Goal: Task Accomplishment & Management: Complete application form

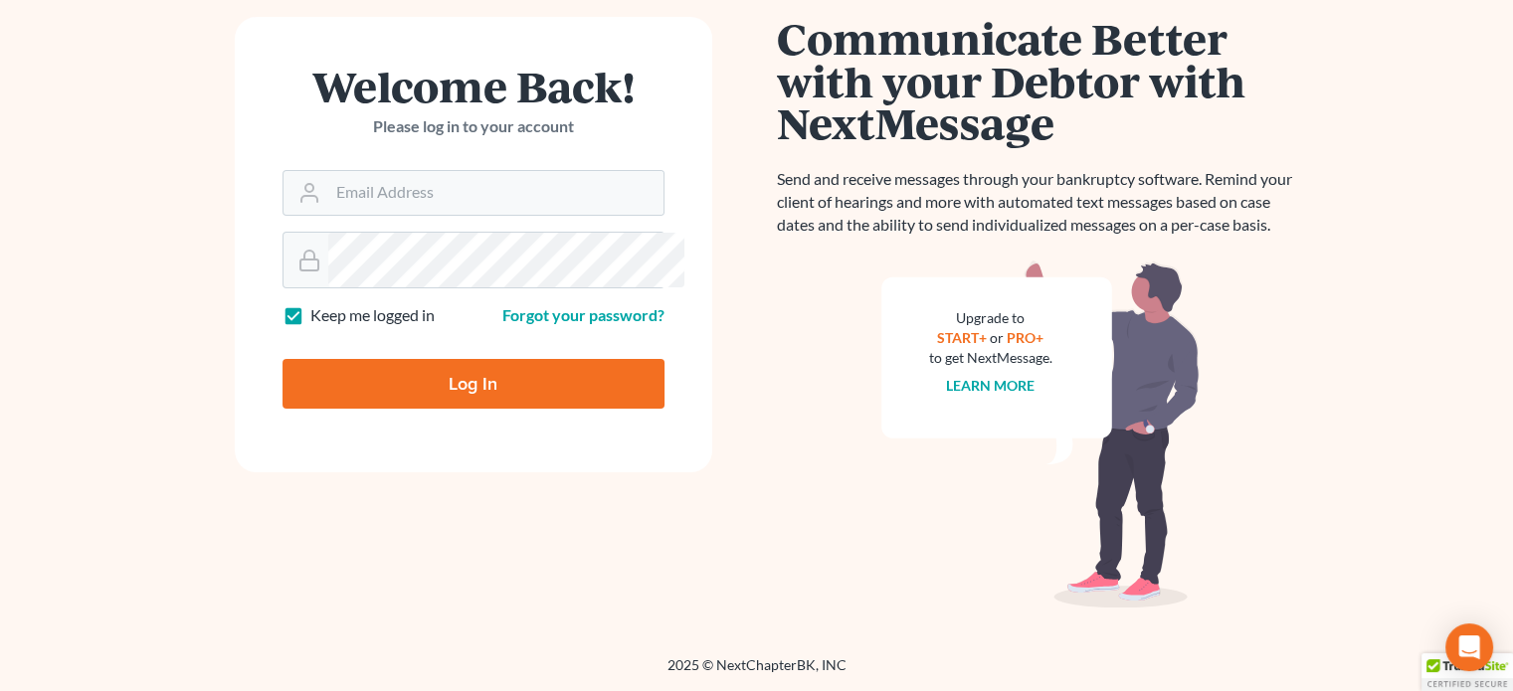
scroll to position [237, 0]
type input "[EMAIL_ADDRESS][DOMAIN_NAME]"
click at [334, 409] on input "Log In" at bounding box center [474, 384] width 382 height 50
type input "Thinking..."
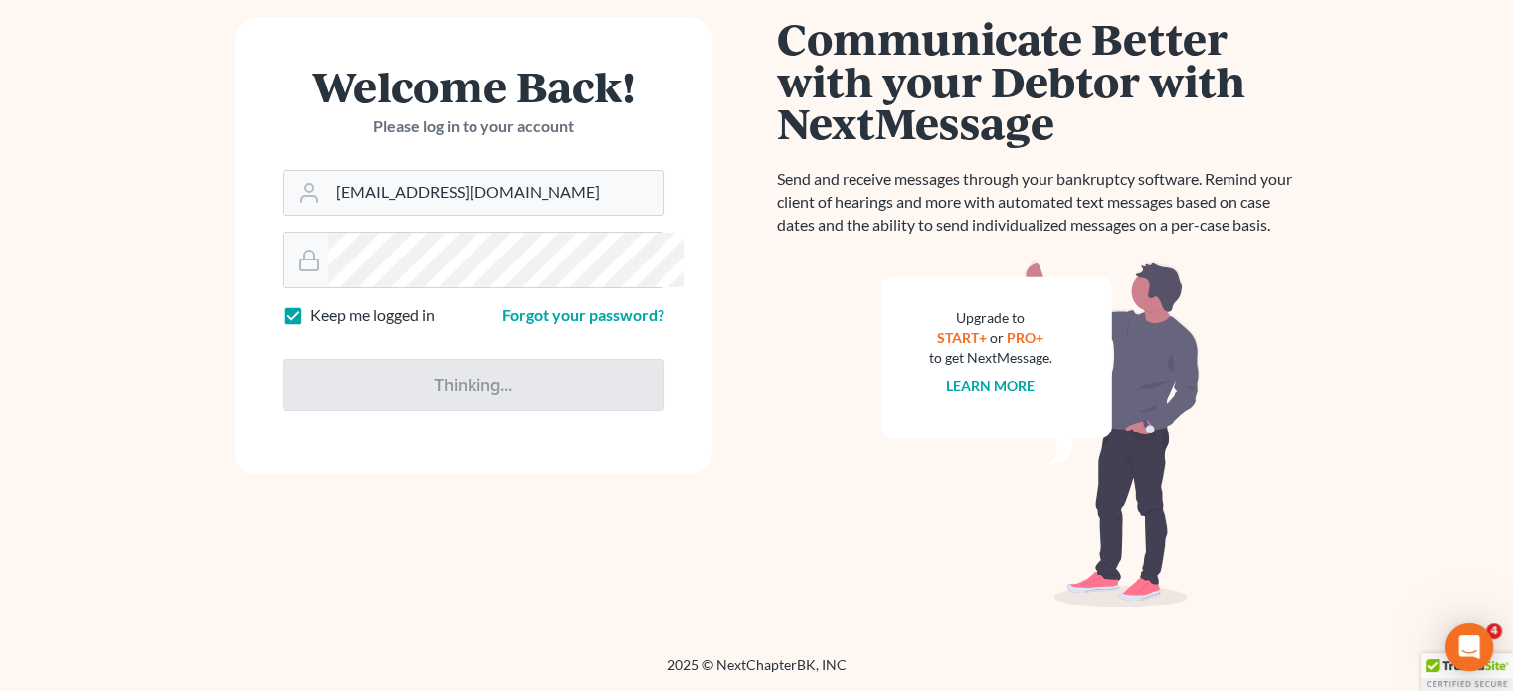
scroll to position [0, 0]
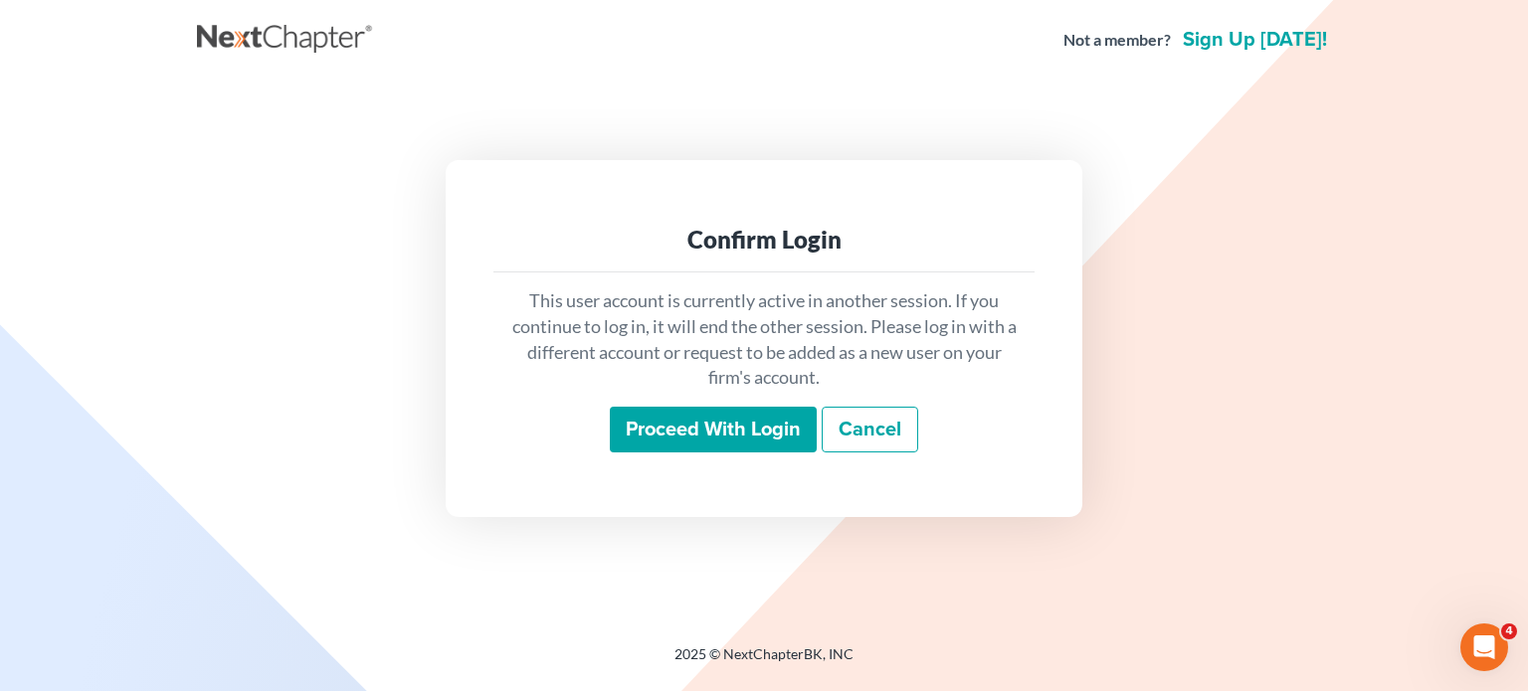
click at [628, 453] on input "Proceed with login" at bounding box center [713, 430] width 207 height 46
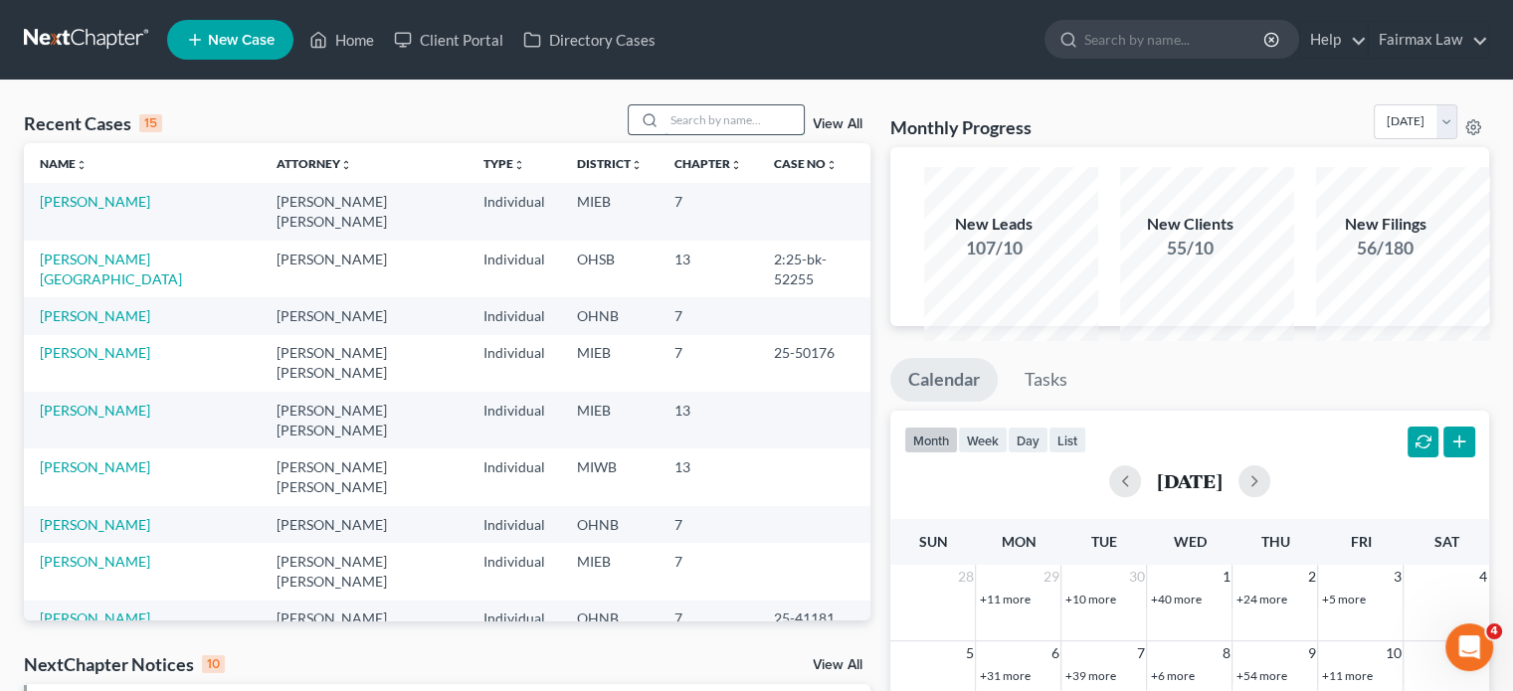
click at [665, 134] on input "search" at bounding box center [734, 119] width 139 height 29
type input "[PERSON_NAME]"
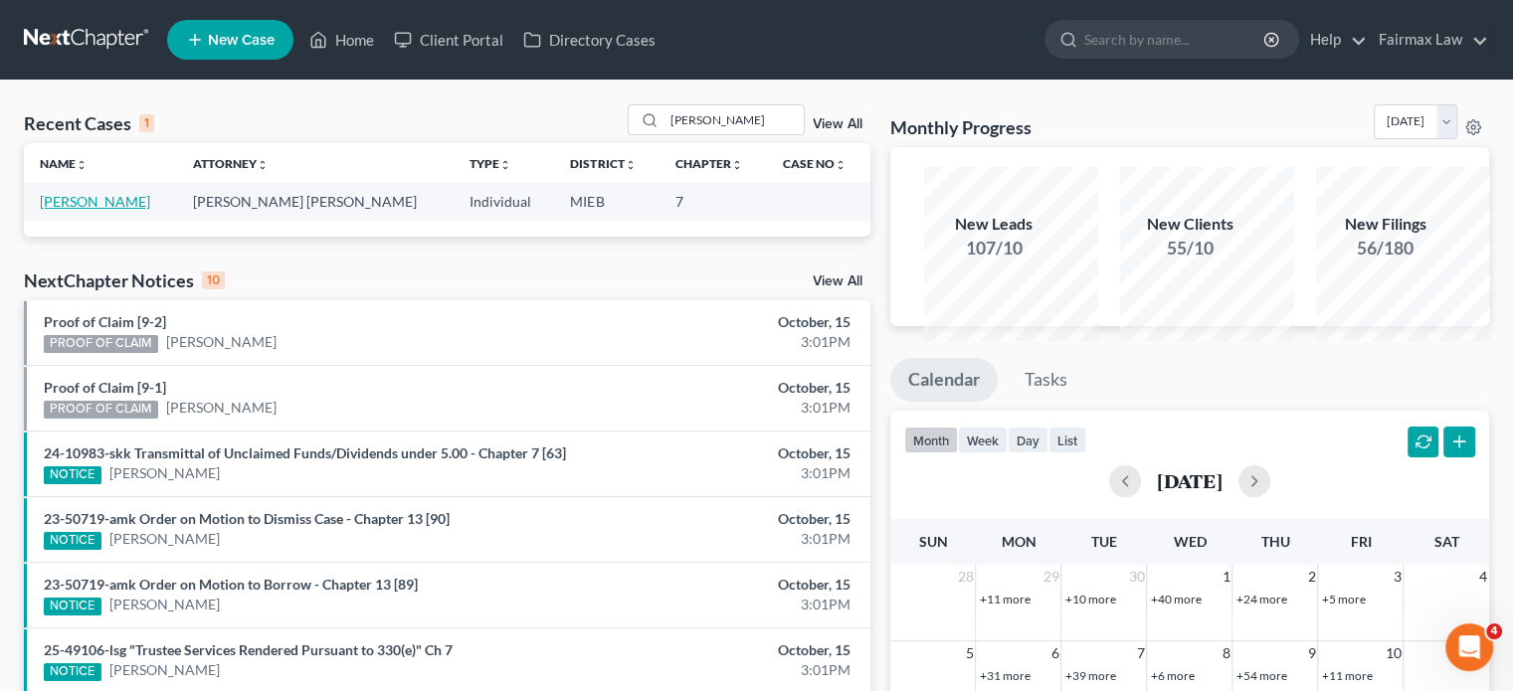
click at [103, 210] on link "[PERSON_NAME]" at bounding box center [95, 201] width 110 height 17
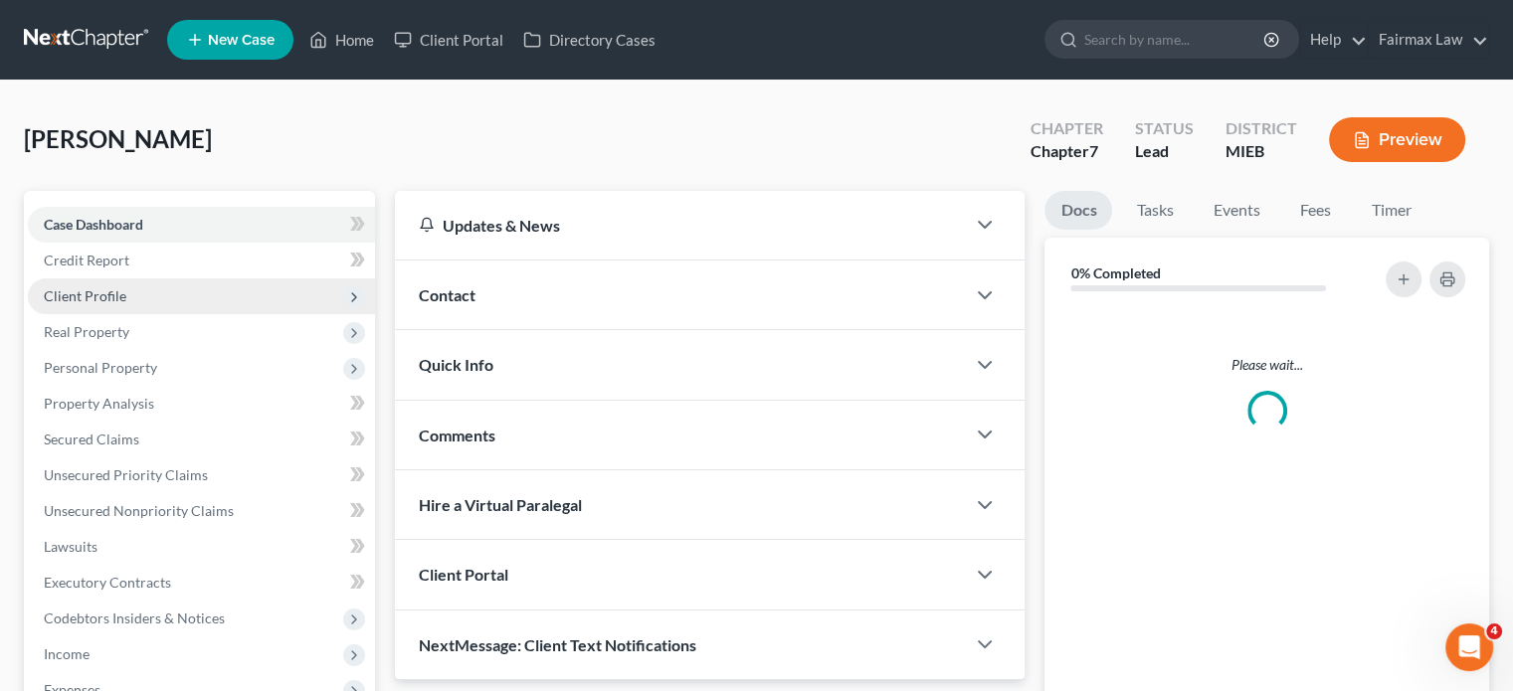
click at [183, 314] on span "Client Profile" at bounding box center [201, 297] width 347 height 36
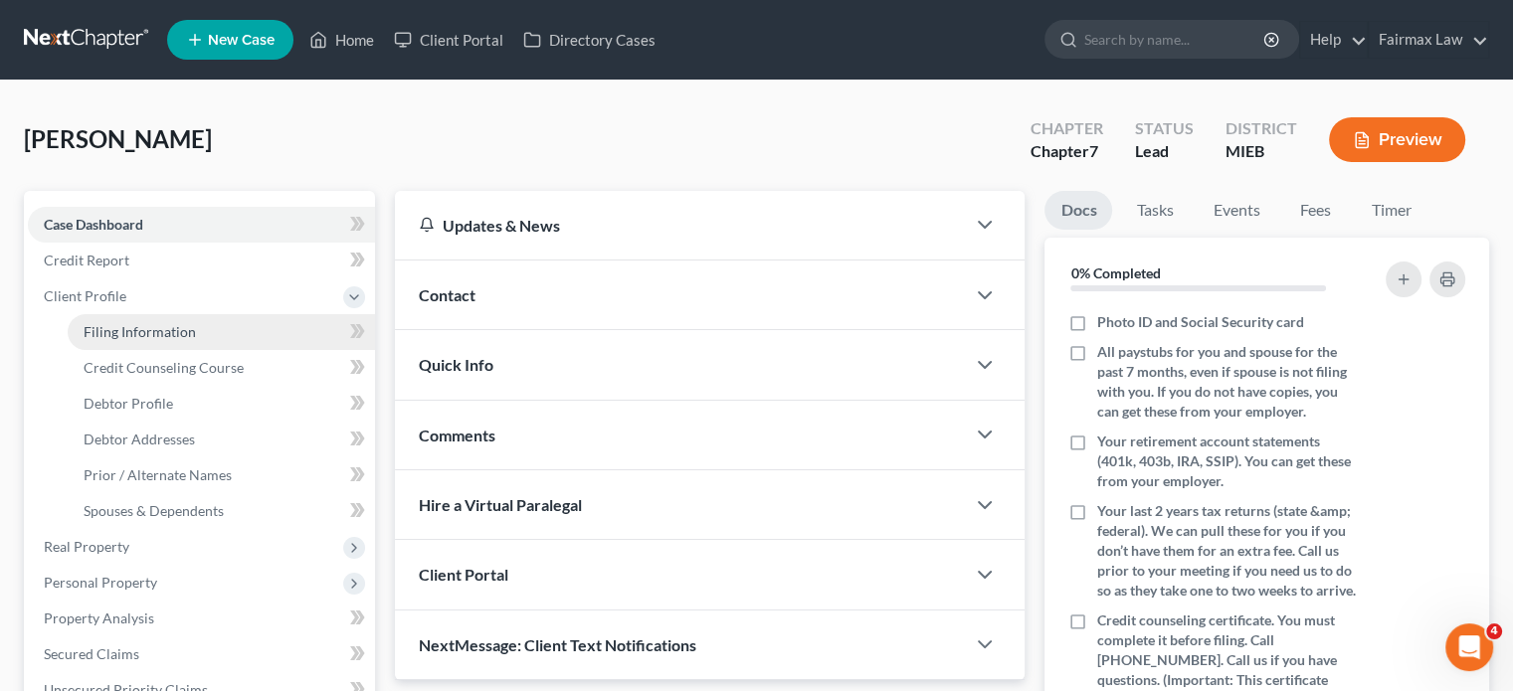
click at [177, 350] on link "Filing Information" at bounding box center [221, 332] width 307 height 36
select select "1"
select select "0"
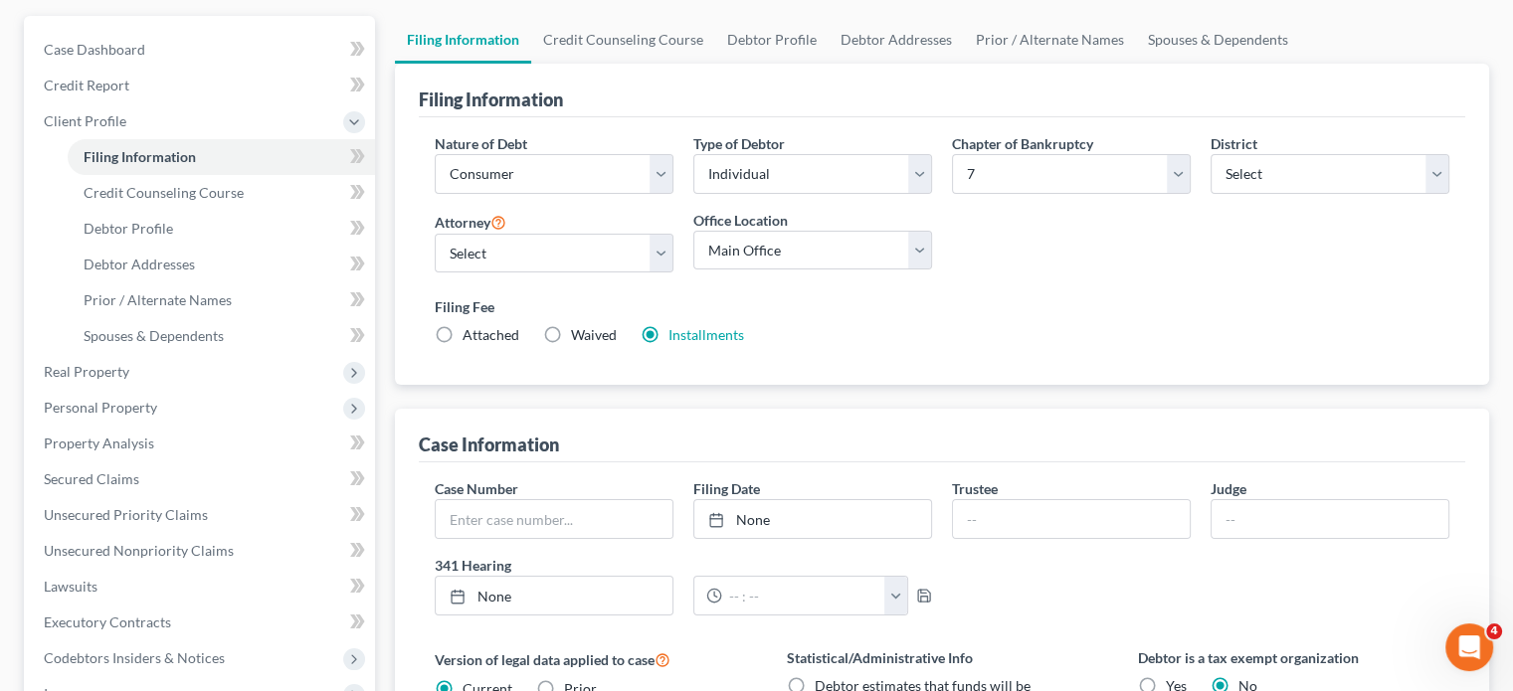
scroll to position [195, 0]
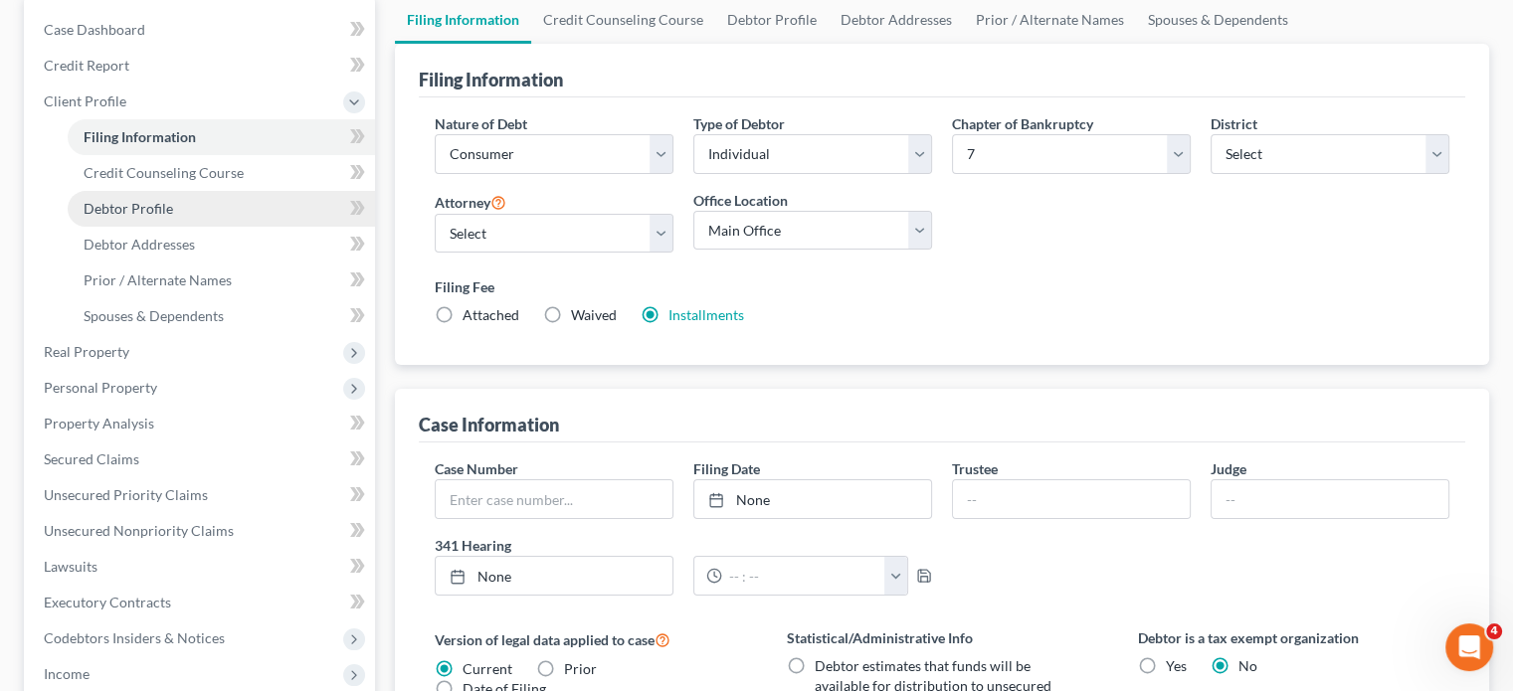
click at [220, 227] on link "Debtor Profile" at bounding box center [221, 209] width 307 height 36
select select "0"
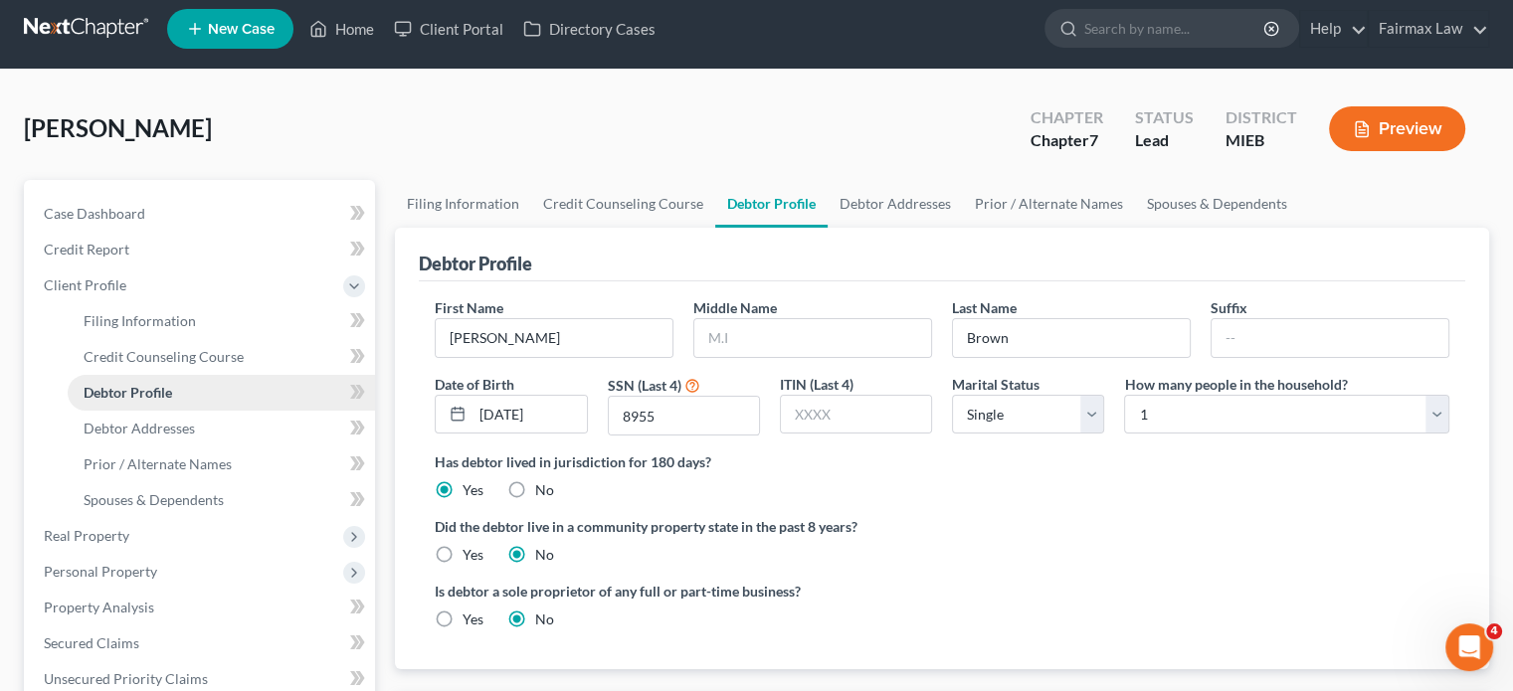
radio input "true"
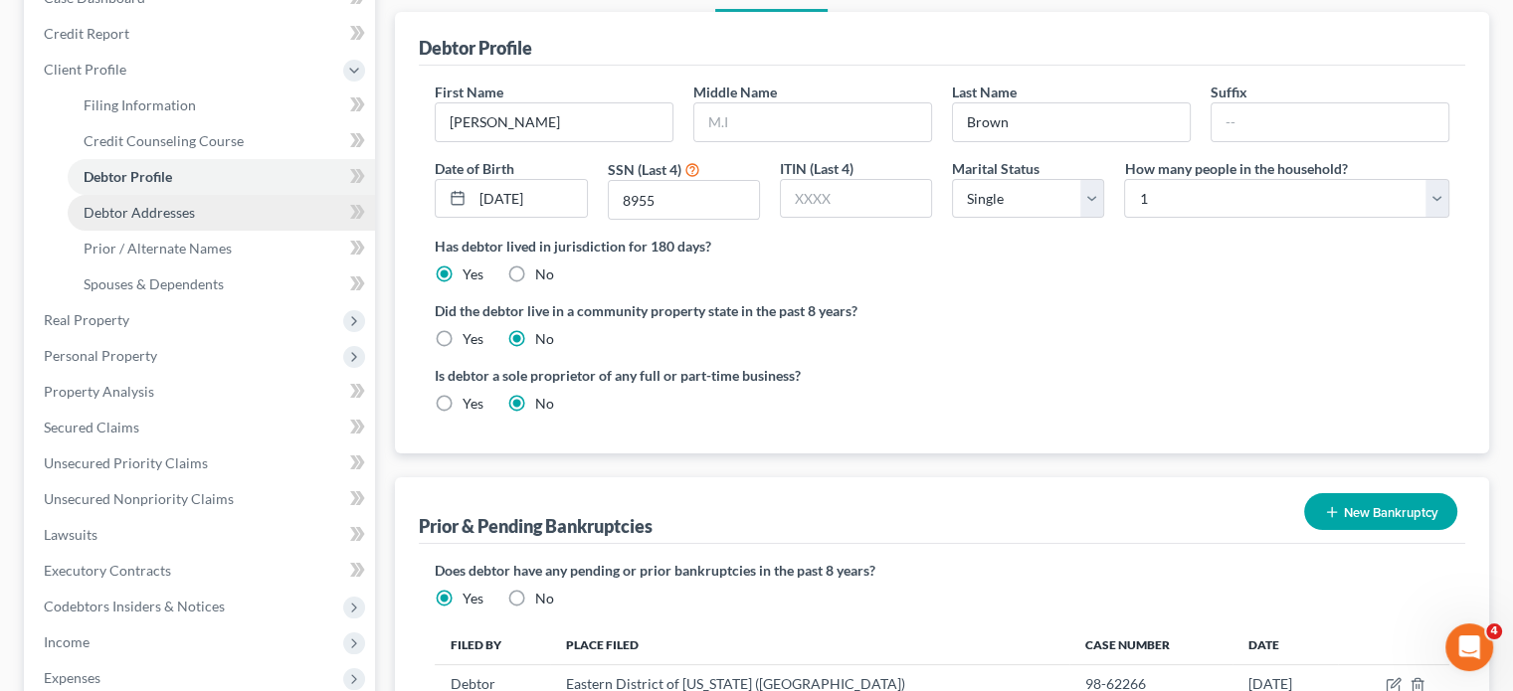
click at [232, 231] on link "Debtor Addresses" at bounding box center [221, 213] width 307 height 36
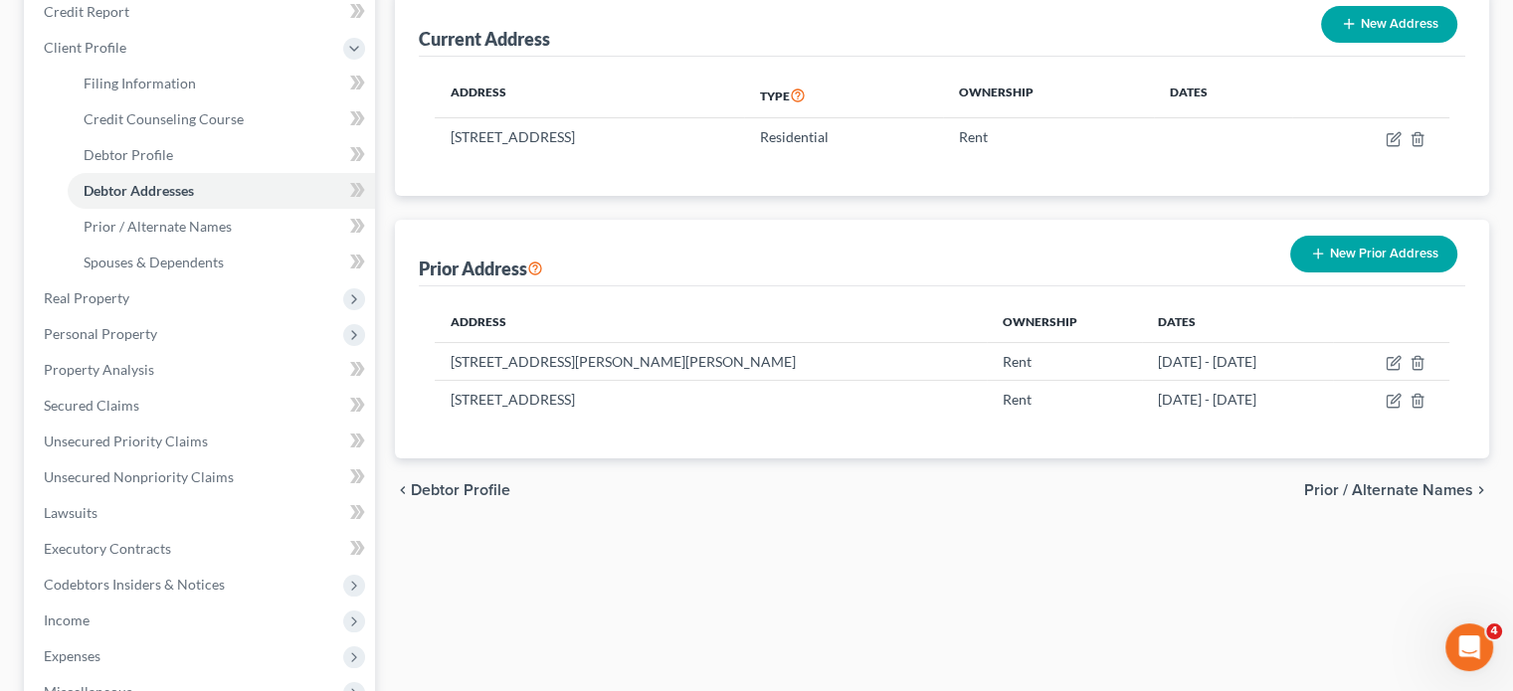
scroll to position [250, 0]
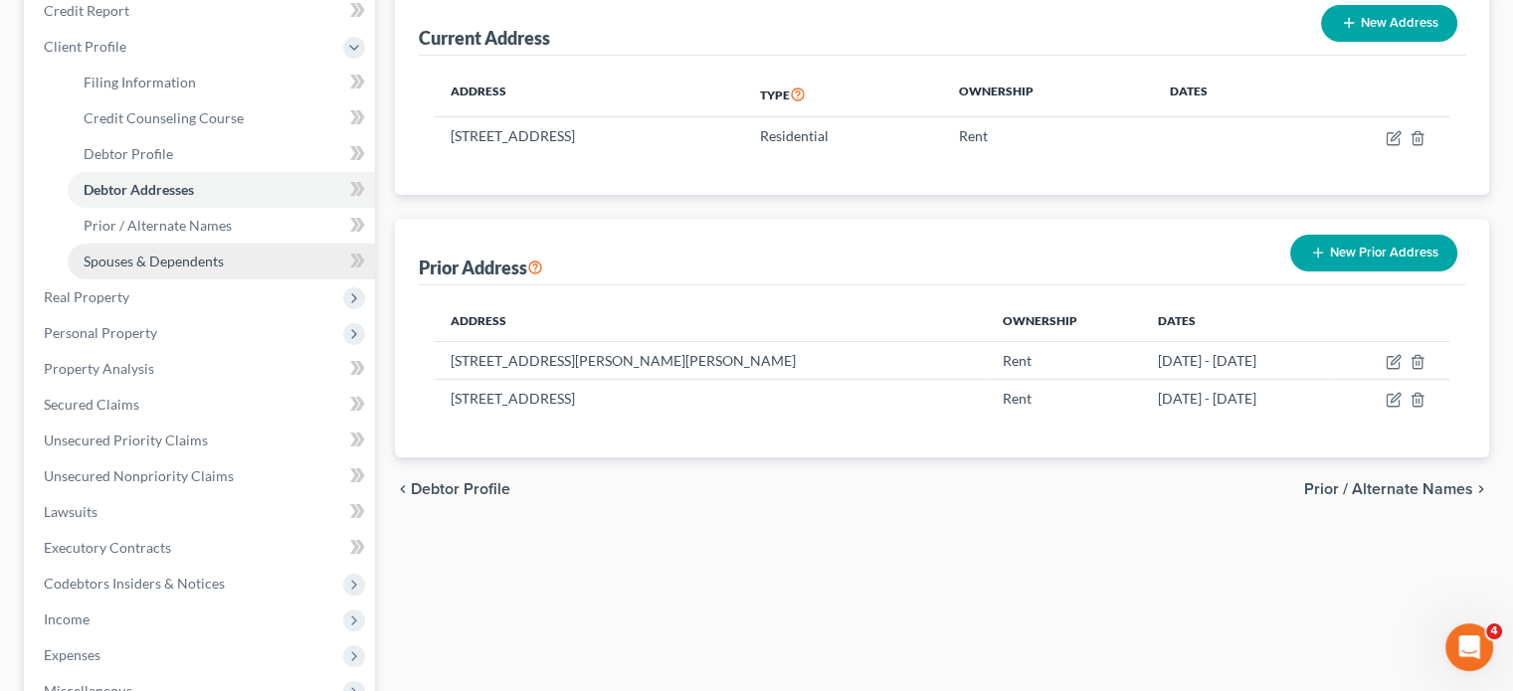
click at [235, 280] on link "Spouses & Dependents" at bounding box center [221, 262] width 307 height 36
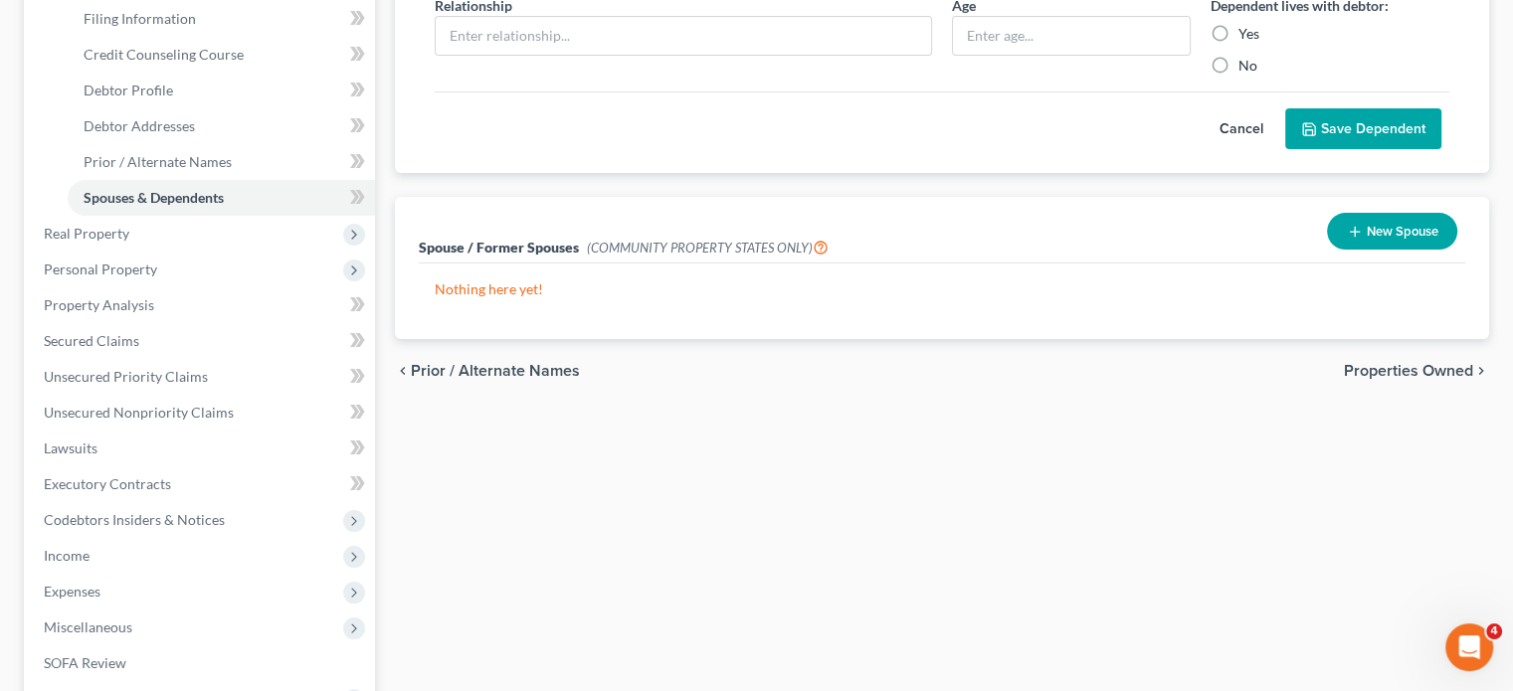
scroll to position [314, 0]
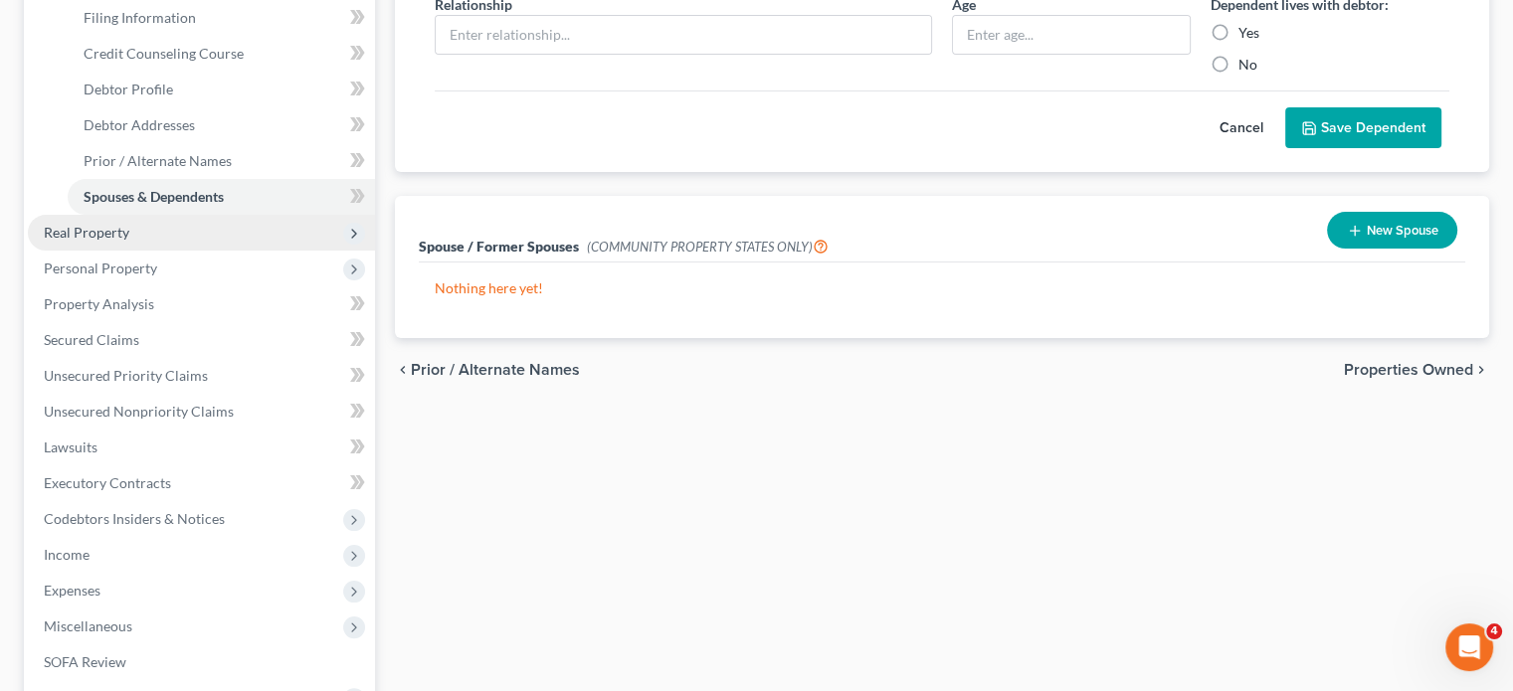
click at [287, 251] on span "Real Property" at bounding box center [201, 233] width 347 height 36
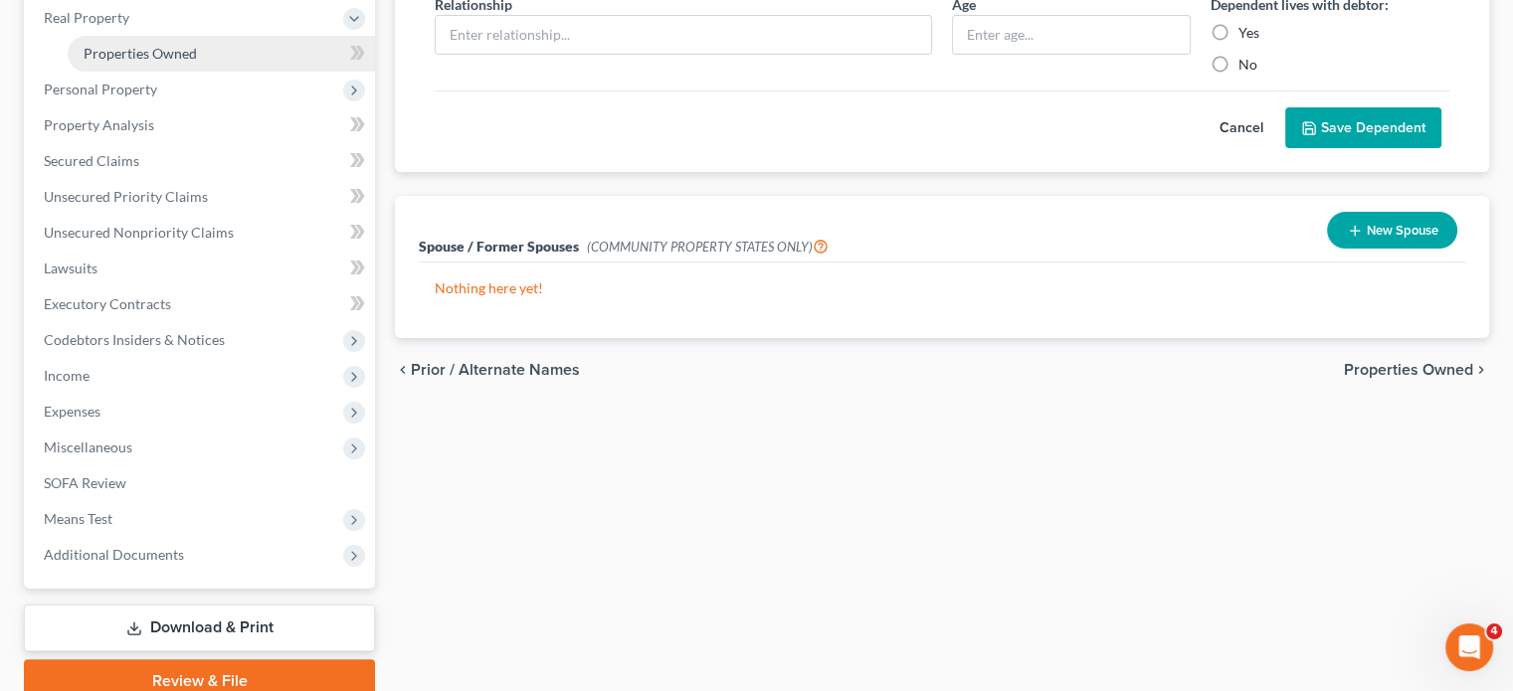
click at [197, 62] on span "Properties Owned" at bounding box center [140, 53] width 113 height 17
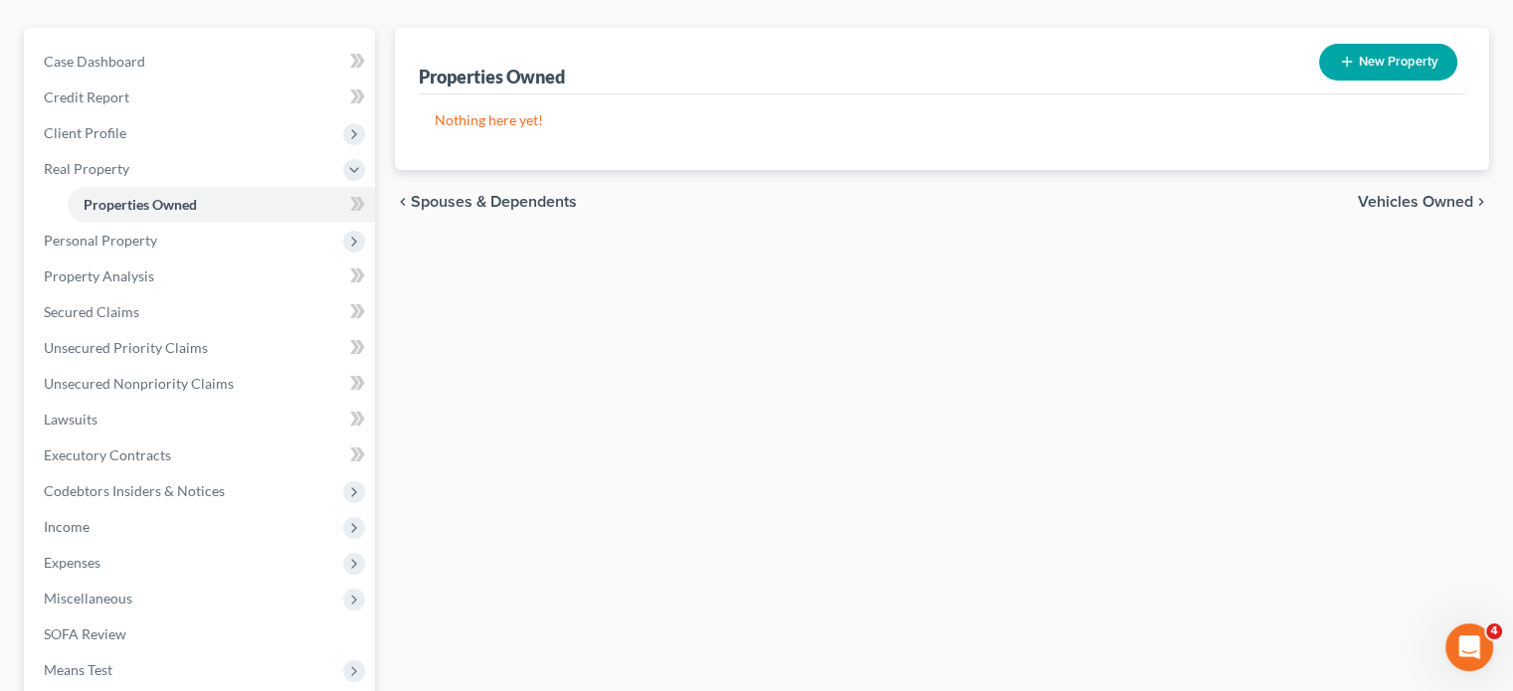
scroll to position [163, 0]
click at [258, 259] on span "Personal Property" at bounding box center [201, 241] width 347 height 36
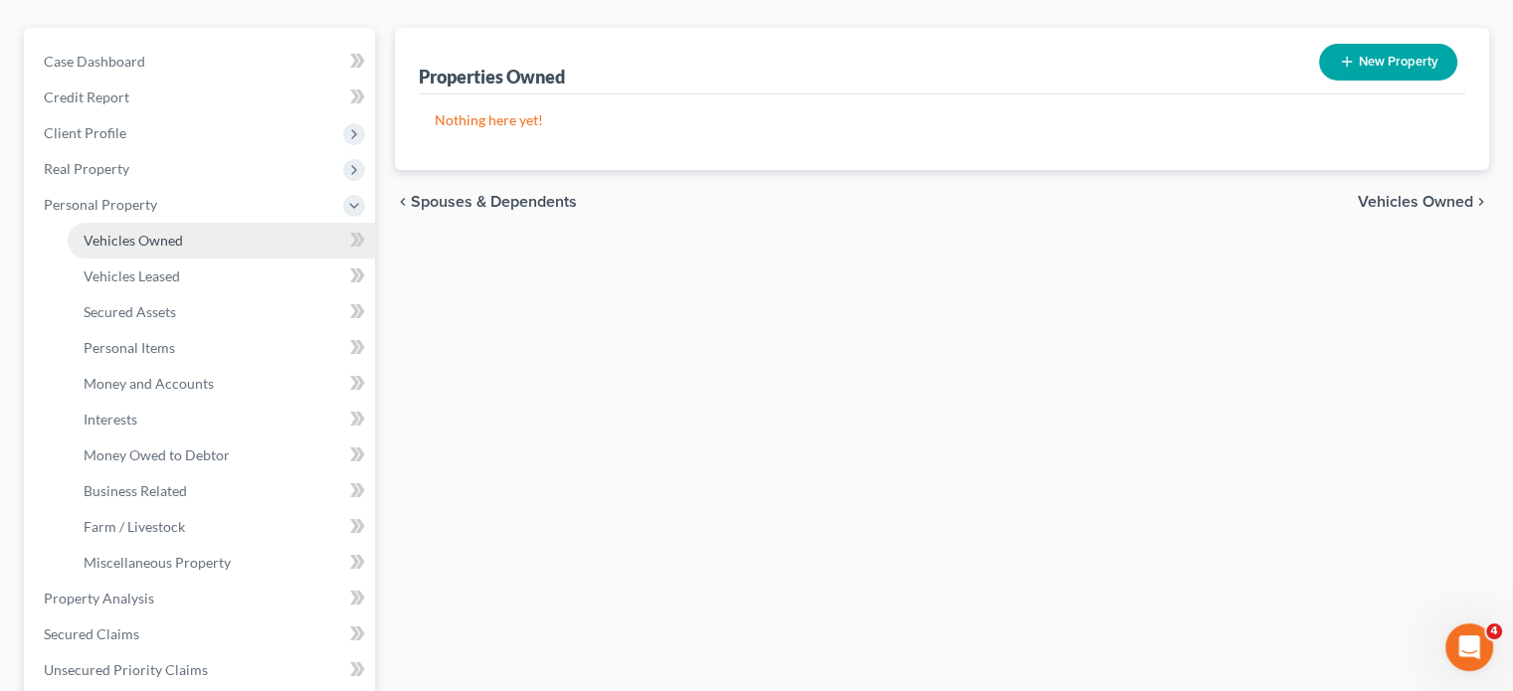
click at [183, 249] on span "Vehicles Owned" at bounding box center [133, 240] width 99 height 17
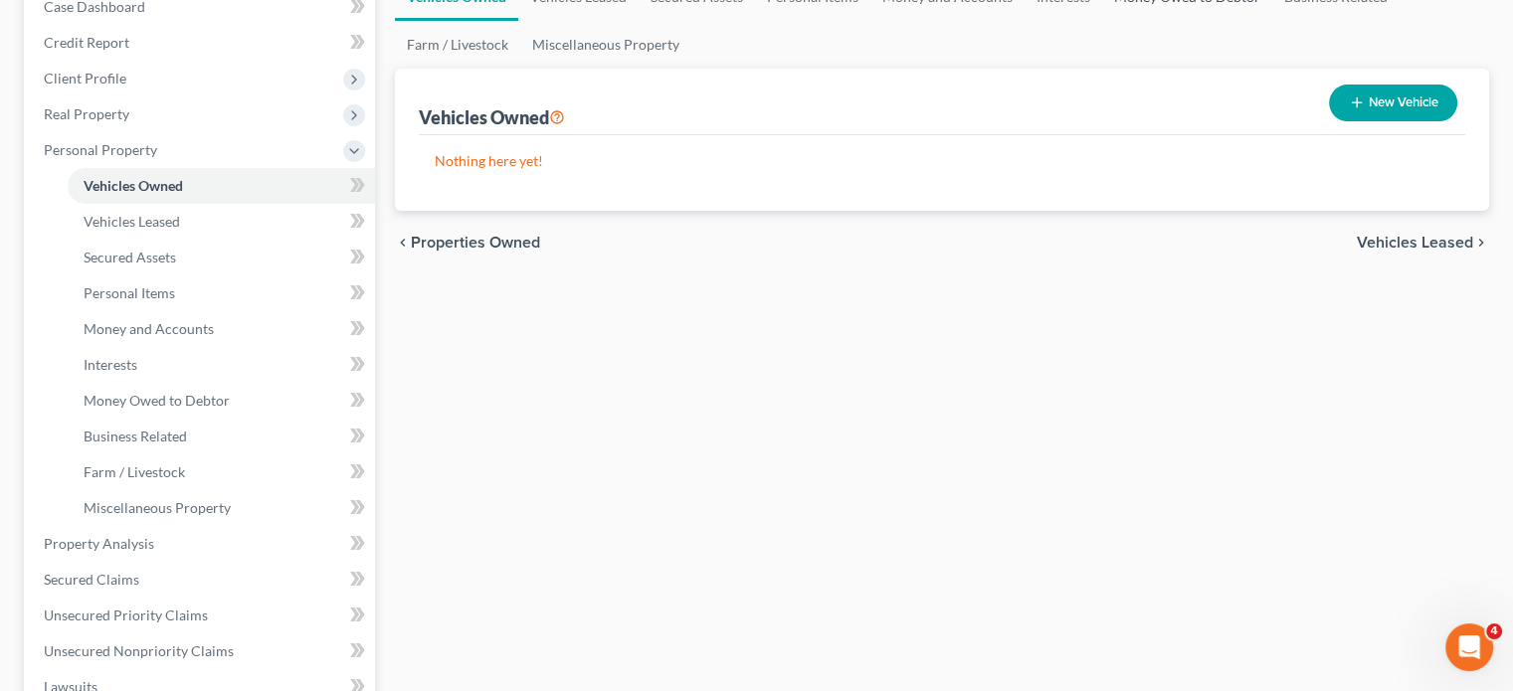
scroll to position [257, 0]
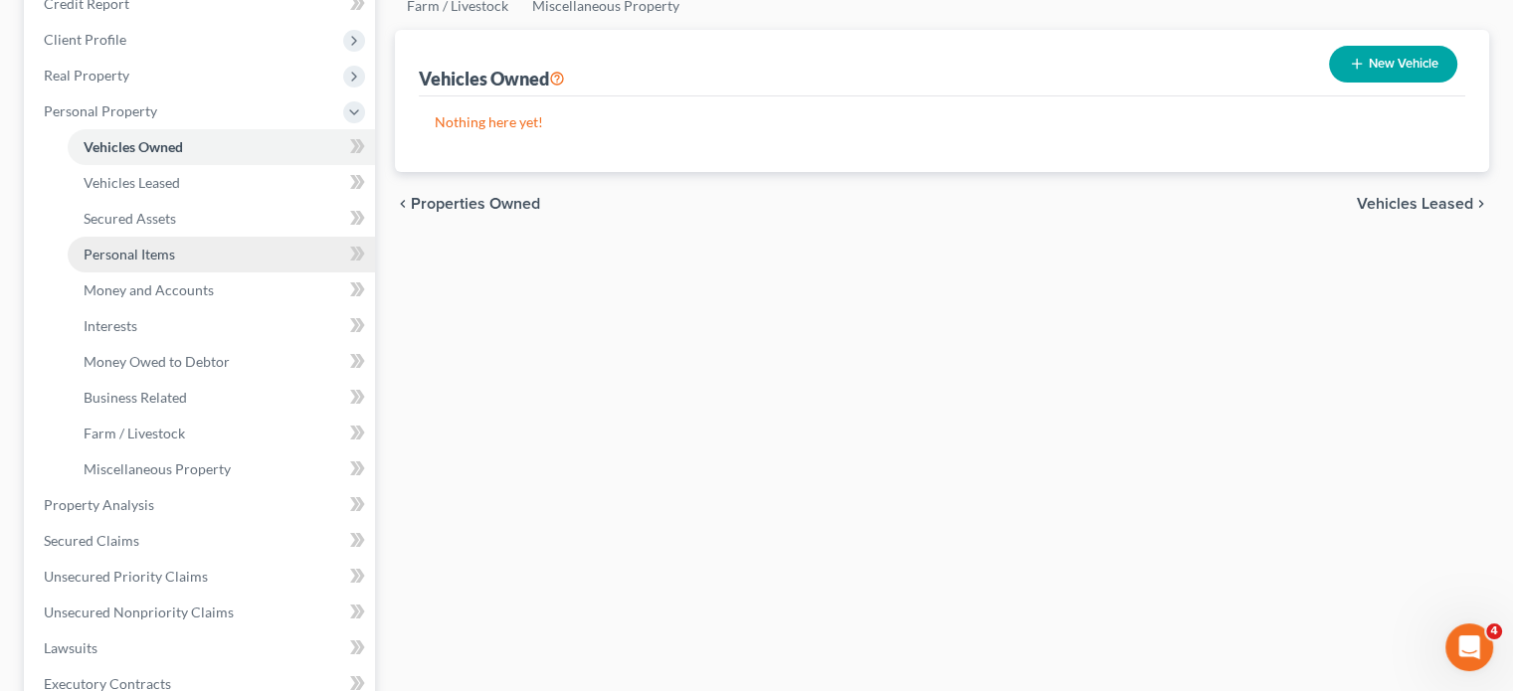
click at [212, 273] on link "Personal Items" at bounding box center [221, 255] width 307 height 36
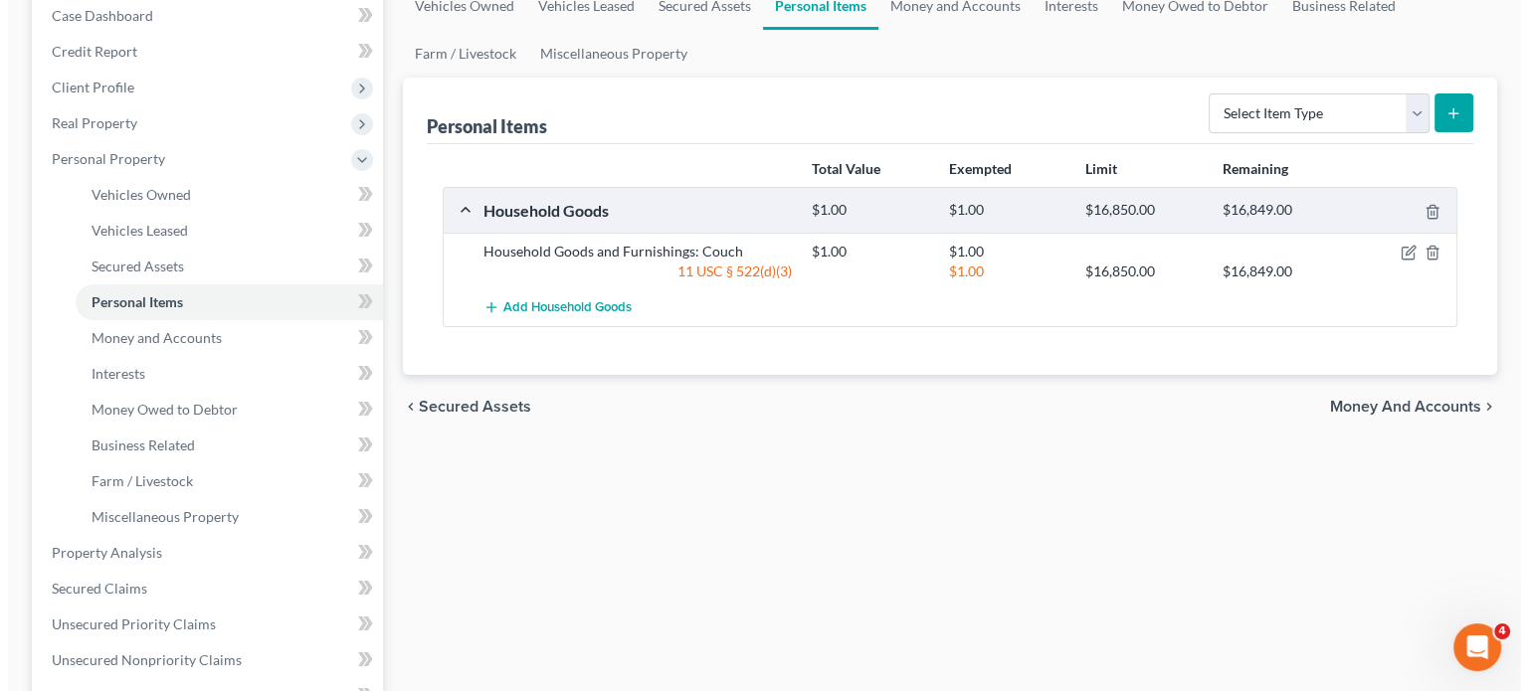
scroll to position [214, 0]
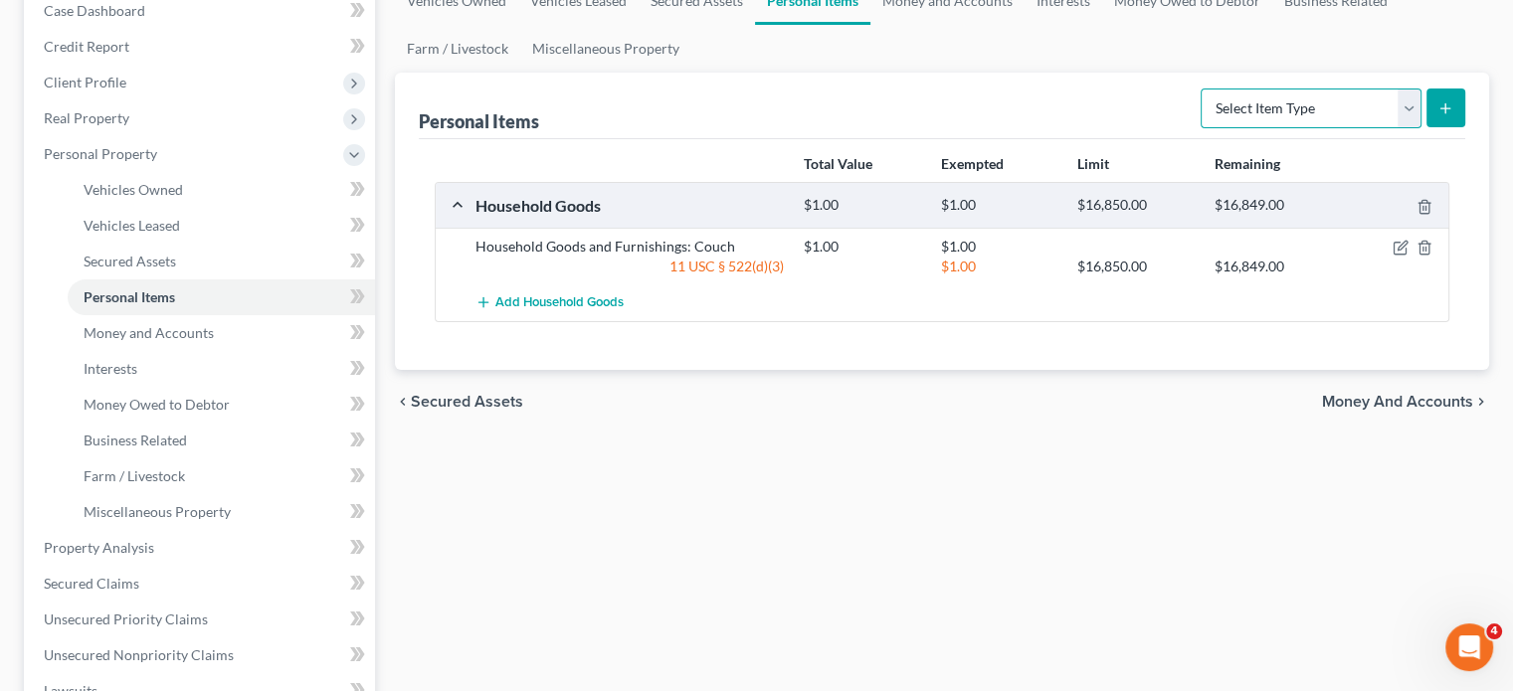
click at [1363, 128] on select "Select Item Type Clothing Collectibles Of Value Electronics Firearms Household …" at bounding box center [1311, 109] width 221 height 40
select select "clothing"
click at [1201, 128] on select "Select Item Type Clothing Collectibles Of Value Electronics Firearms Household …" at bounding box center [1311, 109] width 221 height 40
click at [1438, 116] on icon "submit" at bounding box center [1446, 108] width 16 height 16
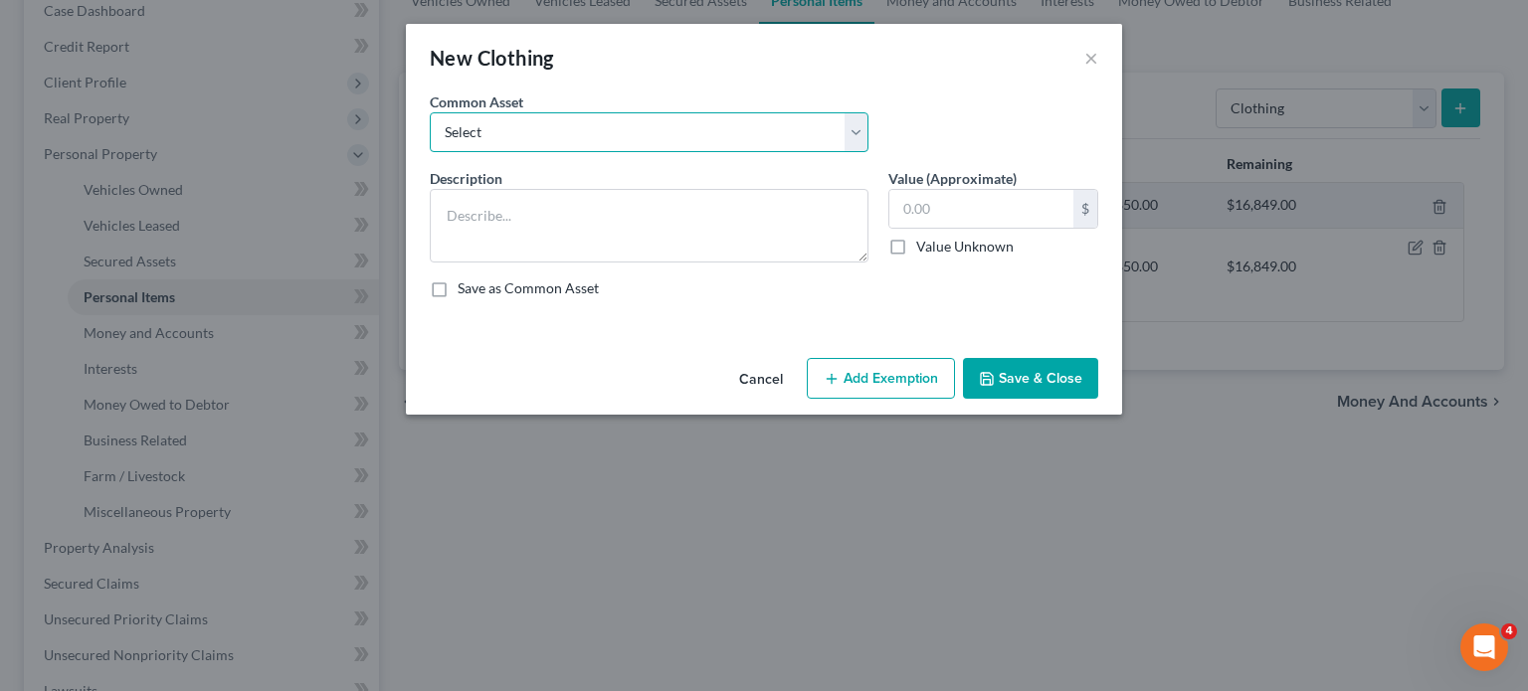
click at [868, 152] on select "Select Common clothing Common clothing Common clothing Everyday clothing Profes…" at bounding box center [649, 132] width 439 height 40
select select "3"
click at [430, 140] on select "Select Common clothing Common clothing Common clothing Everyday clothing Profes…" at bounding box center [649, 132] width 439 height 40
type textarea "Everyday clothing"
type input "400.00"
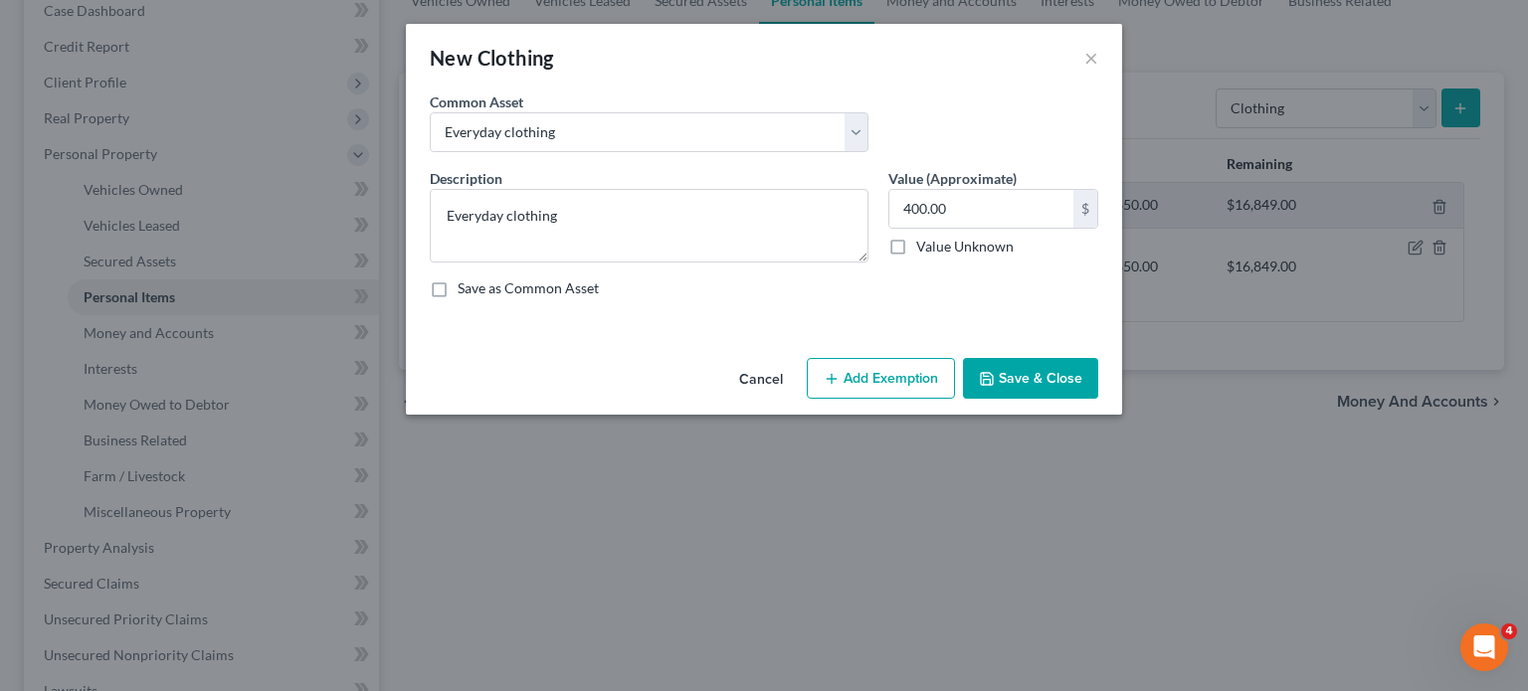
click at [922, 400] on button "Add Exemption" at bounding box center [881, 379] width 148 height 42
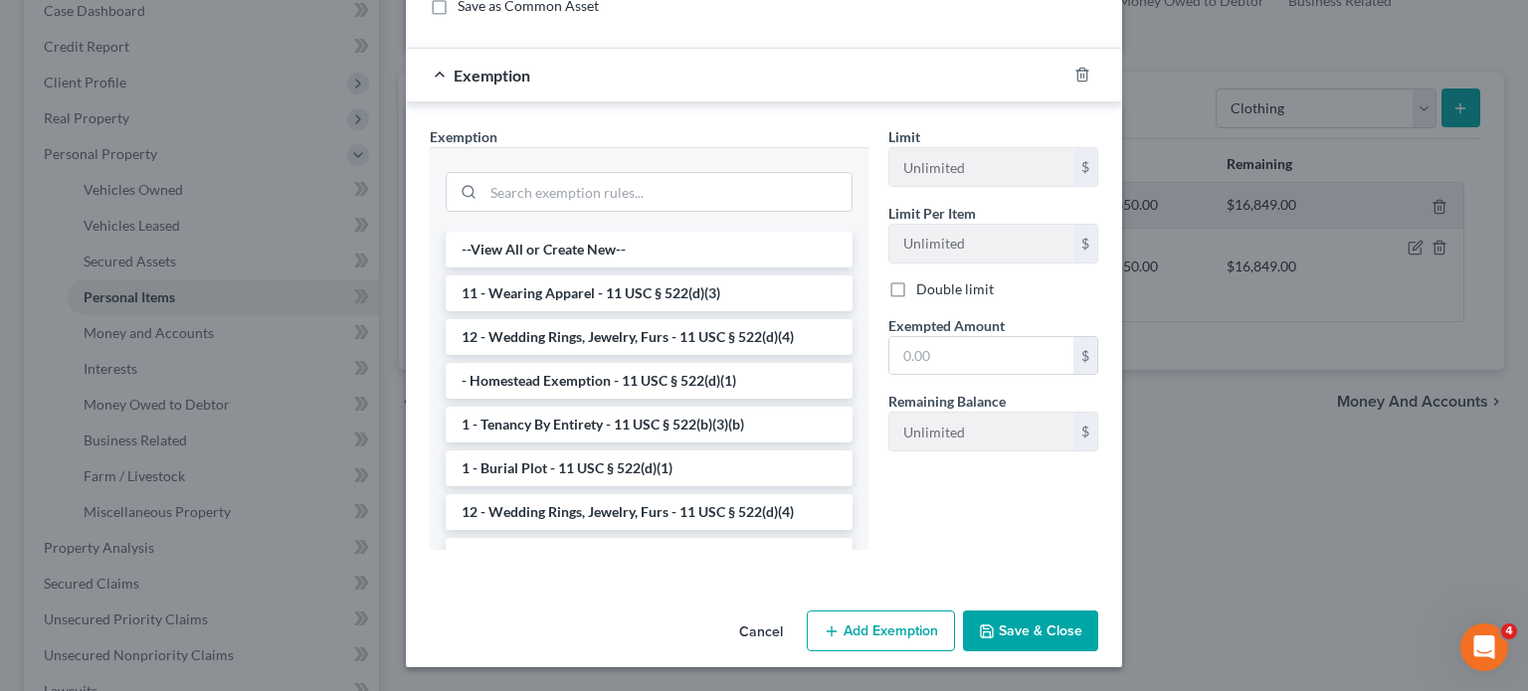
scroll to position [330, 0]
click at [670, 311] on li "11 - Wearing Apparel - 11 USC § 522(d)(3)" at bounding box center [649, 294] width 407 height 36
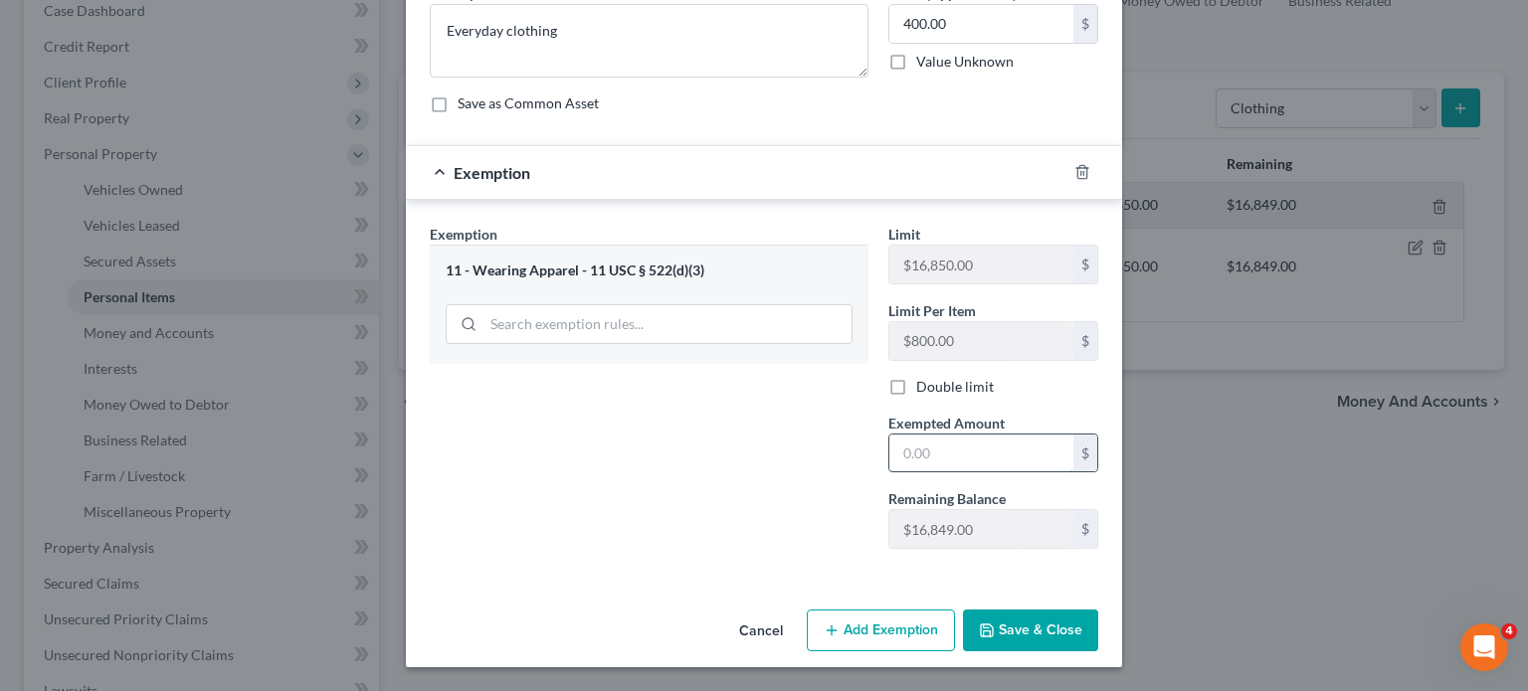
click at [984, 465] on input "text" at bounding box center [981, 454] width 184 height 38
type input "400"
click at [1097, 612] on button "Save & Close" at bounding box center [1030, 631] width 135 height 42
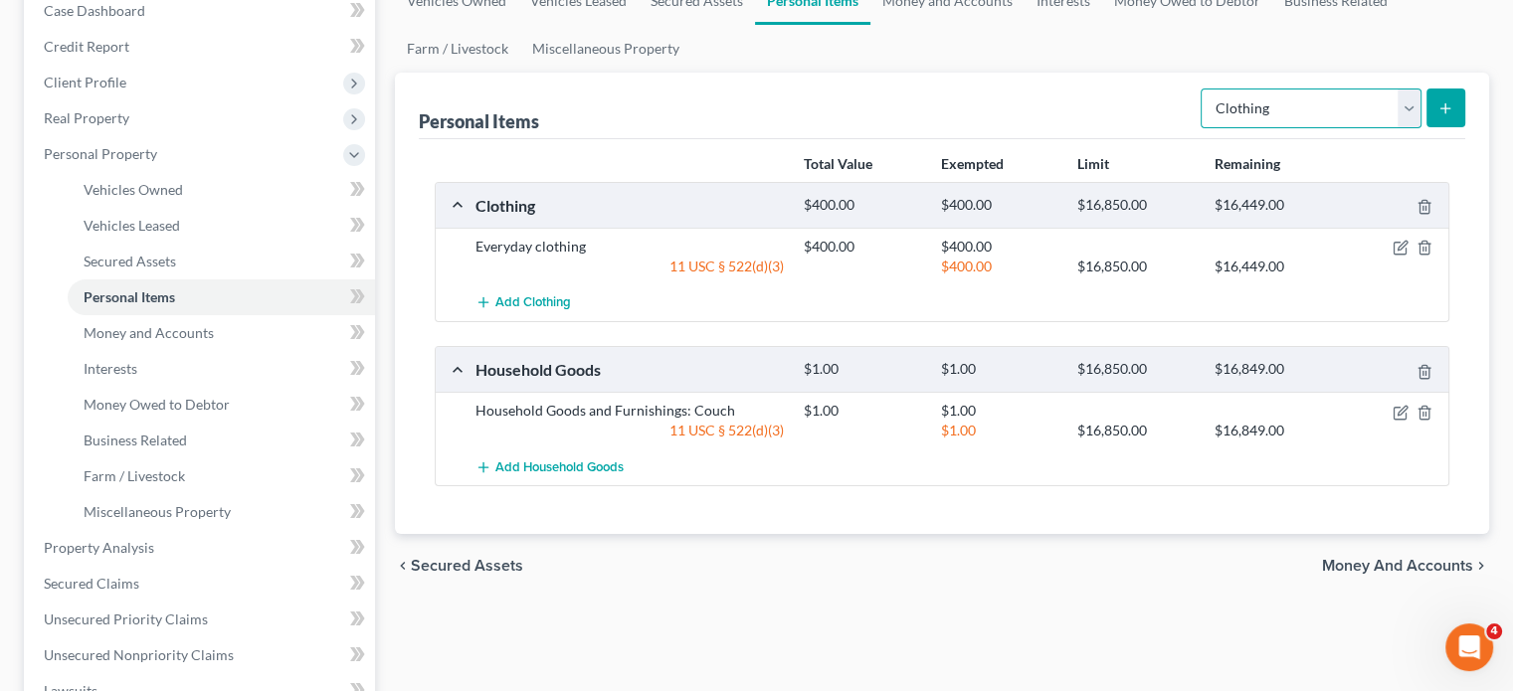
click at [1386, 128] on select "Select Item Type Clothing Collectibles Of Value Electronics Firearms Household …" at bounding box center [1311, 109] width 221 height 40
select select "electronics"
click at [1201, 128] on select "Select Item Type Clothing Collectibles Of Value Electronics Firearms Household …" at bounding box center [1311, 109] width 221 height 40
click at [1438, 116] on icon "submit" at bounding box center [1446, 108] width 16 height 16
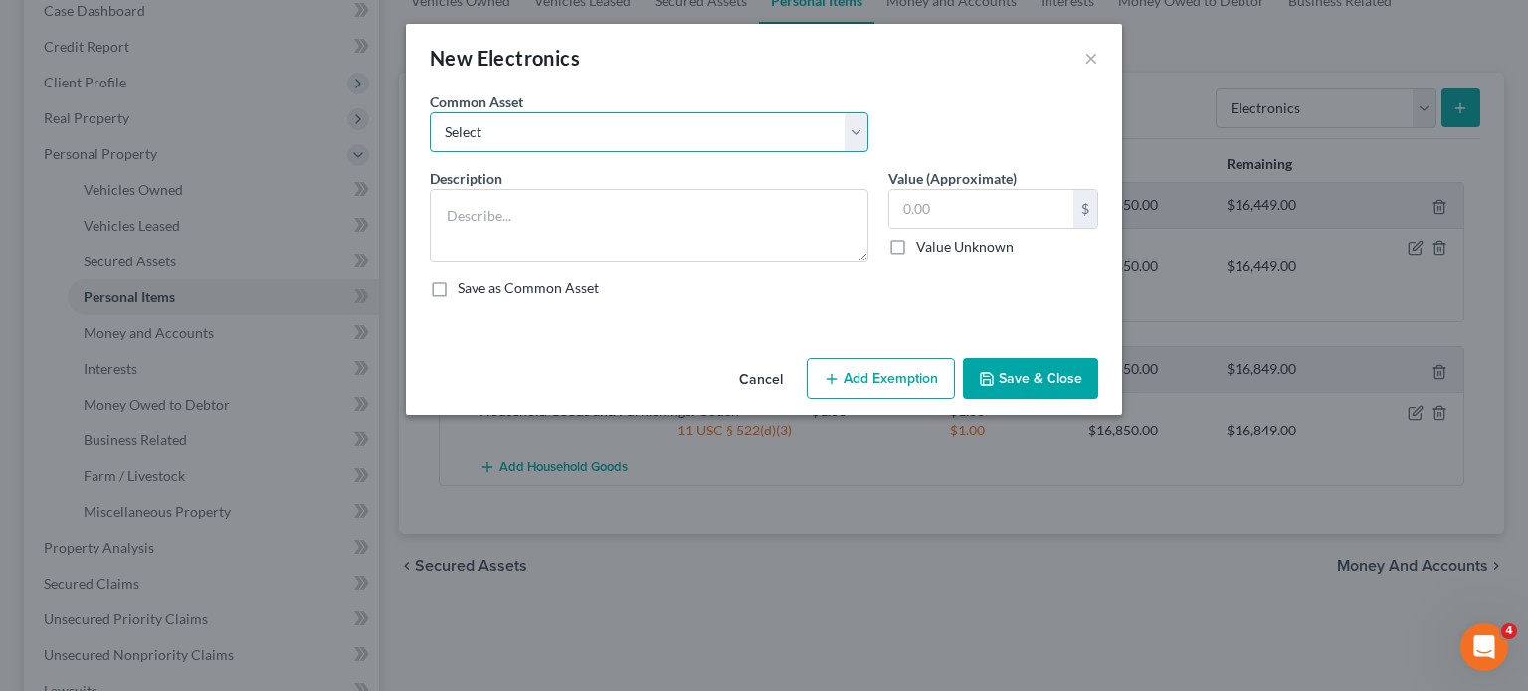
click at [850, 152] on select "Select Household Electronics, including cell phones, PC or tablet device, telev…" at bounding box center [649, 132] width 439 height 40
select select "8"
click at [430, 140] on select "Select Household Electronics, including cell phones, PC or tablet device, telev…" at bounding box center [649, 132] width 439 height 40
type textarea "Common household electronics"
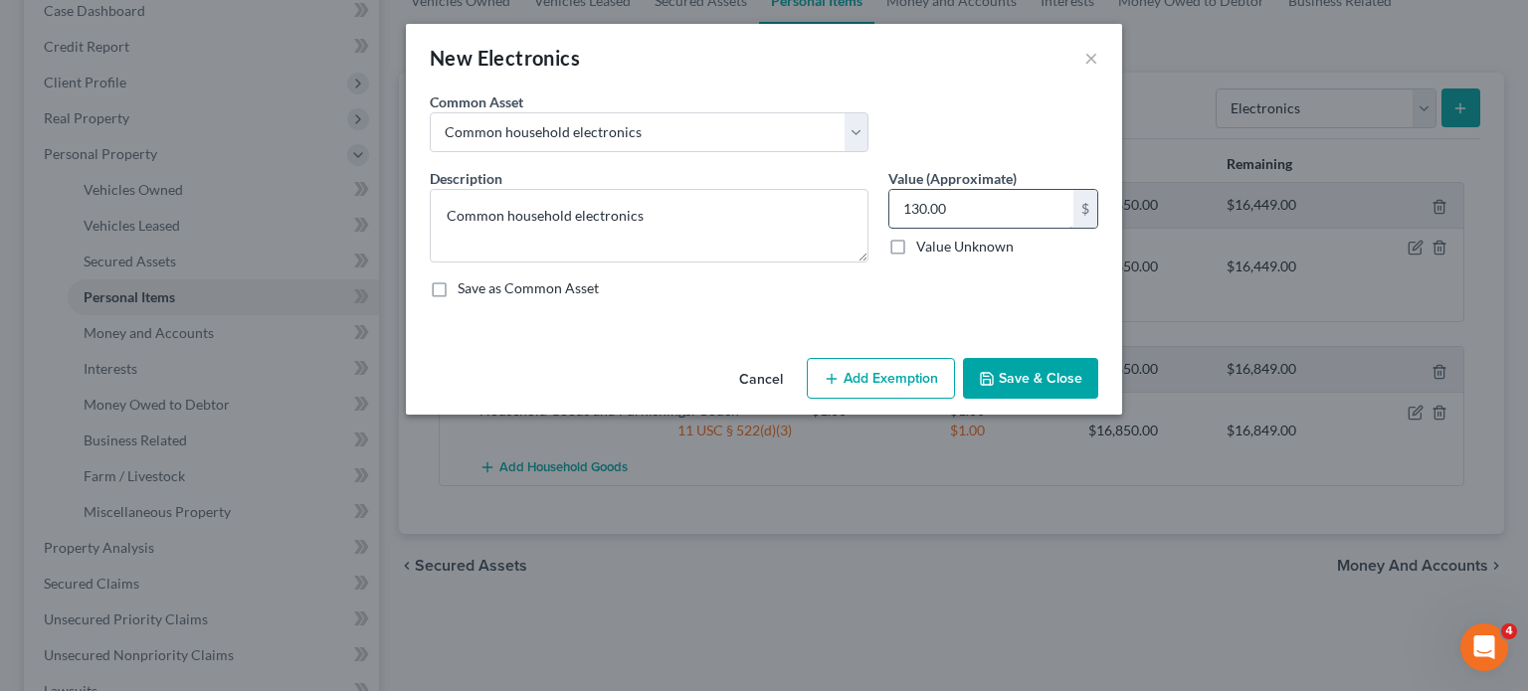
click at [1029, 228] on input "130.00" at bounding box center [981, 209] width 184 height 38
type input "200"
drag, startPoint x: 895, startPoint y: 483, endPoint x: 852, endPoint y: 474, distance: 44.9
click at [840, 387] on icon "button" at bounding box center [832, 379] width 16 height 16
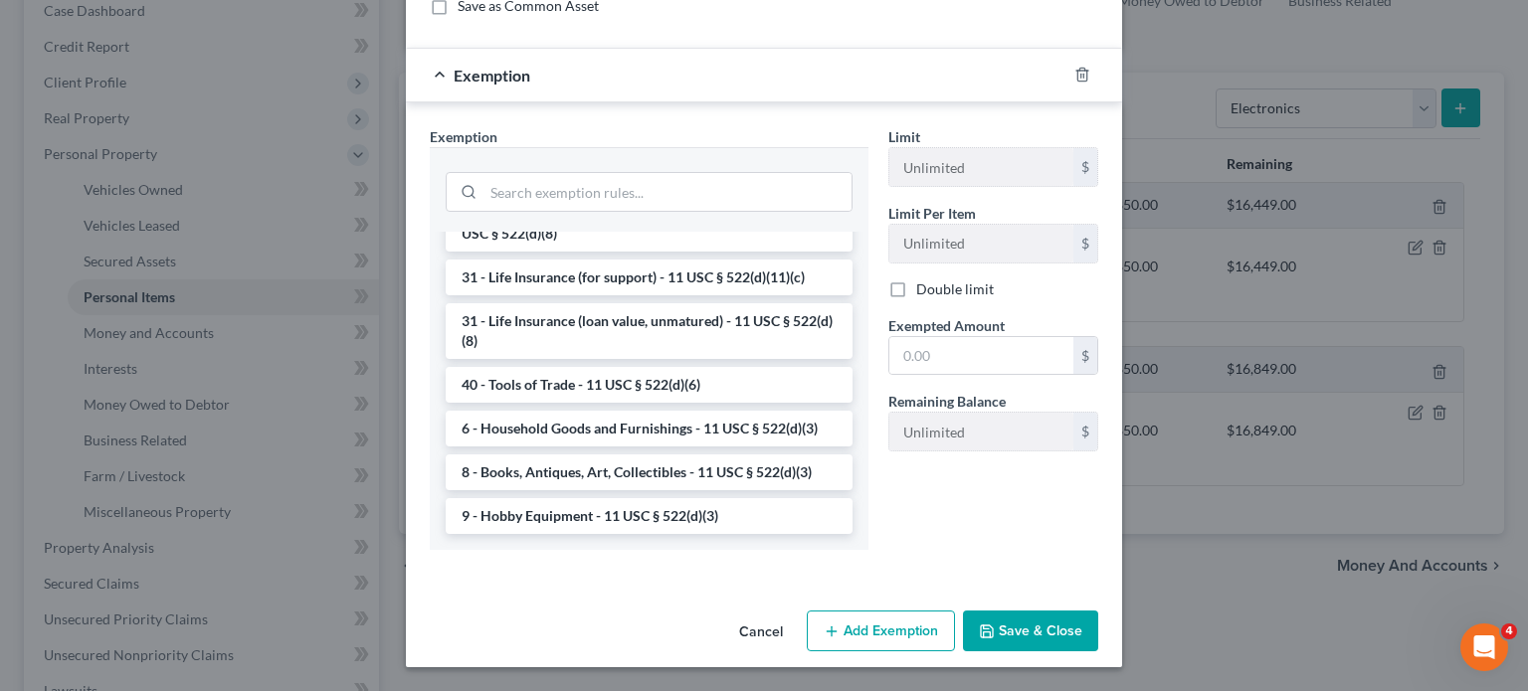
scroll to position [520, 0]
click at [545, 411] on li "6 - Household Goods and Furnishings - 11 USC § 522(d)(3)" at bounding box center [649, 429] width 407 height 36
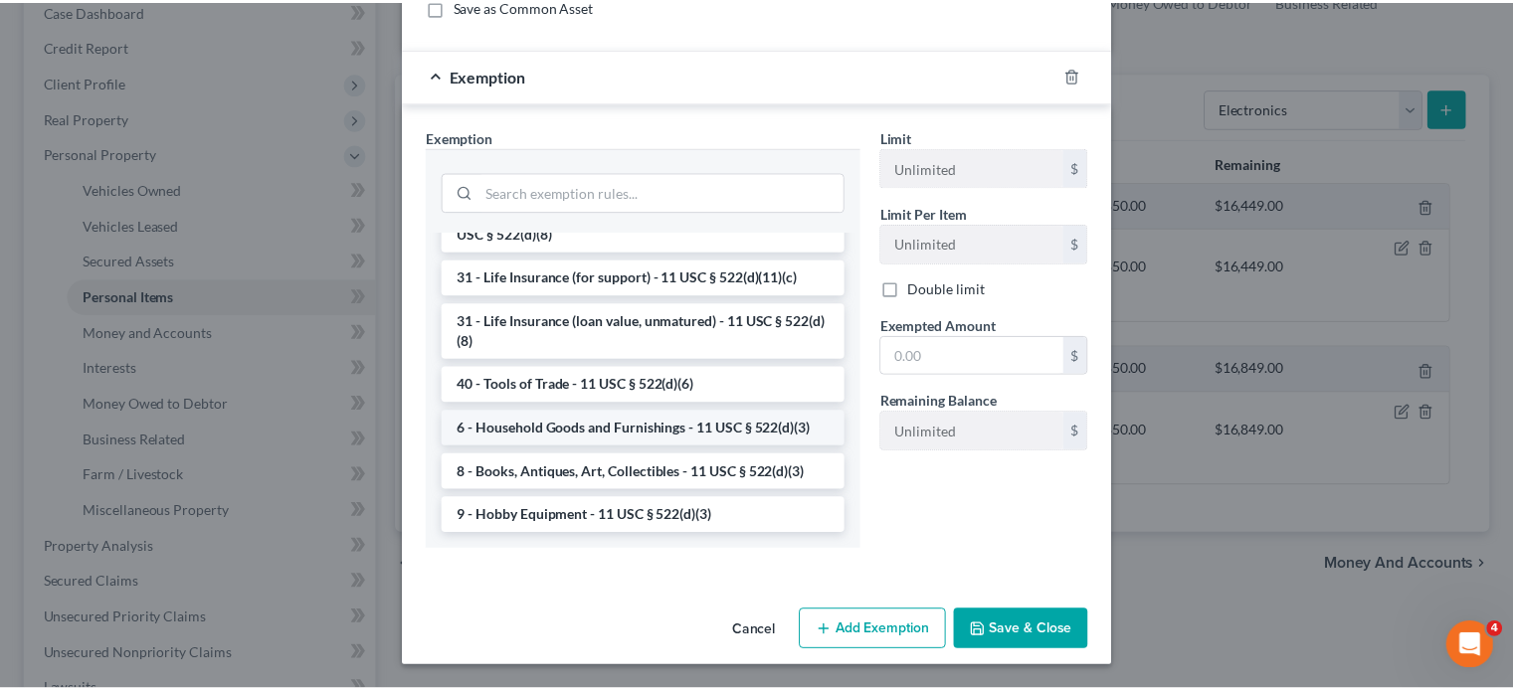
scroll to position [395, 0]
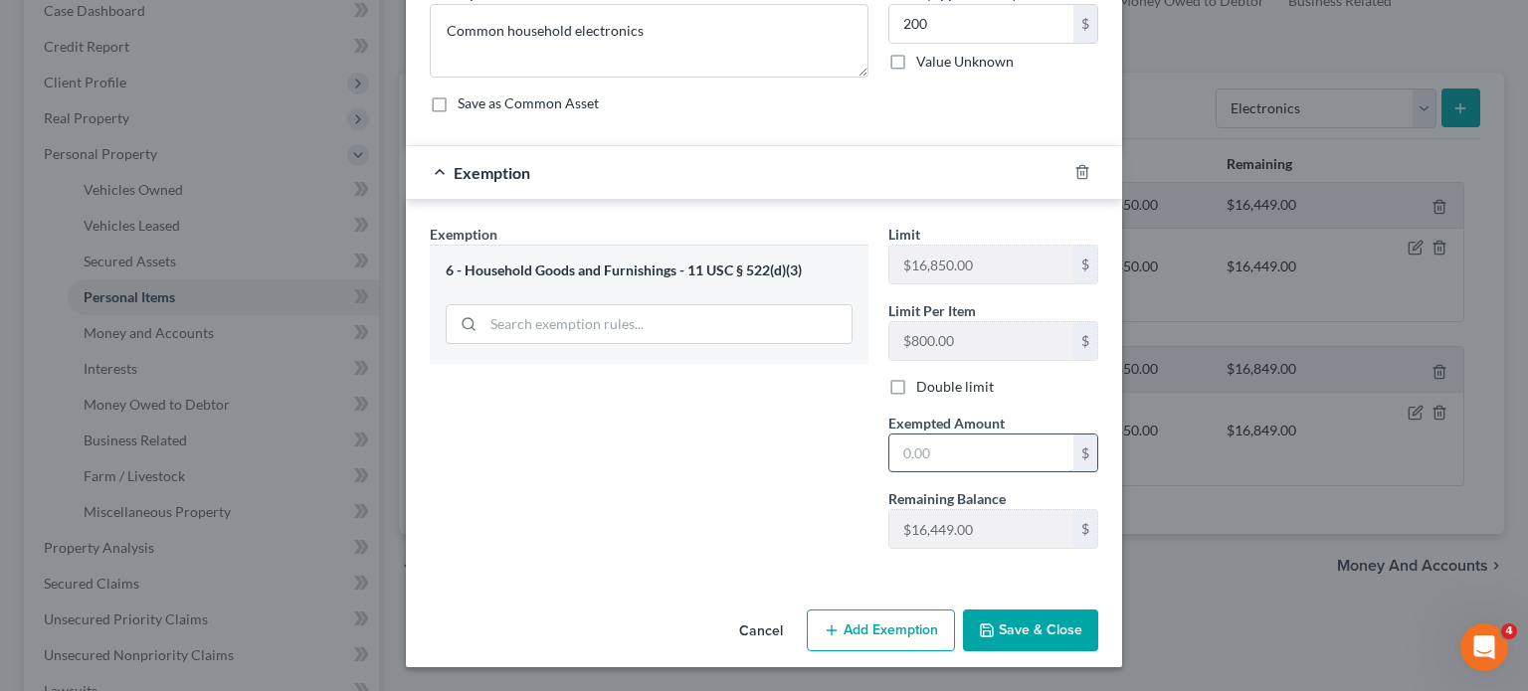
click at [997, 435] on input "text" at bounding box center [981, 454] width 184 height 38
type input "200"
click at [1044, 610] on button "Save & Close" at bounding box center [1030, 631] width 135 height 42
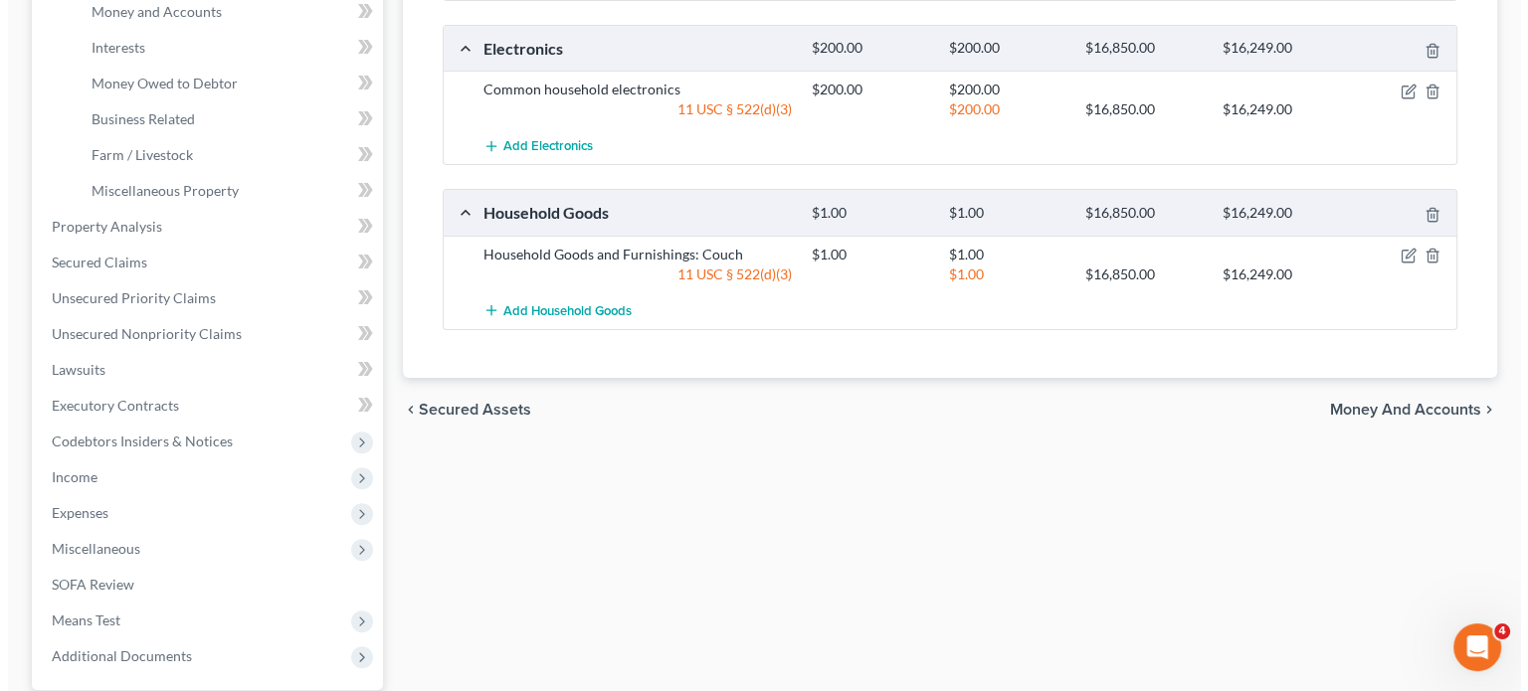
scroll to position [537, 0]
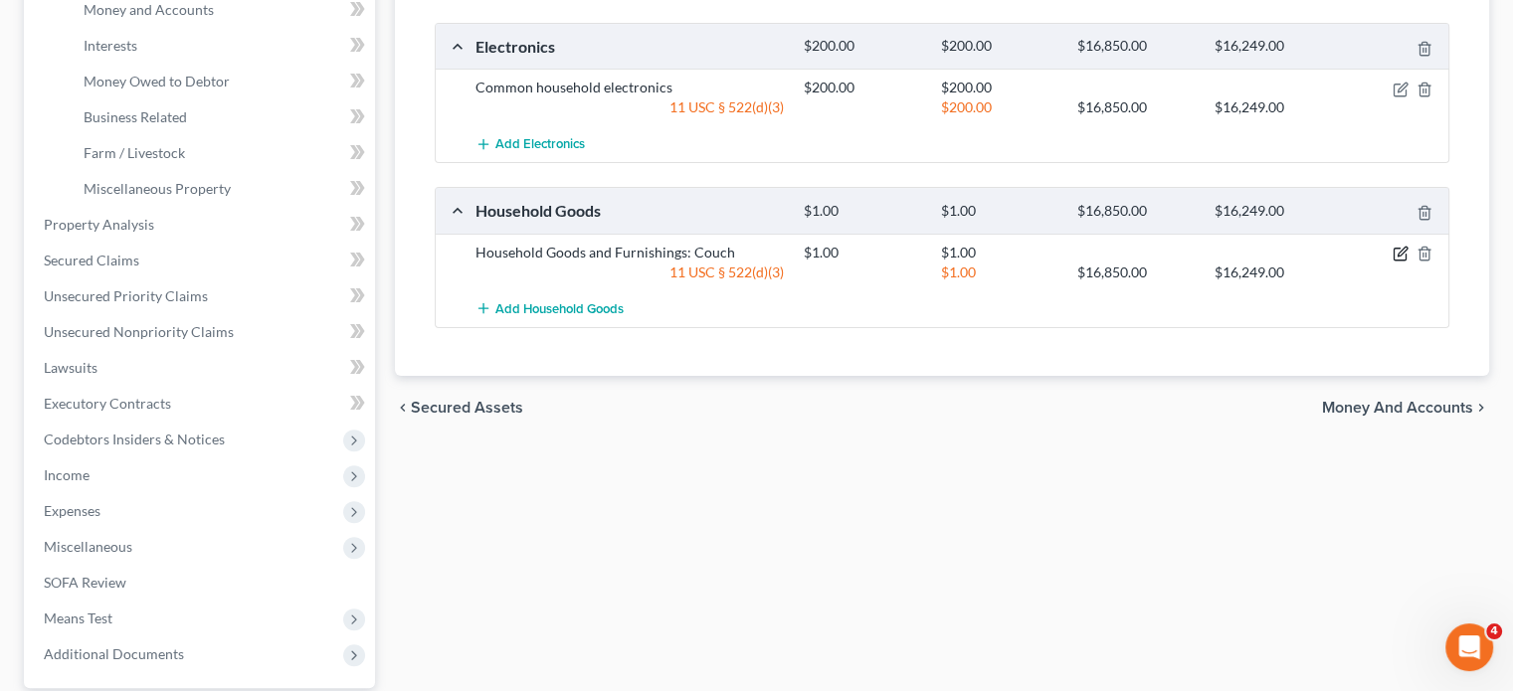
click at [1398, 256] on icon "button" at bounding box center [1402, 251] width 9 height 9
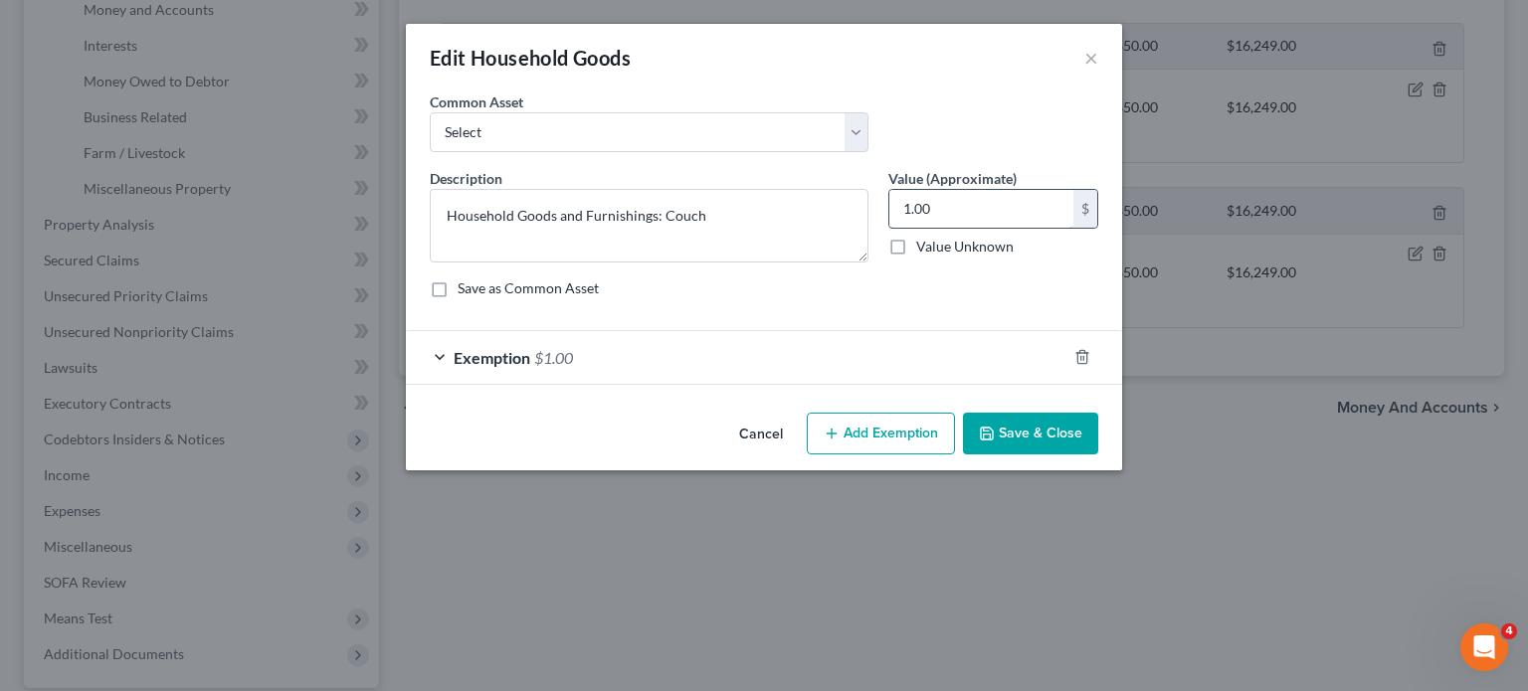
click at [1018, 228] on input "1.00" at bounding box center [981, 209] width 184 height 38
type input "500"
click at [899, 384] on div "Exemption $1.00" at bounding box center [736, 357] width 661 height 53
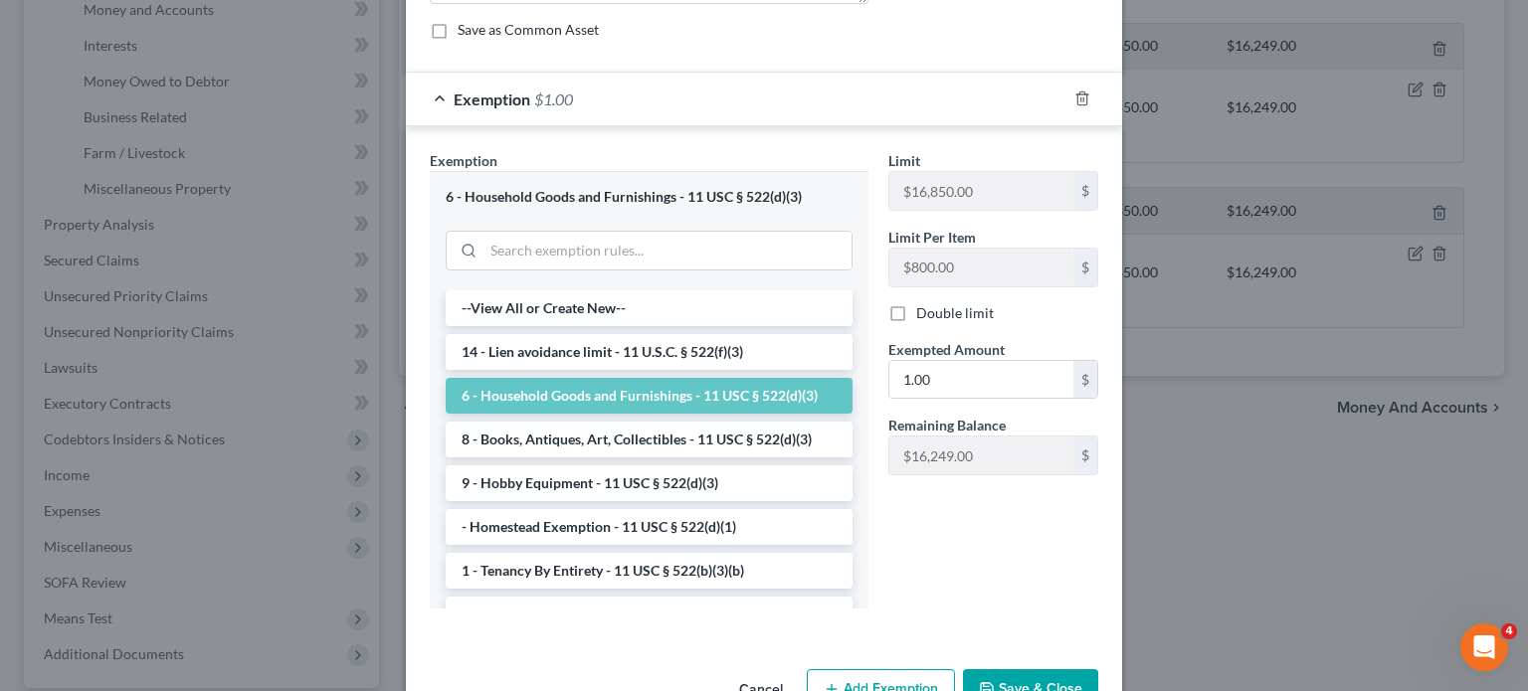
scroll to position [259, 0]
click at [977, 399] on input "1.00" at bounding box center [981, 380] width 184 height 38
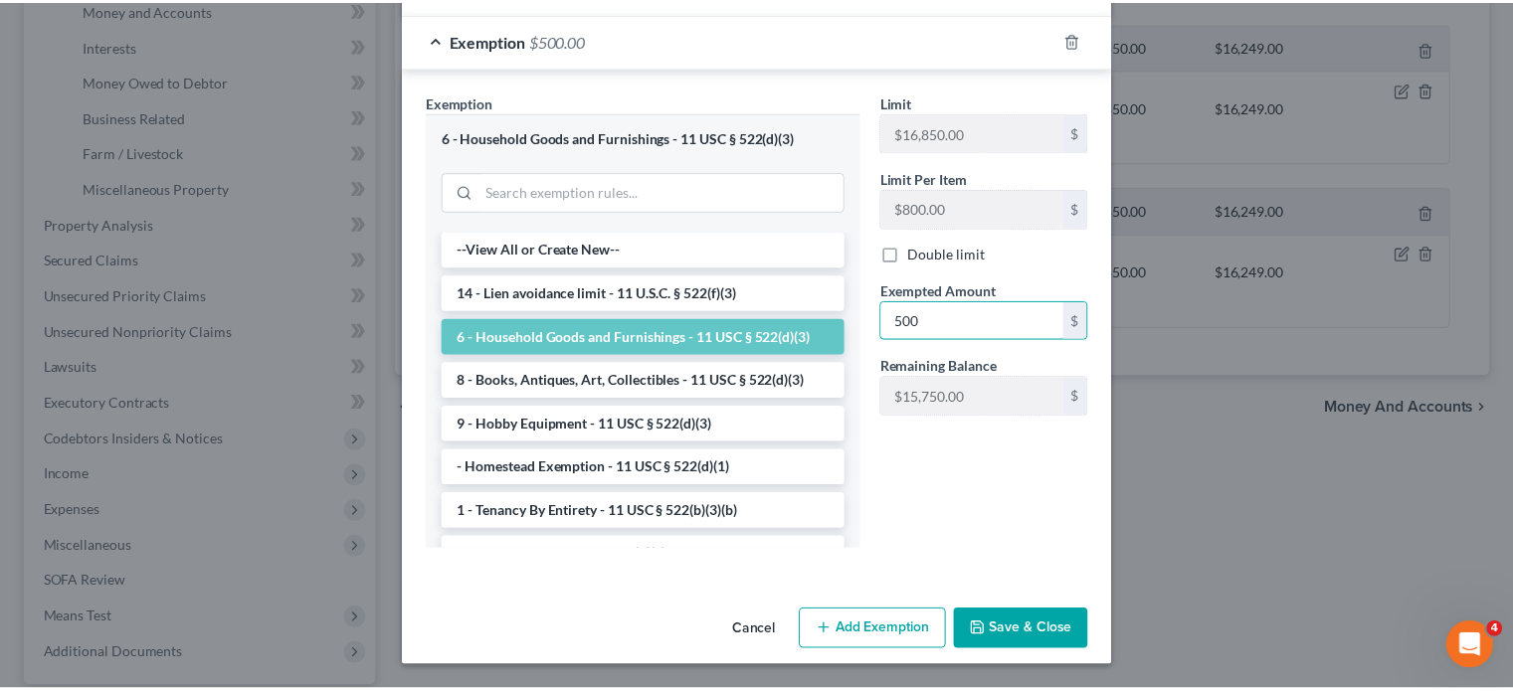
scroll to position [530, 0]
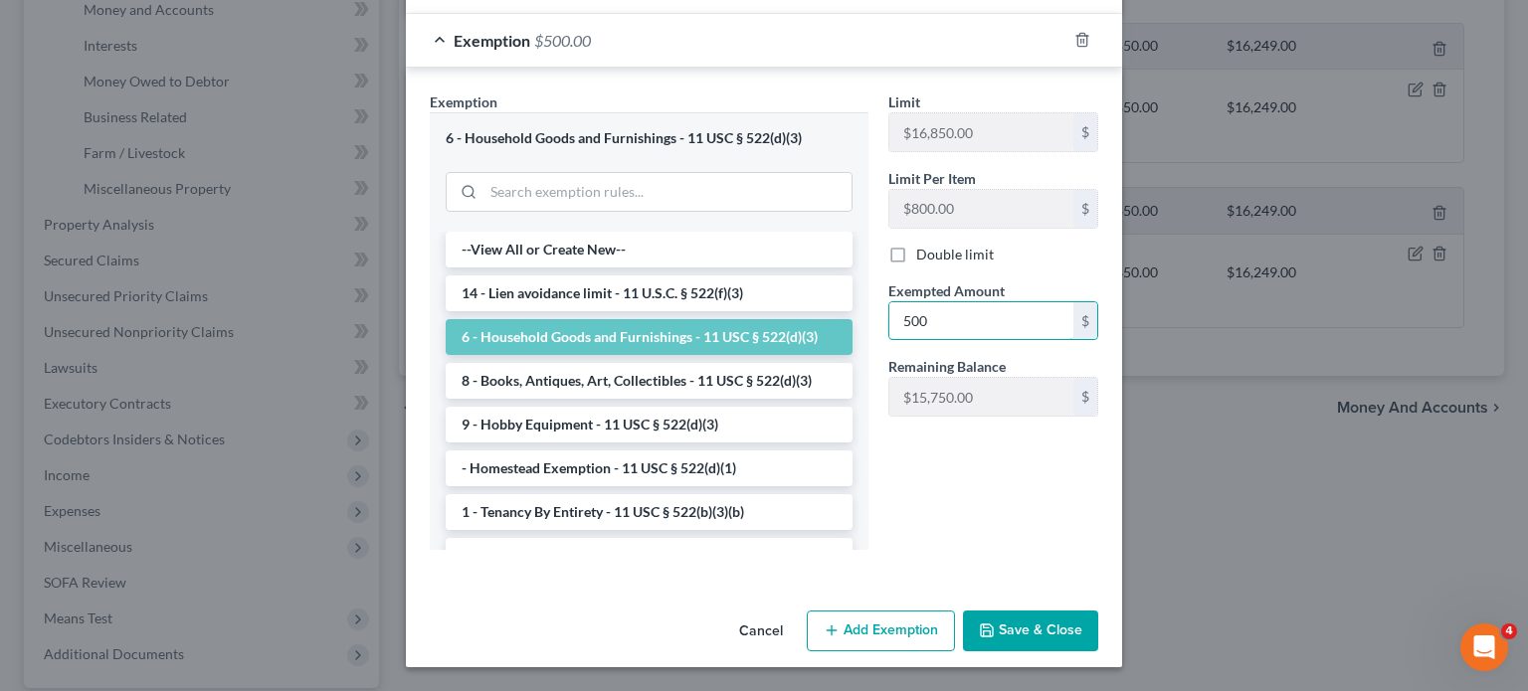
type input "500"
click at [1054, 653] on button "Save & Close" at bounding box center [1030, 632] width 135 height 42
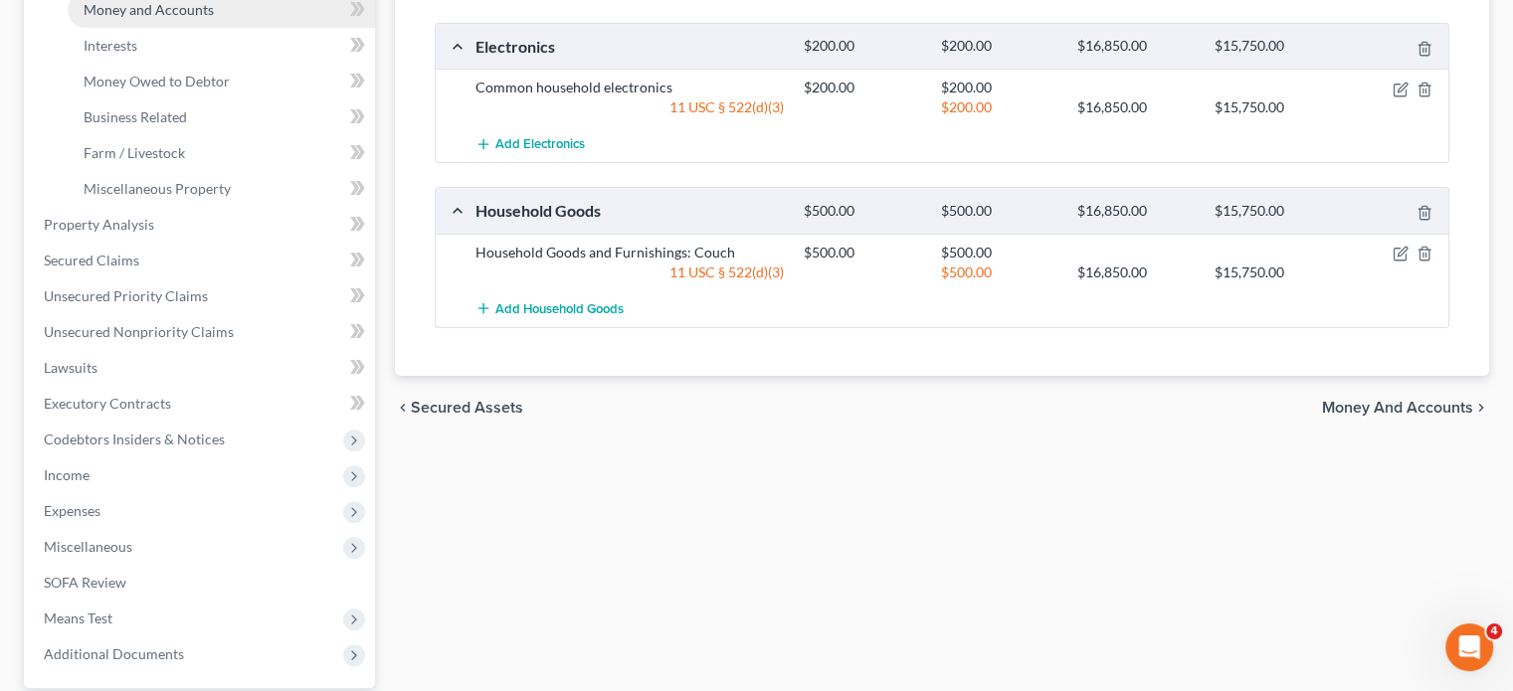
click at [198, 18] on span "Money and Accounts" at bounding box center [149, 9] width 130 height 17
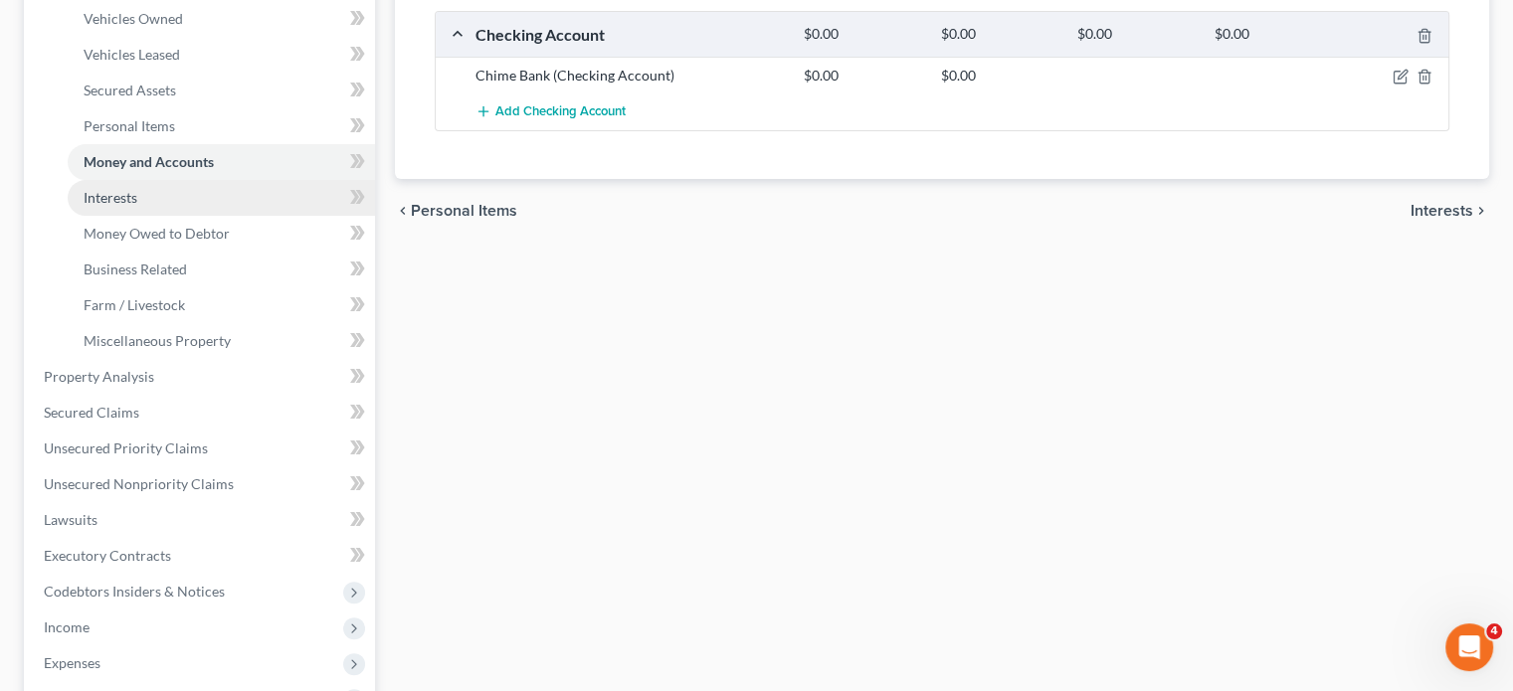
click at [243, 216] on link "Interests" at bounding box center [221, 198] width 307 height 36
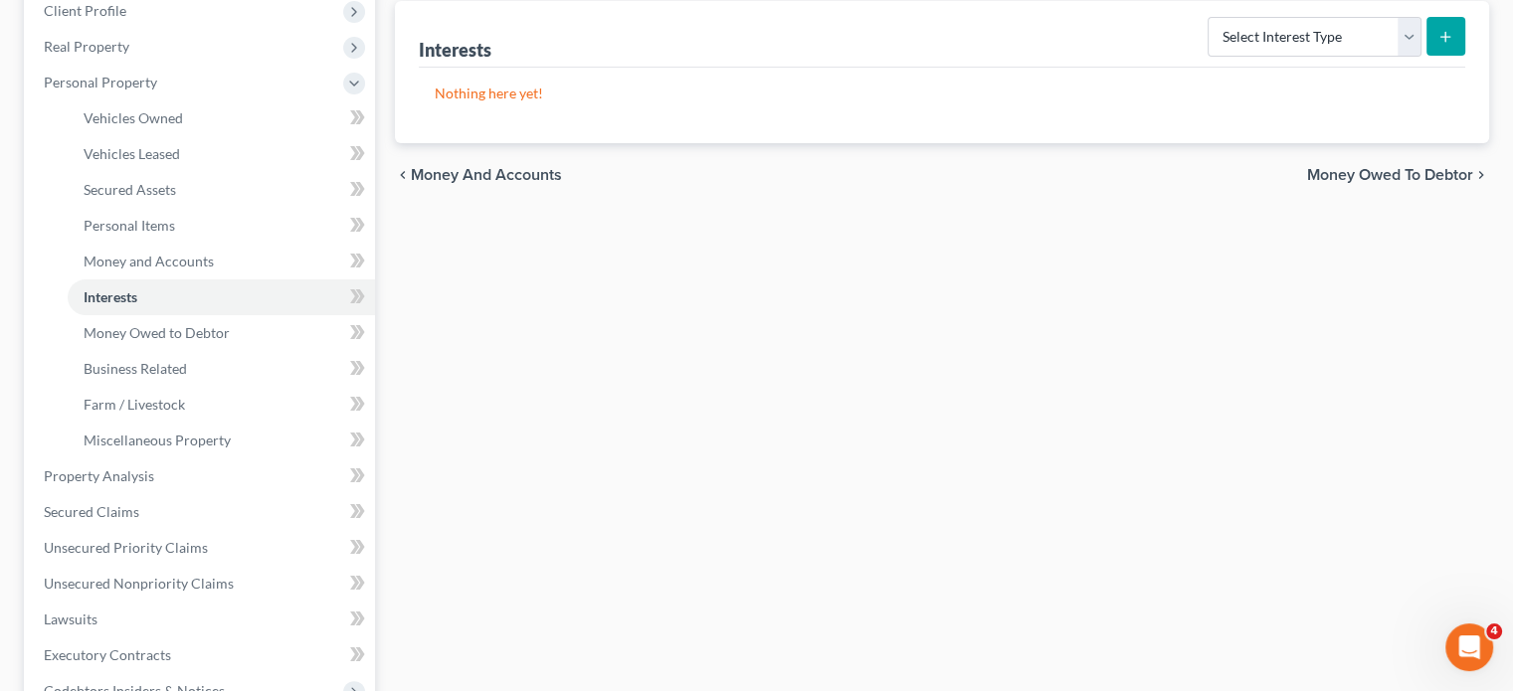
scroll to position [287, 0]
click at [200, 340] on span "Money Owed to Debtor" at bounding box center [157, 331] width 146 height 17
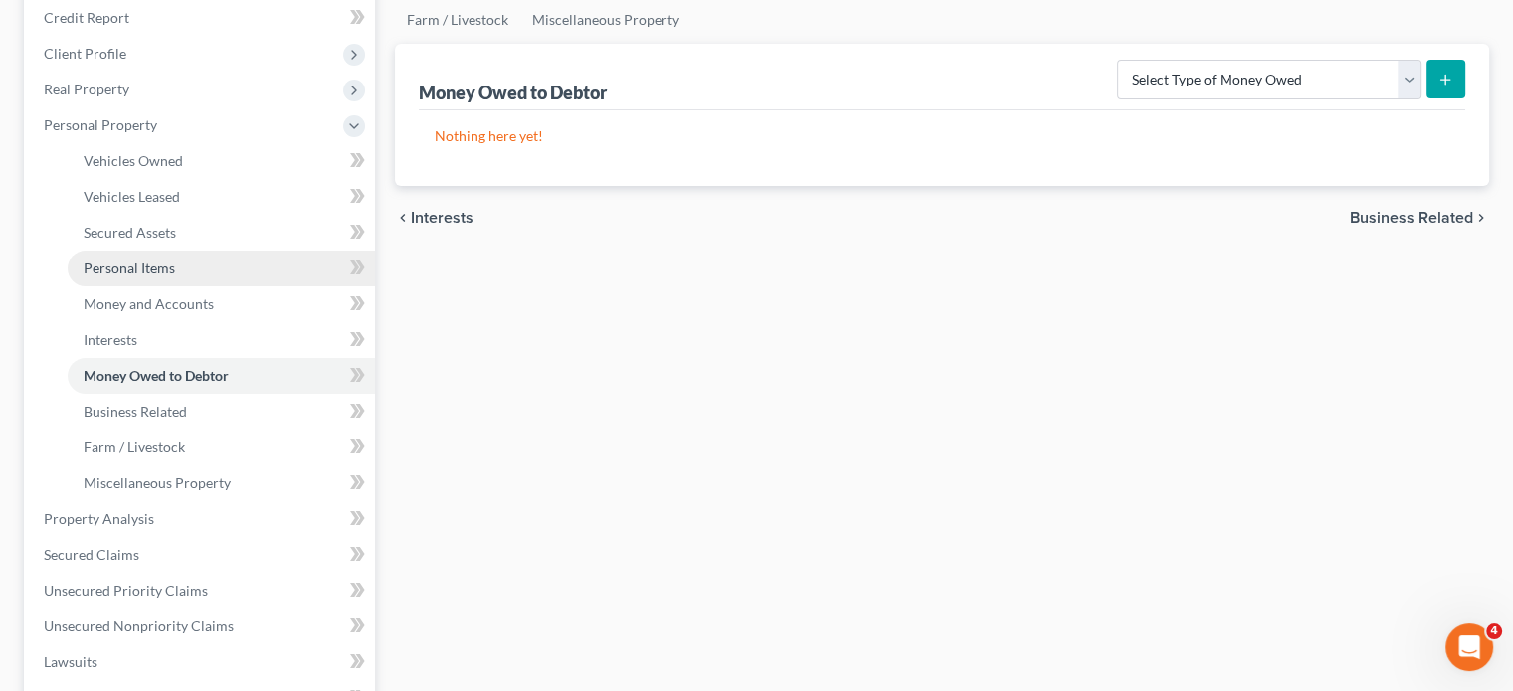
scroll to position [625, 0]
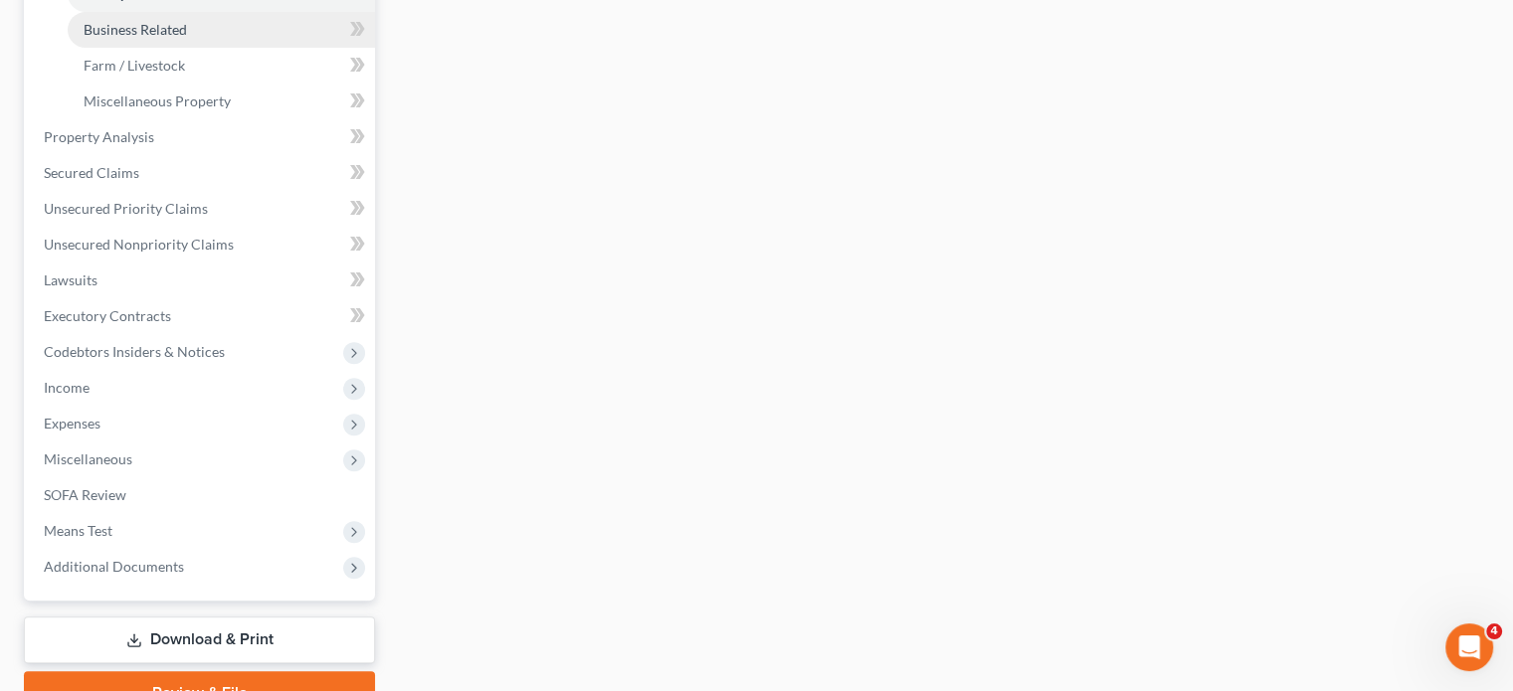
click at [187, 38] on span "Business Related" at bounding box center [135, 29] width 103 height 17
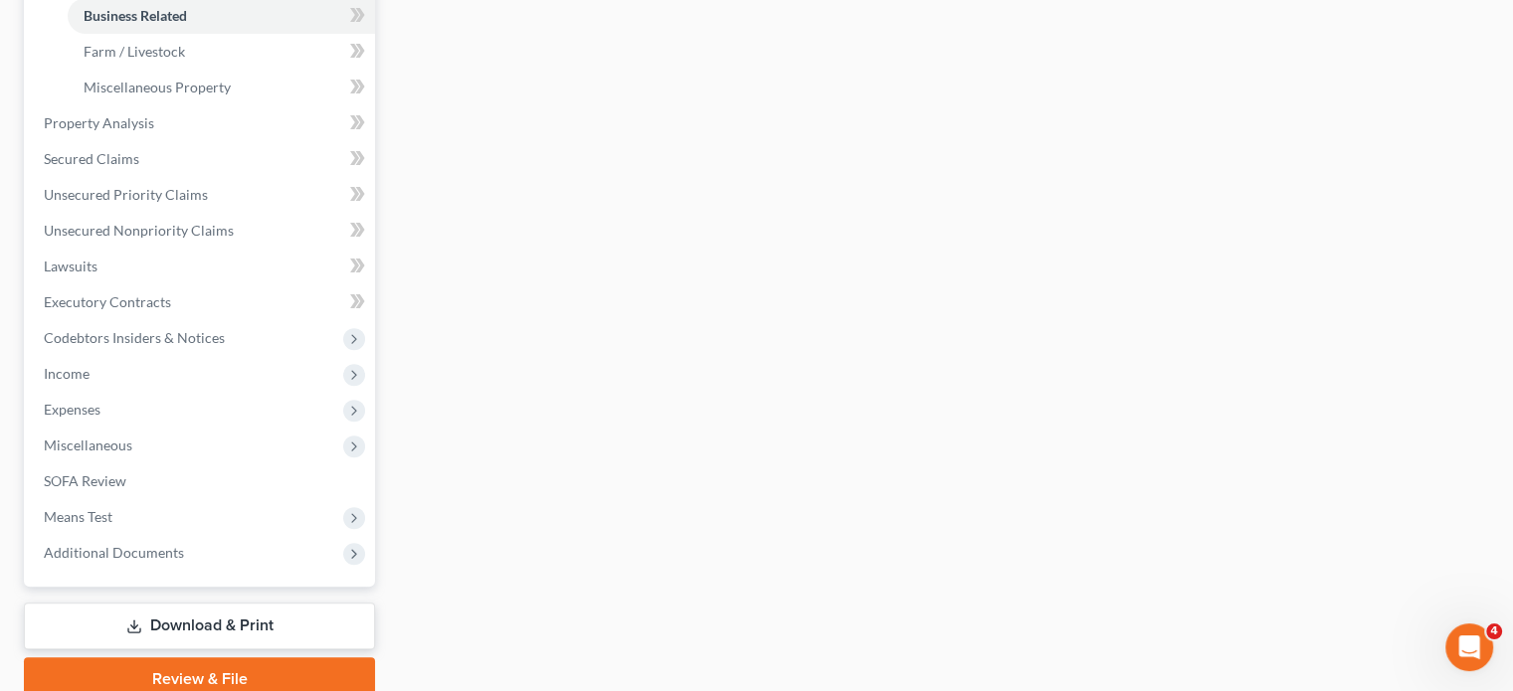
scroll to position [640, 0]
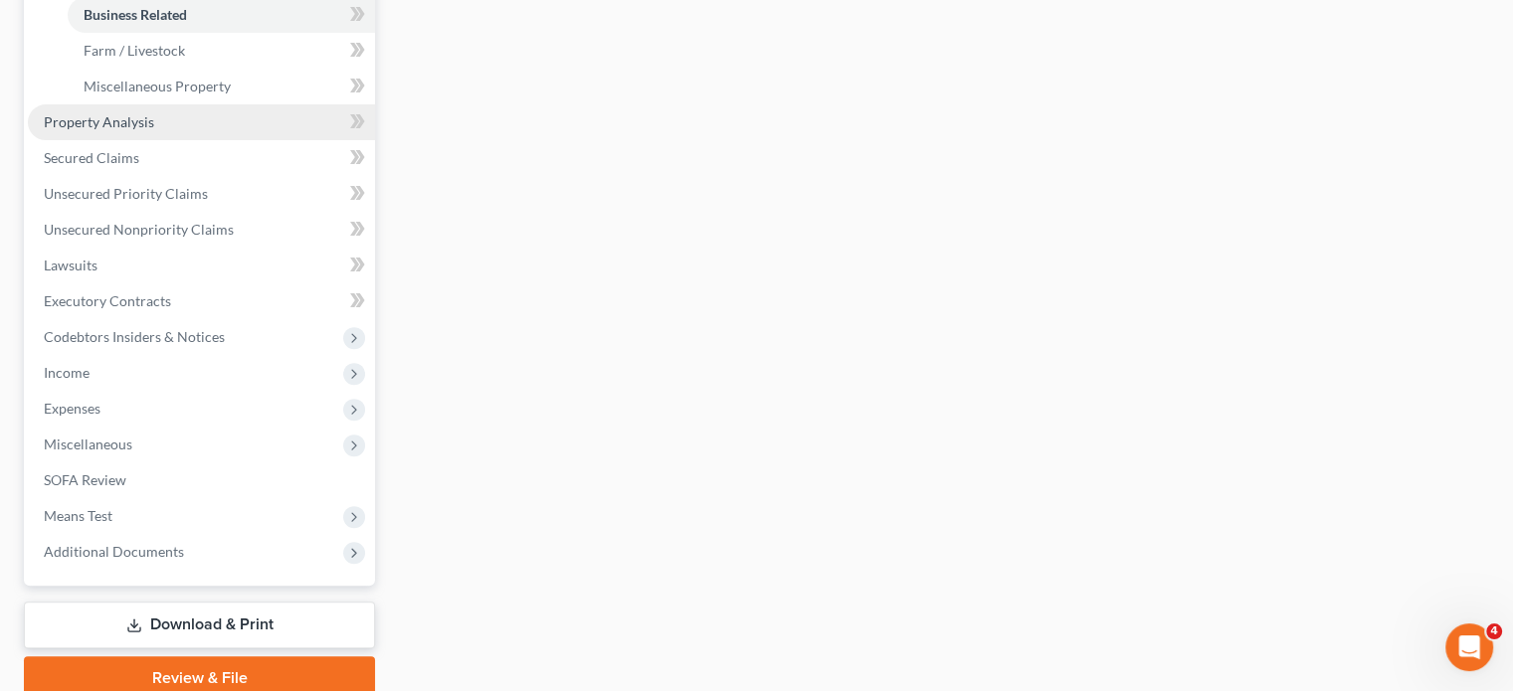
click at [239, 140] on link "Property Analysis" at bounding box center [201, 122] width 347 height 36
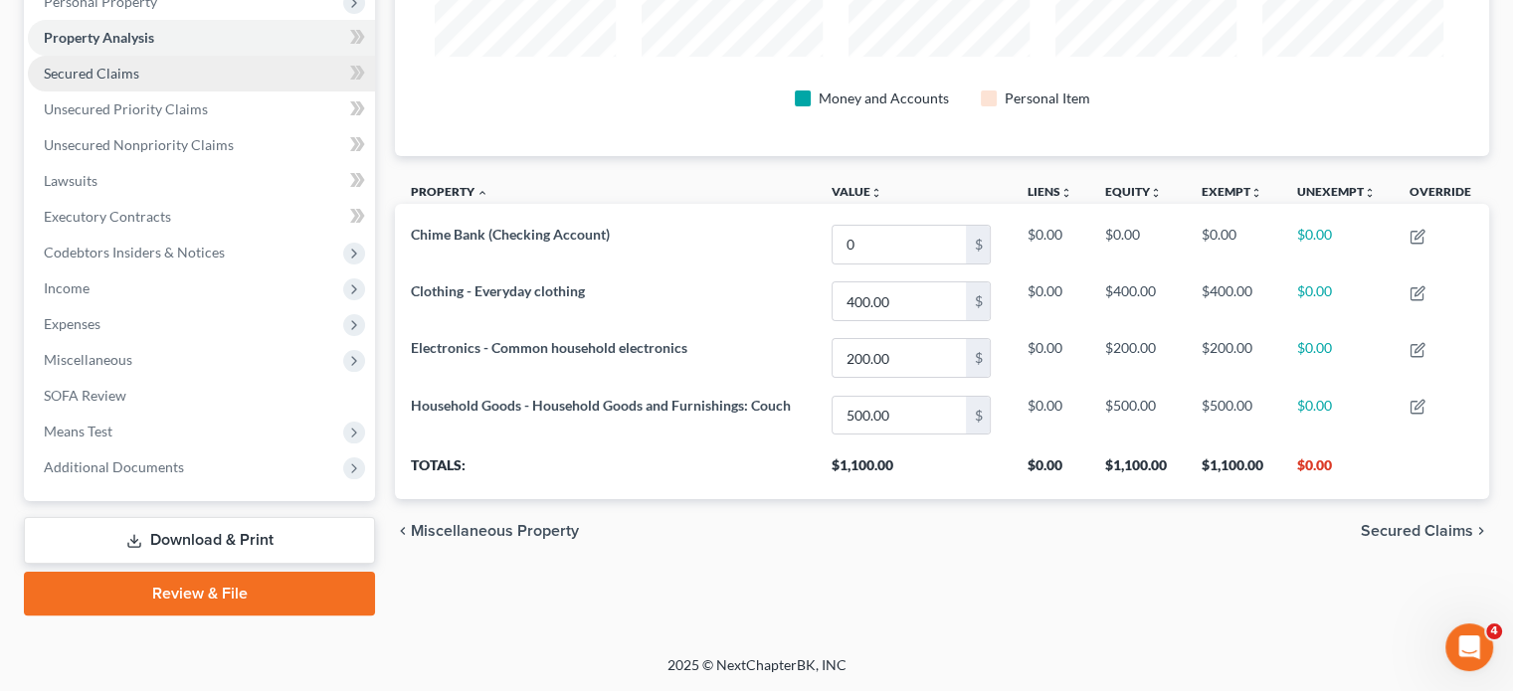
click at [217, 92] on link "Secured Claims" at bounding box center [201, 74] width 347 height 36
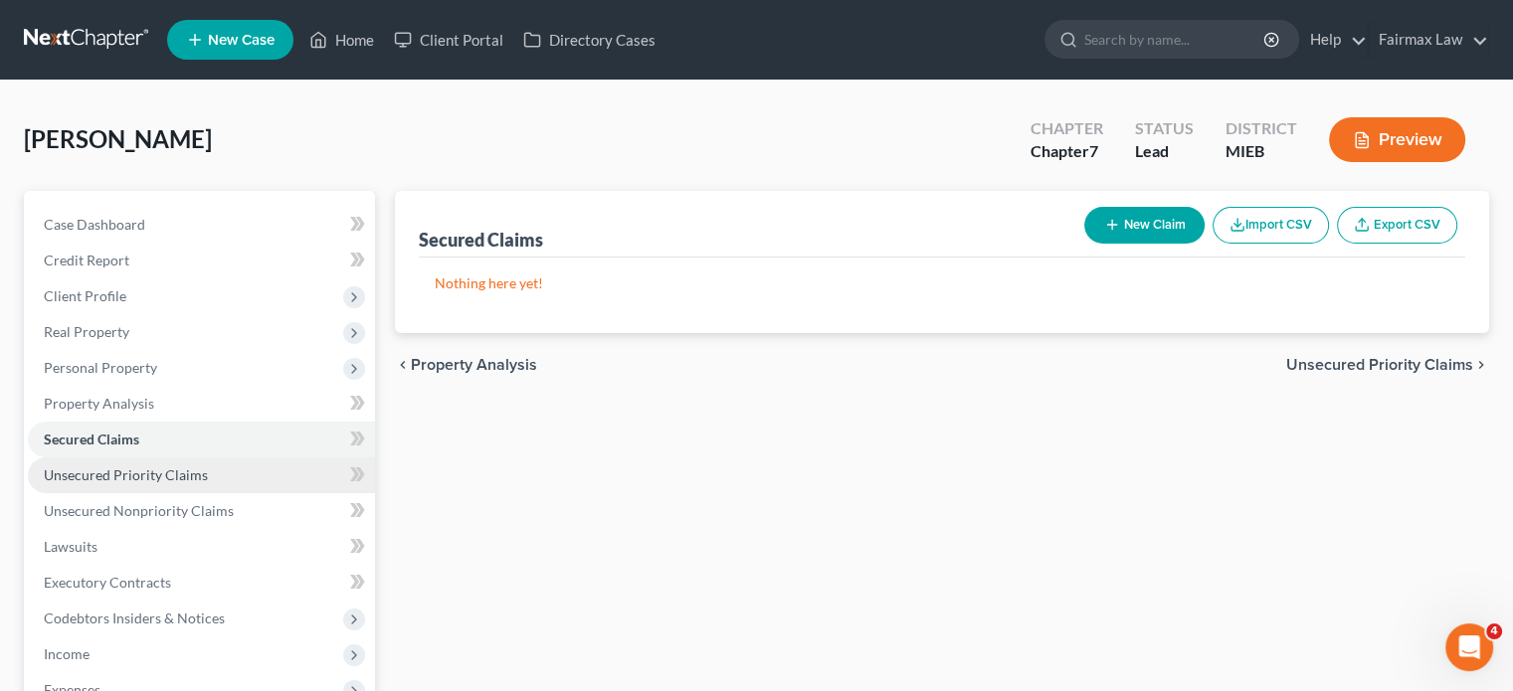
click at [140, 483] on span "Unsecured Priority Claims" at bounding box center [126, 475] width 164 height 17
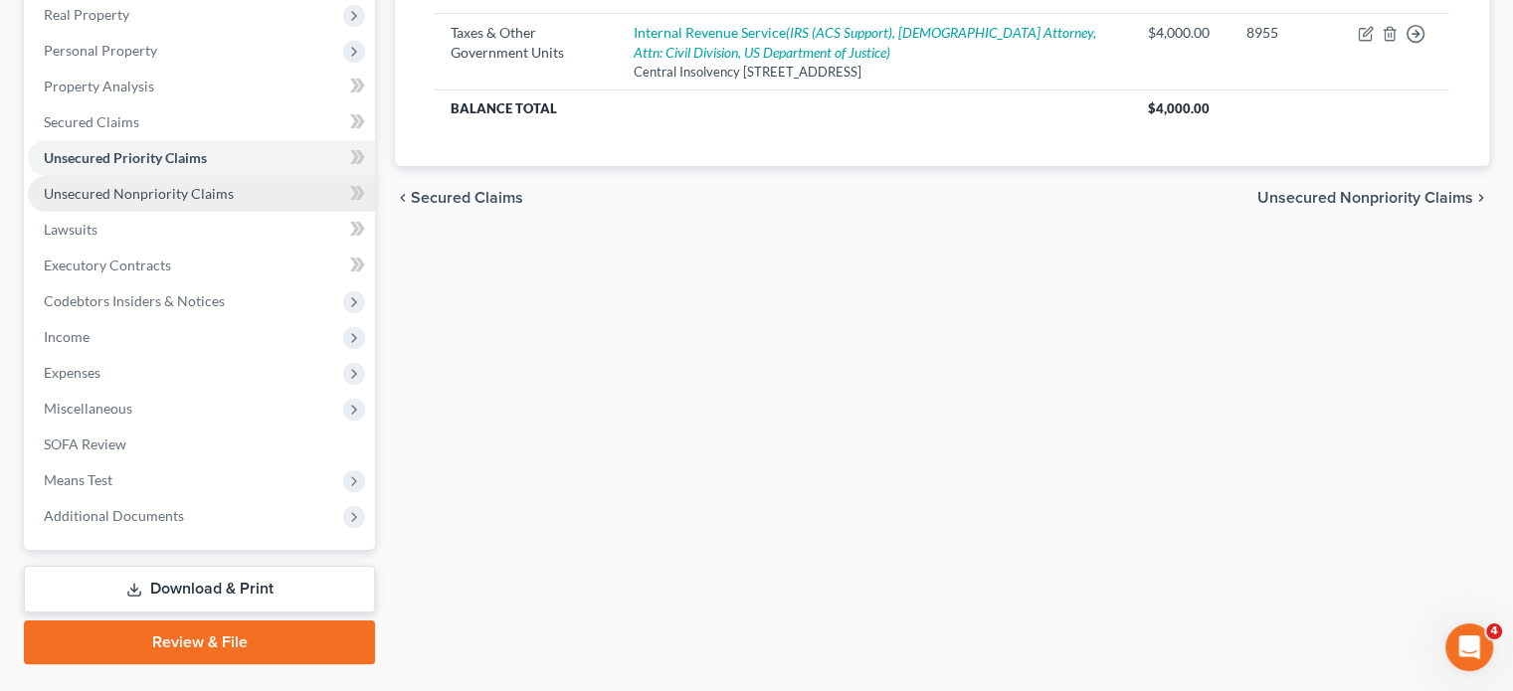
click at [225, 212] on link "Unsecured Nonpriority Claims" at bounding box center [201, 194] width 347 height 36
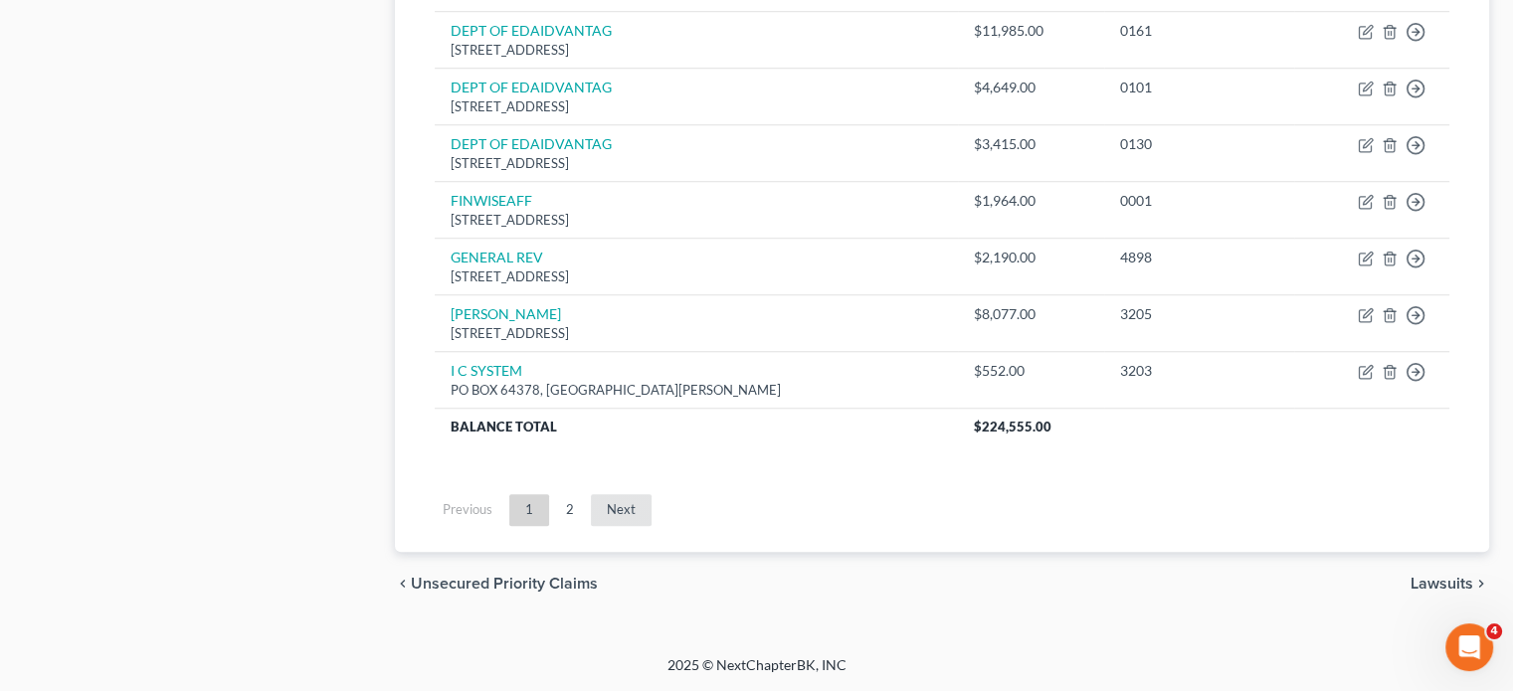
click at [652, 526] on link "Next" at bounding box center [621, 510] width 61 height 32
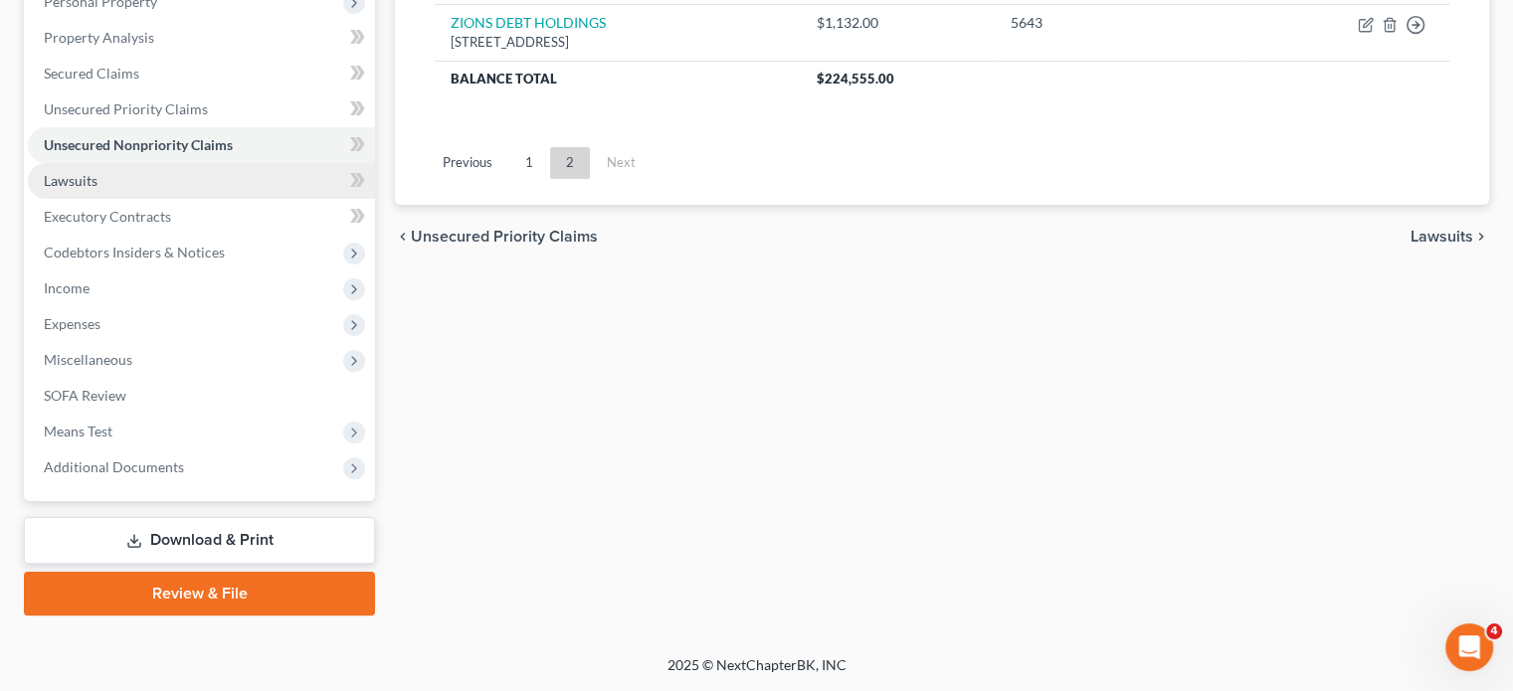
click at [168, 199] on link "Lawsuits" at bounding box center [201, 181] width 347 height 36
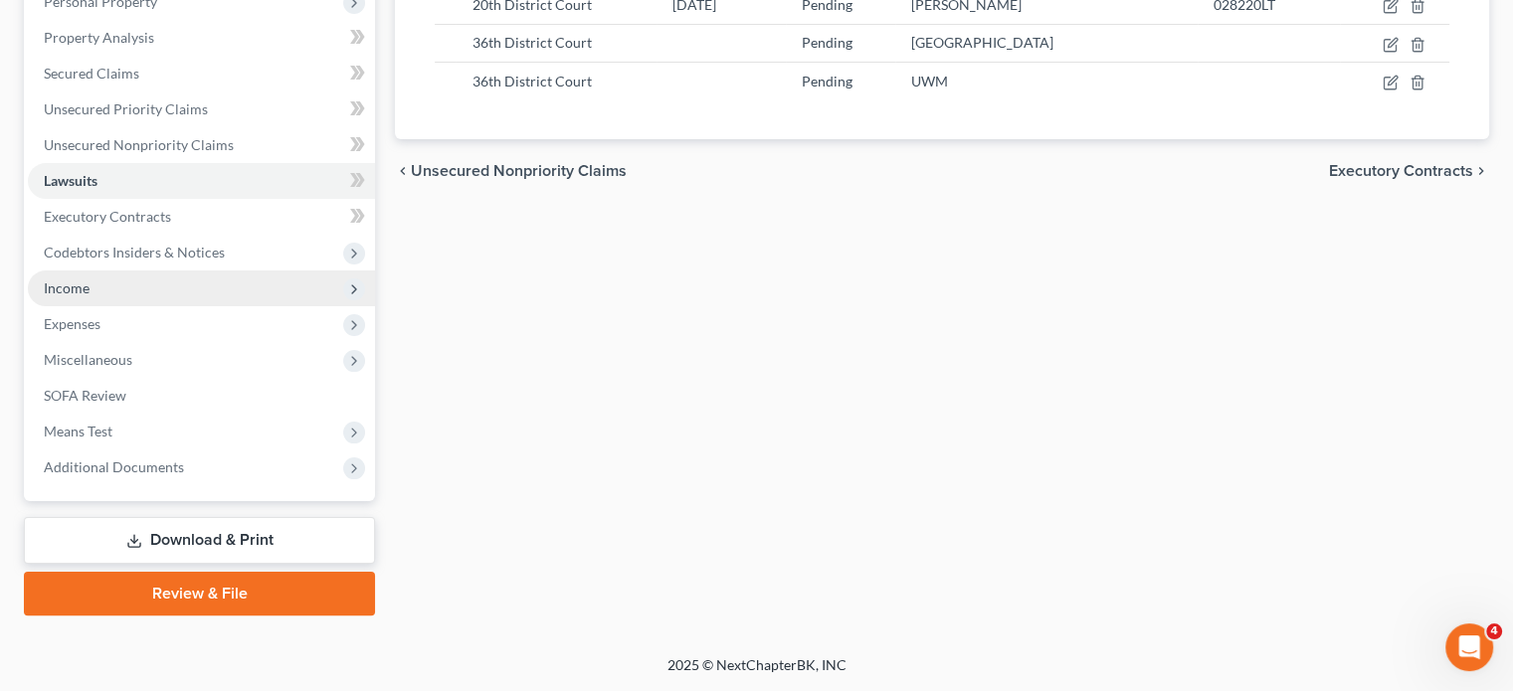
click at [163, 306] on span "Income" at bounding box center [201, 289] width 347 height 36
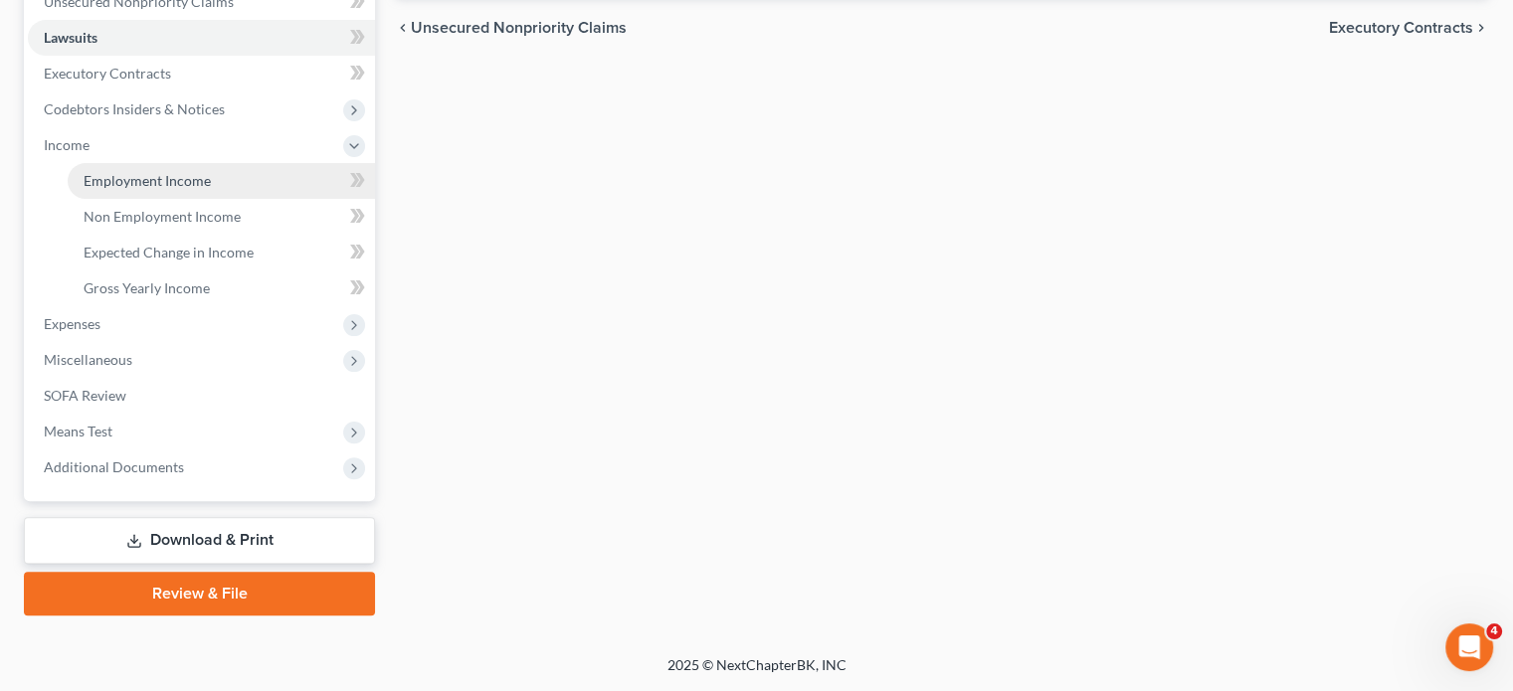
click at [152, 199] on link "Employment Income" at bounding box center [221, 181] width 307 height 36
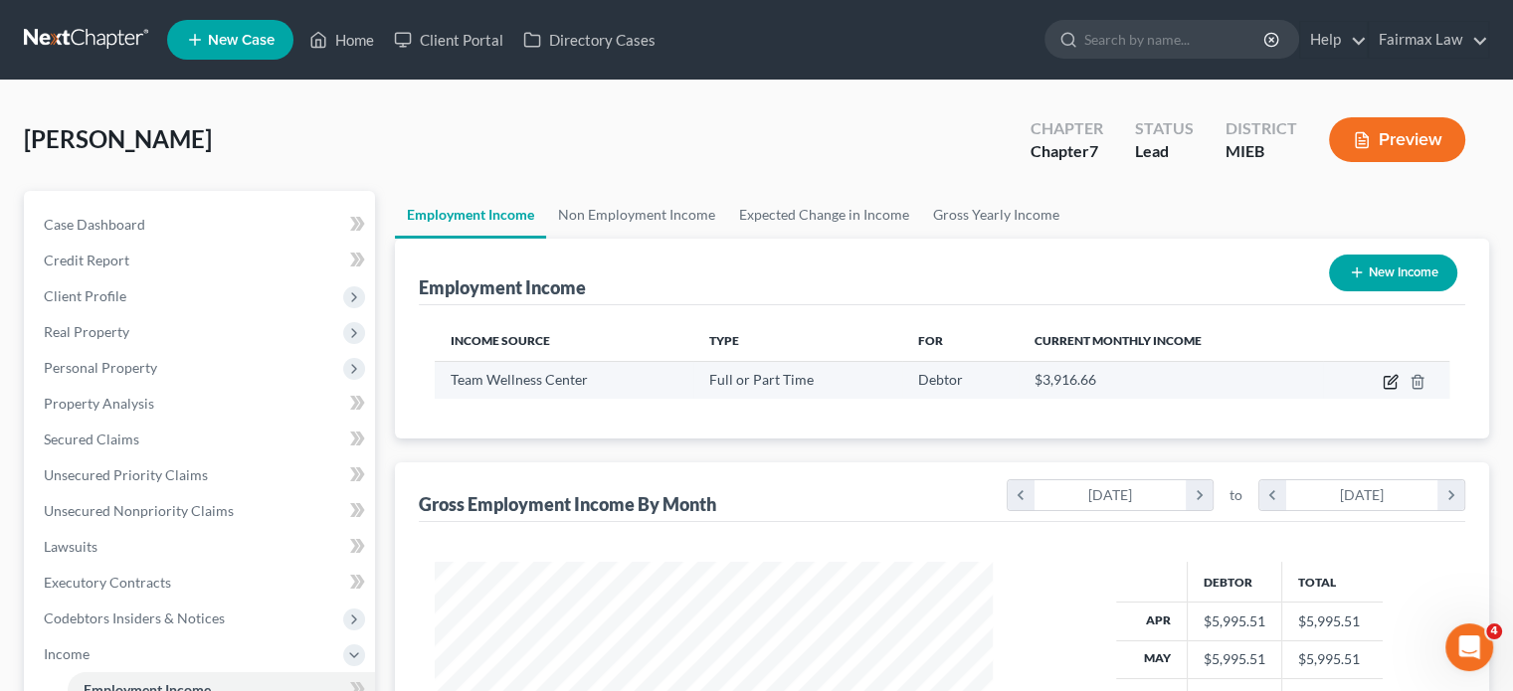
click at [1383, 390] on icon "button" at bounding box center [1391, 382] width 16 height 16
select select "0"
select select "23"
select select "2"
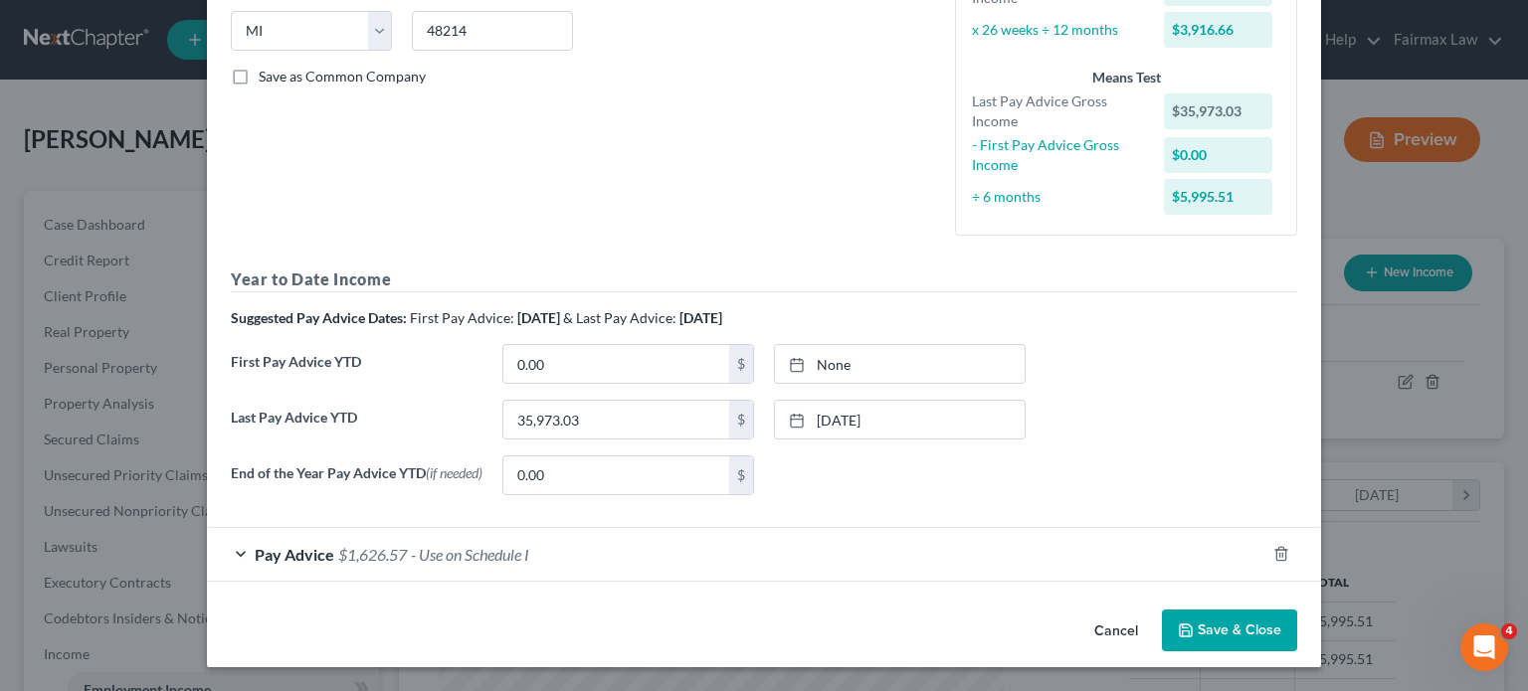
click at [715, 528] on div "Pay Advice $1,626.57 - Use on Schedule I" at bounding box center [736, 554] width 1059 height 53
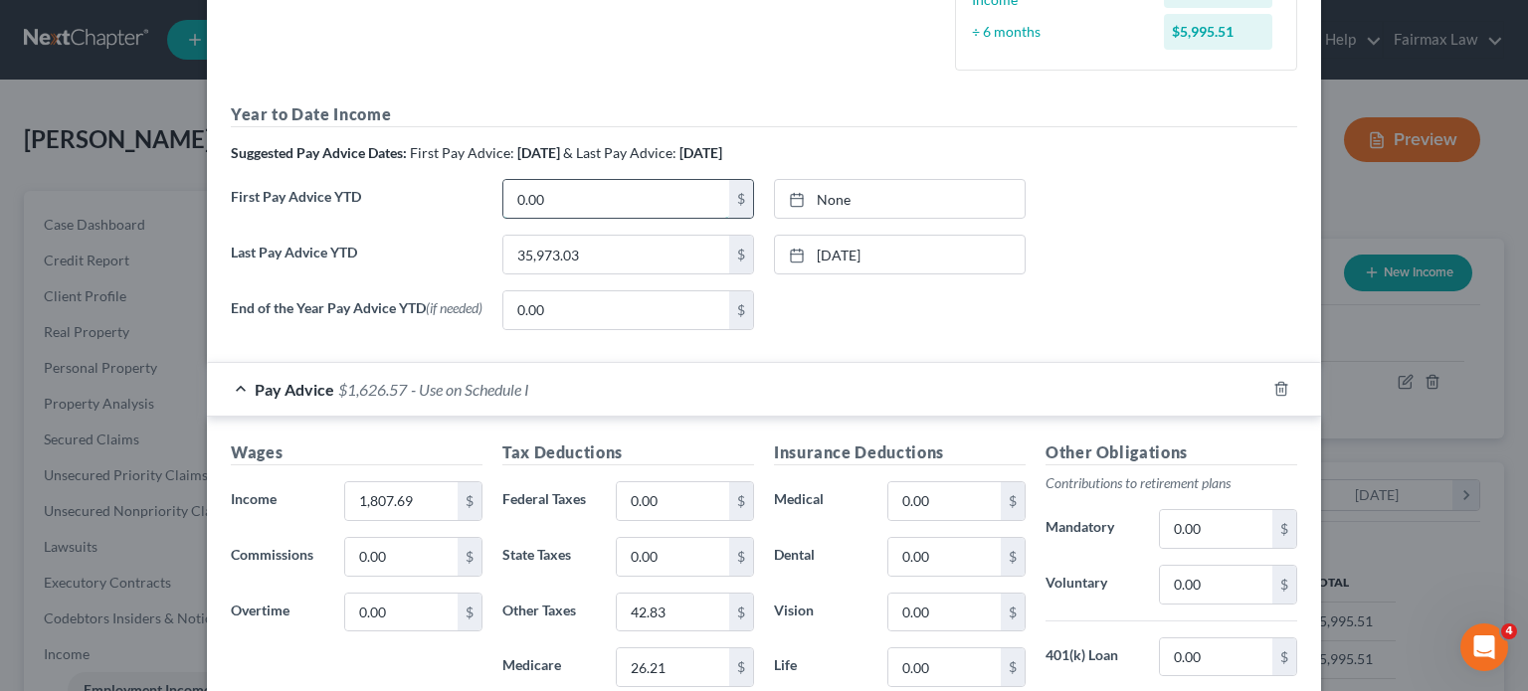
click at [503, 218] on input "0.00" at bounding box center [616, 199] width 226 height 38
type input "16,088"
click at [836, 218] on link "None" at bounding box center [900, 199] width 250 height 38
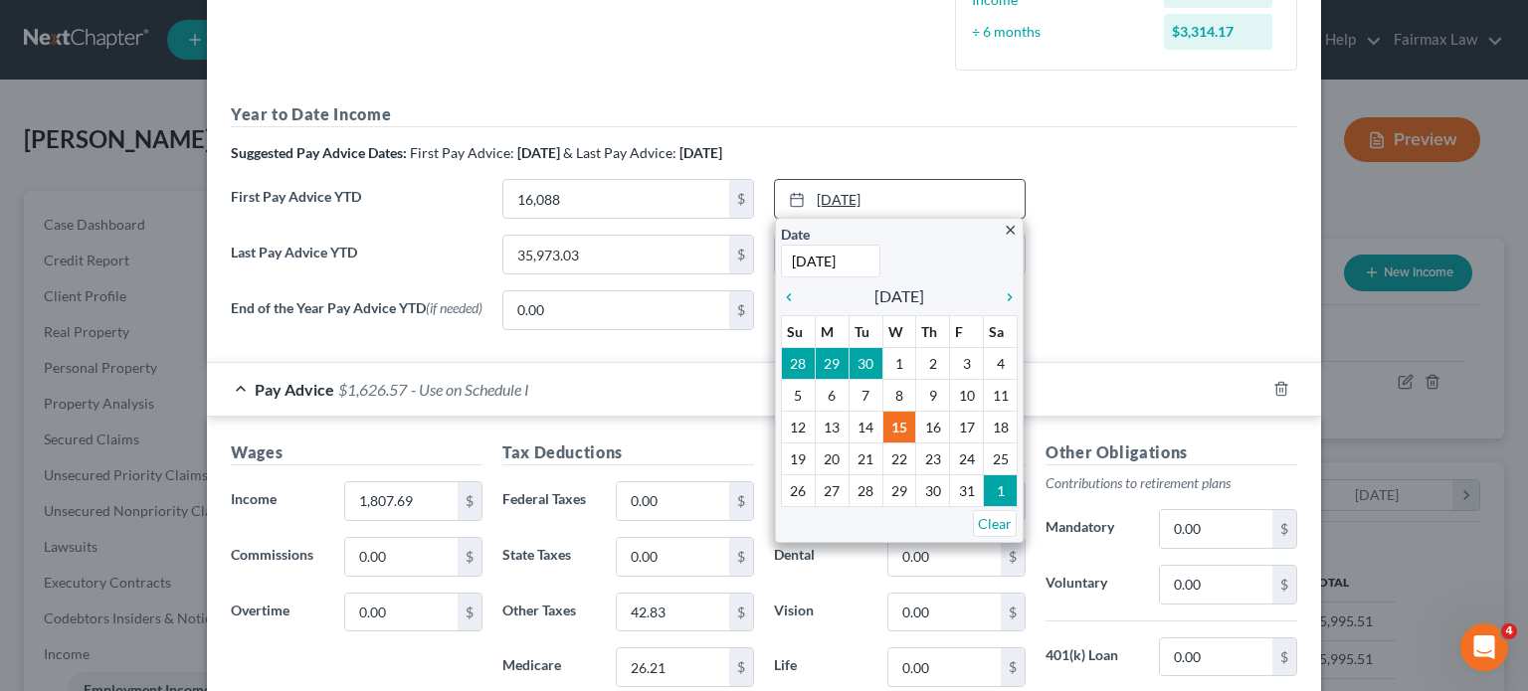
scroll to position [0, 15]
type input "[DATE]"
click at [1244, 290] on div "Last Pay Advice YTD 35,973.03 $ [DATE] close Date [DATE] Time 12:00 AM chevron_…" at bounding box center [764, 263] width 1086 height 56
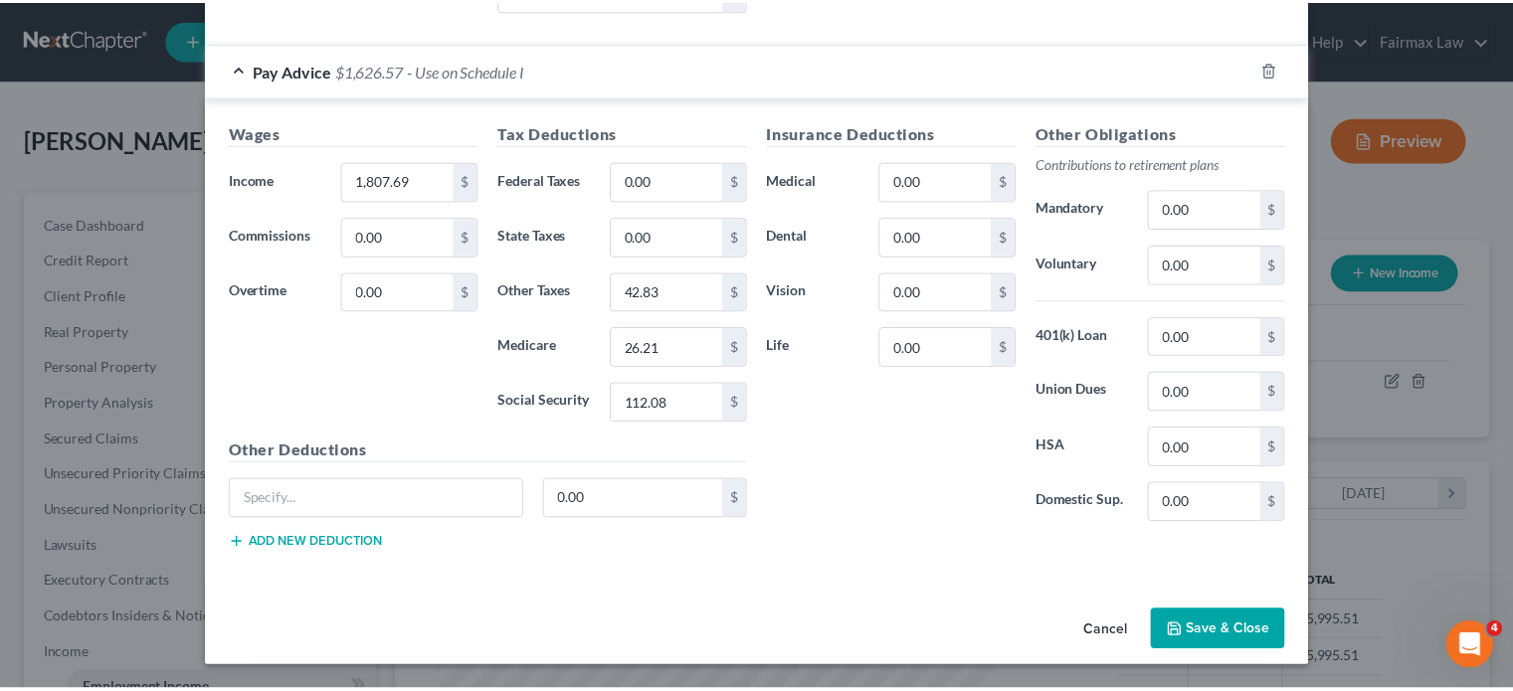
scroll to position [1214, 0]
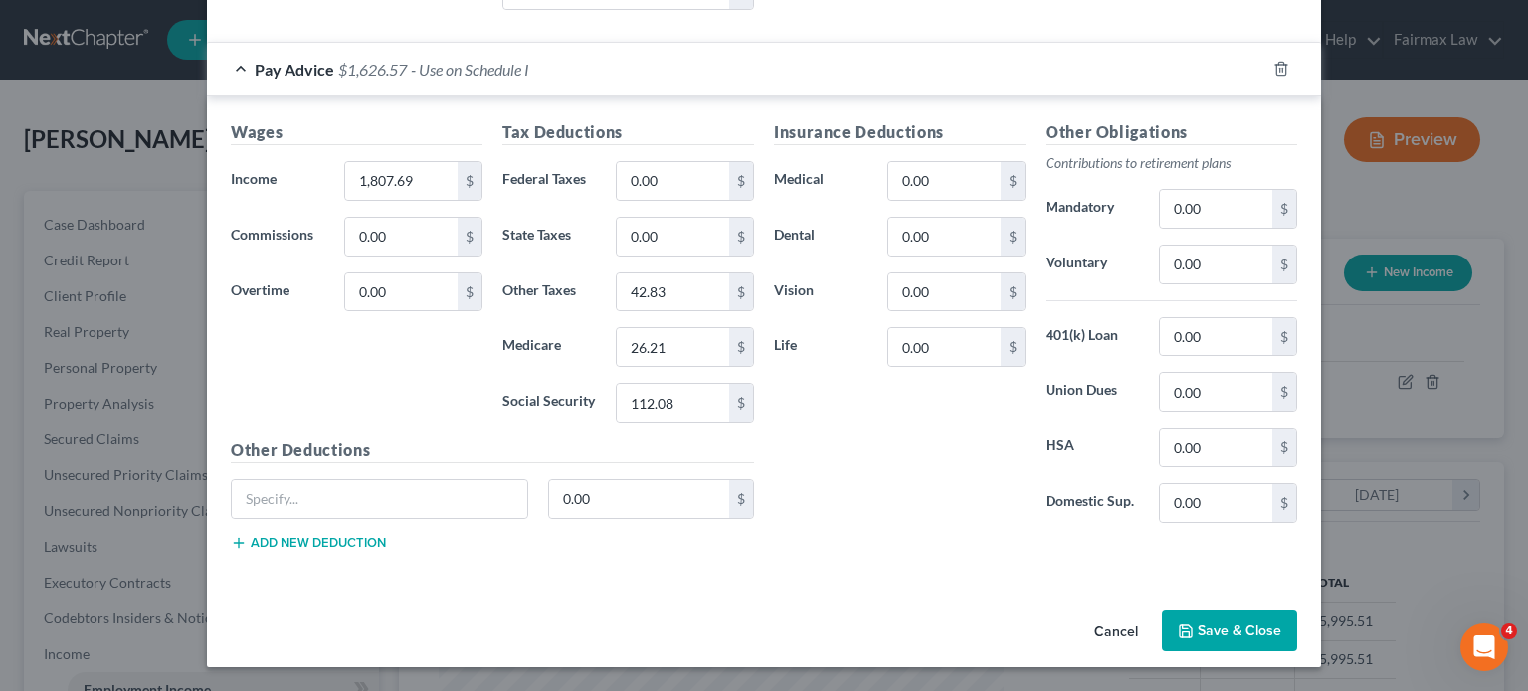
click at [1297, 642] on button "Save & Close" at bounding box center [1229, 632] width 135 height 42
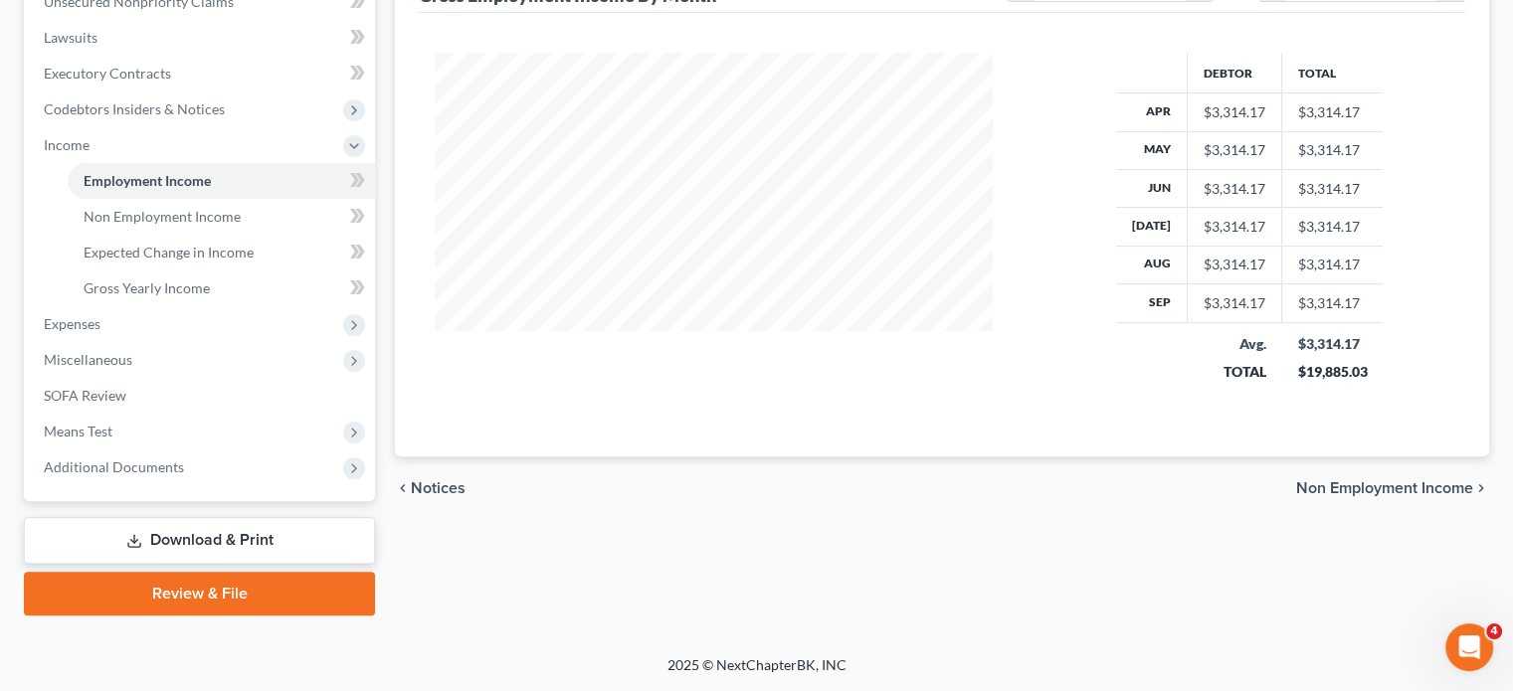
scroll to position [617, 0]
click at [208, 225] on span "Non Employment Income" at bounding box center [162, 216] width 157 height 17
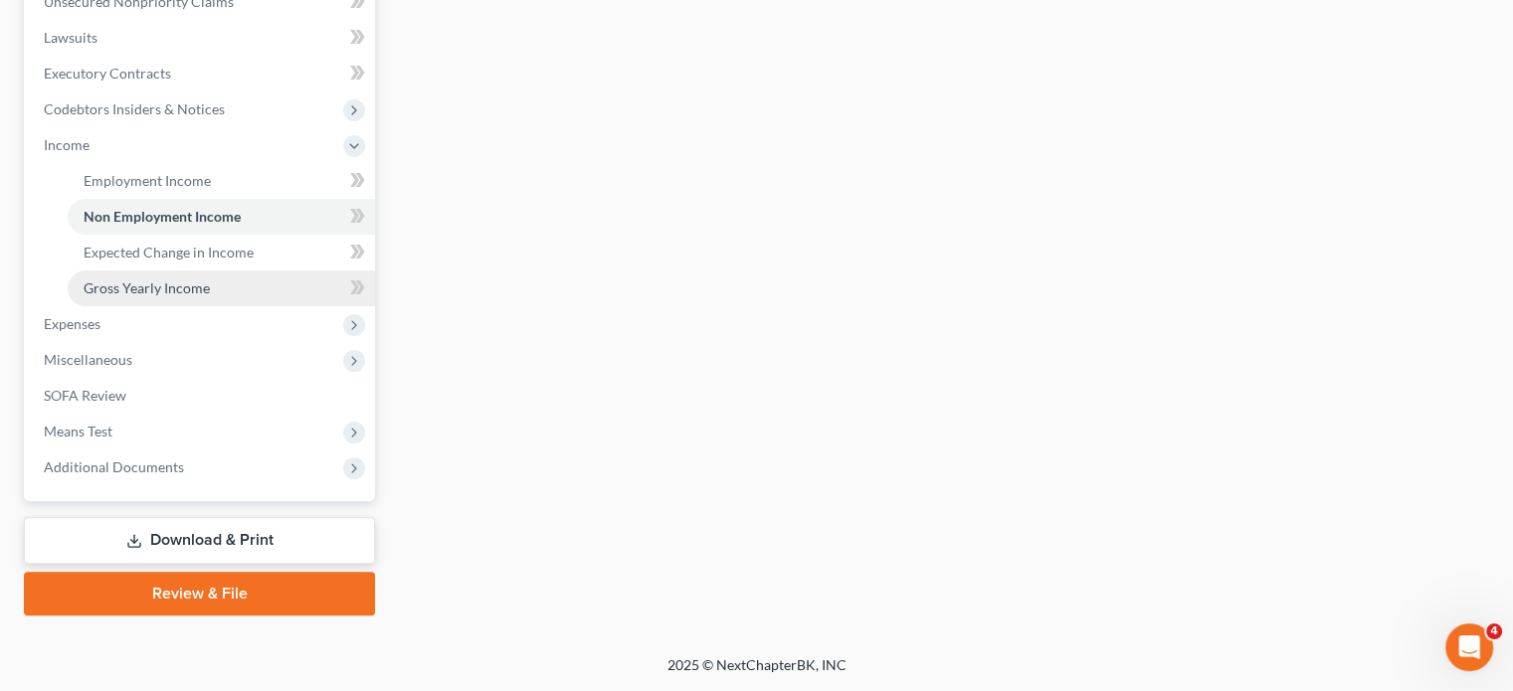
click at [199, 306] on link "Gross Yearly Income" at bounding box center [221, 289] width 307 height 36
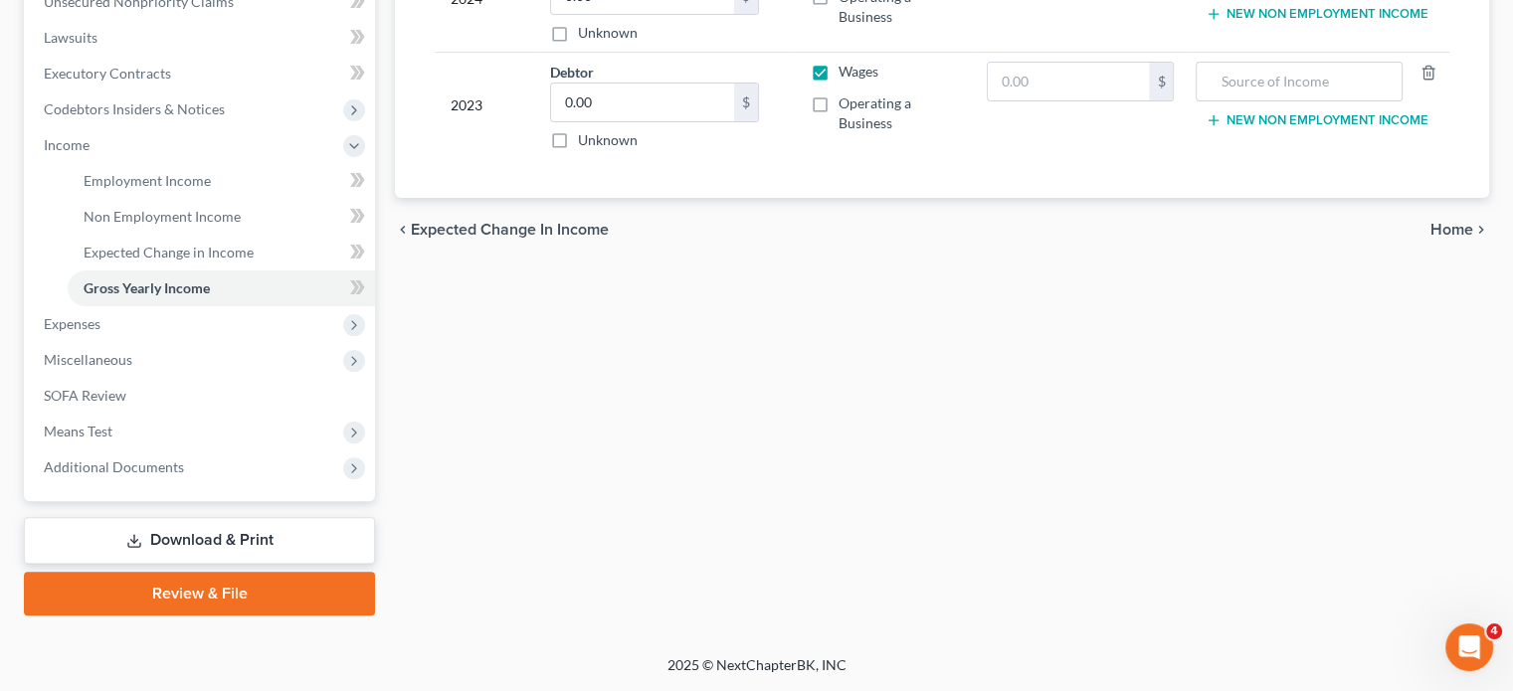
scroll to position [581, 0]
click at [172, 342] on span "Expenses" at bounding box center [201, 324] width 347 height 36
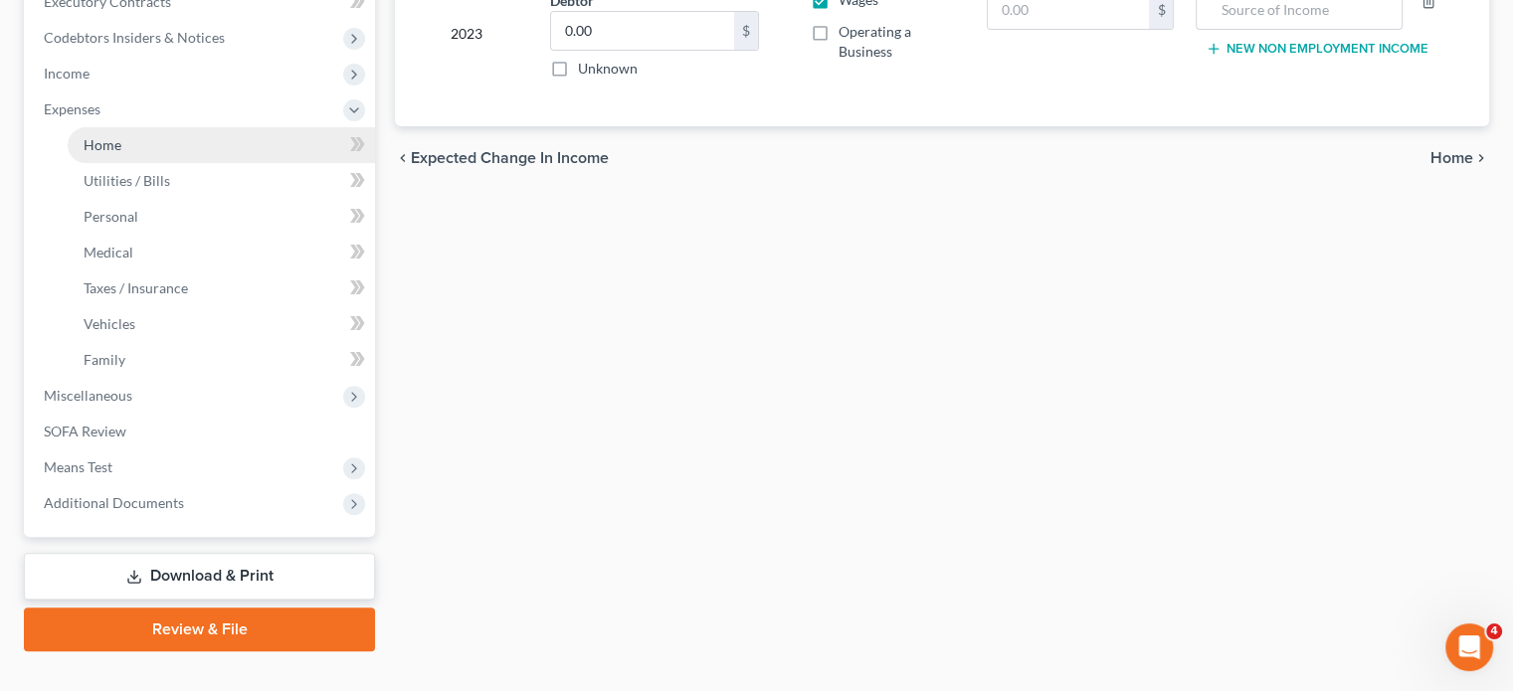
click at [150, 163] on link "Home" at bounding box center [221, 145] width 307 height 36
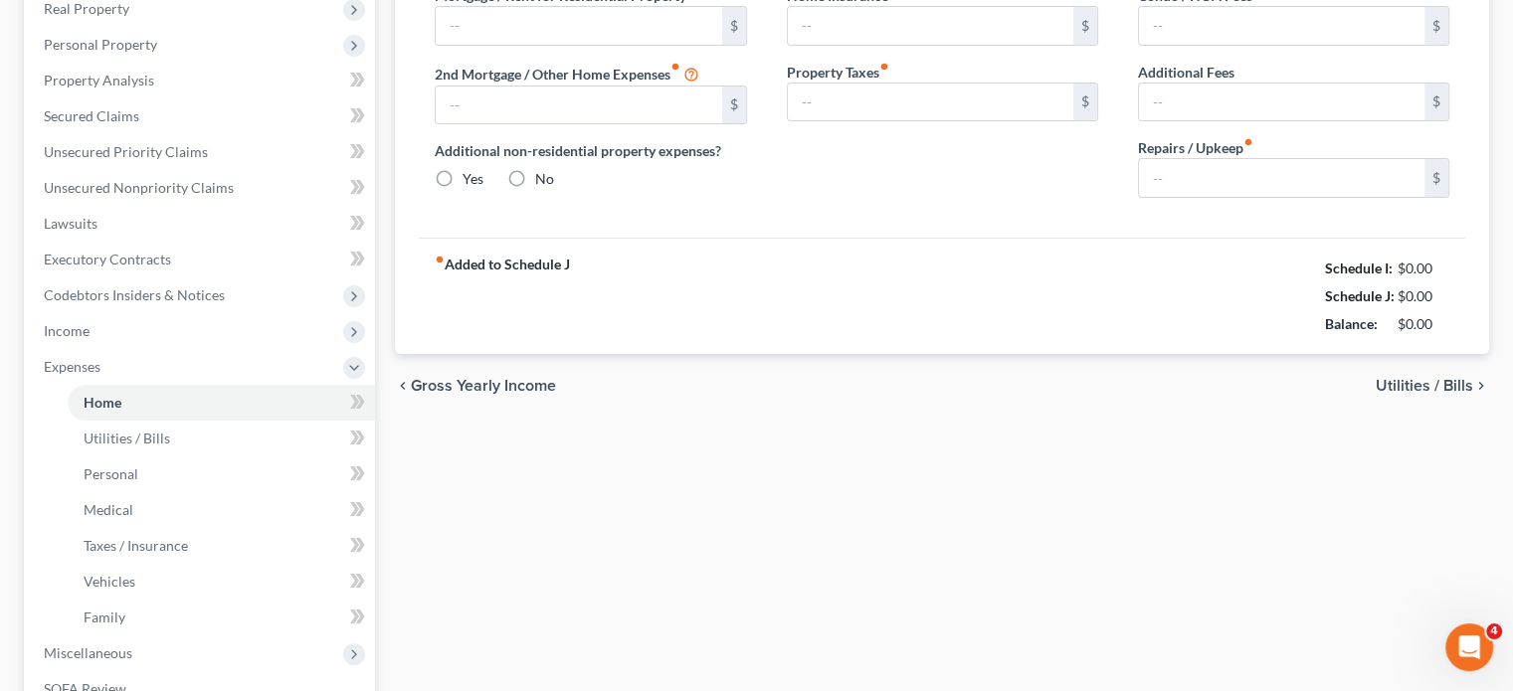
type input "805.00"
type input "0.00"
radio input "true"
type input "0.00"
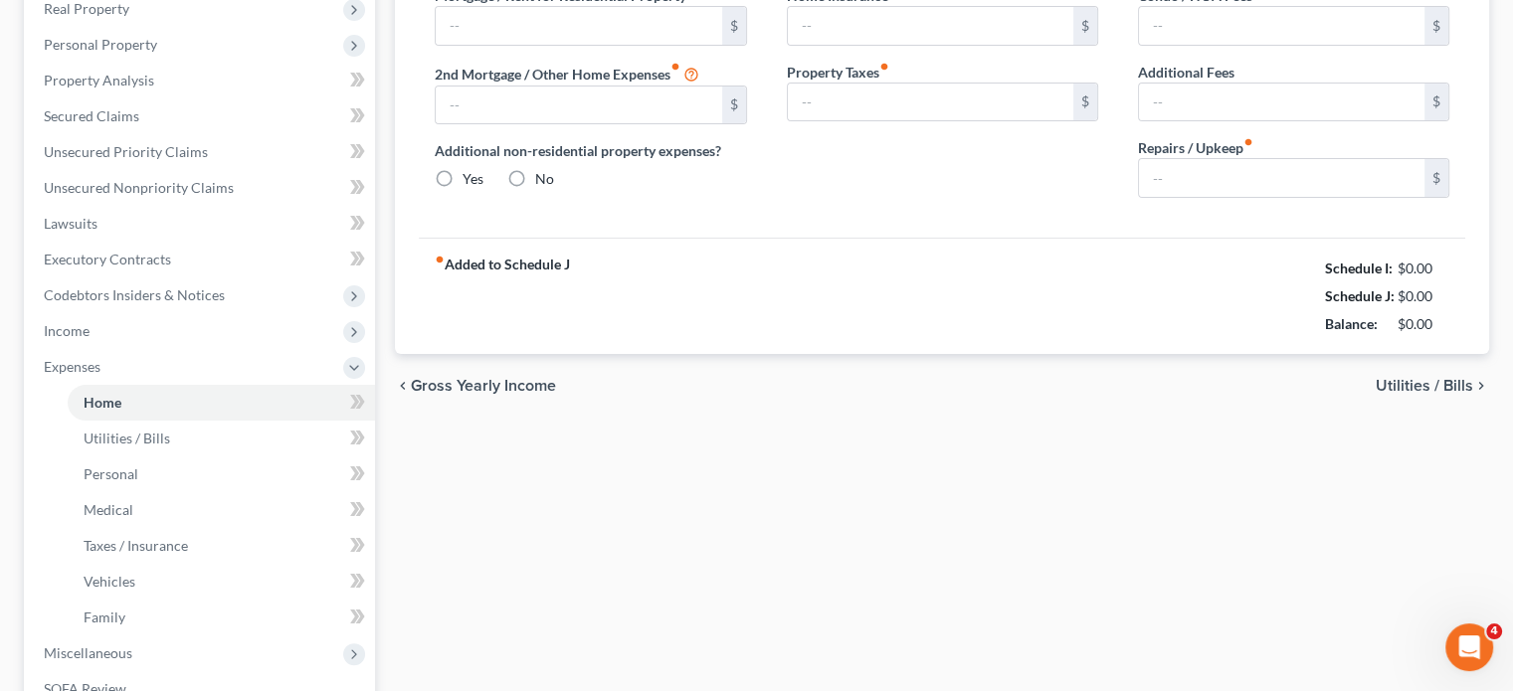
type input "0.00"
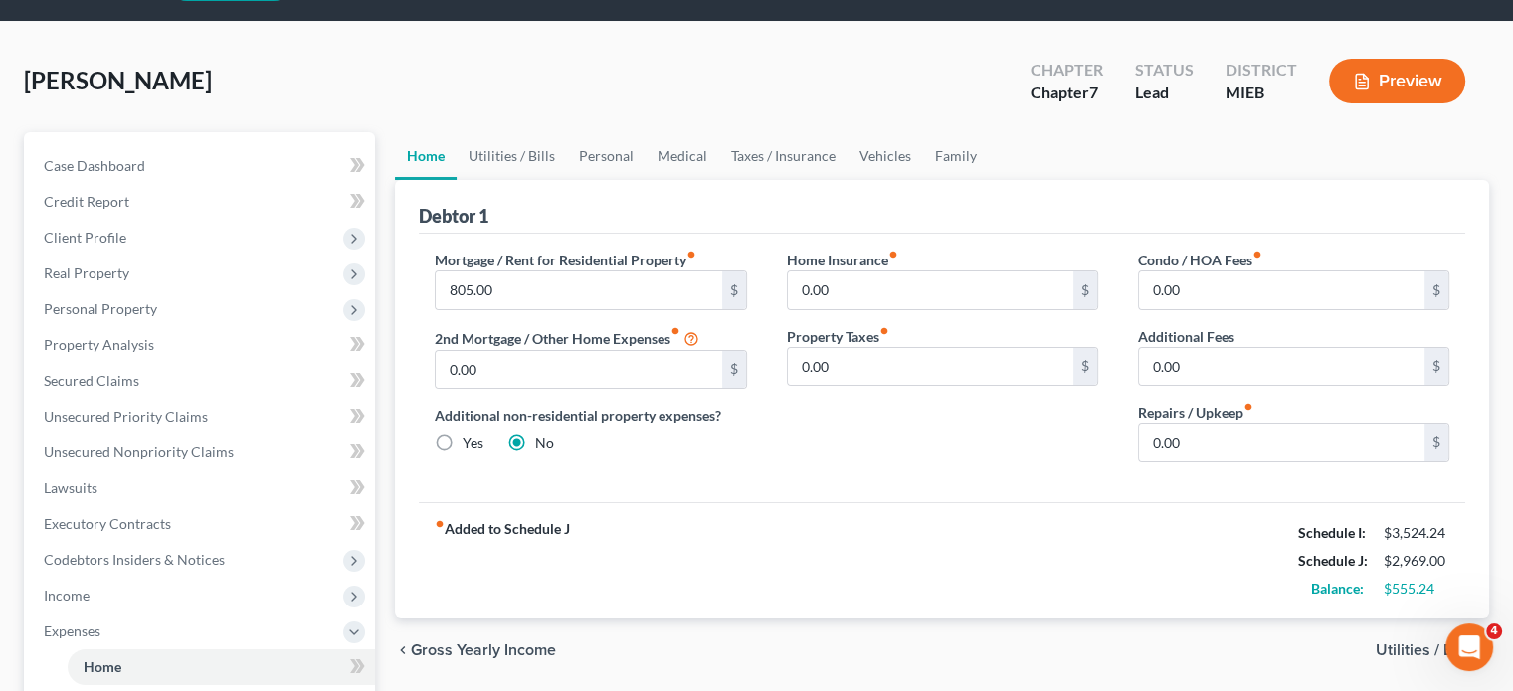
scroll to position [63, 0]
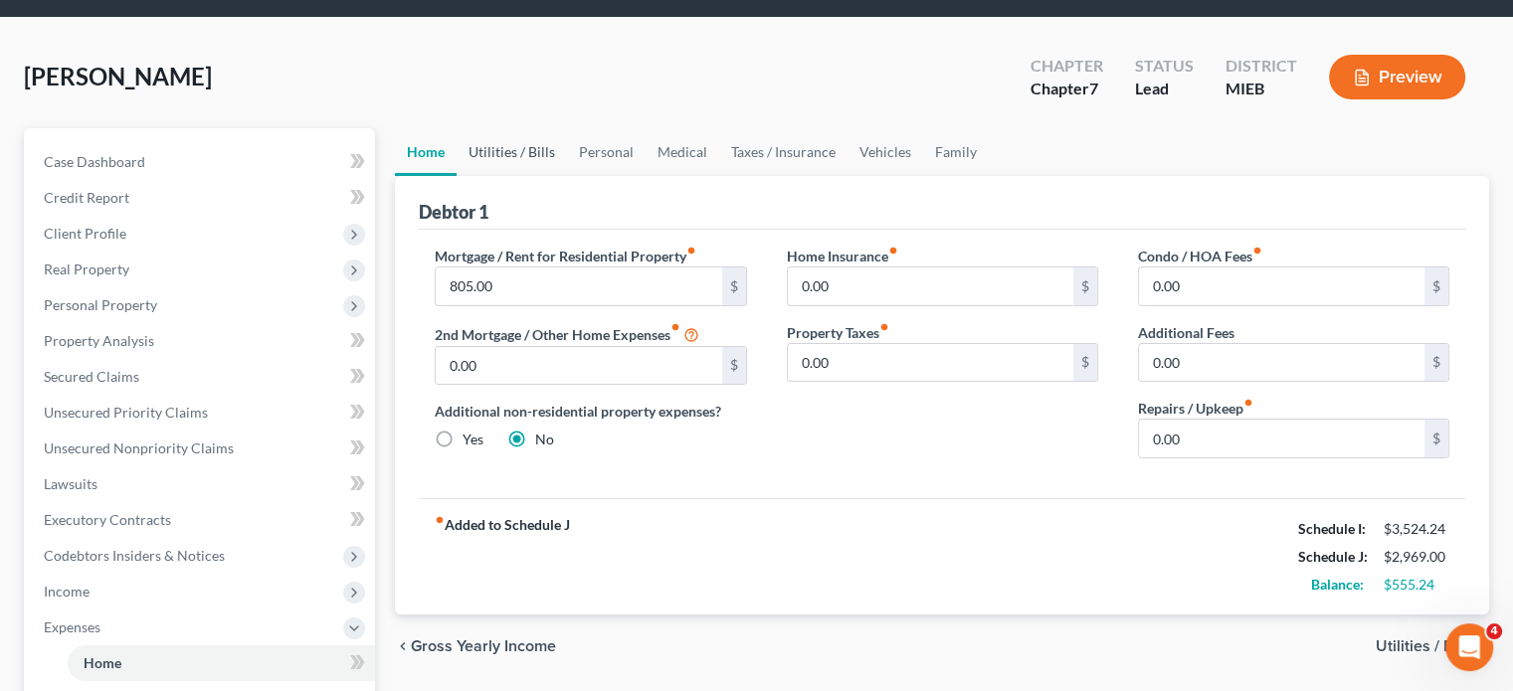
click at [546, 176] on link "Utilities / Bills" at bounding box center [512, 152] width 110 height 48
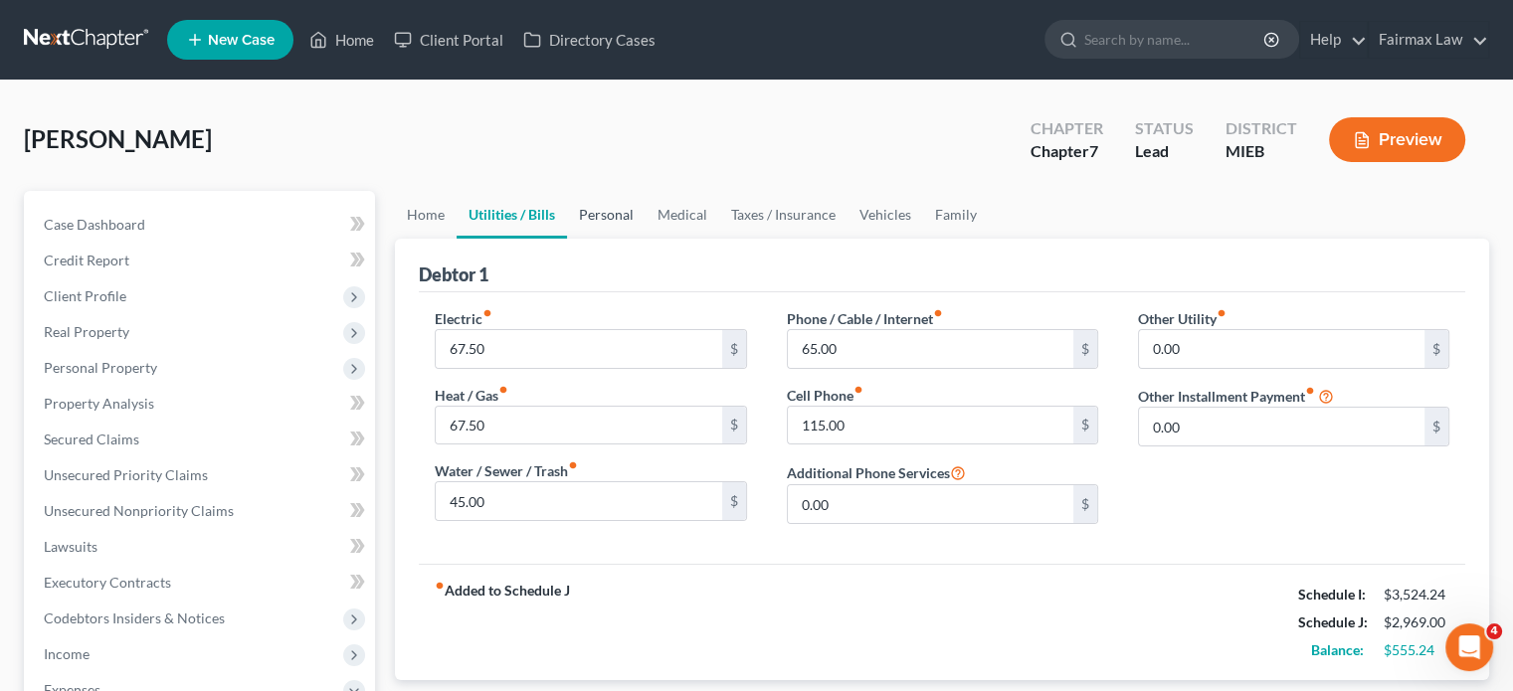
click at [634, 239] on link "Personal" at bounding box center [606, 215] width 79 height 48
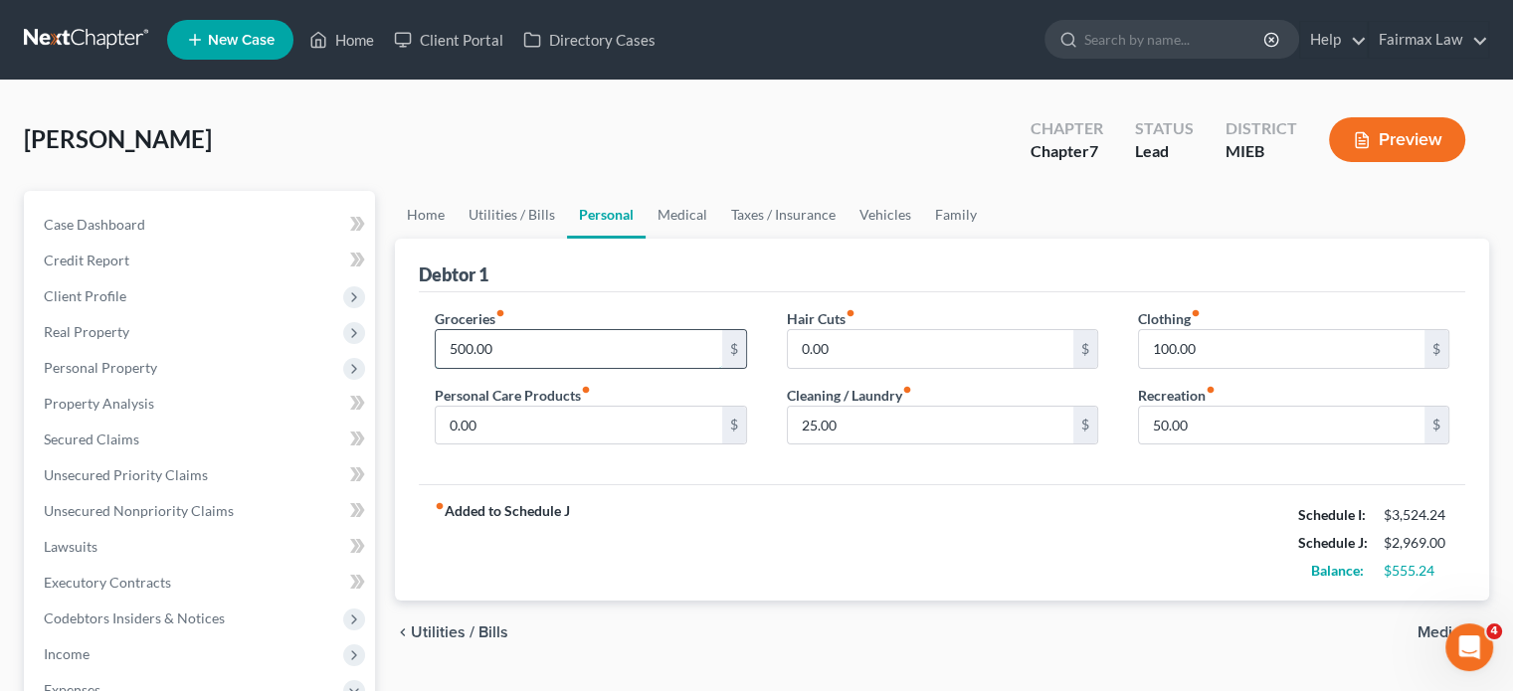
click at [535, 368] on input "500.00" at bounding box center [579, 349] width 286 height 38
type input "450"
click at [553, 445] on input "0.00" at bounding box center [579, 426] width 286 height 38
type input "50"
click at [1216, 445] on input "50.00" at bounding box center [1282, 426] width 286 height 38
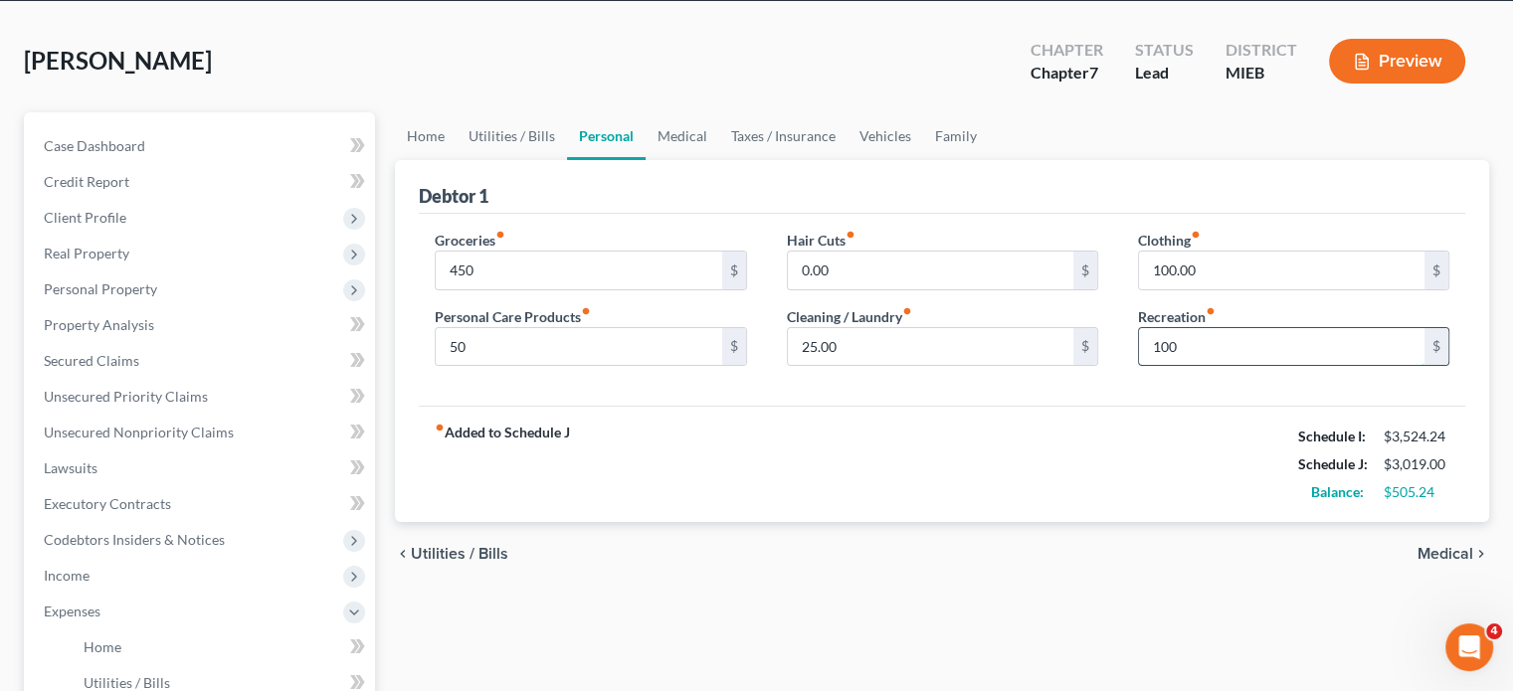
scroll to position [80, 0]
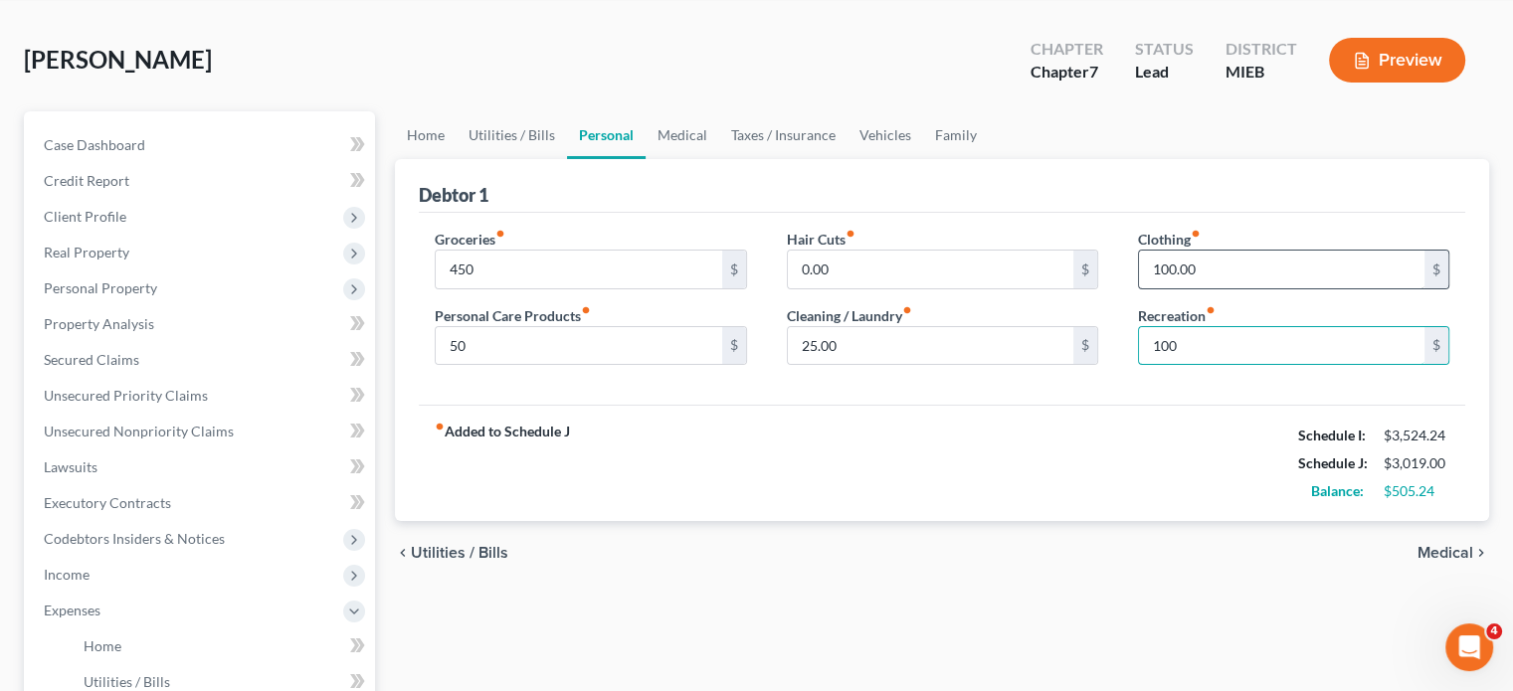
type input "100"
click at [1192, 289] on input "100.00" at bounding box center [1282, 270] width 286 height 38
type input "125"
click at [719, 159] on link "Medical" at bounding box center [683, 135] width 74 height 48
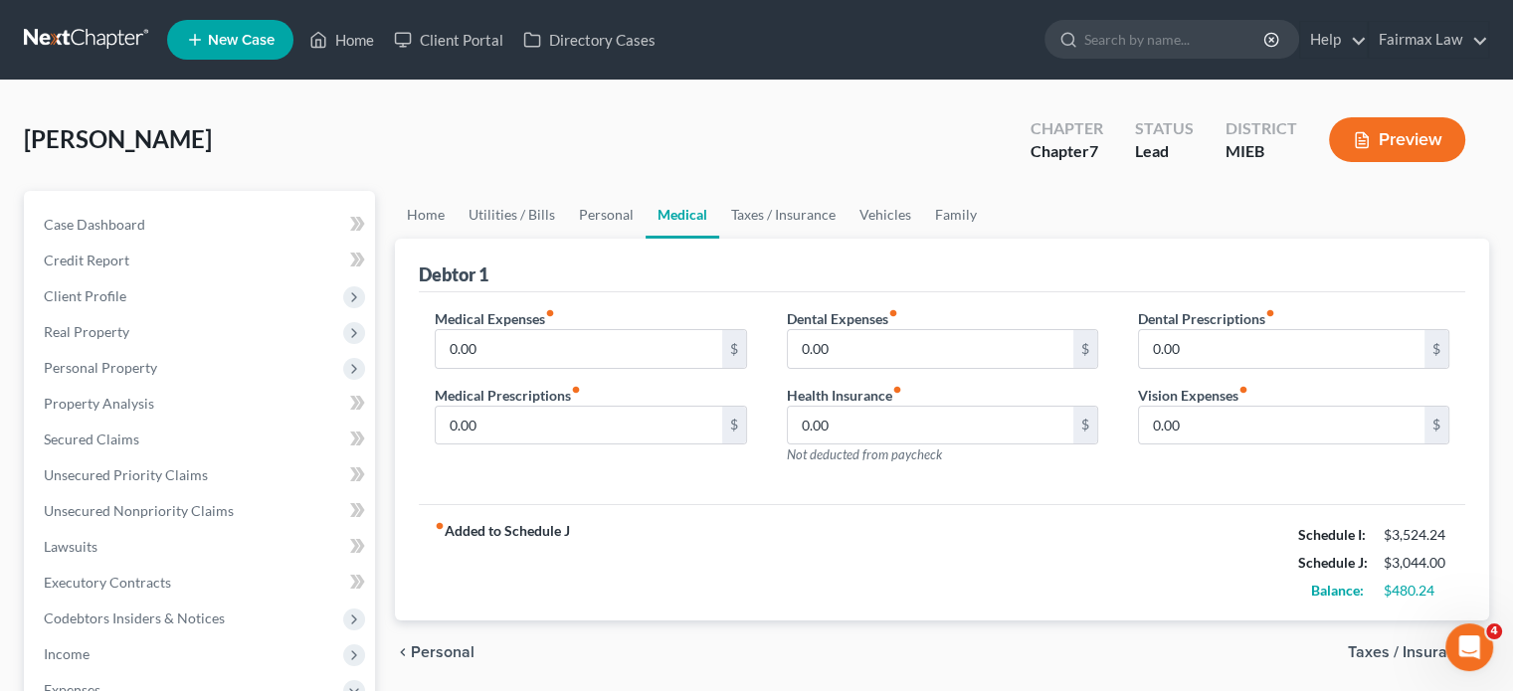
click at [537, 472] on div "Medical Expenses fiber_manual_record 0.00 $ Medical Prescriptions fiber_manual_…" at bounding box center [590, 394] width 351 height 173
click at [535, 368] on input "0.00" at bounding box center [579, 349] width 286 height 38
type input "100"
click at [848, 239] on link "Taxes / Insurance" at bounding box center [783, 215] width 128 height 48
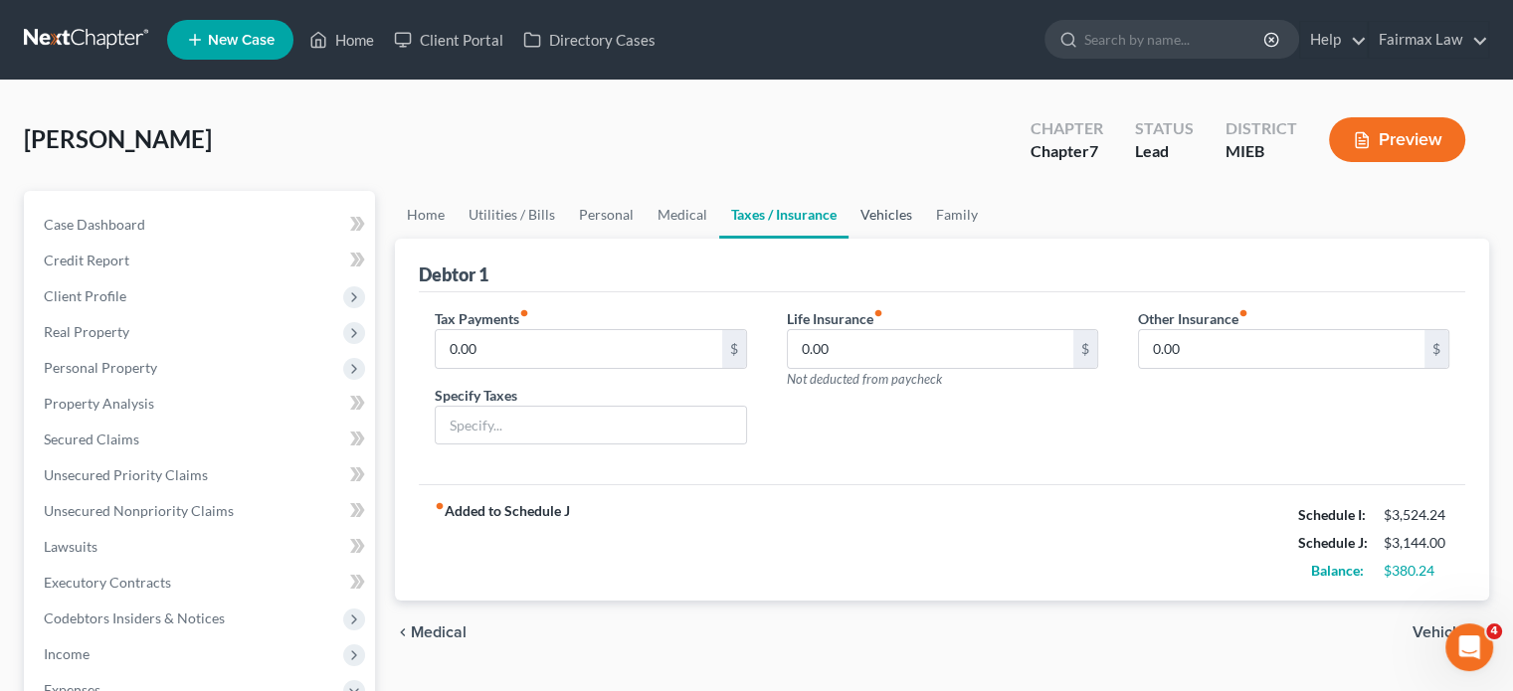
click at [924, 239] on link "Vehicles" at bounding box center [887, 215] width 76 height 48
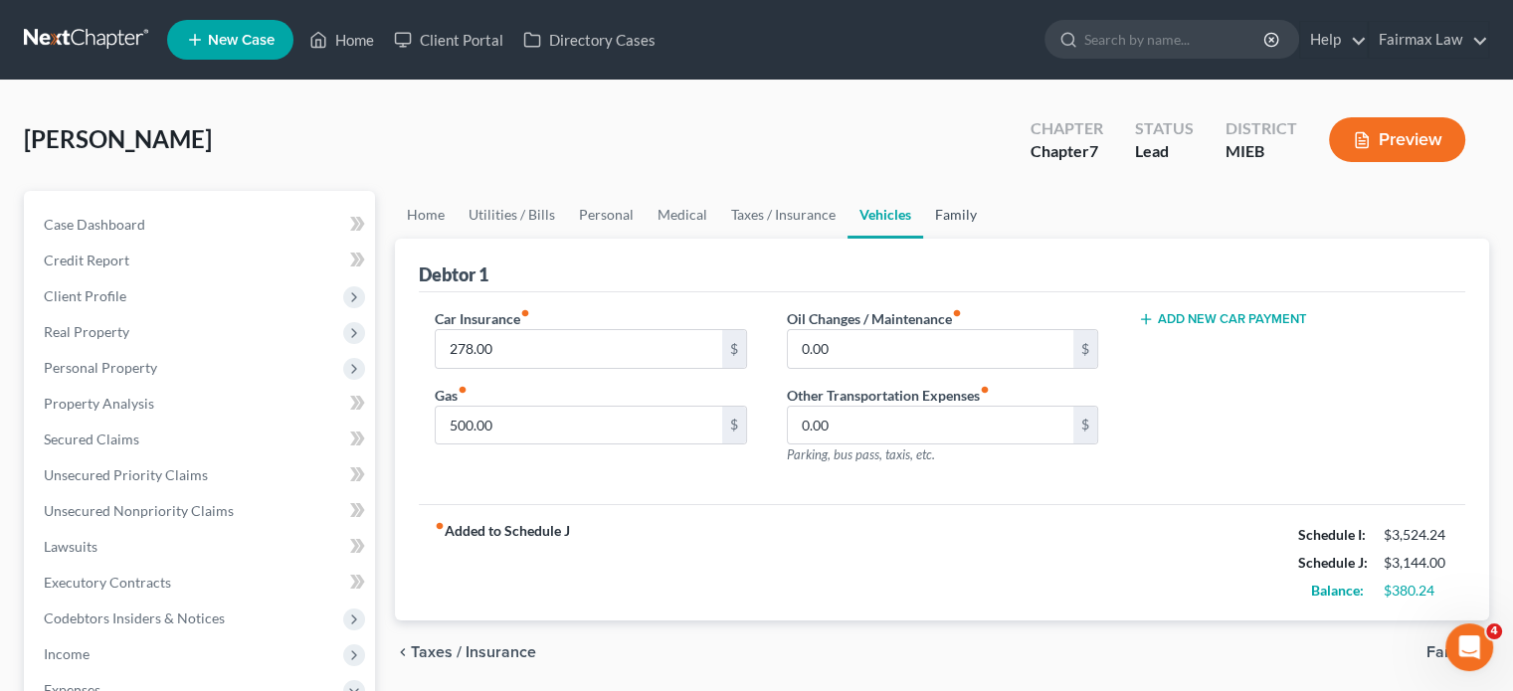
click at [989, 239] on link "Family" at bounding box center [956, 215] width 66 height 48
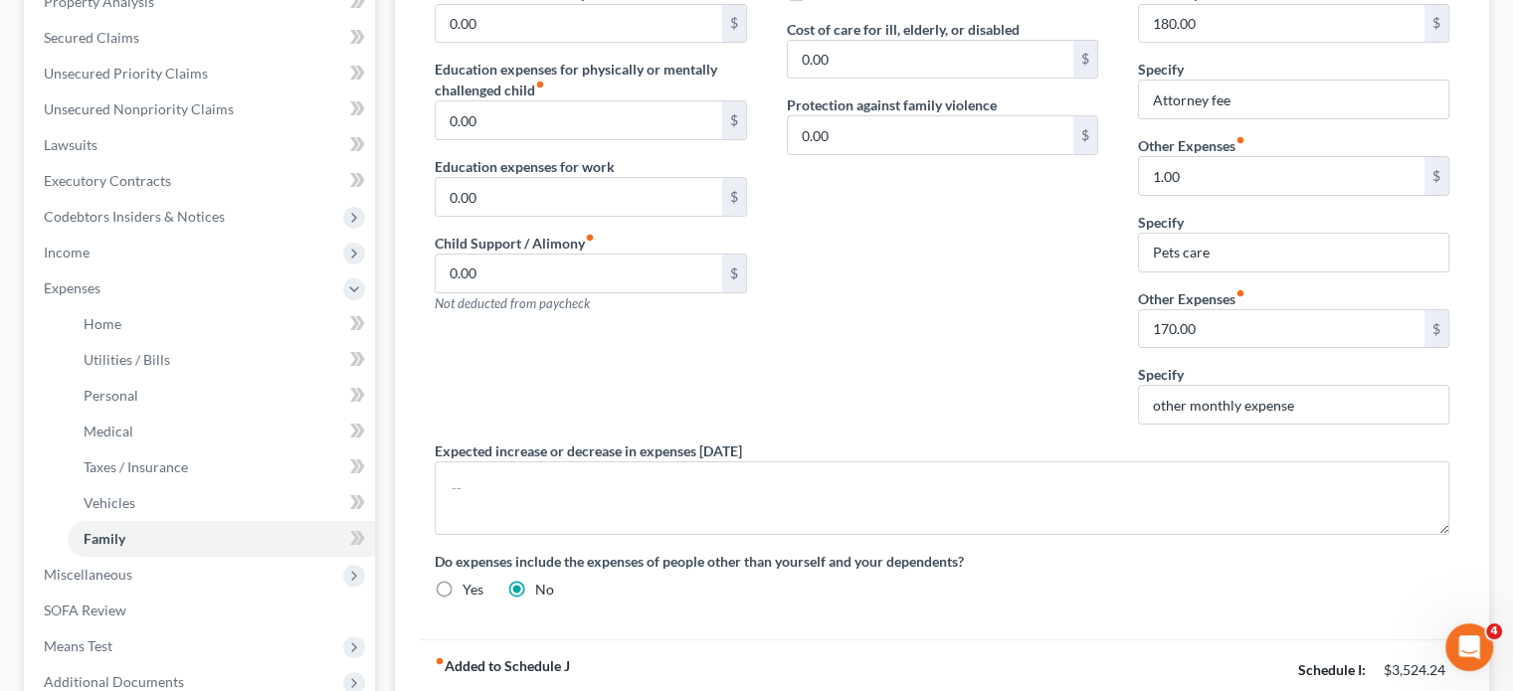
scroll to position [422, 0]
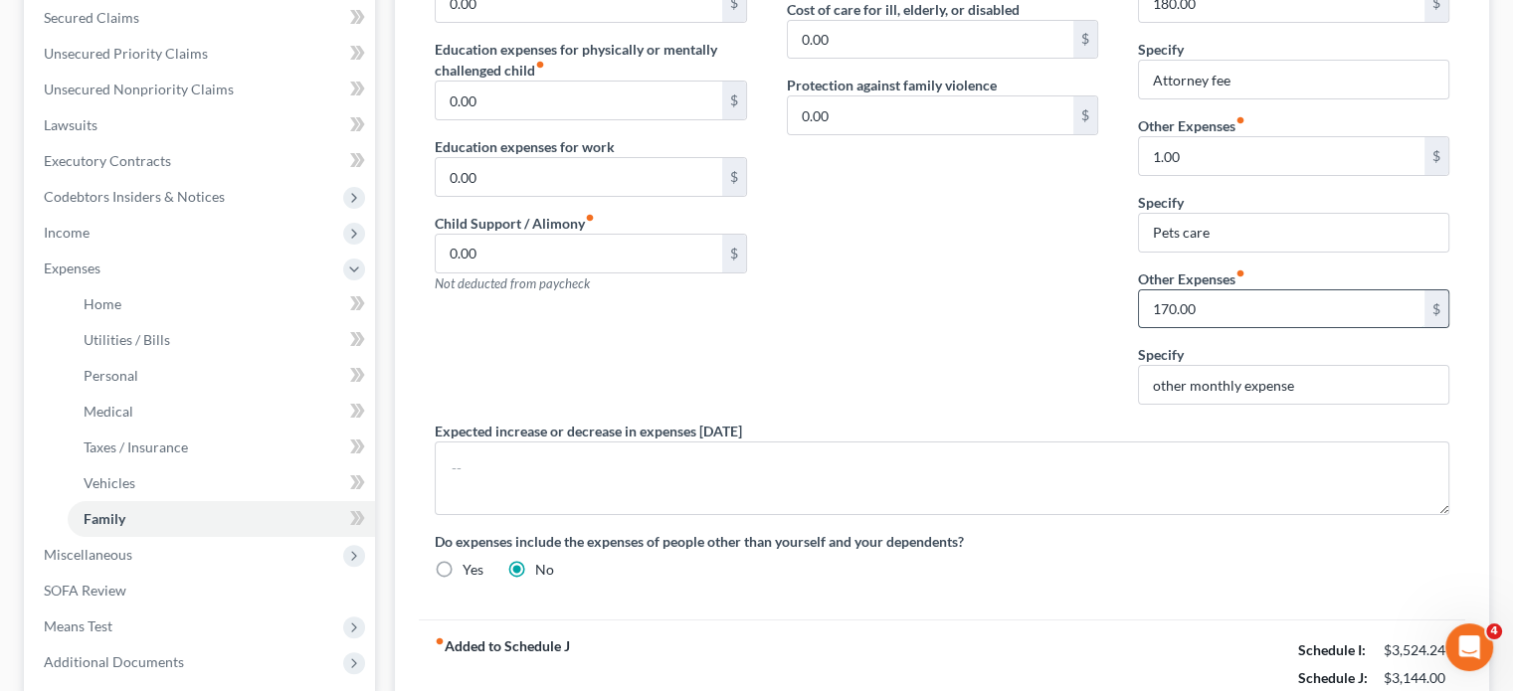
click at [1272, 328] on input "170.00" at bounding box center [1282, 309] width 286 height 38
drag, startPoint x: 1337, startPoint y: 567, endPoint x: 1033, endPoint y: 612, distance: 307.7
click at [1033, 596] on div "Daycare / Babysitter fiber_manual_record 0.00 $ Children's Education Expenses f…" at bounding box center [942, 241] width 1055 height 709
click at [1196, 175] on input "1.00" at bounding box center [1282, 156] width 286 height 38
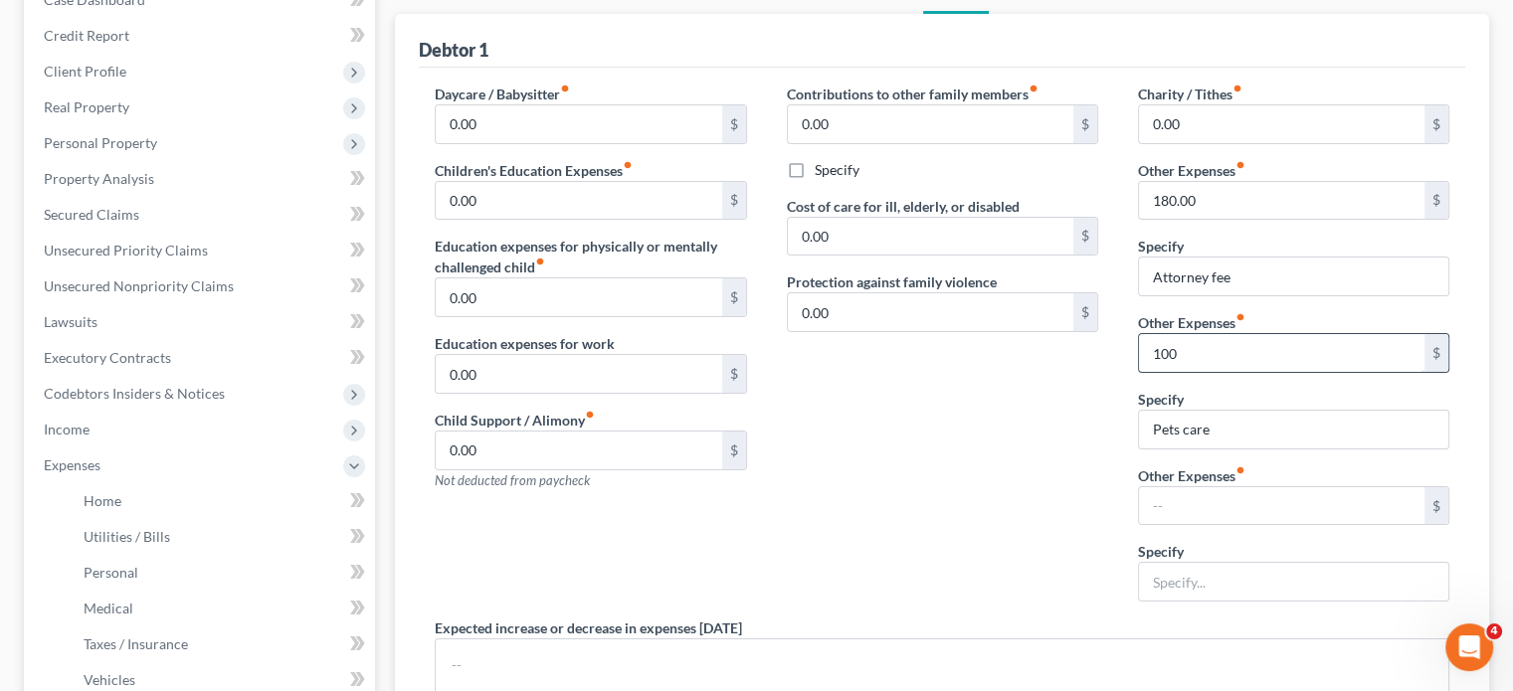
scroll to position [223, 0]
type input "100"
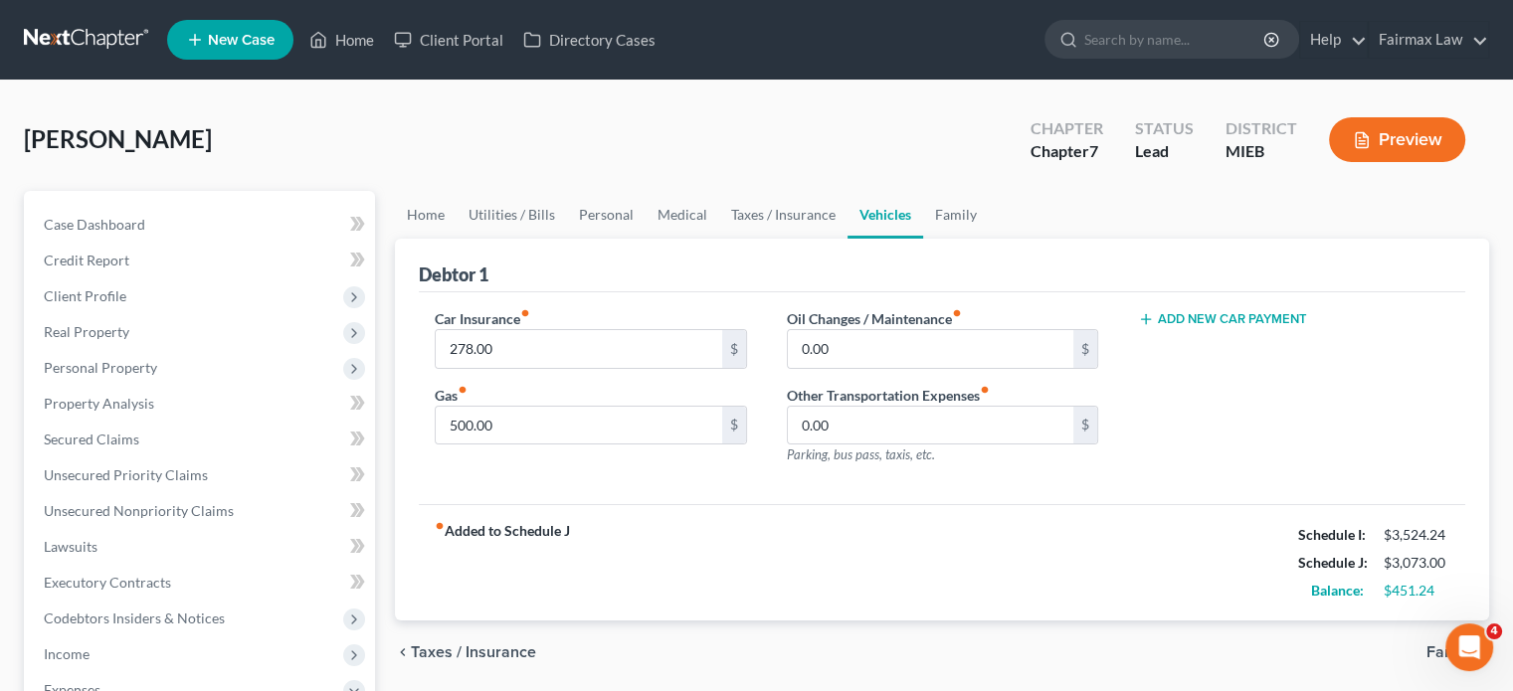
click at [867, 406] on label "Other Transportation Expenses fiber_manual_record" at bounding box center [888, 395] width 203 height 21
click at [867, 368] on input "0.00" at bounding box center [931, 349] width 286 height 38
type input "100"
click at [719, 239] on link "Medical" at bounding box center [683, 215] width 74 height 48
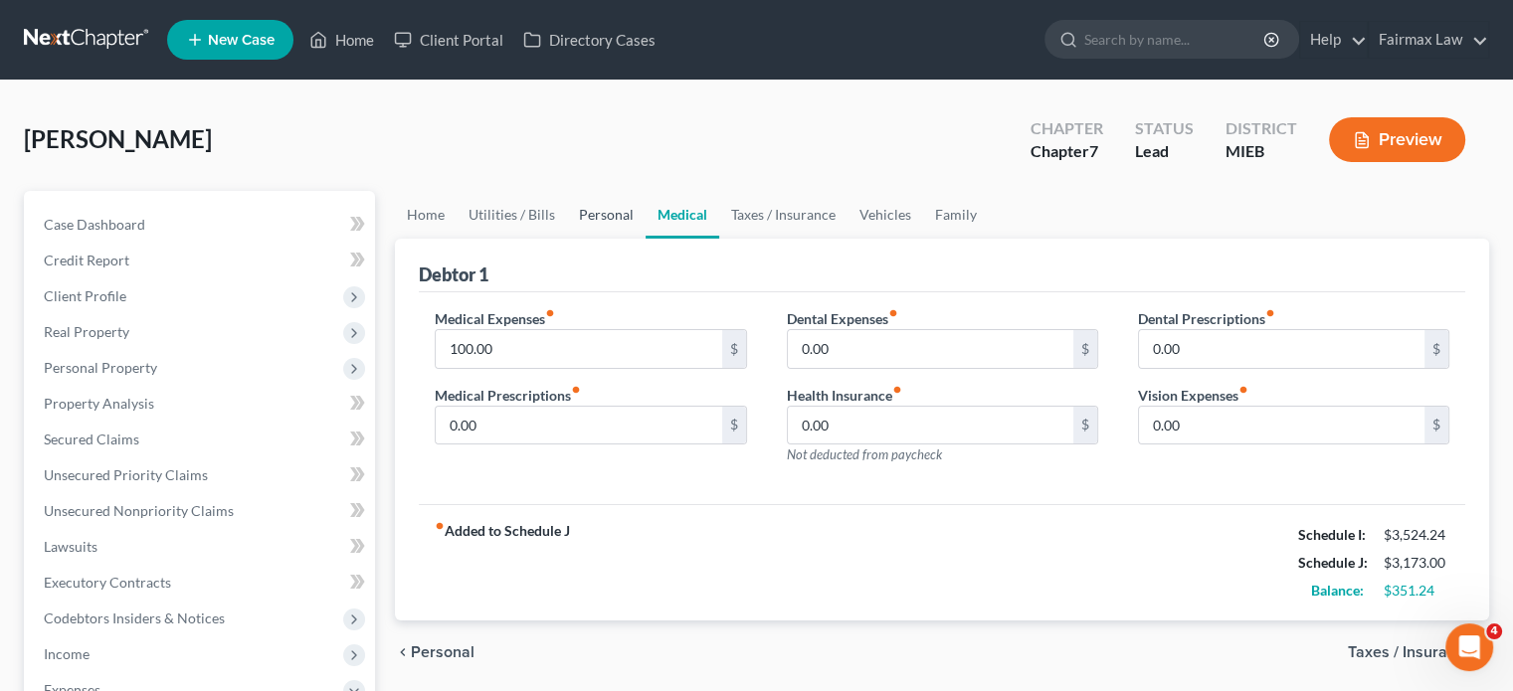
click at [646, 239] on link "Personal" at bounding box center [606, 215] width 79 height 48
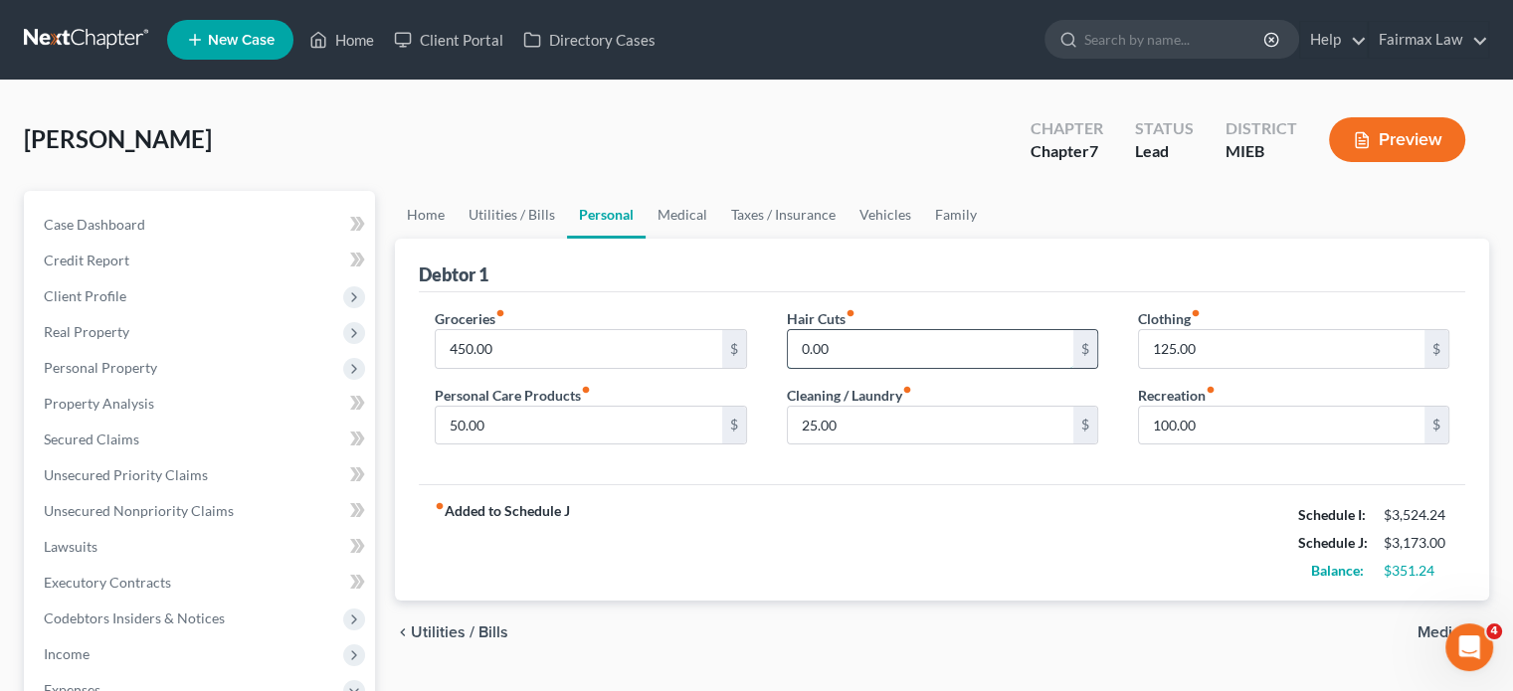
click at [851, 368] on input "0.00" at bounding box center [931, 349] width 286 height 38
type input "75"
click at [939, 462] on div "Hair Cuts fiber_manual_record 75 $ Cleaning / Laundry fiber_manual_record 25.00…" at bounding box center [942, 384] width 351 height 153
click at [928, 445] on input "25.00" at bounding box center [931, 426] width 286 height 38
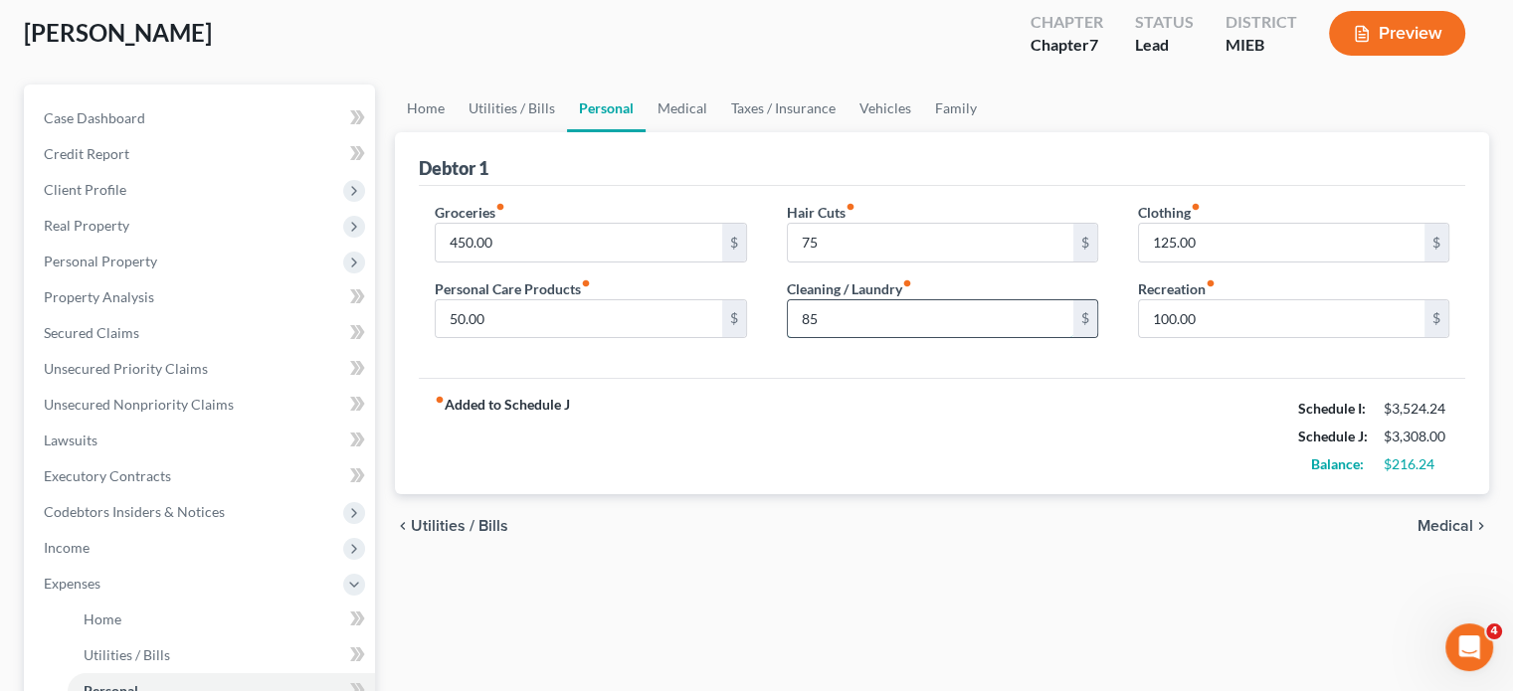
scroll to position [111, 0]
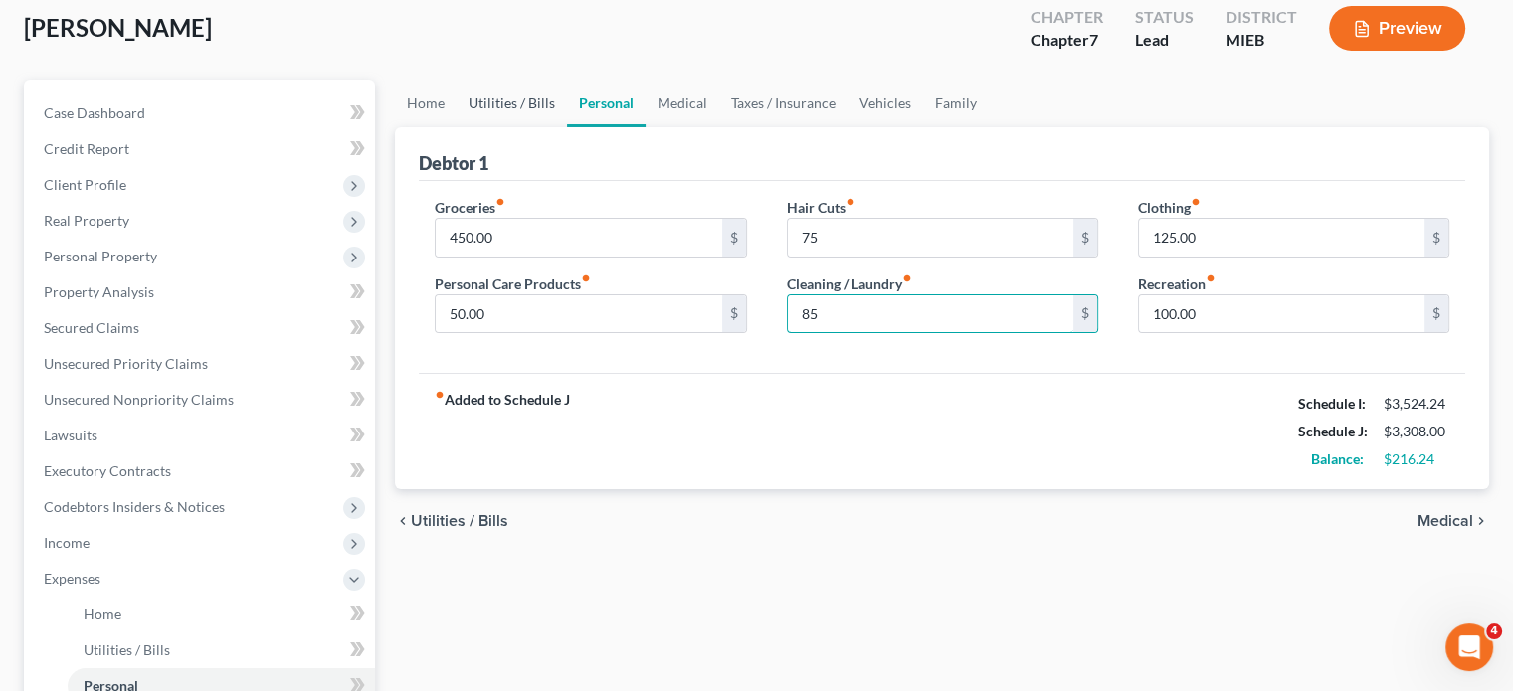
type input "85"
click at [552, 127] on link "Utilities / Bills" at bounding box center [512, 104] width 110 height 48
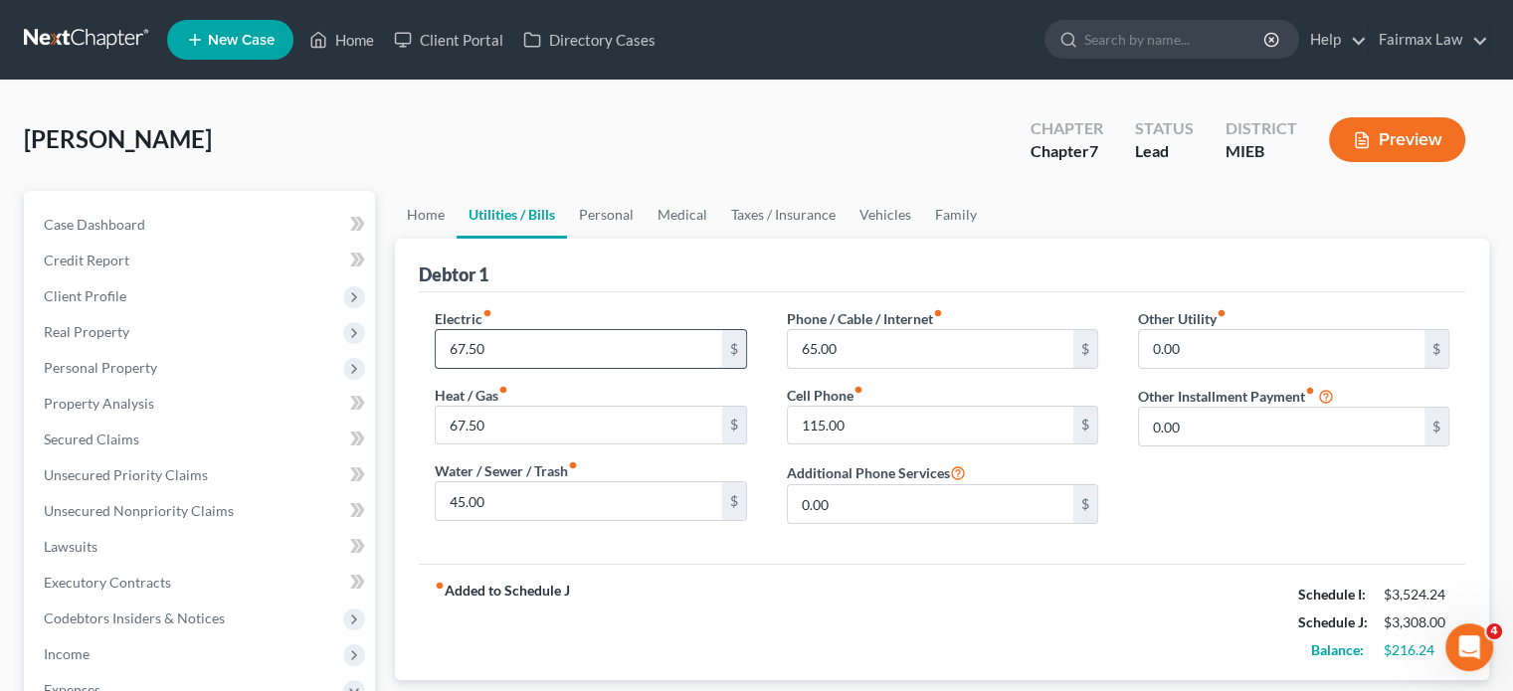
click at [529, 368] on input "67.50" at bounding box center [579, 349] width 286 height 38
type input "150"
click at [447, 239] on link "Home" at bounding box center [426, 215] width 62 height 48
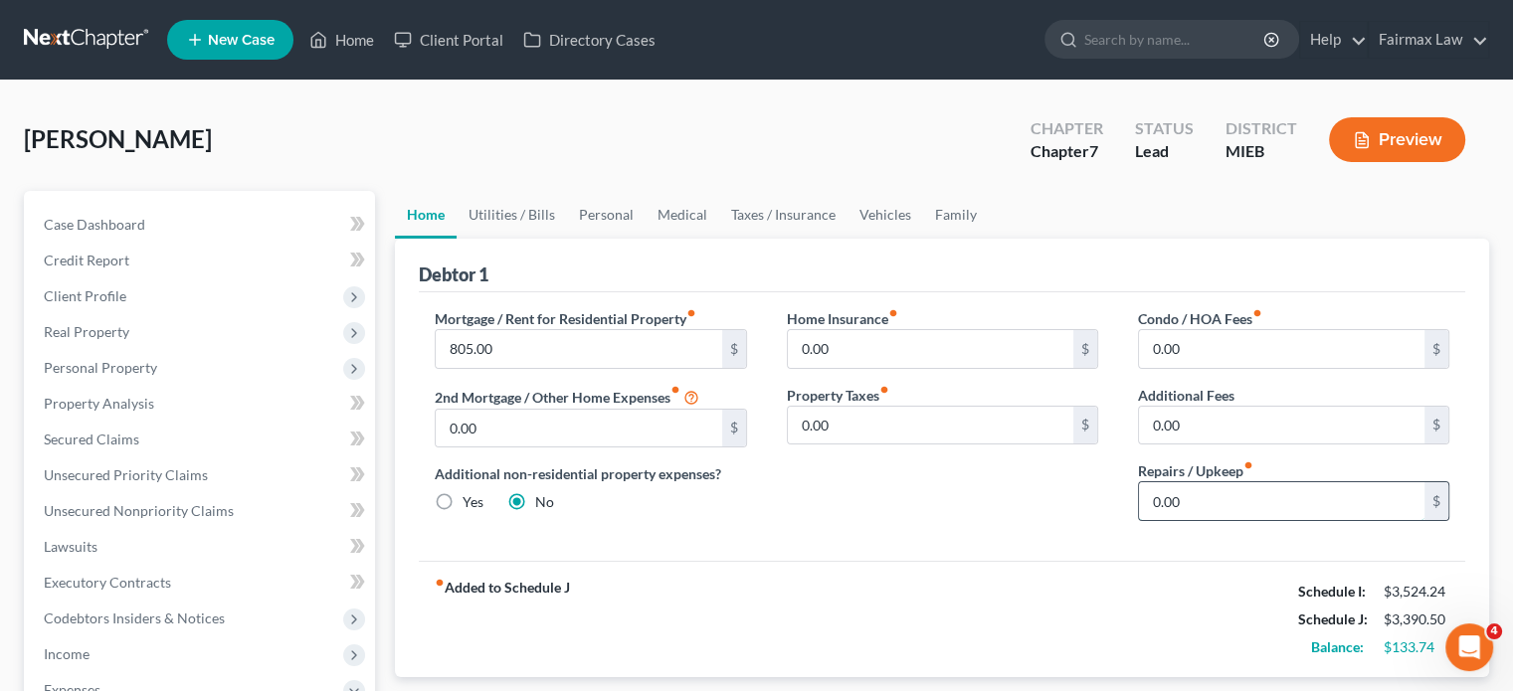
click at [1183, 520] on input "0.00" at bounding box center [1282, 501] width 286 height 38
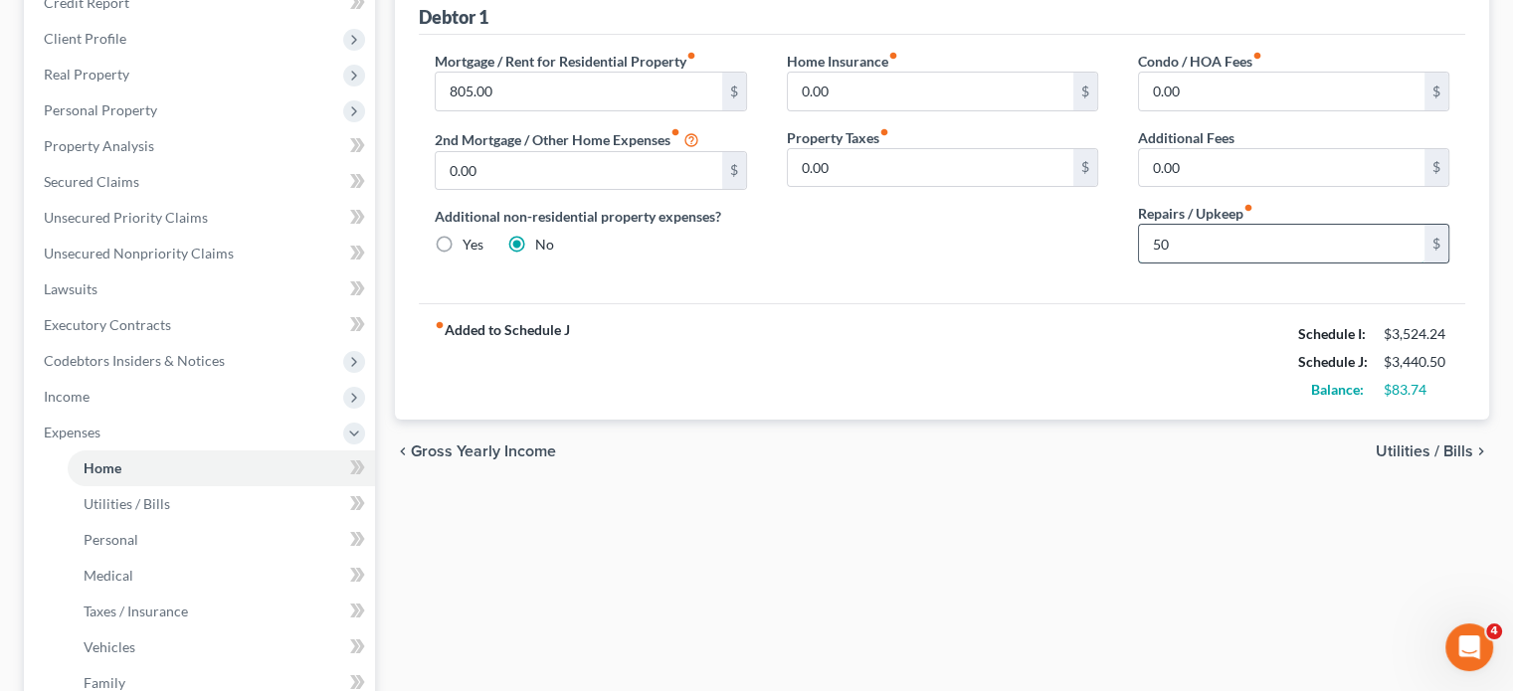
scroll to position [3, 0]
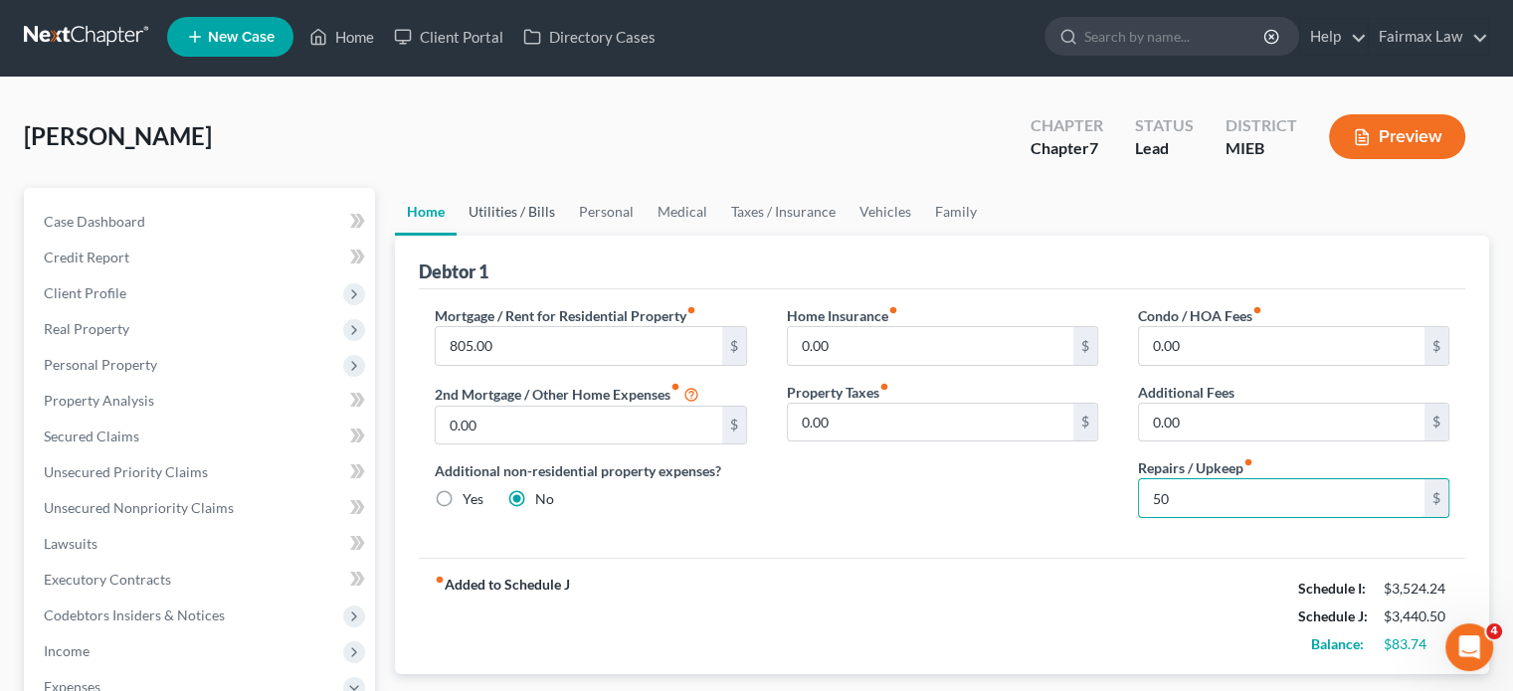
type input "50"
click at [558, 236] on link "Utilities / Bills" at bounding box center [512, 212] width 110 height 48
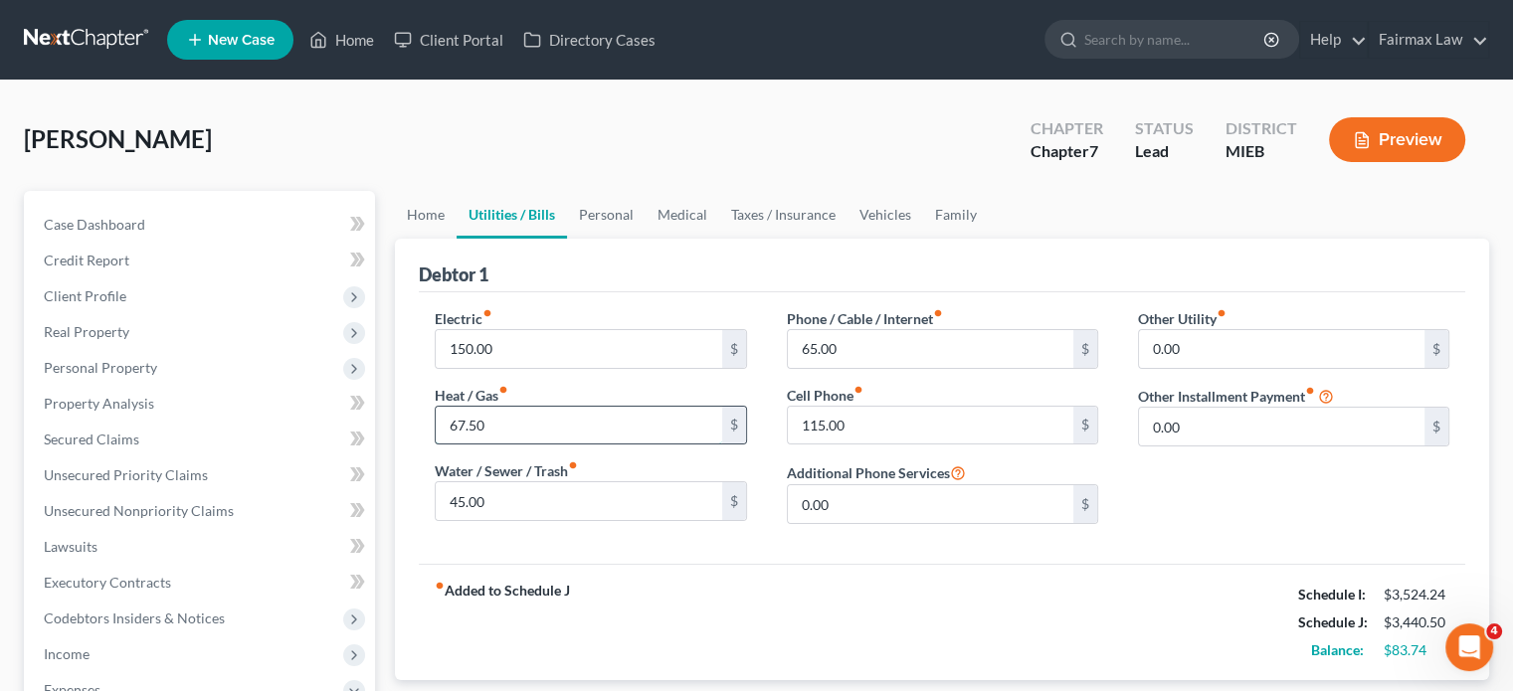
click at [530, 445] on input "67.50" at bounding box center [579, 426] width 286 height 38
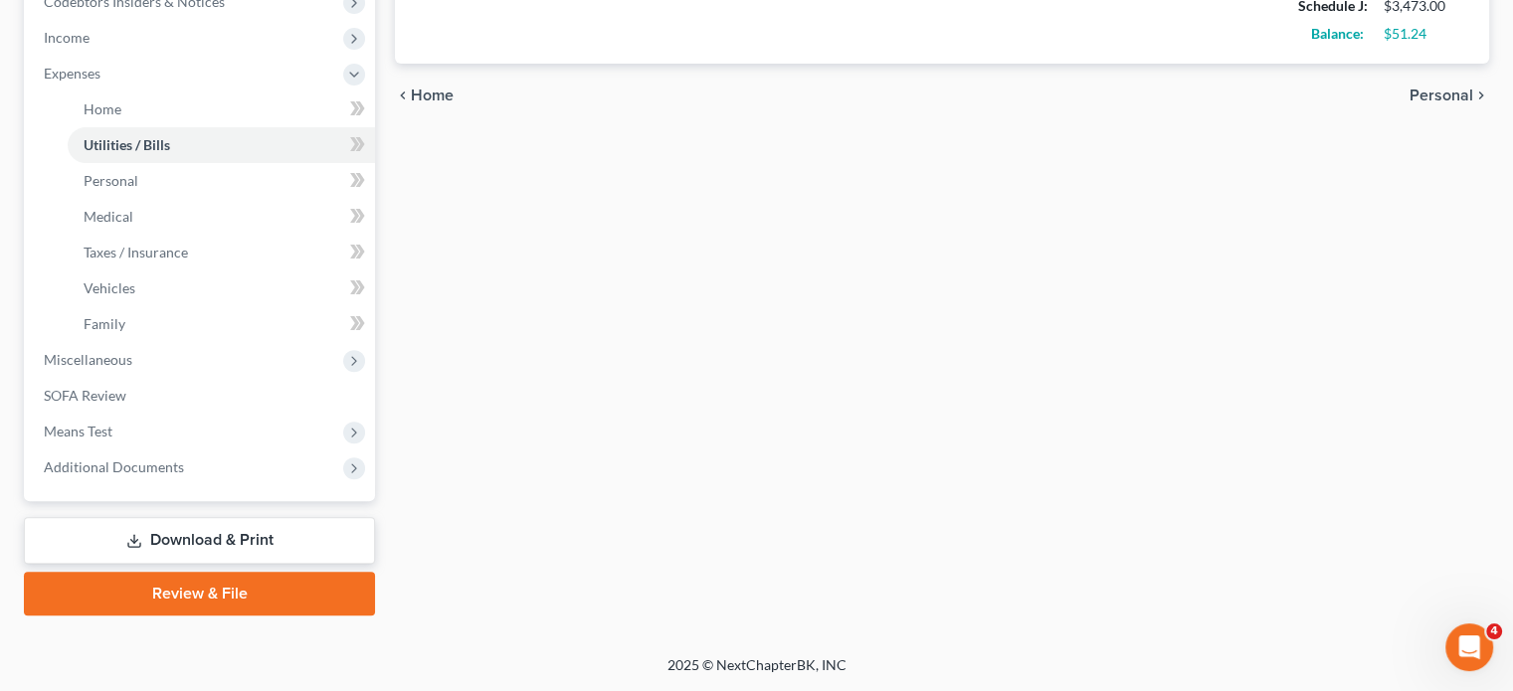
scroll to position [702, 0]
click at [132, 368] on span "Miscellaneous" at bounding box center [88, 359] width 89 height 17
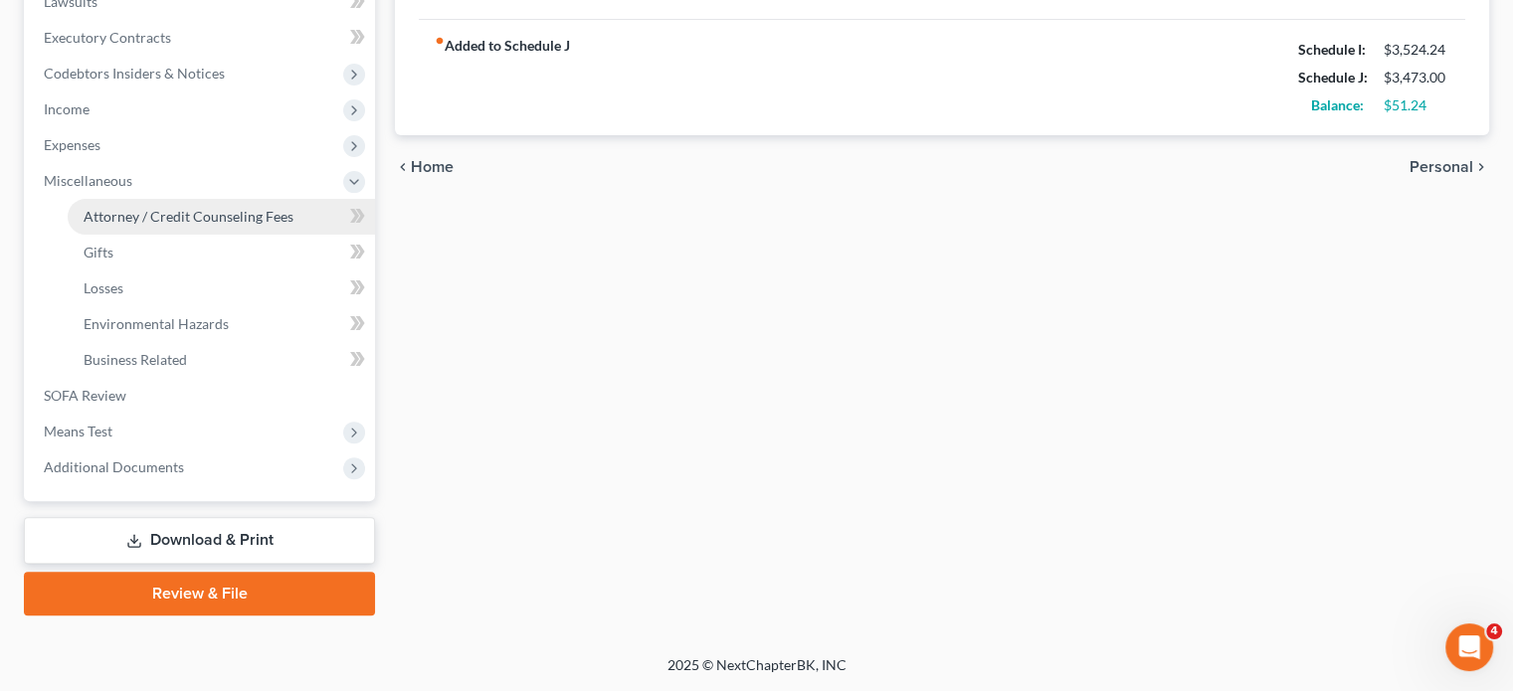
click at [246, 233] on link "Attorney / Credit Counseling Fees" at bounding box center [221, 217] width 307 height 36
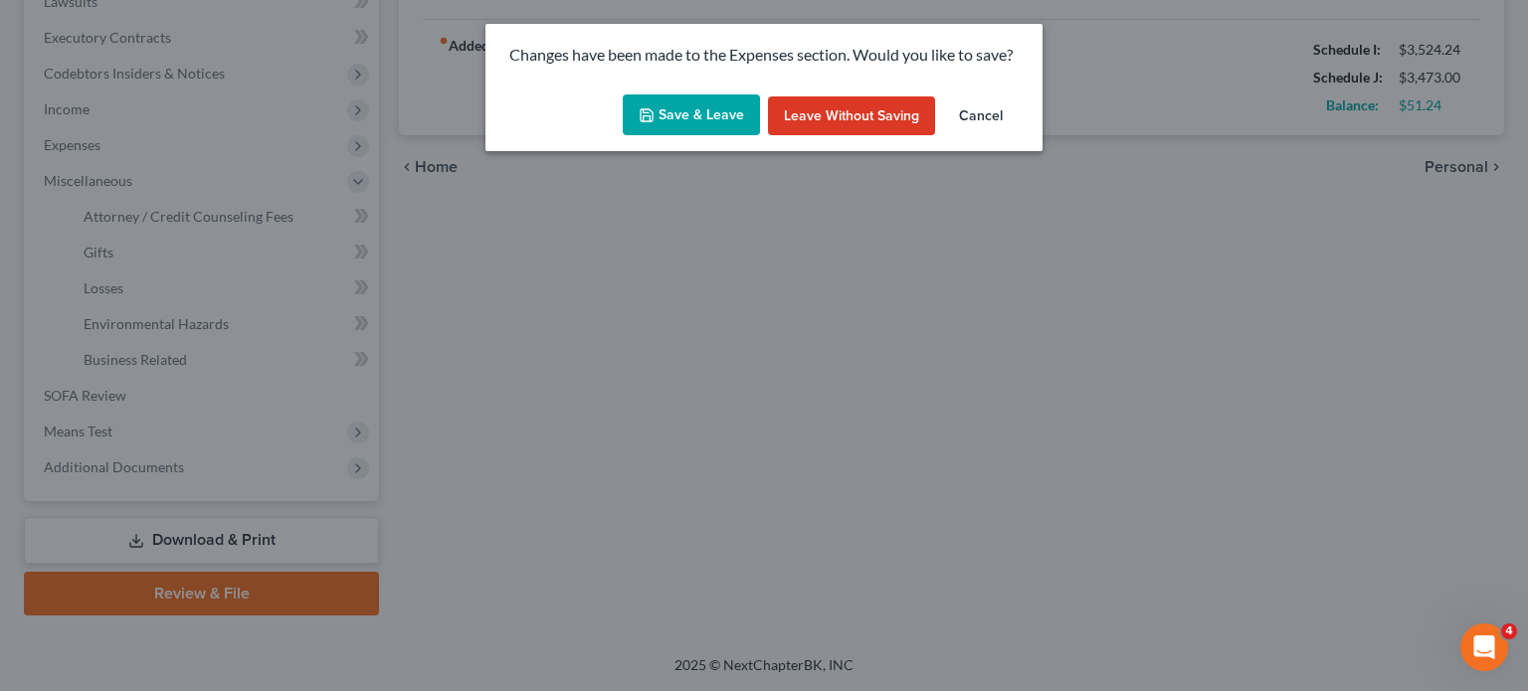
click at [647, 130] on button "Save & Leave" at bounding box center [691, 116] width 137 height 42
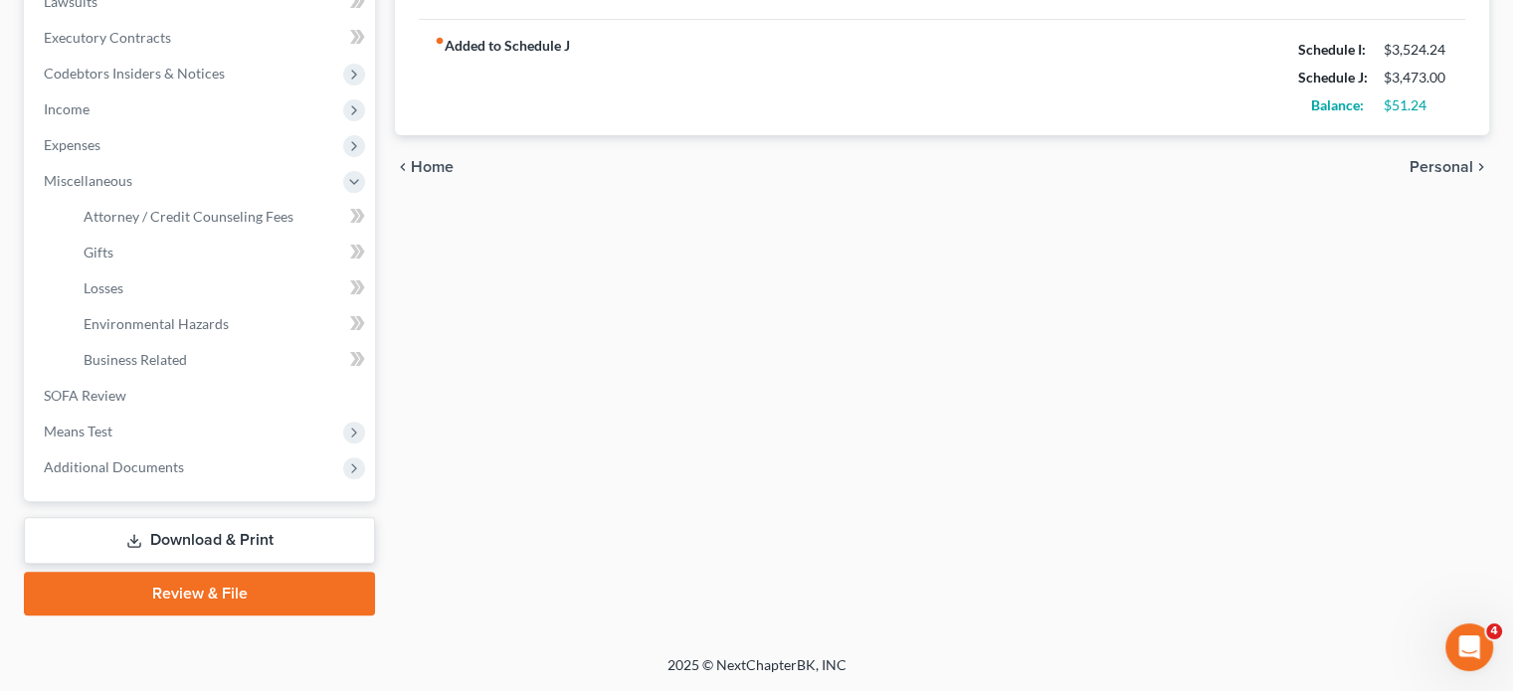
type input "100.00"
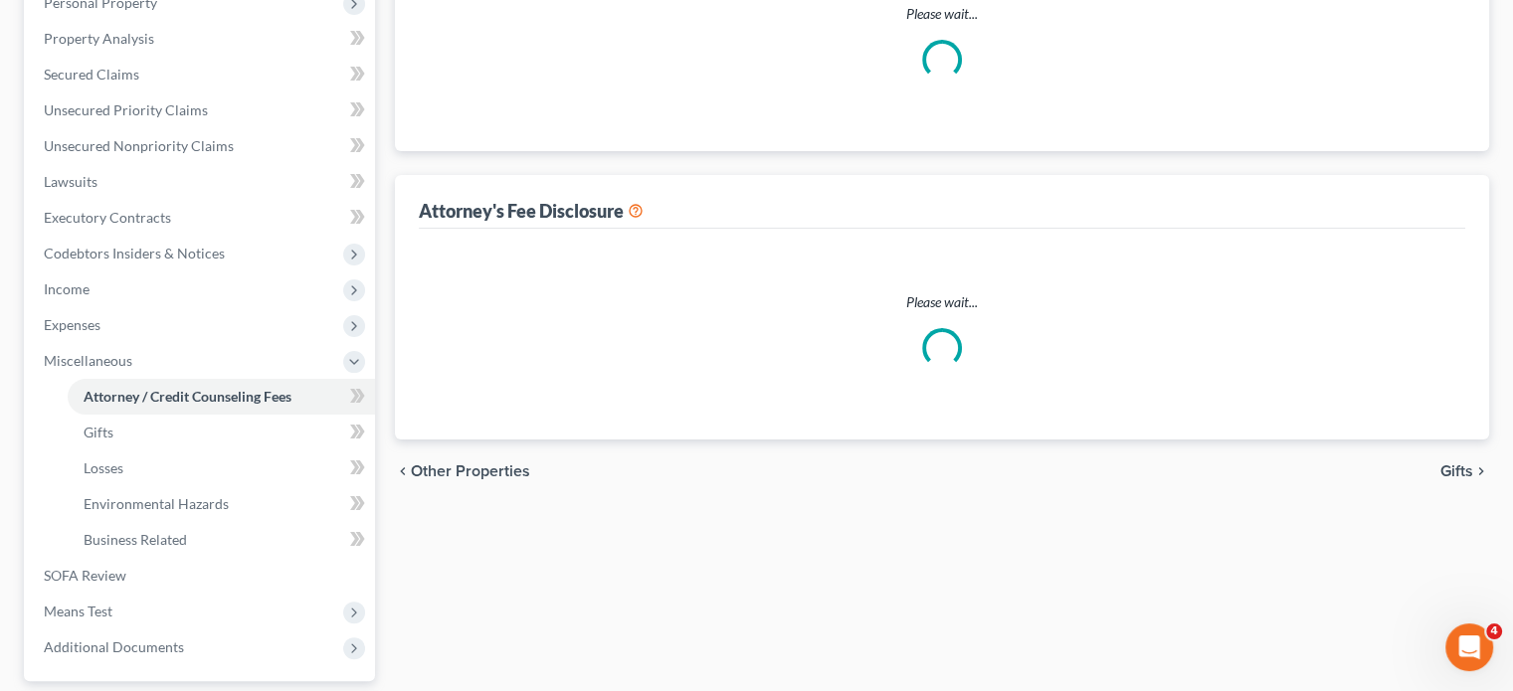
select select "2"
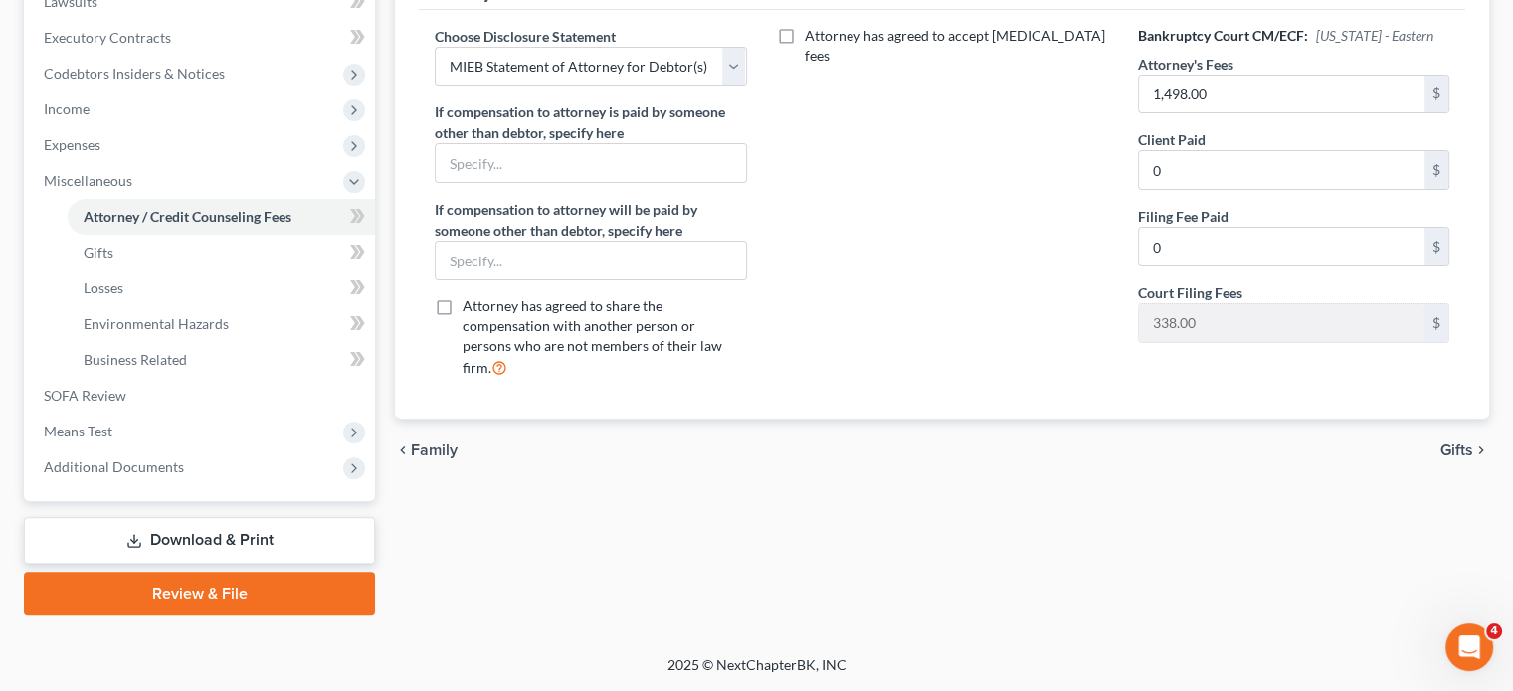
scroll to position [682, 0]
click at [217, 414] on link "SOFA Review" at bounding box center [201, 396] width 347 height 36
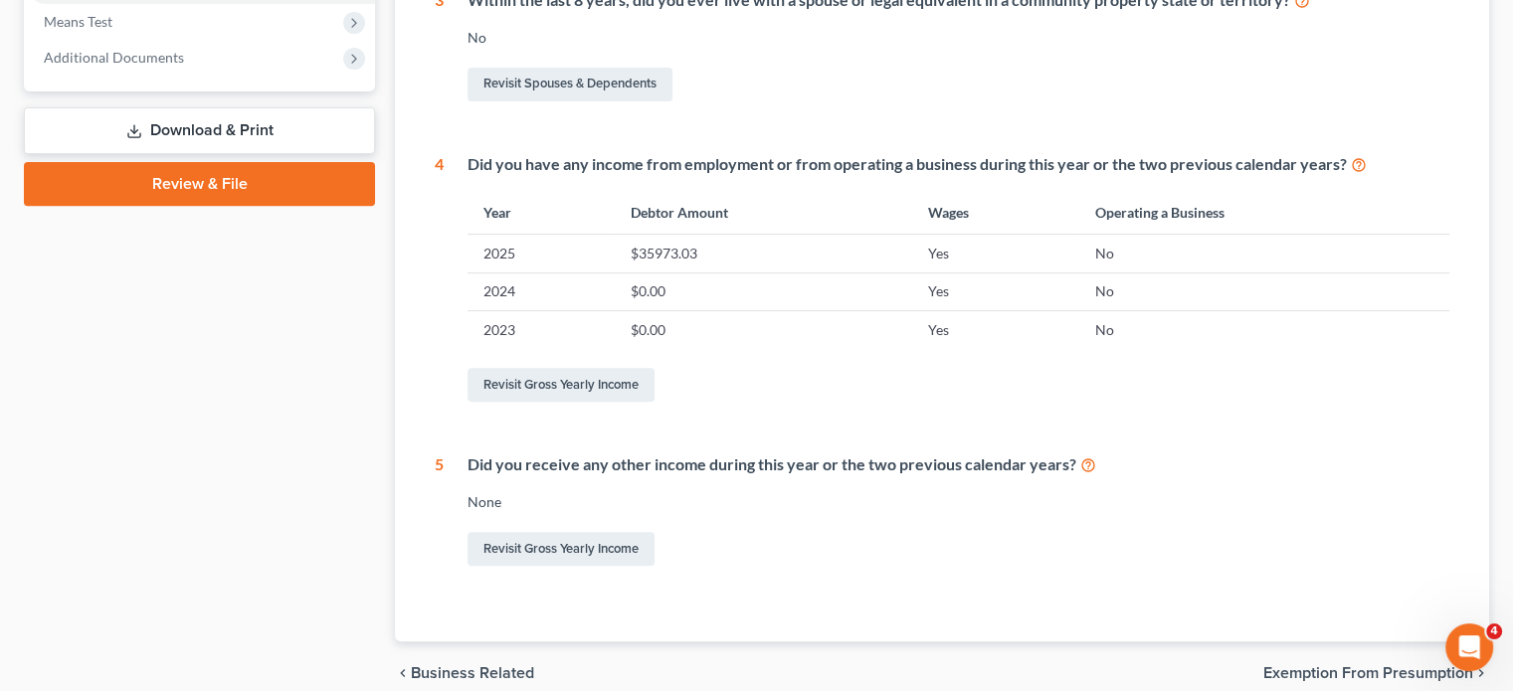
scroll to position [782, 0]
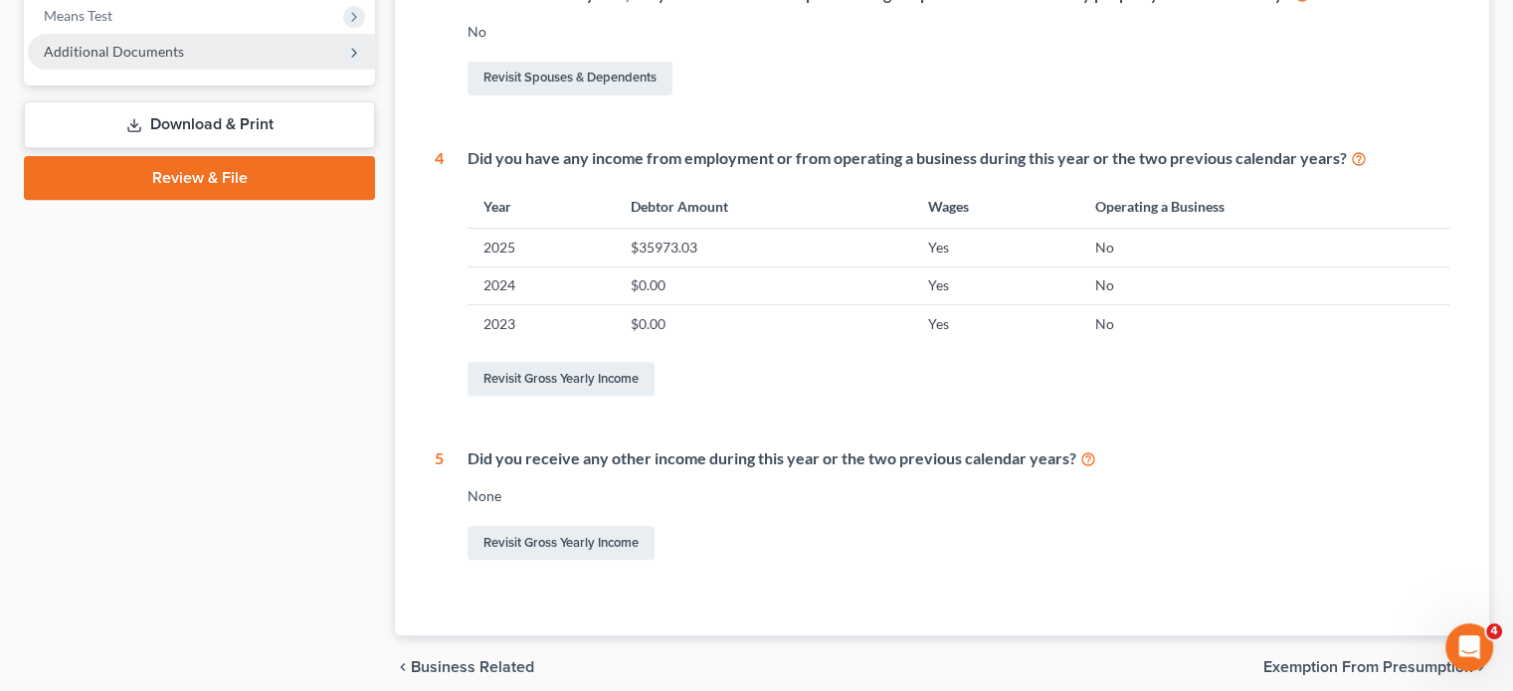
click at [267, 70] on span "Additional Documents" at bounding box center [201, 52] width 347 height 36
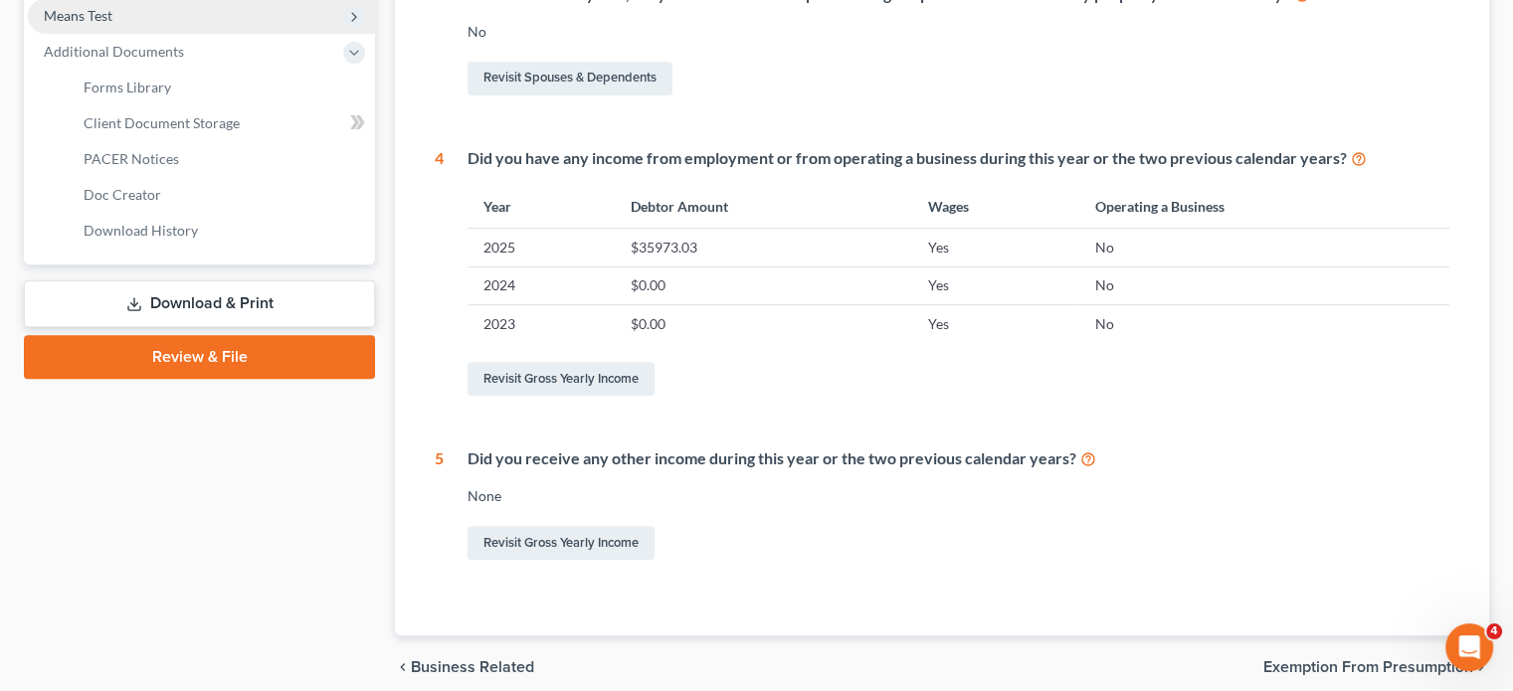
click at [240, 34] on span "Means Test" at bounding box center [201, 16] width 347 height 36
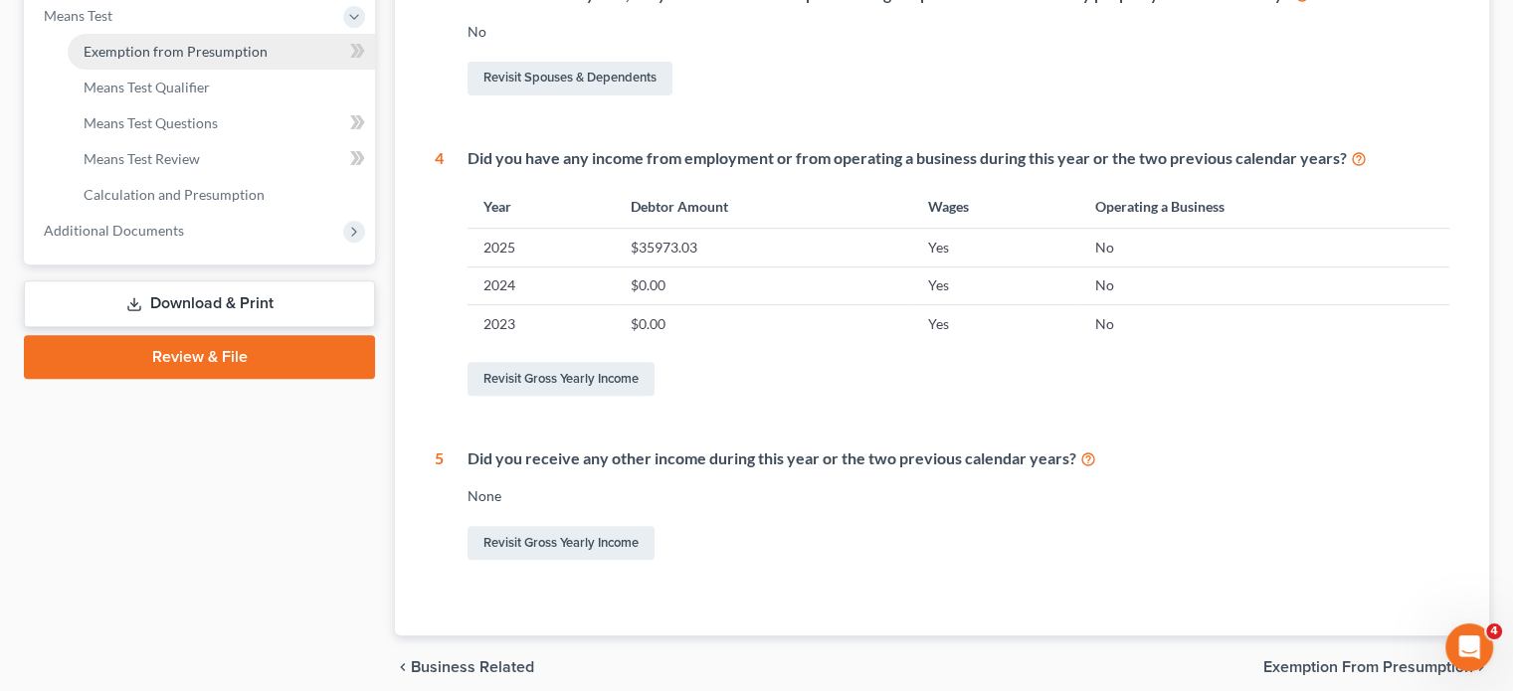
click at [243, 60] on span "Exemption from Presumption" at bounding box center [176, 51] width 184 height 17
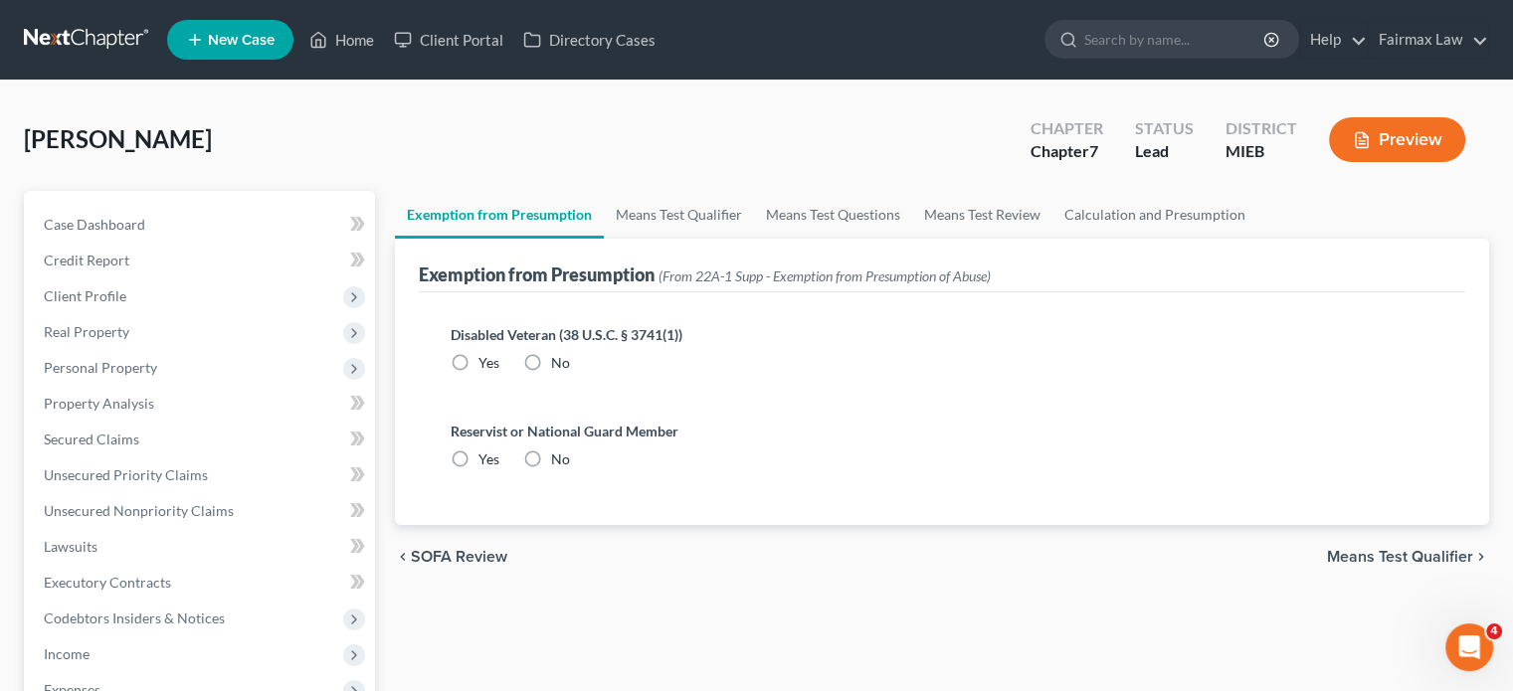
click at [570, 373] on label "No" at bounding box center [560, 363] width 19 height 20
click at [572, 366] on input "No" at bounding box center [565, 359] width 13 height 13
radio input "true"
click at [570, 470] on label "No" at bounding box center [560, 460] width 19 height 20
click at [572, 463] on input "No" at bounding box center [565, 456] width 13 height 13
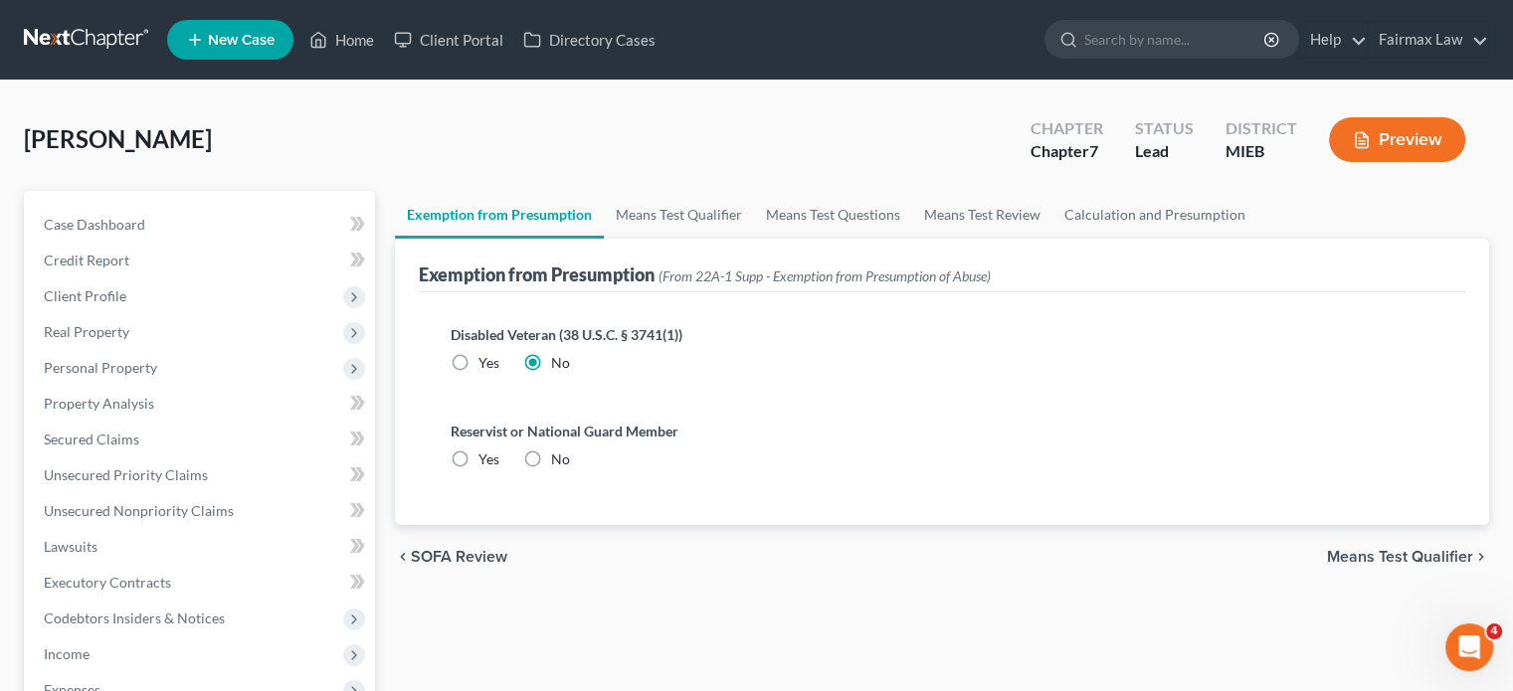
radio input "true"
click at [754, 239] on link "Means Test Qualifier" at bounding box center [679, 215] width 150 height 48
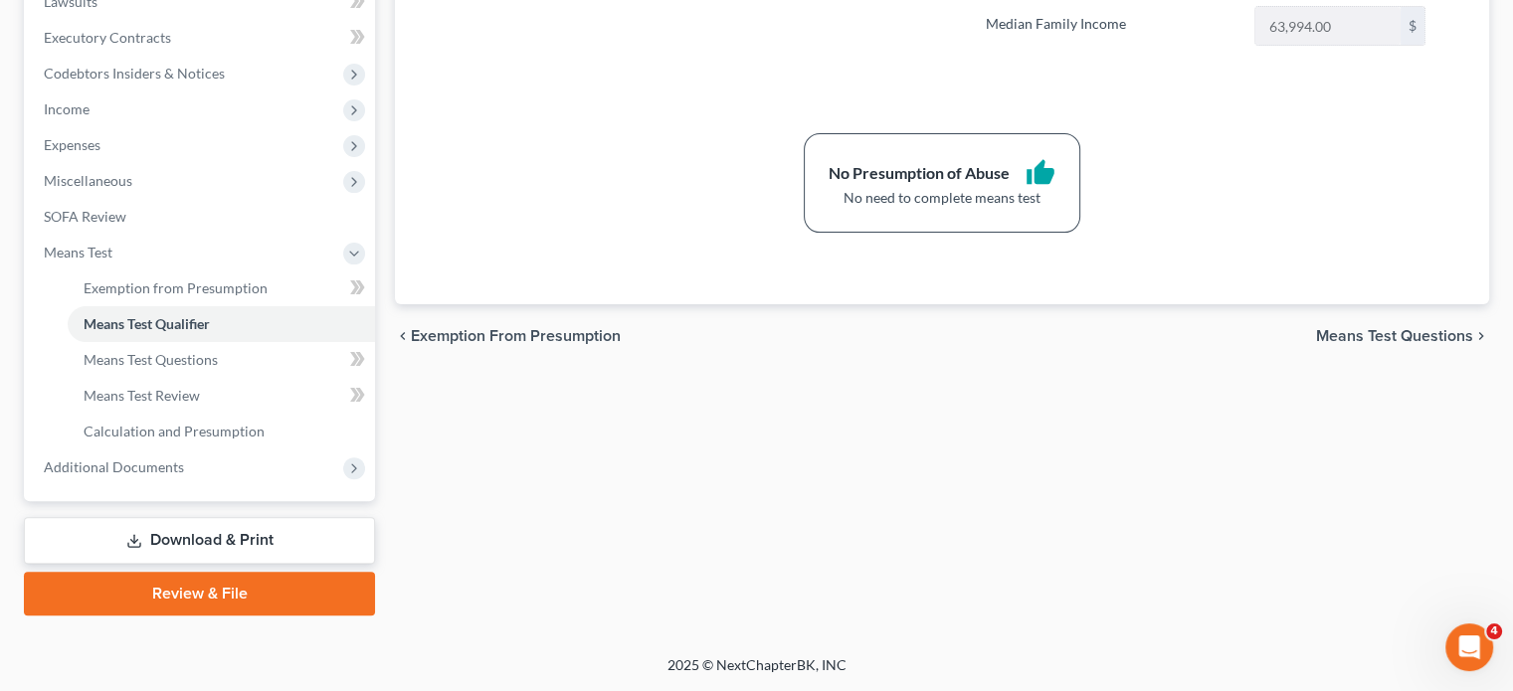
scroll to position [849, 0]
click at [223, 450] on span "Additional Documents" at bounding box center [201, 468] width 347 height 36
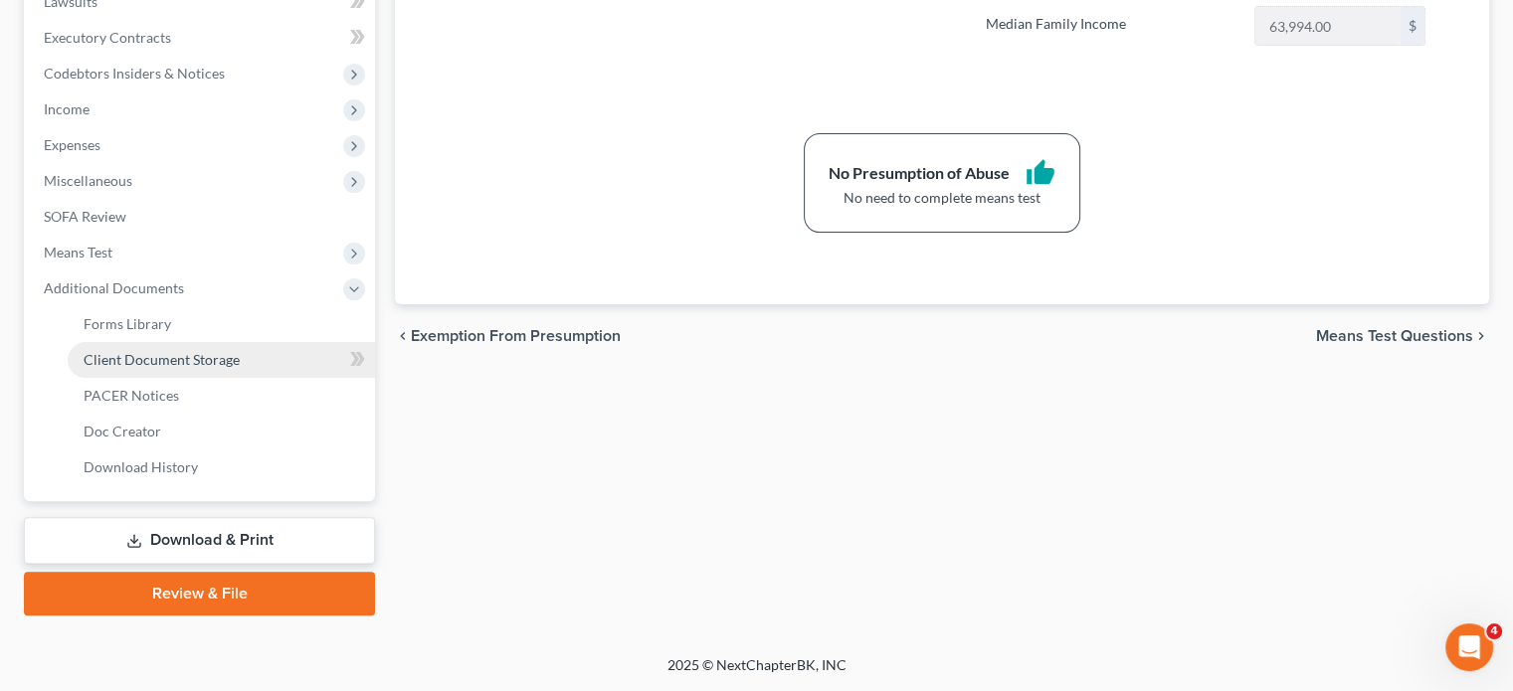
click at [228, 351] on span "Client Document Storage" at bounding box center [162, 359] width 156 height 17
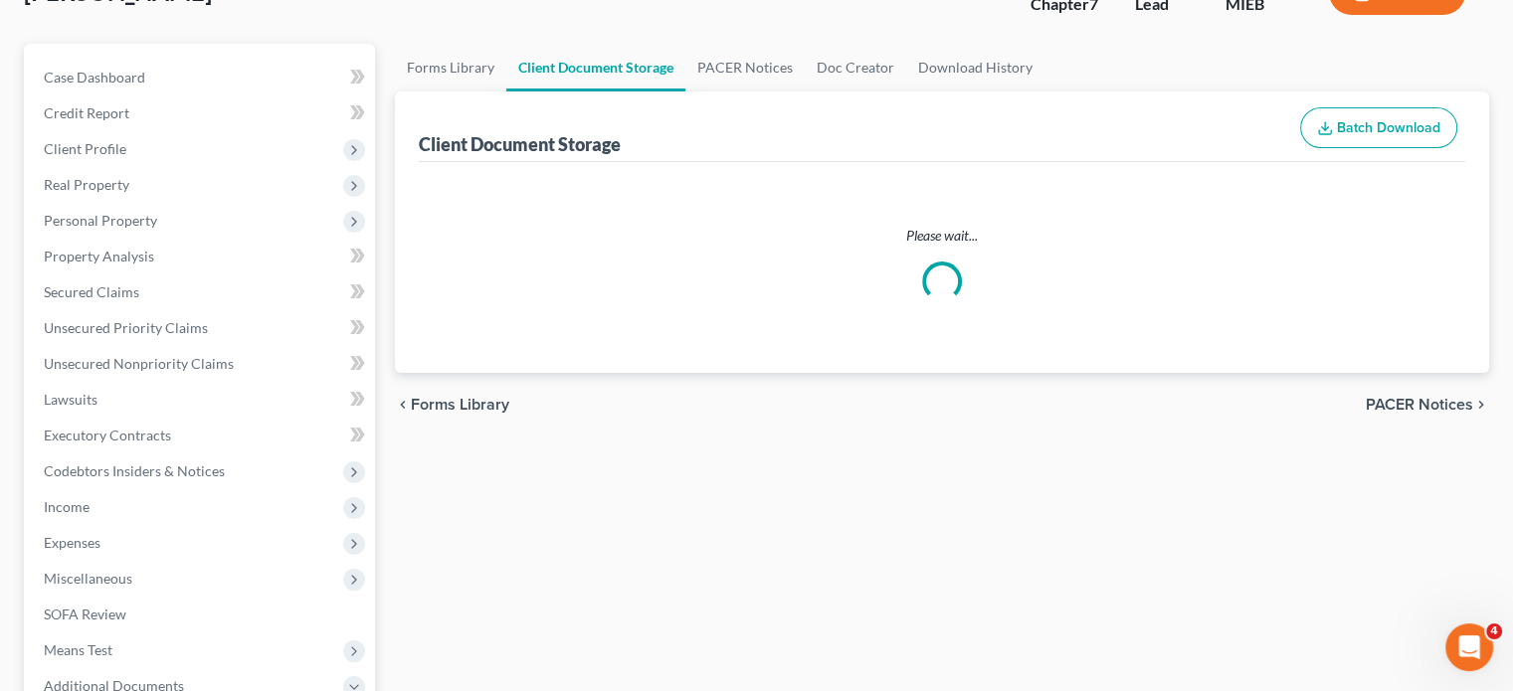
select select "6"
select select "32"
select select "7"
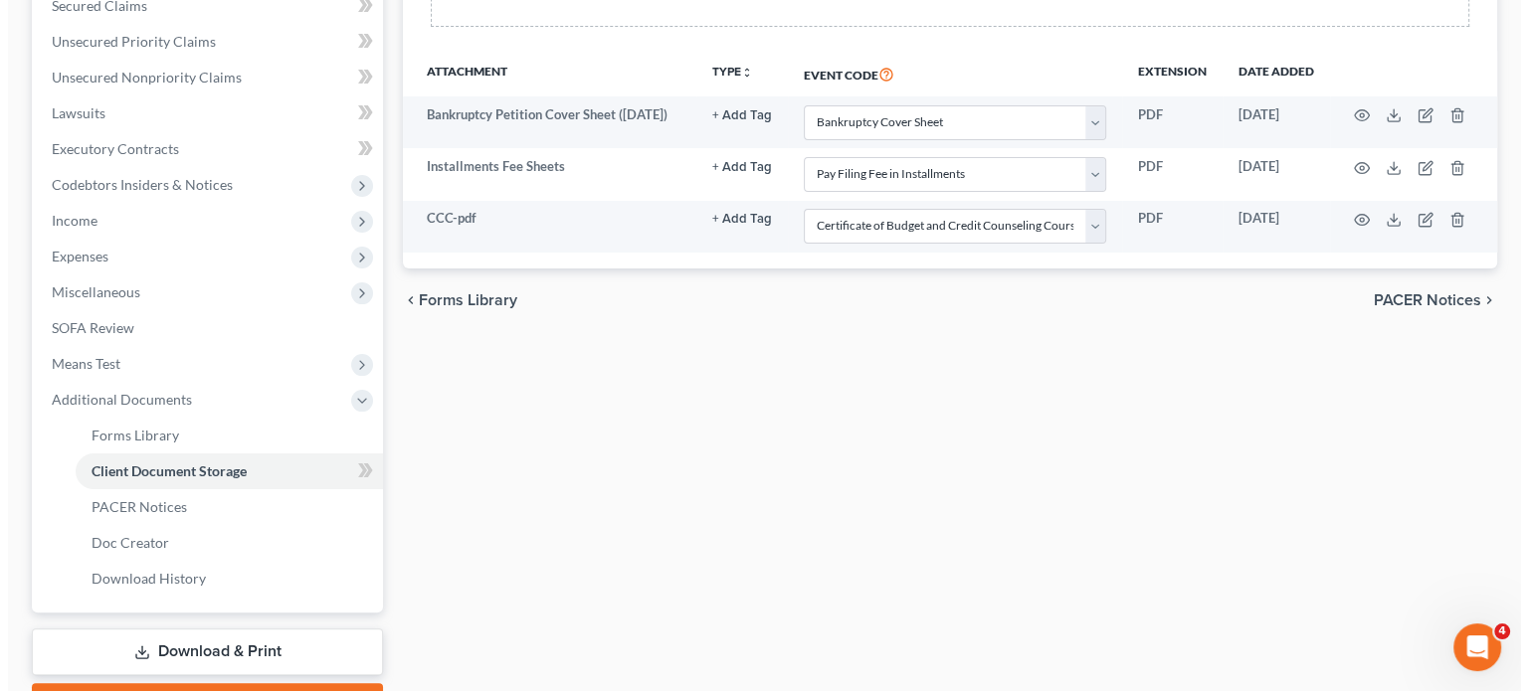
scroll to position [454, 0]
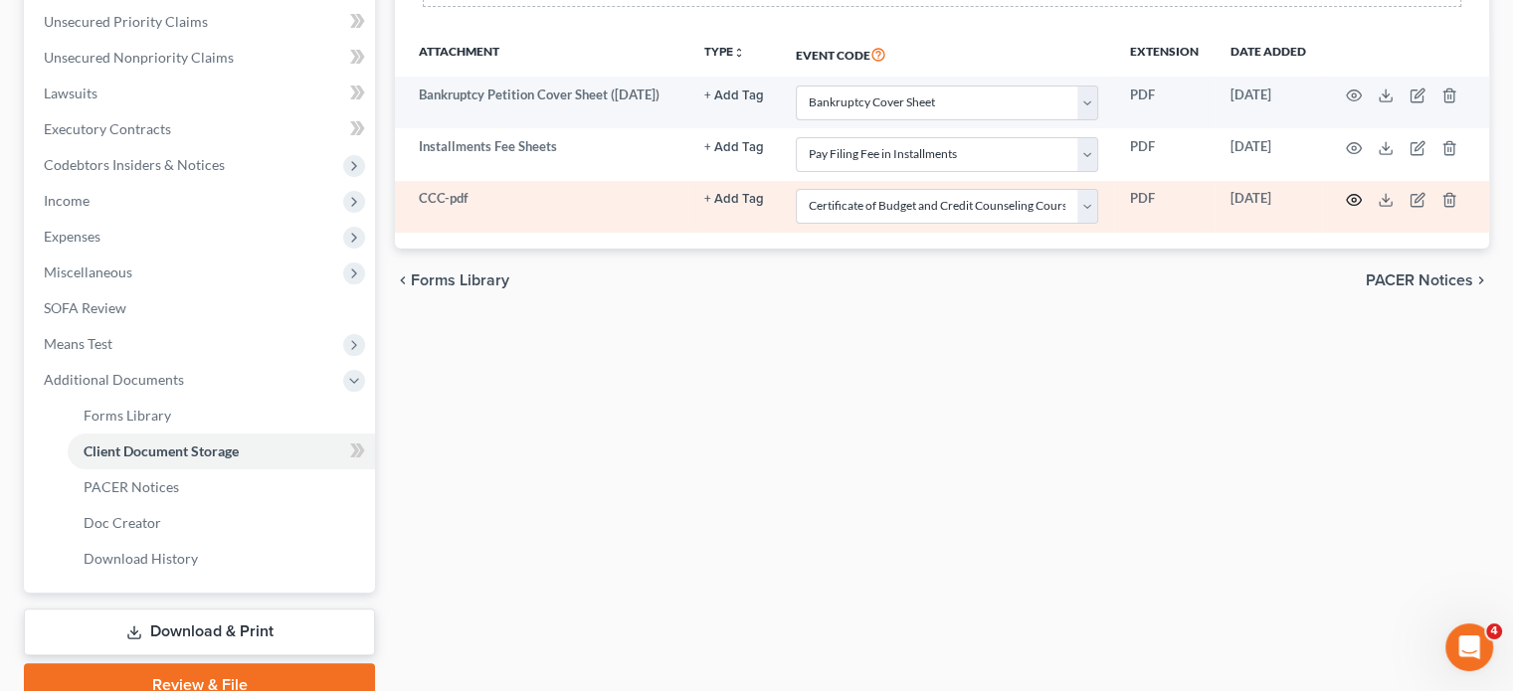
click at [1346, 208] on icon "button" at bounding box center [1354, 200] width 16 height 16
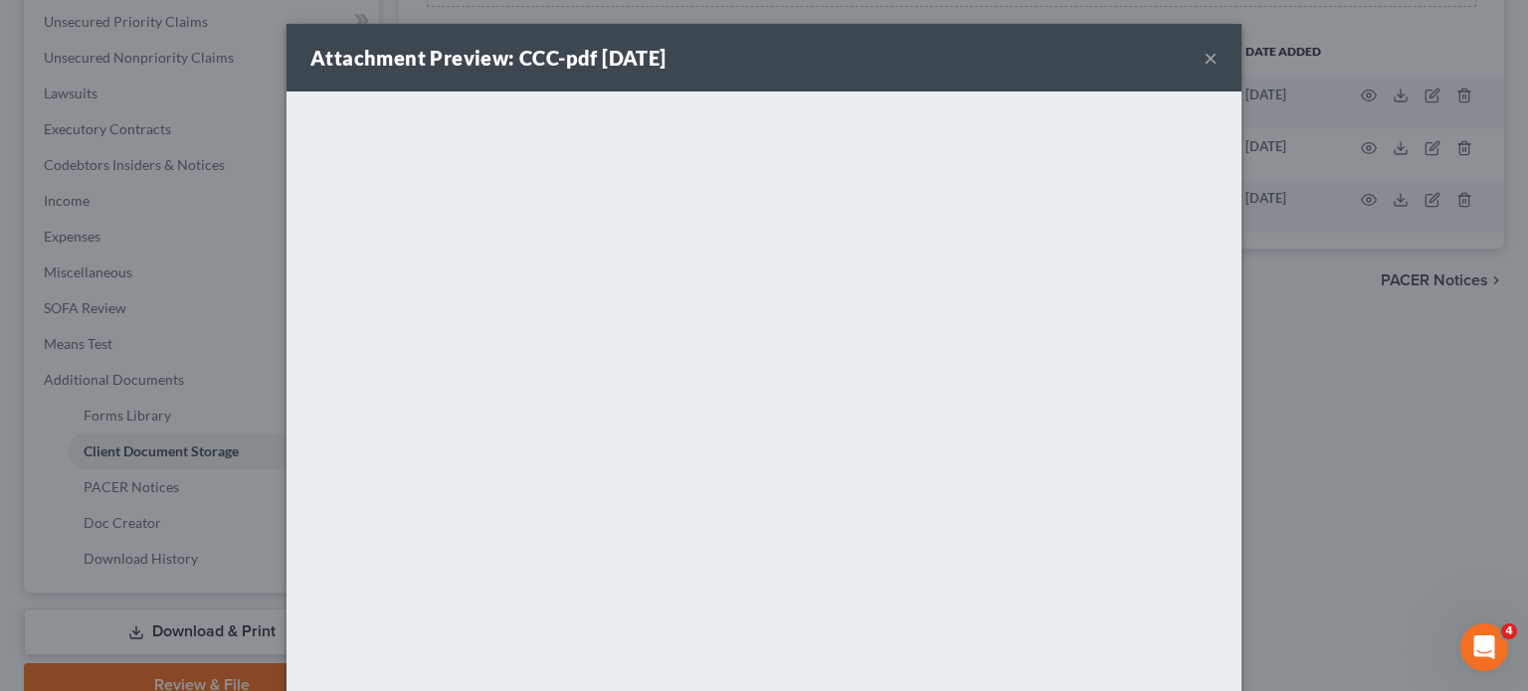
click at [1218, 70] on button "×" at bounding box center [1211, 58] width 14 height 24
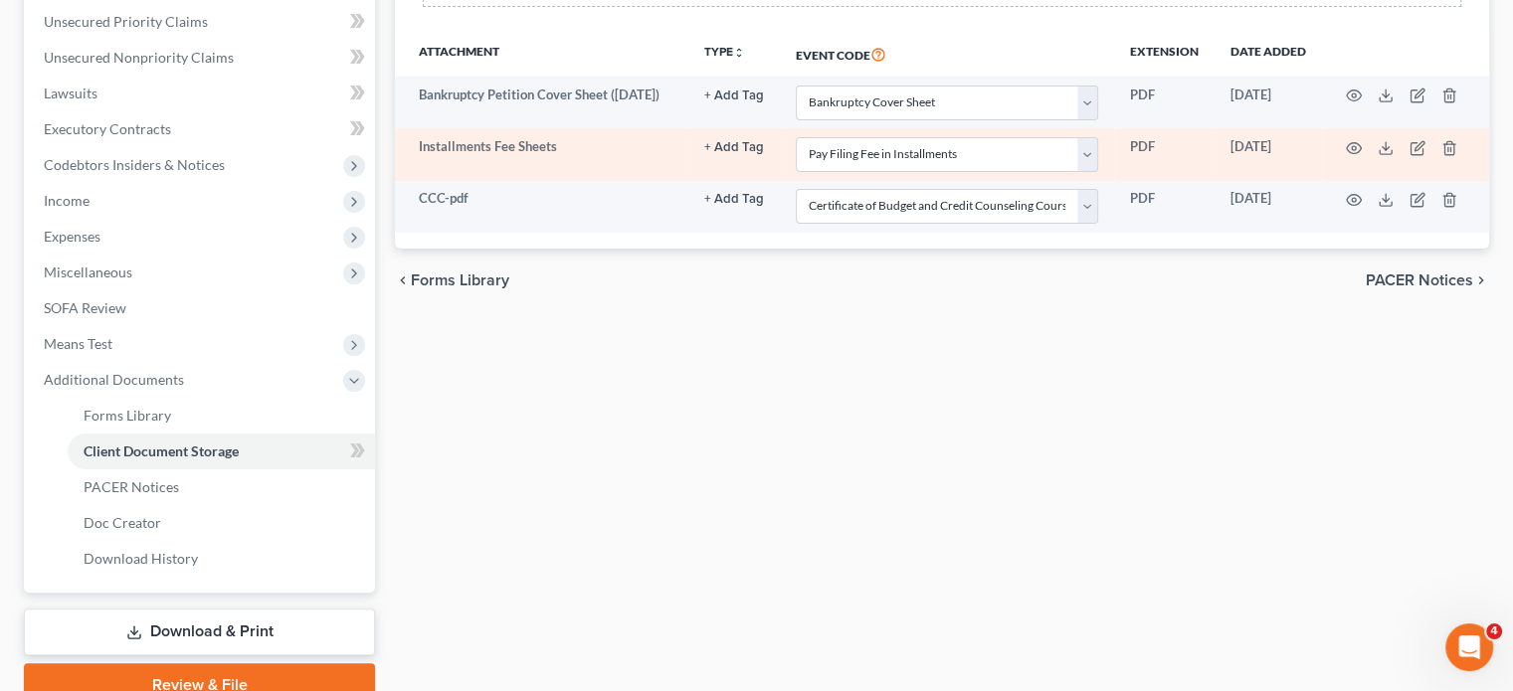
click at [1322, 180] on td at bounding box center [1405, 154] width 167 height 52
click at [1346, 156] on icon "button" at bounding box center [1354, 148] width 16 height 16
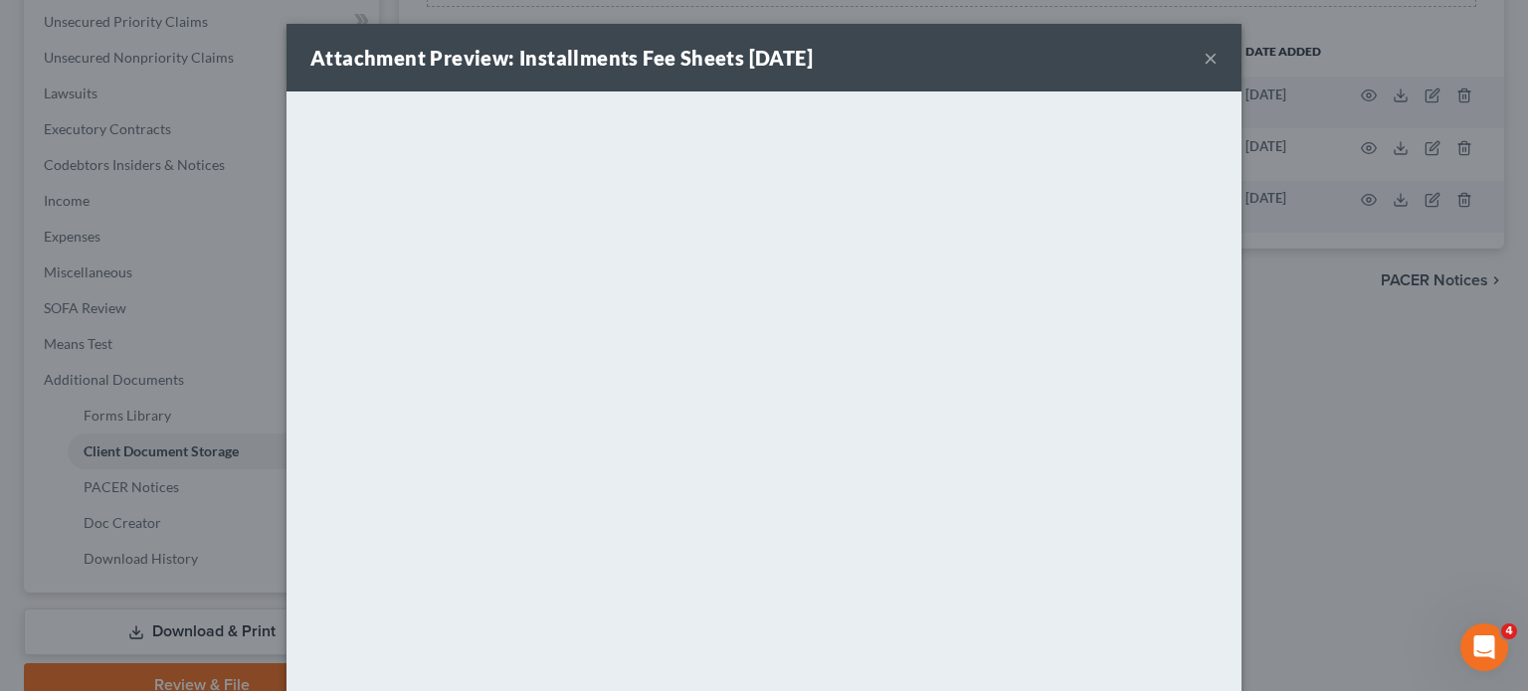
click at [1218, 70] on button "×" at bounding box center [1211, 58] width 14 height 24
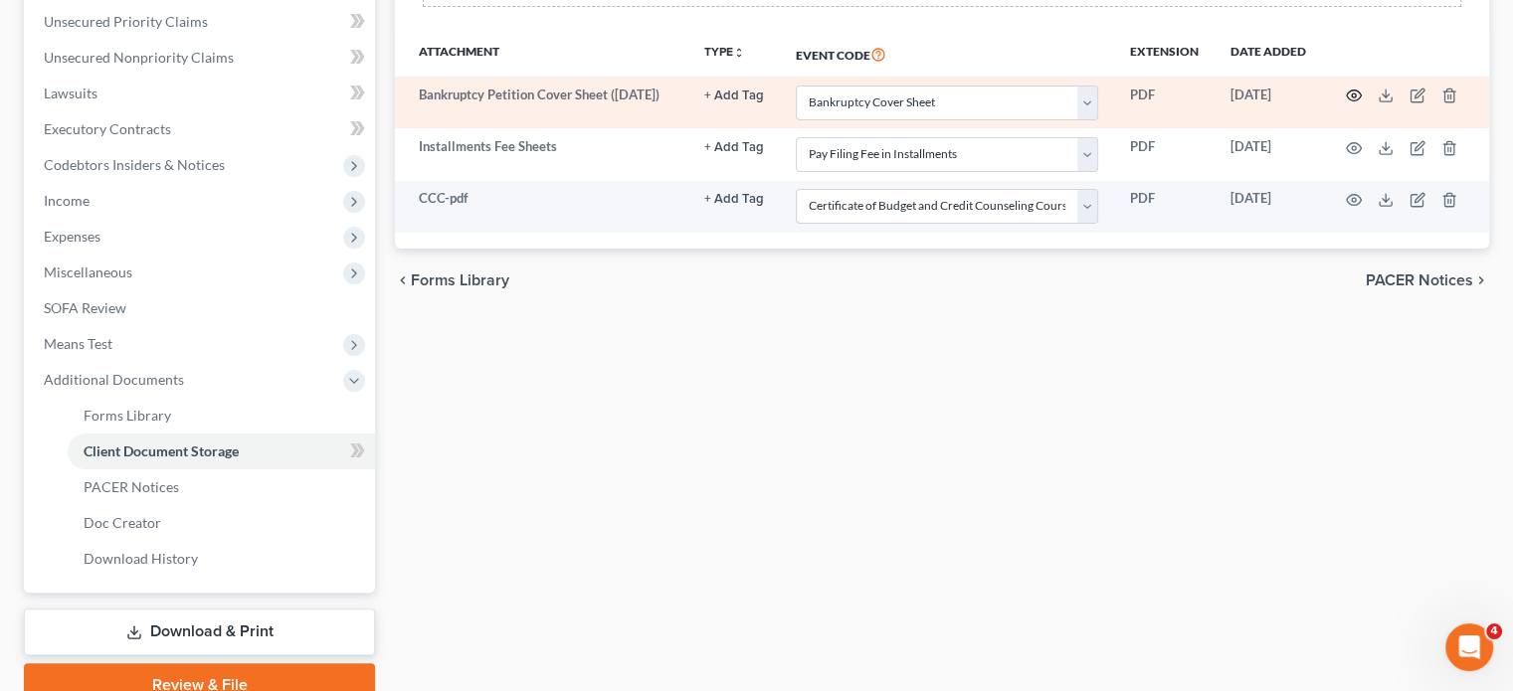
click at [1346, 103] on button "button" at bounding box center [1354, 96] width 16 height 16
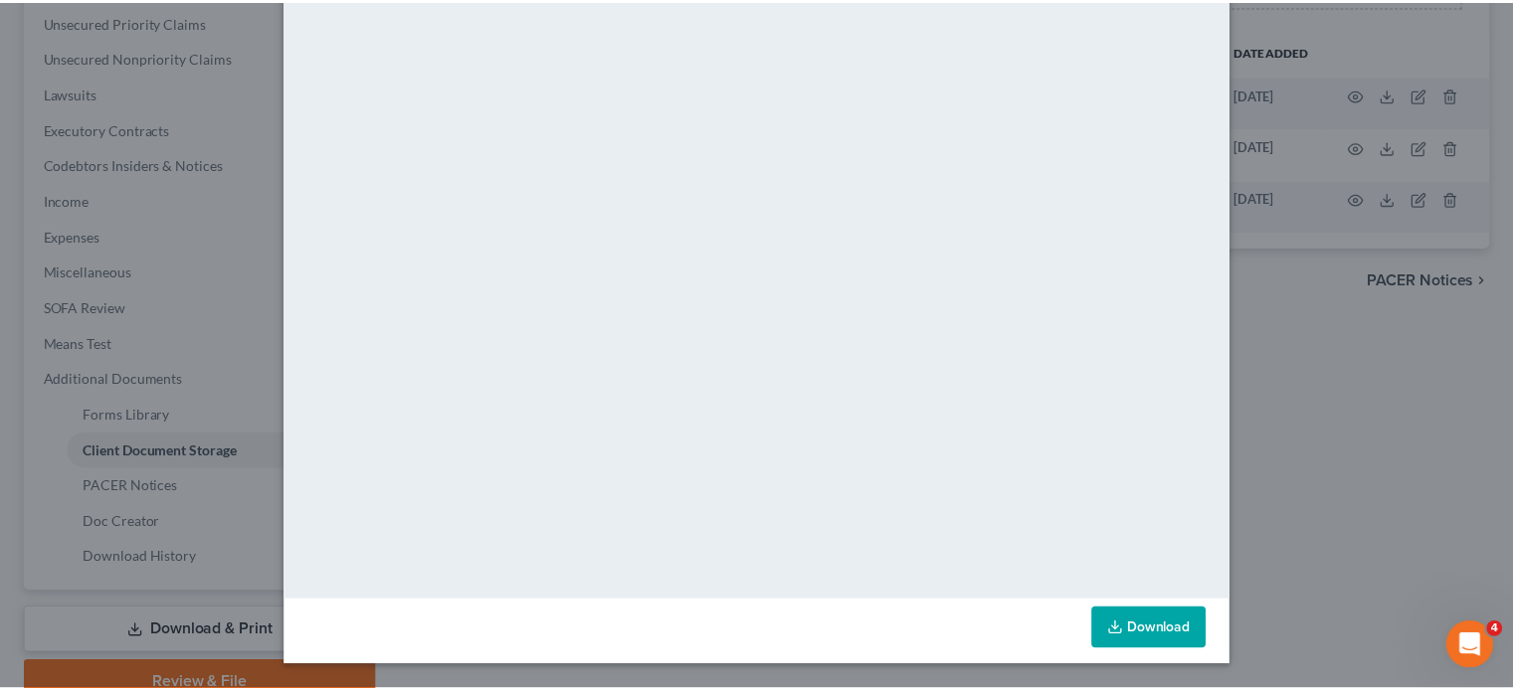
scroll to position [0, 0]
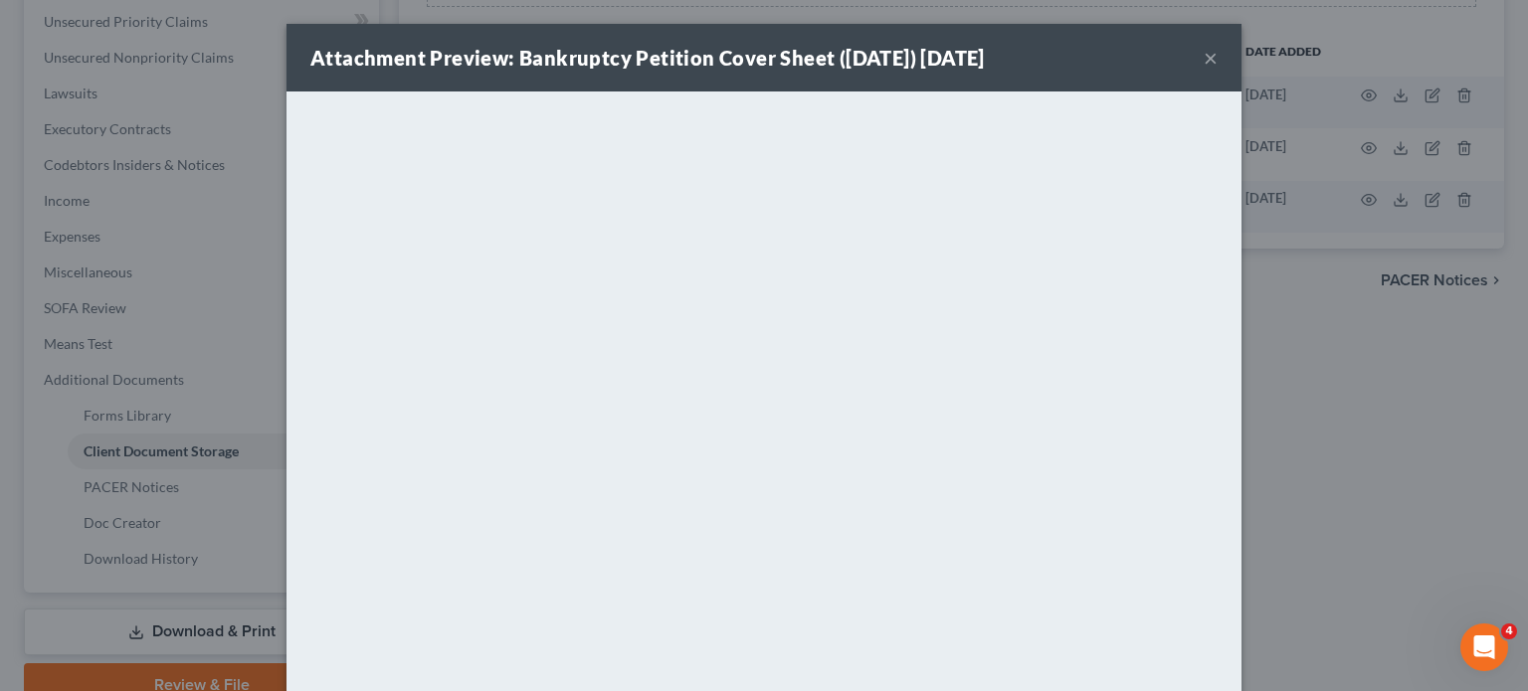
click at [1218, 63] on button "×" at bounding box center [1211, 58] width 14 height 24
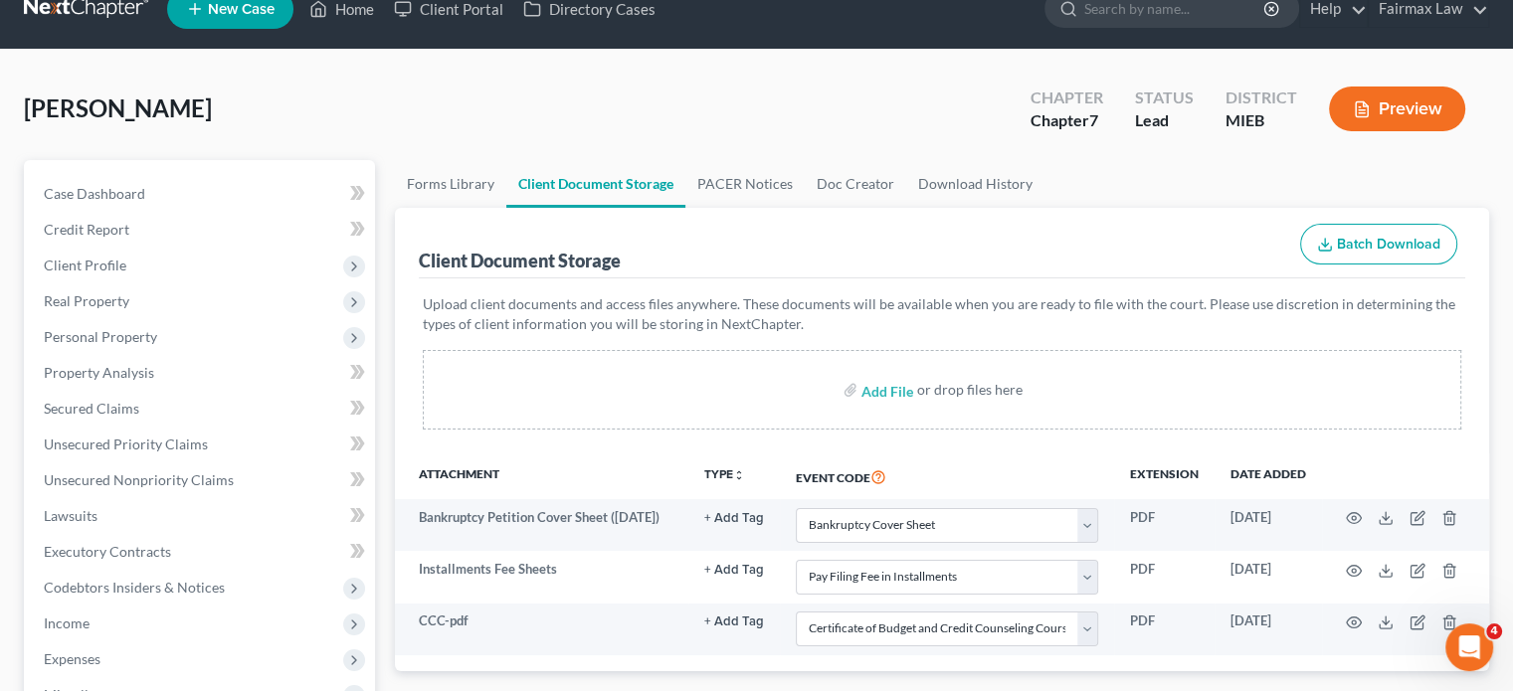
scroll to position [15, 0]
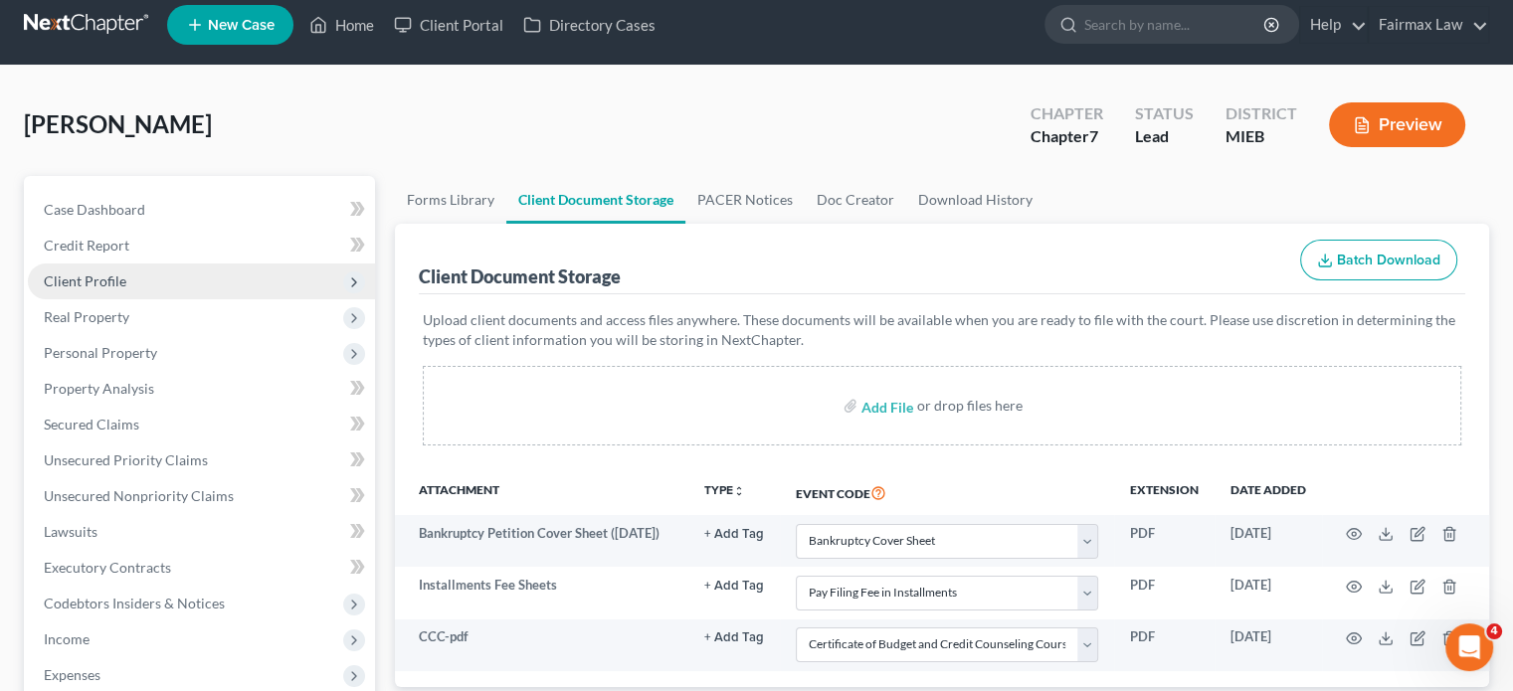
click at [194, 299] on span "Client Profile" at bounding box center [201, 282] width 347 height 36
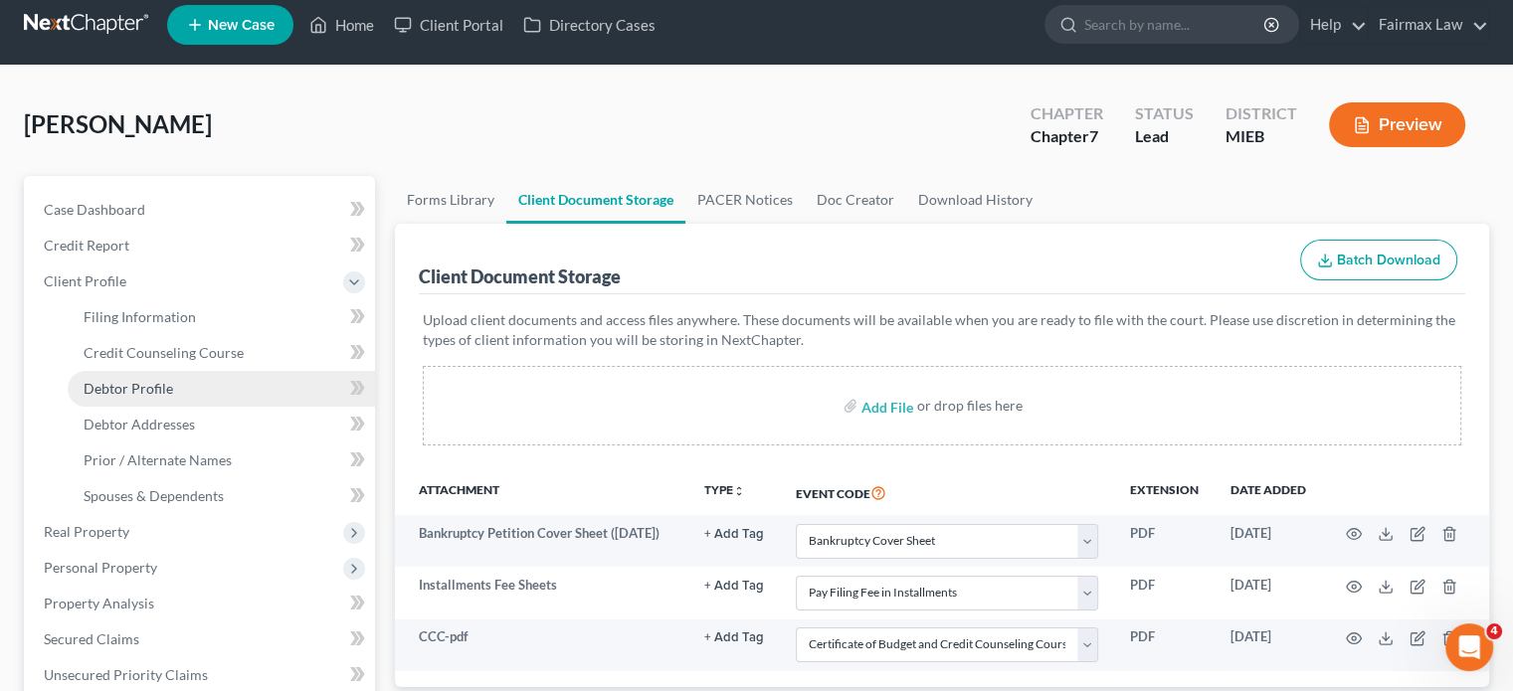
click at [173, 397] on span "Debtor Profile" at bounding box center [129, 388] width 90 height 17
select select "0"
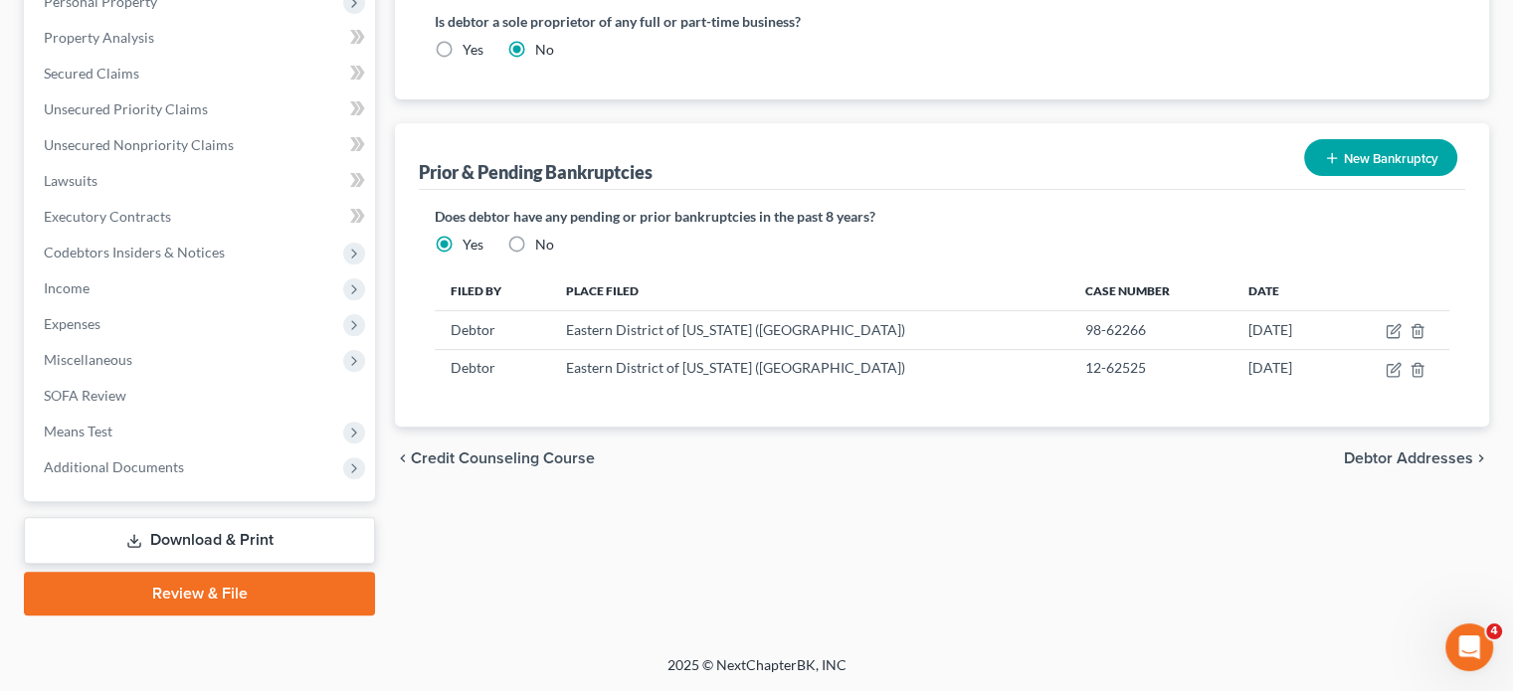
scroll to position [820, 0]
click at [553, 255] on label "No" at bounding box center [544, 245] width 19 height 20
click at [553, 248] on input "No" at bounding box center [549, 241] width 13 height 13
radio input "true"
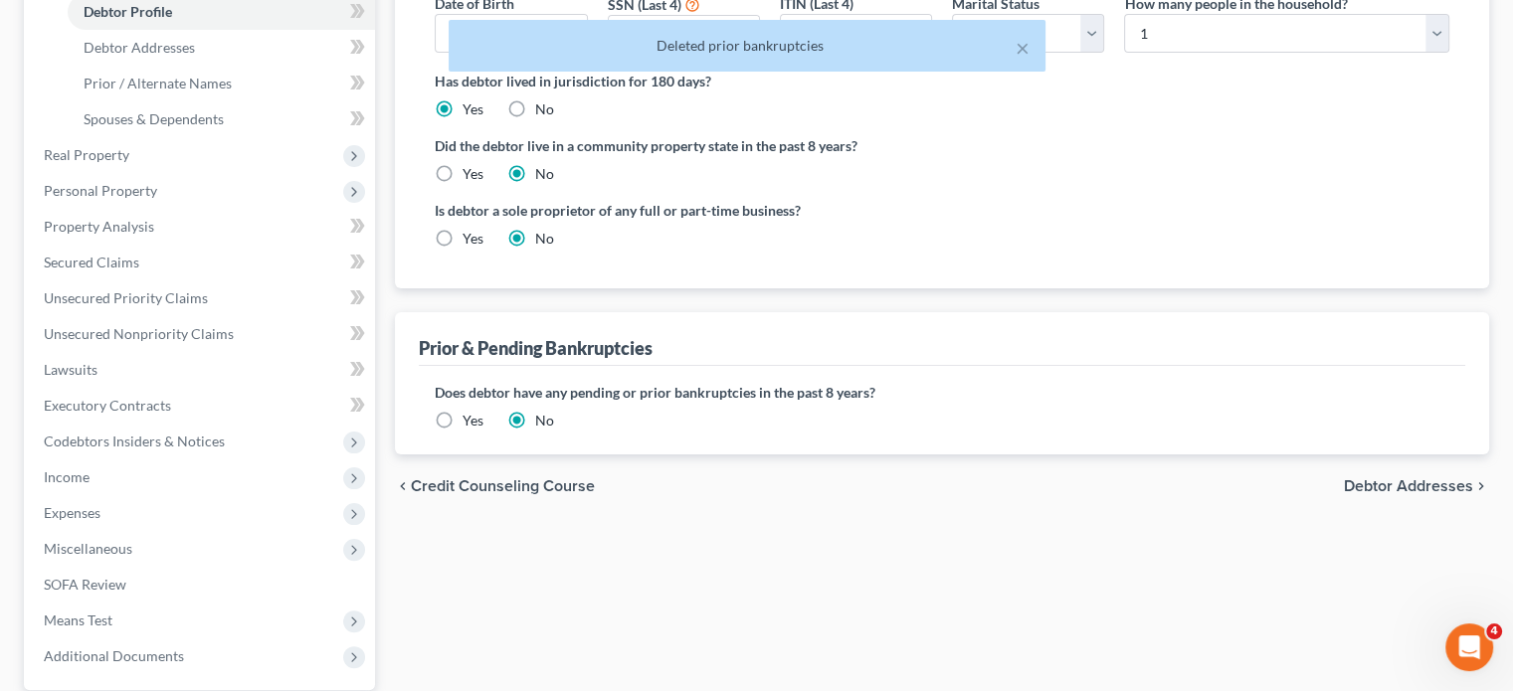
scroll to position [308, 0]
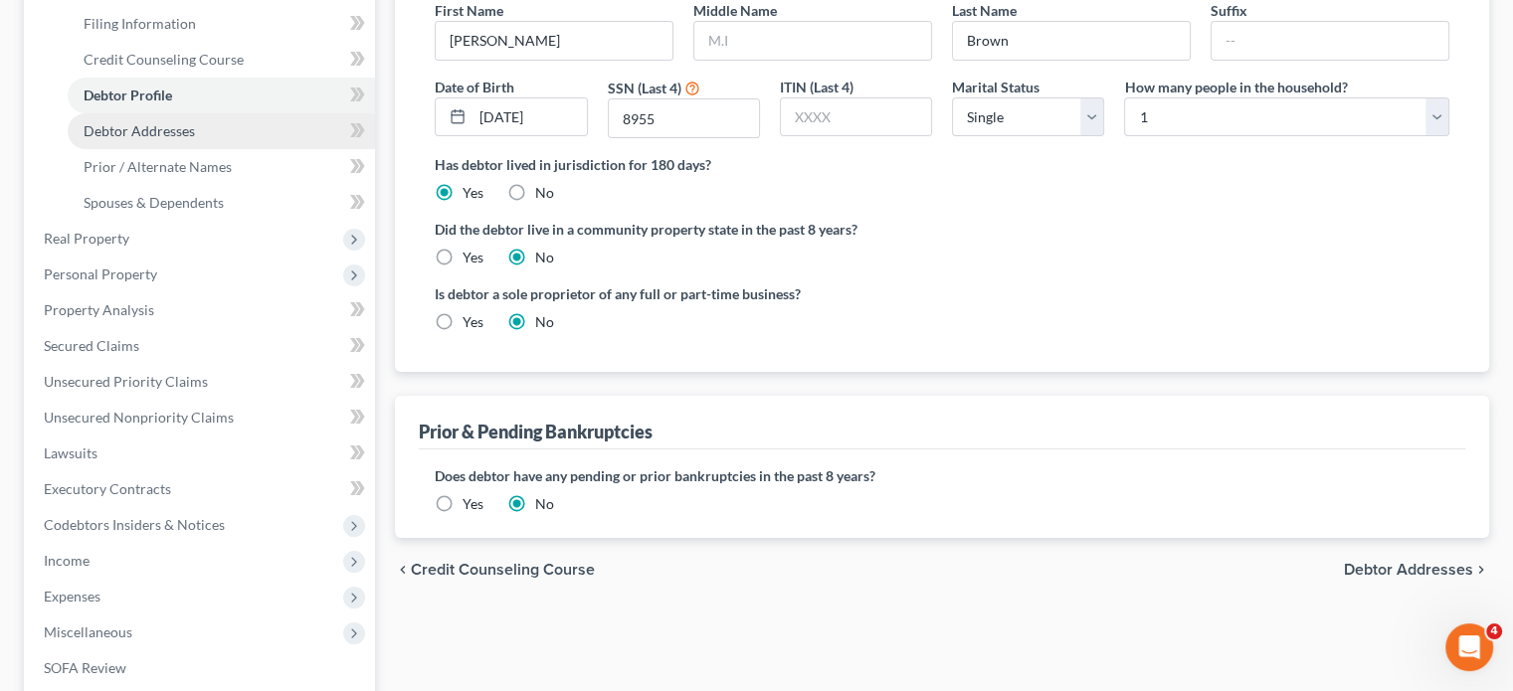
click at [195, 139] on span "Debtor Addresses" at bounding box center [139, 130] width 111 height 17
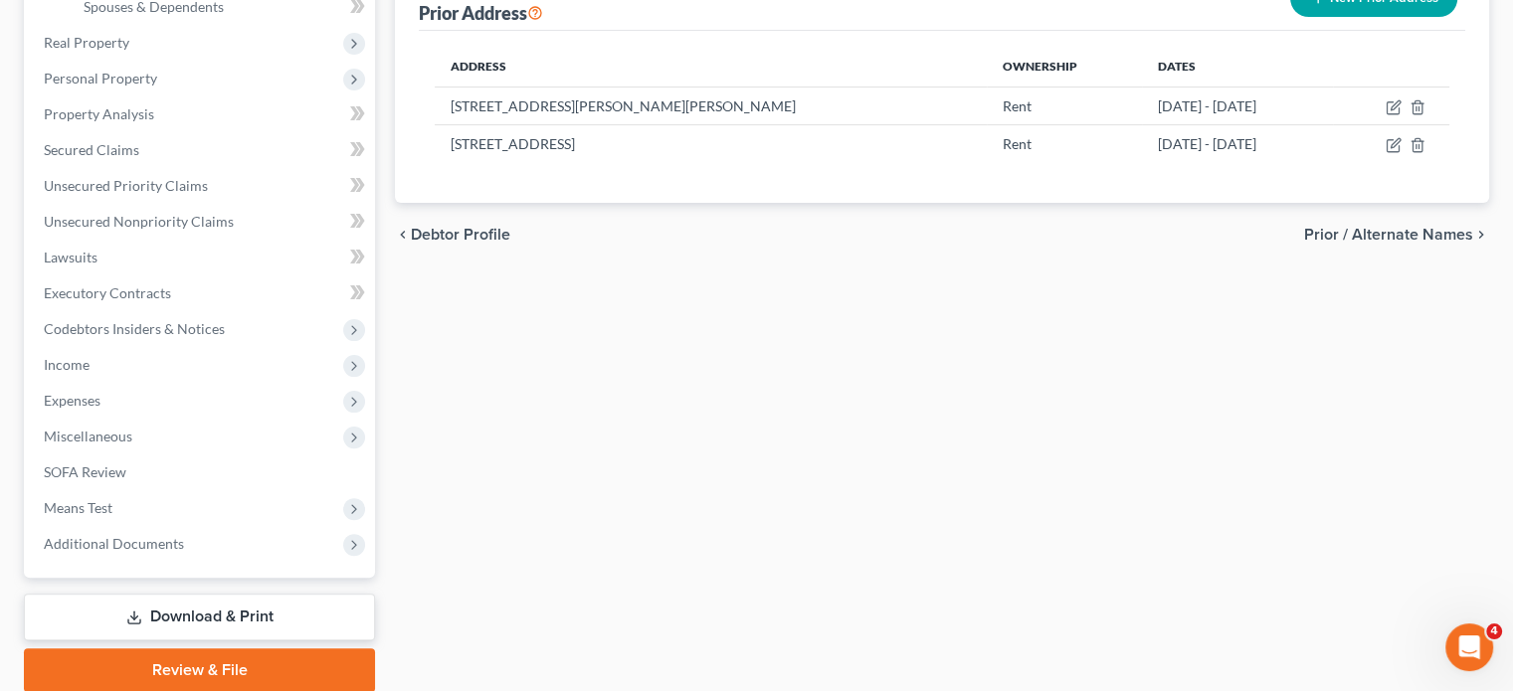
scroll to position [508, 0]
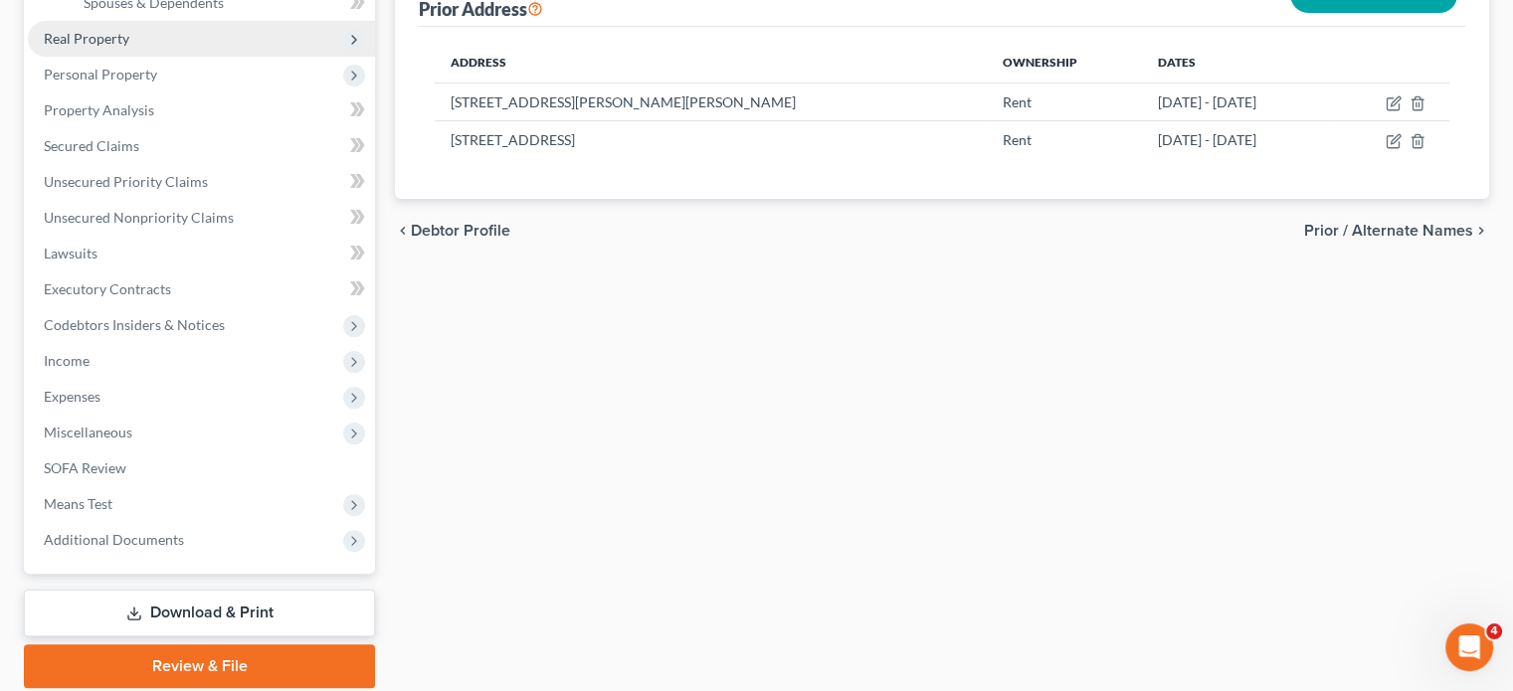
click at [283, 57] on span "Real Property" at bounding box center [201, 39] width 347 height 36
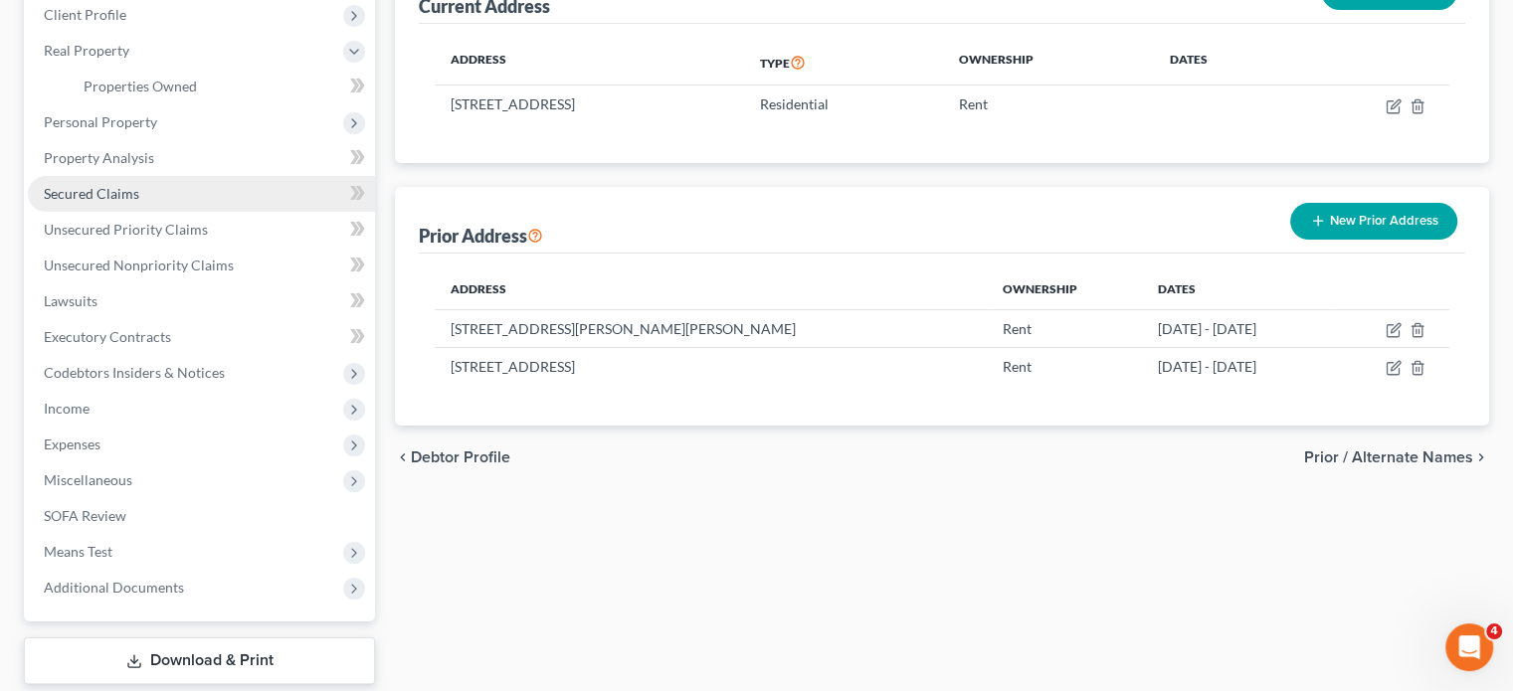
scroll to position [282, 0]
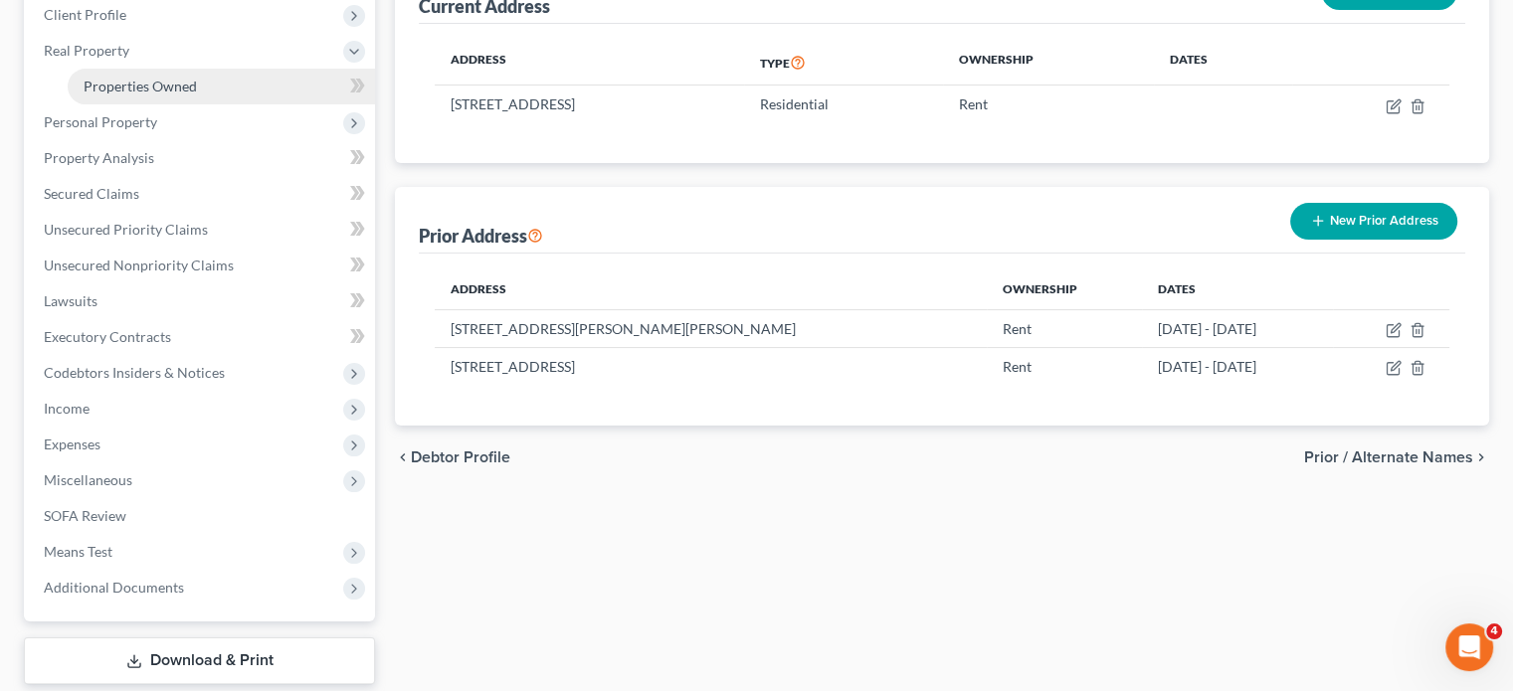
click at [197, 95] on span "Properties Owned" at bounding box center [140, 86] width 113 height 17
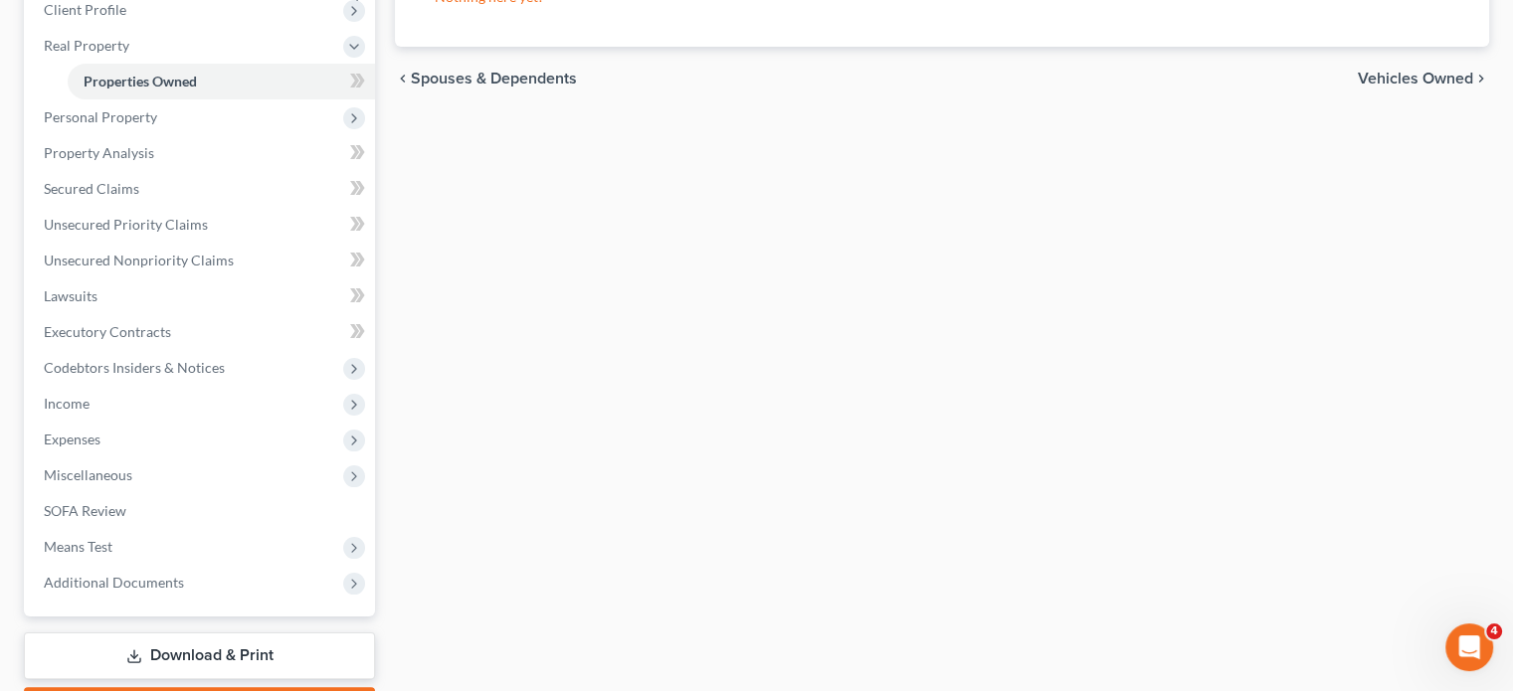
scroll to position [298, 0]
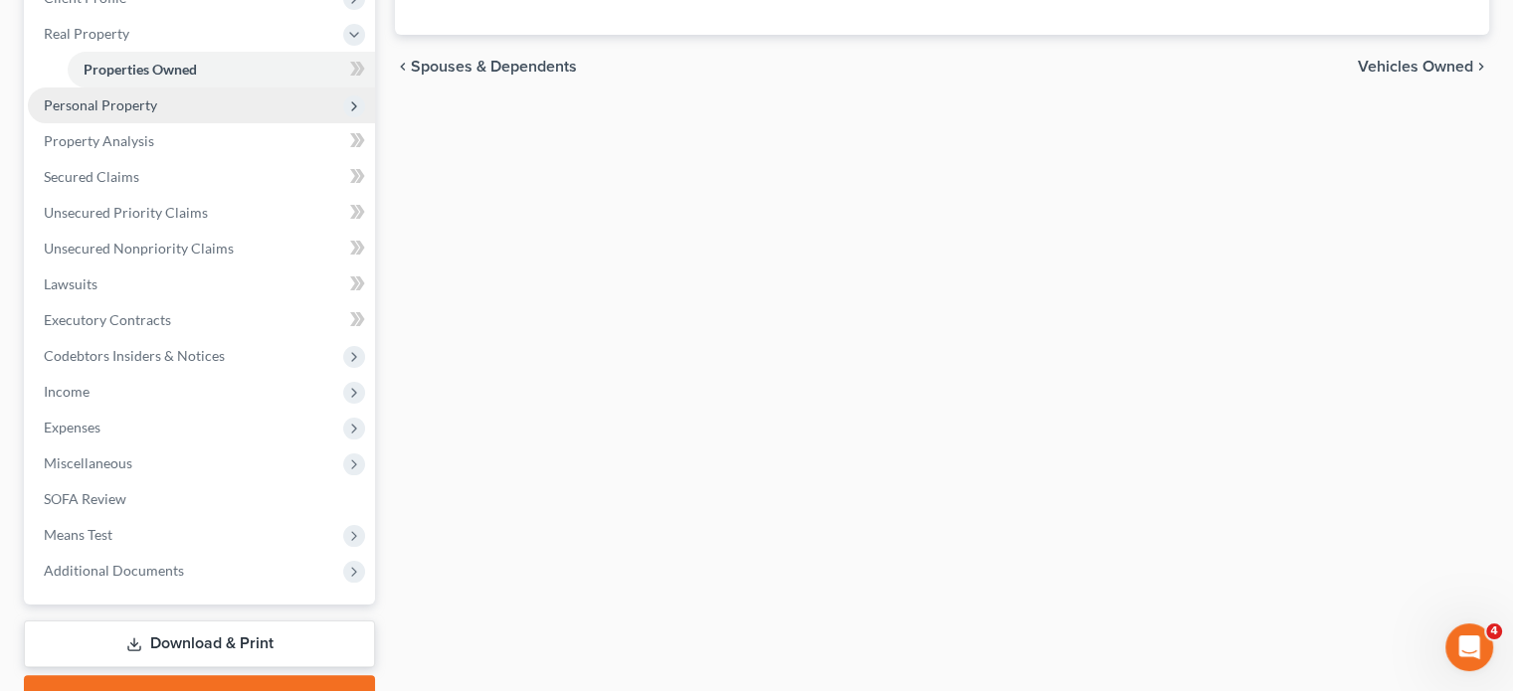
click at [261, 123] on span "Personal Property" at bounding box center [201, 106] width 347 height 36
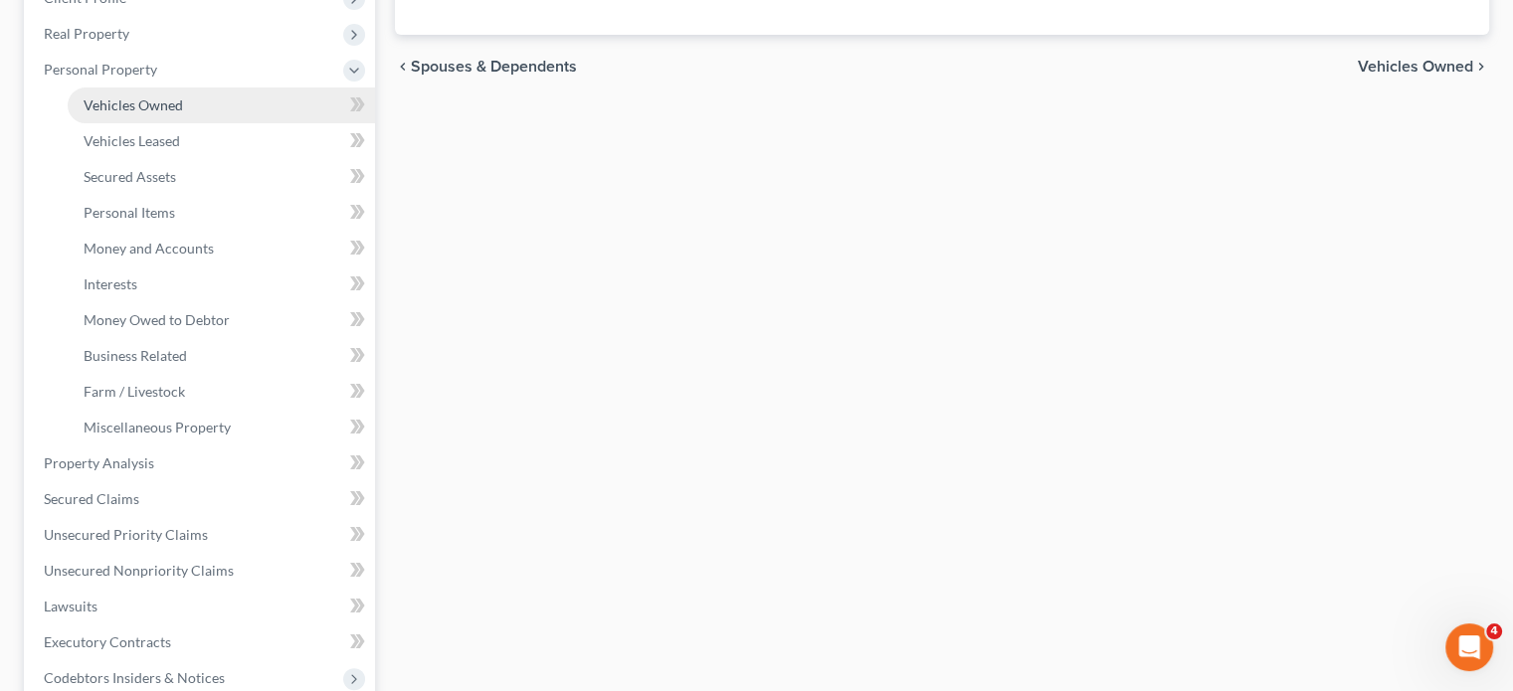
click at [208, 123] on link "Vehicles Owned" at bounding box center [221, 106] width 307 height 36
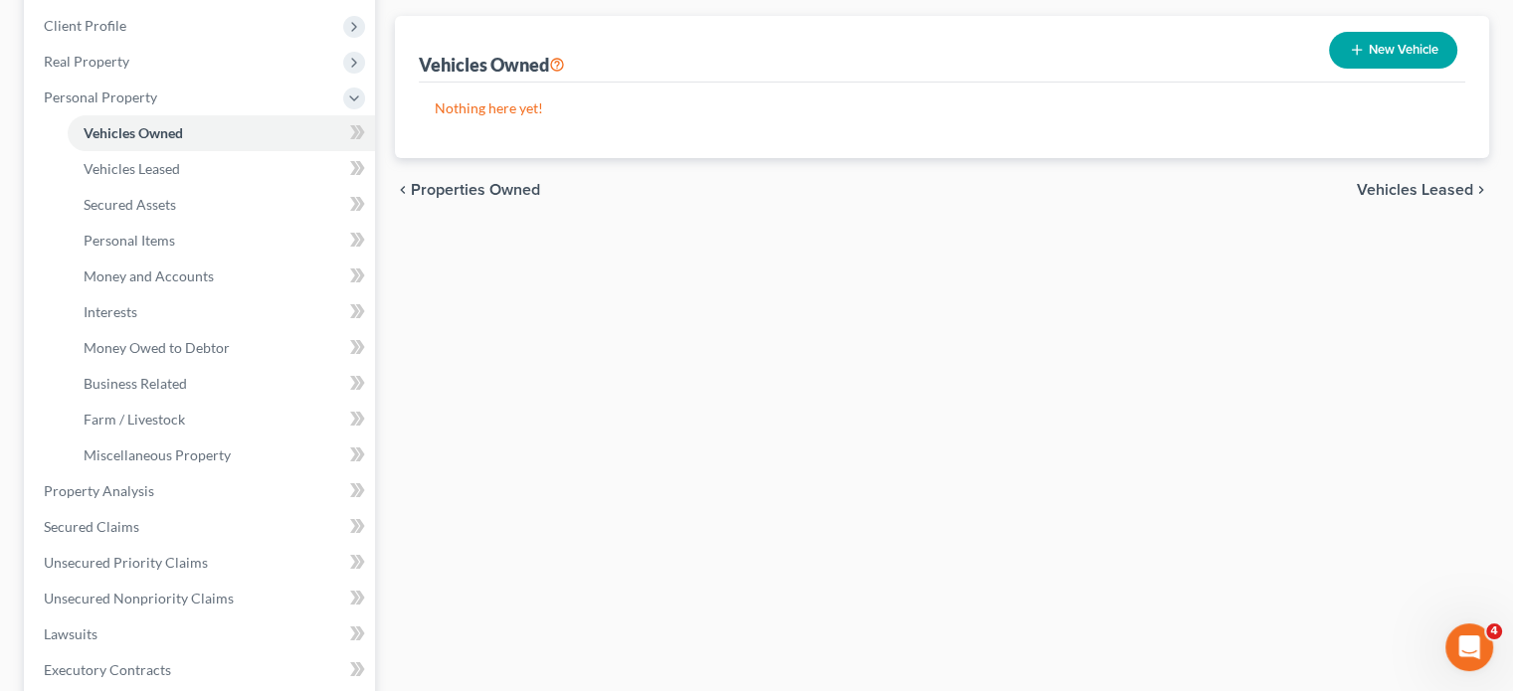
scroll to position [273, 0]
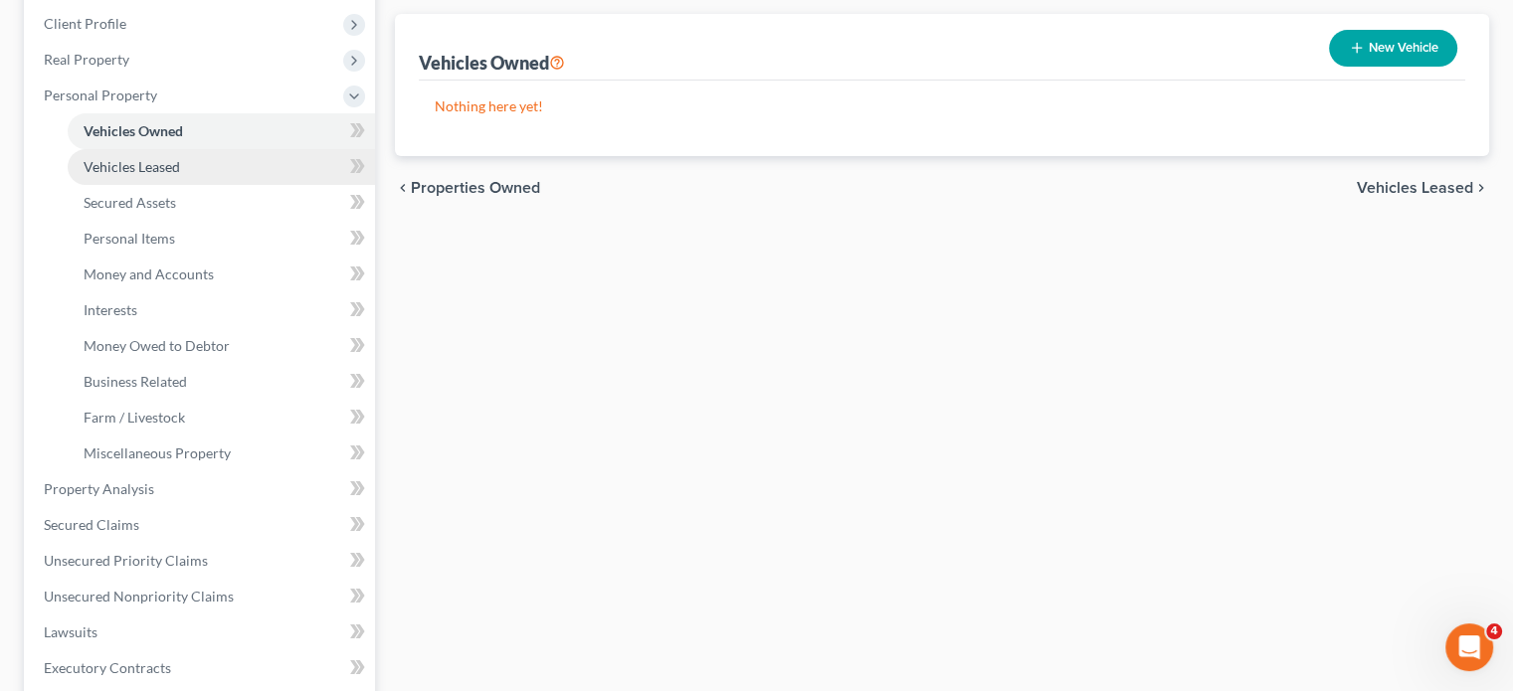
click at [262, 185] on link "Vehicles Leased" at bounding box center [221, 167] width 307 height 36
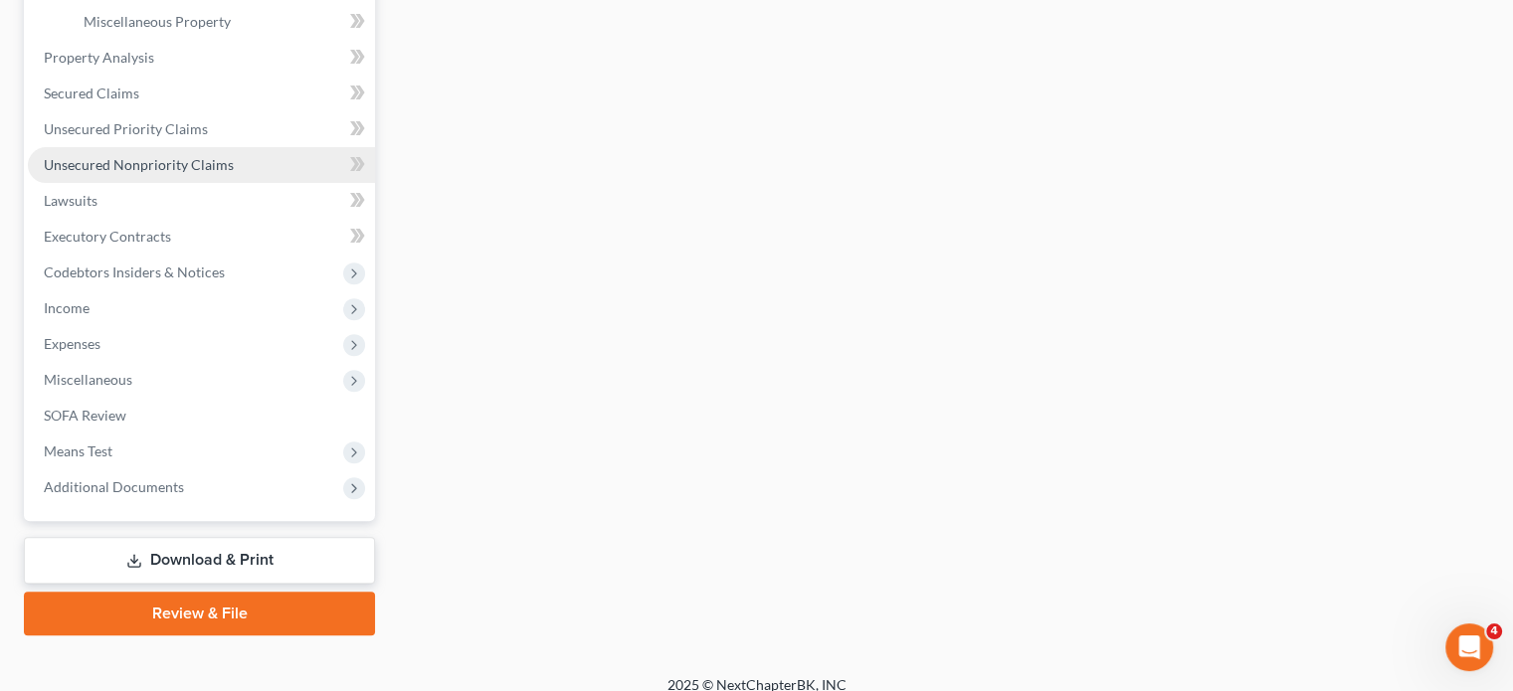
scroll to position [706, 0]
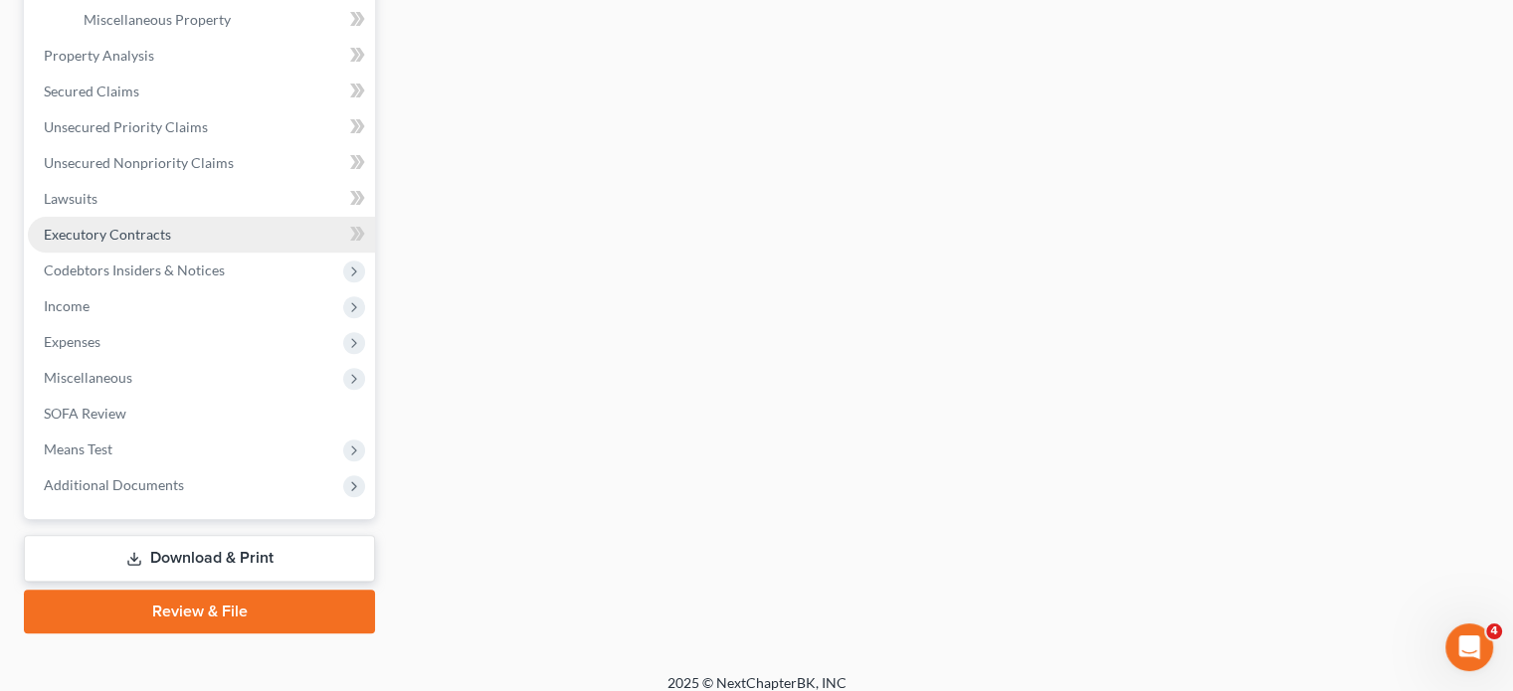
click at [171, 243] on span "Executory Contracts" at bounding box center [107, 234] width 127 height 17
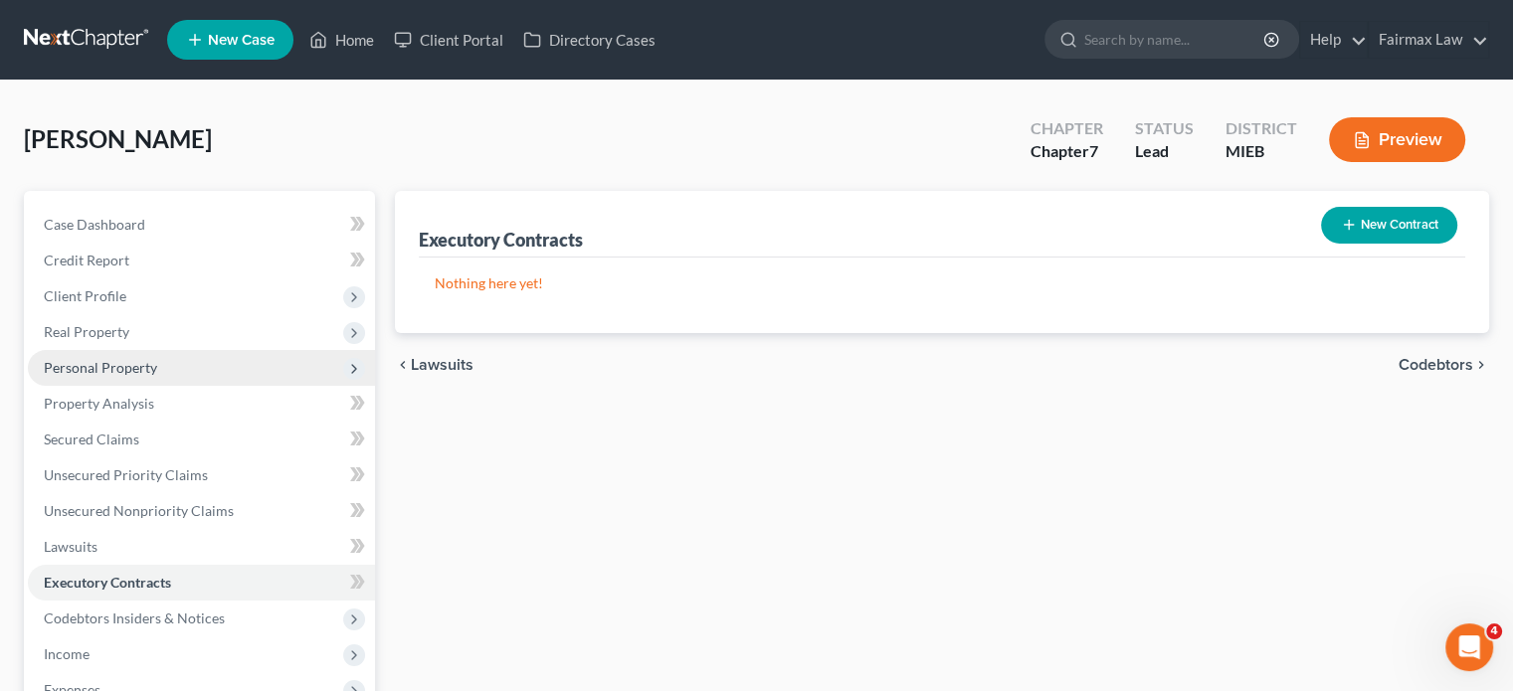
click at [193, 386] on span "Personal Property" at bounding box center [201, 368] width 347 height 36
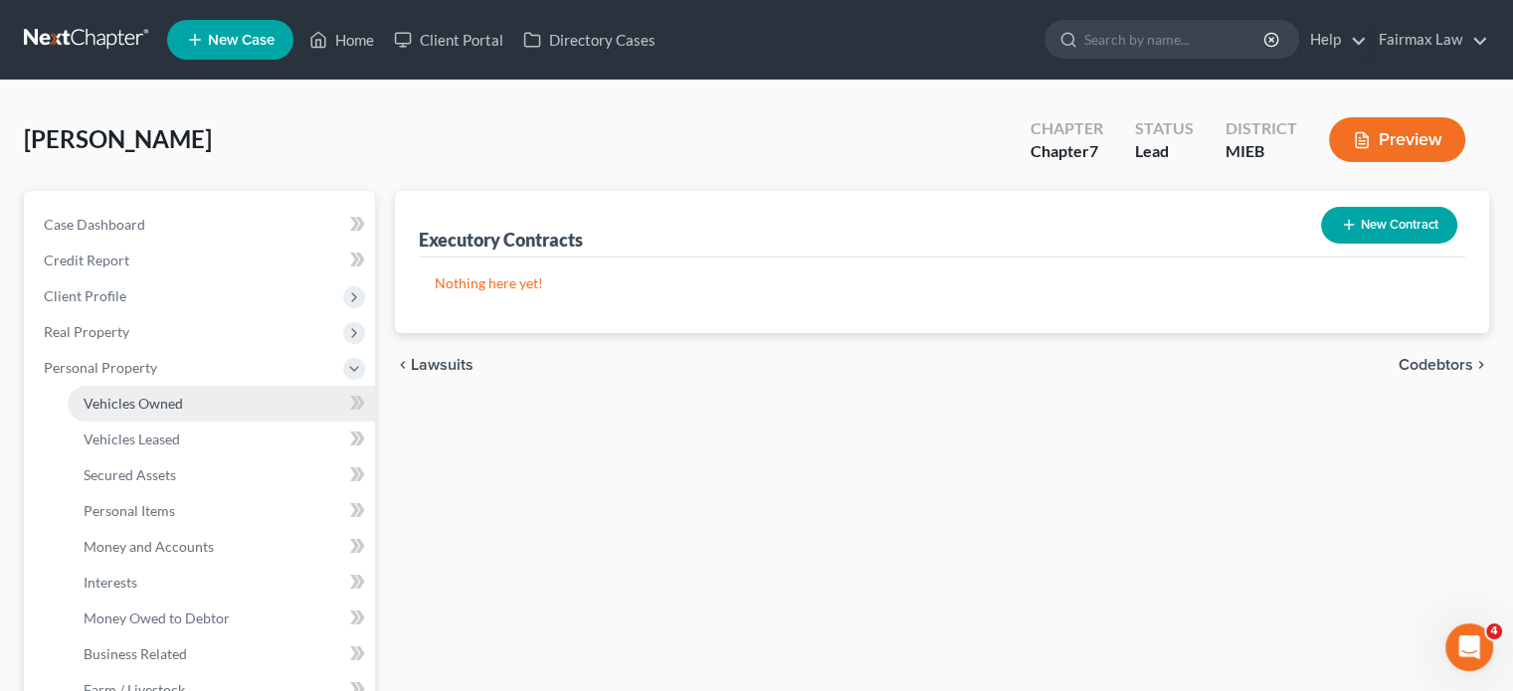
click at [183, 412] on span "Vehicles Owned" at bounding box center [133, 403] width 99 height 17
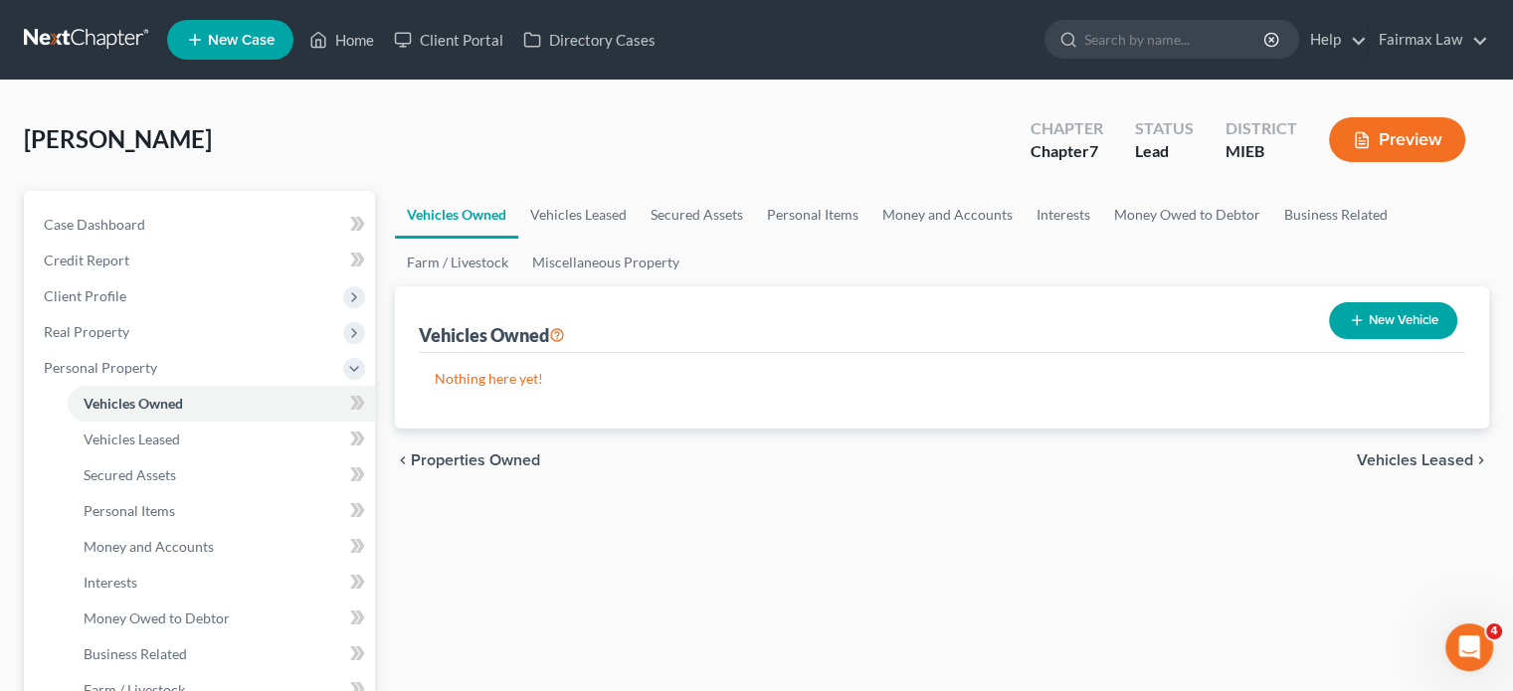
click at [1329, 339] on button "New Vehicle" at bounding box center [1393, 320] width 128 height 37
select select "0"
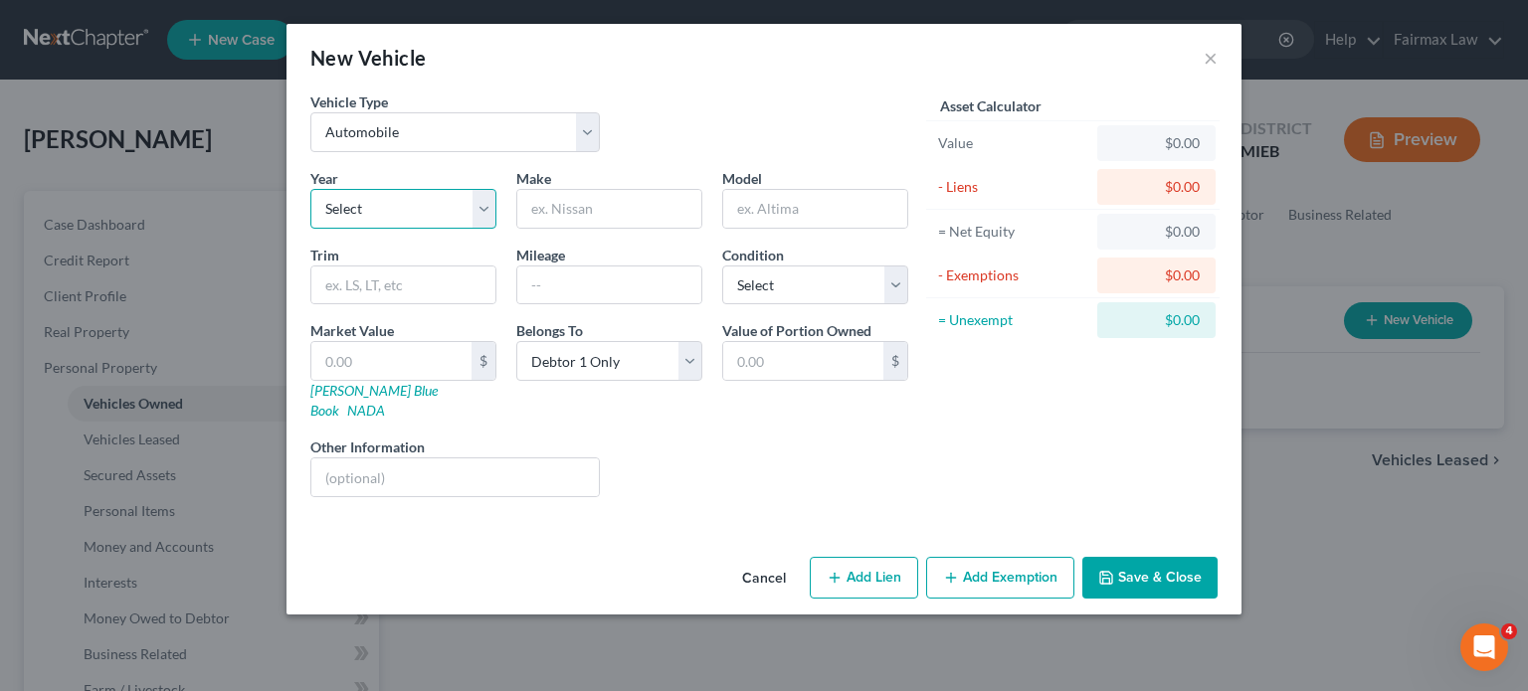
click at [334, 229] on select "Select 2026 2025 2024 2023 2022 2021 2020 2019 2018 2017 2016 2015 2014 2013 20…" at bounding box center [403, 209] width 186 height 40
select select "16"
click at [310, 229] on select "Select 2026 2025 2024 2023 2022 2021 2020 2019 2018 2017 2016 2015 2014 2013 20…" at bounding box center [403, 209] width 186 height 40
click at [573, 228] on input "text" at bounding box center [609, 209] width 184 height 38
type input "c"
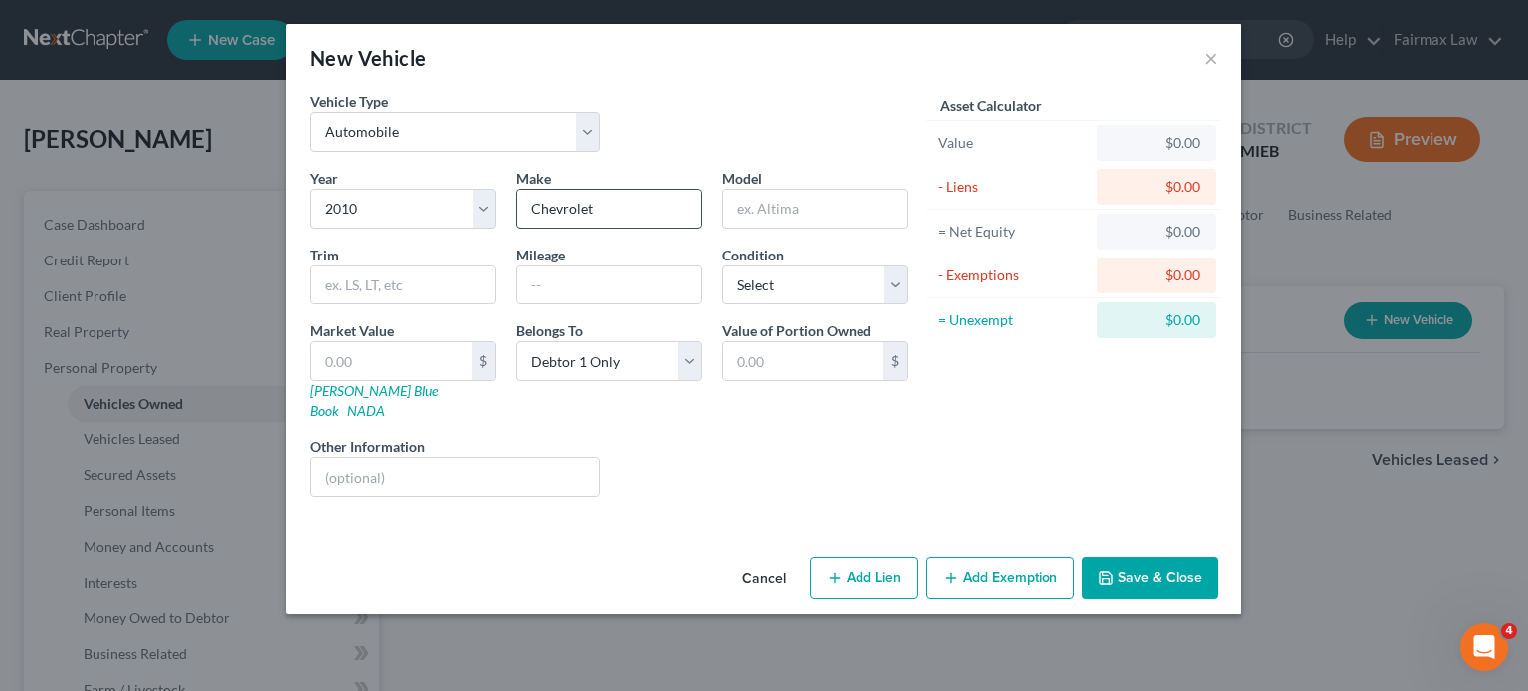
type input "Chevrolet"
type input "Equinox"
click at [618, 304] on input "text" at bounding box center [609, 286] width 184 height 38
type input "140000"
click at [853, 305] on select "Select Excellent Very Good Good Fair Poor" at bounding box center [815, 286] width 186 height 40
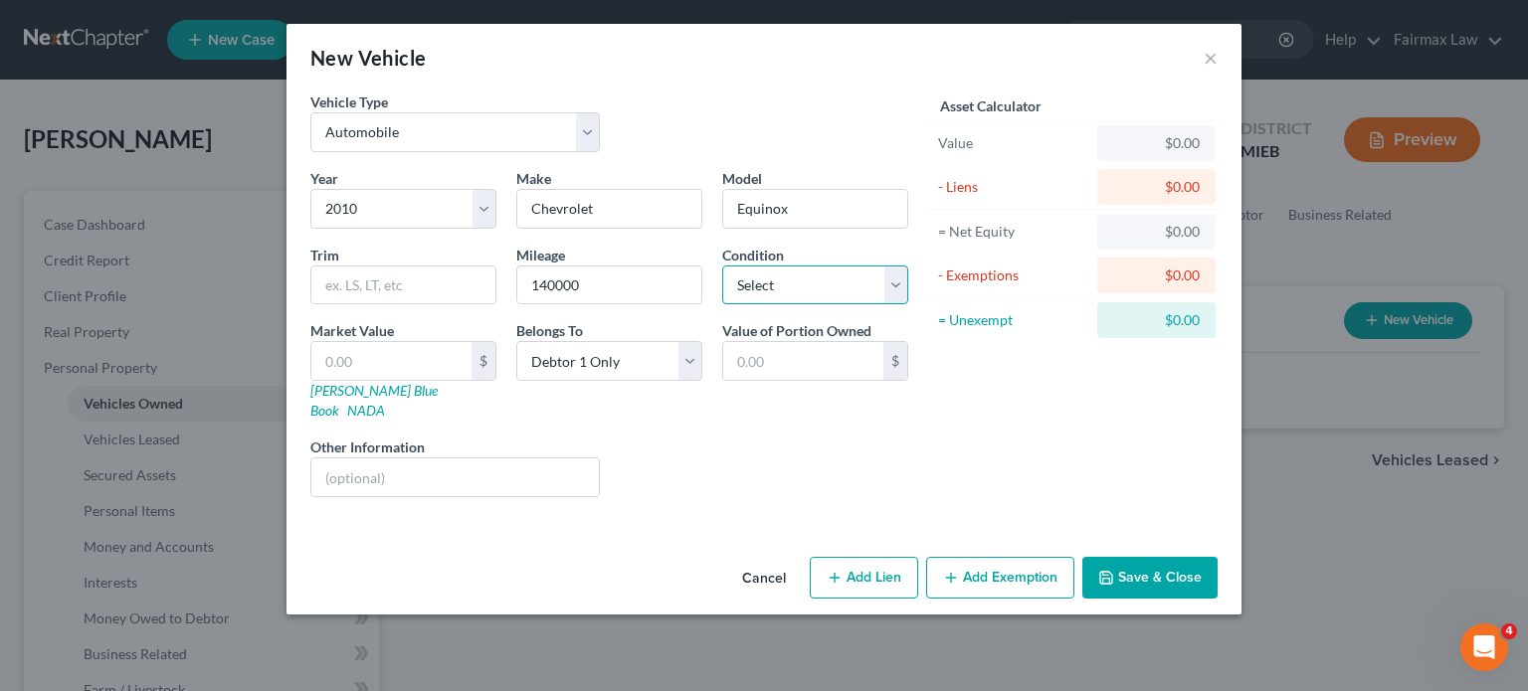
select select "4"
click at [722, 305] on select "Select Excellent Very Good Good Fair Poor" at bounding box center [815, 286] width 186 height 40
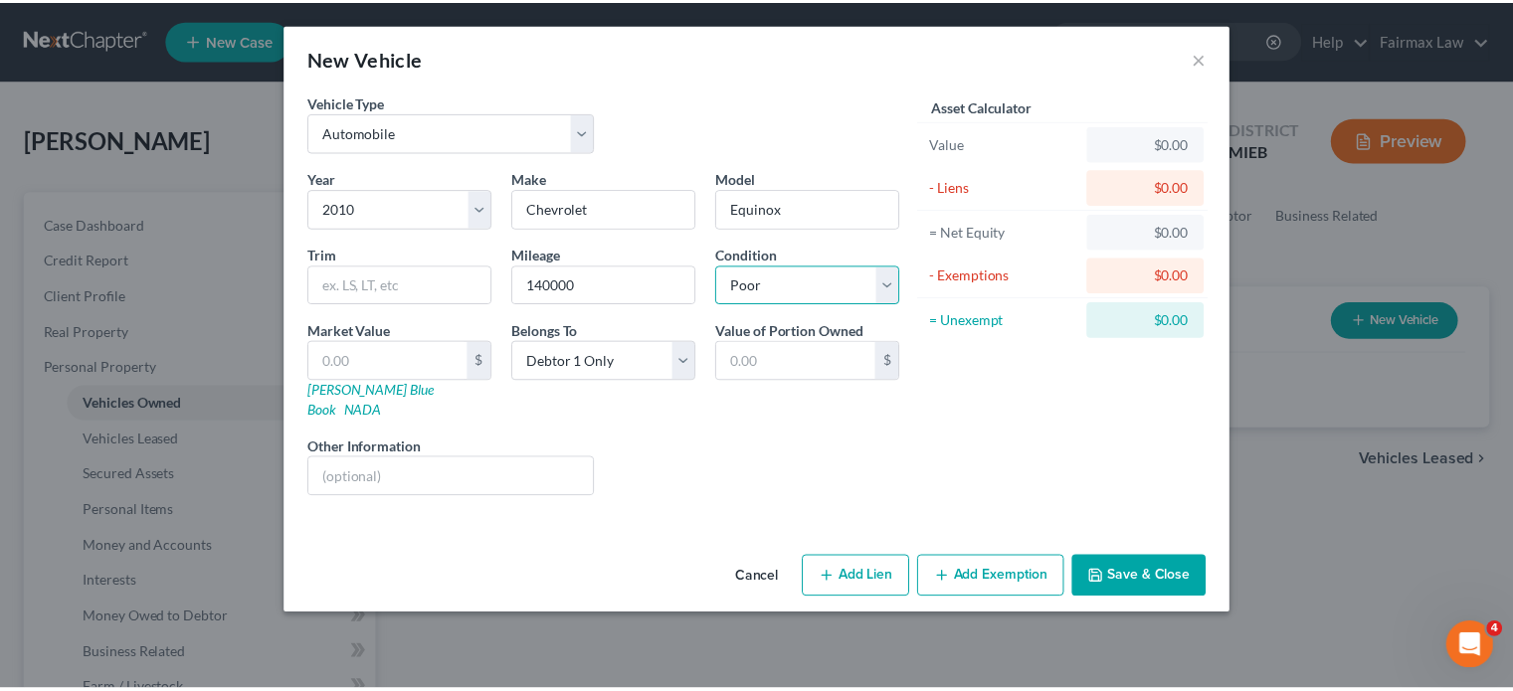
scroll to position [75, 0]
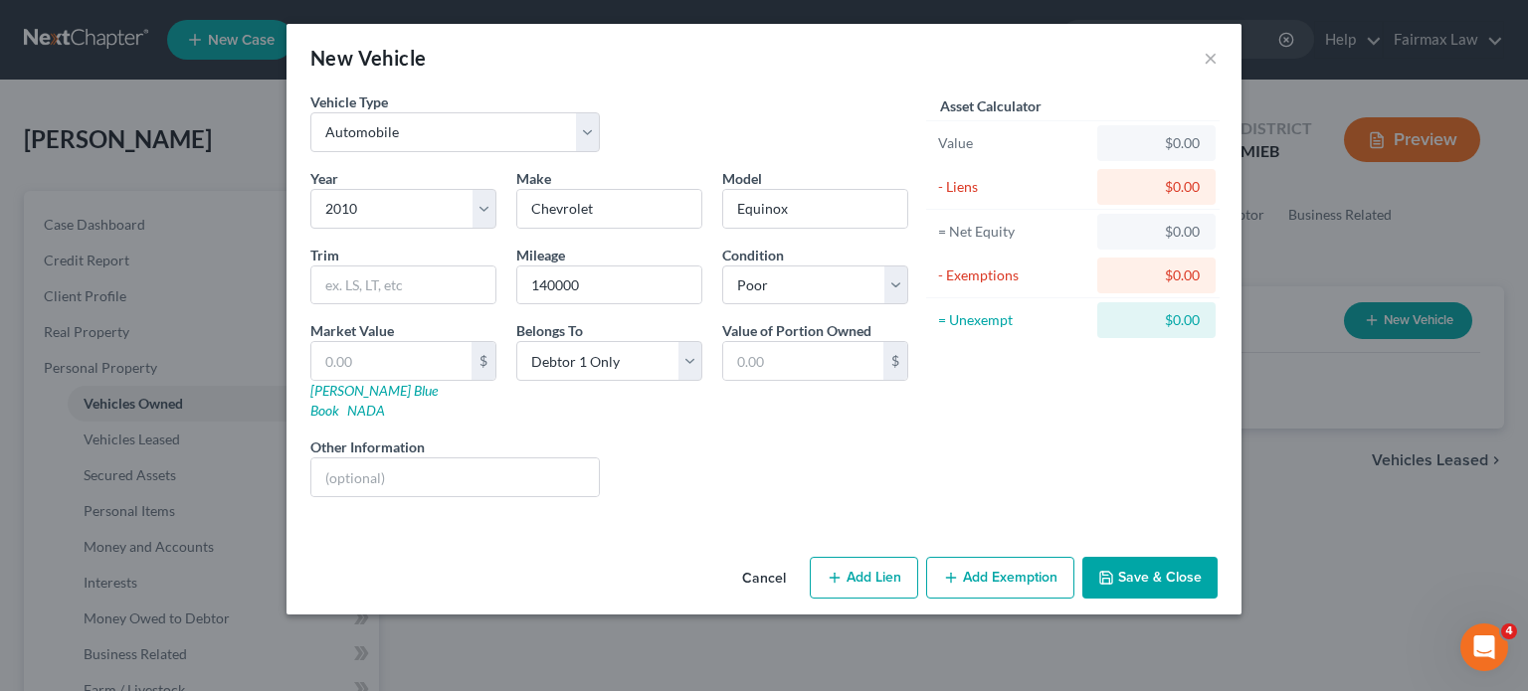
click at [1173, 599] on button "Save & Close" at bounding box center [1149, 578] width 135 height 42
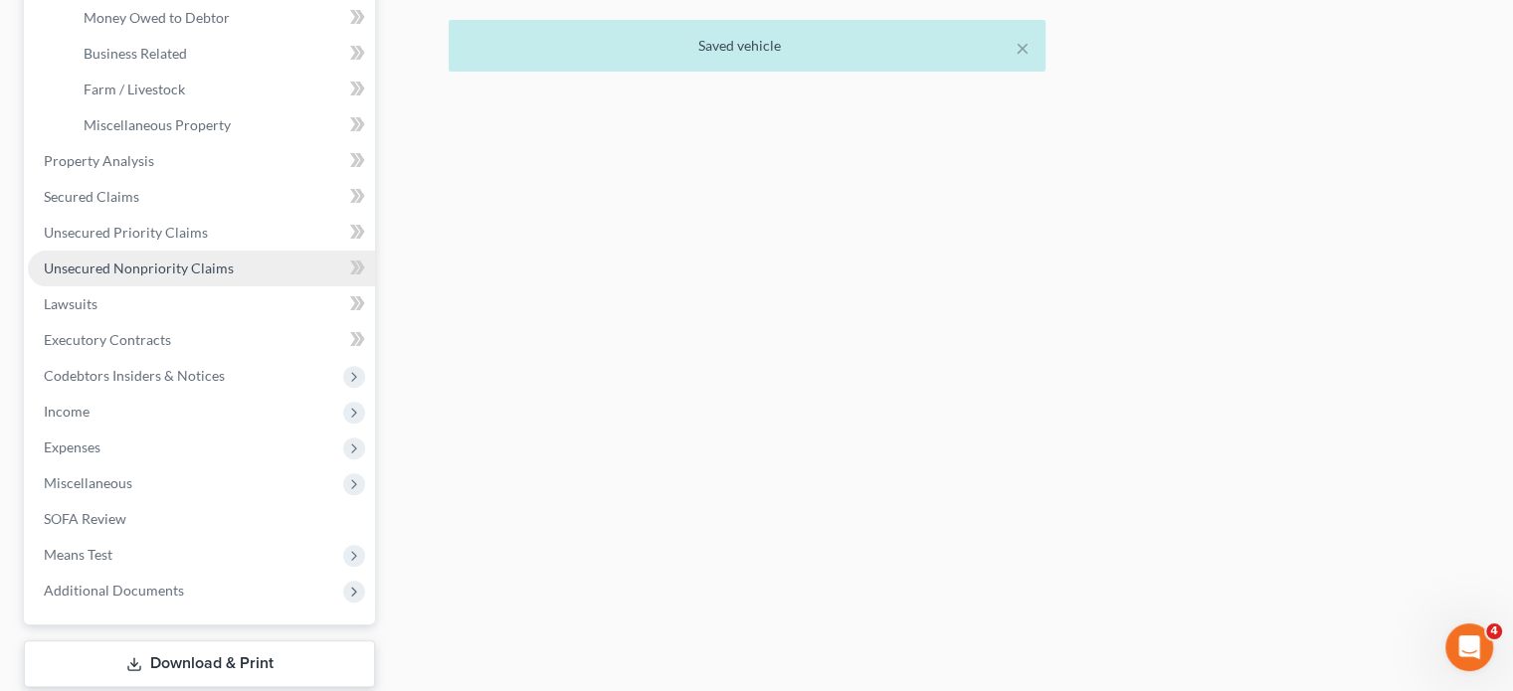
click at [318, 287] on link "Unsecured Nonpriority Claims" at bounding box center [201, 269] width 347 height 36
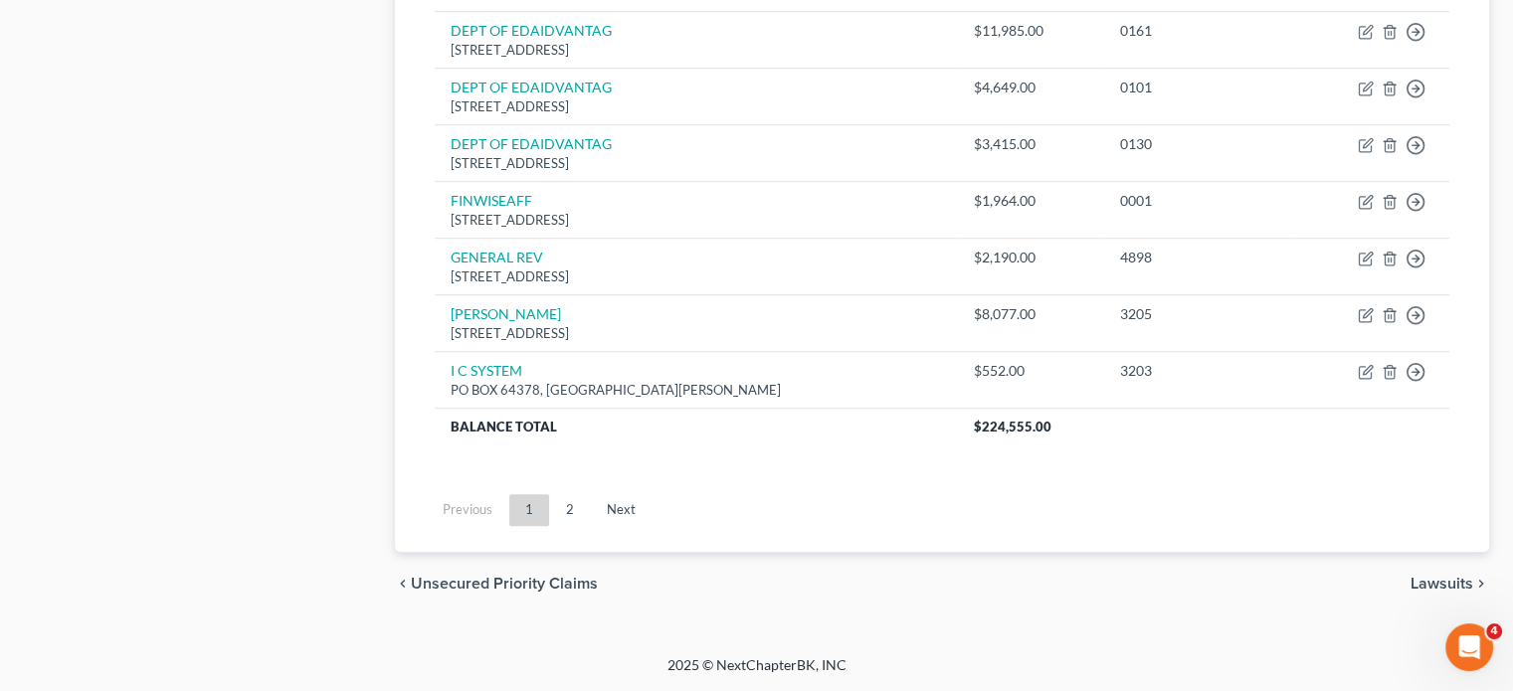
scroll to position [1928, 0]
click at [652, 526] on link "Next" at bounding box center [621, 510] width 61 height 32
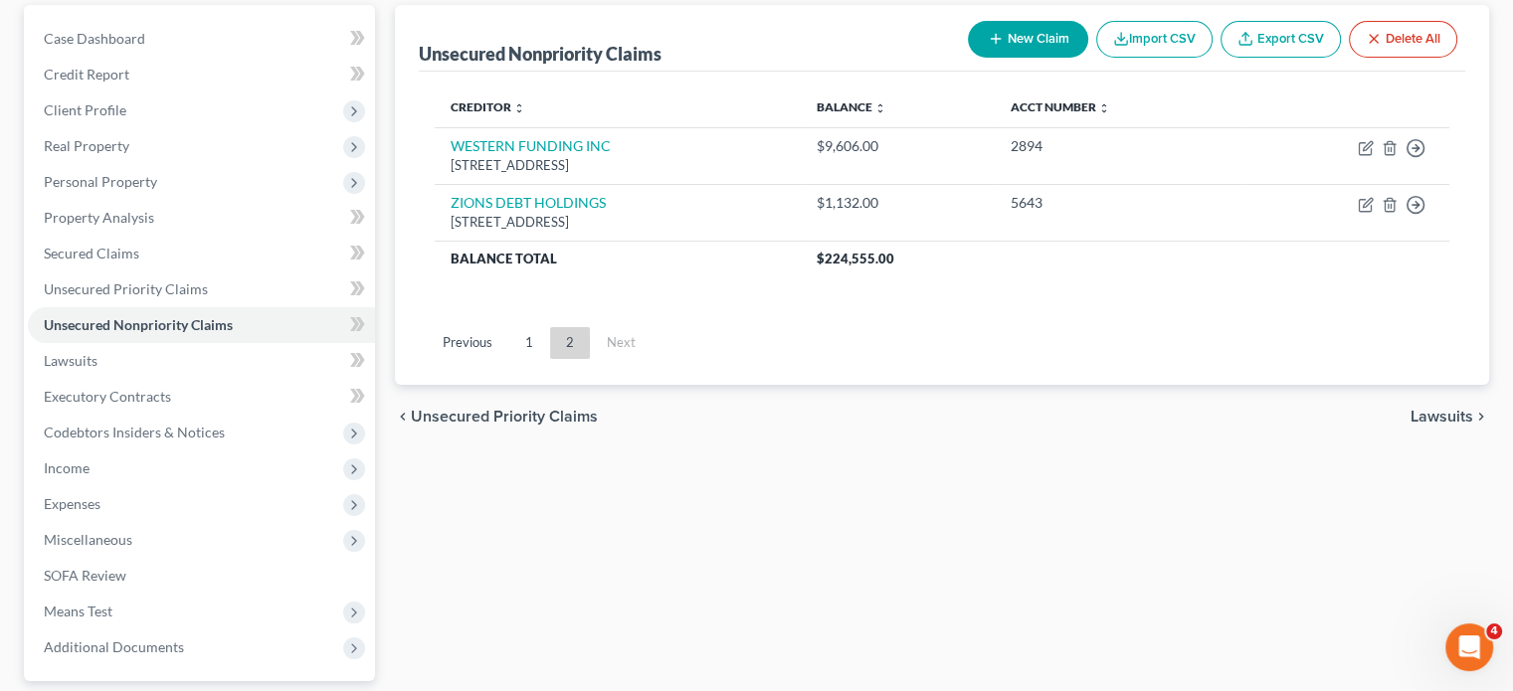
scroll to position [121, 0]
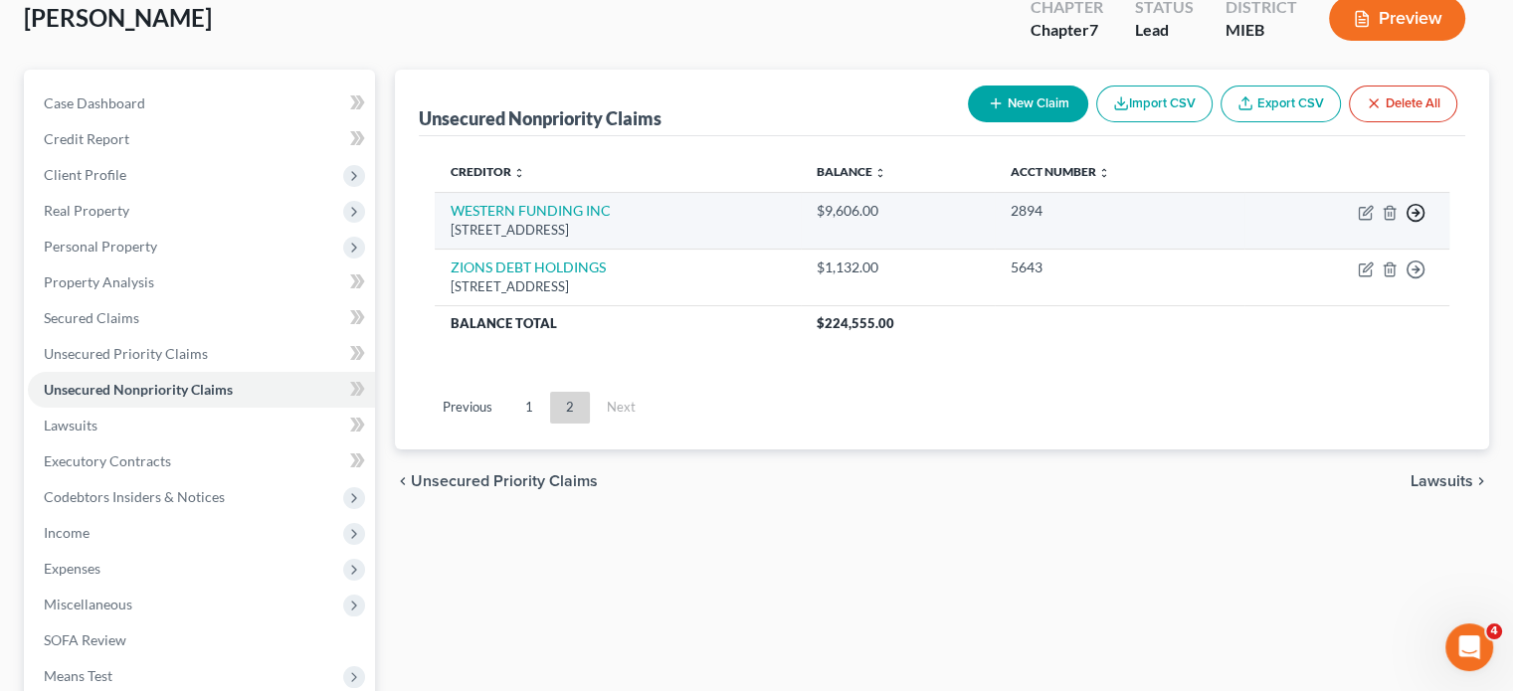
click at [1406, 223] on icon "button" at bounding box center [1416, 213] width 20 height 20
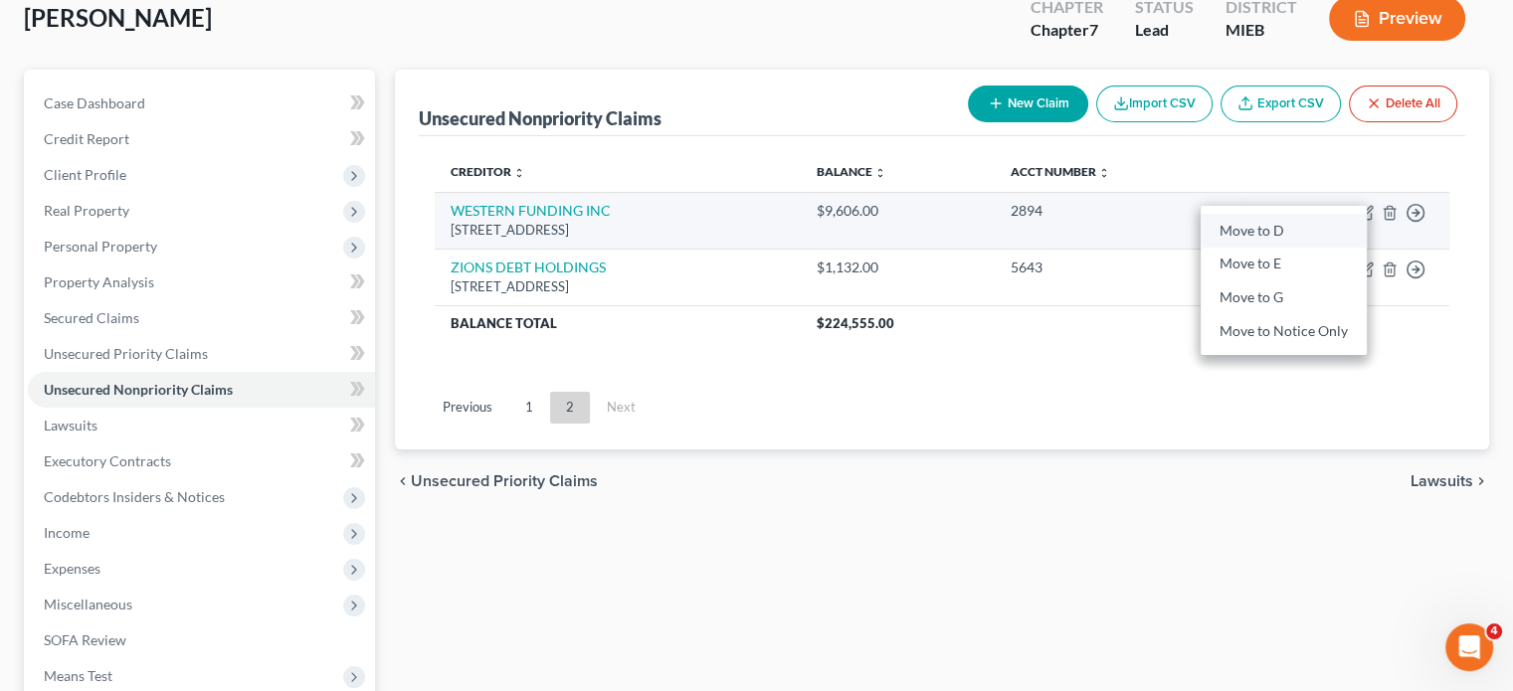
click at [1304, 248] on link "Move to D" at bounding box center [1284, 231] width 166 height 34
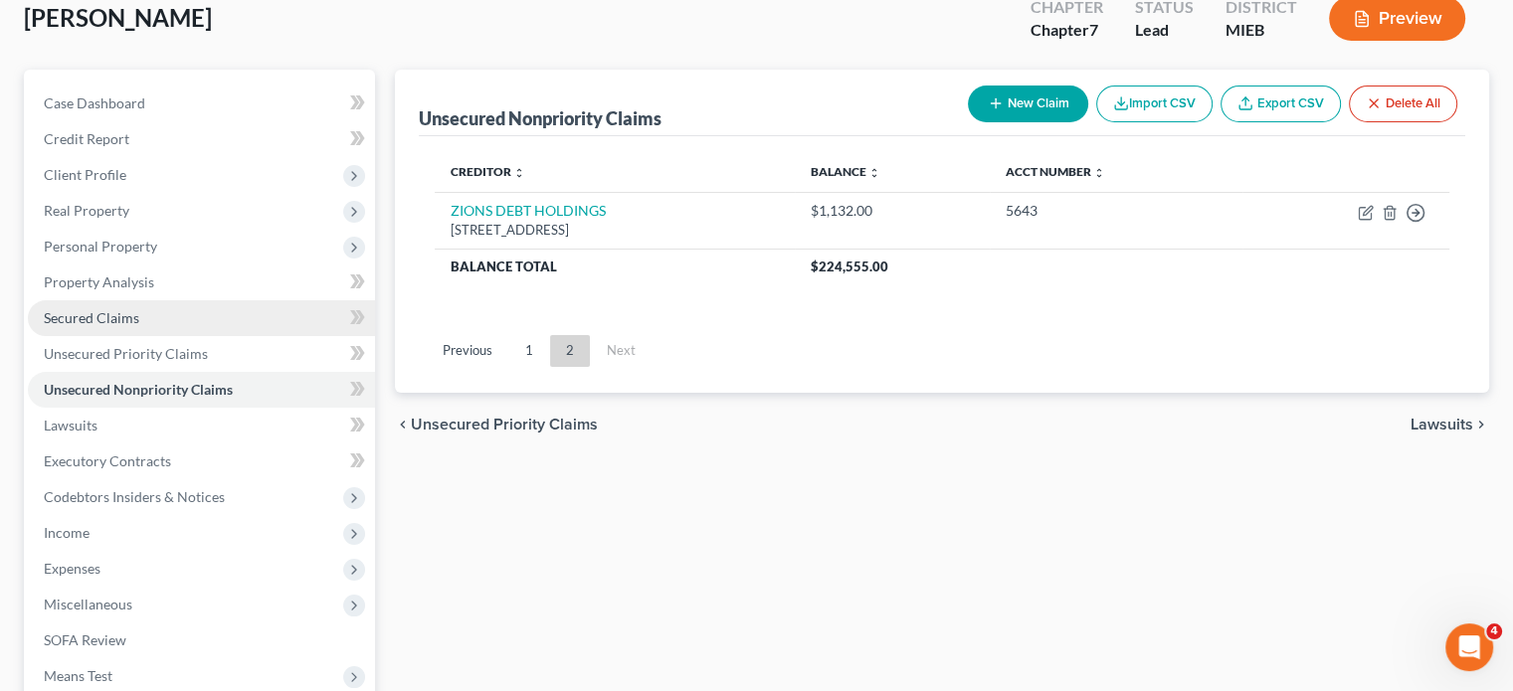
click at [290, 336] on link "Secured Claims" at bounding box center [201, 318] width 347 height 36
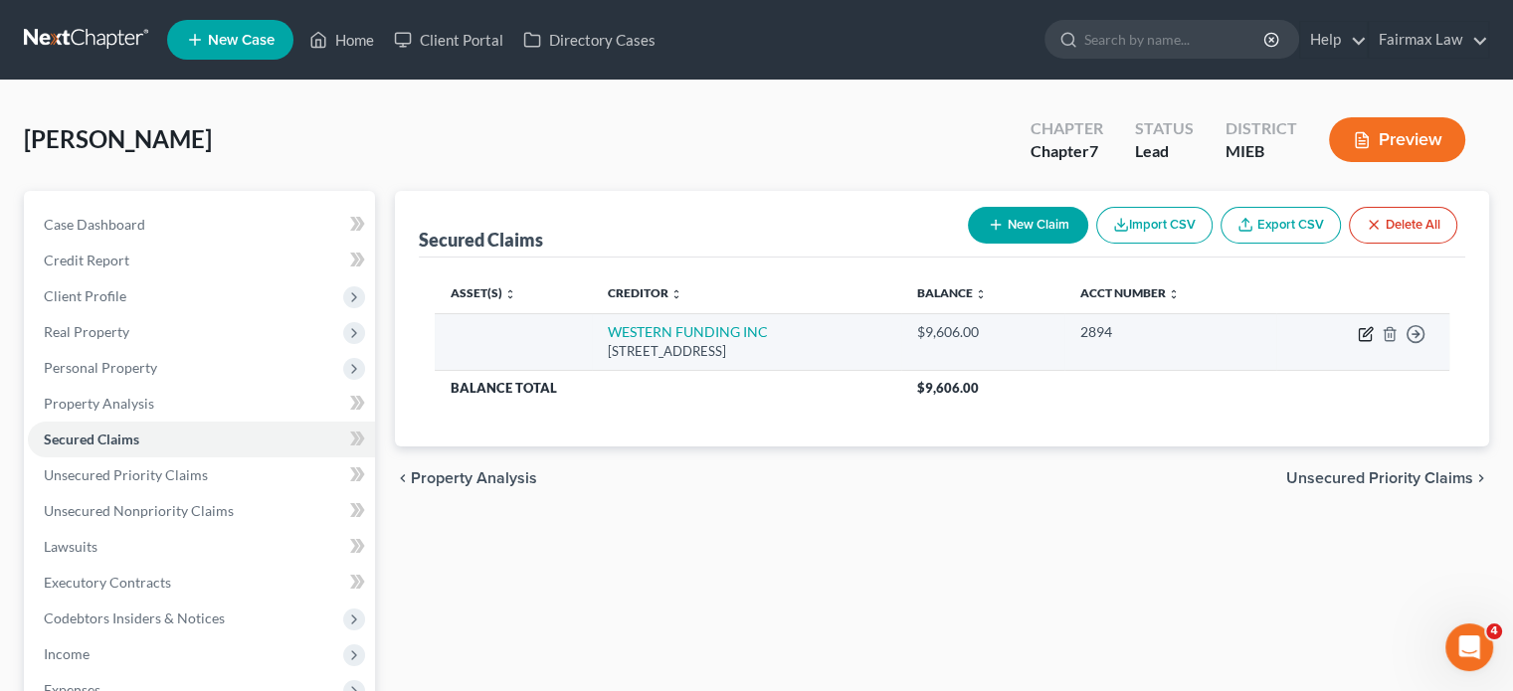
click at [1358, 342] on icon "button" at bounding box center [1366, 334] width 16 height 16
select select "31"
select select "0"
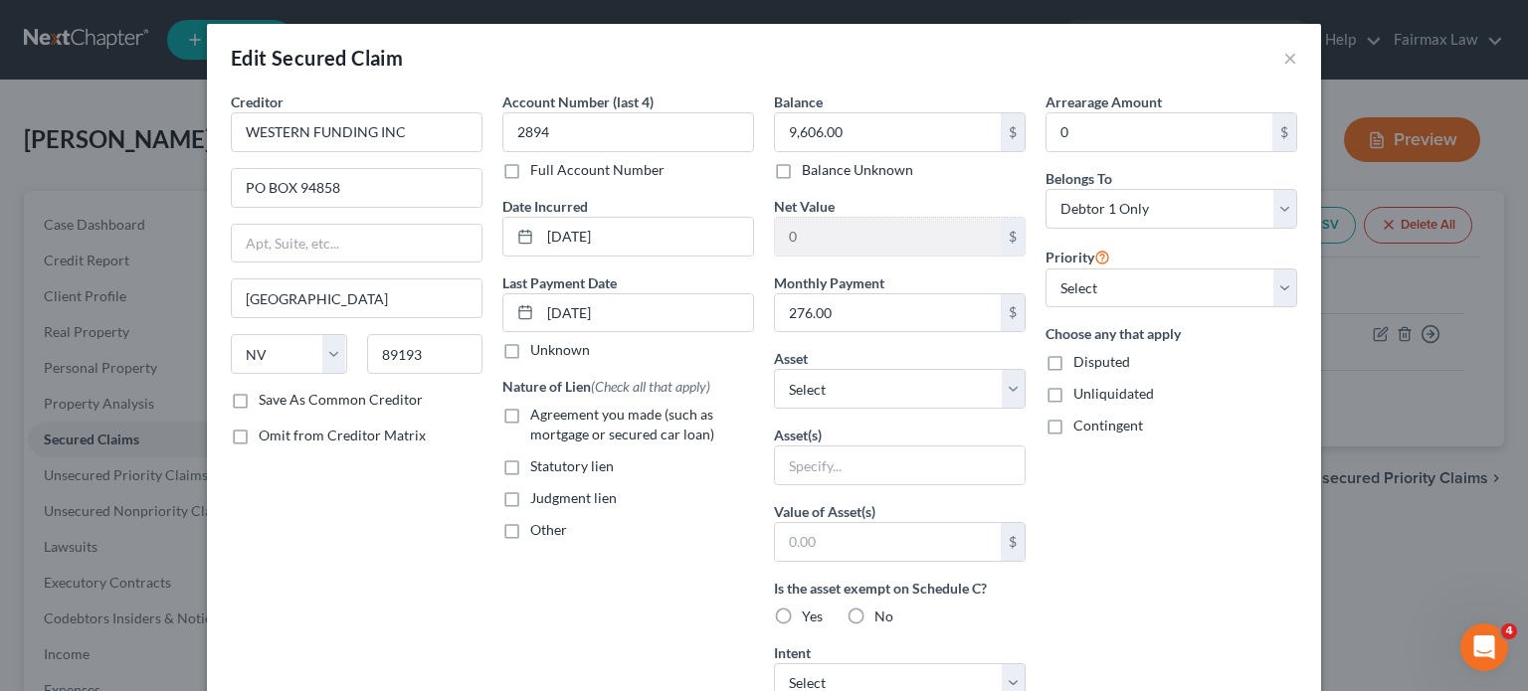
click at [530, 445] on label "Agreement you made (such as mortgage or secured car loan)" at bounding box center [642, 425] width 224 height 40
click at [538, 418] on input "Agreement you made (such as mortgage or secured car loan)" at bounding box center [544, 411] width 13 height 13
checkbox input "true"
click at [864, 332] on input "276.00" at bounding box center [888, 313] width 226 height 38
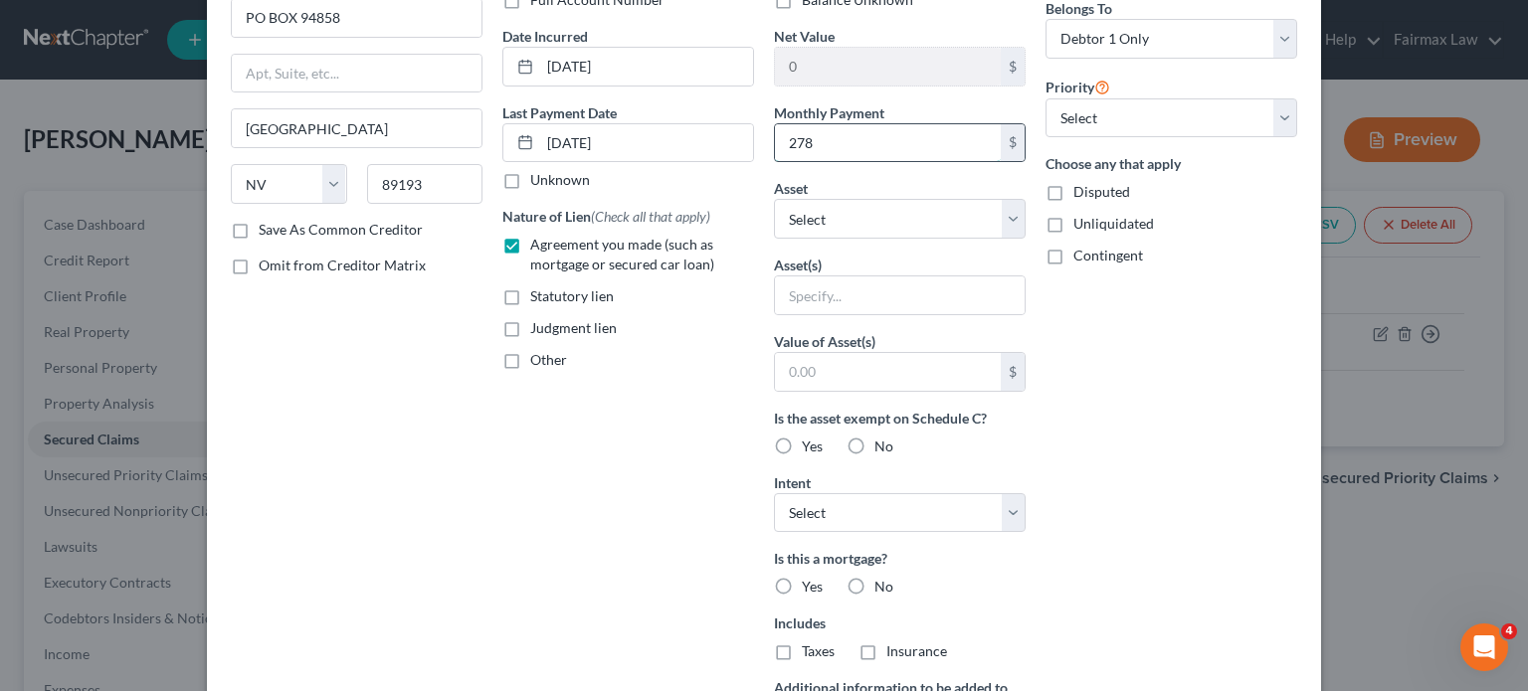
scroll to position [175, 0]
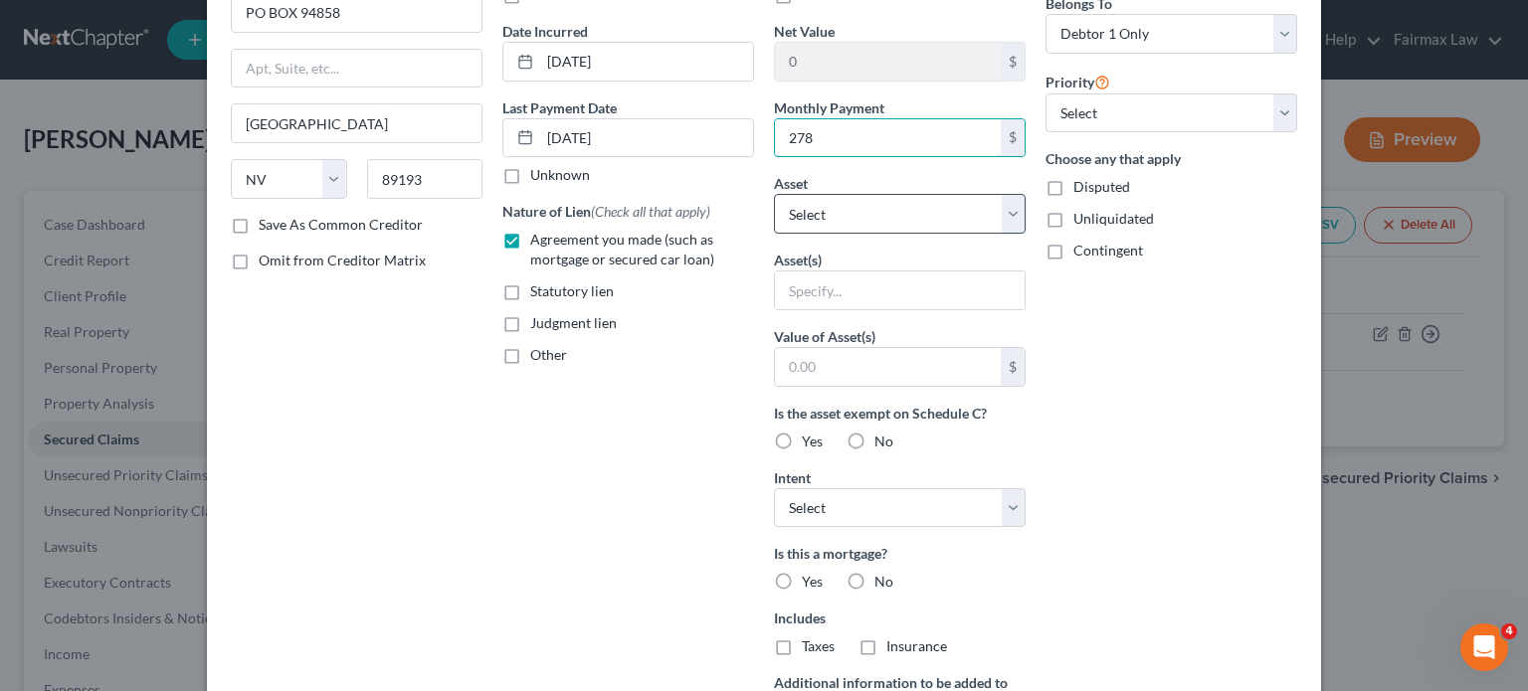
type input "278"
click at [824, 234] on select "Select Other Multiple Assets Chime Bank (Checking Account) - $0.0 Household Goo…" at bounding box center [900, 214] width 252 height 40
select select "5"
click at [774, 234] on select "Select Other Multiple Assets Chime Bank (Checking Account) - $0.0 Household Goo…" at bounding box center [900, 214] width 252 height 40
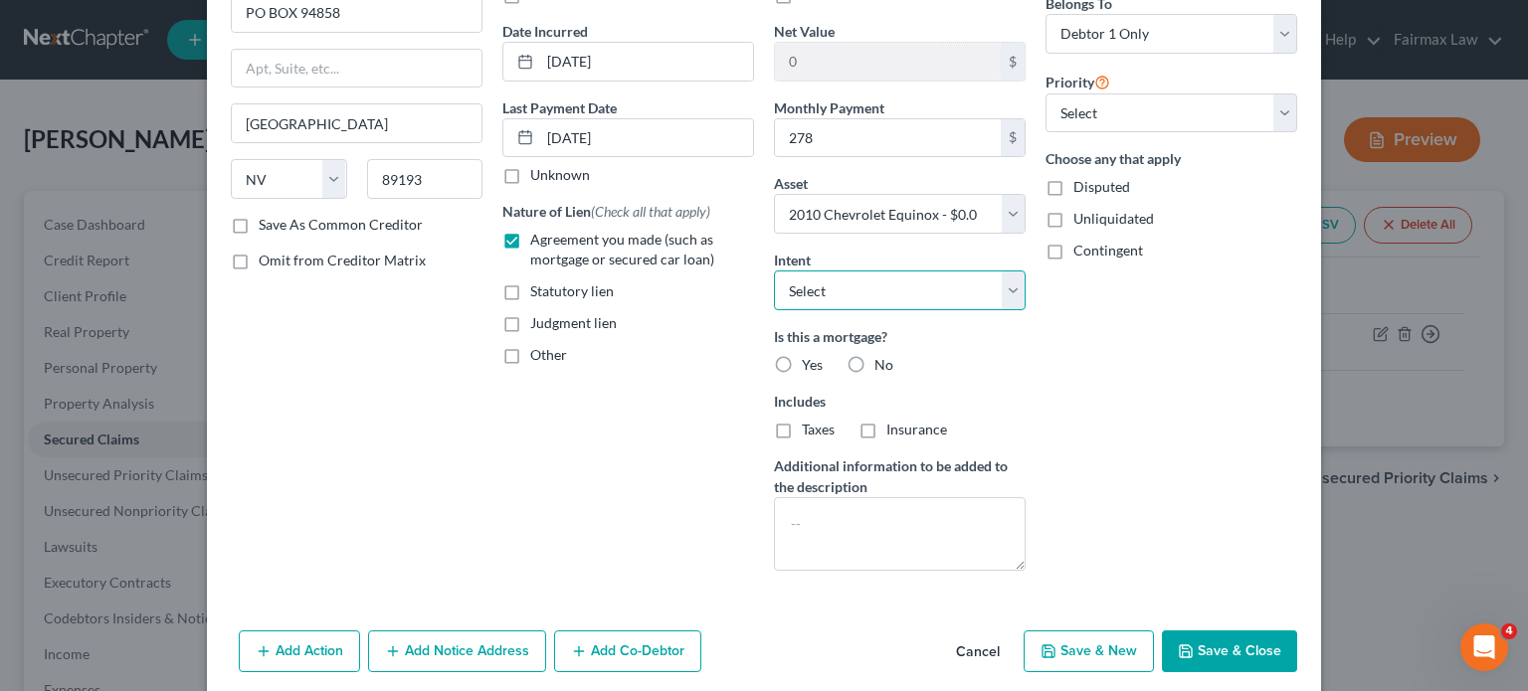
click at [820, 310] on select "Select Surrender Redeem Reaffirm Avoid Other" at bounding box center [900, 291] width 252 height 40
select select "2"
click at [774, 310] on select "Select Surrender Redeem Reaffirm Avoid Other" at bounding box center [900, 291] width 252 height 40
click at [874, 375] on label "No" at bounding box center [883, 365] width 19 height 20
click at [882, 368] on input "No" at bounding box center [888, 361] width 13 height 13
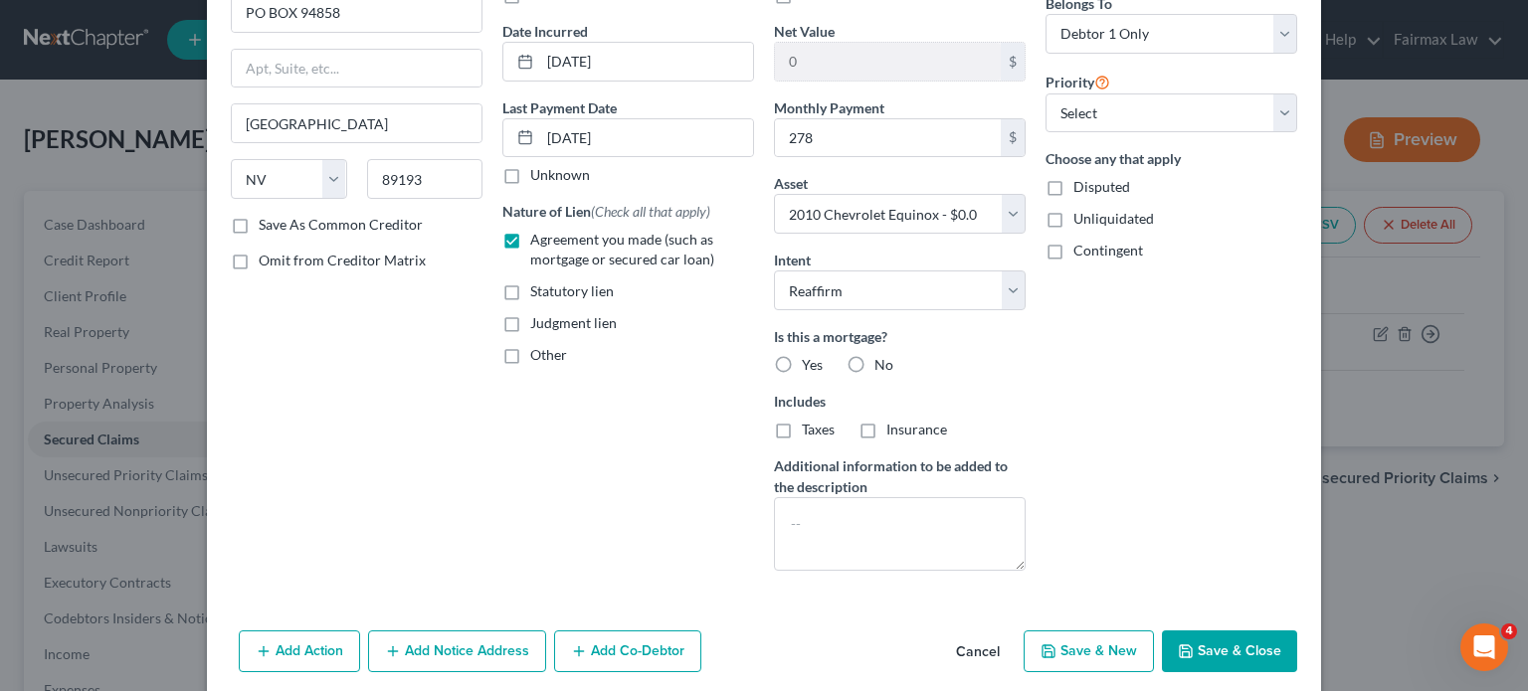
radio input "true"
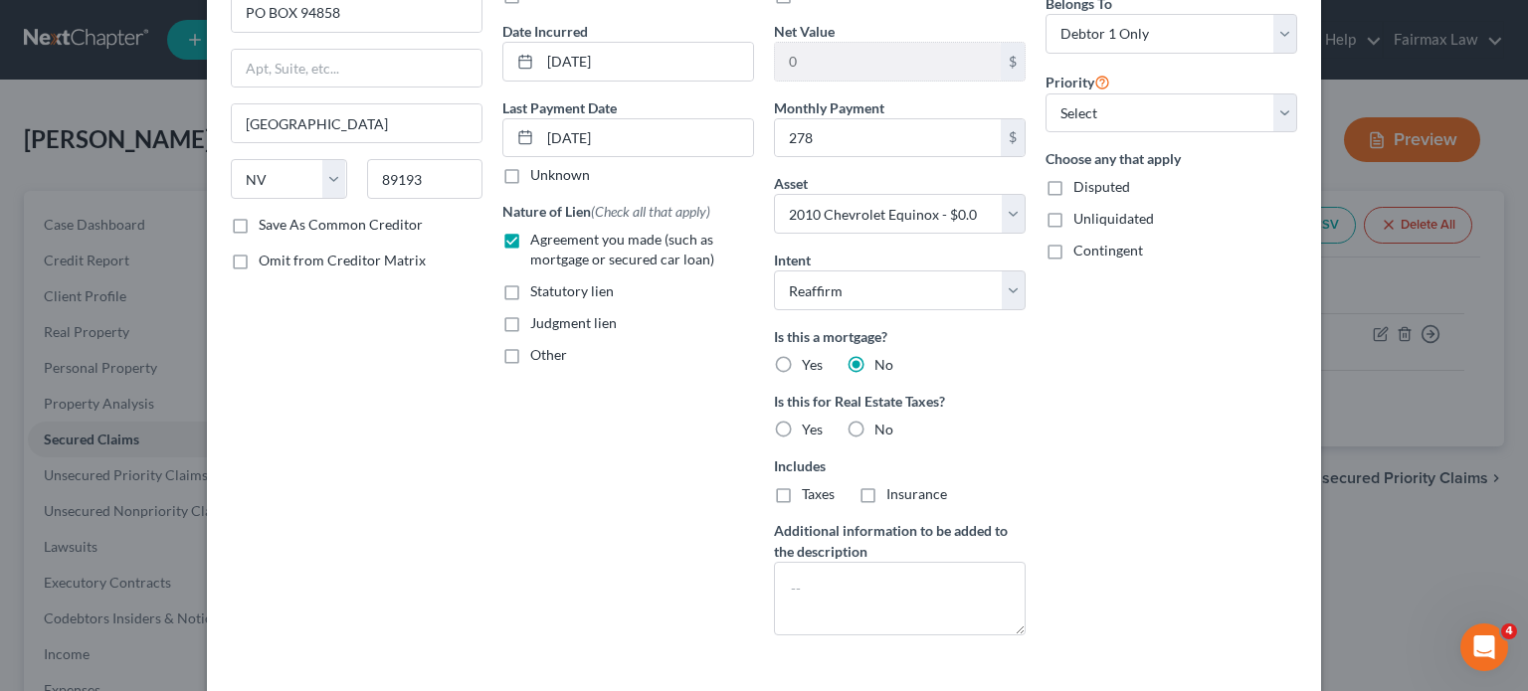
click at [874, 440] on label "No" at bounding box center [883, 430] width 19 height 20
click at [882, 433] on input "No" at bounding box center [888, 426] width 13 height 13
radio input "true"
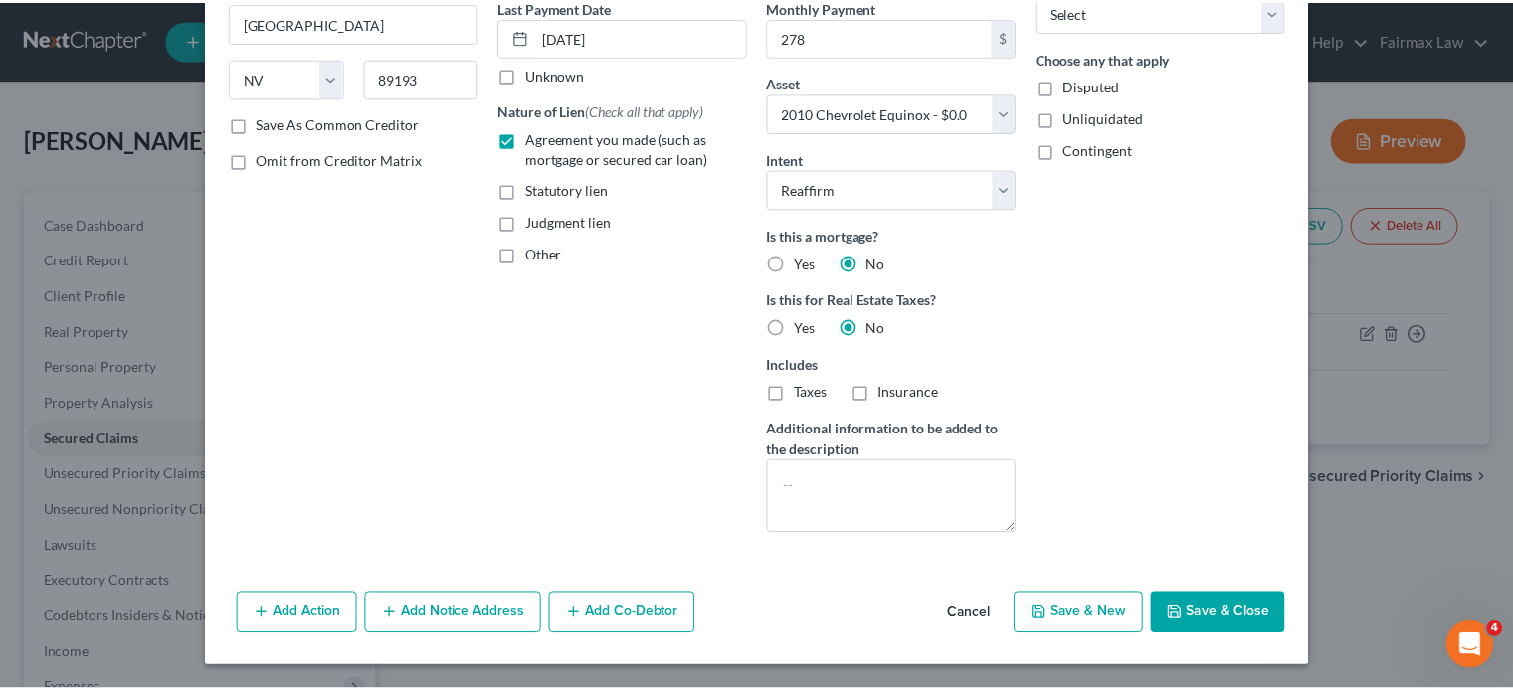
scroll to position [445, 0]
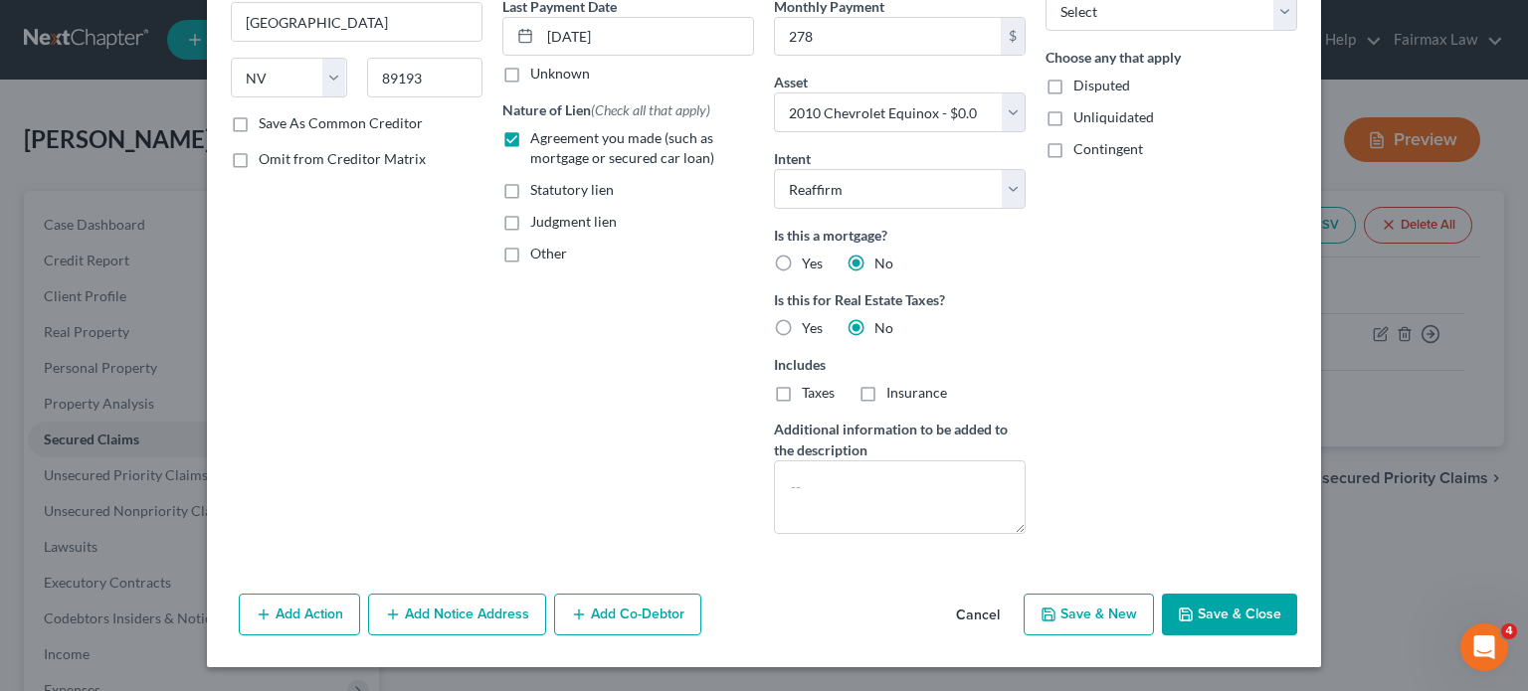
click at [1297, 636] on button "Save & Close" at bounding box center [1229, 615] width 135 height 42
select select
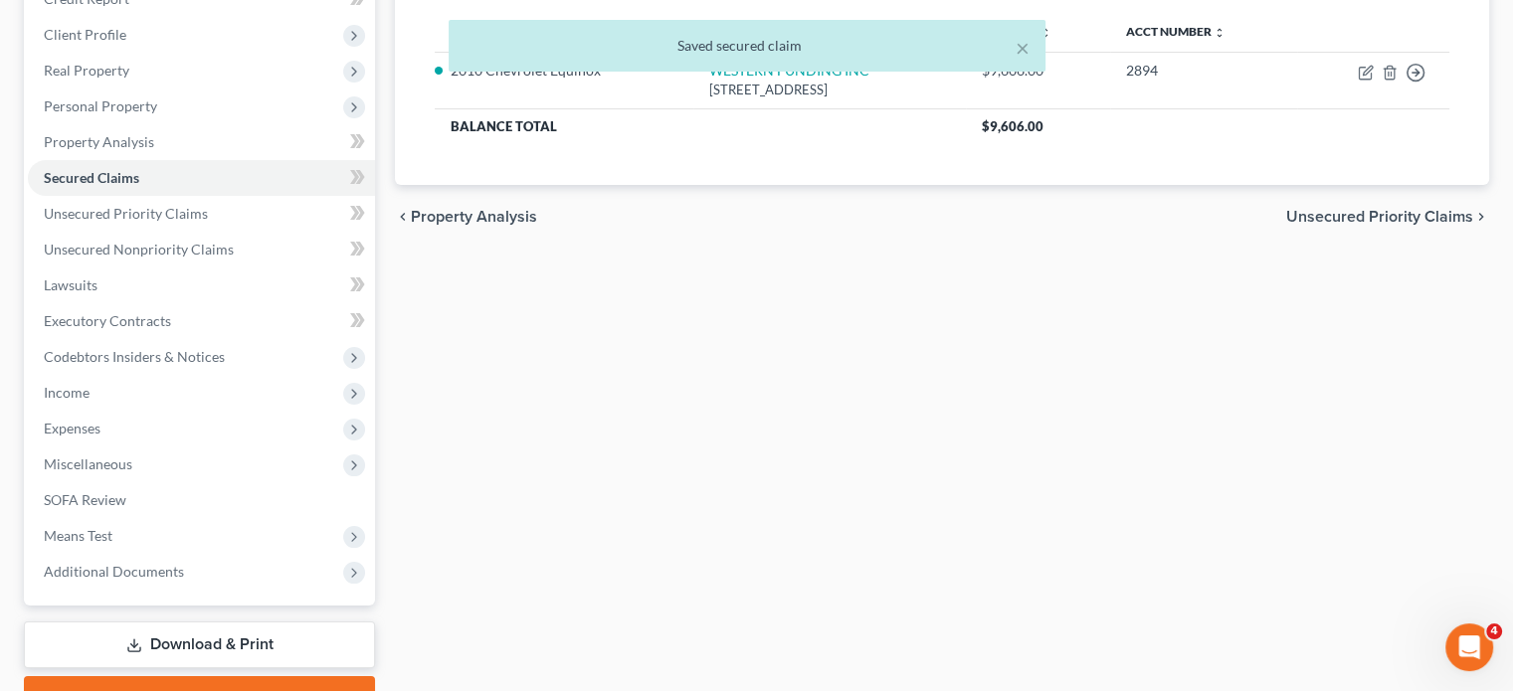
scroll to position [275, 0]
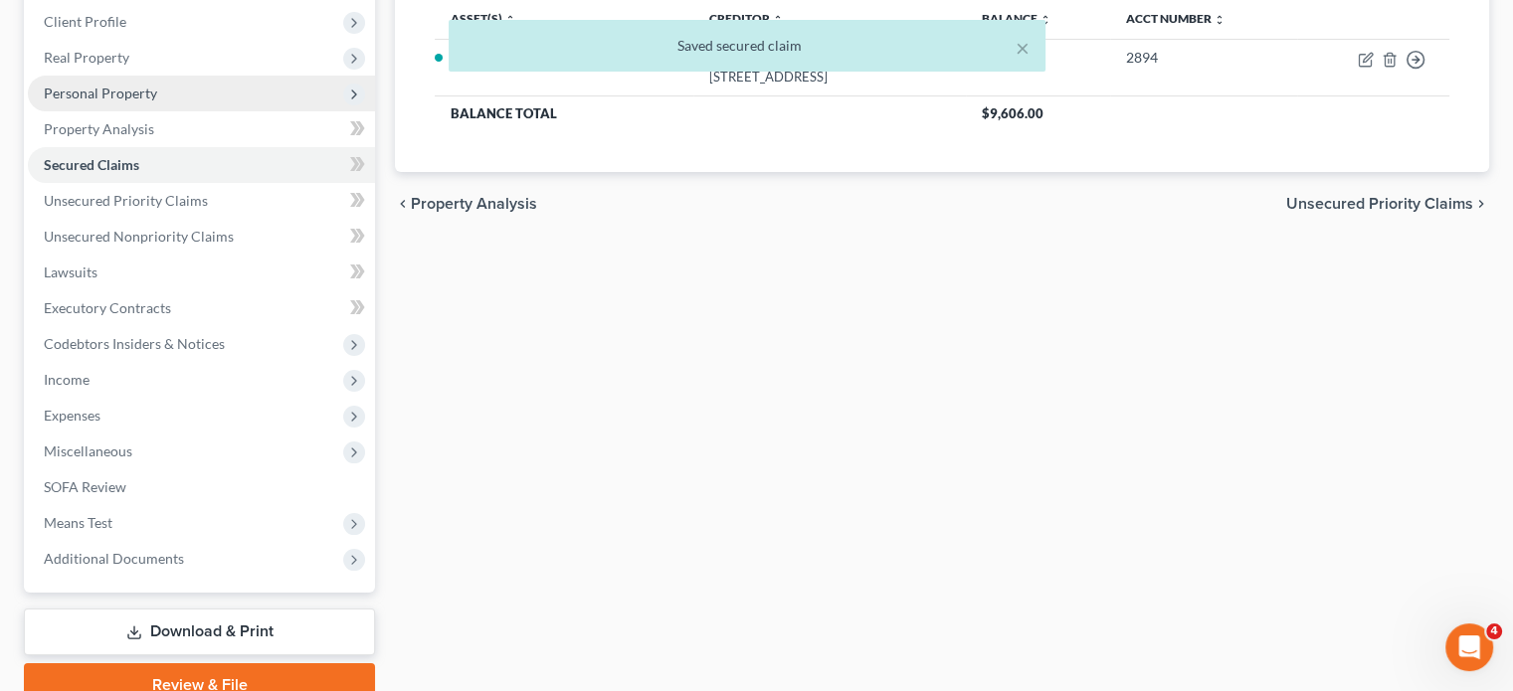
click at [236, 111] on span "Personal Property" at bounding box center [201, 94] width 347 height 36
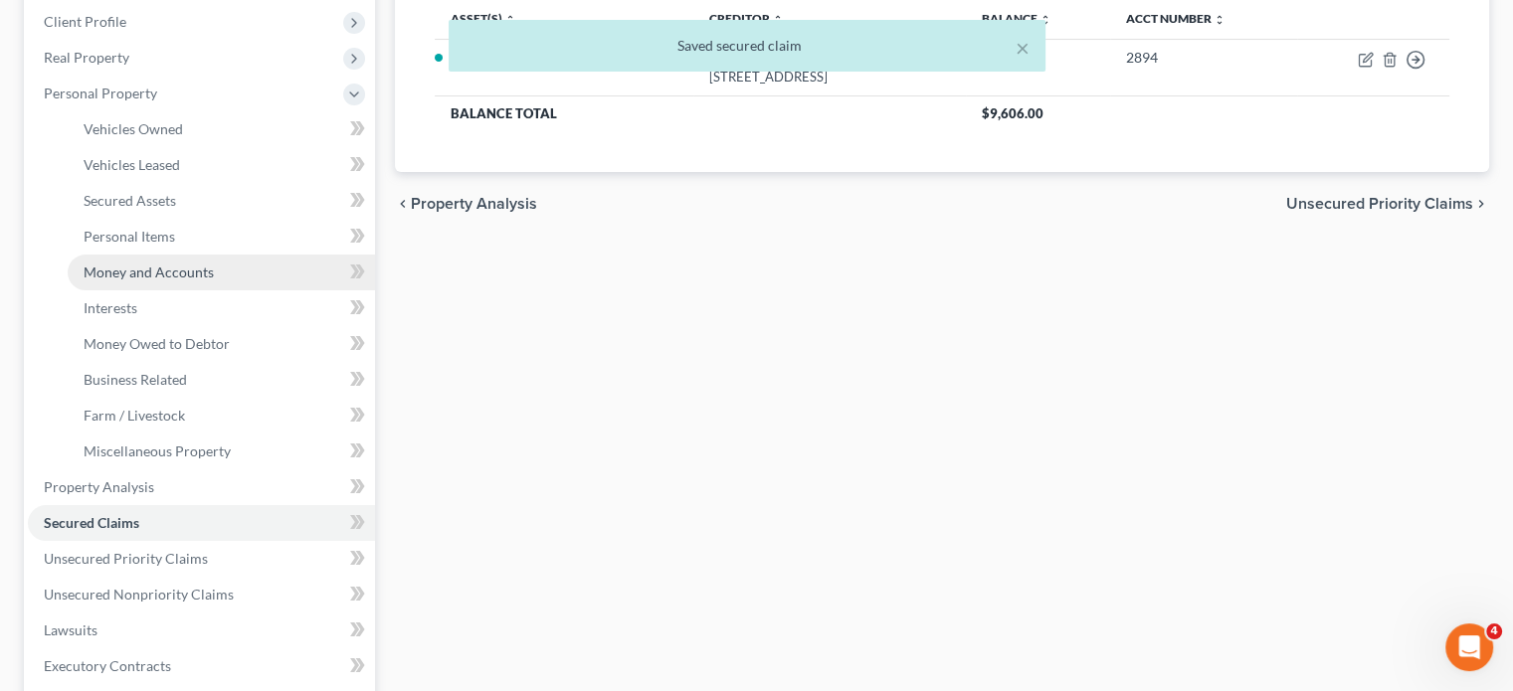
click at [214, 281] on span "Money and Accounts" at bounding box center [149, 272] width 130 height 17
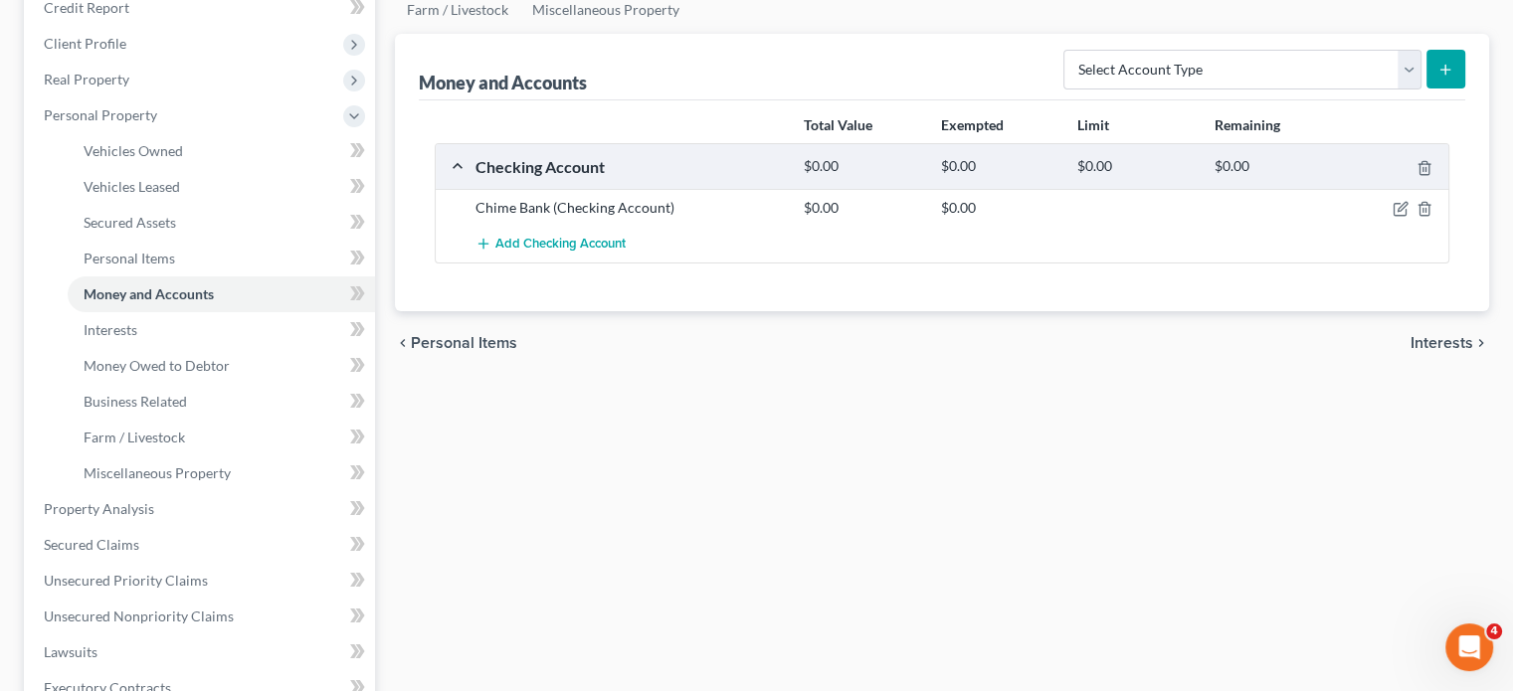
scroll to position [393, 0]
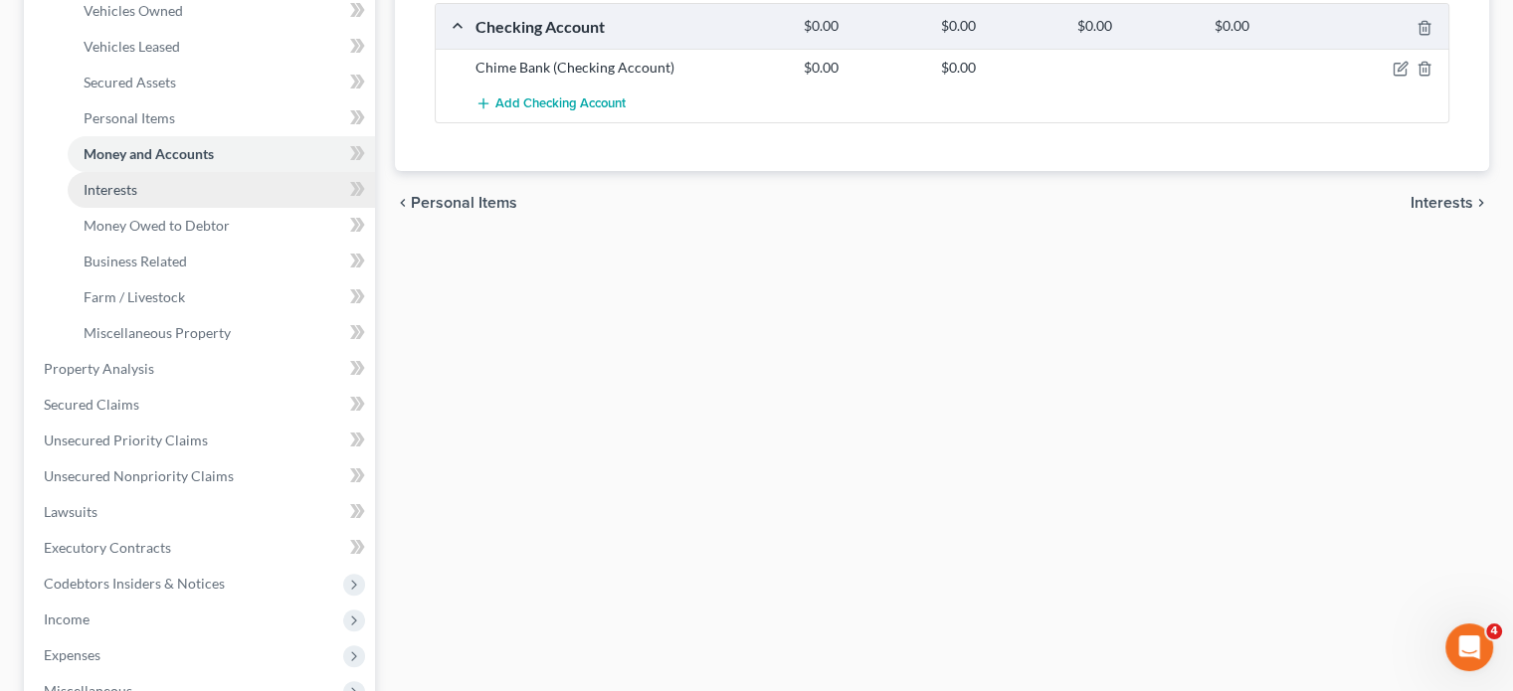
click at [247, 208] on link "Interests" at bounding box center [221, 190] width 307 height 36
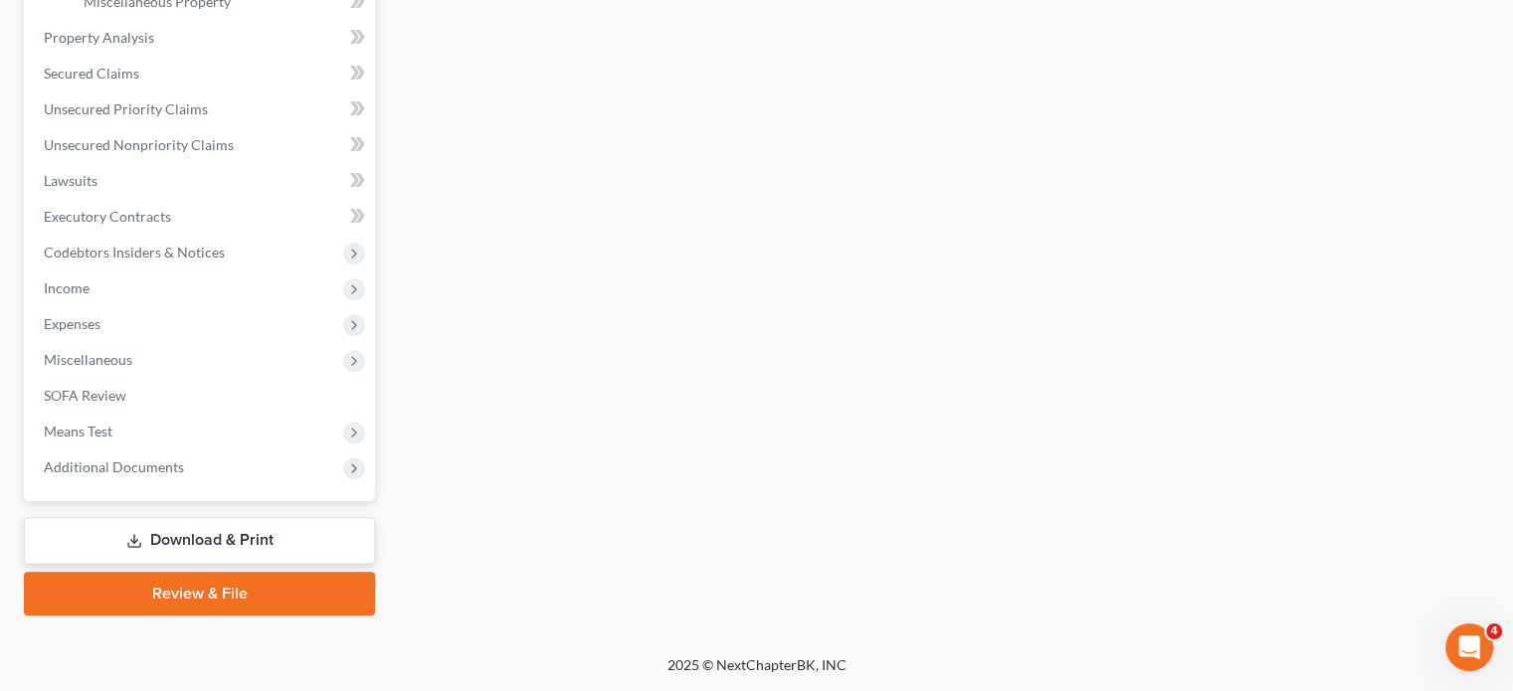
scroll to position [875, 0]
click at [180, 306] on span "Income" at bounding box center [201, 289] width 347 height 36
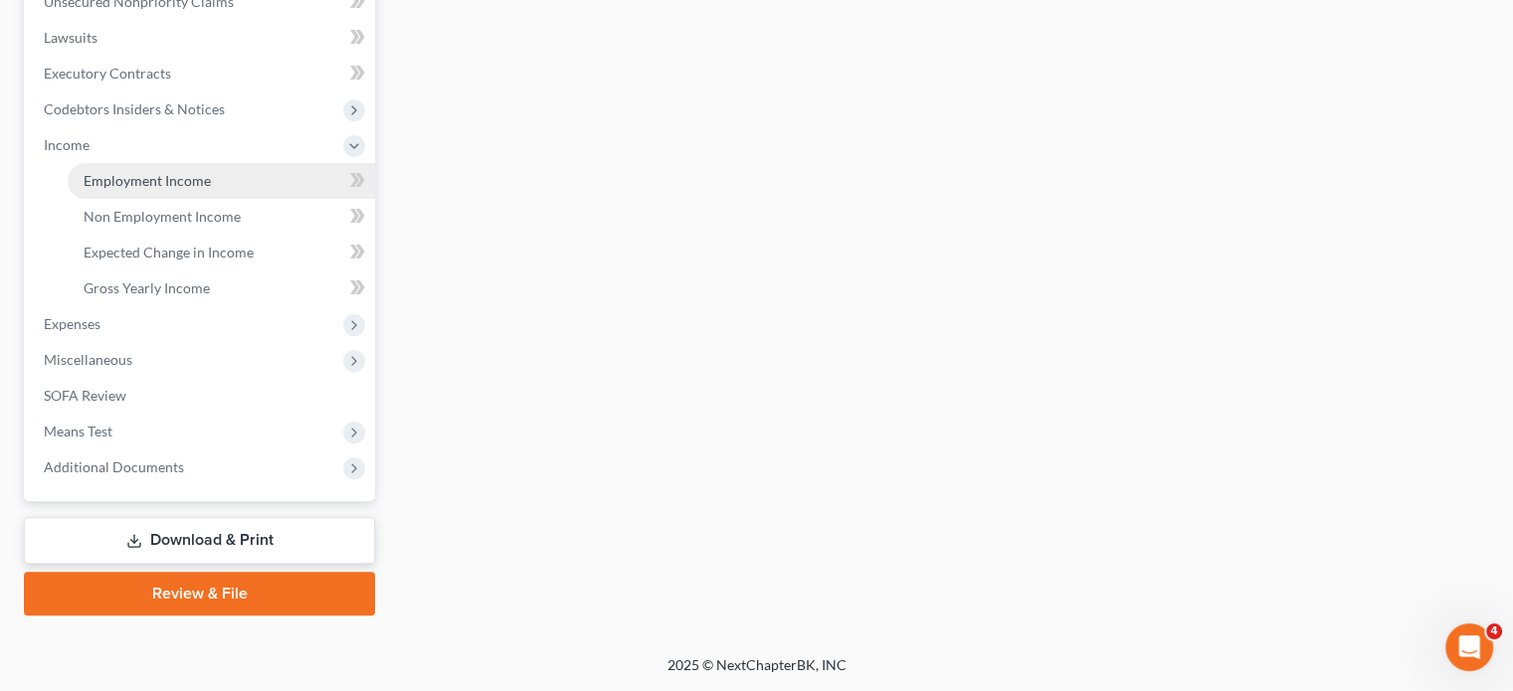
click at [217, 163] on link "Employment Income" at bounding box center [221, 181] width 307 height 36
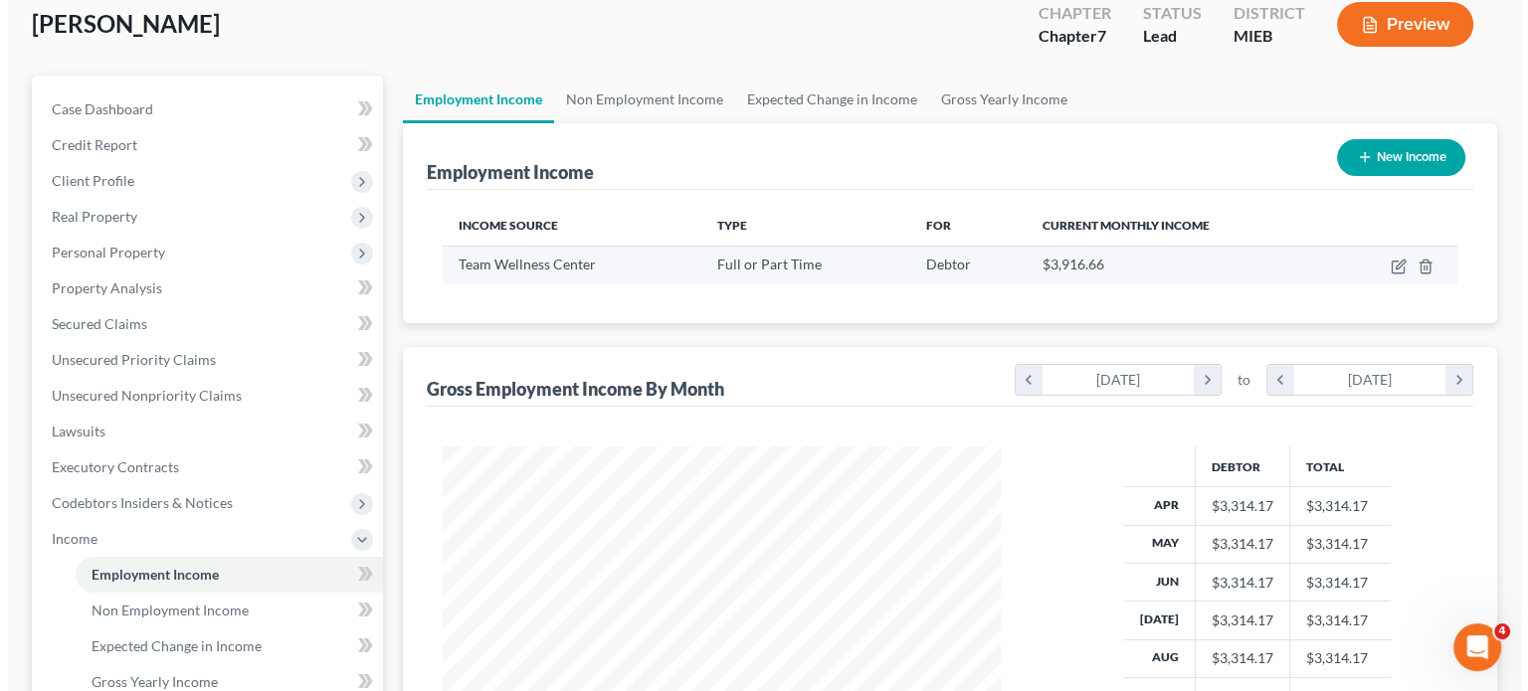
scroll to position [117, 0]
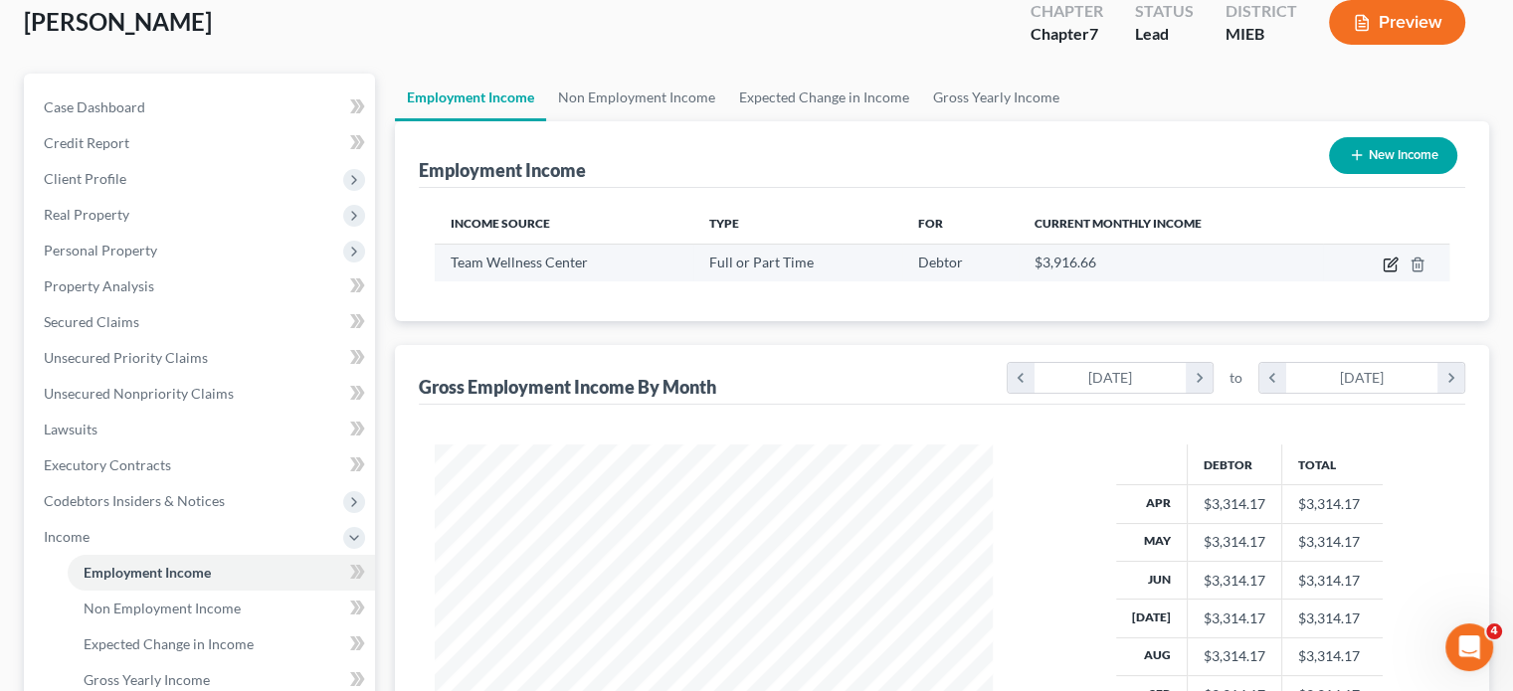
click at [1383, 273] on icon "button" at bounding box center [1391, 265] width 16 height 16
select select "0"
select select "23"
select select "2"
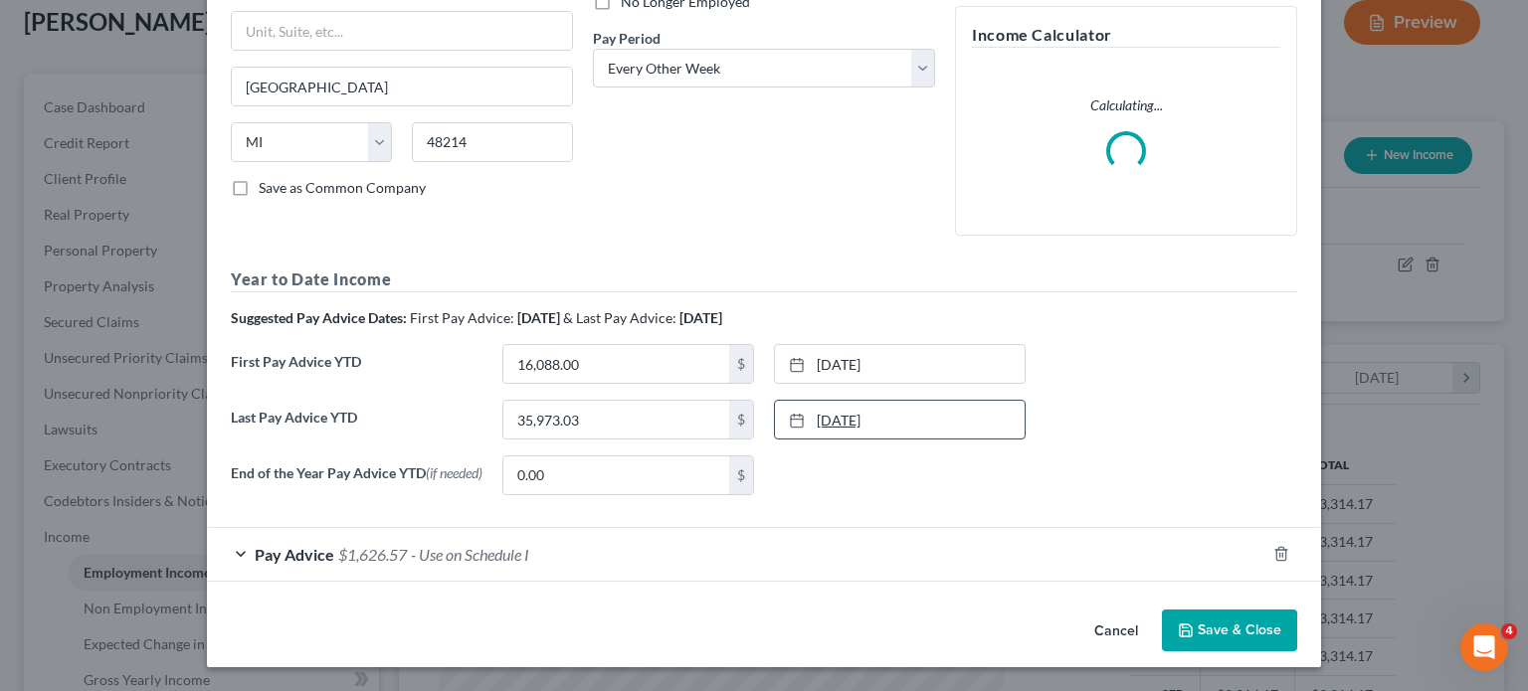
scroll to position [506, 0]
click at [749, 528] on div "Pay Advice $1,626.57 - Use on Schedule I" at bounding box center [736, 554] width 1059 height 53
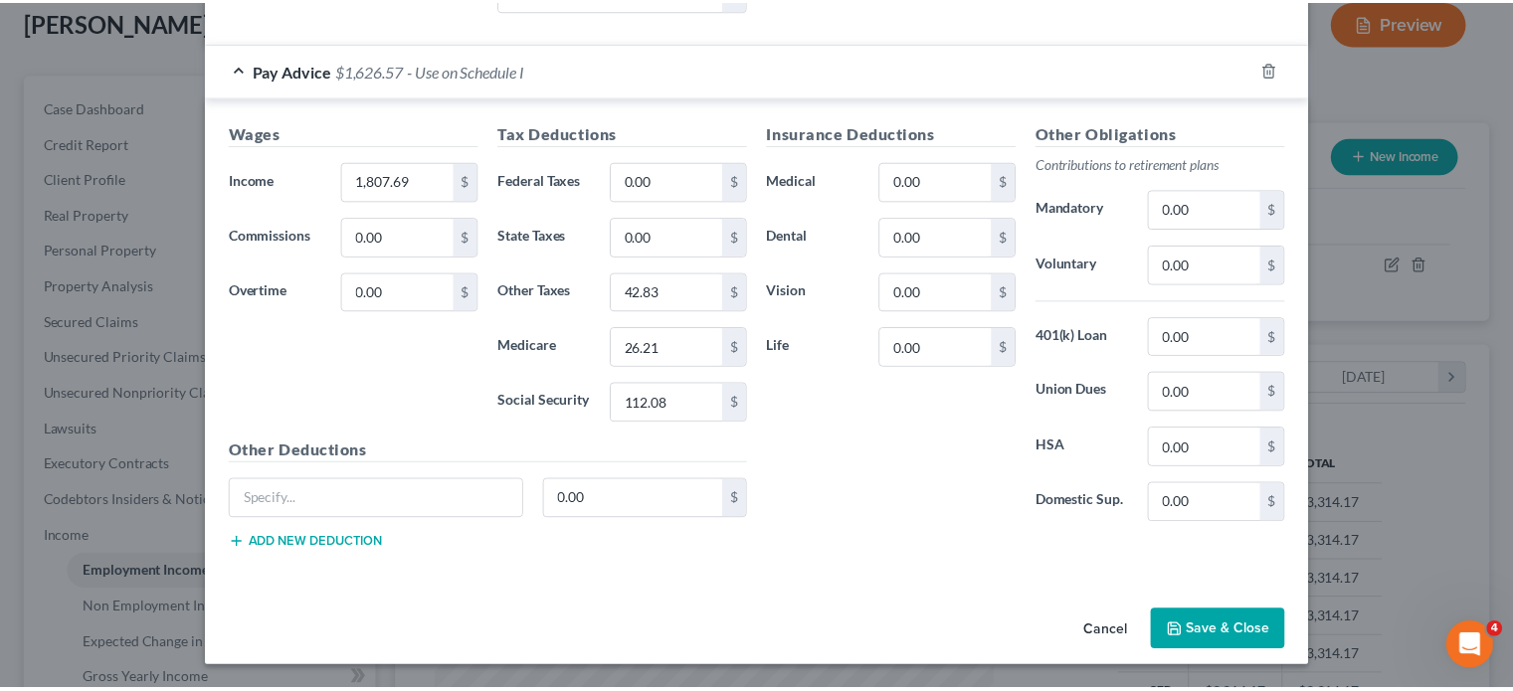
scroll to position [1234, 0]
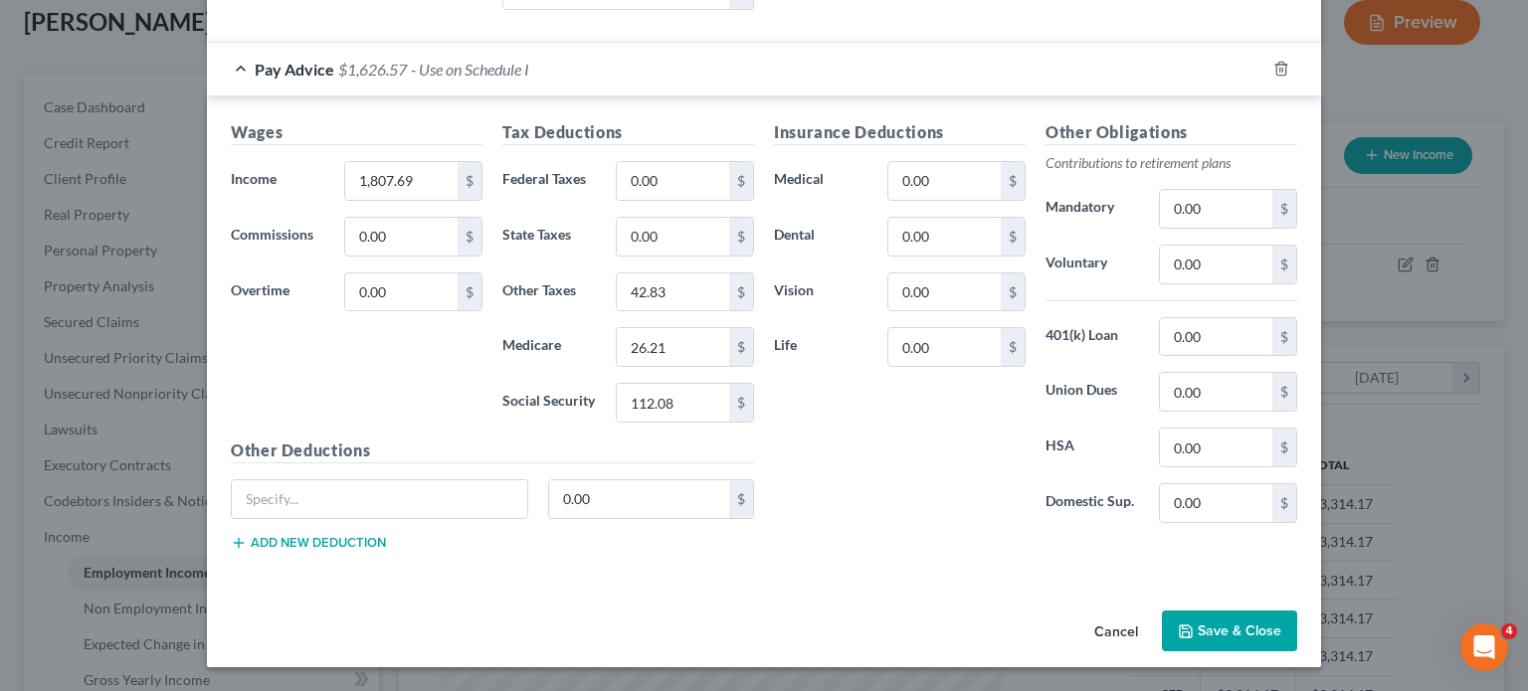
click at [1154, 625] on button "Cancel" at bounding box center [1116, 633] width 76 height 40
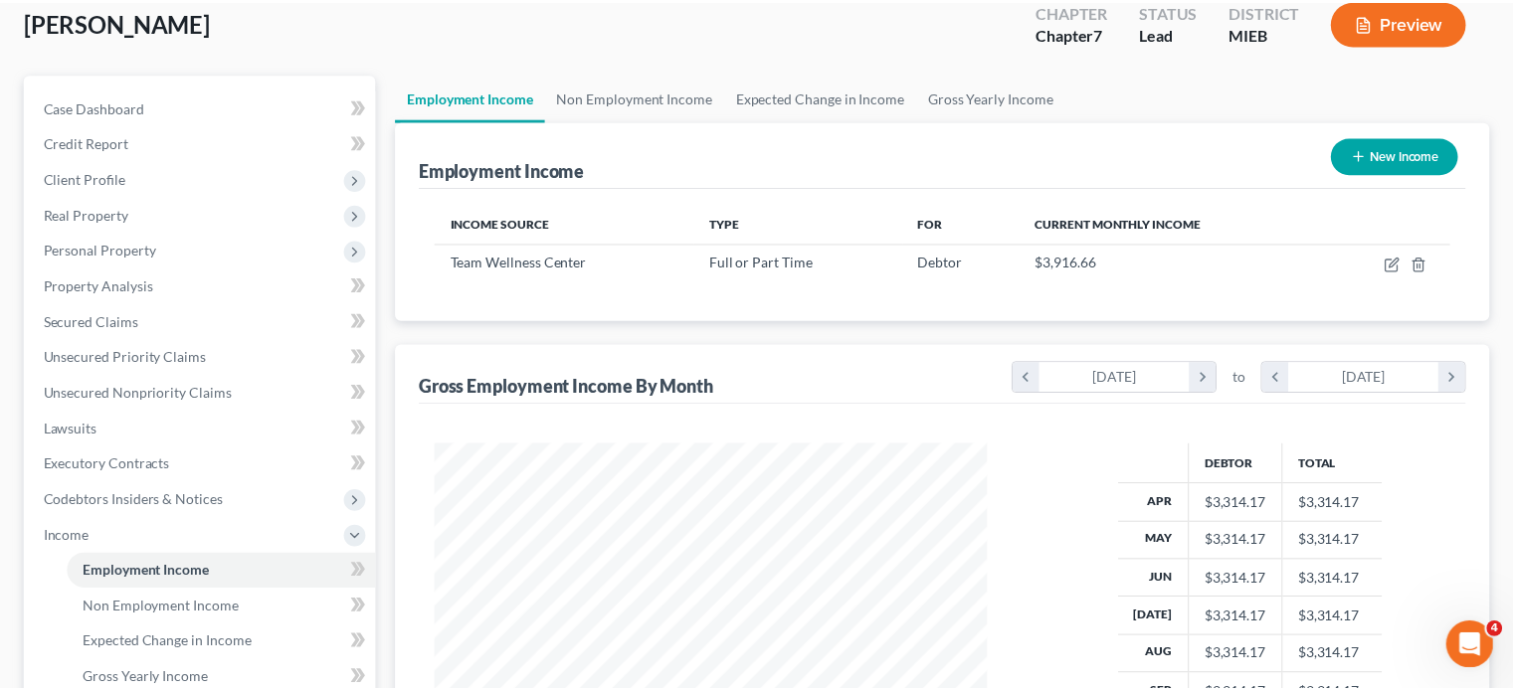
scroll to position [994397, 994242]
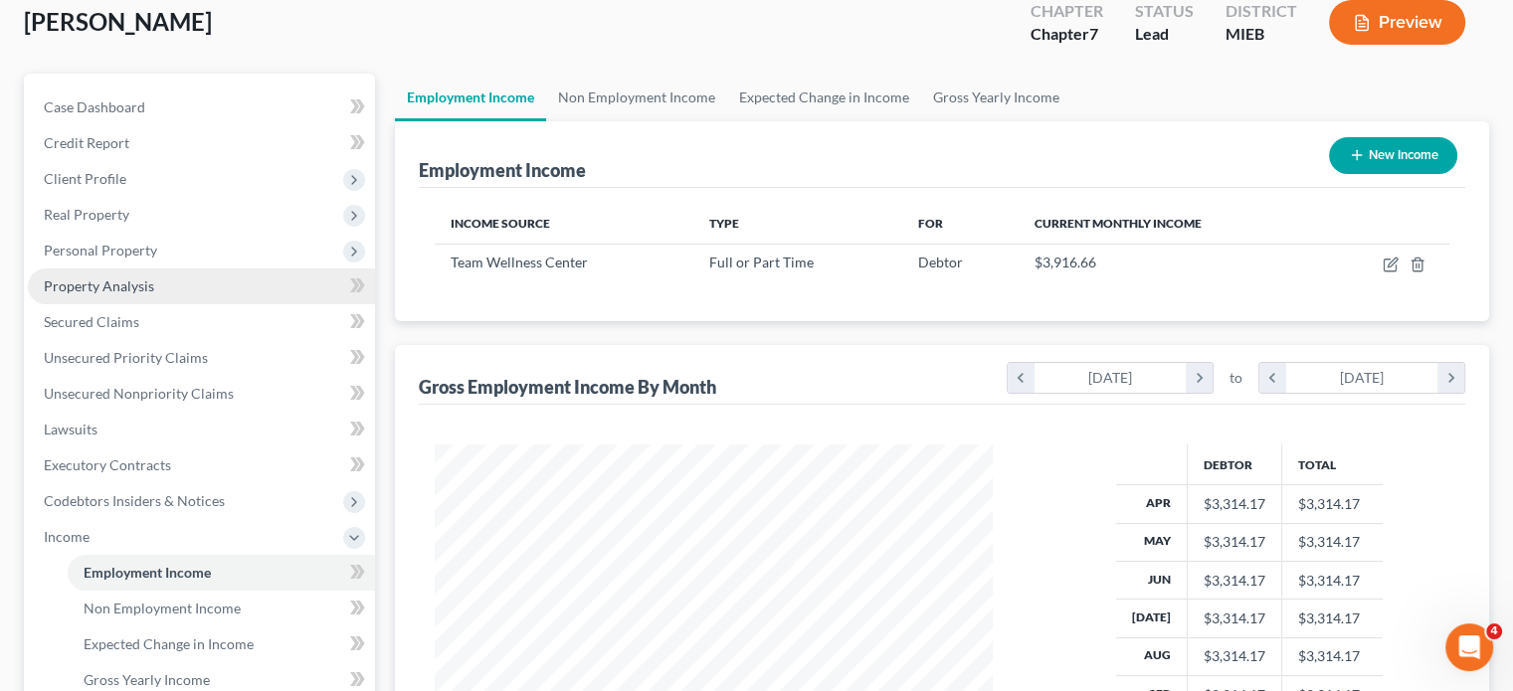
click at [240, 304] on link "Property Analysis" at bounding box center [201, 287] width 347 height 36
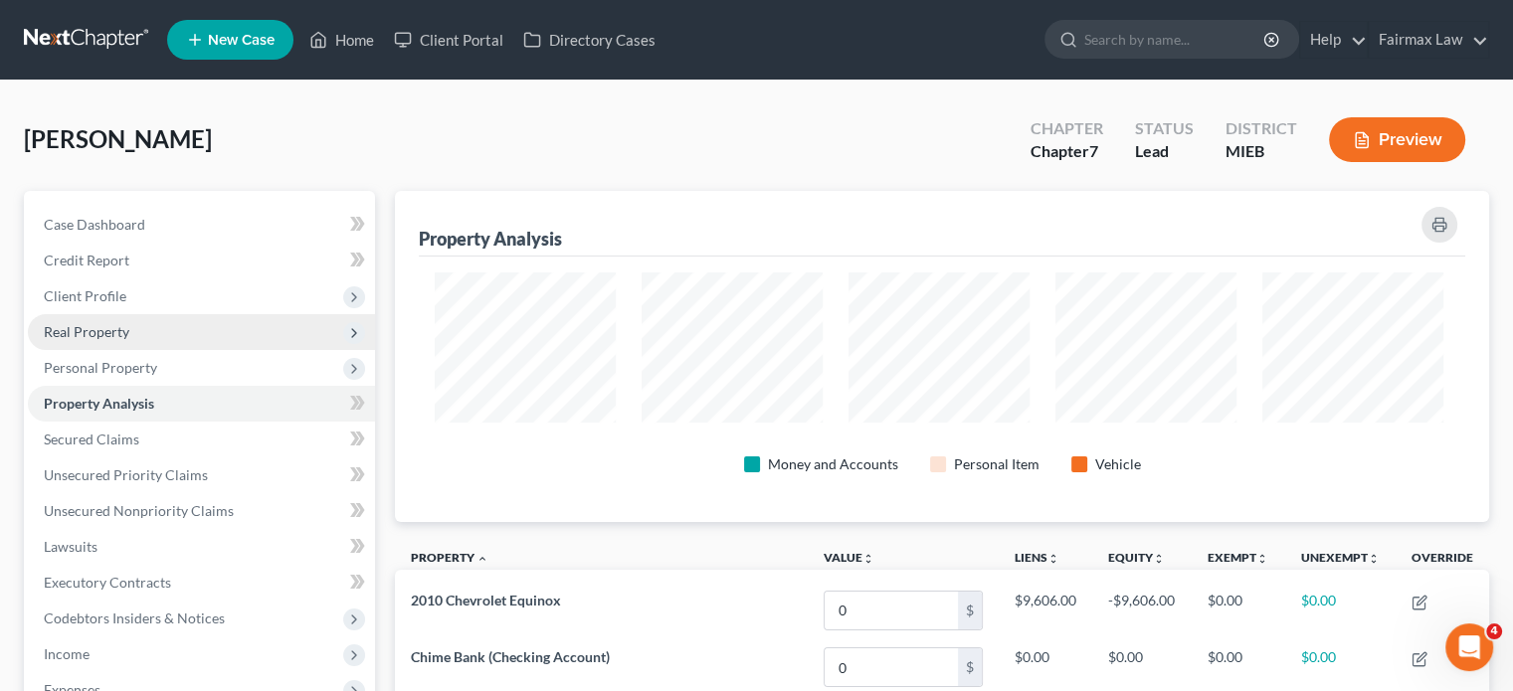
scroll to position [374, 1085]
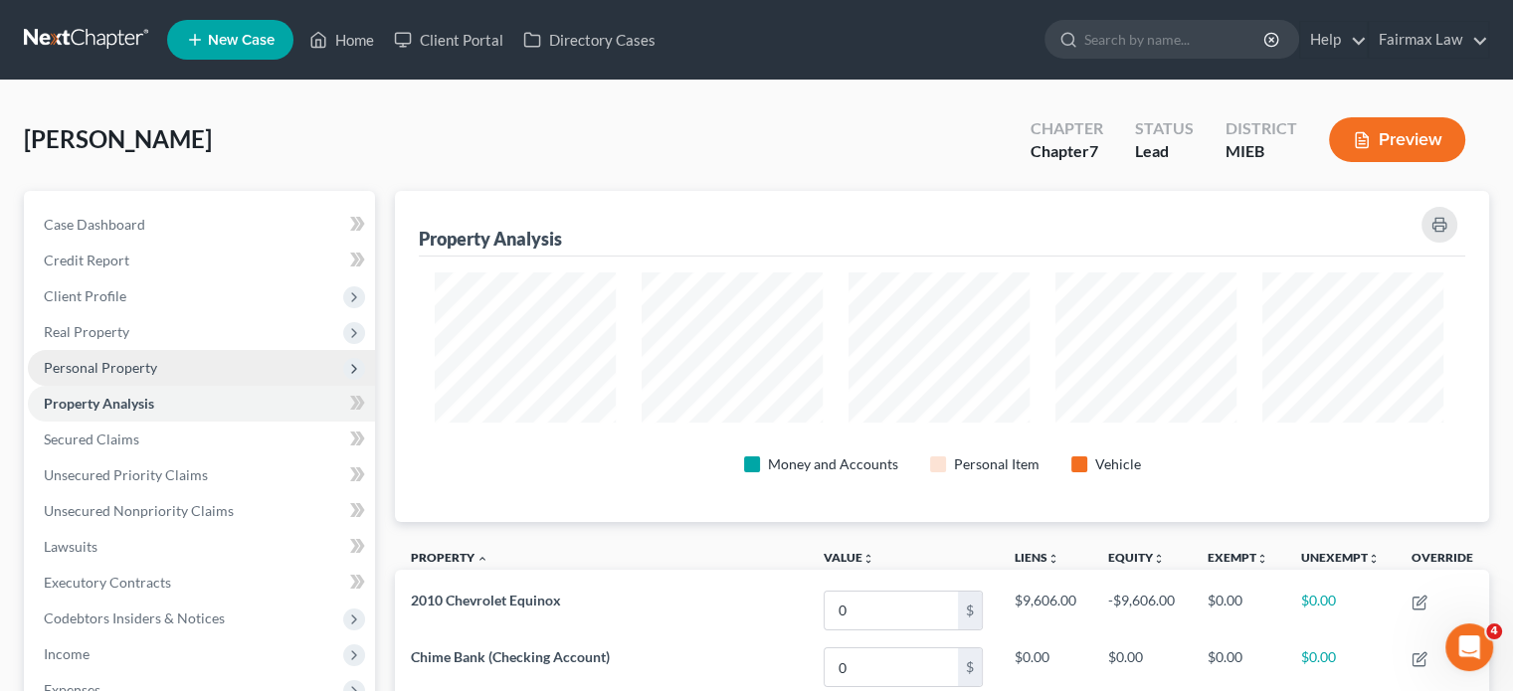
click at [208, 386] on span "Personal Property" at bounding box center [201, 368] width 347 height 36
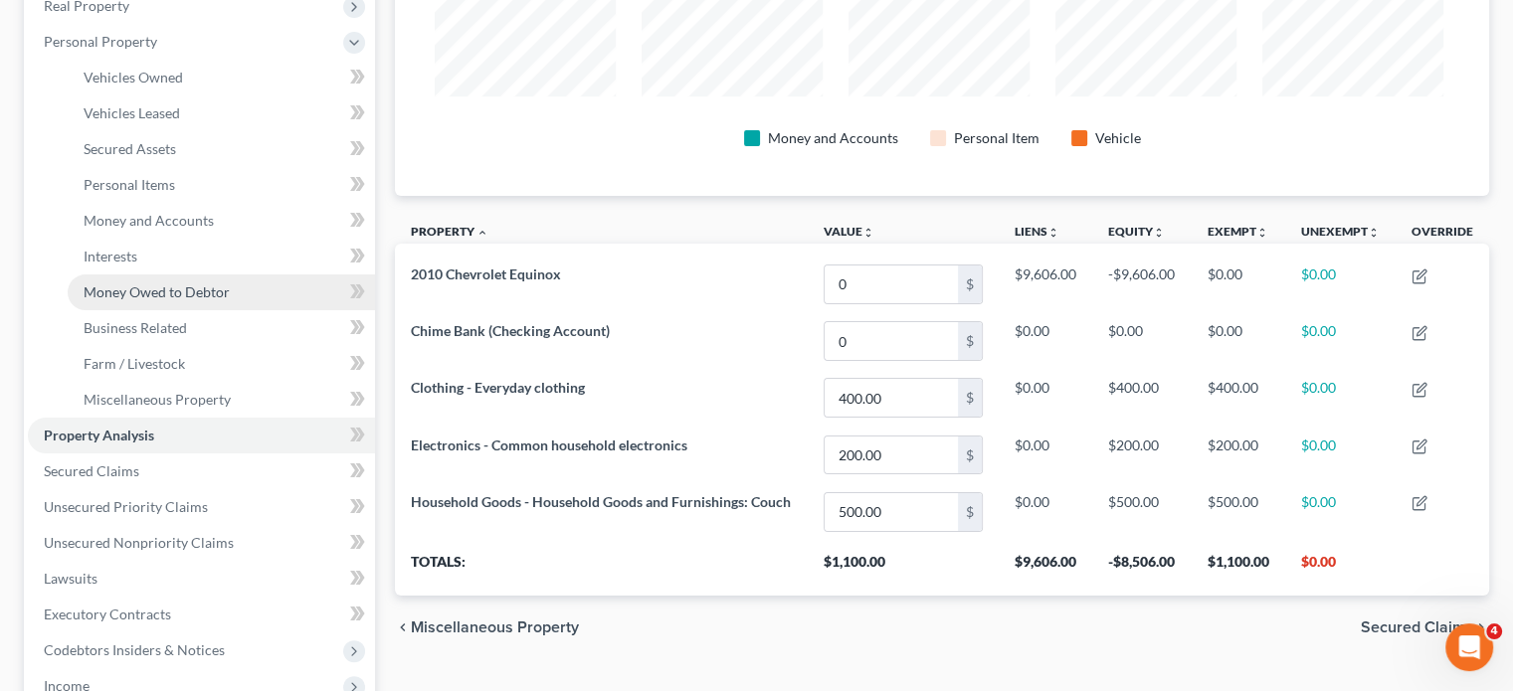
click at [275, 310] on link "Money Owed to Debtor" at bounding box center [221, 293] width 307 height 36
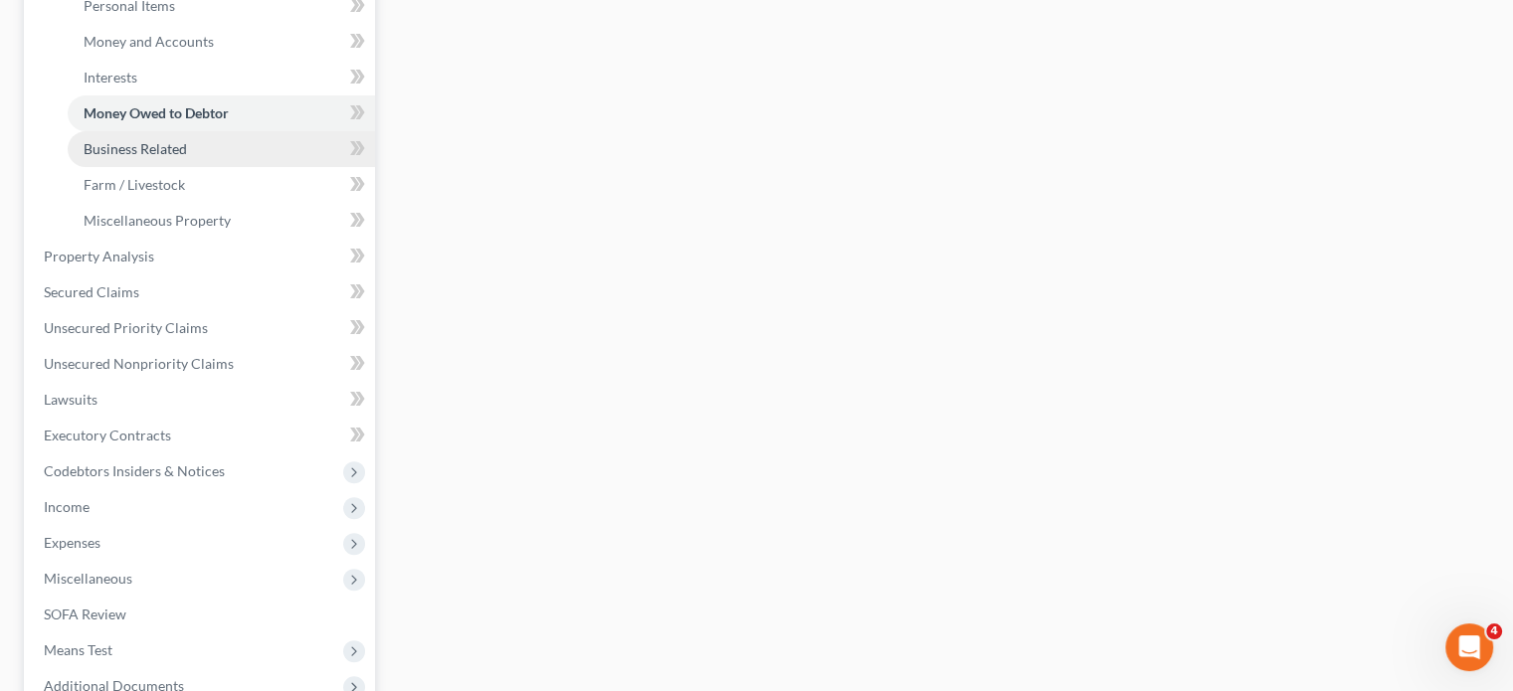
click at [239, 167] on link "Business Related" at bounding box center [221, 149] width 307 height 36
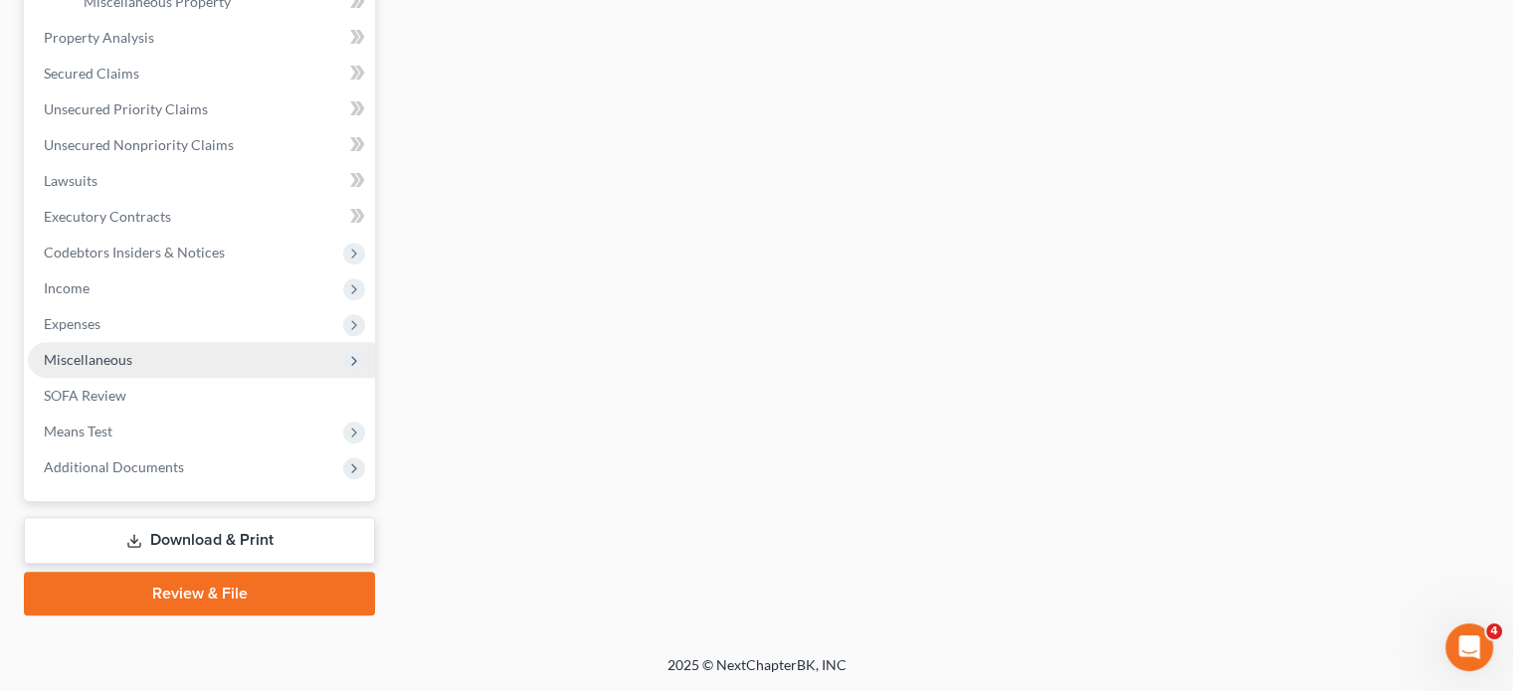
click at [208, 342] on span "Miscellaneous" at bounding box center [201, 360] width 347 height 36
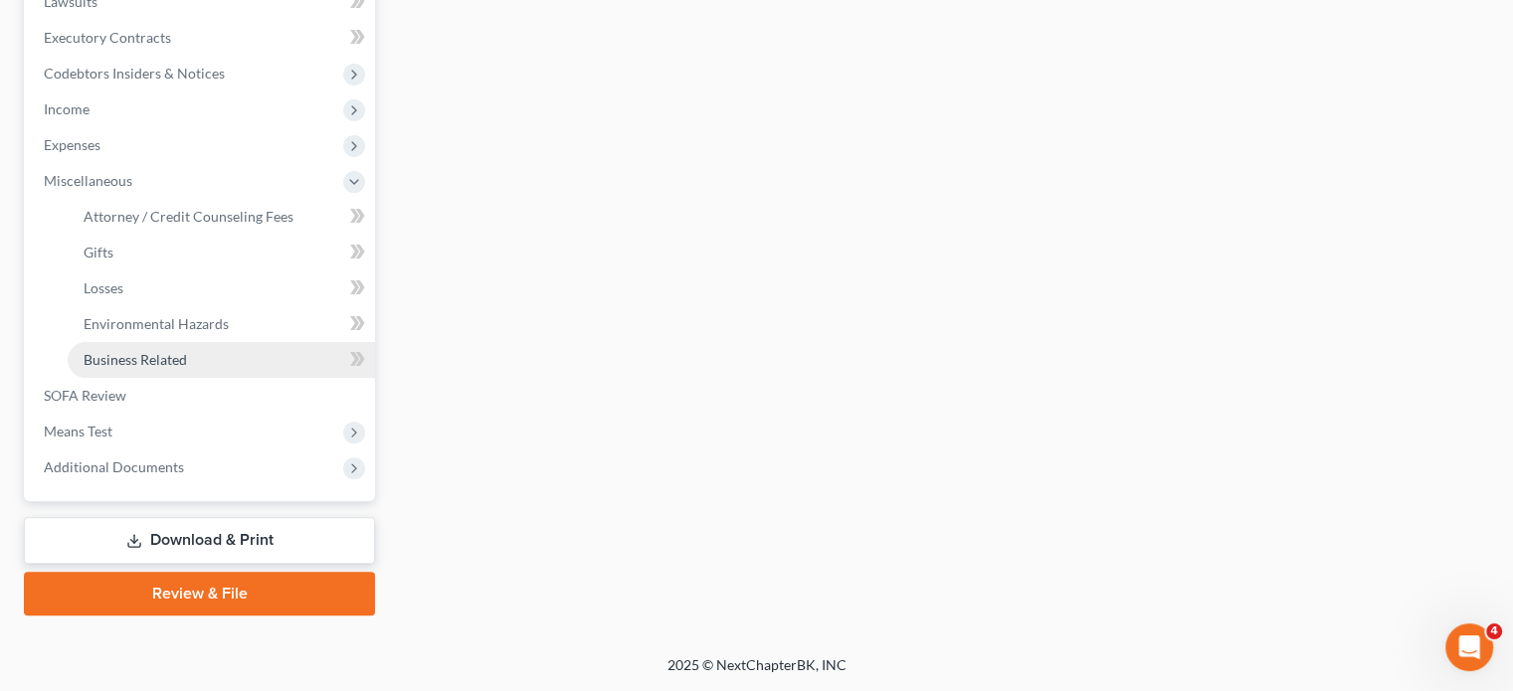
click at [179, 368] on span "Business Related" at bounding box center [135, 359] width 103 height 17
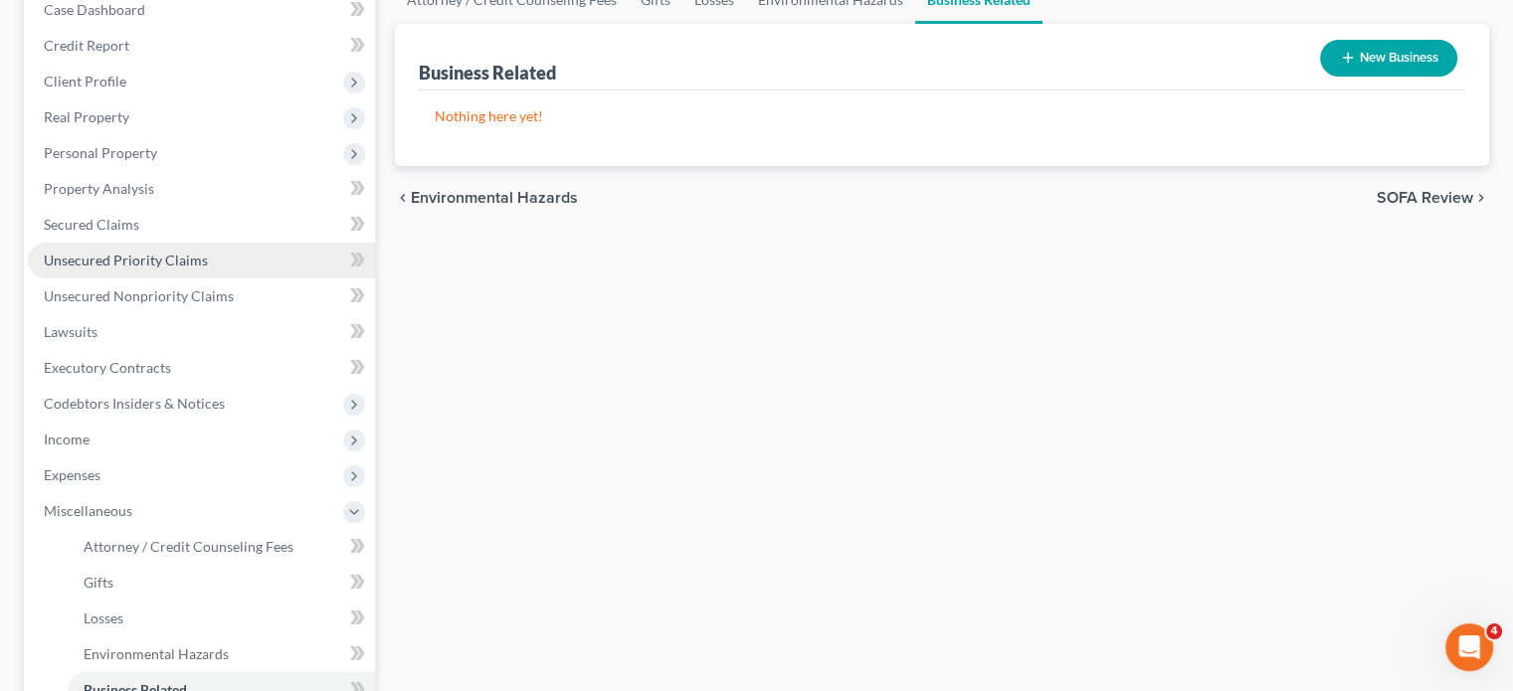
click at [141, 279] on link "Unsecured Priority Claims" at bounding box center [201, 261] width 347 height 36
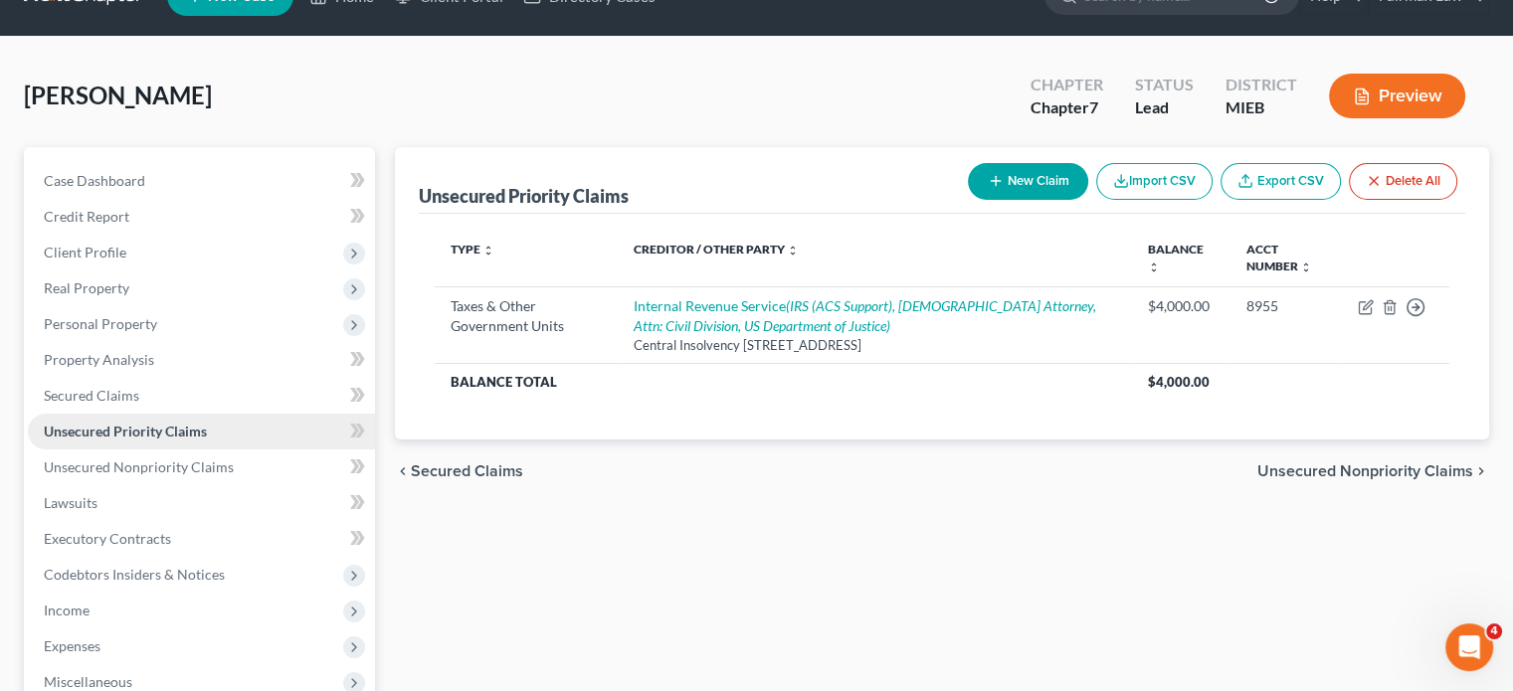
scroll to position [1, 0]
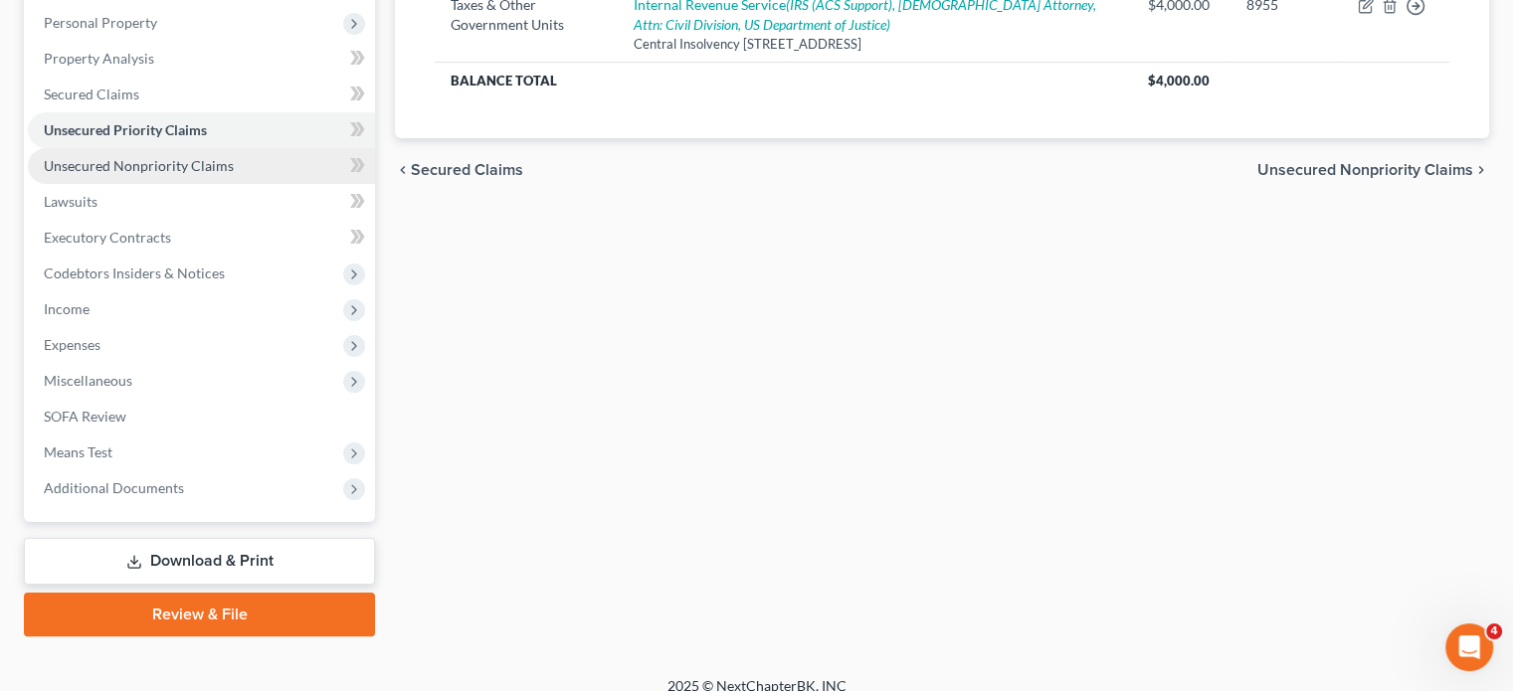
click at [255, 184] on link "Unsecured Nonpriority Claims" at bounding box center [201, 166] width 347 height 36
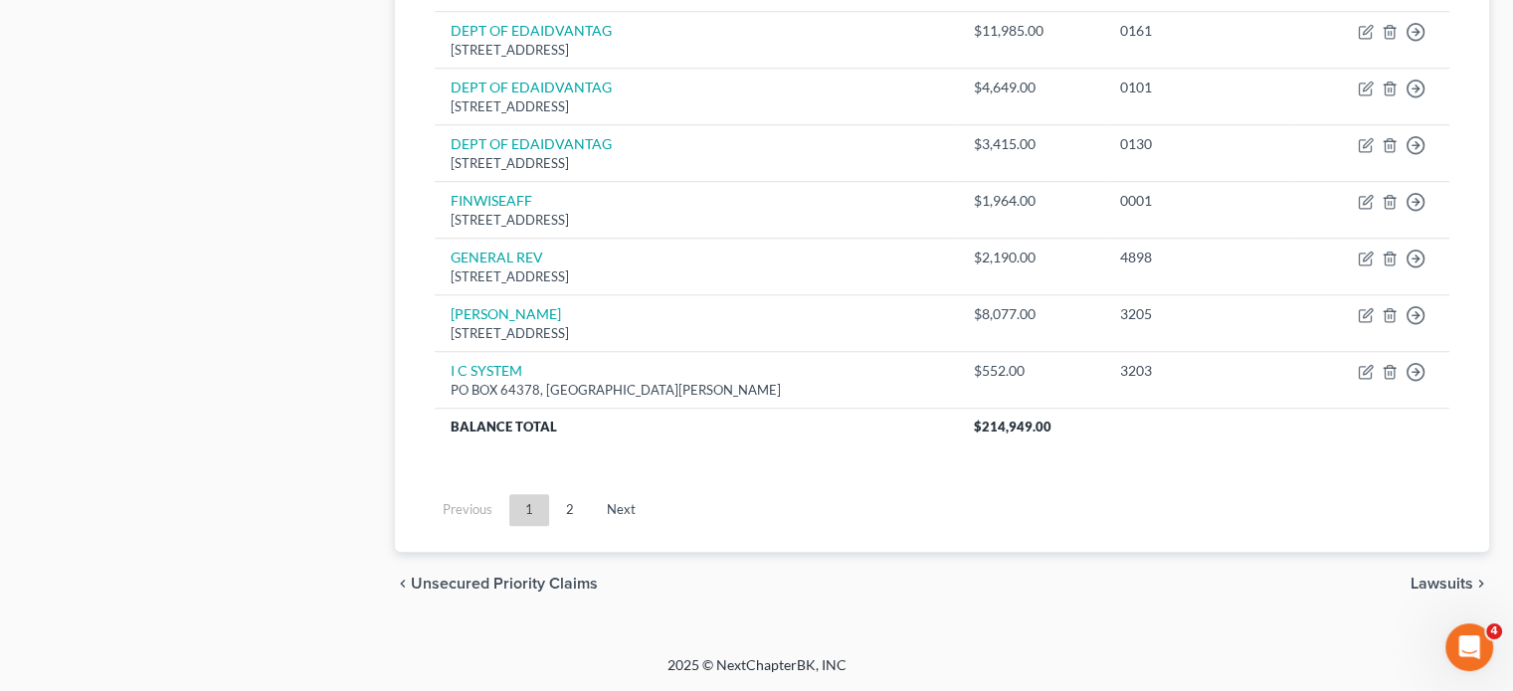
scroll to position [1924, 0]
click at [652, 526] on link "Next" at bounding box center [621, 510] width 61 height 32
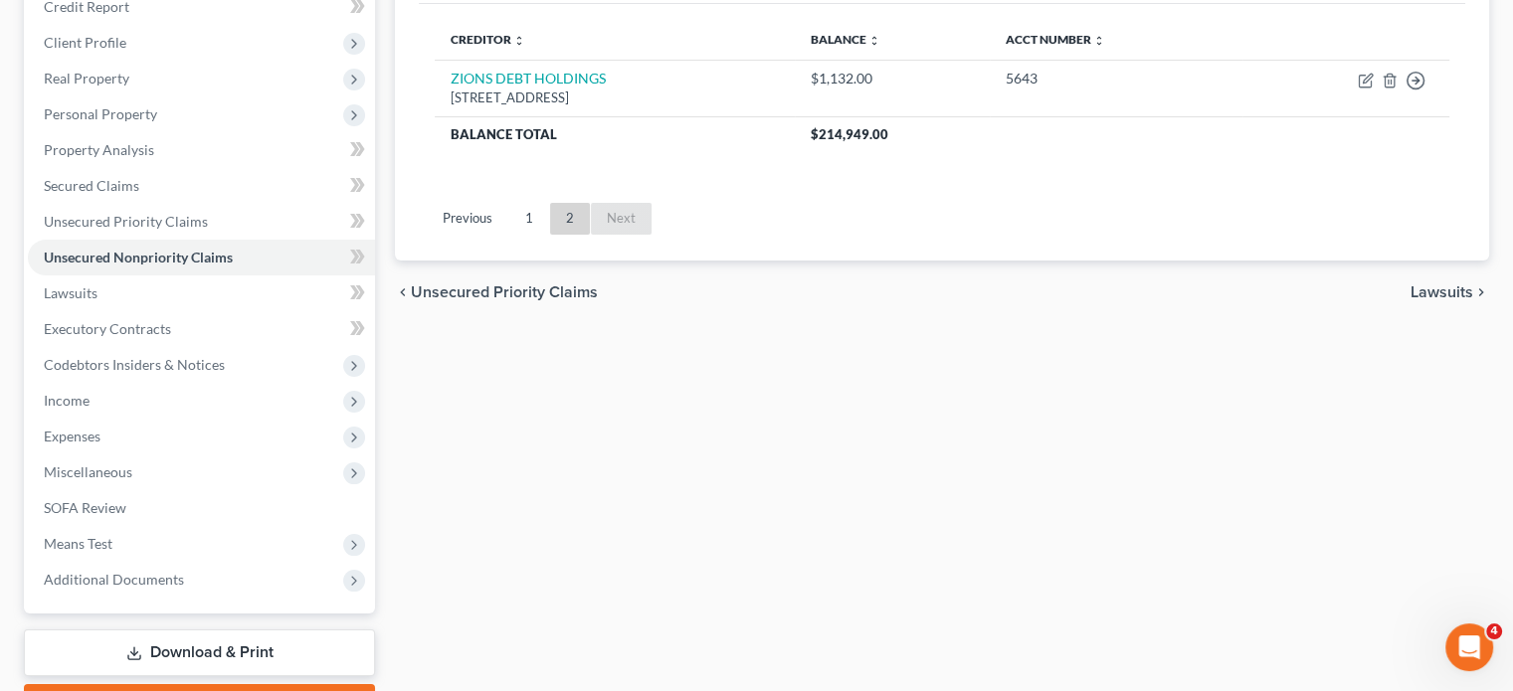
scroll to position [255, 0]
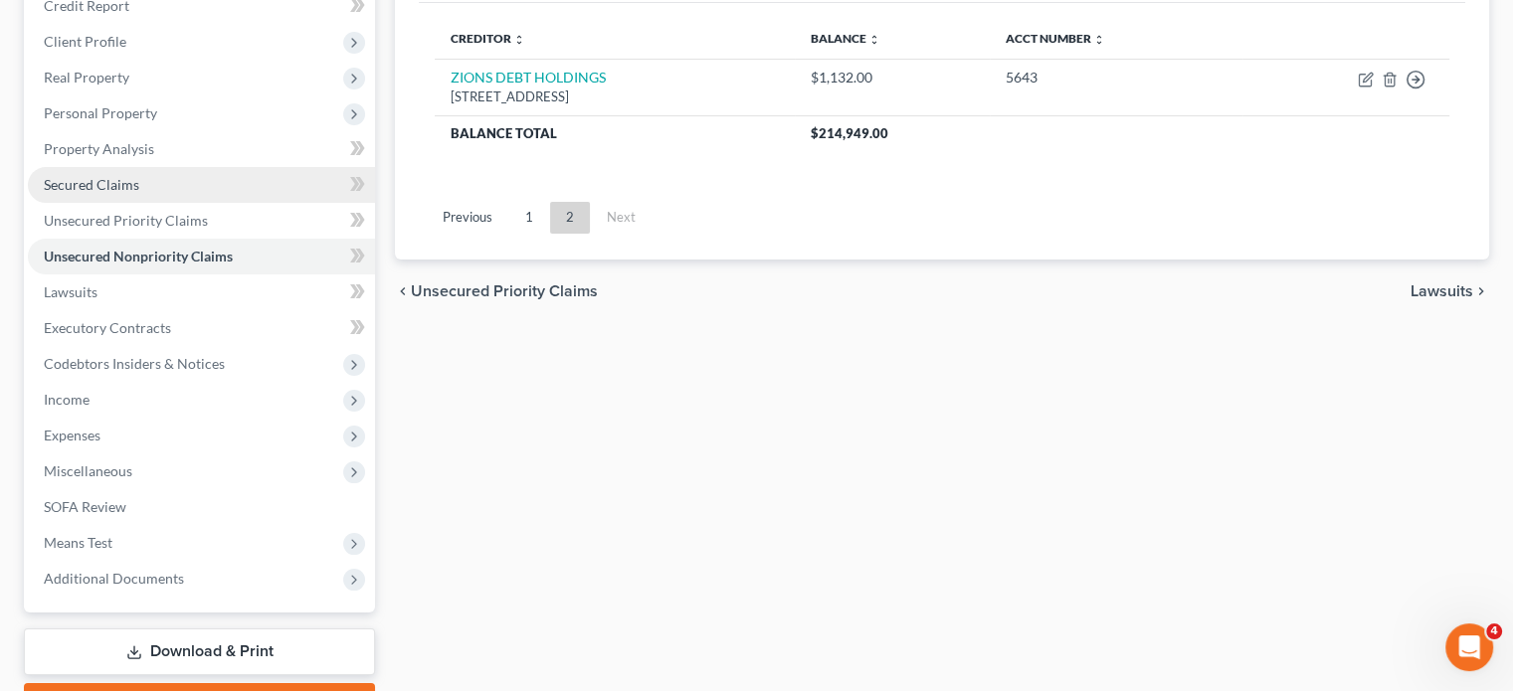
click at [251, 203] on link "Secured Claims" at bounding box center [201, 185] width 347 height 36
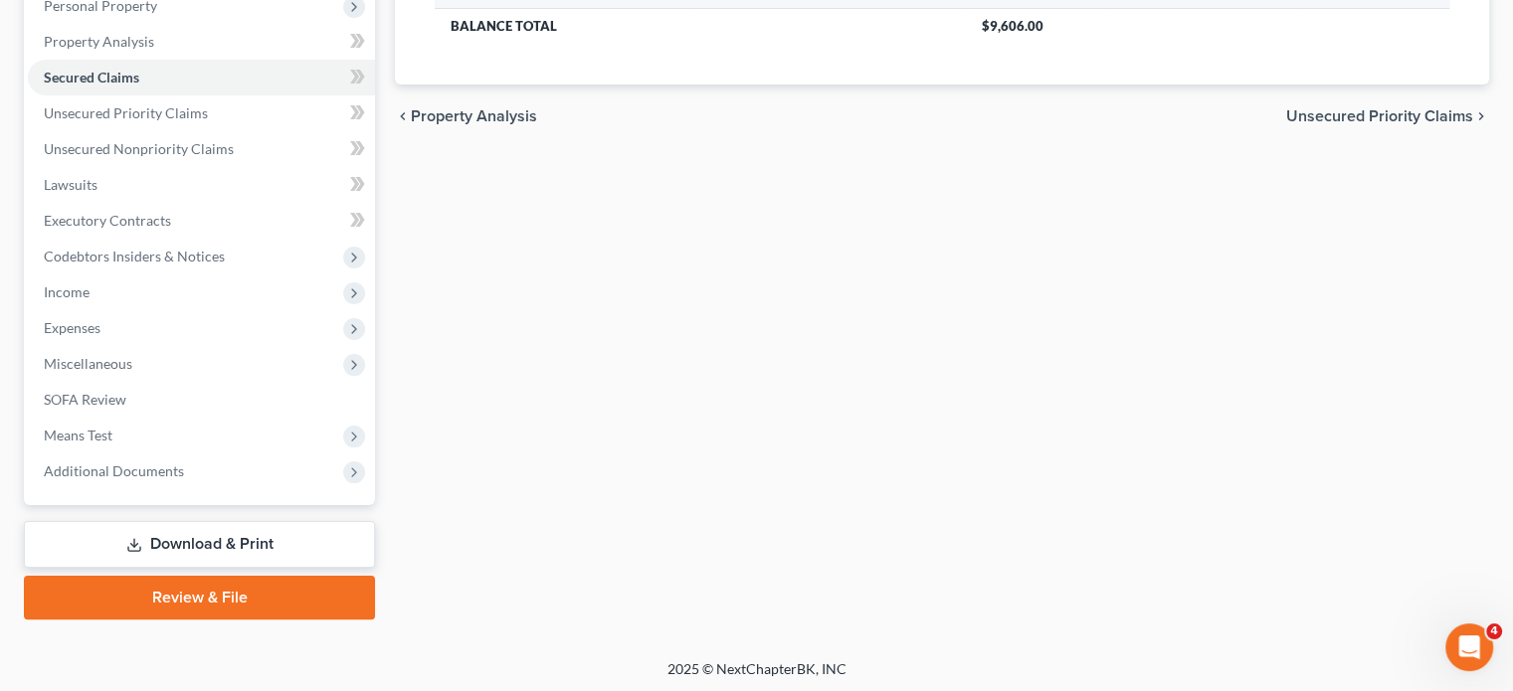
scroll to position [357, 0]
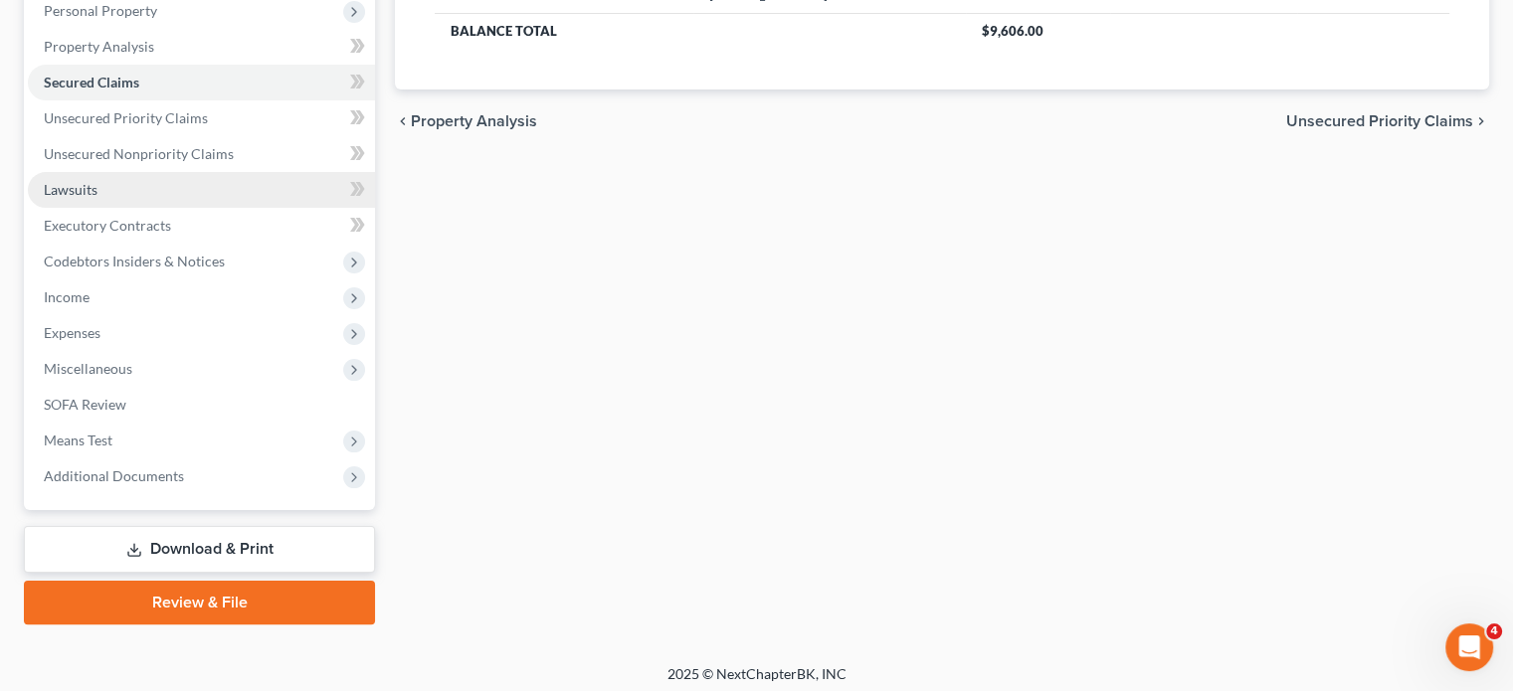
click at [158, 208] on link "Lawsuits" at bounding box center [201, 190] width 347 height 36
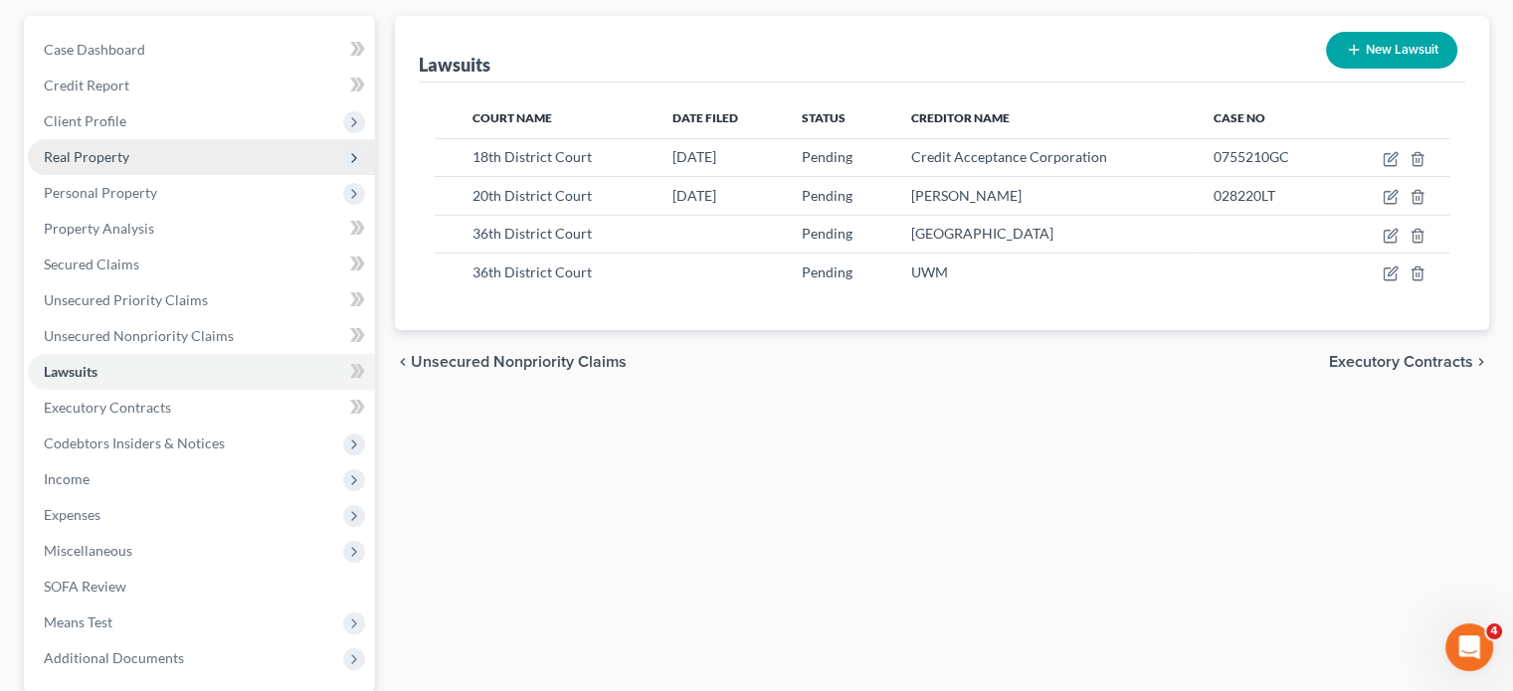
scroll to position [175, 0]
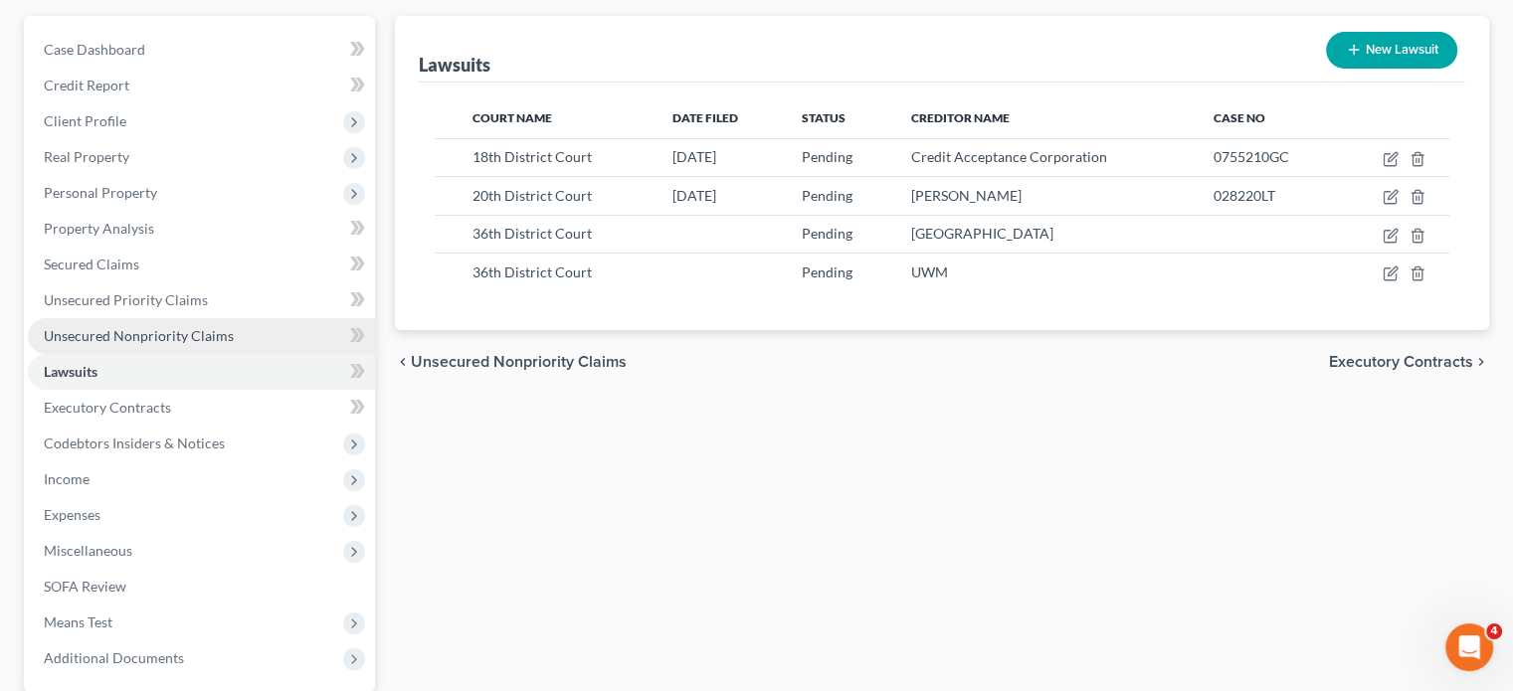
click at [198, 344] on span "Unsecured Nonpriority Claims" at bounding box center [139, 335] width 190 height 17
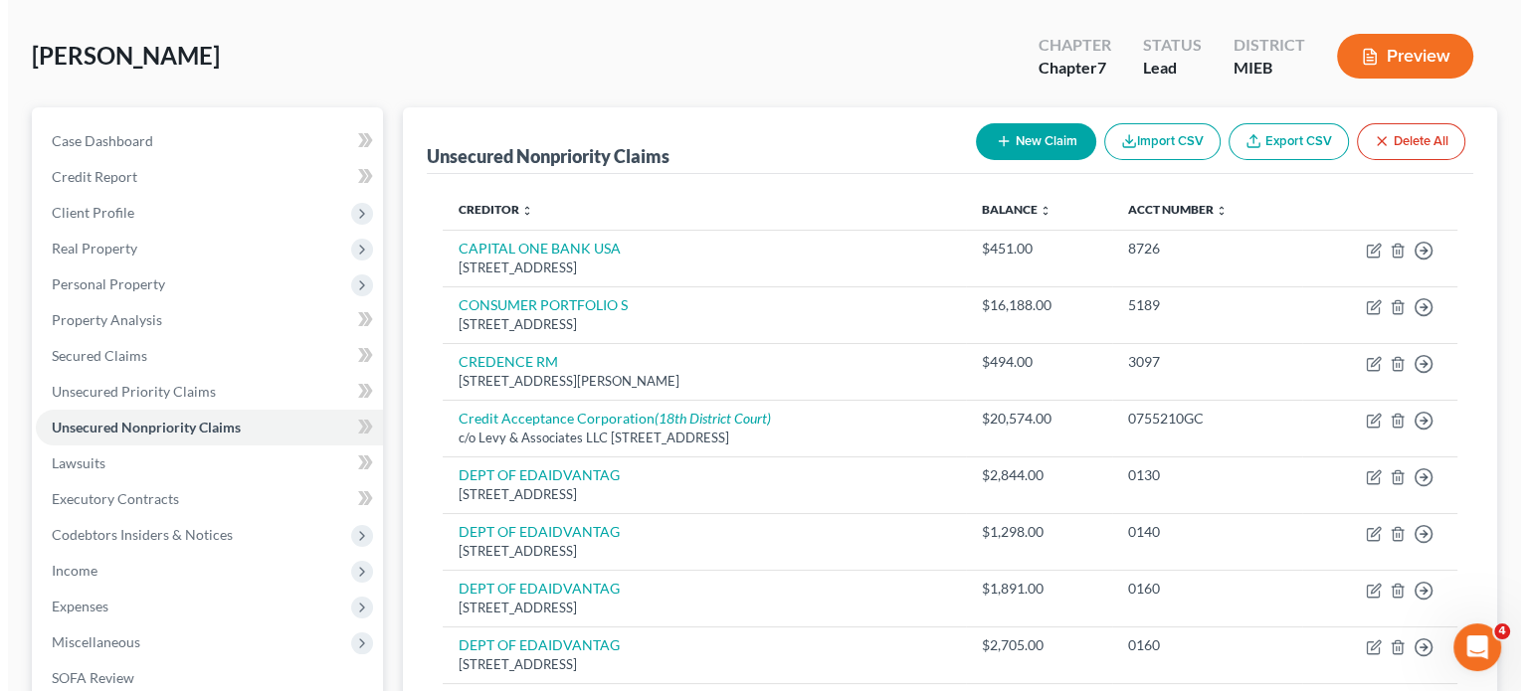
scroll to position [83, 0]
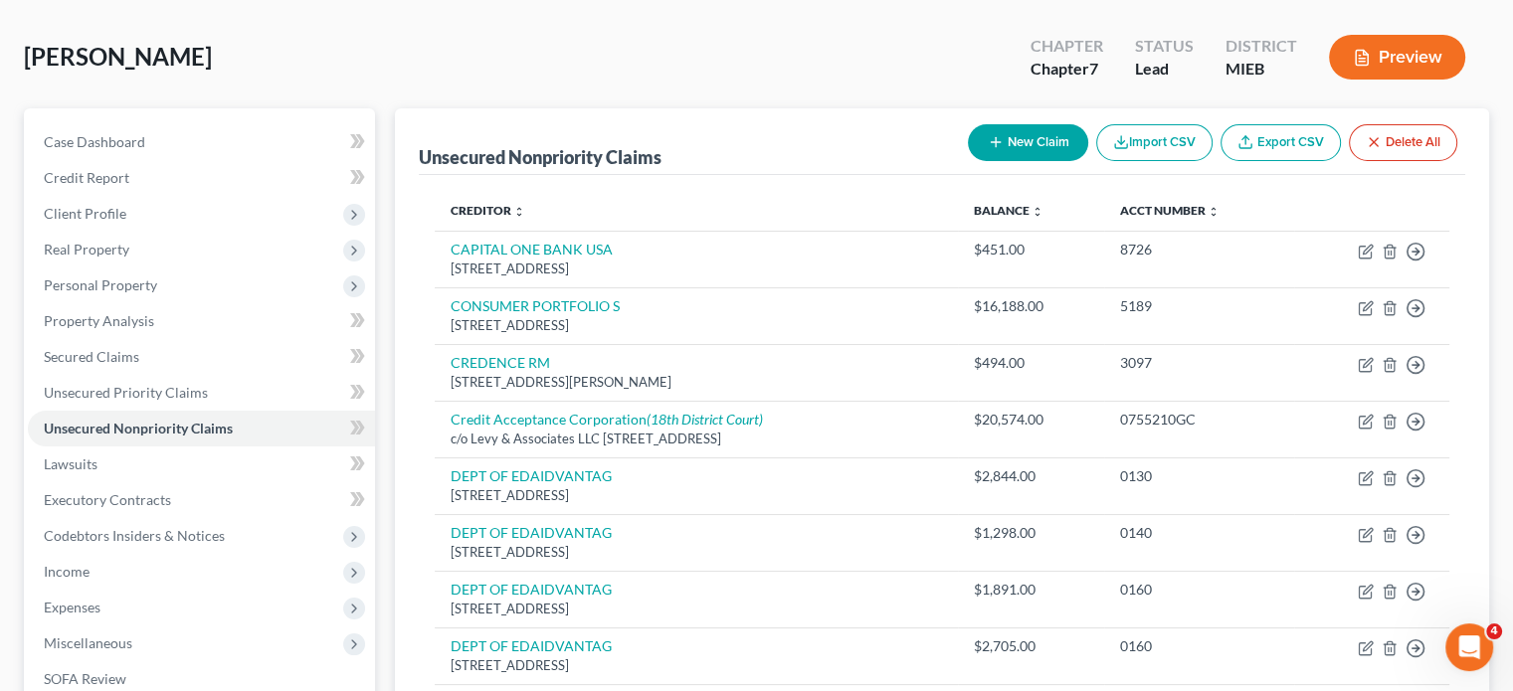
click at [988, 150] on icon "button" at bounding box center [996, 142] width 16 height 16
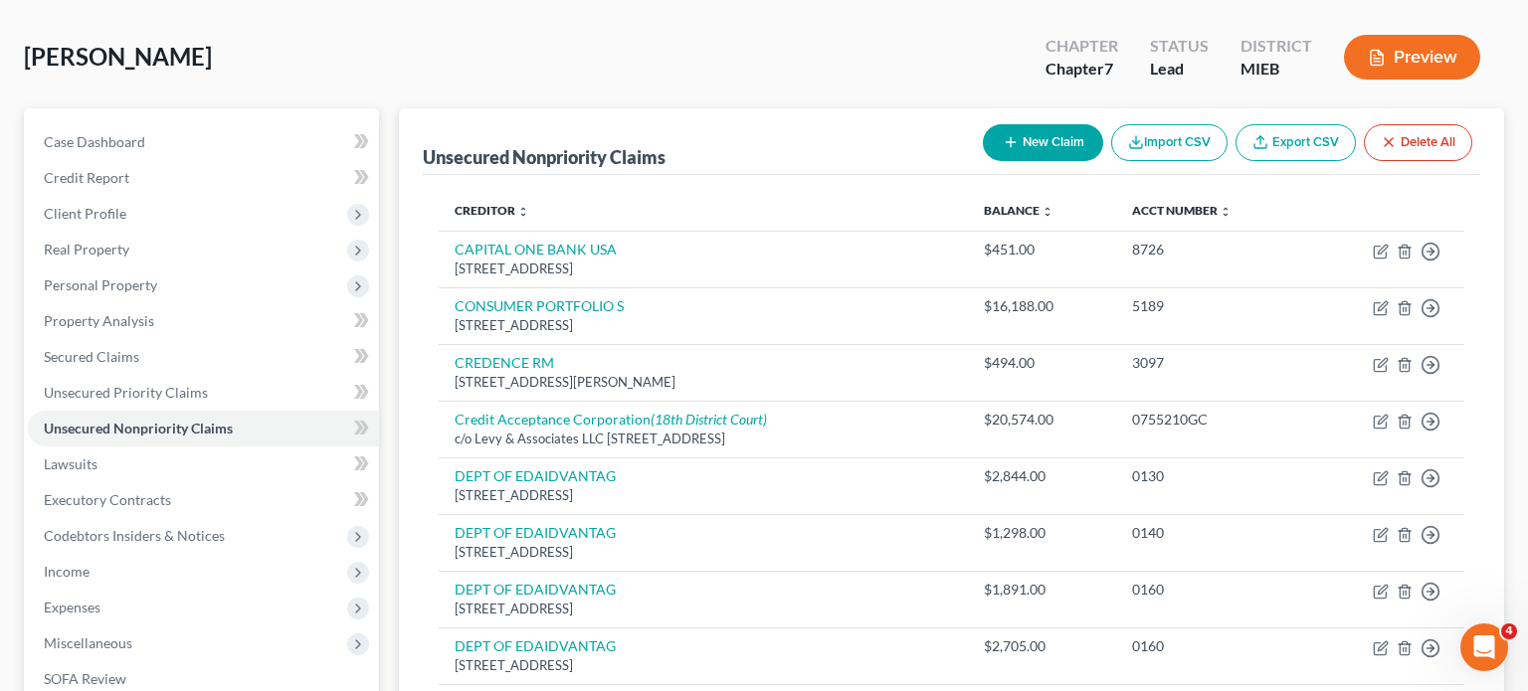
select select "0"
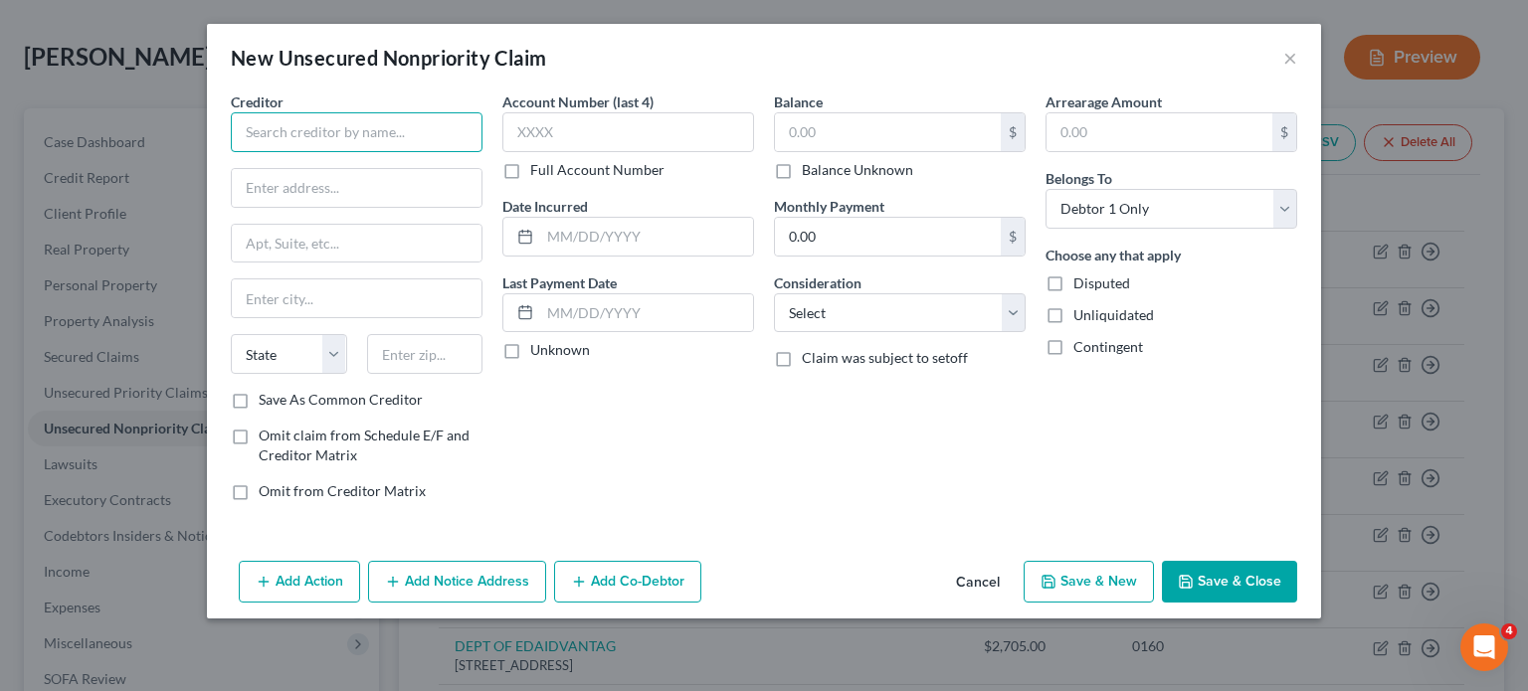
click at [231, 152] on input "text" at bounding box center [357, 132] width 252 height 40
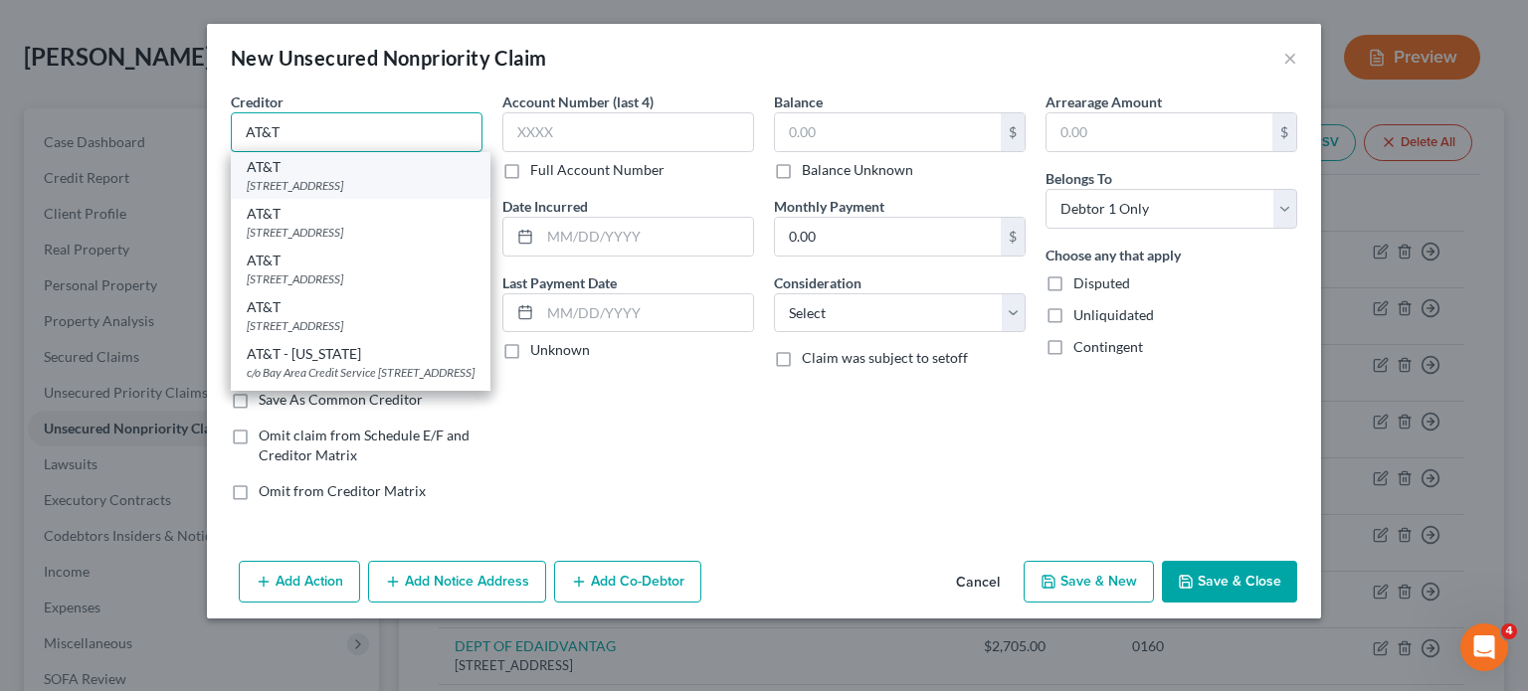
type input "AT&T"
click at [247, 194] on div "[STREET_ADDRESS]" at bounding box center [361, 185] width 228 height 17
type input "PO Box 2171"
type input "Southgate"
select select "23"
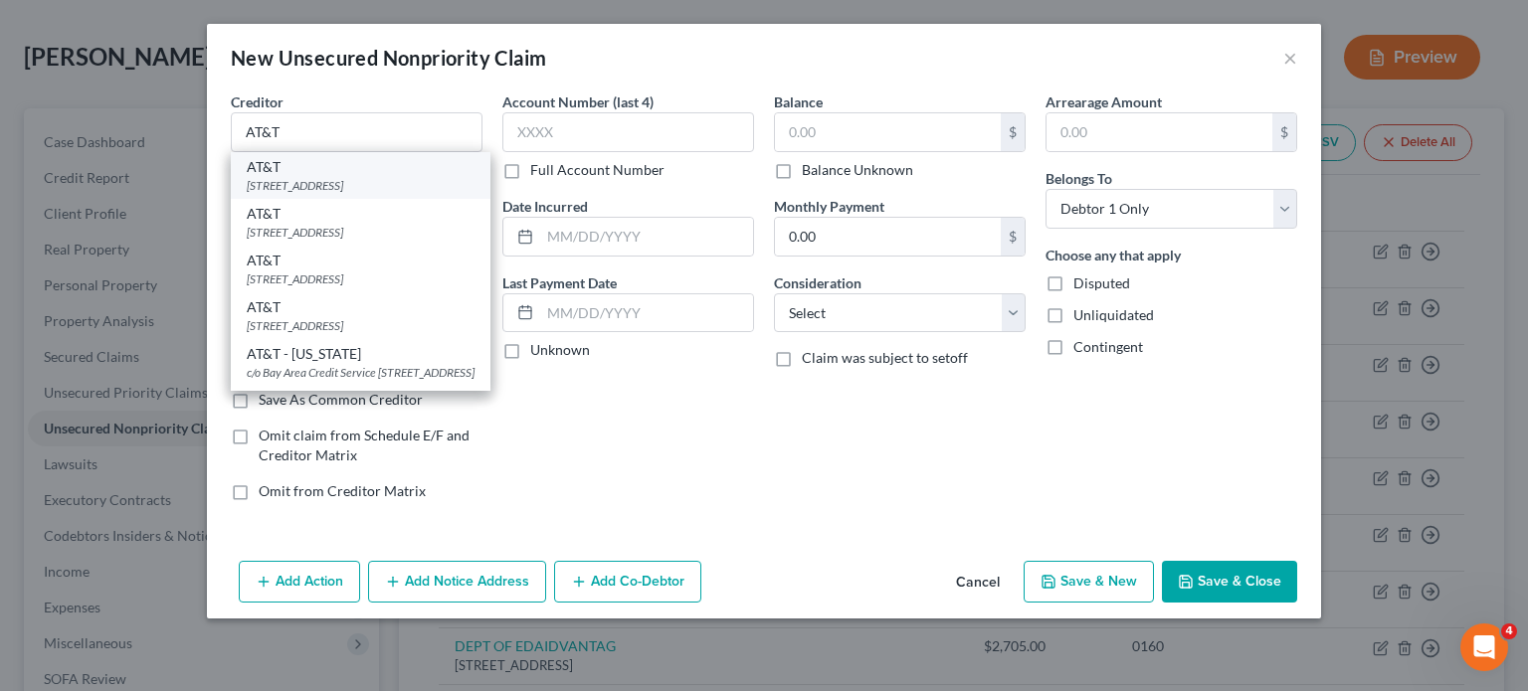
type input "48195"
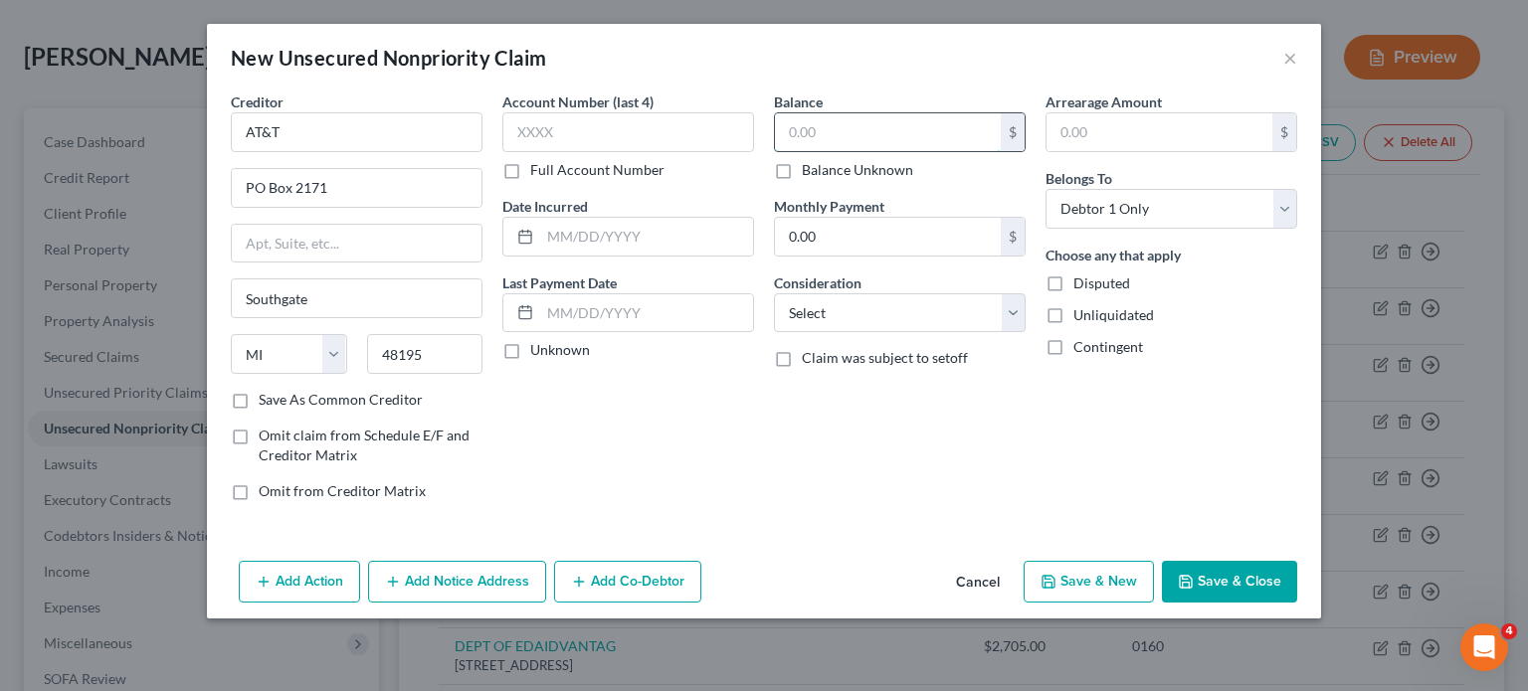
click at [864, 151] on input "text" at bounding box center [888, 132] width 226 height 38
type input "200"
click at [1026, 333] on select "Select Cable / Satellite Services Collection Agency Credit Card Debt Debt Couns…" at bounding box center [900, 313] width 252 height 40
click at [774, 333] on select "Select Cable / Satellite Services Collection Agency Credit Card Debt Debt Couns…" at bounding box center [900, 313] width 252 height 40
click at [951, 333] on select "Select Cable / Satellite Services Collection Agency Credit Card Debt Debt Couns…" at bounding box center [900, 313] width 252 height 40
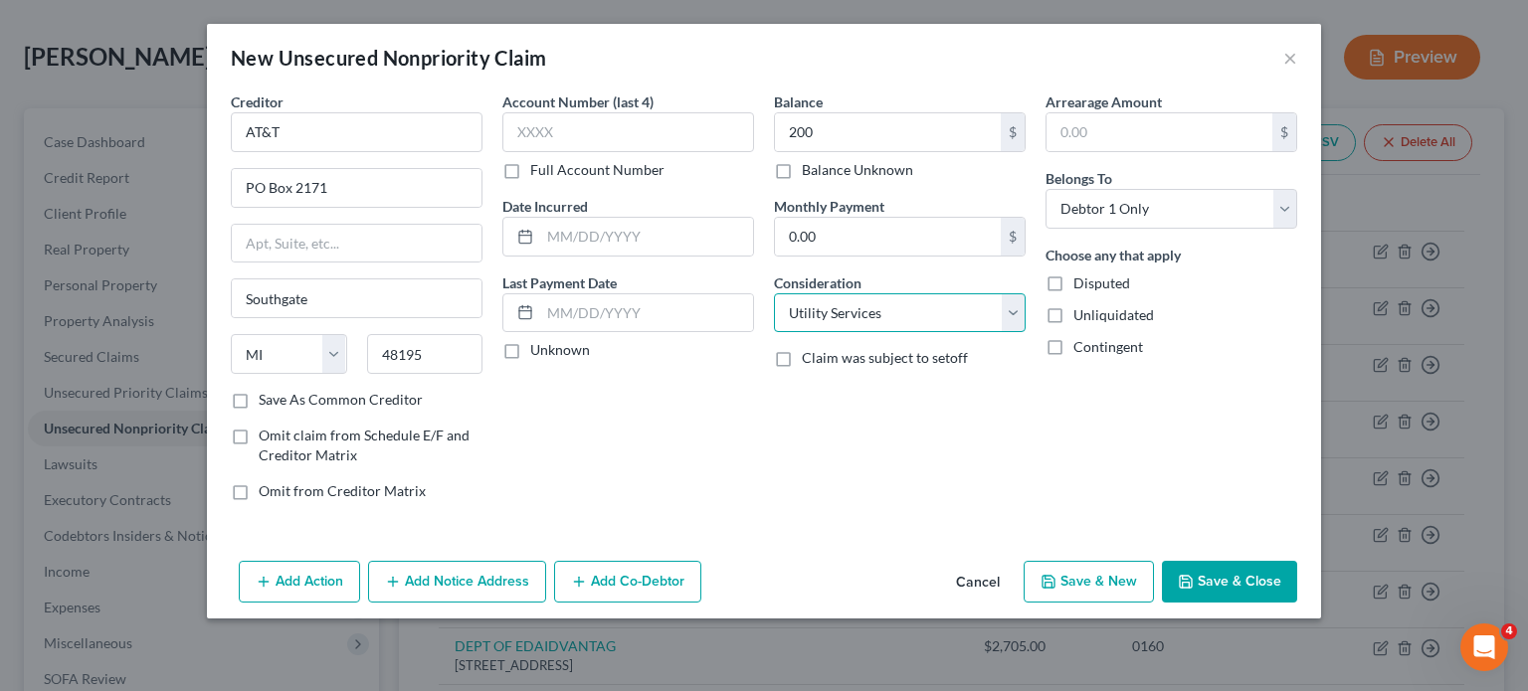
select select "19"
click at [774, 333] on select "Select Cable / Satellite Services Collection Agency Credit Card Debt Debt Couns…" at bounding box center [900, 313] width 252 height 40
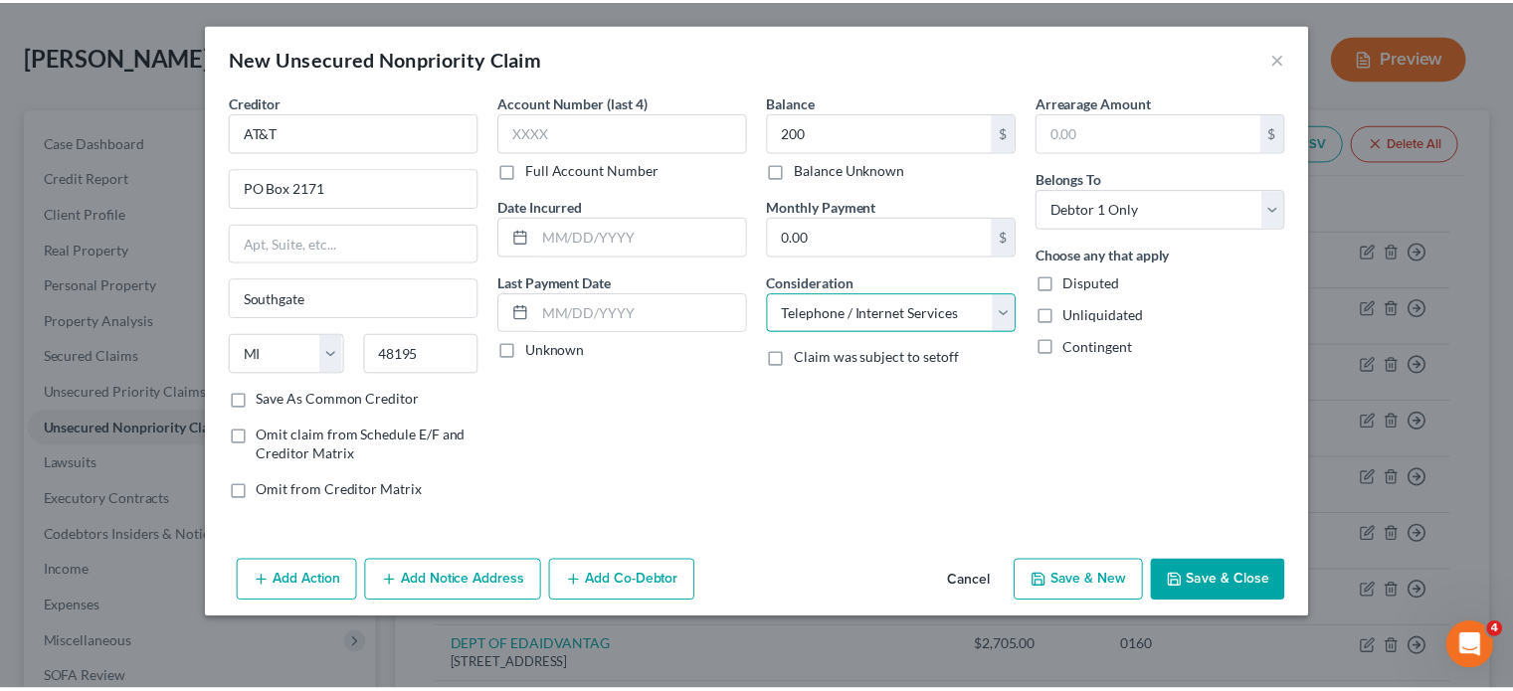
scroll to position [104, 0]
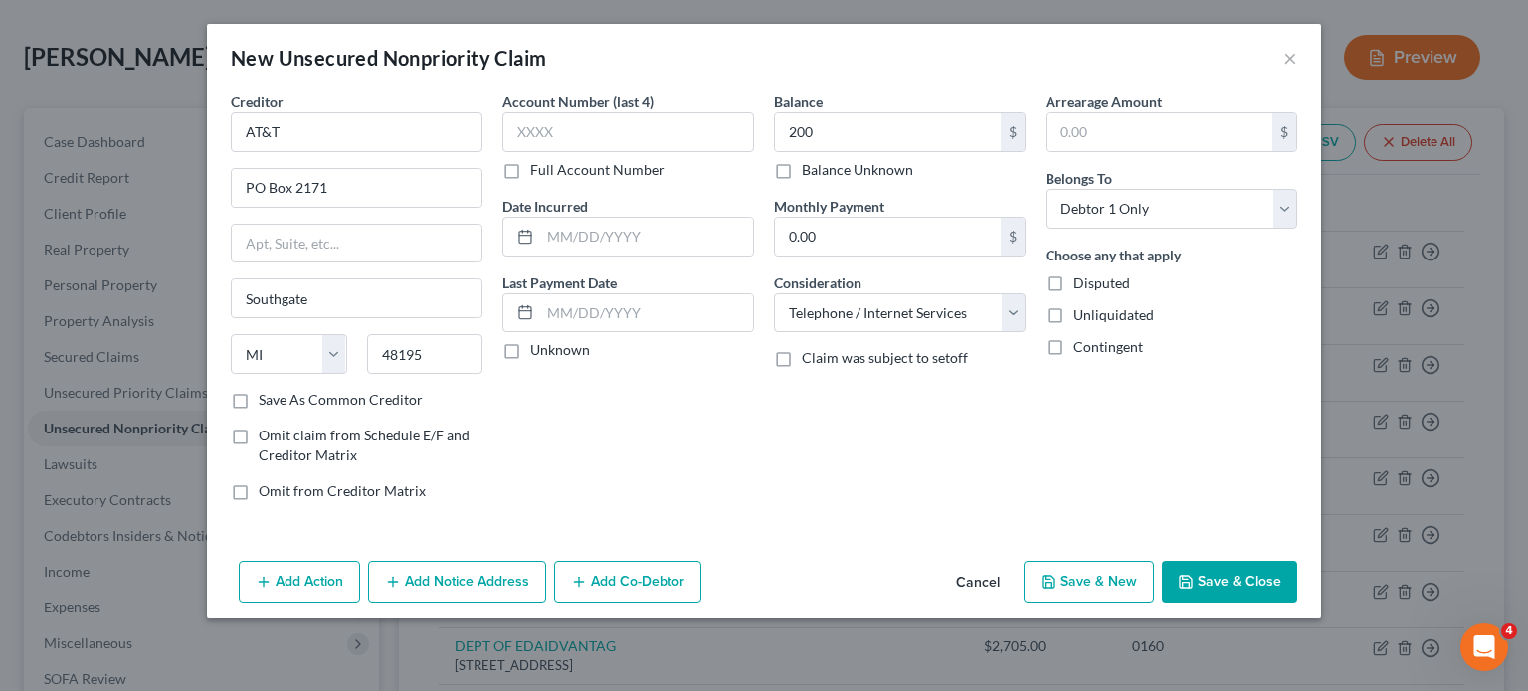
click at [1194, 590] on icon "button" at bounding box center [1186, 582] width 16 height 16
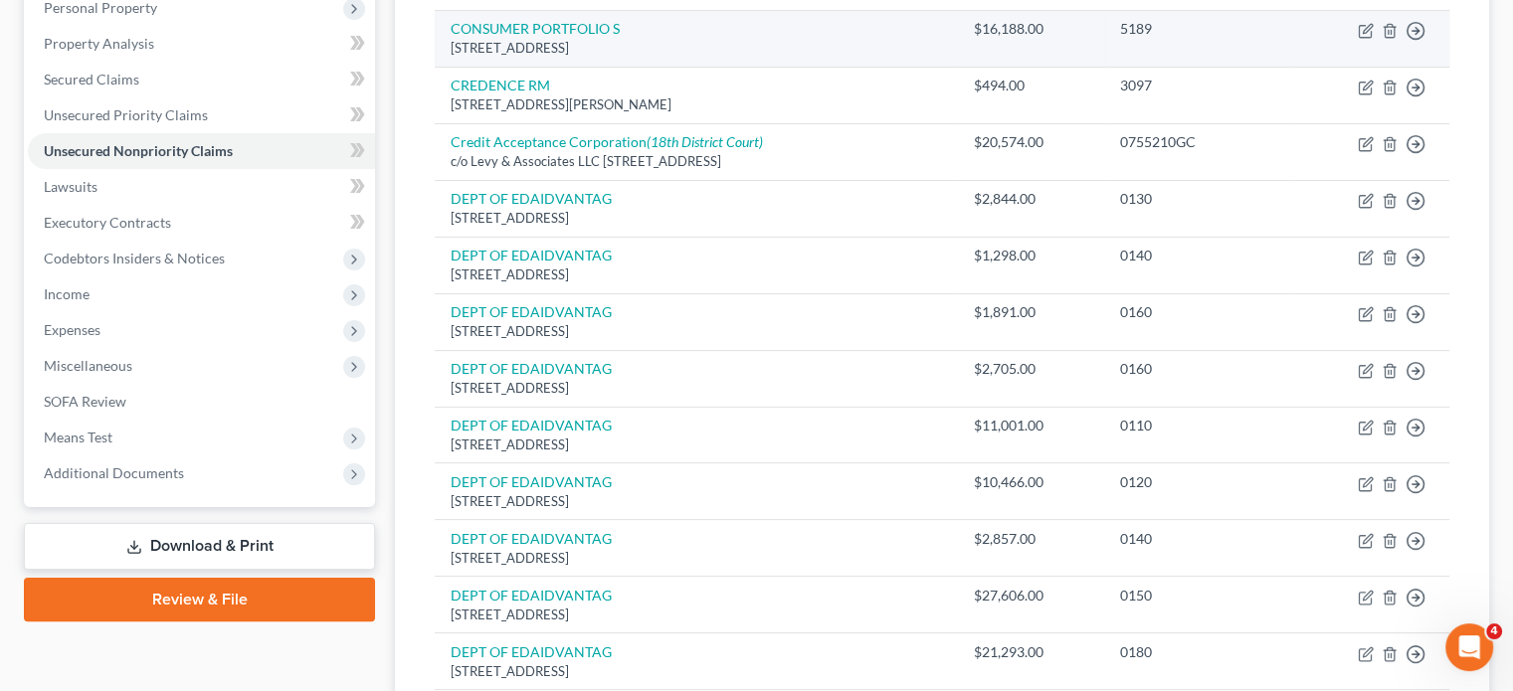
scroll to position [282, 0]
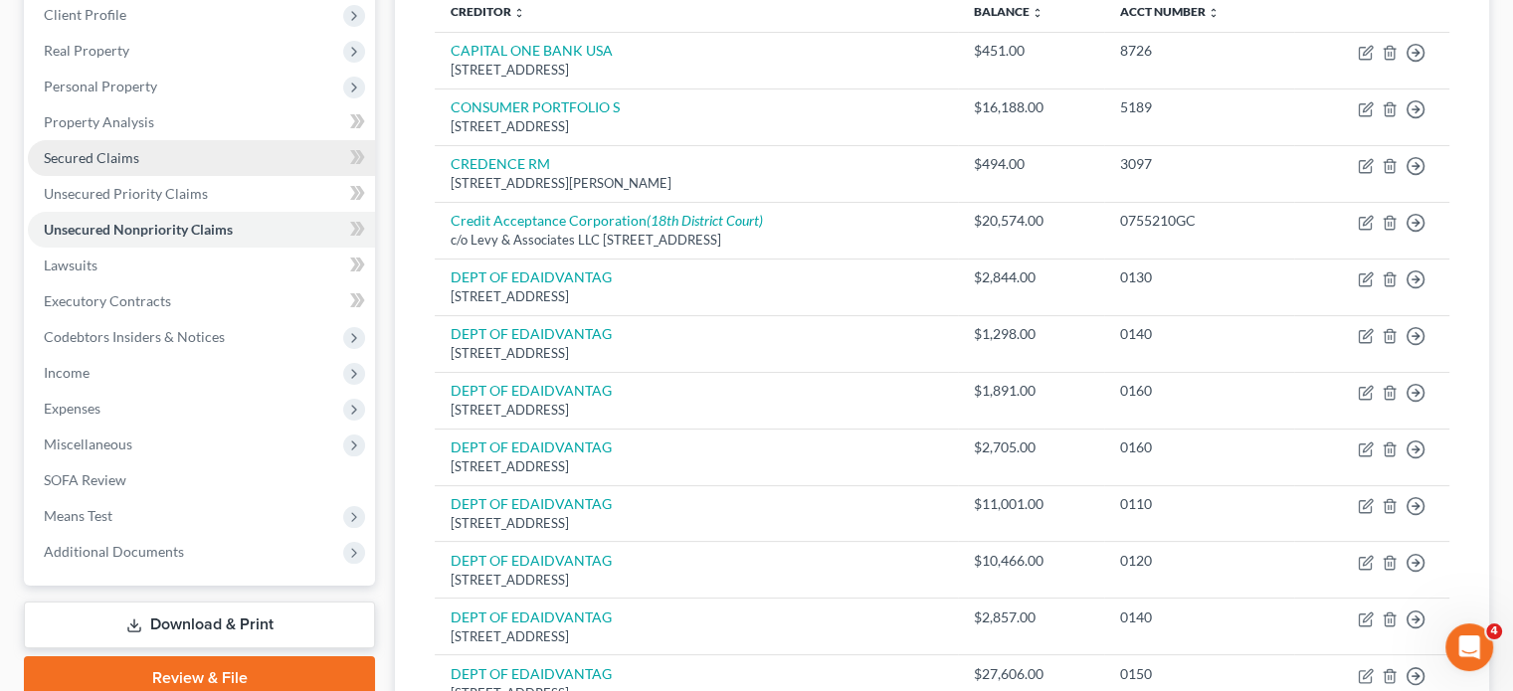
click at [133, 166] on span "Secured Claims" at bounding box center [92, 157] width 96 height 17
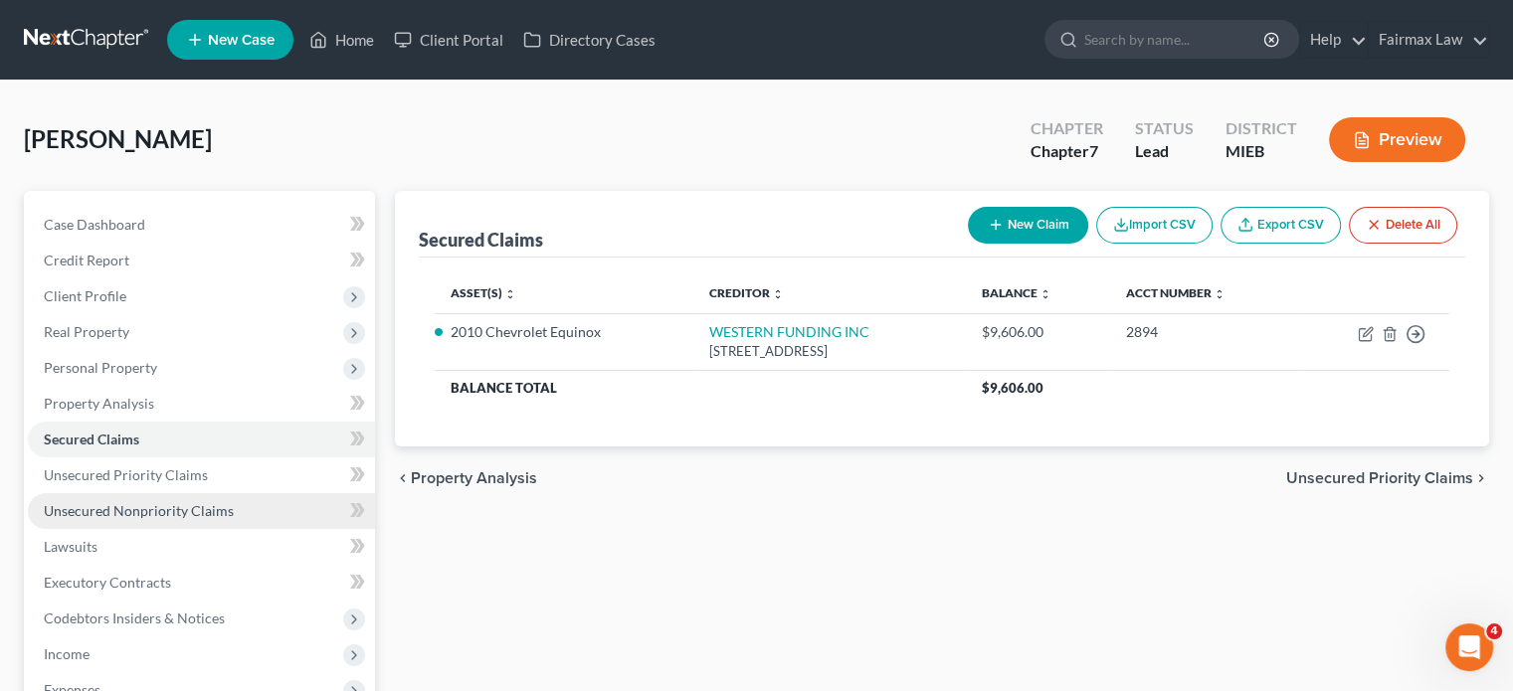
click at [183, 519] on span "Unsecured Nonpriority Claims" at bounding box center [139, 510] width 190 height 17
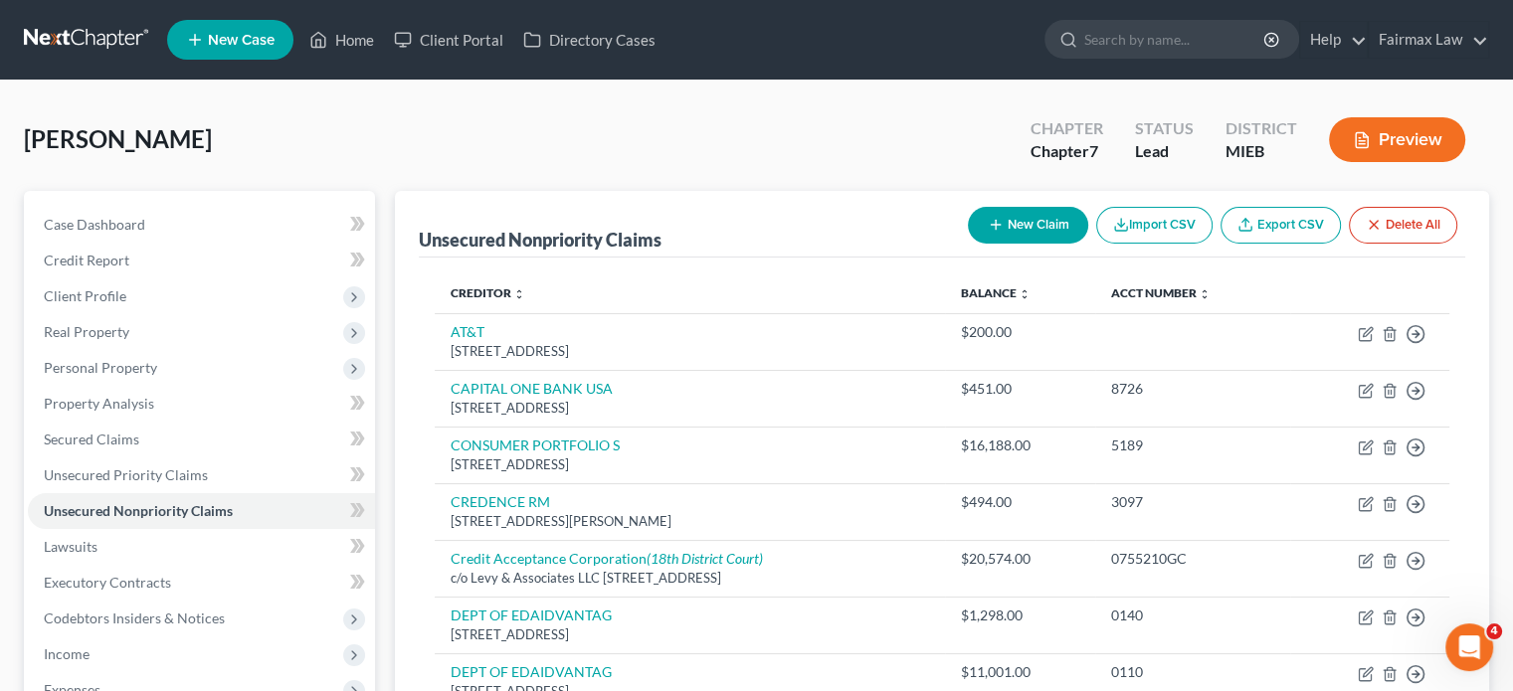
click at [968, 244] on button "New Claim" at bounding box center [1028, 225] width 120 height 37
select select "0"
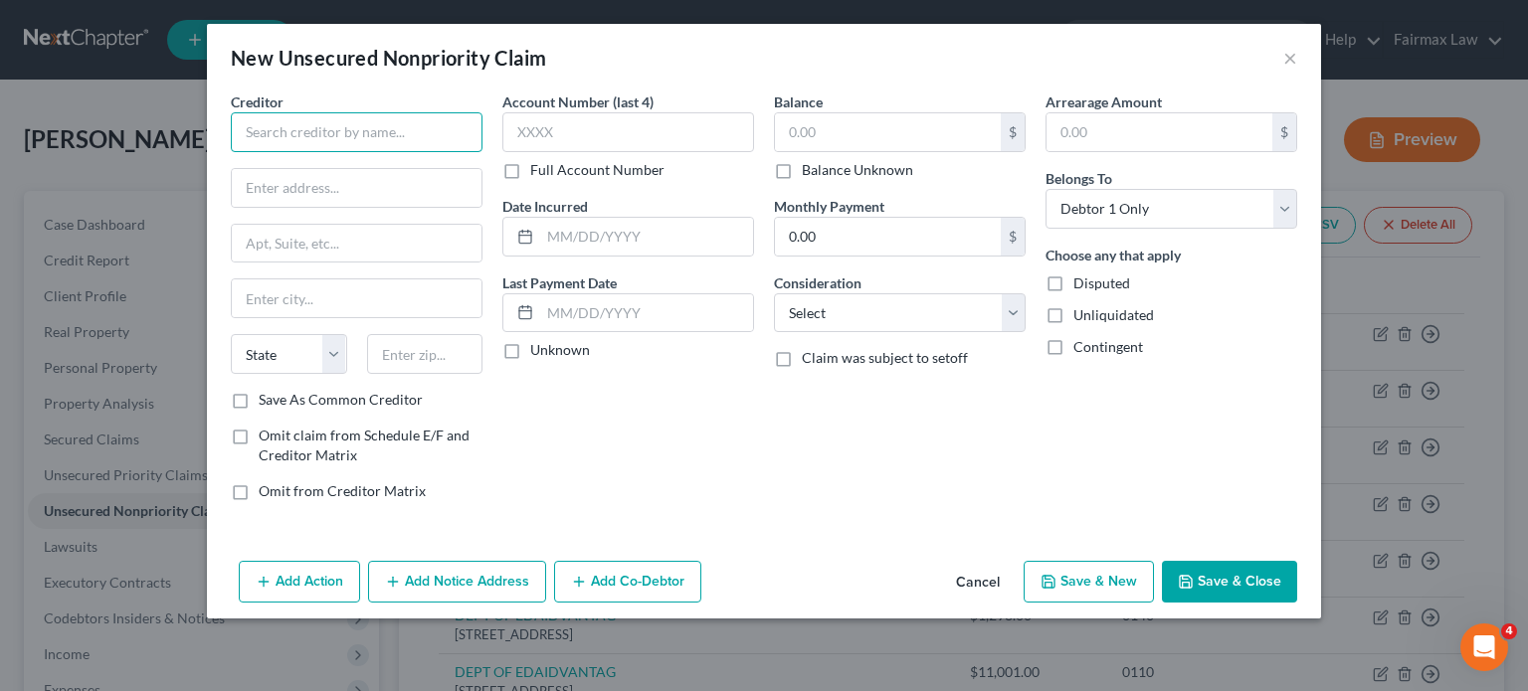
click at [263, 152] on input "text" at bounding box center [357, 132] width 252 height 40
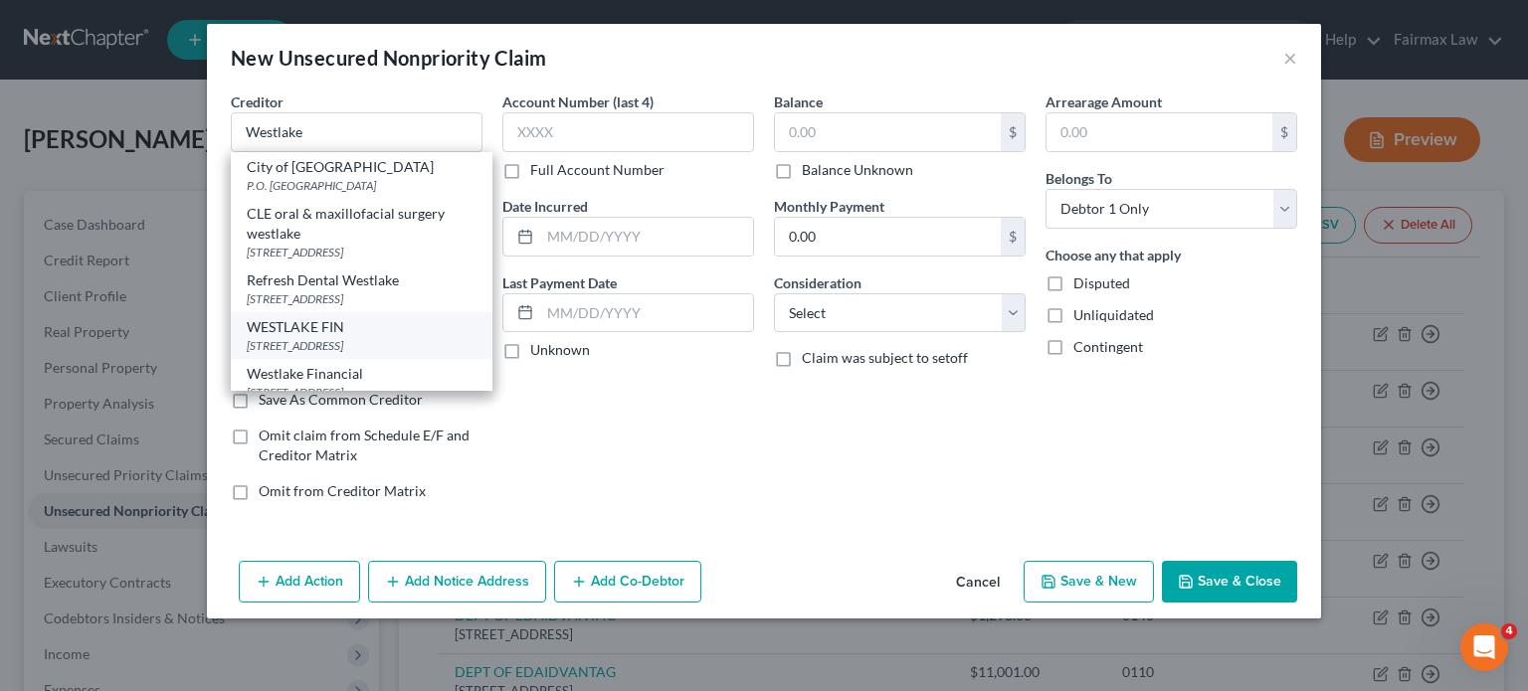
click at [255, 337] on div "WESTLAKE FIN" at bounding box center [362, 327] width 230 height 20
type input "WESTLAKE FIN"
type input "4751 WILSHIRE BVLD"
type input "[GEOGRAPHIC_DATA]"
select select "4"
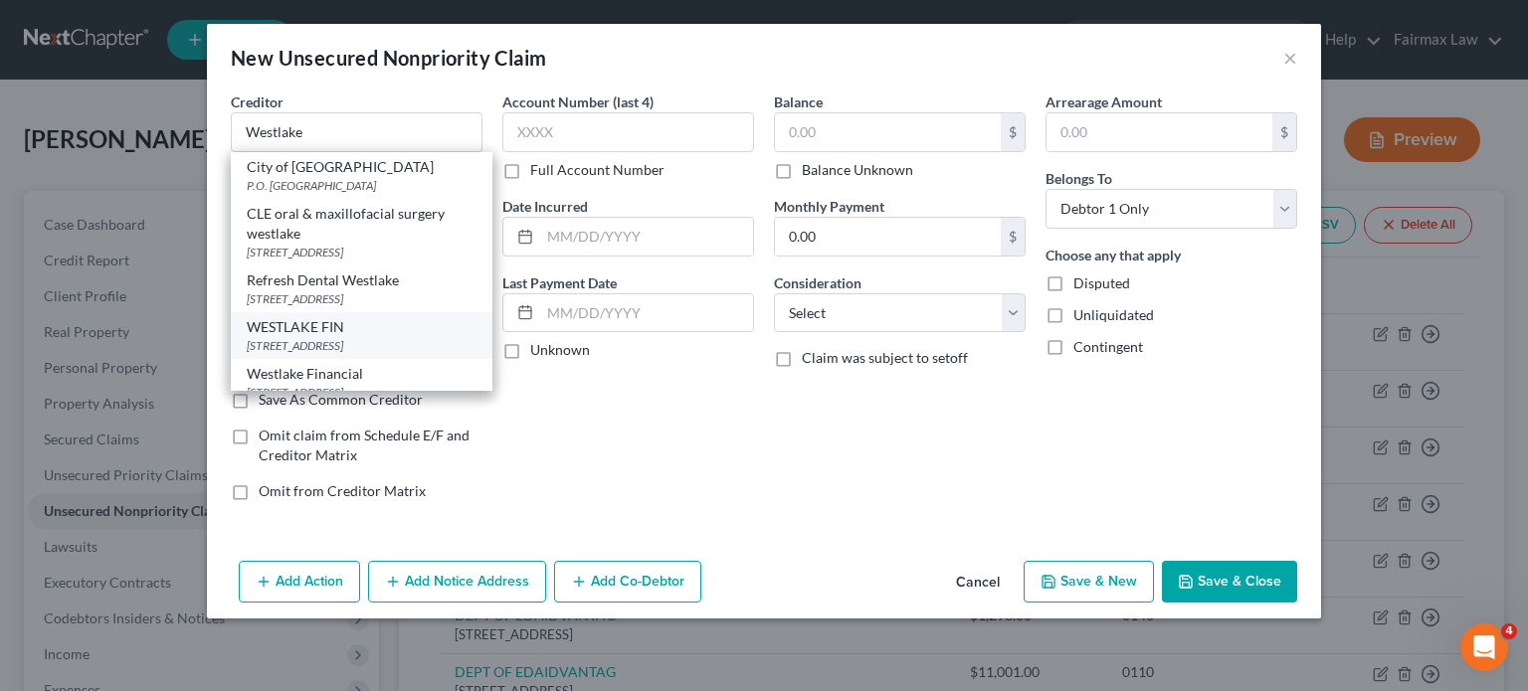
type input "90010"
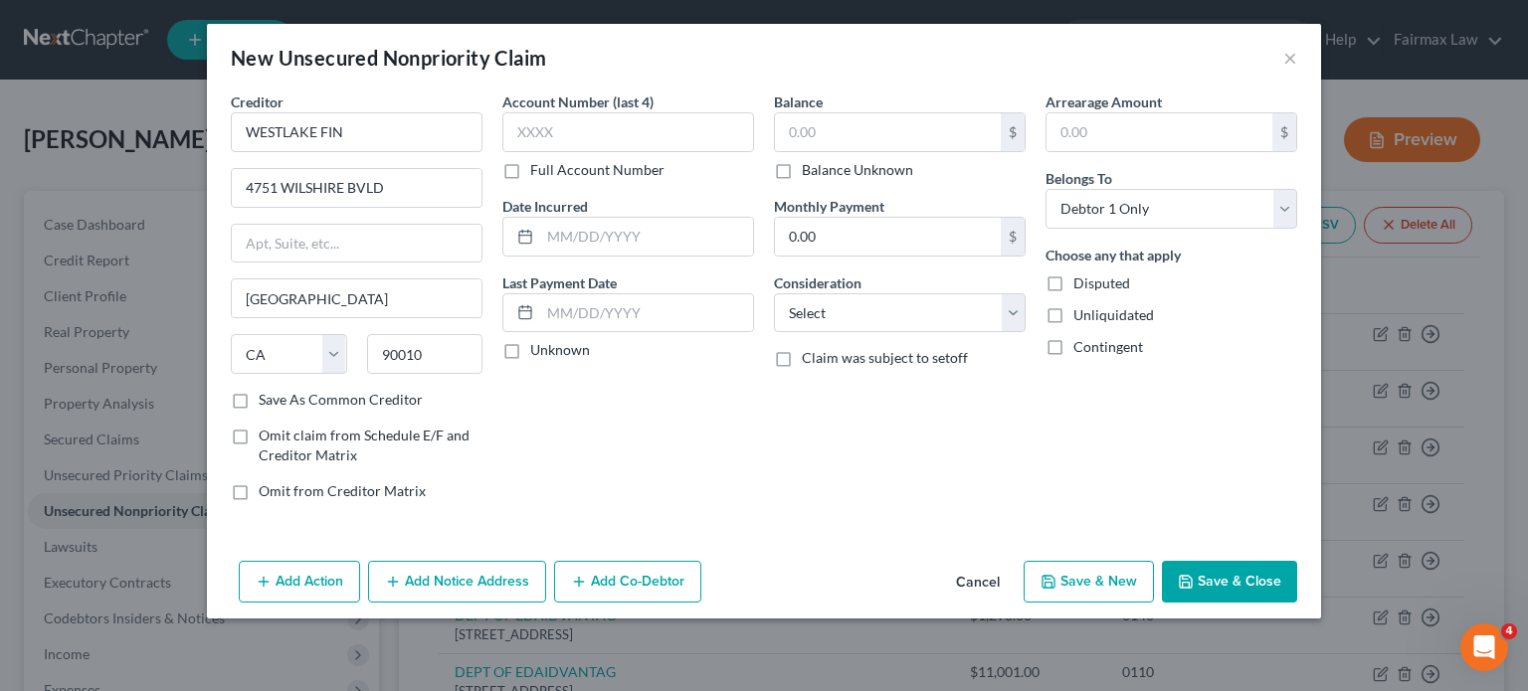
click at [949, 413] on div "Balance $ Balance Unknown Balance Undetermined $ Balance Unknown Monthly Paymen…" at bounding box center [900, 305] width 272 height 426
click at [922, 333] on select "Select Cable / Satellite Services Collection Agency Credit Card Debt Debt Couns…" at bounding box center [900, 313] width 252 height 40
select select "10"
click at [774, 333] on select "Select Cable / Satellite Services Collection Agency Credit Card Debt Debt Couns…" at bounding box center [900, 313] width 252 height 40
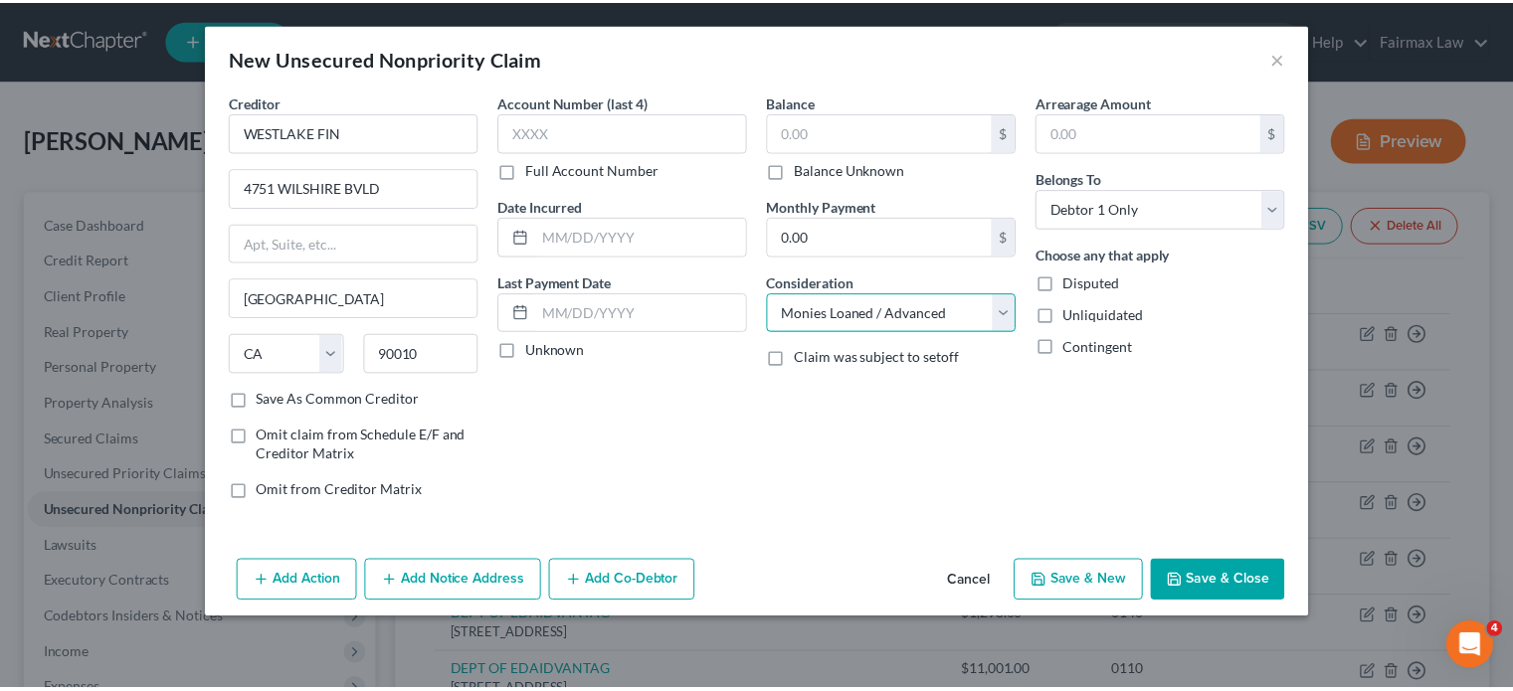
scroll to position [104, 0]
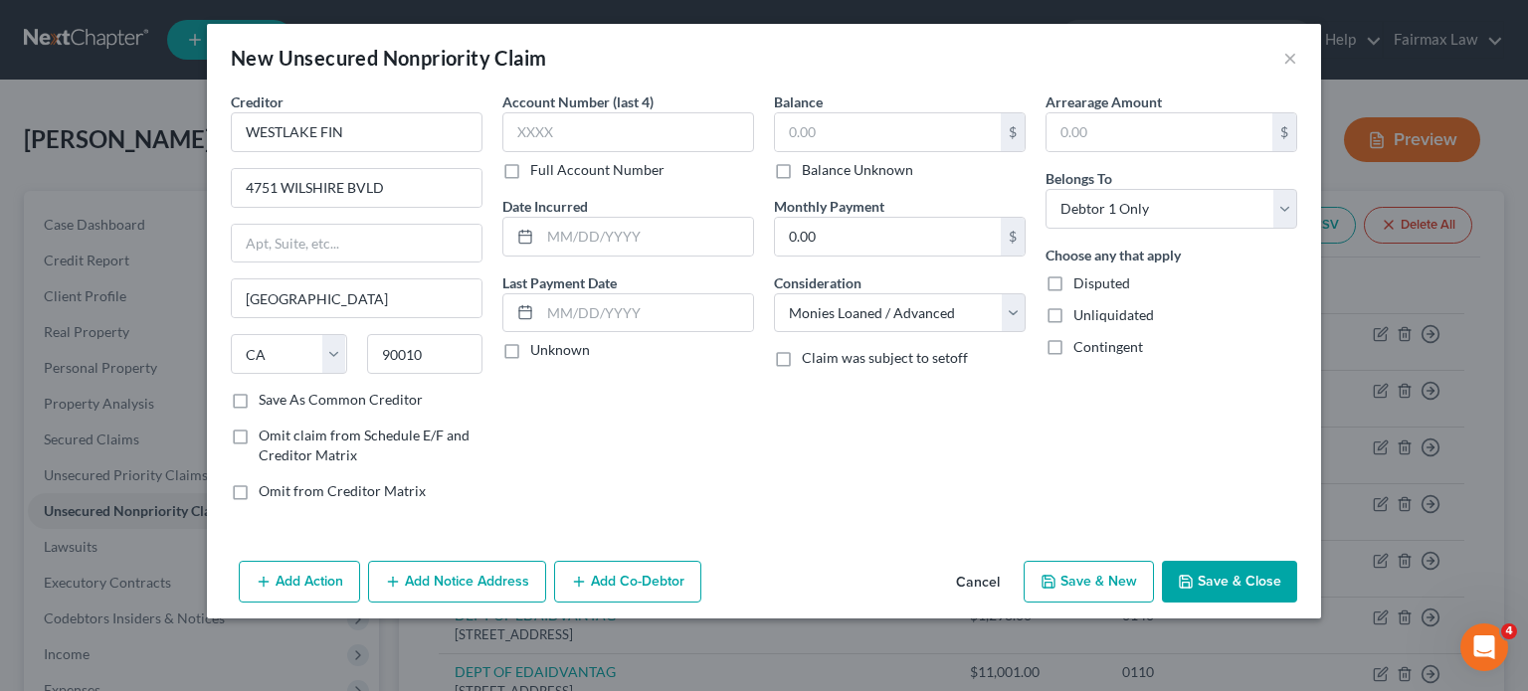
click at [1285, 594] on button "Save & Close" at bounding box center [1229, 582] width 135 height 42
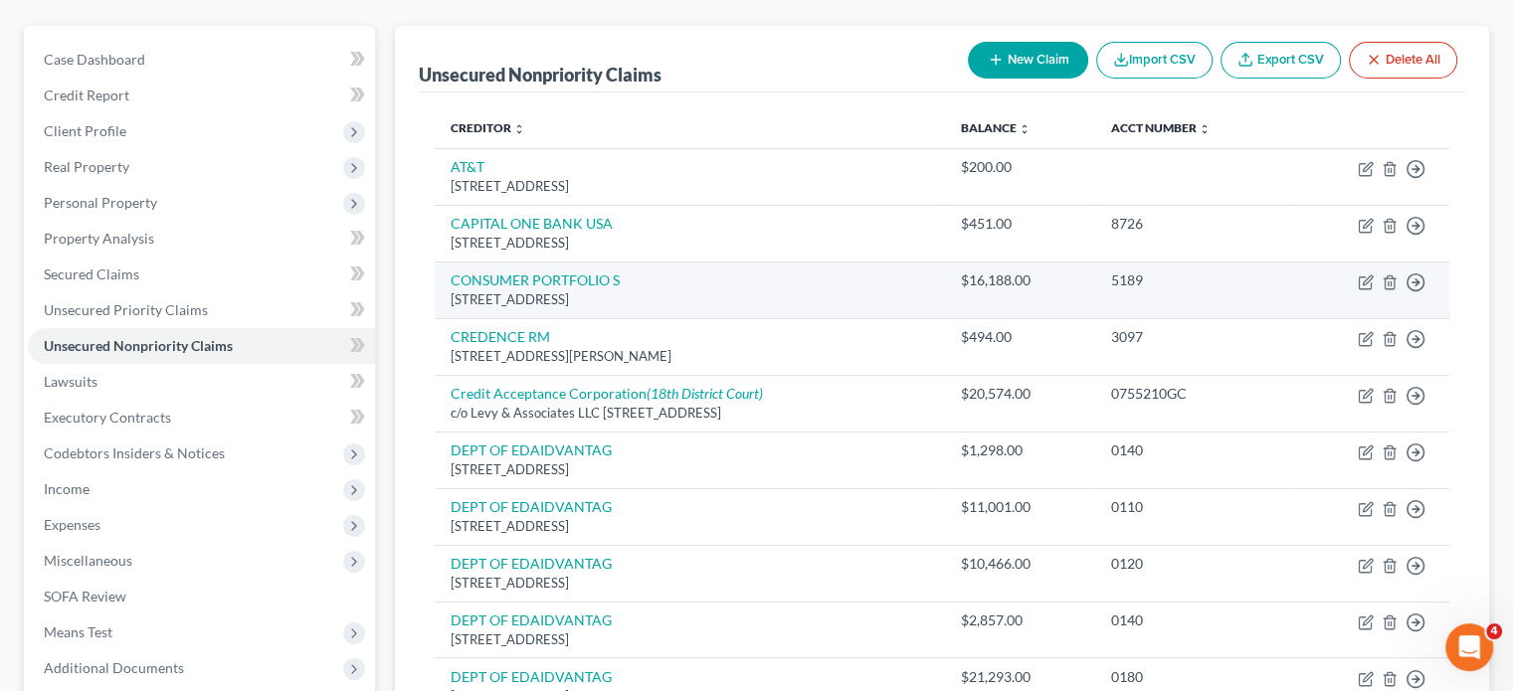
scroll to position [170, 0]
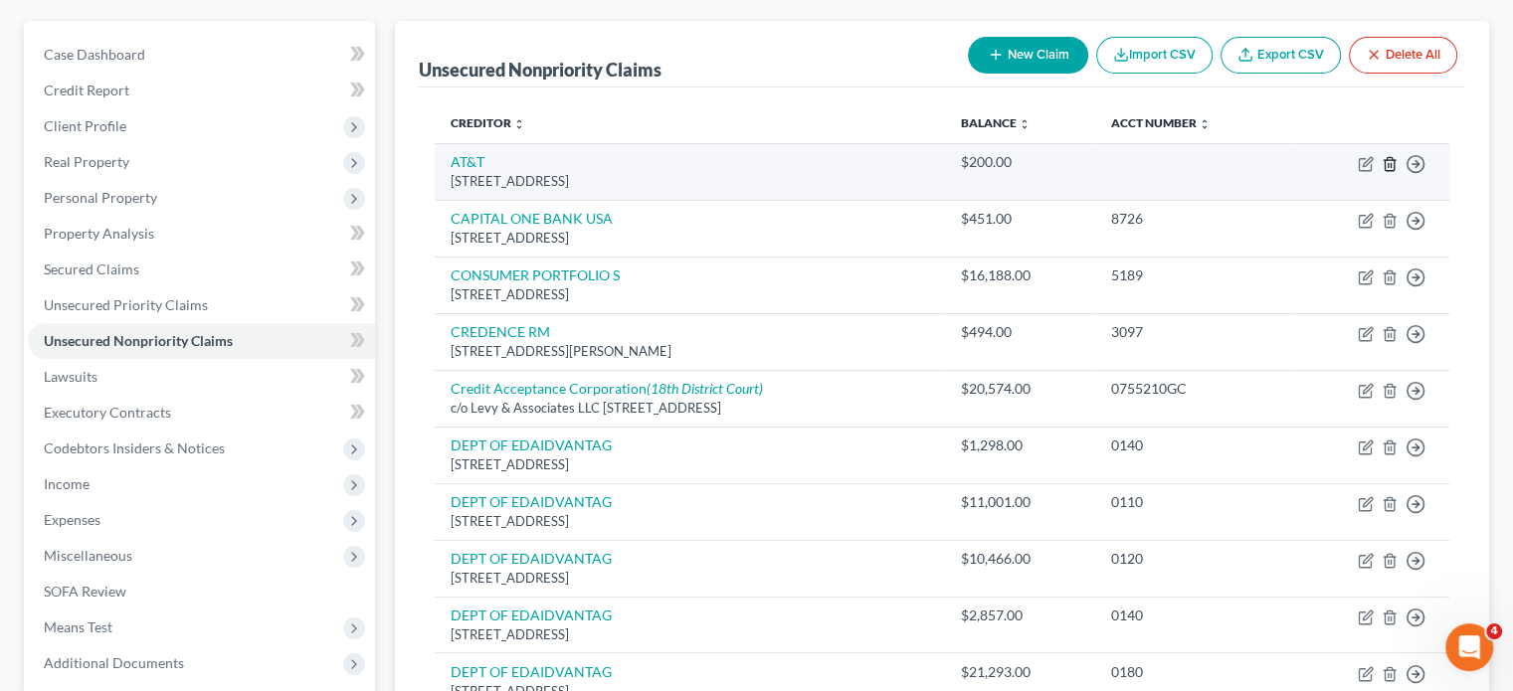
click at [1382, 172] on icon "button" at bounding box center [1390, 164] width 16 height 16
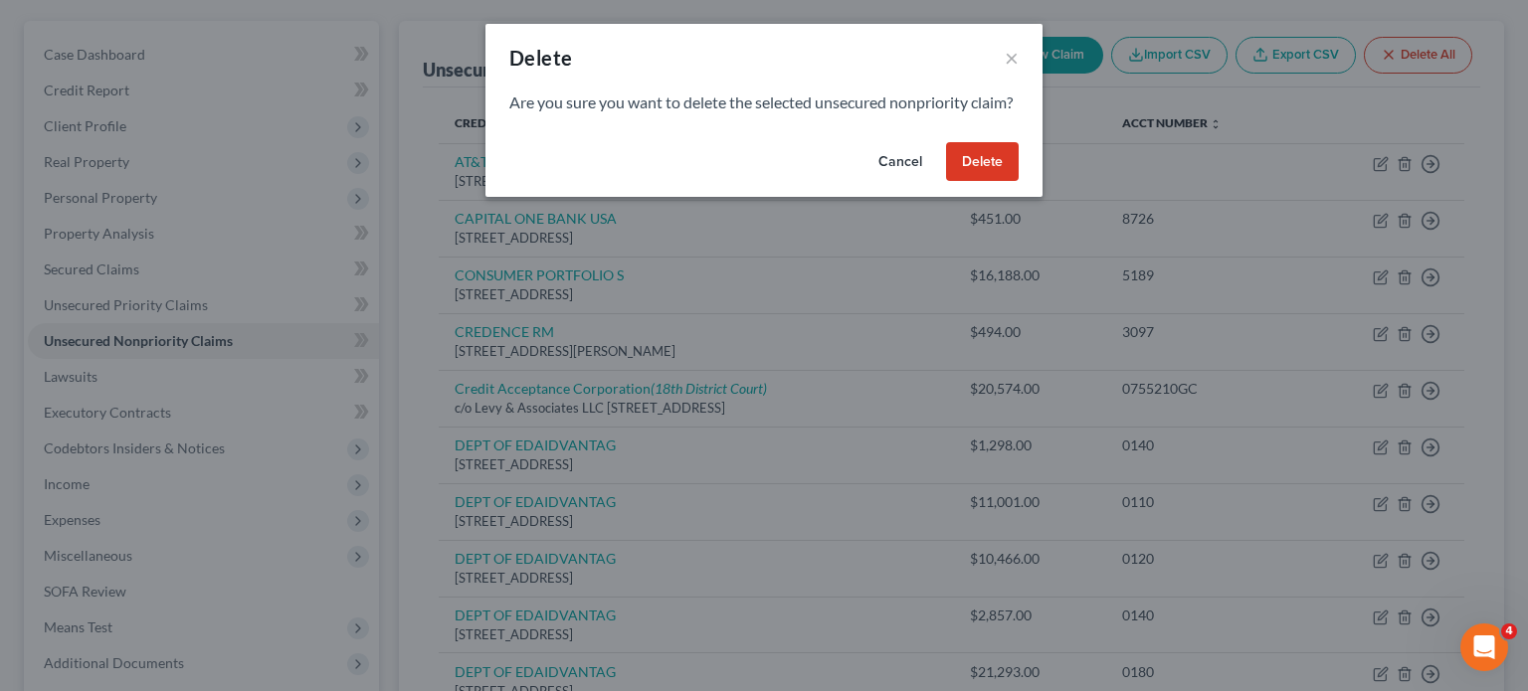
click at [938, 182] on button "Cancel" at bounding box center [901, 162] width 76 height 40
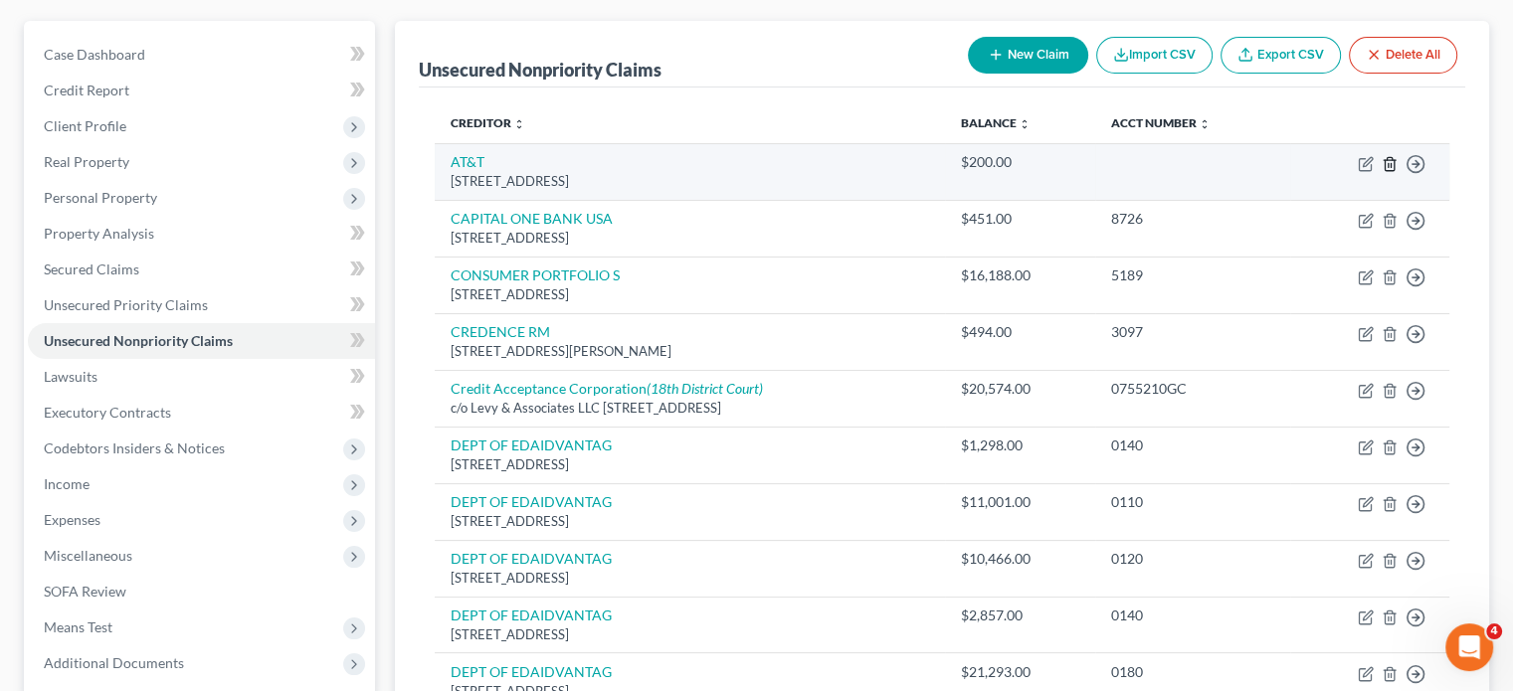
click at [1382, 172] on icon "button" at bounding box center [1390, 164] width 16 height 16
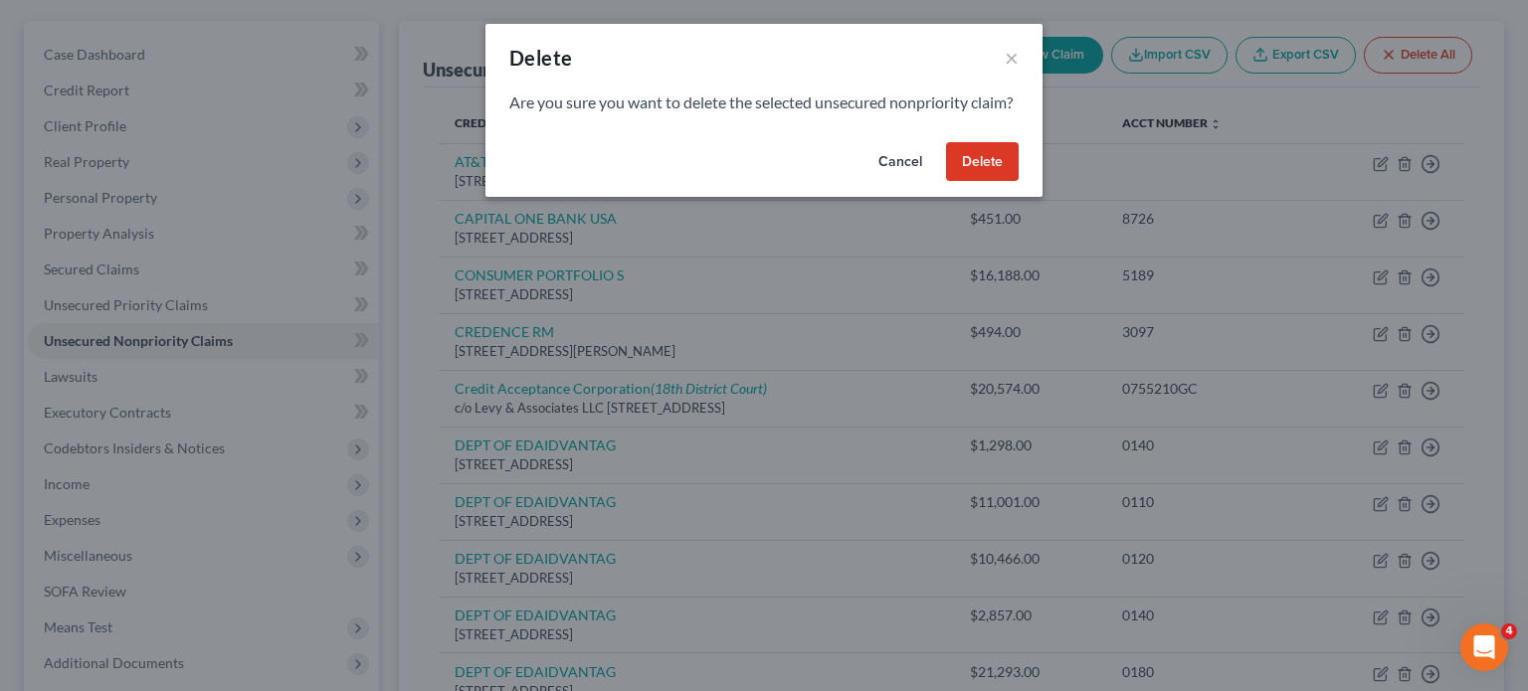
click at [1019, 182] on button "Delete" at bounding box center [982, 162] width 73 height 40
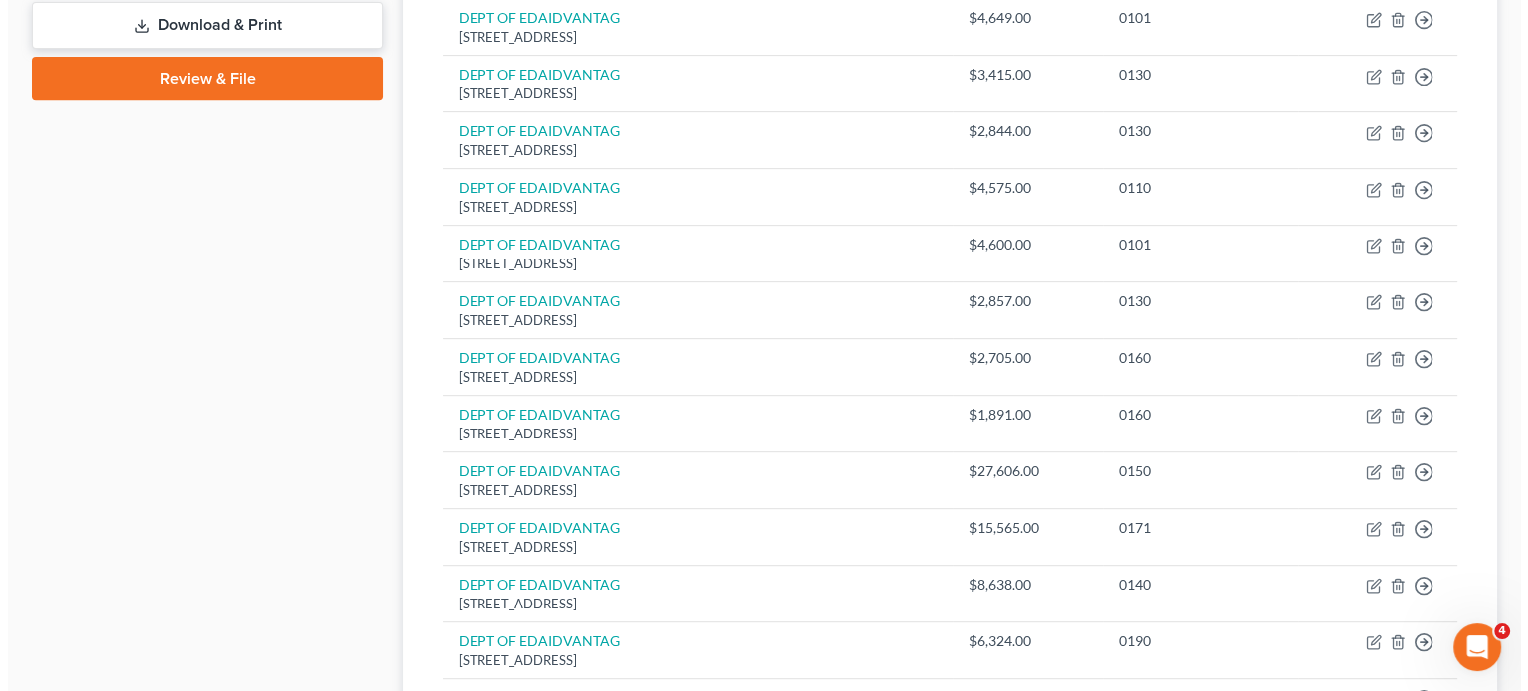
scroll to position [0, 0]
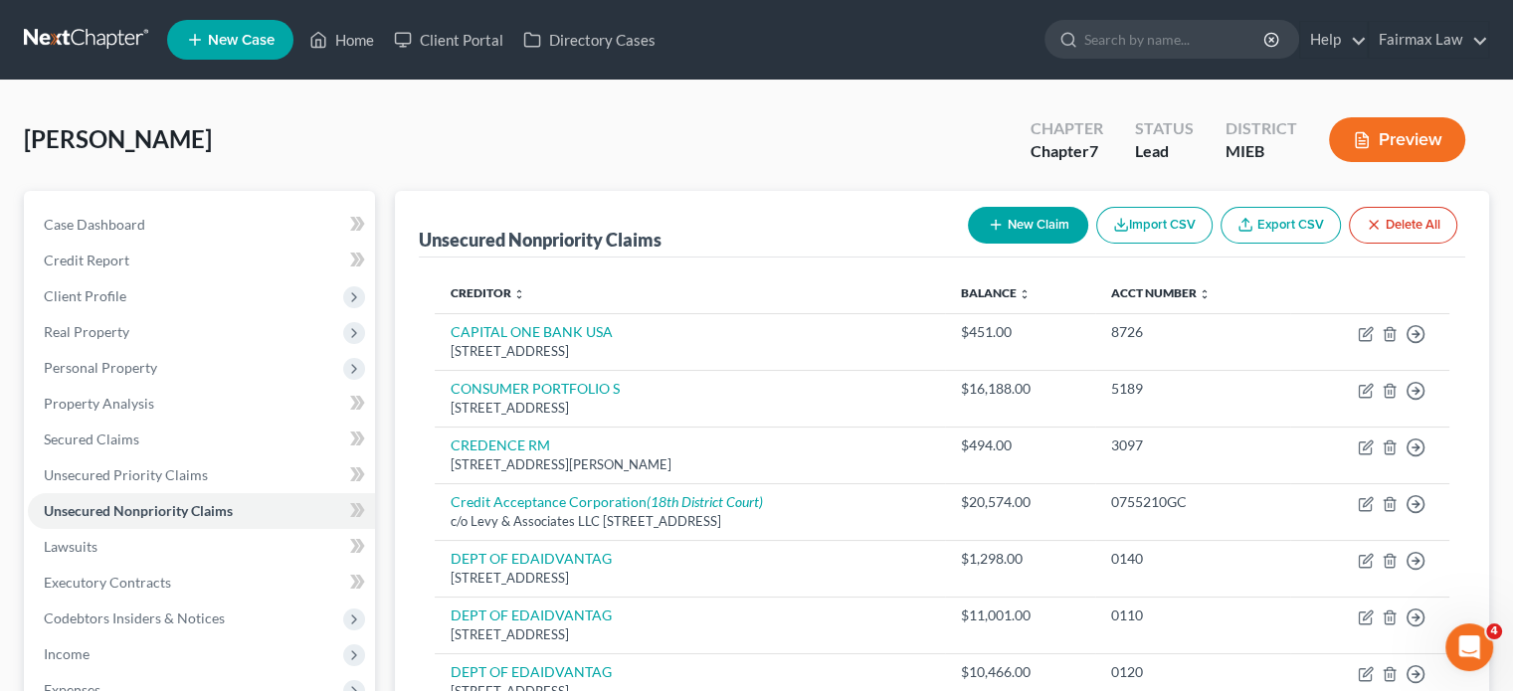
click at [968, 244] on button "New Claim" at bounding box center [1028, 225] width 120 height 37
select select "0"
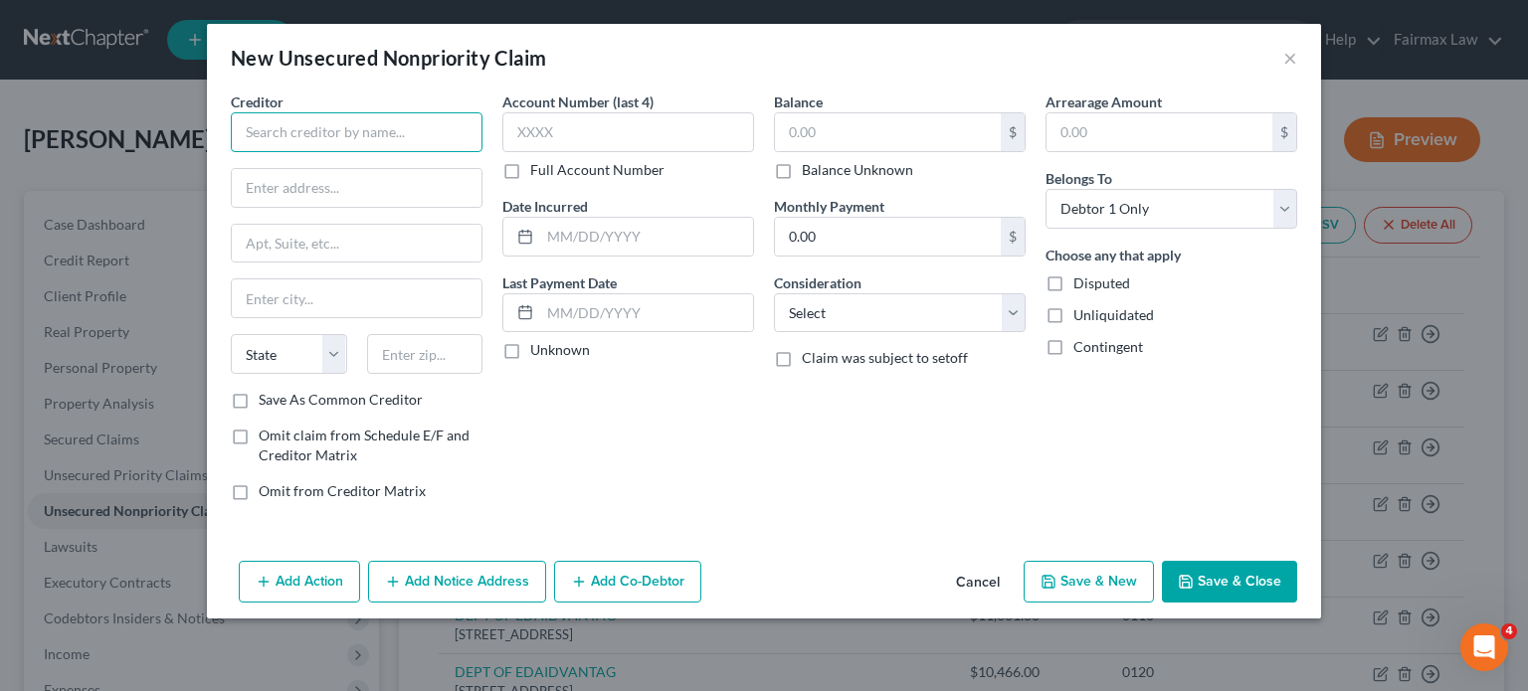
click at [231, 152] on input "text" at bounding box center [357, 132] width 252 height 40
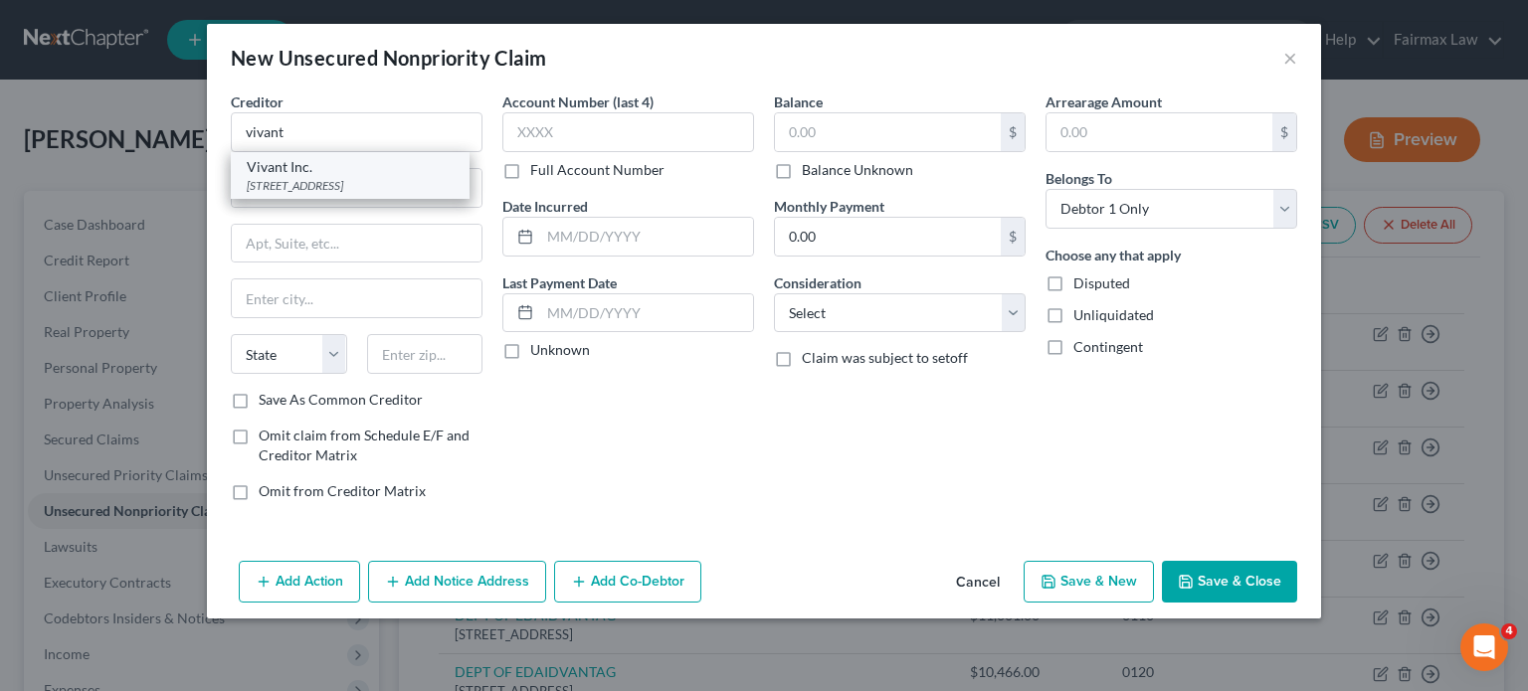
click at [247, 177] on div "Vivant Inc." at bounding box center [350, 167] width 207 height 20
type input "Vivant Inc."
type input "62992 Collection Dr"
type input "[GEOGRAPHIC_DATA]"
select select "14"
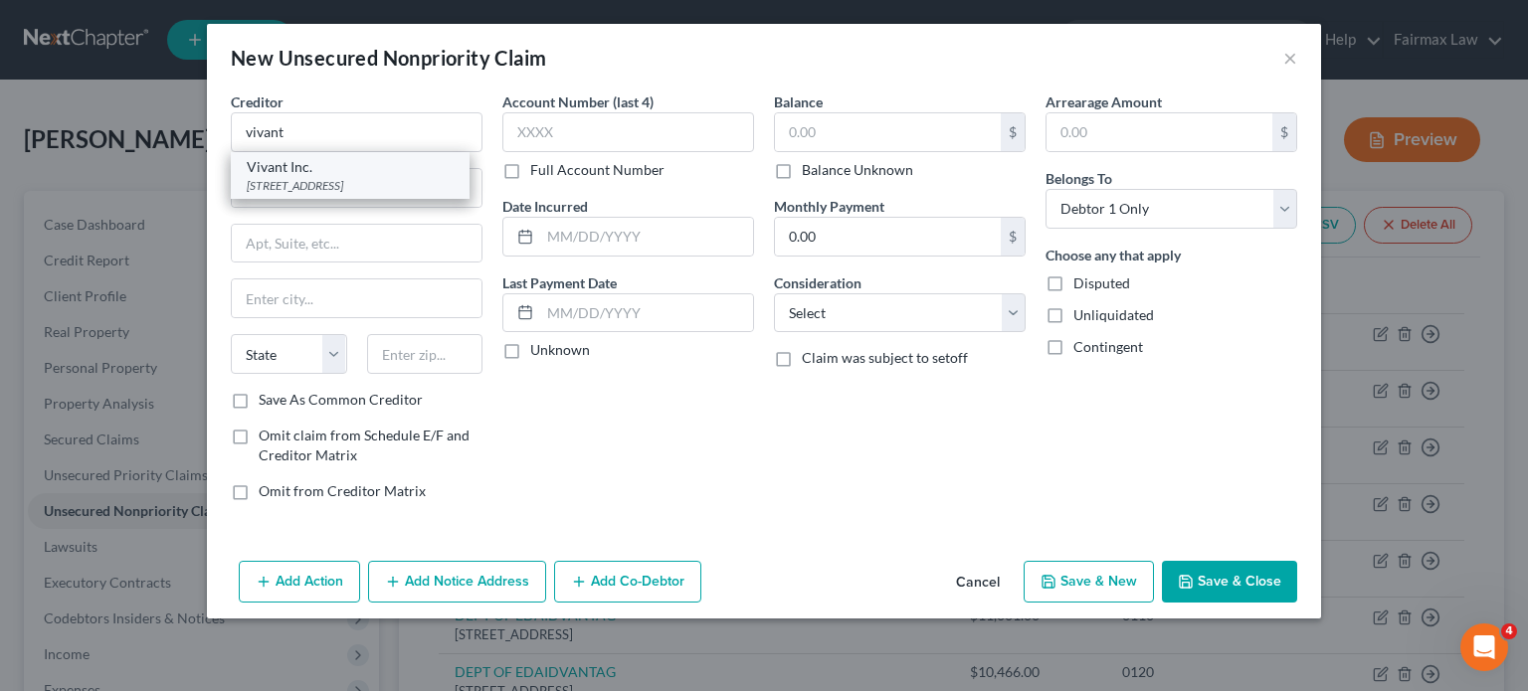
type input "60693"
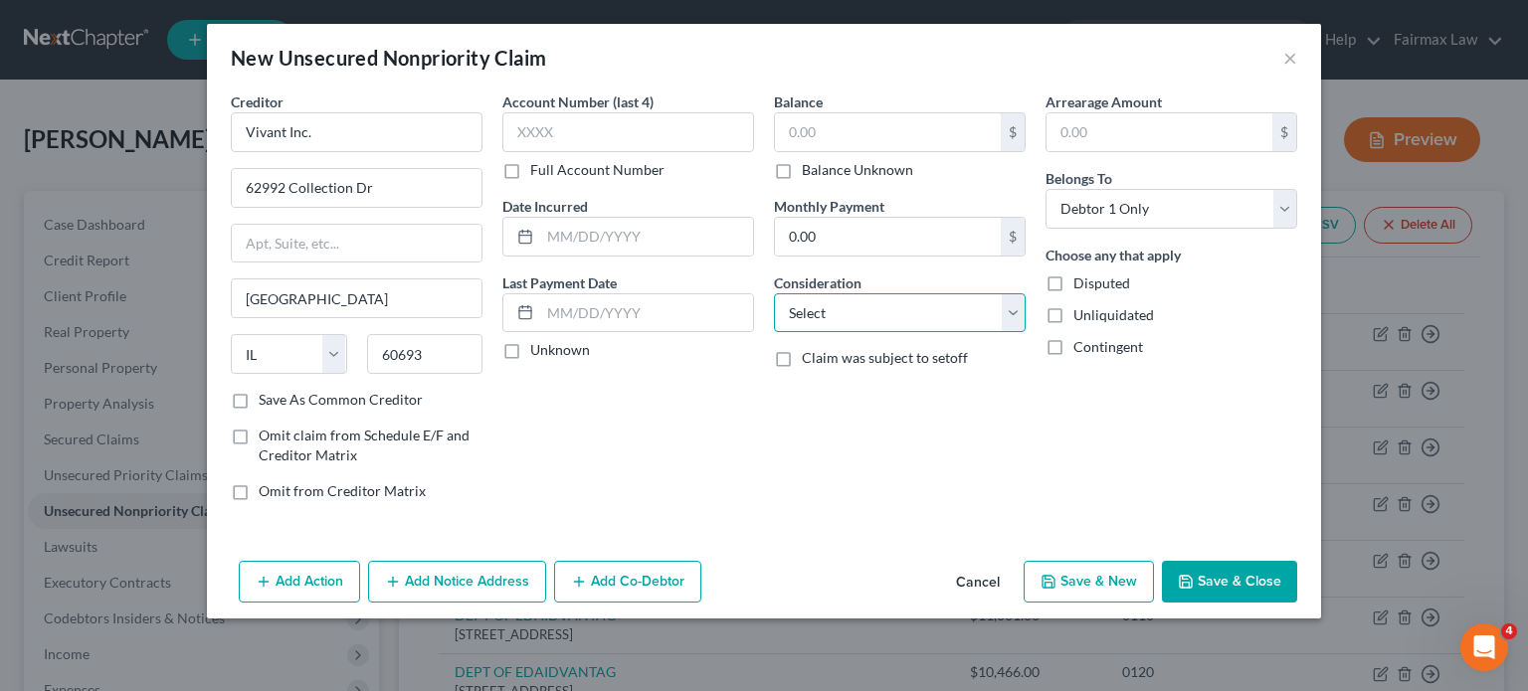
click at [792, 333] on select "Select Cable / Satellite Services Collection Agency Credit Card Debt Debt Couns…" at bounding box center [900, 313] width 252 height 40
select select "10"
click at [774, 333] on select "Select Cable / Satellite Services Collection Agency Credit Card Debt Debt Couns…" at bounding box center [900, 313] width 252 height 40
click at [833, 151] on input "text" at bounding box center [888, 132] width 226 height 38
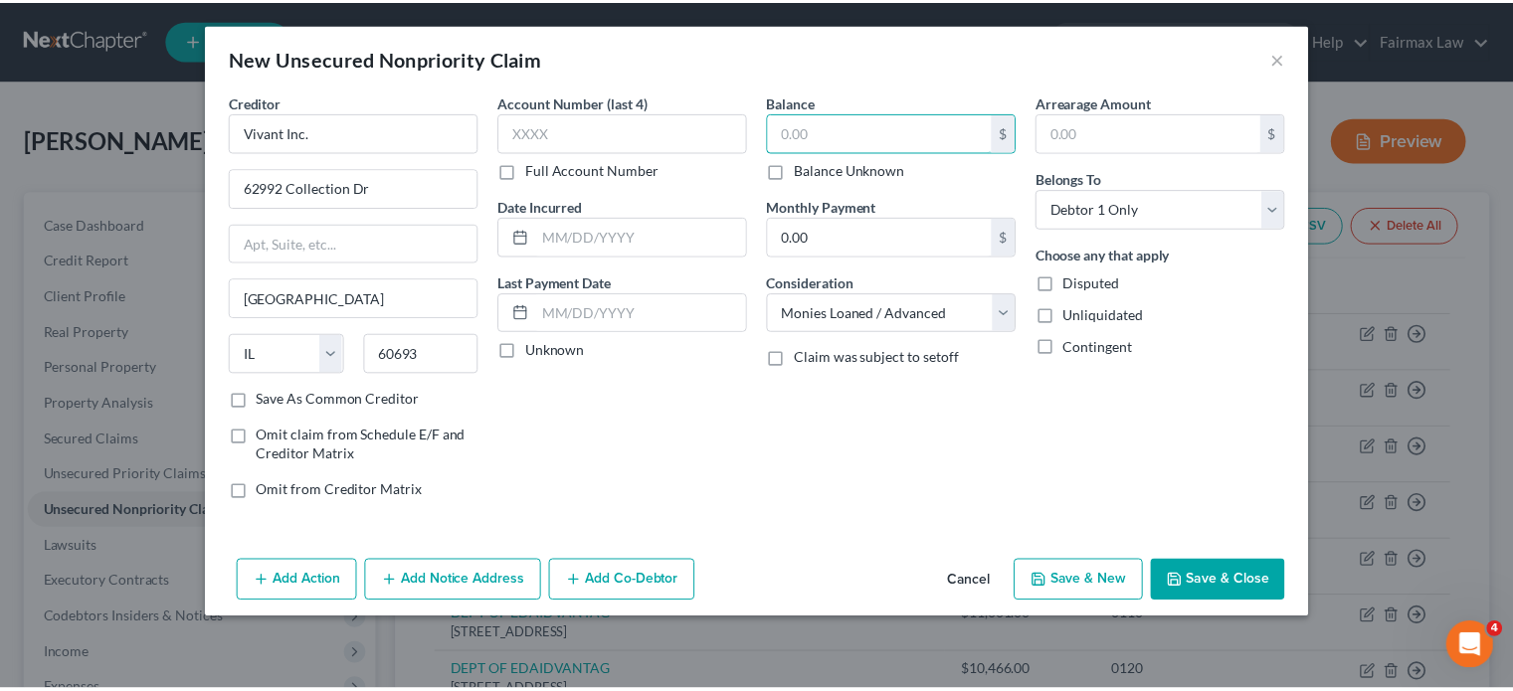
scroll to position [104, 0]
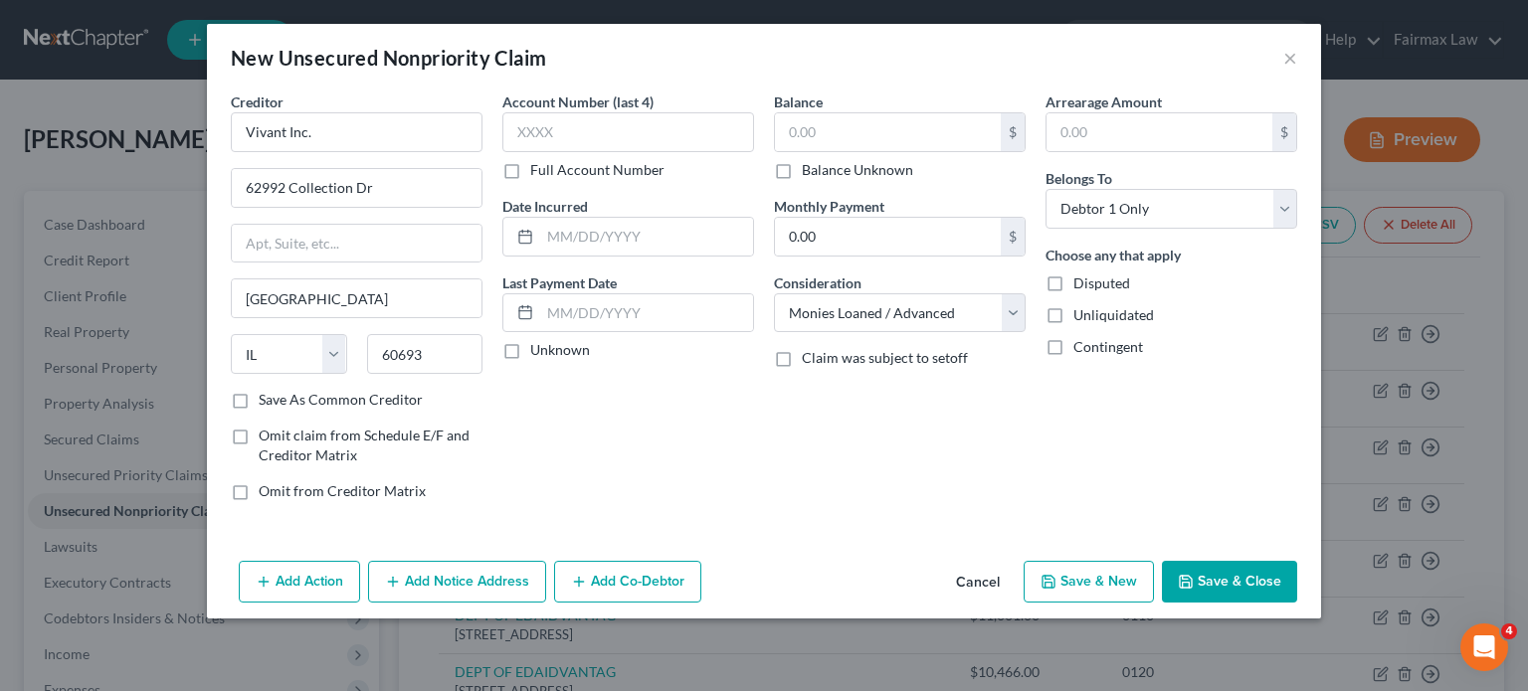
click at [1297, 603] on button "Save & Close" at bounding box center [1229, 582] width 135 height 42
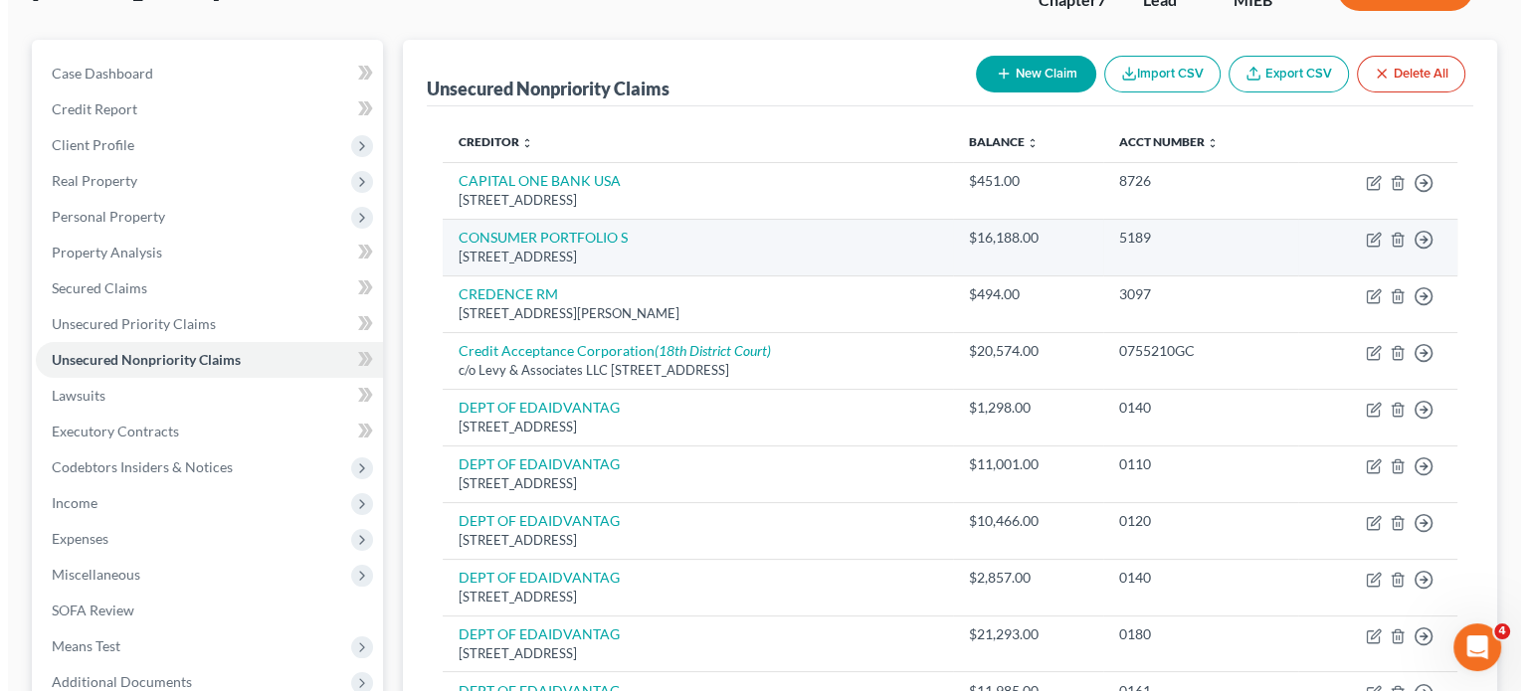
scroll to position [0, 0]
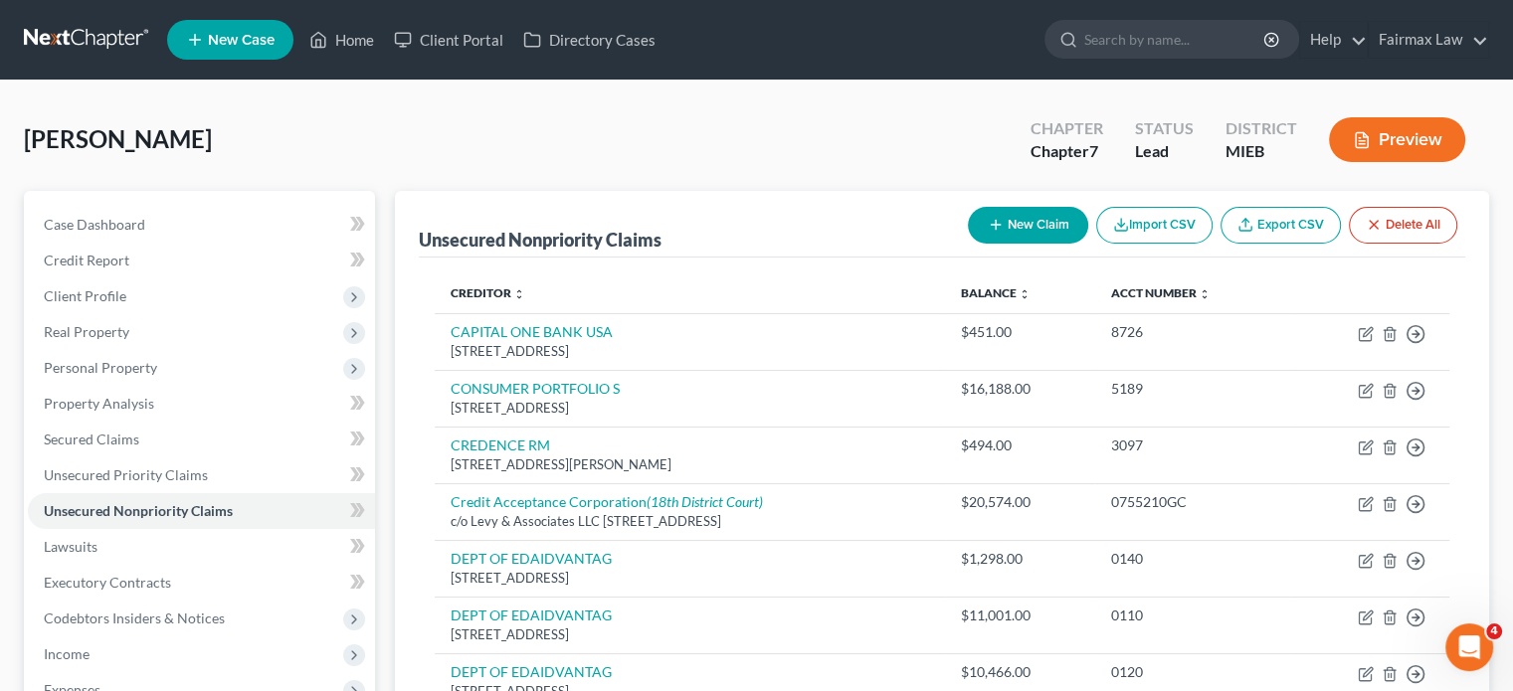
click at [968, 244] on button "New Claim" at bounding box center [1028, 225] width 120 height 37
select select "0"
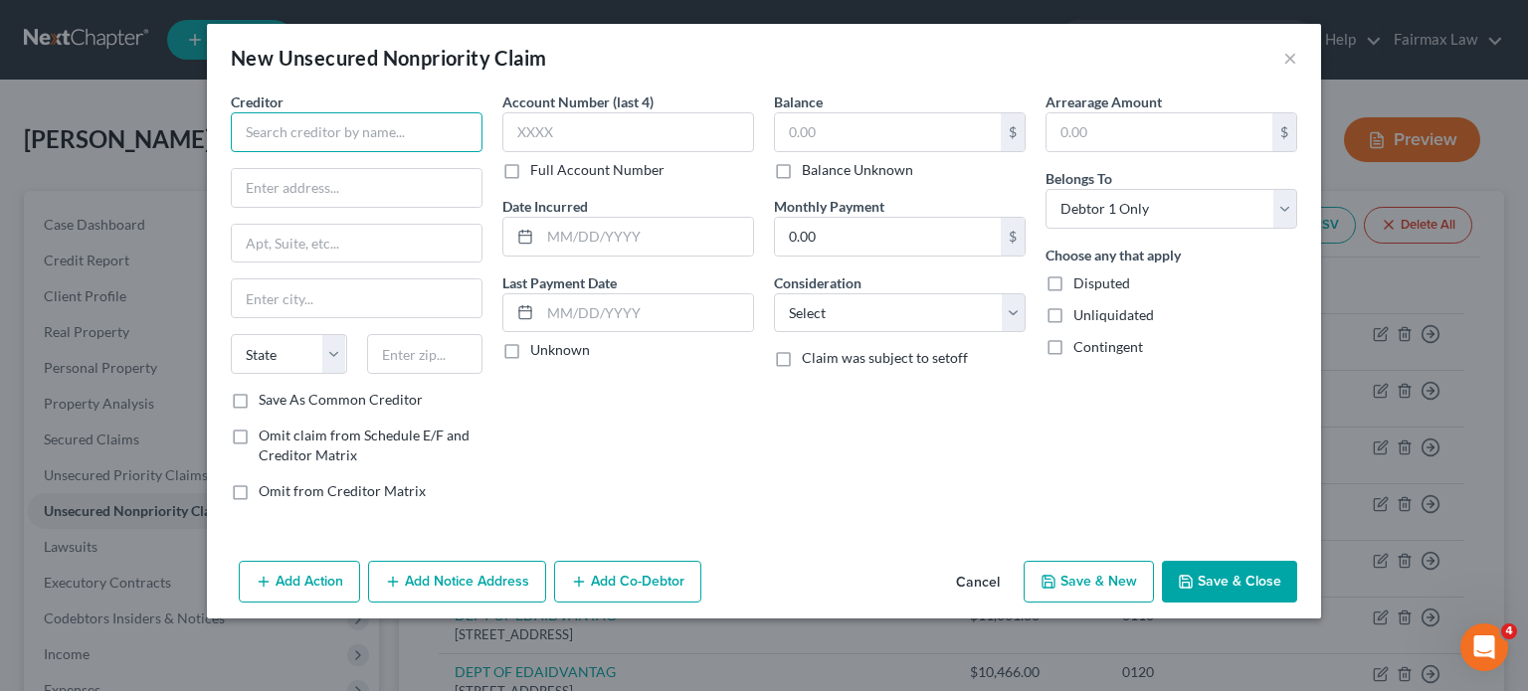
click at [231, 143] on input "text" at bounding box center [357, 132] width 252 height 40
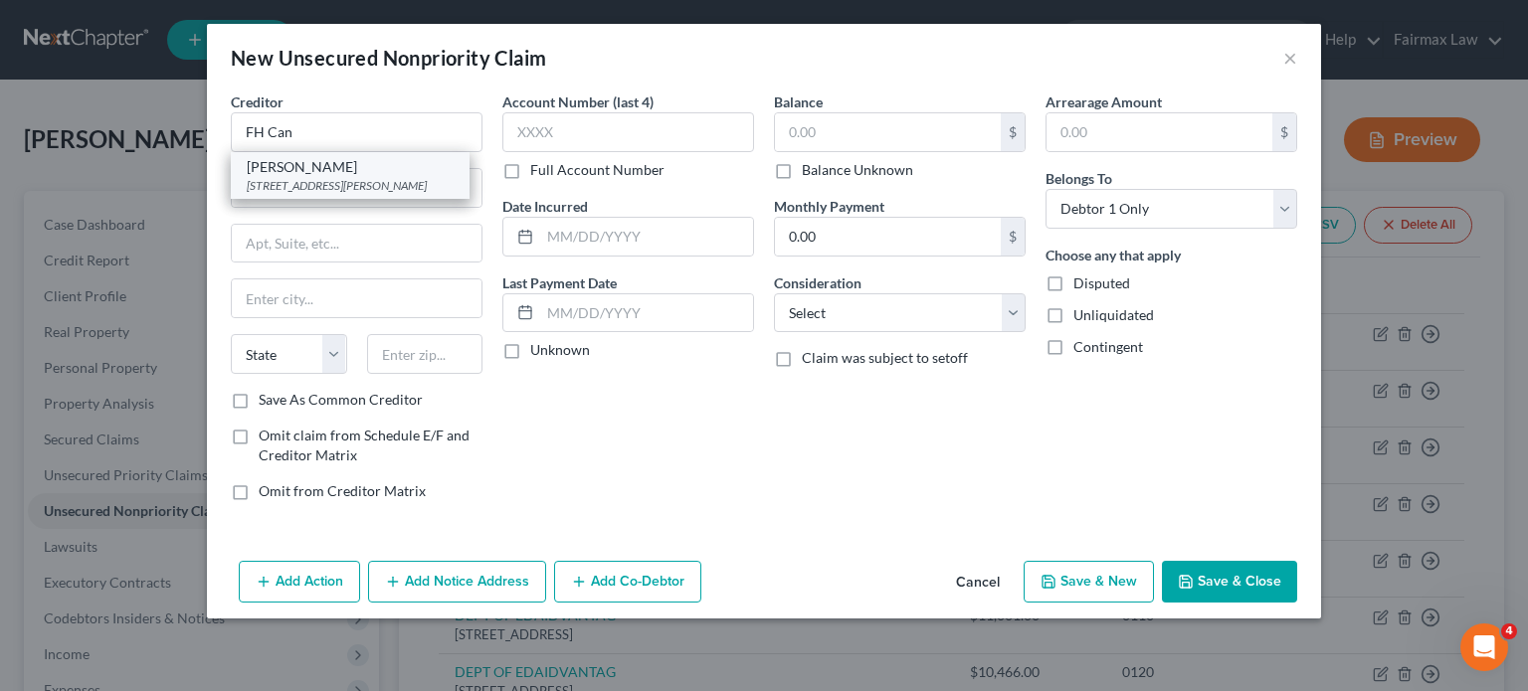
click at [247, 177] on div "[PERSON_NAME]" at bounding box center [350, 167] width 207 height 20
type input "[PERSON_NAME]"
type input "[STREET_ADDRESS][PERSON_NAME]"
type input "[GEOGRAPHIC_DATA]"
select select "22"
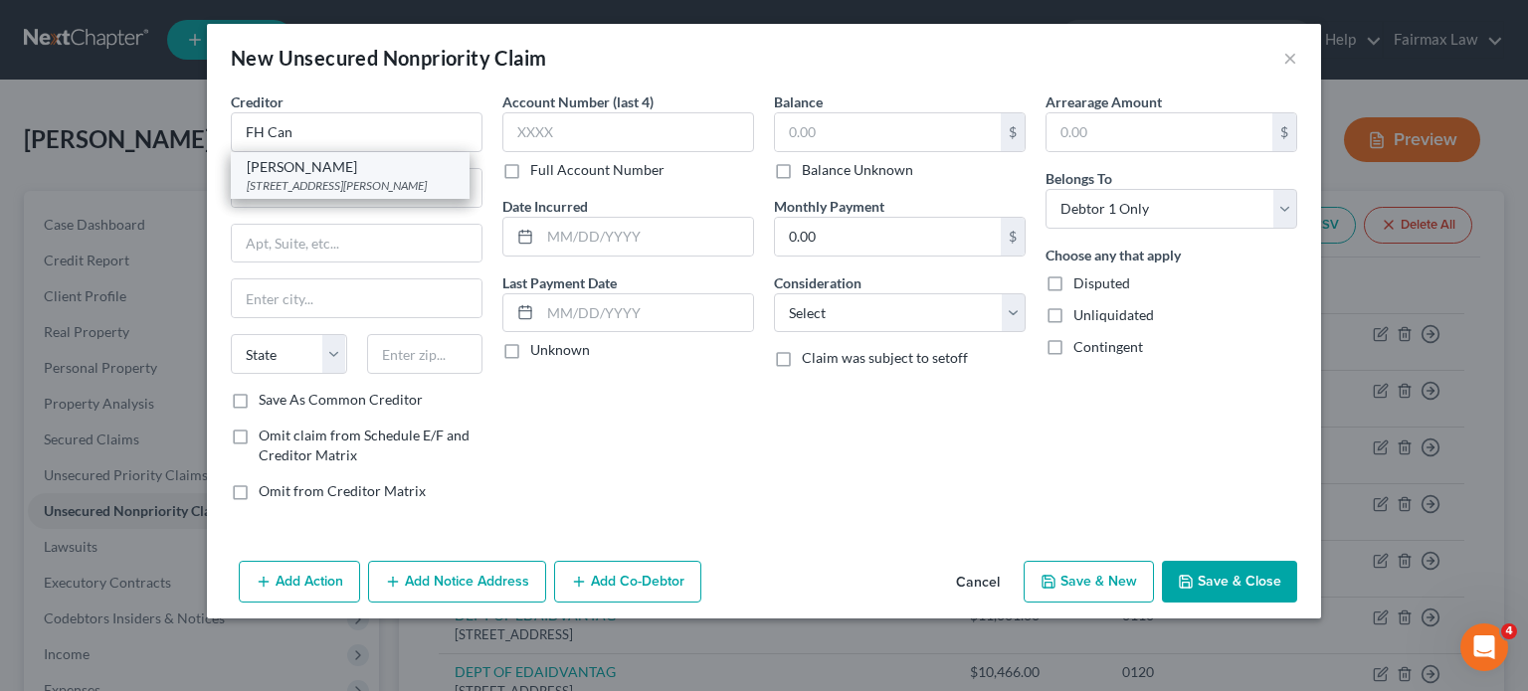
type input "01845"
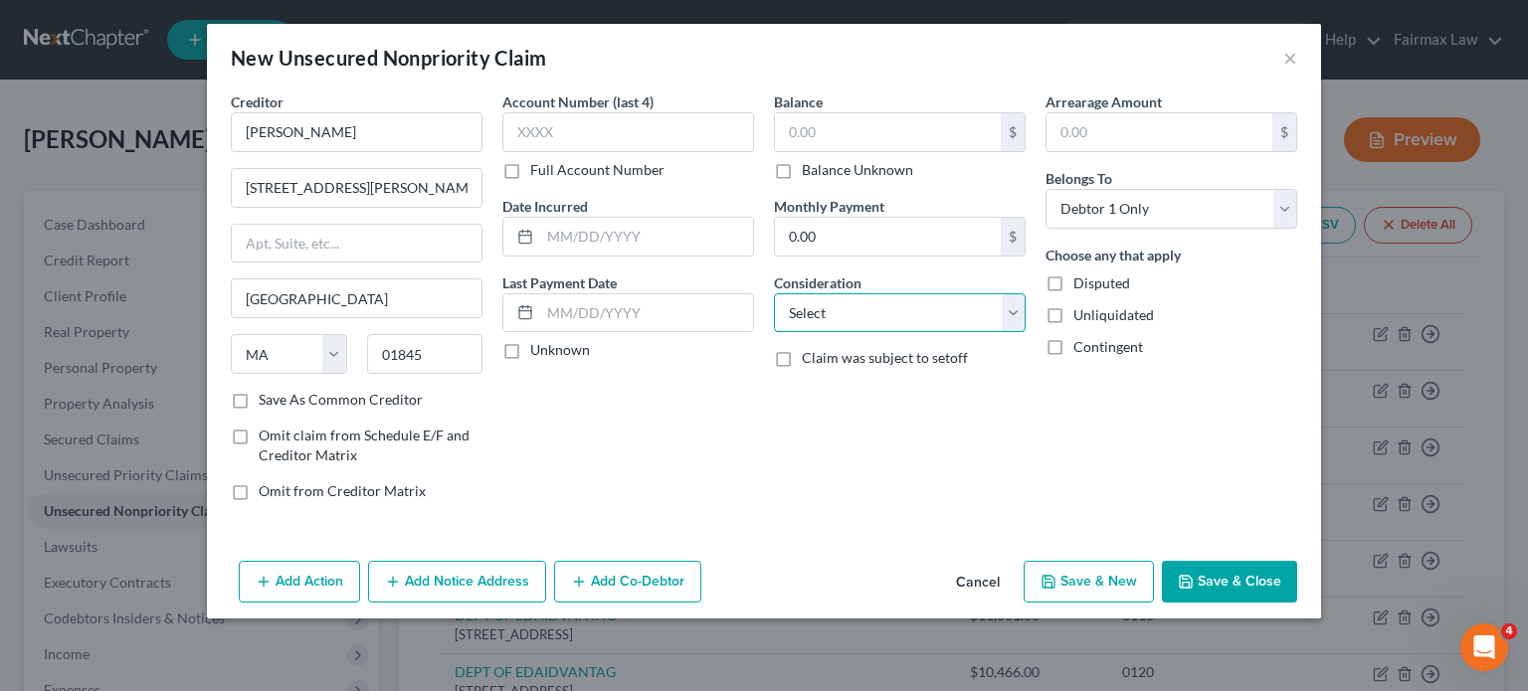
click at [808, 333] on select "Select Cable / Satellite Services Collection Agency Credit Card Debt Debt Couns…" at bounding box center [900, 313] width 252 height 40
select select "10"
click at [774, 333] on select "Select Cable / Satellite Services Collection Agency Credit Card Debt Debt Couns…" at bounding box center [900, 313] width 252 height 40
click at [824, 151] on input "text" at bounding box center [888, 132] width 226 height 38
click at [819, 151] on input "text" at bounding box center [888, 132] width 226 height 38
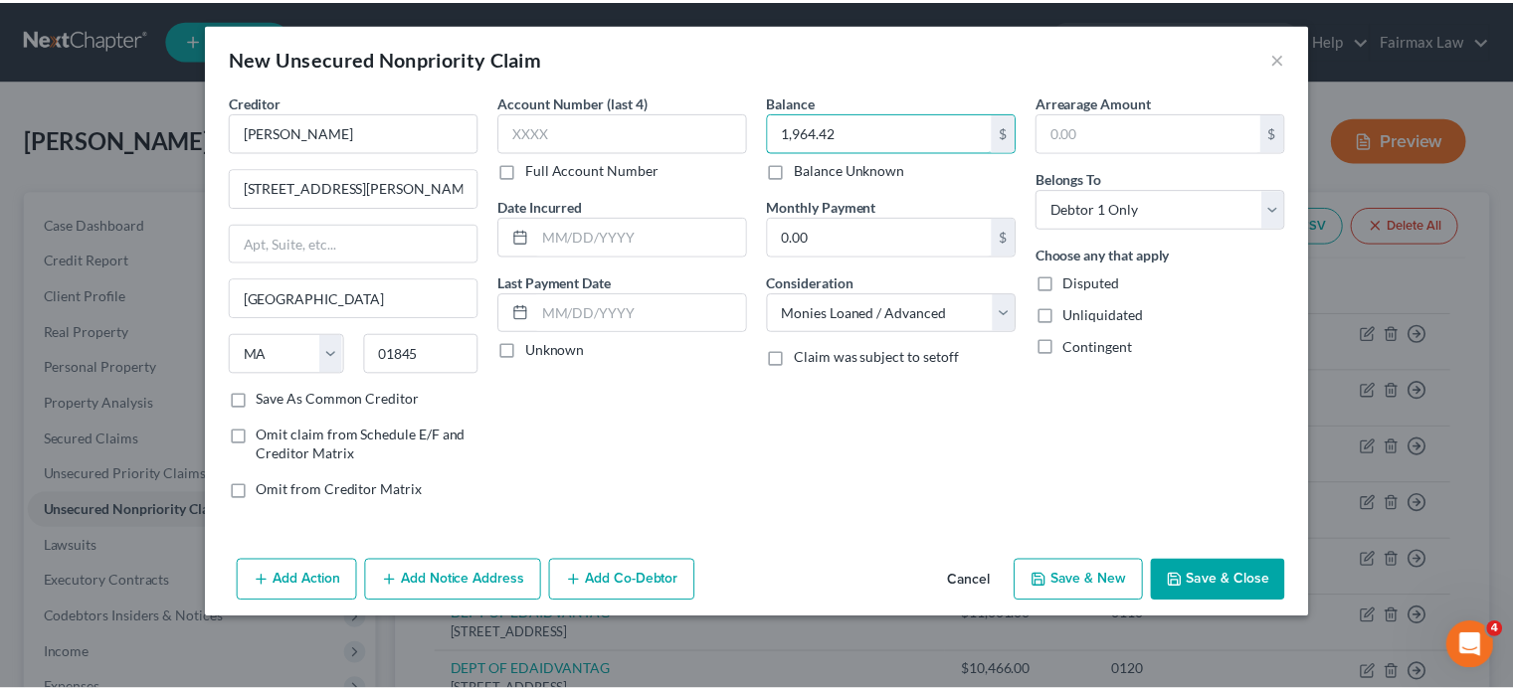
scroll to position [104, 0]
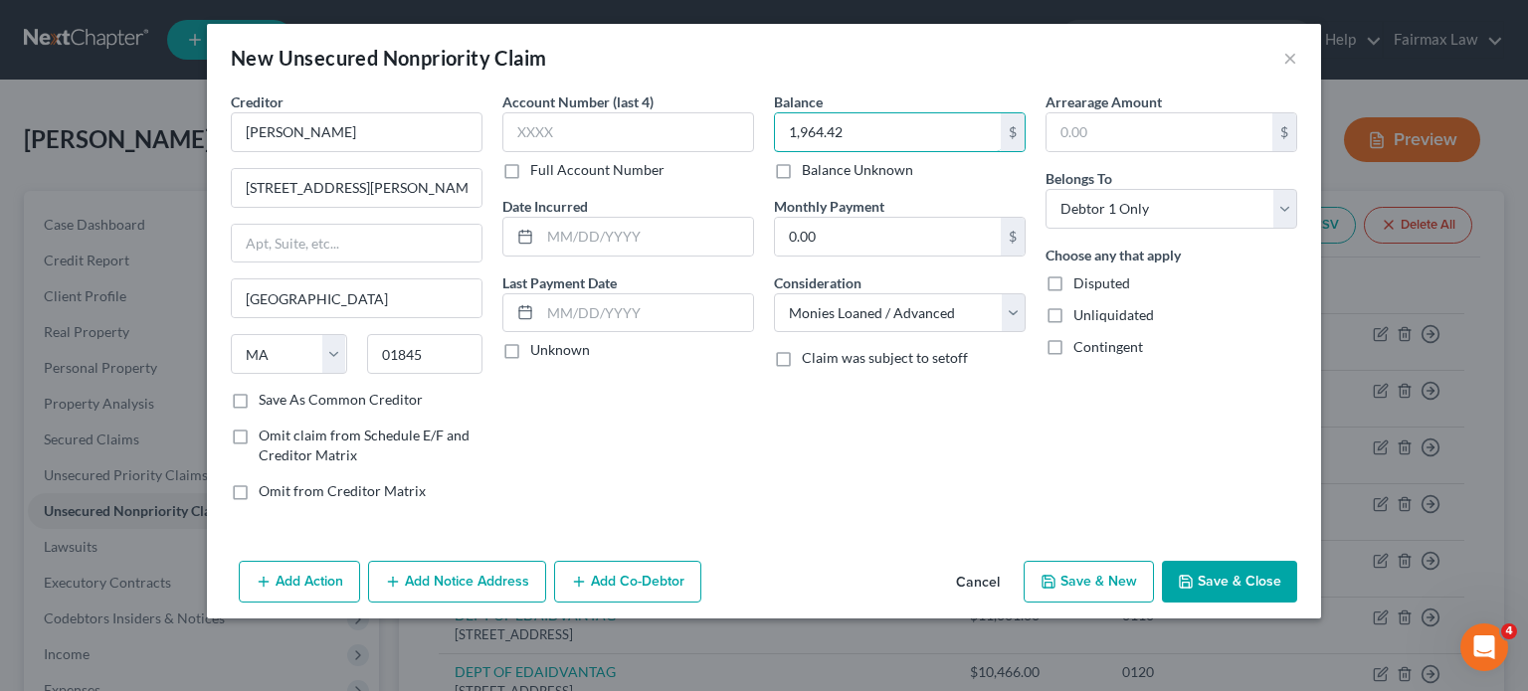
type input "1,964.42"
click at [1297, 603] on button "Save & Close" at bounding box center [1229, 582] width 135 height 42
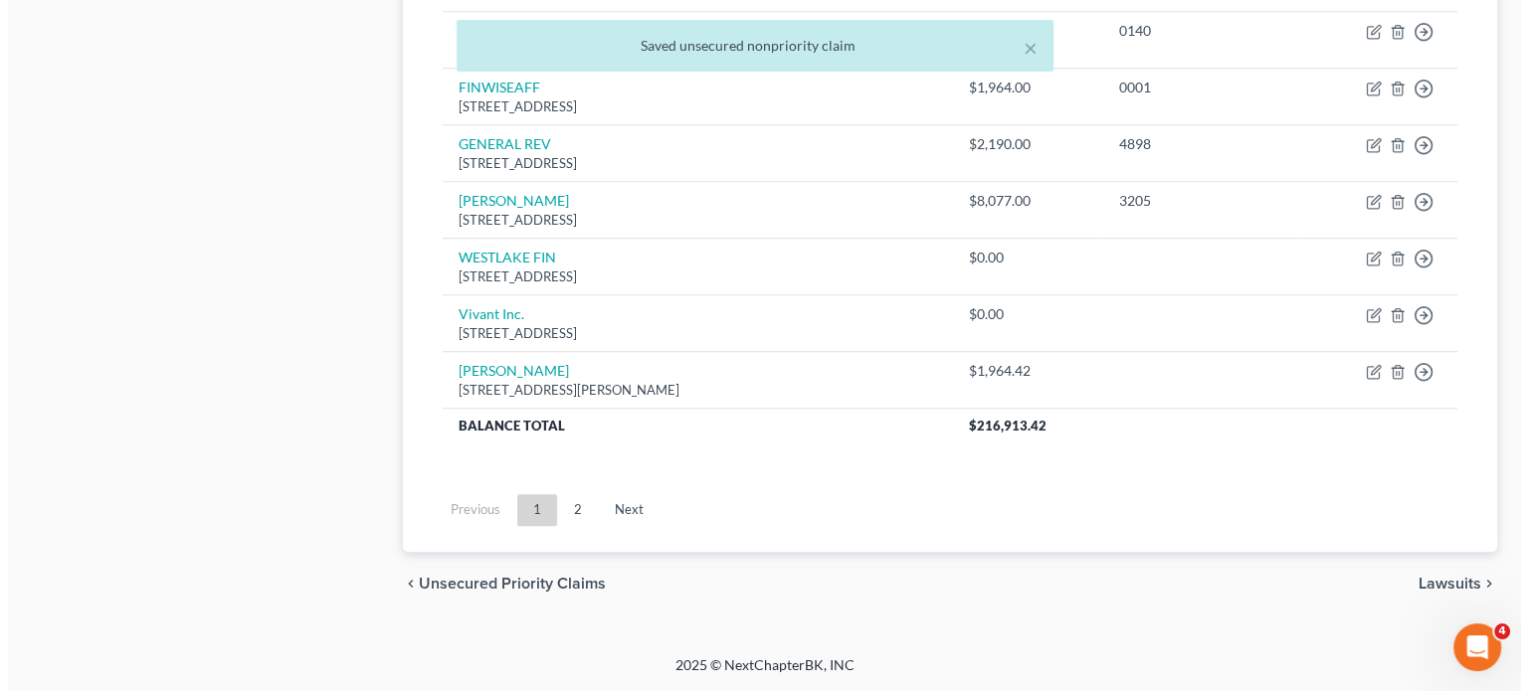
scroll to position [2065, 0]
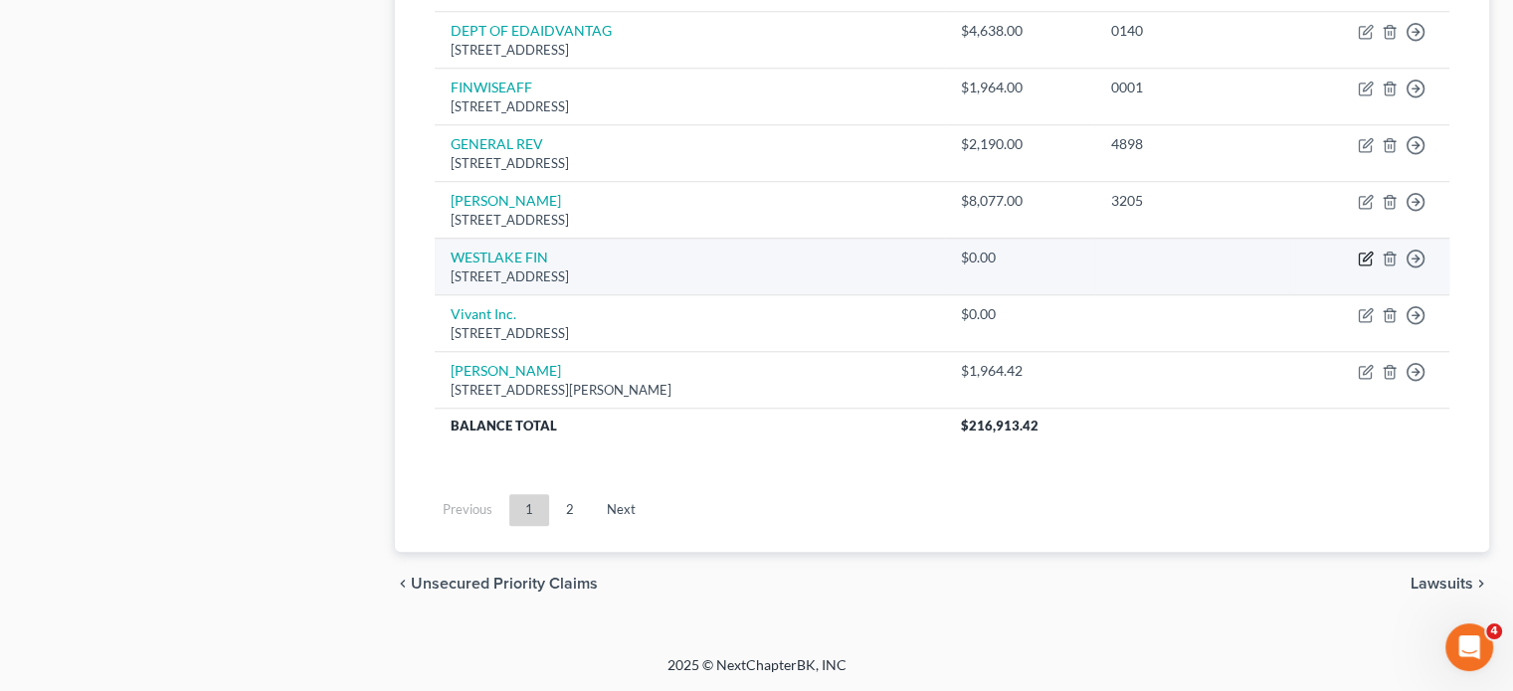
click at [1358, 267] on icon "button" at bounding box center [1366, 259] width 16 height 16
select select "4"
select select "10"
select select "0"
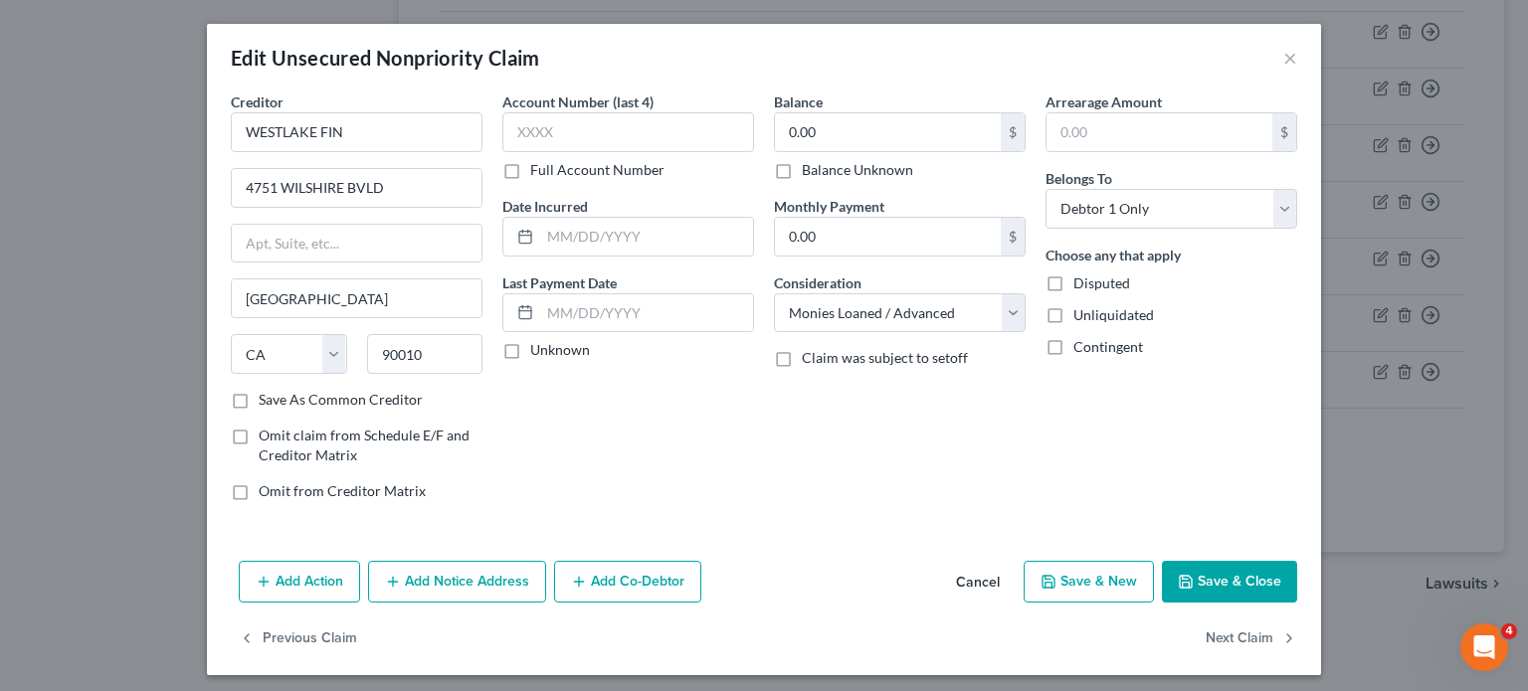
click at [832, 138] on div "Balance 0.00 $ Balance Unknown Balance Undetermined 0.00 $ Balance Unknown" at bounding box center [900, 136] width 252 height 89
click at [833, 150] on input "0.00" at bounding box center [888, 132] width 226 height 38
click at [679, 517] on div "Account Number (last 4) Full Account Number Date Incurred Last Payment Date Unk…" at bounding box center [628, 305] width 272 height 426
click at [852, 122] on div "Balance 0.00 $ Balance Unknown Balance Undetermined 0.00 $ Balance Unknown" at bounding box center [900, 136] width 252 height 89
click at [848, 134] on div "Balance 0.00 $ Balance Unknown Balance Undetermined 0.00 $ Balance Unknown" at bounding box center [900, 136] width 252 height 89
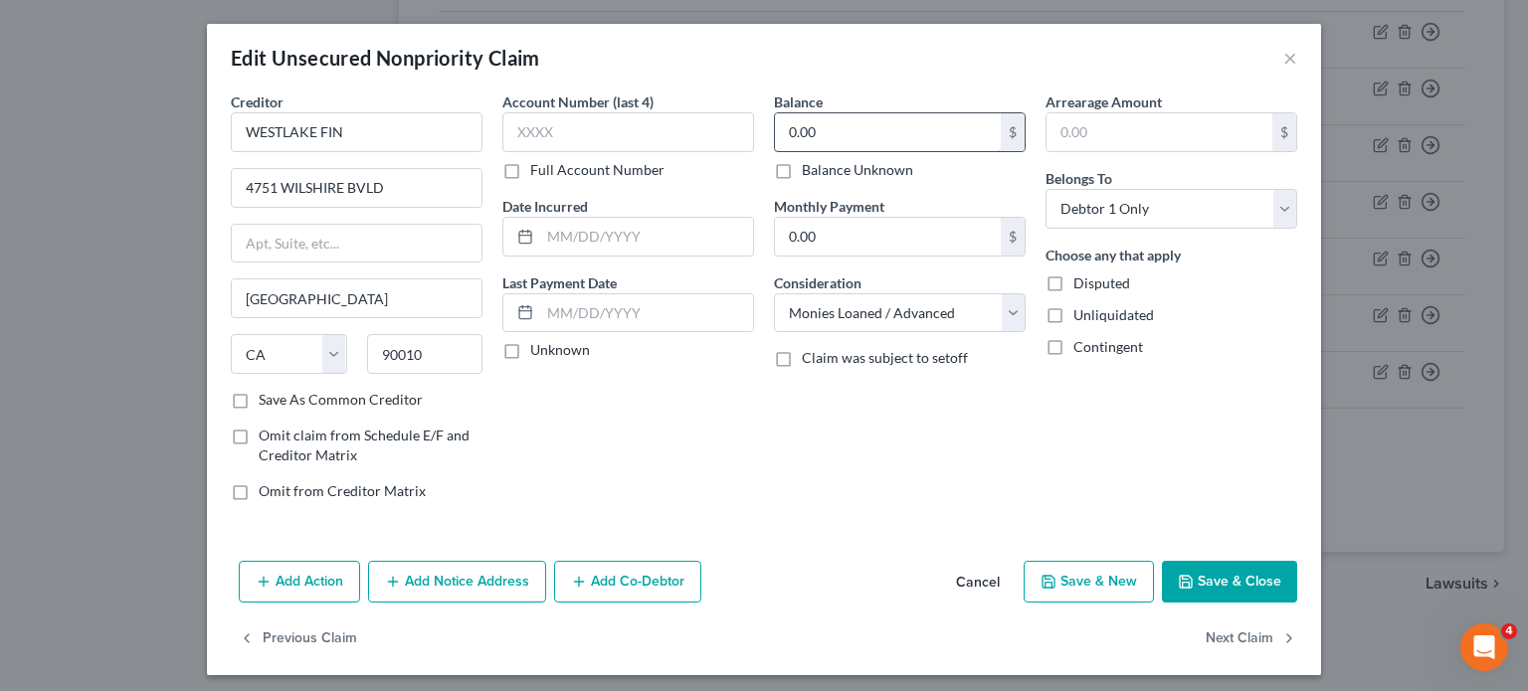
click at [834, 151] on input "0.00" at bounding box center [888, 132] width 226 height 38
drag, startPoint x: 712, startPoint y: 437, endPoint x: 645, endPoint y: 256, distance: 193.3
click at [645, 256] on div "Date Incurred" at bounding box center [628, 226] width 252 height 61
click at [802, 180] on label "Balance Unknown" at bounding box center [857, 170] width 111 height 20
click at [810, 173] on input "Balance Unknown" at bounding box center [816, 166] width 13 height 13
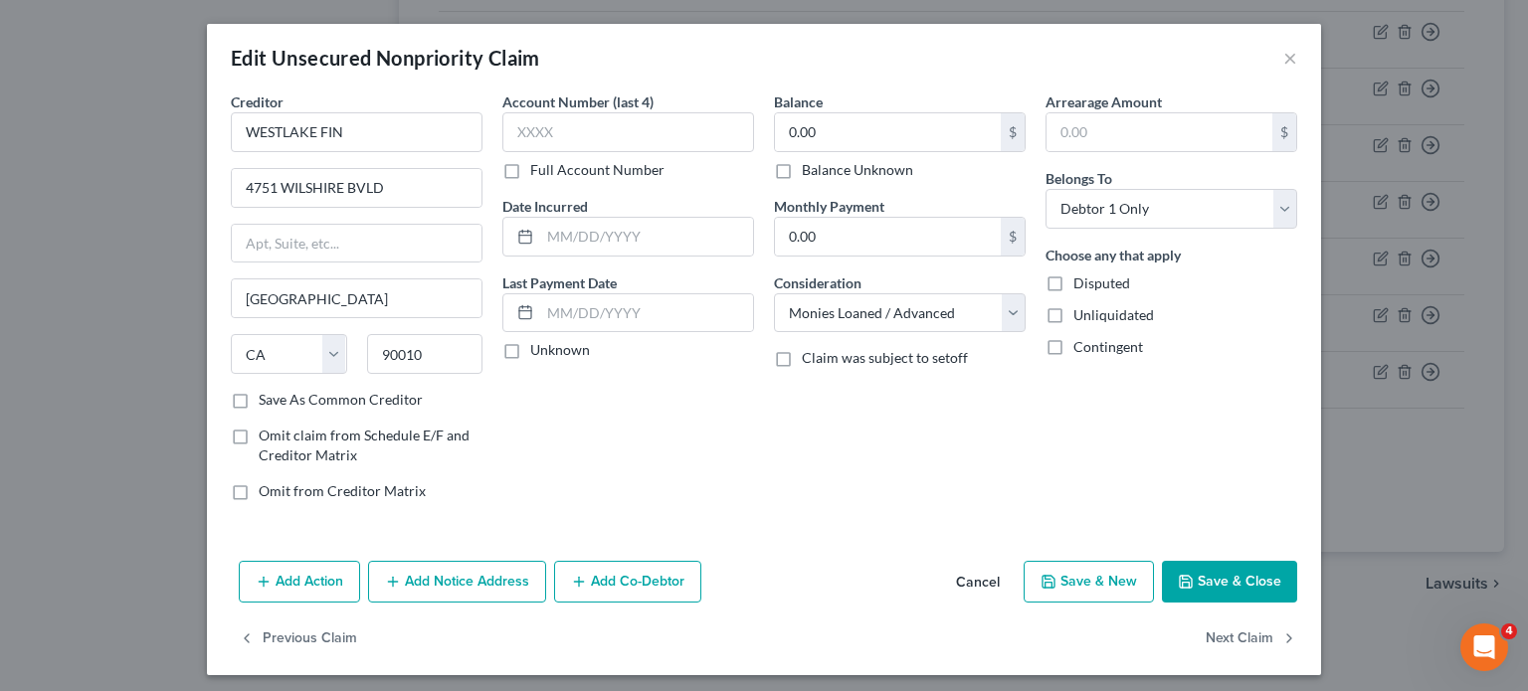
checkbox input "true"
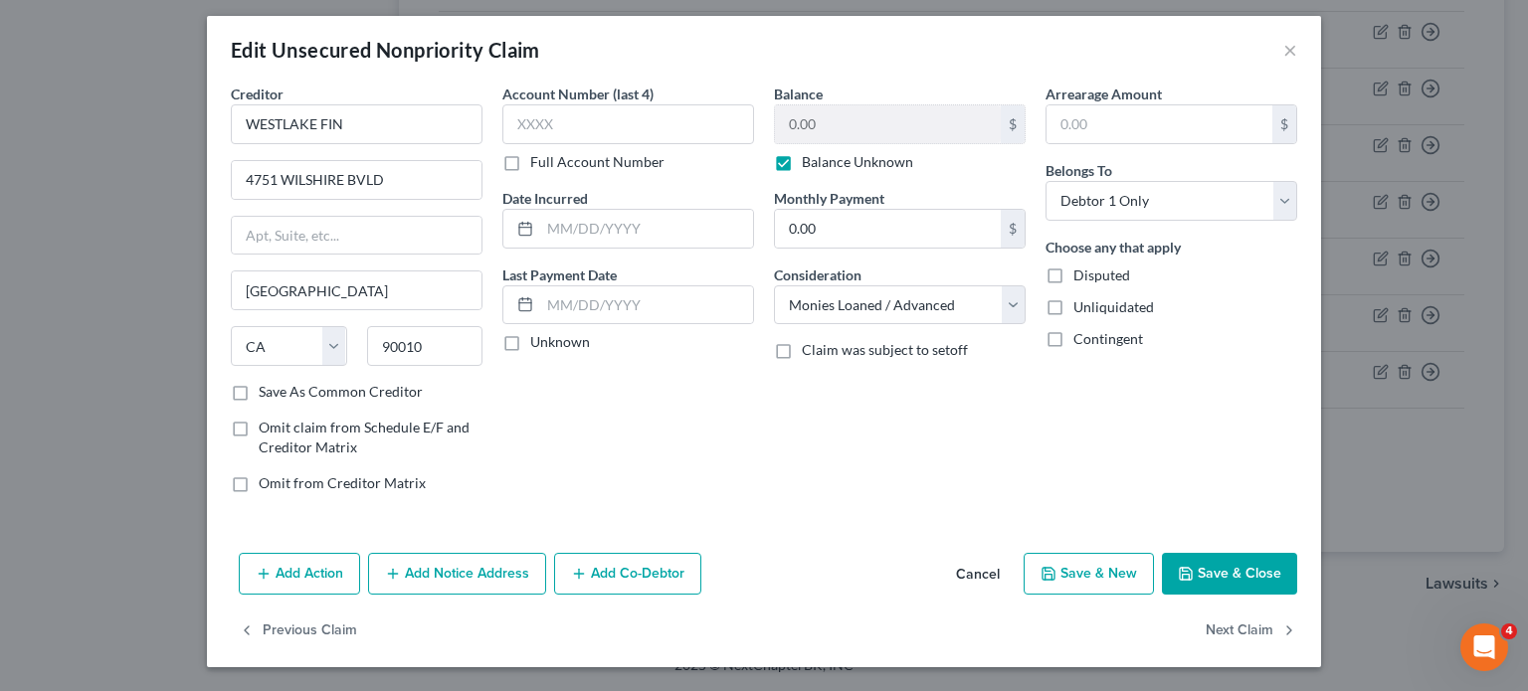
scroll to position [174, 0]
click at [1297, 553] on button "Save & Close" at bounding box center [1229, 574] width 135 height 42
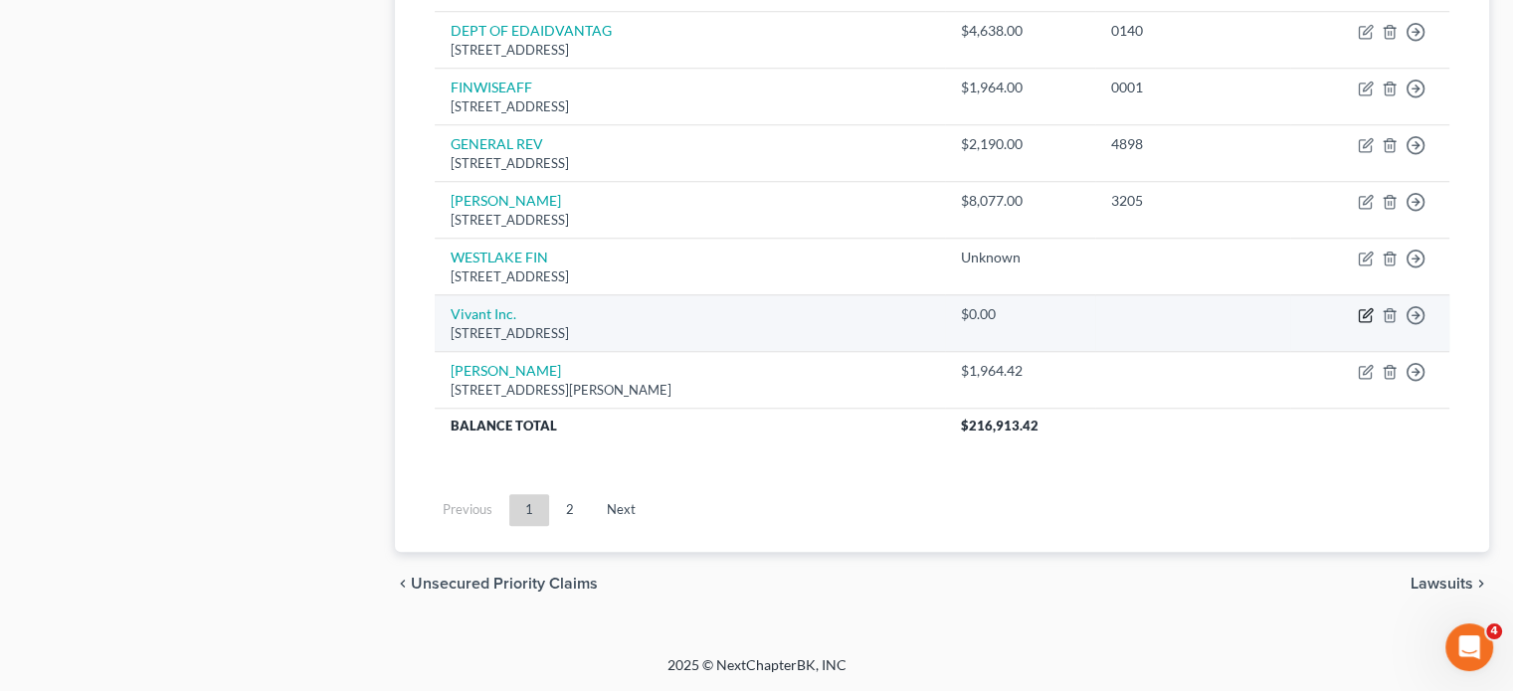
click at [1358, 323] on icon "button" at bounding box center [1366, 315] width 16 height 16
select select "14"
select select "10"
select select "0"
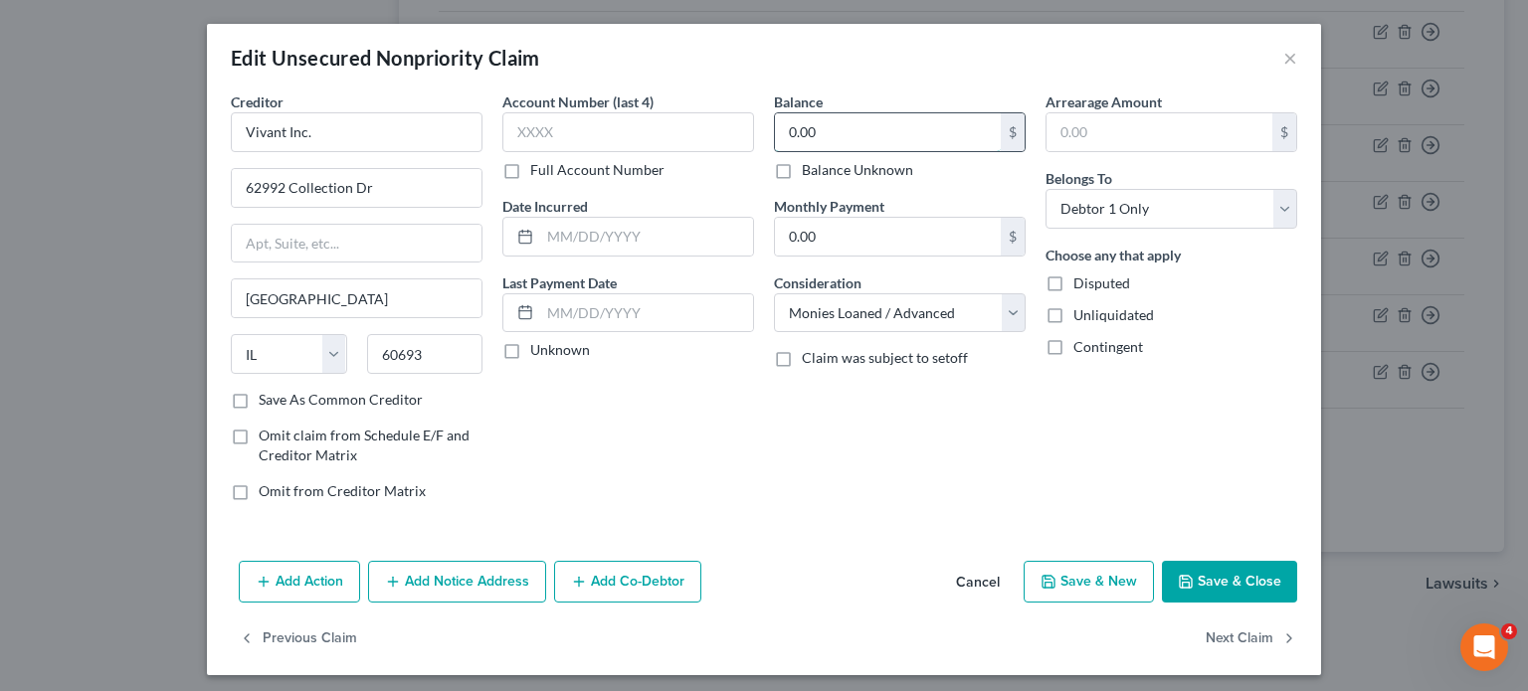
click at [854, 151] on input "0.00" at bounding box center [888, 132] width 226 height 38
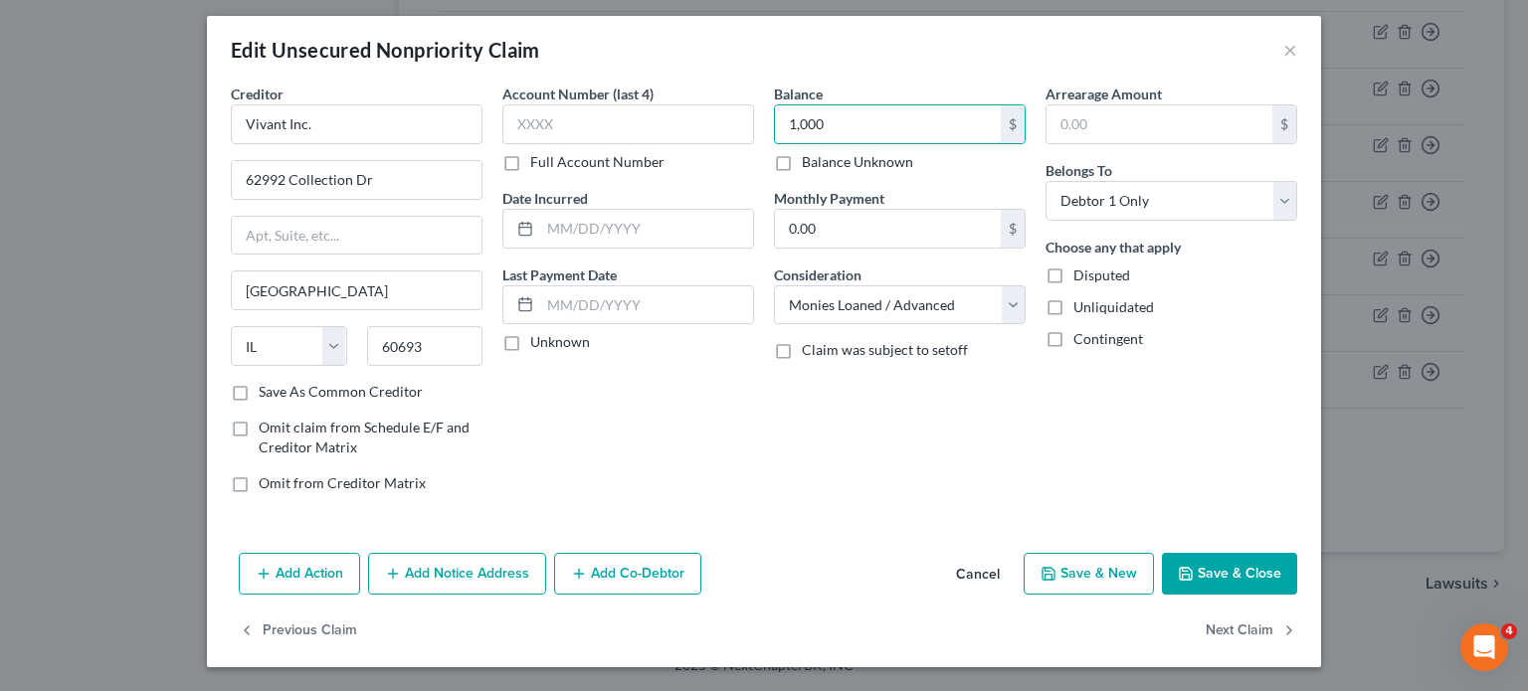
type input "1,000"
click at [1277, 555] on button "Save & Close" at bounding box center [1229, 574] width 135 height 42
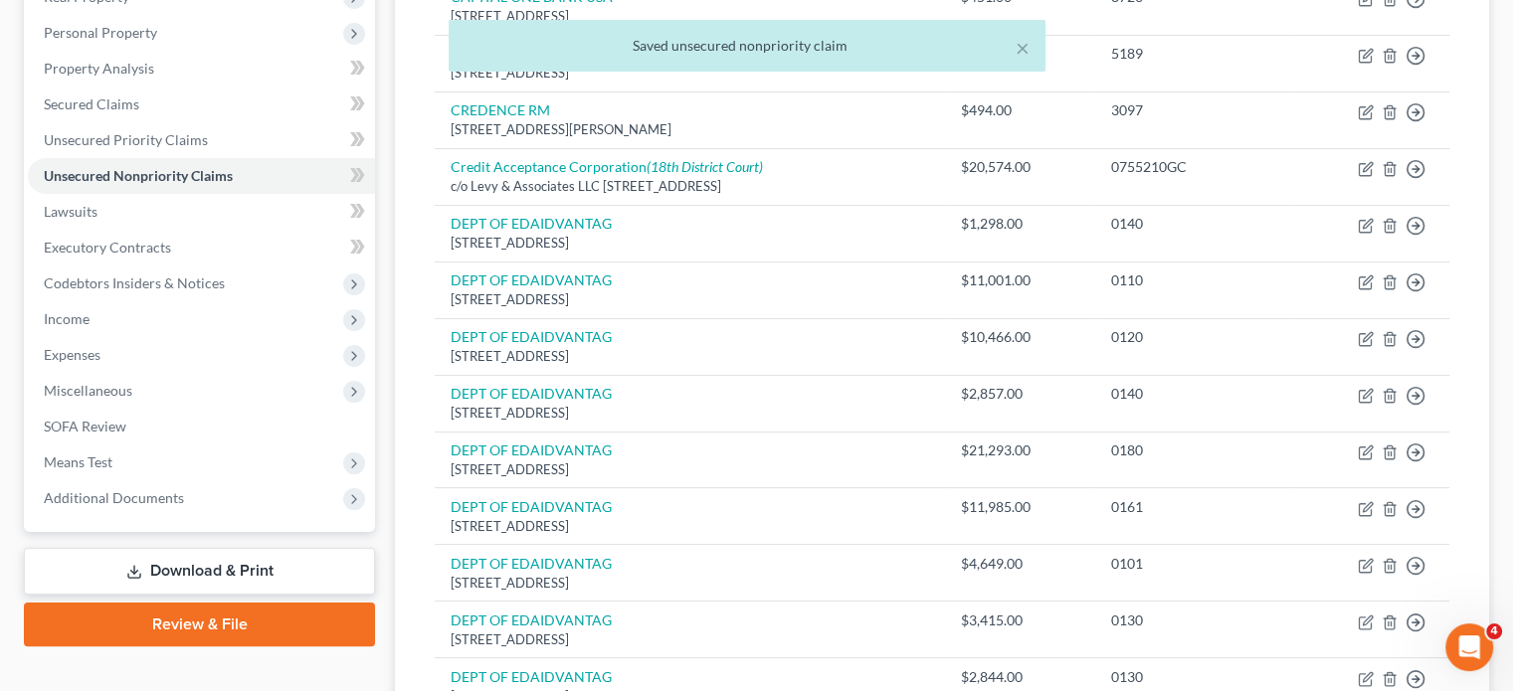
scroll to position [330, 0]
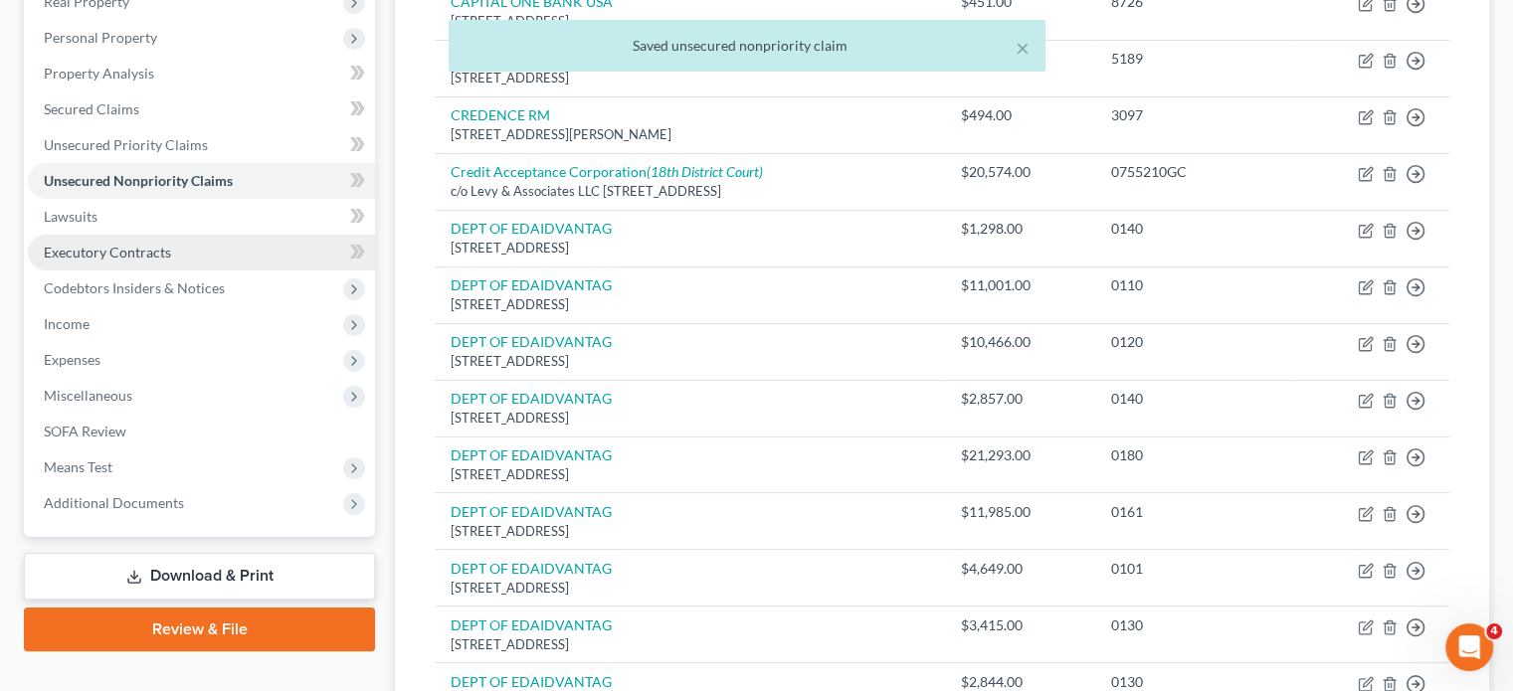
click at [131, 261] on span "Executory Contracts" at bounding box center [107, 252] width 127 height 17
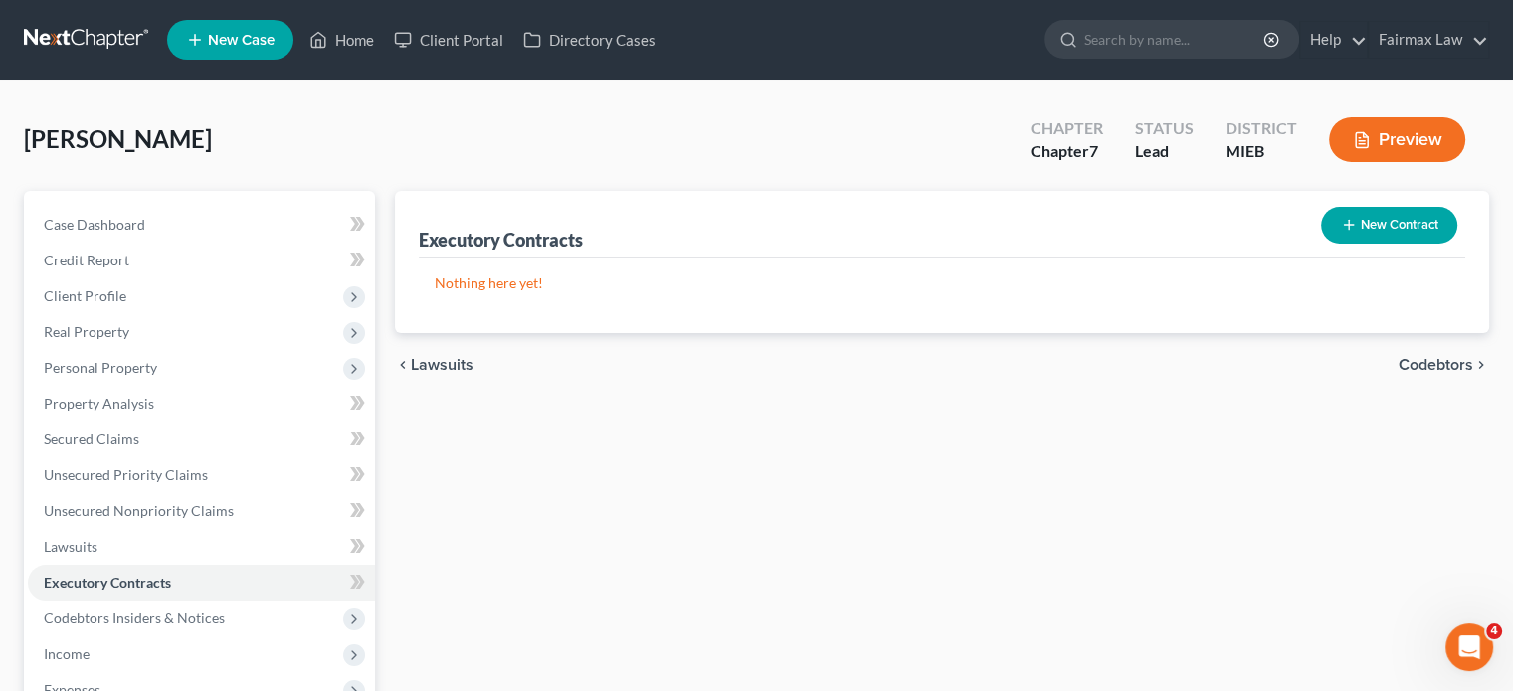
click at [1341, 233] on icon "button" at bounding box center [1349, 225] width 16 height 16
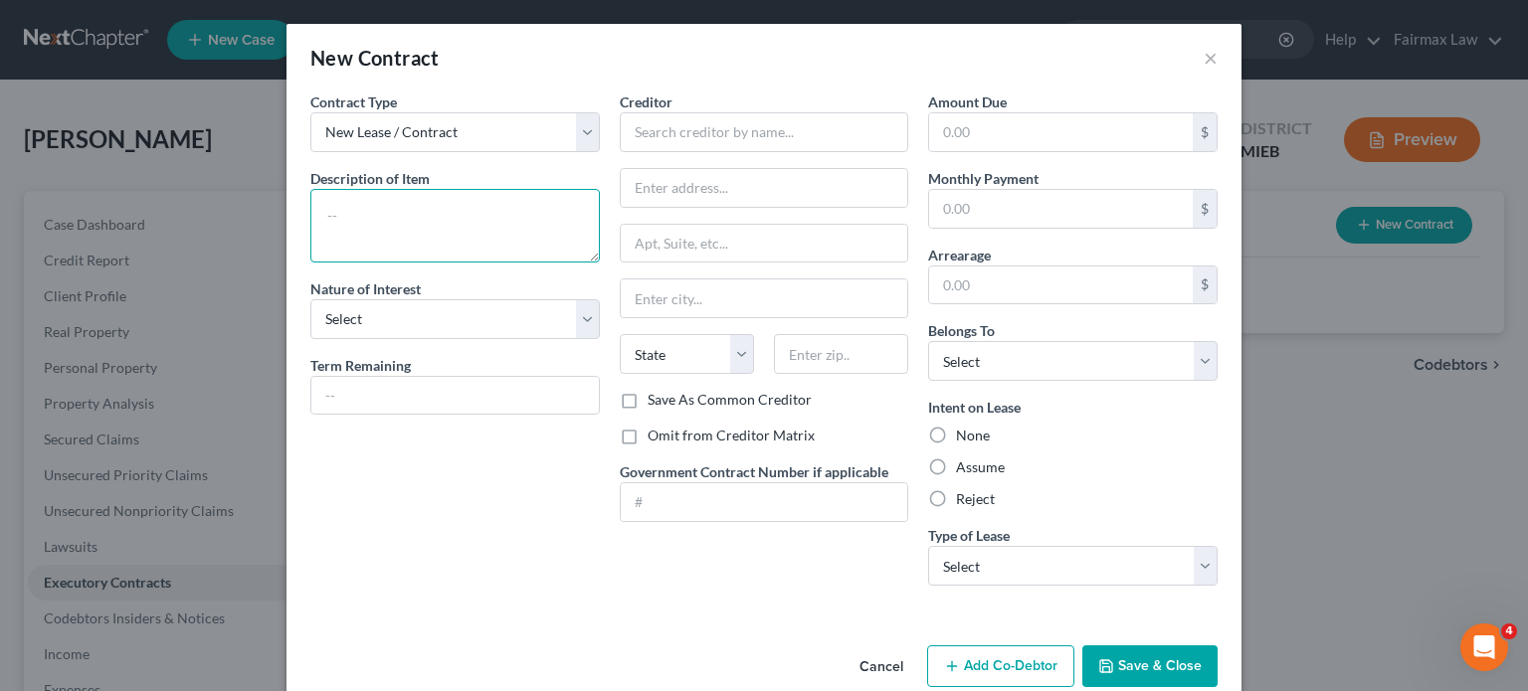
click at [310, 246] on textarea at bounding box center [454, 226] width 289 height 74
type textarea "Residential lease"
click at [310, 339] on select "Select Purchaser Agent Lessor Lessee" at bounding box center [454, 319] width 289 height 40
select select "3"
click at [310, 339] on select "Select Purchaser Agent Lessor Lessee" at bounding box center [454, 319] width 289 height 40
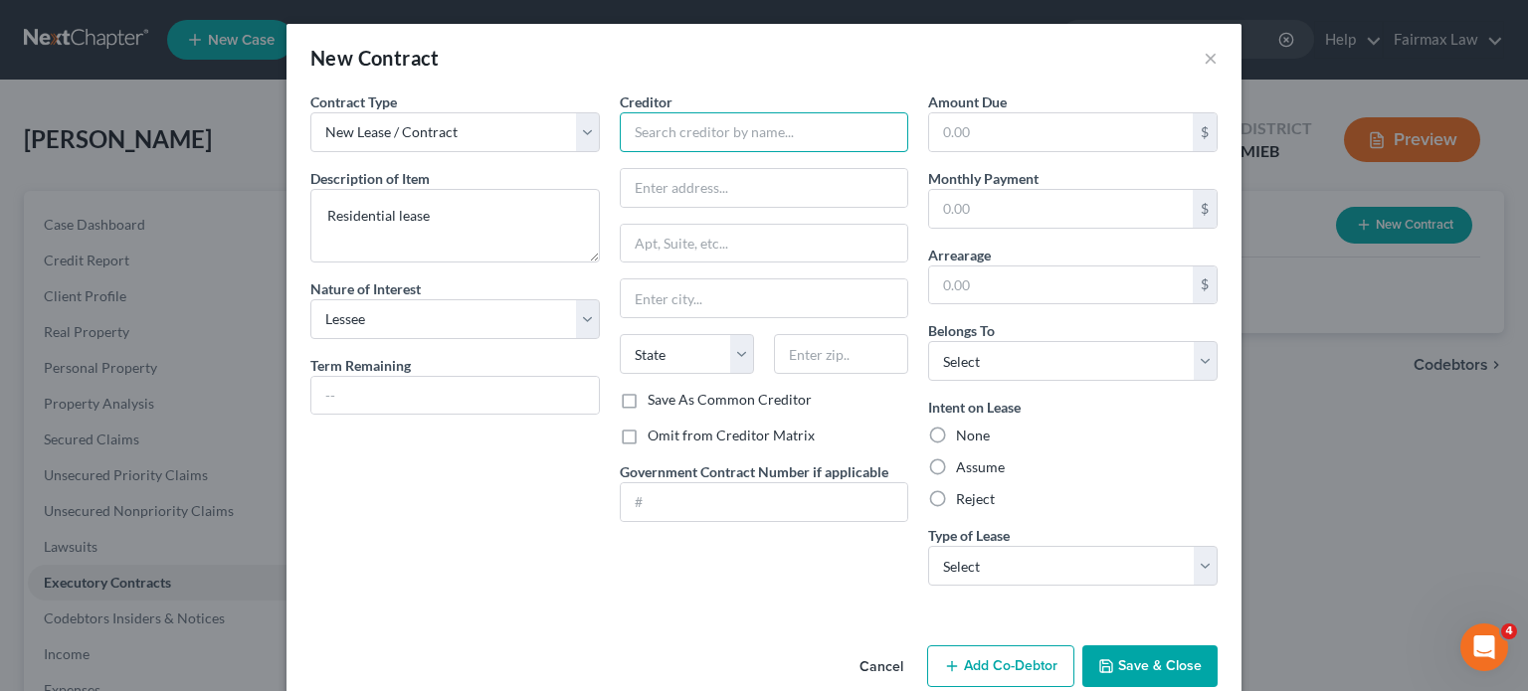
click at [724, 152] on input "text" at bounding box center [764, 132] width 289 height 40
click at [723, 152] on input "text" at bounding box center [764, 132] width 289 height 40
type input "Landlord"
click at [648, 446] on label "Omit from Creditor Matrix" at bounding box center [731, 436] width 167 height 20
click at [656, 439] on input "Omit from Creditor Matrix" at bounding box center [662, 432] width 13 height 13
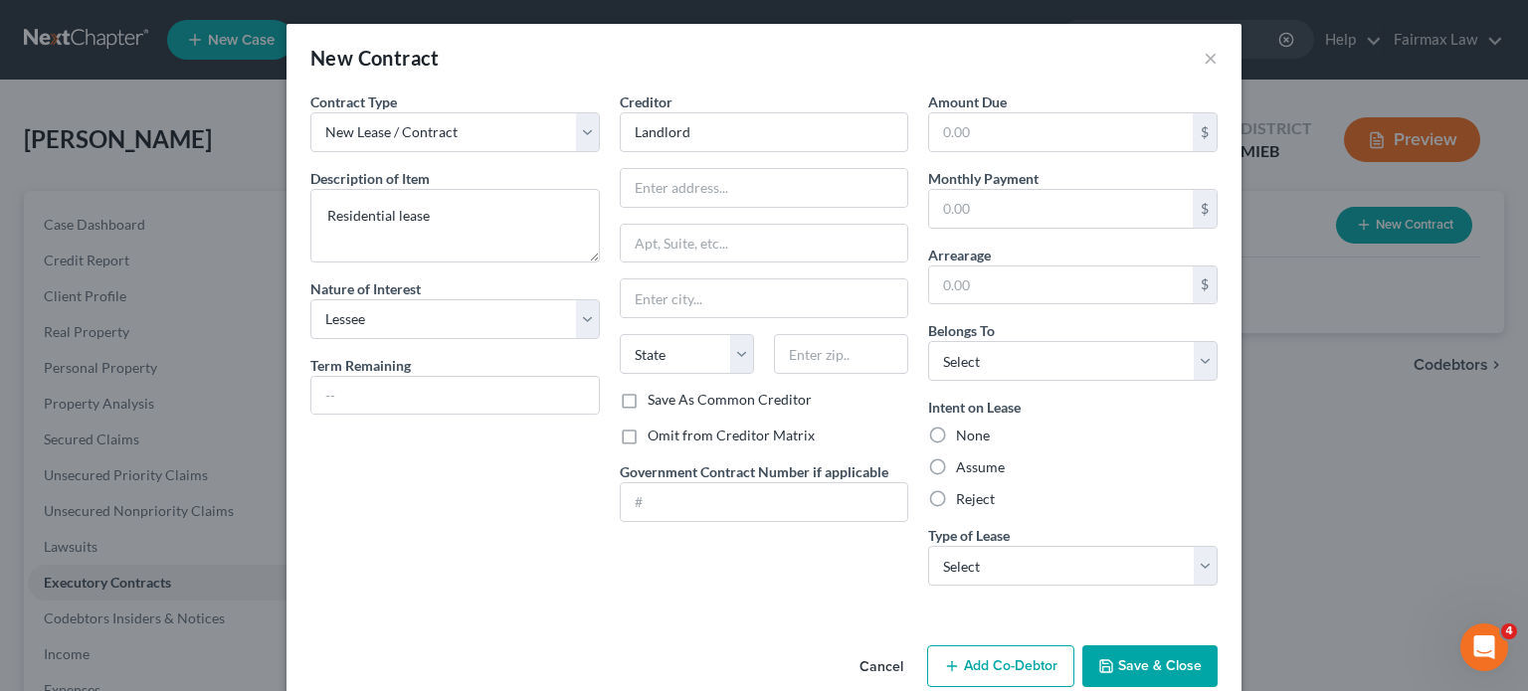
checkbox input "true"
click at [967, 478] on label "Assume" at bounding box center [980, 468] width 49 height 20
click at [967, 471] on input "Assume" at bounding box center [970, 464] width 13 height 13
radio input "true"
click at [1103, 381] on select "Select Debtor 1 Only Debtor 2 Only Debtor 1 And Debtor 2 Only At Least One Of T…" at bounding box center [1072, 361] width 289 height 40
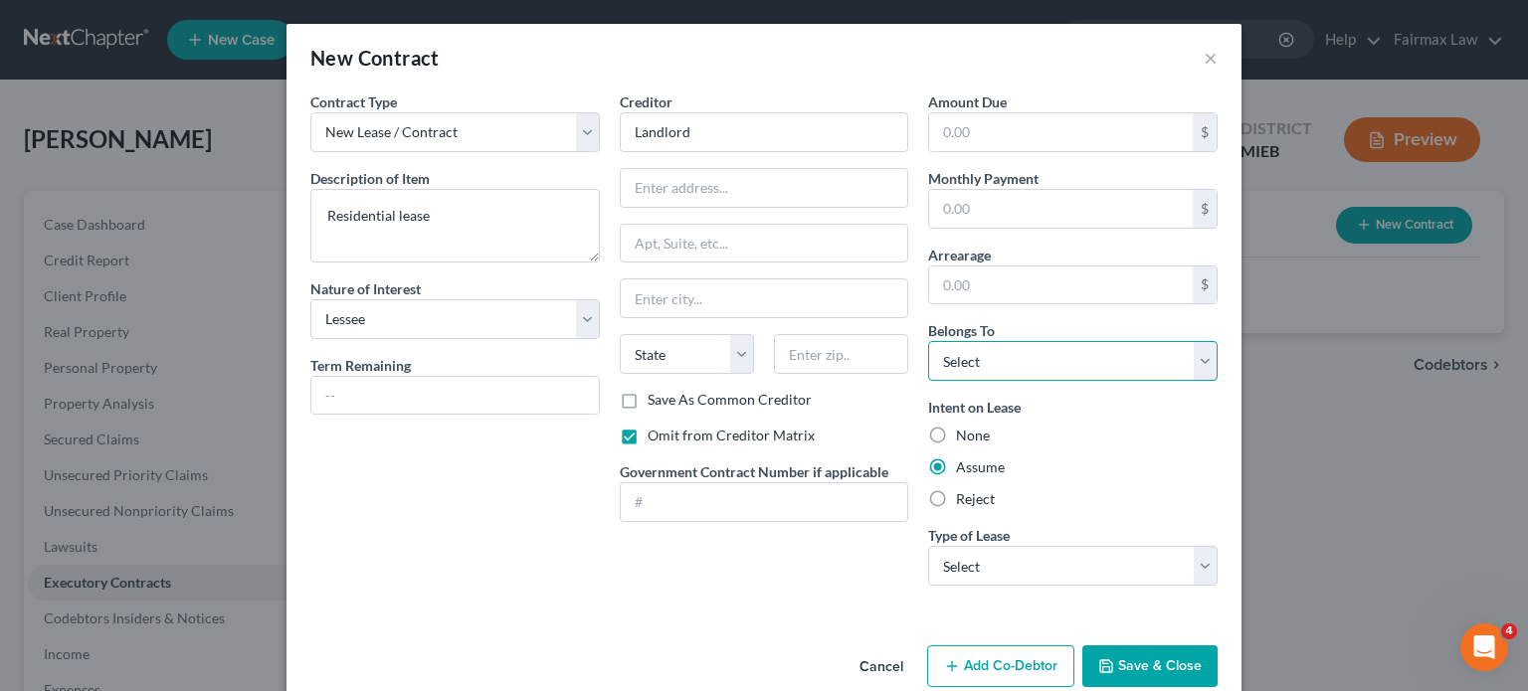
select select "0"
click at [958, 381] on select "Select Debtor 1 Only Debtor 2 Only Debtor 1 And Debtor 2 Only At Least One Of T…" at bounding box center [1072, 361] width 289 height 40
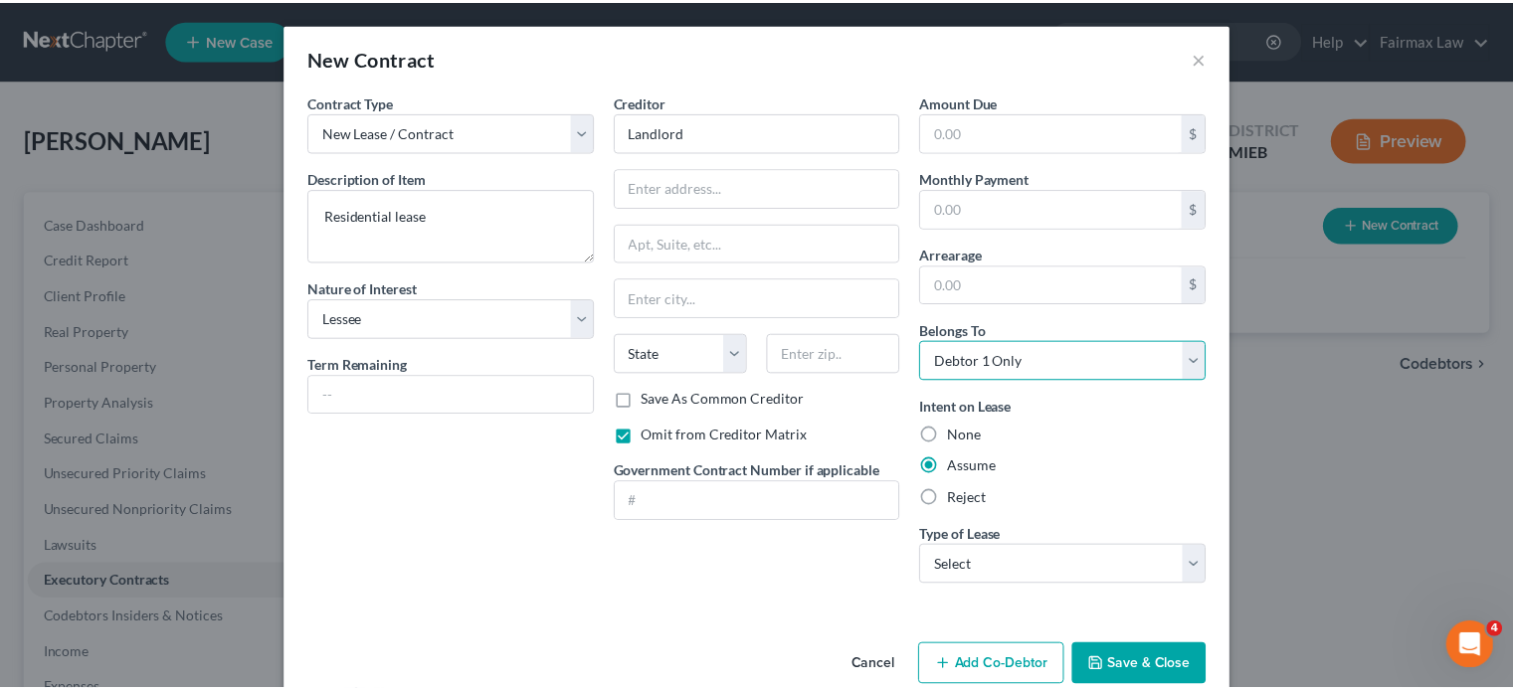
scroll to position [210, 0]
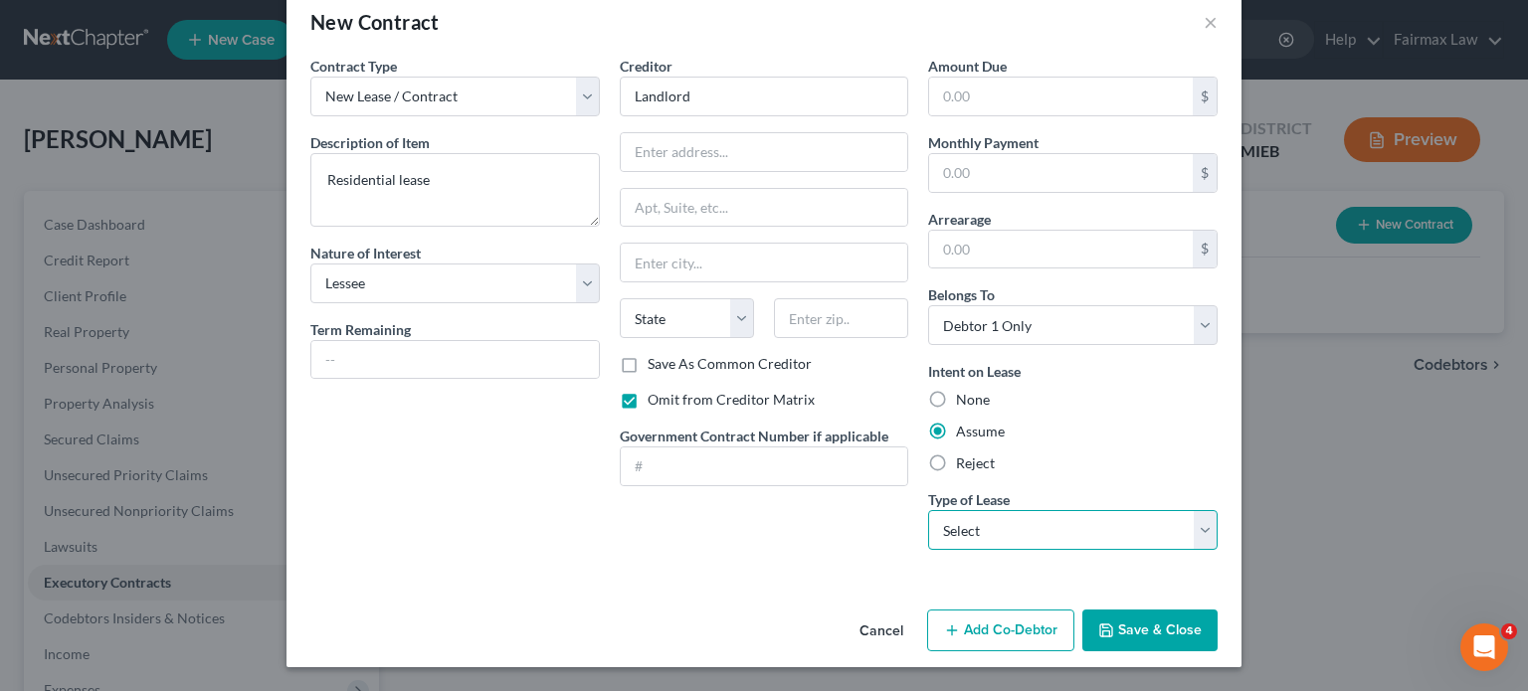
click at [1024, 510] on select "Select Real Estate Car Other" at bounding box center [1072, 530] width 289 height 40
select select "0"
click at [958, 510] on select "Select Real Estate Car Other" at bounding box center [1072, 530] width 289 height 40
click at [1216, 616] on button "Save & Close" at bounding box center [1149, 631] width 135 height 42
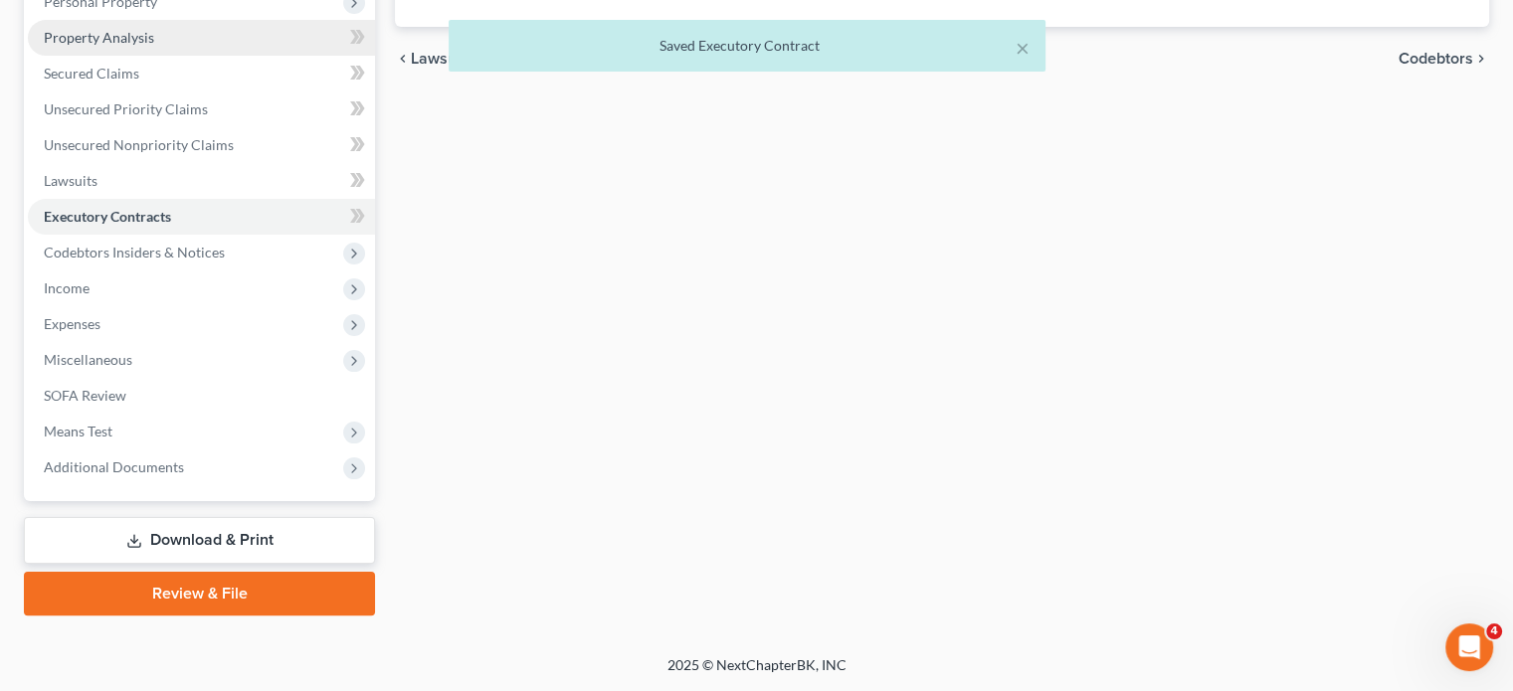
scroll to position [398, 0]
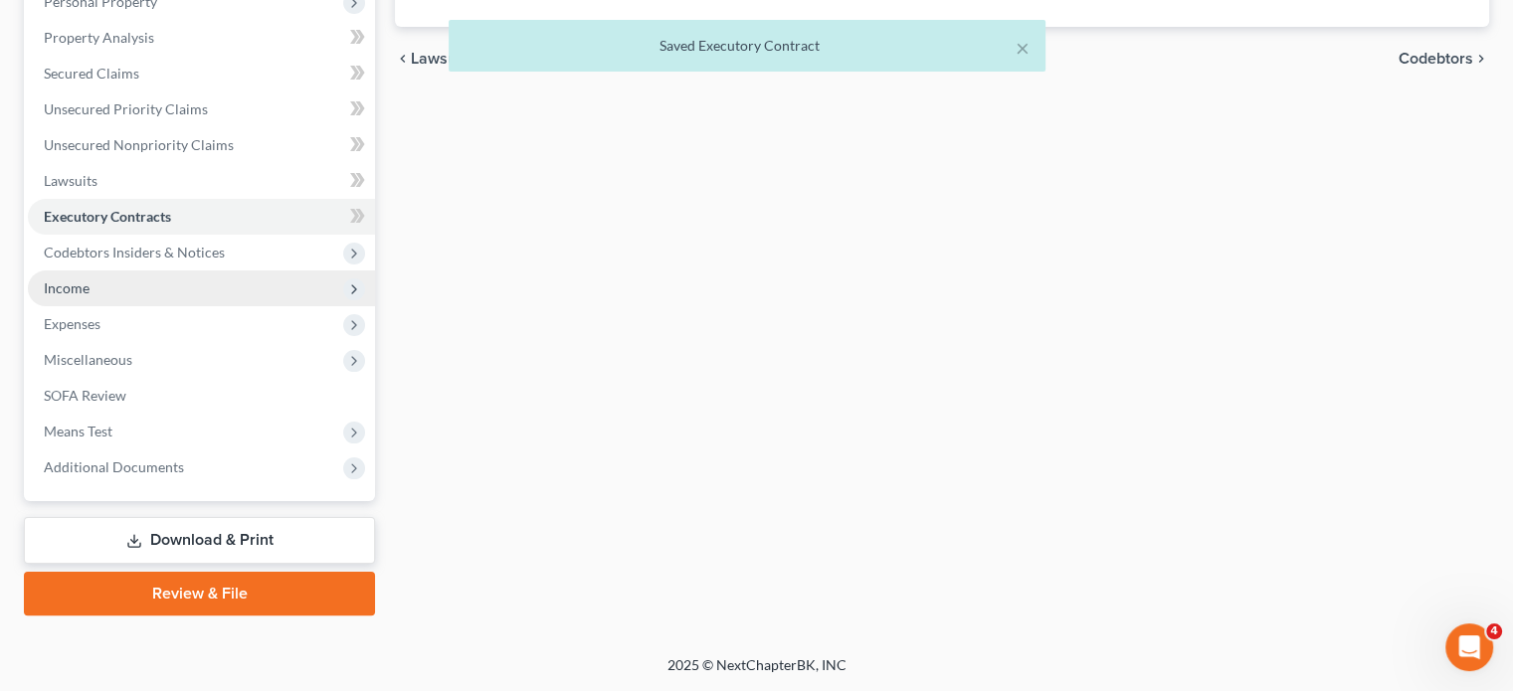
click at [131, 306] on span "Income" at bounding box center [201, 289] width 347 height 36
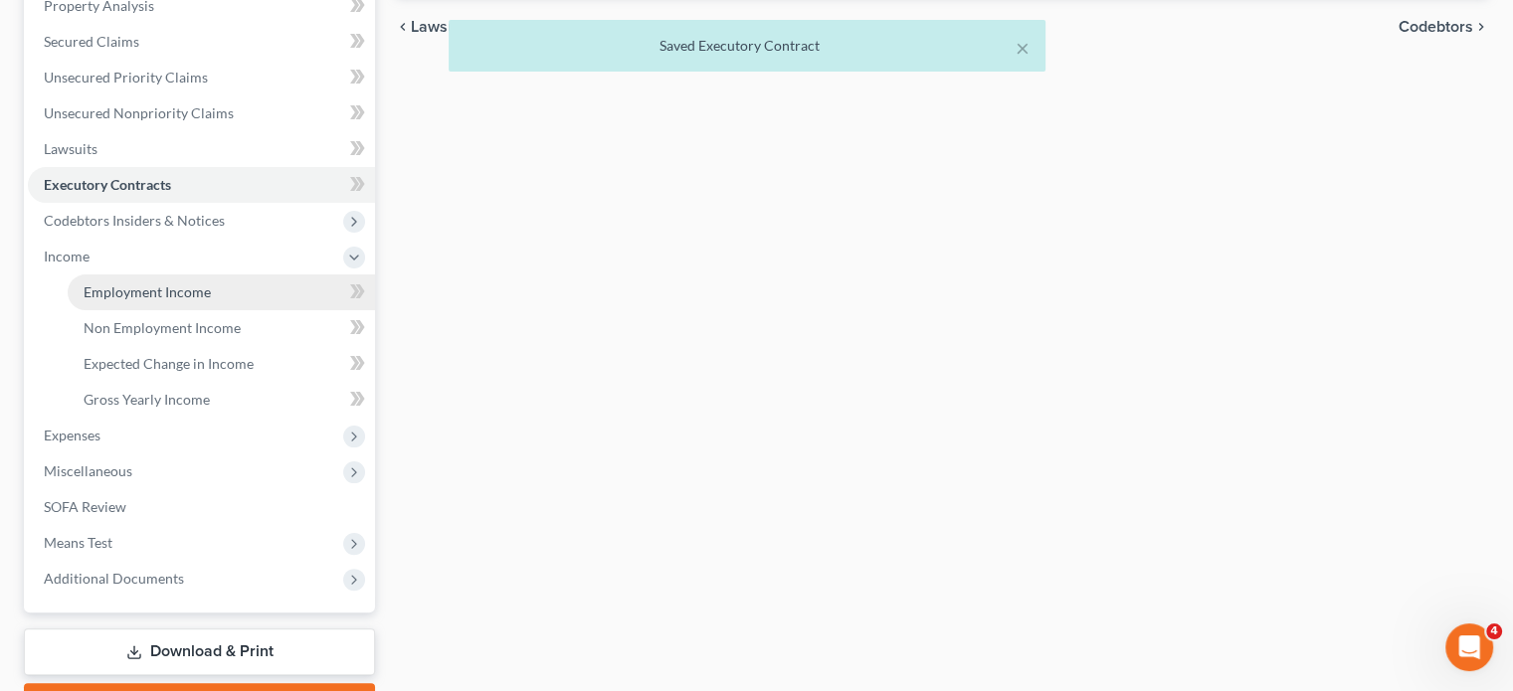
click at [147, 300] on span "Employment Income" at bounding box center [147, 292] width 127 height 17
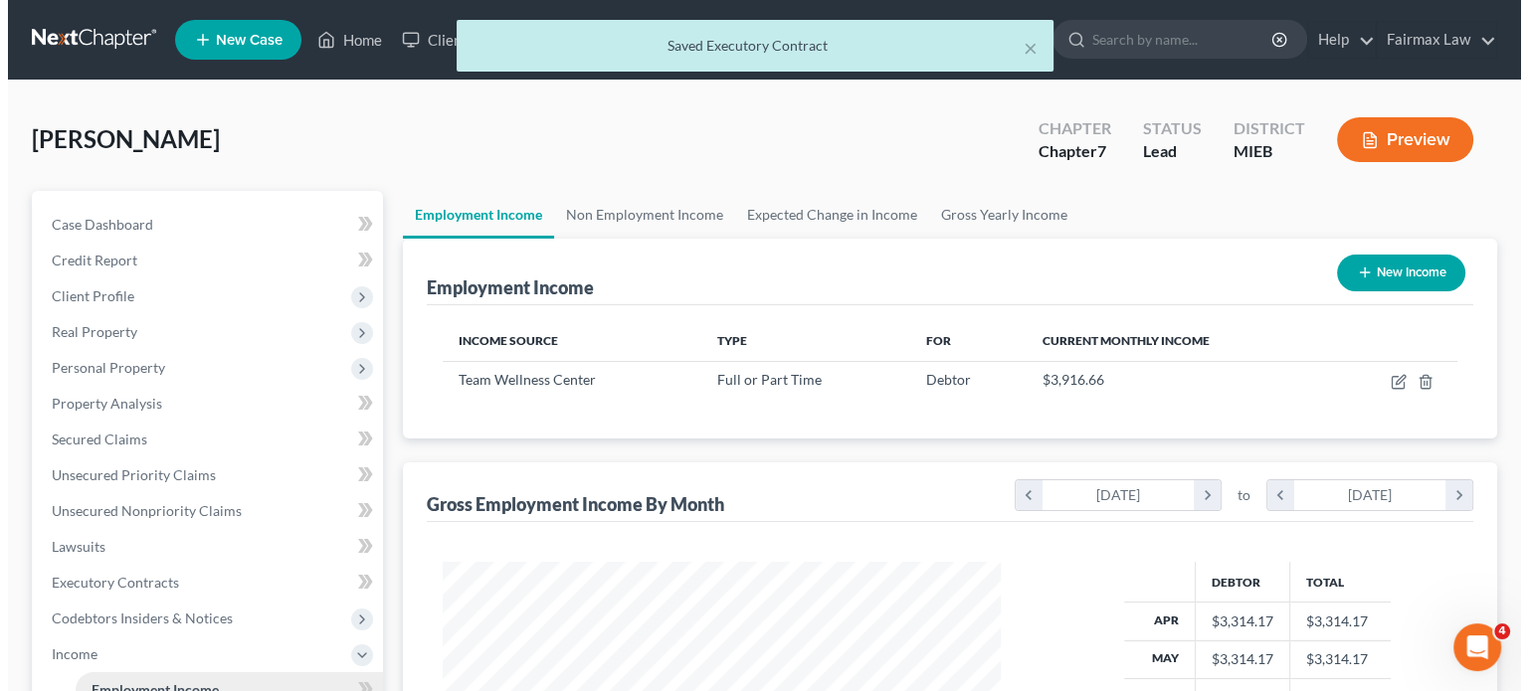
scroll to position [442, 598]
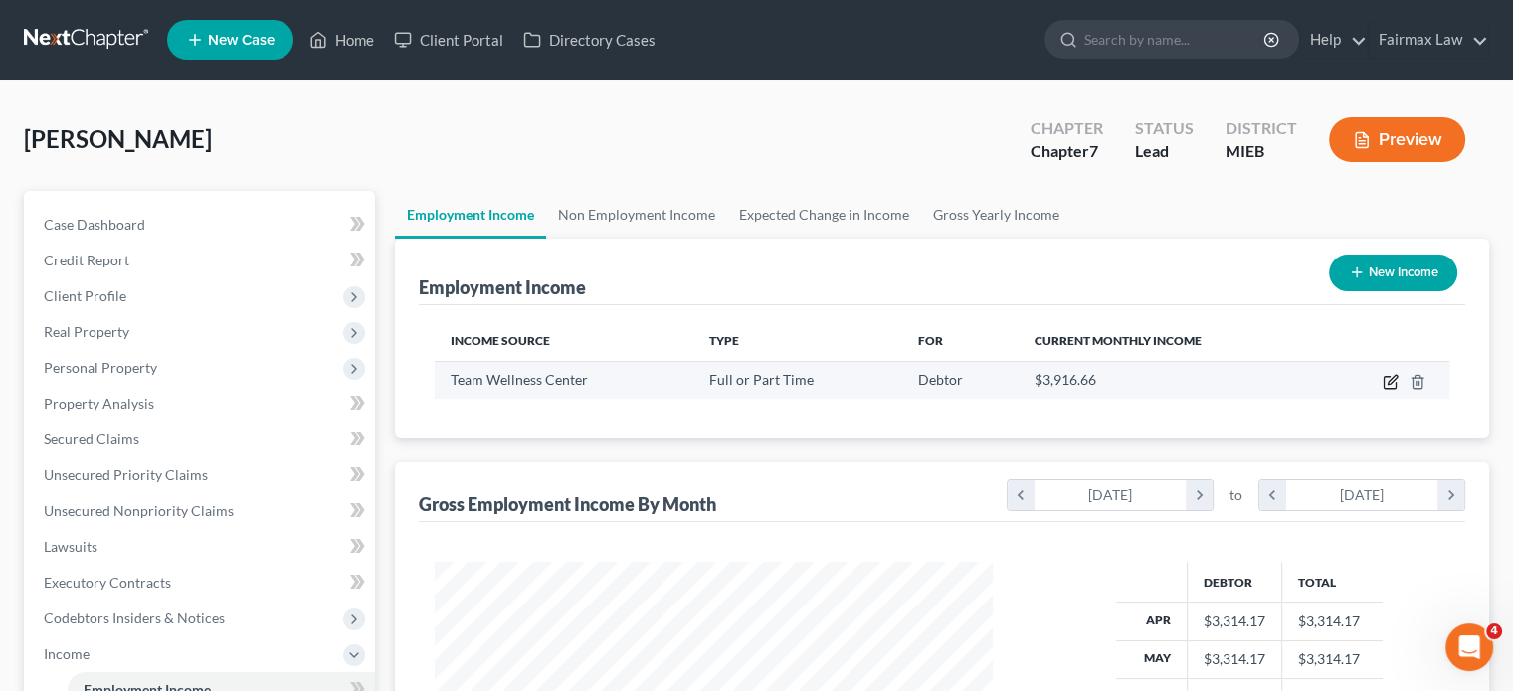
click at [1388, 384] on icon "button" at bounding box center [1392, 379] width 9 height 9
select select "0"
select select "23"
select select "2"
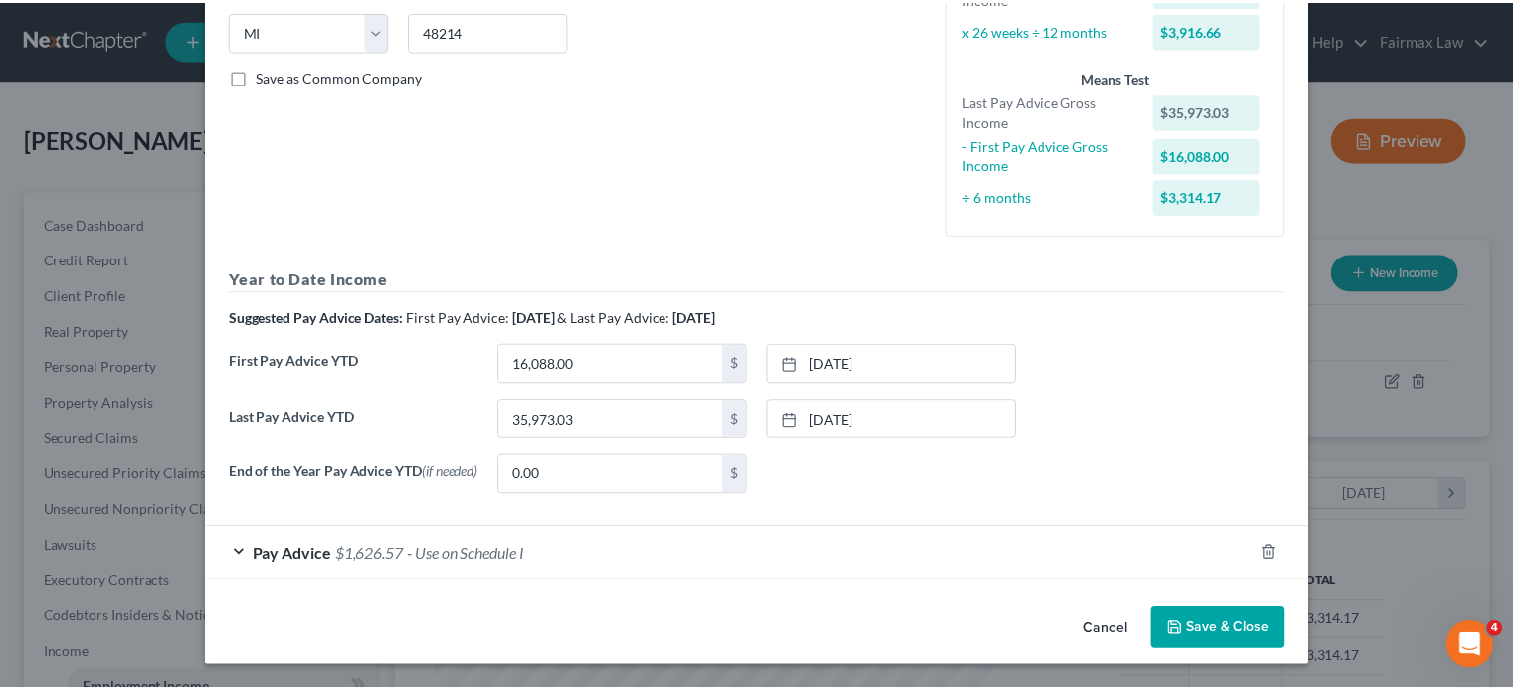
scroll to position [646, 0]
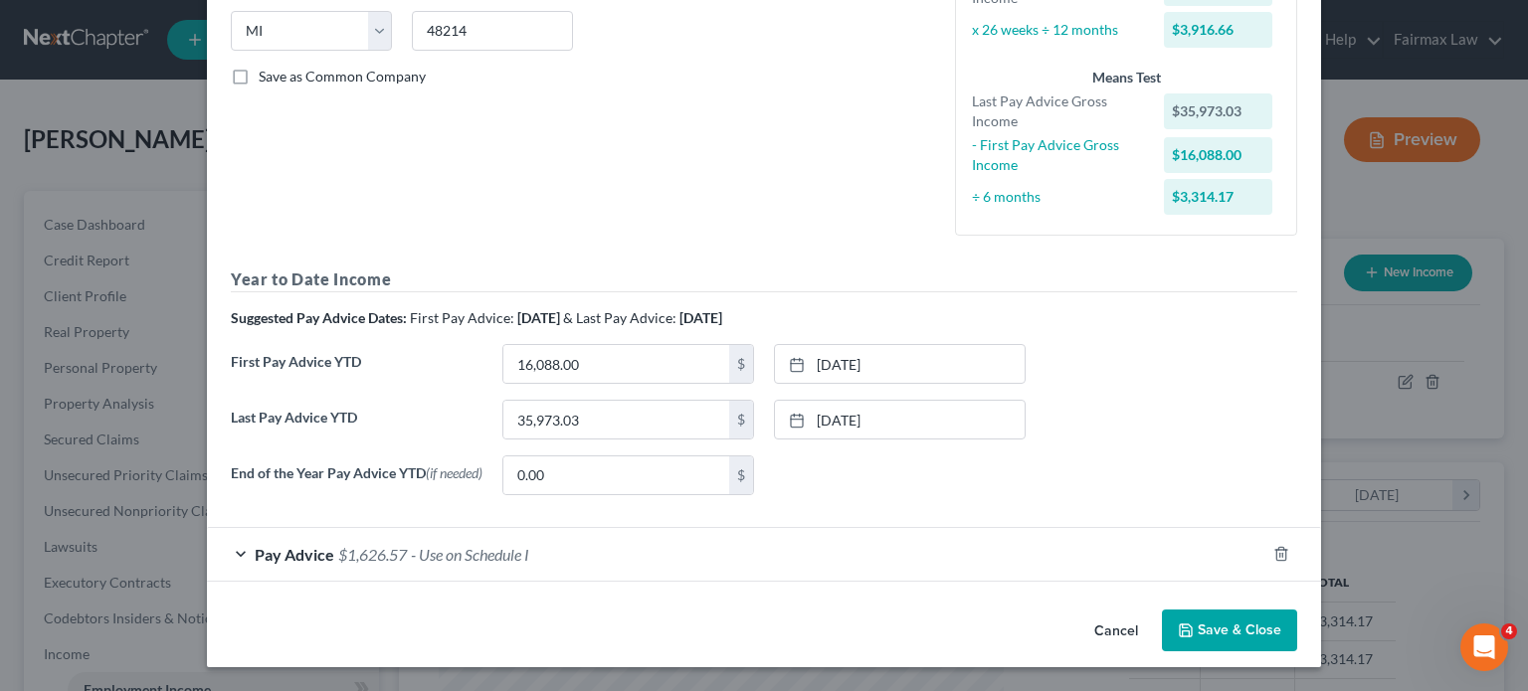
click at [1154, 612] on button "Cancel" at bounding box center [1116, 632] width 76 height 40
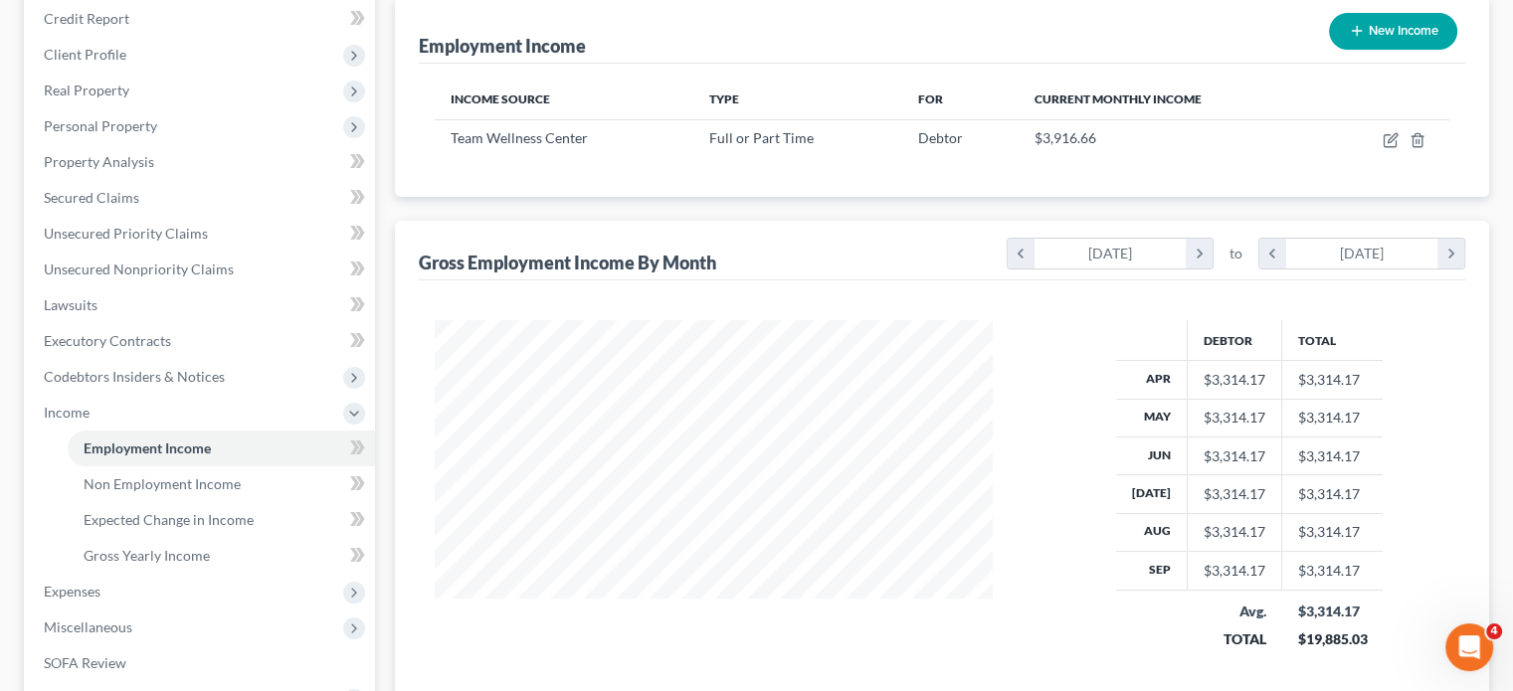
scroll to position [243, 0]
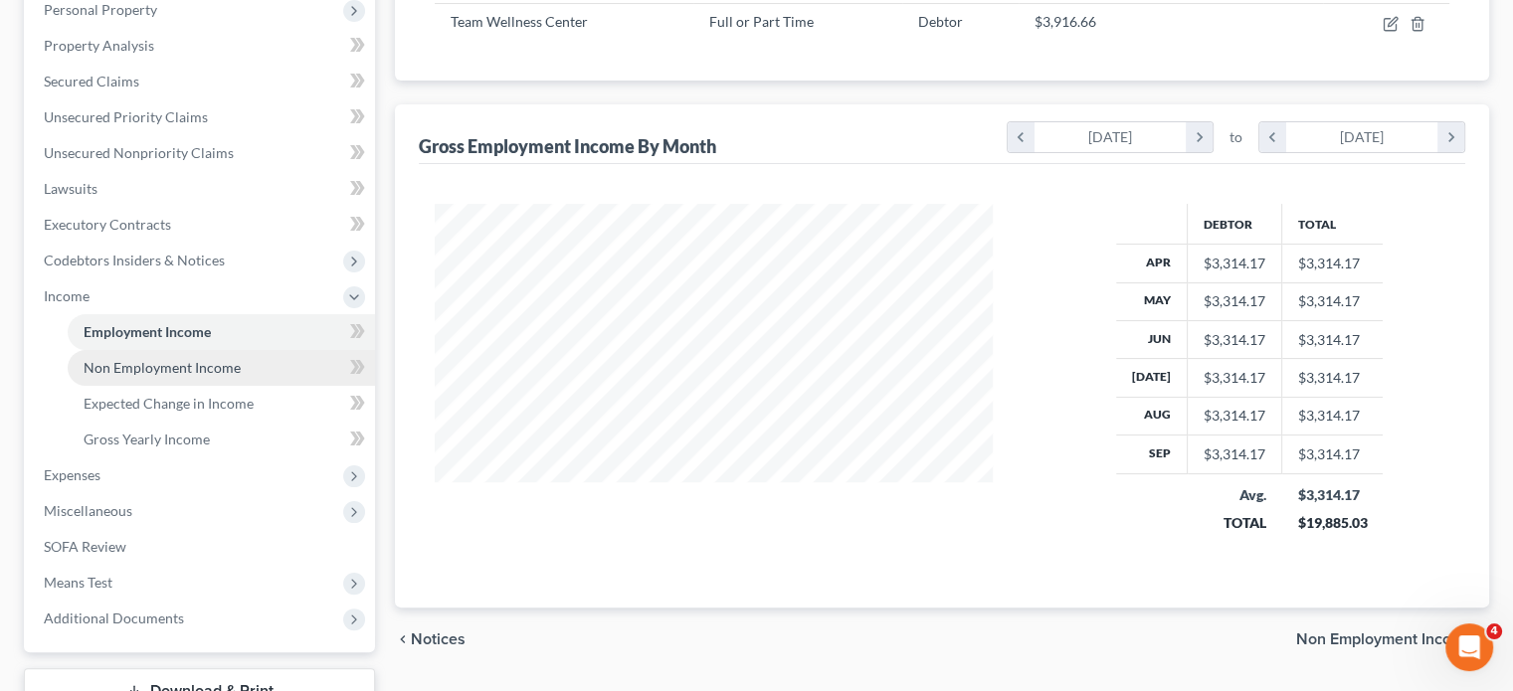
click at [212, 376] on span "Non Employment Income" at bounding box center [162, 367] width 157 height 17
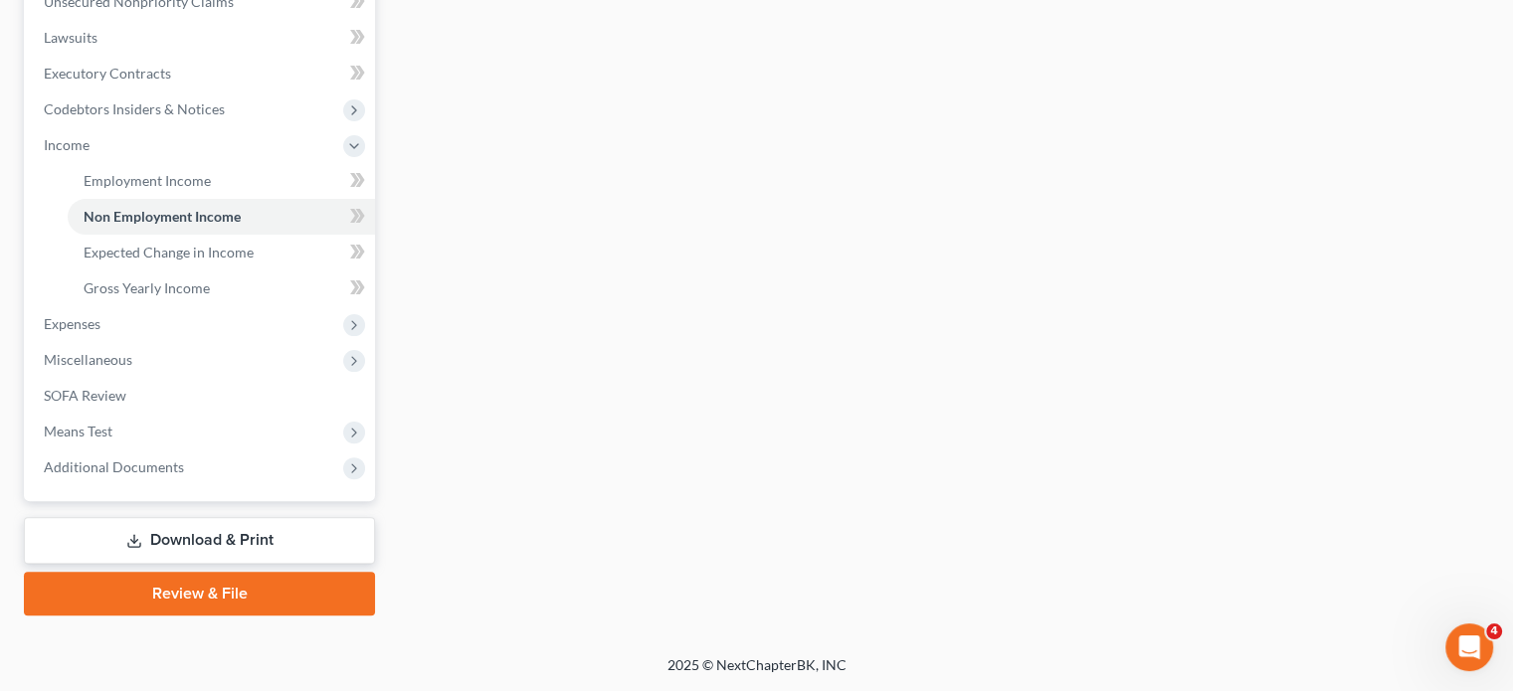
scroll to position [732, 0]
click at [205, 311] on span "Expenses" at bounding box center [201, 324] width 347 height 36
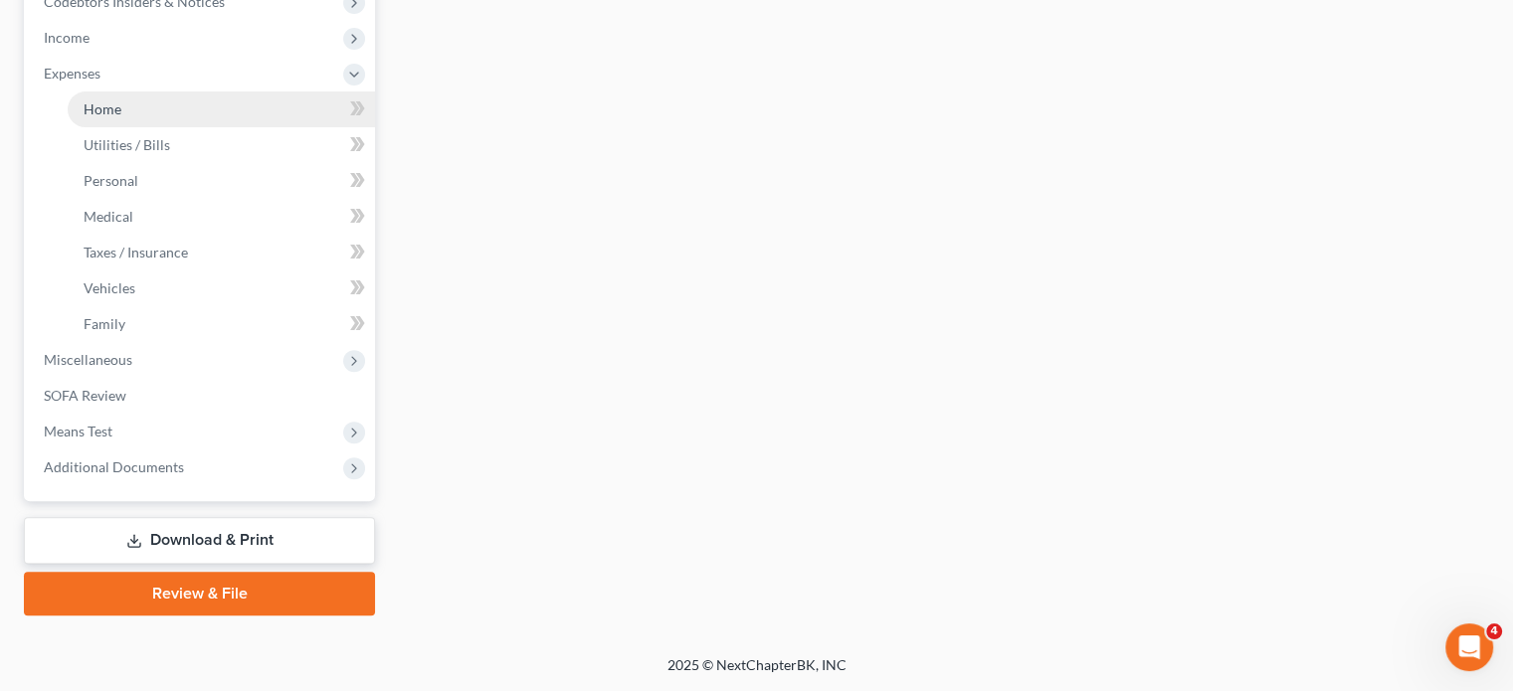
click at [114, 117] on span "Home" at bounding box center [103, 108] width 38 height 17
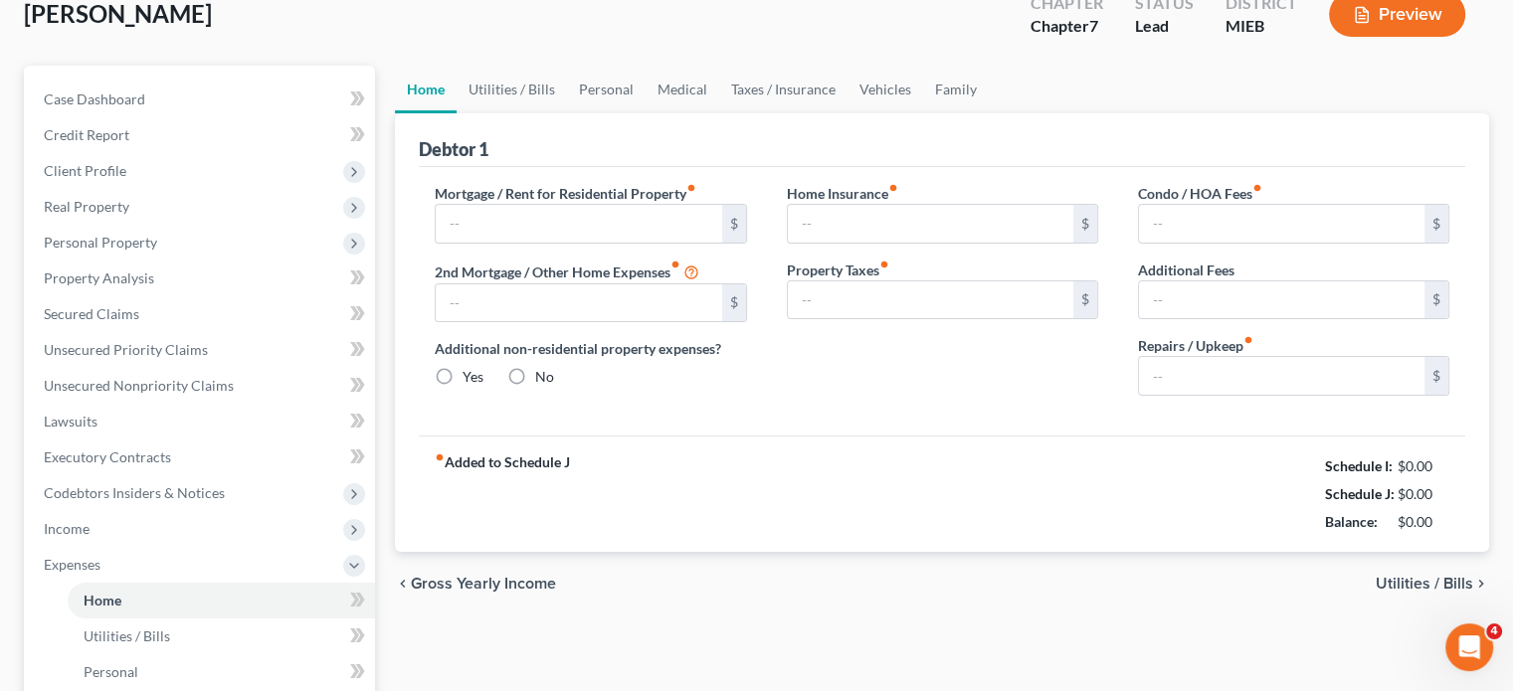
scroll to position [3, 0]
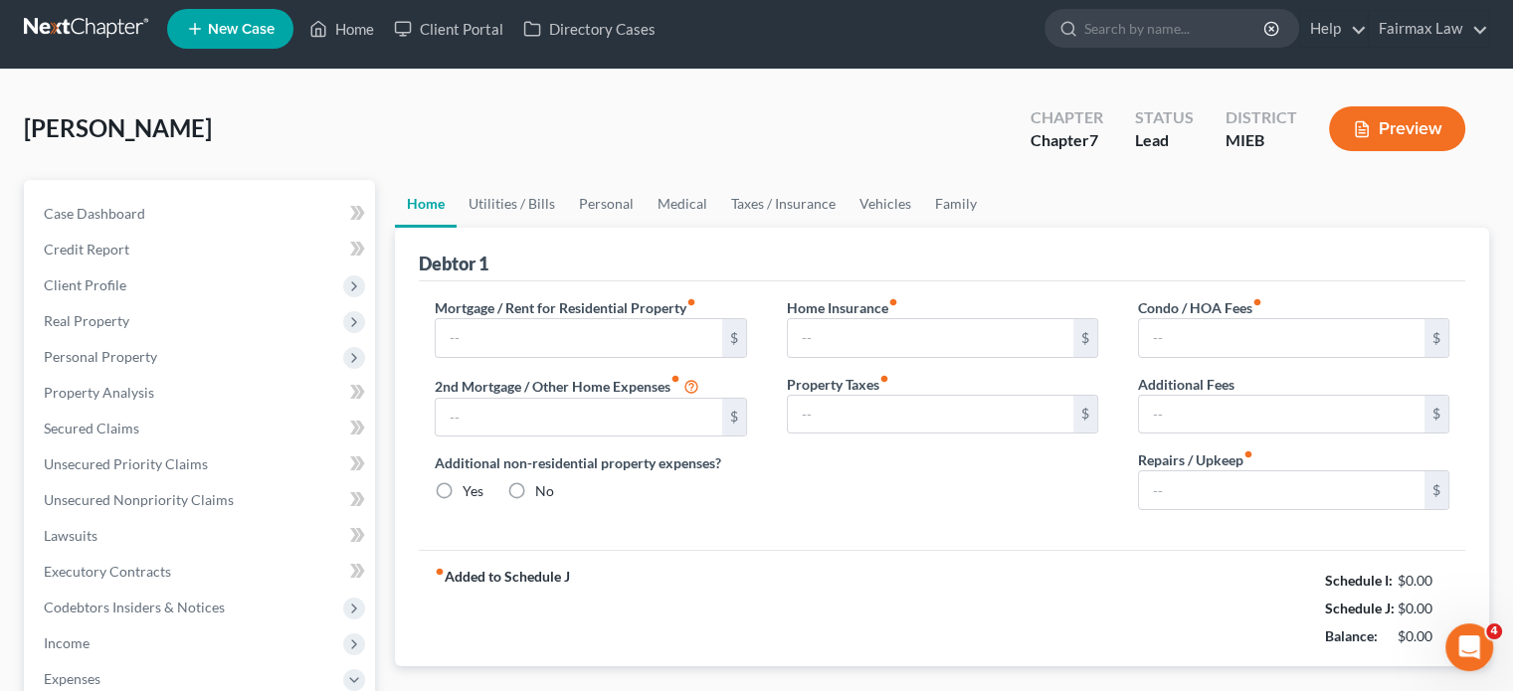
type input "805.00"
type input "0.00"
radio input "true"
type input "0.00"
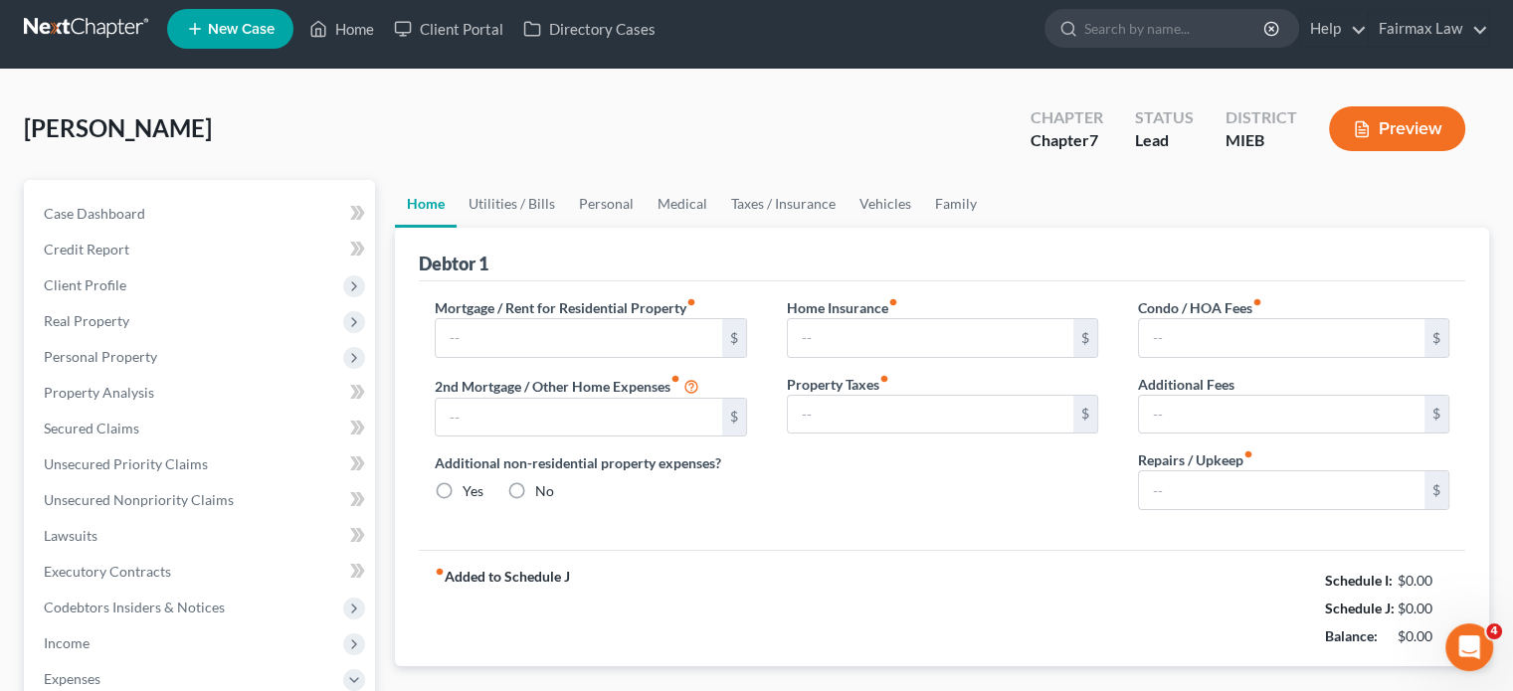
type input "0.00"
type input "50.00"
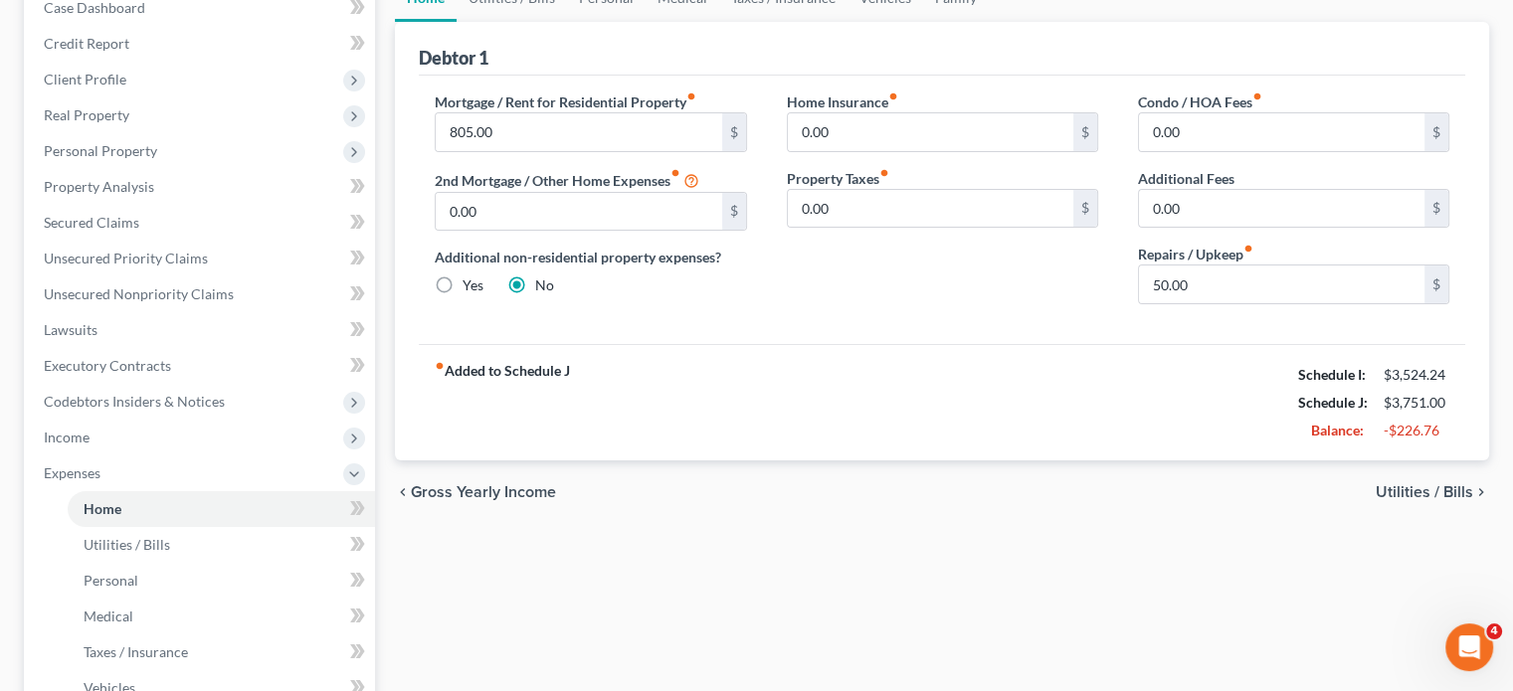
scroll to position [207, 0]
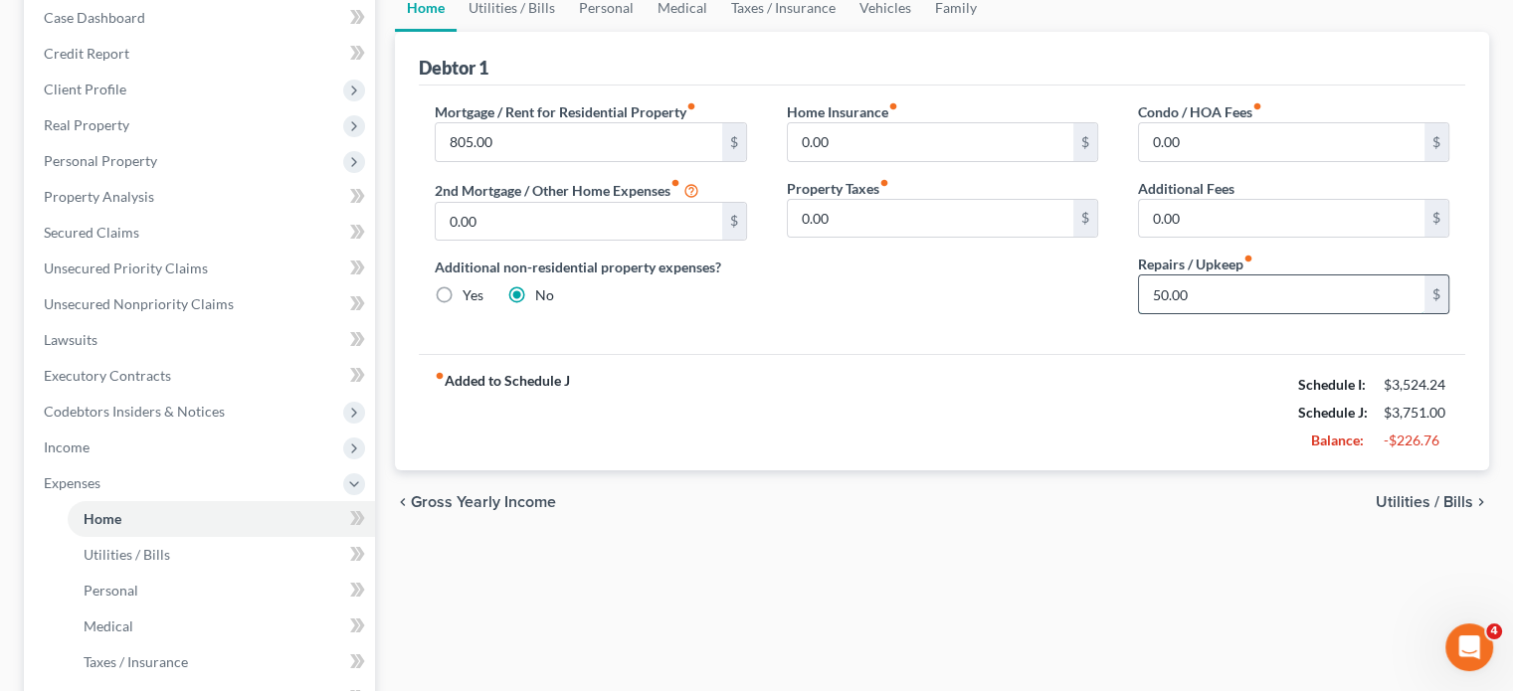
click at [1248, 313] on input "50.00" at bounding box center [1282, 295] width 286 height 38
click at [516, 32] on link "Utilities / Bills" at bounding box center [512, 8] width 110 height 48
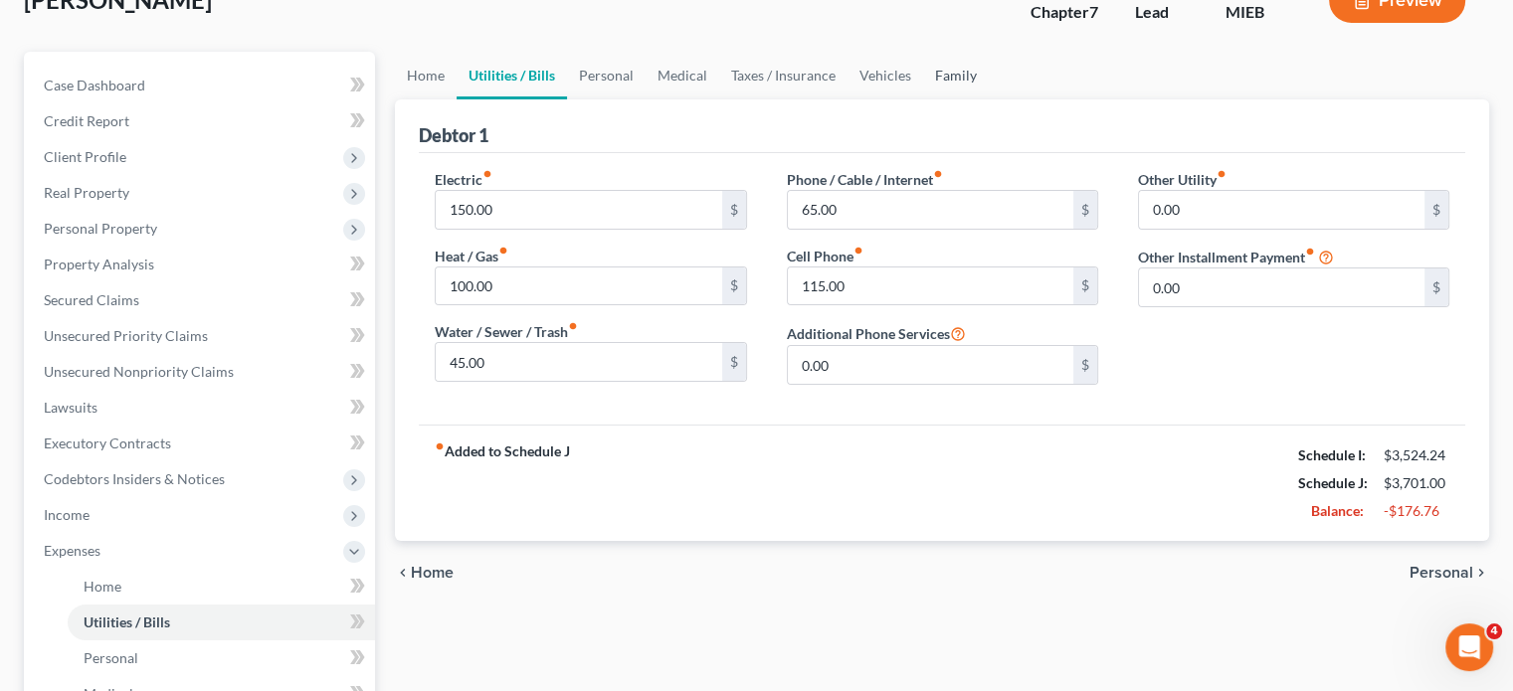
scroll to position [161, 0]
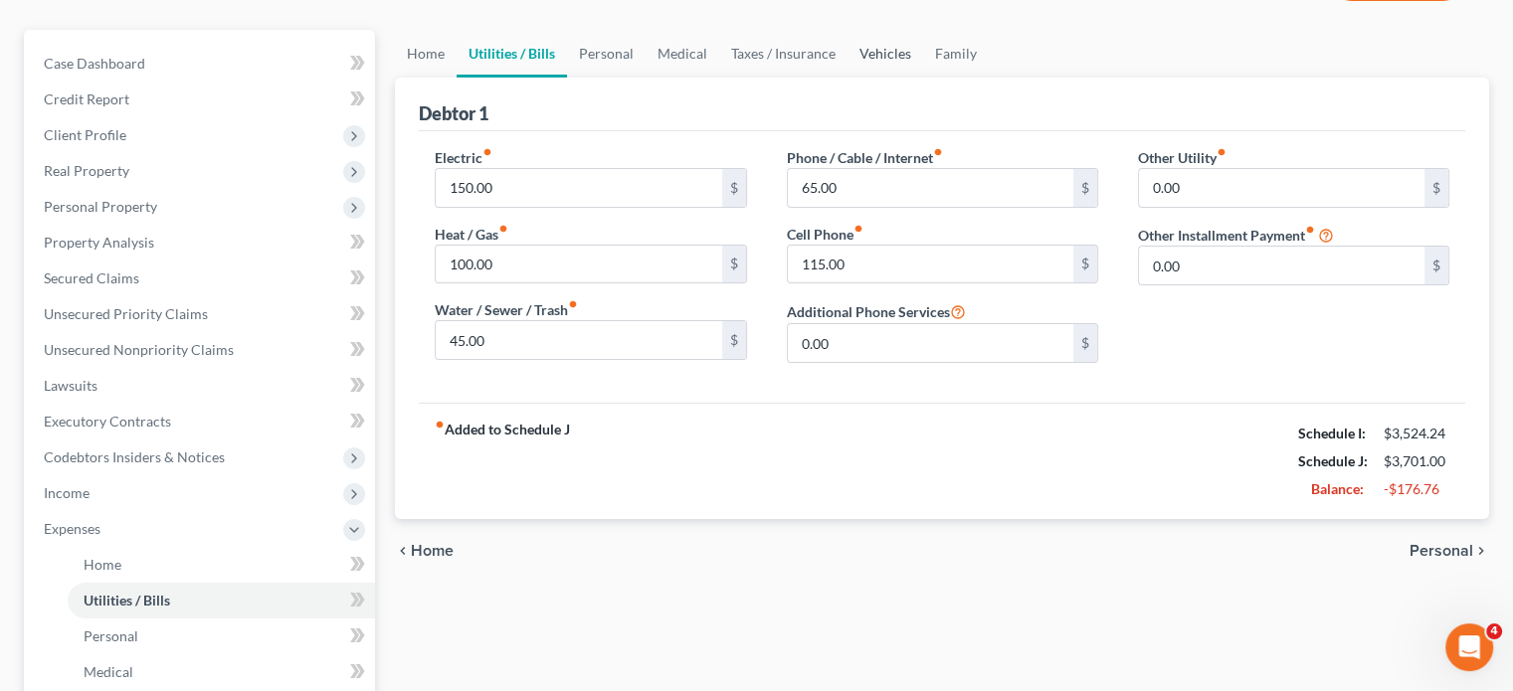
click at [923, 78] on link "Vehicles" at bounding box center [886, 54] width 76 height 48
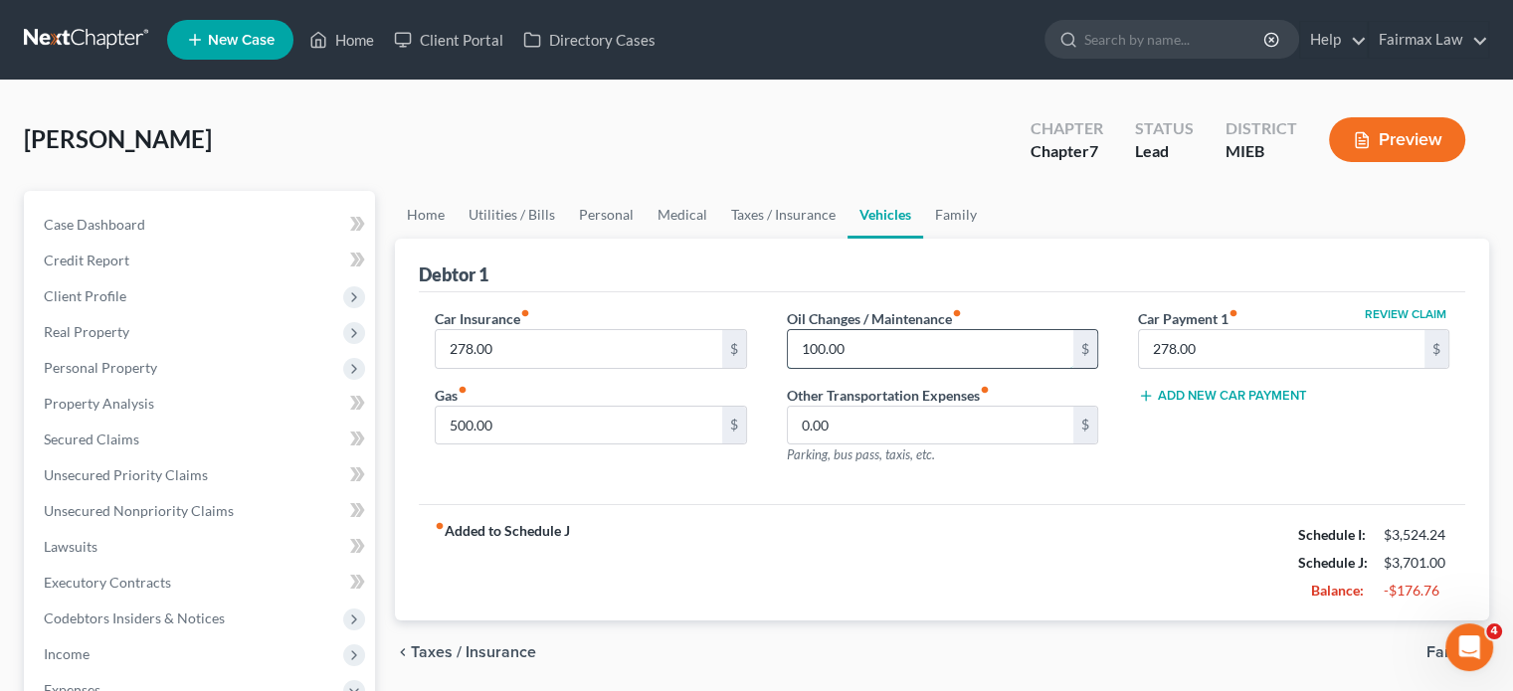
click at [864, 368] on input "100.00" at bounding box center [931, 349] width 286 height 38
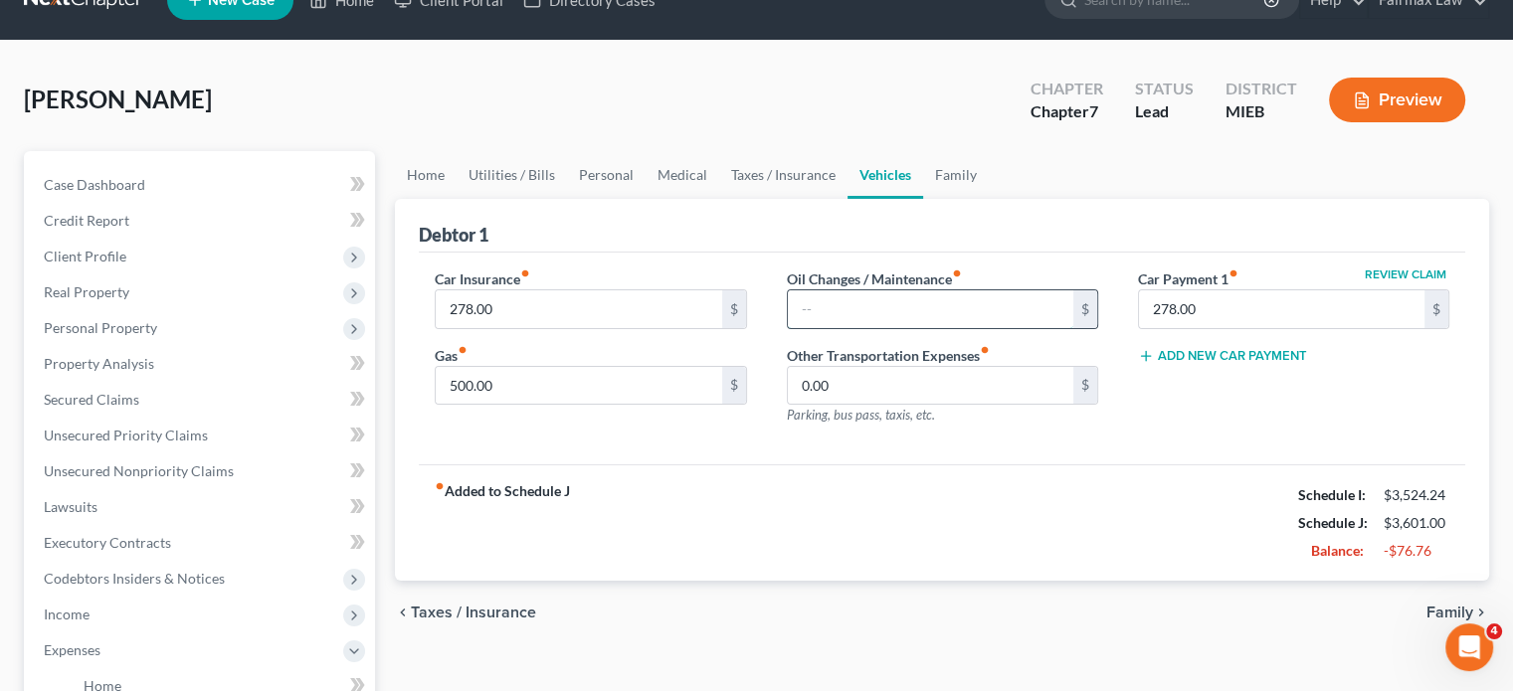
scroll to position [36, 0]
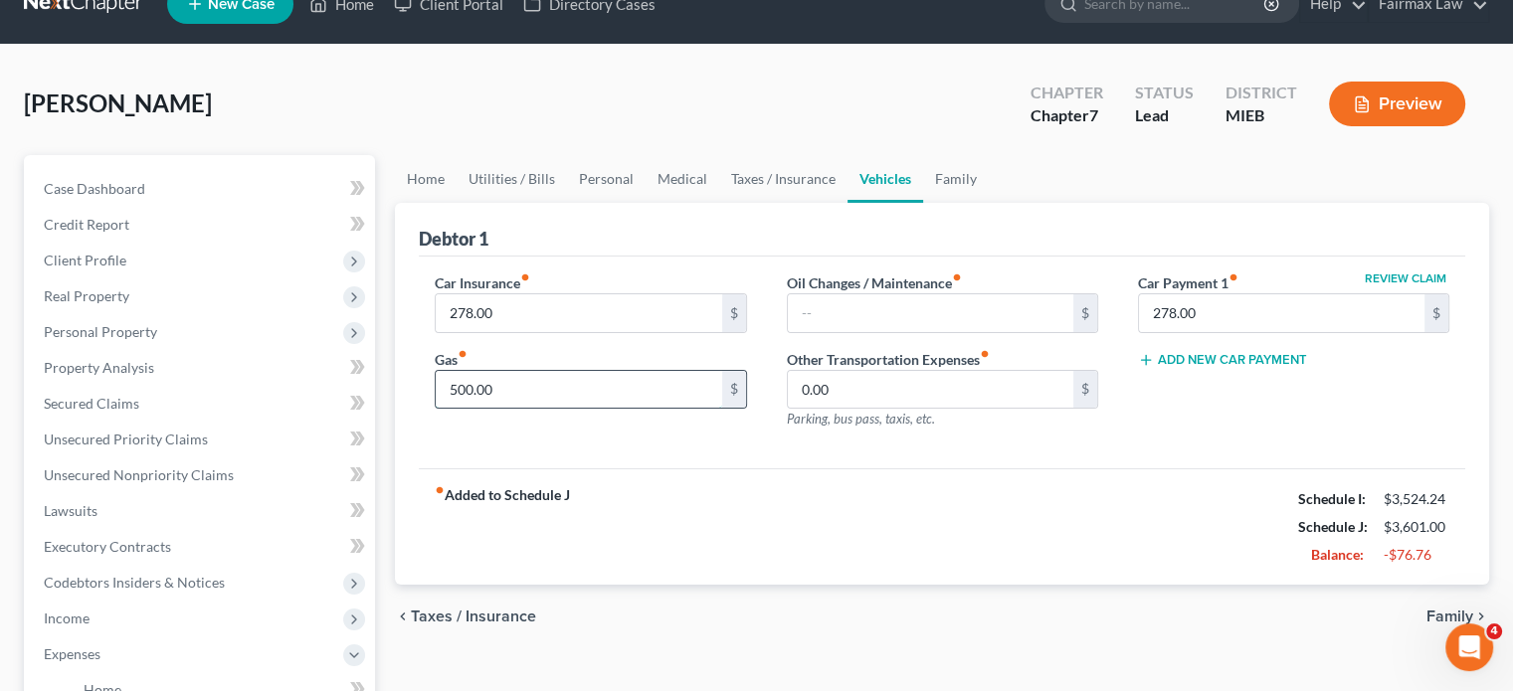
click at [668, 409] on input "500.00" at bounding box center [579, 390] width 286 height 38
type input "0"
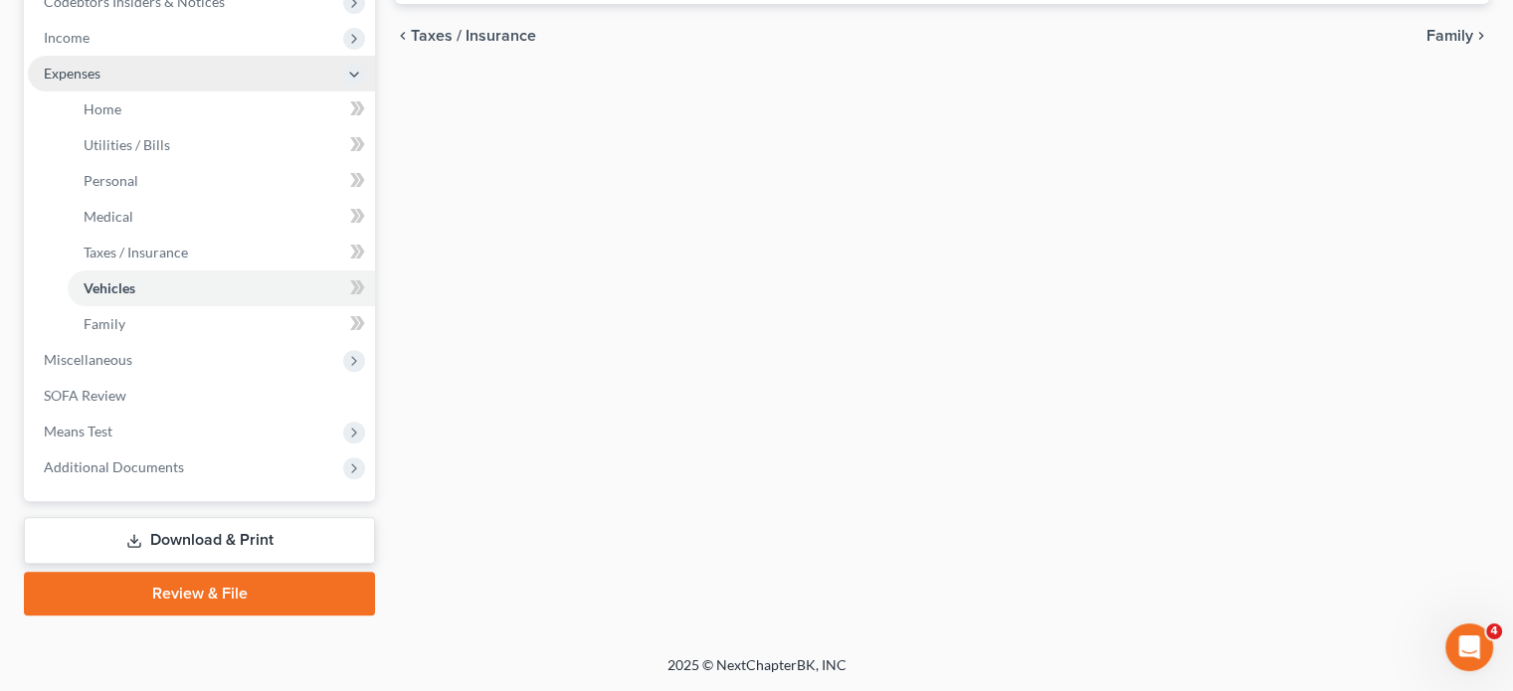
scroll to position [938, 0]
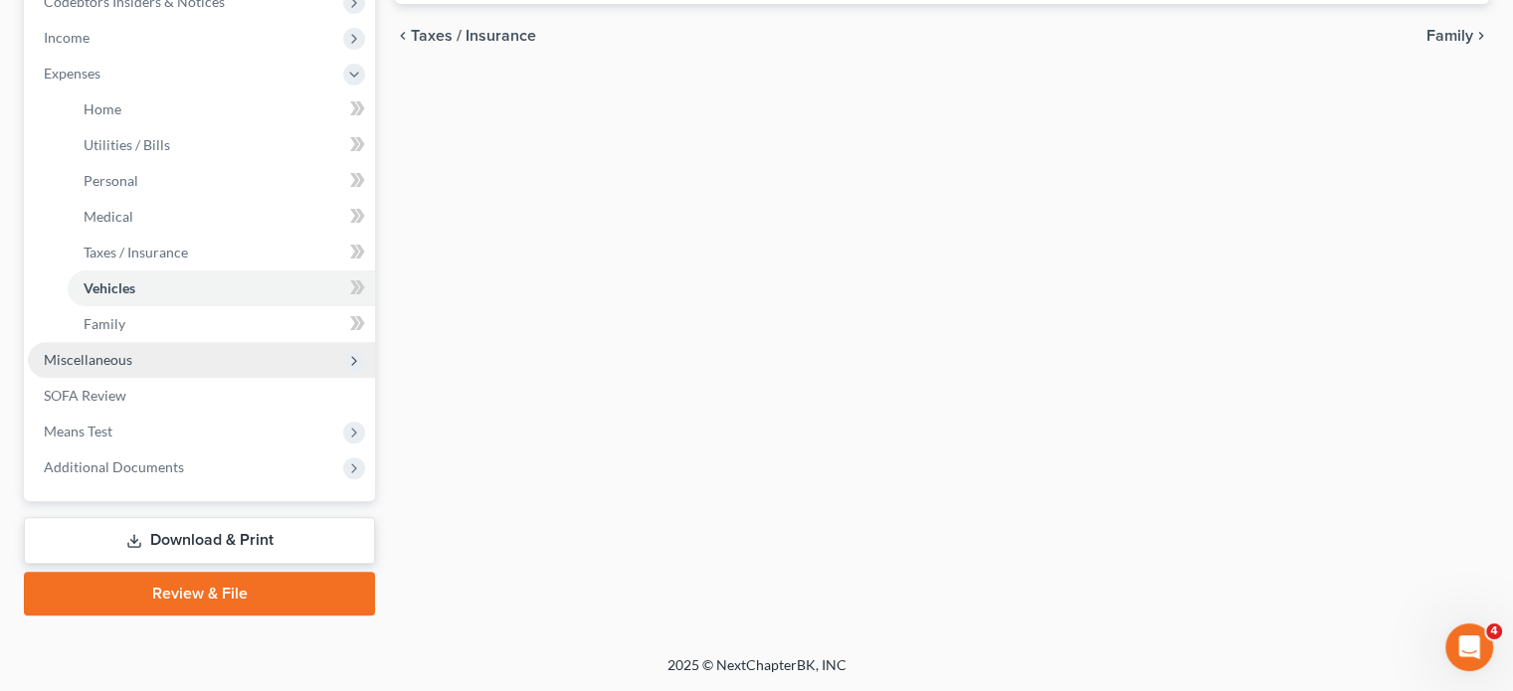
click at [132, 351] on span "Miscellaneous" at bounding box center [88, 359] width 89 height 17
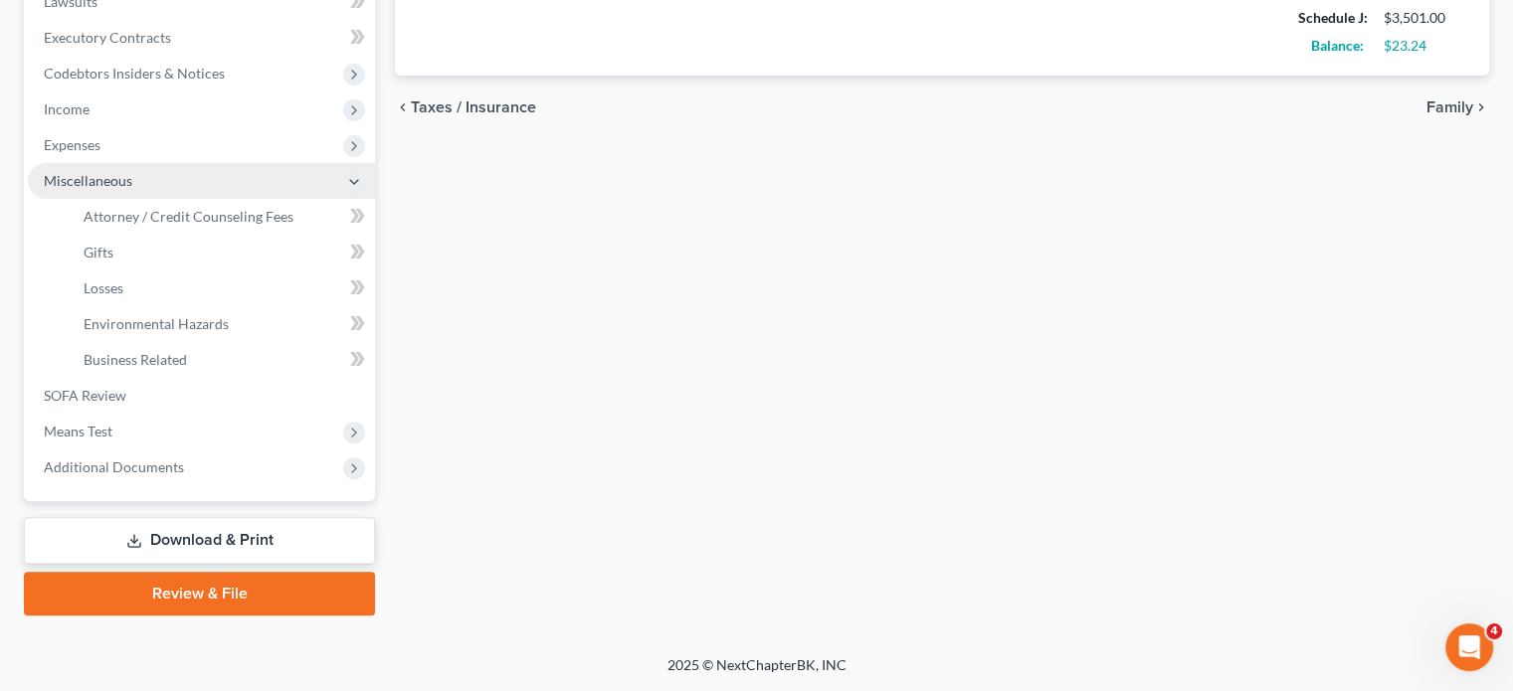
scroll to position [849, 0]
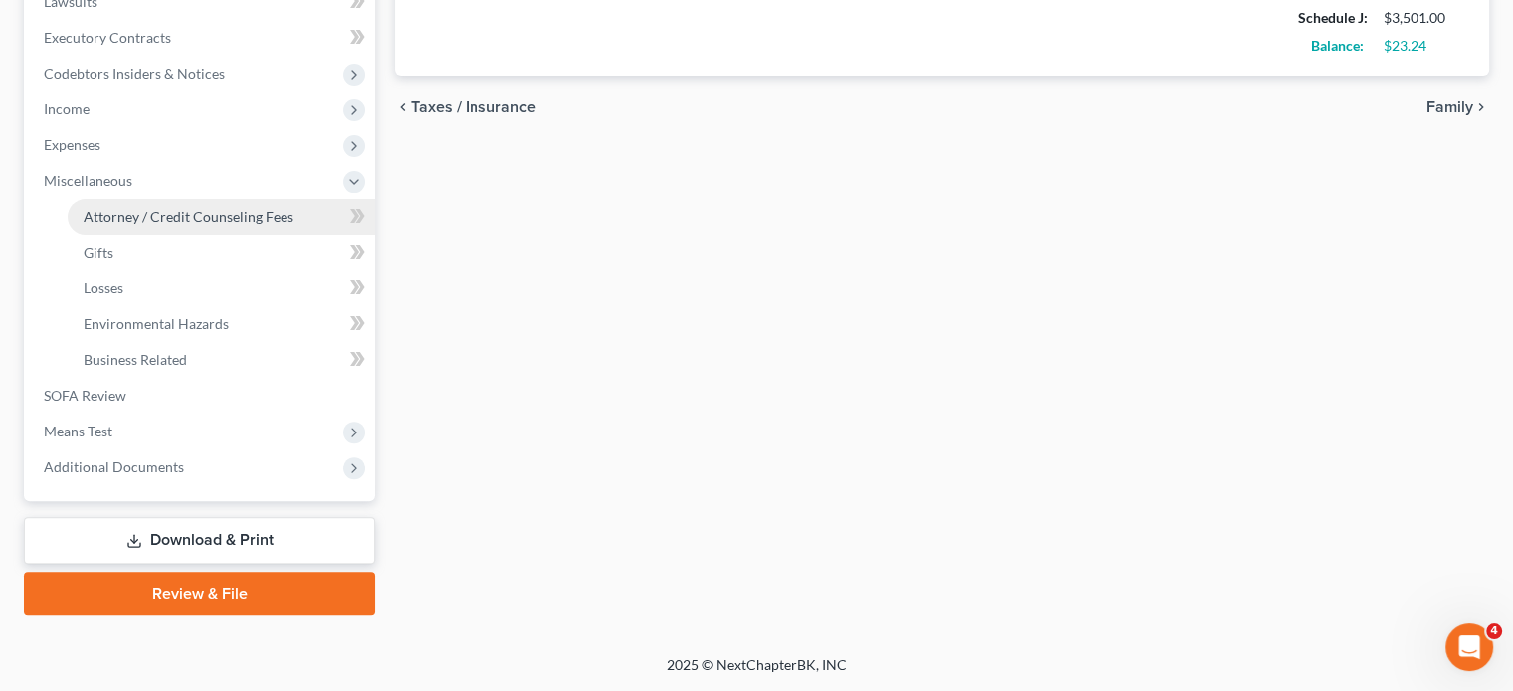
click at [205, 208] on span "Attorney / Credit Counseling Fees" at bounding box center [189, 216] width 210 height 17
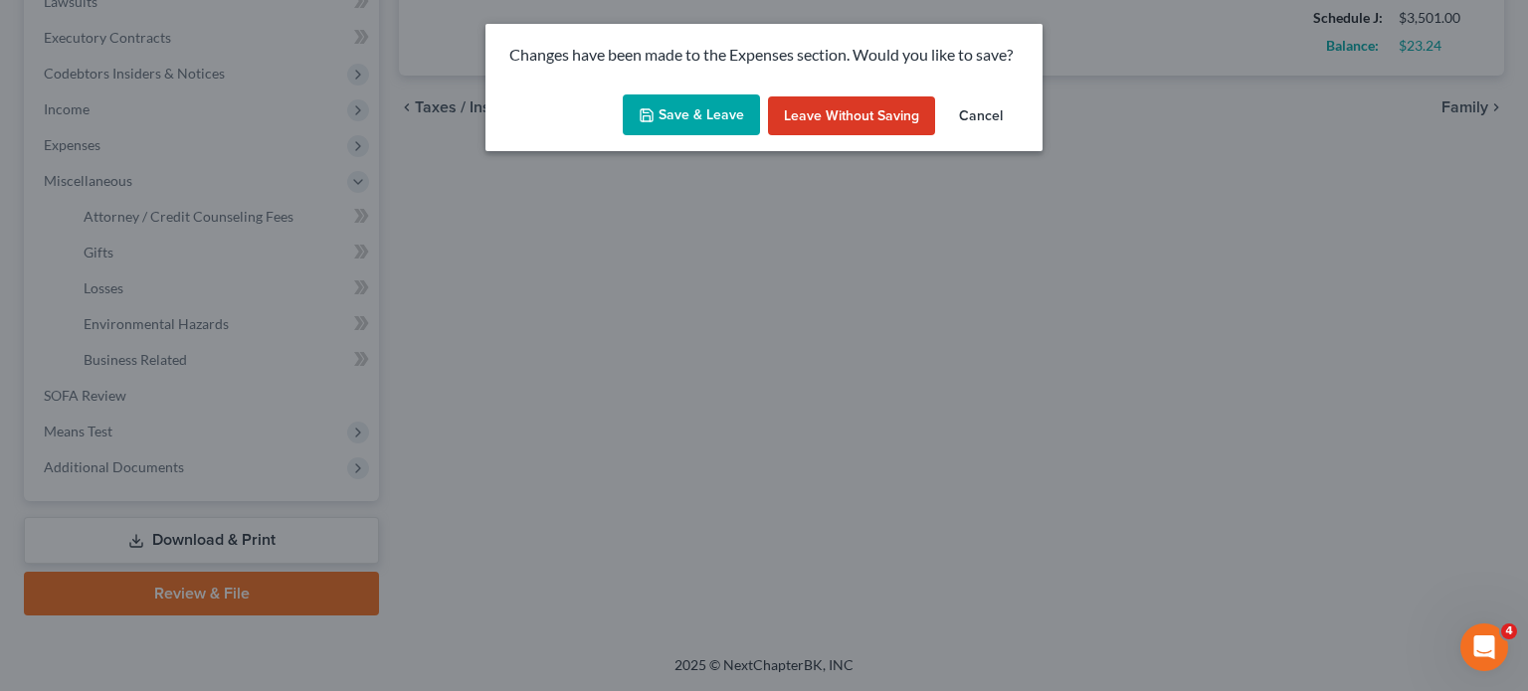
click at [732, 136] on button "Save & Leave" at bounding box center [691, 116] width 137 height 42
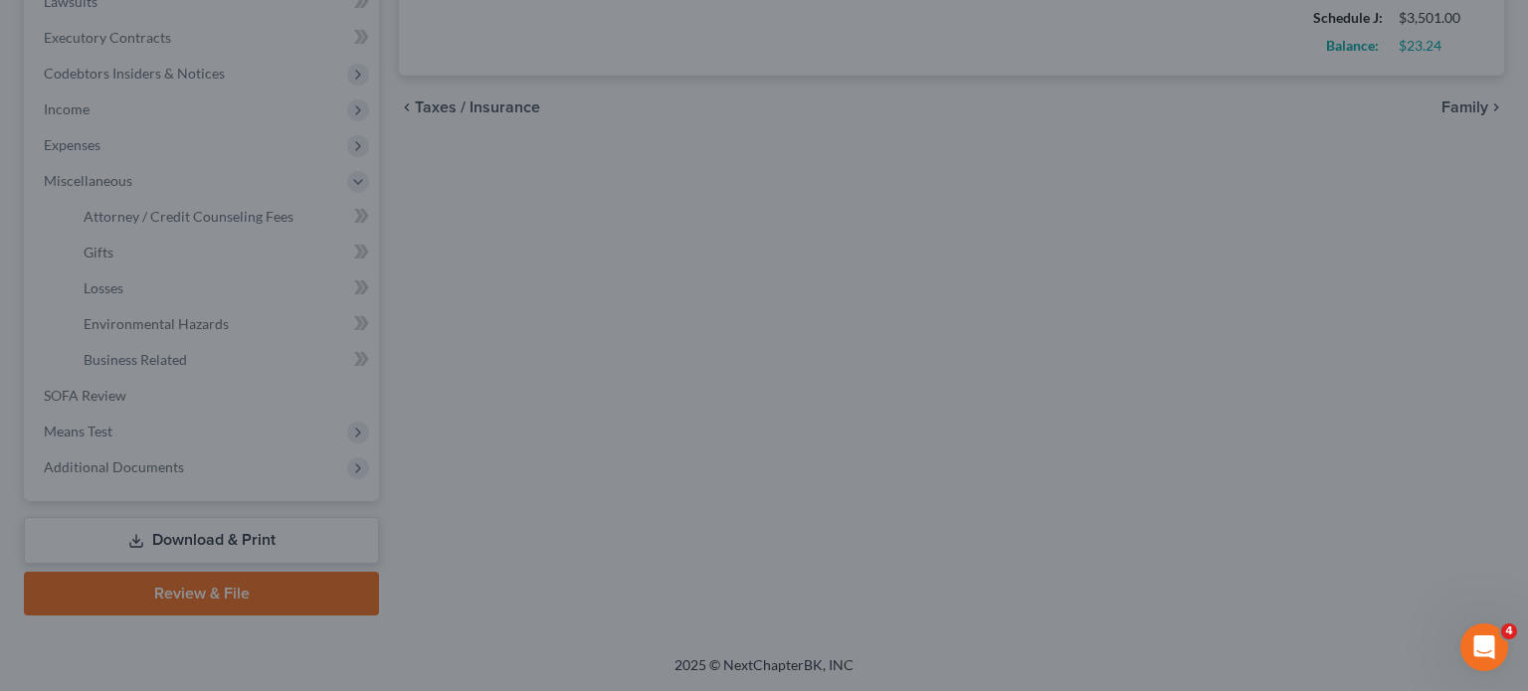
type input "400.00"
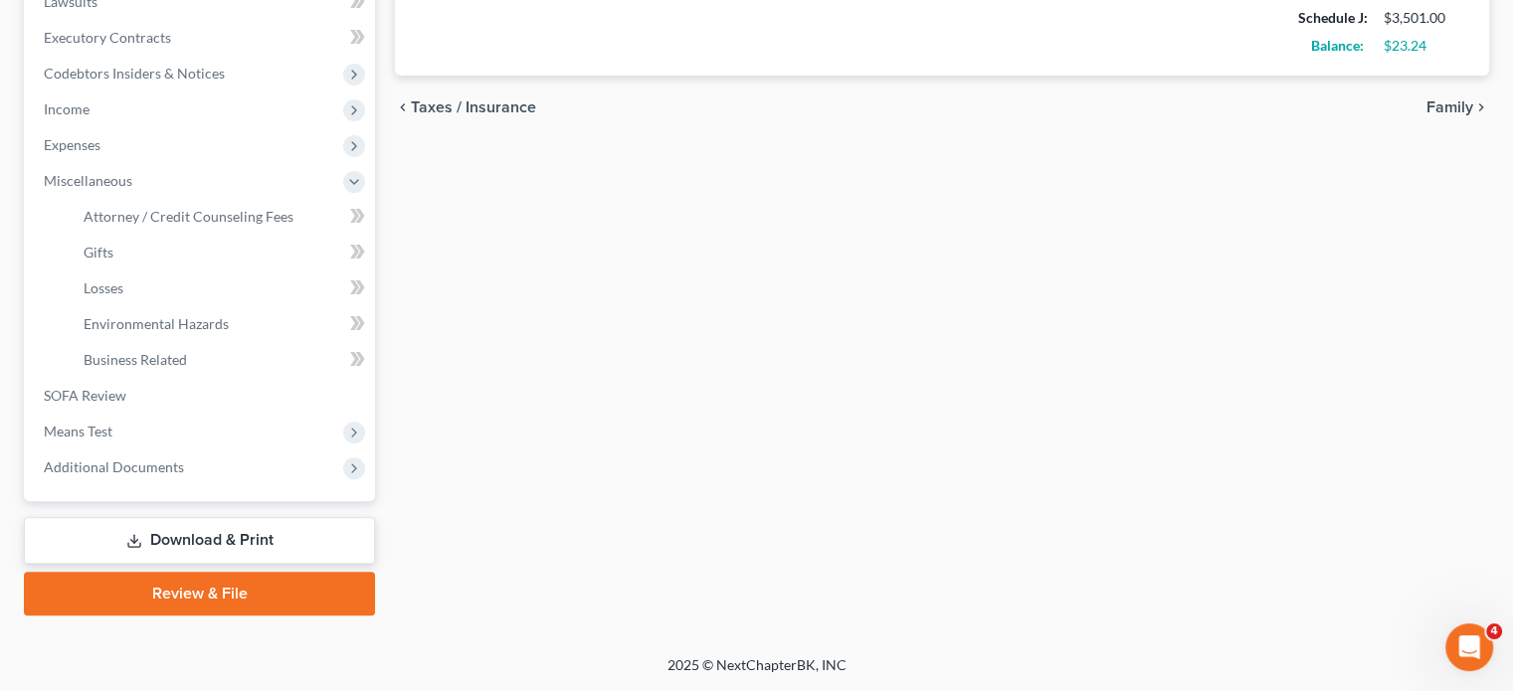
select select "2"
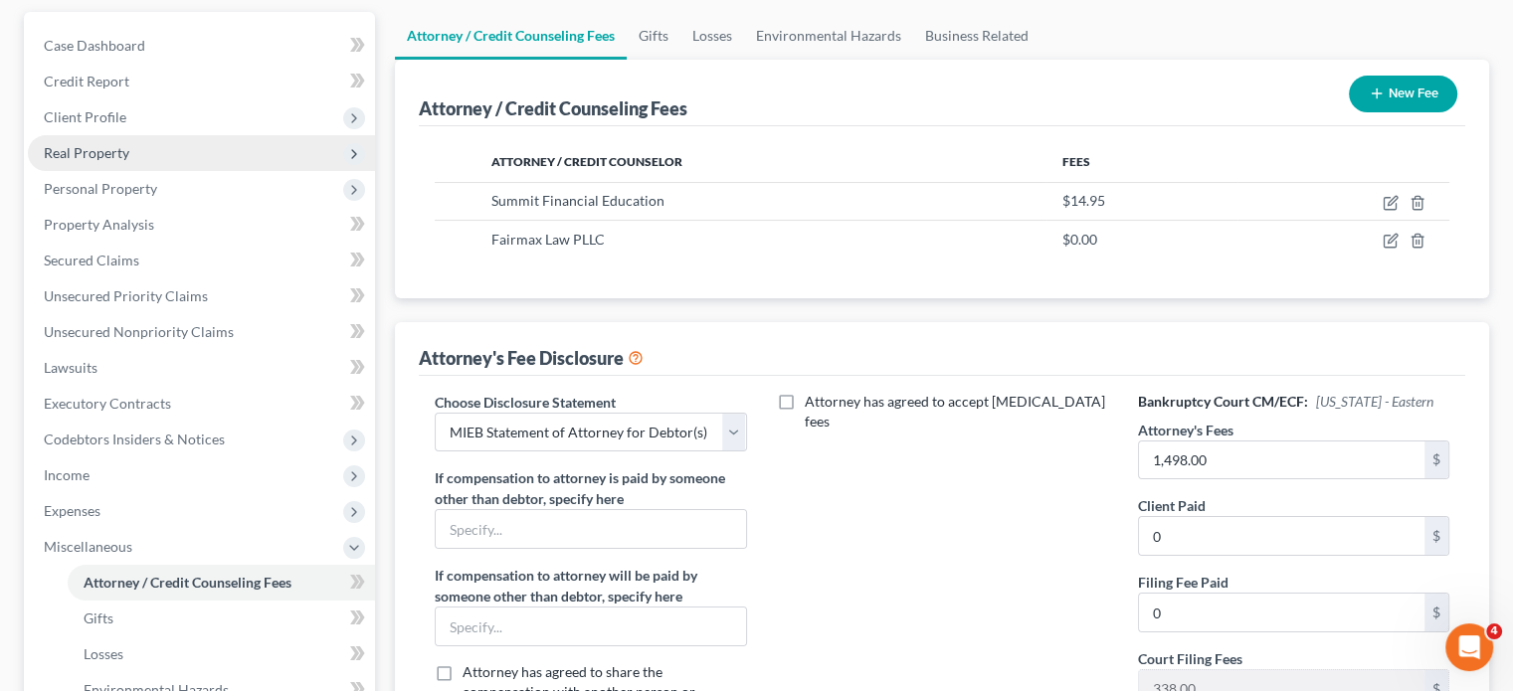
scroll to position [185, 0]
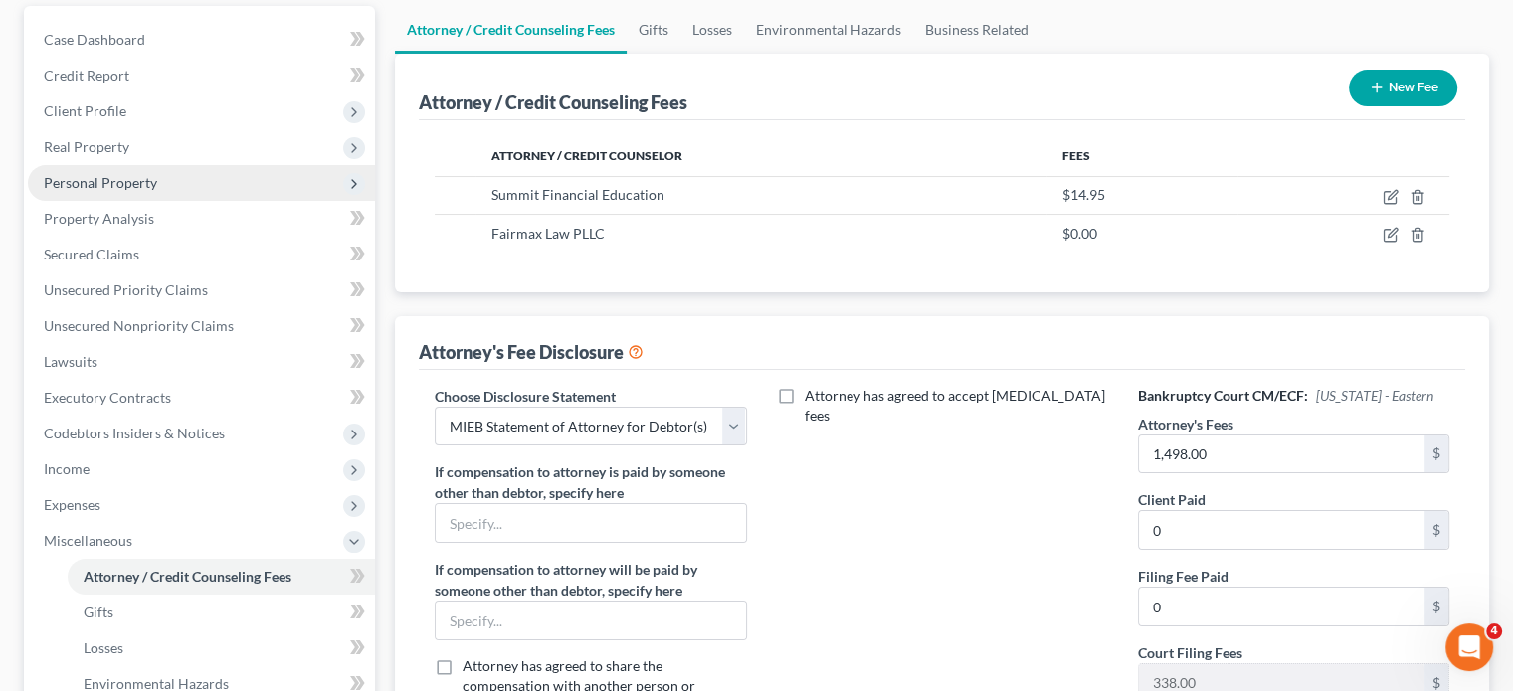
click at [232, 201] on span "Personal Property" at bounding box center [201, 183] width 347 height 36
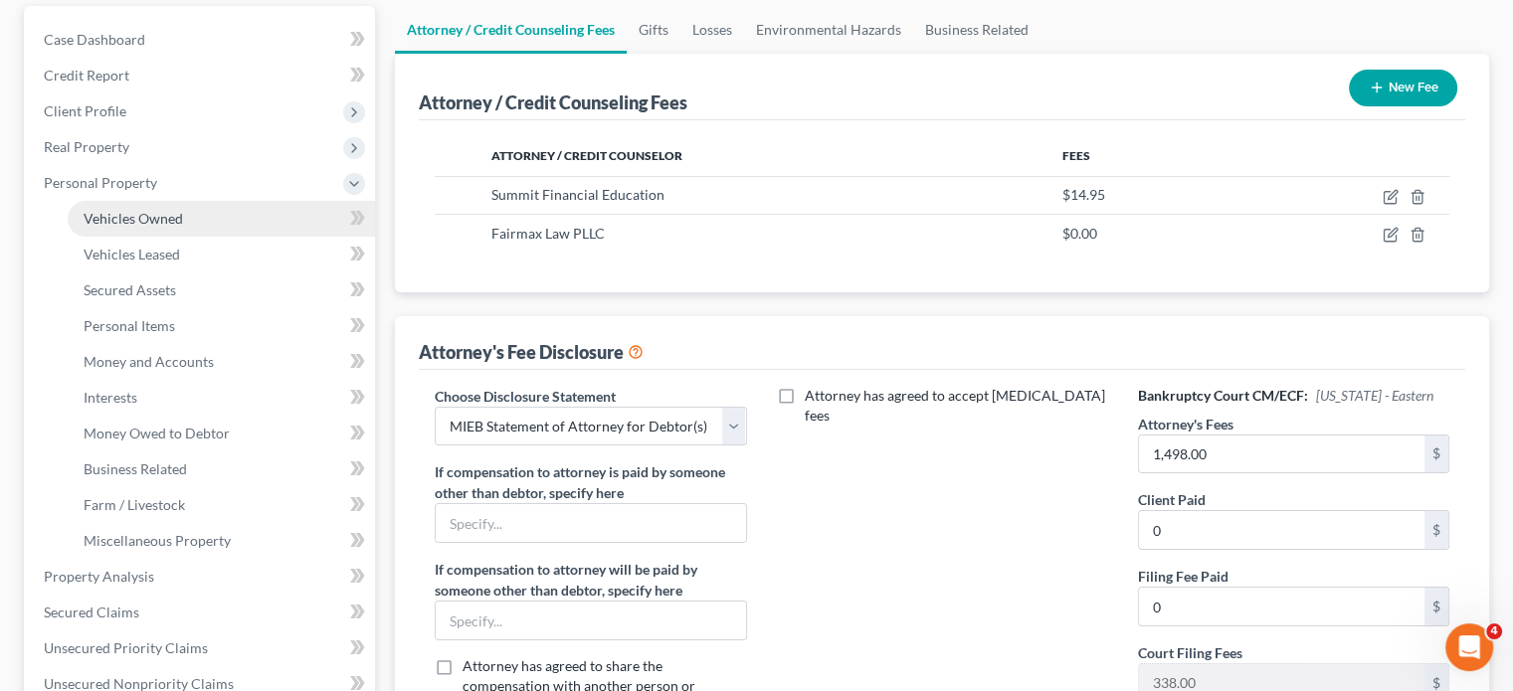
click at [183, 227] on span "Vehicles Owned" at bounding box center [133, 218] width 99 height 17
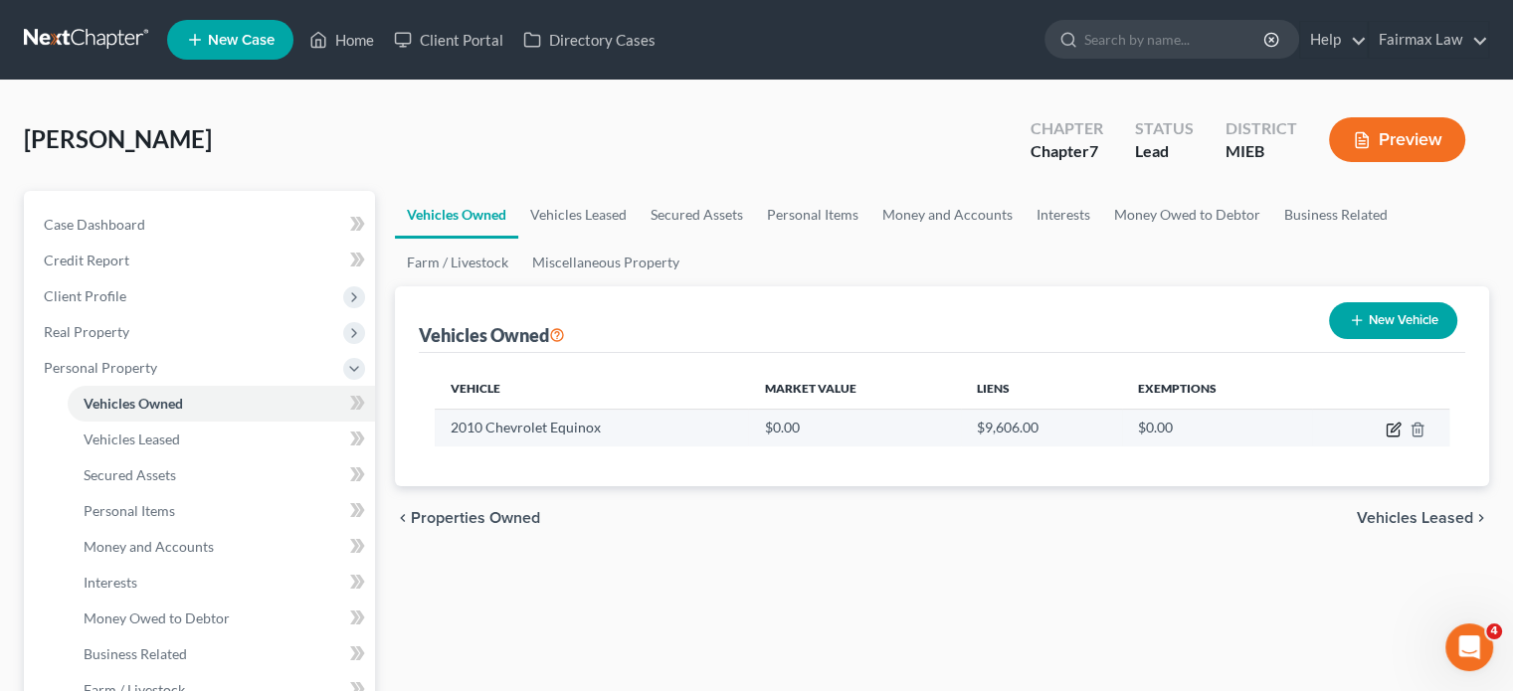
click at [1386, 438] on icon "button" at bounding box center [1394, 430] width 16 height 16
select select "0"
select select "16"
select select "4"
select select "0"
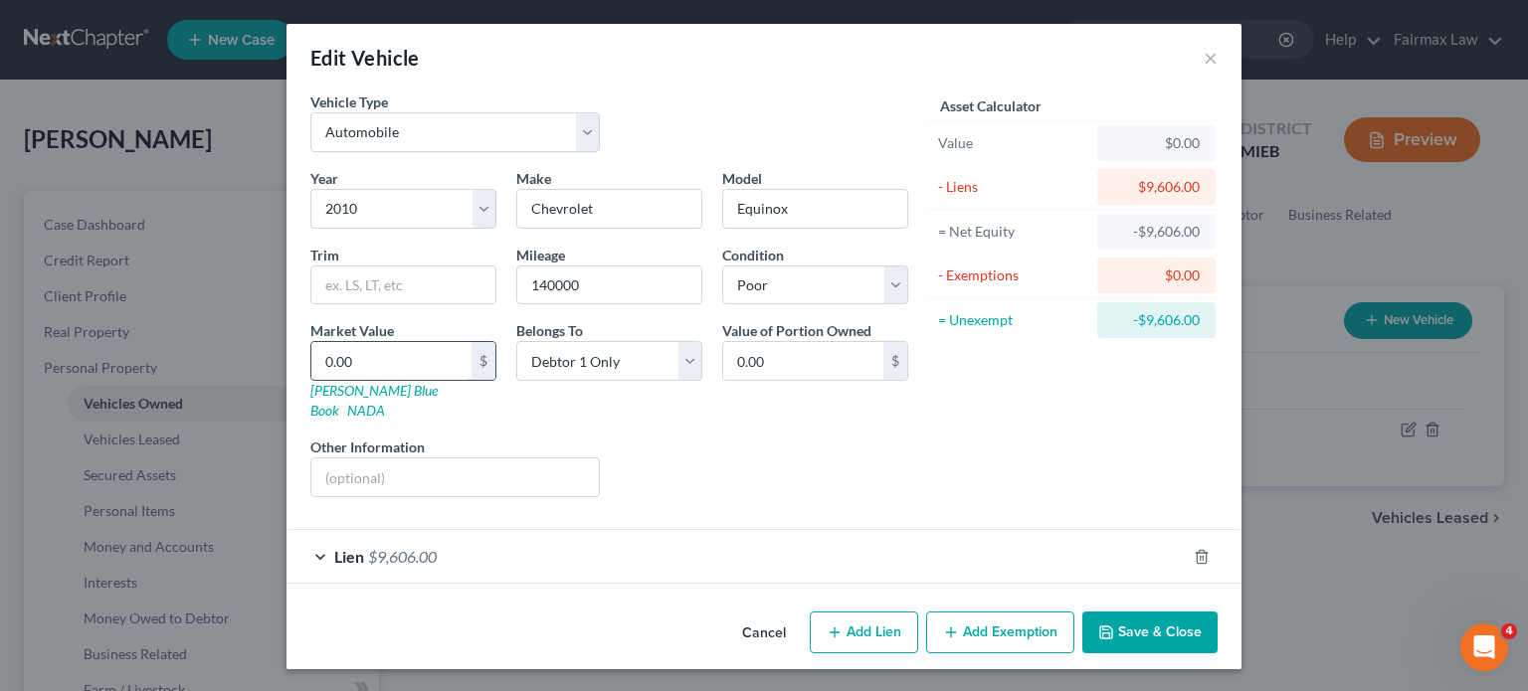
click at [311, 380] on input "0.00" at bounding box center [391, 361] width 160 height 38
type input "3"
type input "3.00"
type input "30"
type input "30.00"
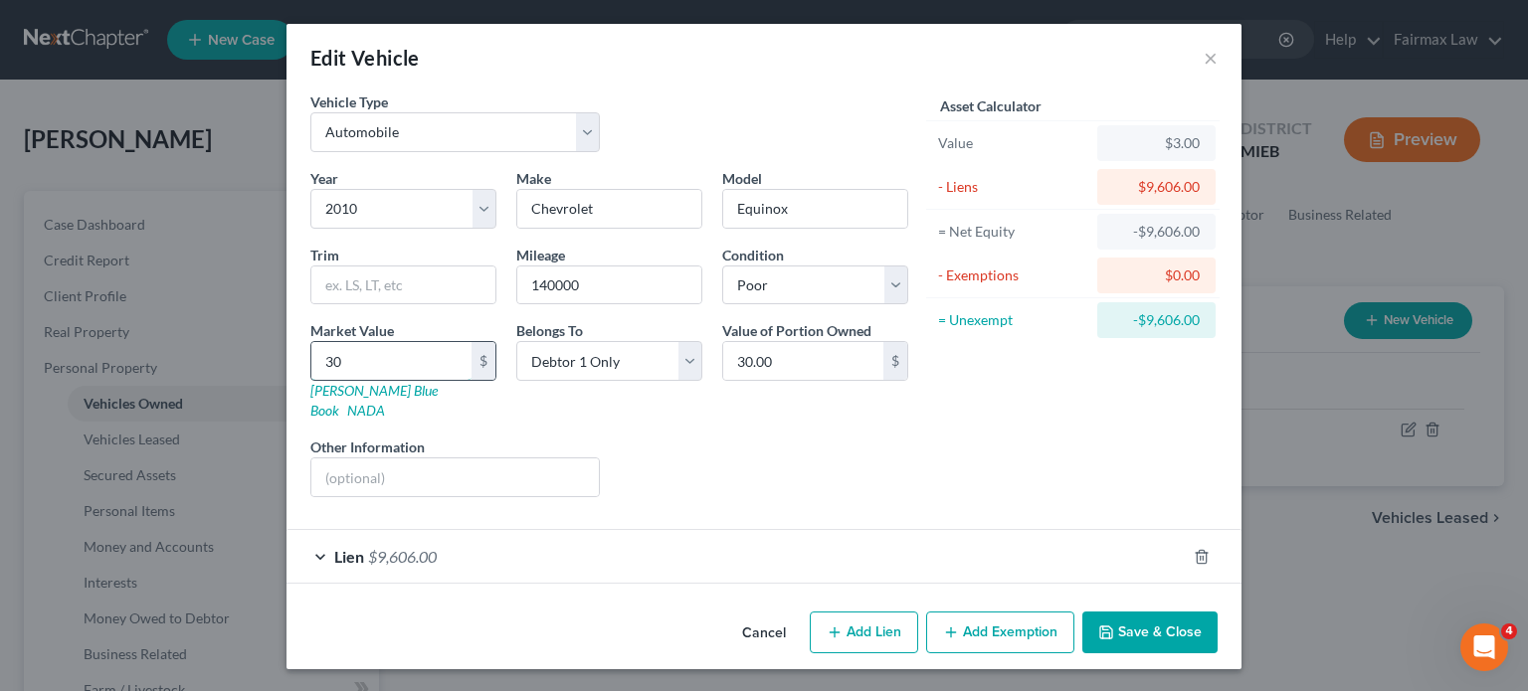
type input "300"
type input "300.00"
type input "3000"
type input "3,000.00"
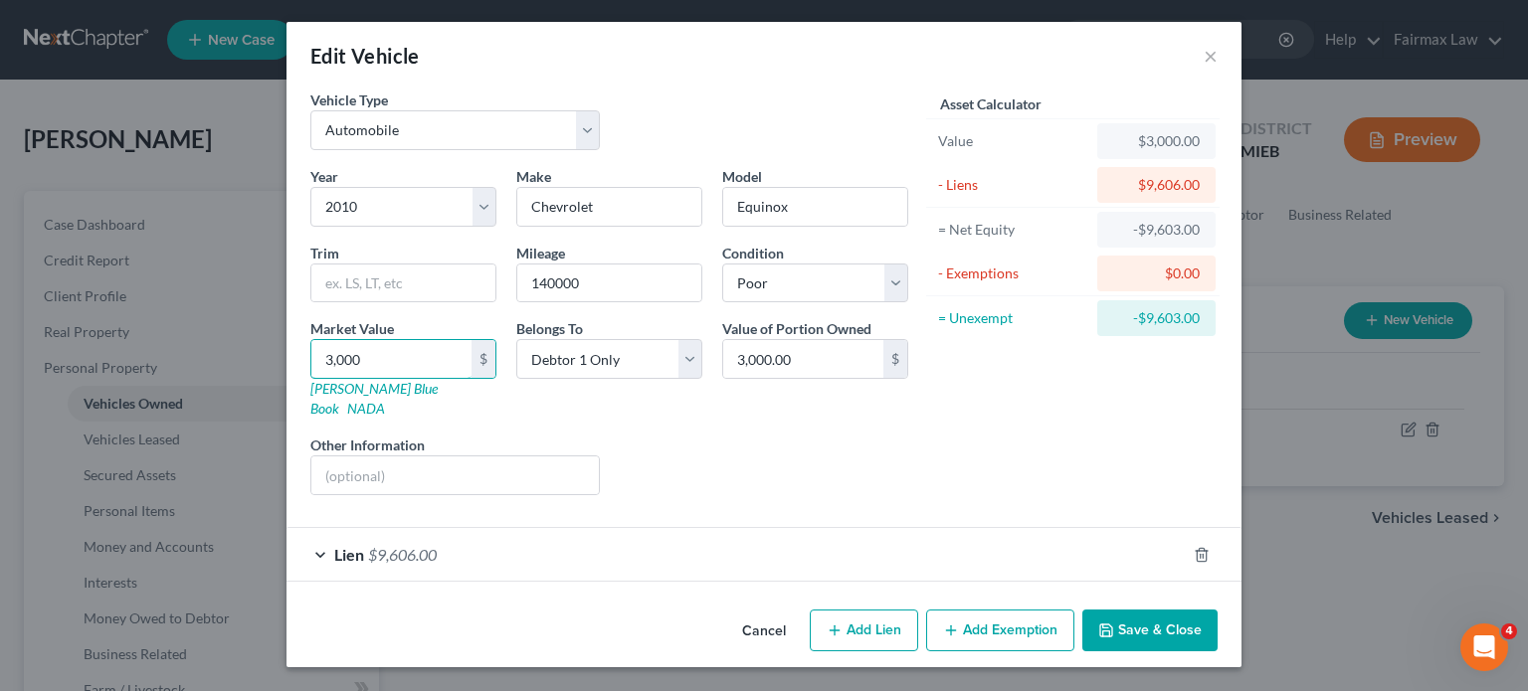
type input "3,000"
click at [1066, 610] on button "Add Exemption" at bounding box center [1000, 631] width 148 height 42
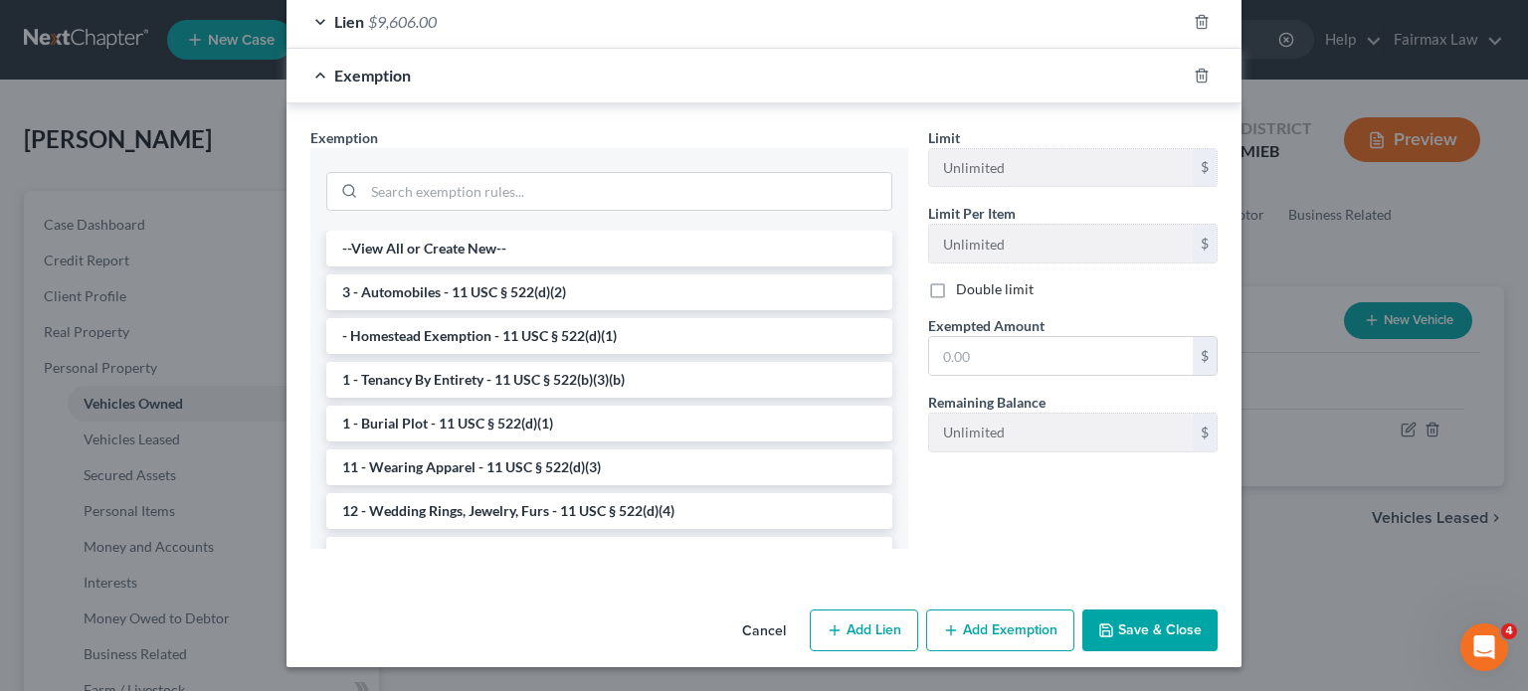
scroll to position [537, 0]
click at [1020, 375] on input "text" at bounding box center [1061, 356] width 264 height 38
type input "0"
click at [477, 275] on li "3 - Automobiles - 11 USC § 522(d)(2)" at bounding box center [609, 293] width 566 height 36
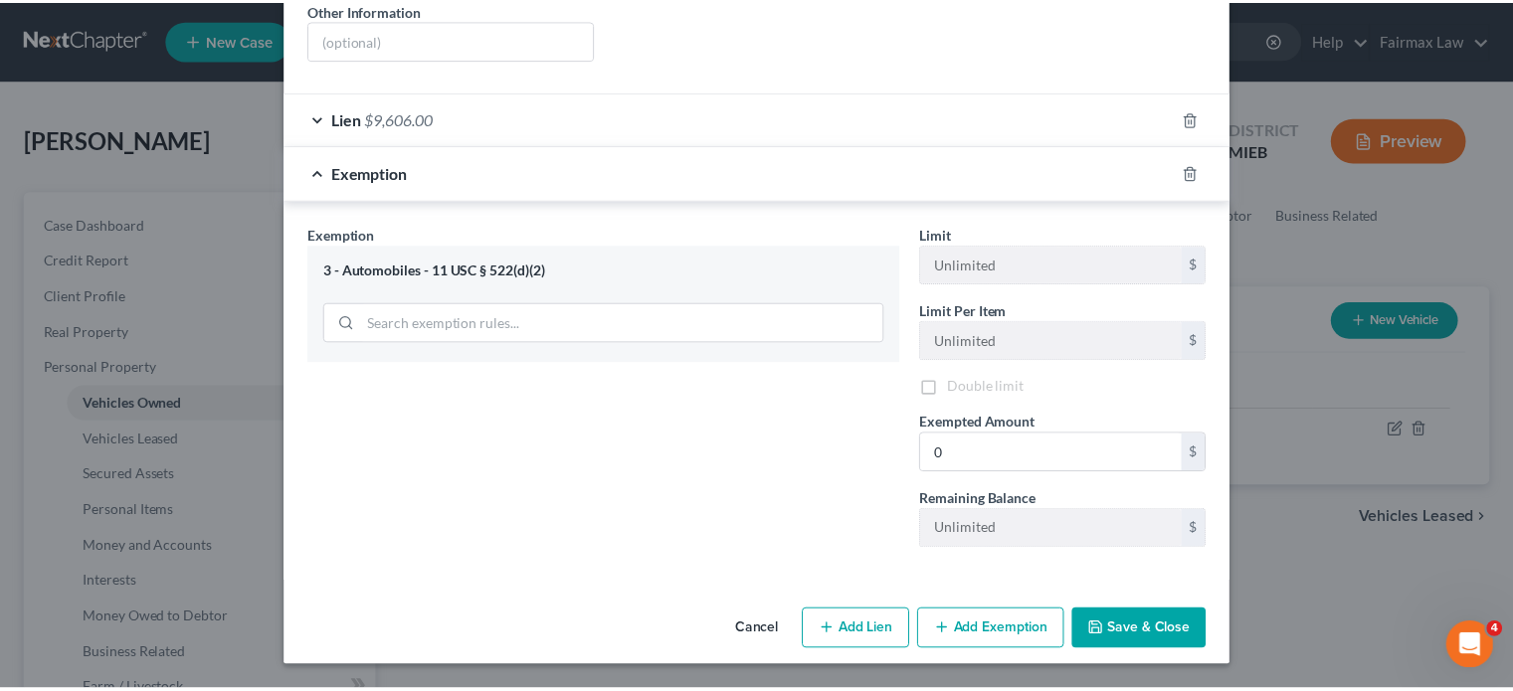
scroll to position [683, 0]
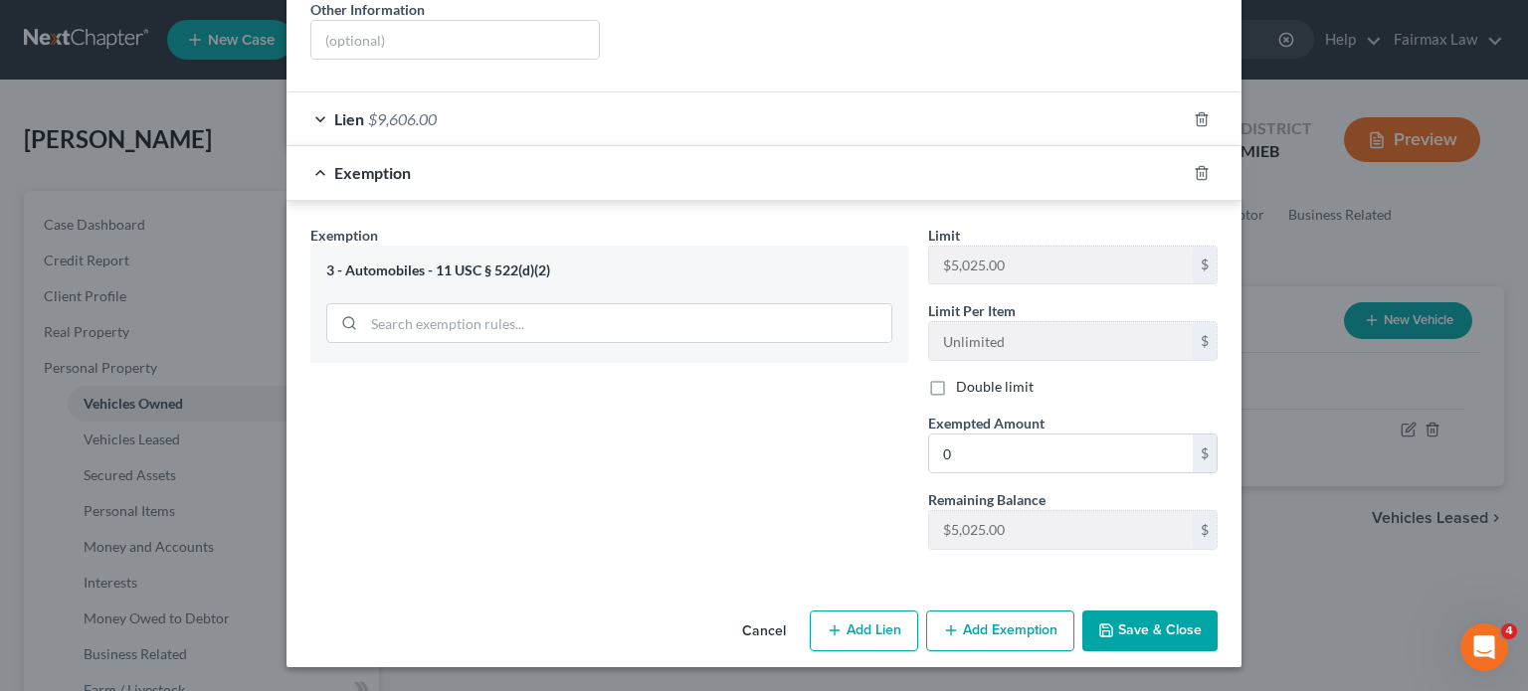
click at [1218, 611] on button "Save & Close" at bounding box center [1149, 632] width 135 height 42
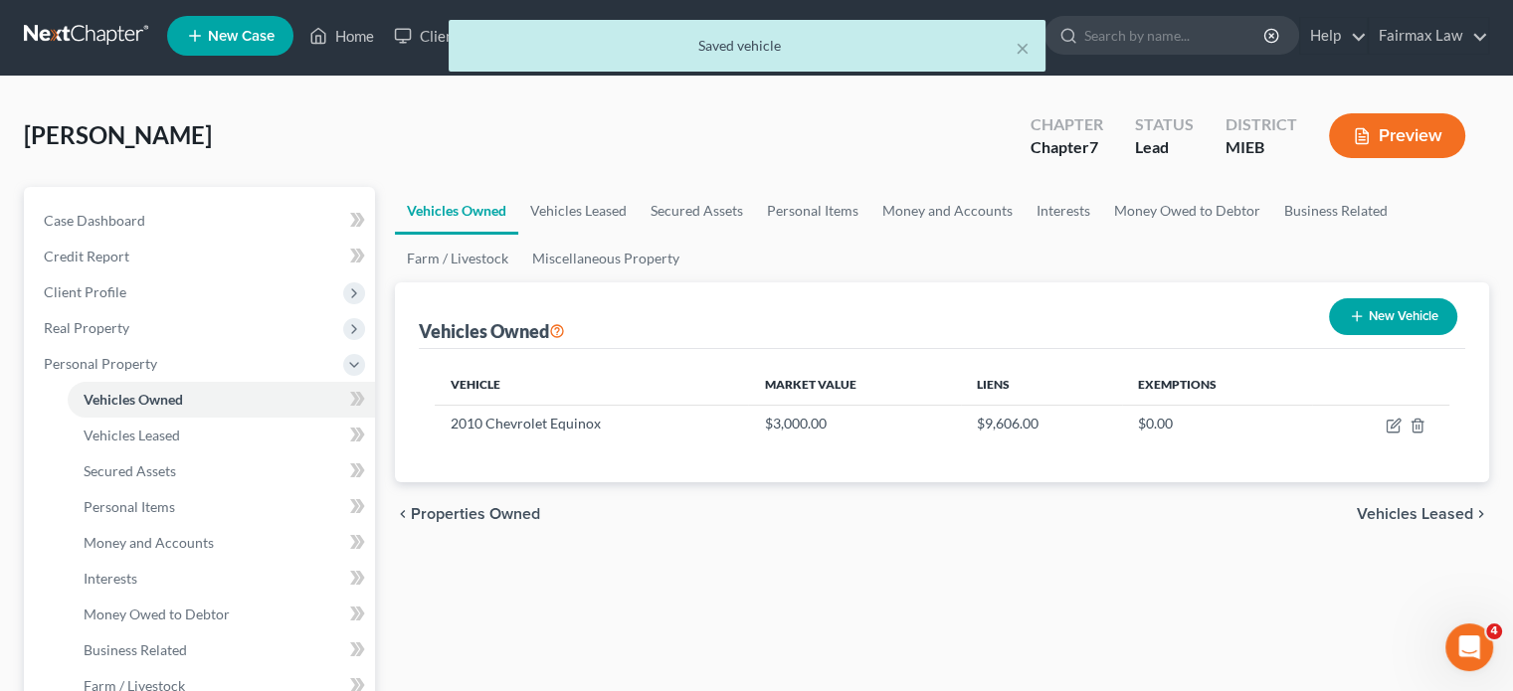
scroll to position [0, 0]
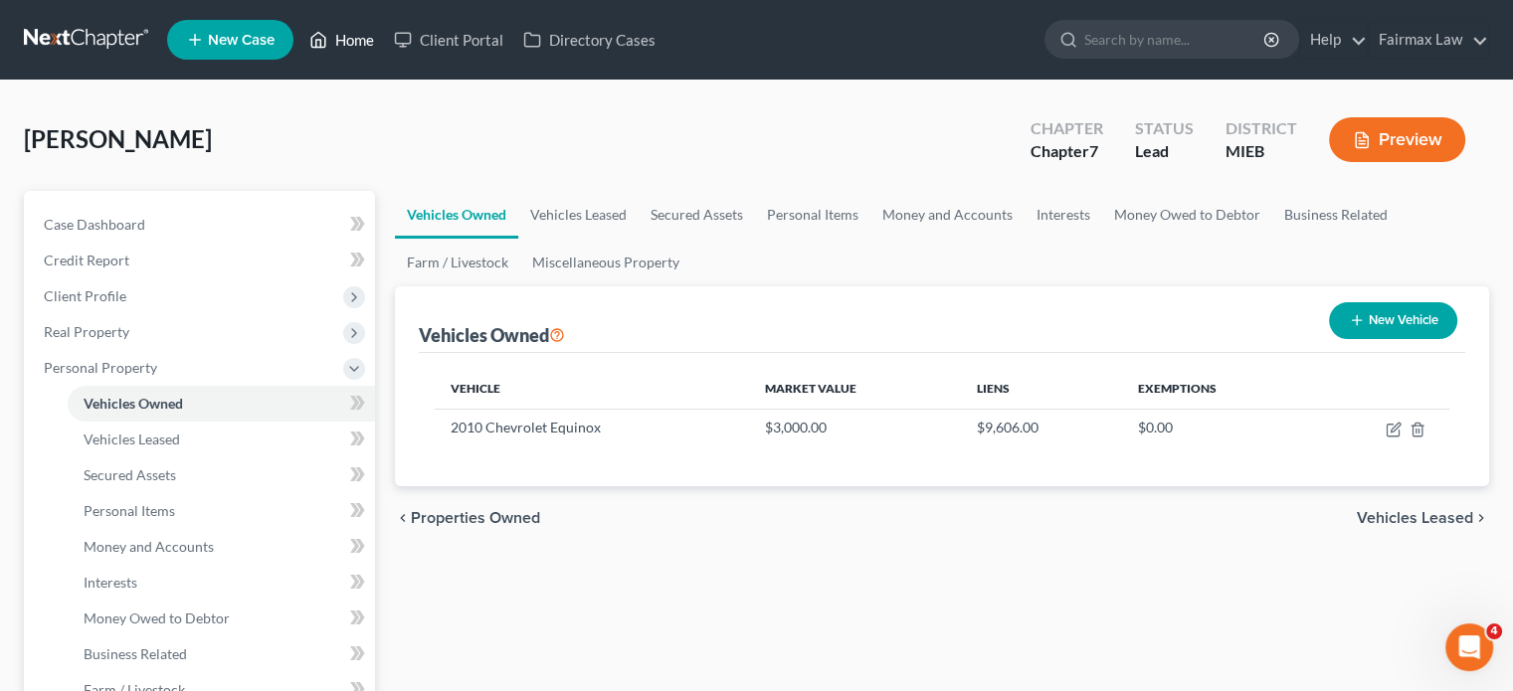
click at [384, 58] on link "Home" at bounding box center [341, 40] width 85 height 36
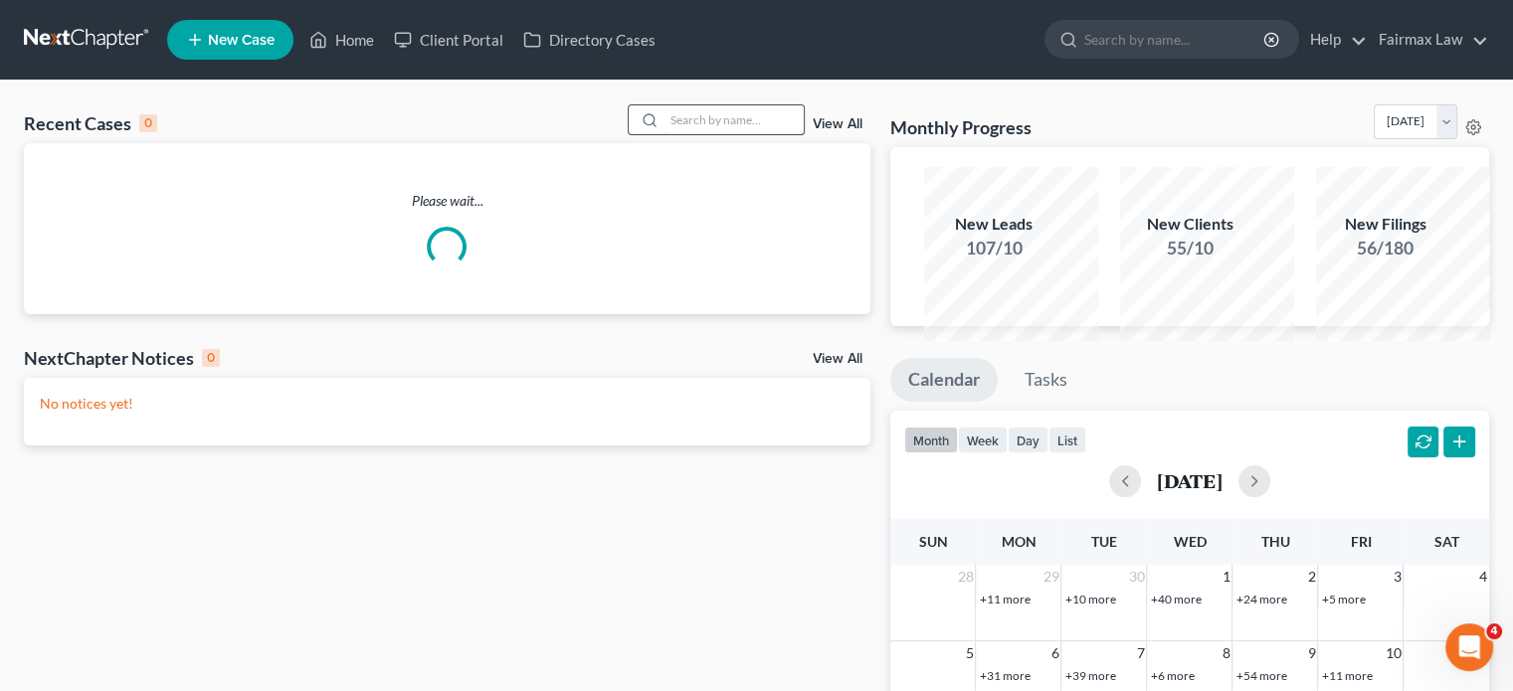
click at [665, 134] on input "search" at bounding box center [734, 119] width 139 height 29
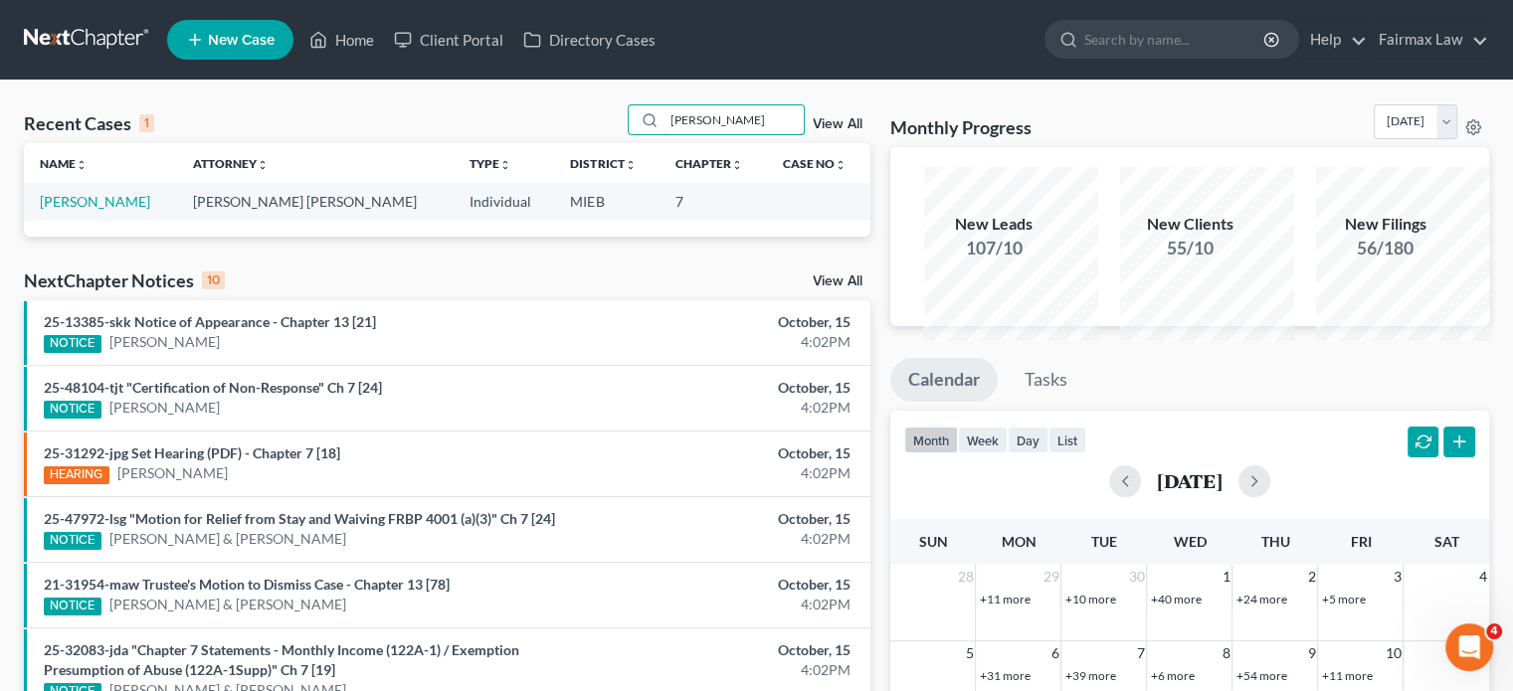
type input "[PERSON_NAME]"
click at [83, 220] on td "[PERSON_NAME]" at bounding box center [100, 201] width 153 height 37
click at [73, 210] on link "[PERSON_NAME]" at bounding box center [95, 201] width 110 height 17
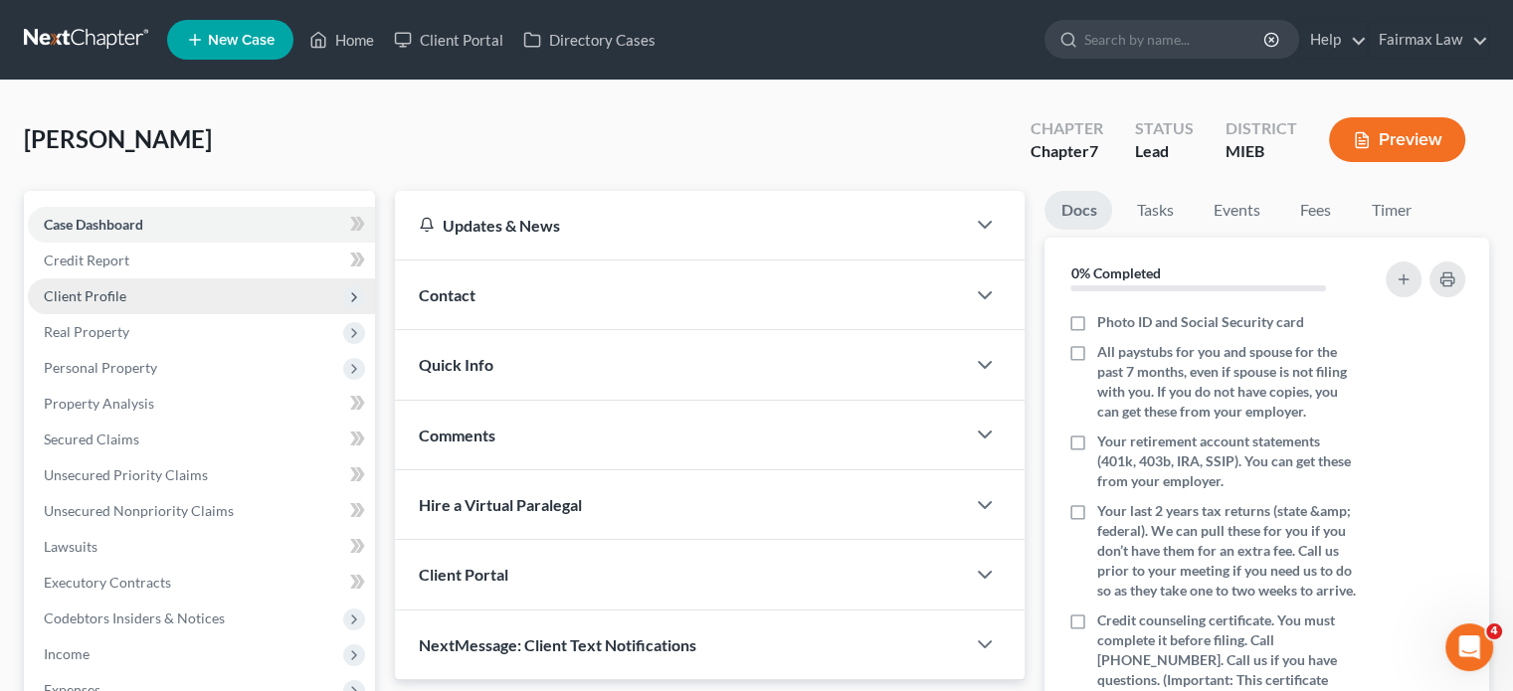
click at [126, 304] on span "Client Profile" at bounding box center [85, 296] width 83 height 17
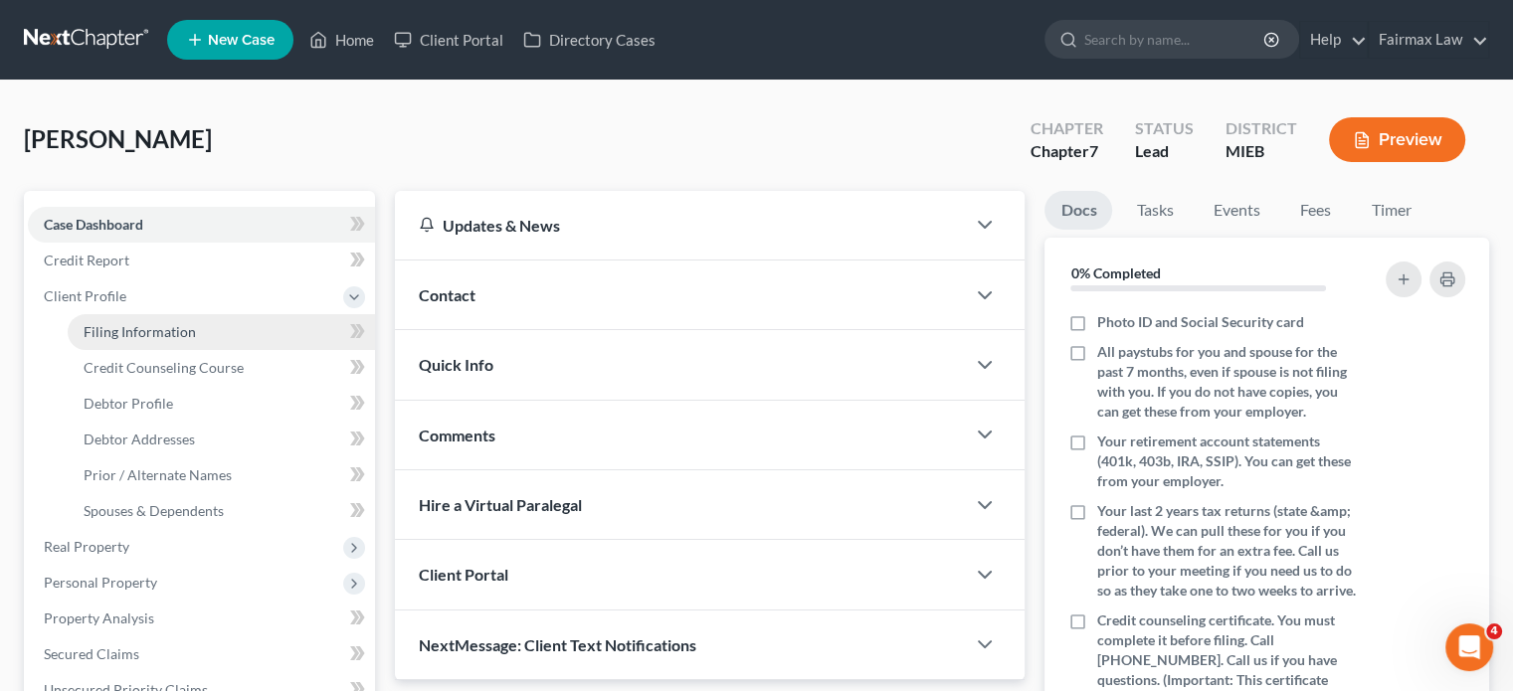
click at [196, 340] on span "Filing Information" at bounding box center [140, 331] width 112 height 17
select select "1"
select select "0"
select select "40"
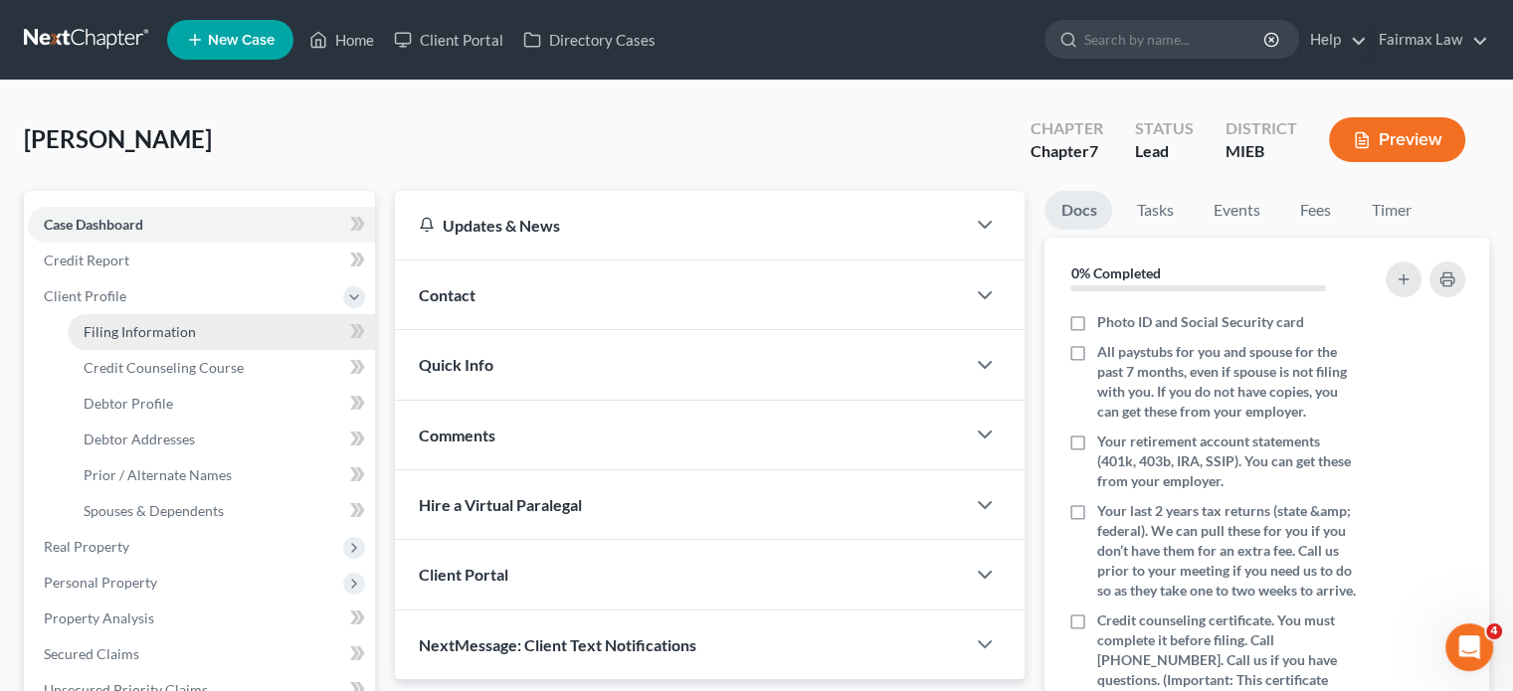
select select "0"
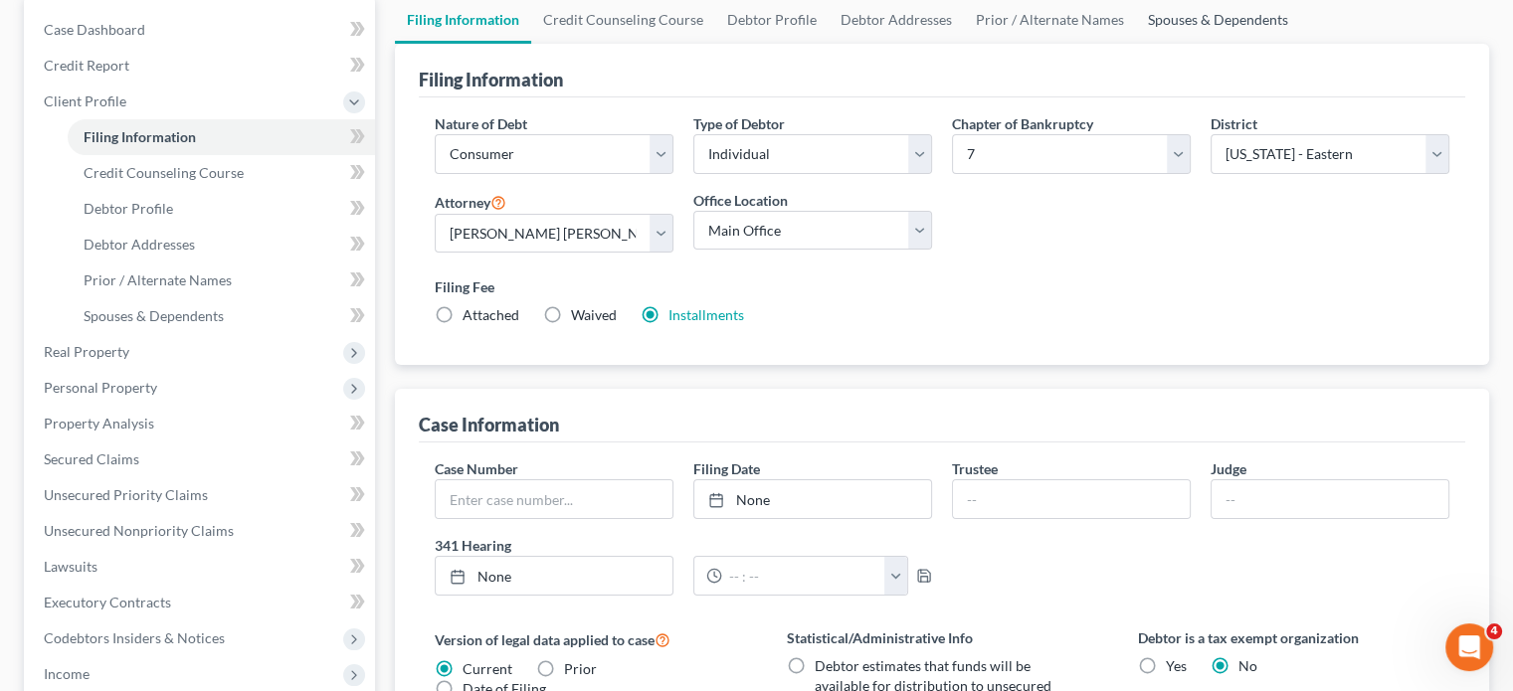
scroll to position [206, 0]
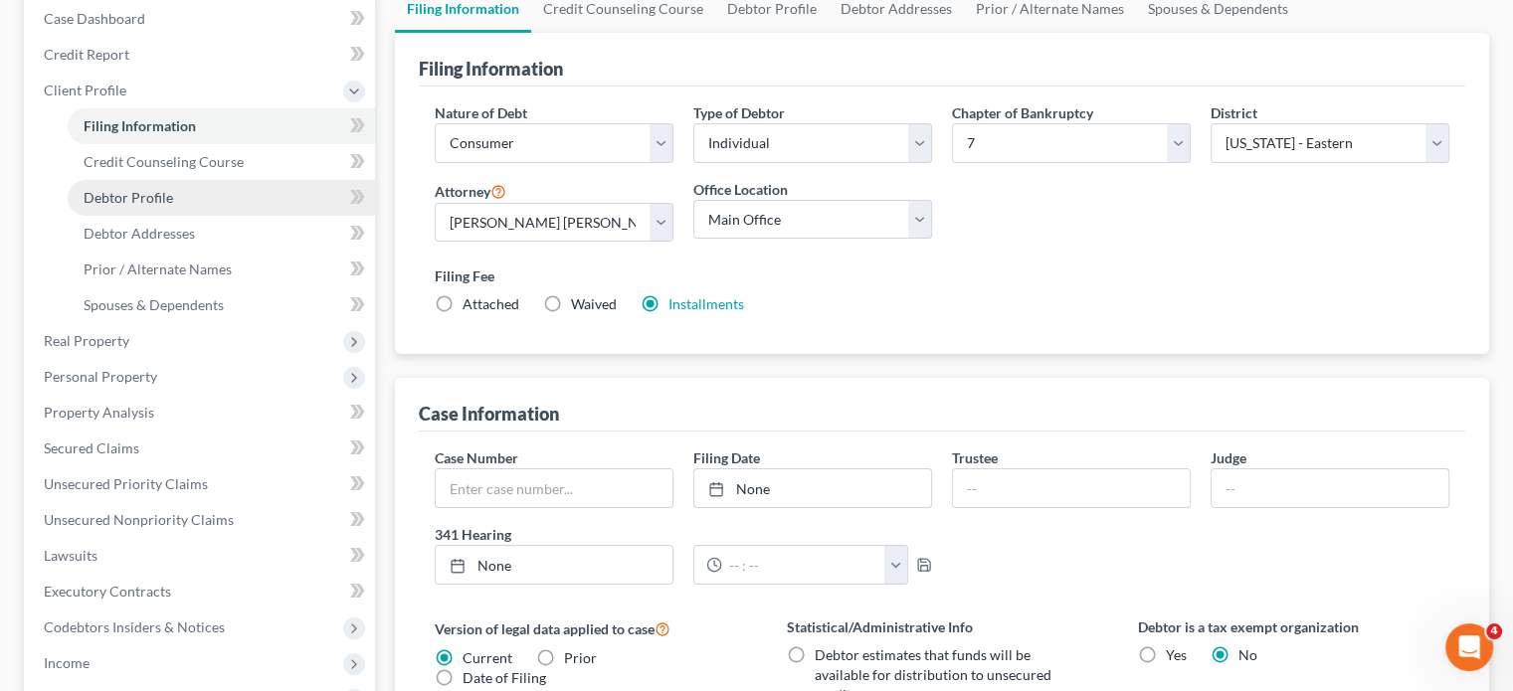
click at [173, 206] on span "Debtor Profile" at bounding box center [129, 197] width 90 height 17
select select "0"
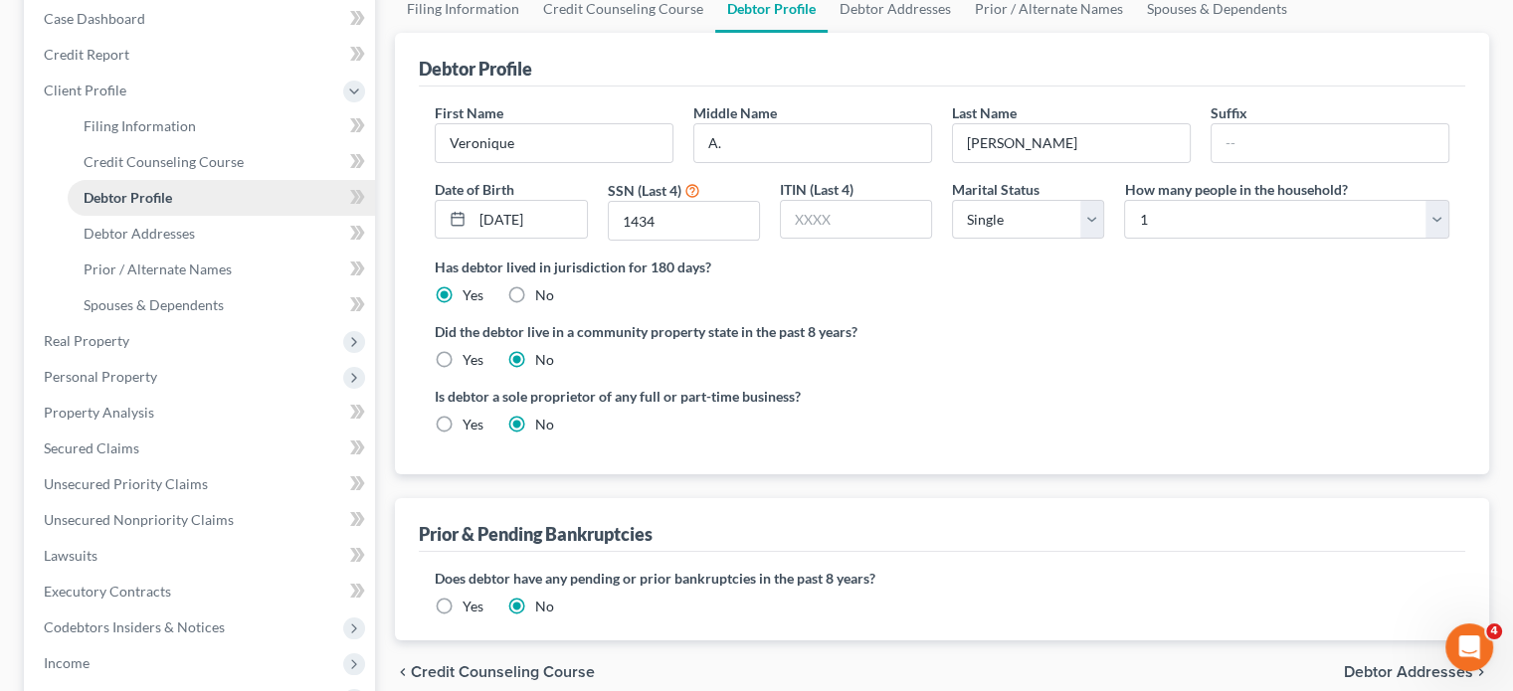
scroll to position [1, 0]
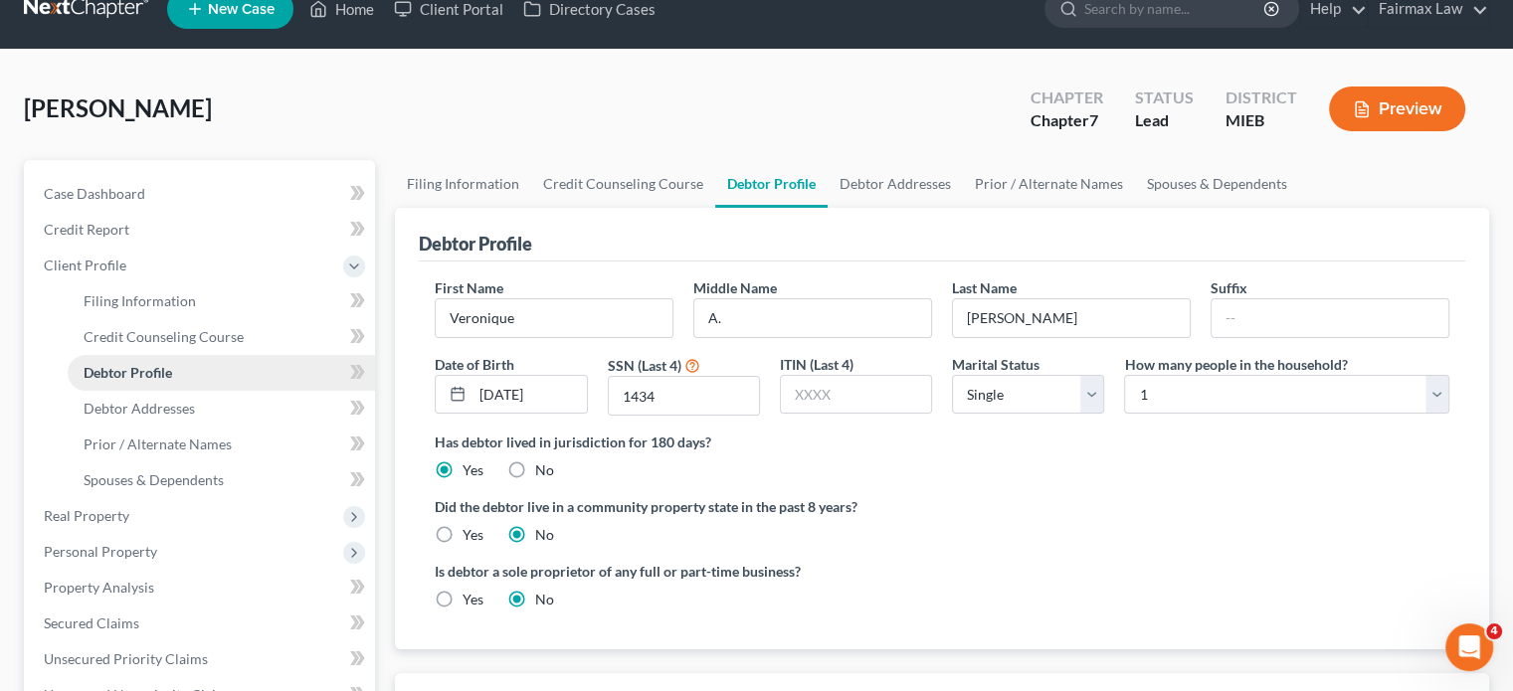
radio input "true"
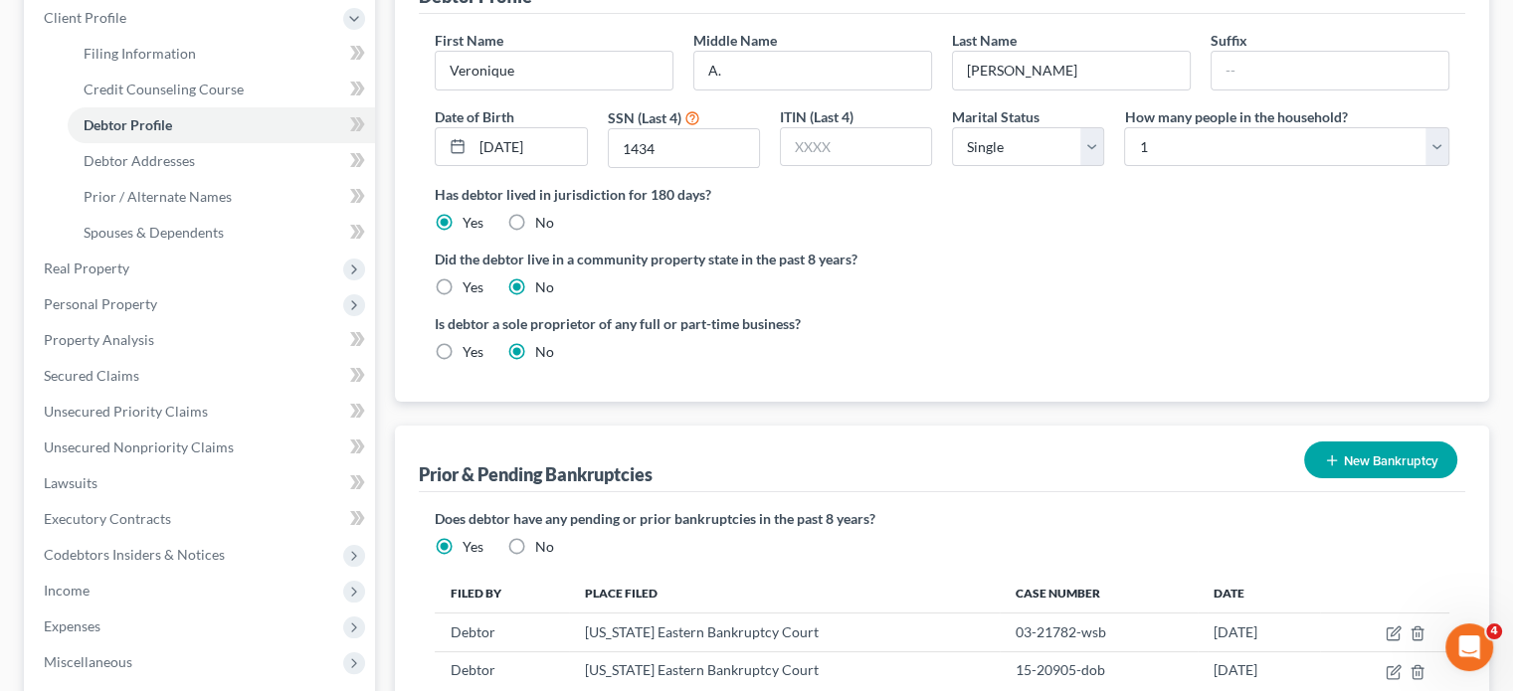
scroll to position [325, 0]
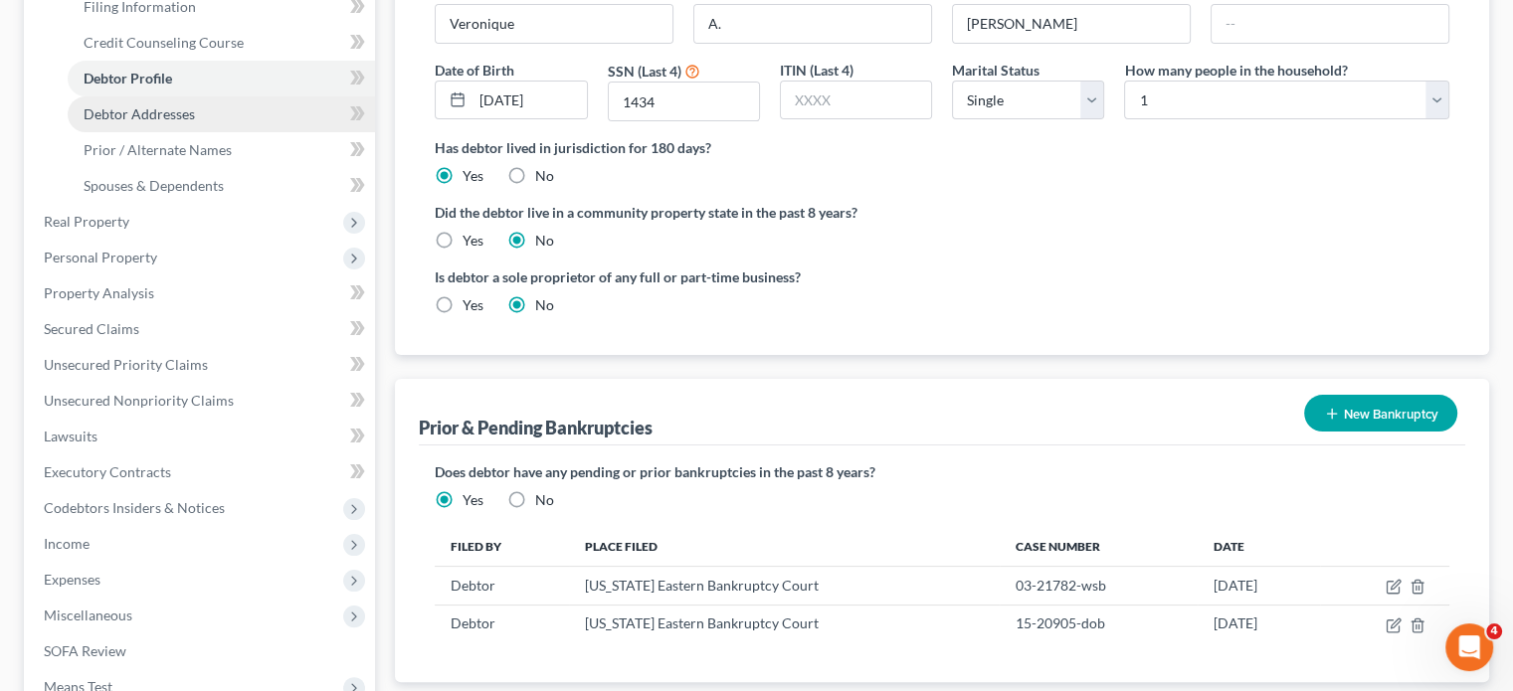
click at [195, 122] on span "Debtor Addresses" at bounding box center [139, 113] width 111 height 17
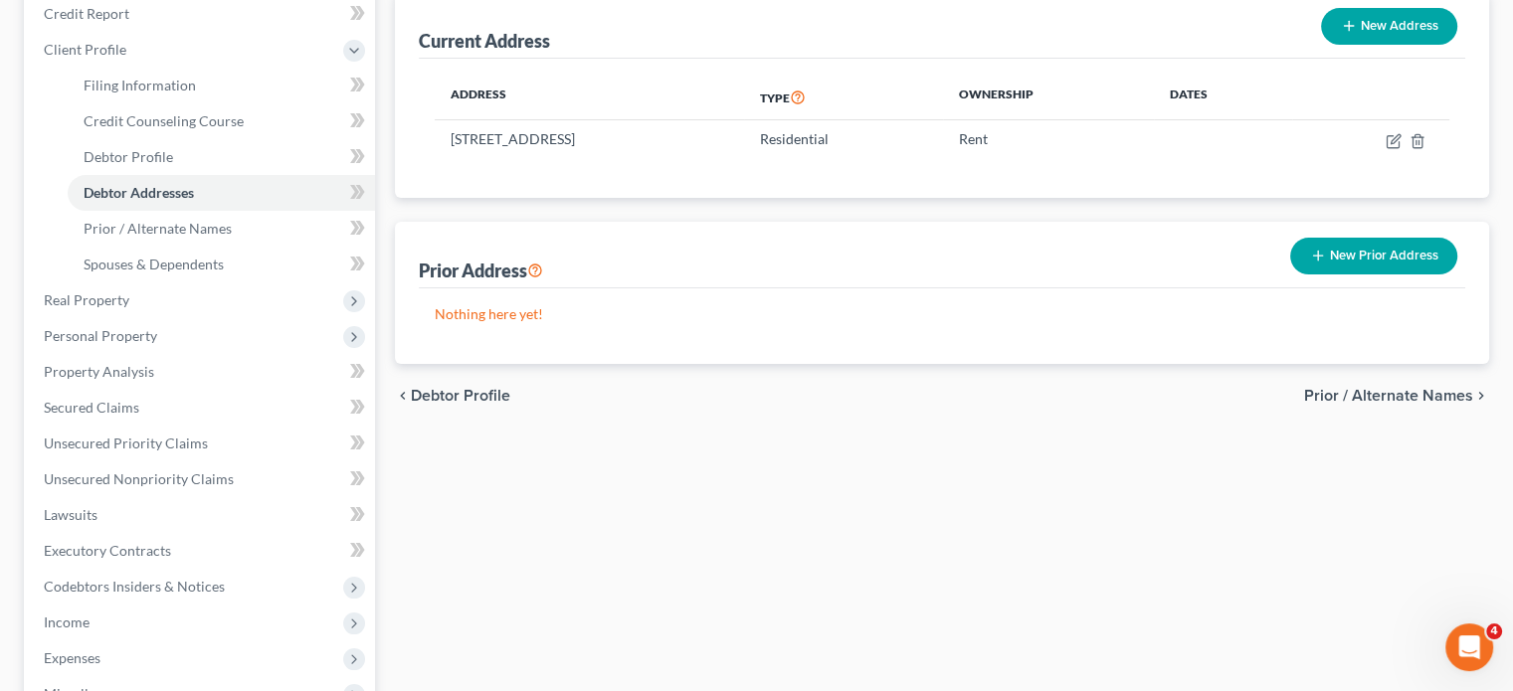
scroll to position [257, 0]
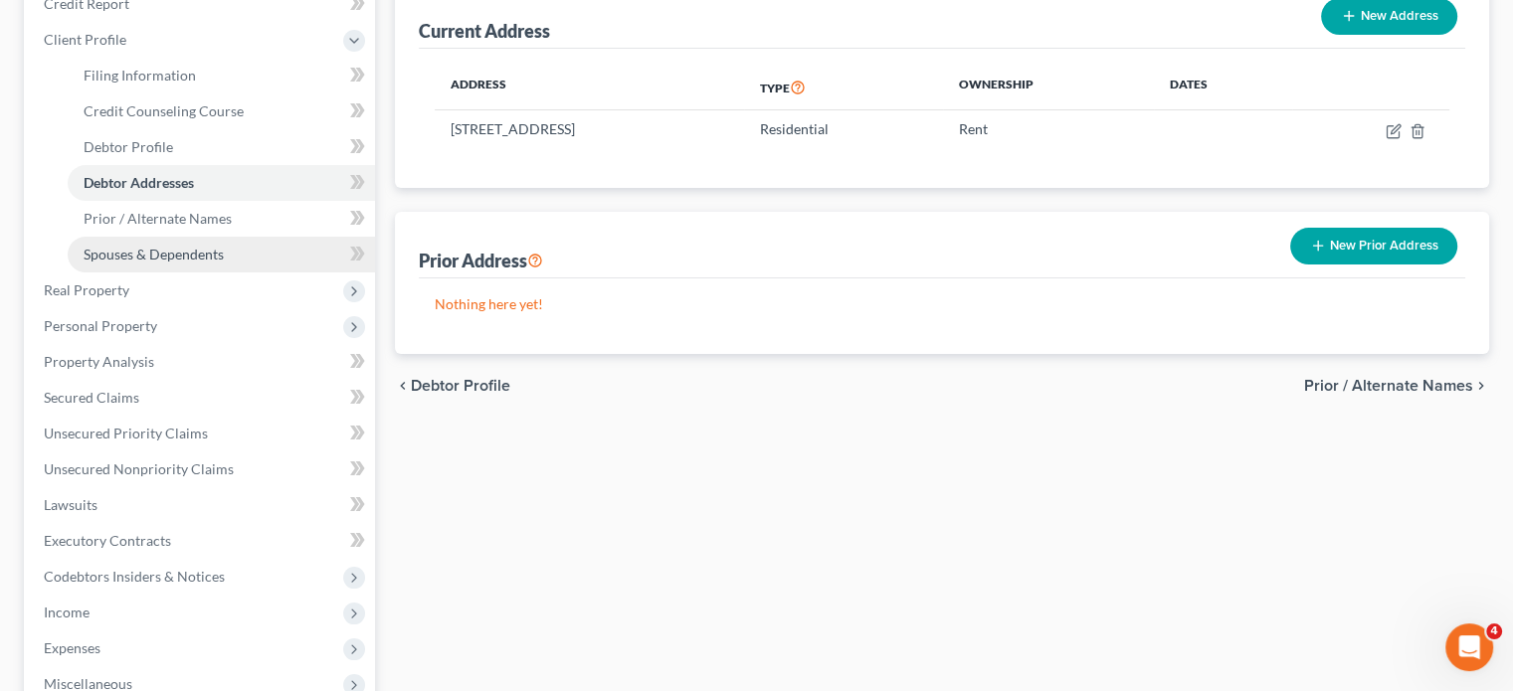
click at [171, 263] on span "Spouses & Dependents" at bounding box center [154, 254] width 140 height 17
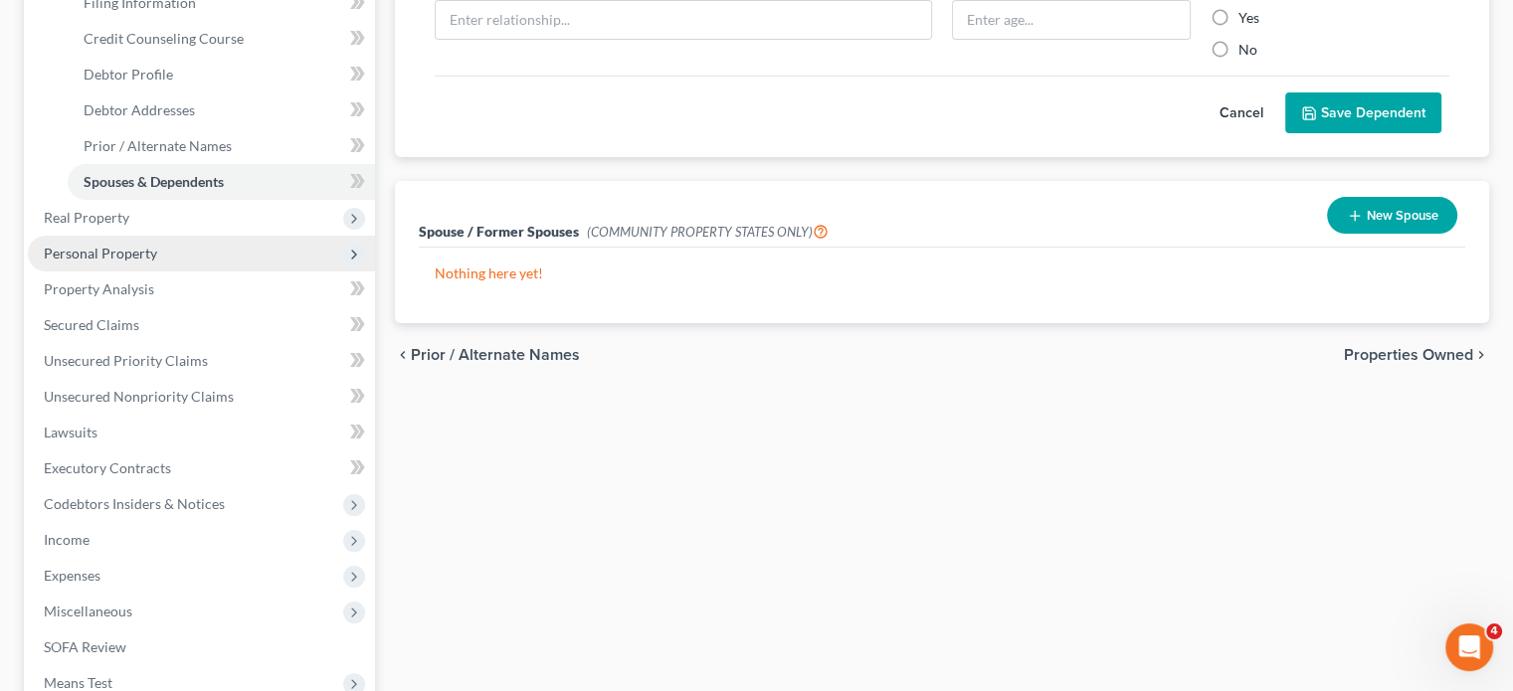
scroll to position [330, 0]
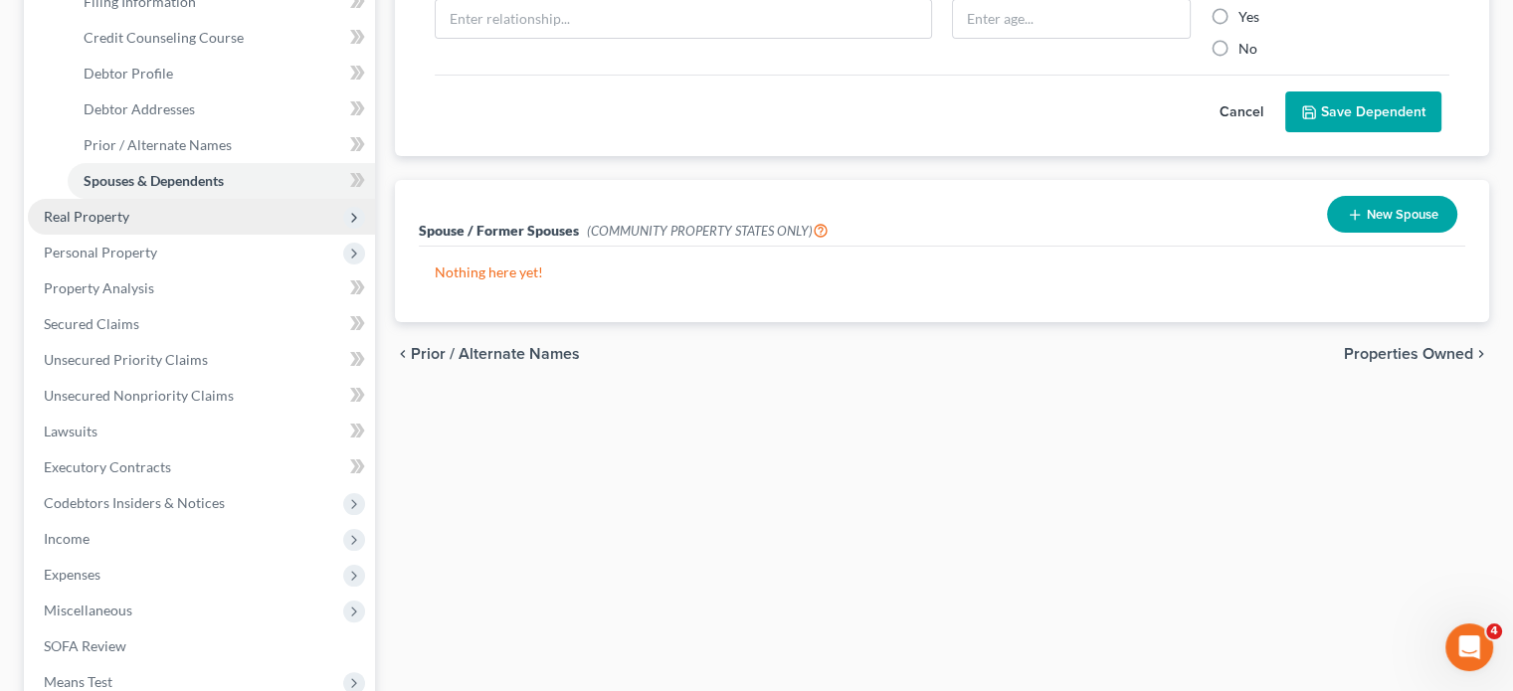
click at [212, 235] on span "Real Property" at bounding box center [201, 217] width 347 height 36
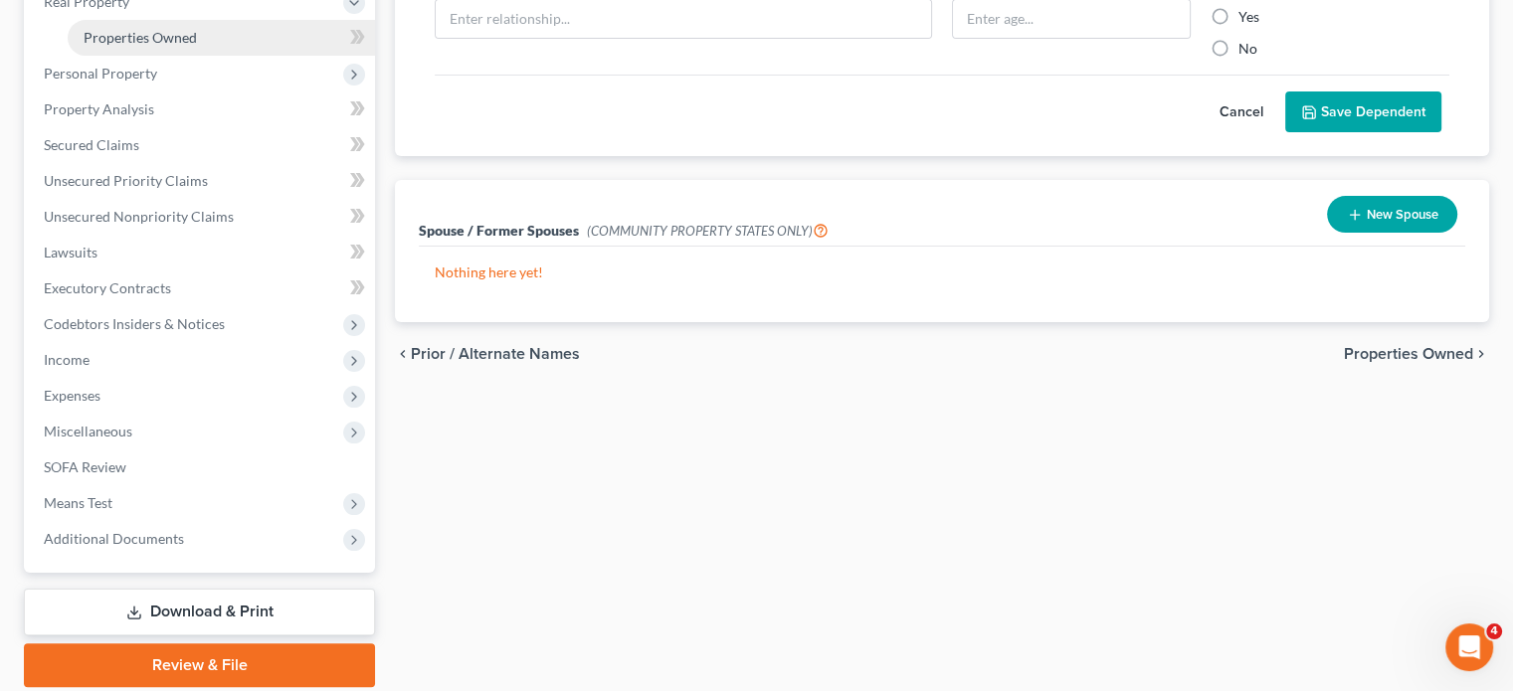
click at [163, 46] on span "Properties Owned" at bounding box center [140, 37] width 113 height 17
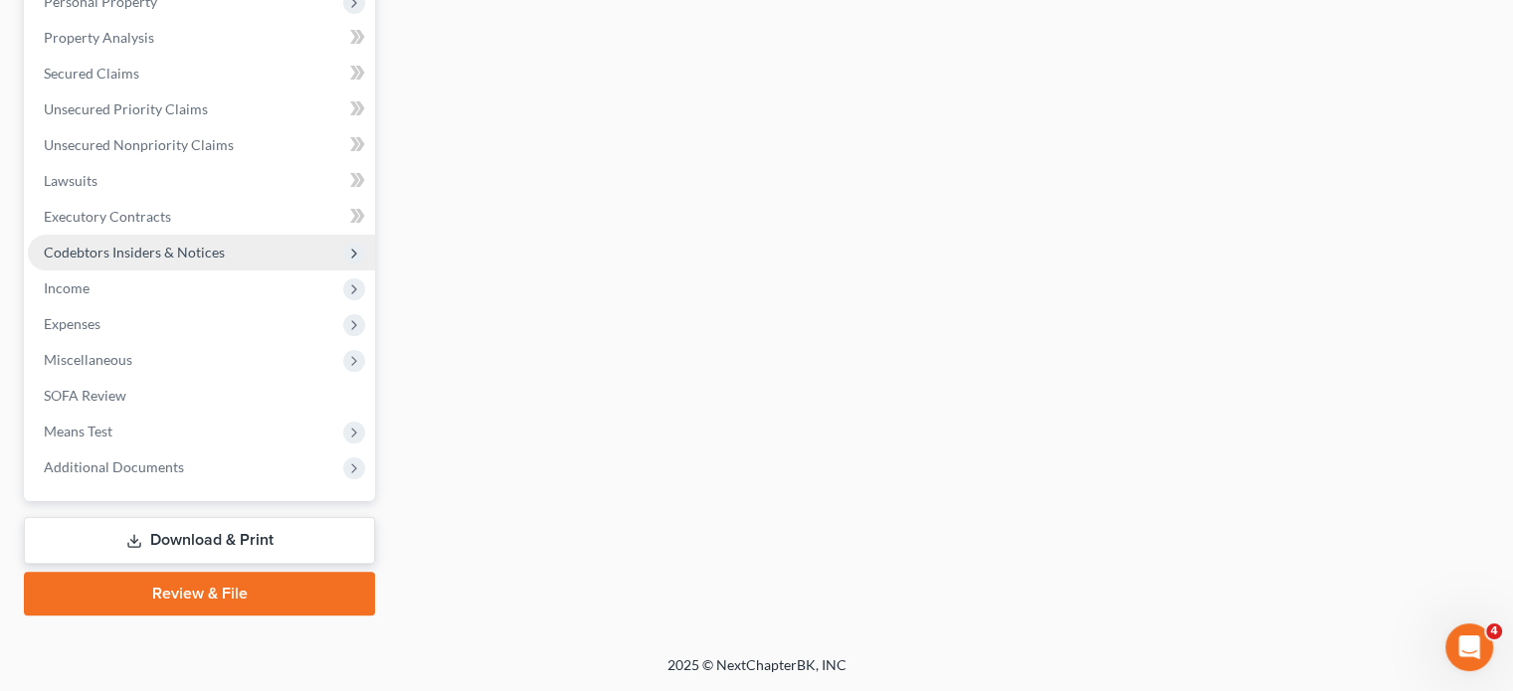
scroll to position [414, 0]
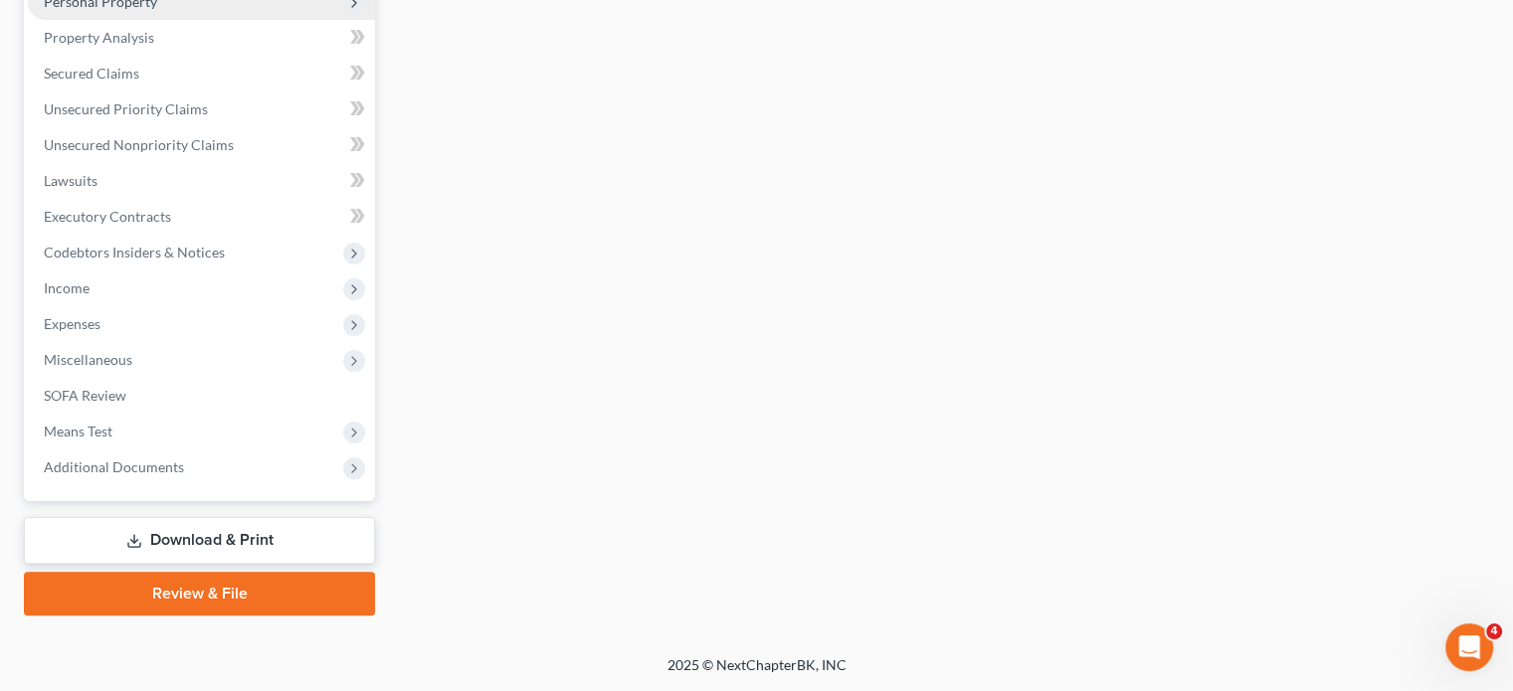
click at [157, 10] on span "Personal Property" at bounding box center [100, 1] width 113 height 17
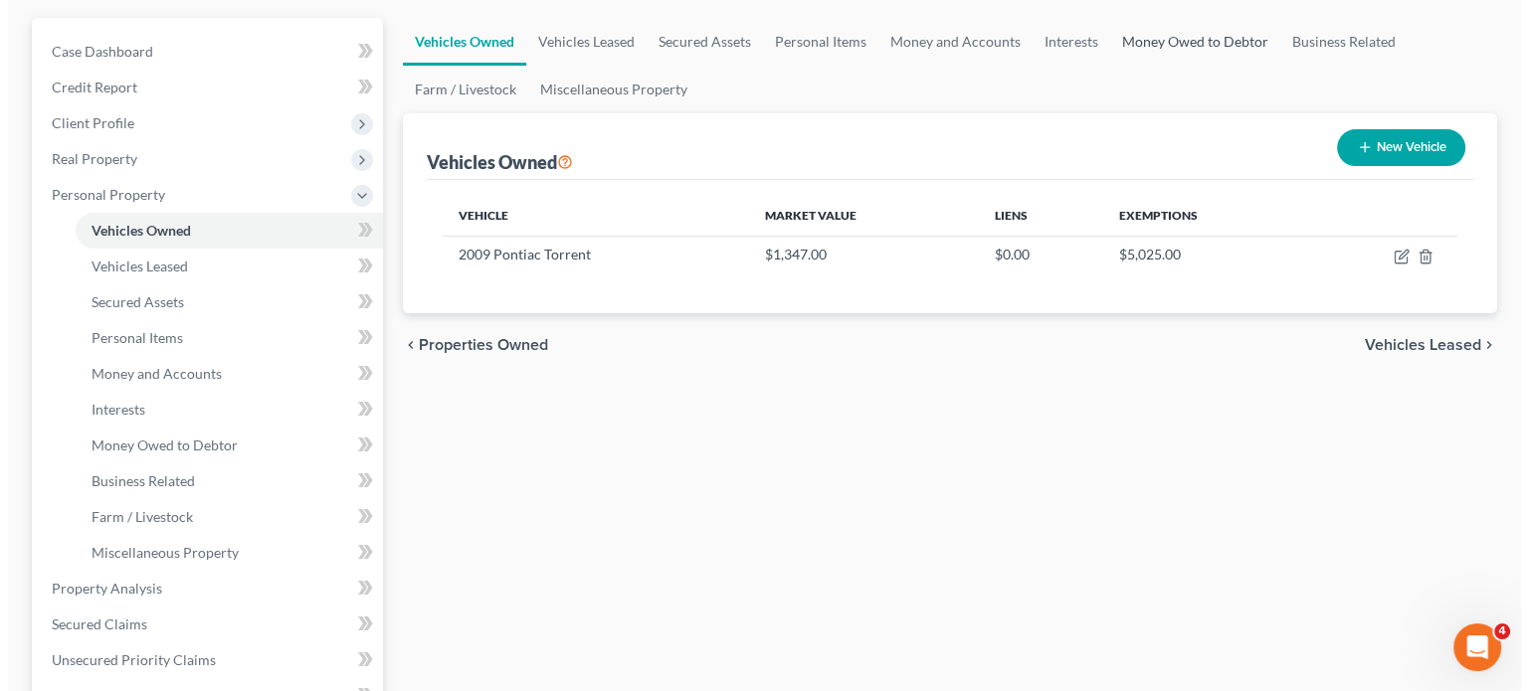
scroll to position [193, 0]
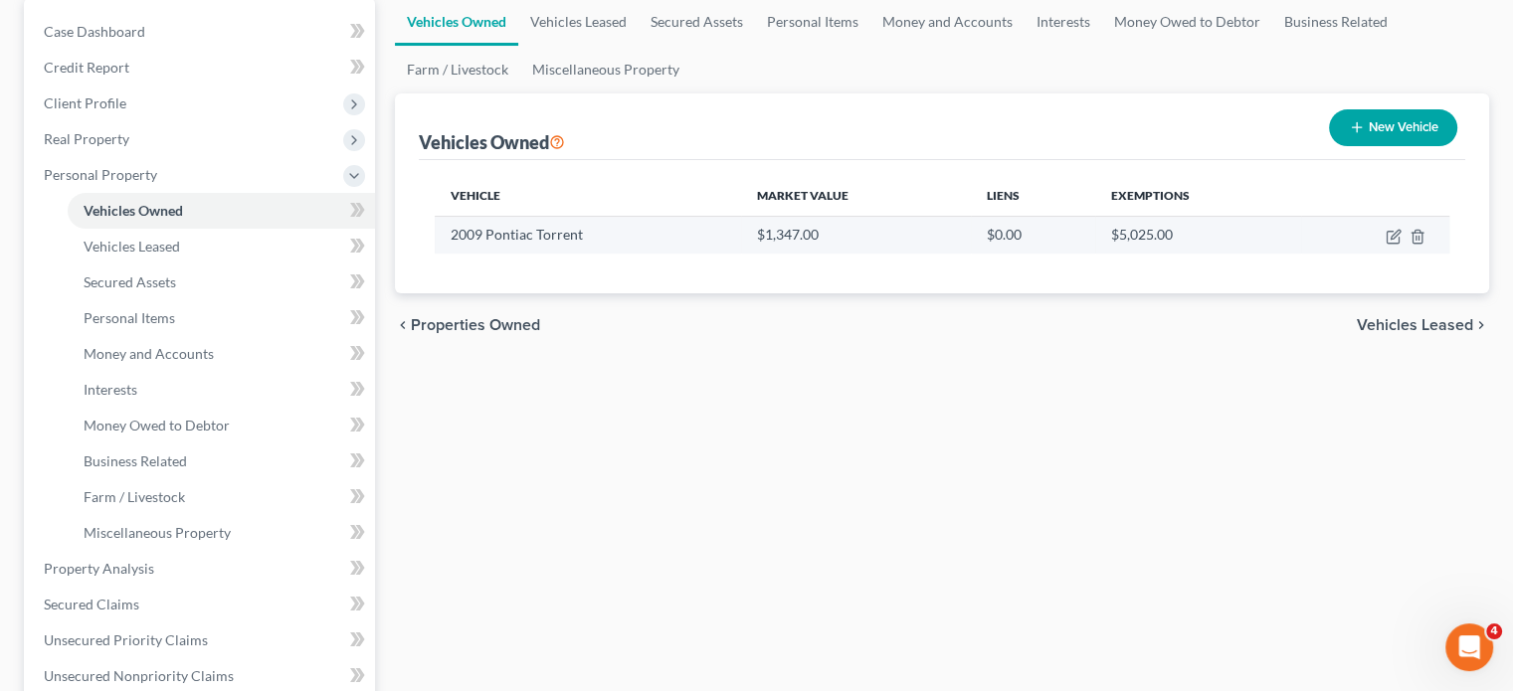
click at [1381, 254] on td at bounding box center [1375, 235] width 148 height 38
click at [1391, 239] on icon "button" at bounding box center [1395, 234] width 9 height 9
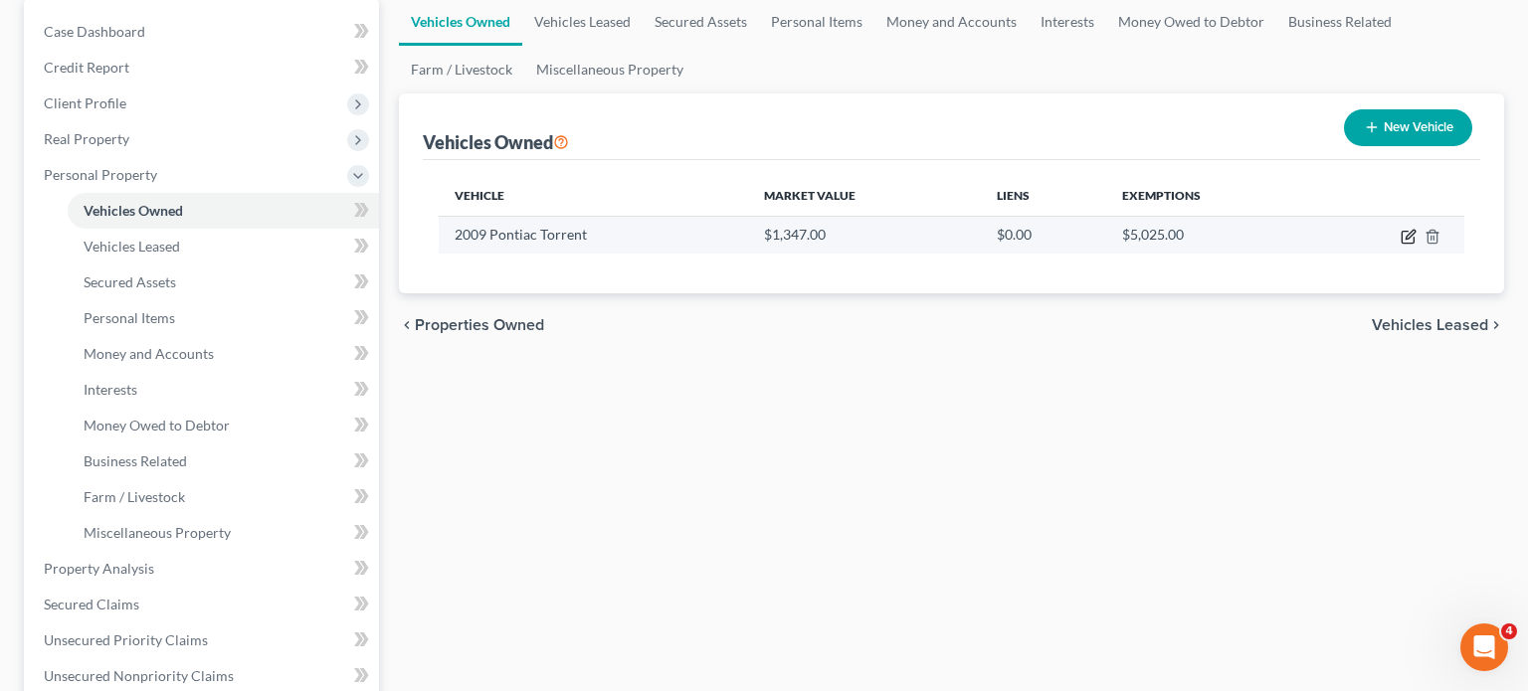
select select "0"
select select "17"
select select "2"
select select "0"
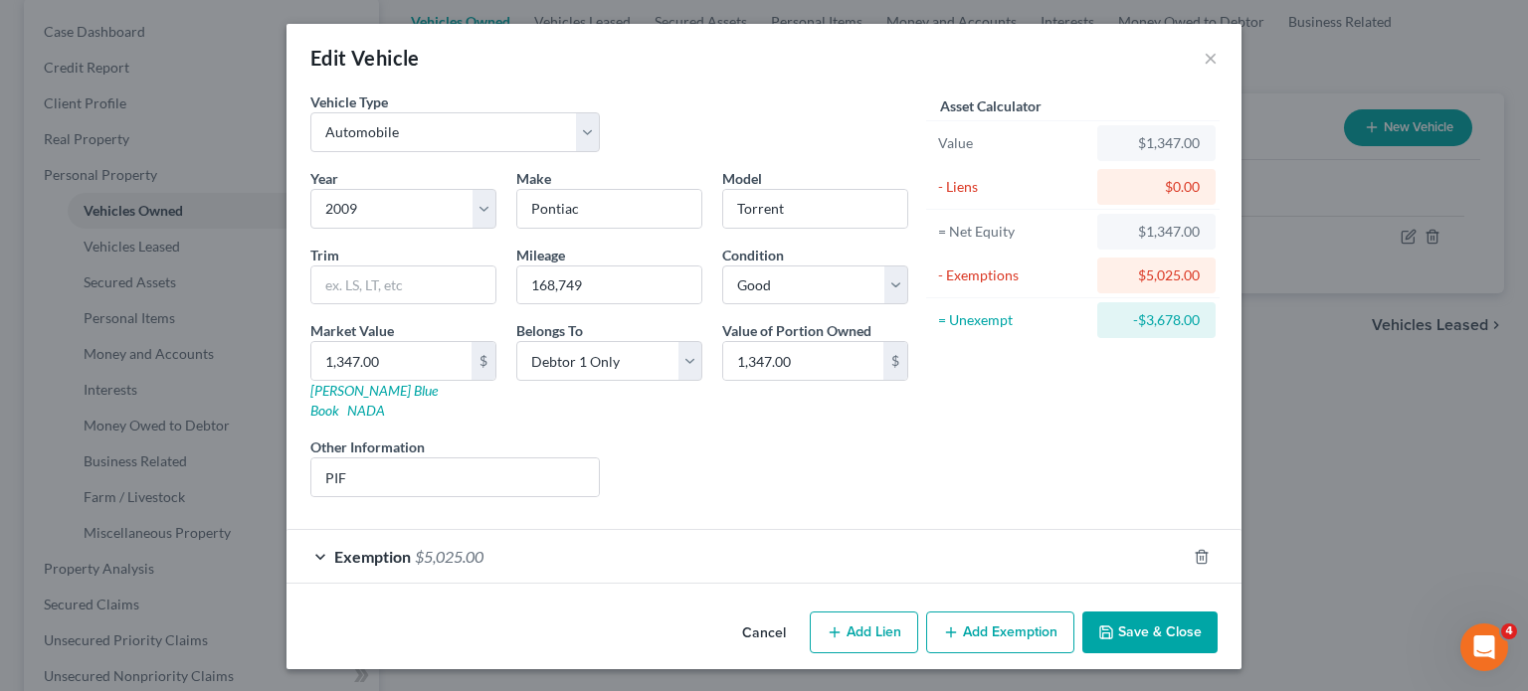
scroll to position [142, 0]
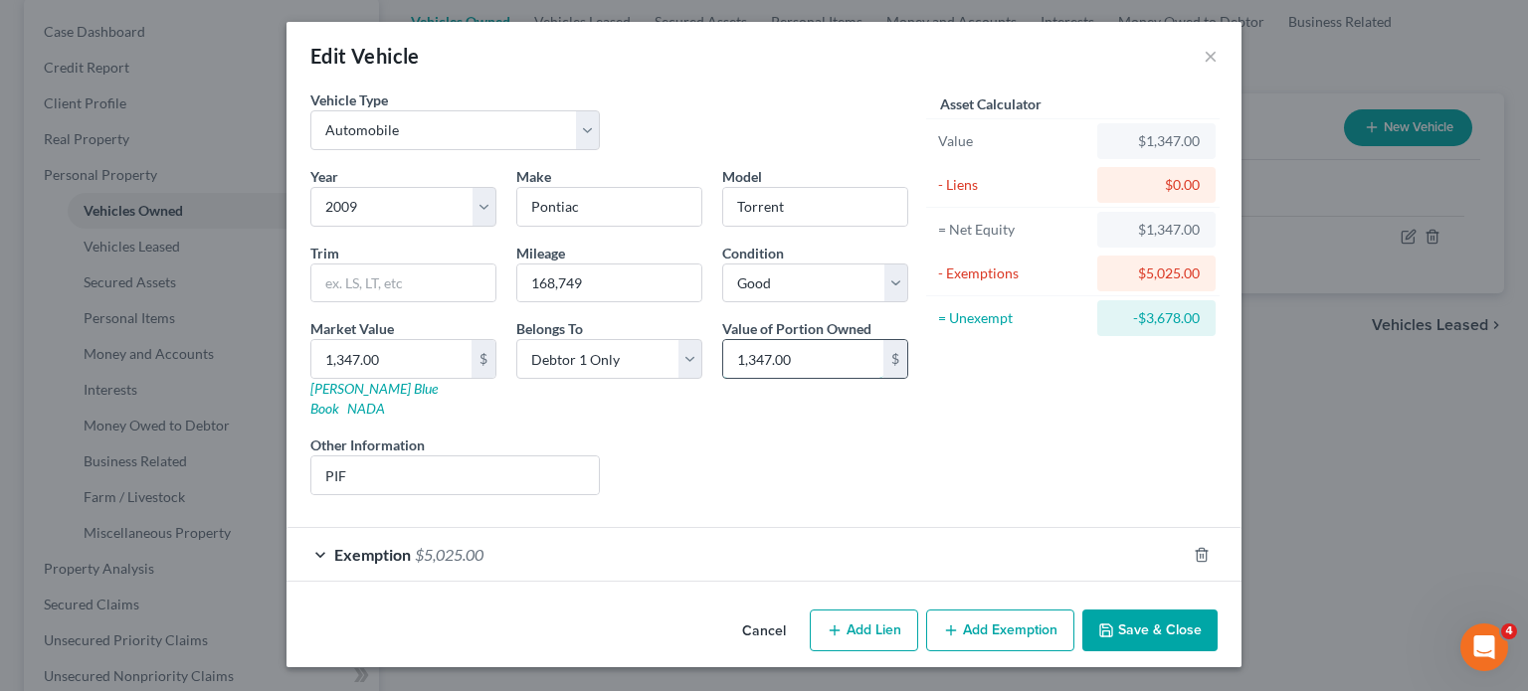
click at [800, 340] on input "1,347.00" at bounding box center [803, 359] width 160 height 38
click at [852, 528] on div "Exemption $5,025.00" at bounding box center [736, 554] width 899 height 53
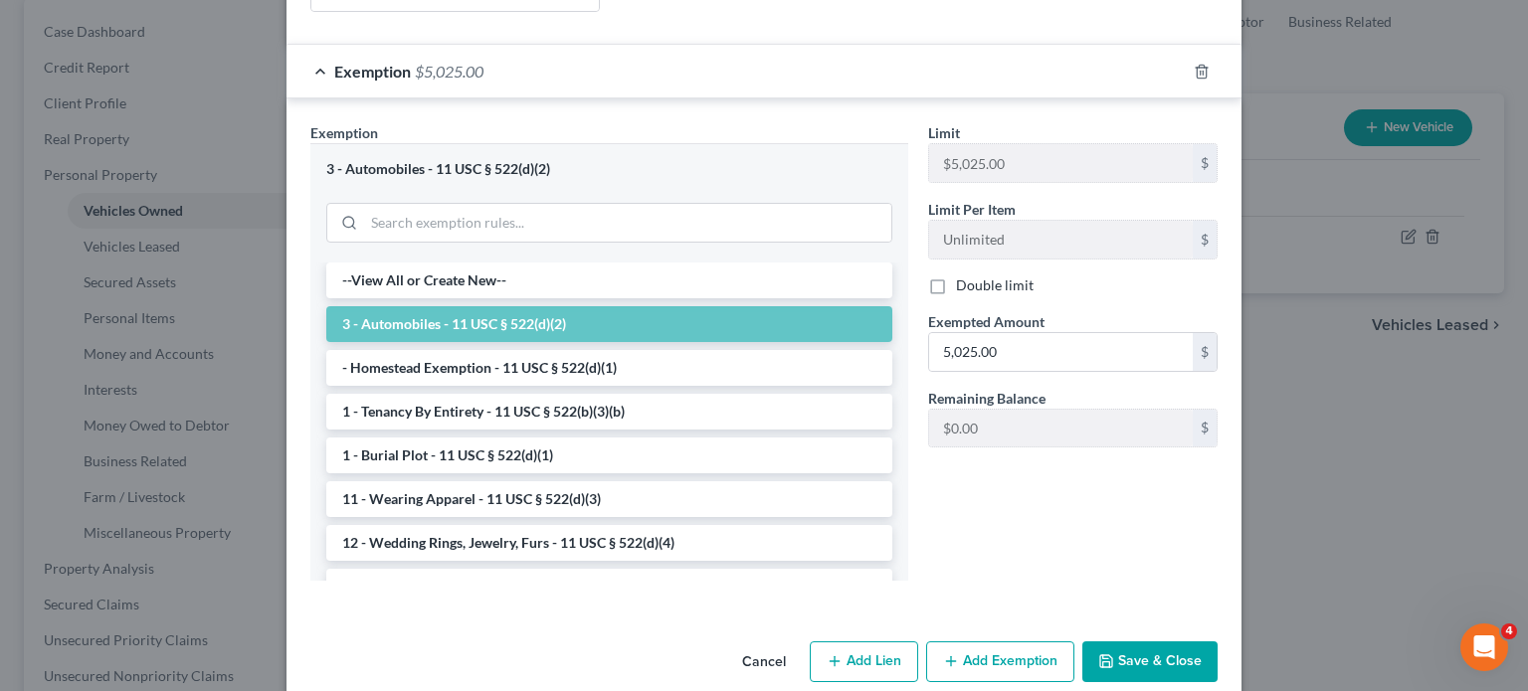
scroll to position [492, 0]
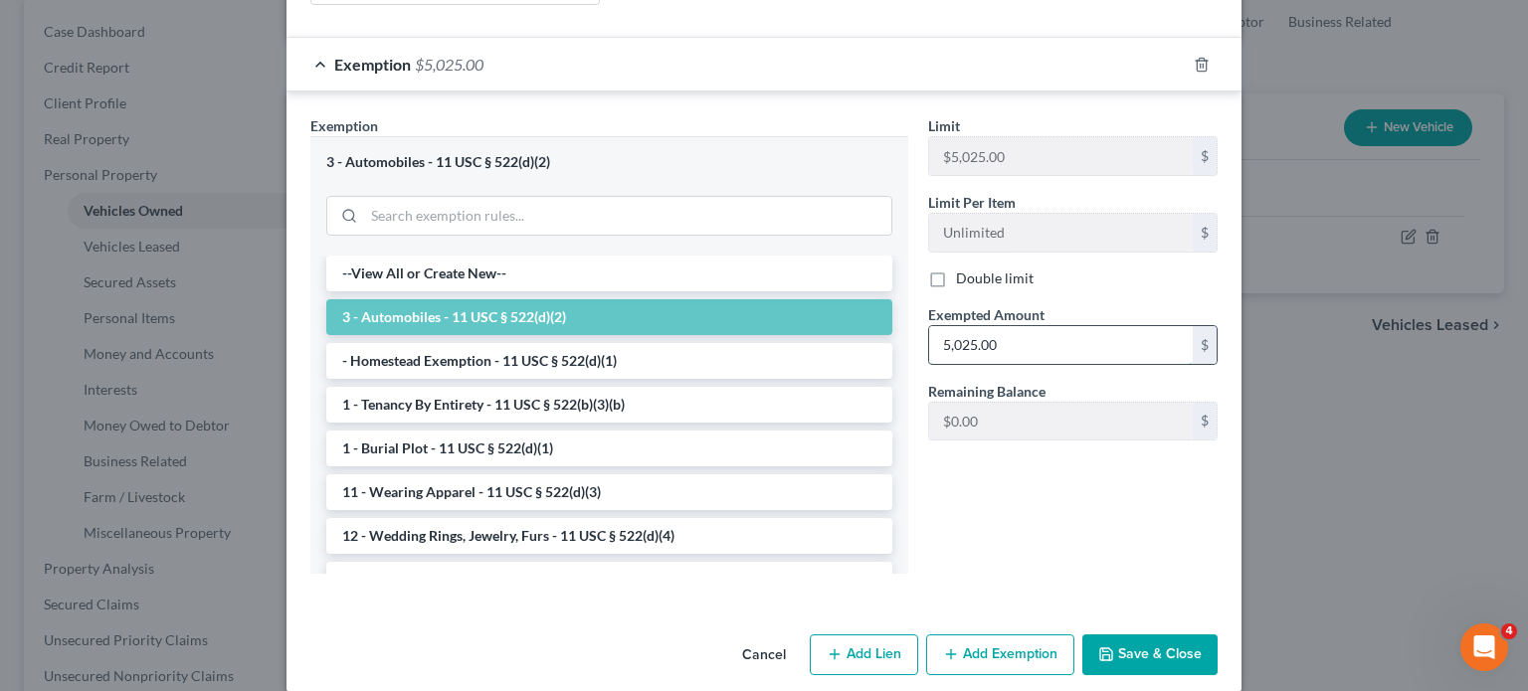
click at [1093, 364] on input "5,025.00" at bounding box center [1061, 345] width 264 height 38
paste input "1,347"
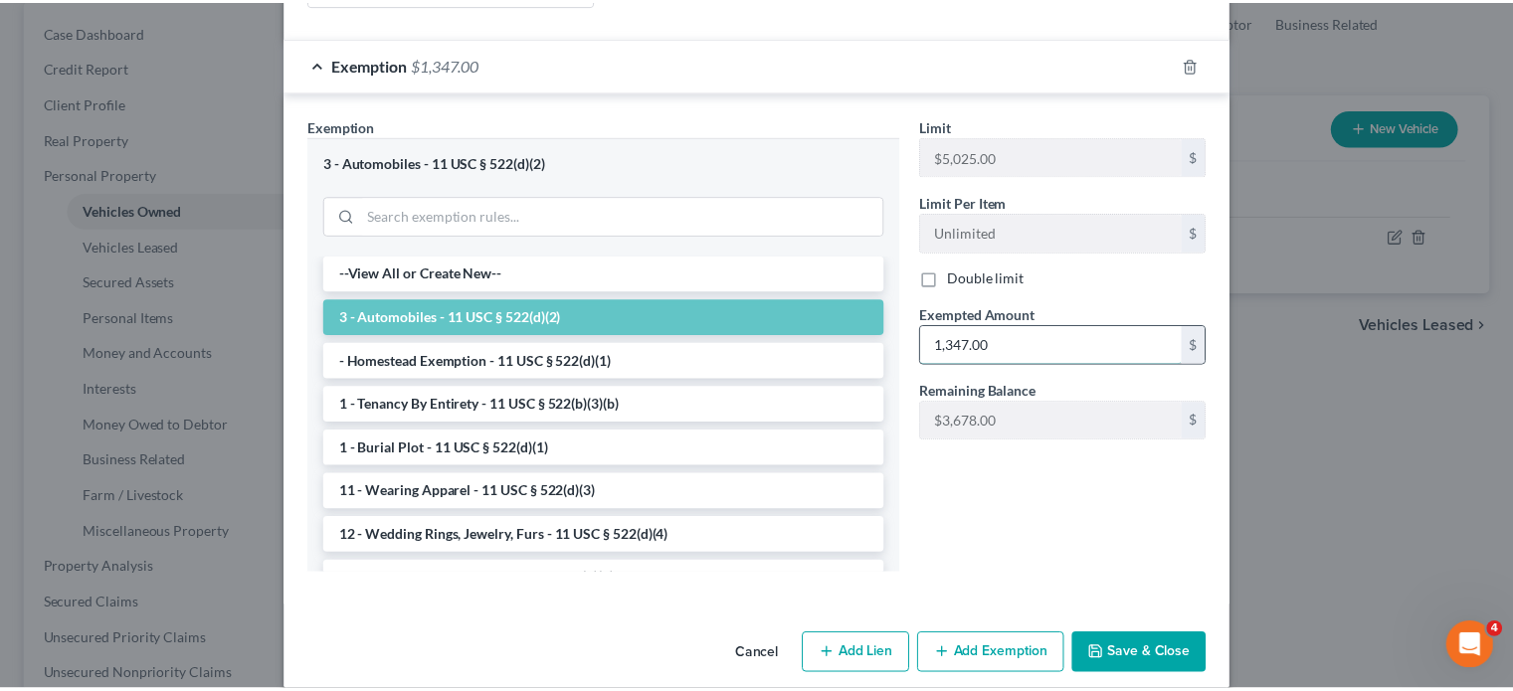
scroll to position [784, 0]
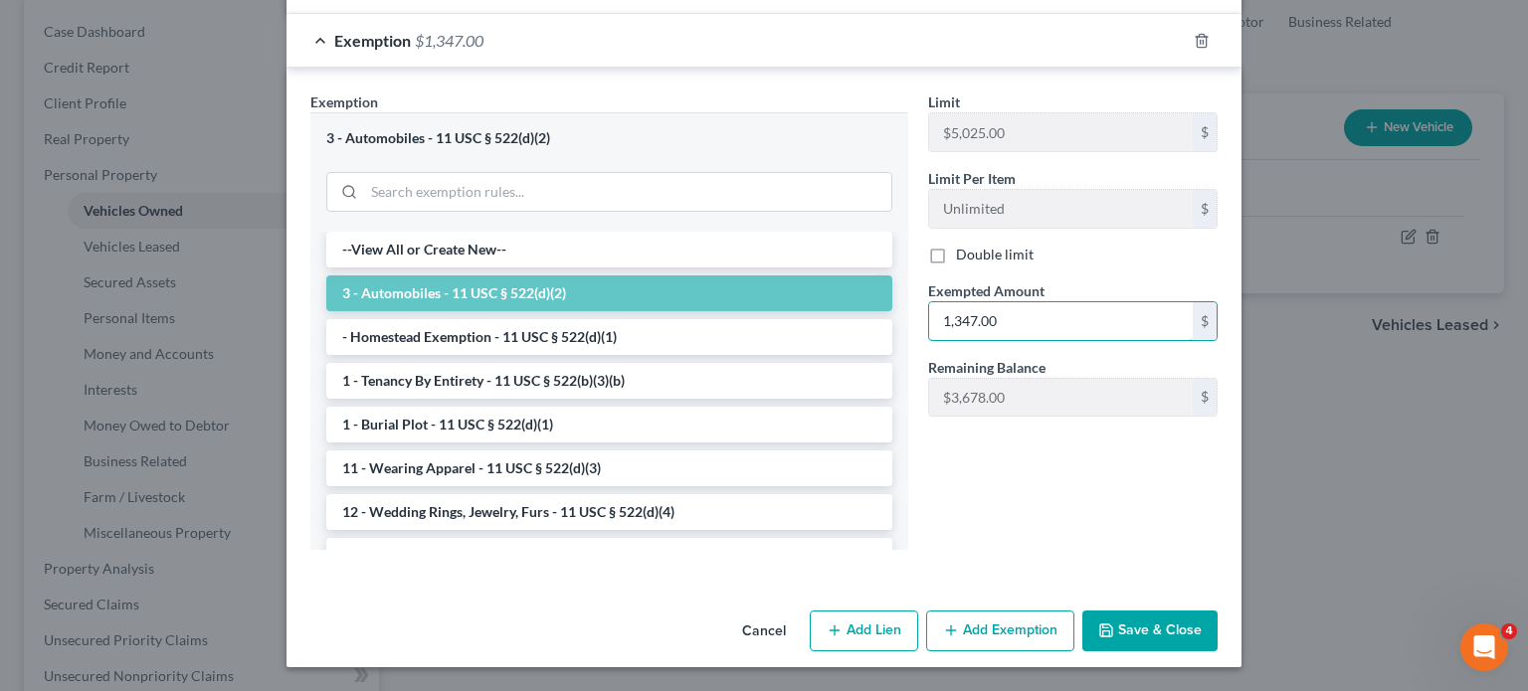
type input "1,347.00"
click at [1218, 611] on button "Save & Close" at bounding box center [1149, 632] width 135 height 42
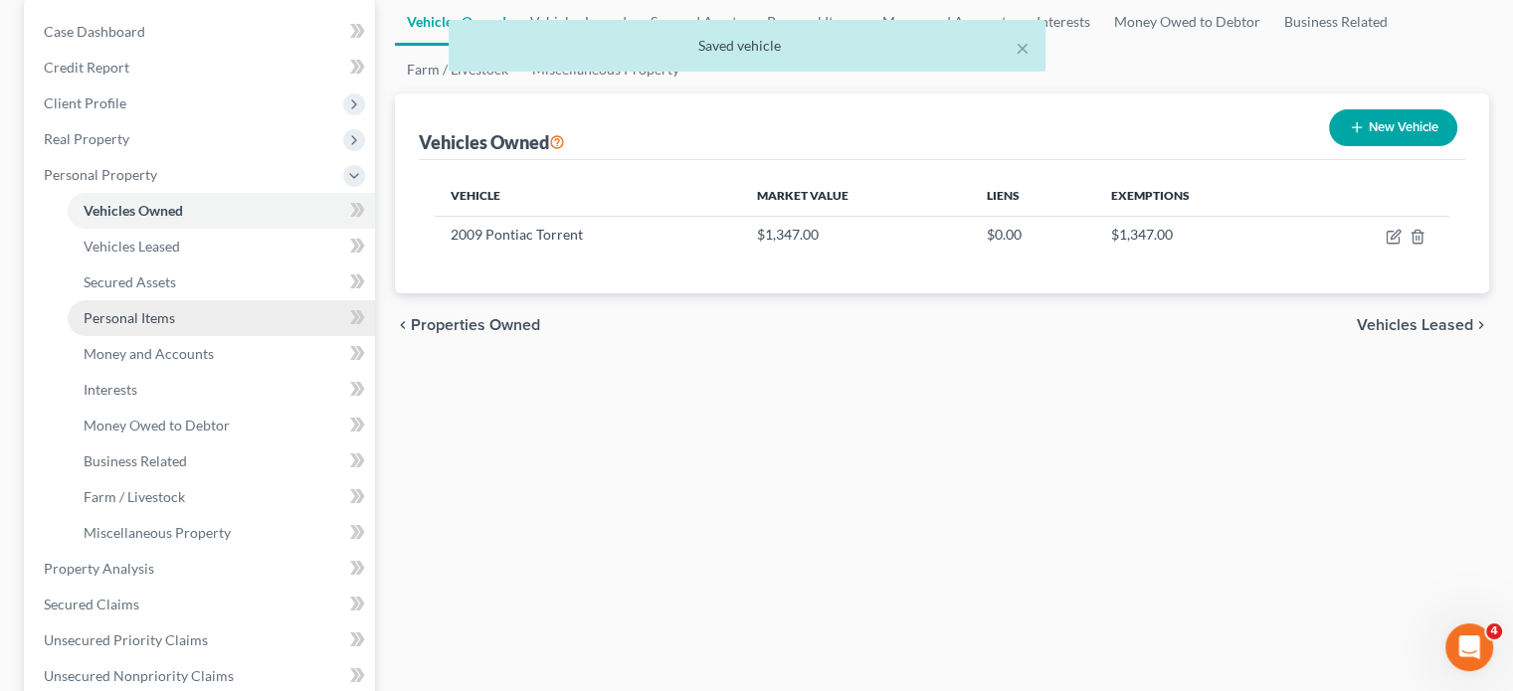
click at [175, 326] on span "Personal Items" at bounding box center [130, 317] width 92 height 17
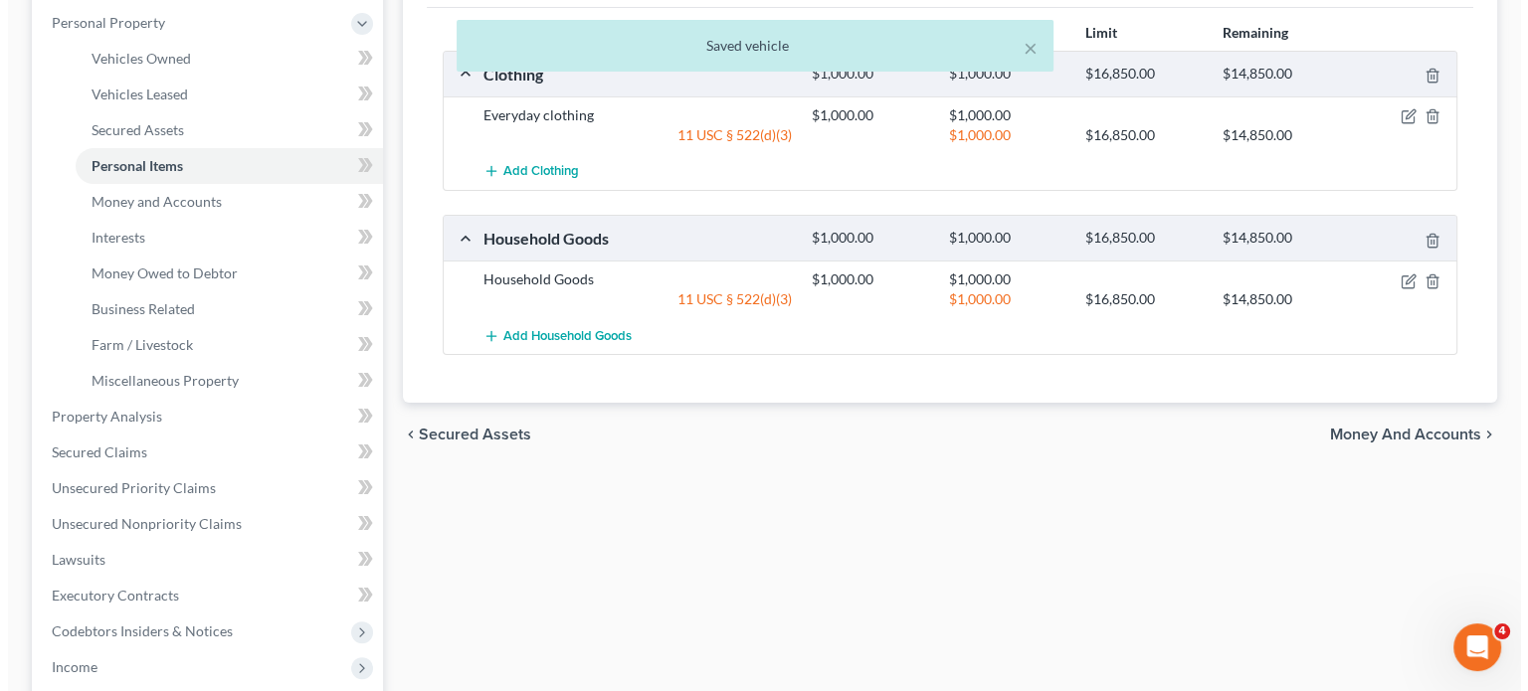
scroll to position [349, 0]
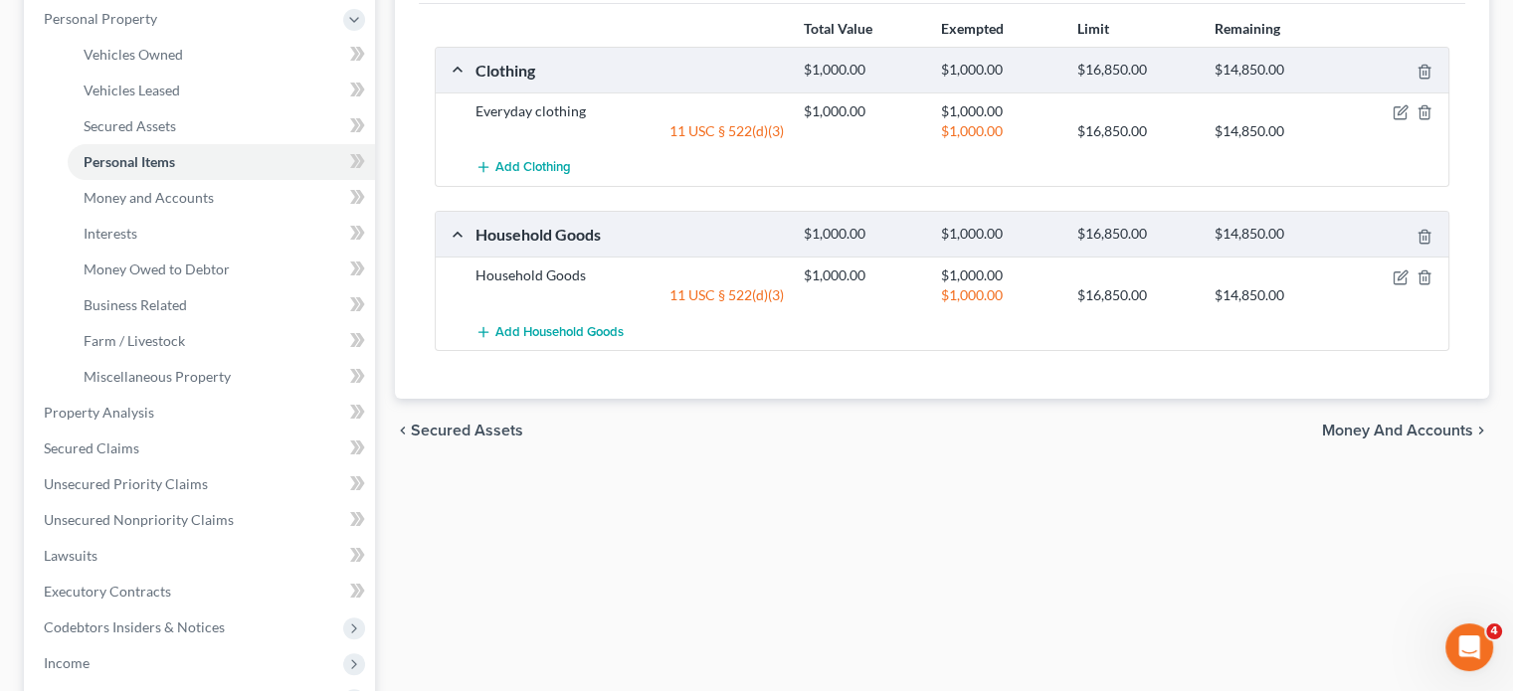
select select "electronics"
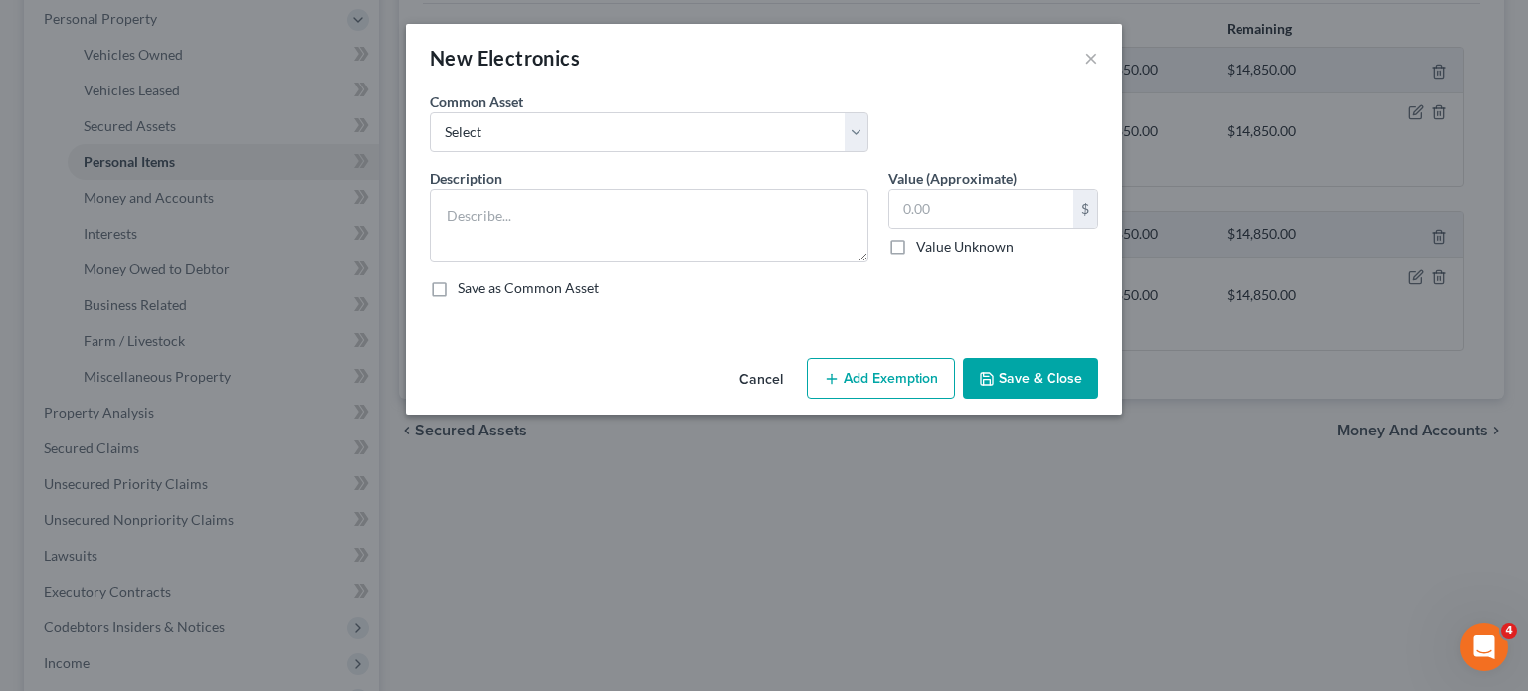
click at [695, 168] on div "Common Asset Select Household Electronics, including cell phones, PC or tablet …" at bounding box center [764, 130] width 688 height 77
click at [690, 152] on select "Select Household Electronics, including cell phones, PC or tablet device, telev…" at bounding box center [649, 132] width 439 height 40
select select "8"
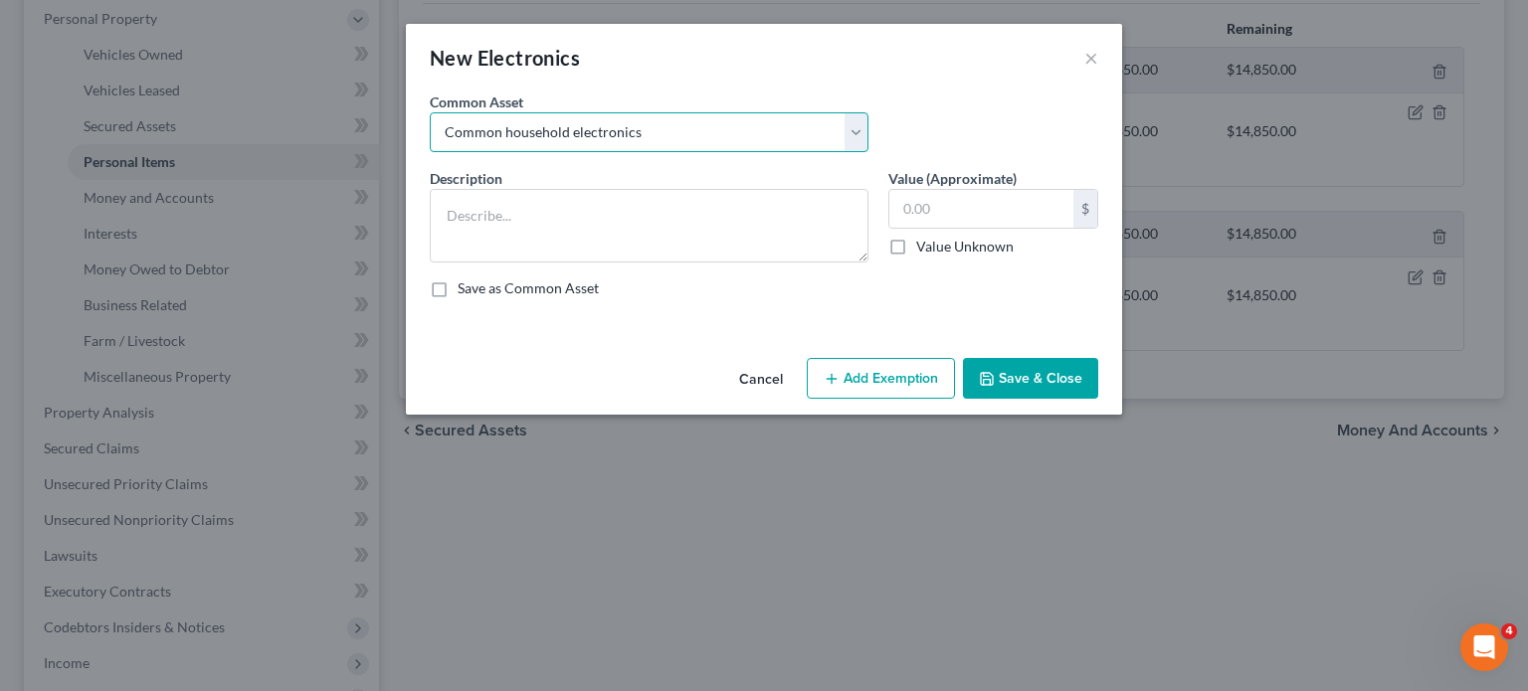
click at [430, 140] on select "Select Household Electronics, including cell phones, PC or tablet device, telev…" at bounding box center [649, 132] width 439 height 40
type textarea "Common household electronics"
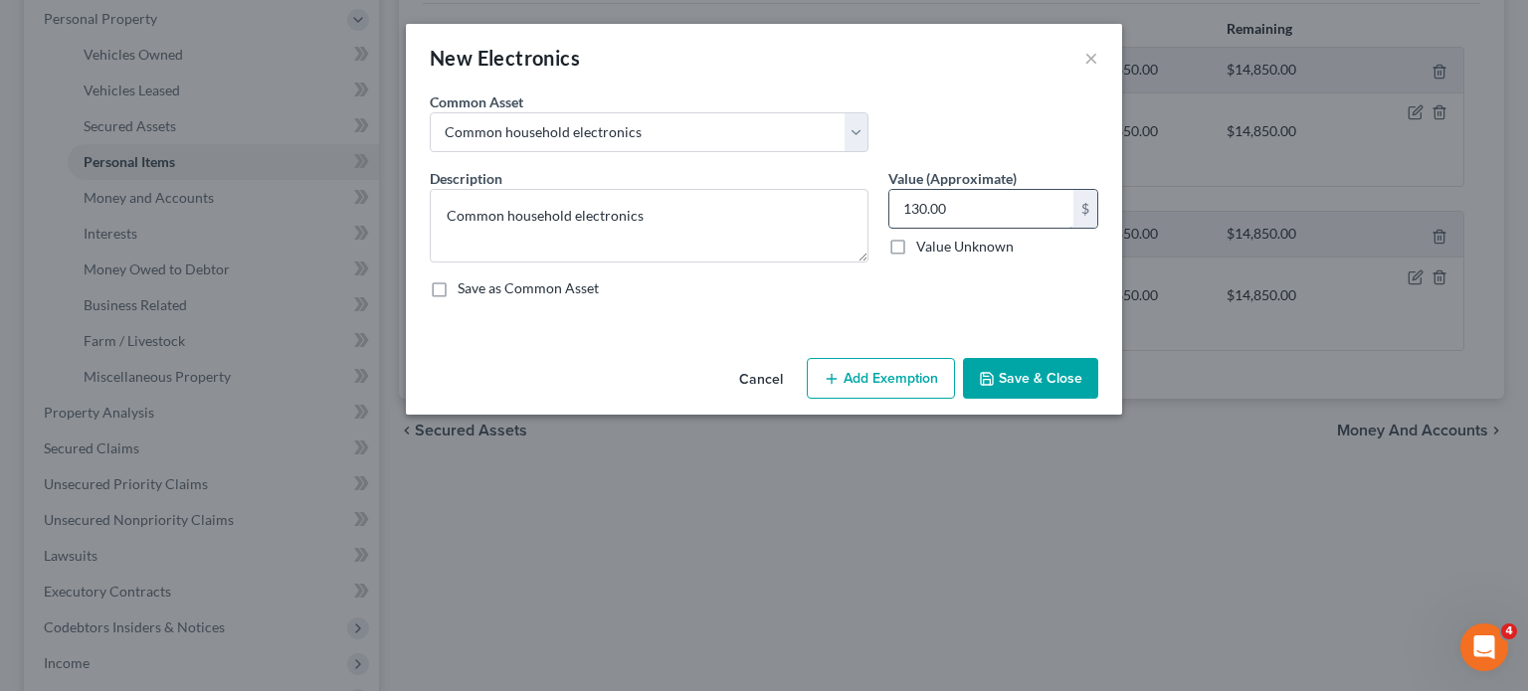
click at [997, 228] on input "130.00" at bounding box center [981, 209] width 184 height 38
type input "700"
click at [949, 400] on button "Add Exemption" at bounding box center [881, 379] width 148 height 42
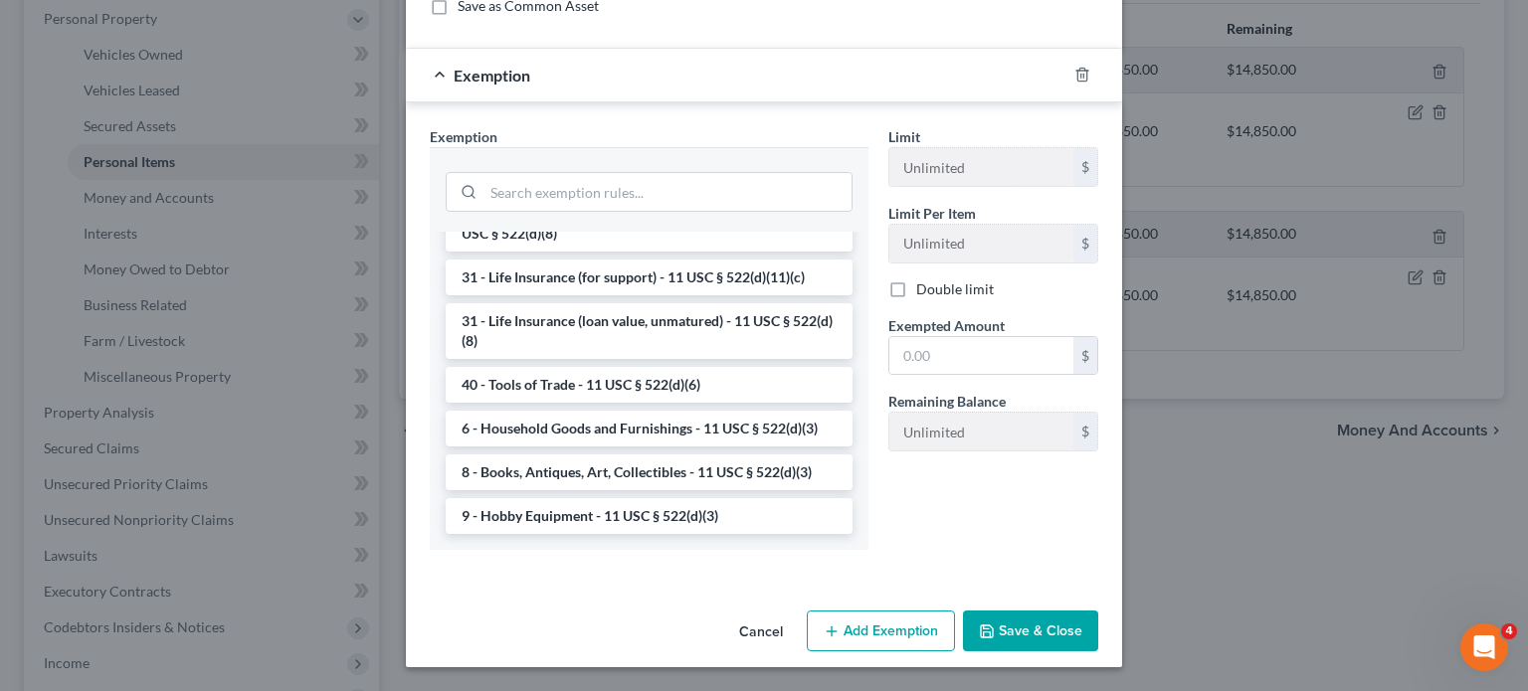
scroll to position [520, 0]
click at [621, 411] on li "6 - Household Goods and Furnishings - 11 USC § 522(d)(3)" at bounding box center [649, 429] width 407 height 36
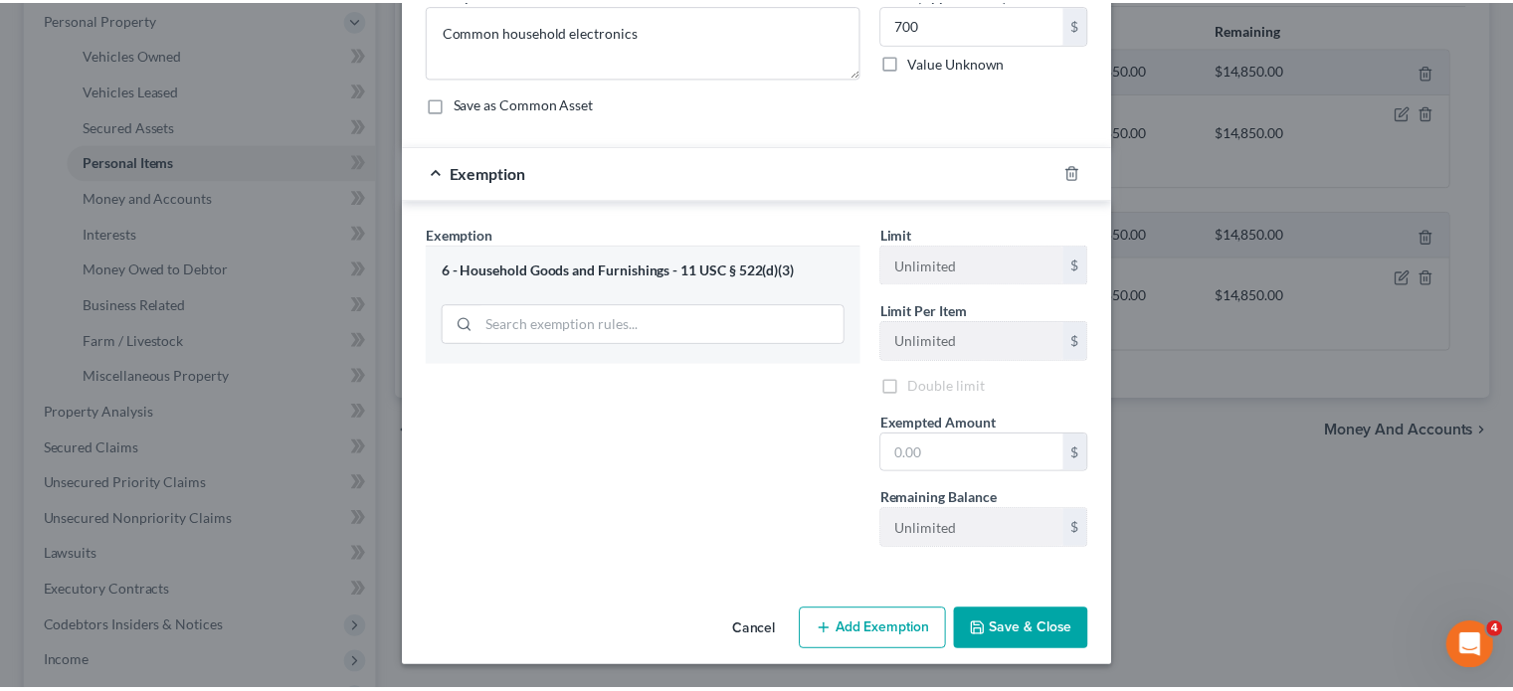
scroll to position [395, 0]
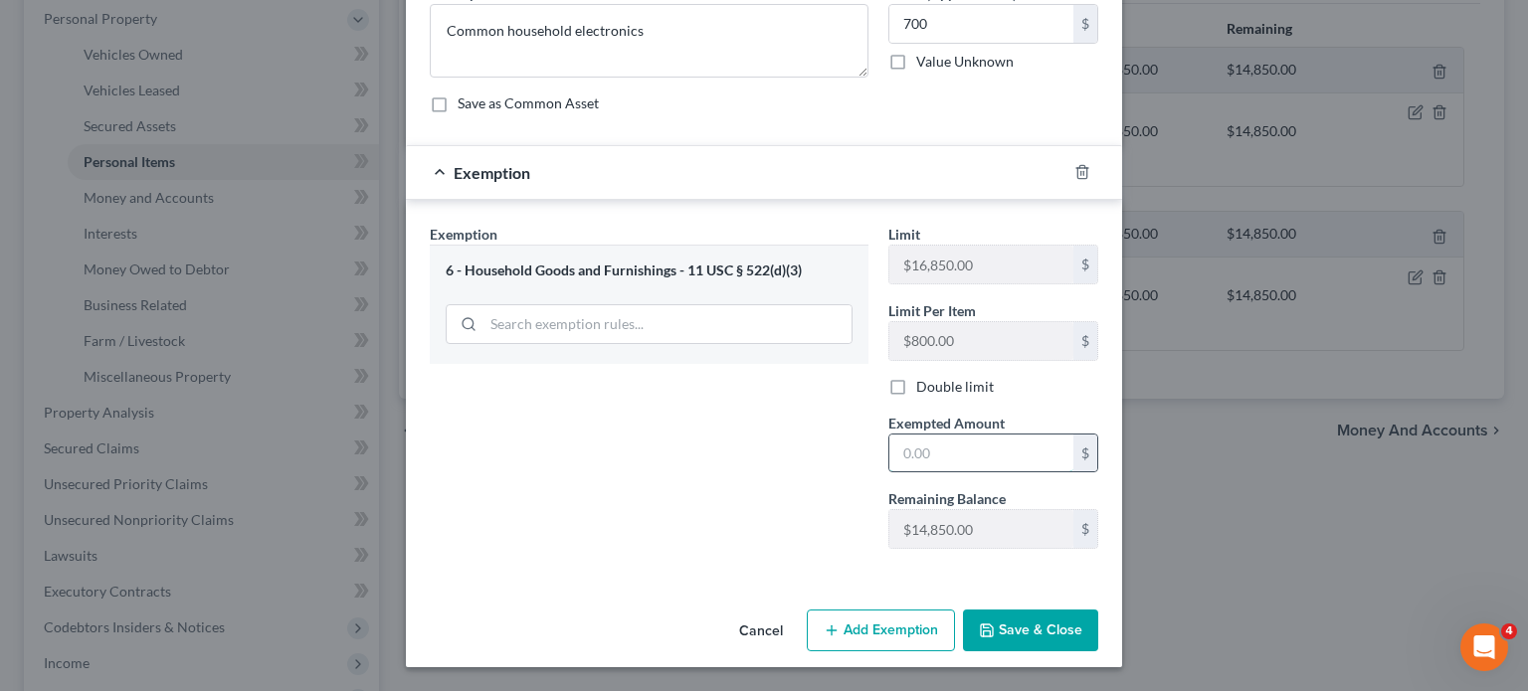
click at [959, 435] on input "text" at bounding box center [981, 454] width 184 height 38
type input "700"
click at [1069, 627] on button "Save & Close" at bounding box center [1030, 631] width 135 height 42
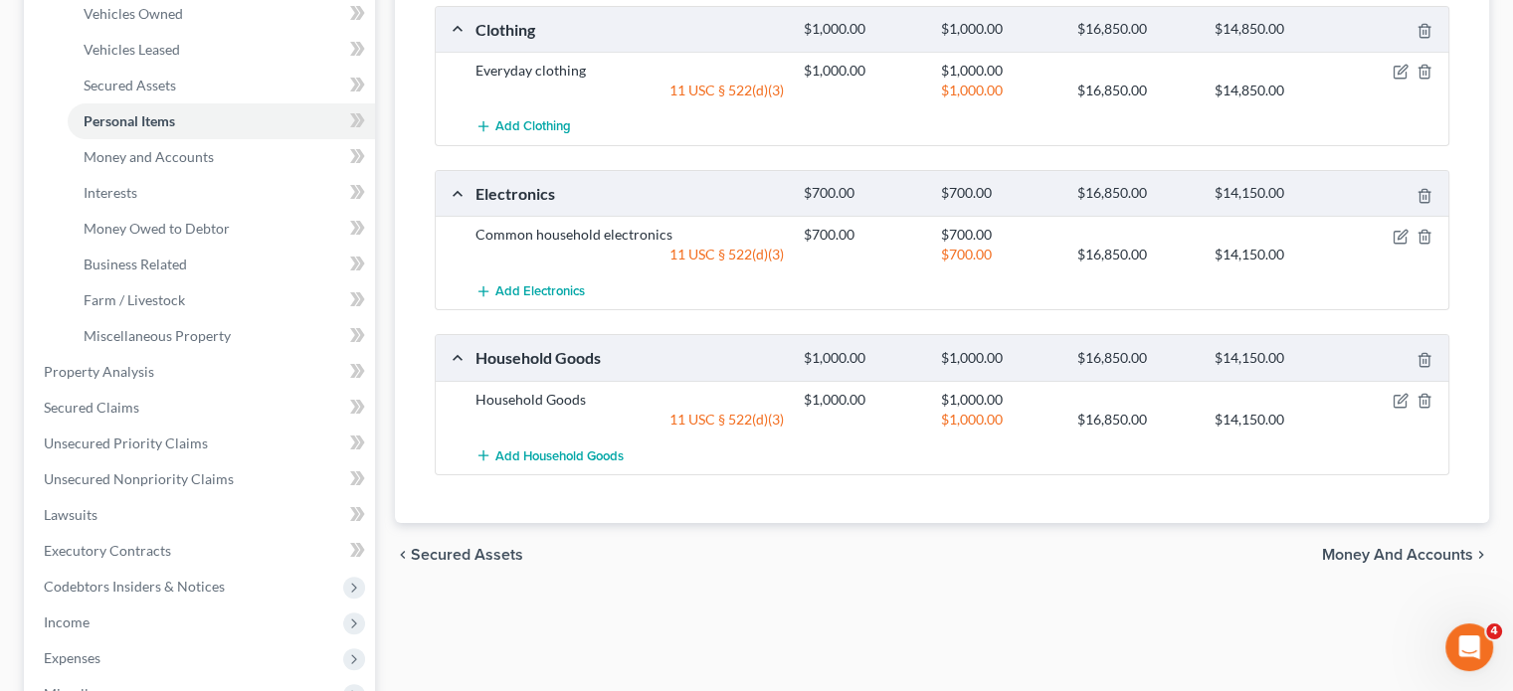
scroll to position [392, 0]
click at [223, 173] on link "Money and Accounts" at bounding box center [221, 155] width 307 height 36
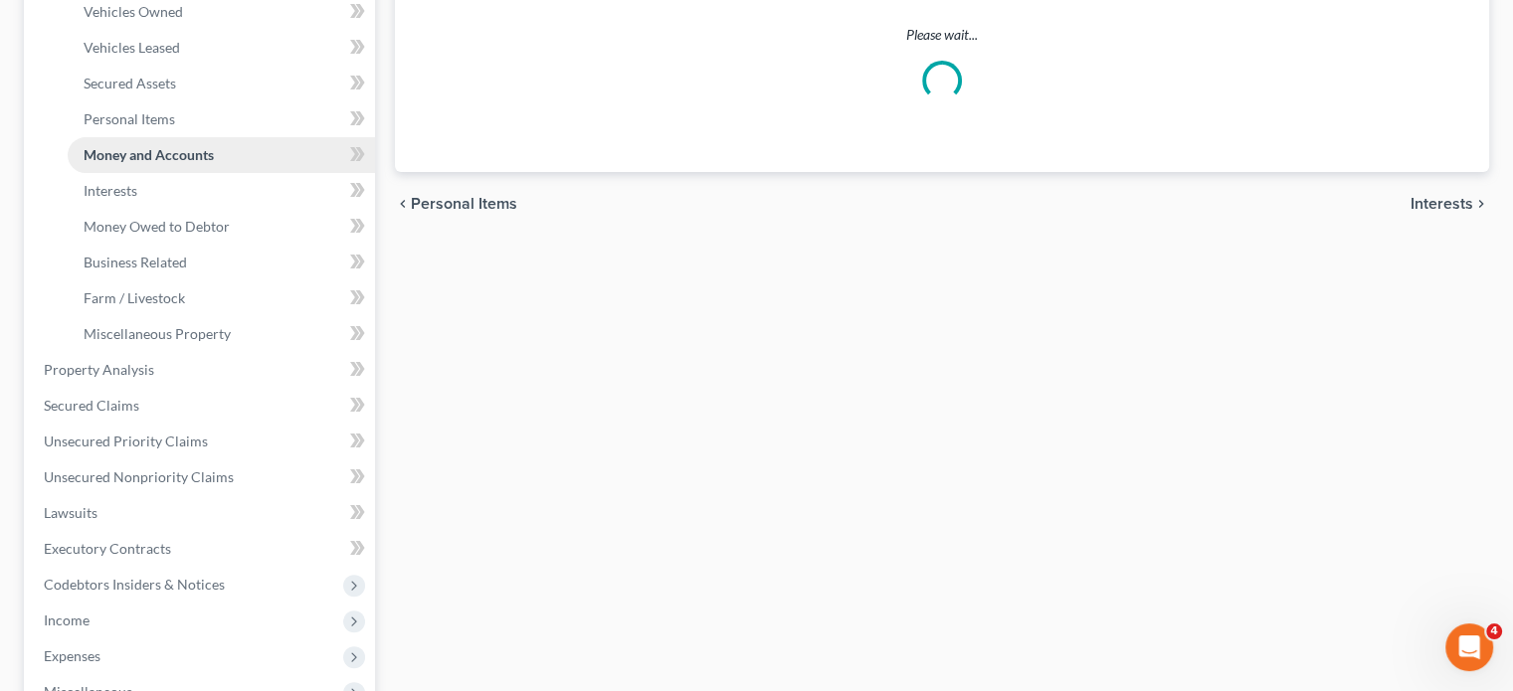
scroll to position [24, 0]
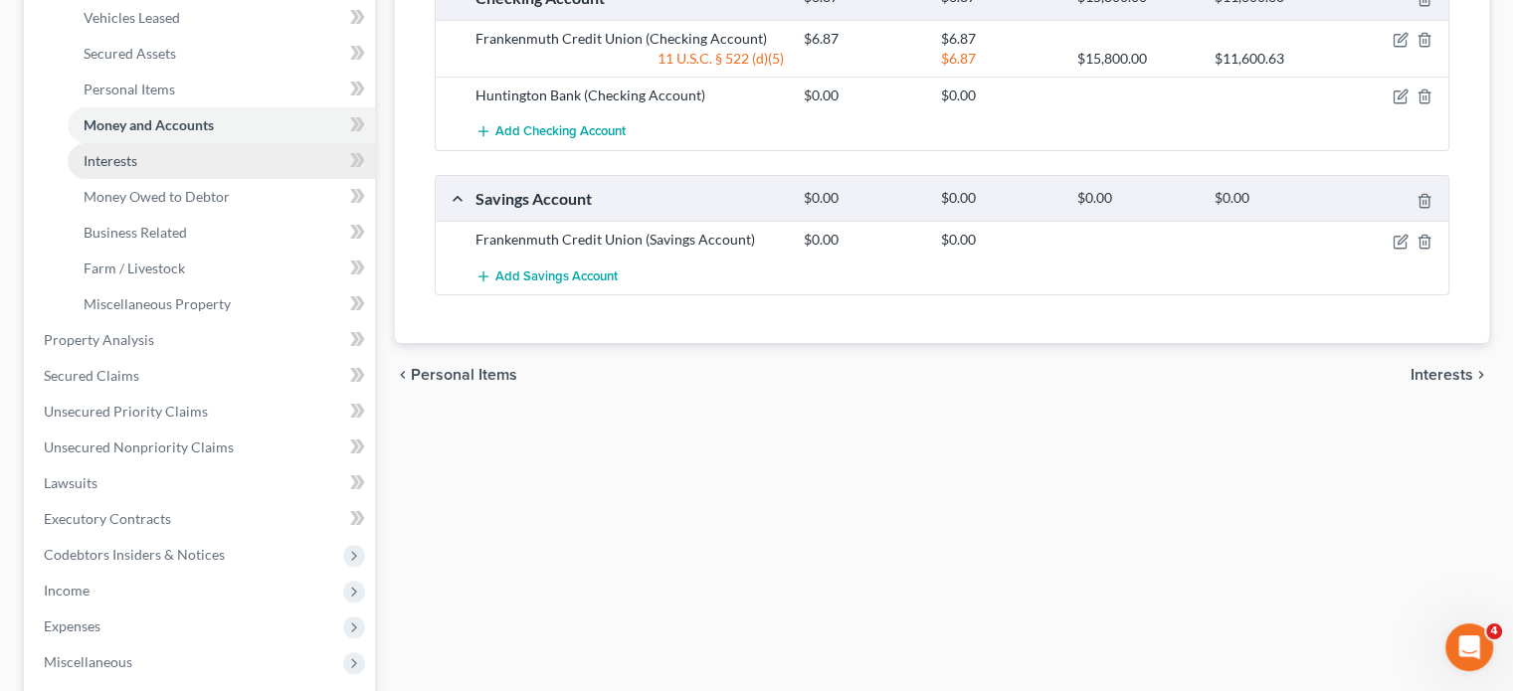
click at [187, 179] on link "Interests" at bounding box center [221, 161] width 307 height 36
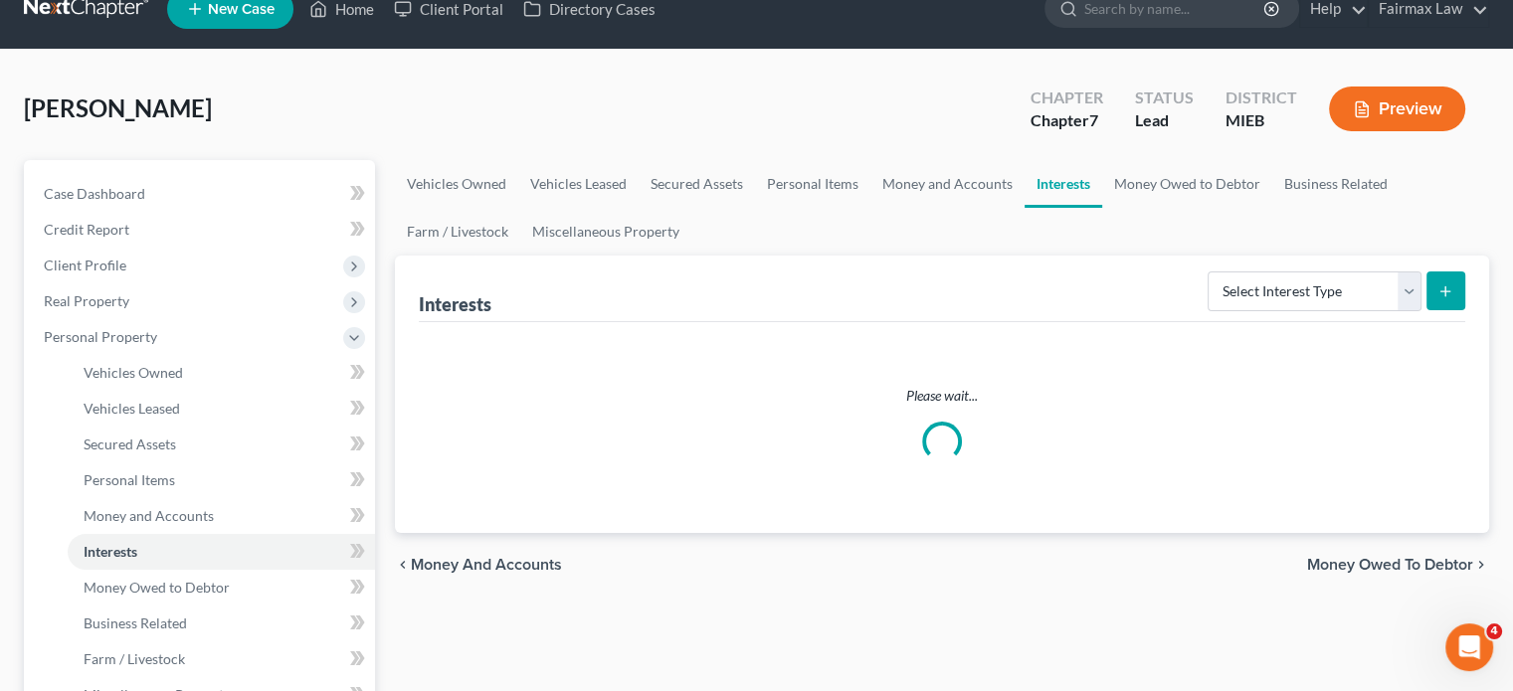
scroll to position [4, 0]
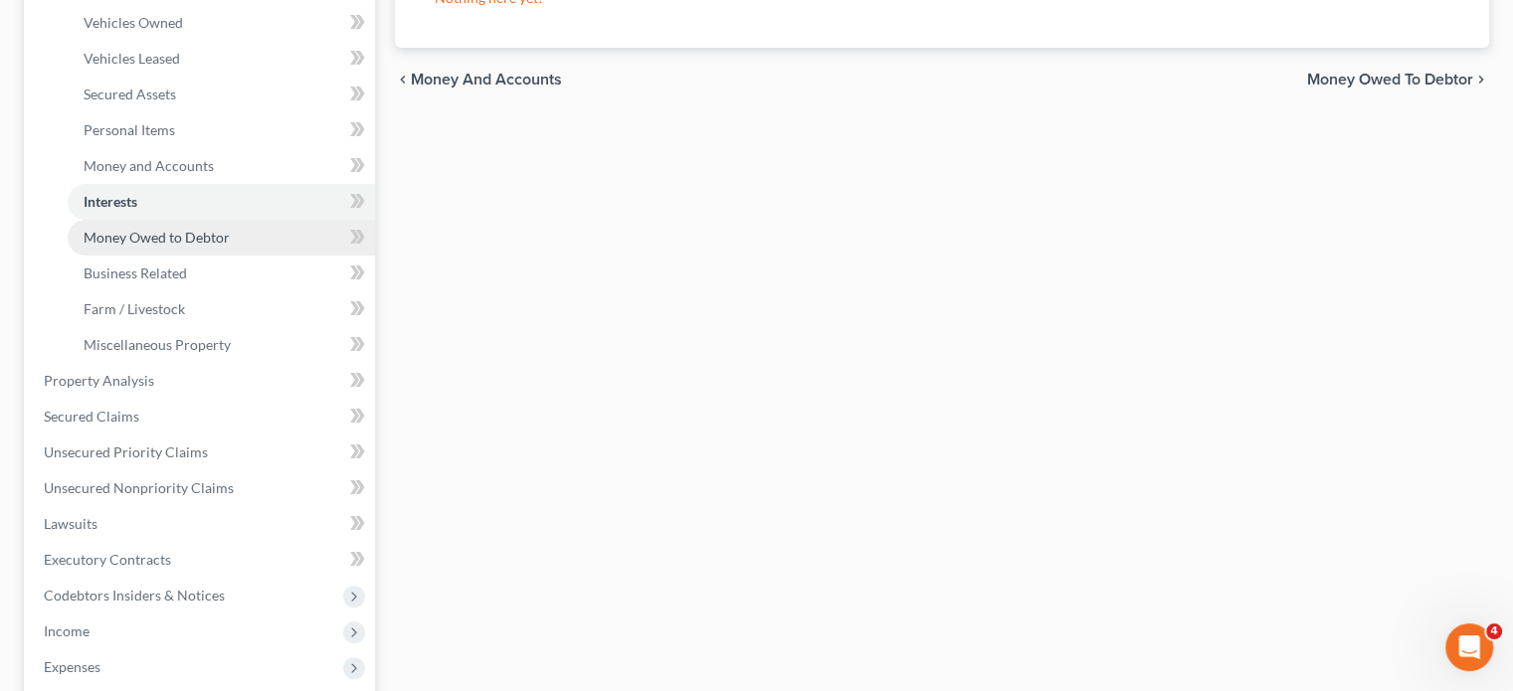
click at [230, 246] on span "Money Owed to Debtor" at bounding box center [157, 237] width 146 height 17
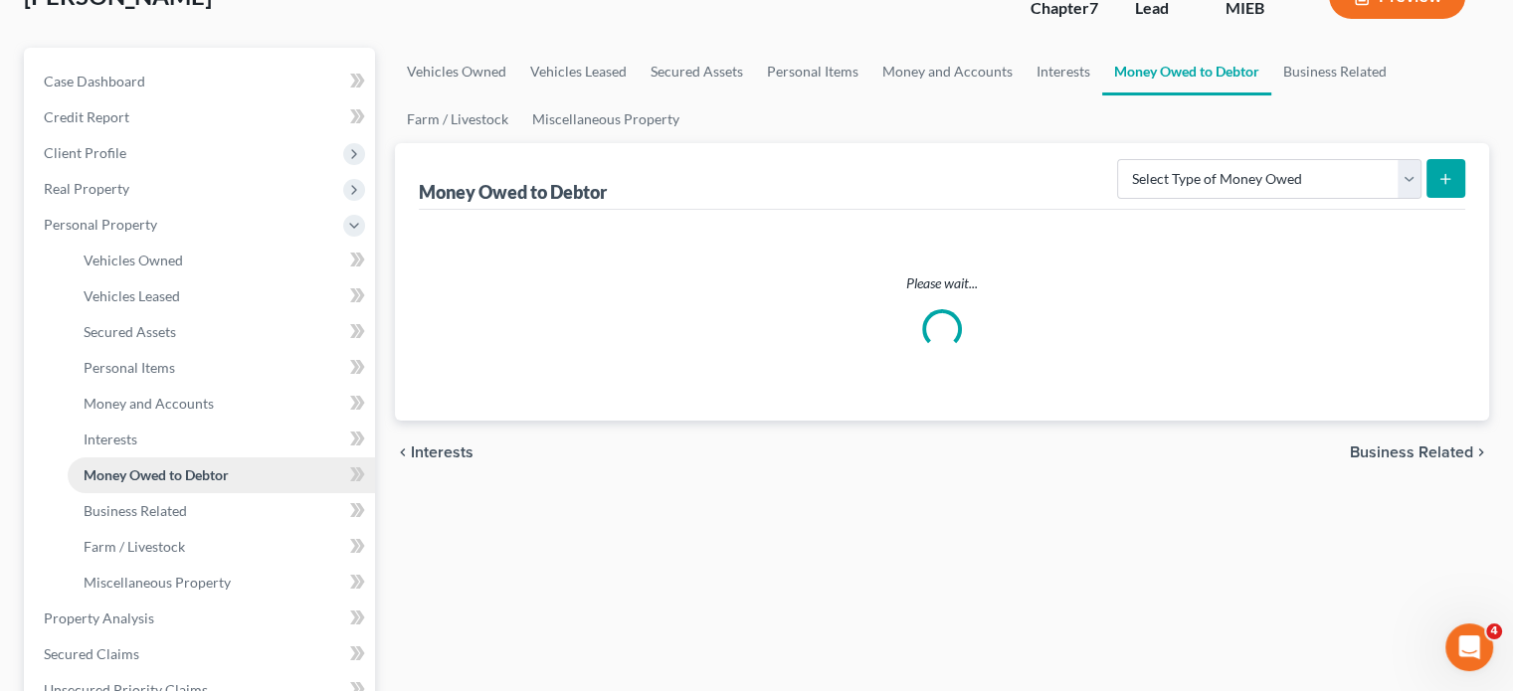
scroll to position [23, 0]
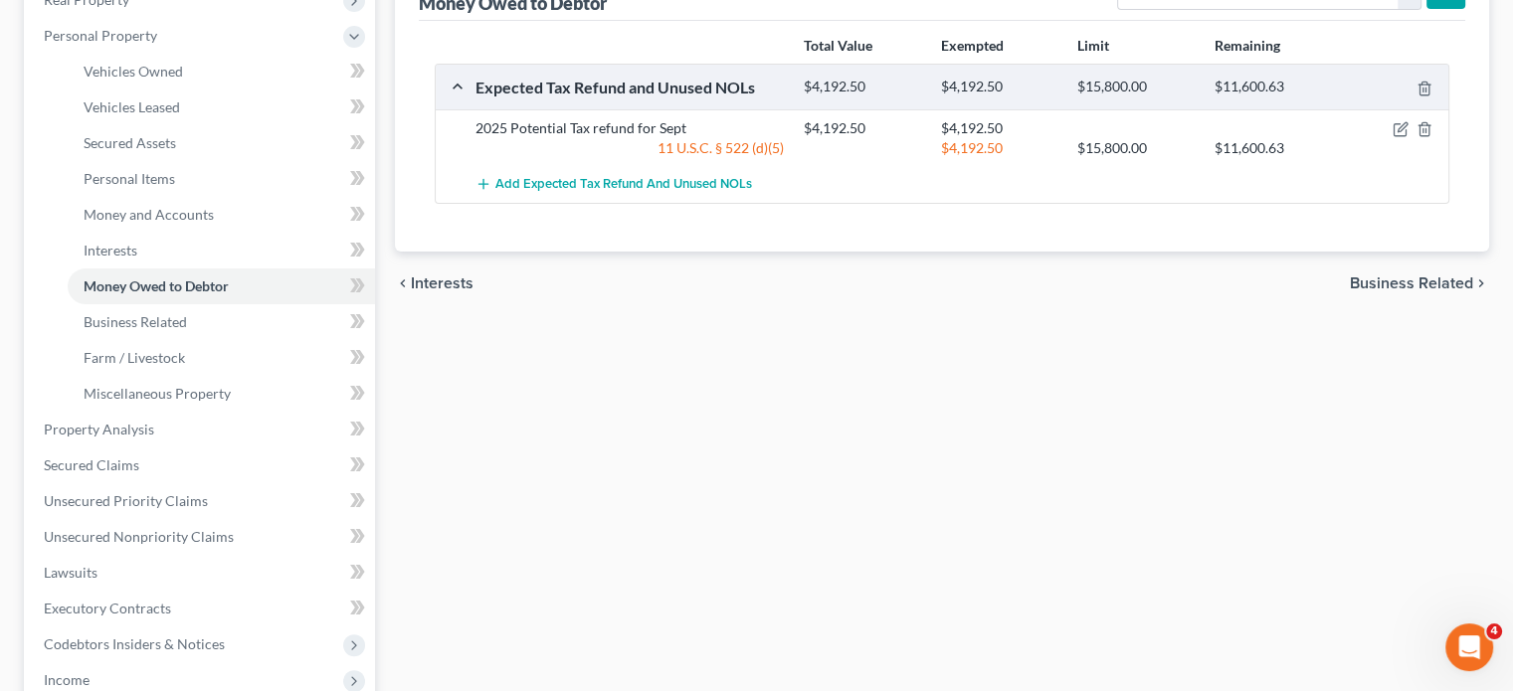
click at [1377, 138] on div at bounding box center [1395, 128] width 109 height 20
click at [1393, 137] on icon "button" at bounding box center [1401, 129] width 16 height 16
select select "0"
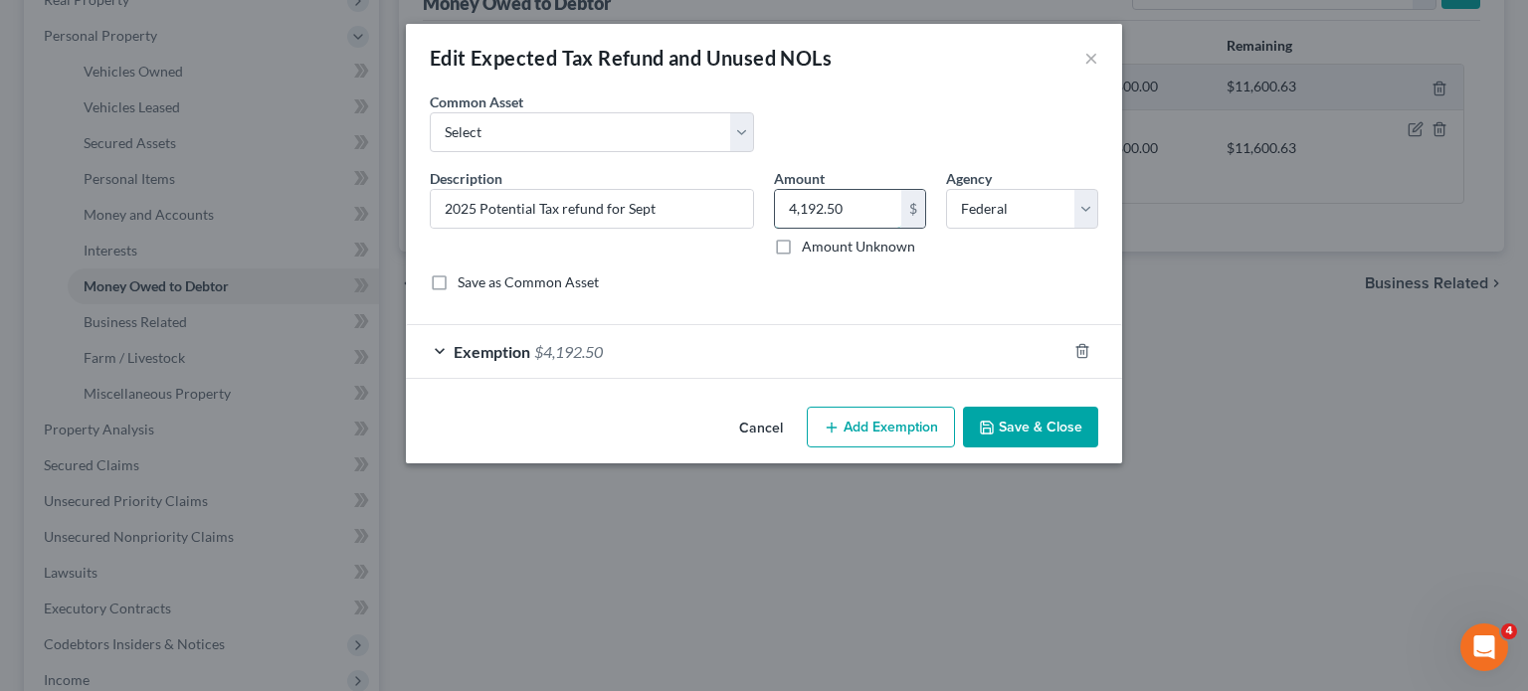
click at [854, 228] on input "4,192.50" at bounding box center [838, 209] width 126 height 38
click at [649, 152] on select "Select Potential 2025 tax refunds - estimated and prorated for September Potent…" at bounding box center [592, 132] width 324 height 40
select select "70"
click at [430, 140] on select "Select Potential 2025 tax refunds - estimated and prorated for September Potent…" at bounding box center [592, 132] width 324 height 40
type input "Potential 2025 tax refund - estimated and prorated"
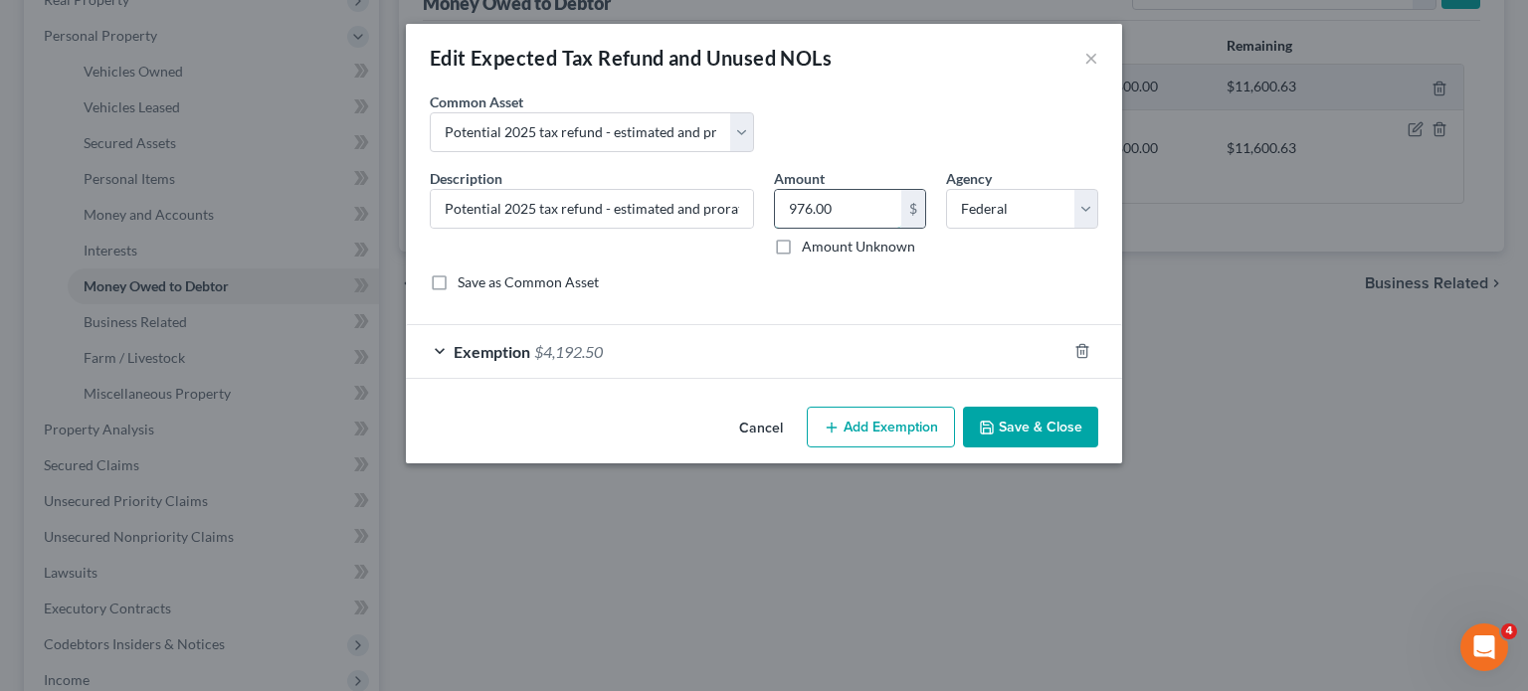
click at [852, 228] on input "976.00" at bounding box center [838, 209] width 126 height 38
paste input "4,192.5"
type input "4,192.50"
click at [1098, 449] on button "Save & Close" at bounding box center [1030, 428] width 135 height 42
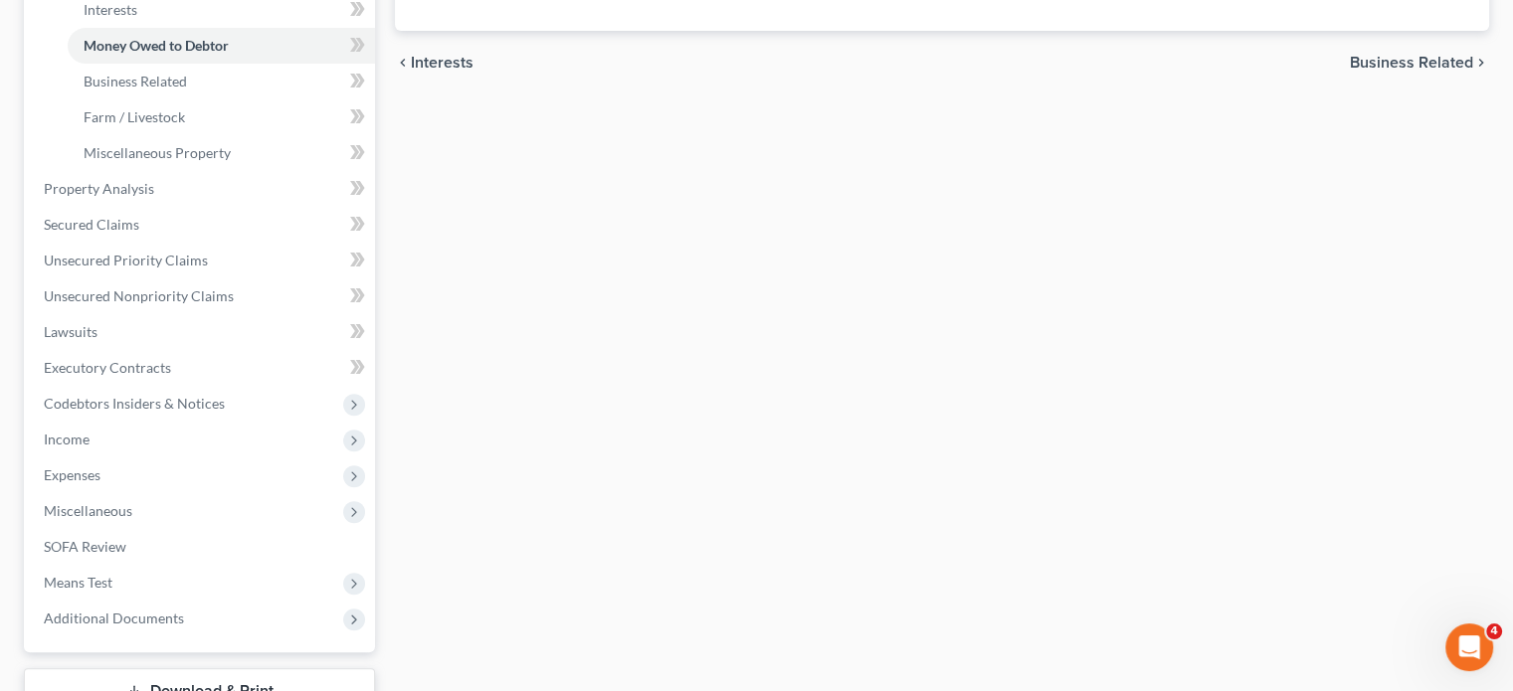
scroll to position [609, 0]
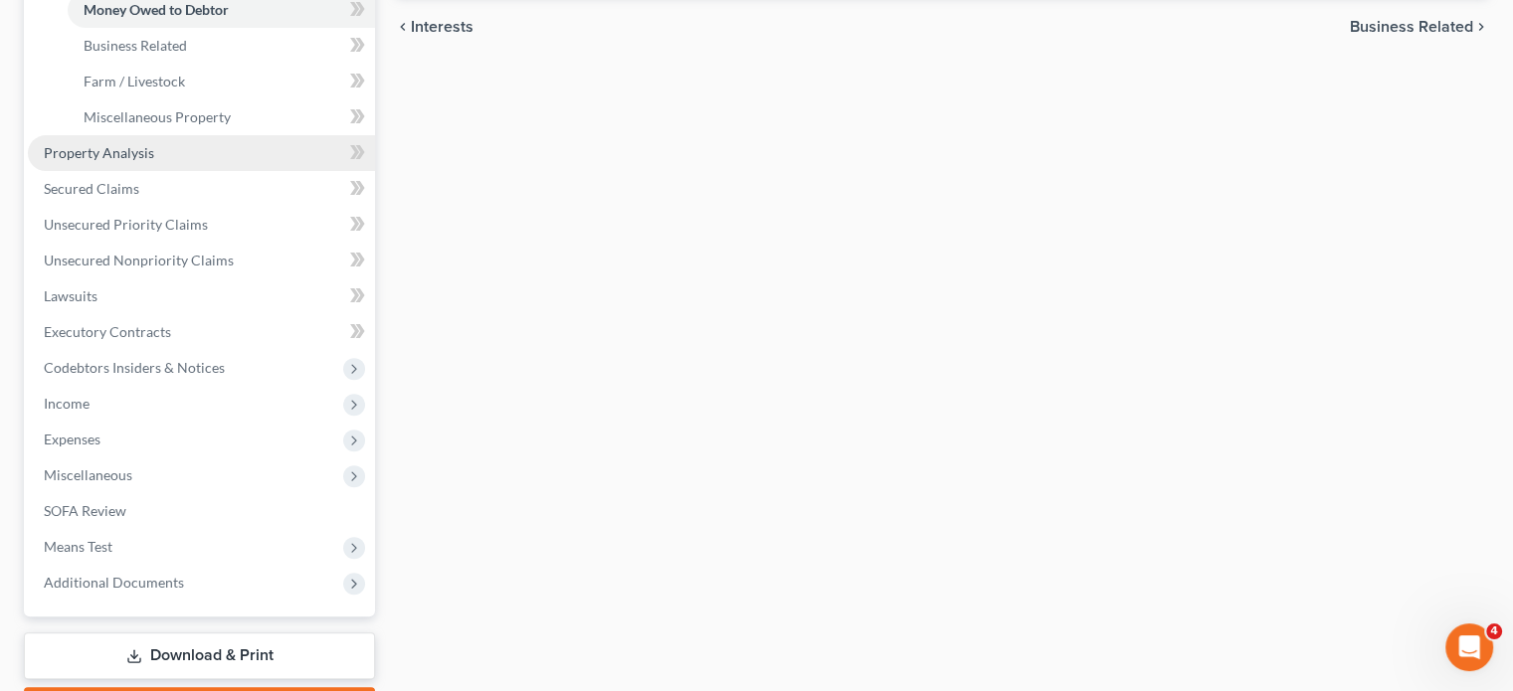
click at [235, 171] on link "Property Analysis" at bounding box center [201, 153] width 347 height 36
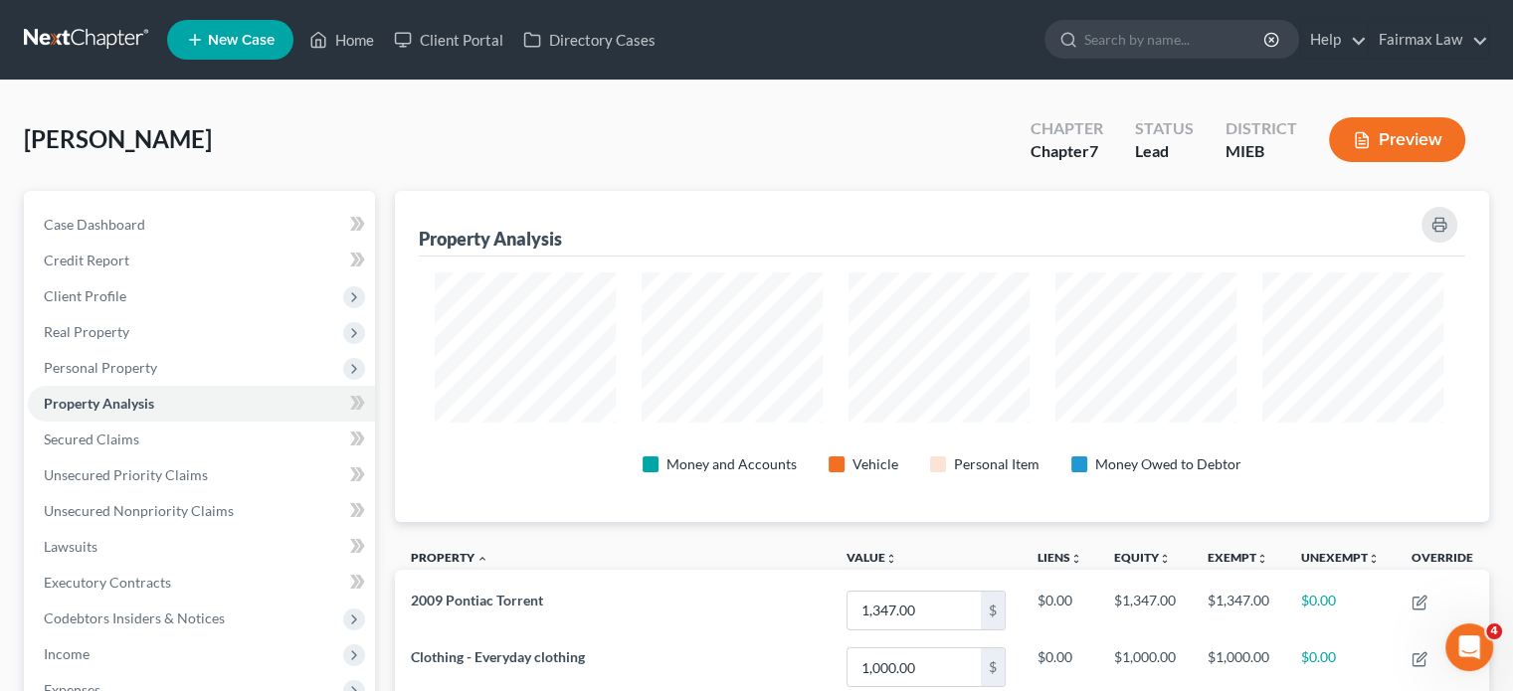
scroll to position [994465, 993754]
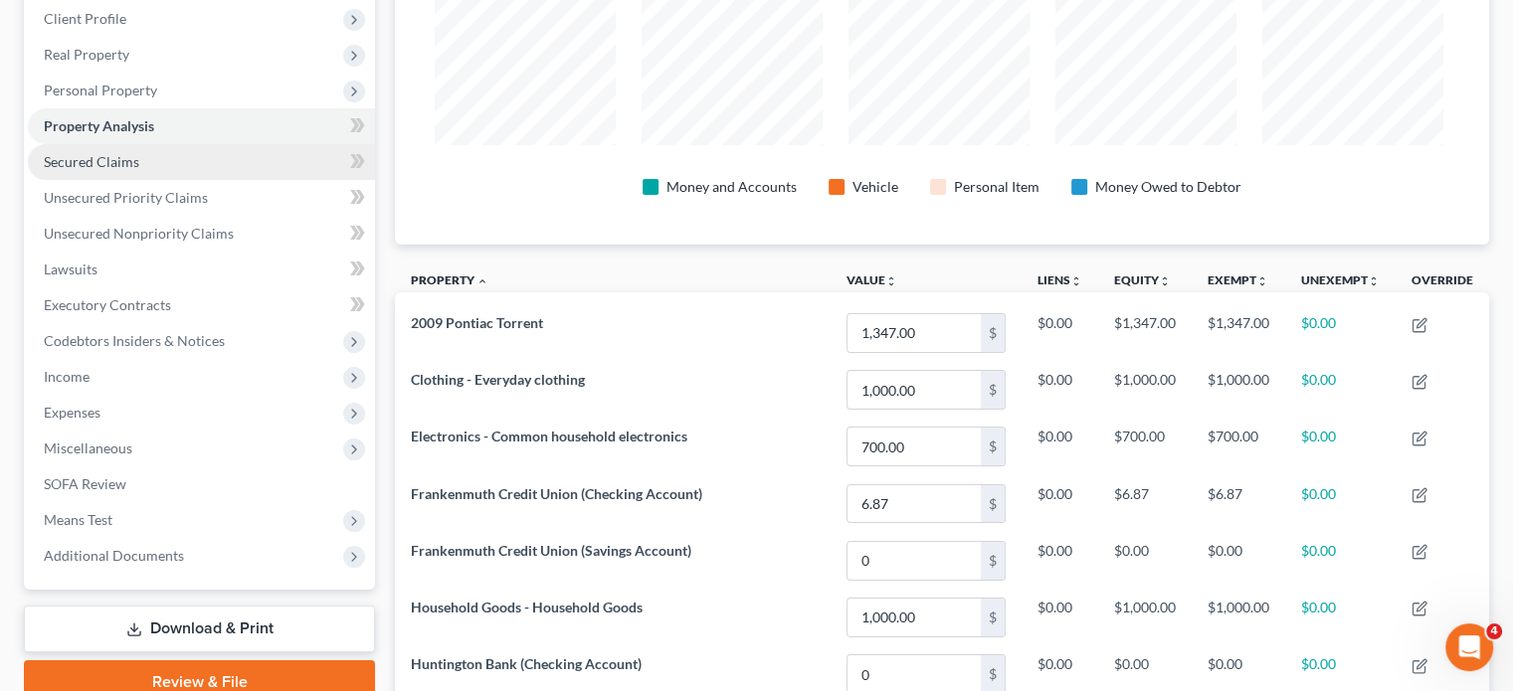
click at [201, 180] on link "Secured Claims" at bounding box center [201, 162] width 347 height 36
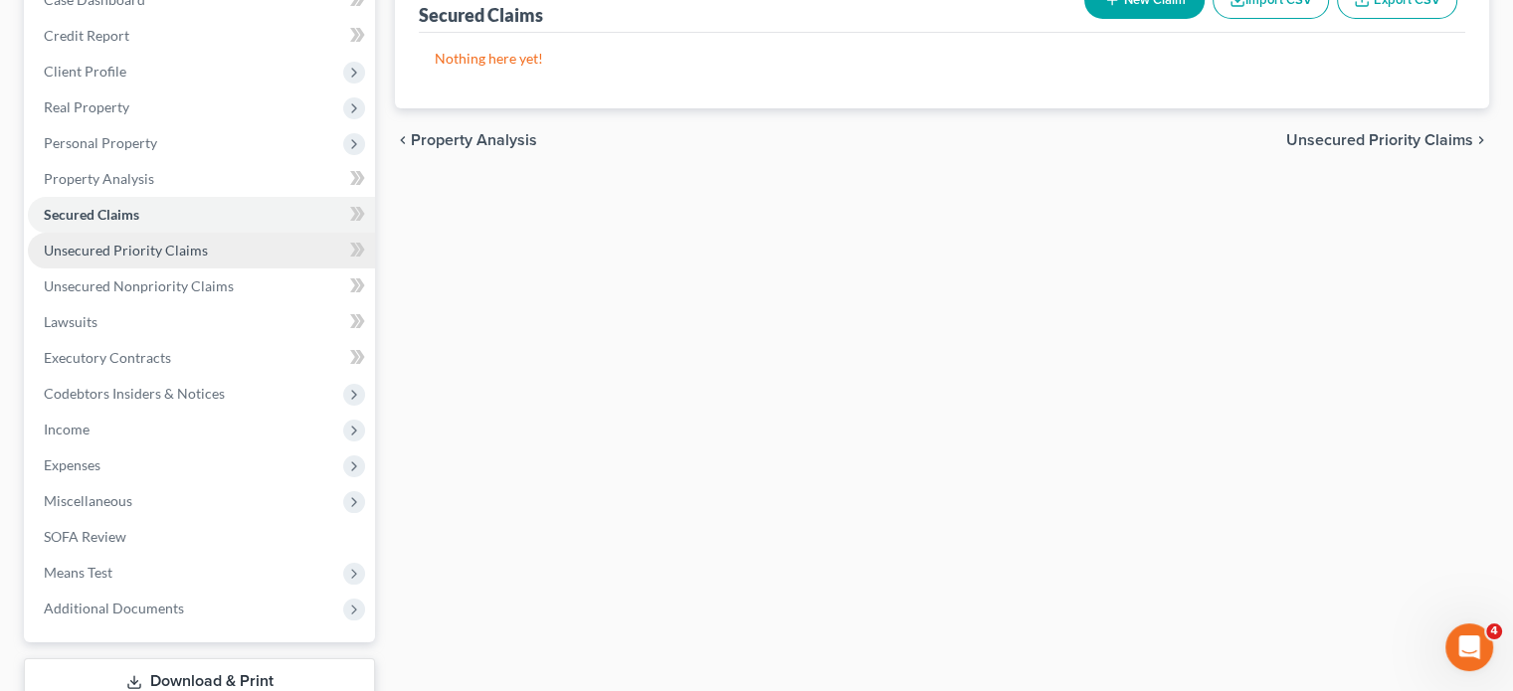
click at [208, 259] on span "Unsecured Priority Claims" at bounding box center [126, 250] width 164 height 17
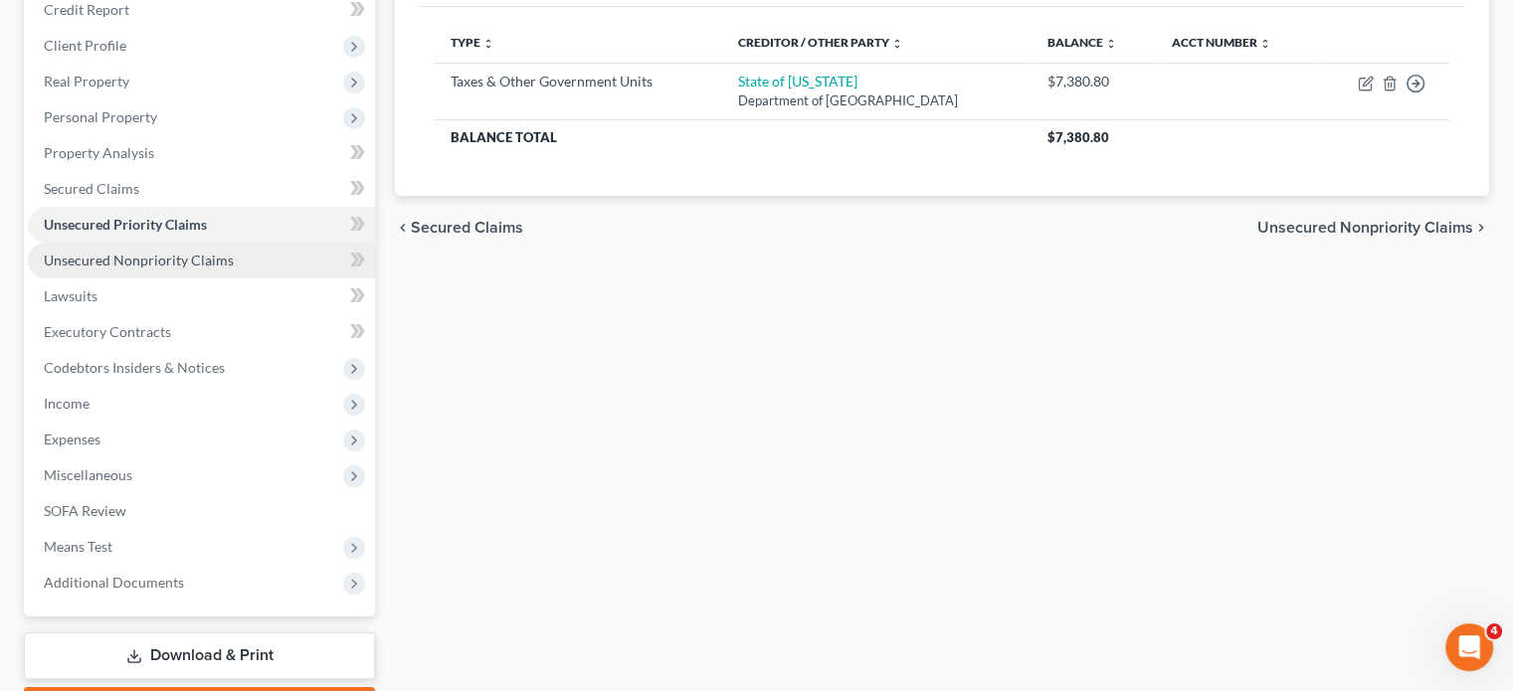
click at [231, 269] on span "Unsecured Nonpriority Claims" at bounding box center [139, 260] width 190 height 17
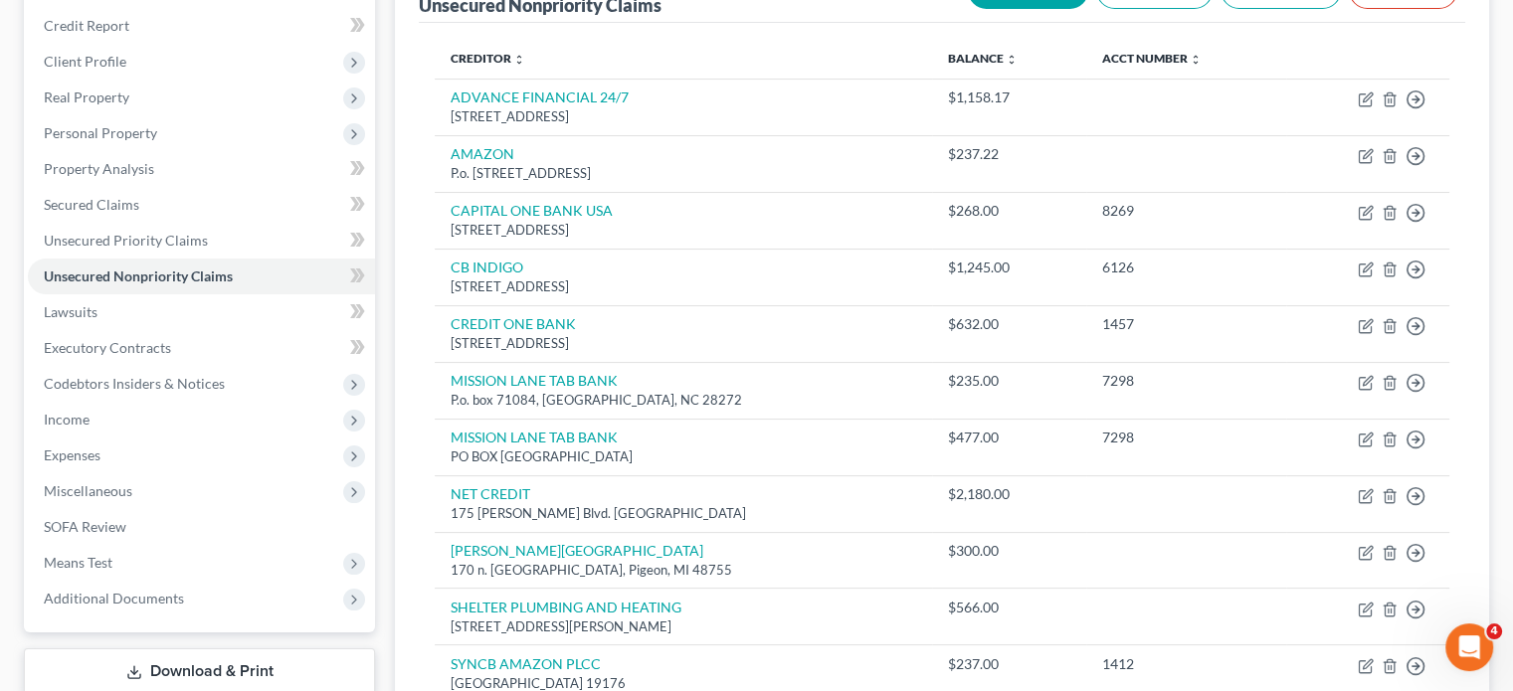
drag, startPoint x: 653, startPoint y: 517, endPoint x: 422, endPoint y: 387, distance: 265.1
click at [422, 387] on div "Unsecured Nonpriority Claims New Claim Import CSV Export CSV Delete All Credito…" at bounding box center [942, 395] width 1094 height 879
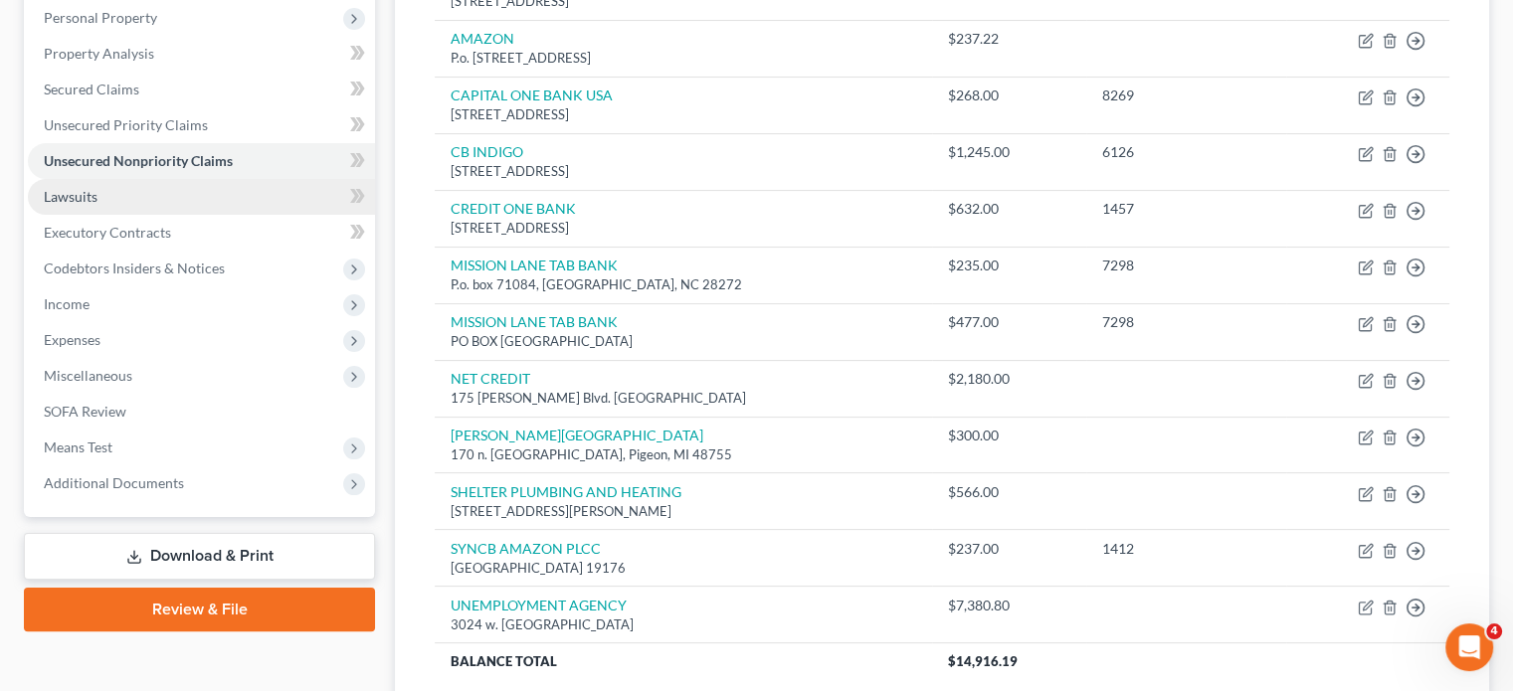
click at [211, 215] on link "Lawsuits" at bounding box center [201, 197] width 347 height 36
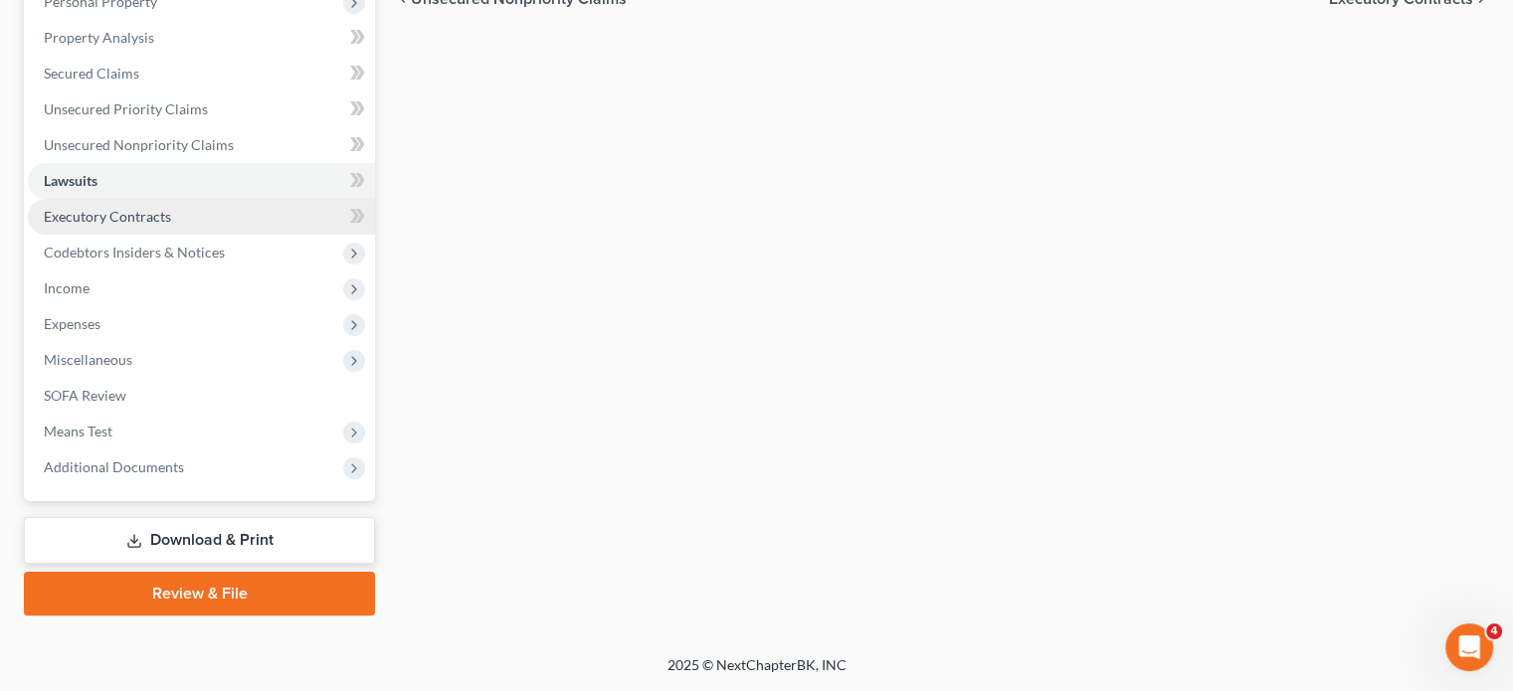
click at [171, 225] on span "Executory Contracts" at bounding box center [107, 216] width 127 height 17
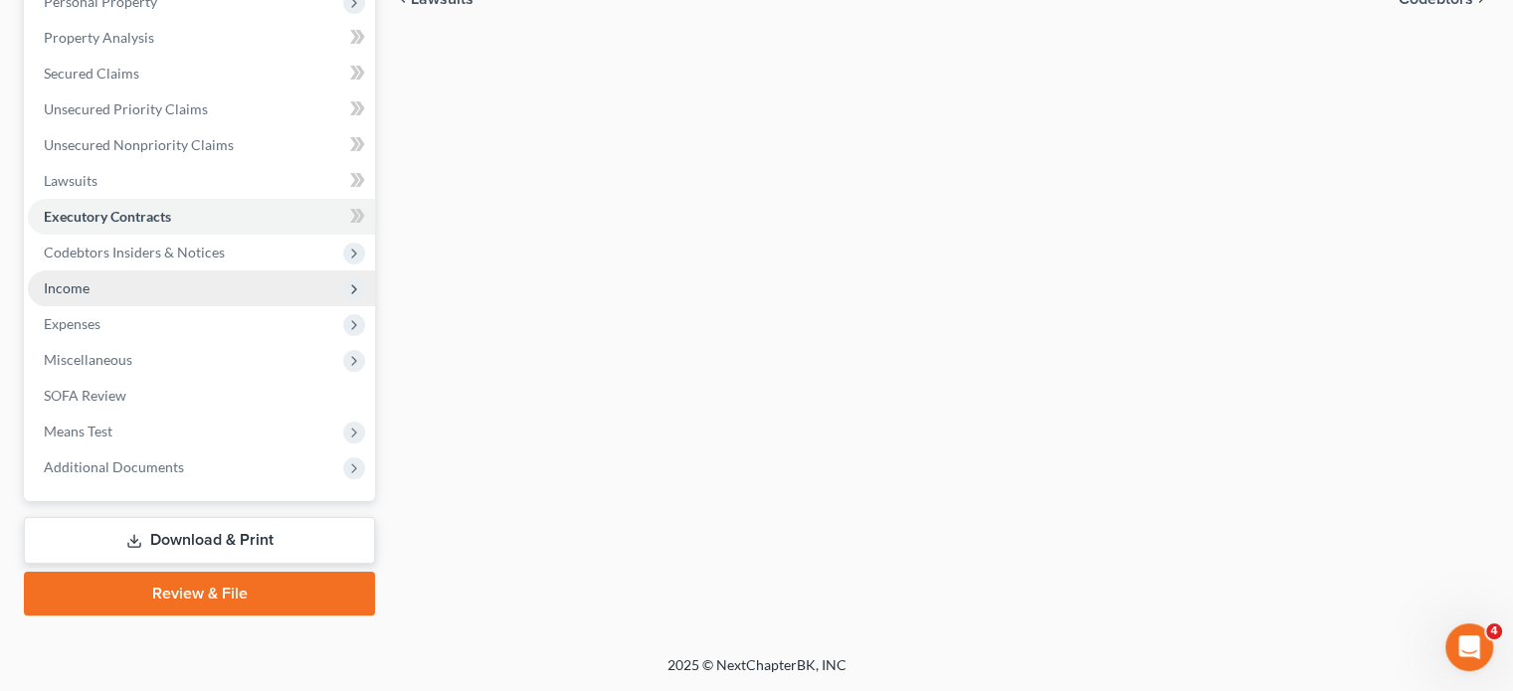
click at [144, 306] on span "Income" at bounding box center [201, 289] width 347 height 36
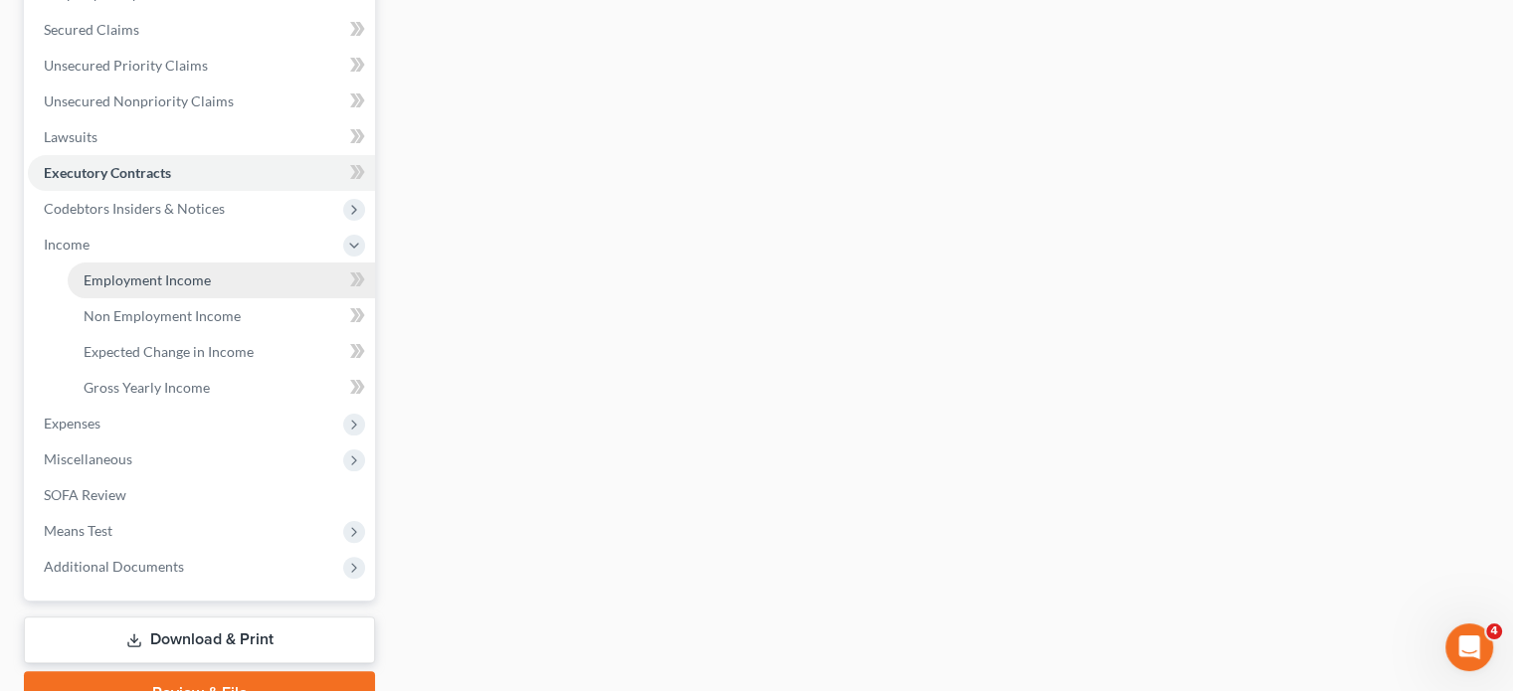
click at [111, 298] on link "Employment Income" at bounding box center [221, 281] width 307 height 36
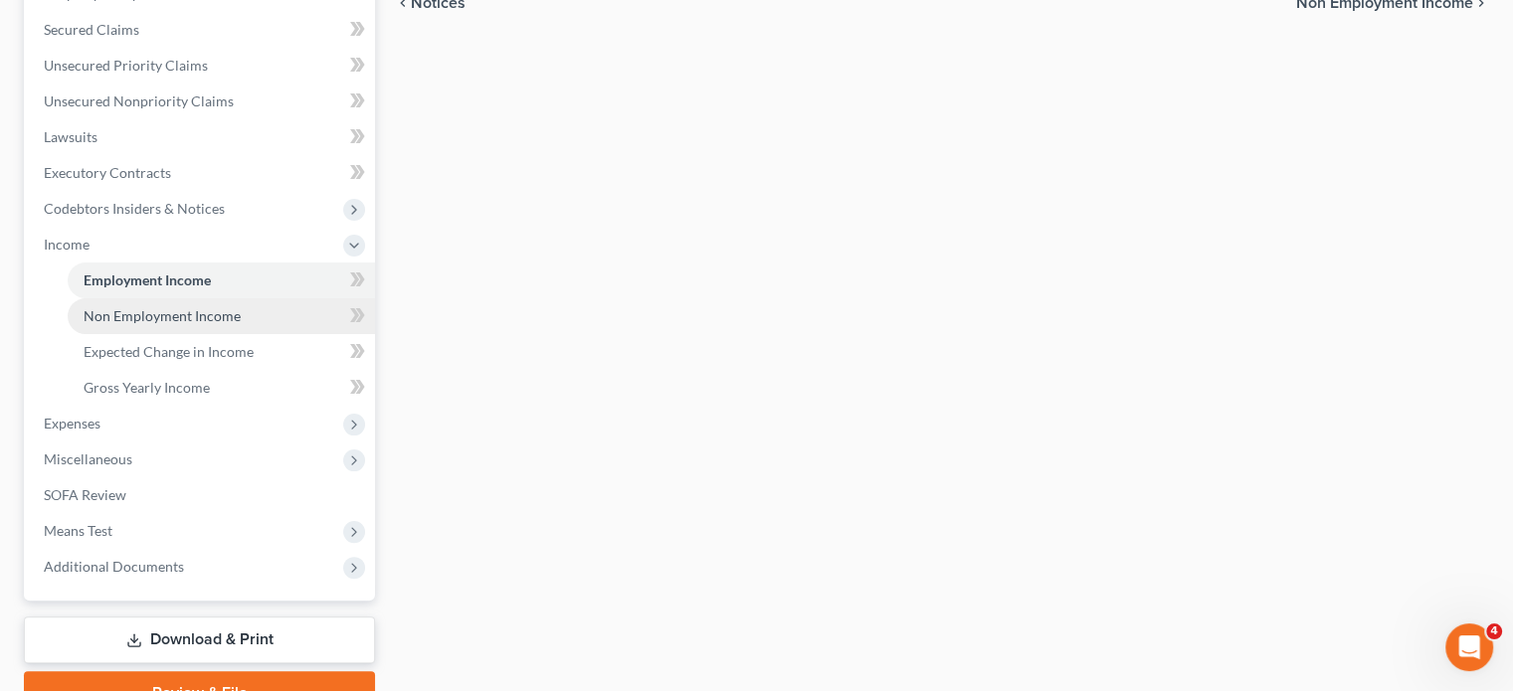
click at [270, 334] on link "Non Employment Income" at bounding box center [221, 316] width 307 height 36
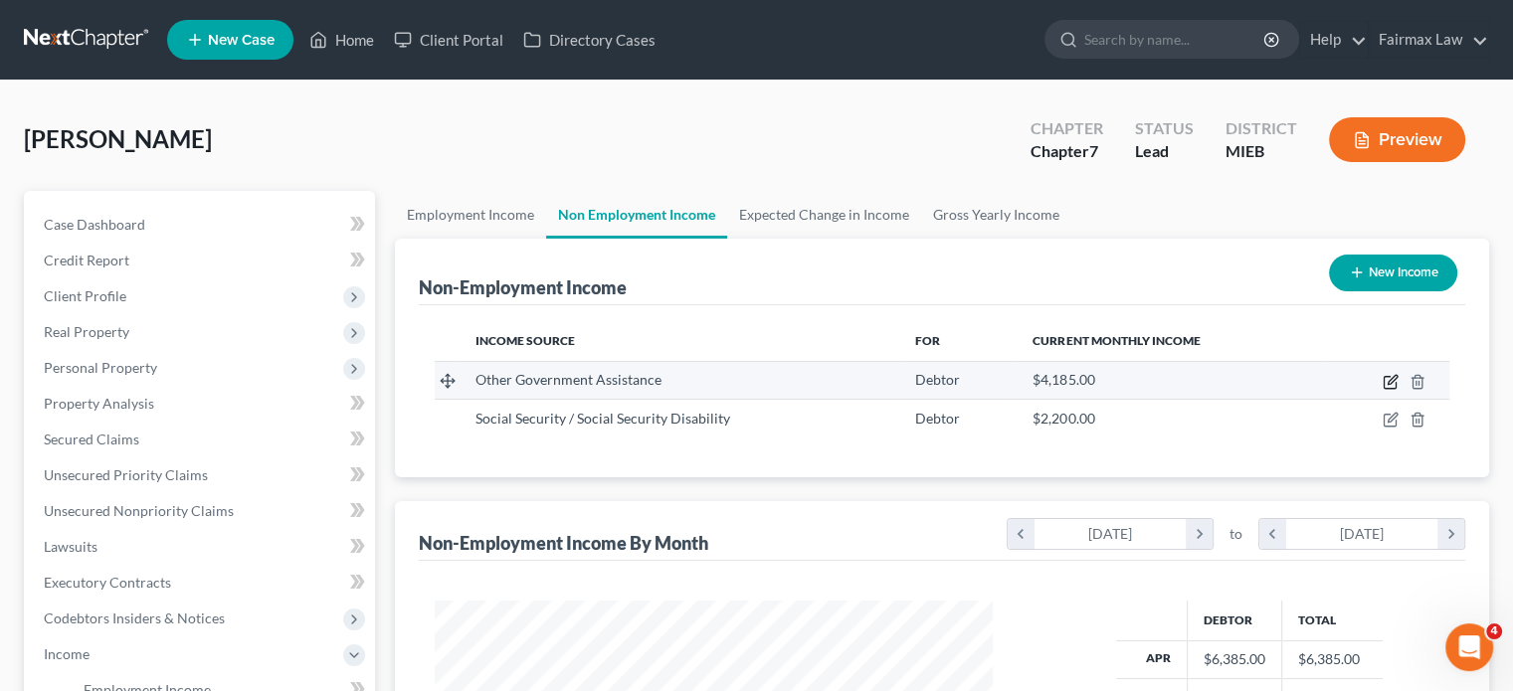
click at [1383, 390] on icon "button" at bounding box center [1391, 382] width 16 height 16
select select "5"
select select "0"
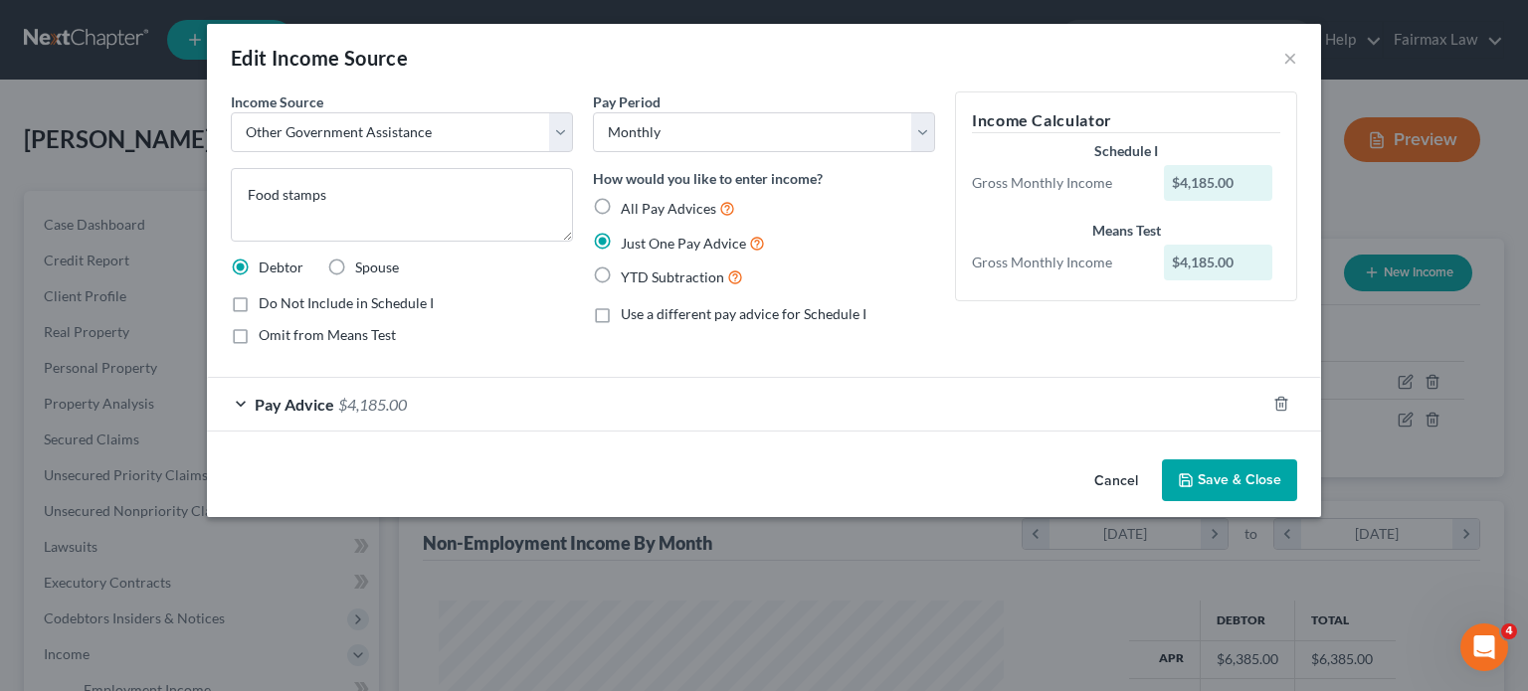
click at [1154, 501] on button "Cancel" at bounding box center [1116, 482] width 76 height 40
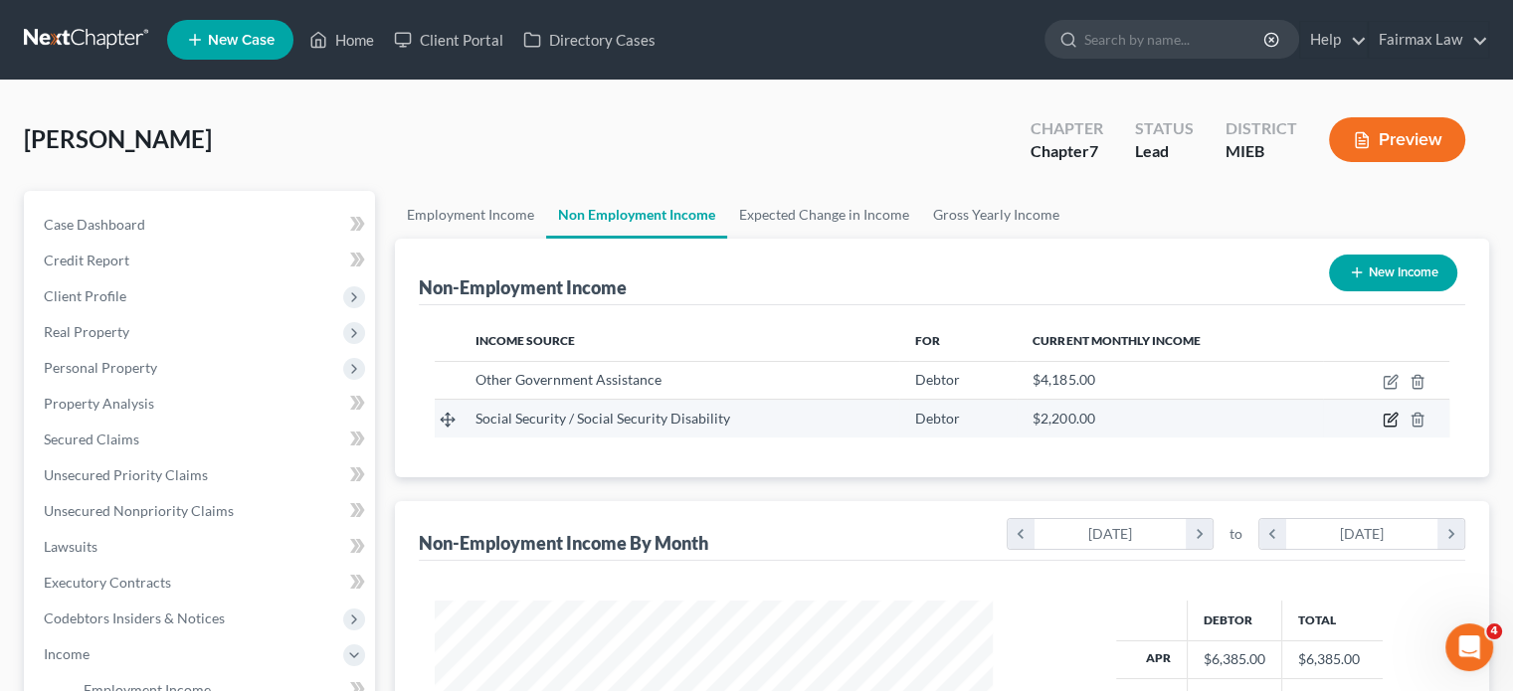
click at [1383, 428] on icon "button" at bounding box center [1391, 420] width 16 height 16
select select "4"
select select "0"
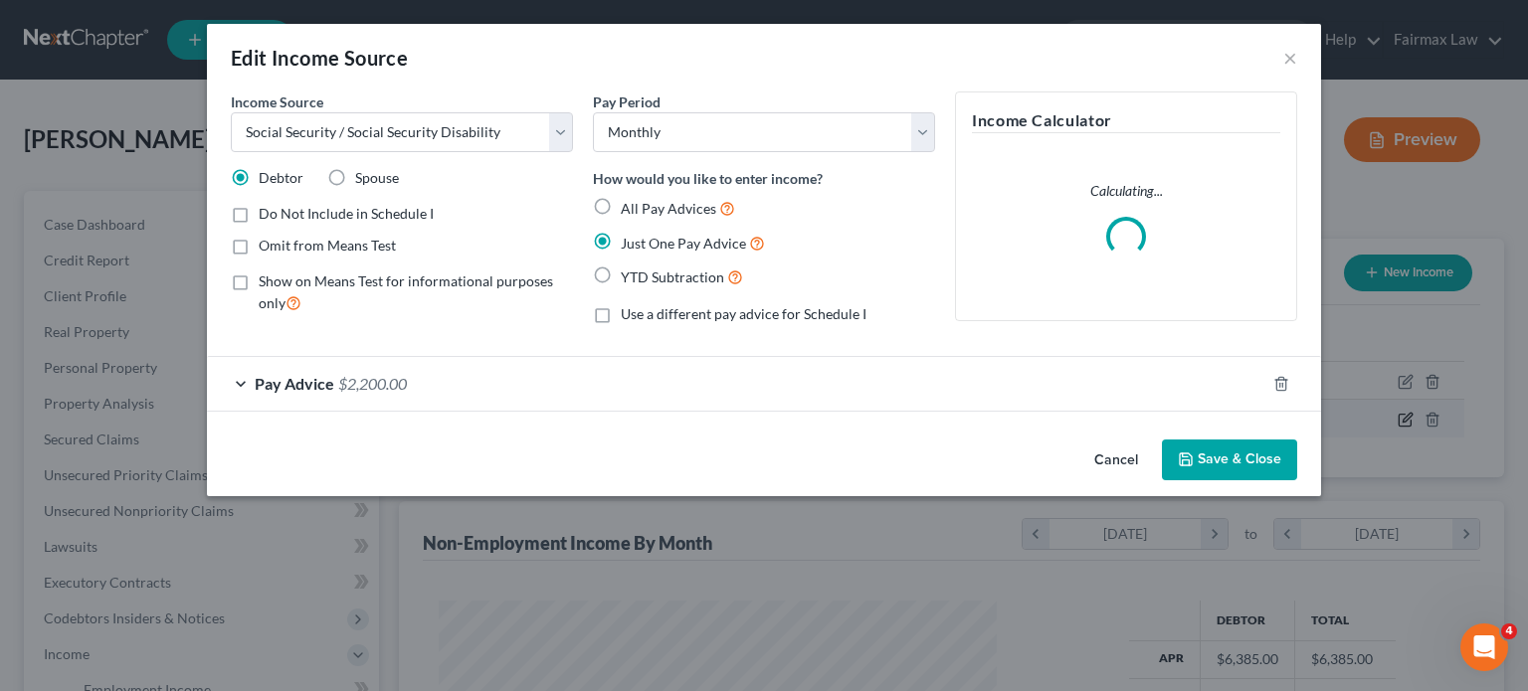
scroll to position [442, 605]
click at [485, 410] on div "Pay Advice $2,200.00" at bounding box center [736, 383] width 1059 height 53
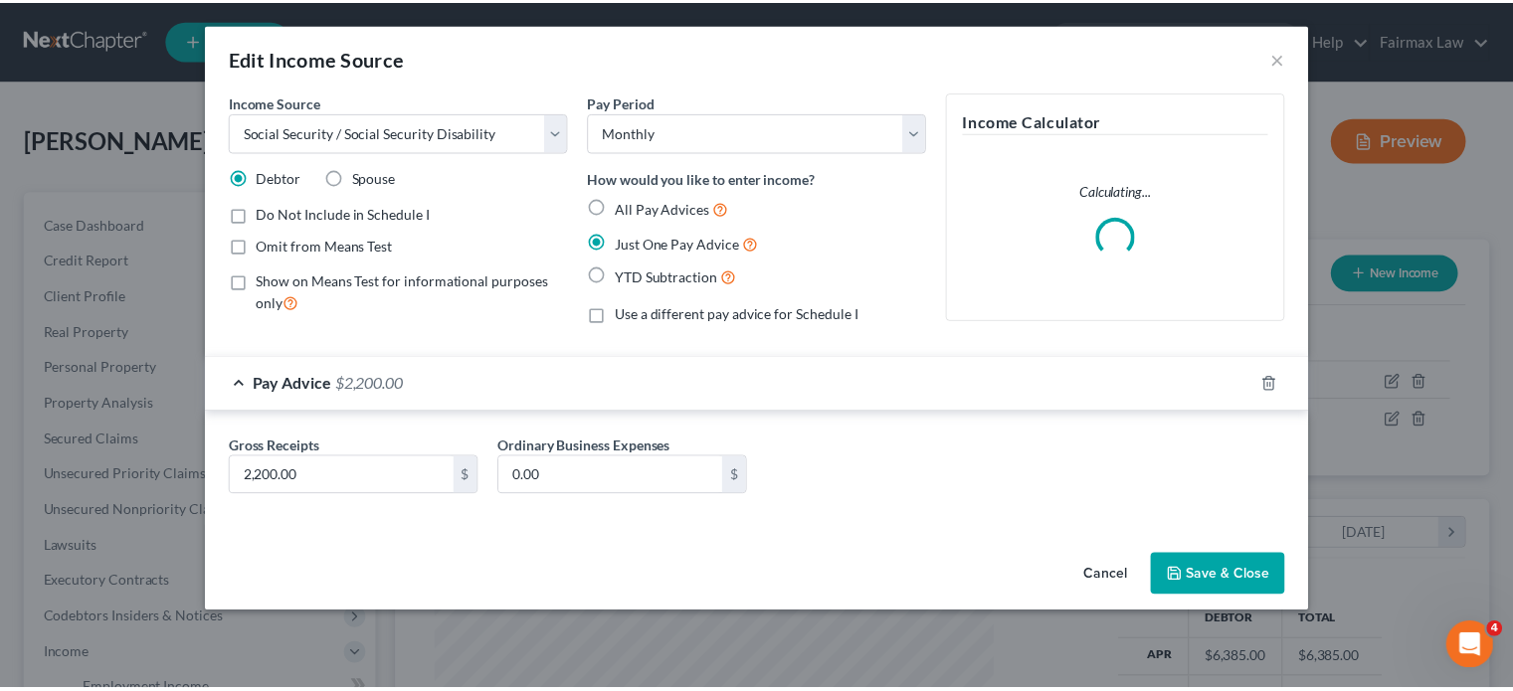
scroll to position [99, 0]
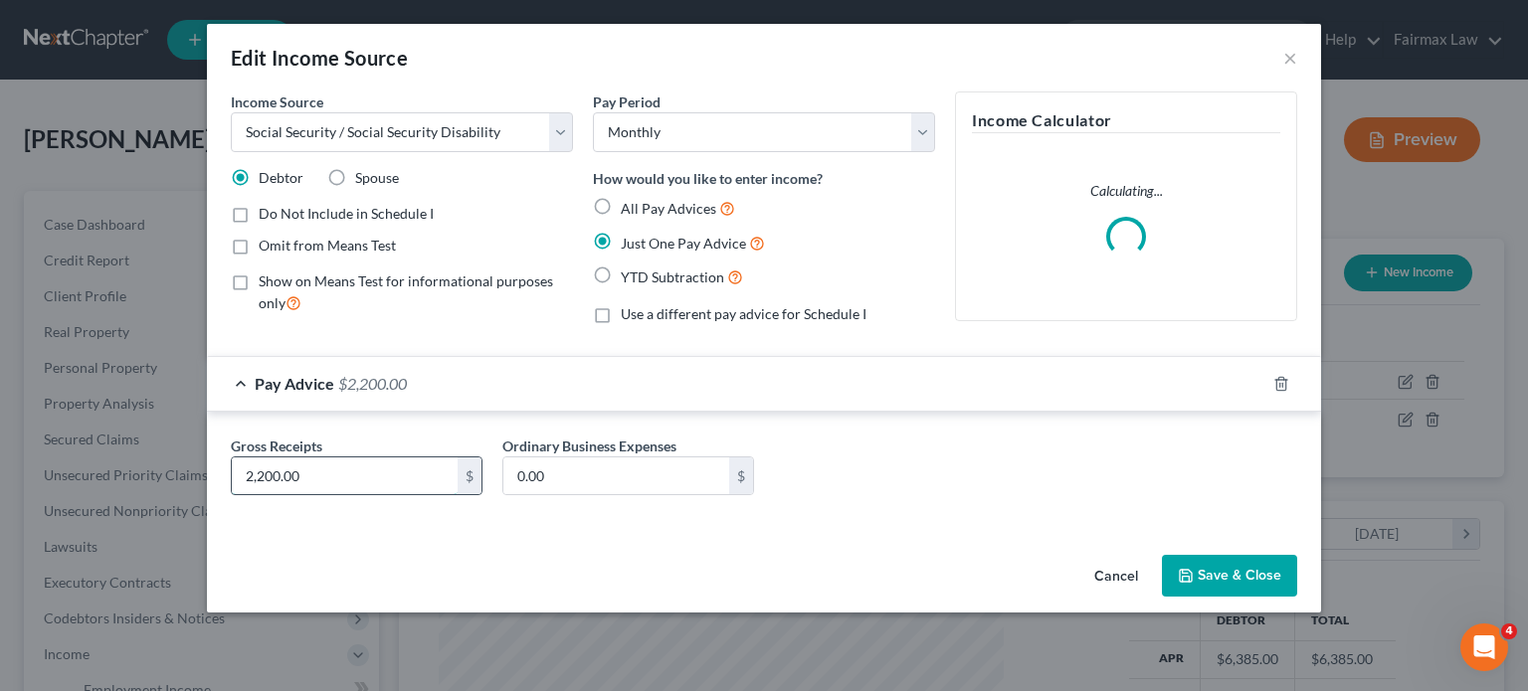
click at [284, 495] on input "2,200.00" at bounding box center [345, 477] width 226 height 38
type input "1,183"
click at [1297, 597] on button "Save & Close" at bounding box center [1229, 576] width 135 height 42
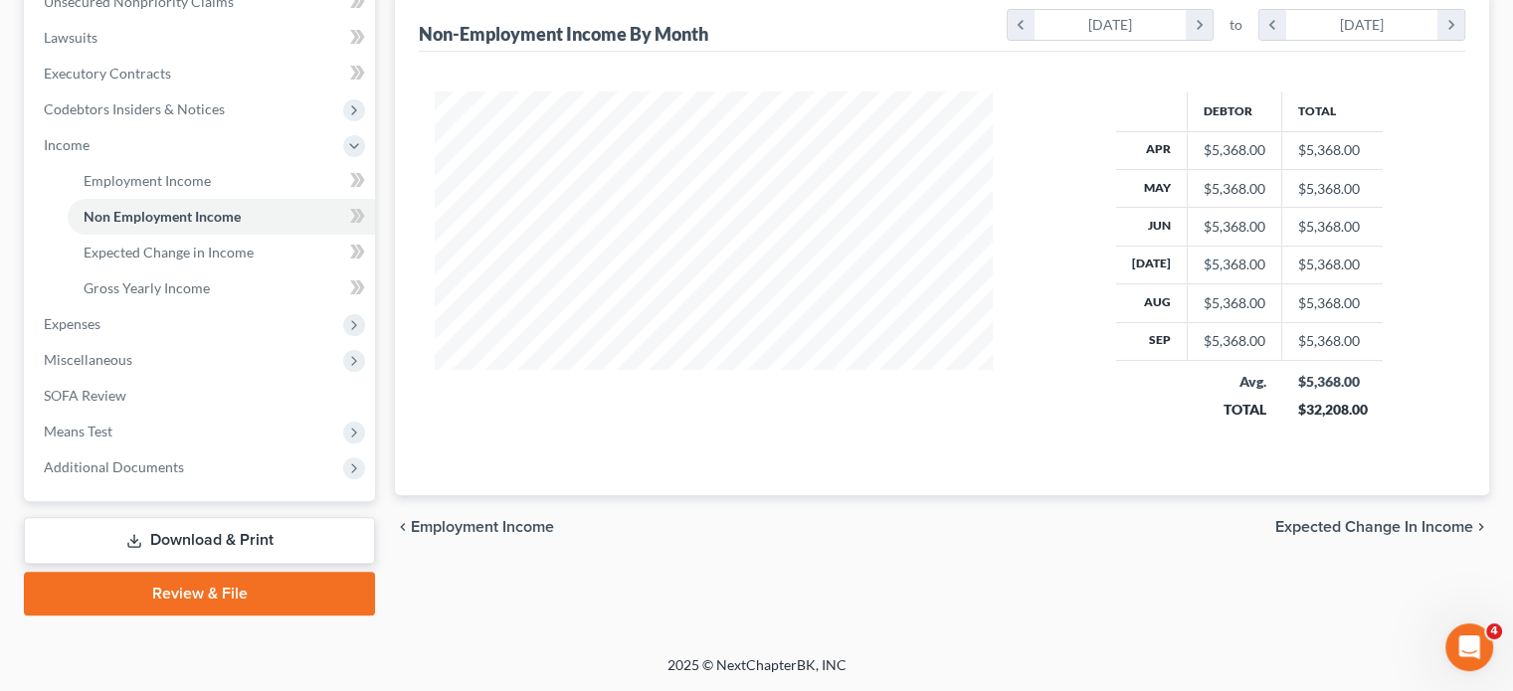
scroll to position [616, 0]
click at [237, 342] on span "Expenses" at bounding box center [201, 324] width 347 height 36
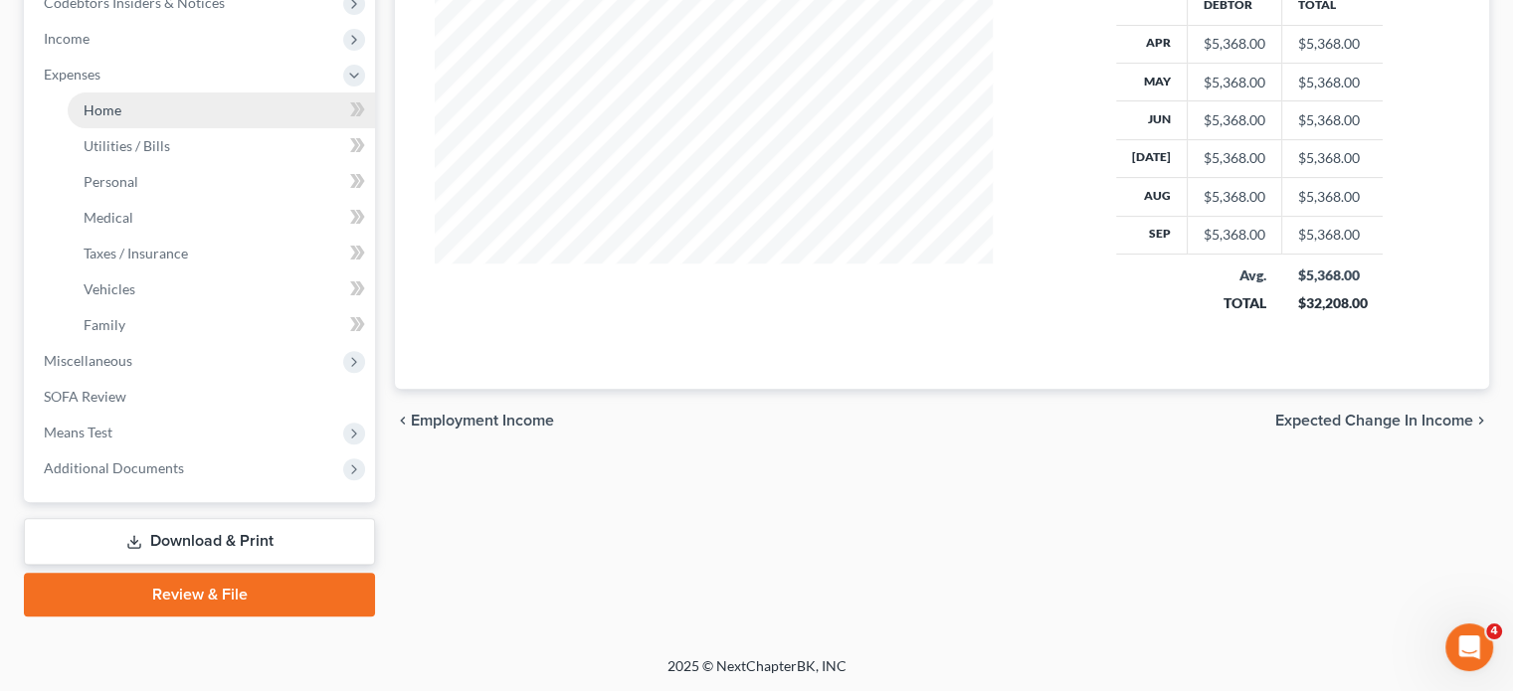
click at [187, 128] on link "Home" at bounding box center [221, 111] width 307 height 36
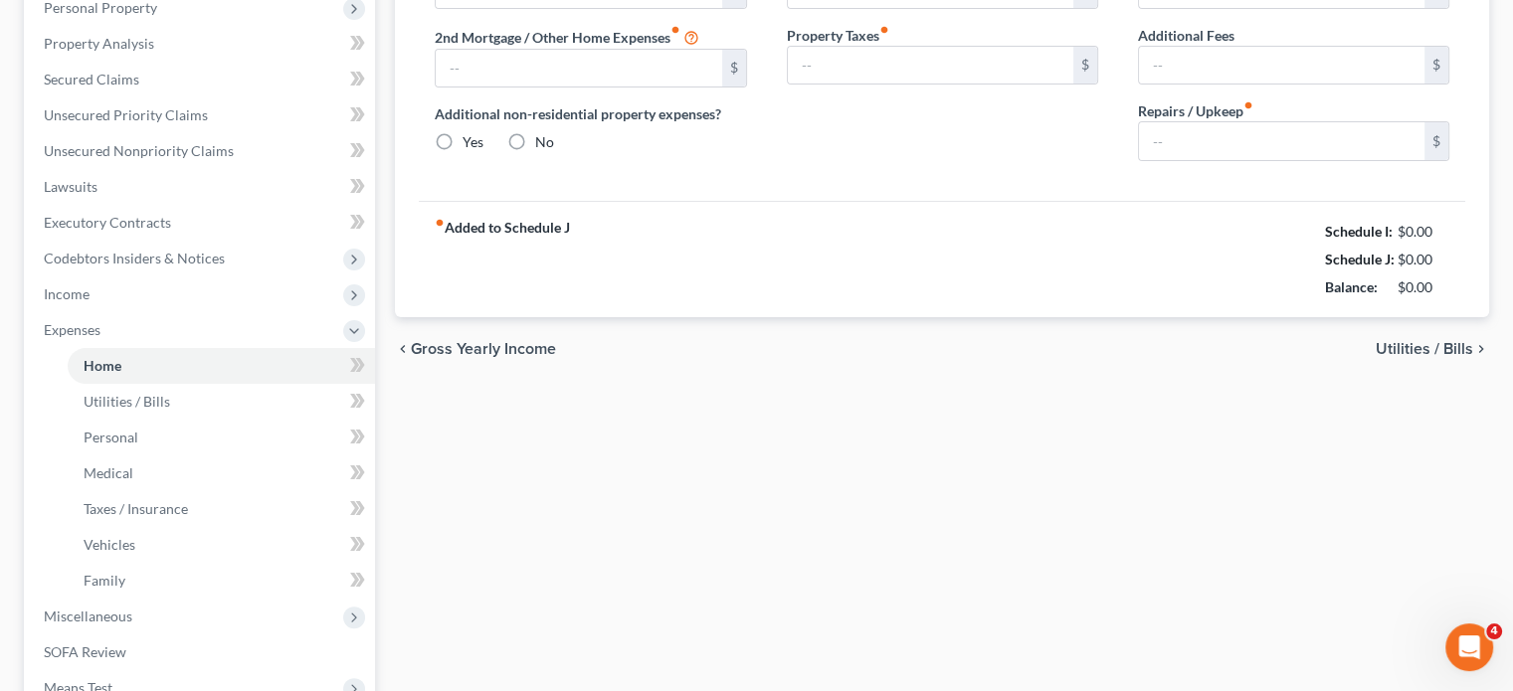
type input "1,000.00"
type input "0.00"
radio input "true"
type input "0.00"
type input "35.00"
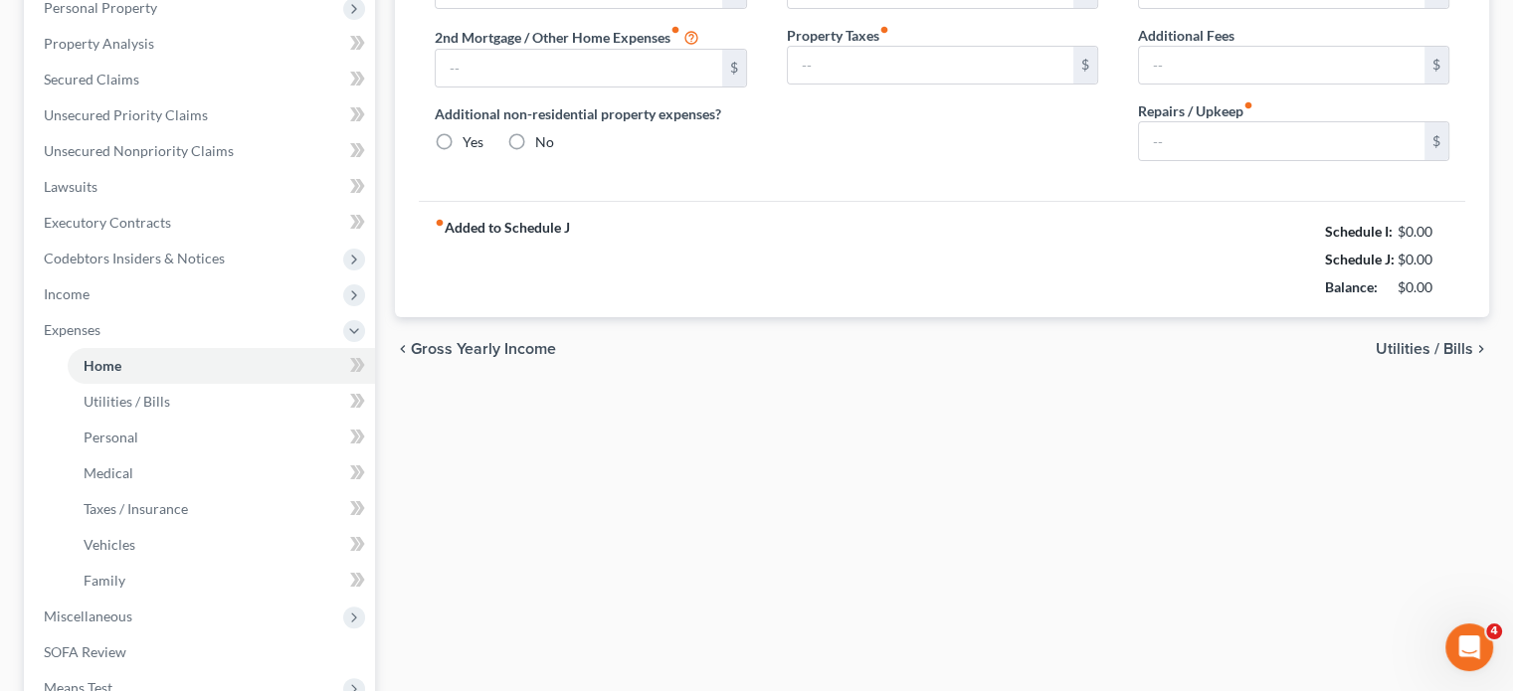
type input "0.00"
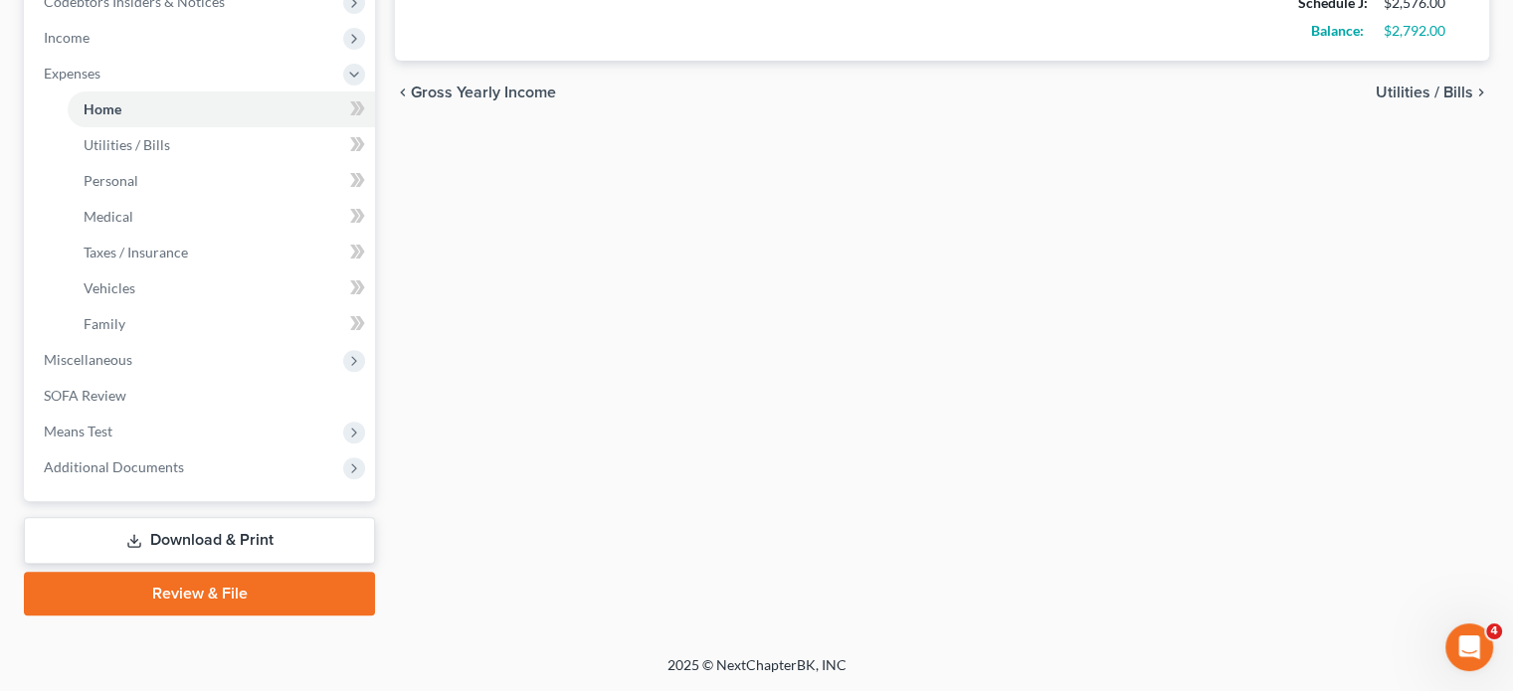
scroll to position [782, 0]
click at [132, 368] on span "Miscellaneous" at bounding box center [88, 359] width 89 height 17
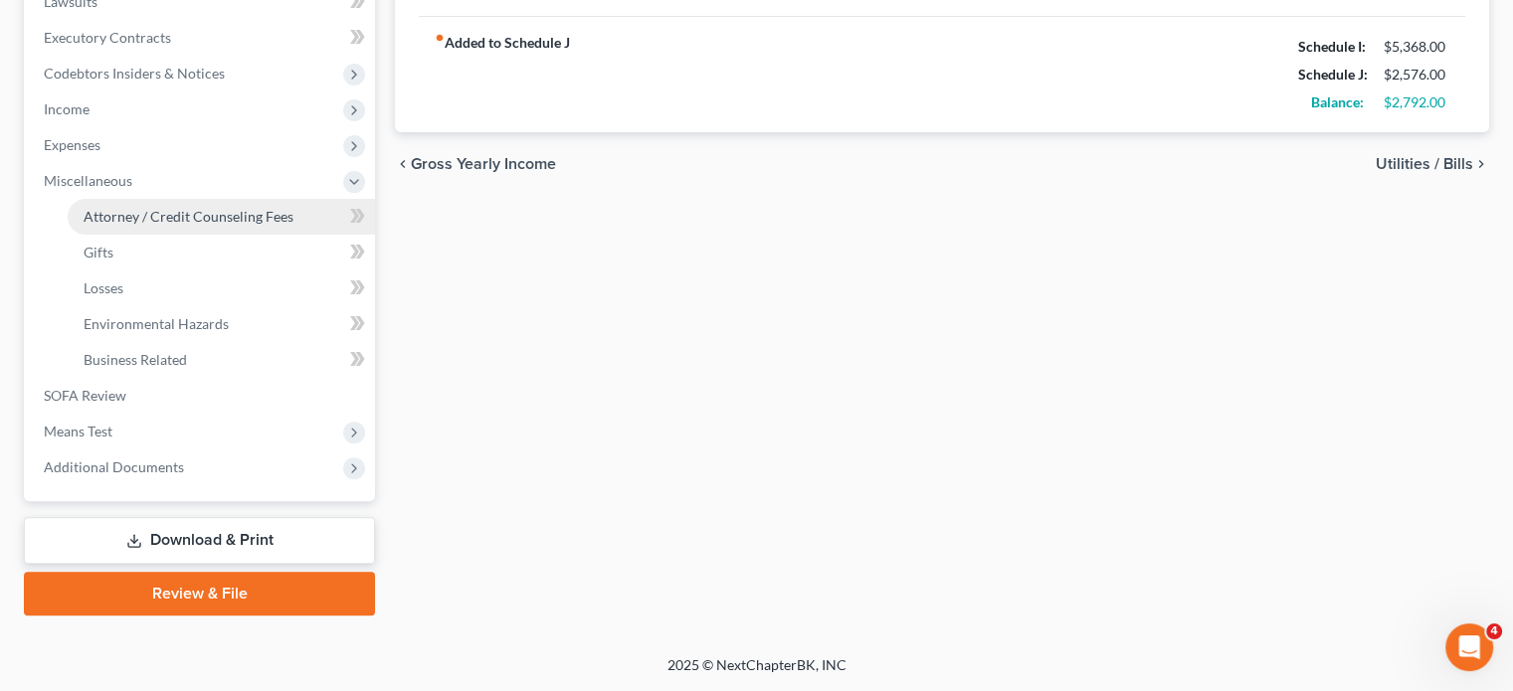
click at [209, 208] on span "Attorney / Credit Counseling Fees" at bounding box center [189, 216] width 210 height 17
select select "2"
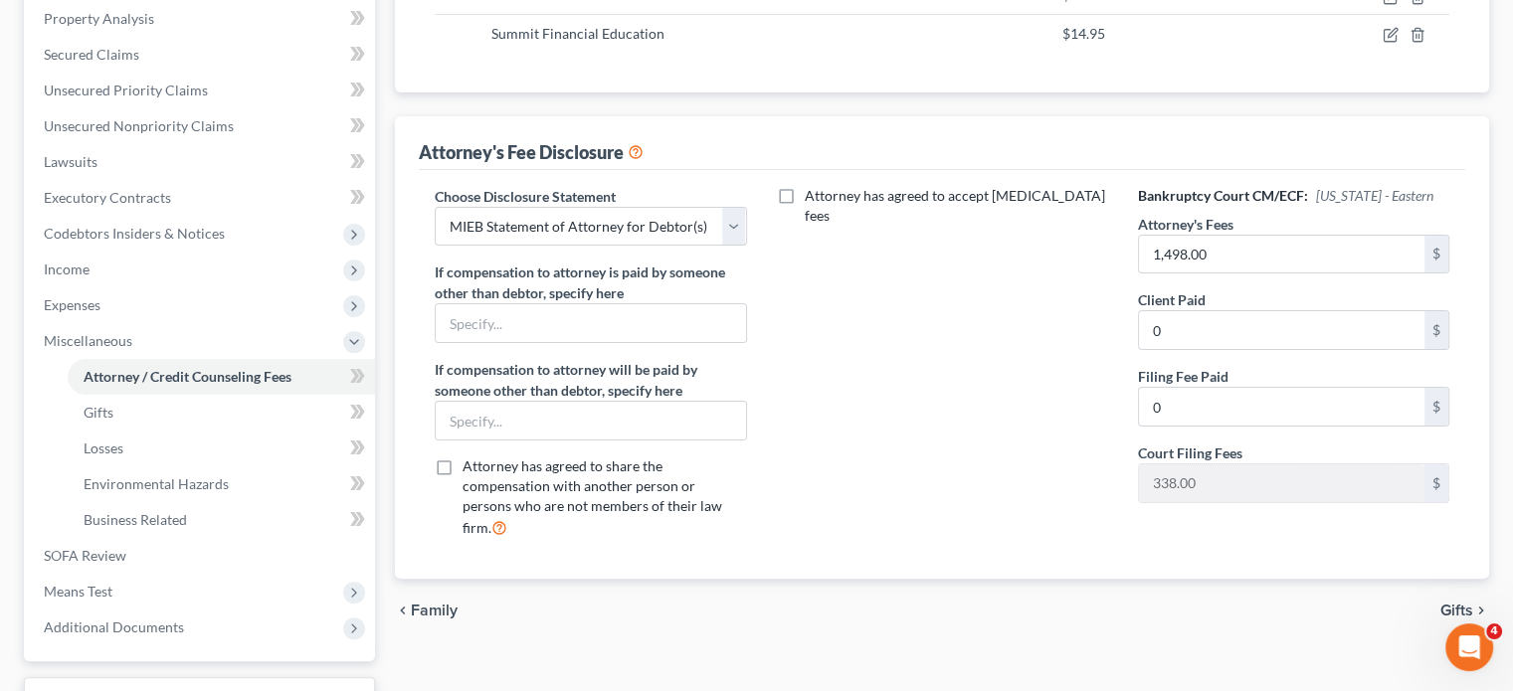
scroll to position [386, 0]
click at [160, 287] on span "Income" at bounding box center [201, 269] width 347 height 36
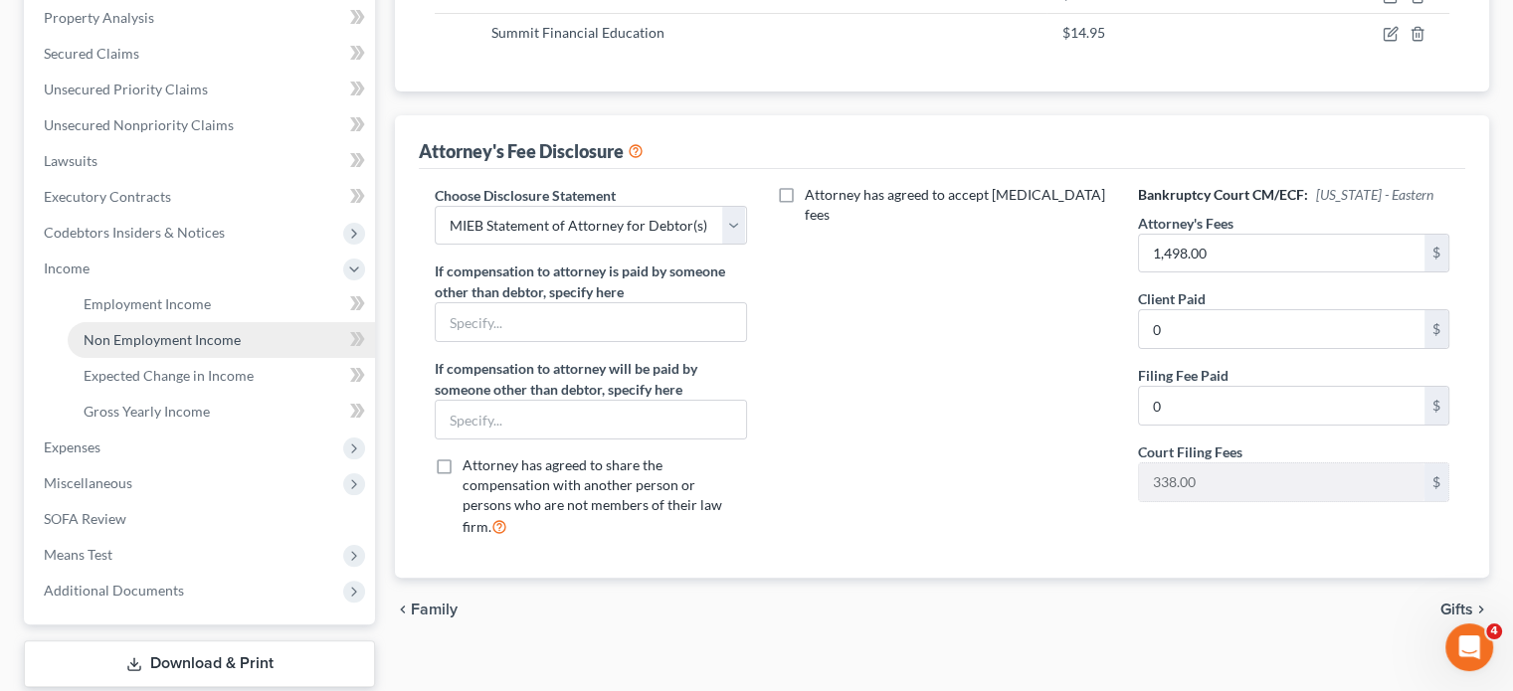
click at [209, 348] on span "Non Employment Income" at bounding box center [162, 339] width 157 height 17
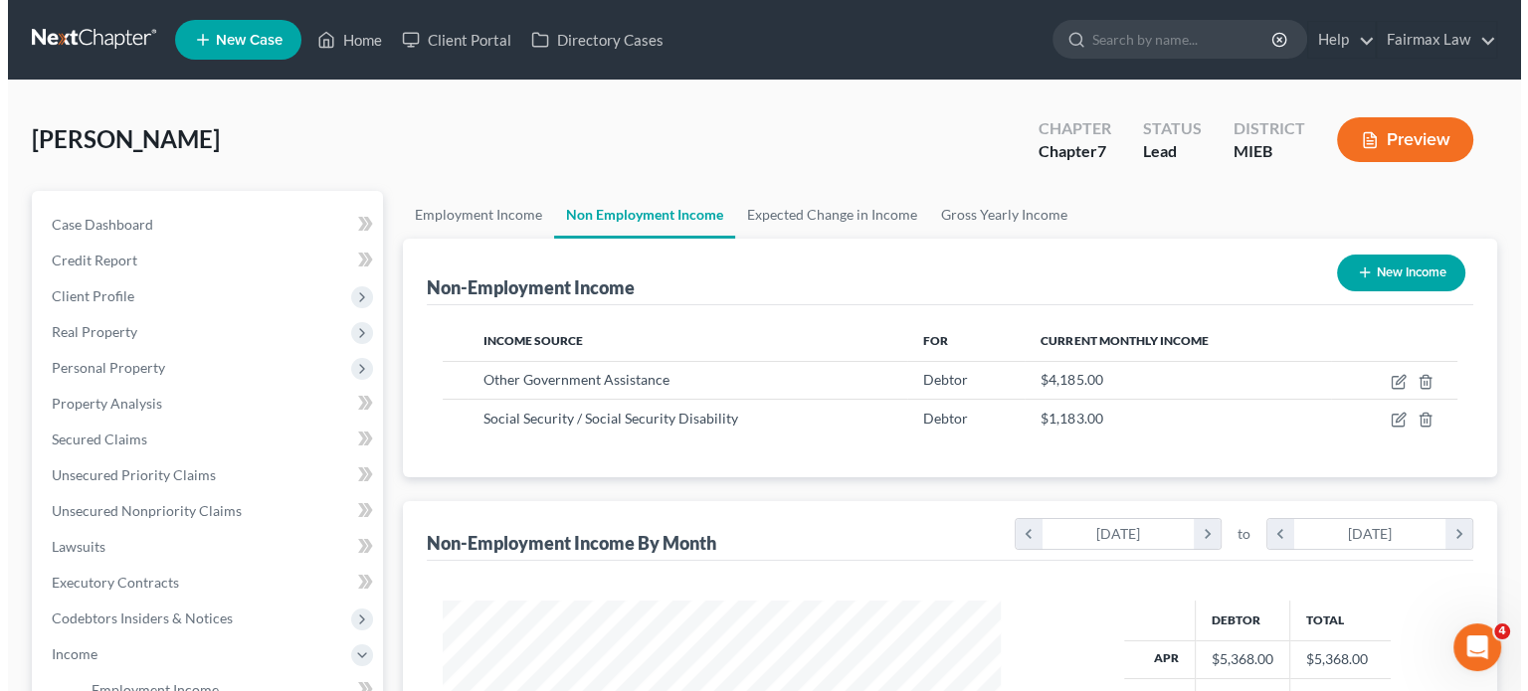
scroll to position [442, 598]
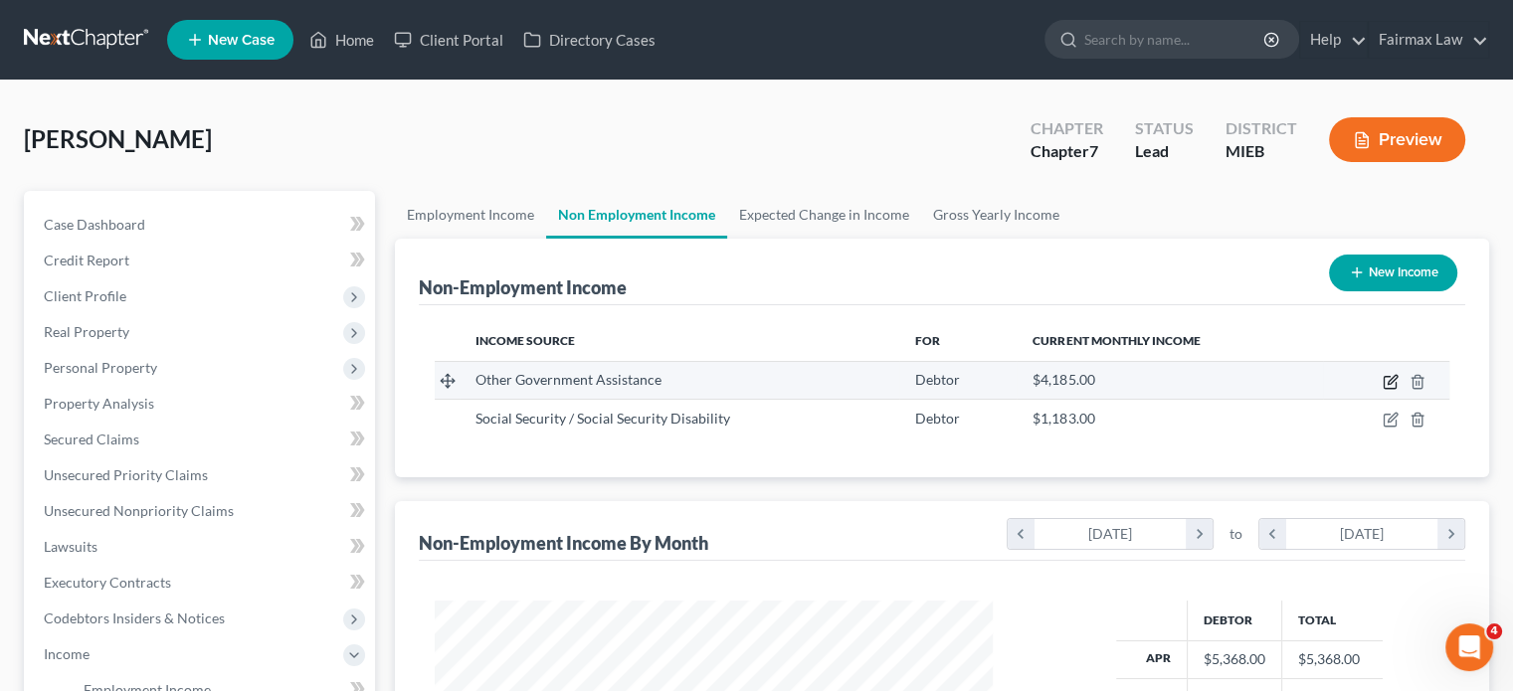
click at [1383, 390] on icon "button" at bounding box center [1391, 382] width 16 height 16
select select "5"
select select "0"
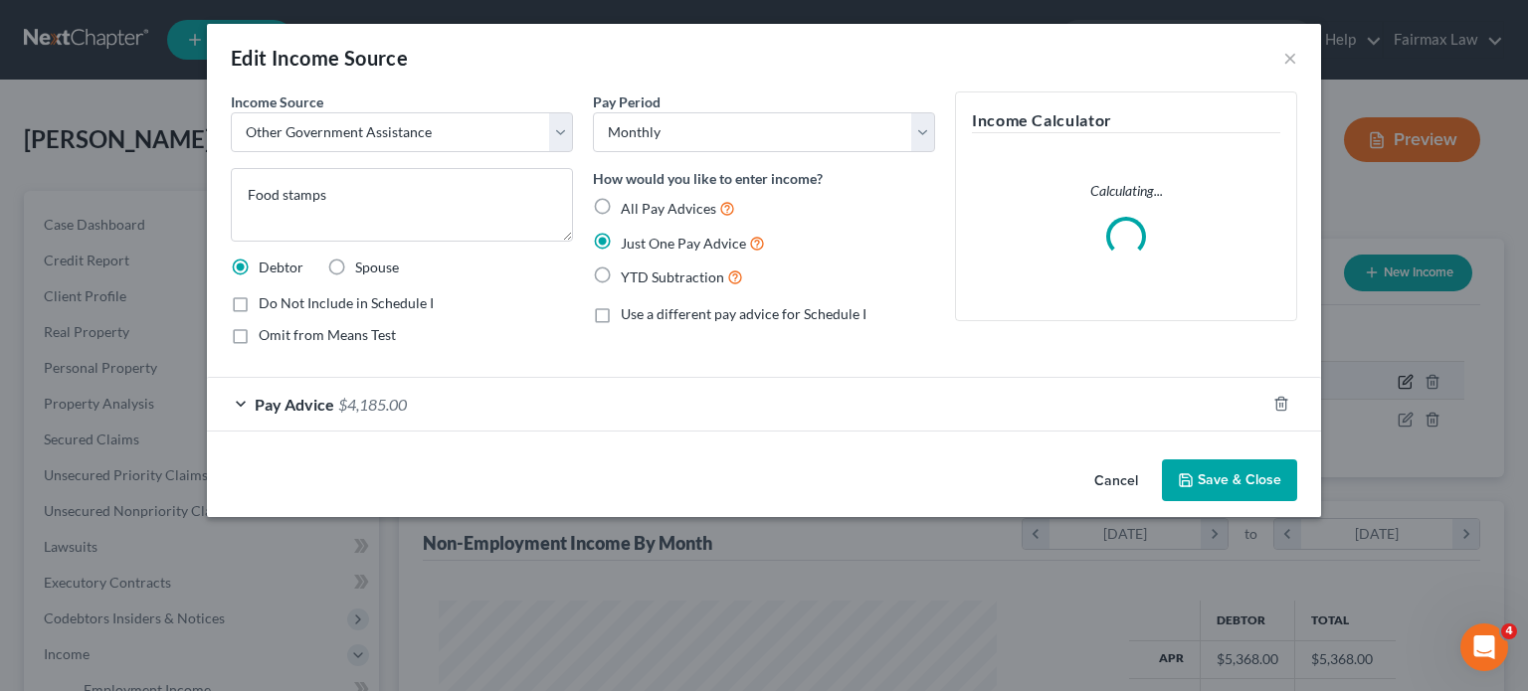
scroll to position [442, 605]
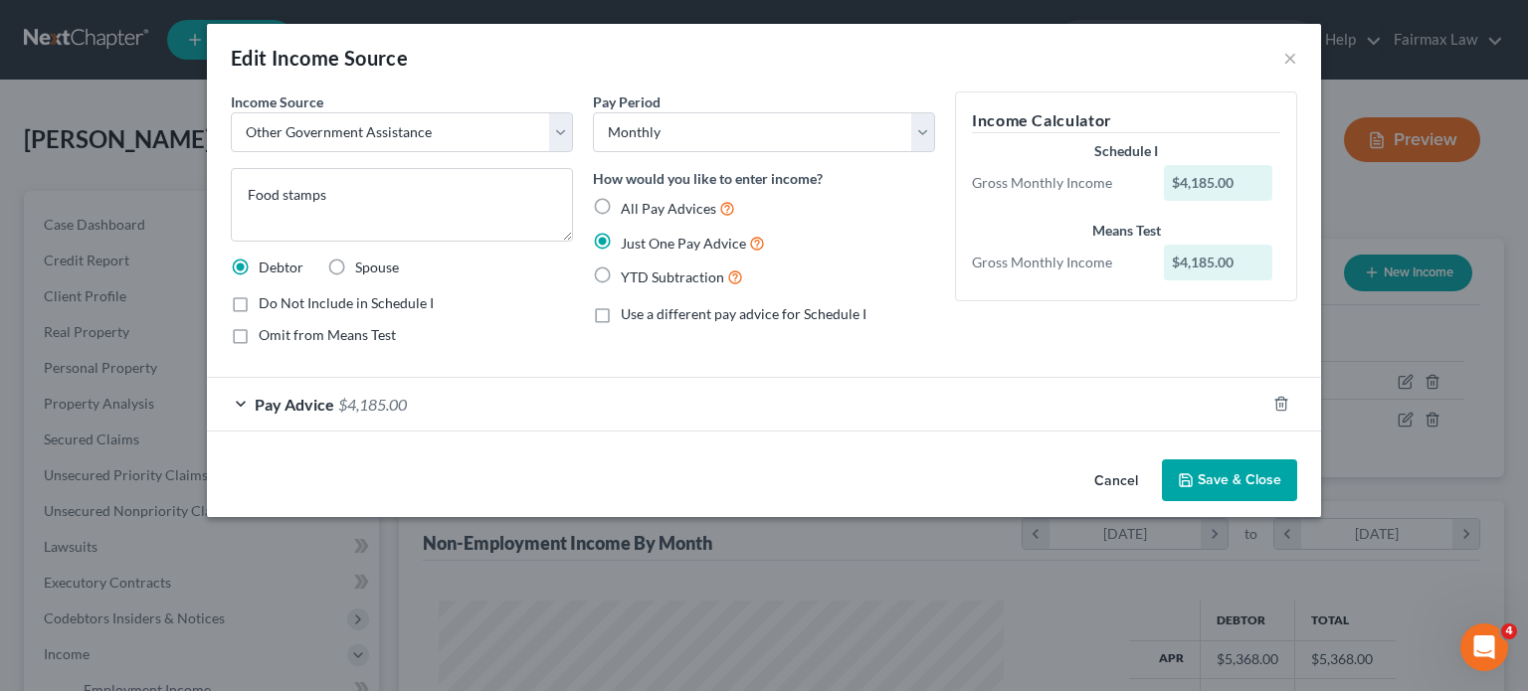
click at [442, 431] on div "Pay Advice $4,185.00" at bounding box center [736, 404] width 1059 height 53
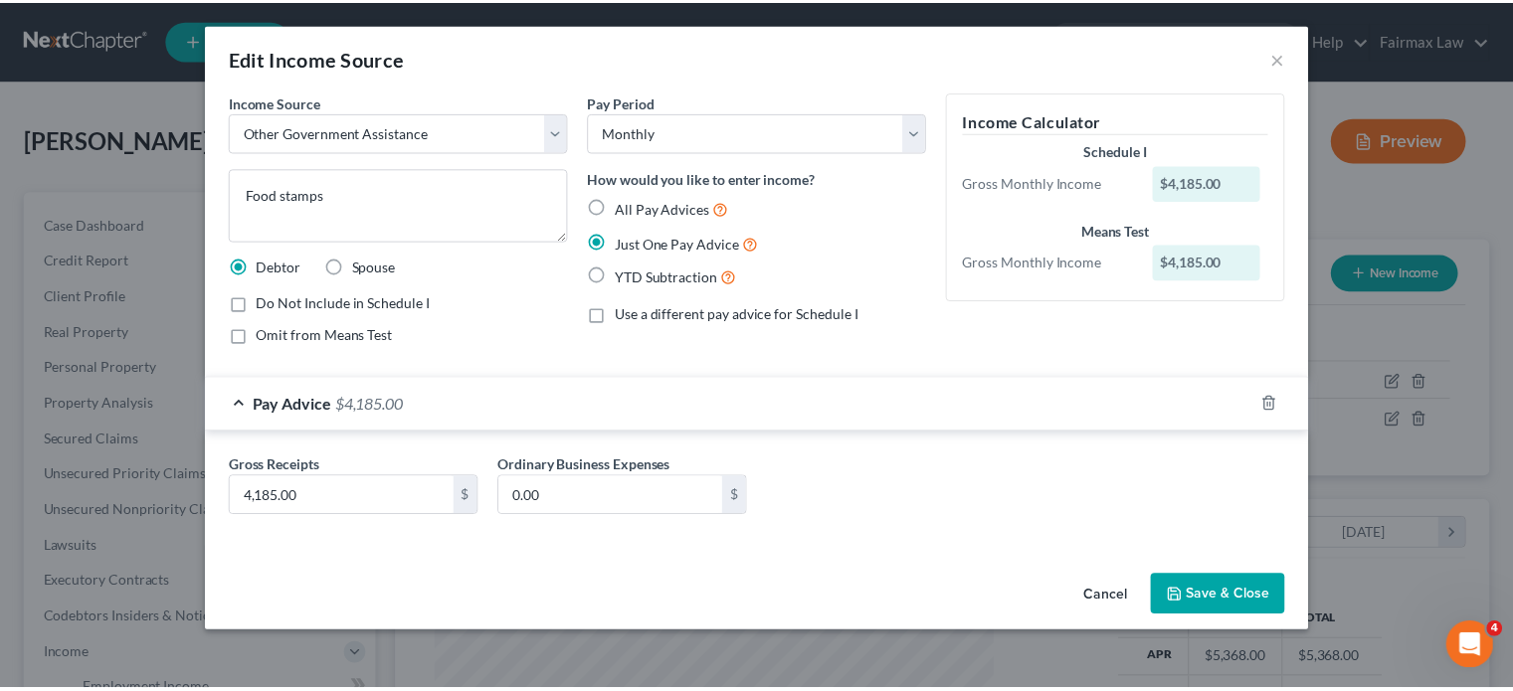
scroll to position [124, 0]
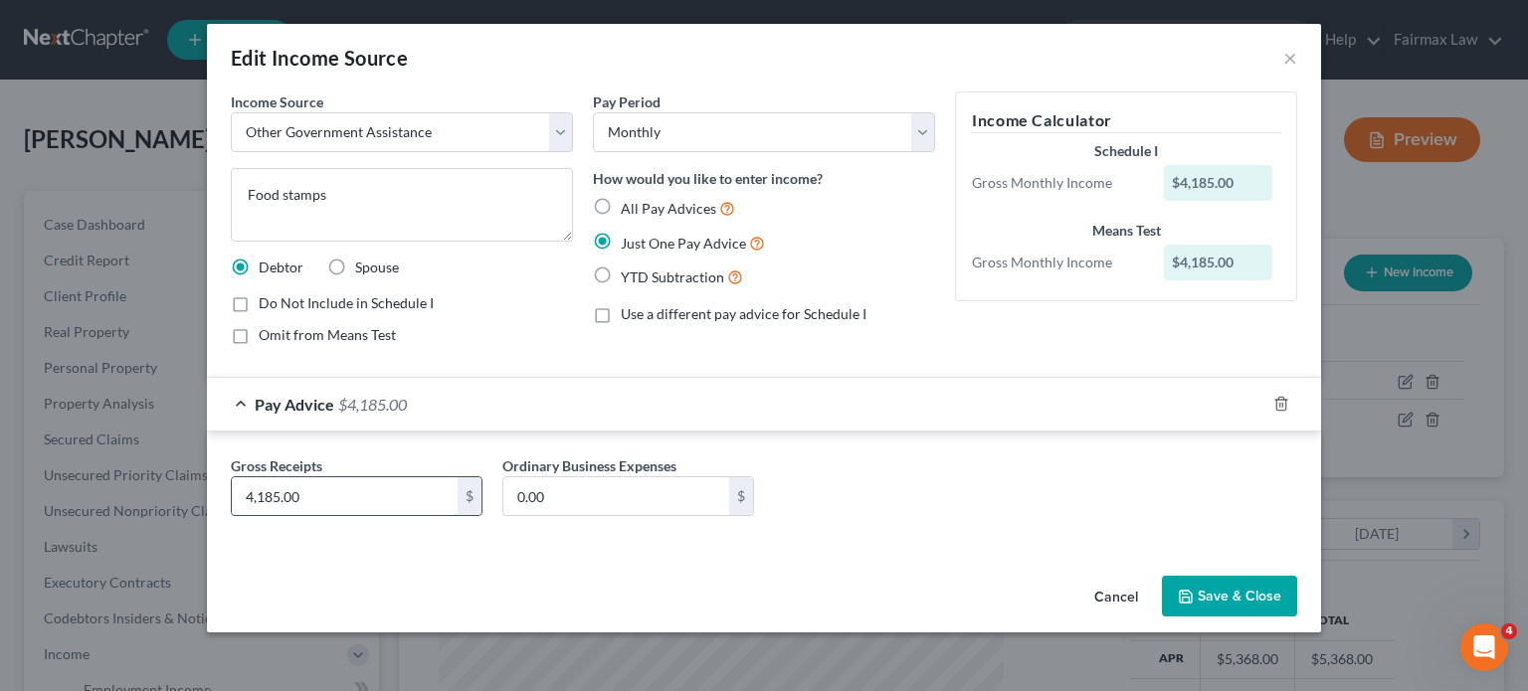
click at [285, 482] on input "4,185.00" at bounding box center [345, 497] width 226 height 38
type input "463"
click at [259, 293] on label "Do Not Include in Schedule I" at bounding box center [346, 303] width 175 height 20
click at [267, 293] on input "Do Not Include in Schedule I" at bounding box center [273, 299] width 13 height 13
checkbox input "true"
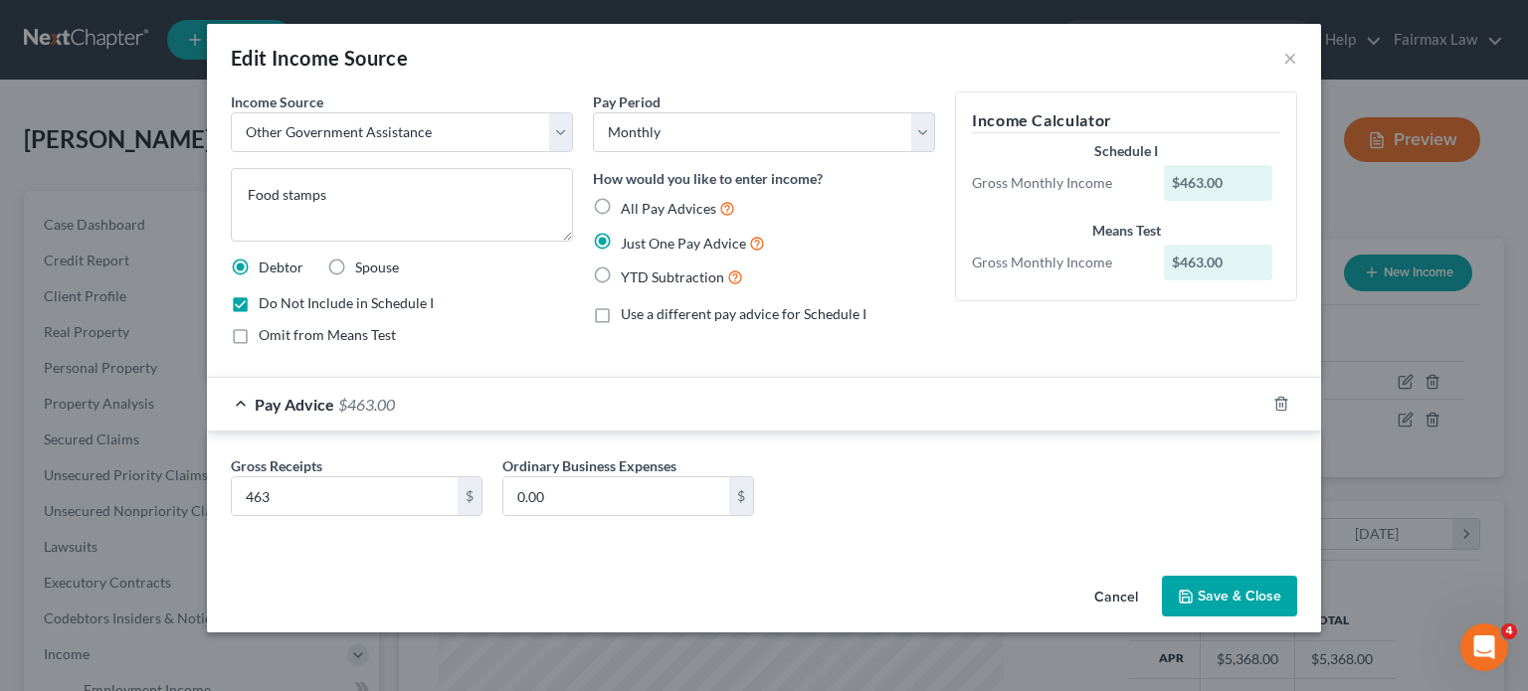
click at [1194, 605] on icon "button" at bounding box center [1186, 597] width 16 height 16
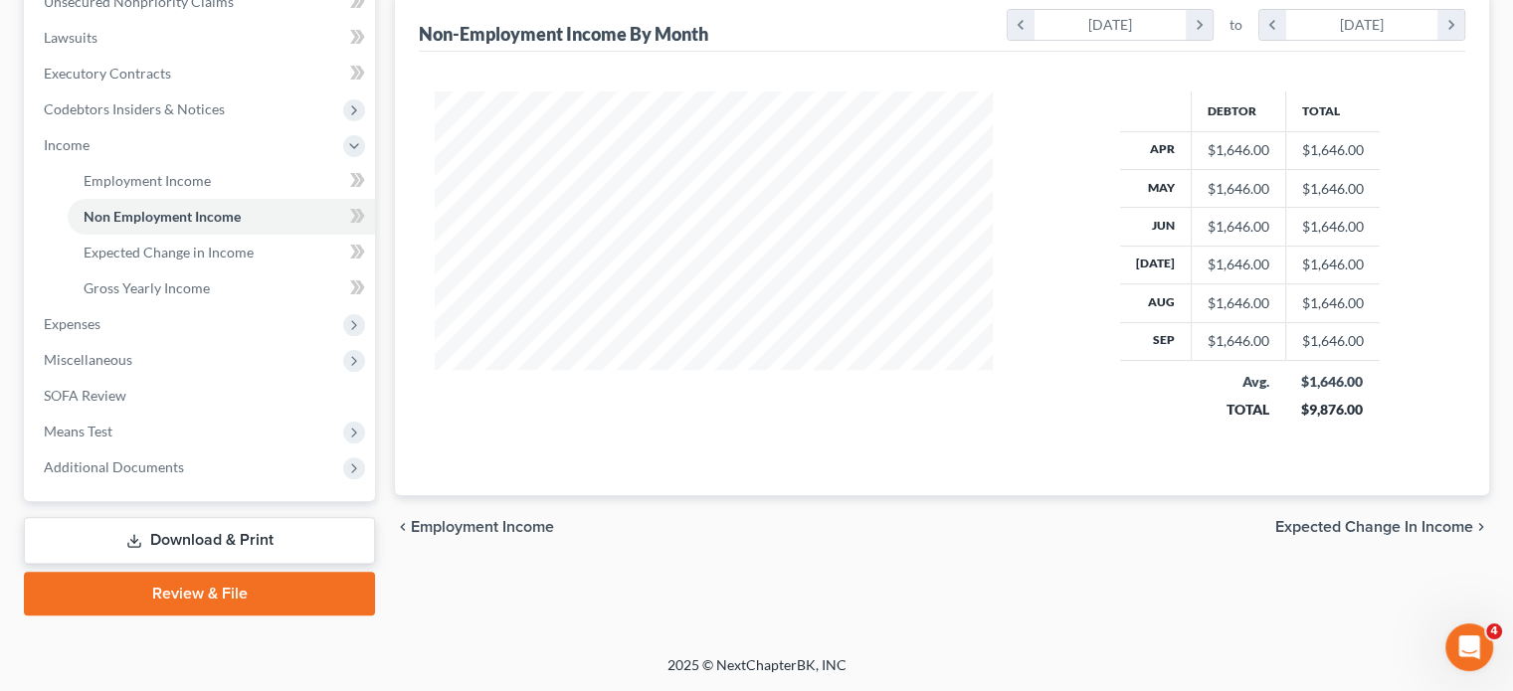
scroll to position [657, 0]
click at [231, 342] on span "Expenses" at bounding box center [201, 324] width 347 height 36
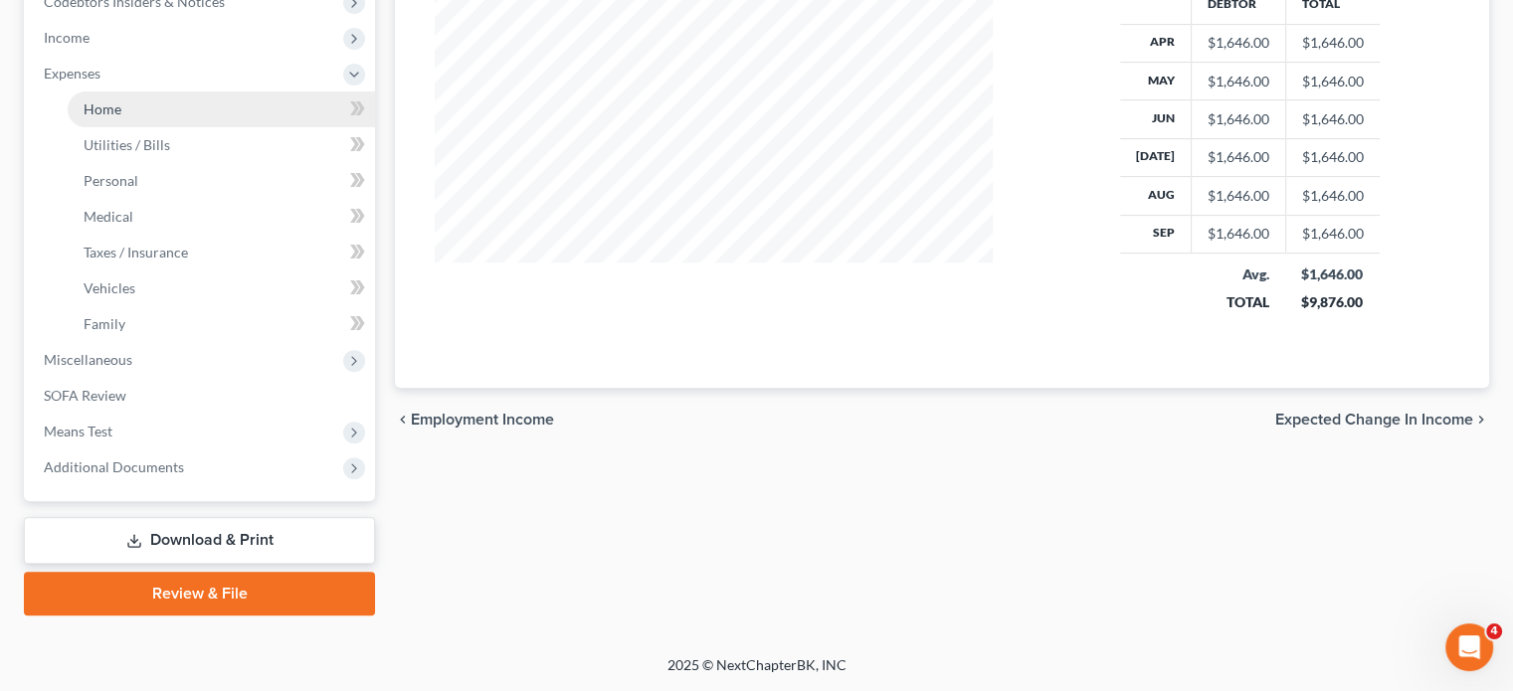
click at [223, 127] on link "Home" at bounding box center [221, 110] width 307 height 36
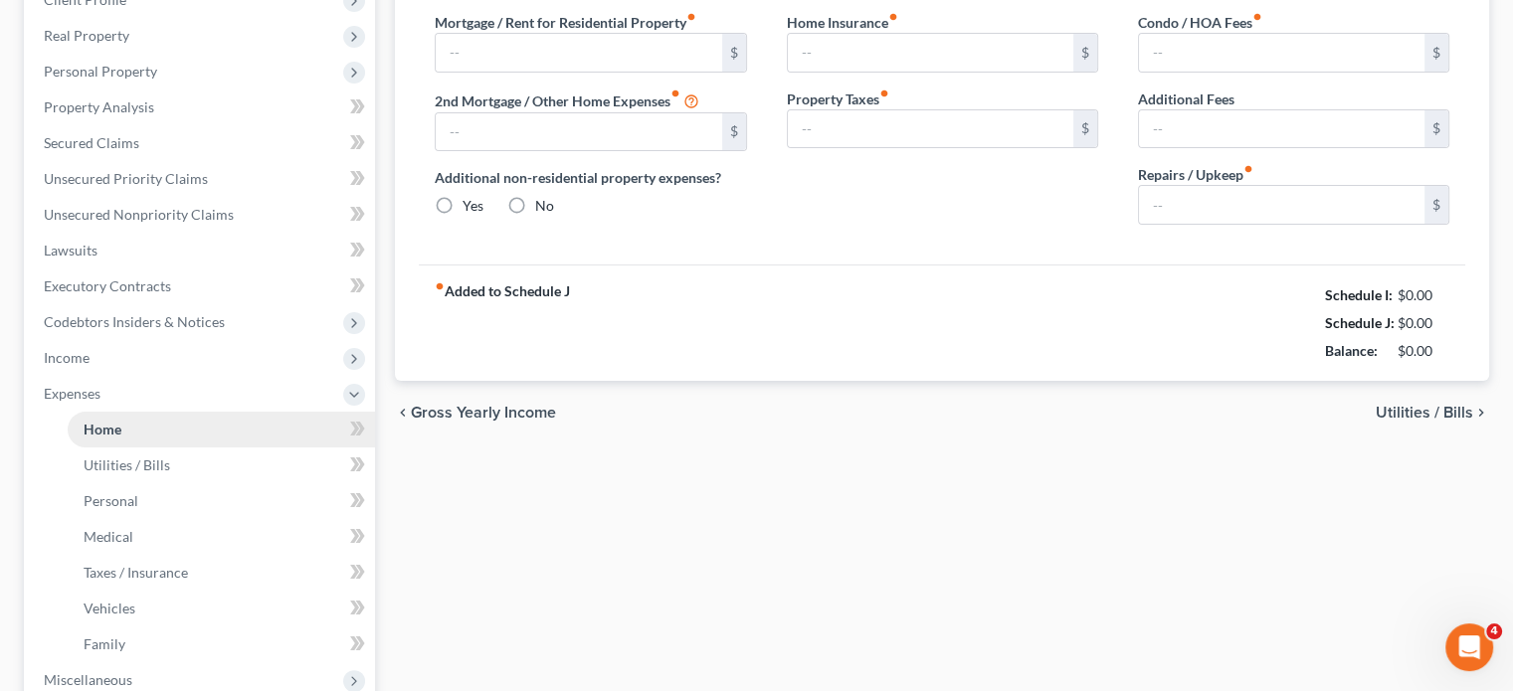
type input "1,000.00"
type input "0.00"
radio input "true"
type input "0.00"
type input "35.00"
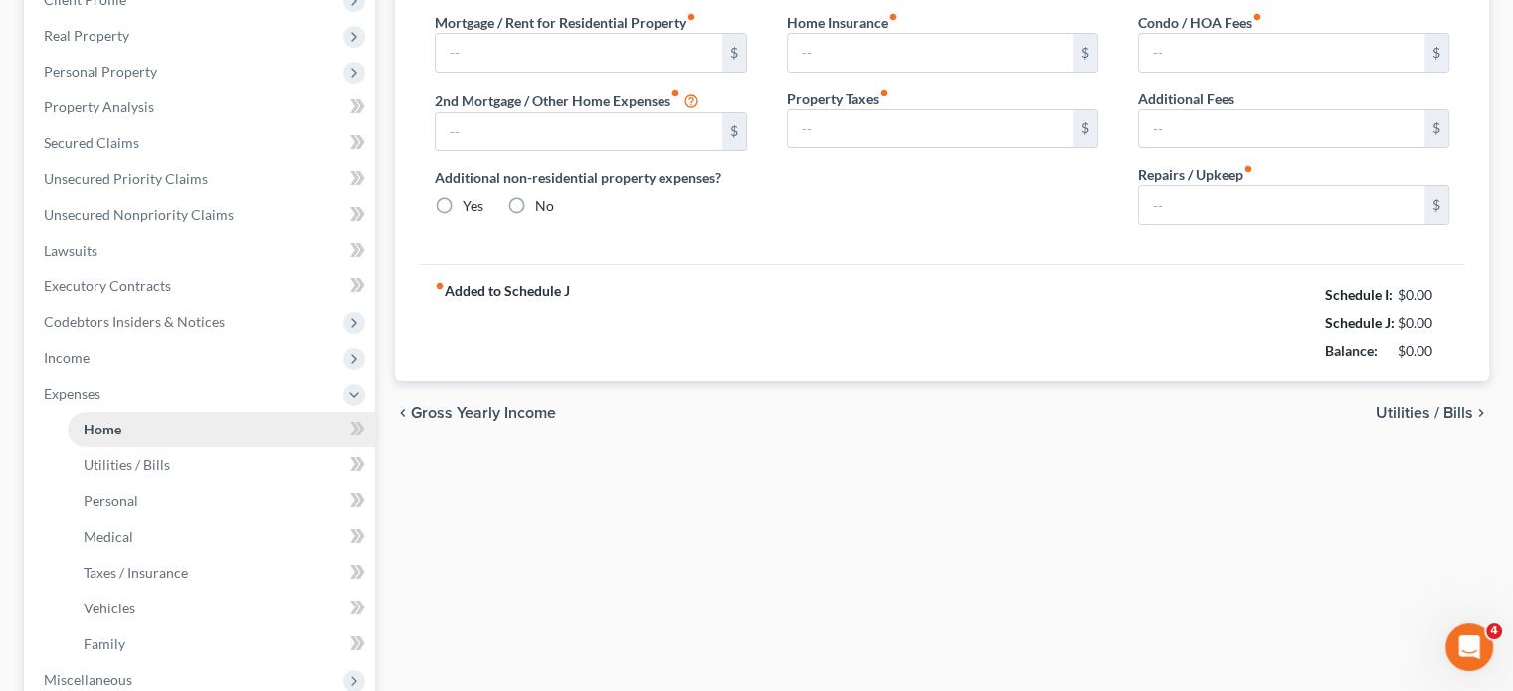
type input "0.00"
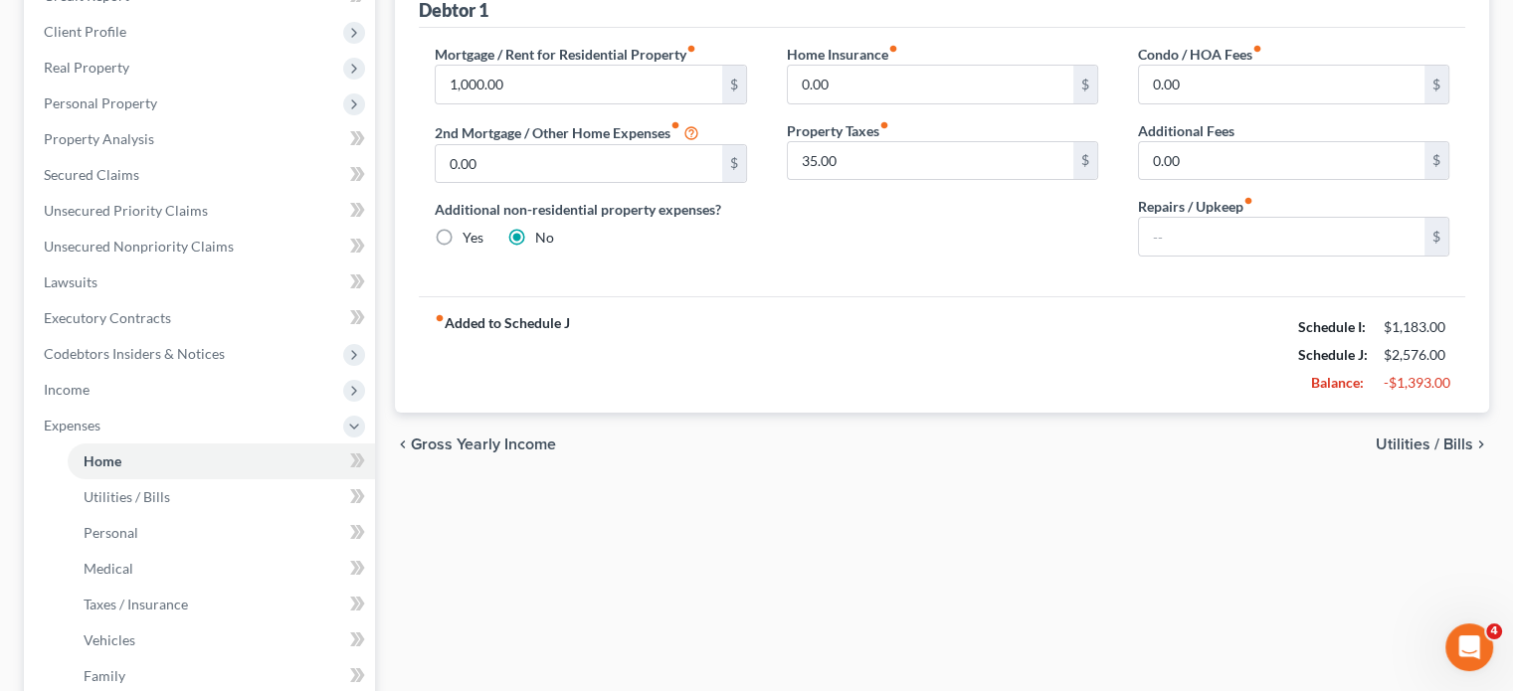
scroll to position [113, 0]
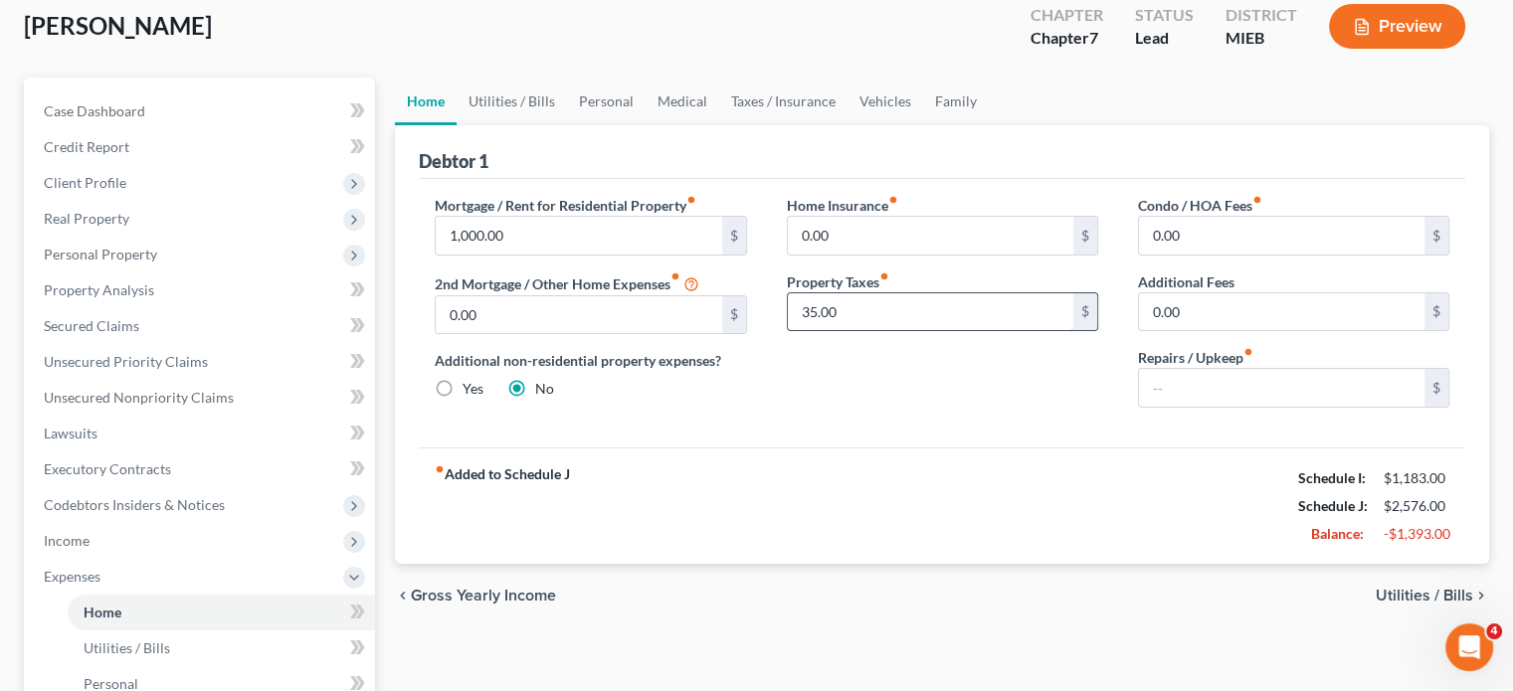
click at [880, 331] on input "35.00" at bounding box center [931, 312] width 286 height 38
click at [547, 125] on link "Utilities / Bills" at bounding box center [512, 102] width 110 height 48
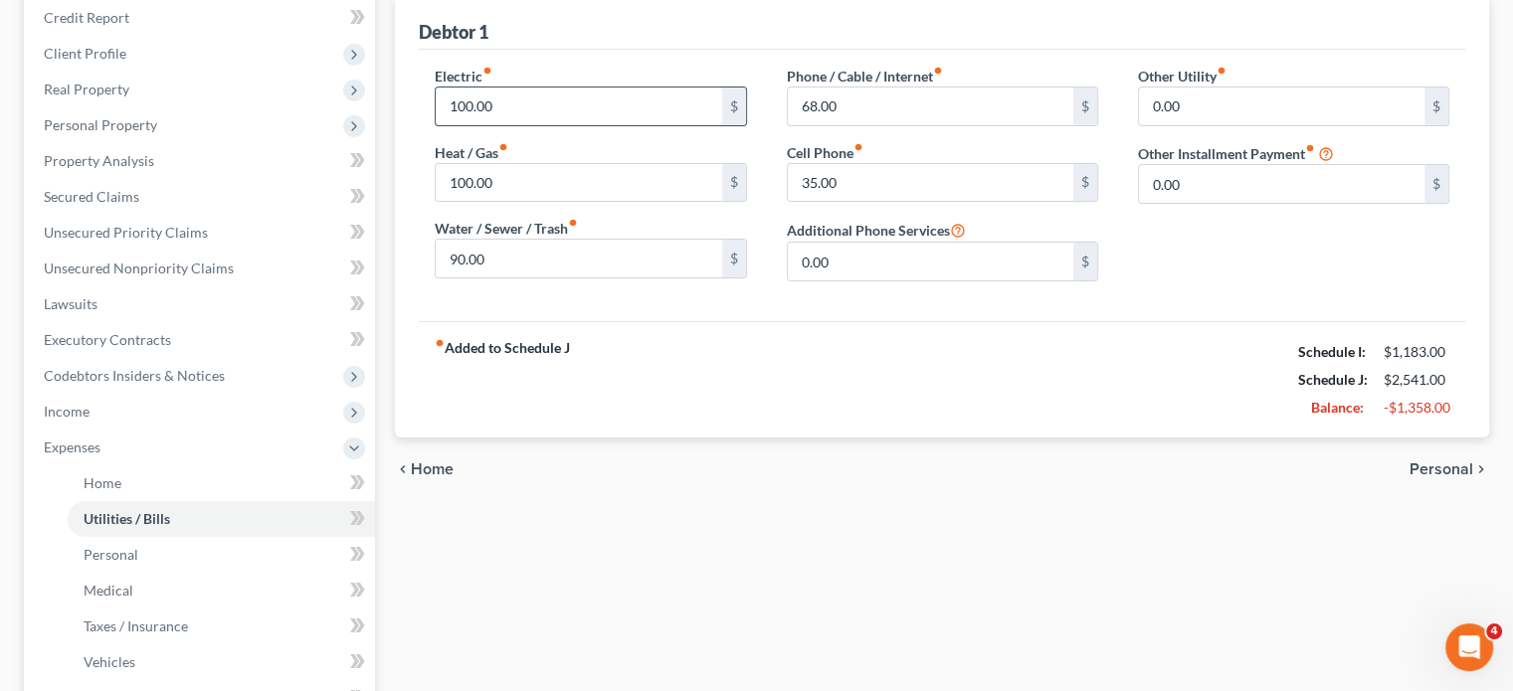
scroll to position [52, 0]
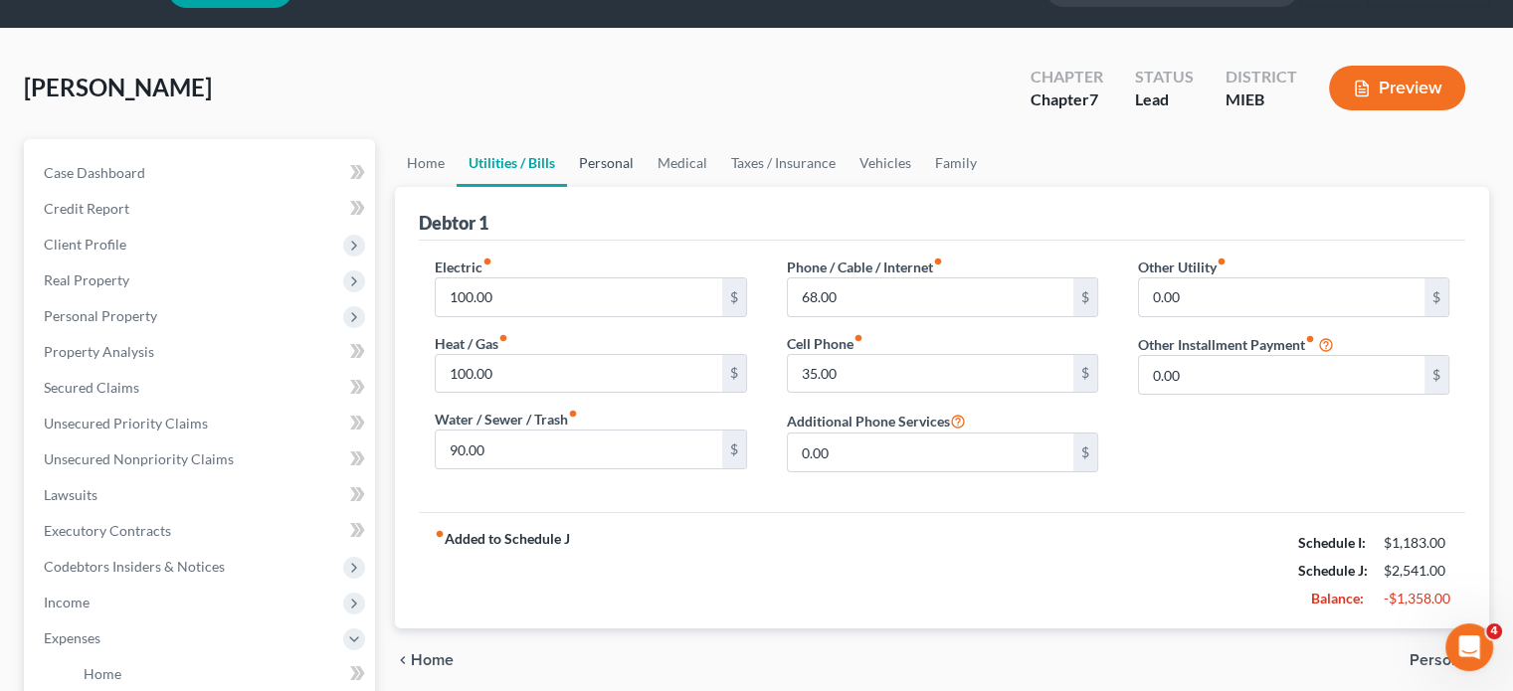
click at [646, 187] on link "Personal" at bounding box center [606, 163] width 79 height 48
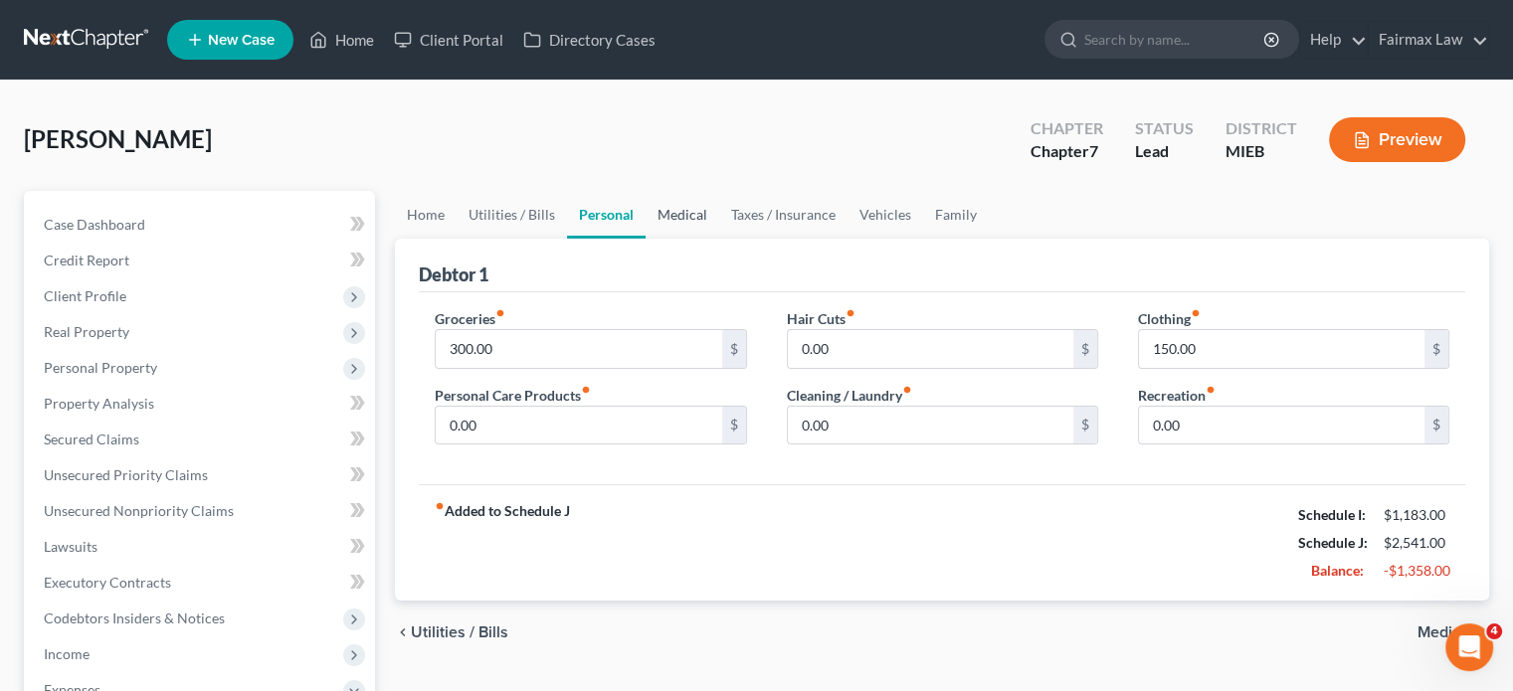
click at [719, 239] on link "Medical" at bounding box center [683, 215] width 74 height 48
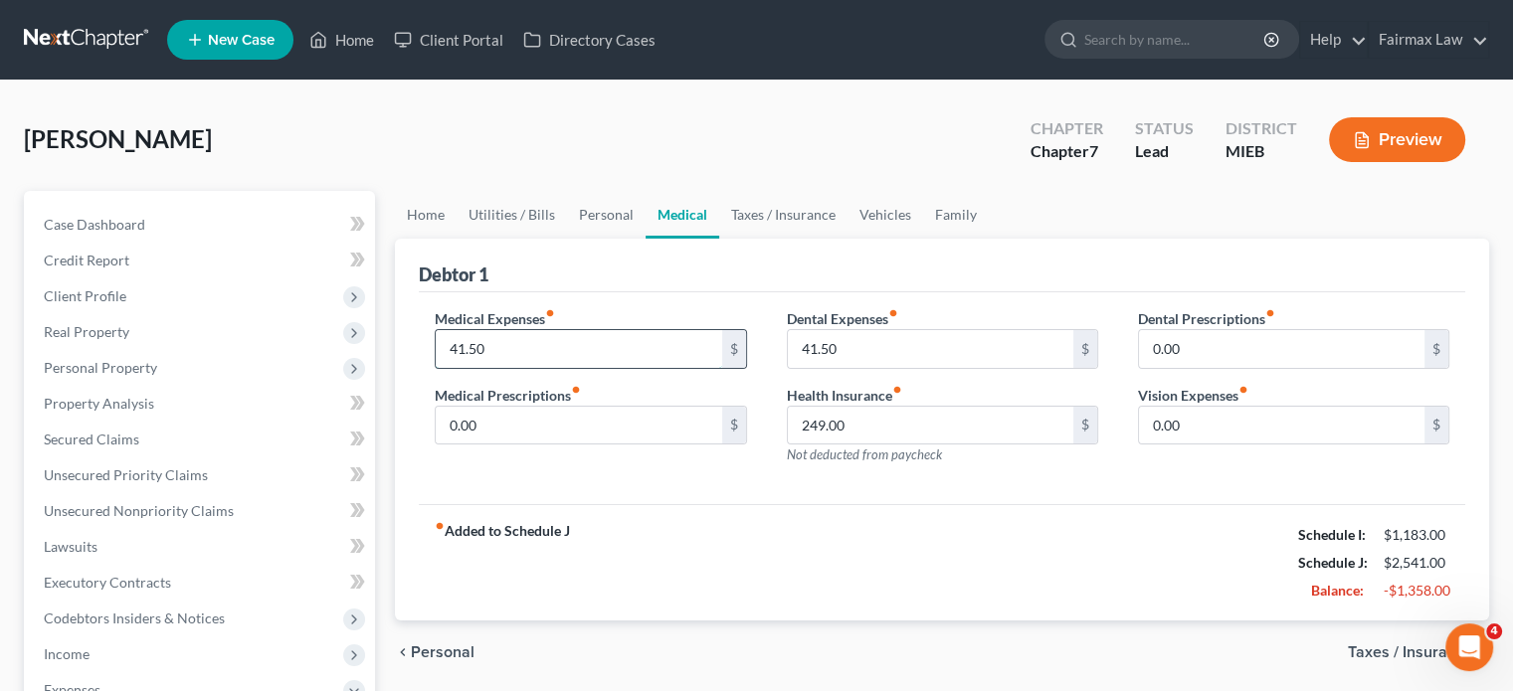
click at [583, 368] on input "41.50" at bounding box center [579, 349] width 286 height 38
click at [910, 368] on input "41.50" at bounding box center [931, 349] width 286 height 38
click at [883, 445] on input "249.00" at bounding box center [931, 426] width 286 height 38
click at [831, 239] on link "Taxes / Insurance" at bounding box center [783, 215] width 128 height 48
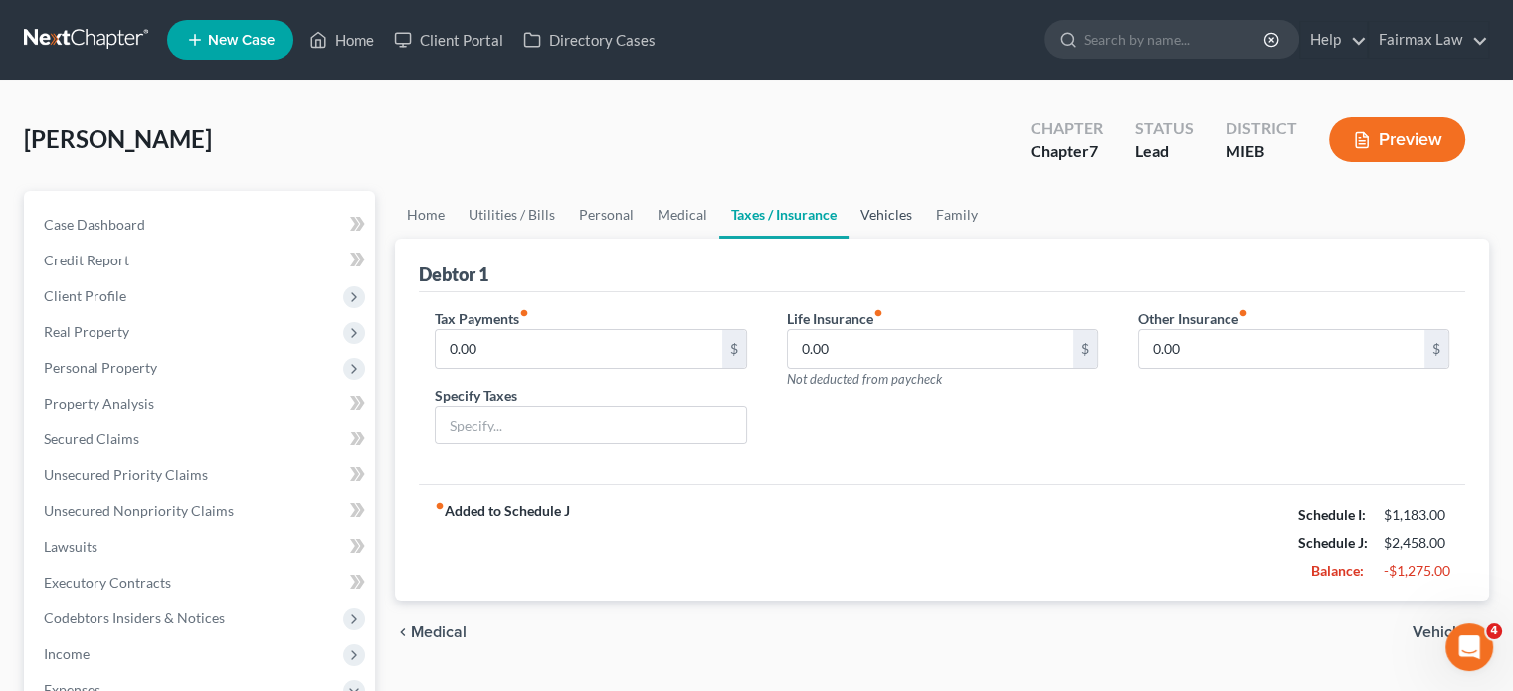
click at [924, 239] on link "Vehicles" at bounding box center [887, 215] width 76 height 48
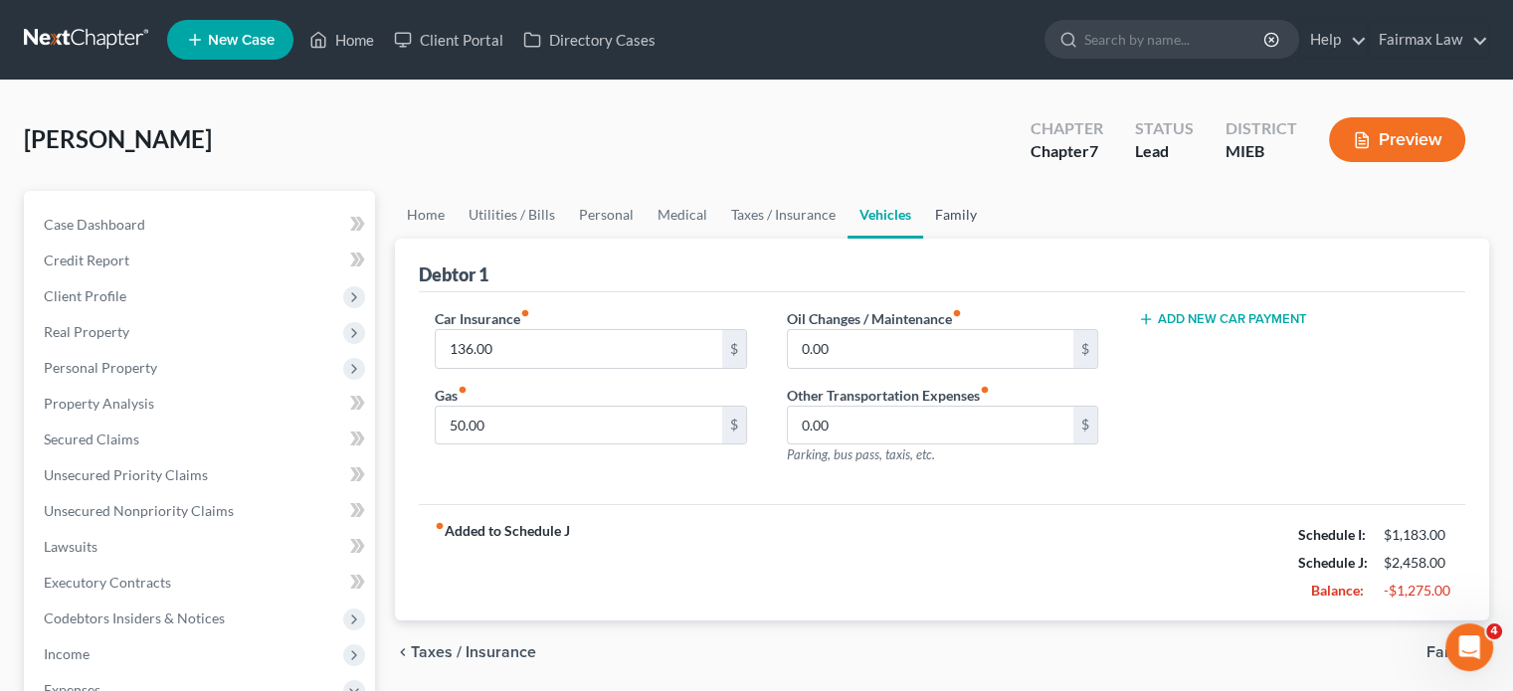
click at [989, 239] on link "Family" at bounding box center [956, 215] width 66 height 48
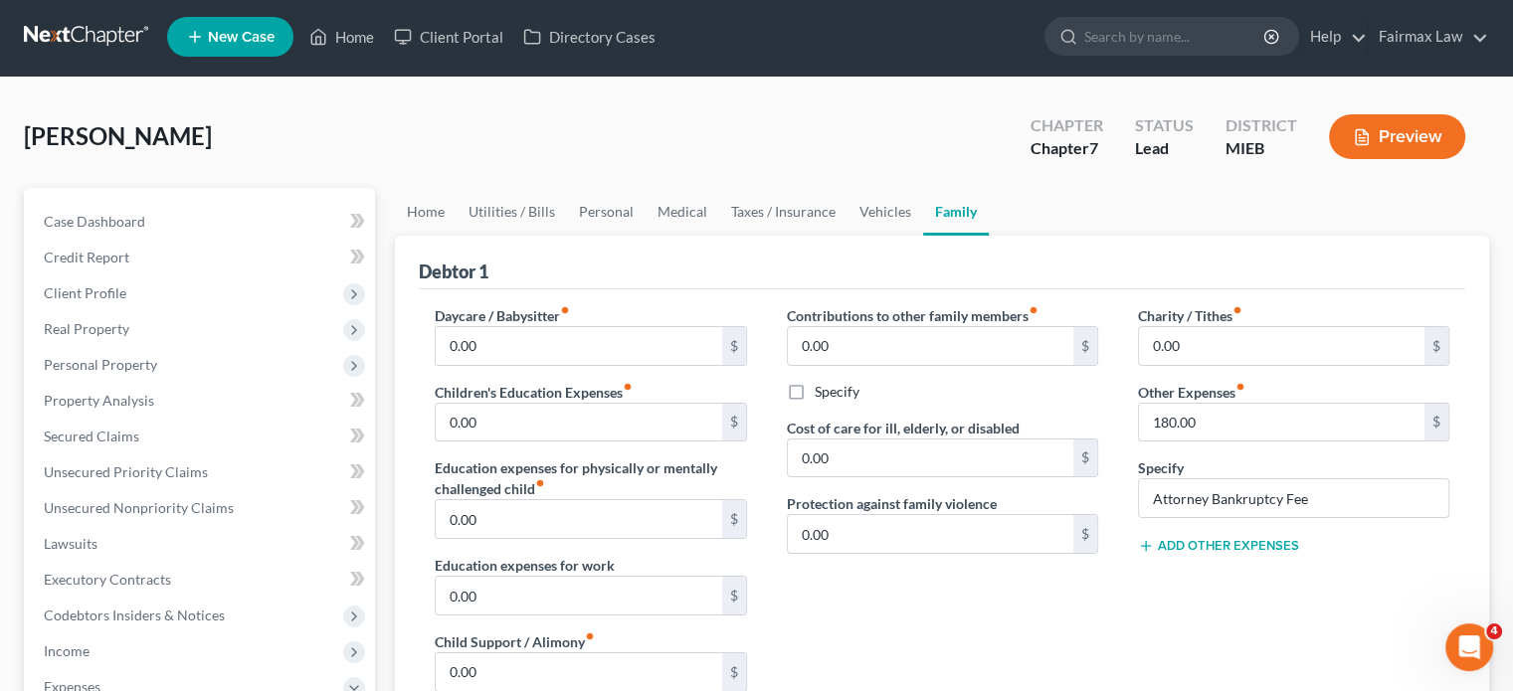
scroll to position [2, 0]
click at [923, 237] on link "Vehicles" at bounding box center [886, 213] width 76 height 48
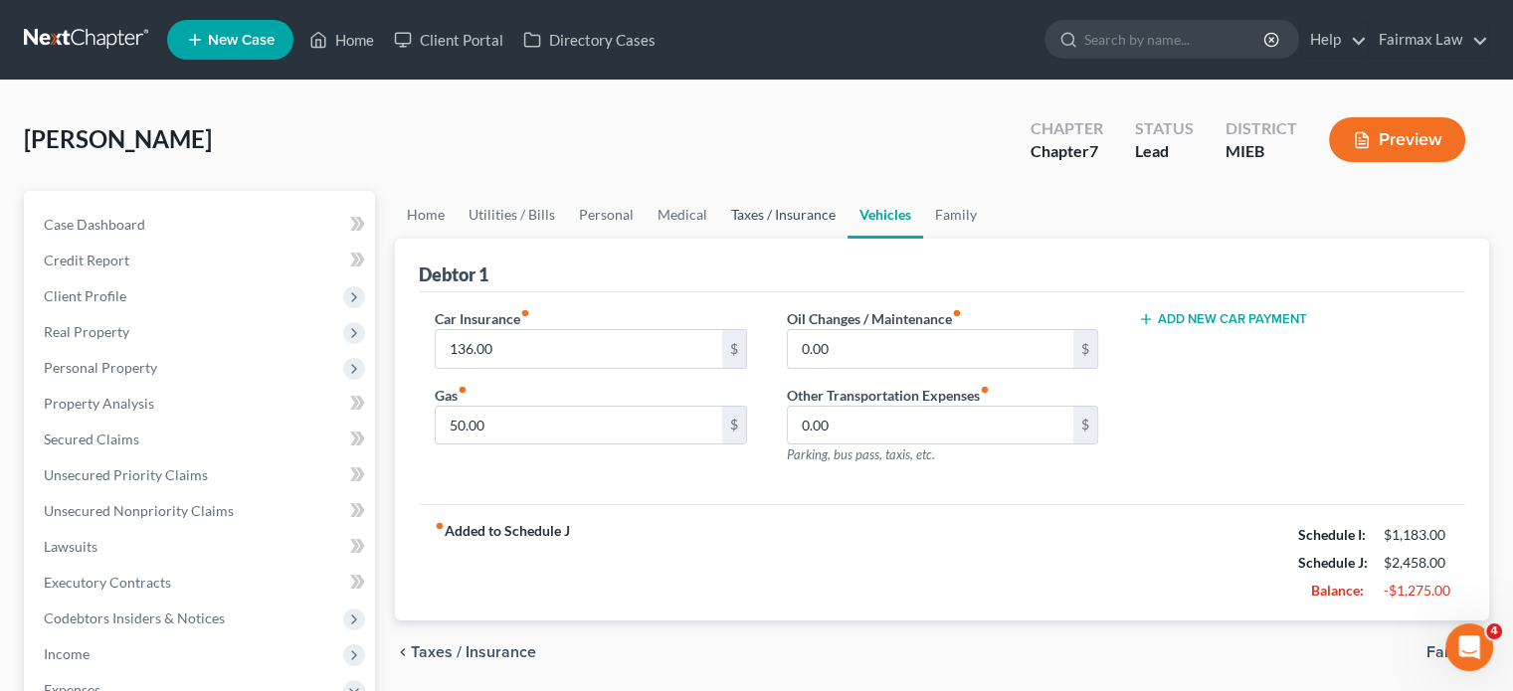
click at [848, 239] on link "Taxes / Insurance" at bounding box center [783, 215] width 128 height 48
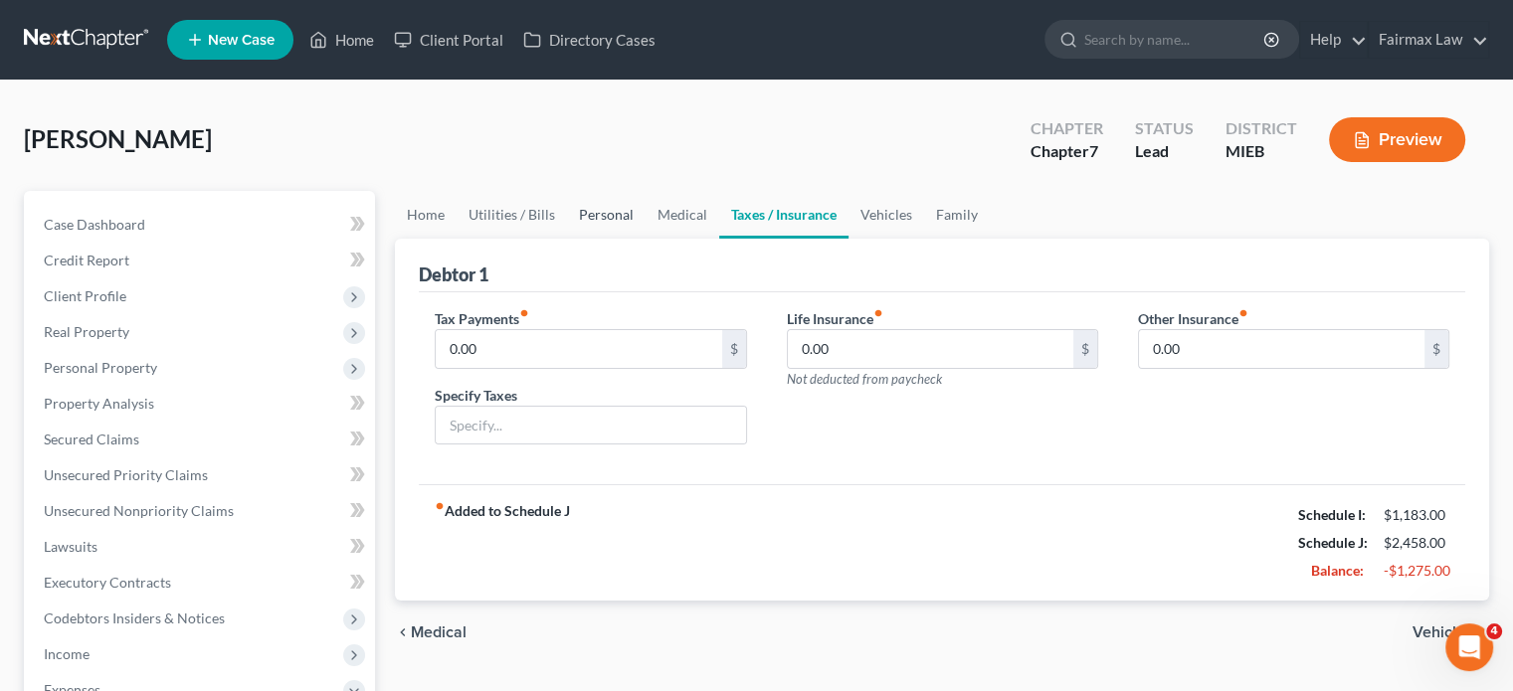
click at [646, 239] on link "Personal" at bounding box center [606, 215] width 79 height 48
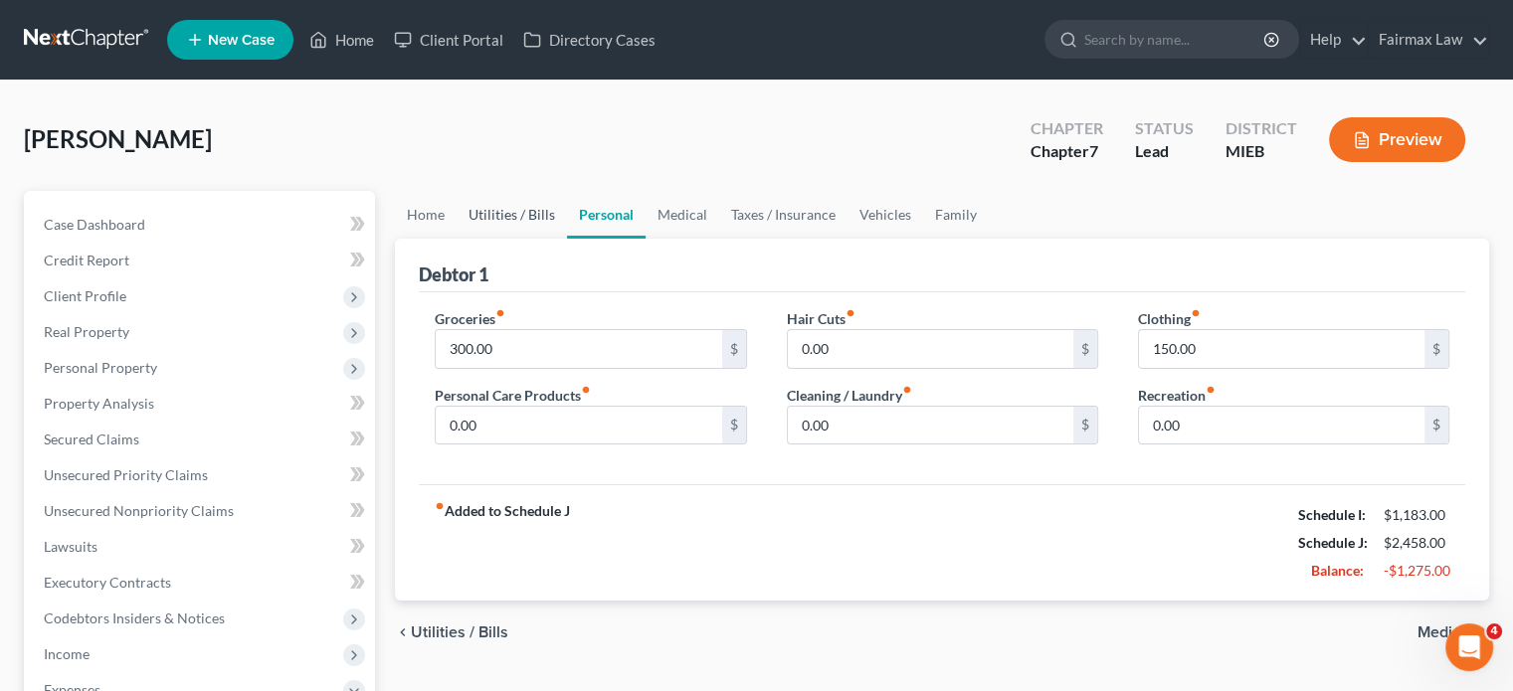
click at [557, 239] on link "Utilities / Bills" at bounding box center [512, 215] width 110 height 48
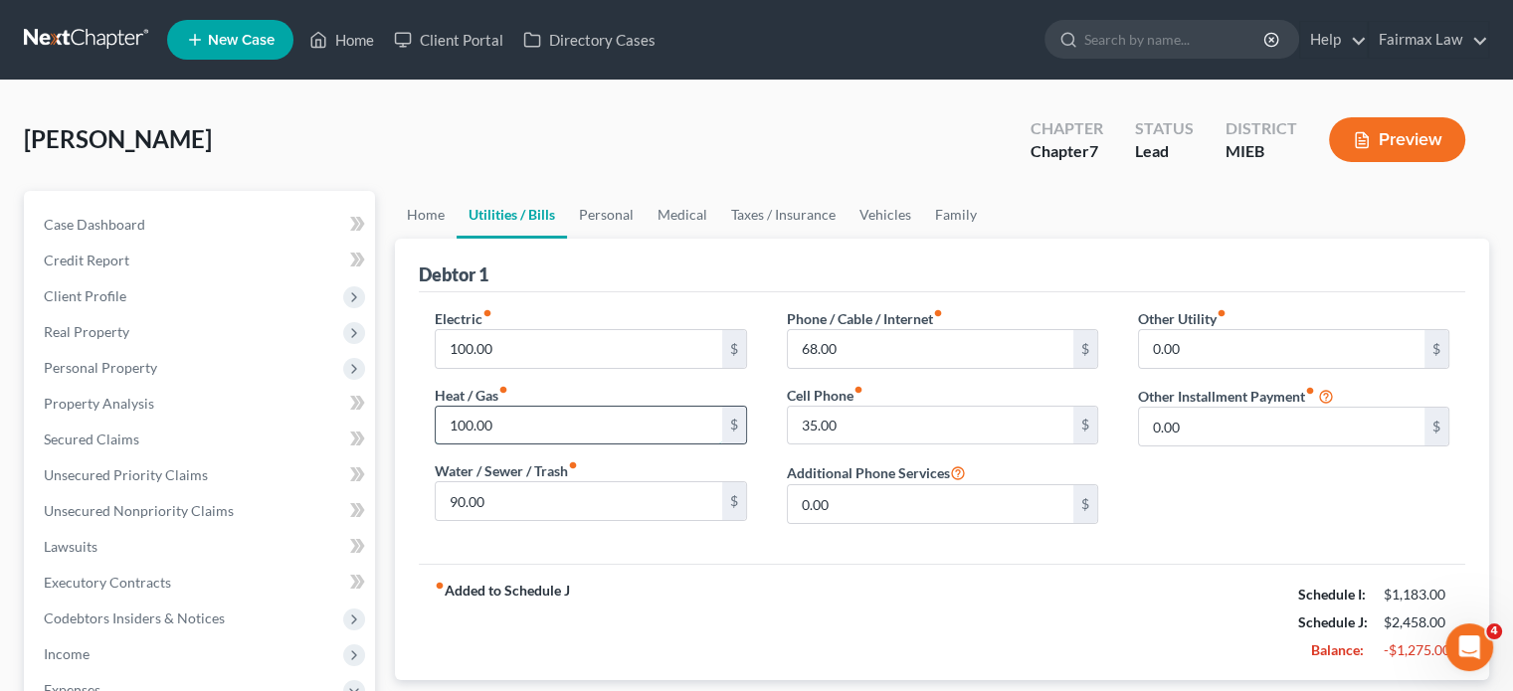
click at [539, 445] on input "100.00" at bounding box center [579, 426] width 286 height 38
click at [516, 520] on input "90.00" at bounding box center [579, 501] width 286 height 38
click at [410, 239] on link "Home" at bounding box center [426, 215] width 62 height 48
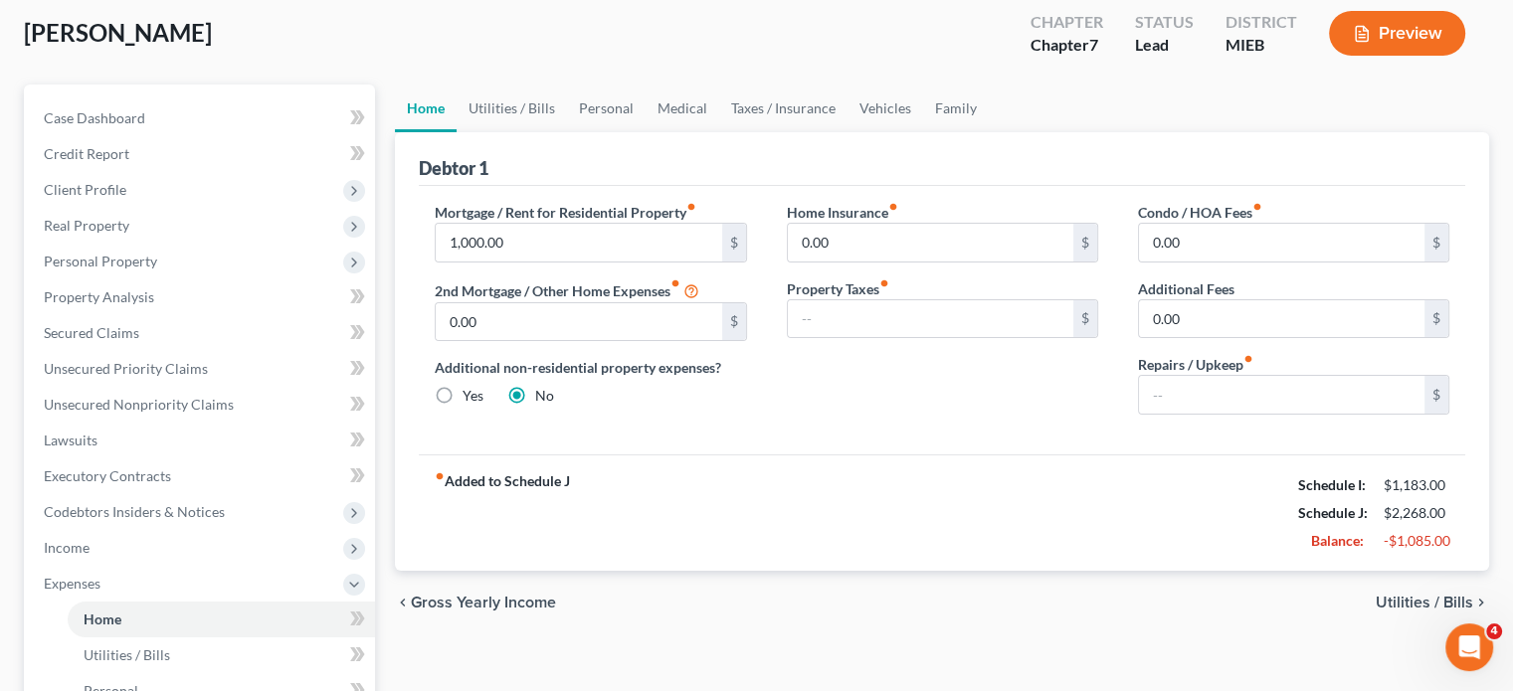
scroll to position [107, 0]
click at [719, 131] on link "Medical" at bounding box center [683, 108] width 74 height 48
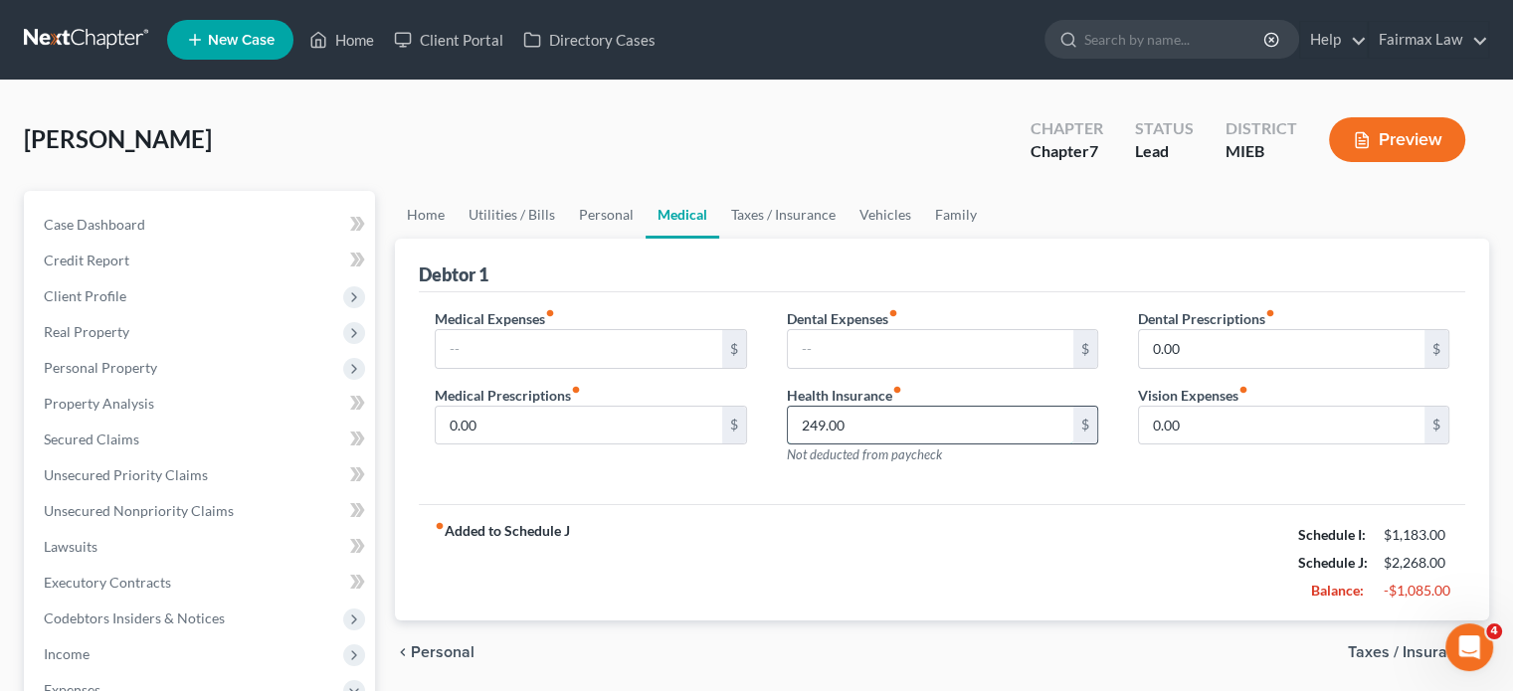
click at [881, 445] on input "249.00" at bounding box center [931, 426] width 286 height 38
click at [923, 239] on link "Vehicles" at bounding box center [886, 215] width 76 height 48
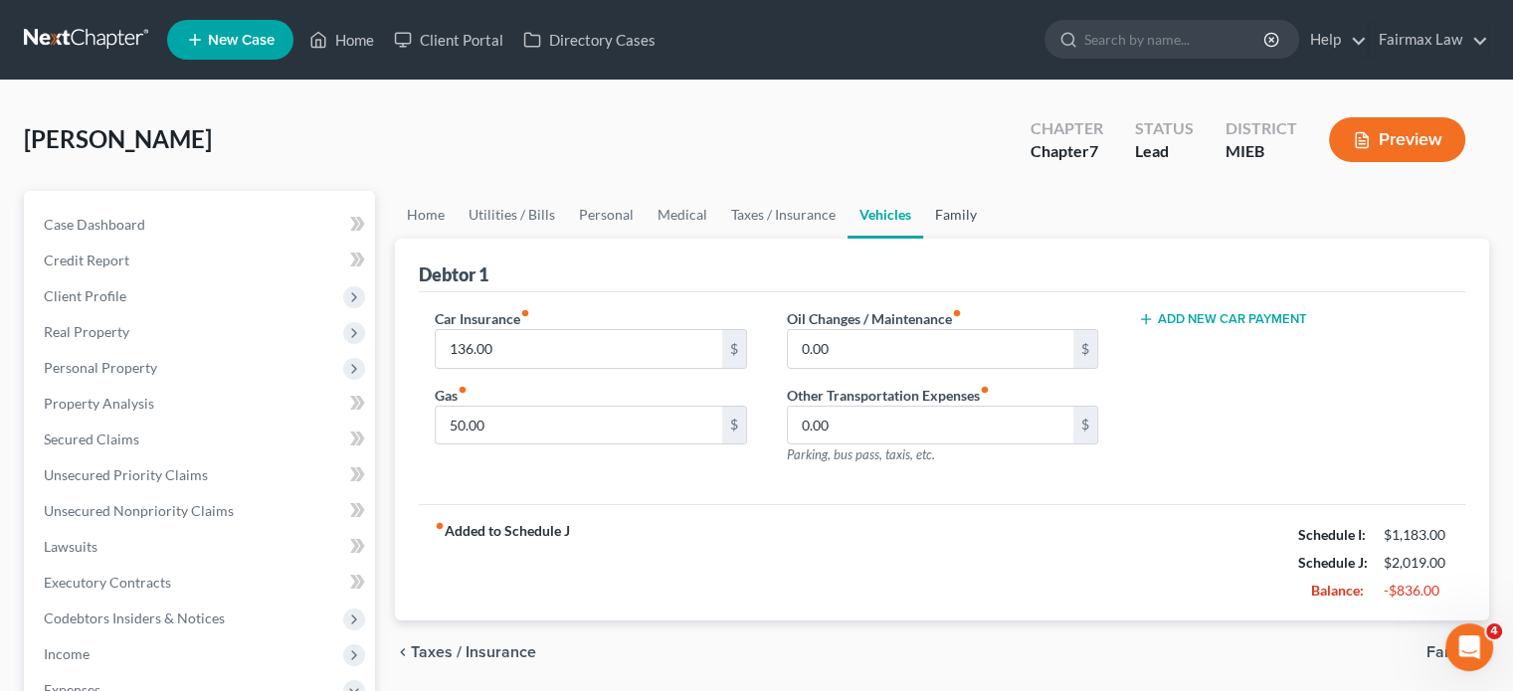
click at [989, 239] on link "Family" at bounding box center [956, 215] width 66 height 48
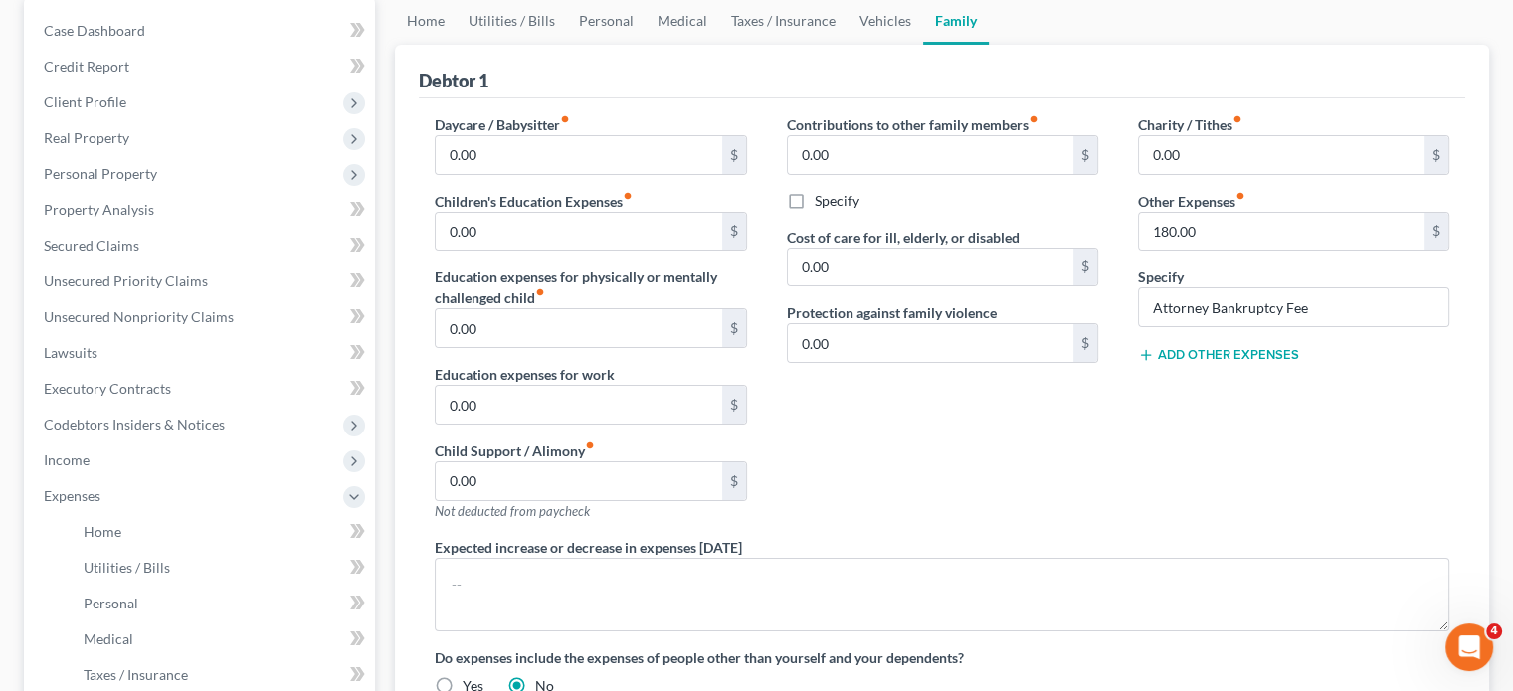
scroll to position [48, 0]
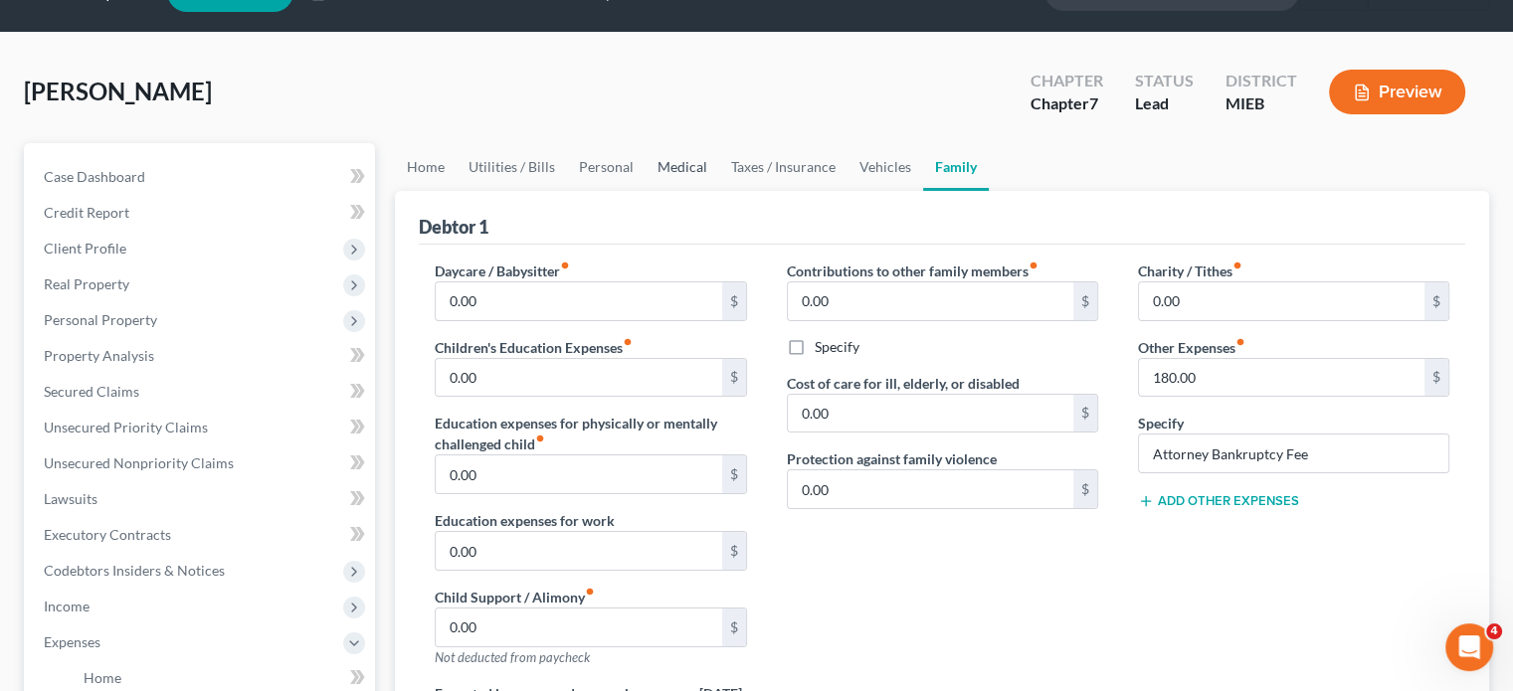
click at [716, 191] on link "Medical" at bounding box center [683, 167] width 74 height 48
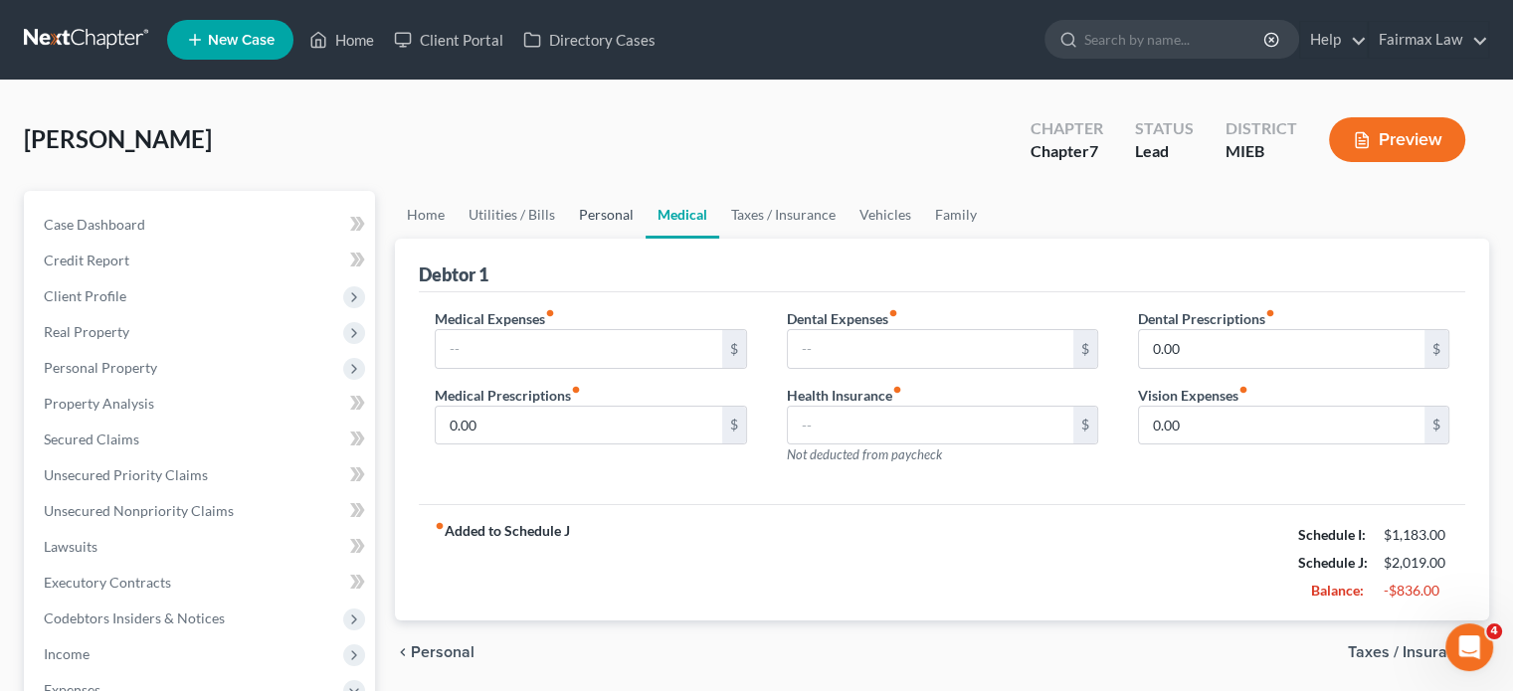
click at [645, 239] on link "Personal" at bounding box center [606, 215] width 79 height 48
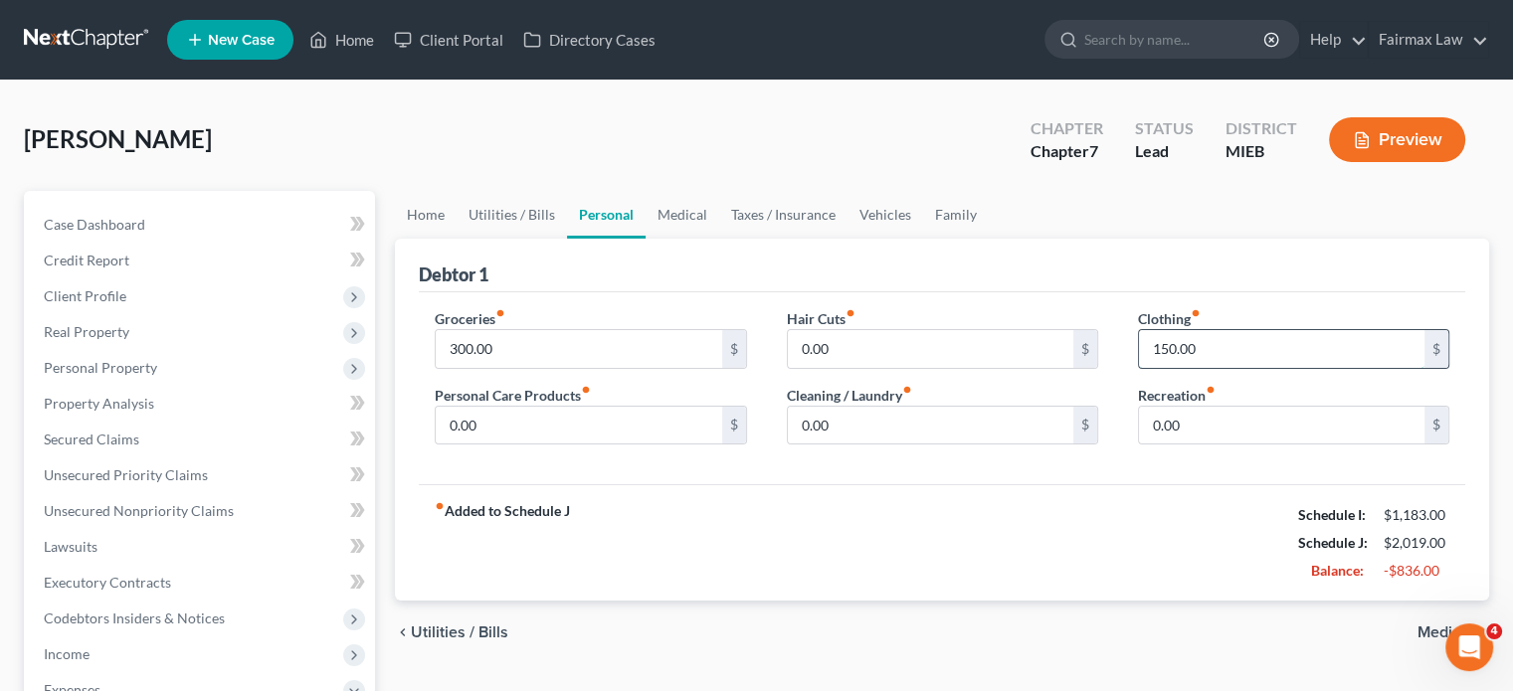
click at [1191, 368] on input "150.00" at bounding box center [1282, 349] width 286 height 38
click at [1210, 445] on input "0.00" at bounding box center [1282, 426] width 286 height 38
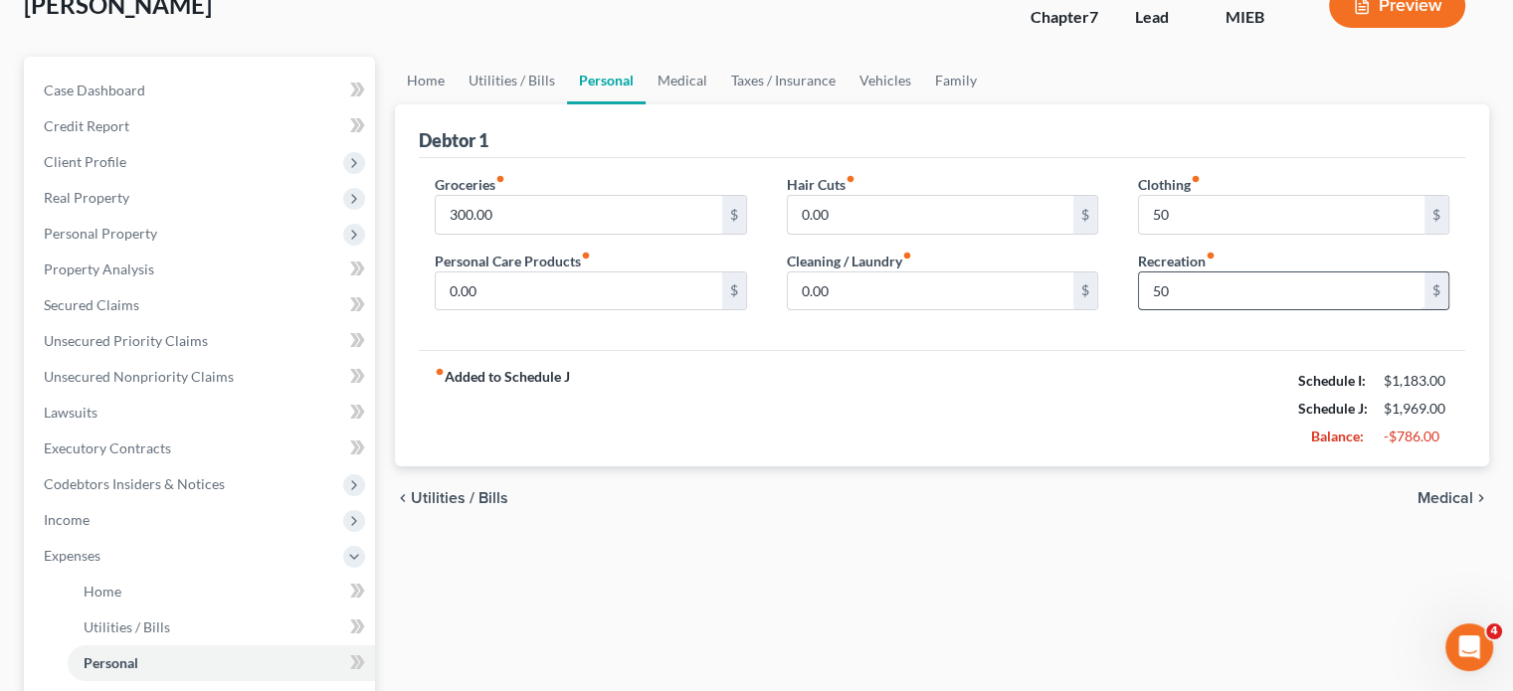
scroll to position [135, 0]
click at [420, 103] on link "Home" at bounding box center [426, 80] width 62 height 48
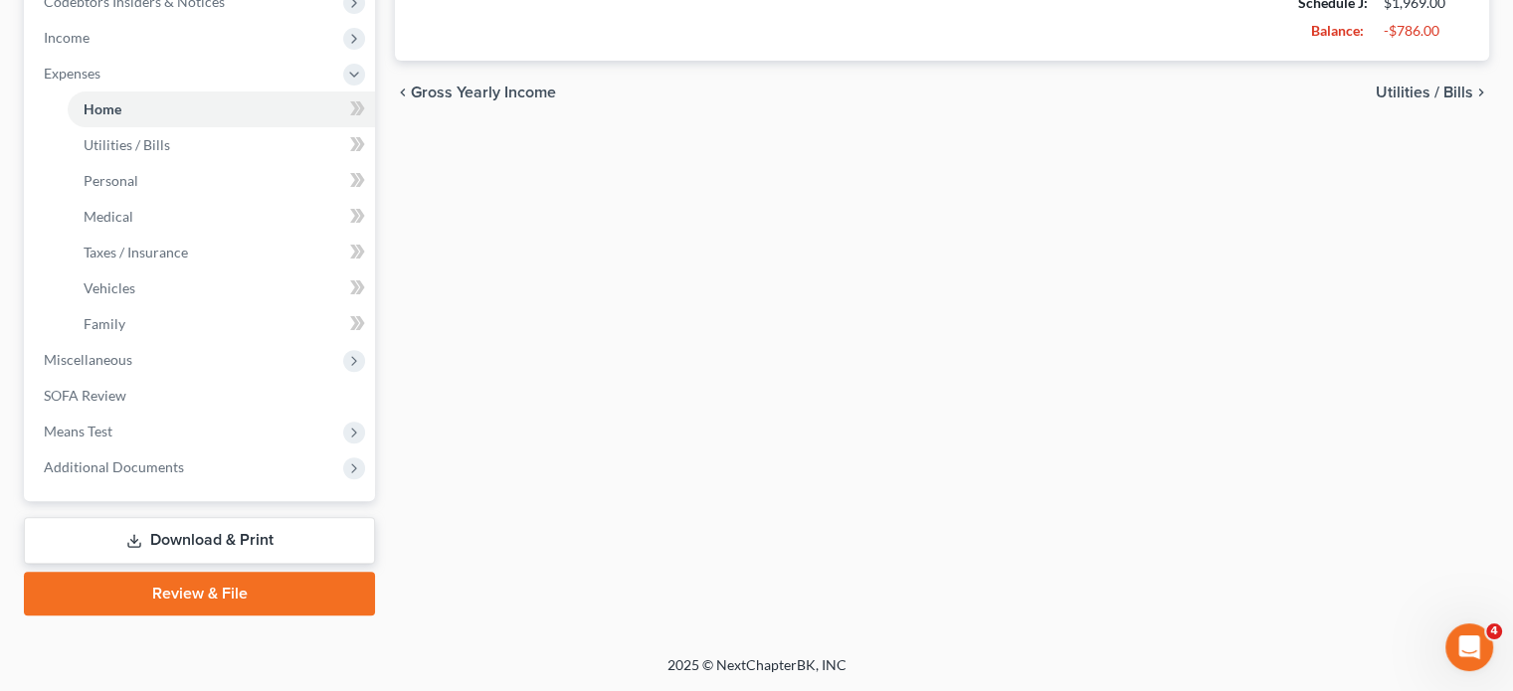
scroll to position [784, 0]
click at [132, 368] on span "Miscellaneous" at bounding box center [88, 359] width 89 height 17
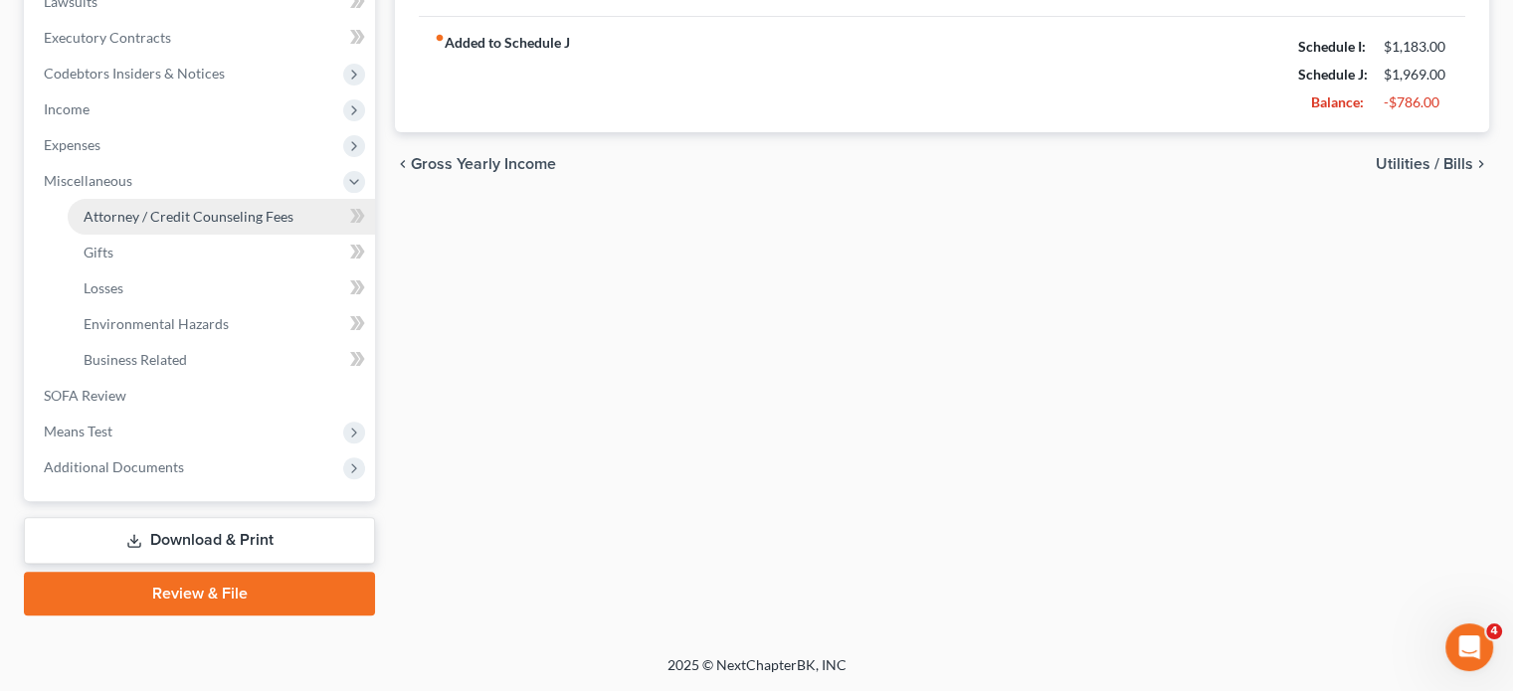
click at [160, 208] on span "Attorney / Credit Counseling Fees" at bounding box center [189, 216] width 210 height 17
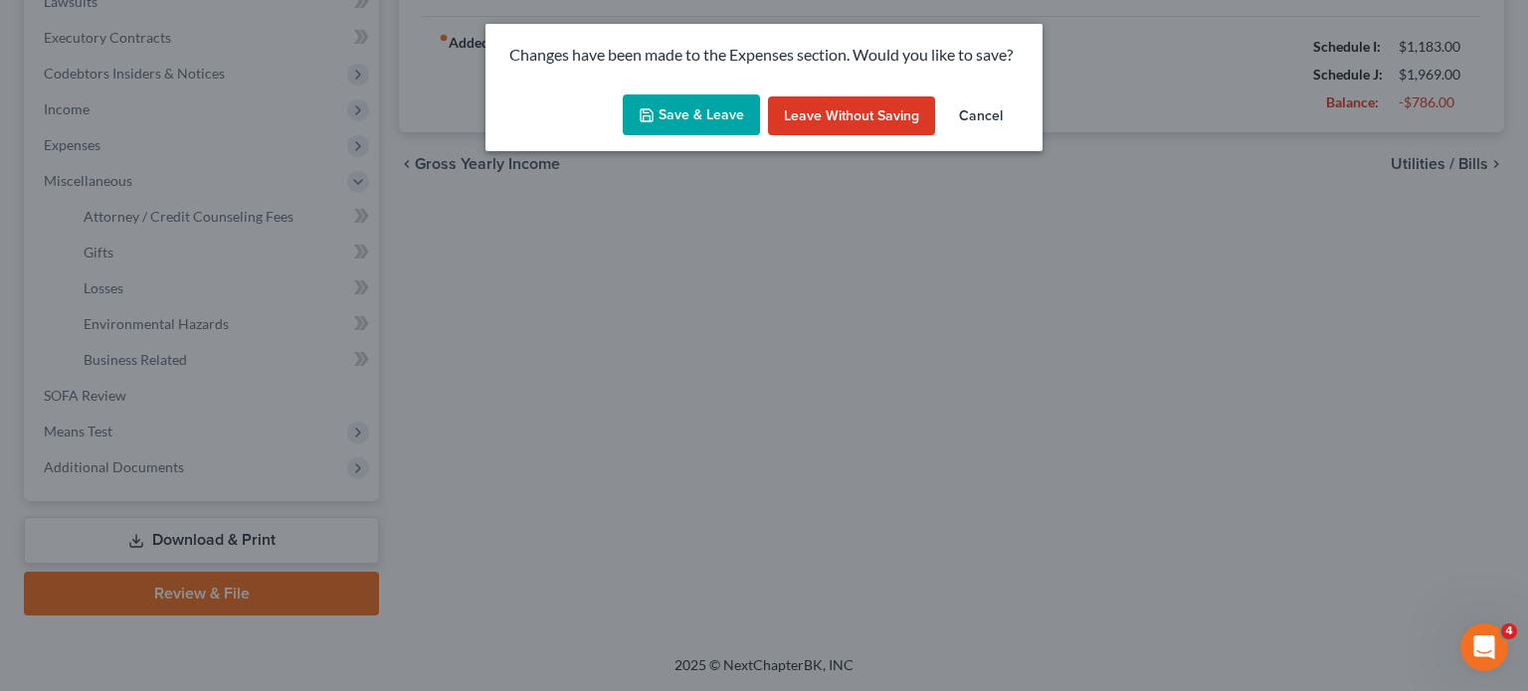
click at [671, 136] on button "Save & Leave" at bounding box center [691, 116] width 137 height 42
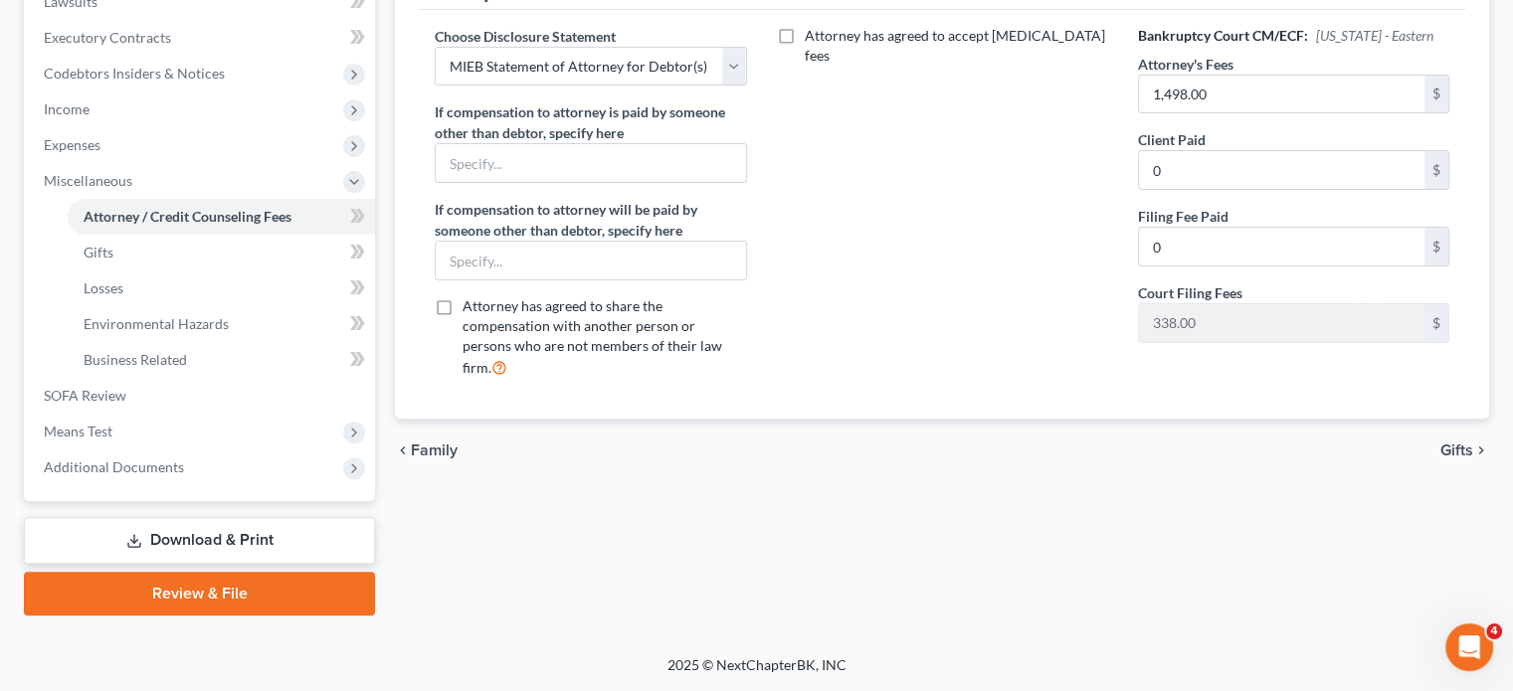
scroll to position [849, 0]
click at [158, 414] on span "Means Test" at bounding box center [201, 432] width 347 height 36
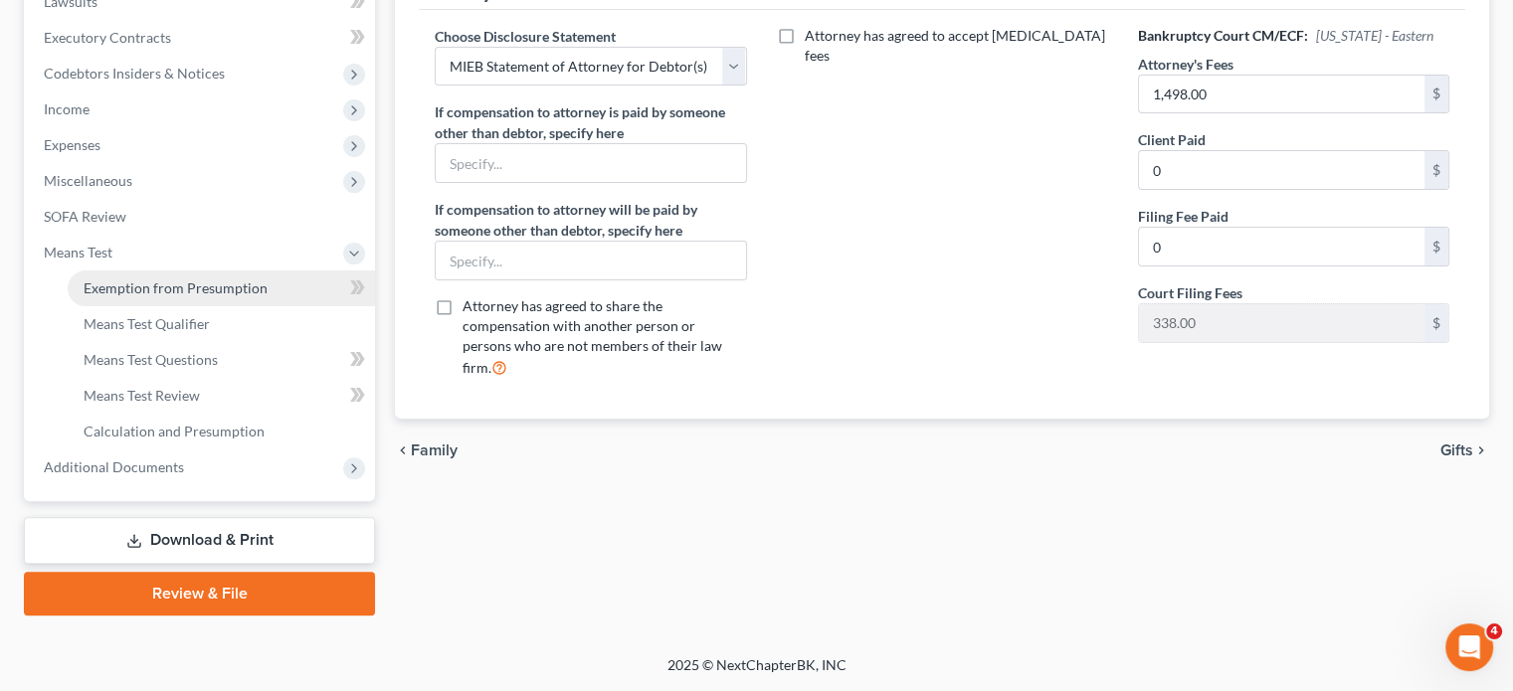
click at [161, 271] on link "Exemption from Presumption" at bounding box center [221, 289] width 307 height 36
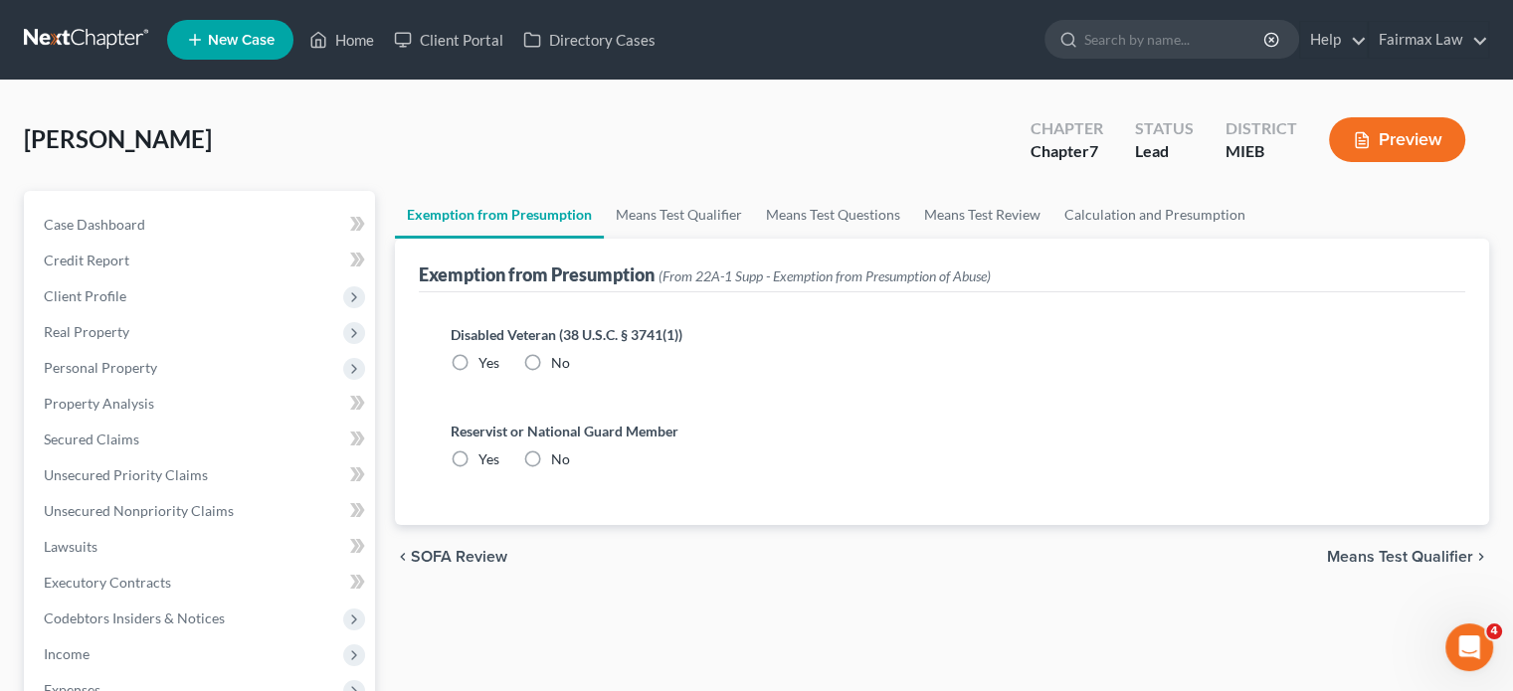
click at [557, 373] on label "No" at bounding box center [560, 363] width 19 height 20
click at [559, 366] on input "No" at bounding box center [565, 359] width 13 height 13
click at [570, 470] on div "No" at bounding box center [546, 460] width 47 height 20
click at [570, 470] on label "No" at bounding box center [560, 460] width 19 height 20
click at [572, 463] on input "No" at bounding box center [565, 456] width 13 height 13
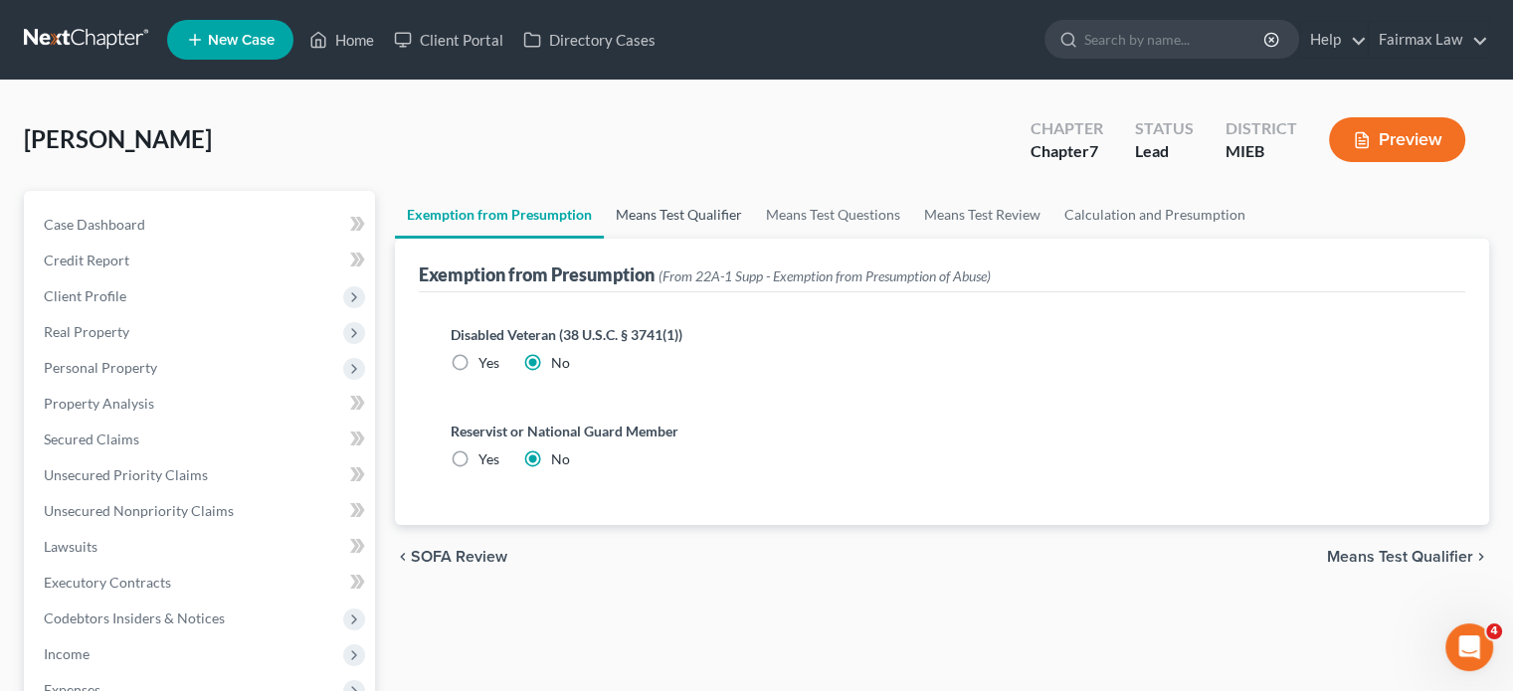
click at [710, 239] on link "Means Test Qualifier" at bounding box center [679, 215] width 150 height 48
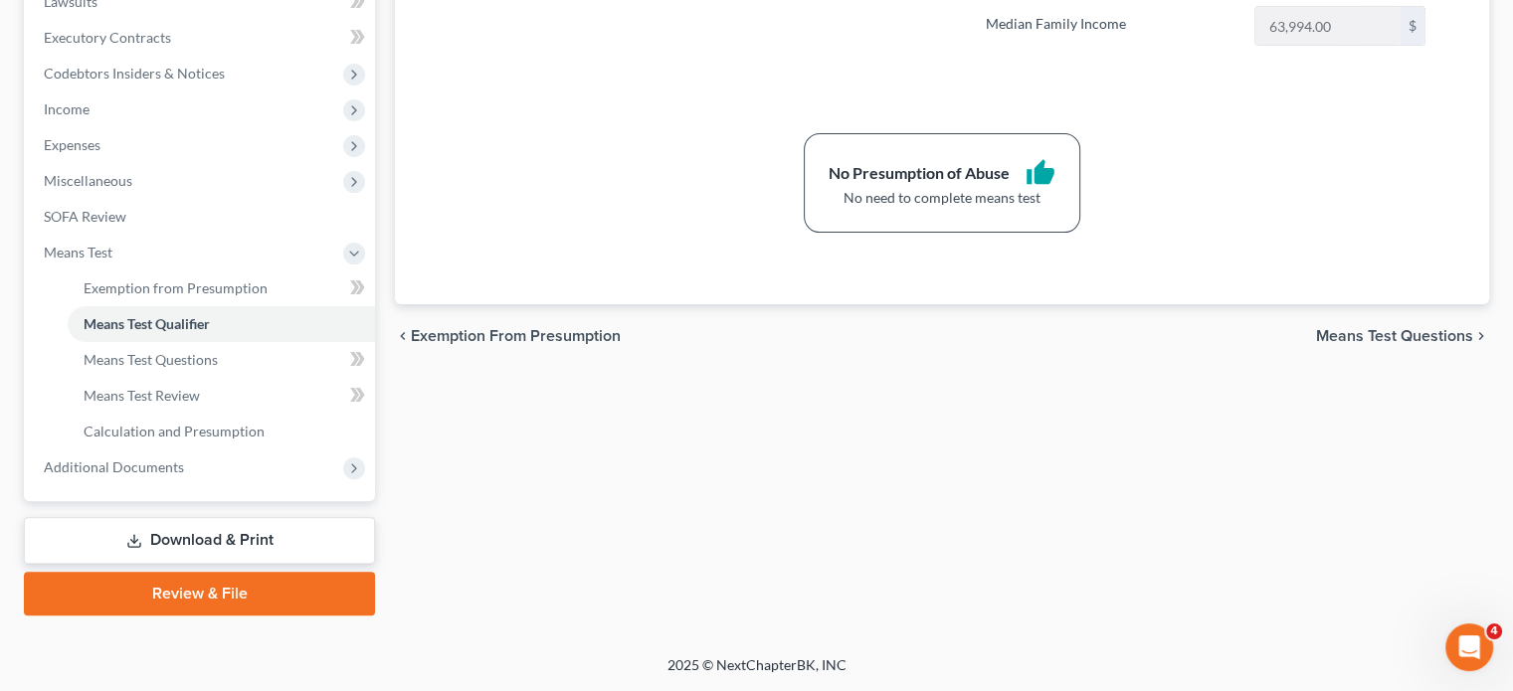
scroll to position [849, 0]
click at [251, 450] on span "Additional Documents" at bounding box center [201, 468] width 347 height 36
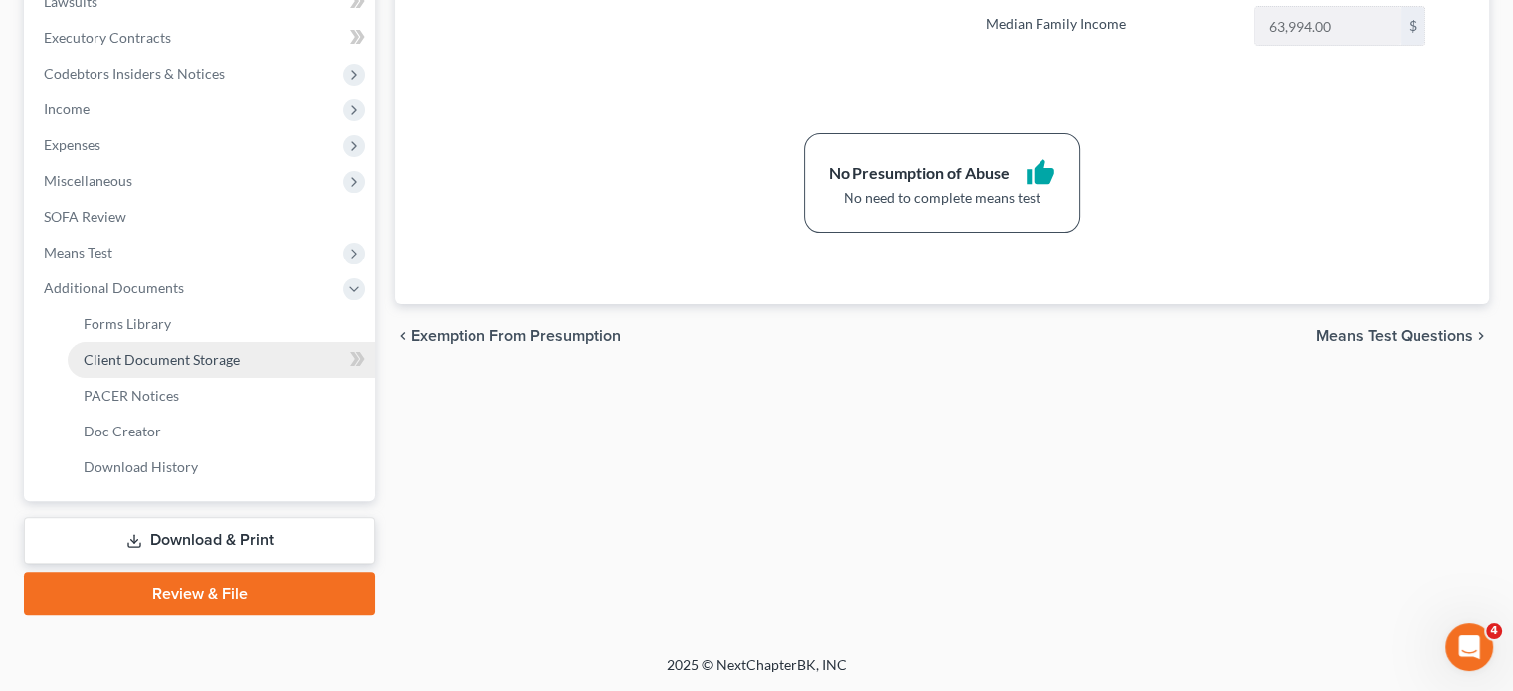
click at [240, 351] on span "Client Document Storage" at bounding box center [162, 359] width 156 height 17
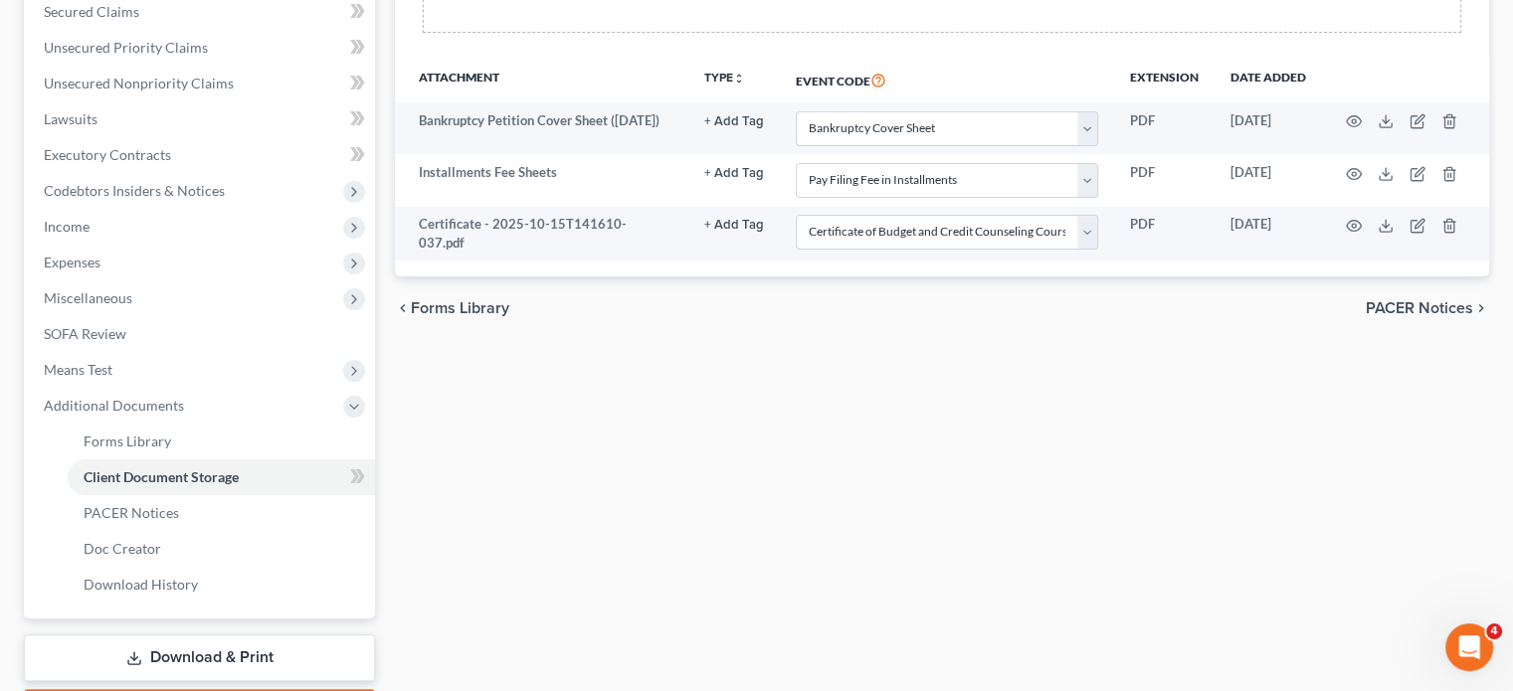
scroll to position [429, 0]
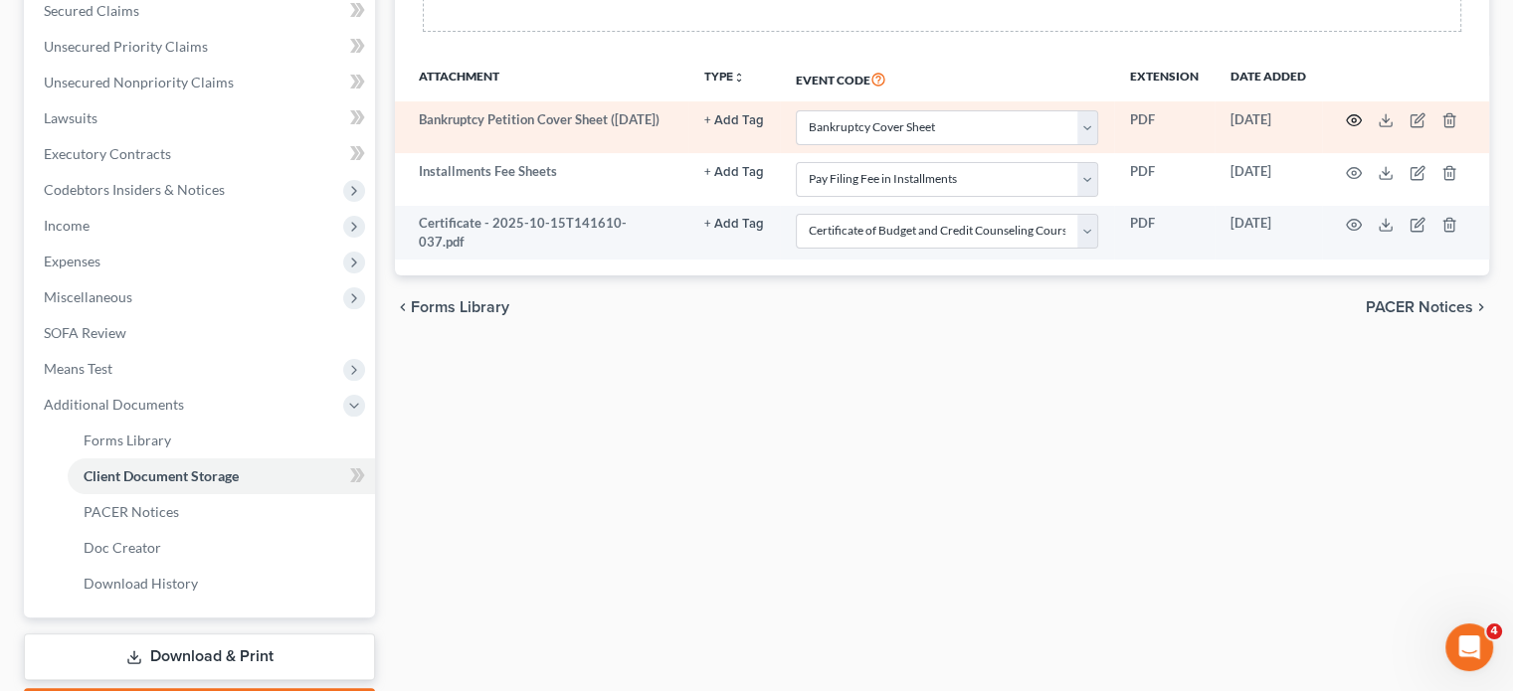
click at [1346, 128] on icon "button" at bounding box center [1354, 120] width 16 height 16
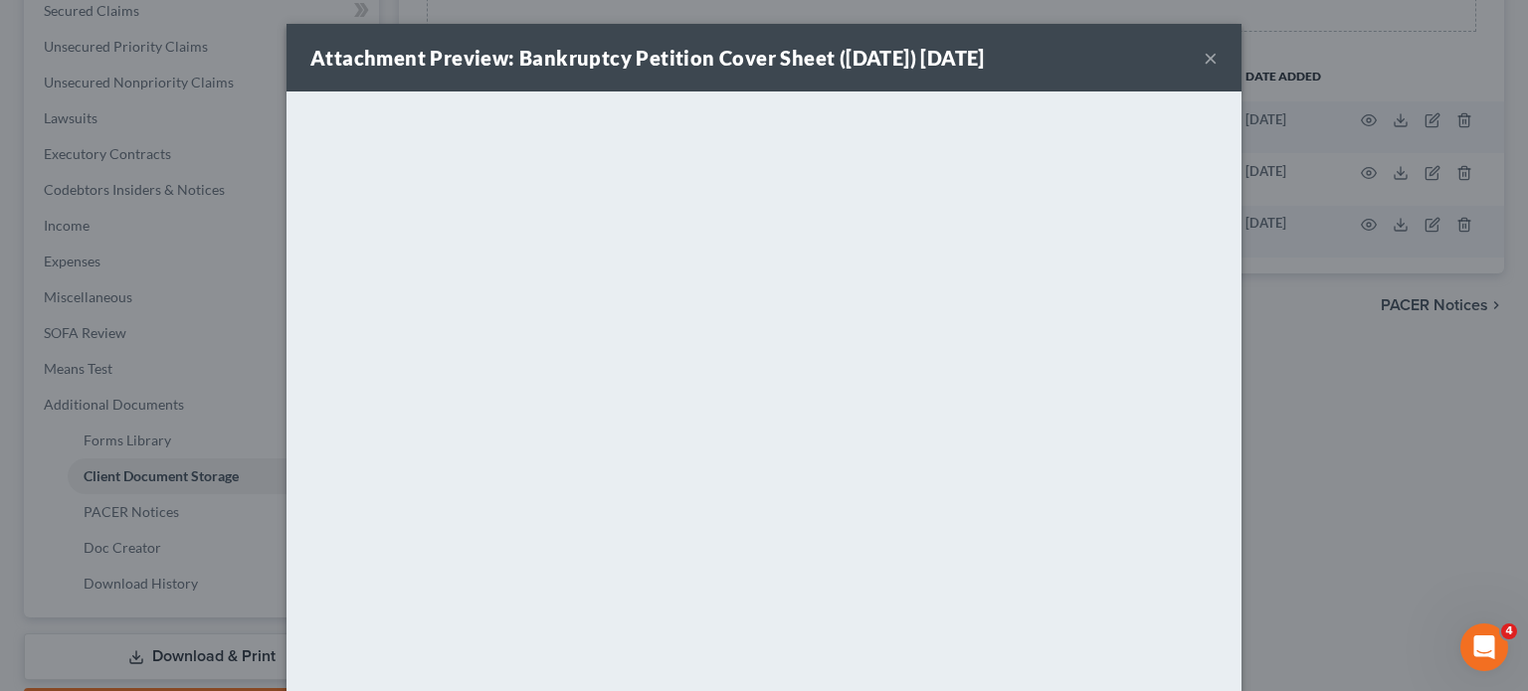
click at [1242, 63] on div "Attachment Preview: Bankruptcy Petition Cover Sheet ([DATE]) [DATE] ×" at bounding box center [764, 58] width 955 height 68
click at [1218, 70] on button "×" at bounding box center [1211, 58] width 14 height 24
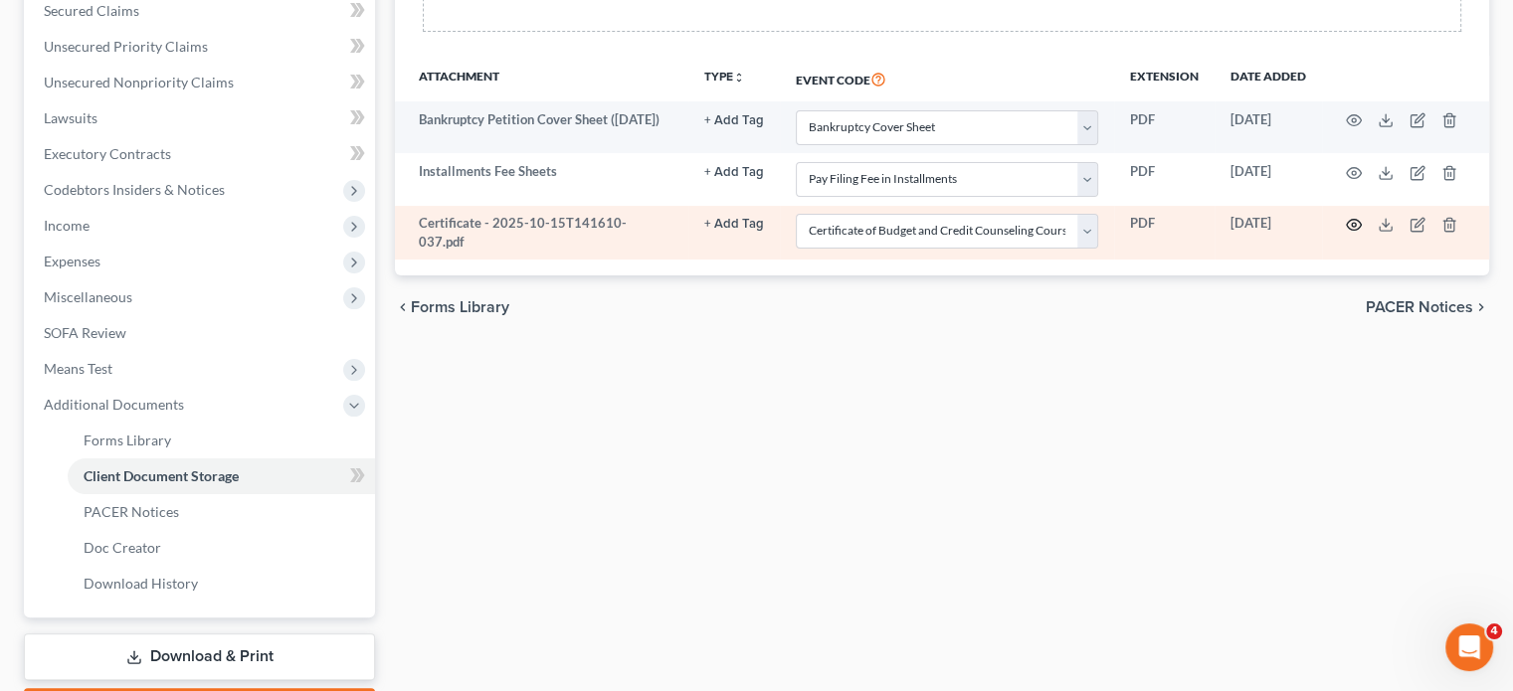
click at [1347, 231] on icon "button" at bounding box center [1354, 225] width 15 height 11
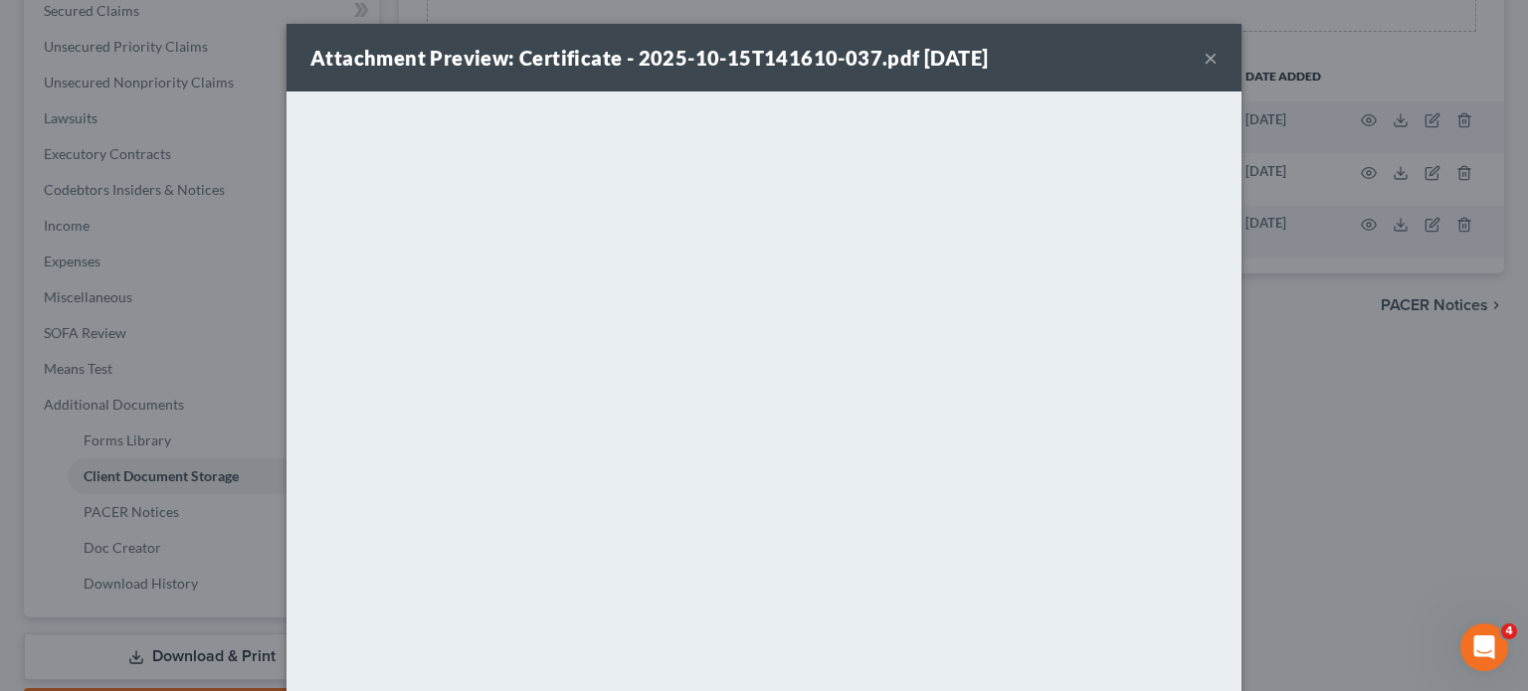
click at [1218, 70] on button "×" at bounding box center [1211, 58] width 14 height 24
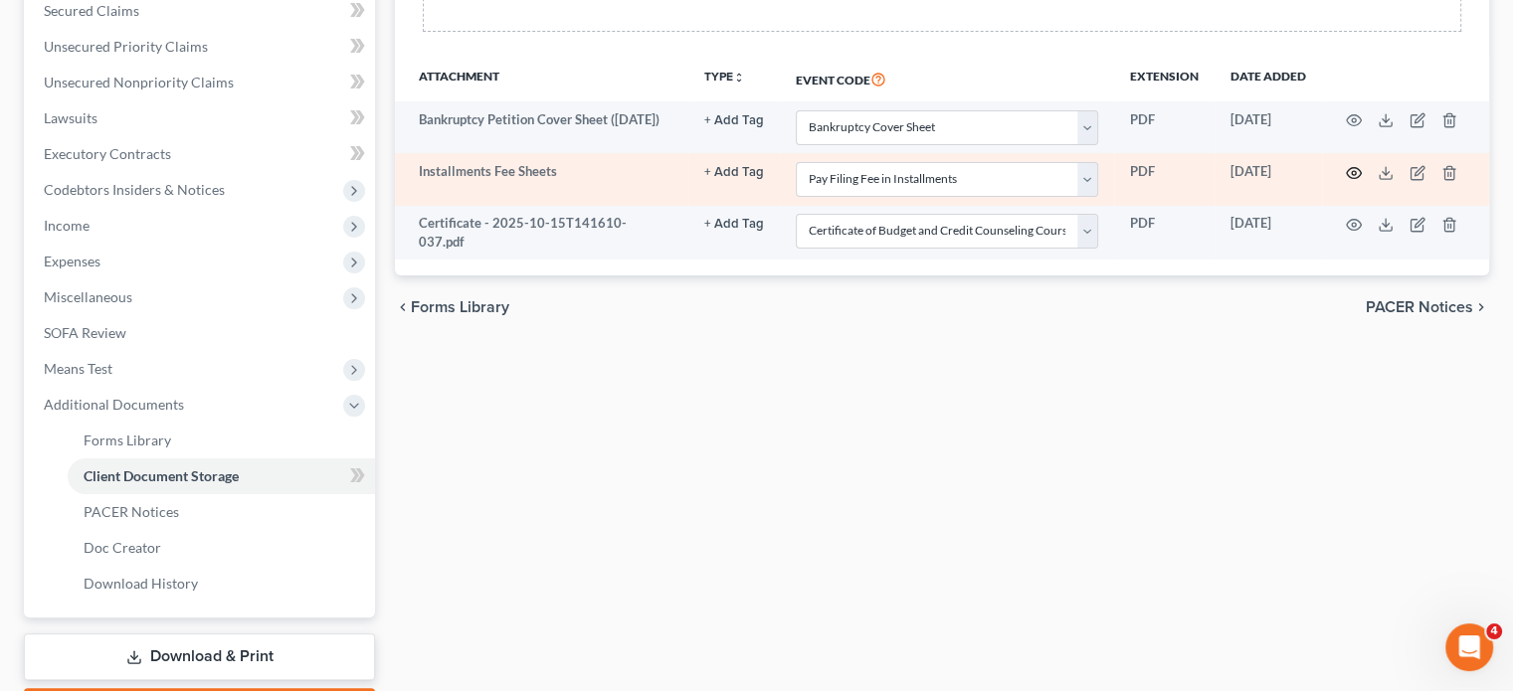
click at [1346, 181] on icon "button" at bounding box center [1354, 173] width 16 height 16
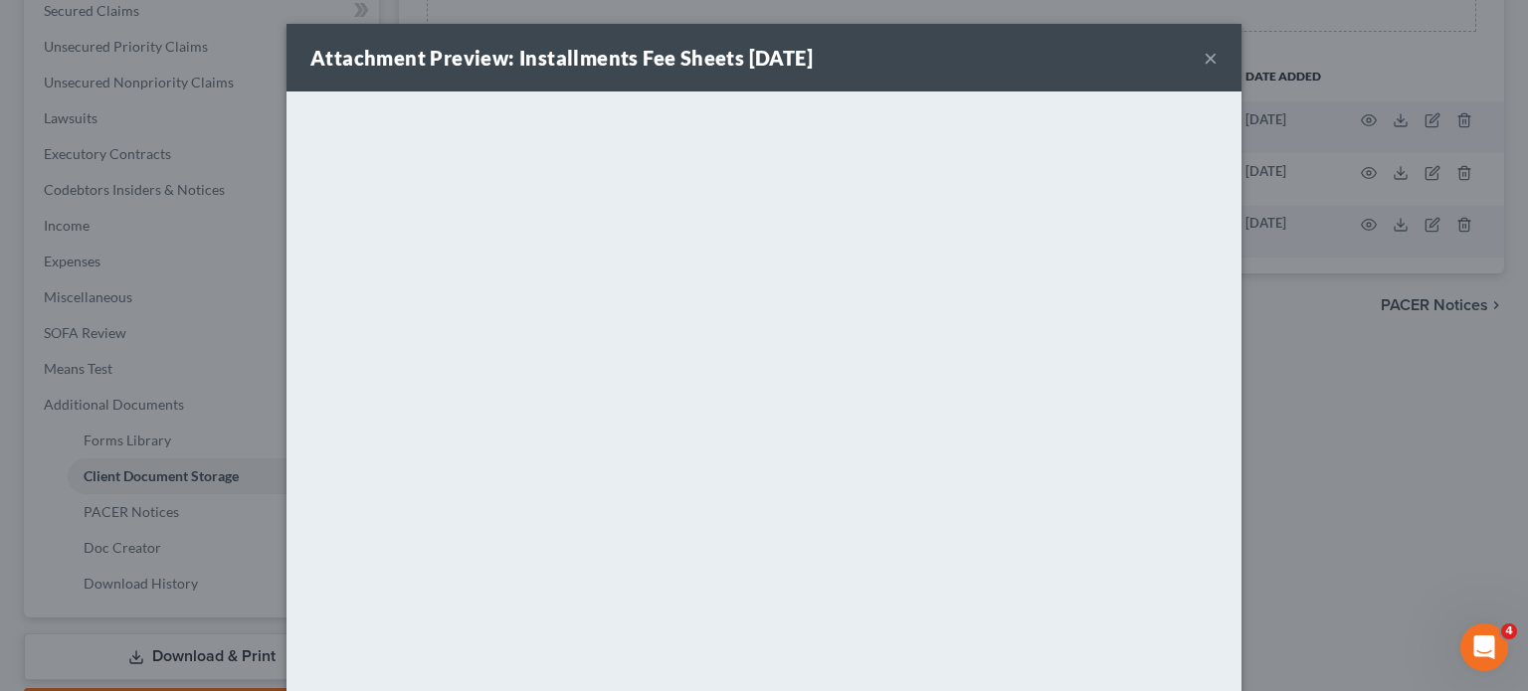
click at [1218, 70] on button "×" at bounding box center [1211, 58] width 14 height 24
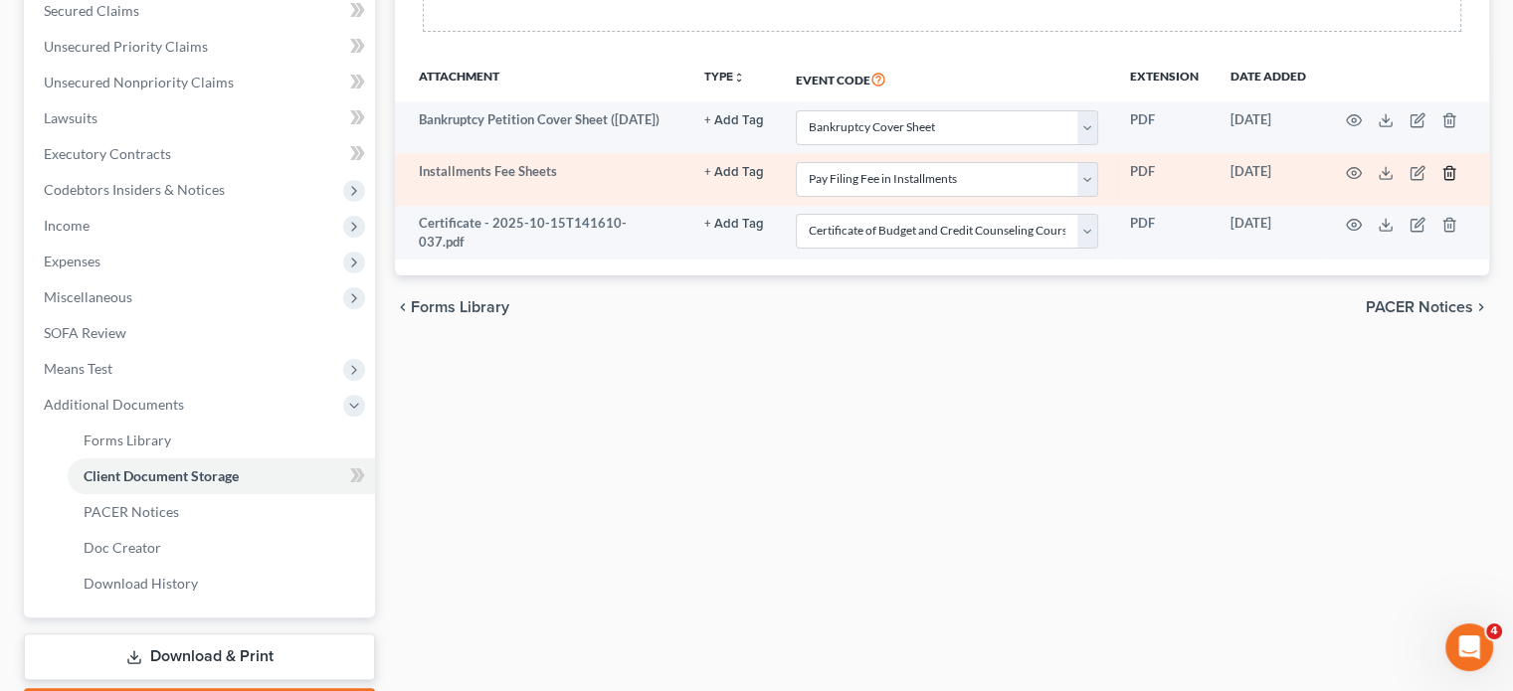
click at [1445, 179] on icon "button" at bounding box center [1449, 172] width 9 height 13
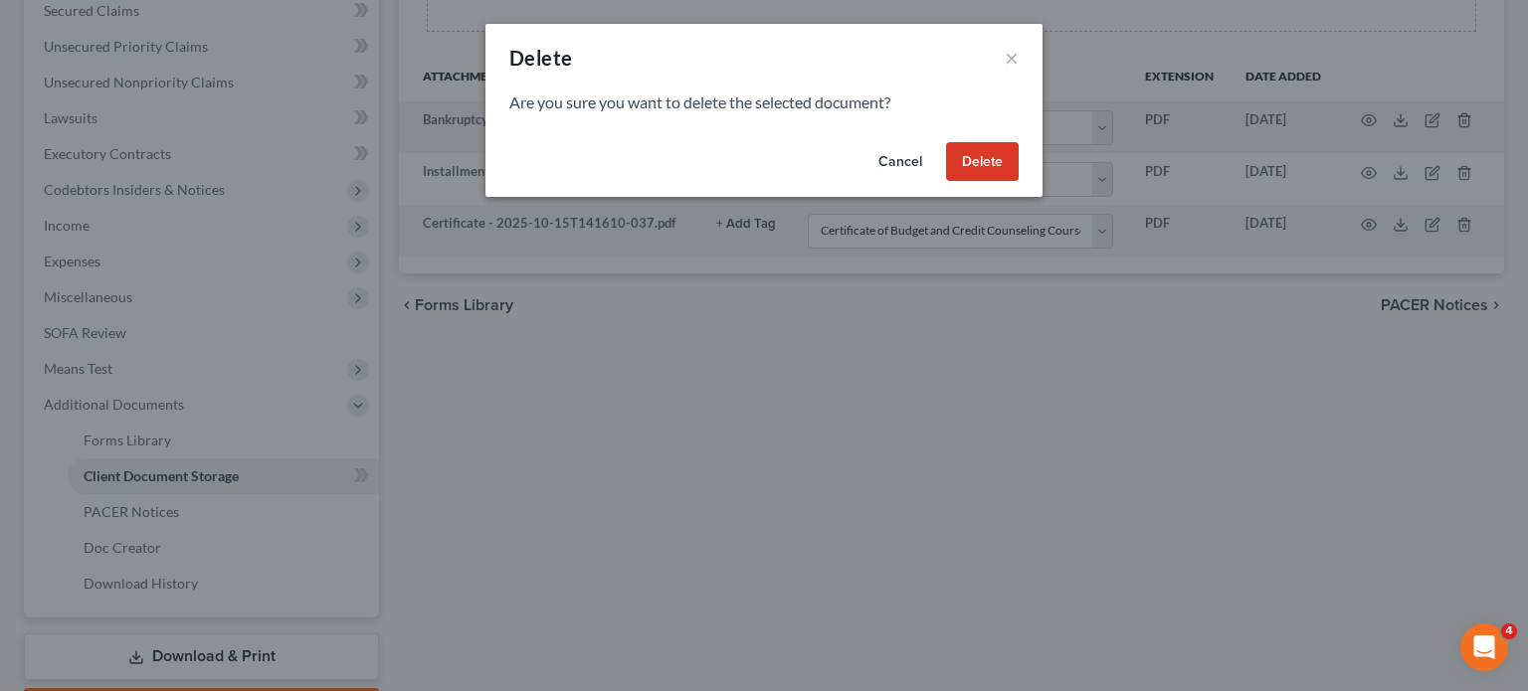
click at [1019, 182] on button "Delete" at bounding box center [982, 162] width 73 height 40
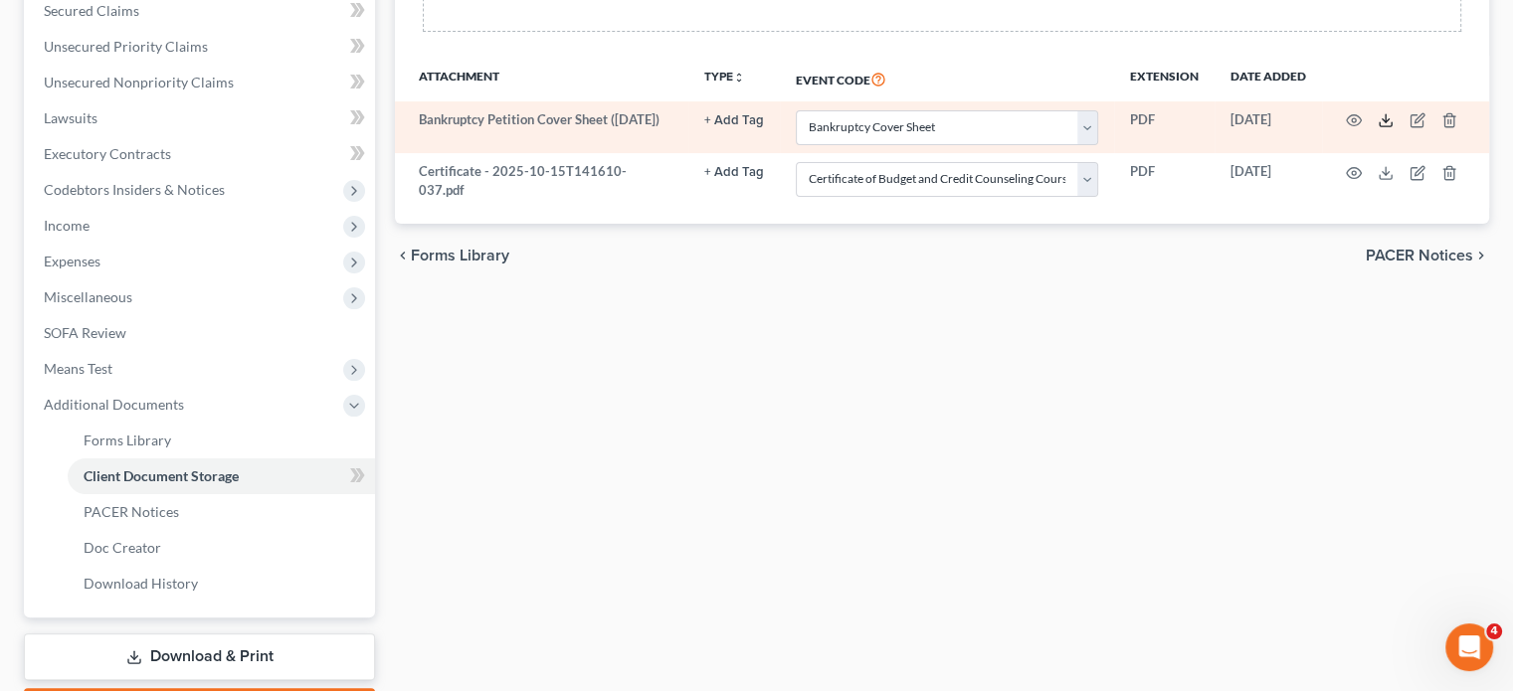
click at [1378, 128] on icon at bounding box center [1386, 120] width 16 height 16
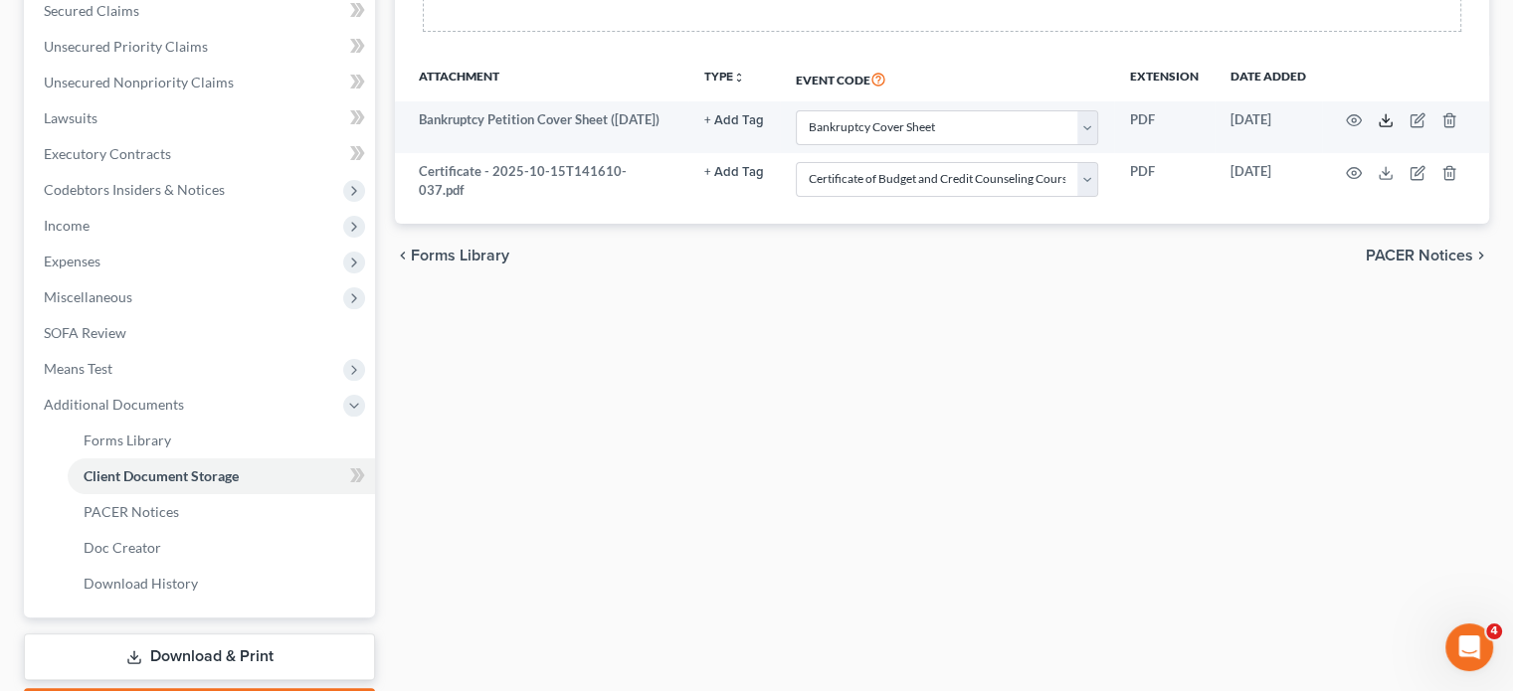
scroll to position [305, 0]
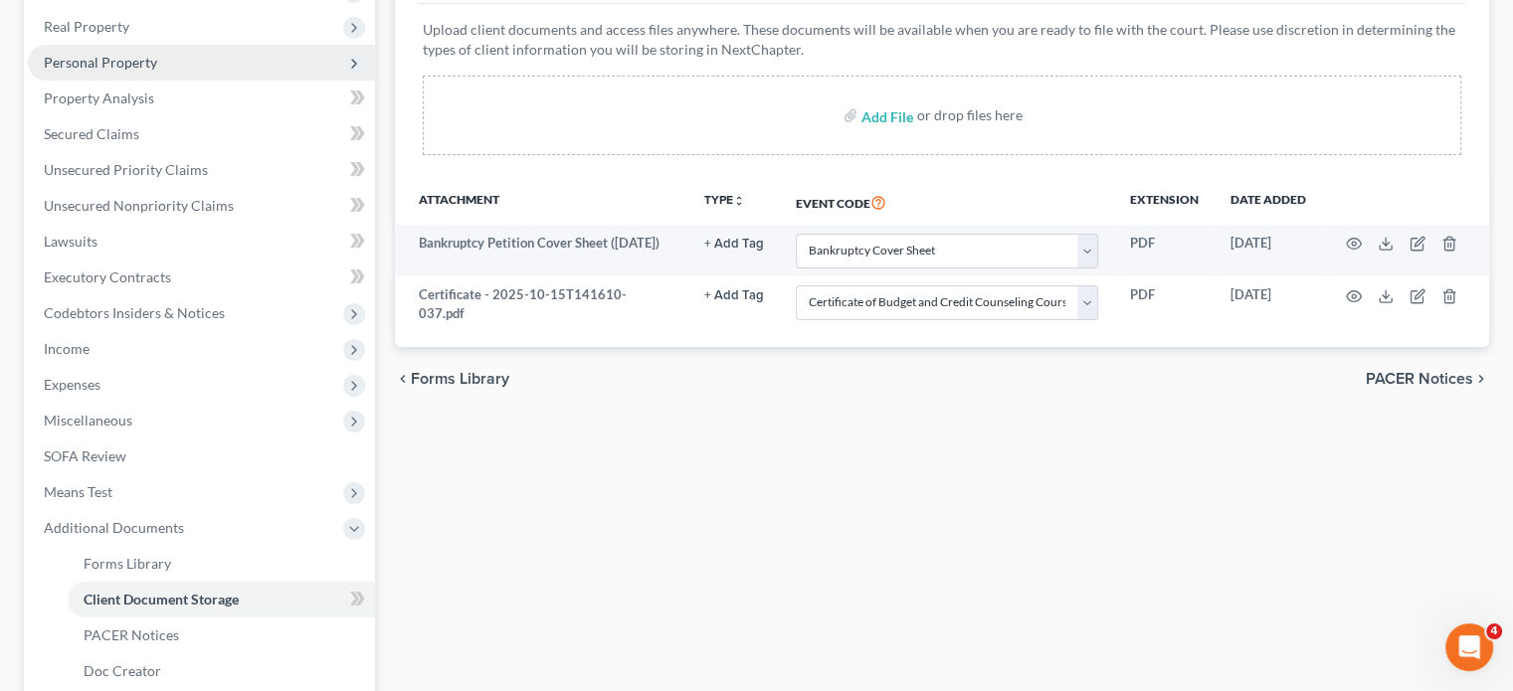
click at [193, 81] on span "Personal Property" at bounding box center [201, 63] width 347 height 36
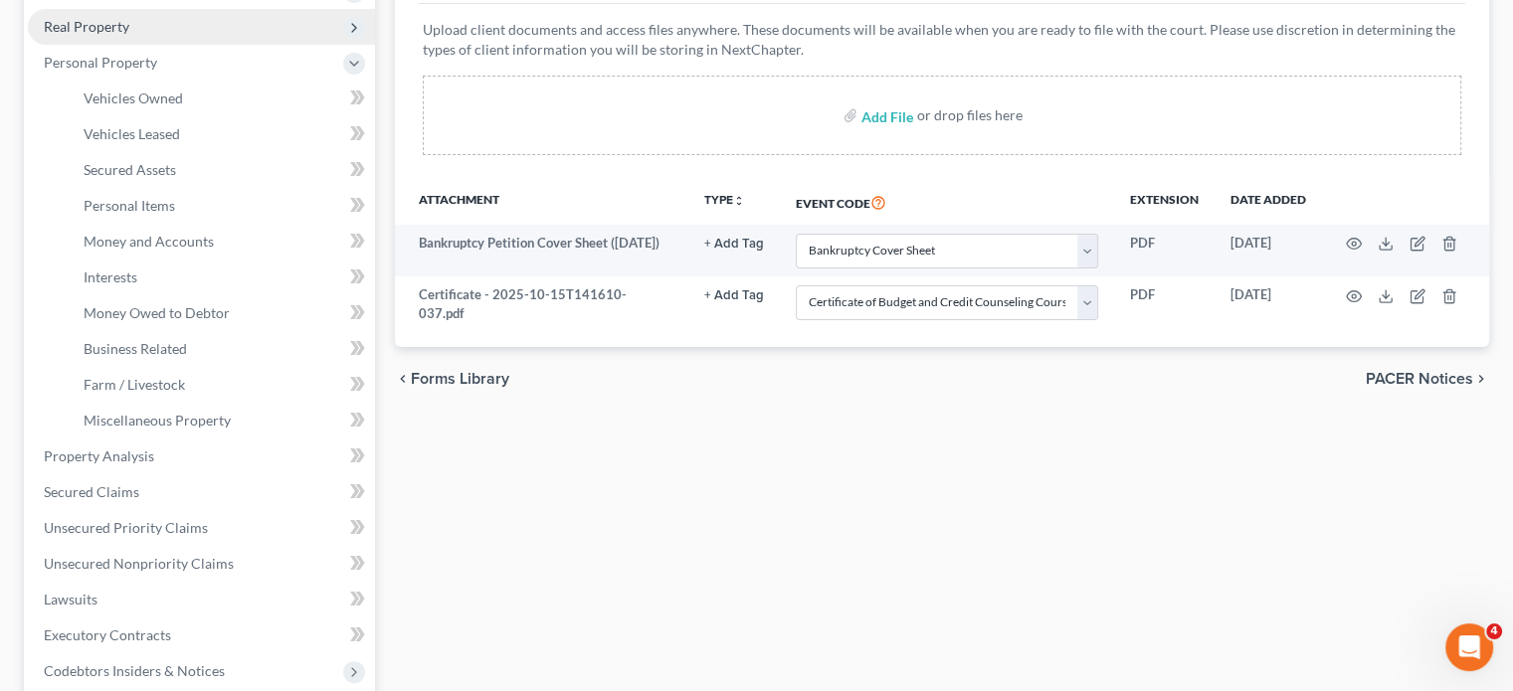
click at [129, 35] on span "Real Property" at bounding box center [87, 26] width 86 height 17
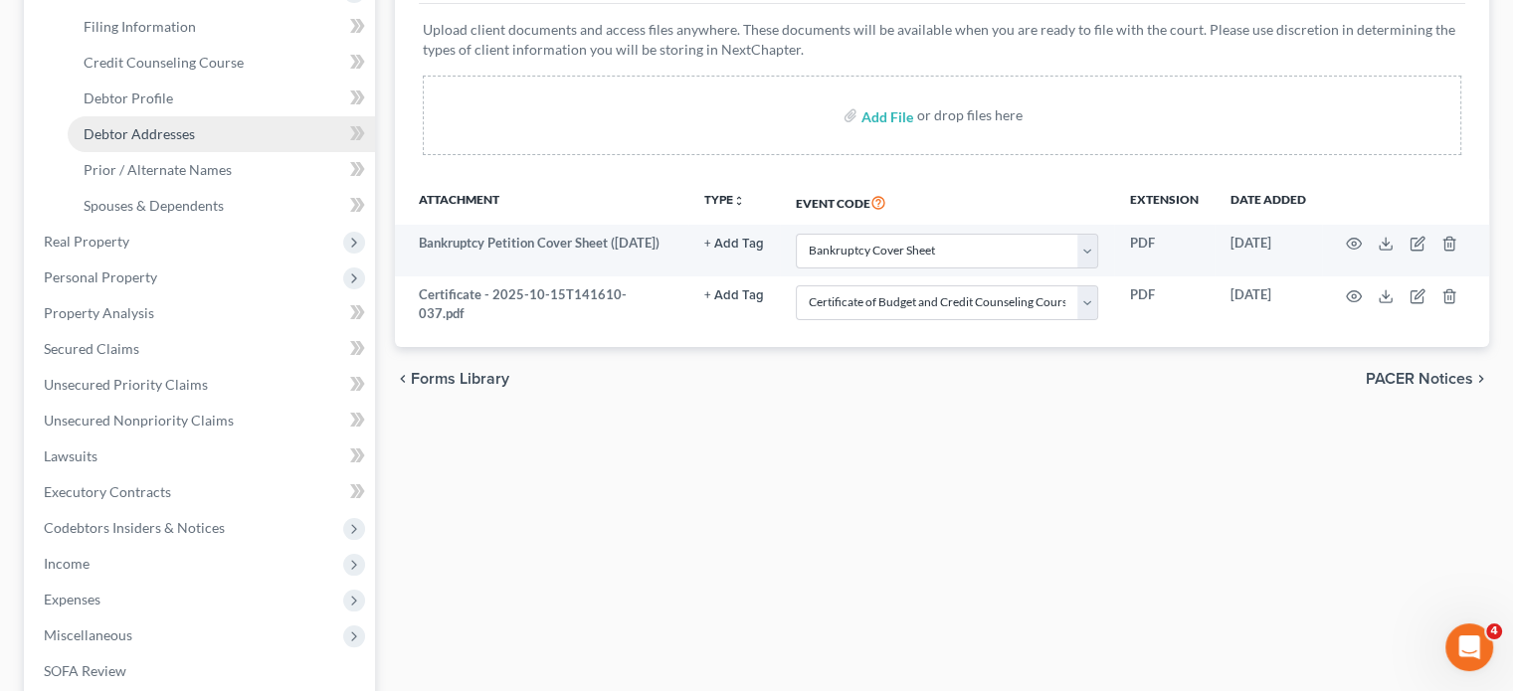
click at [176, 142] on span "Debtor Addresses" at bounding box center [139, 133] width 111 height 17
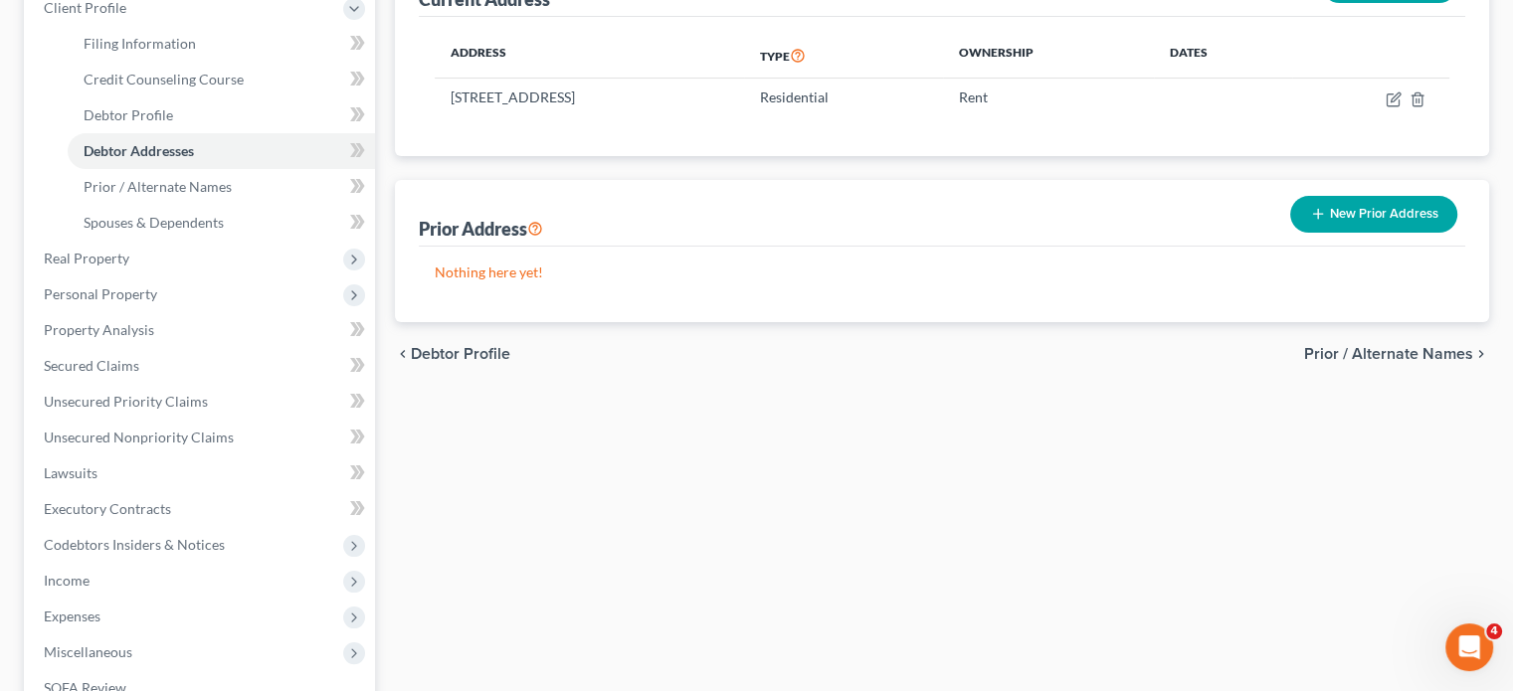
scroll to position [289, 0]
click at [255, 132] on link "Debtor Profile" at bounding box center [221, 114] width 307 height 36
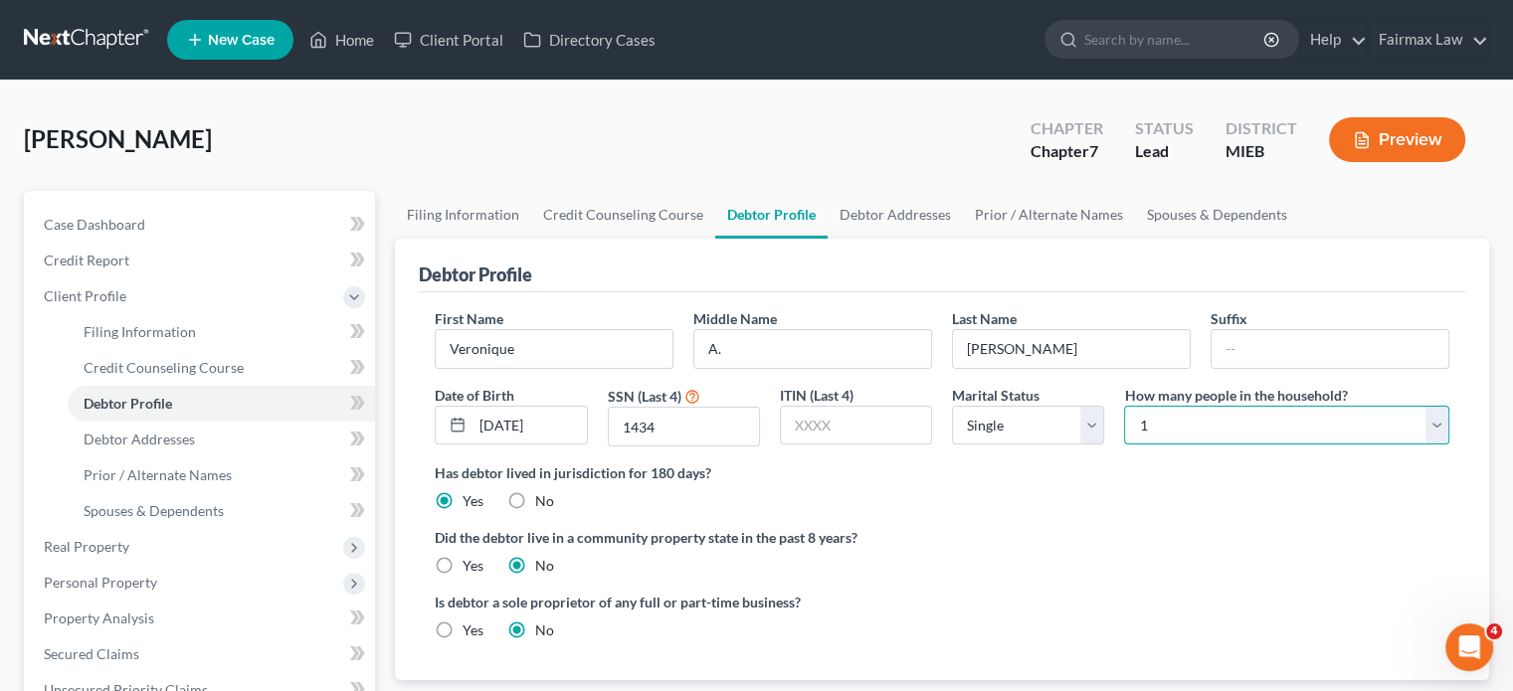
click at [1166, 446] on select "Select 1 2 3 4 5 6 7 8 9 10 11 12 13 14 15 16 17 18 19 20" at bounding box center [1286, 426] width 325 height 40
click at [1124, 446] on select "Select 1 2 3 4 5 6 7 8 9 10 11 12 13 14 15 16 17 18 19 20" at bounding box center [1286, 426] width 325 height 40
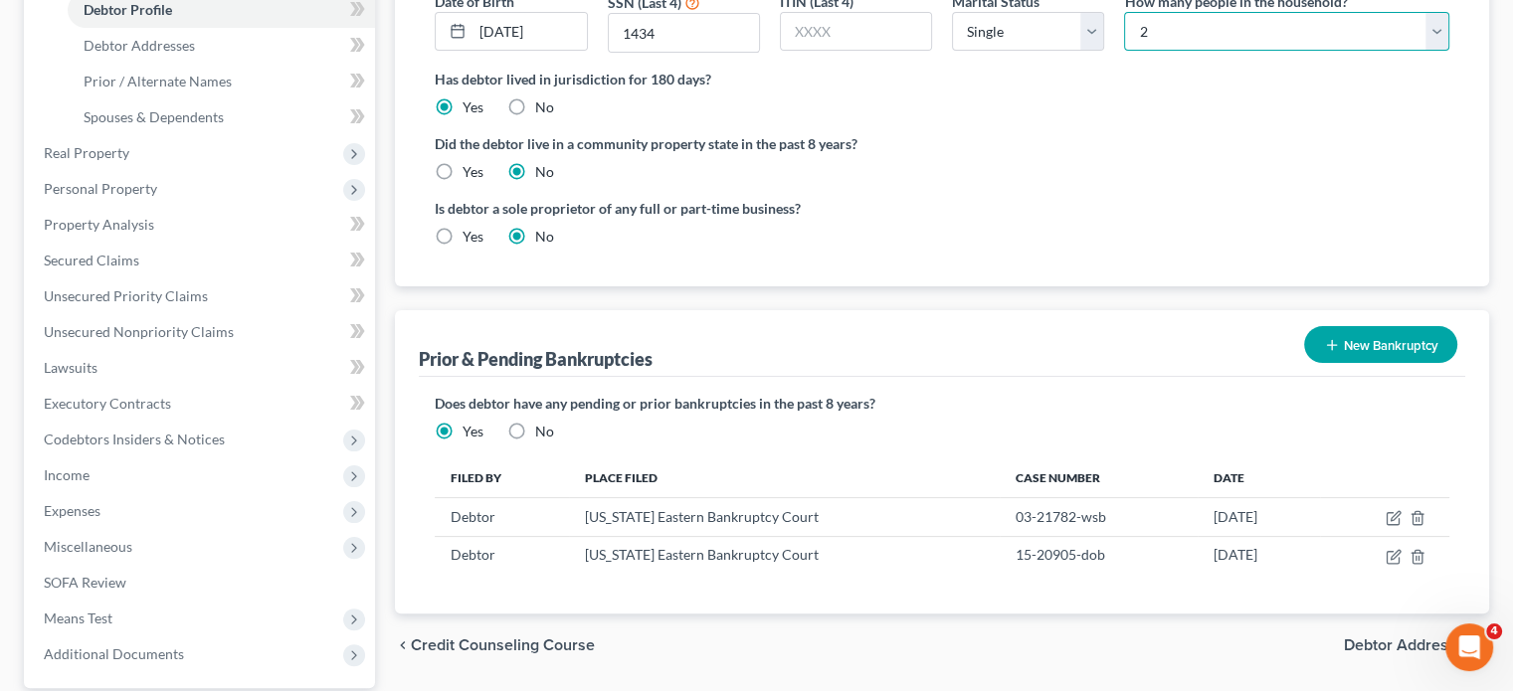
scroll to position [400, 0]
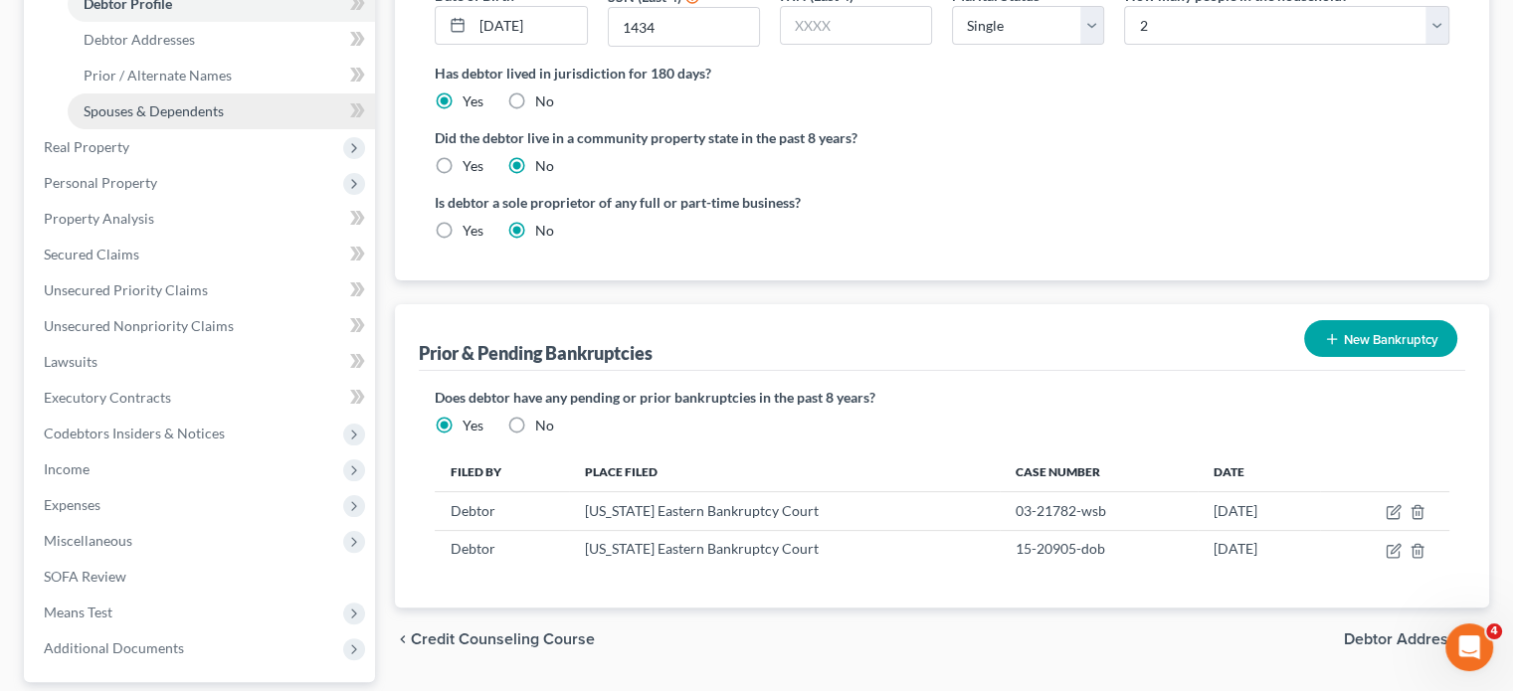
click at [224, 119] on span "Spouses & Dependents" at bounding box center [154, 110] width 140 height 17
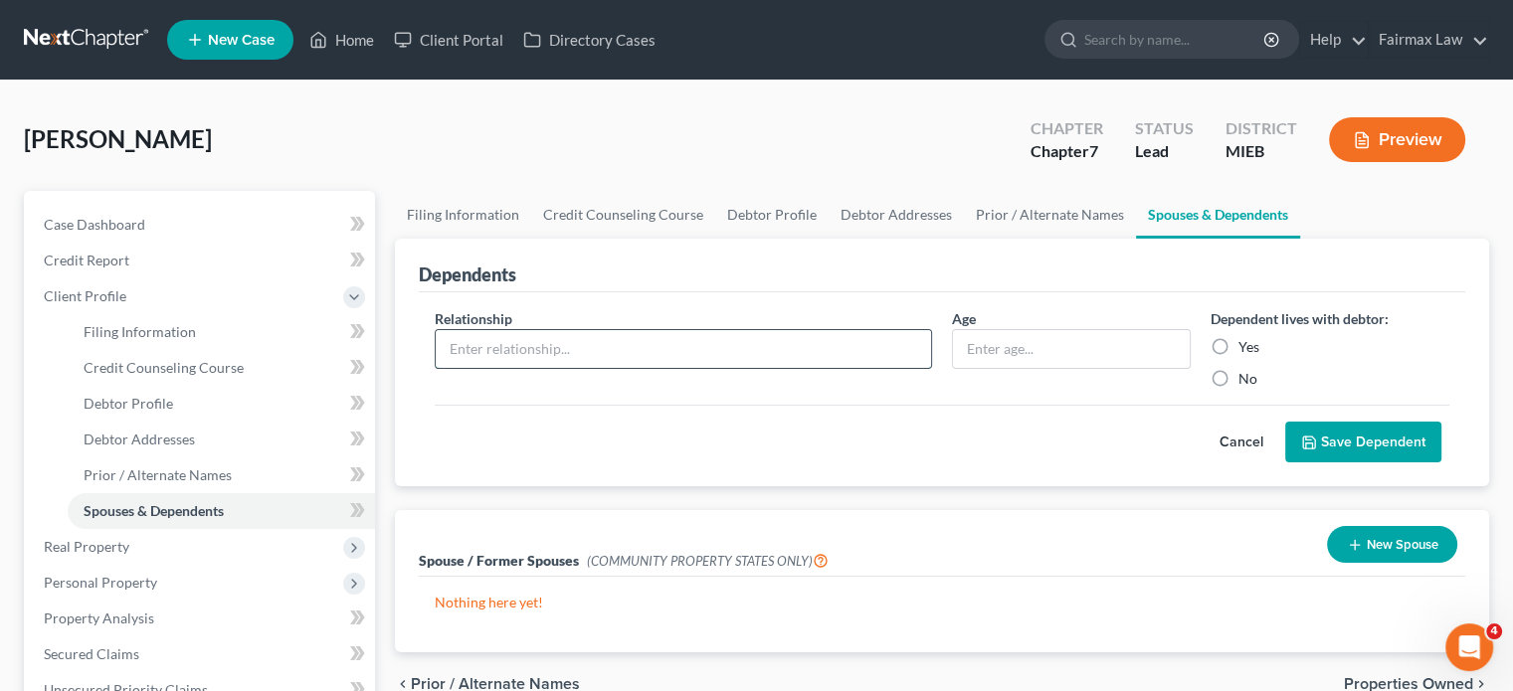
click at [700, 368] on input "text" at bounding box center [683, 349] width 495 height 38
click at [1285, 422] on button "Save Dependent" at bounding box center [1363, 443] width 156 height 42
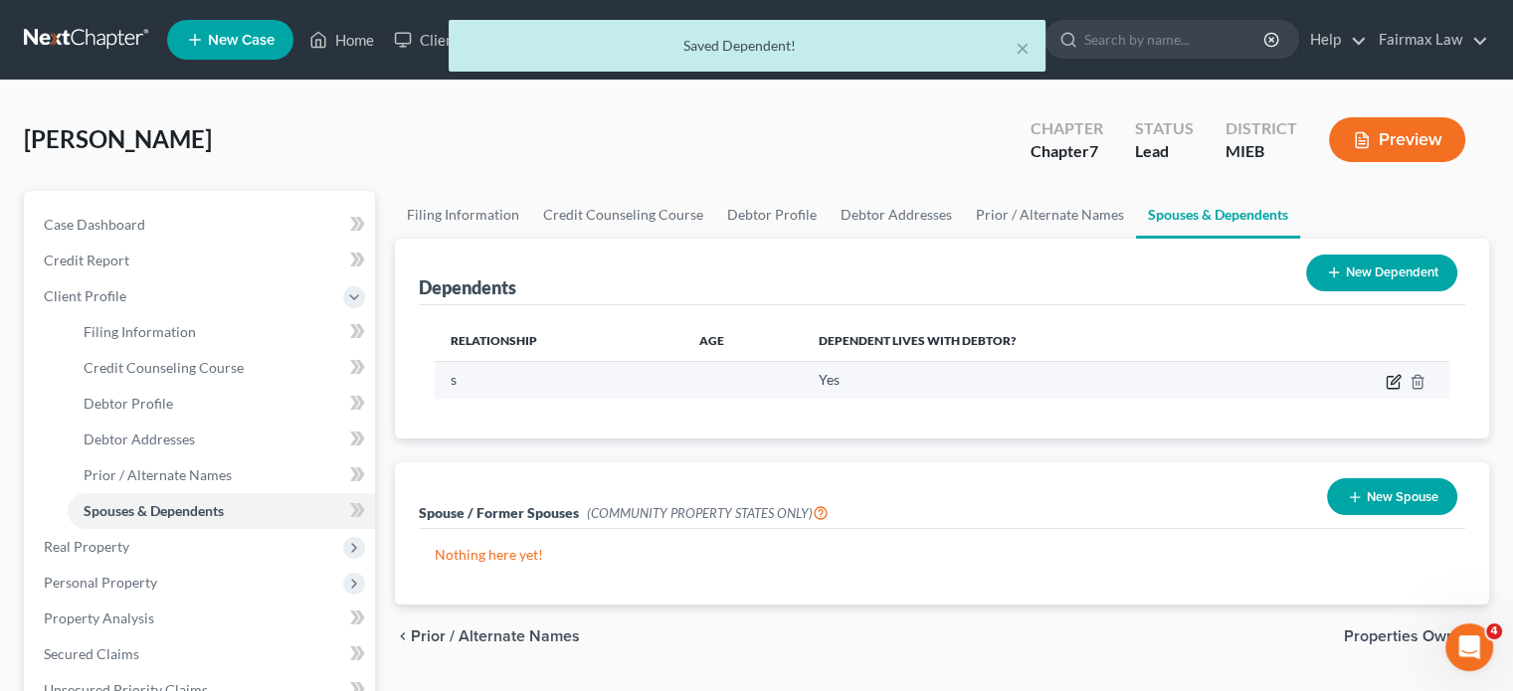
click at [1387, 389] on icon "button" at bounding box center [1393, 383] width 12 height 12
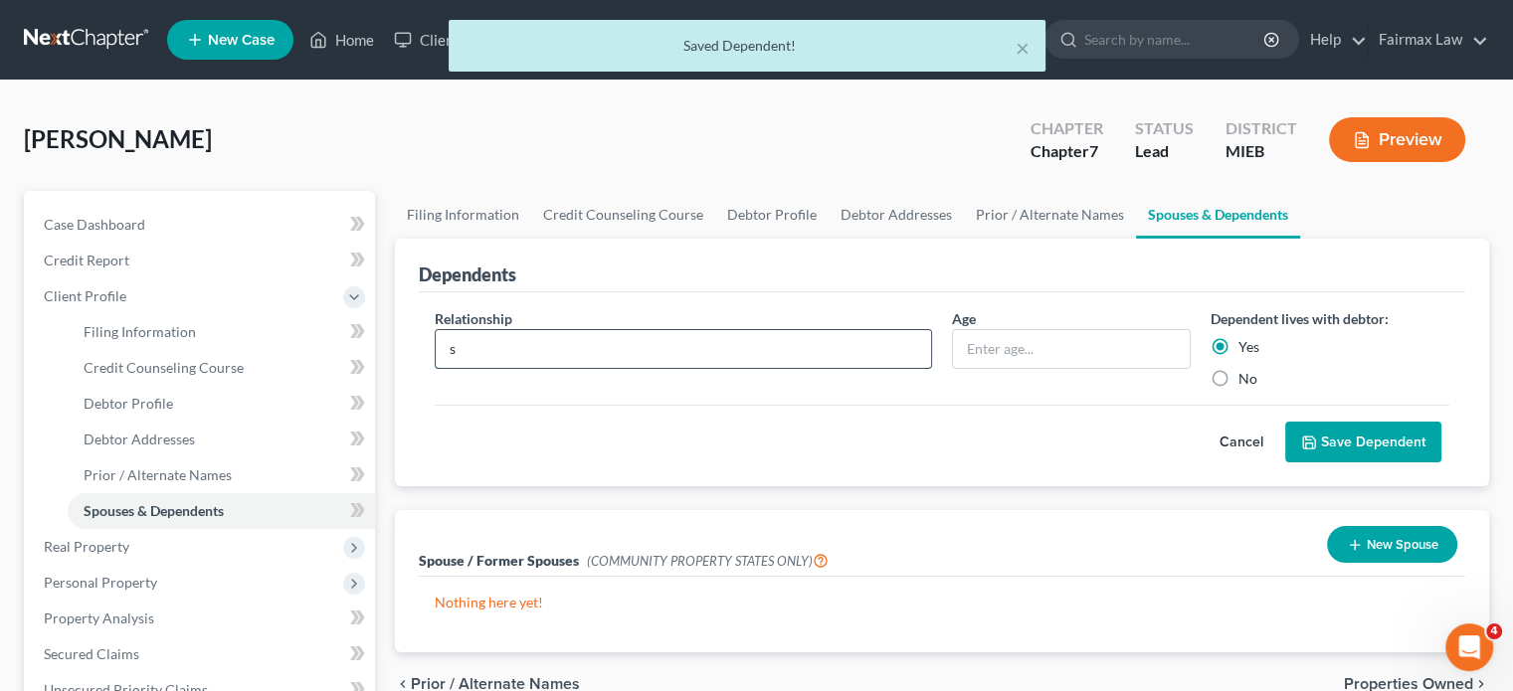
click at [541, 368] on input "s" at bounding box center [683, 349] width 495 height 38
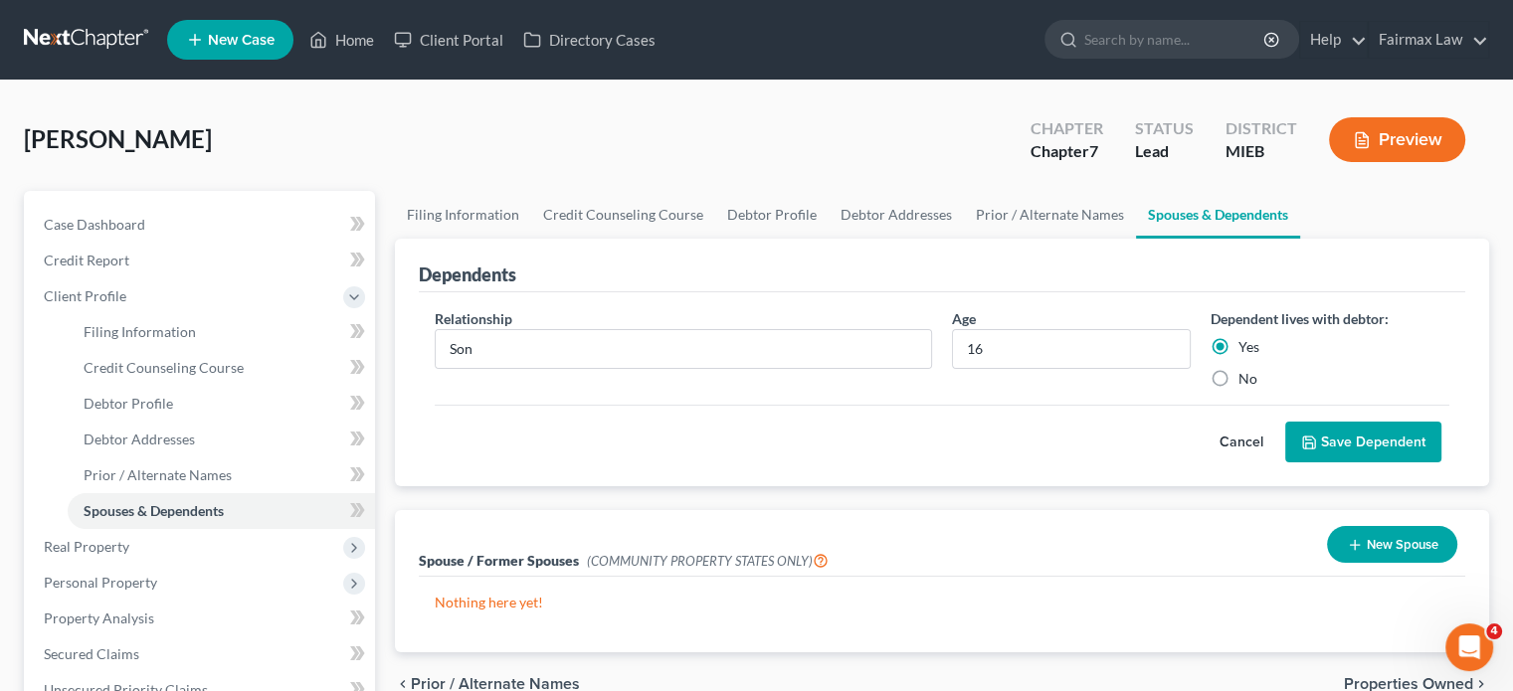
click at [1330, 464] on button "Save Dependent" at bounding box center [1363, 443] width 156 height 42
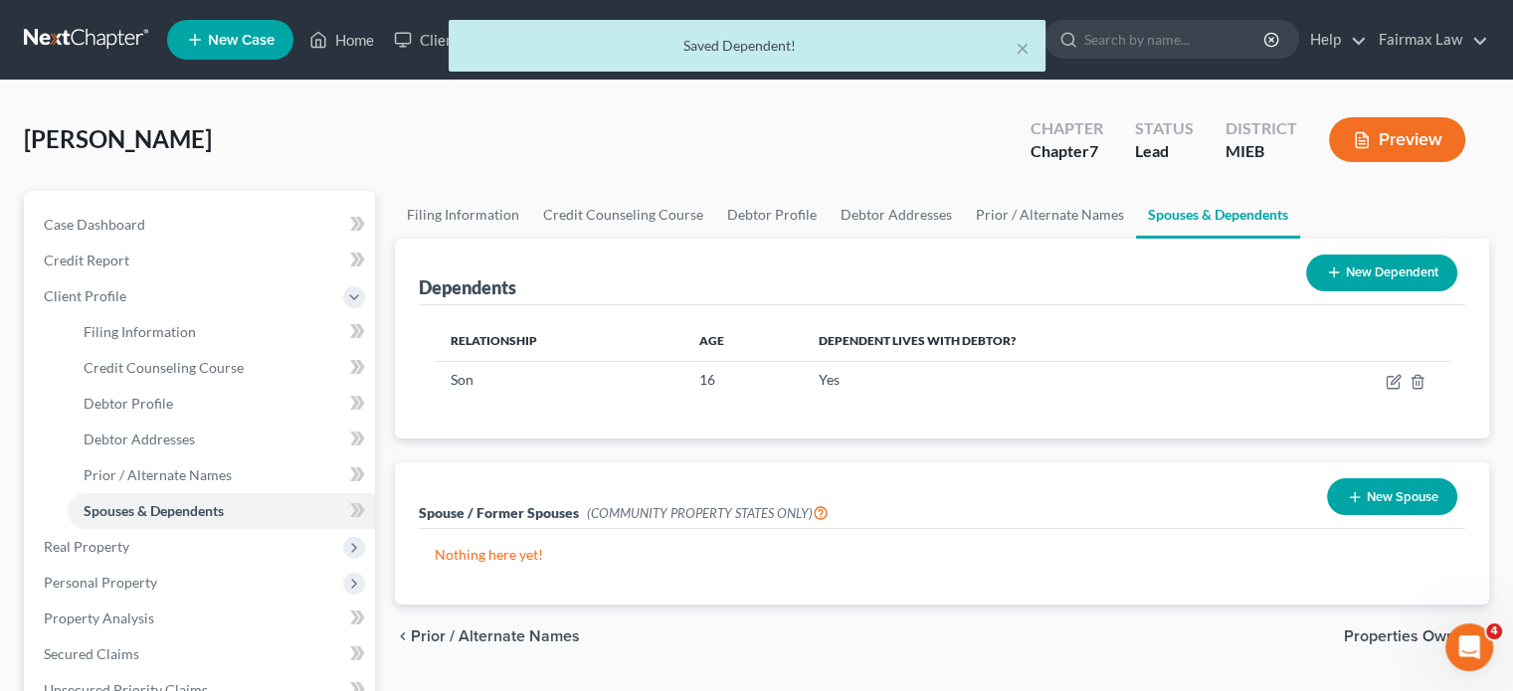
click at [1306, 291] on button "New Dependent" at bounding box center [1381, 273] width 151 height 37
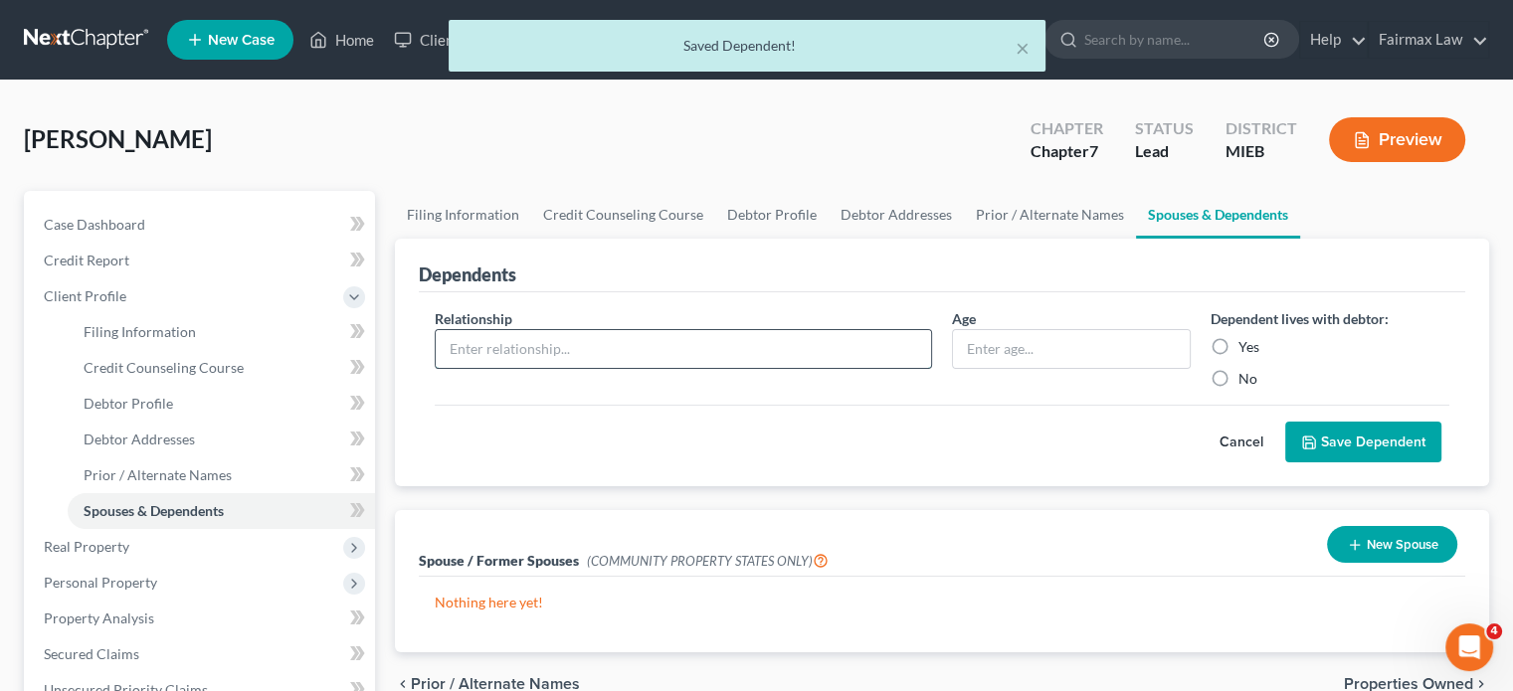
click at [538, 368] on input "text" at bounding box center [683, 349] width 495 height 38
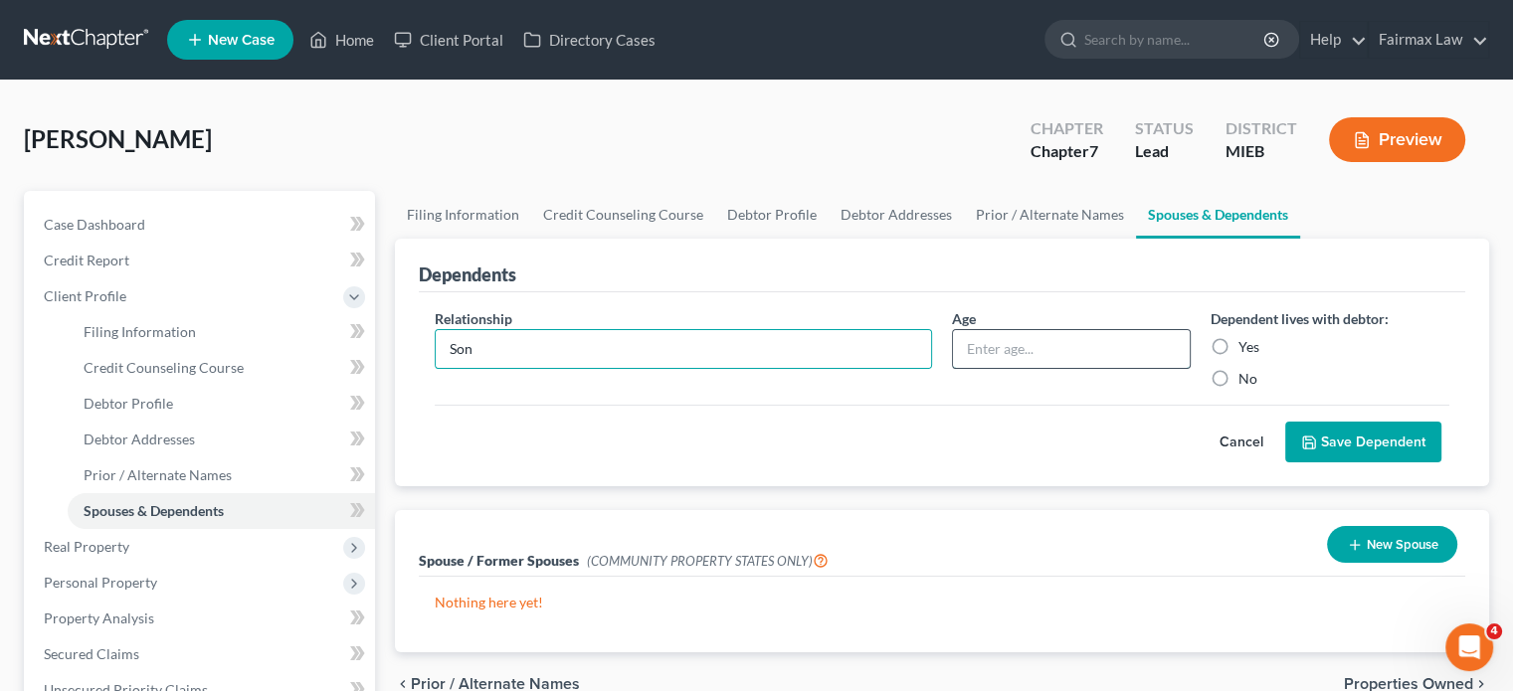
click at [981, 368] on input "text" at bounding box center [1071, 349] width 237 height 38
click at [1239, 357] on label "Yes" at bounding box center [1249, 347] width 21 height 20
click at [1247, 350] on input "Yes" at bounding box center [1253, 343] width 13 height 13
click at [1307, 464] on button "Save Dependent" at bounding box center [1363, 443] width 156 height 42
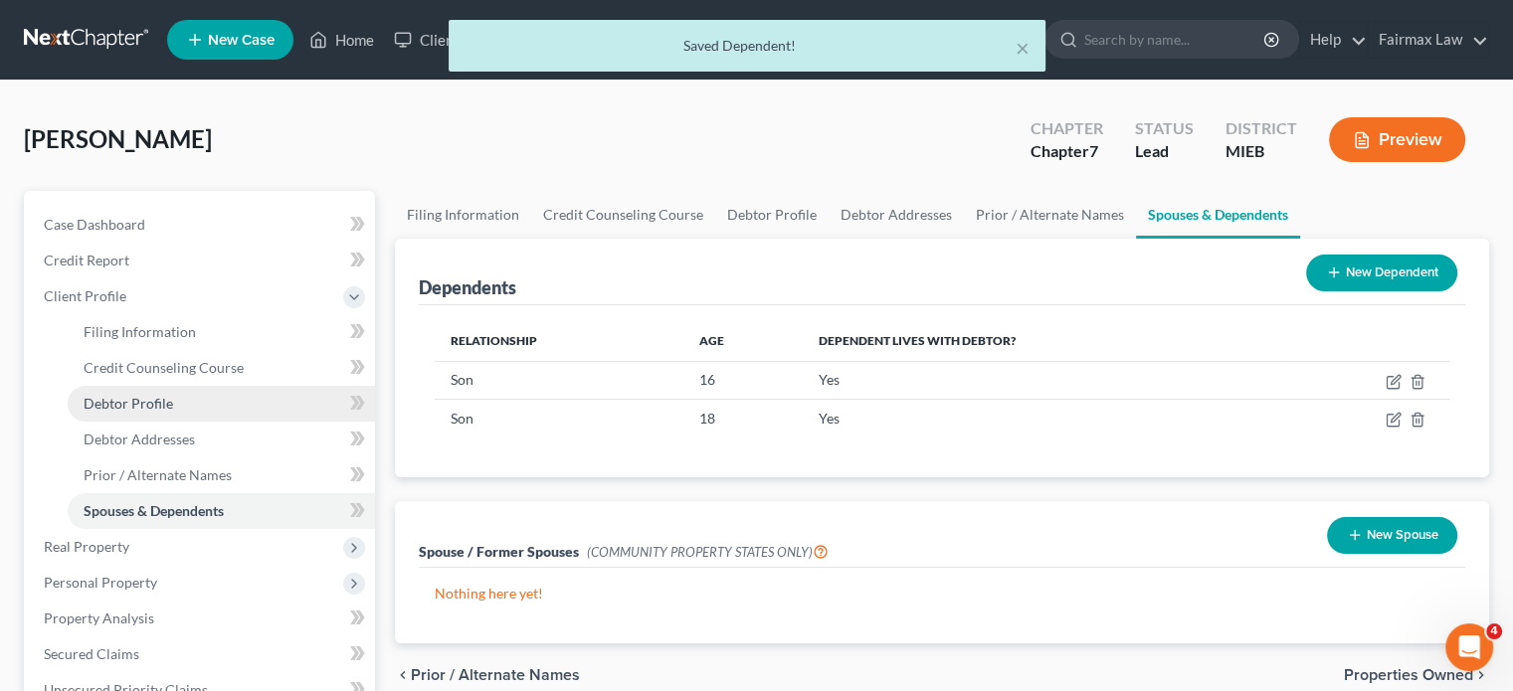
click at [173, 412] on span "Debtor Profile" at bounding box center [129, 403] width 90 height 17
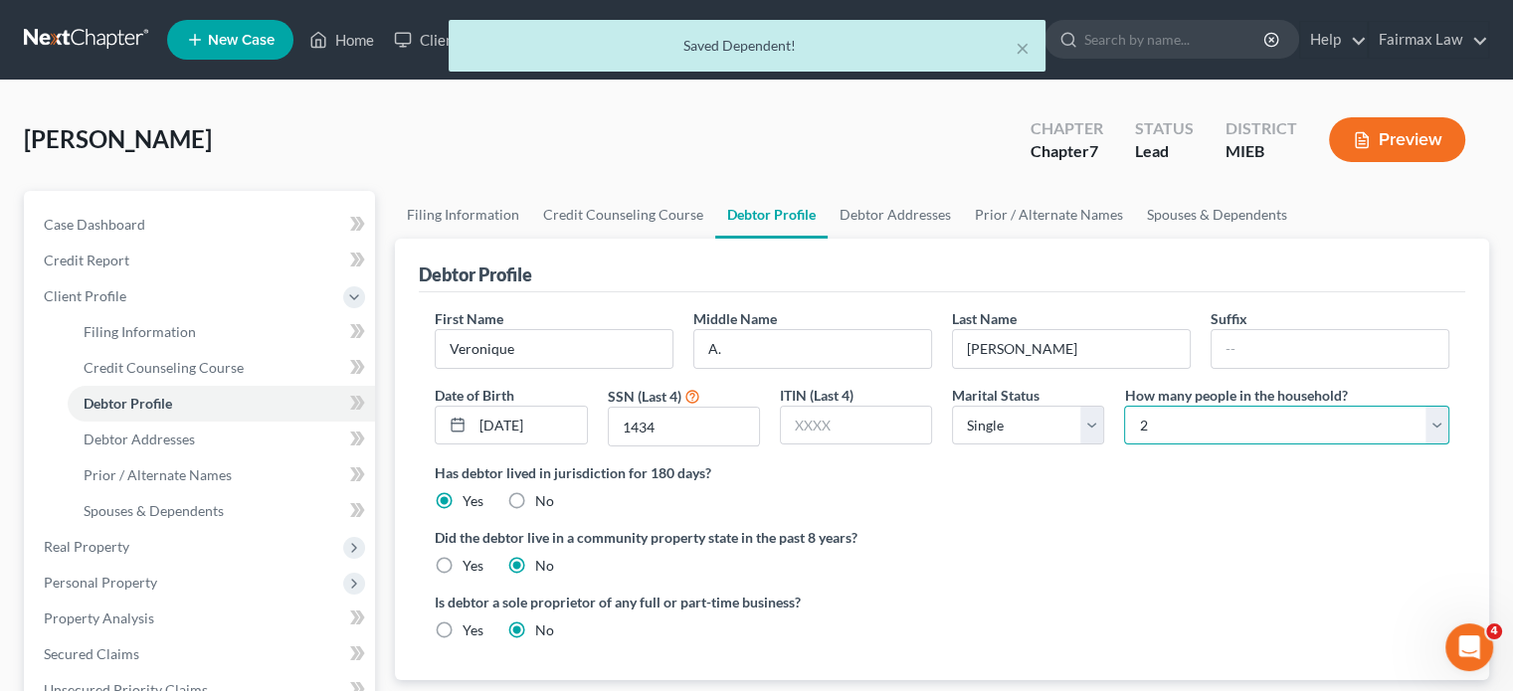
click at [1212, 446] on select "Select 1 2 3 4 5 6 7 8 9 10 11 12 13 14 15 16 17 18 19 20" at bounding box center [1286, 426] width 325 height 40
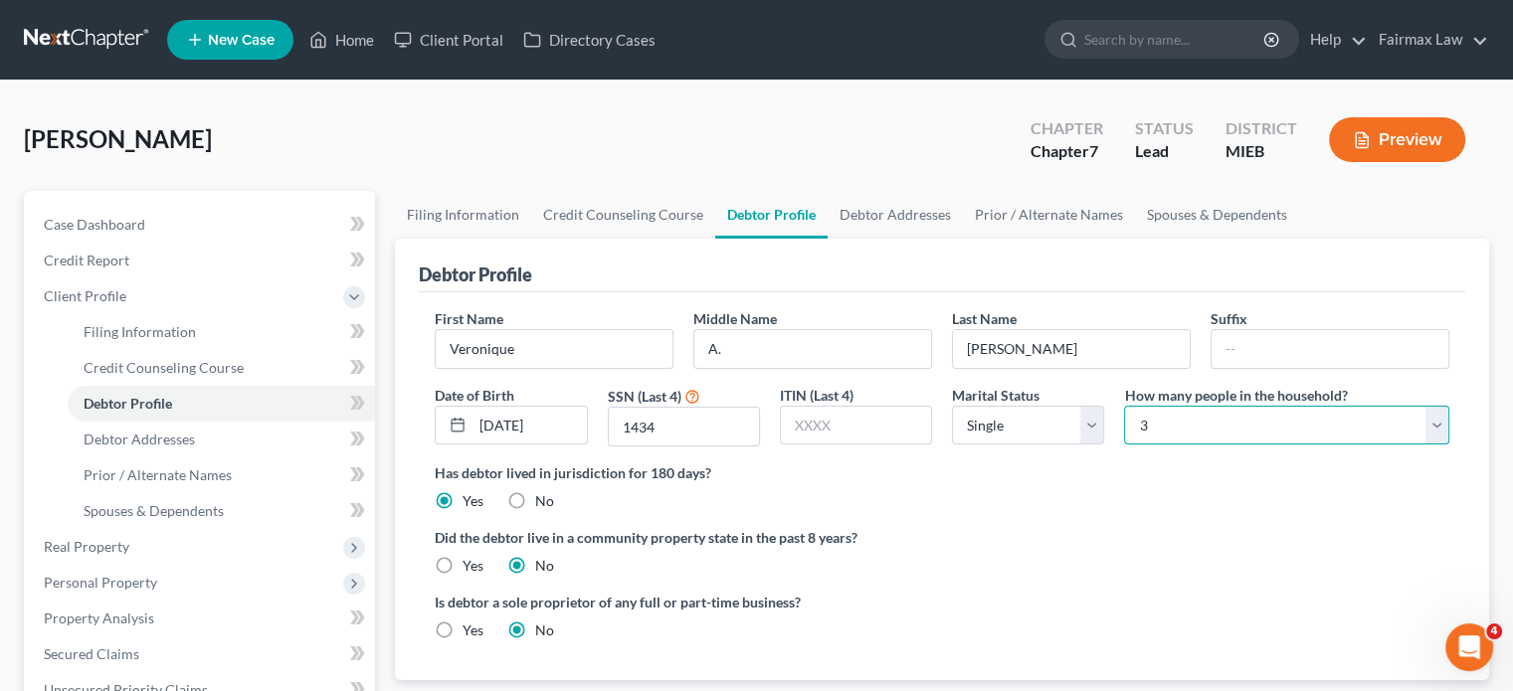
click at [1124, 446] on select "Select 1 2 3 4 5 6 7 8 9 10 11 12 13 14 15 16 17 18 19 20" at bounding box center [1286, 426] width 325 height 40
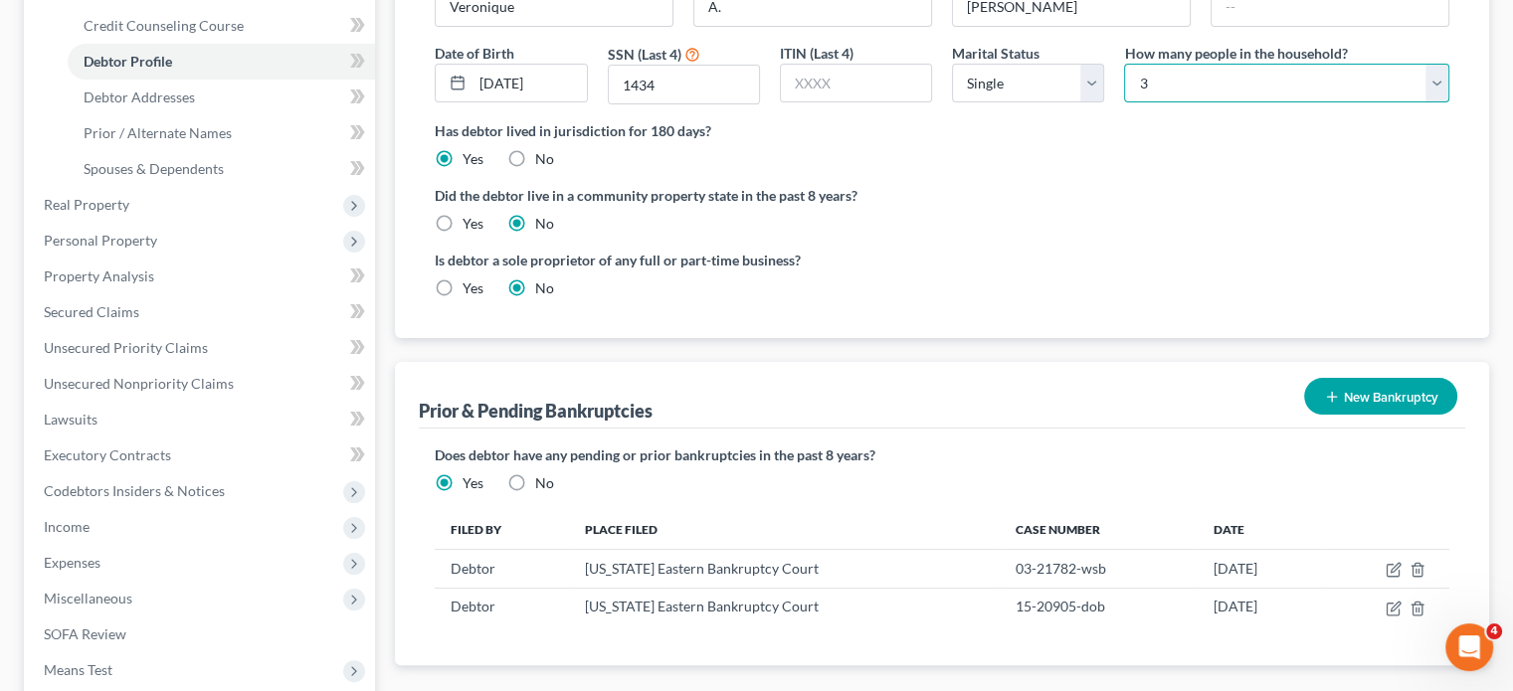
scroll to position [342, 0]
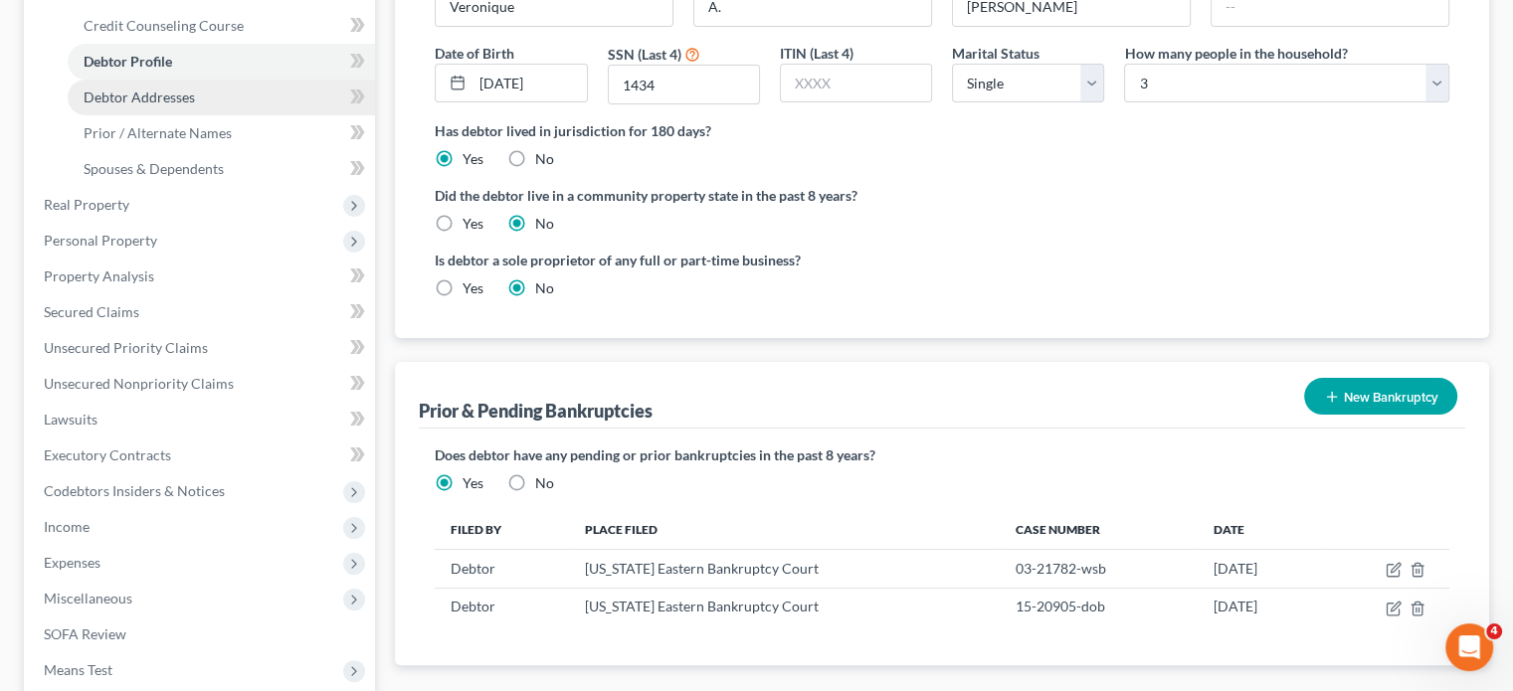
click at [253, 115] on link "Debtor Addresses" at bounding box center [221, 98] width 307 height 36
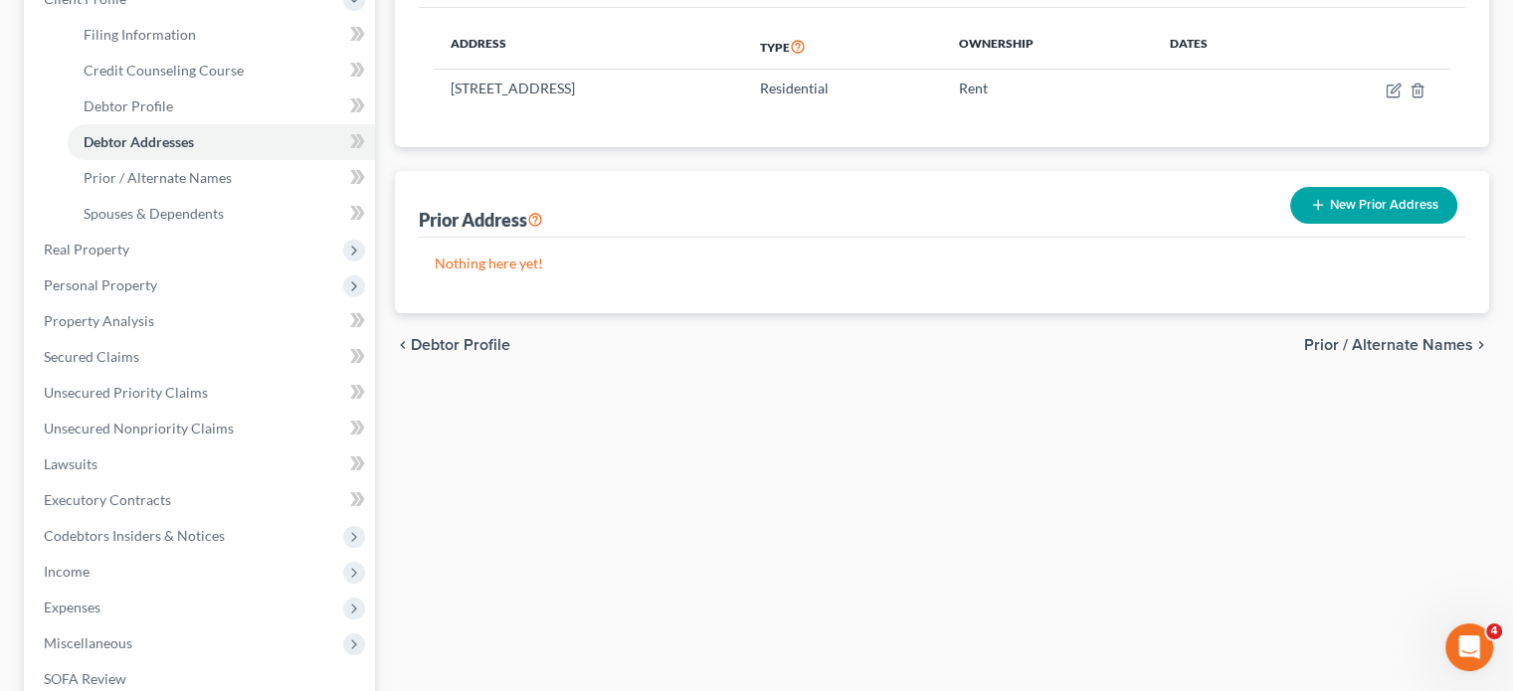
scroll to position [308, 0]
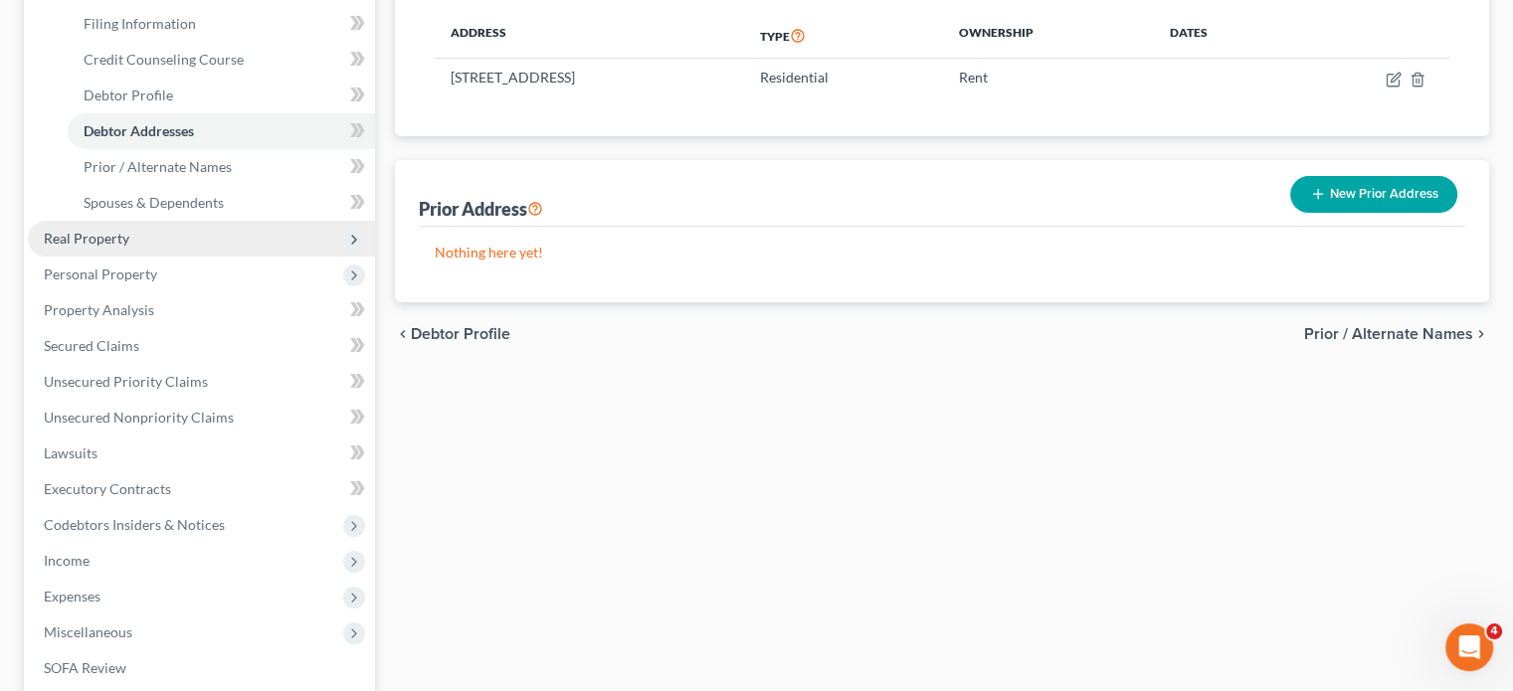
click at [242, 257] on span "Real Property" at bounding box center [201, 239] width 347 height 36
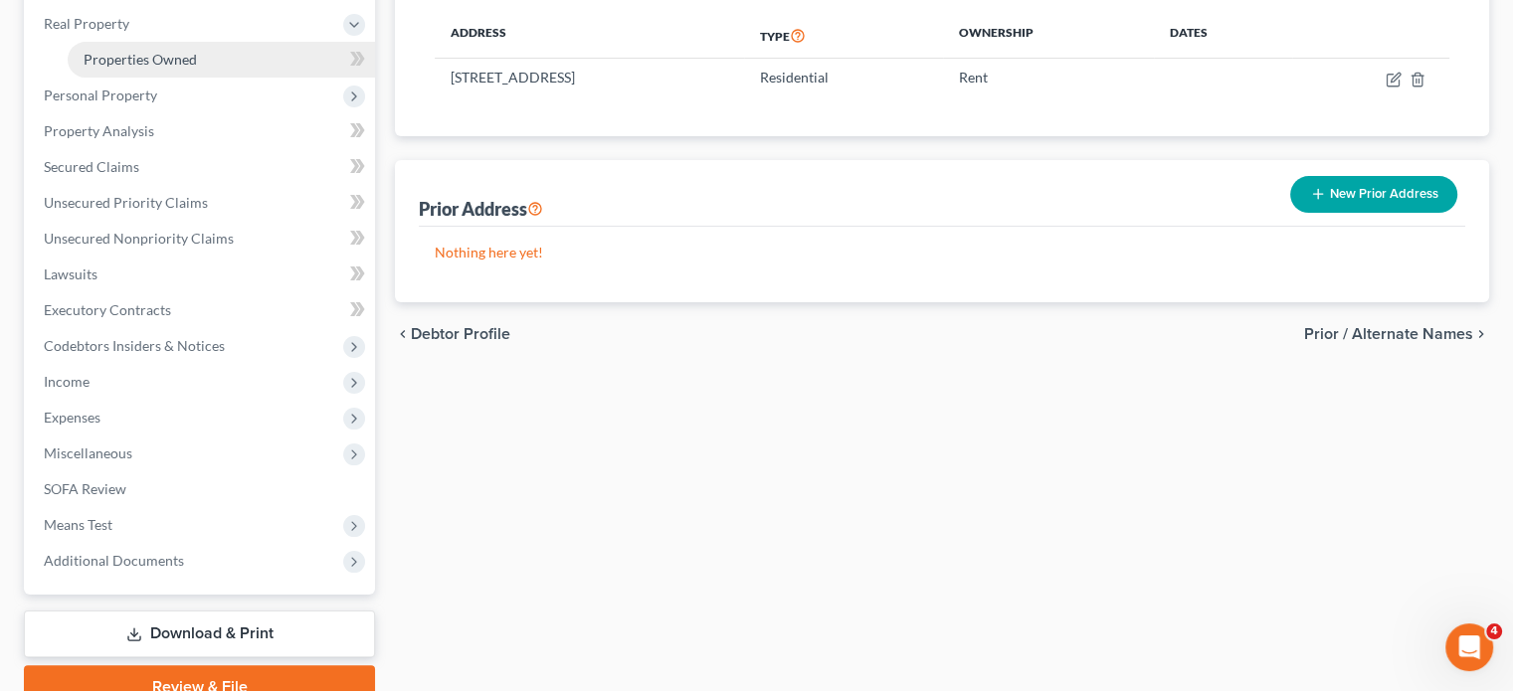
click at [197, 68] on span "Properties Owned" at bounding box center [140, 59] width 113 height 17
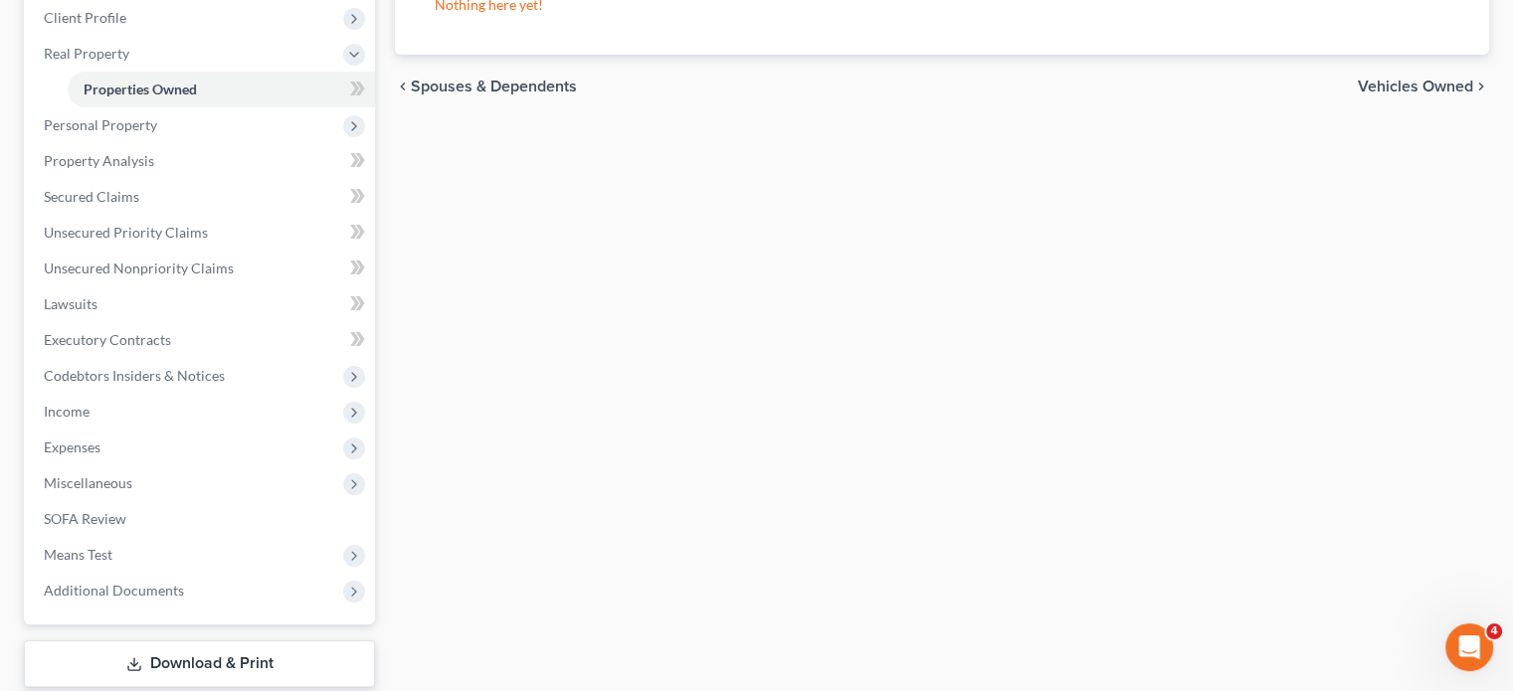
scroll to position [322, 0]
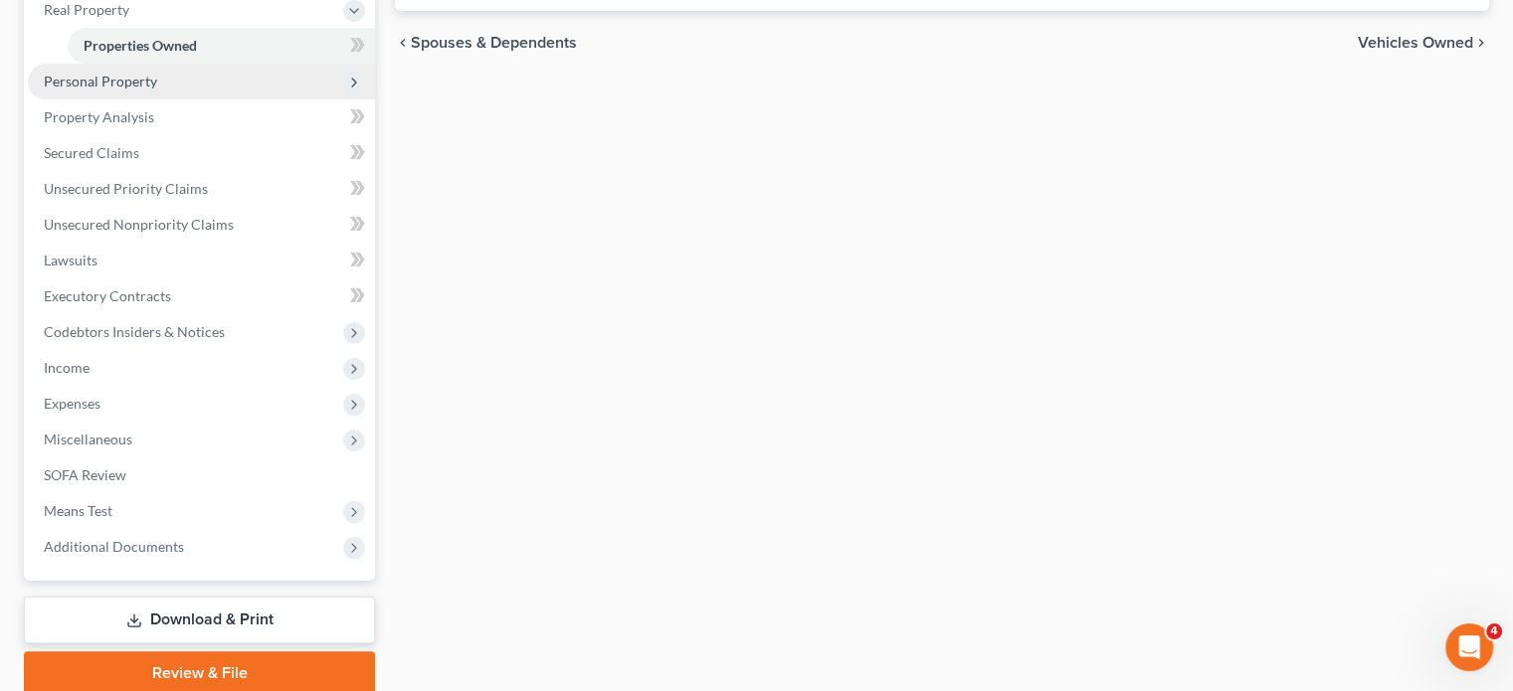
click at [219, 99] on span "Personal Property" at bounding box center [201, 82] width 347 height 36
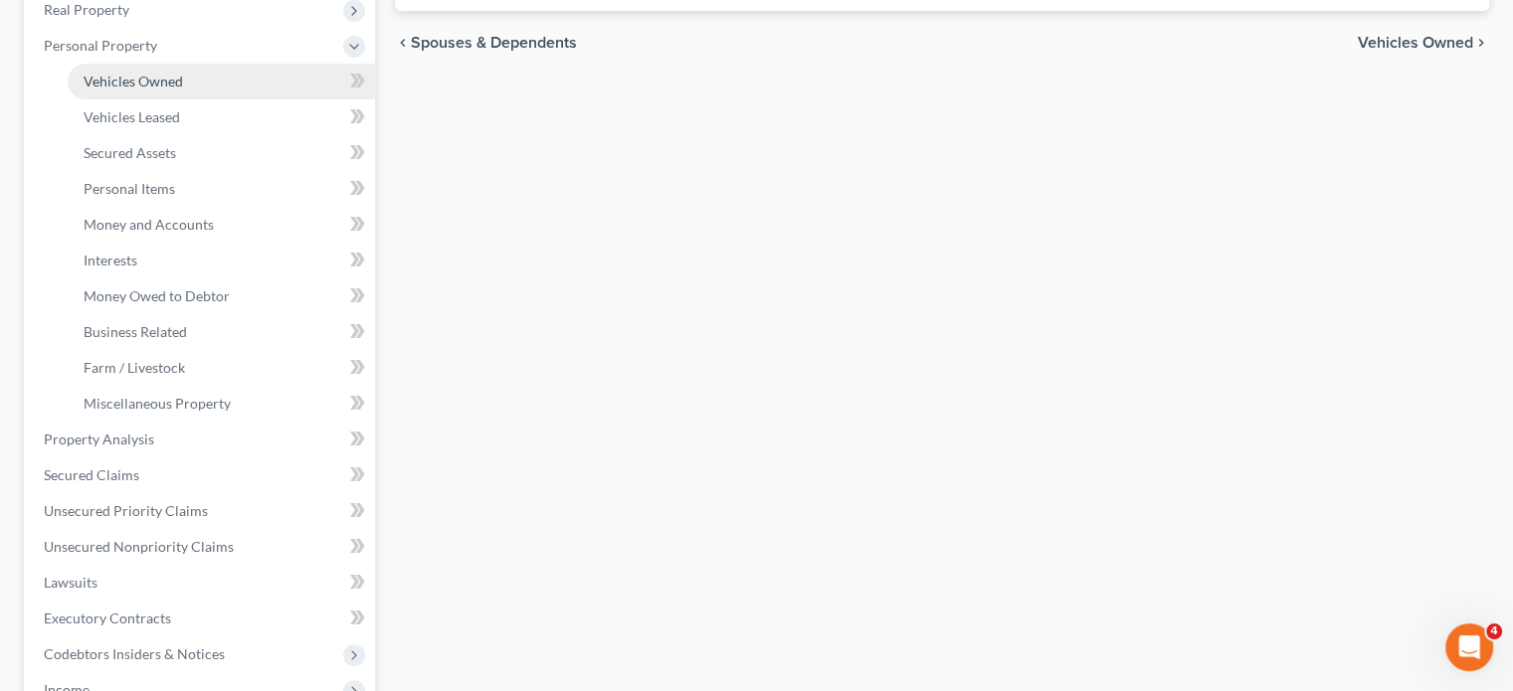
click at [183, 90] on span "Vehicles Owned" at bounding box center [133, 81] width 99 height 17
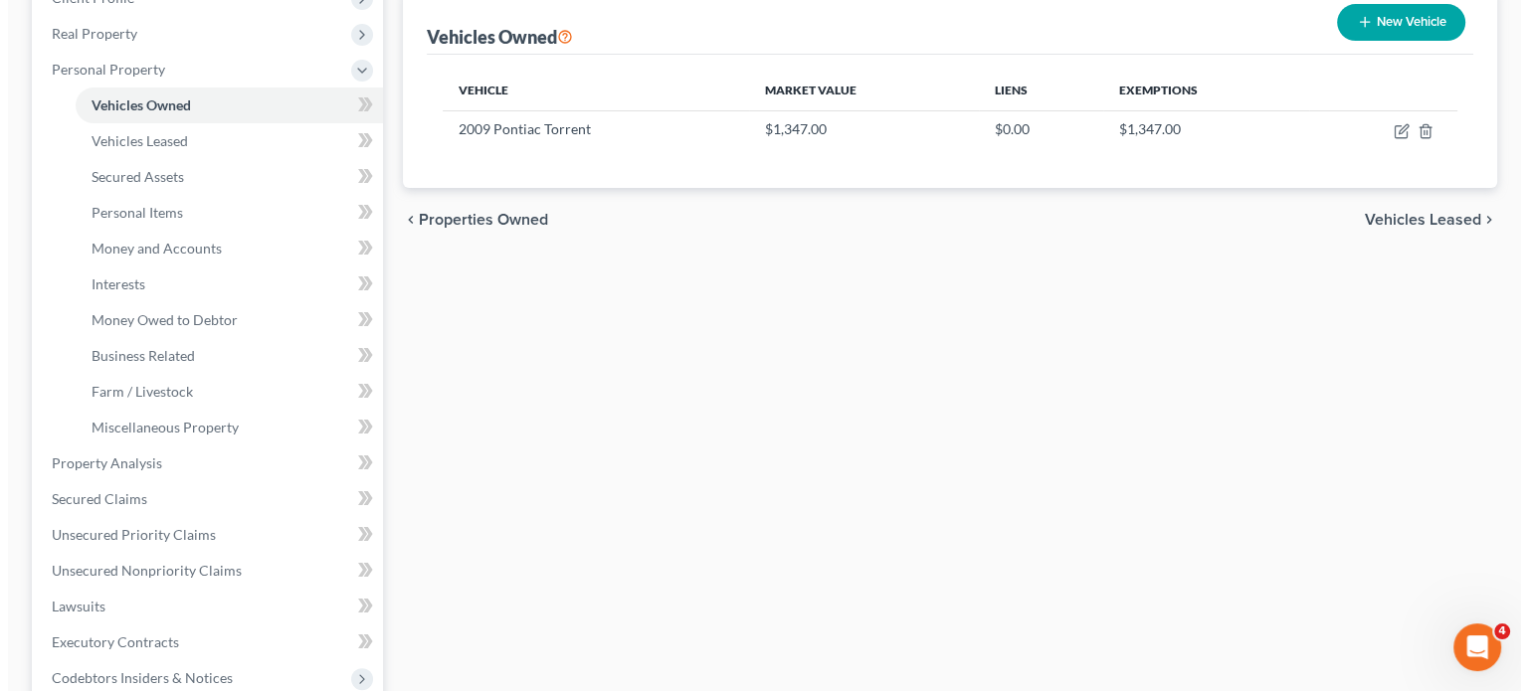
scroll to position [301, 0]
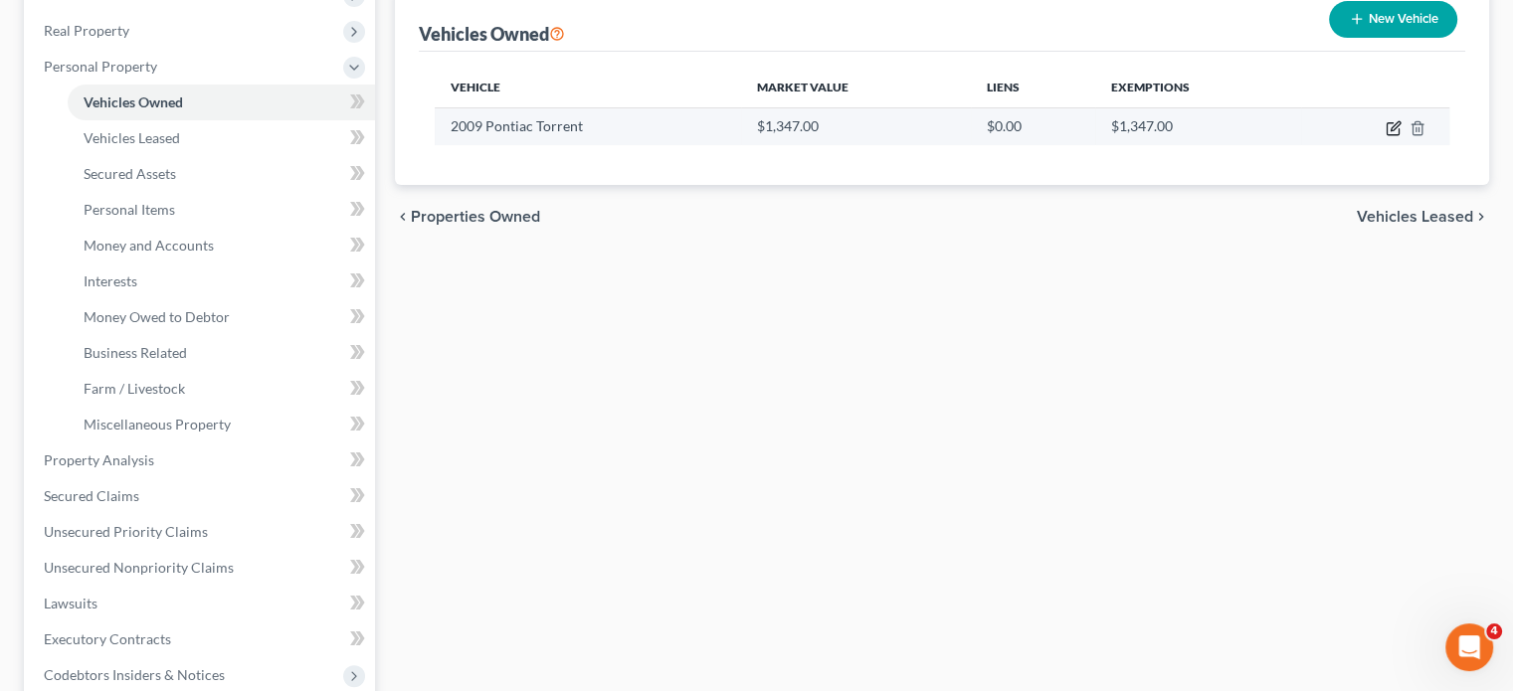
click at [1386, 136] on icon "button" at bounding box center [1394, 128] width 16 height 16
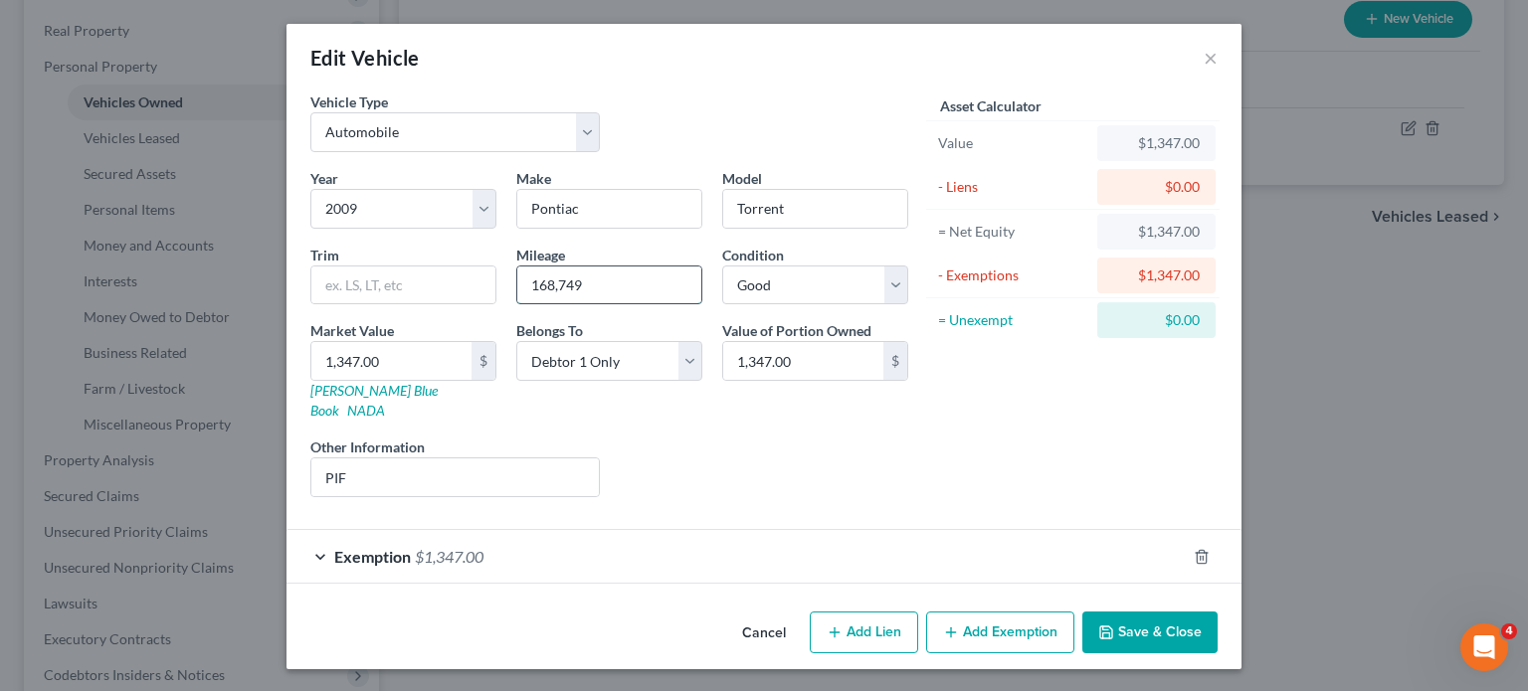
click at [543, 304] on input "168,749" at bounding box center [609, 286] width 184 height 38
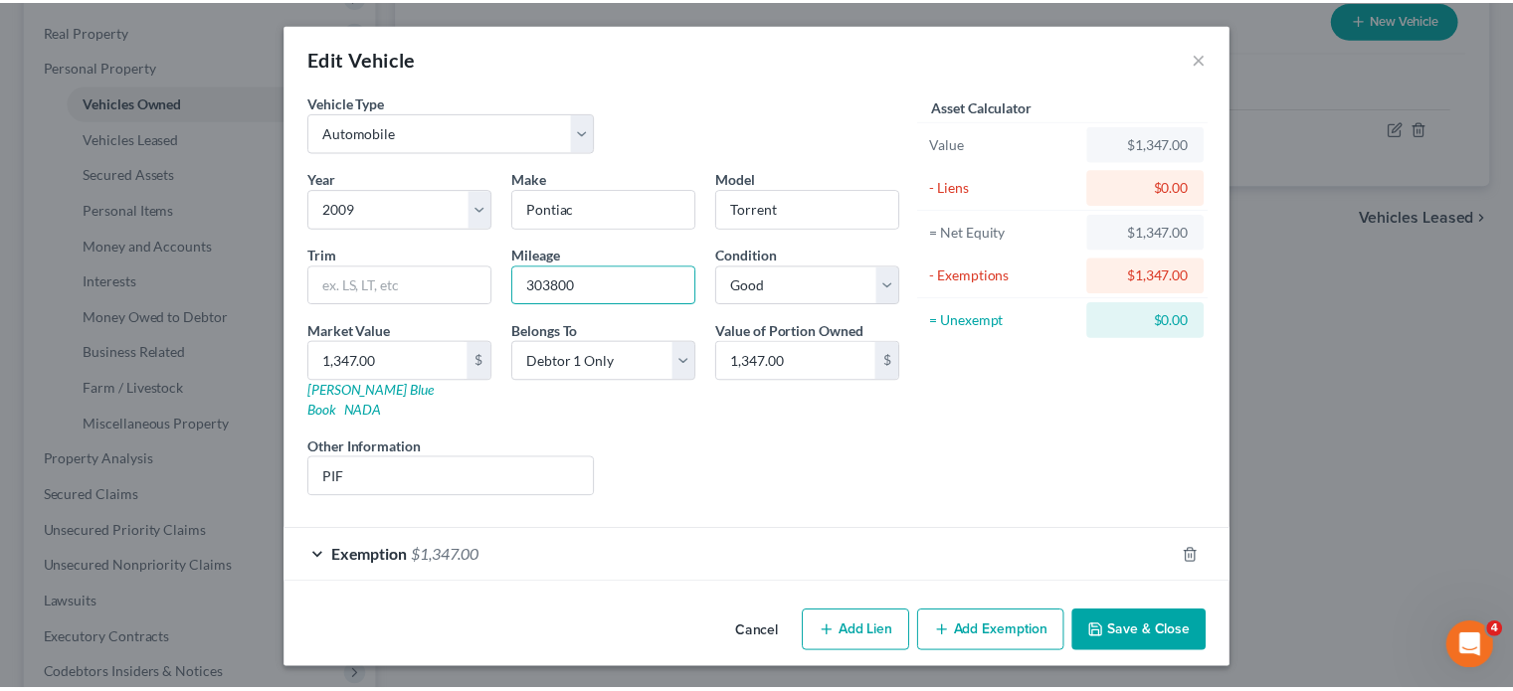
scroll to position [142, 0]
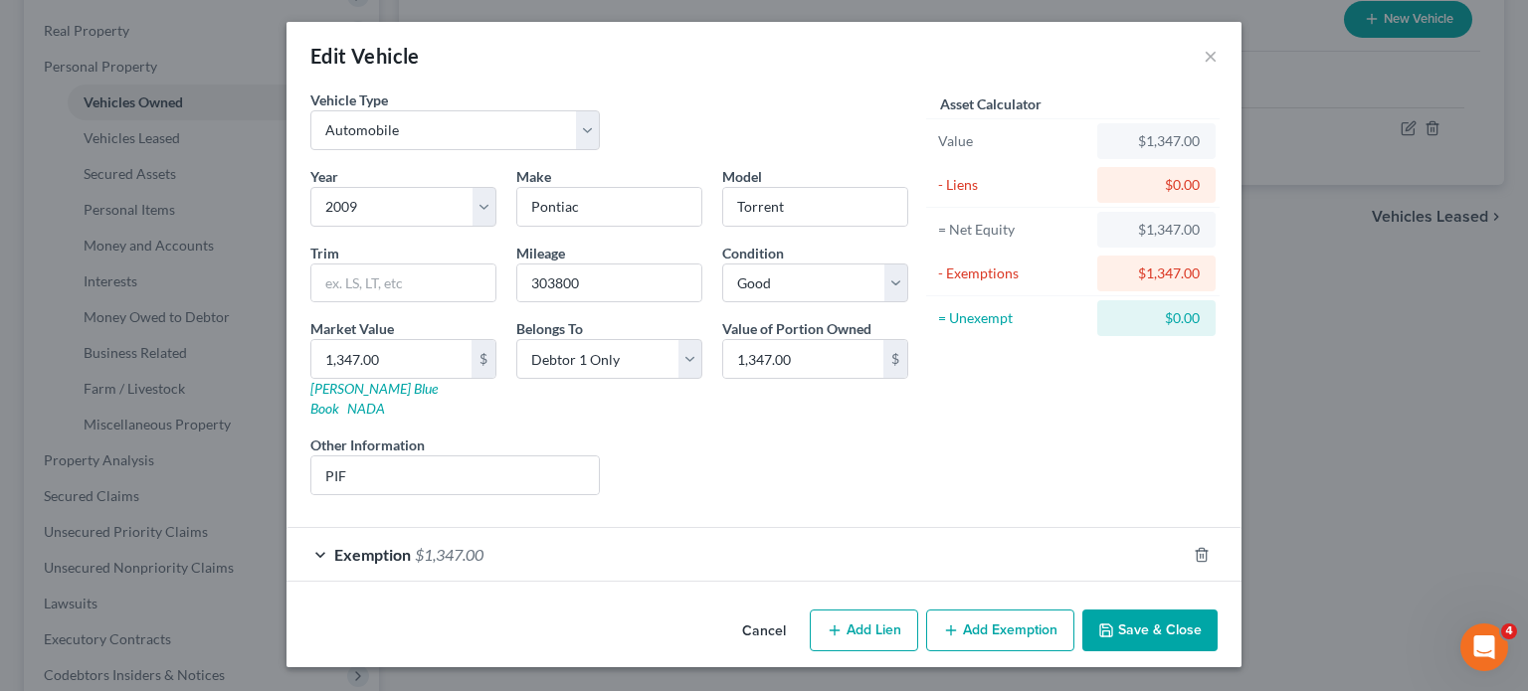
click at [1218, 631] on button "Save & Close" at bounding box center [1149, 631] width 135 height 42
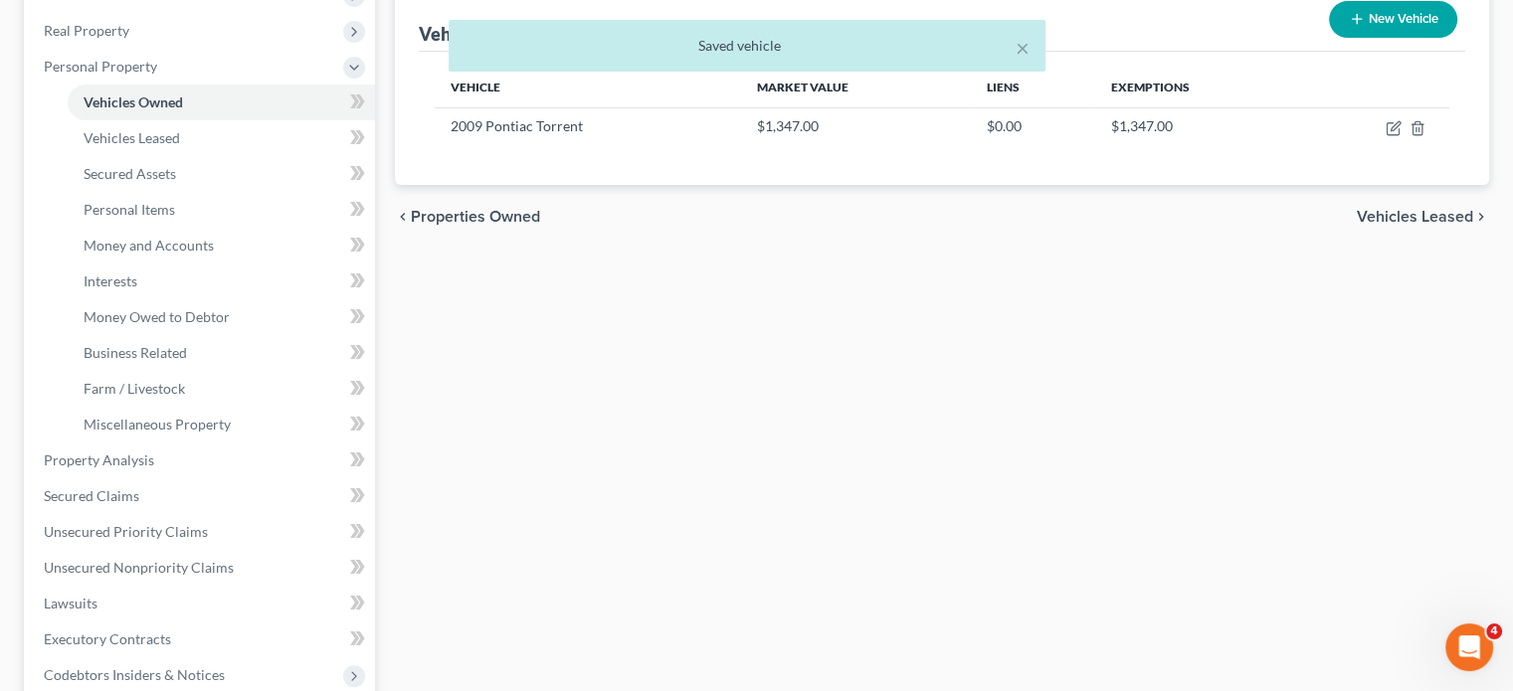
scroll to position [373, 0]
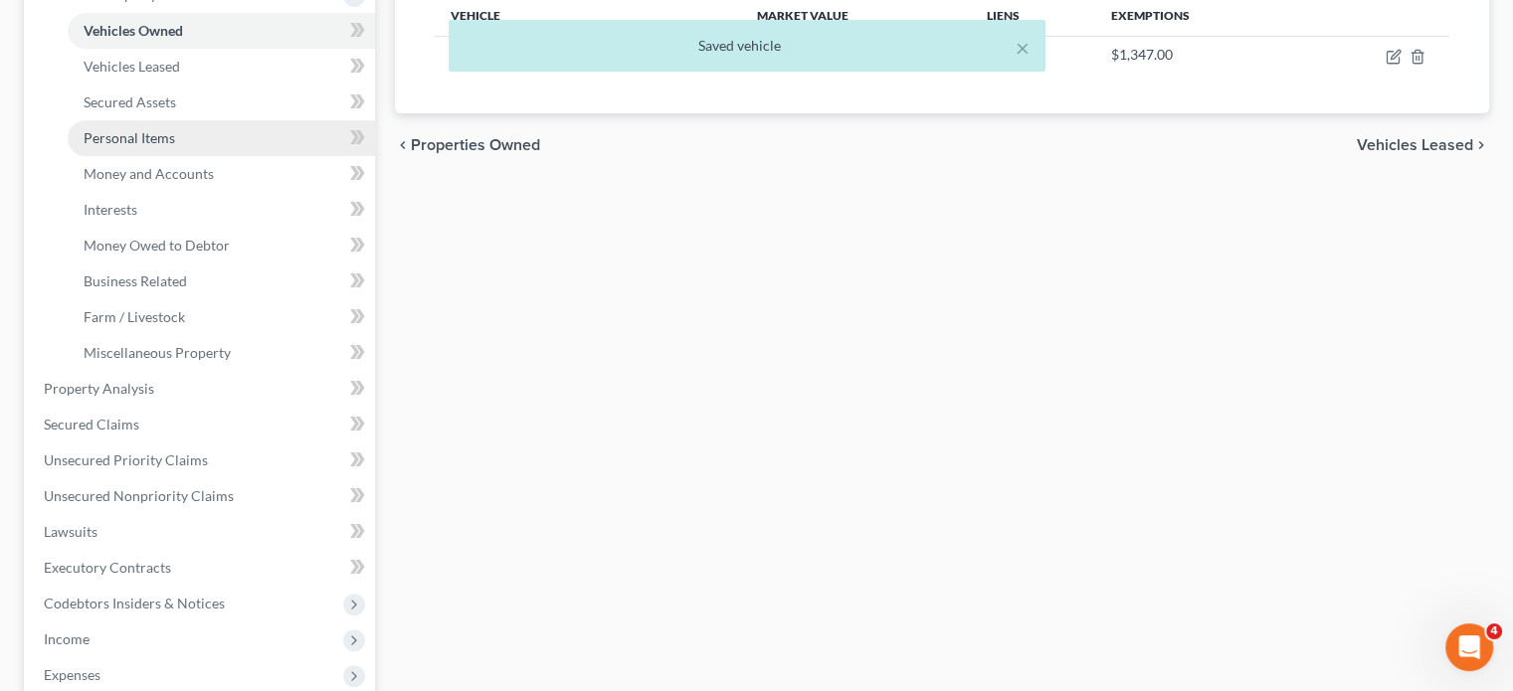
click at [235, 156] on link "Personal Items" at bounding box center [221, 138] width 307 height 36
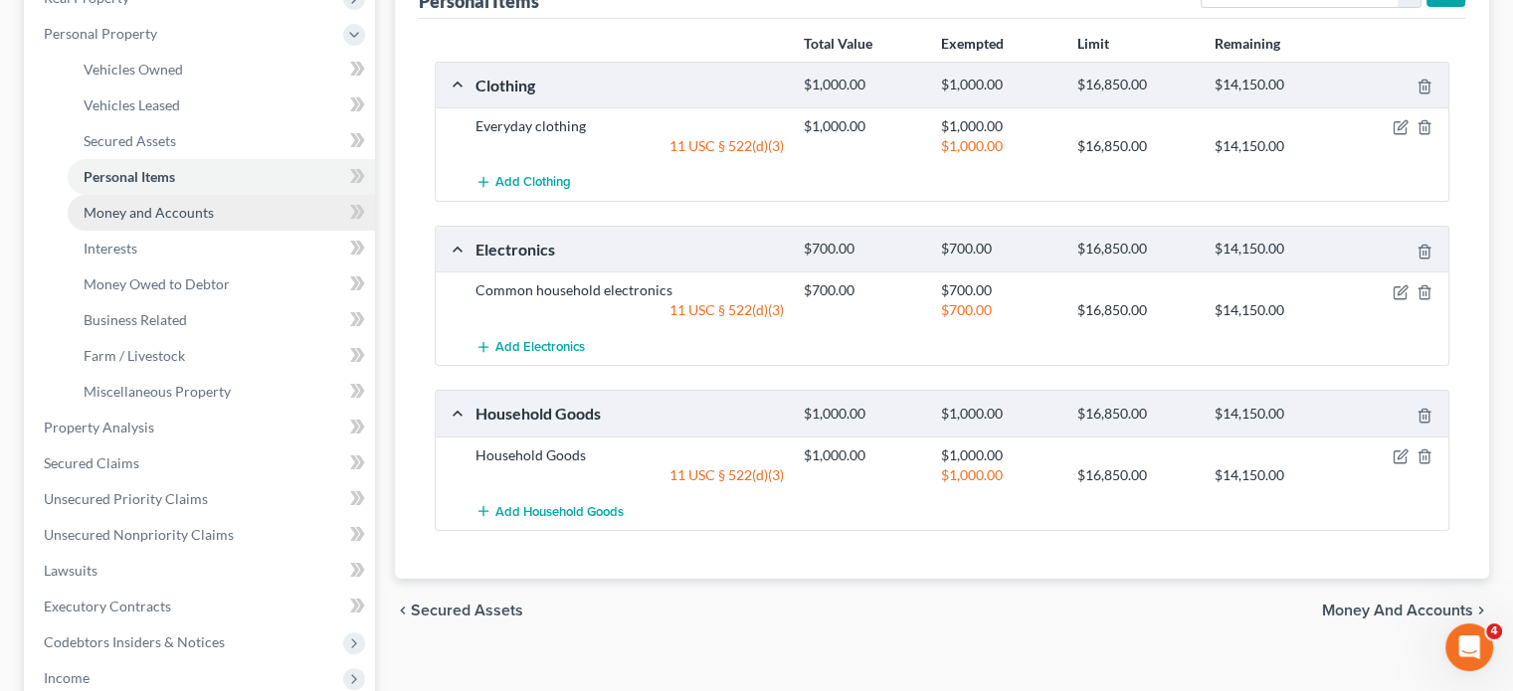
click at [139, 221] on span "Money and Accounts" at bounding box center [149, 212] width 130 height 17
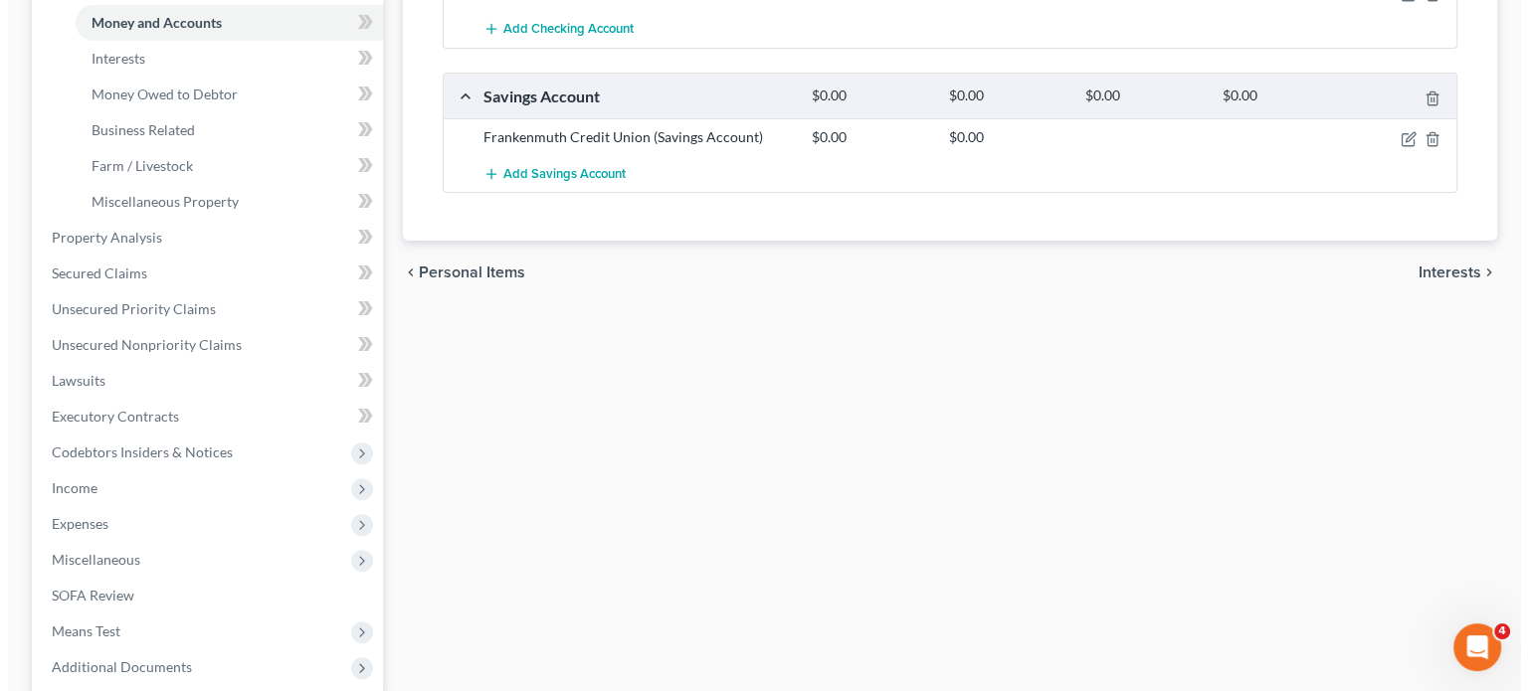
scroll to position [539, 0]
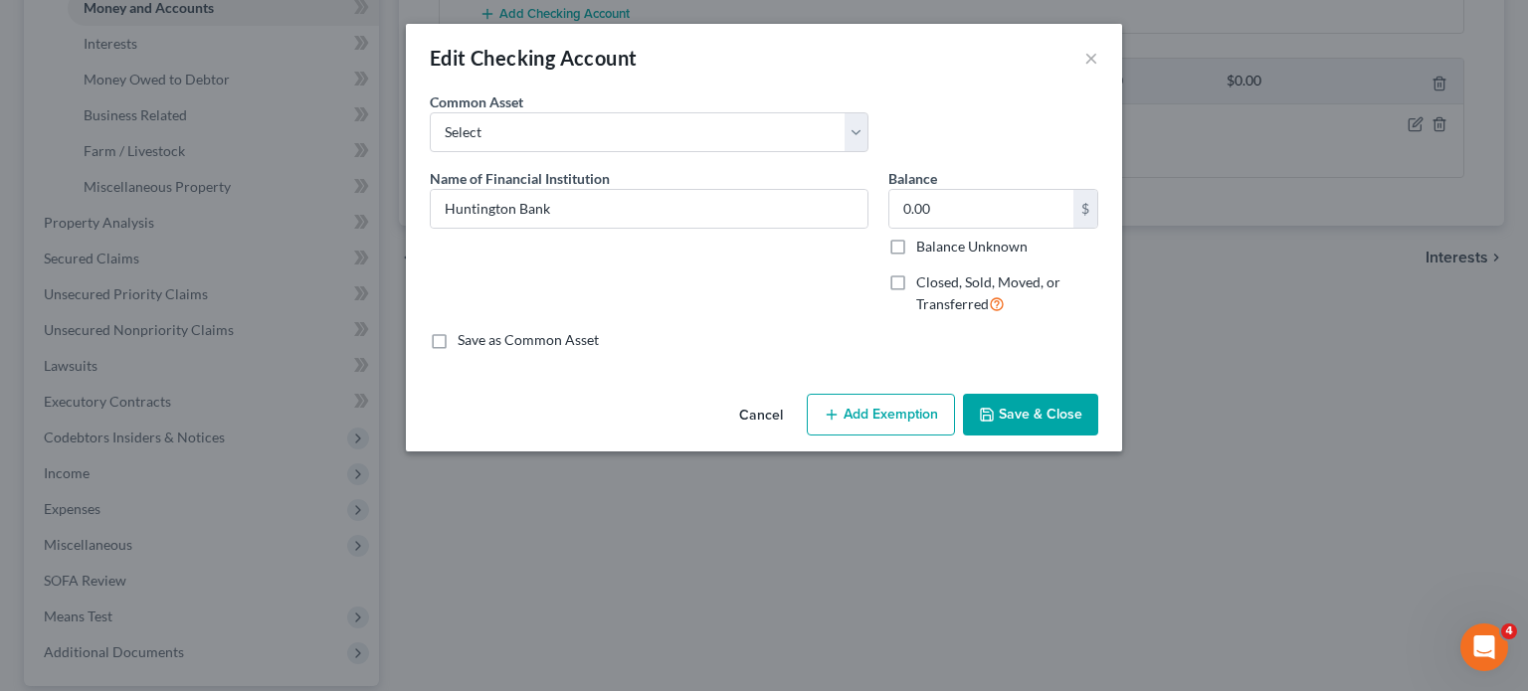
click at [925, 315] on label "Closed, Sold, Moved, or Transferred" at bounding box center [1007, 294] width 182 height 43
click at [925, 286] on input "Closed, Sold, Moved, or Transferred" at bounding box center [930, 279] width 13 height 13
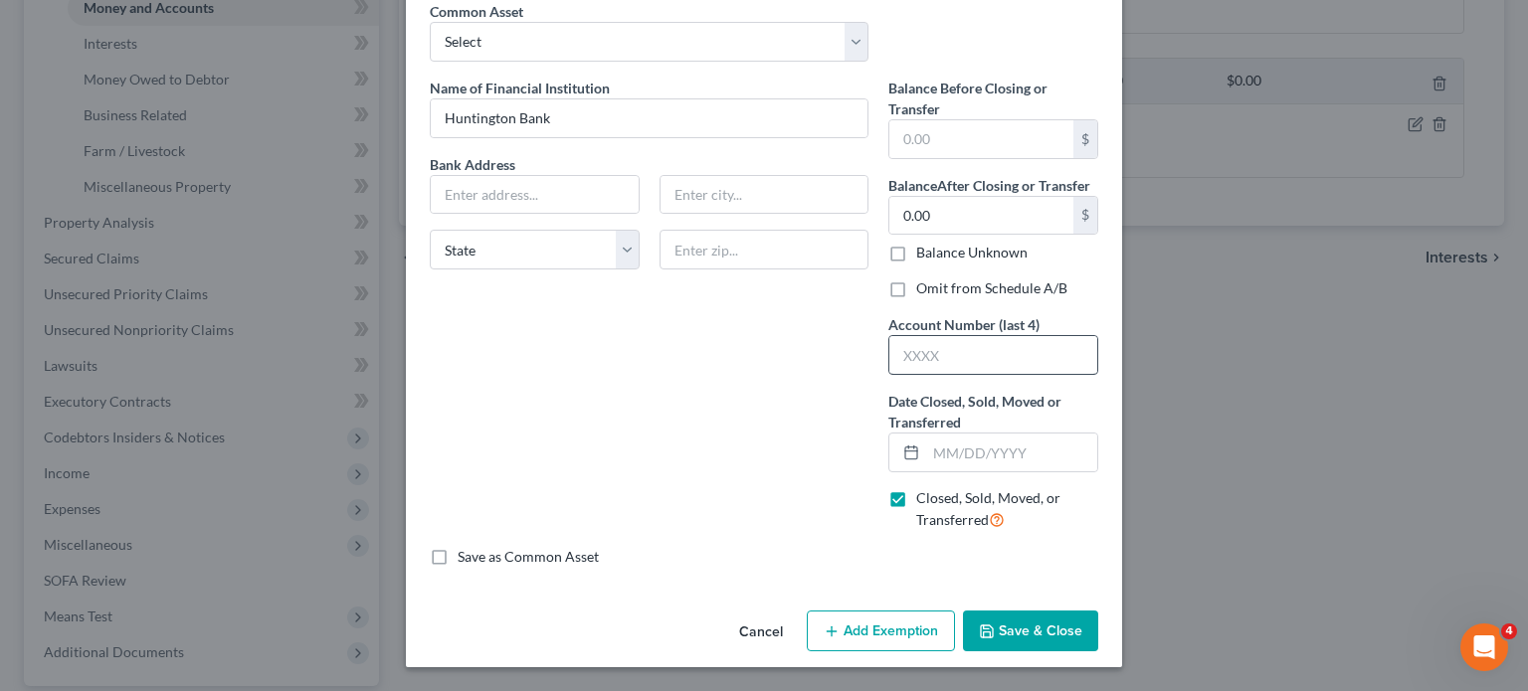
scroll to position [130, 0]
click at [960, 472] on input "text" at bounding box center [1011, 453] width 171 height 38
click at [953, 141] on input "text" at bounding box center [981, 139] width 184 height 38
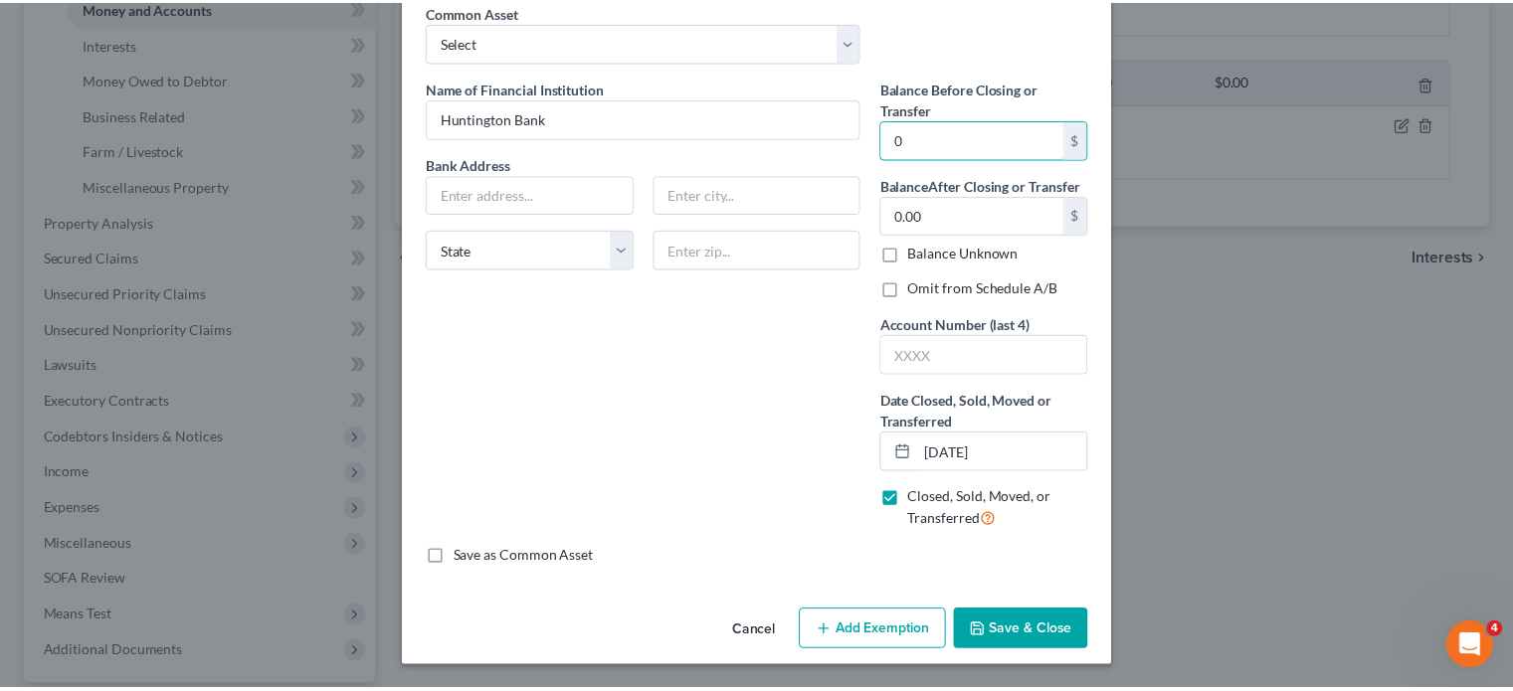
scroll to position [280, 0]
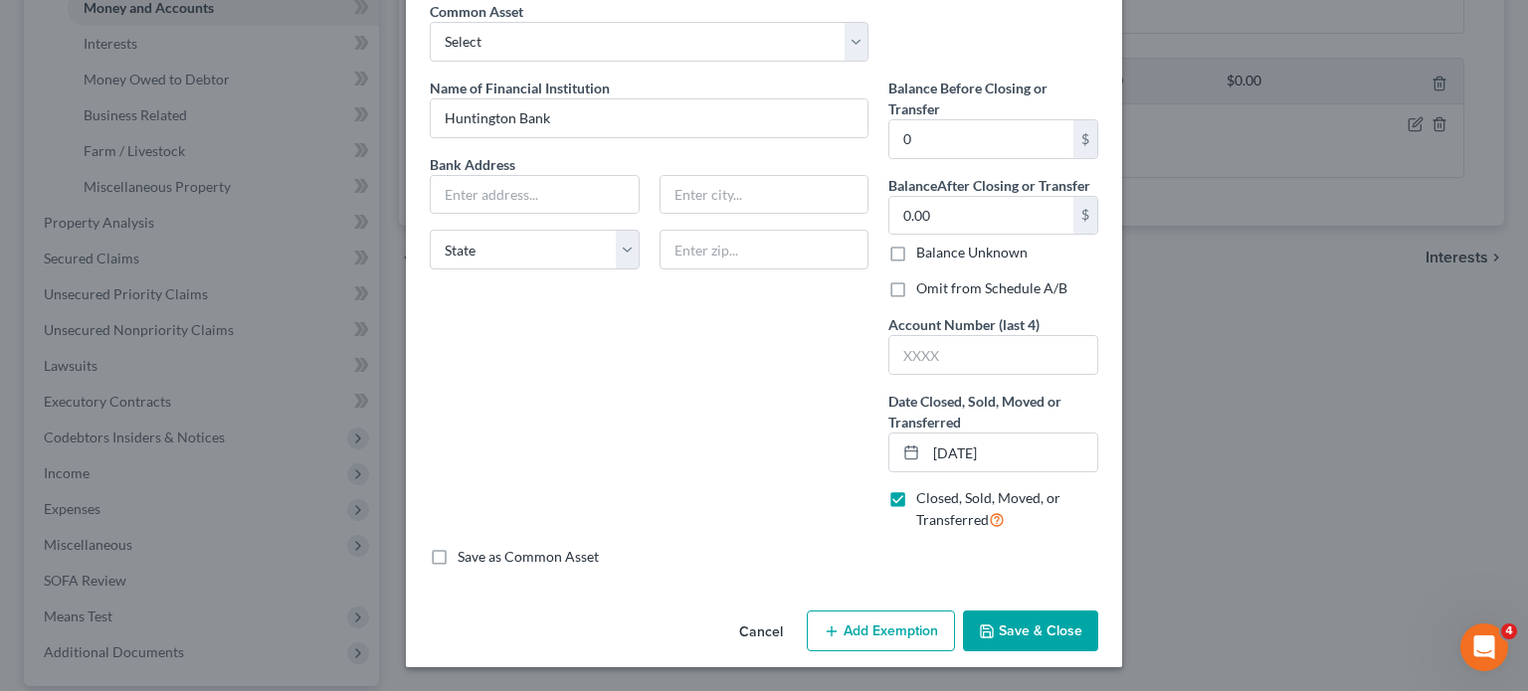
click at [1064, 623] on button "Save & Close" at bounding box center [1030, 632] width 135 height 42
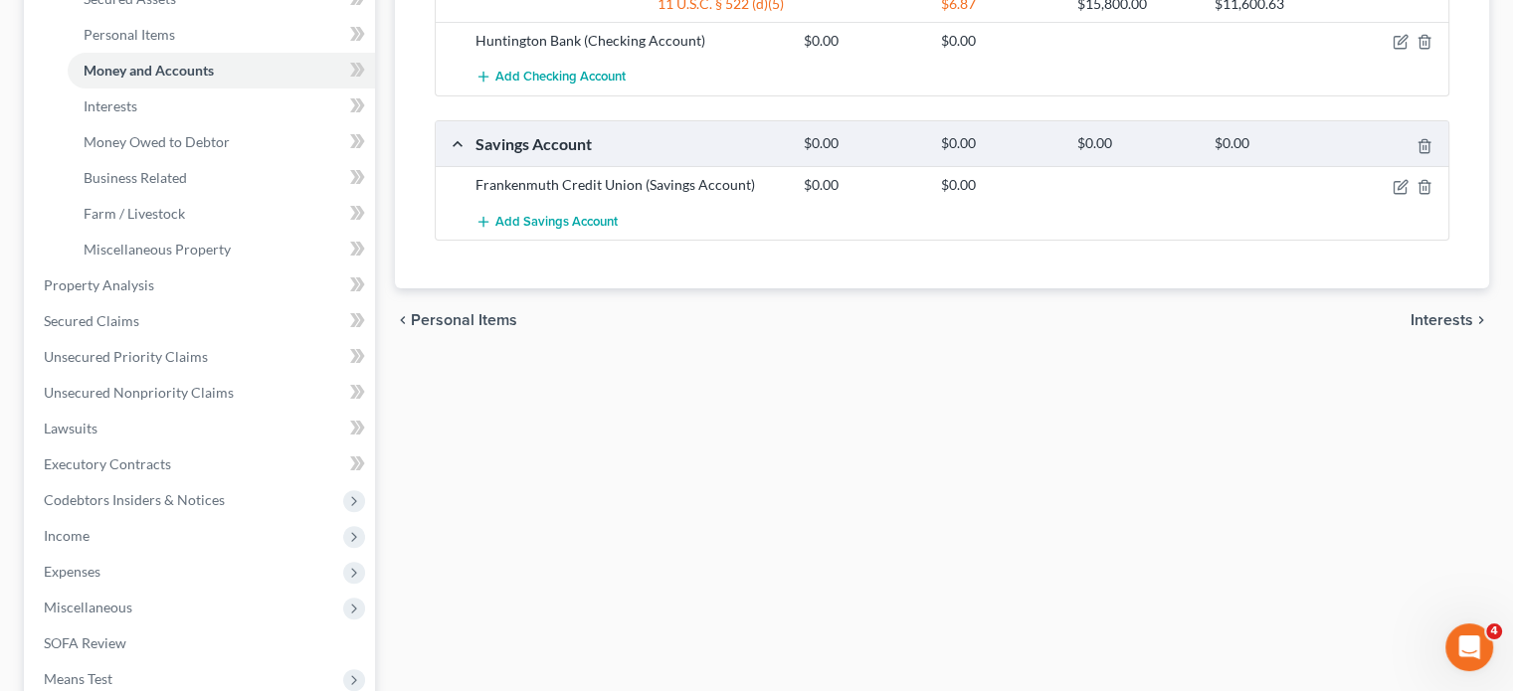
scroll to position [476, 0]
click at [201, 125] on link "Interests" at bounding box center [221, 108] width 307 height 36
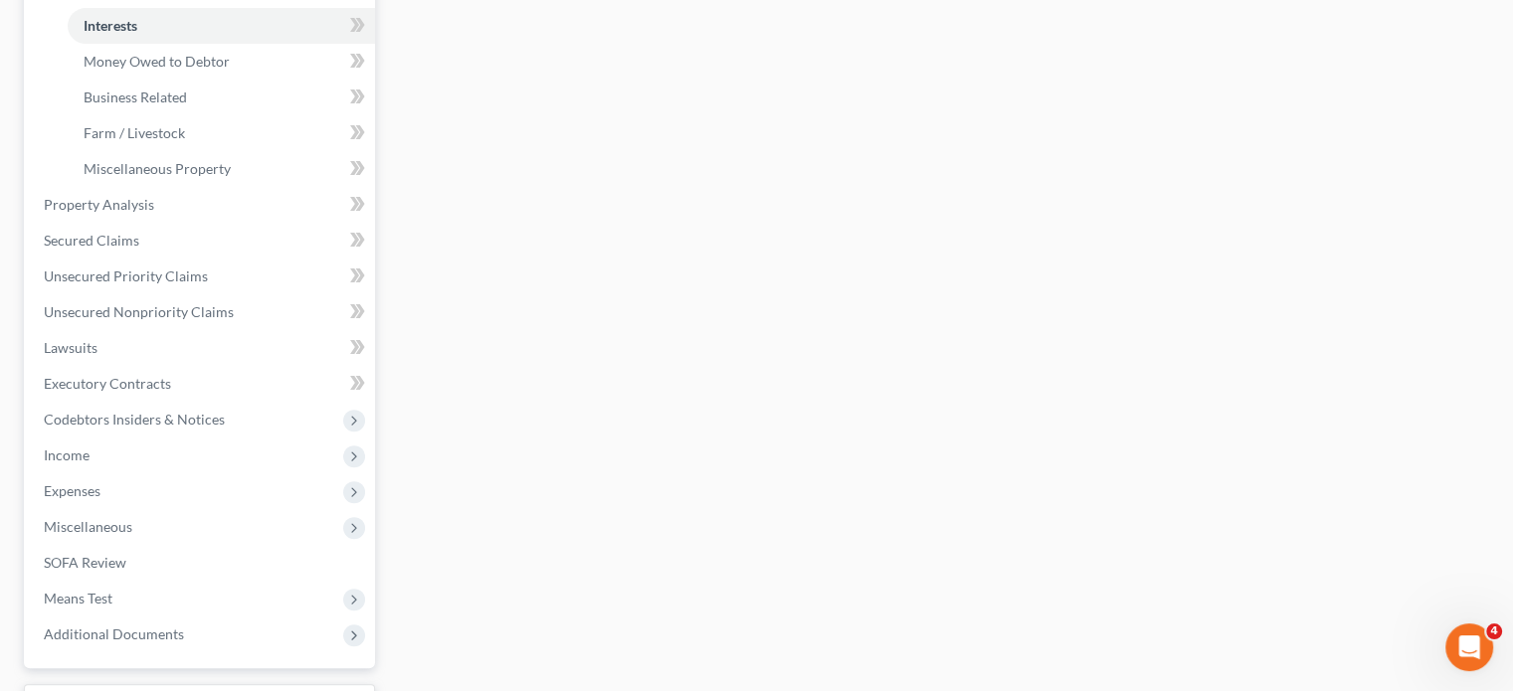
scroll to position [557, 0]
click at [230, 70] on span "Money Owed to Debtor" at bounding box center [157, 61] width 146 height 17
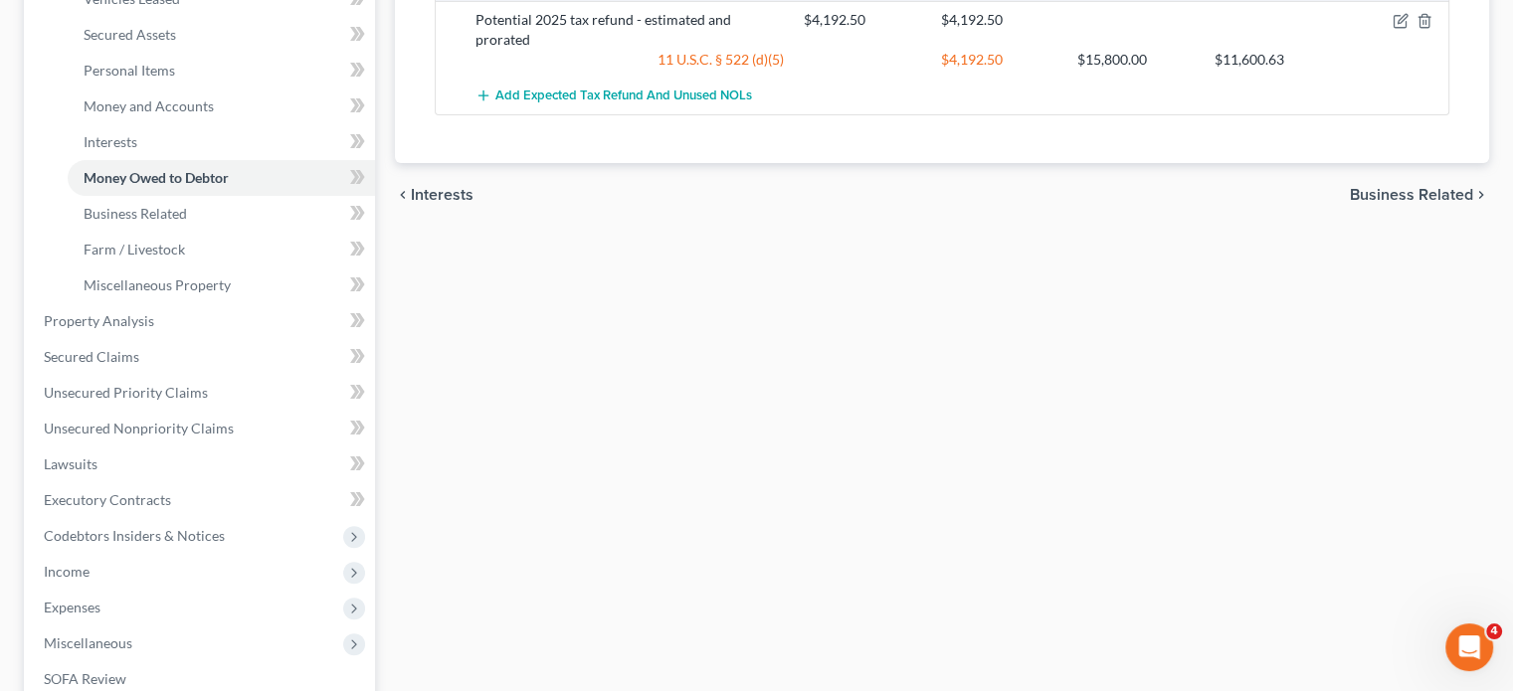
scroll to position [437, 0]
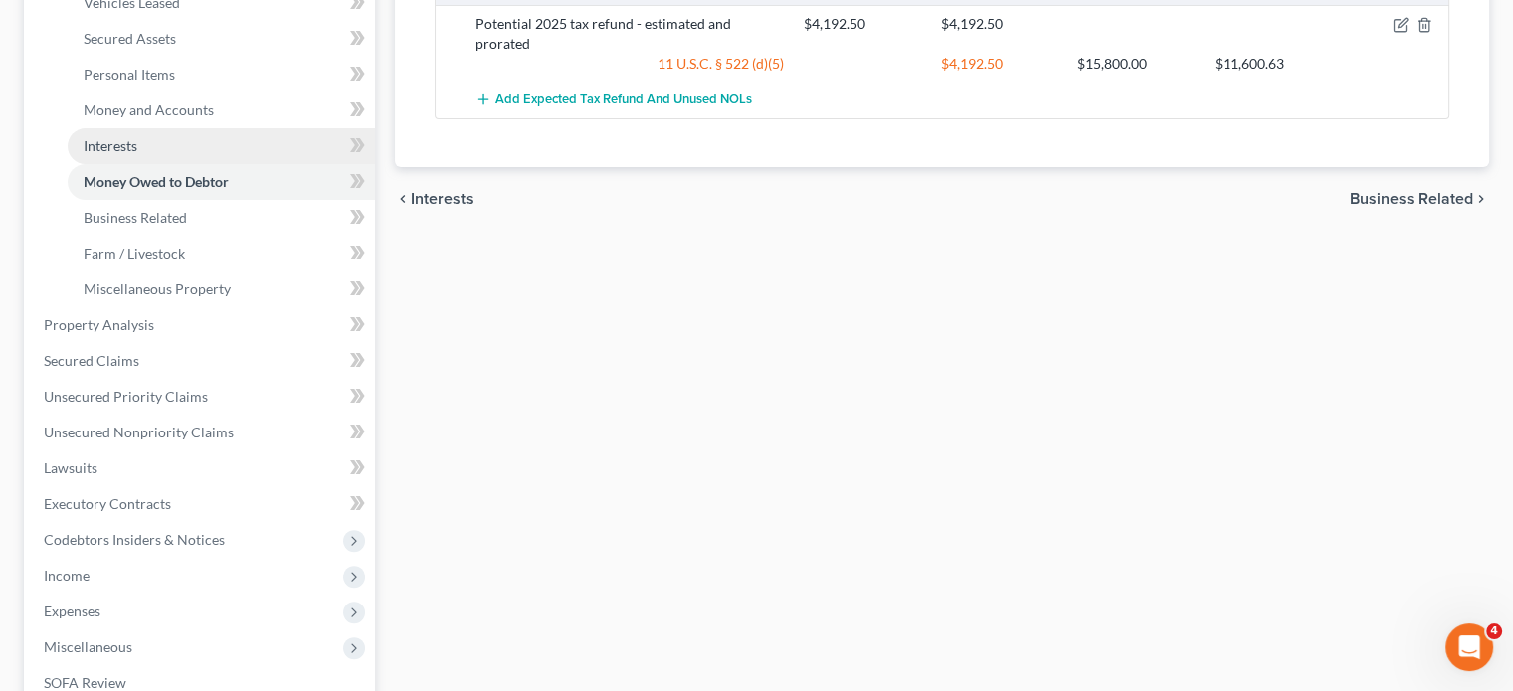
click at [257, 164] on link "Interests" at bounding box center [221, 146] width 307 height 36
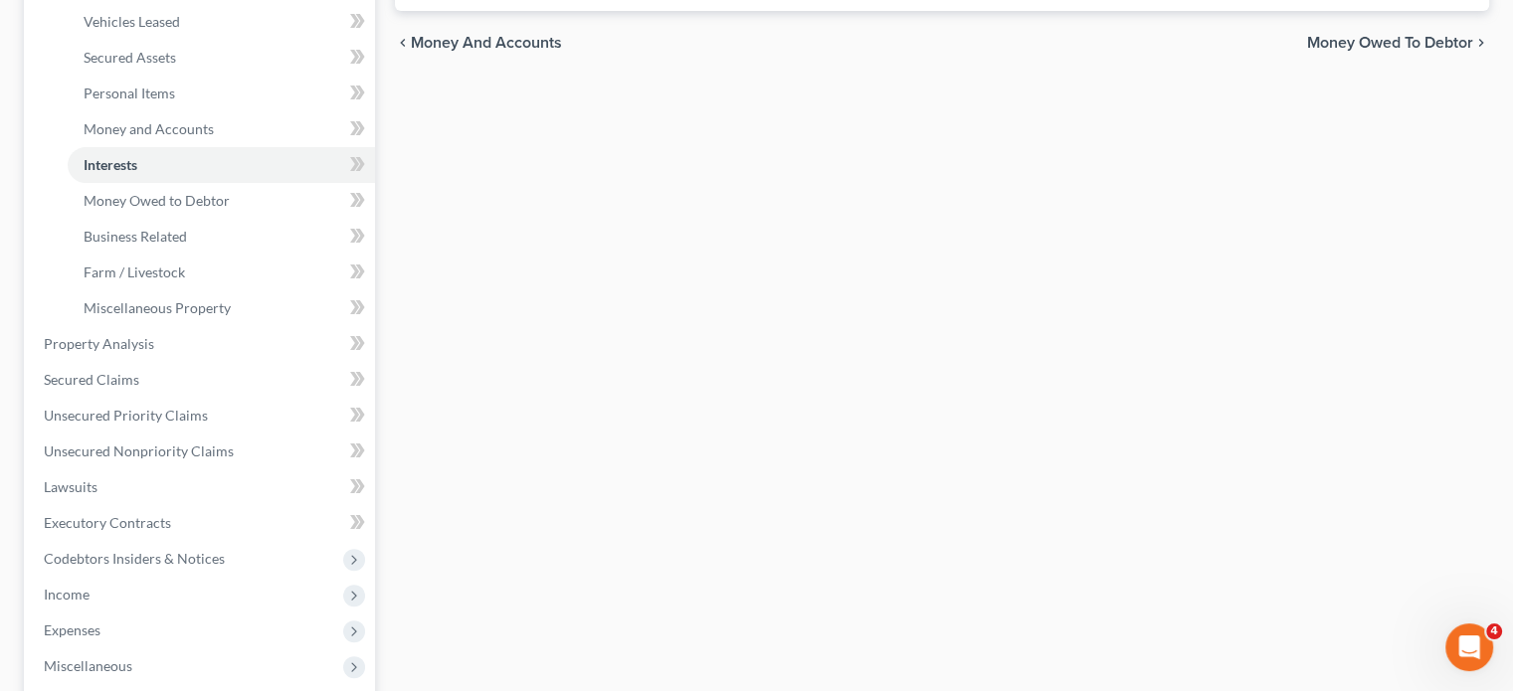
scroll to position [430, 0]
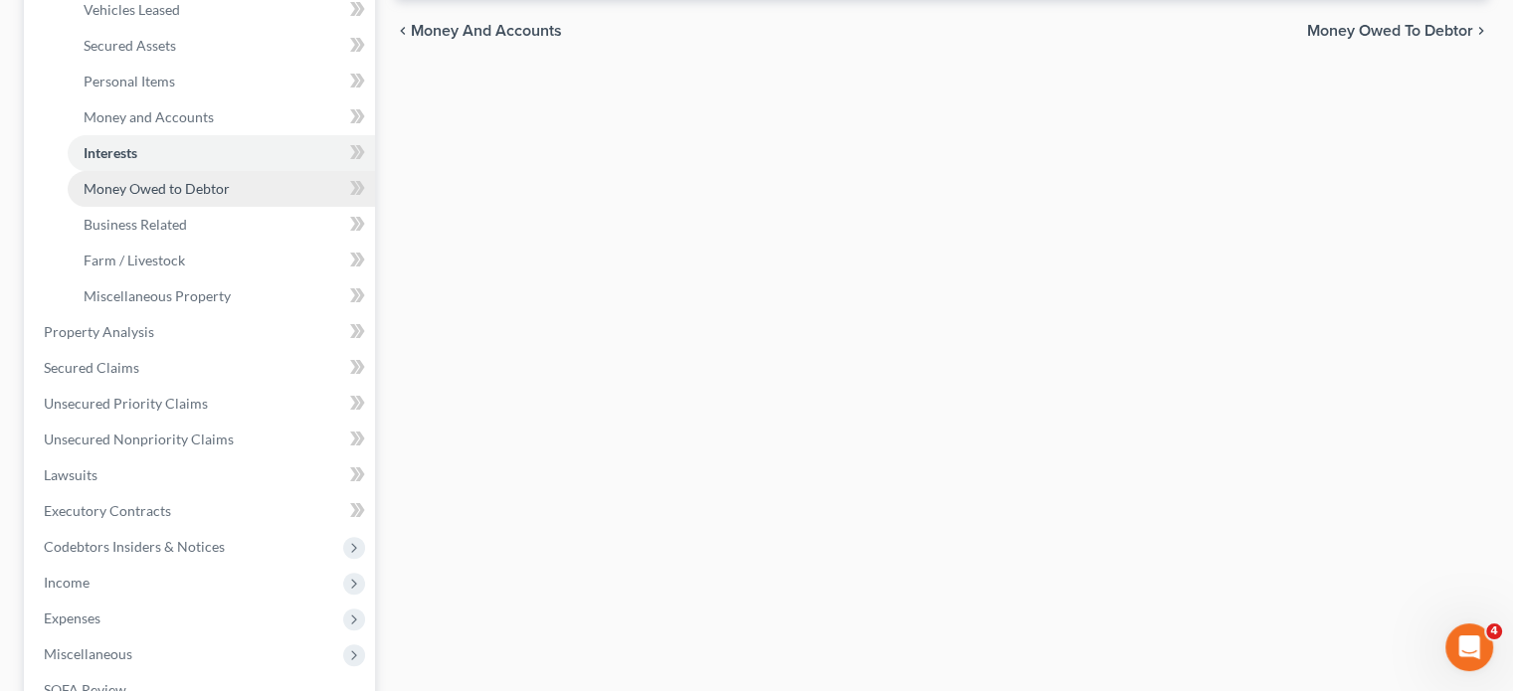
click at [169, 207] on link "Money Owed to Debtor" at bounding box center [221, 189] width 307 height 36
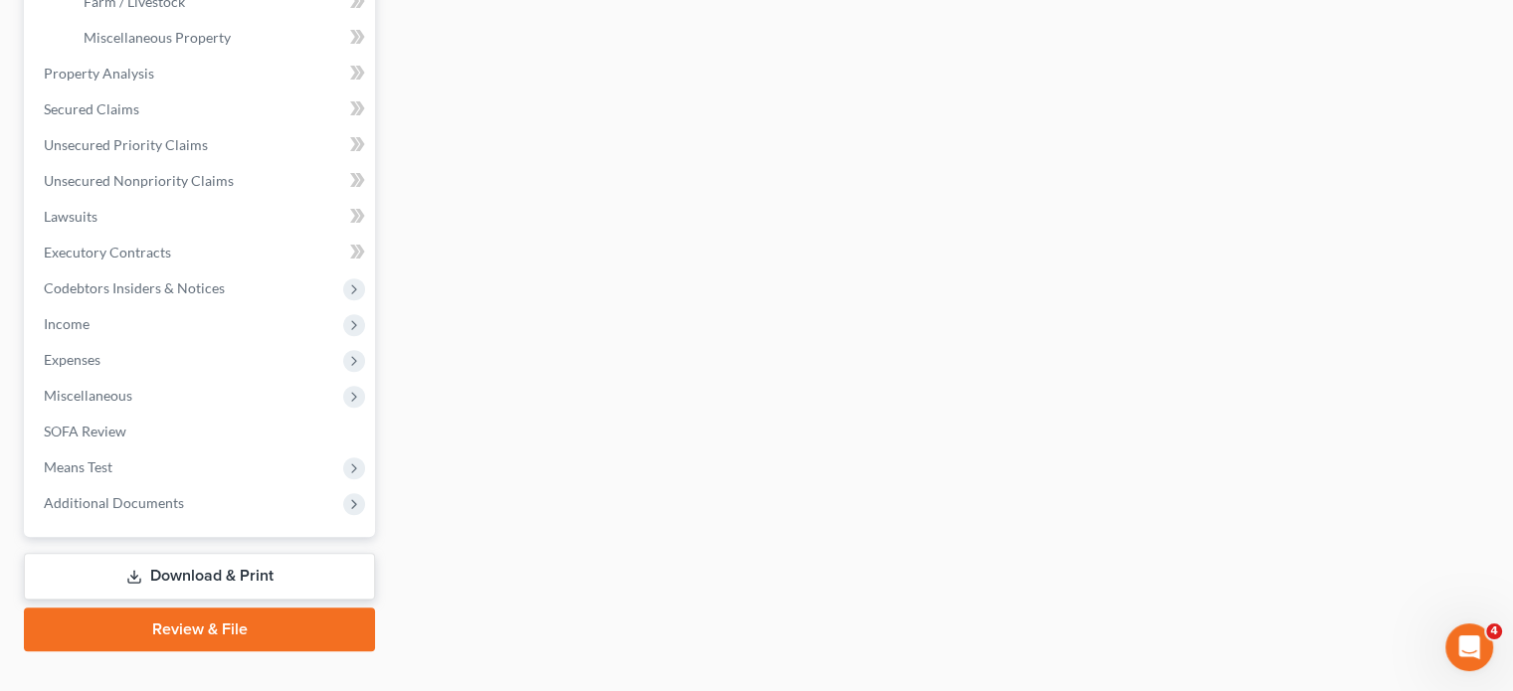
scroll to position [442, 0]
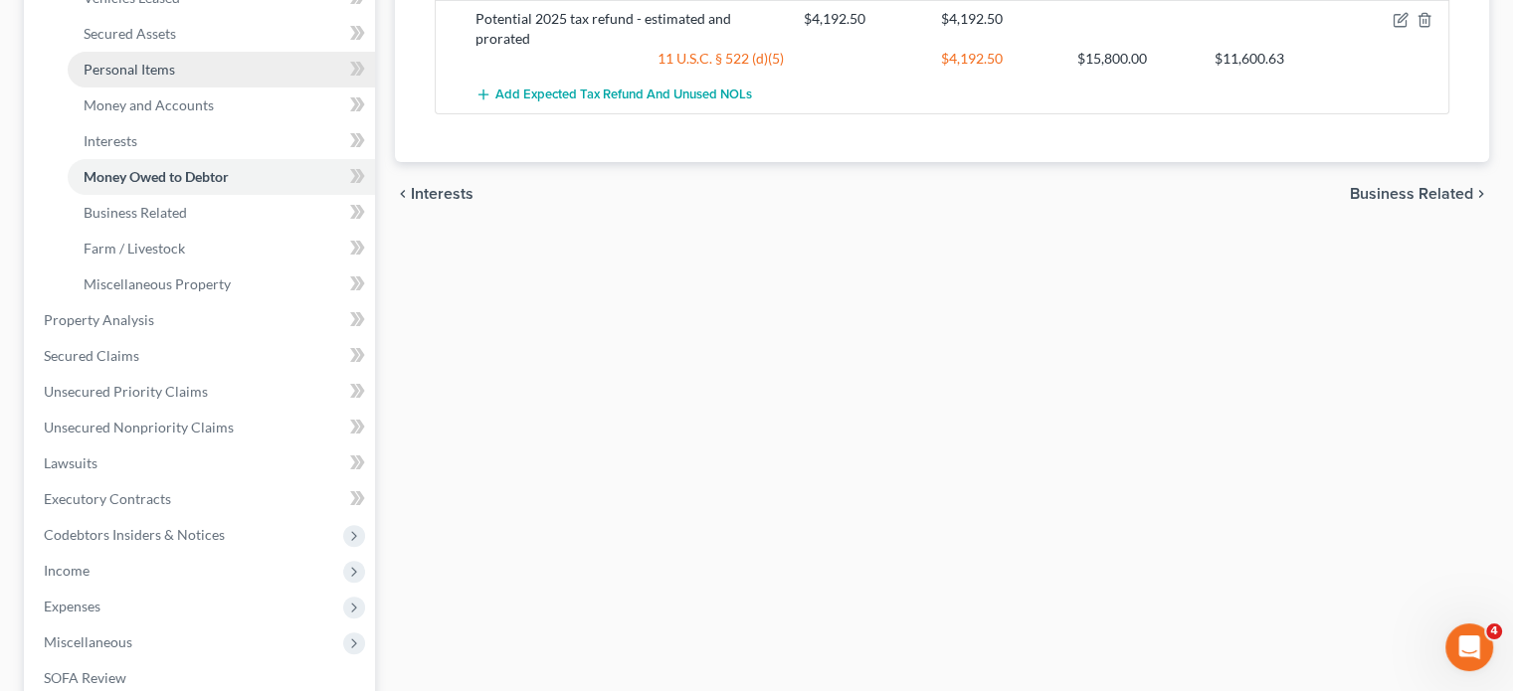
click at [176, 88] on link "Personal Items" at bounding box center [221, 70] width 307 height 36
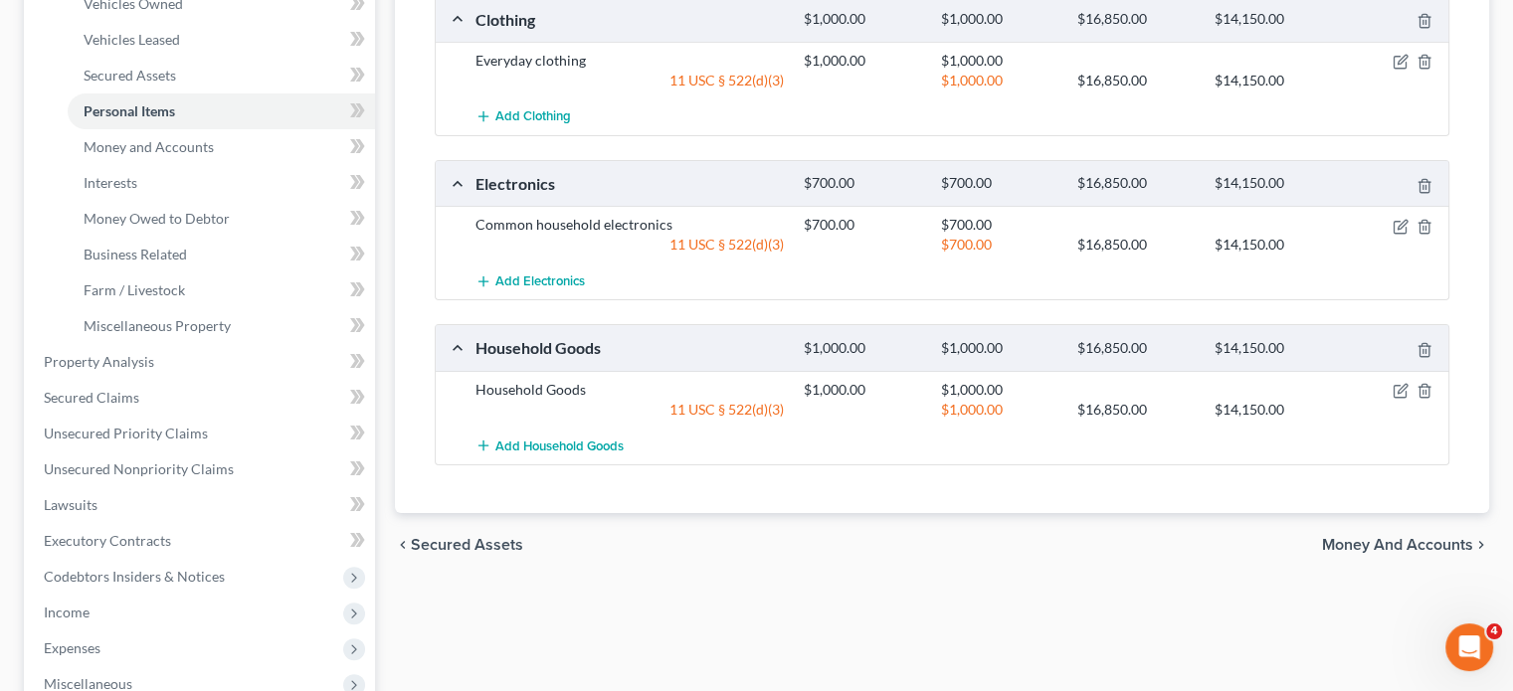
scroll to position [470, 0]
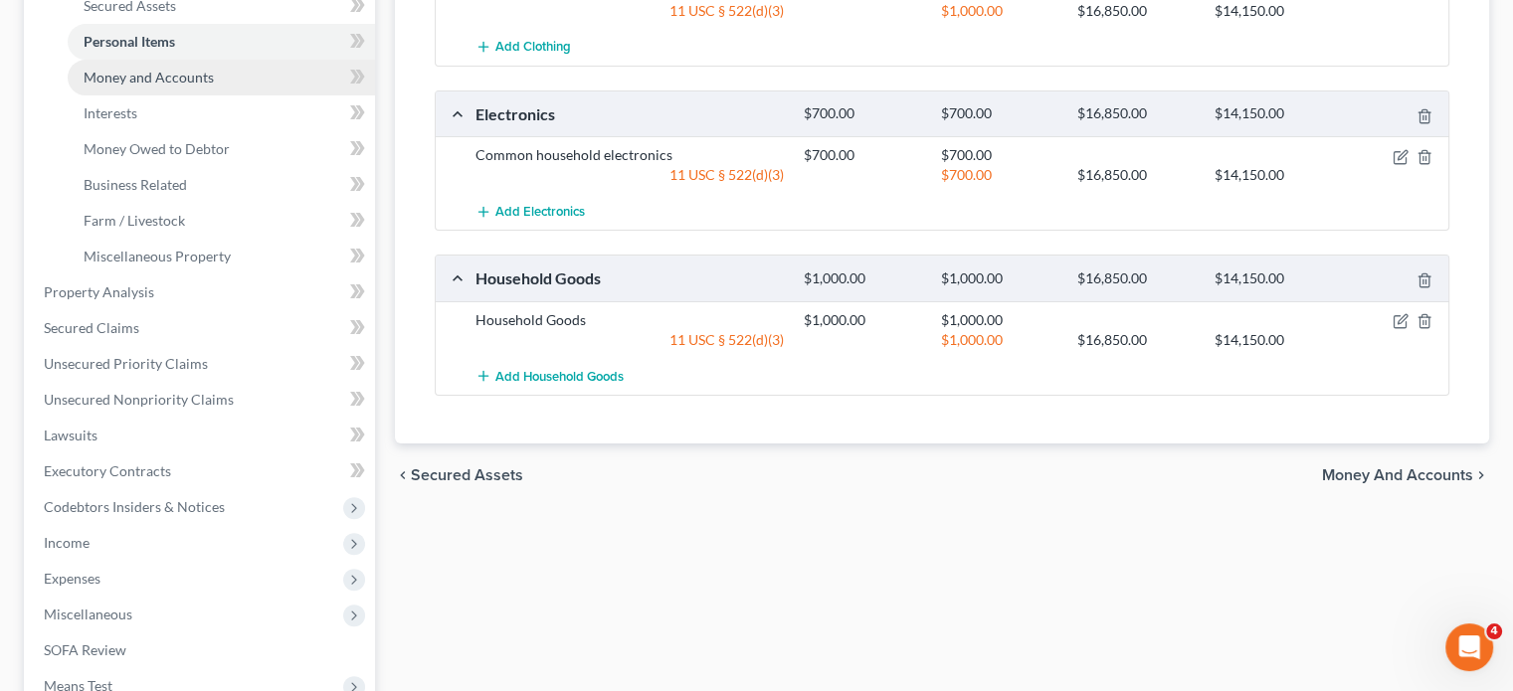
click at [199, 86] on span "Money and Accounts" at bounding box center [149, 77] width 130 height 17
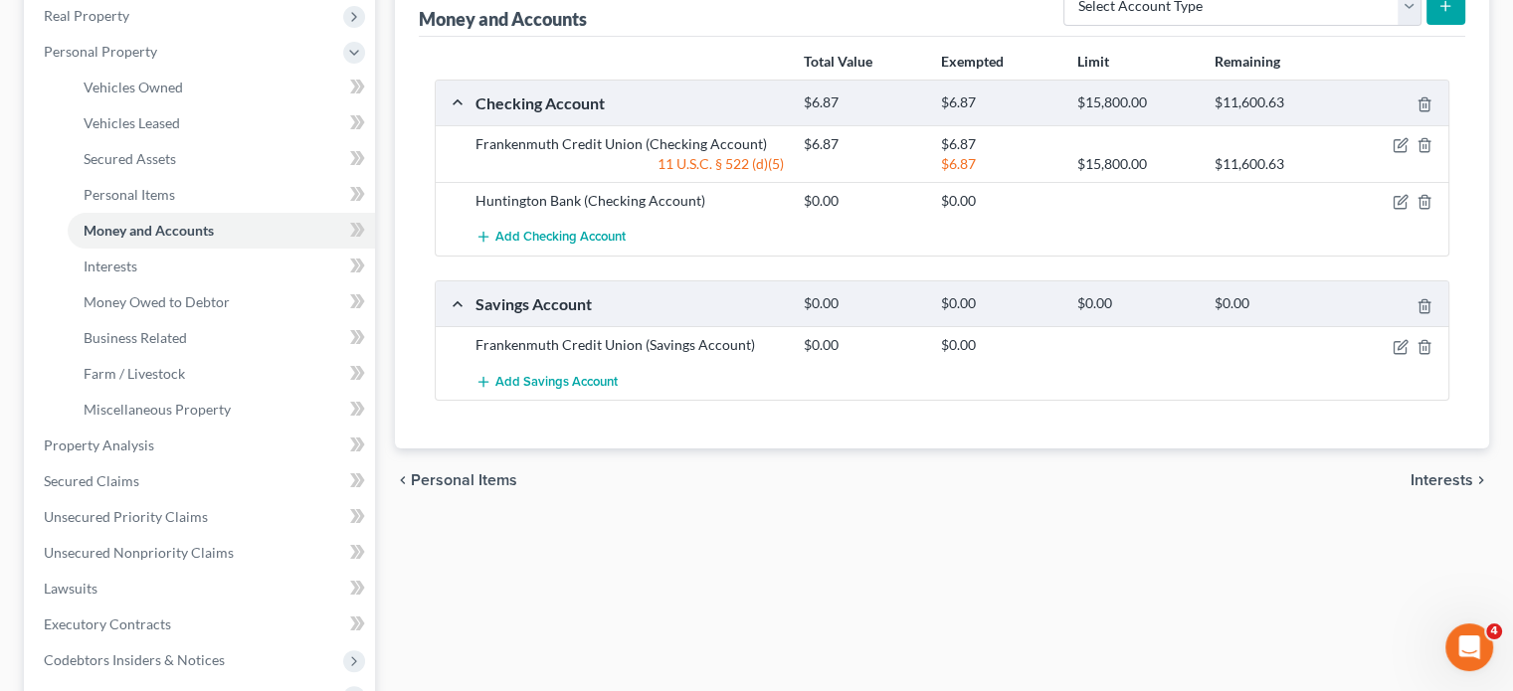
scroll to position [314, 0]
click at [171, 312] on span "Money Owed to Debtor" at bounding box center [157, 303] width 146 height 17
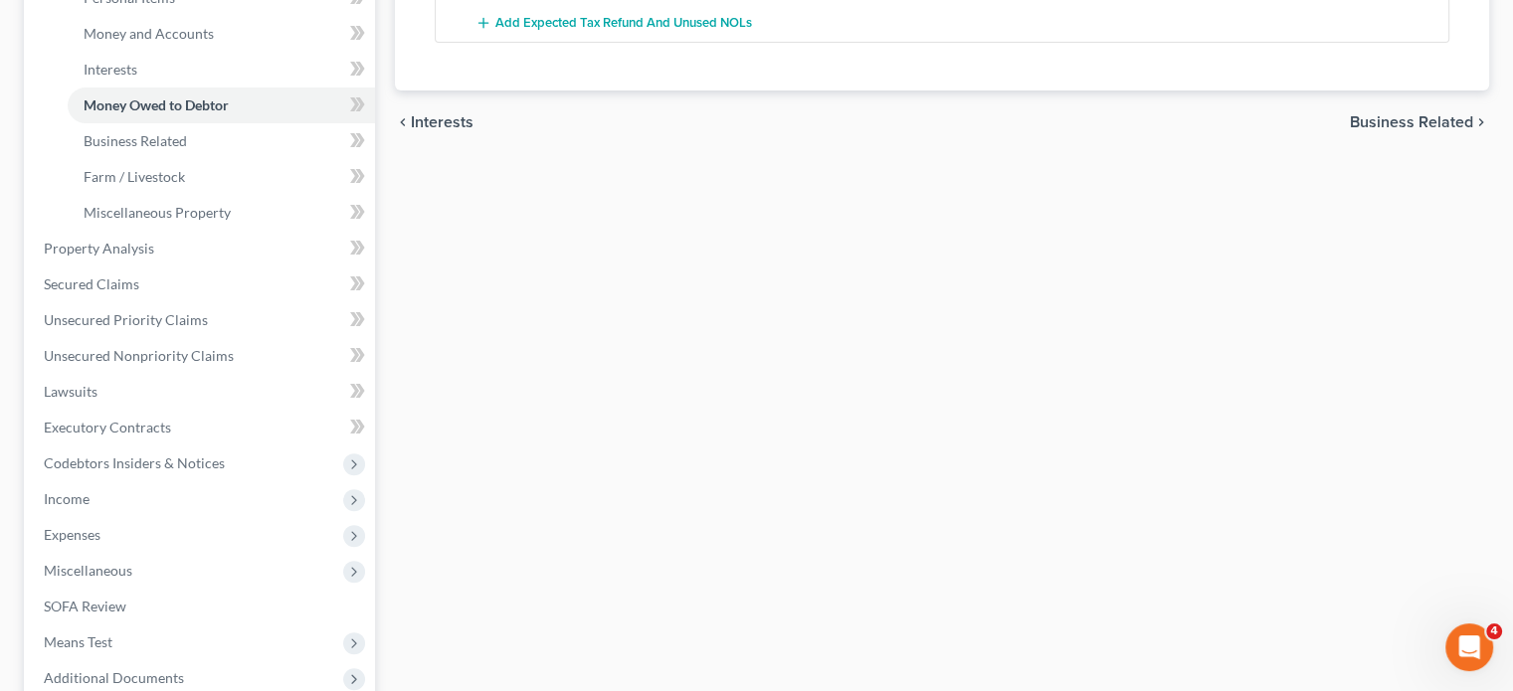
scroll to position [525, 0]
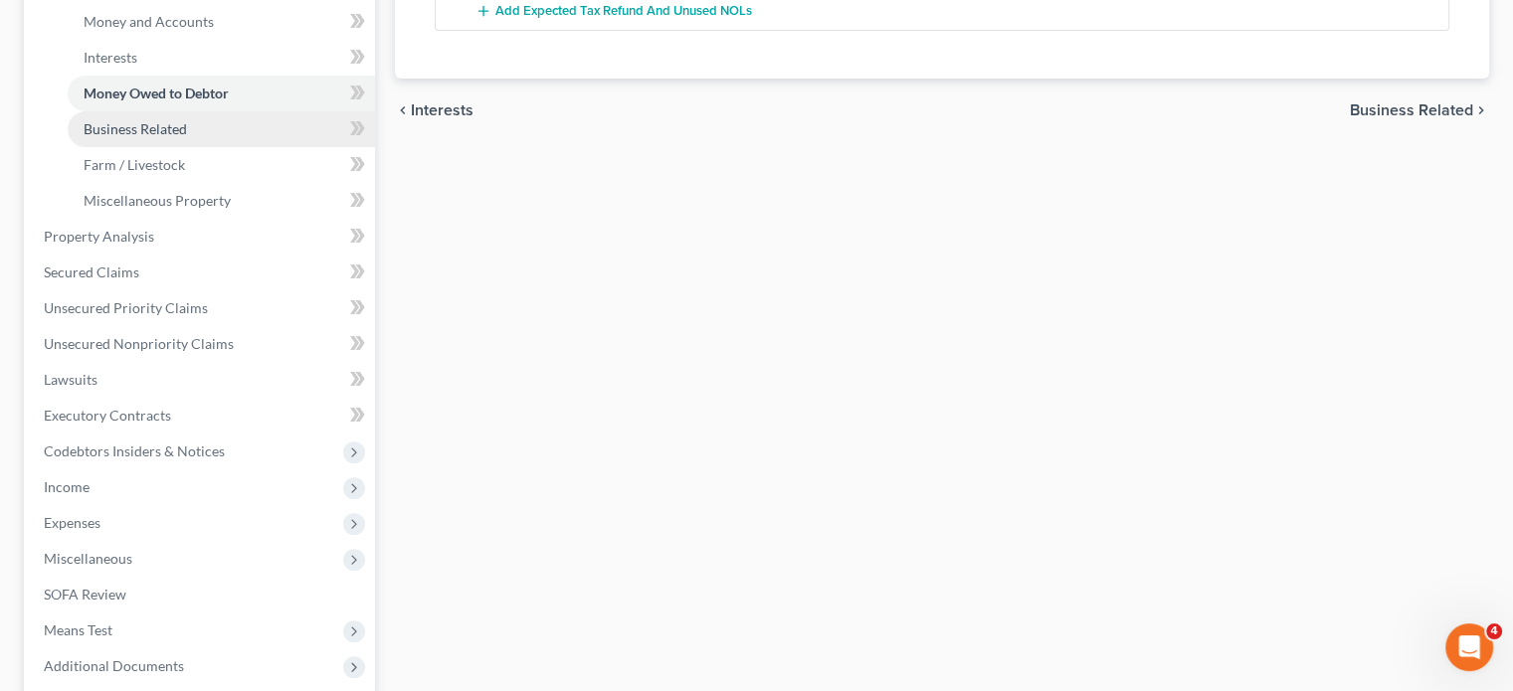
click at [187, 137] on span "Business Related" at bounding box center [135, 128] width 103 height 17
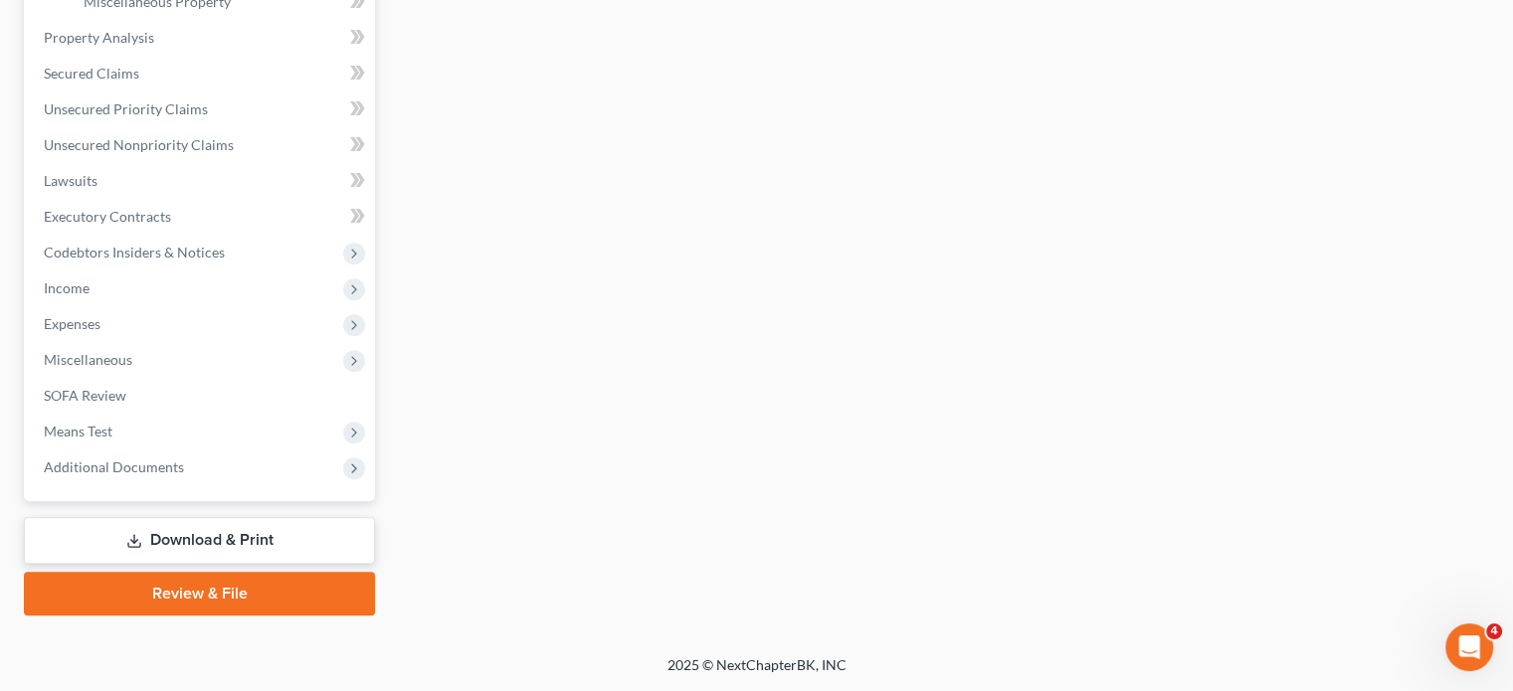
scroll to position [786, 0]
click at [191, 117] on span "Unsecured Priority Claims" at bounding box center [126, 108] width 164 height 17
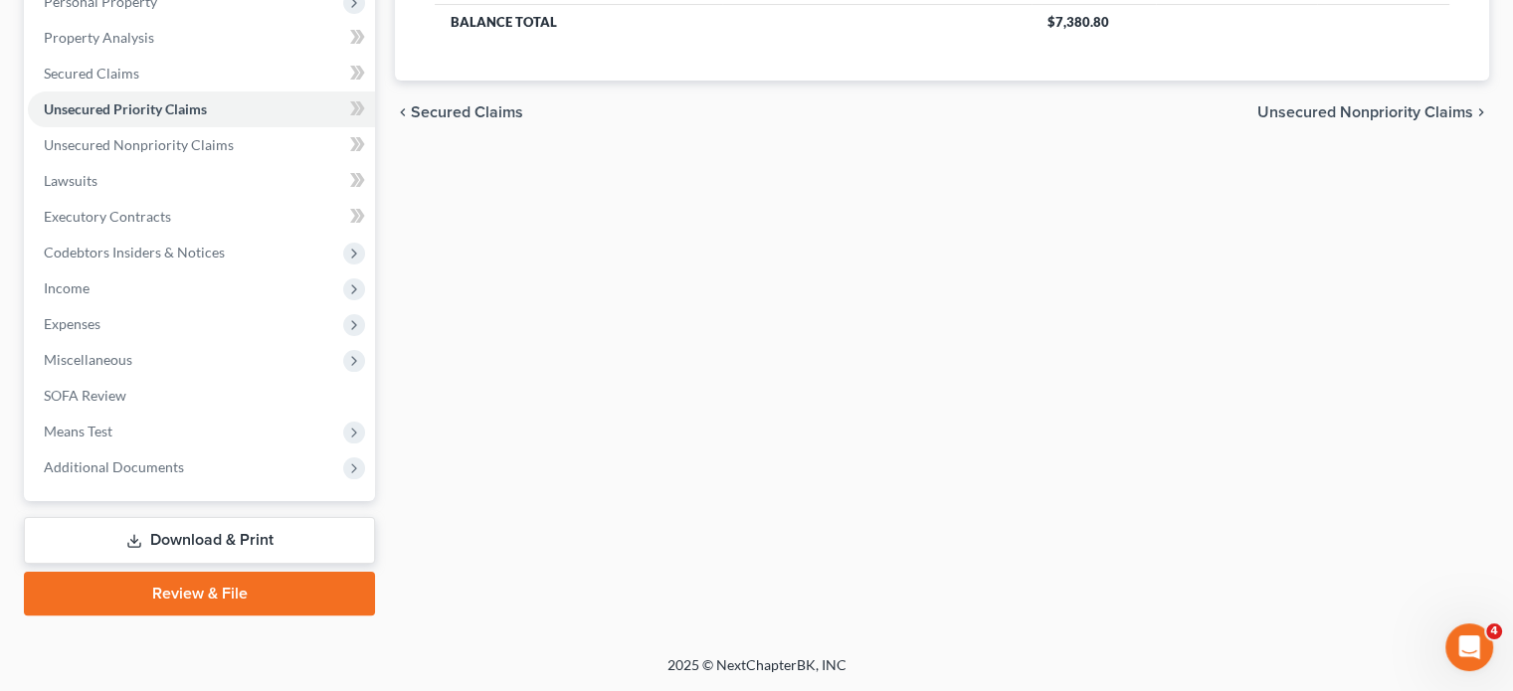
scroll to position [381, 0]
click at [224, 153] on span "Unsecured Nonpriority Claims" at bounding box center [139, 144] width 190 height 17
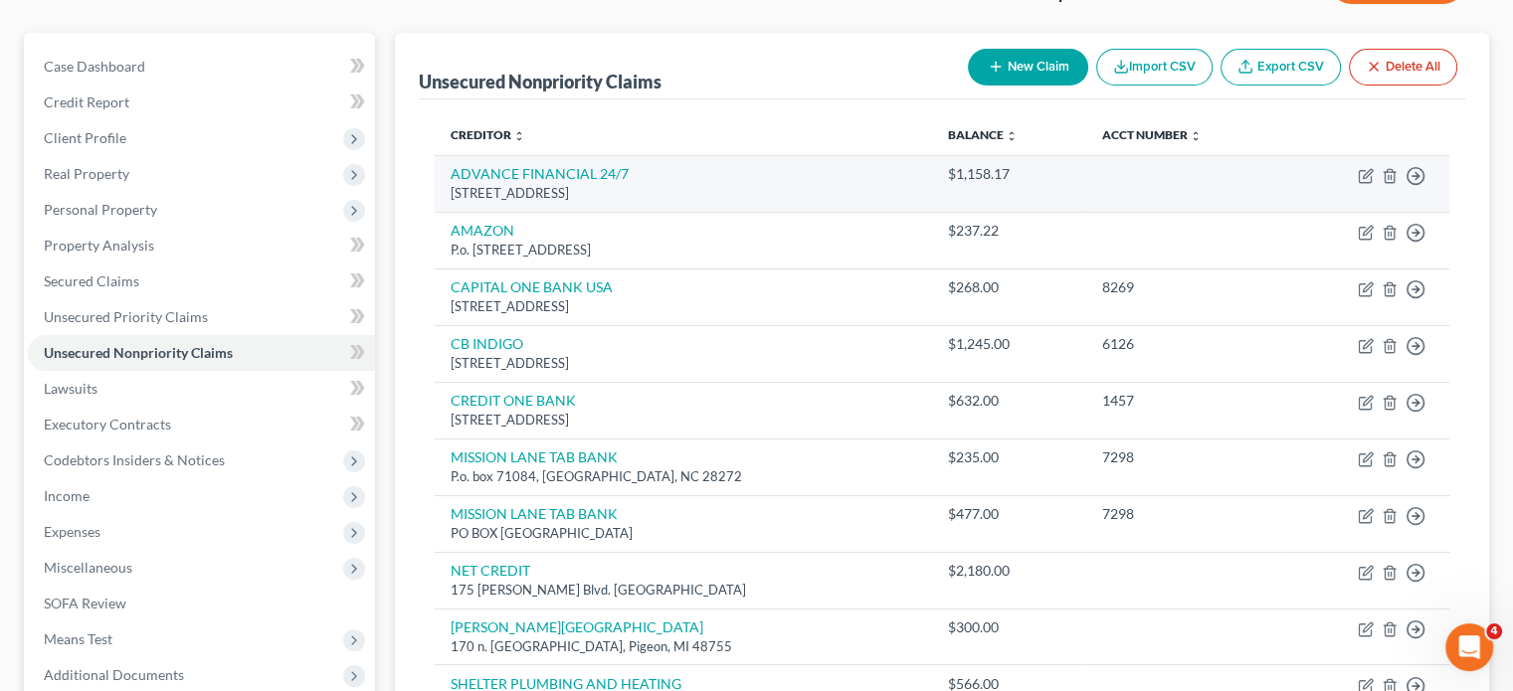
scroll to position [171, 0]
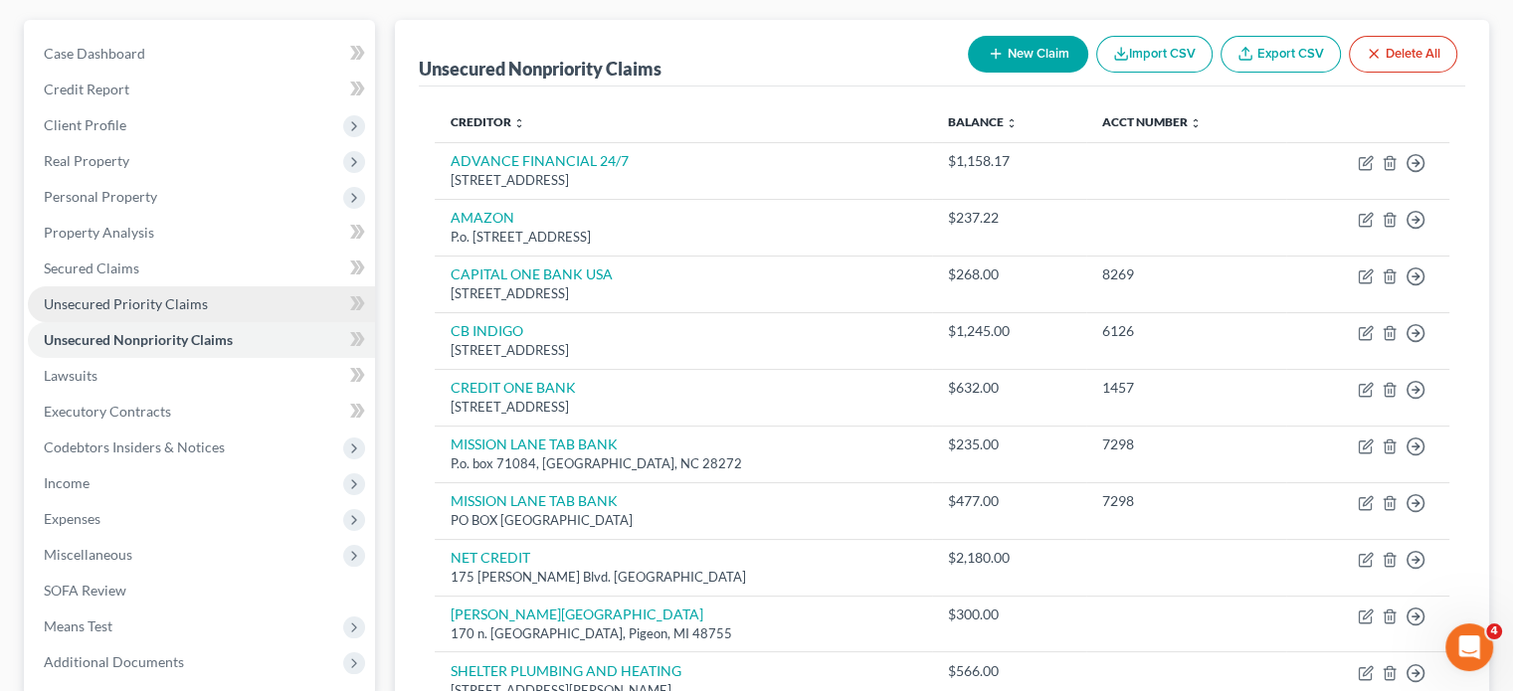
click at [208, 312] on span "Unsecured Priority Claims" at bounding box center [126, 303] width 164 height 17
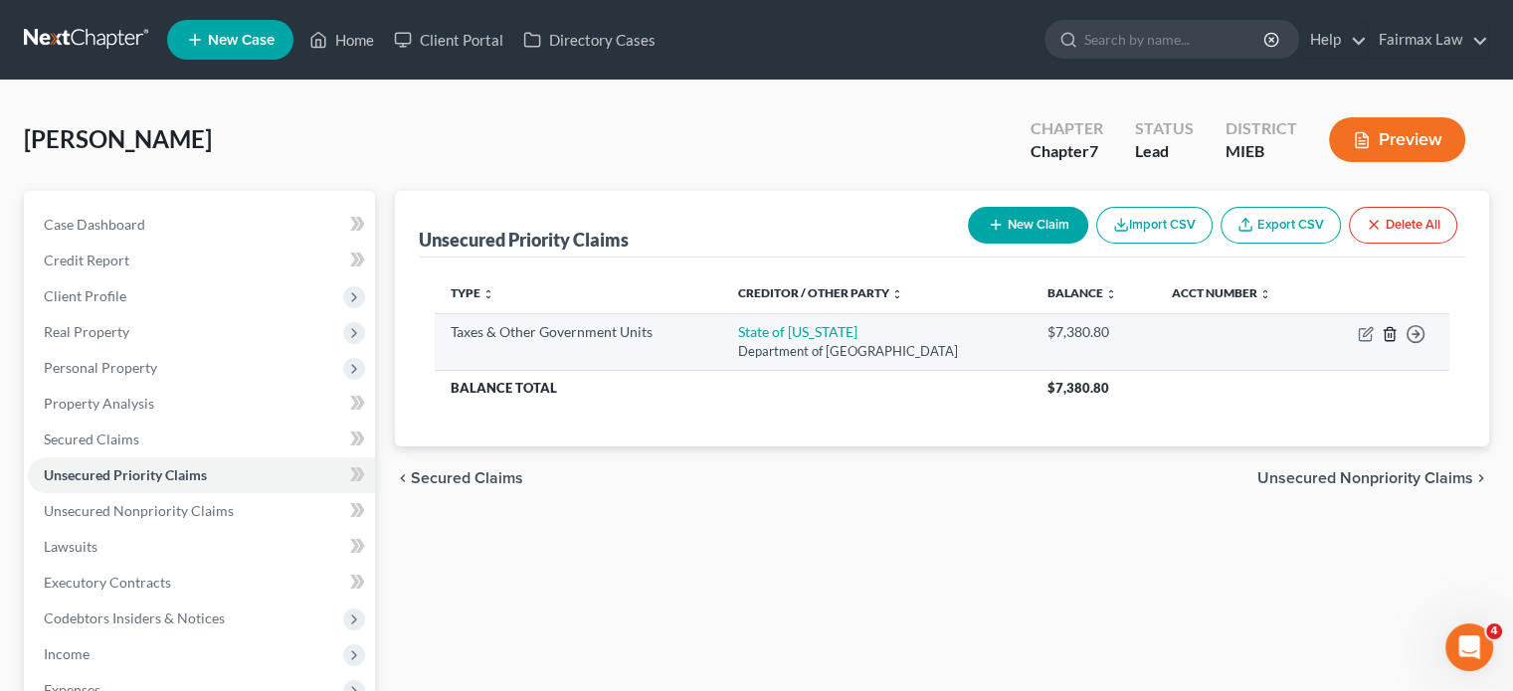
click at [1391, 337] on line "button" at bounding box center [1391, 335] width 0 height 4
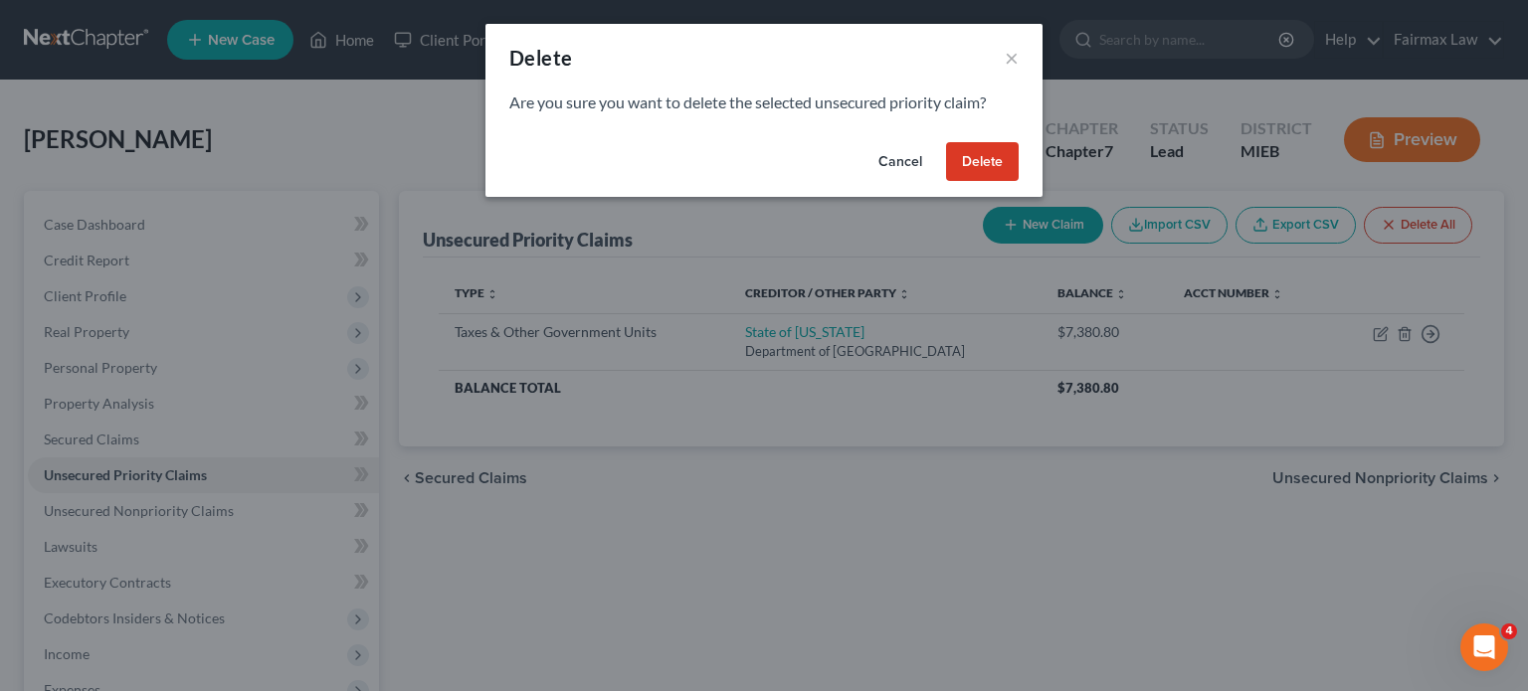
click at [1019, 182] on button "Delete" at bounding box center [982, 162] width 73 height 40
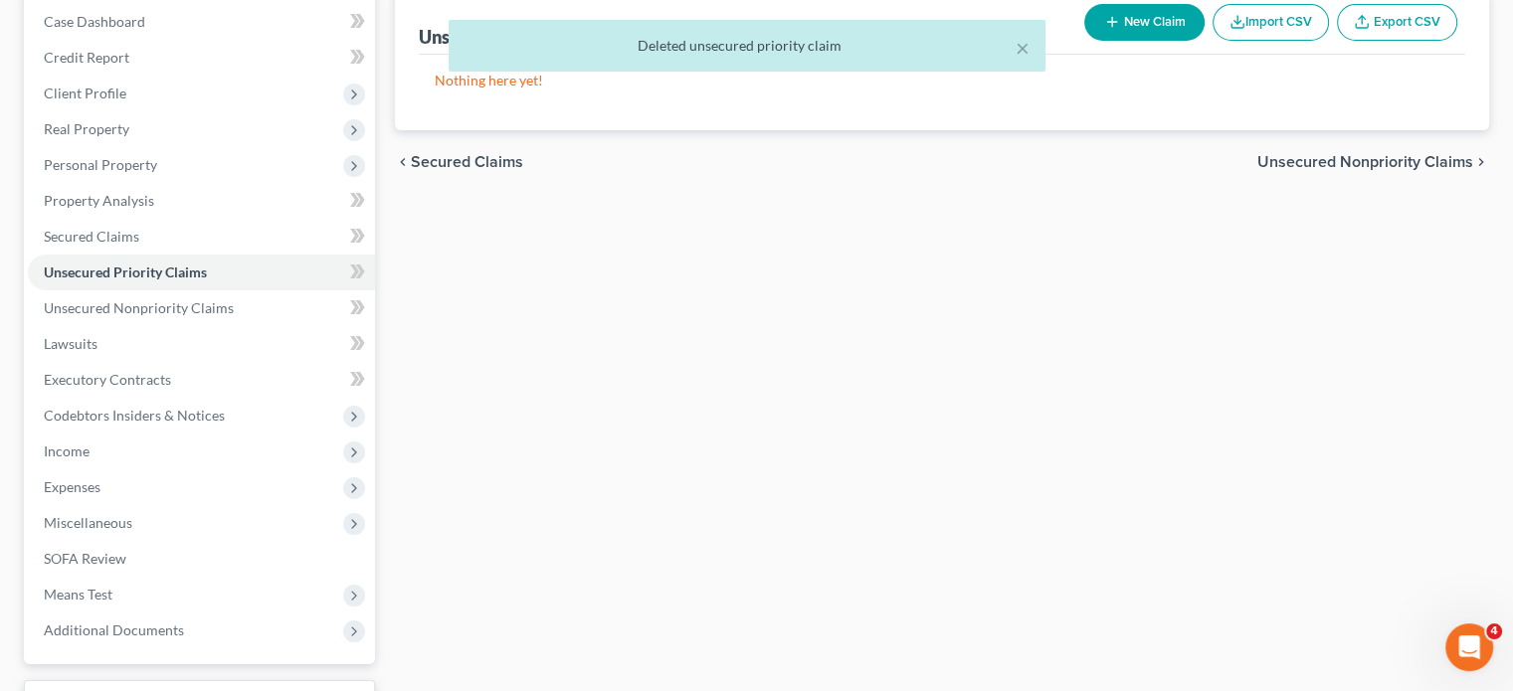
scroll to position [217, 0]
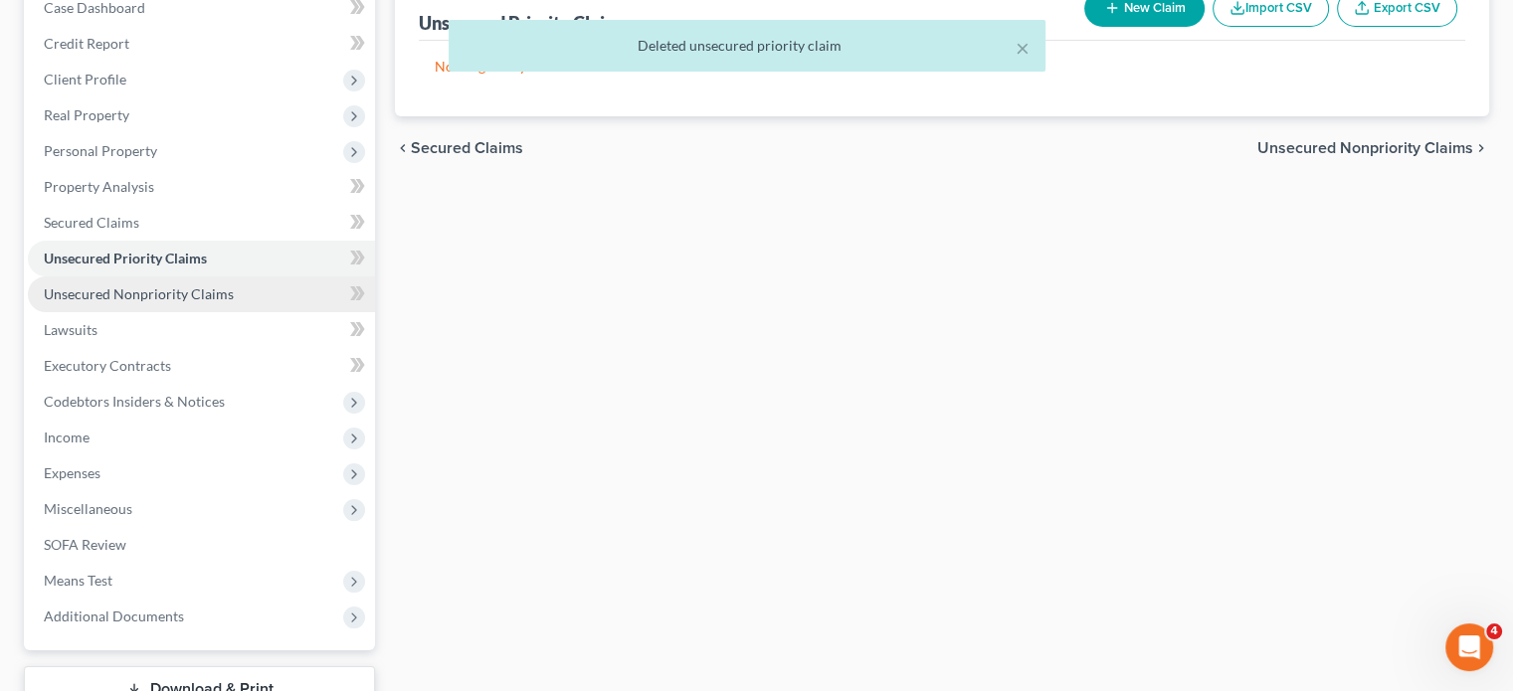
click at [234, 302] on span "Unsecured Nonpriority Claims" at bounding box center [139, 294] width 190 height 17
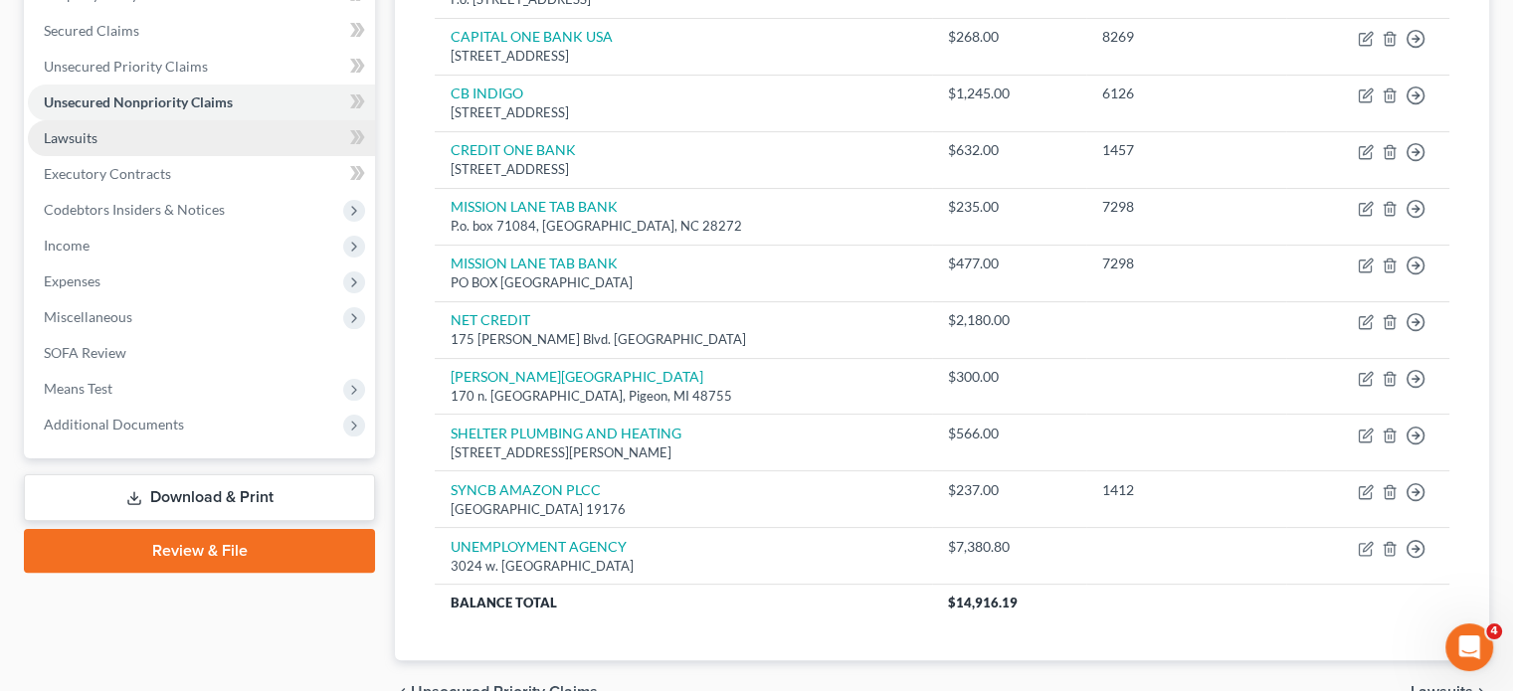
scroll to position [410, 0]
click at [251, 155] on link "Lawsuits" at bounding box center [201, 137] width 347 height 36
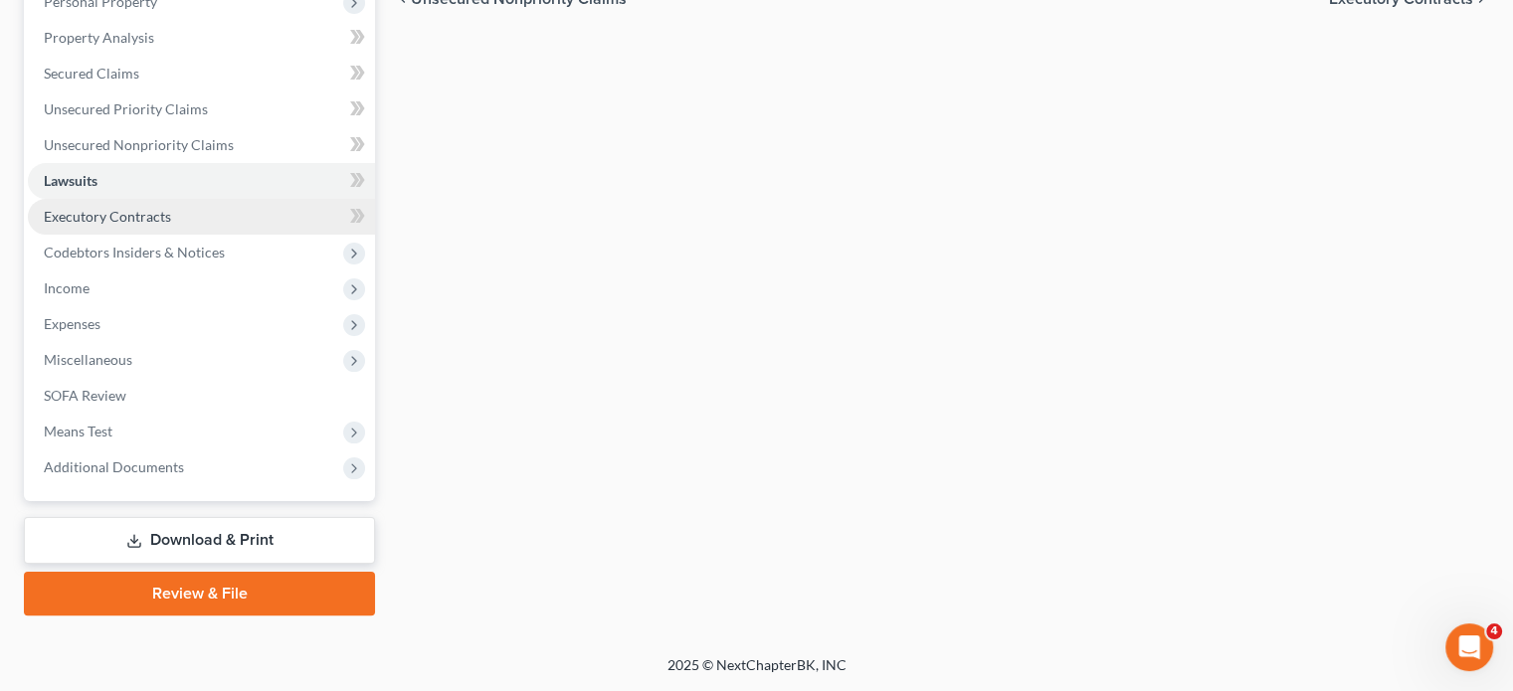
scroll to position [577, 0]
click at [157, 208] on span "Executory Contracts" at bounding box center [107, 216] width 127 height 17
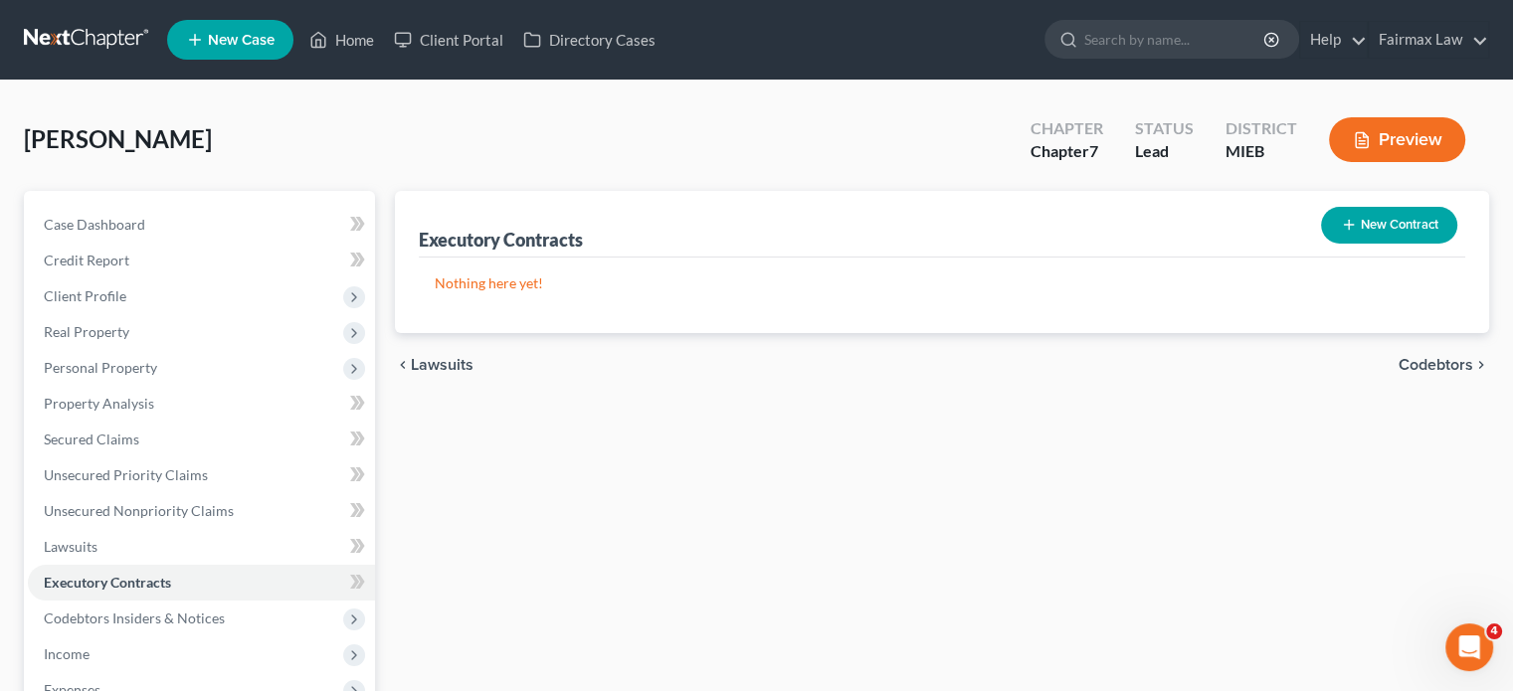
click at [1365, 244] on button "New Contract" at bounding box center [1389, 225] width 136 height 37
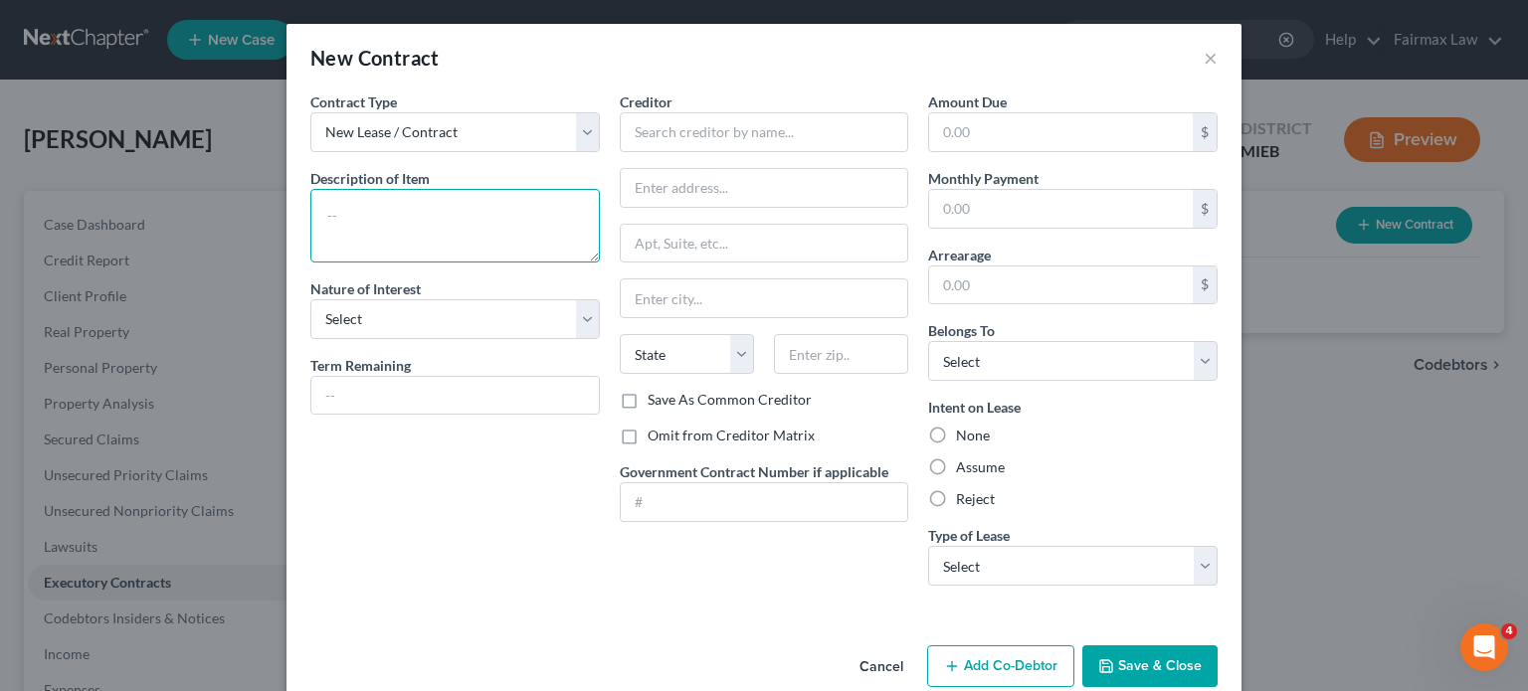
click at [358, 262] on textarea at bounding box center [454, 226] width 289 height 74
drag, startPoint x: 935, startPoint y: 95, endPoint x: 402, endPoint y: 284, distance: 565.7
click at [935, 92] on div "New Contract ×" at bounding box center [764, 58] width 955 height 68
click at [310, 249] on textarea at bounding box center [454, 226] width 289 height 74
click at [1218, 70] on button "×" at bounding box center [1211, 58] width 14 height 24
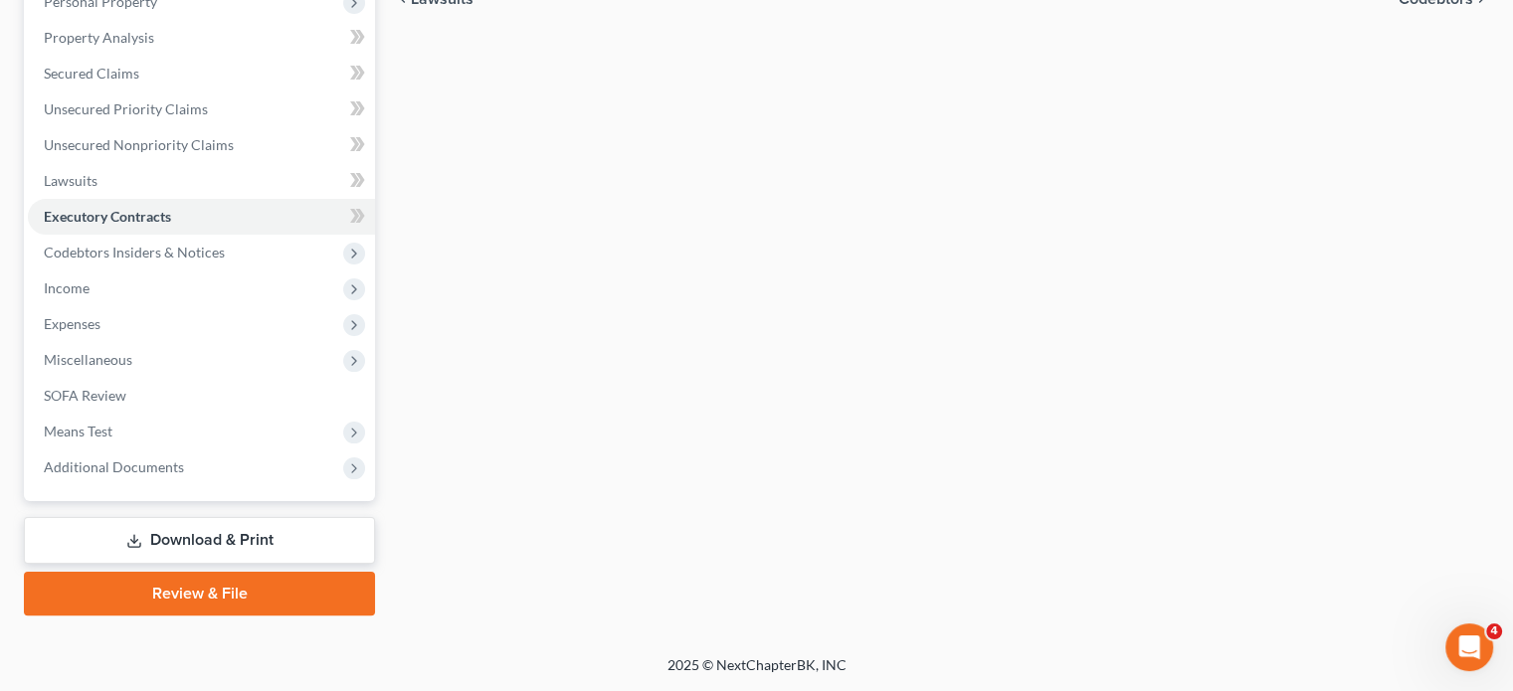
scroll to position [585, 0]
click at [217, 244] on span "Codebtors Insiders & Notices" at bounding box center [134, 252] width 181 height 17
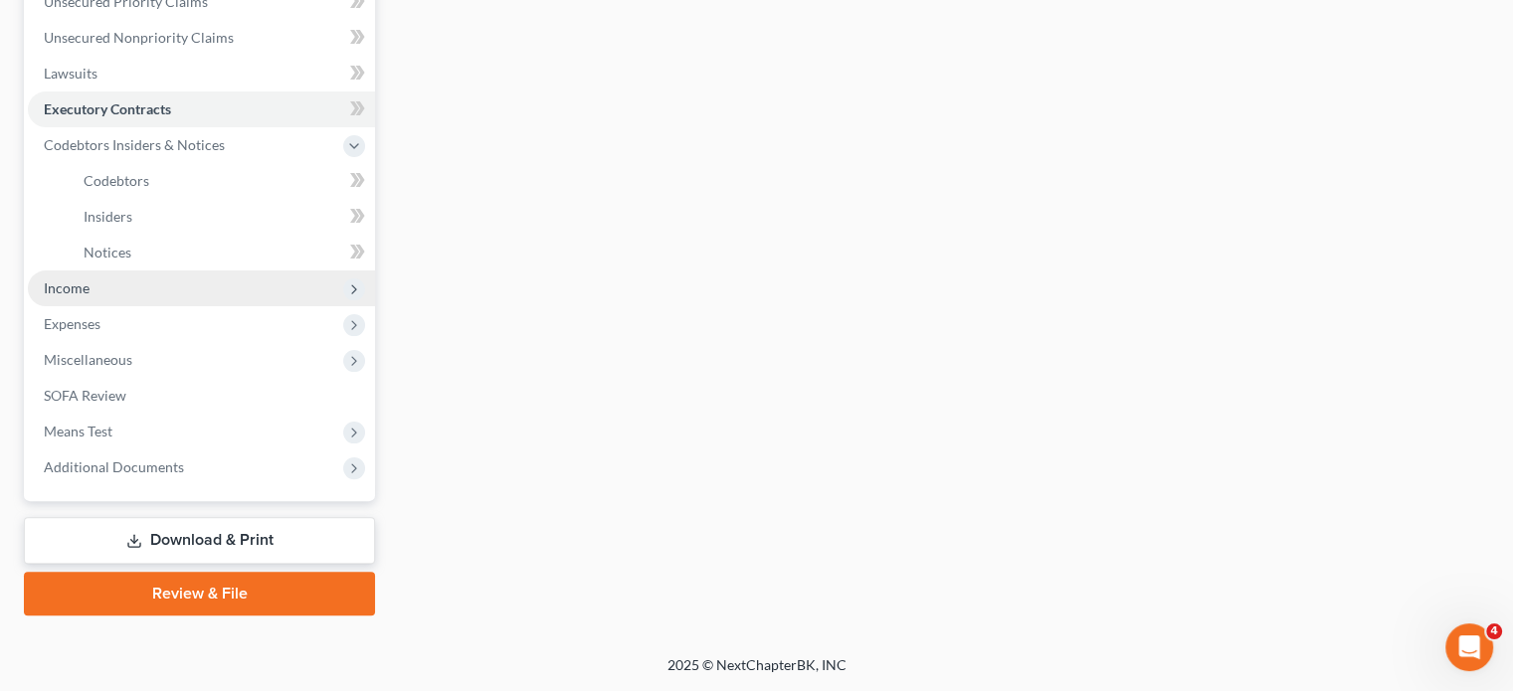
click at [128, 306] on span "Income" at bounding box center [201, 289] width 347 height 36
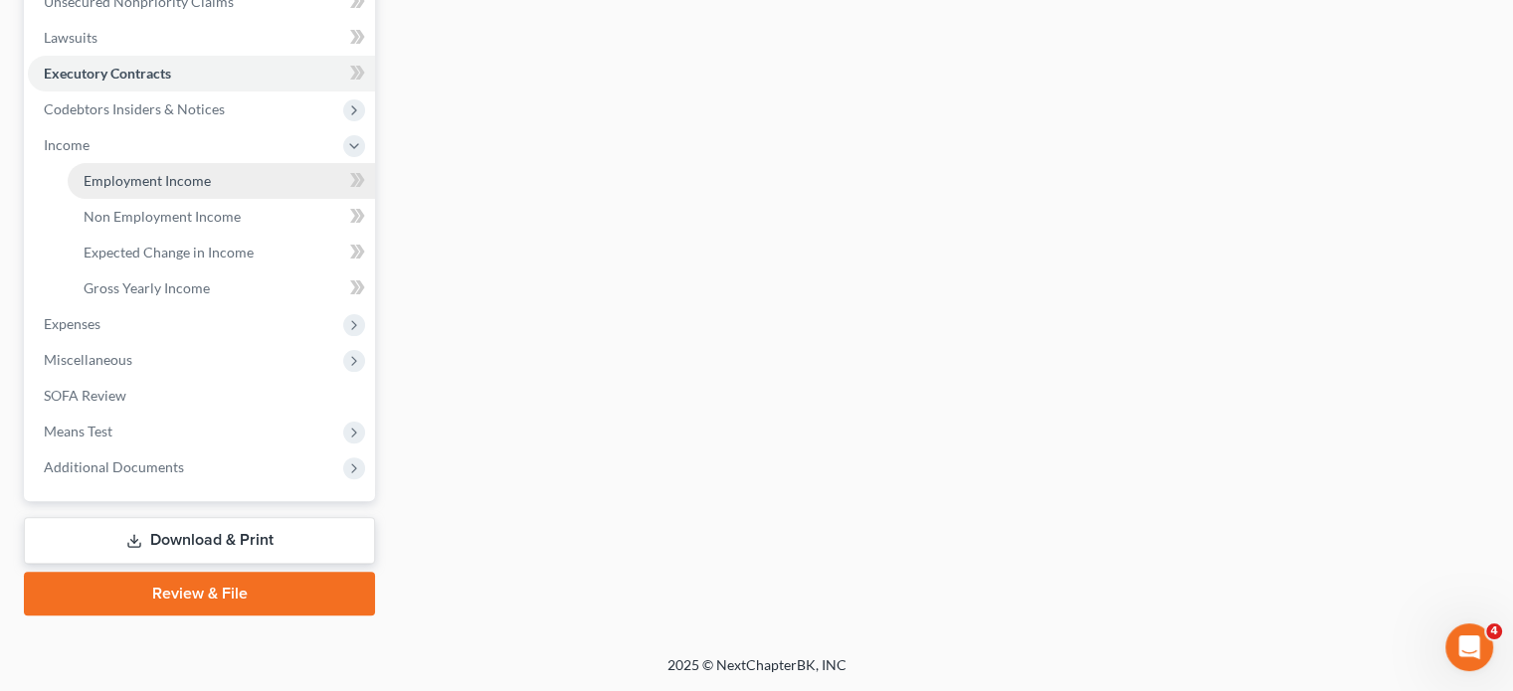
click at [140, 189] on span "Employment Income" at bounding box center [147, 180] width 127 height 17
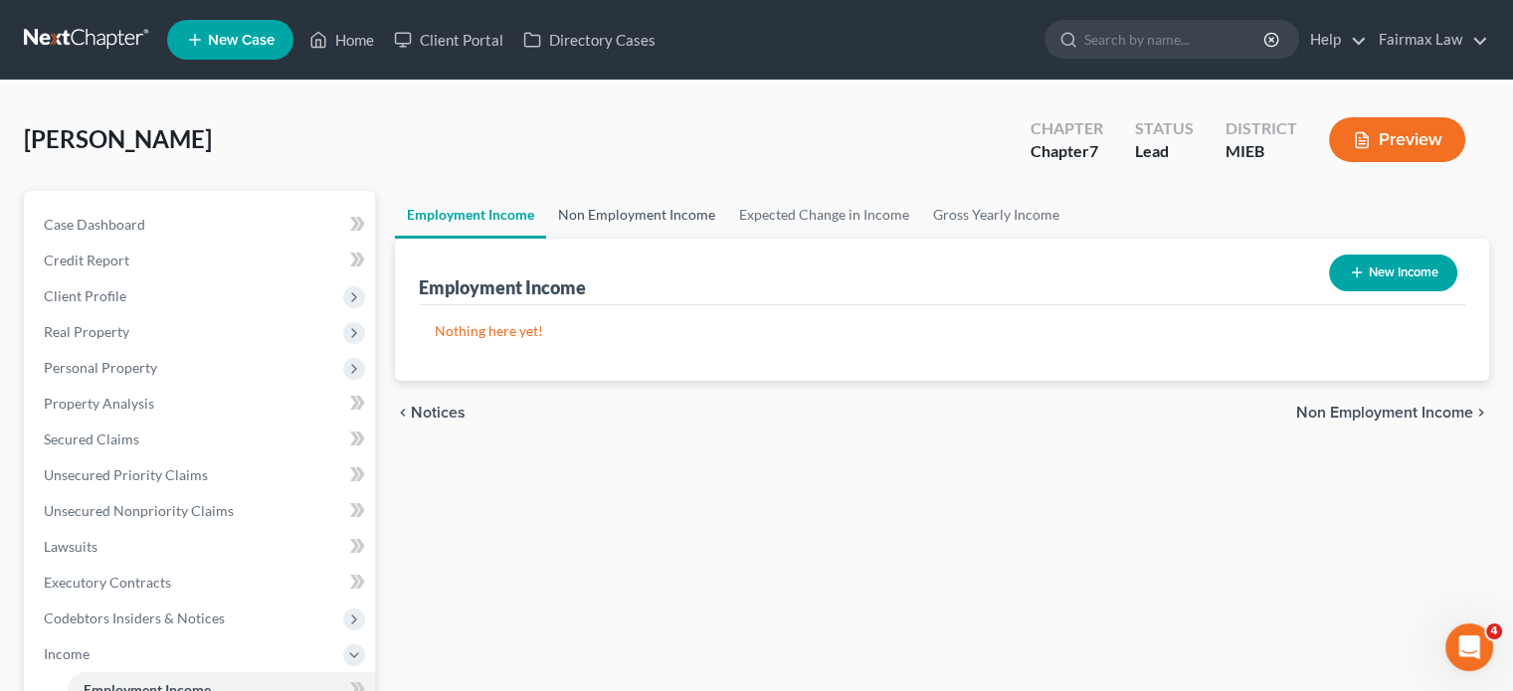
click at [678, 239] on link "Non Employment Income" at bounding box center [636, 215] width 181 height 48
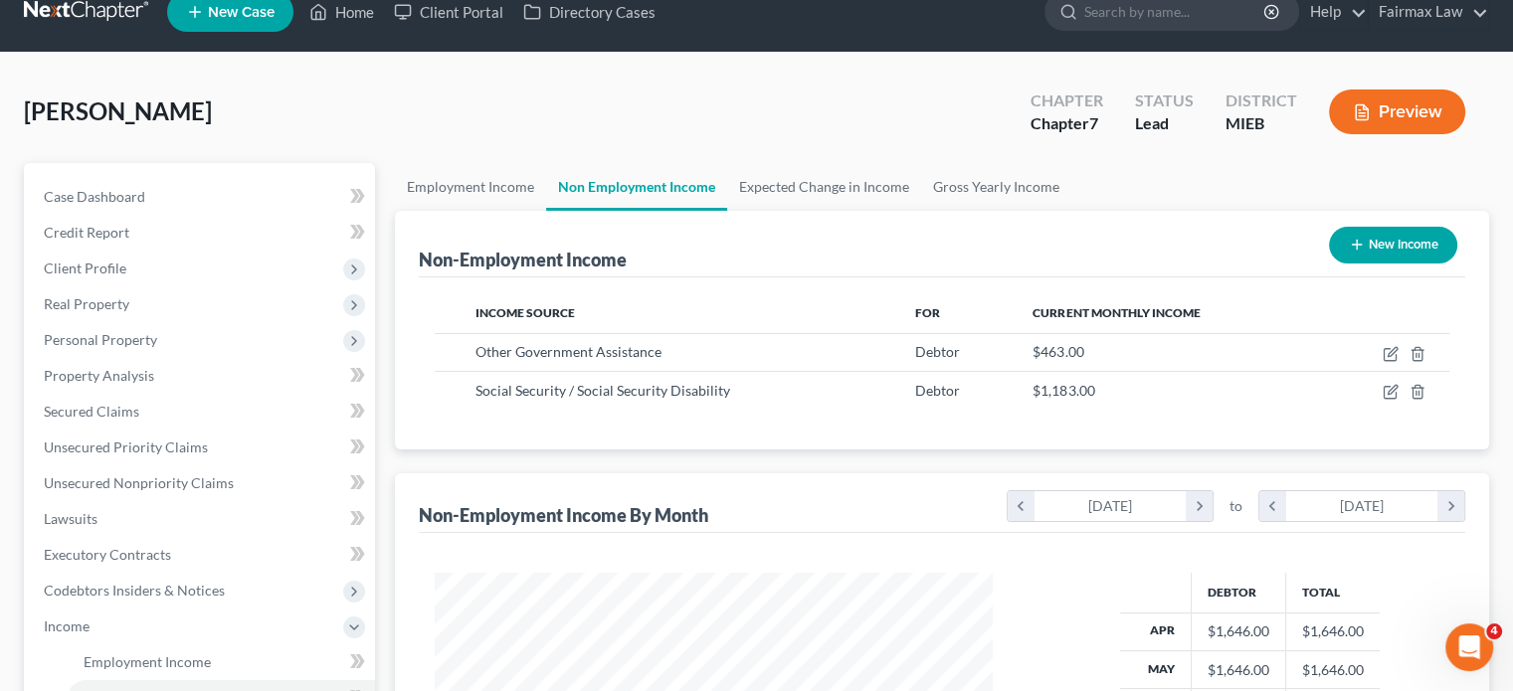
scroll to position [27, 0]
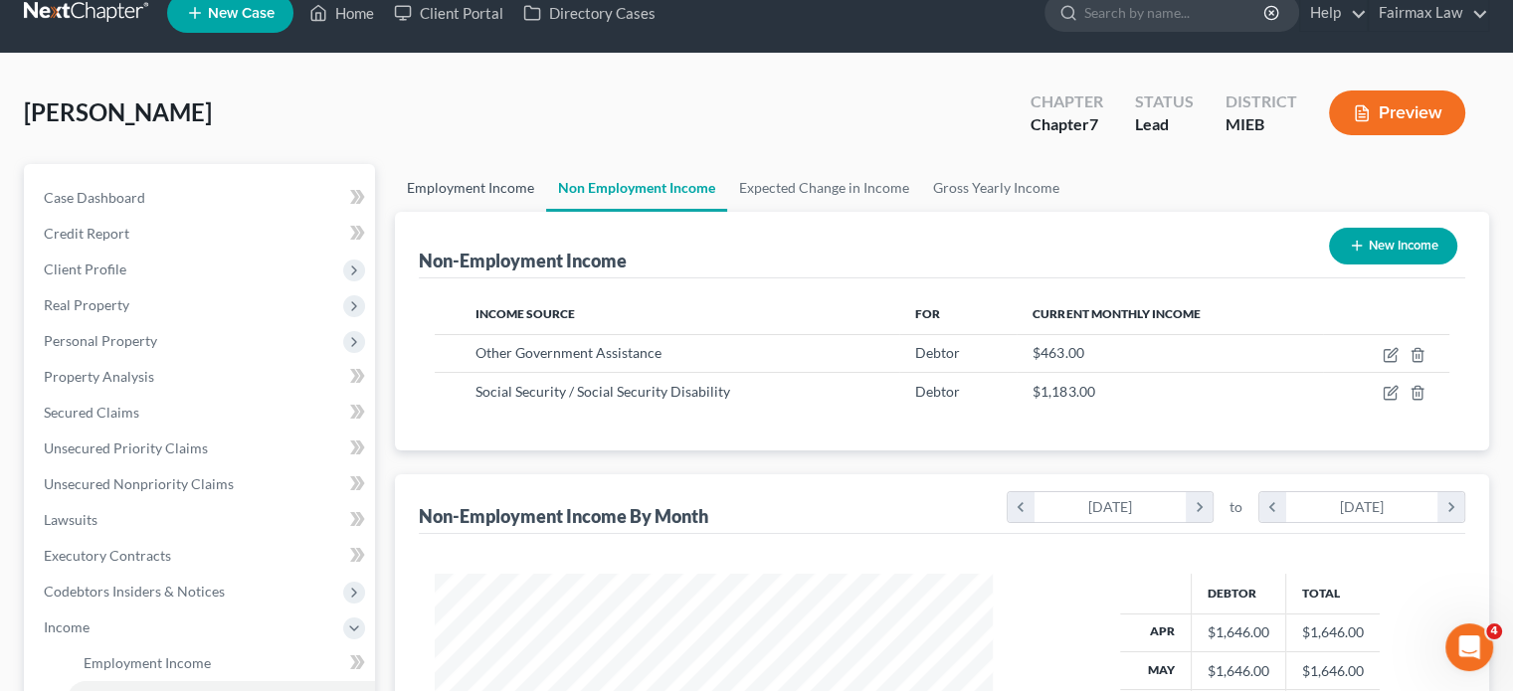
click at [494, 212] on link "Employment Income" at bounding box center [470, 188] width 151 height 48
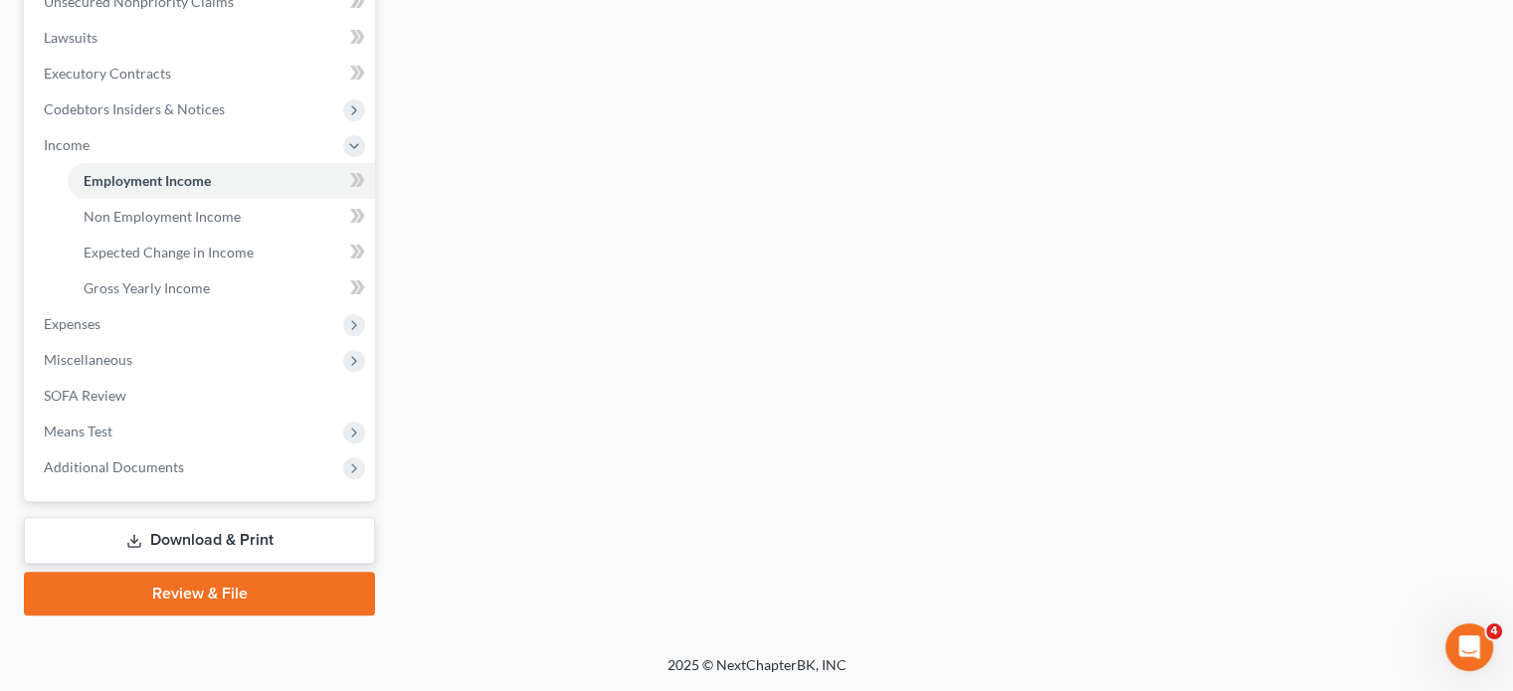
scroll to position [780, 0]
click at [102, 306] on span "Expenses" at bounding box center [201, 324] width 347 height 36
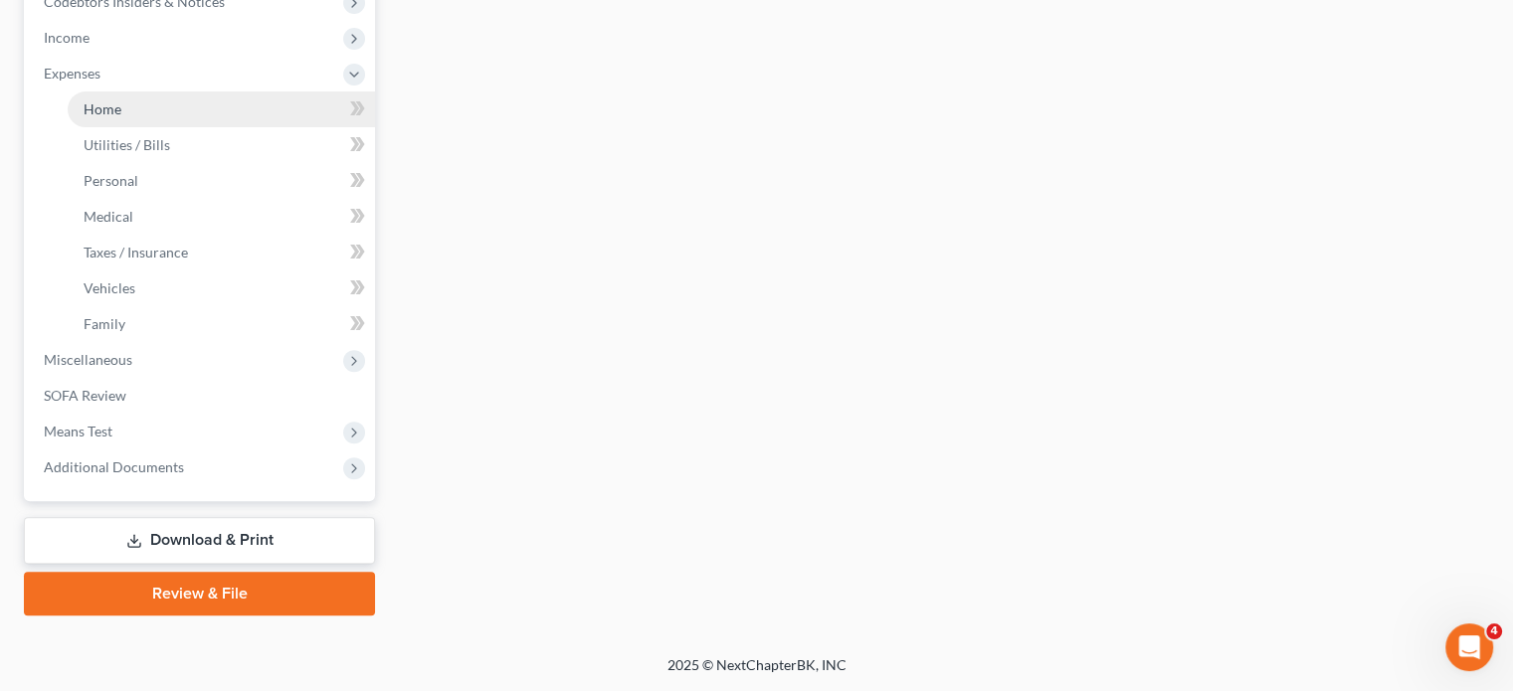
click at [121, 117] on span "Home" at bounding box center [103, 108] width 38 height 17
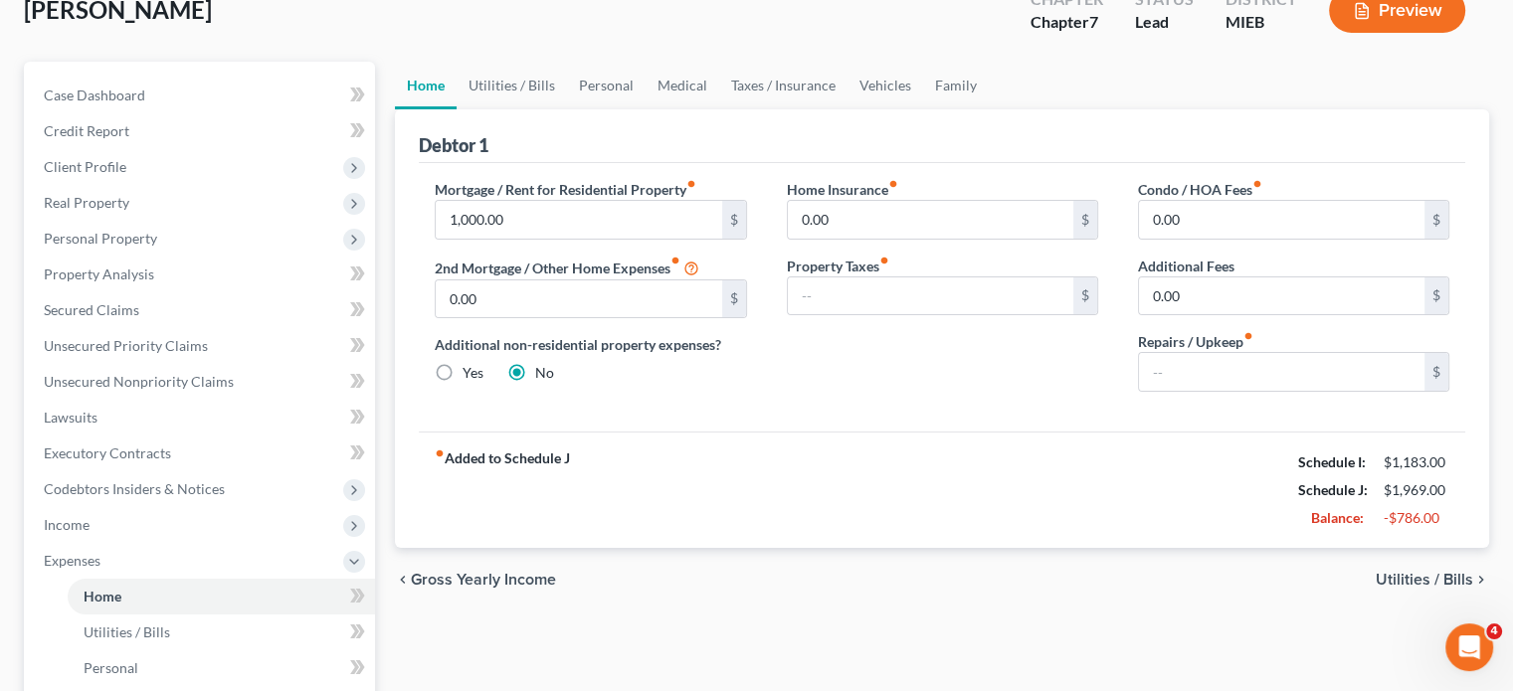
scroll to position [126, 0]
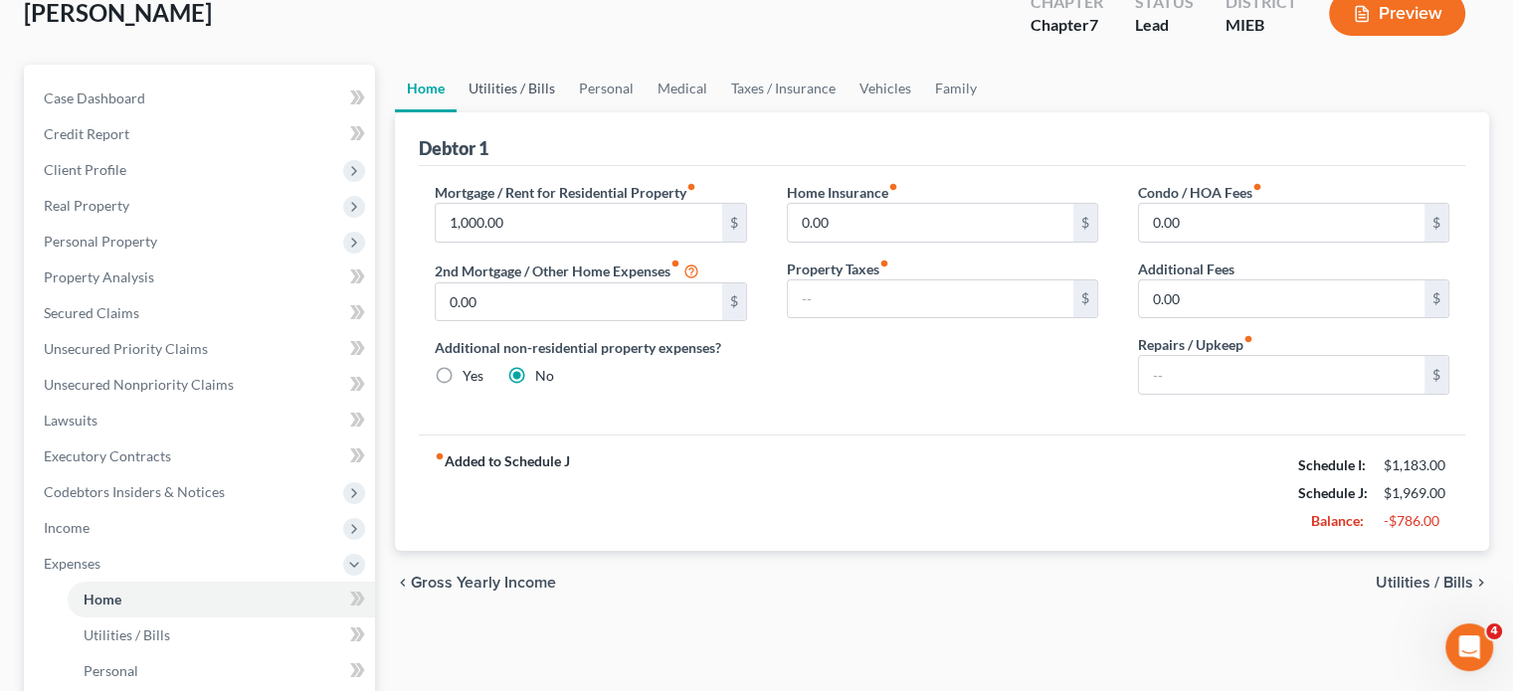
click at [536, 112] on link "Utilities / Bills" at bounding box center [512, 89] width 110 height 48
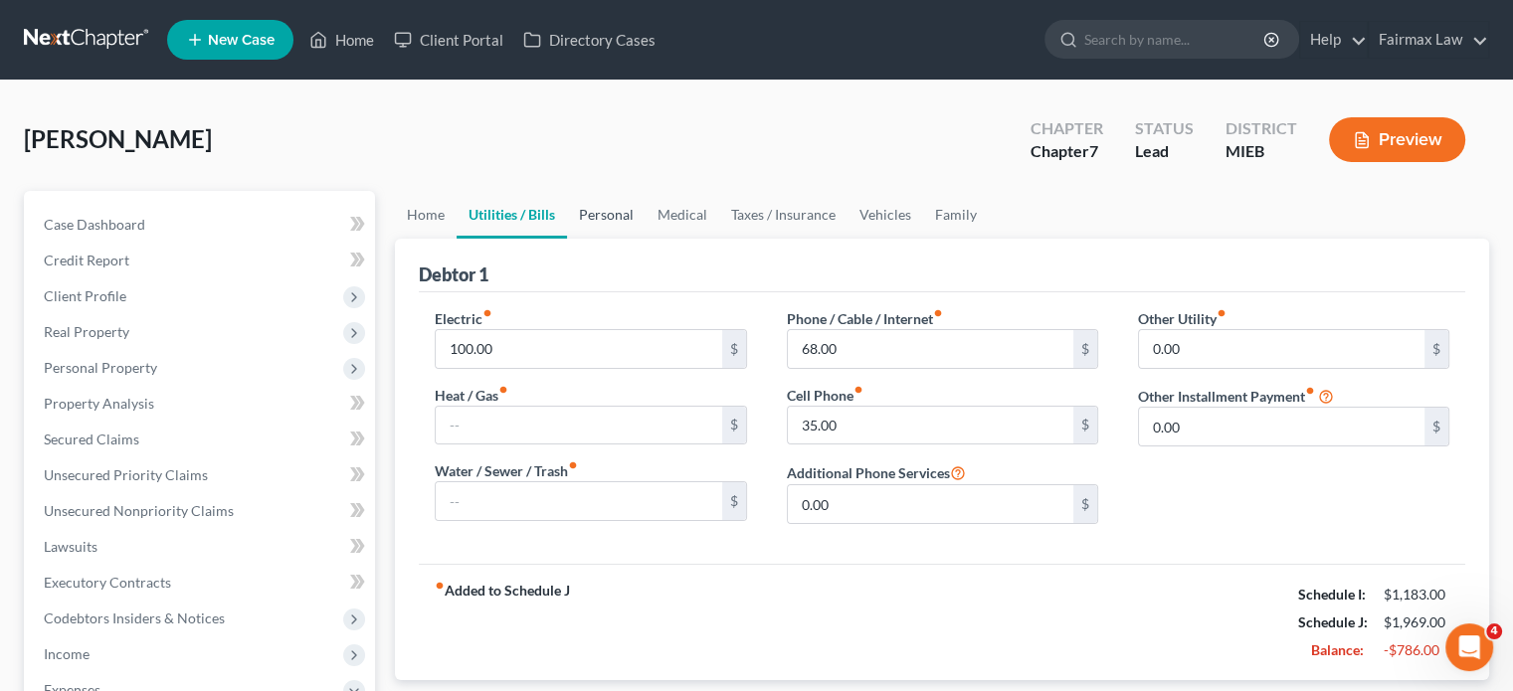
click at [646, 239] on link "Personal" at bounding box center [606, 215] width 79 height 48
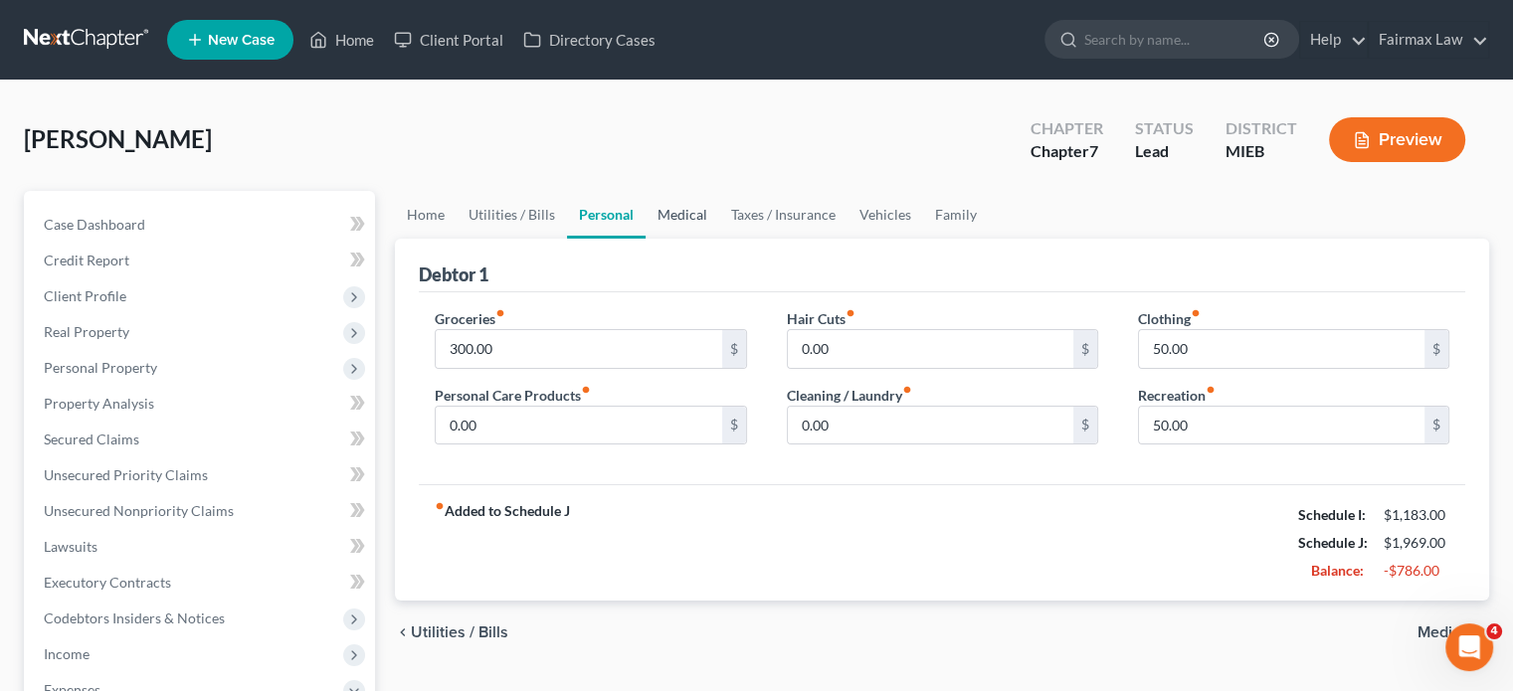
click at [719, 239] on link "Medical" at bounding box center [683, 215] width 74 height 48
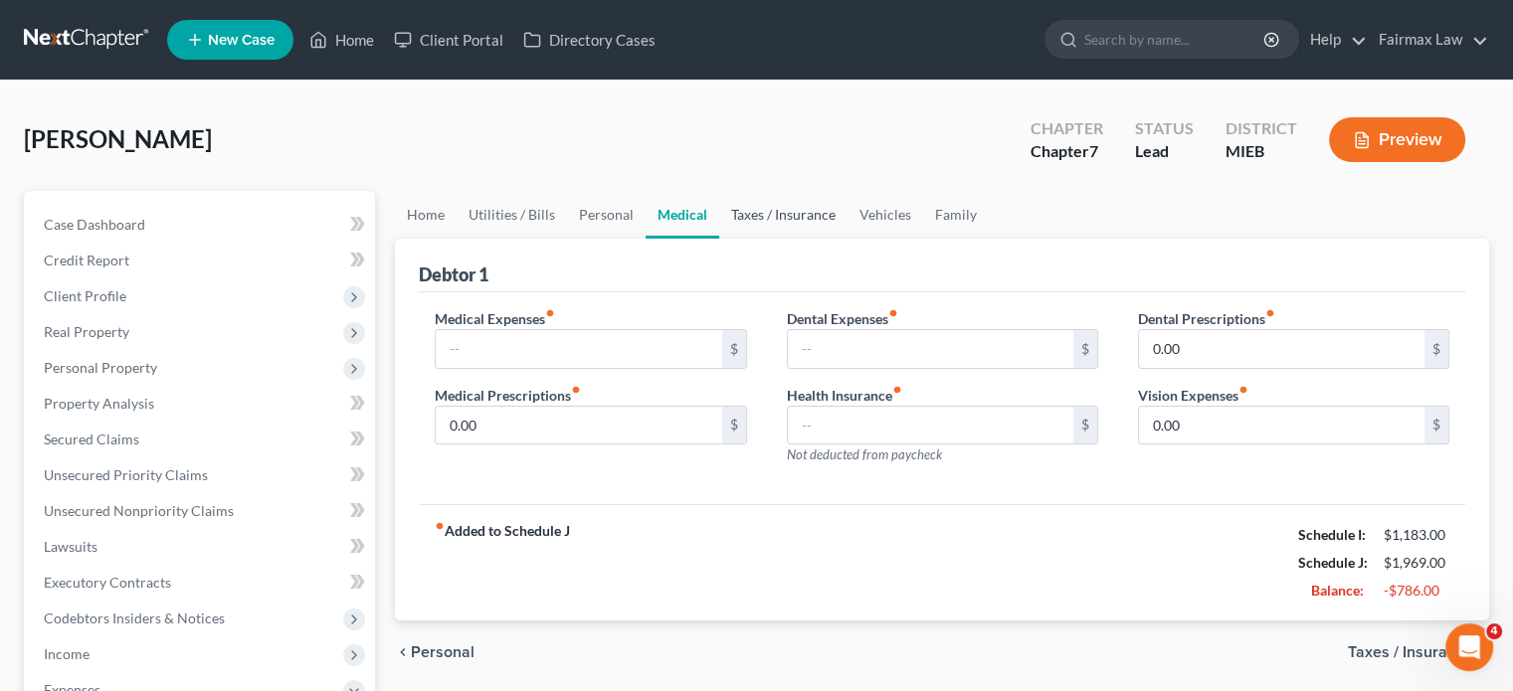
click at [848, 239] on link "Taxes / Insurance" at bounding box center [783, 215] width 128 height 48
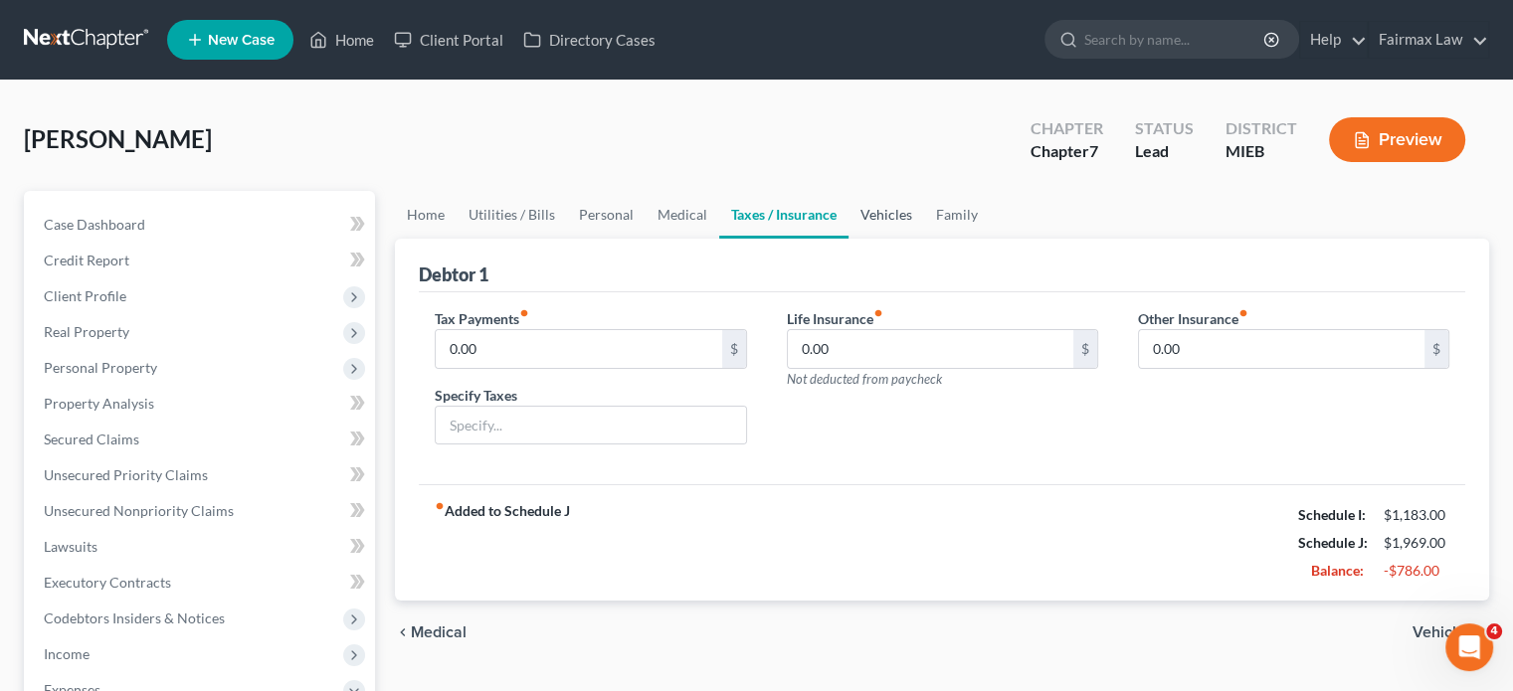
click at [924, 239] on link "Vehicles" at bounding box center [887, 215] width 76 height 48
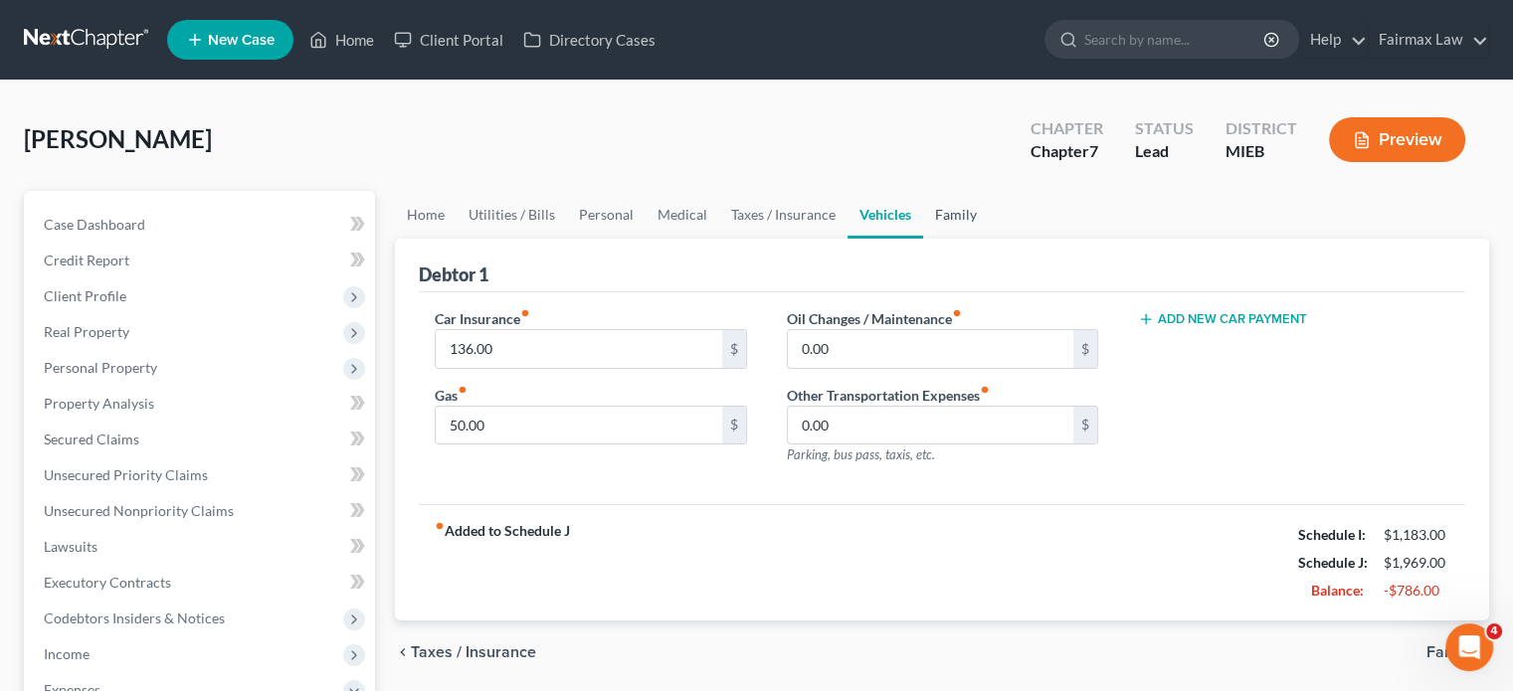
click at [989, 239] on link "Family" at bounding box center [956, 215] width 66 height 48
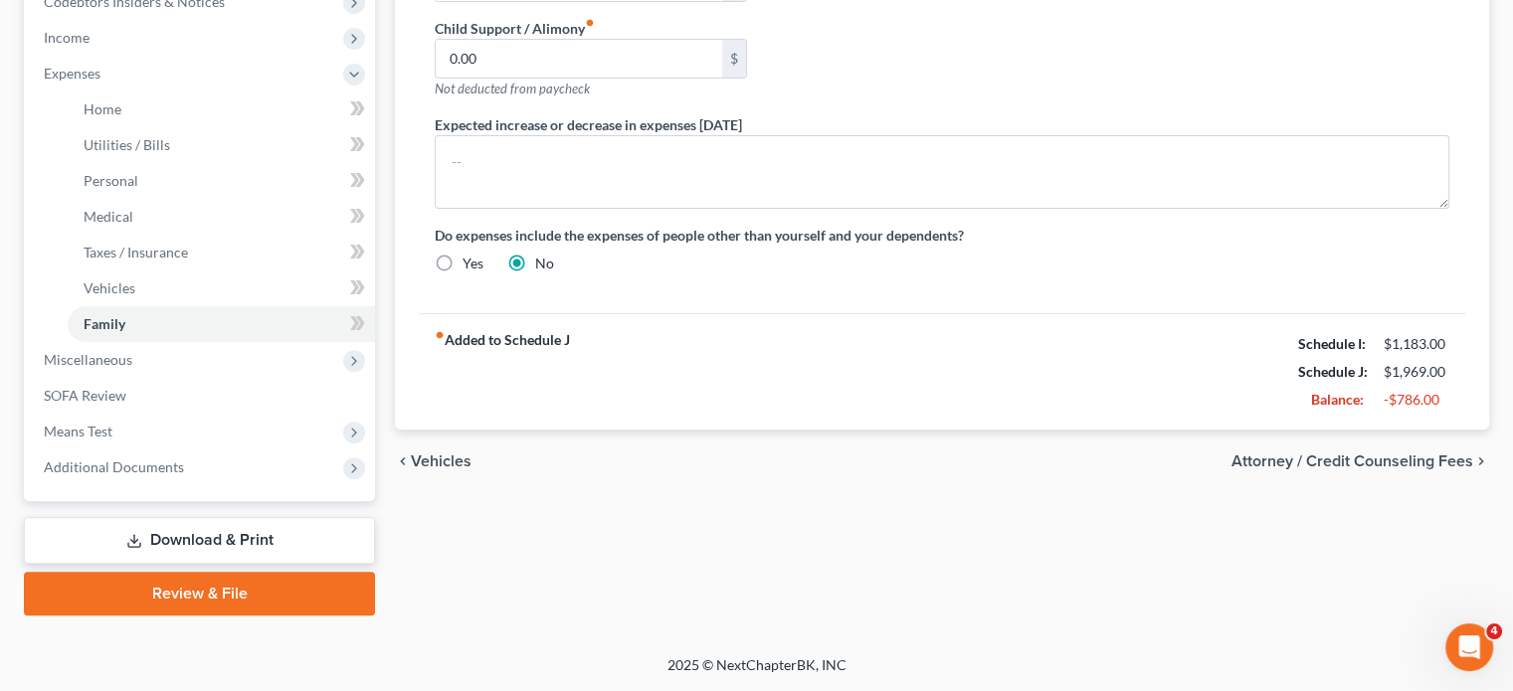
scroll to position [938, 0]
click at [186, 342] on span "Miscellaneous" at bounding box center [201, 360] width 347 height 36
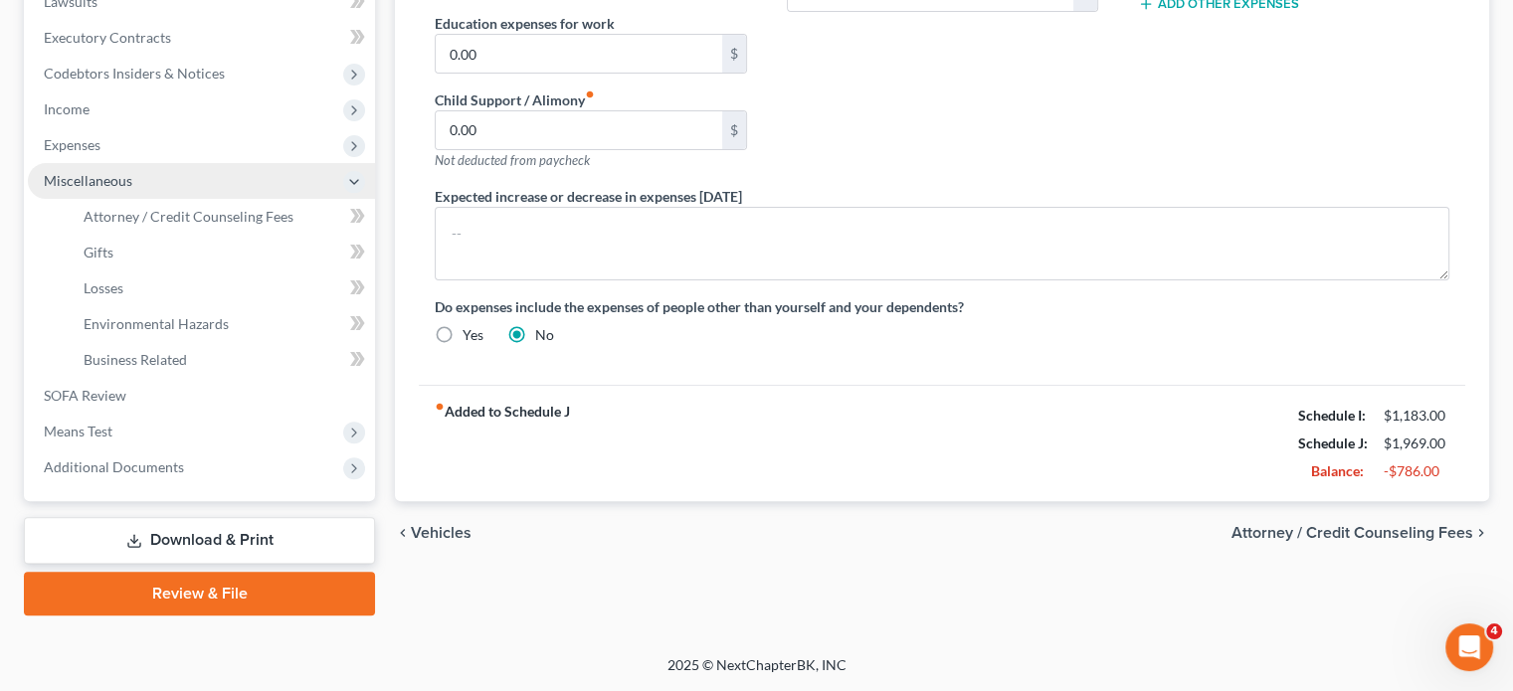
scroll to position [849, 0]
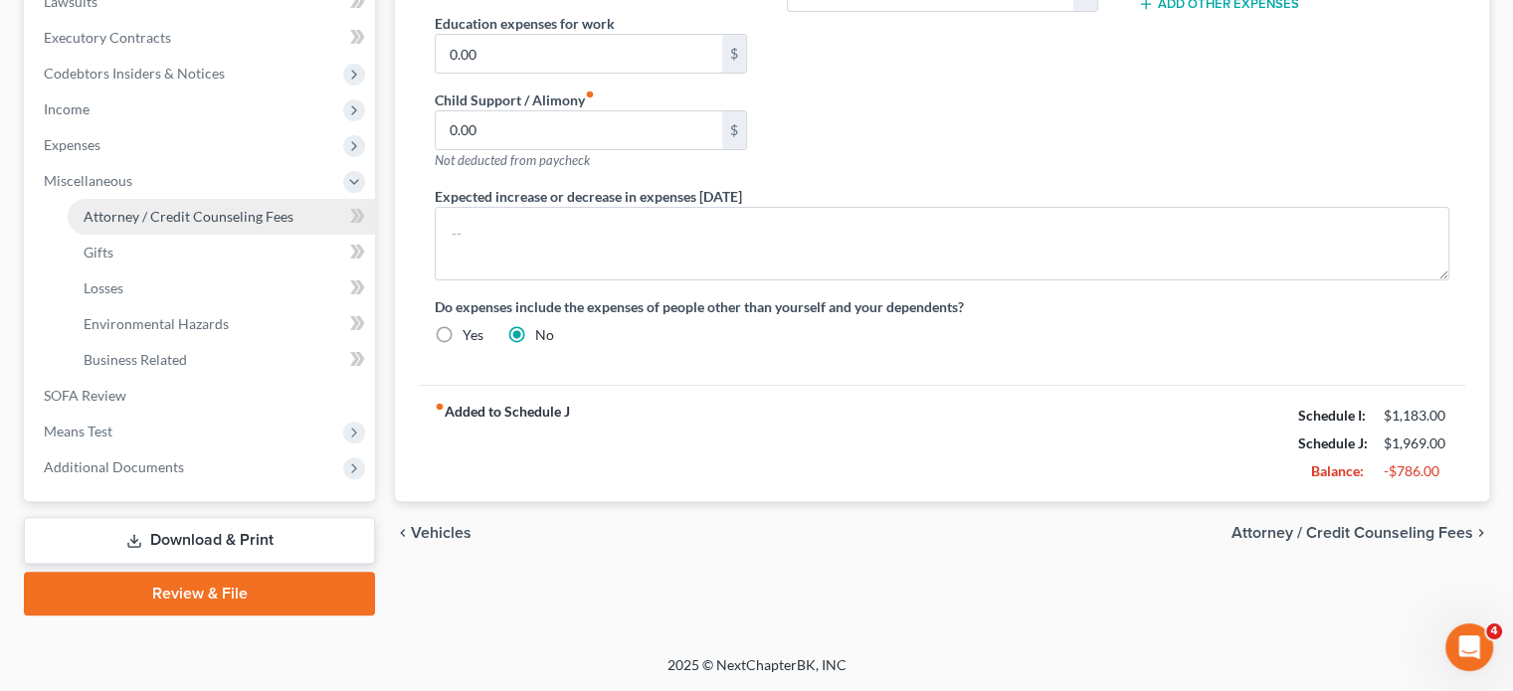
click at [194, 208] on span "Attorney / Credit Counseling Fees" at bounding box center [189, 216] width 210 height 17
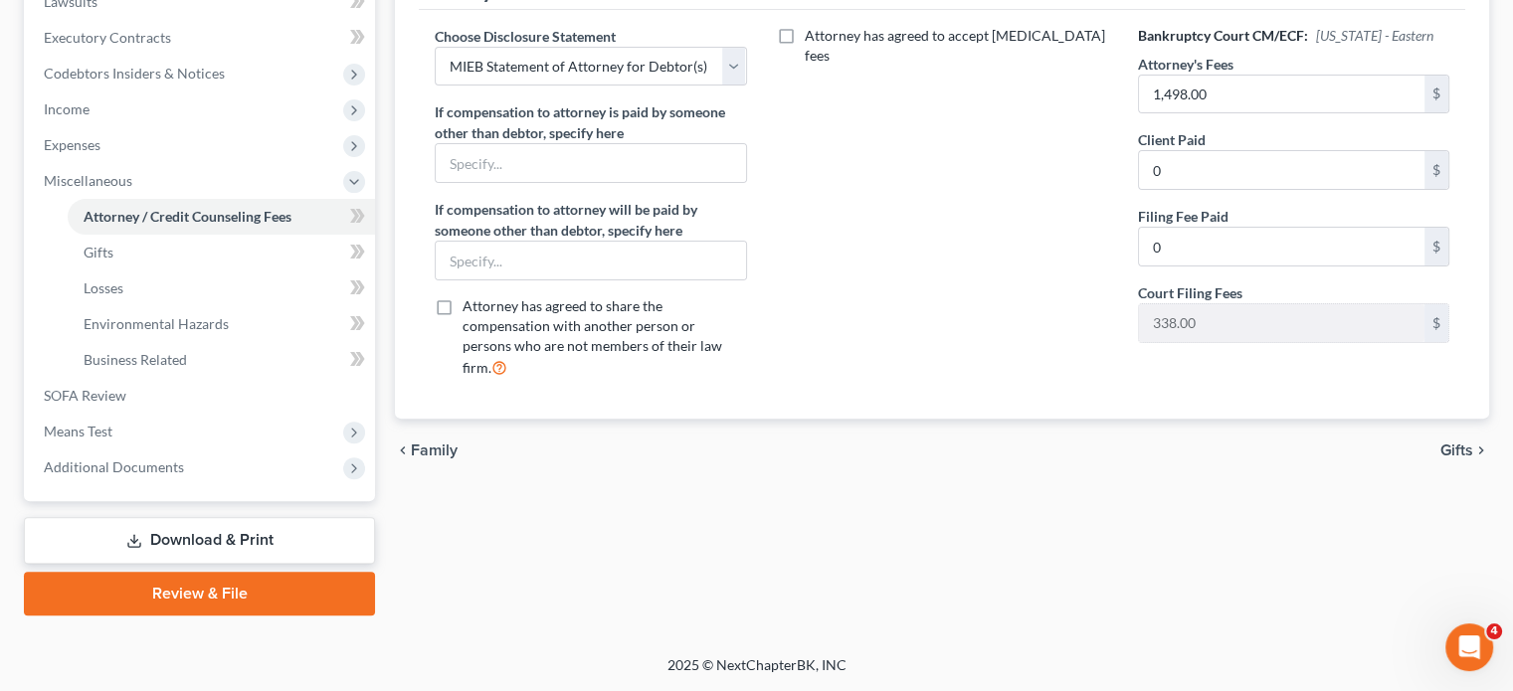
scroll to position [849, 0]
click at [180, 414] on span "Means Test" at bounding box center [201, 432] width 347 height 36
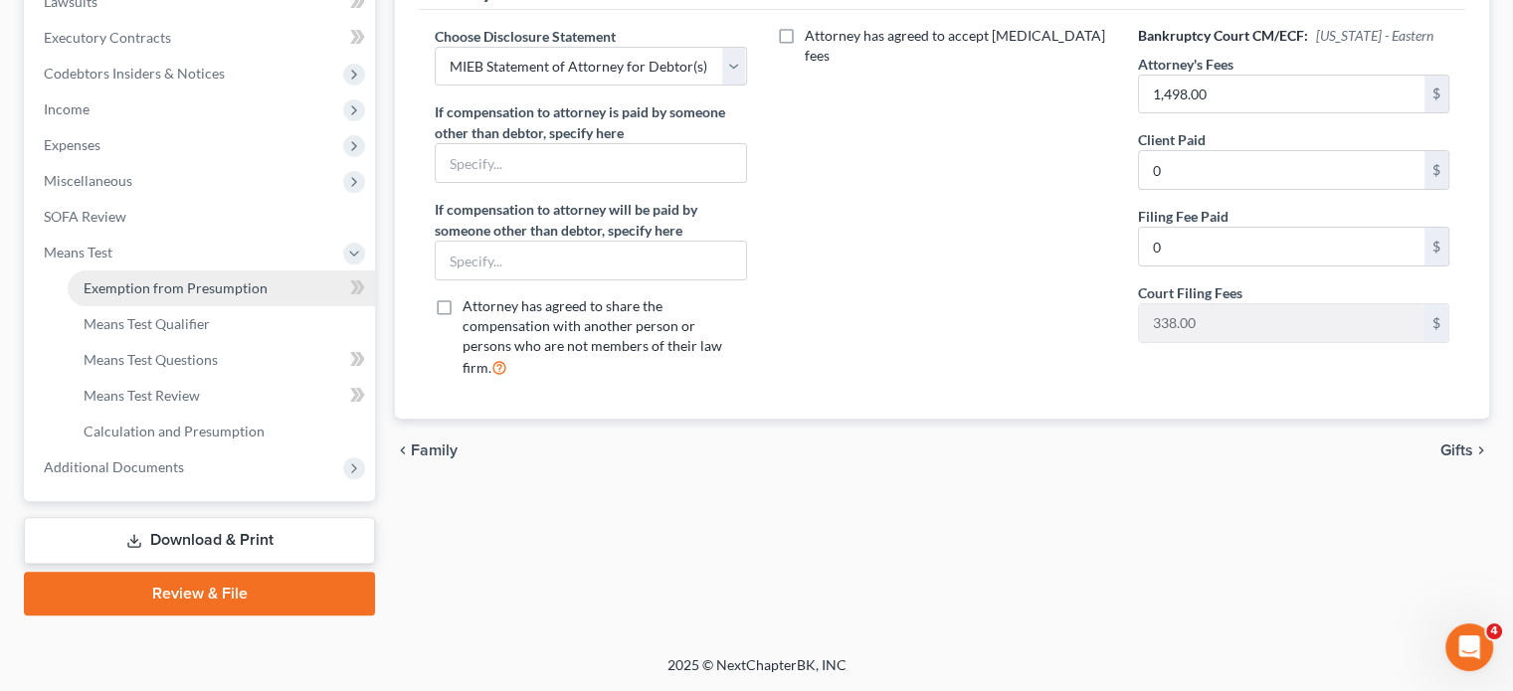
click at [164, 280] on span "Exemption from Presumption" at bounding box center [176, 288] width 184 height 17
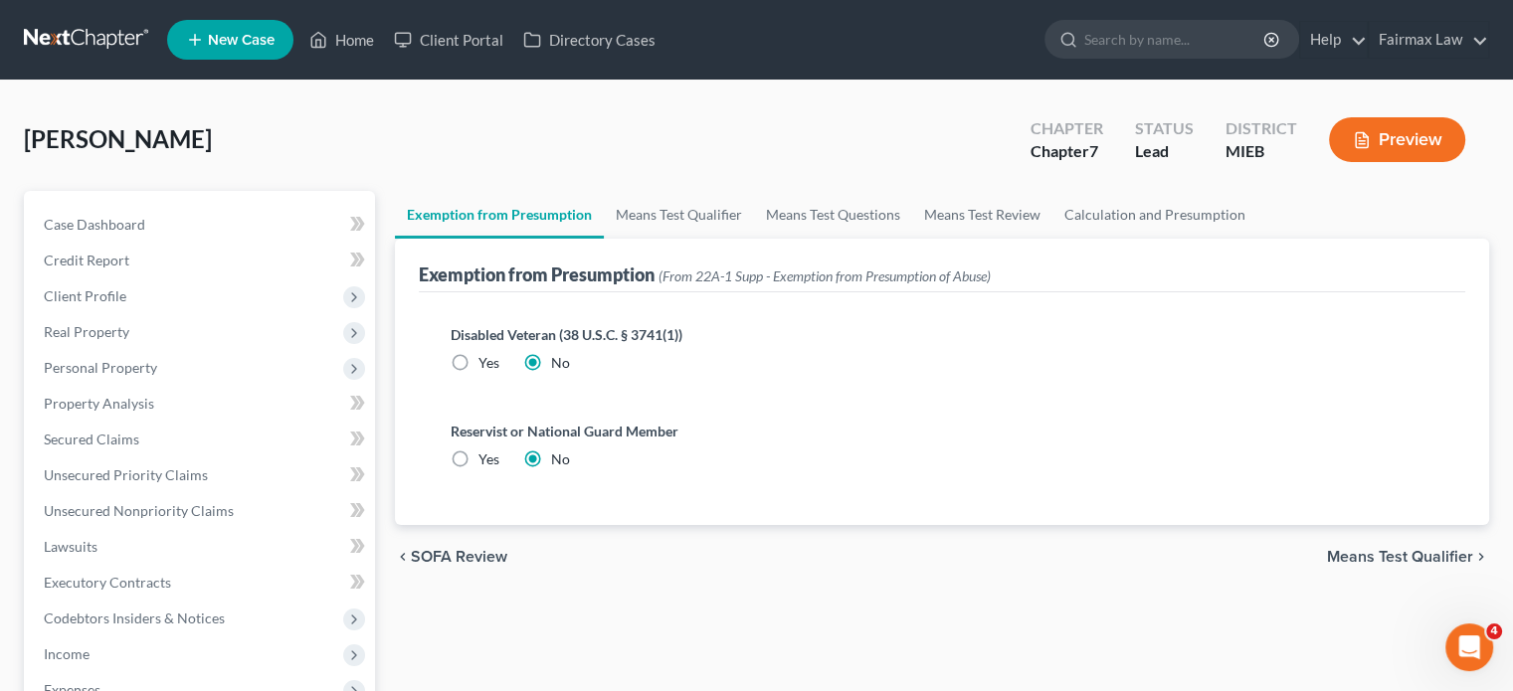
click at [590, 191] on div "[PERSON_NAME] Upgraded Chapter Chapter 7 Status Lead District MIEB Preview" at bounding box center [756, 147] width 1465 height 87
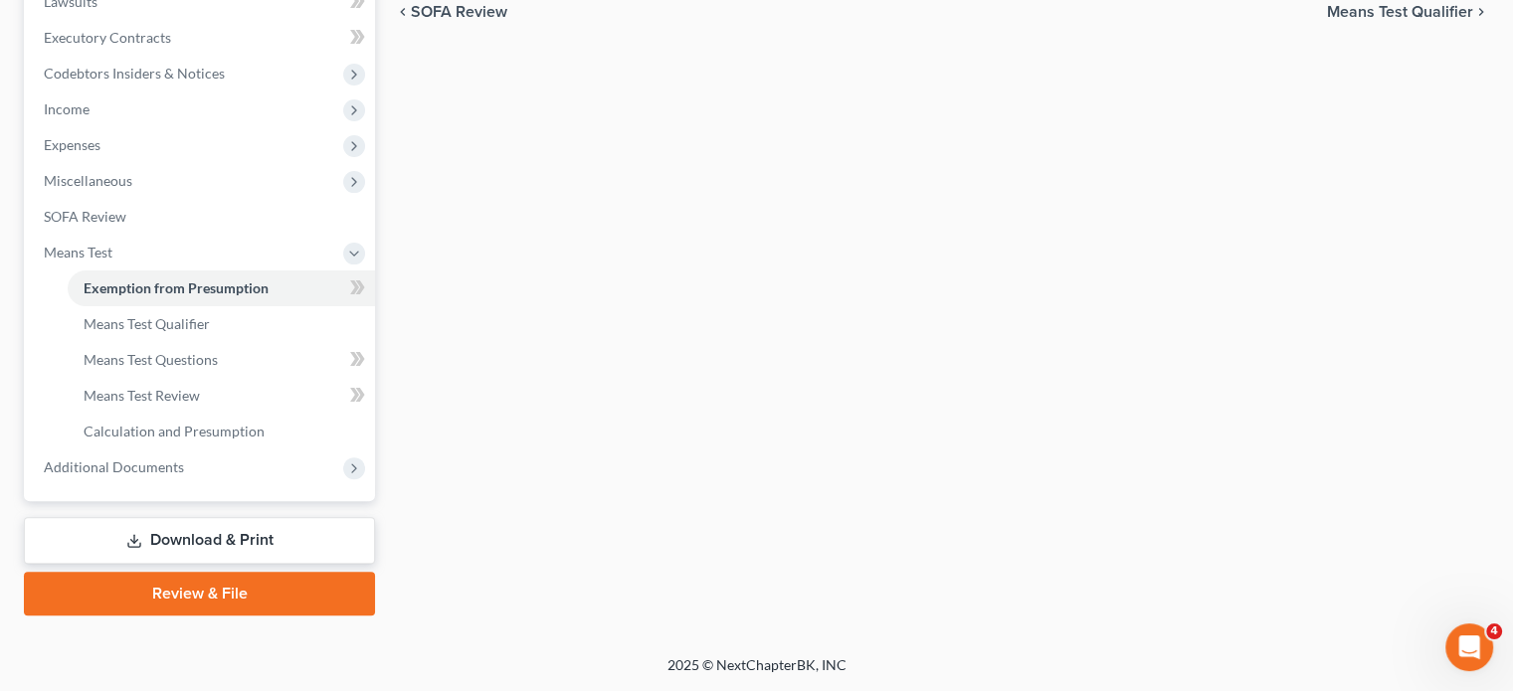
scroll to position [849, 0]
click at [184, 459] on span "Additional Documents" at bounding box center [114, 467] width 140 height 17
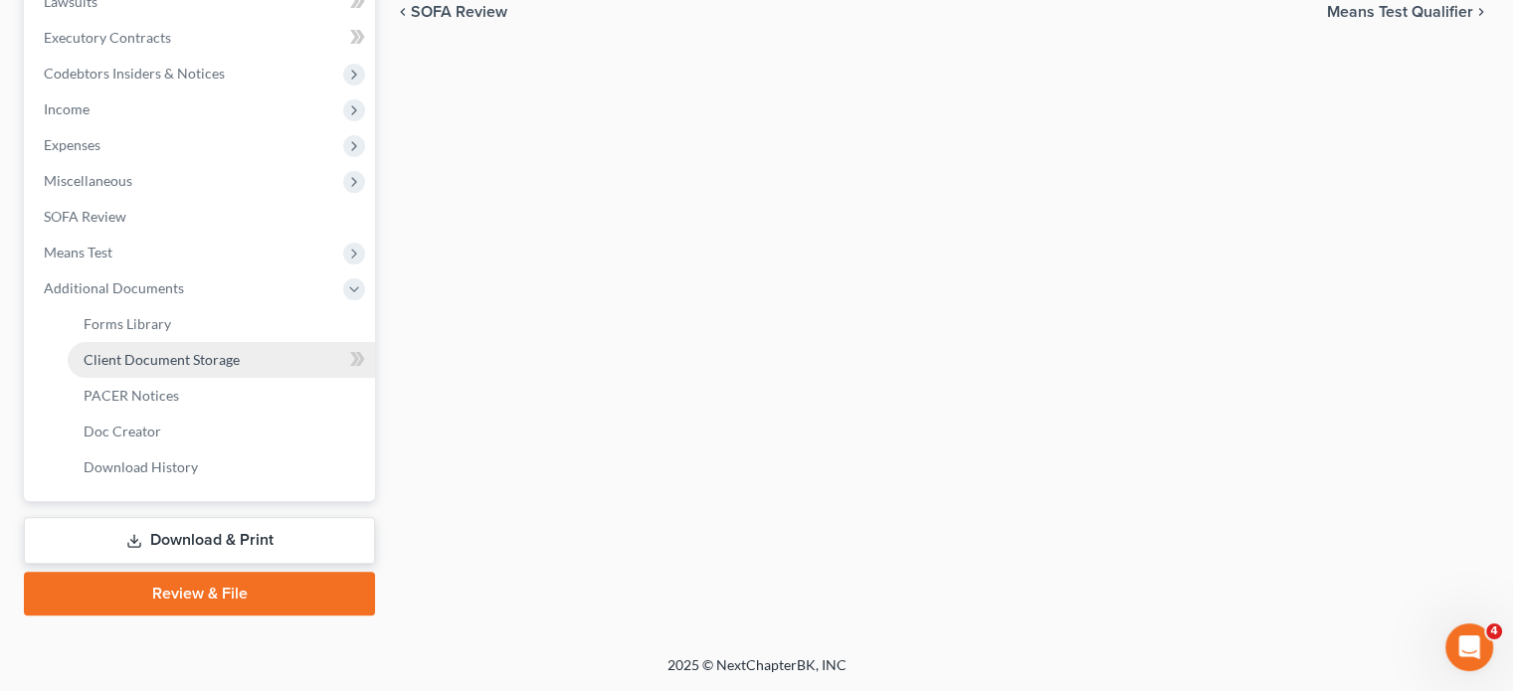
click at [216, 351] on span "Client Document Storage" at bounding box center [162, 359] width 156 height 17
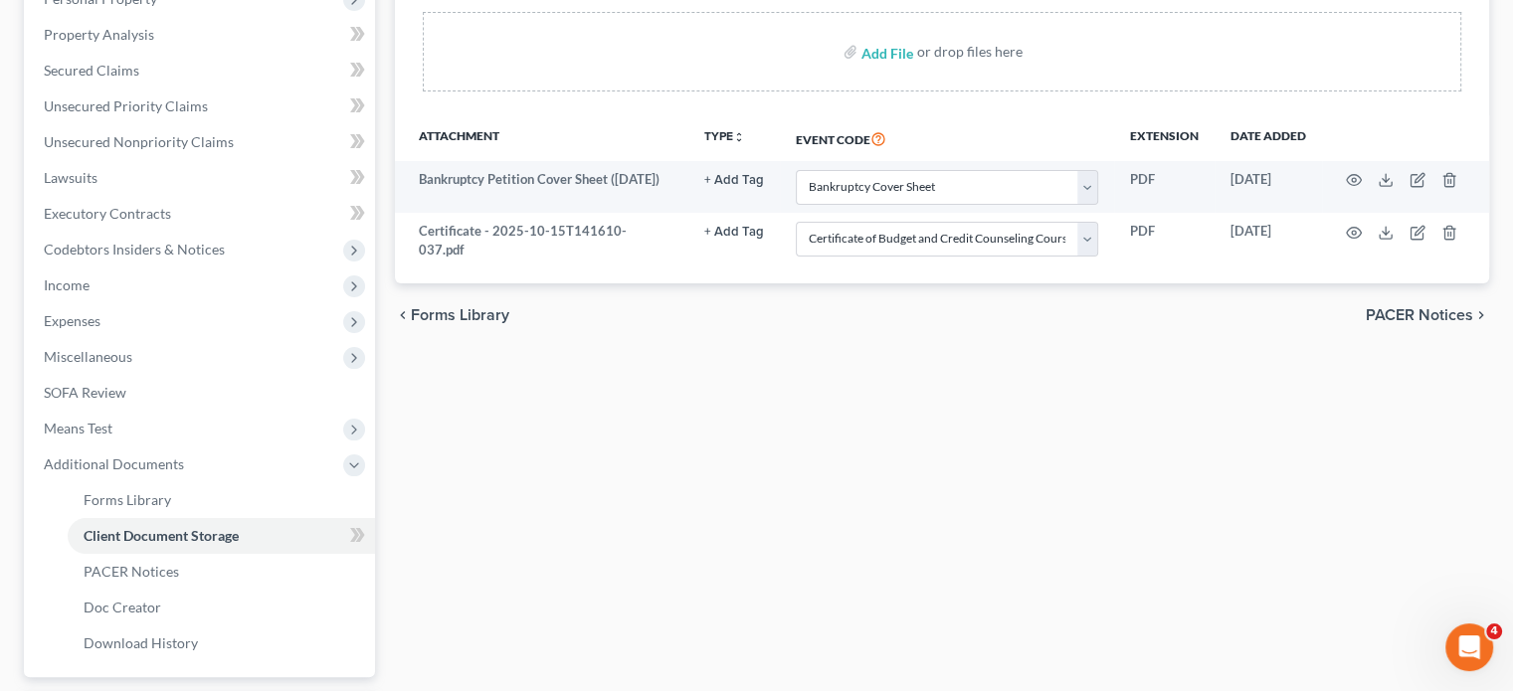
scroll to position [374, 0]
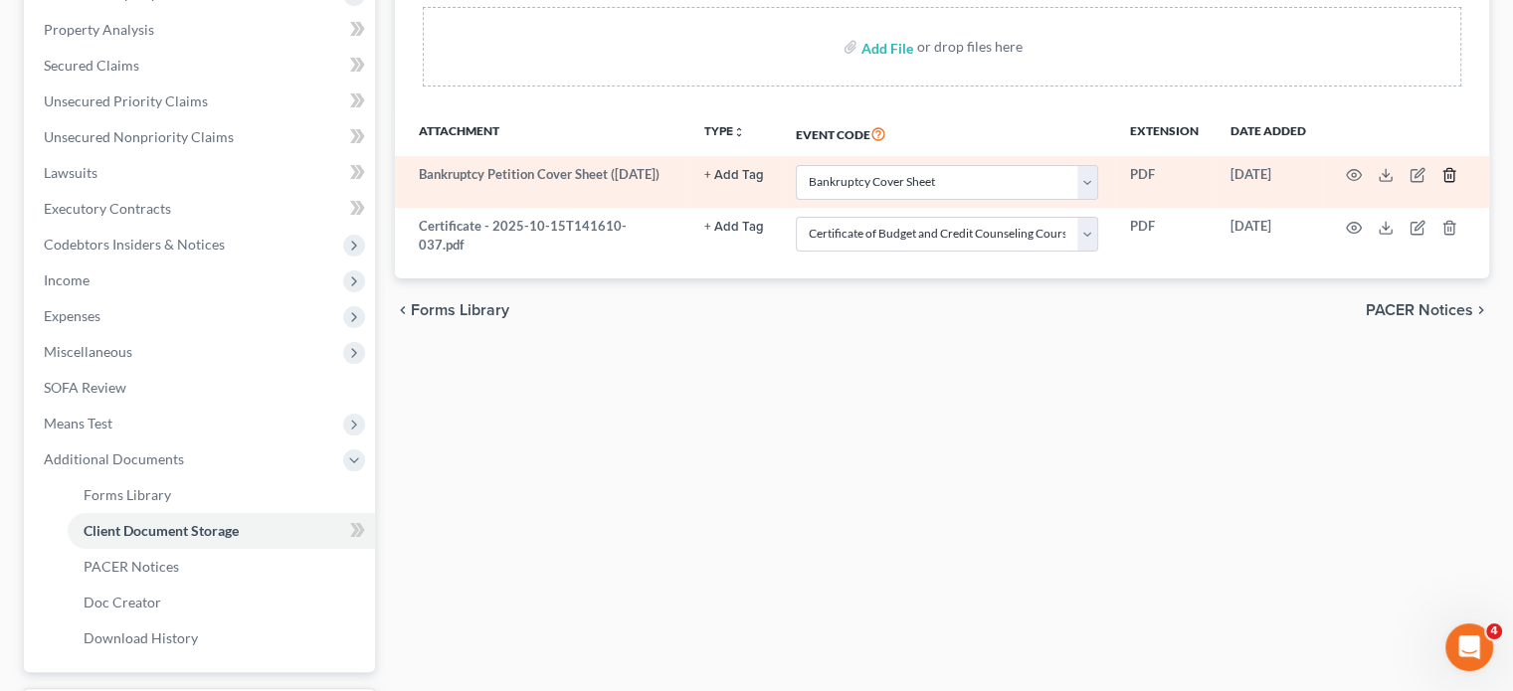
click at [1442, 183] on button "button" at bounding box center [1450, 175] width 16 height 16
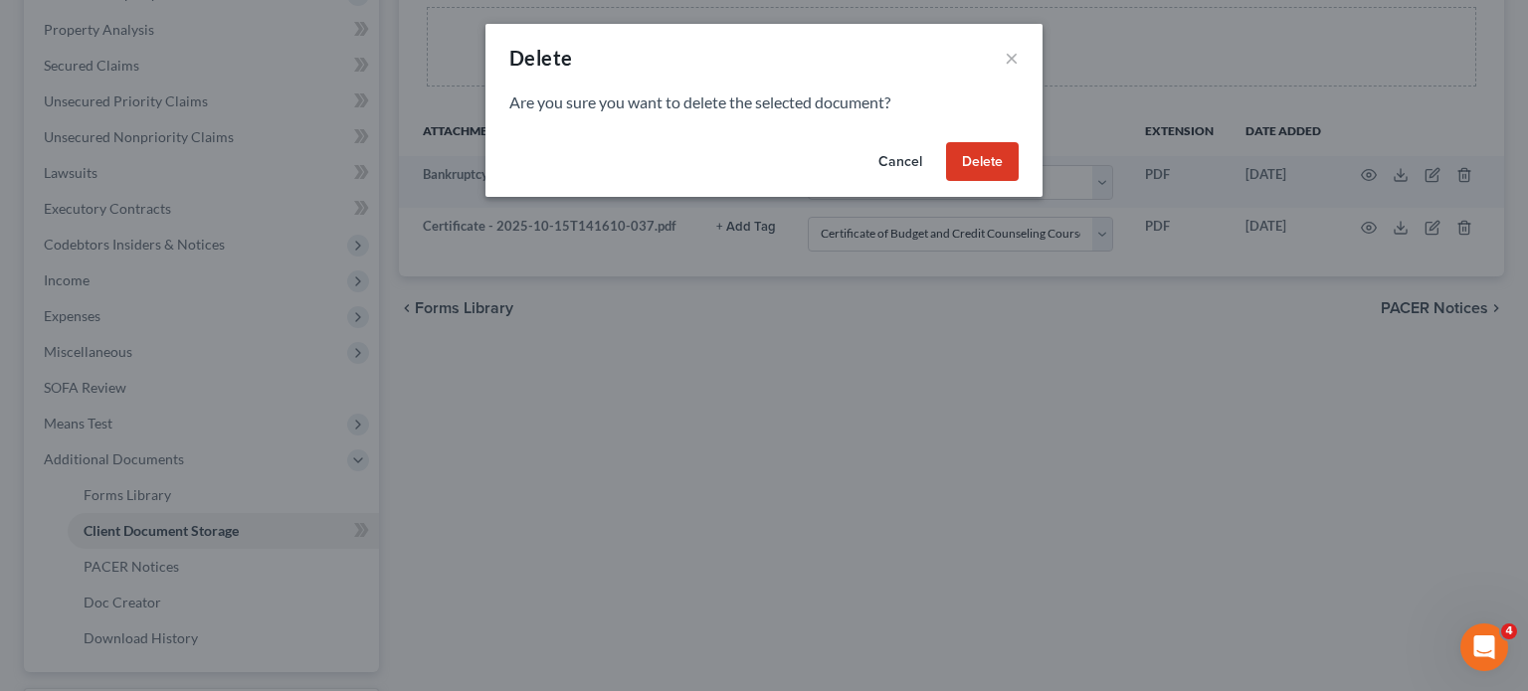
click at [1019, 182] on button "Delete" at bounding box center [982, 162] width 73 height 40
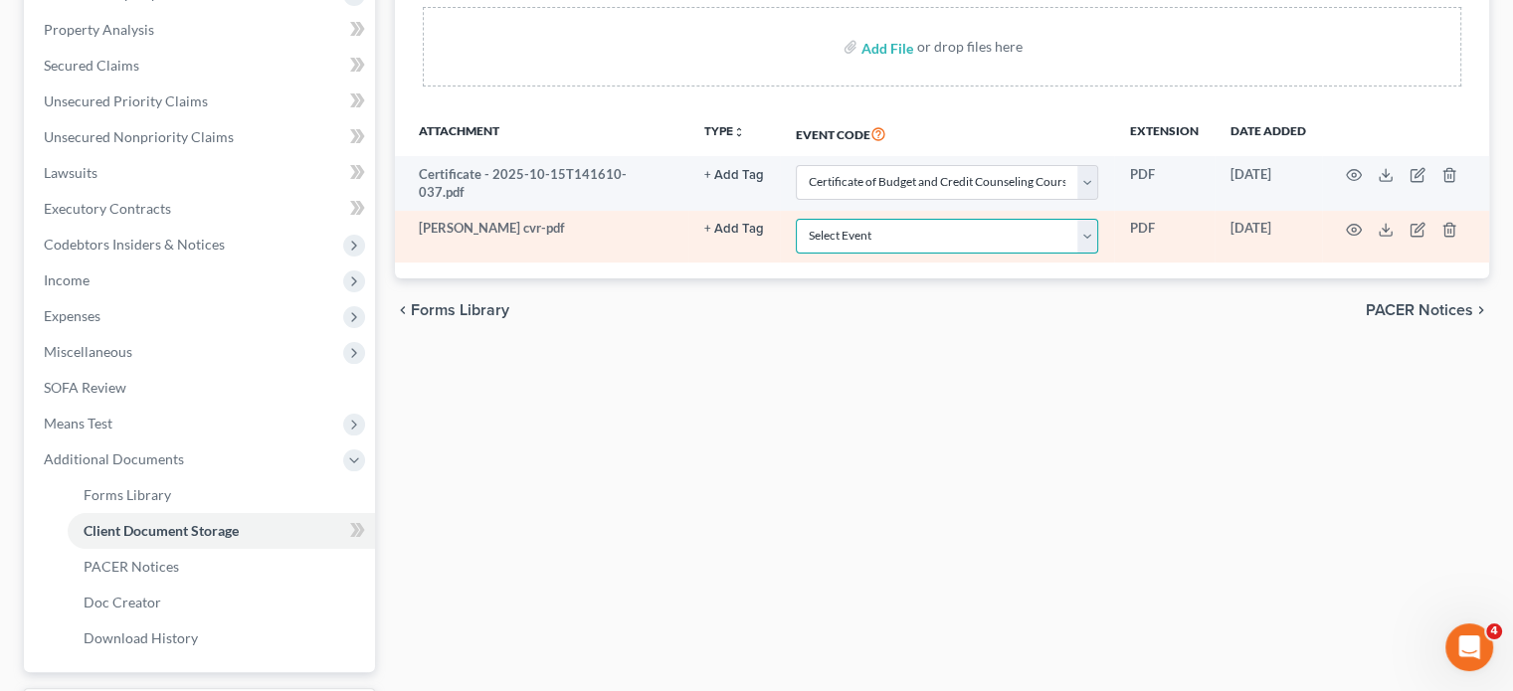
drag, startPoint x: 871, startPoint y: 427, endPoint x: 868, endPoint y: 411, distance: 16.2
click at [871, 254] on select "Select Event 20 Largest Unsecured Creditors Amended Chapter 11 Plan Amended Cha…" at bounding box center [947, 236] width 302 height 35
click at [796, 254] on select "Select Event 20 Largest Unsecured Creditors Amended Chapter 11 Plan Amended Cha…" at bounding box center [947, 236] width 302 height 35
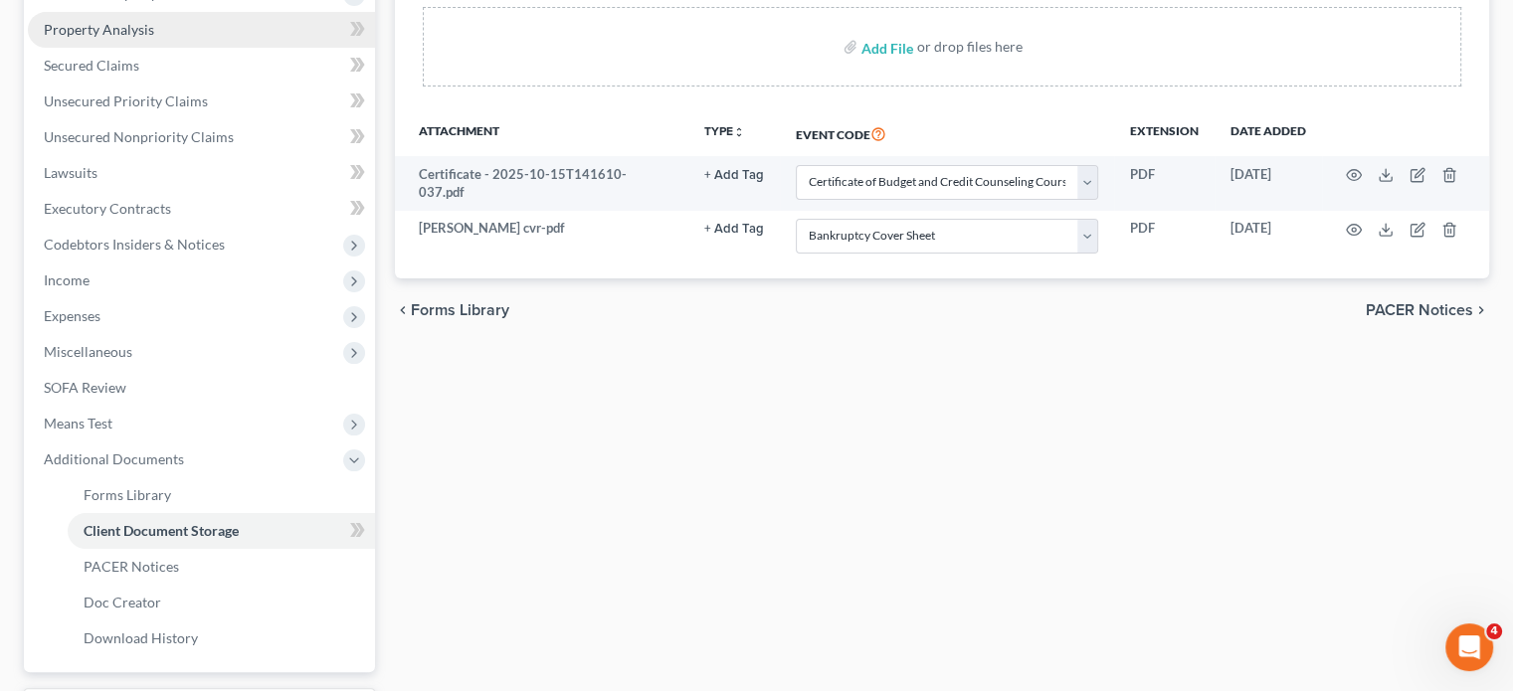
click at [298, 48] on link "Property Analysis" at bounding box center [201, 30] width 347 height 36
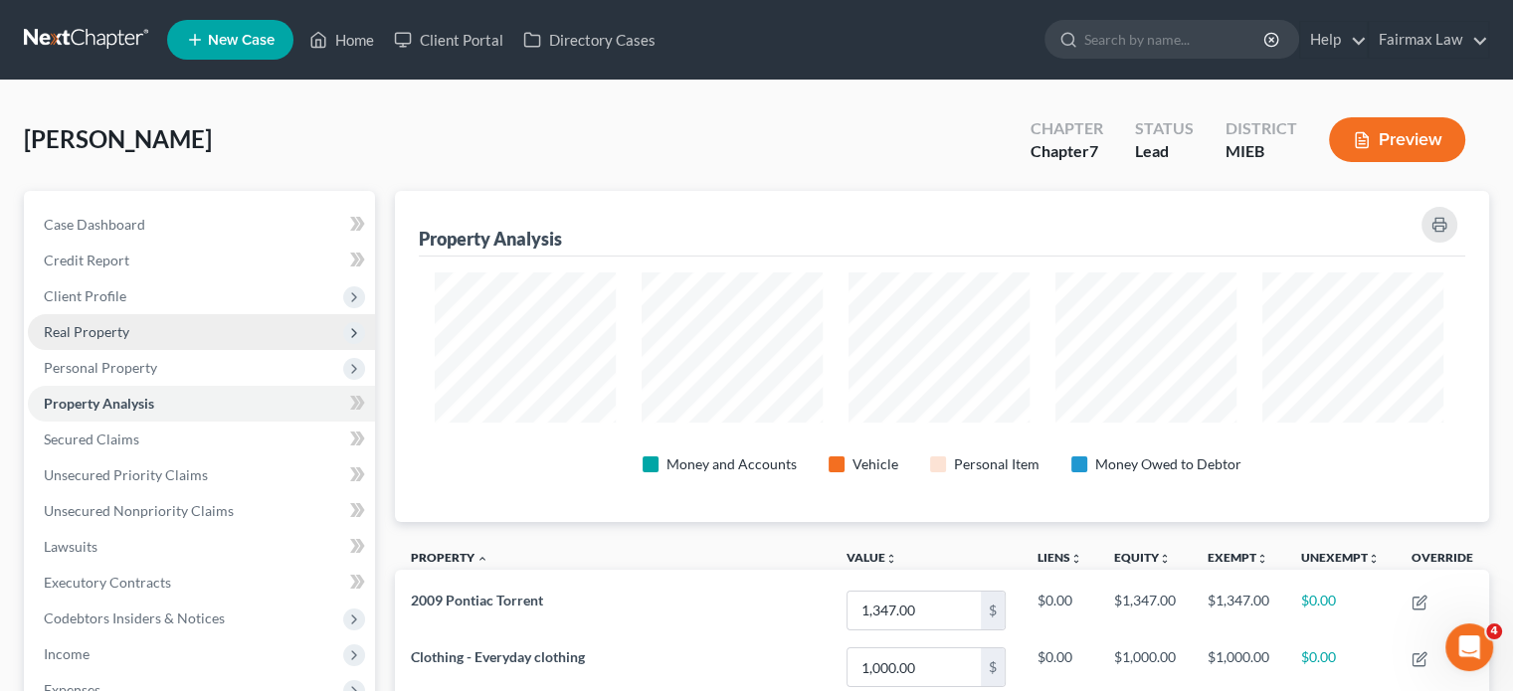
scroll to position [374, 1085]
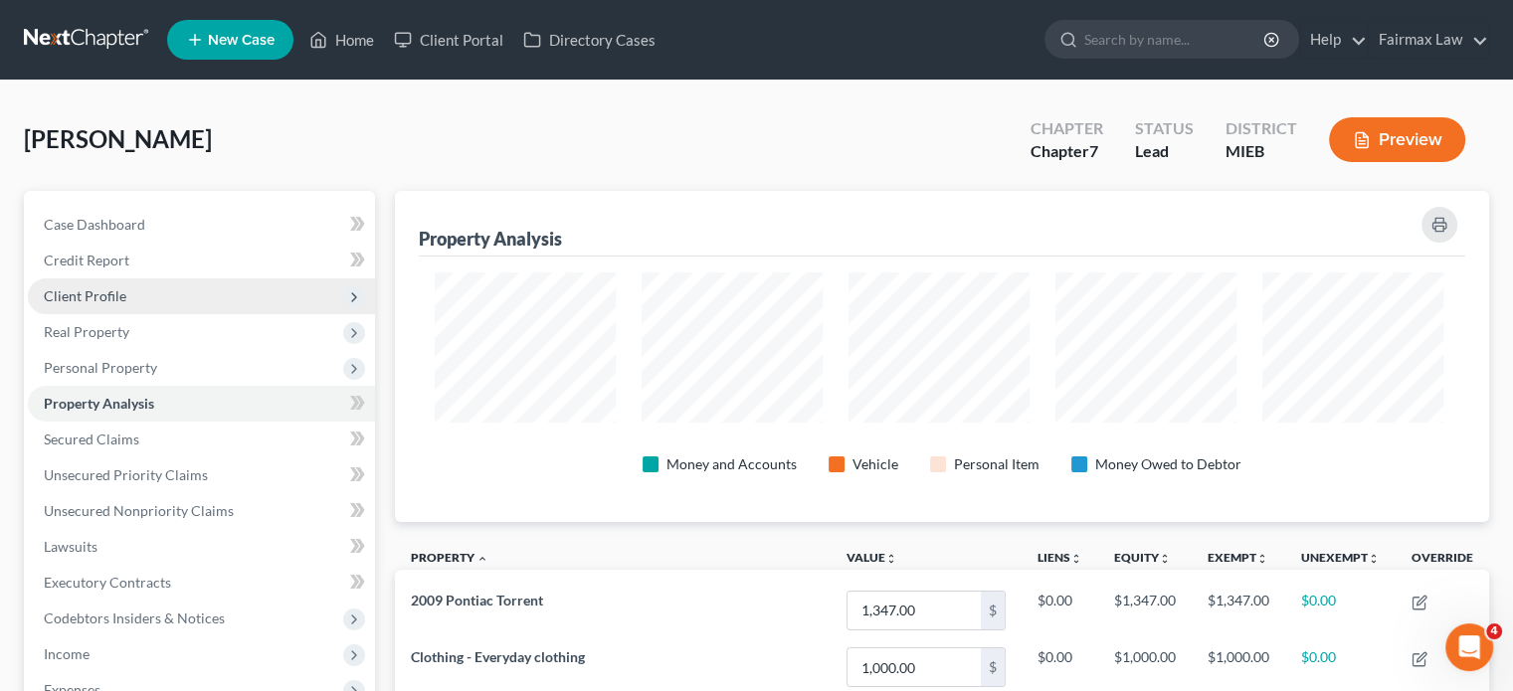
click at [243, 314] on span "Client Profile" at bounding box center [201, 297] width 347 height 36
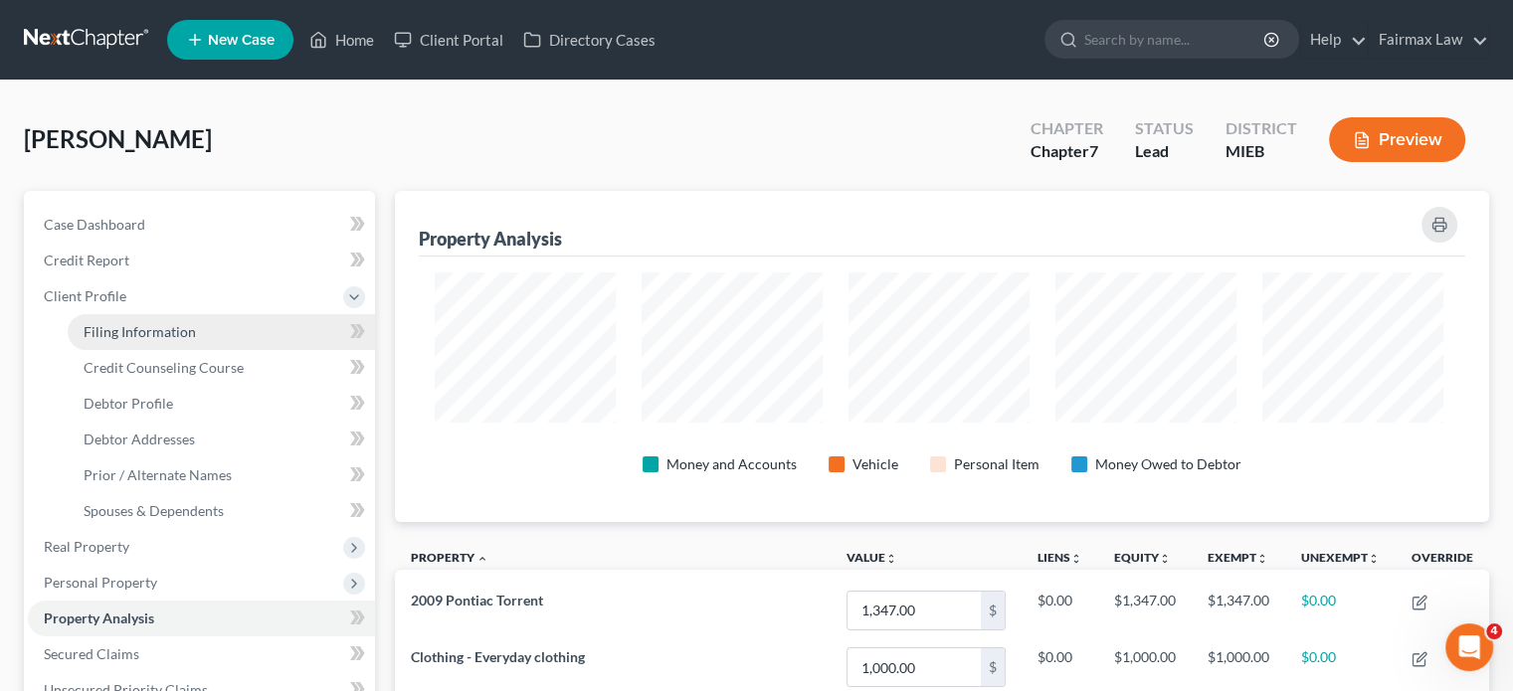
click at [255, 350] on link "Filing Information" at bounding box center [221, 332] width 307 height 36
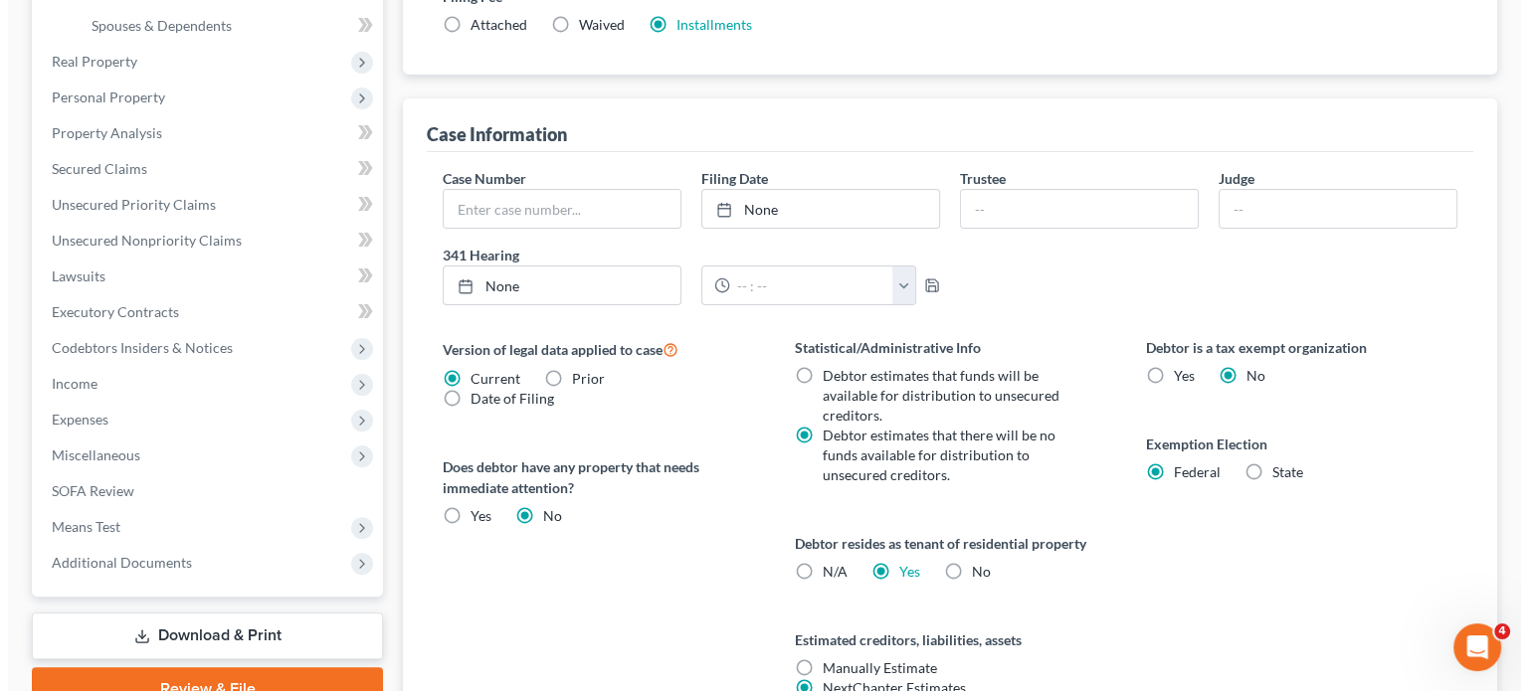
scroll to position [516, 0]
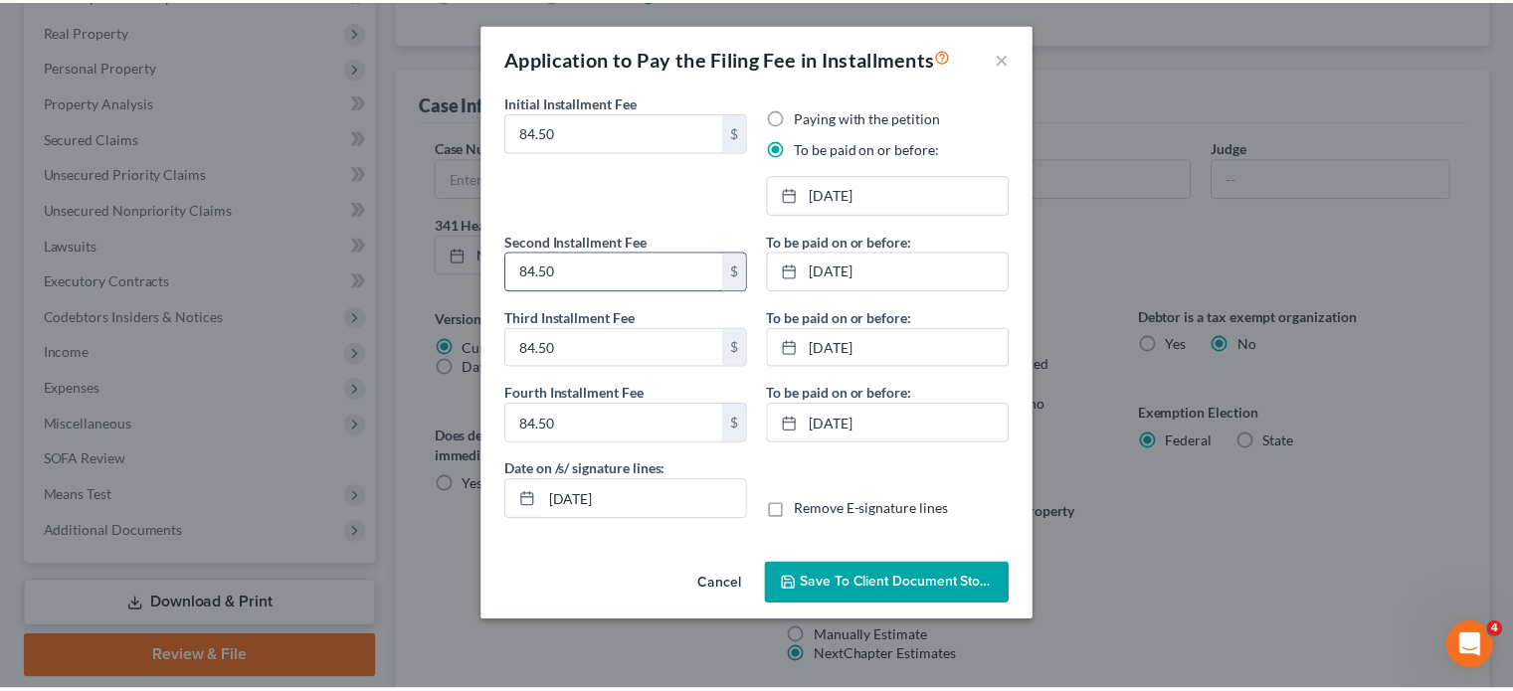
scroll to position [107, 0]
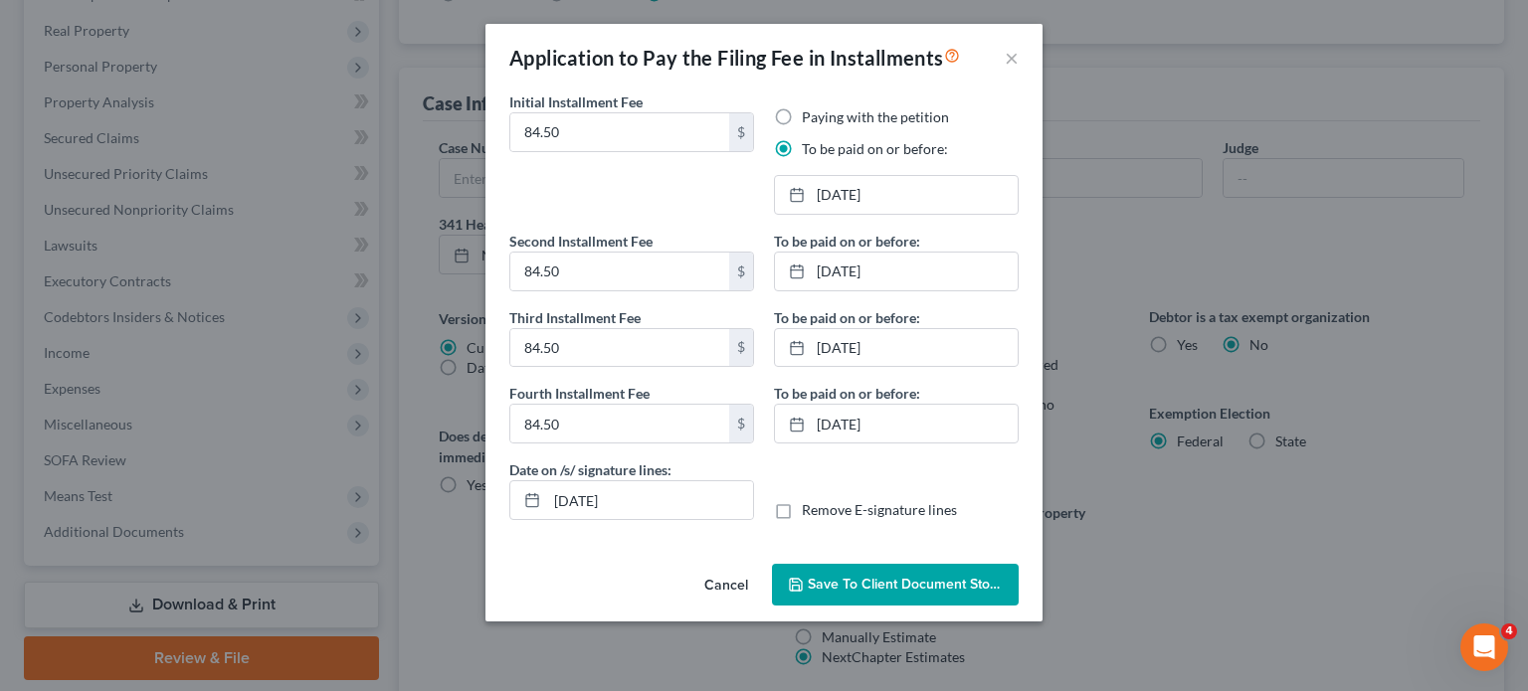
click at [824, 593] on span "Save to Client Document Storage" at bounding box center [913, 584] width 211 height 17
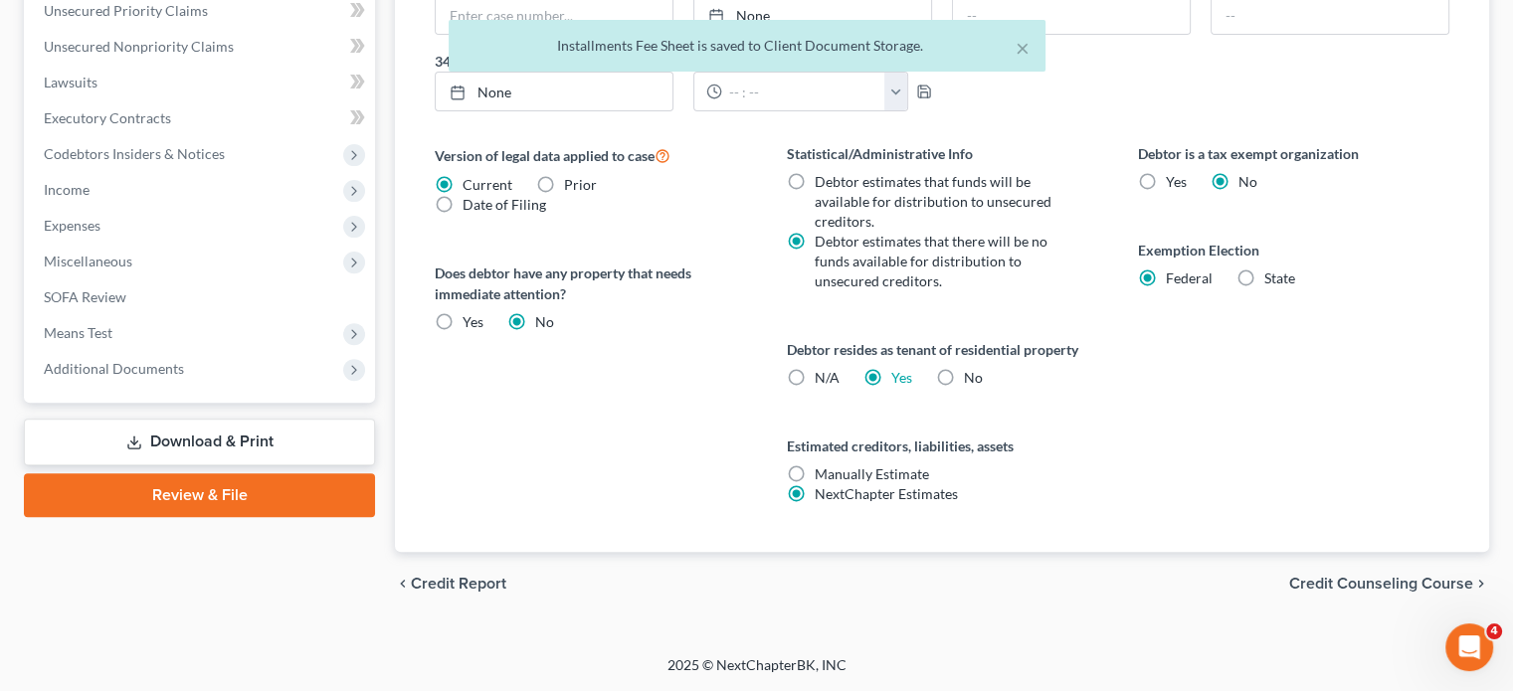
scroll to position [963, 0]
click at [309, 361] on span "Additional Documents" at bounding box center [201, 369] width 347 height 36
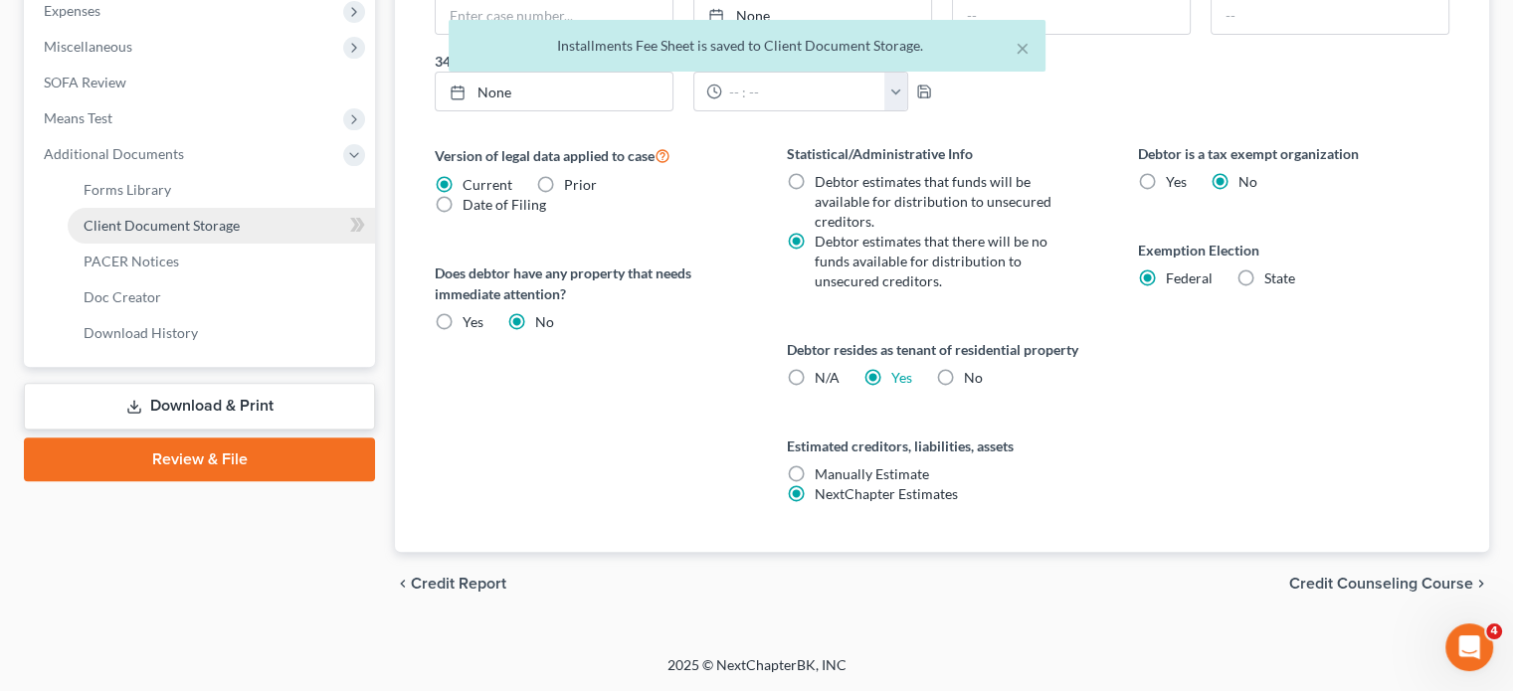
click at [290, 244] on link "Client Document Storage" at bounding box center [221, 226] width 307 height 36
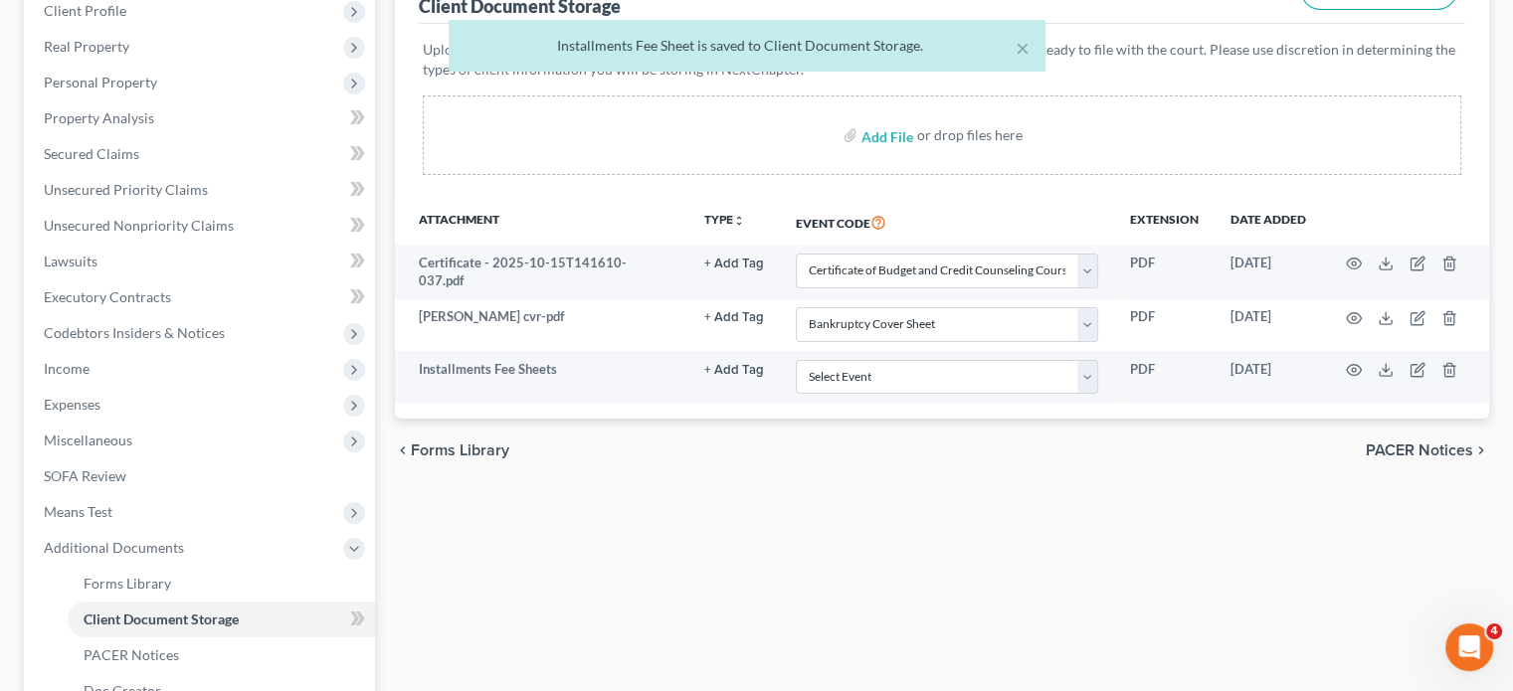
scroll to position [433, 0]
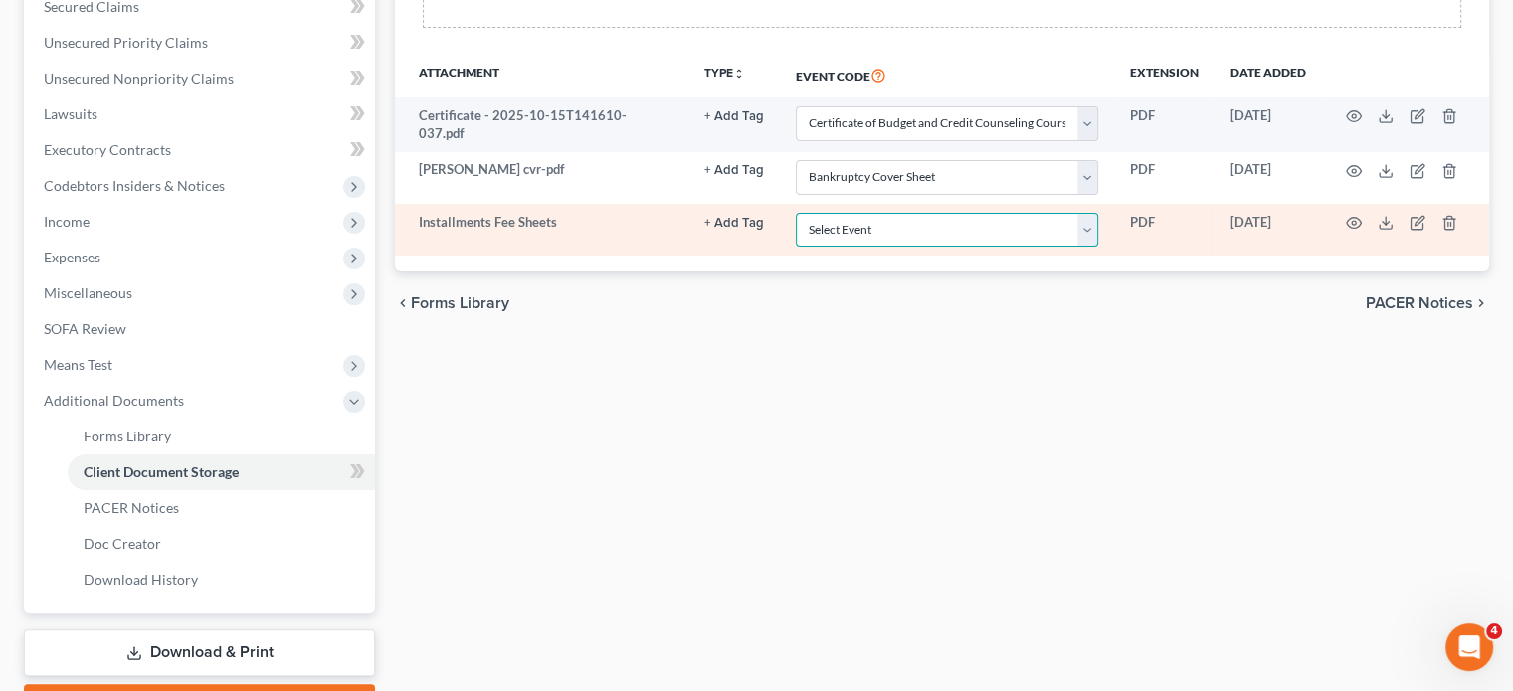
click at [892, 248] on select "Select Event 20 Largest Unsecured Creditors Amended Chapter 11 Plan Amended Cha…" at bounding box center [947, 230] width 302 height 35
click at [796, 248] on select "Select Event 20 Largest Unsecured Creditors Amended Chapter 11 Plan Amended Cha…" at bounding box center [947, 230] width 302 height 35
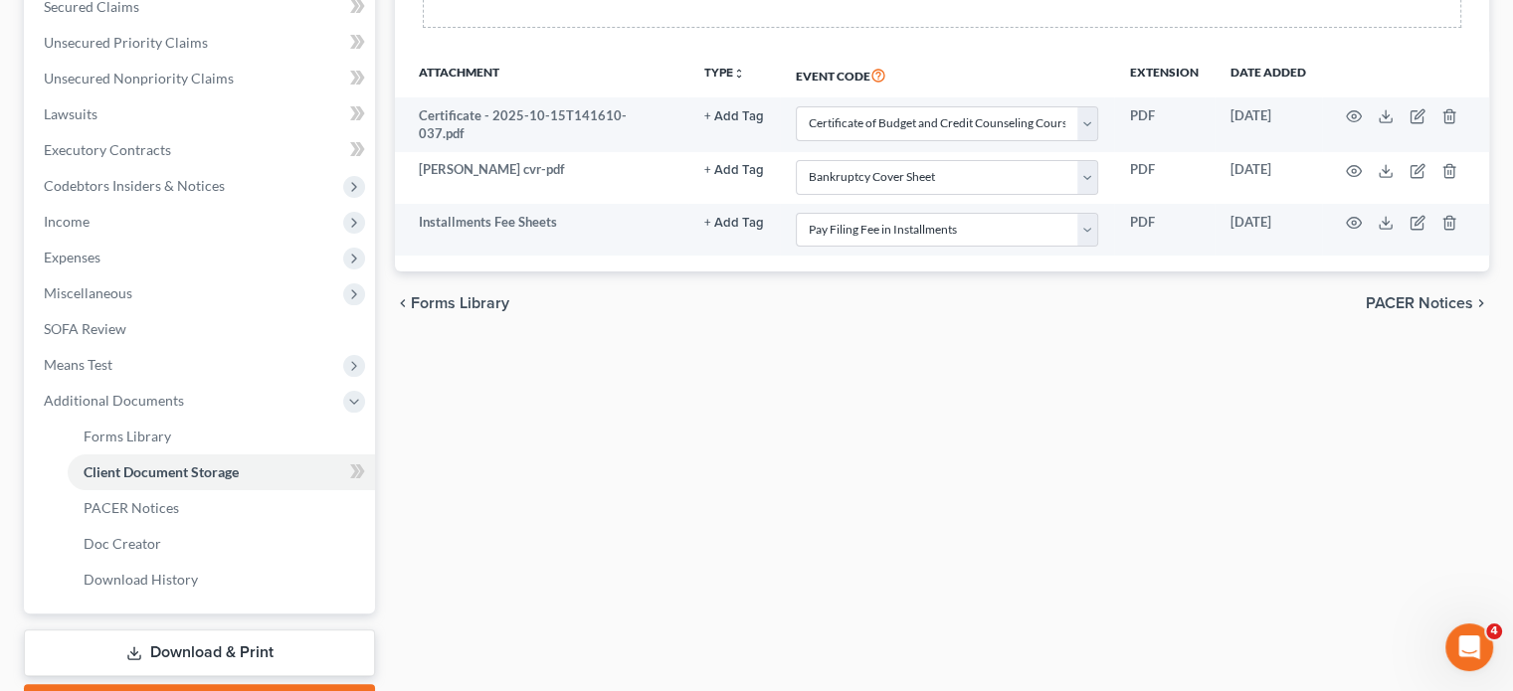
click at [856, 335] on div "chevron_left Forms Library PACER Notices chevron_right" at bounding box center [942, 304] width 1094 height 64
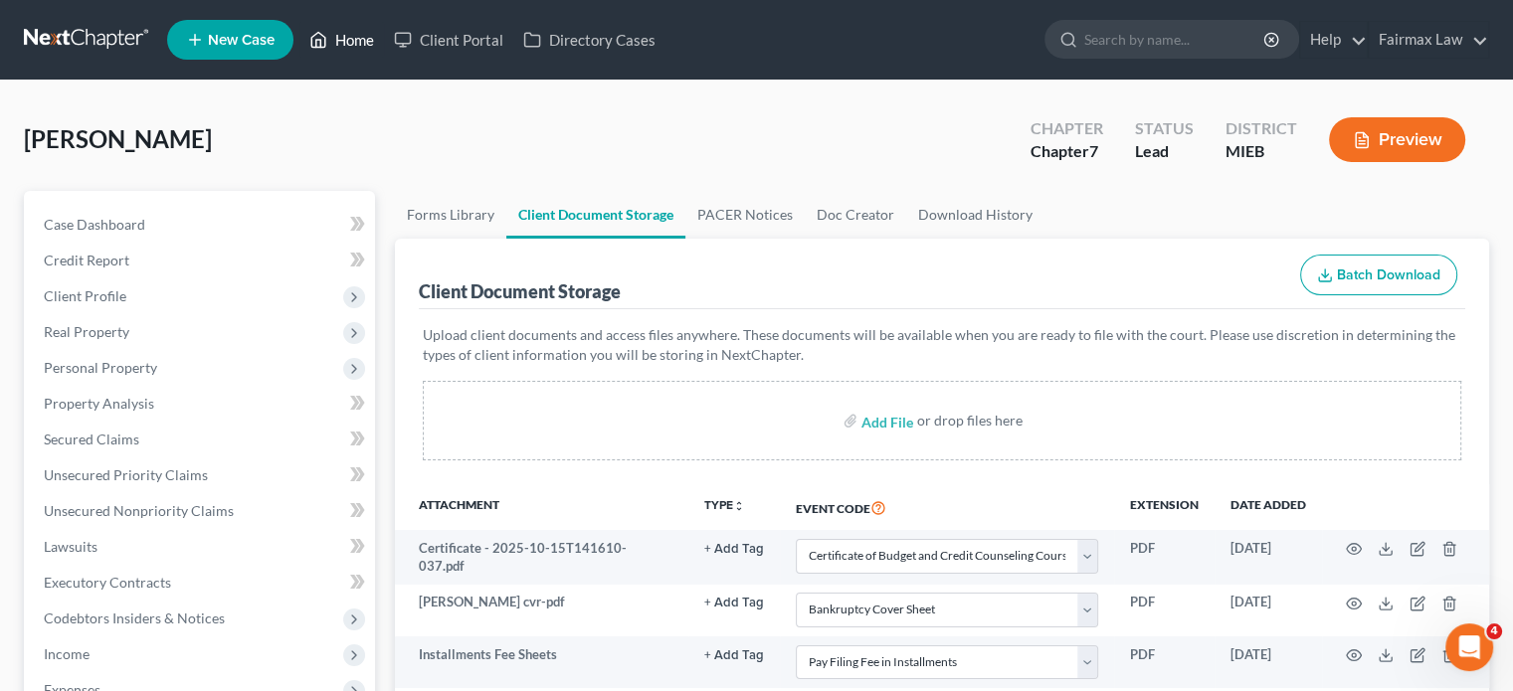
click at [384, 46] on link "Home" at bounding box center [341, 40] width 85 height 36
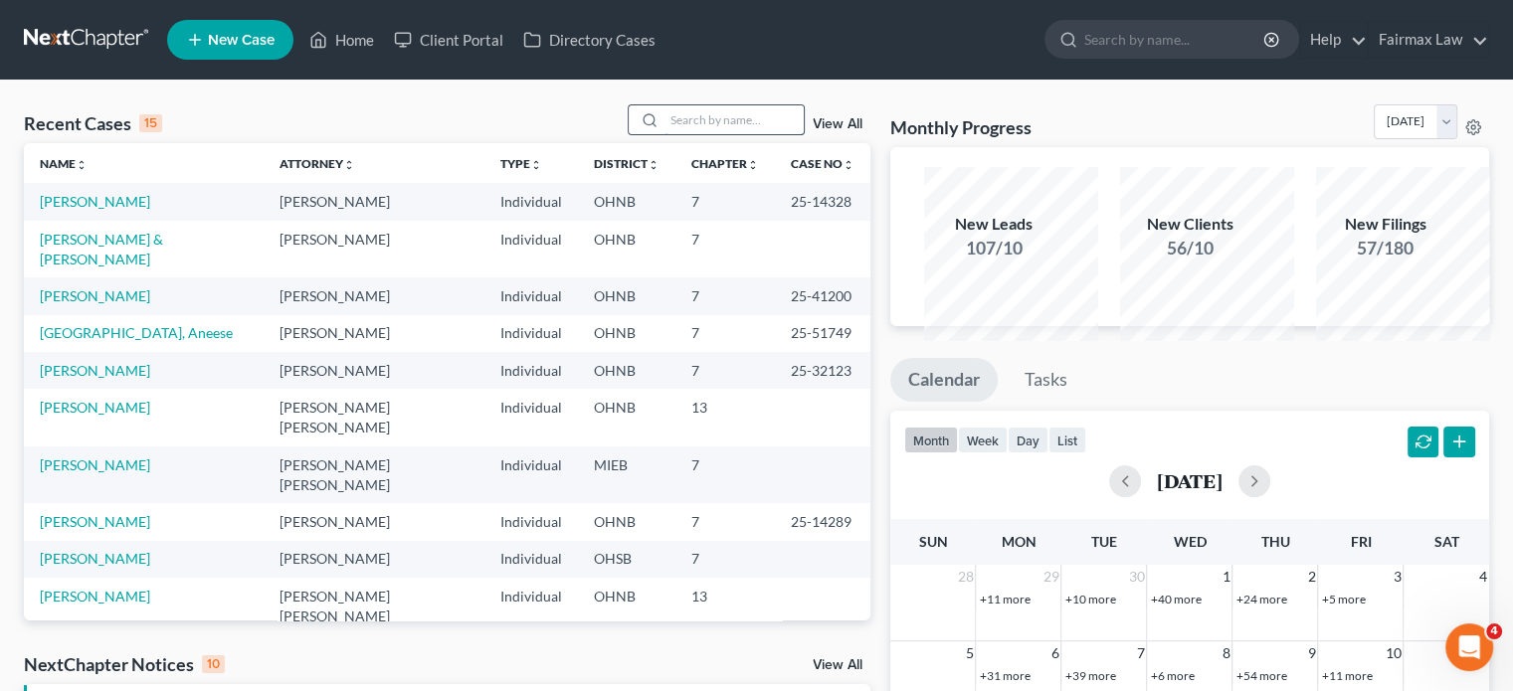
click at [665, 134] on input "search" at bounding box center [734, 119] width 139 height 29
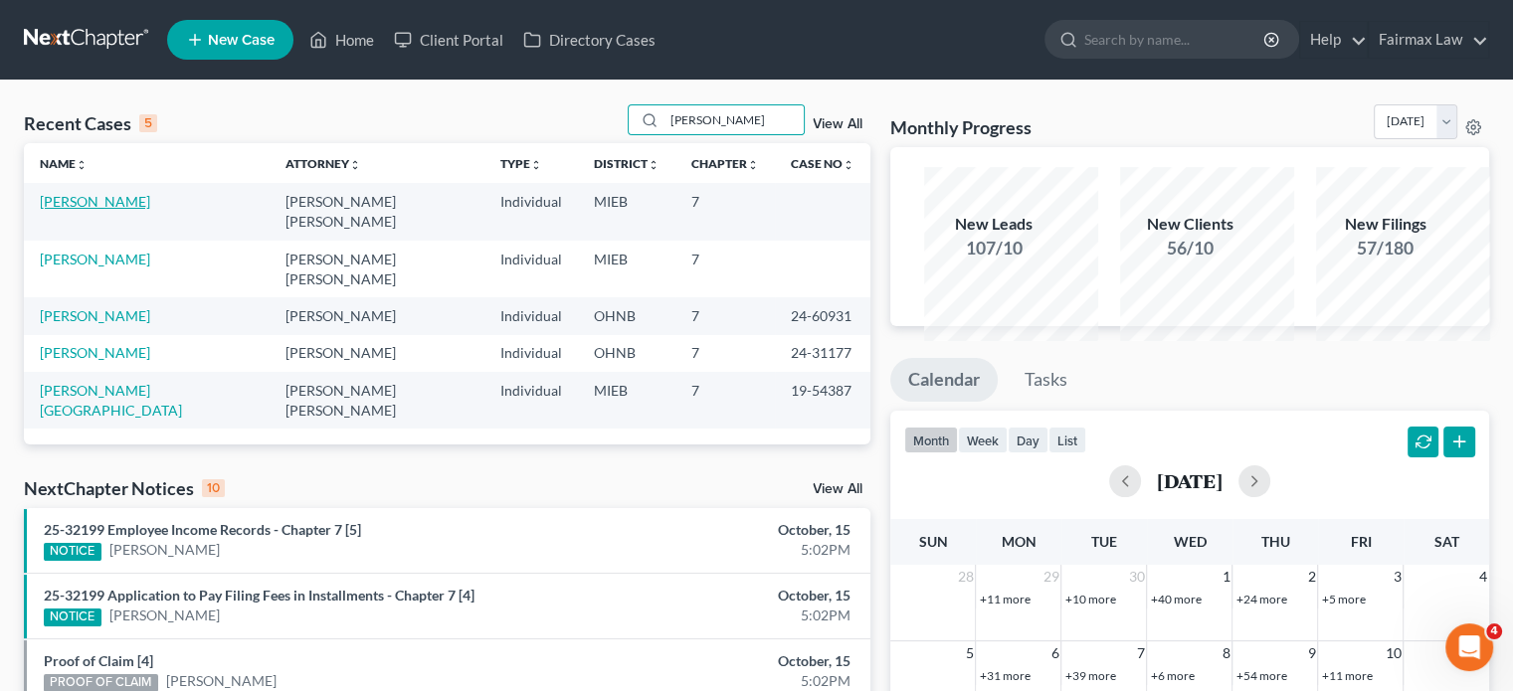
click at [108, 210] on link "[PERSON_NAME]" at bounding box center [95, 201] width 110 height 17
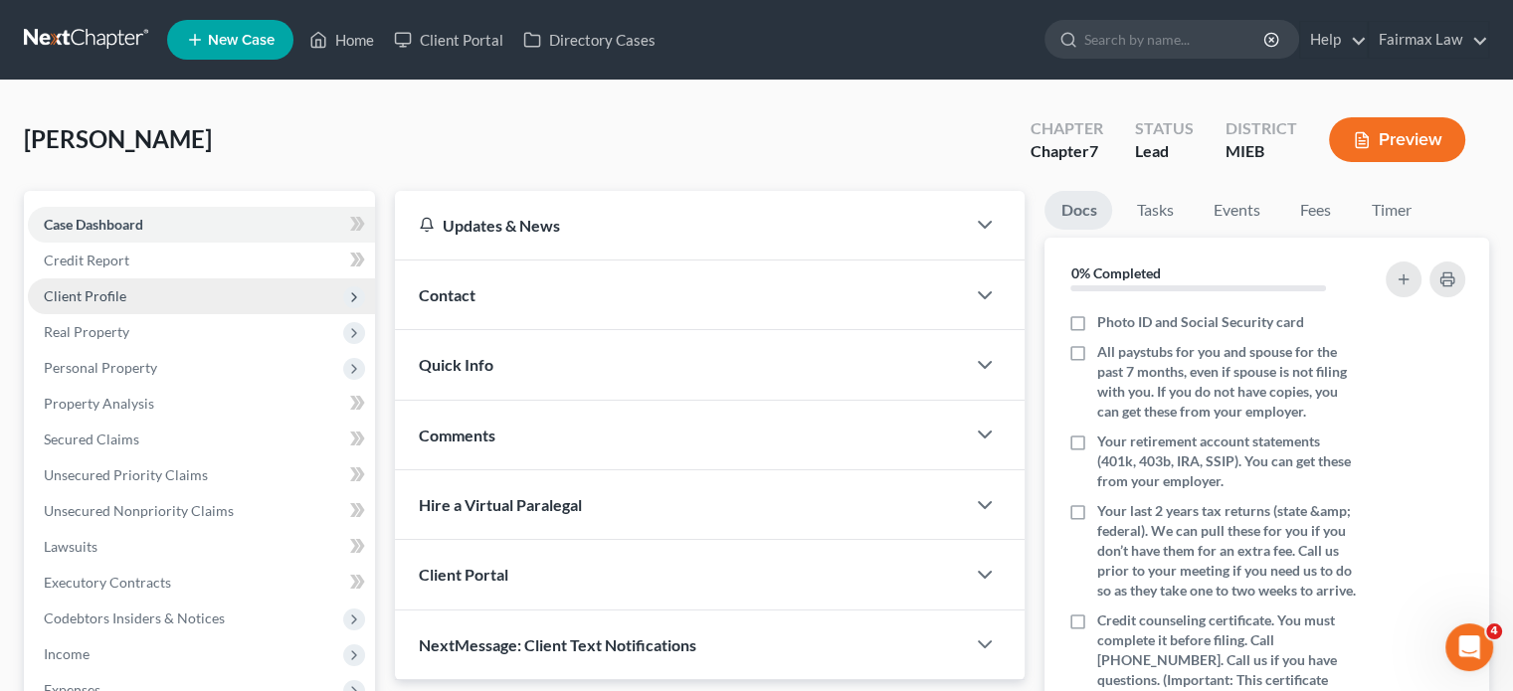
click at [155, 314] on span "Client Profile" at bounding box center [201, 297] width 347 height 36
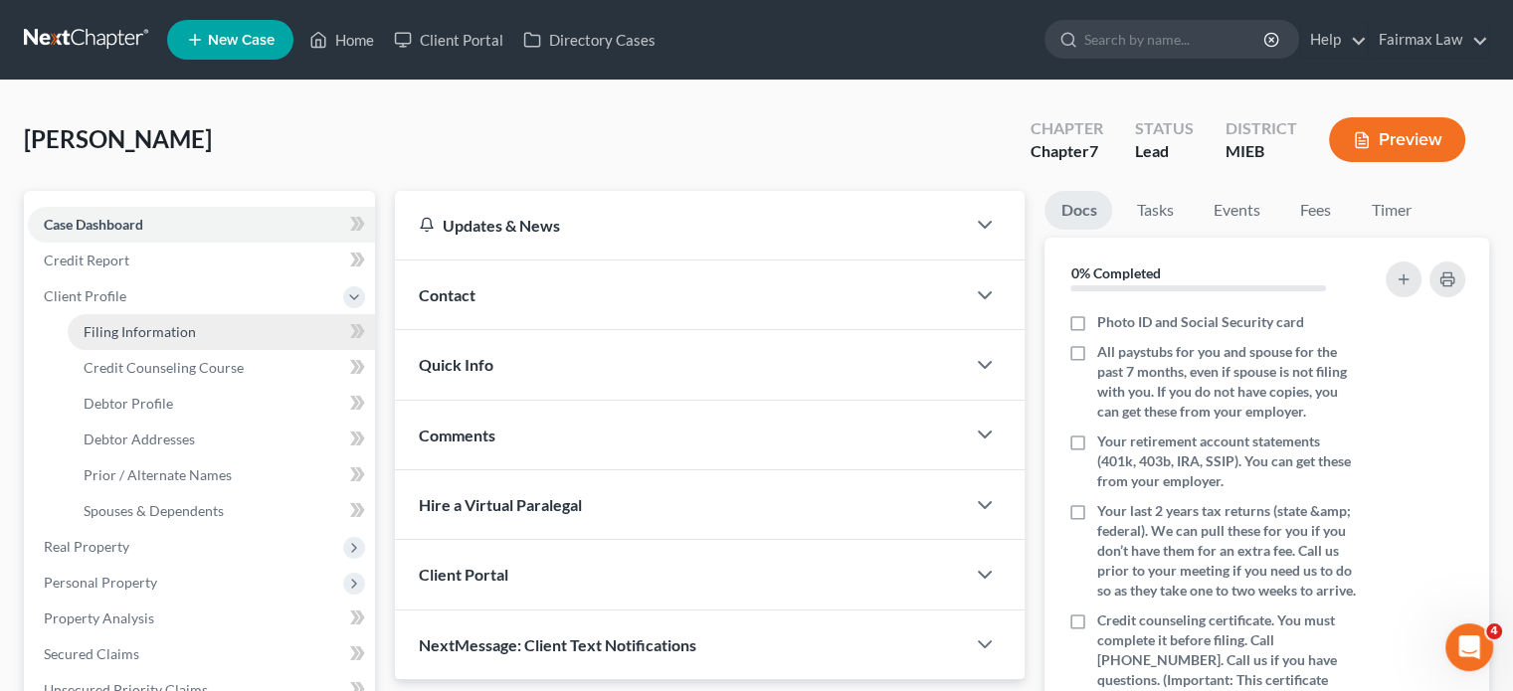
click at [235, 350] on link "Filing Information" at bounding box center [221, 332] width 307 height 36
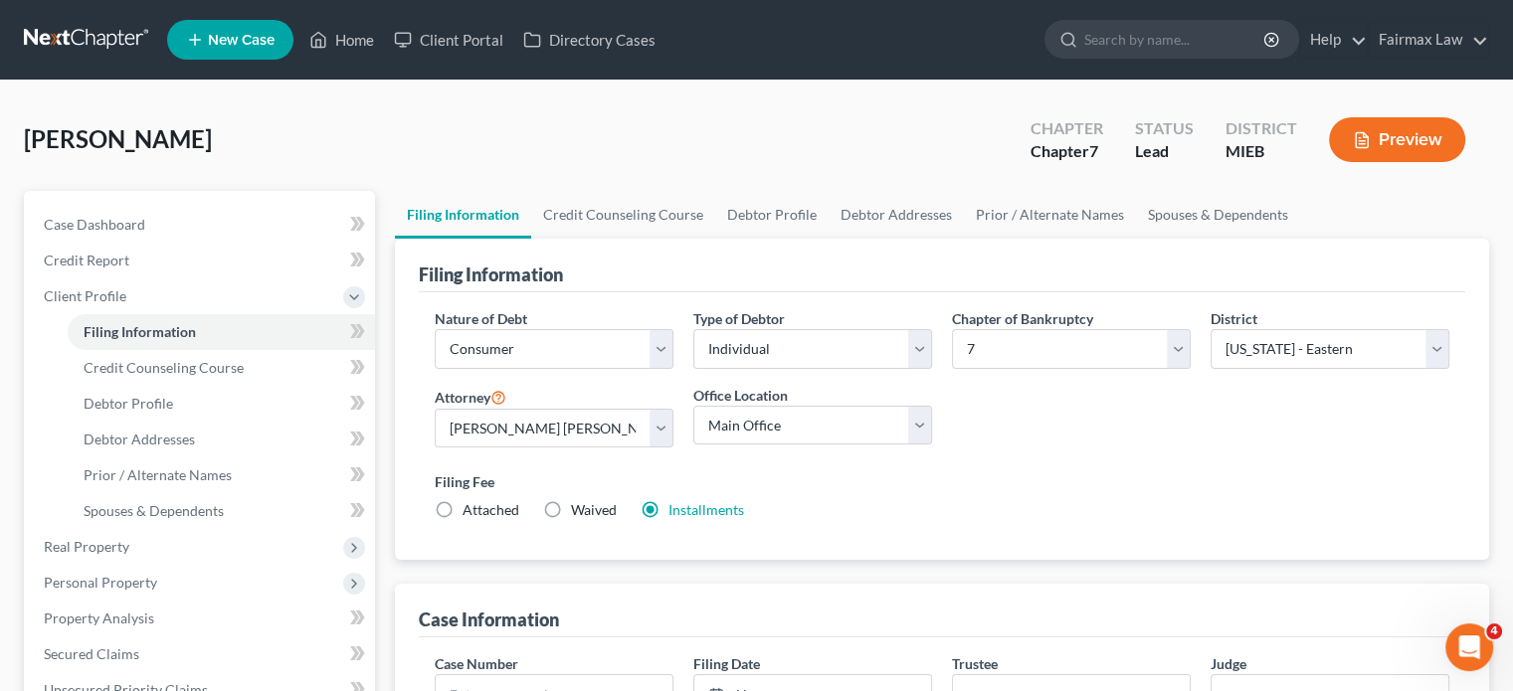
scroll to position [352, 0]
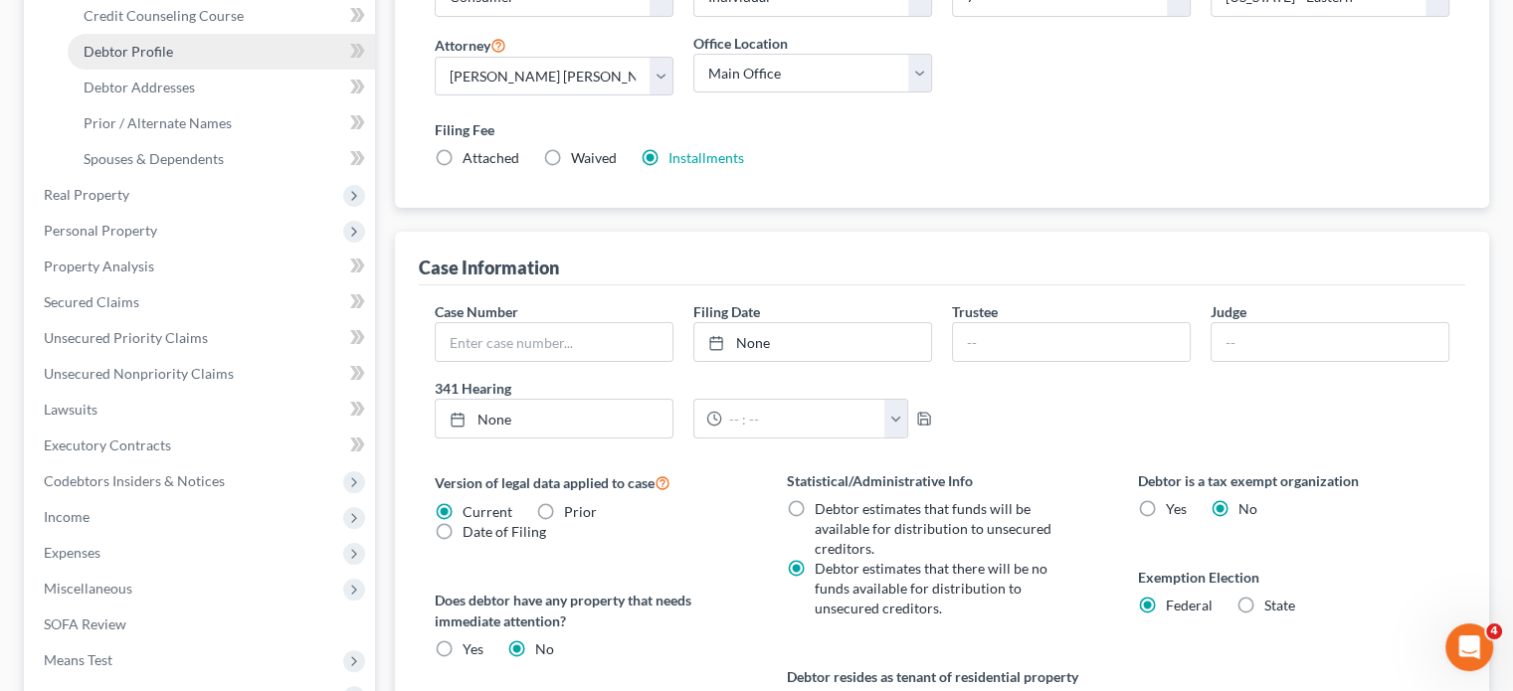
click at [173, 60] on span "Debtor Profile" at bounding box center [129, 51] width 90 height 17
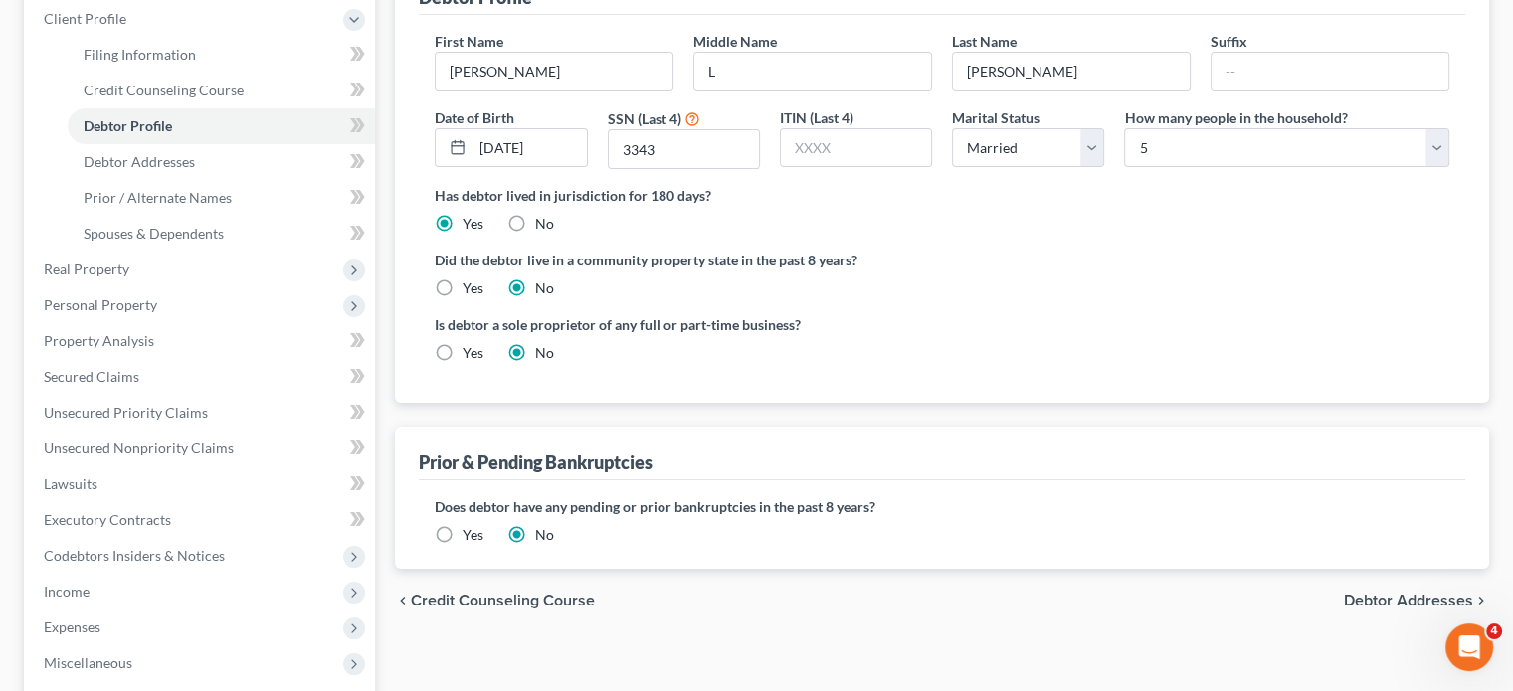
scroll to position [279, 0]
click at [290, 143] on link "Debtor Profile" at bounding box center [221, 125] width 307 height 36
click at [208, 143] on link "Debtor Profile" at bounding box center [221, 125] width 307 height 36
click at [204, 179] on link "Debtor Addresses" at bounding box center [221, 161] width 307 height 36
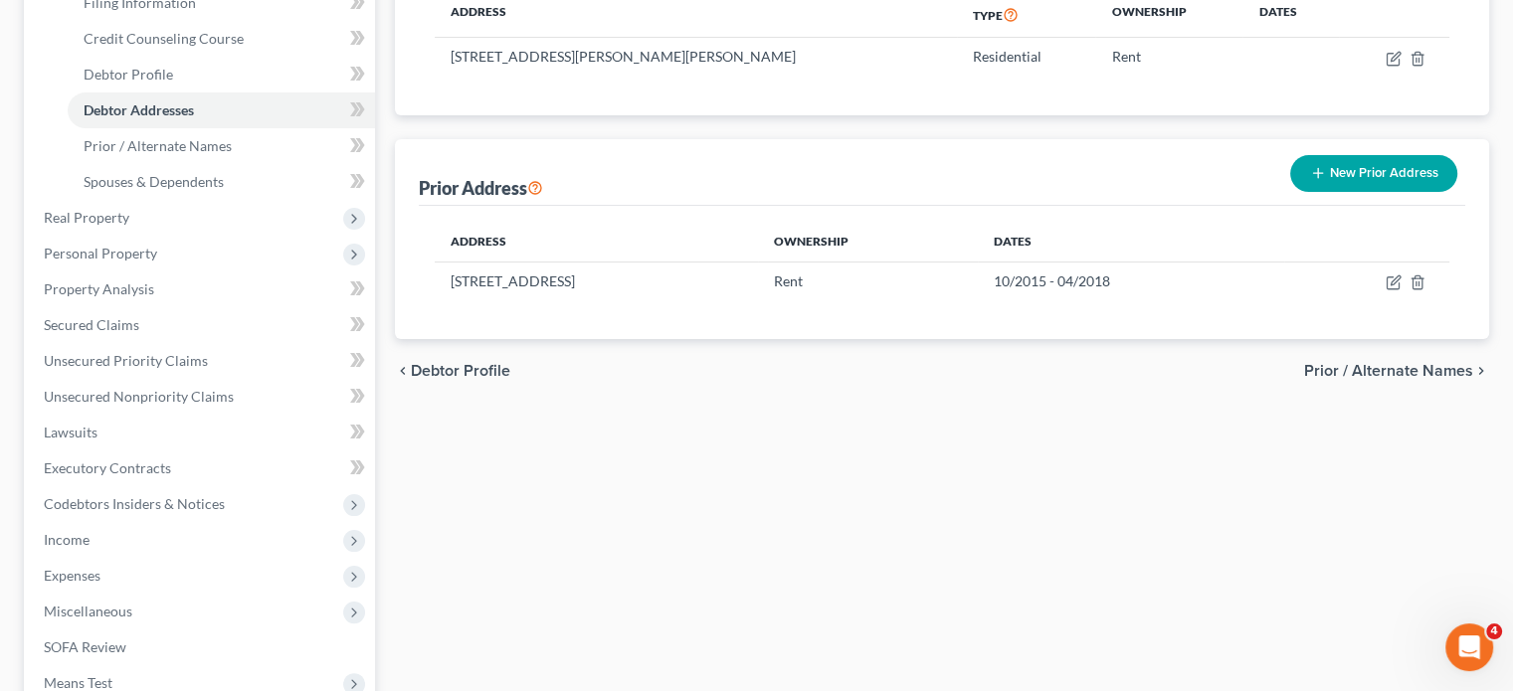
scroll to position [336, 0]
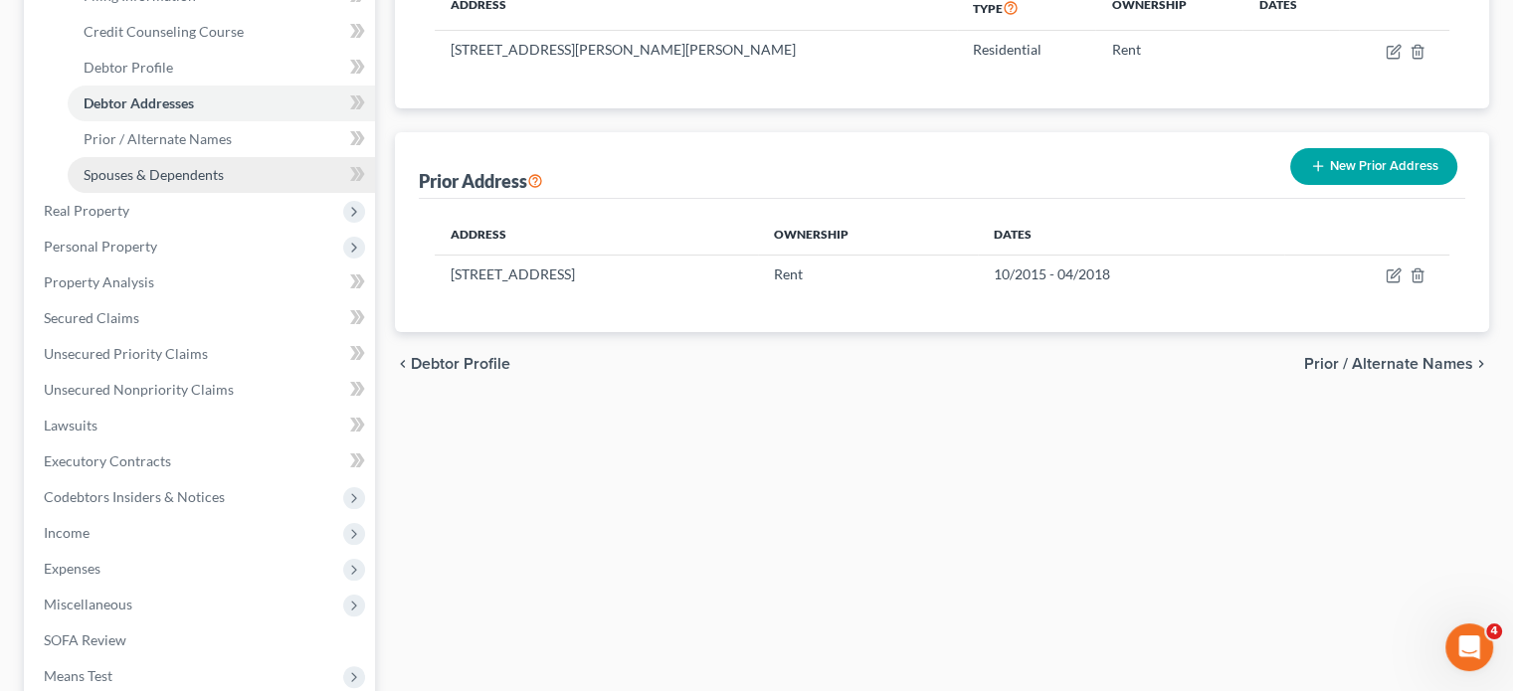
click at [224, 183] on span "Spouses & Dependents" at bounding box center [154, 174] width 140 height 17
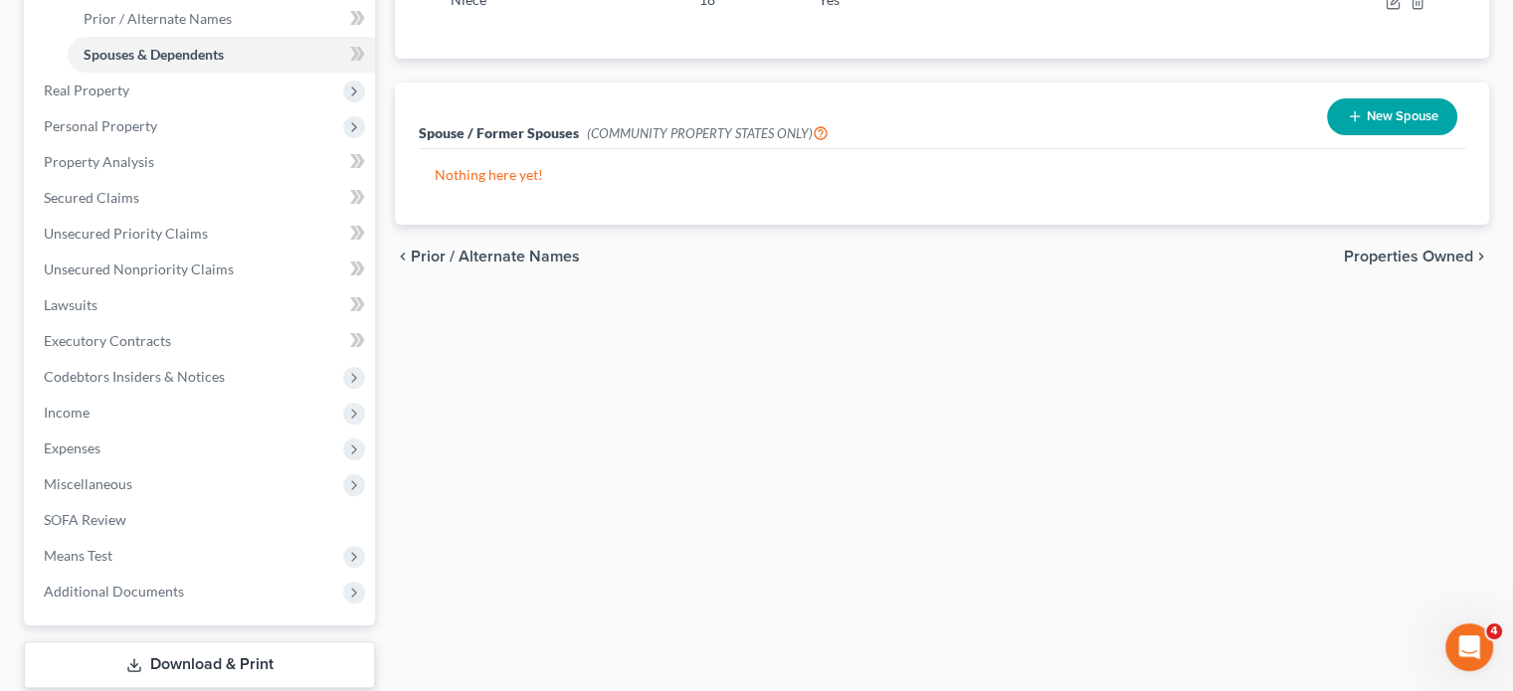
scroll to position [456, 0]
click at [163, 109] on span "Real Property" at bounding box center [201, 92] width 347 height 36
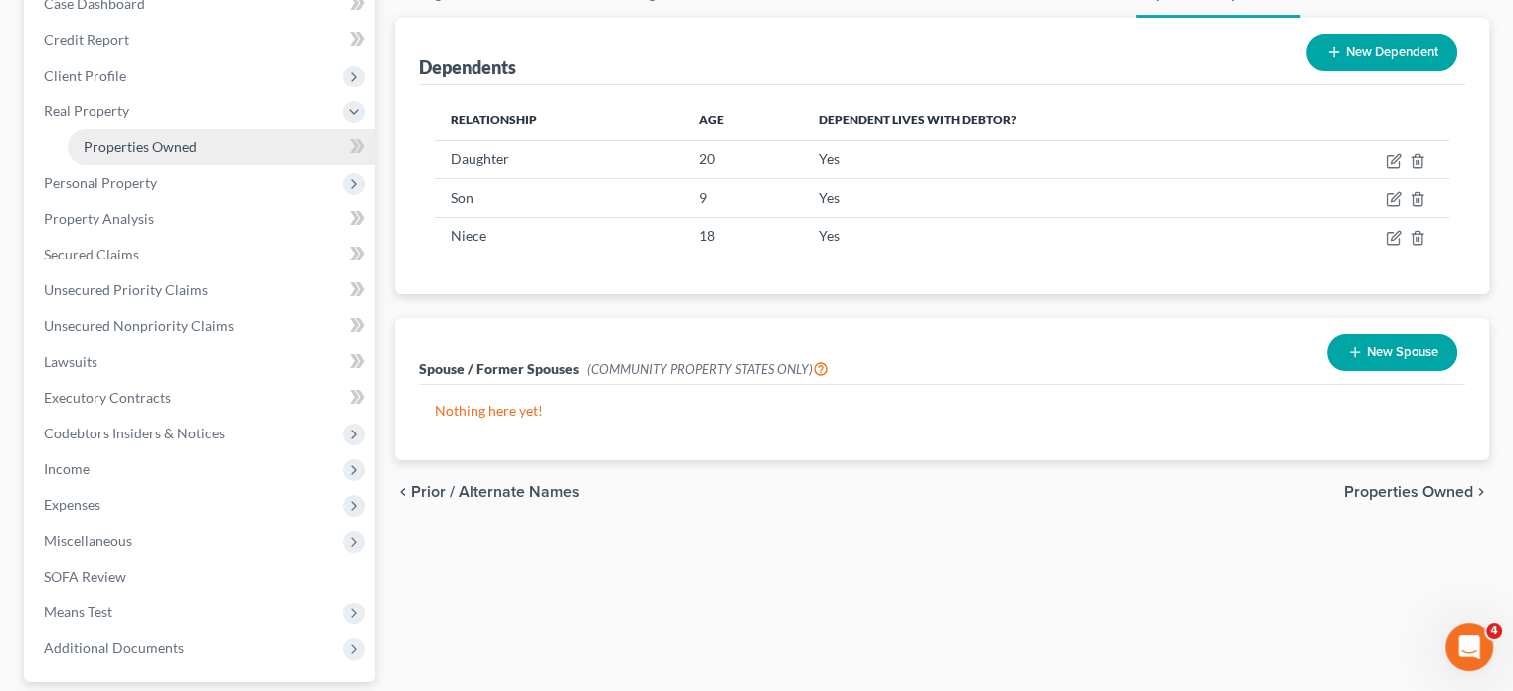
scroll to position [233, 0]
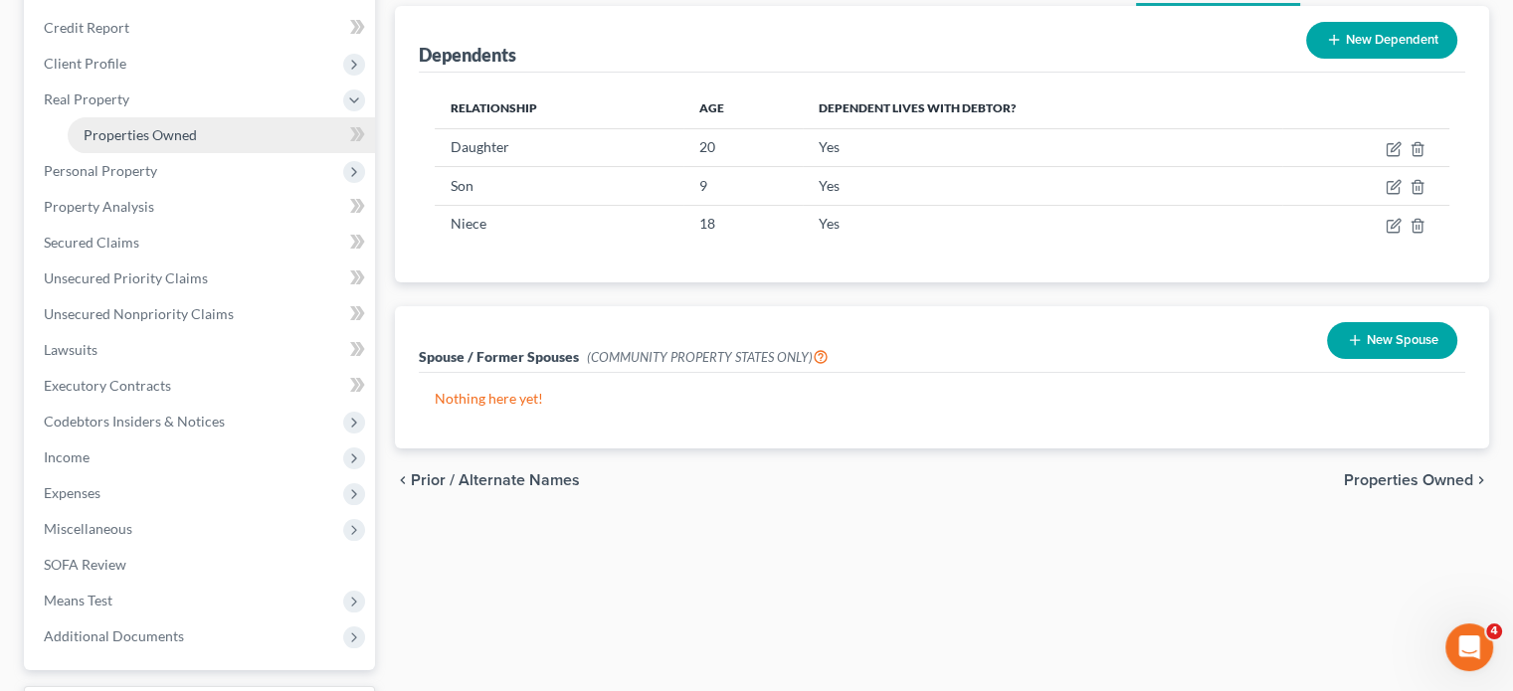
click at [182, 153] on link "Properties Owned" at bounding box center [221, 135] width 307 height 36
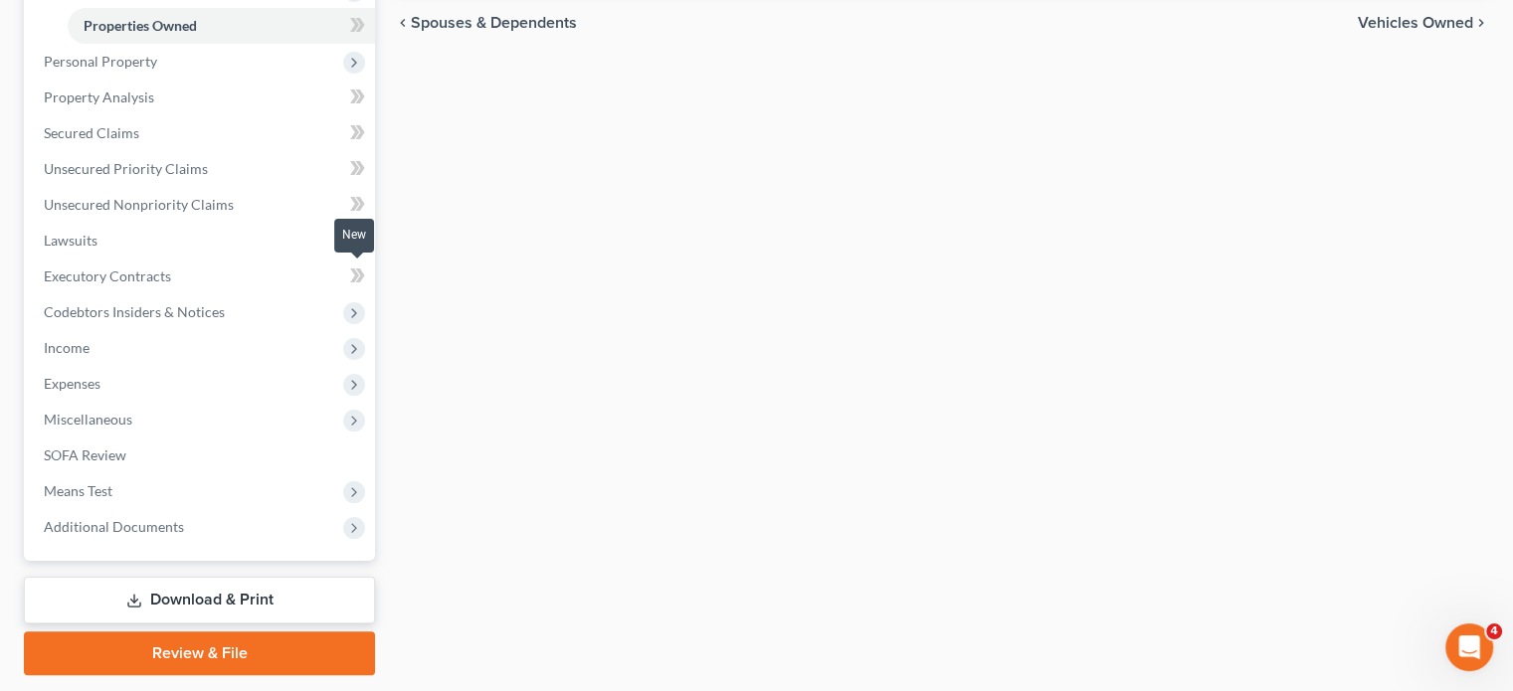
scroll to position [346, 0]
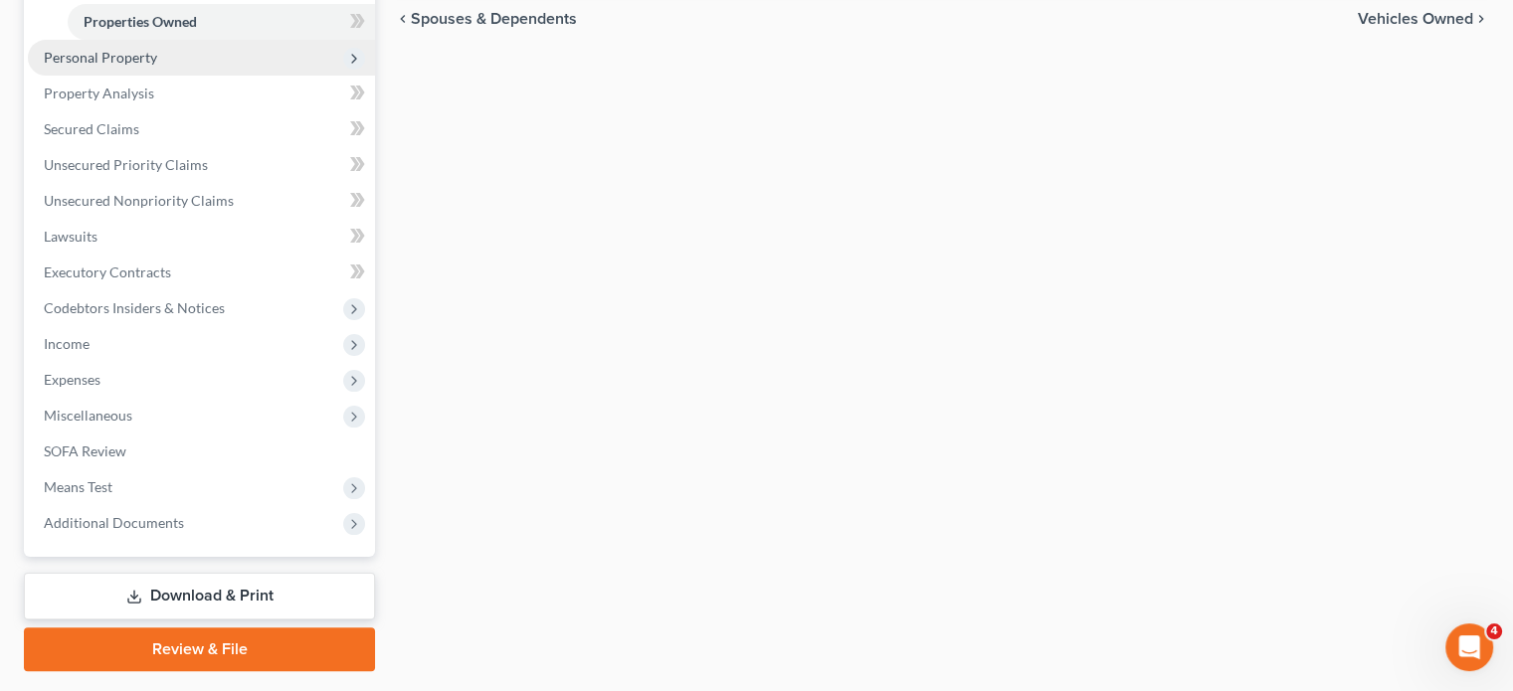
click at [220, 76] on span "Personal Property" at bounding box center [201, 58] width 347 height 36
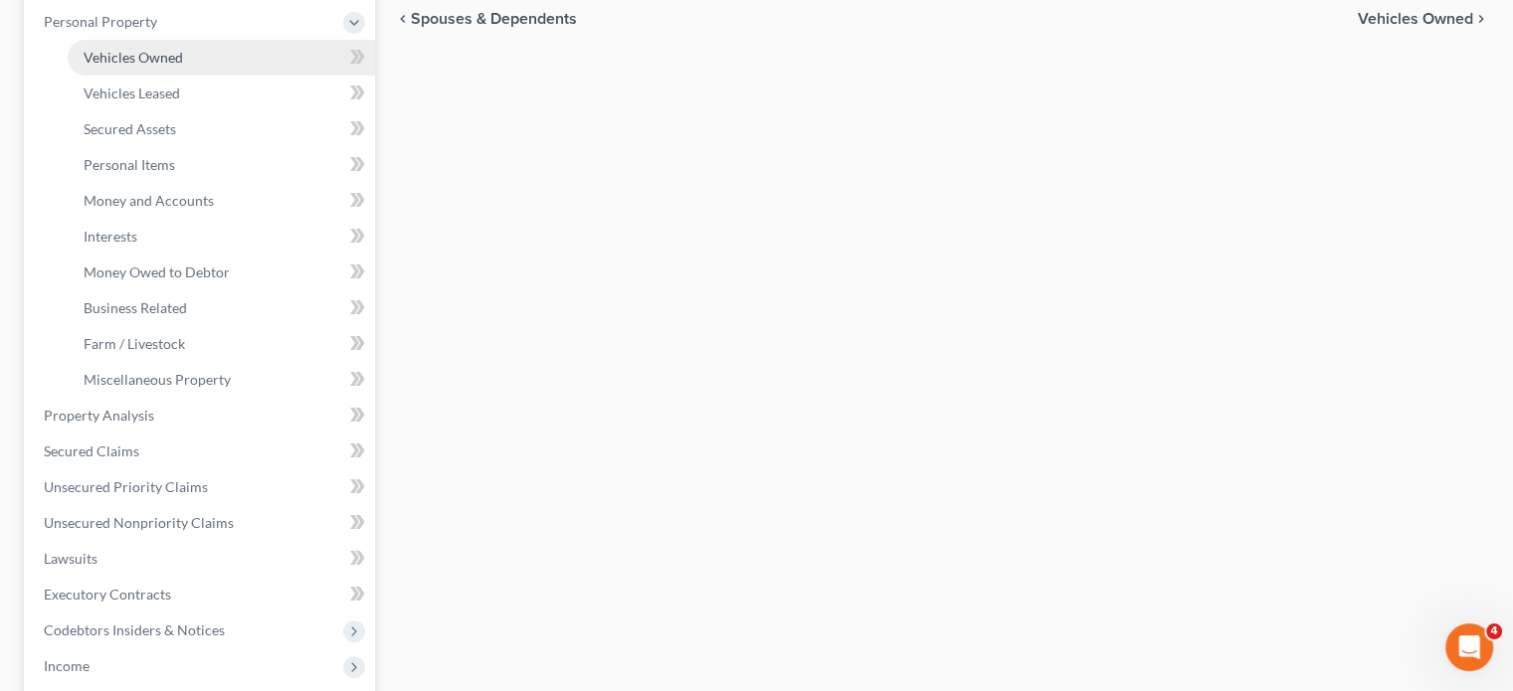
click at [219, 76] on link "Vehicles Owned" at bounding box center [221, 58] width 307 height 36
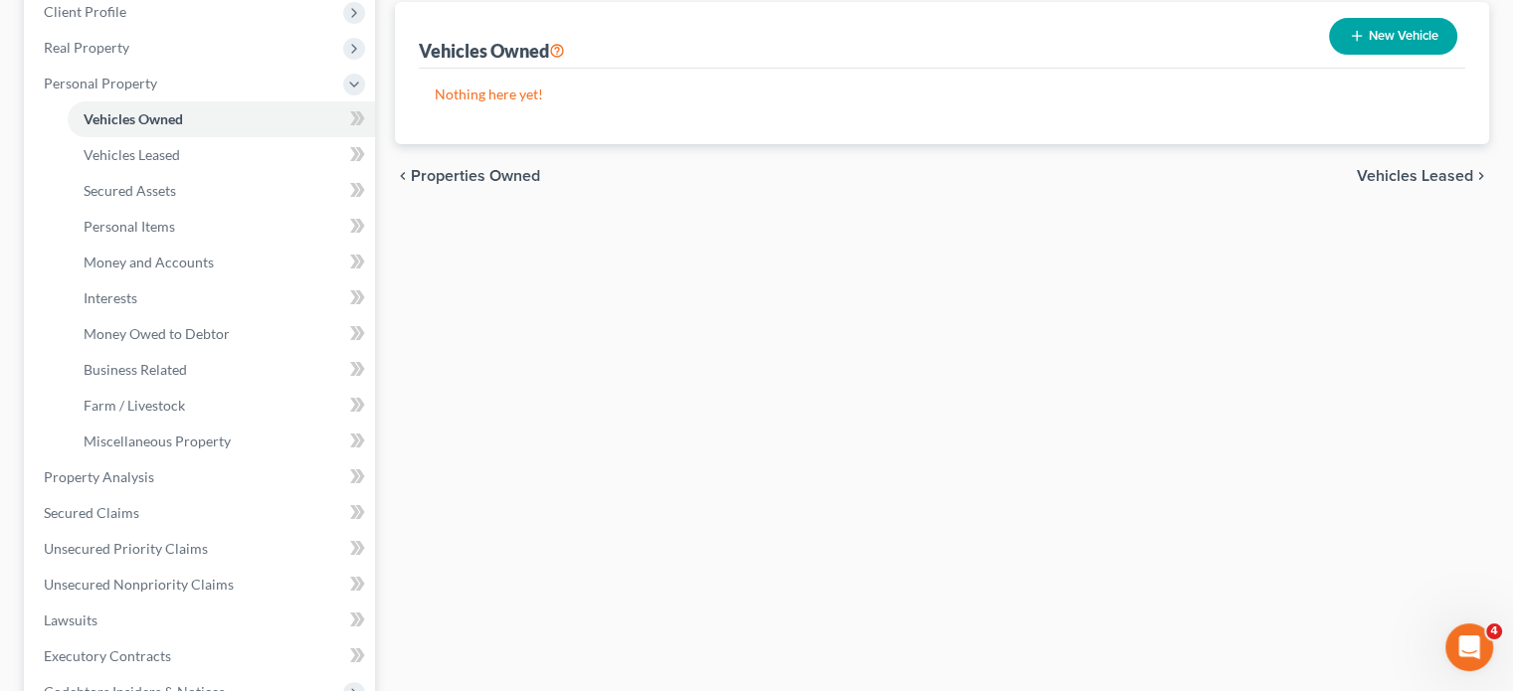
scroll to position [286, 0]
click at [235, 244] on link "Personal Items" at bounding box center [221, 226] width 307 height 36
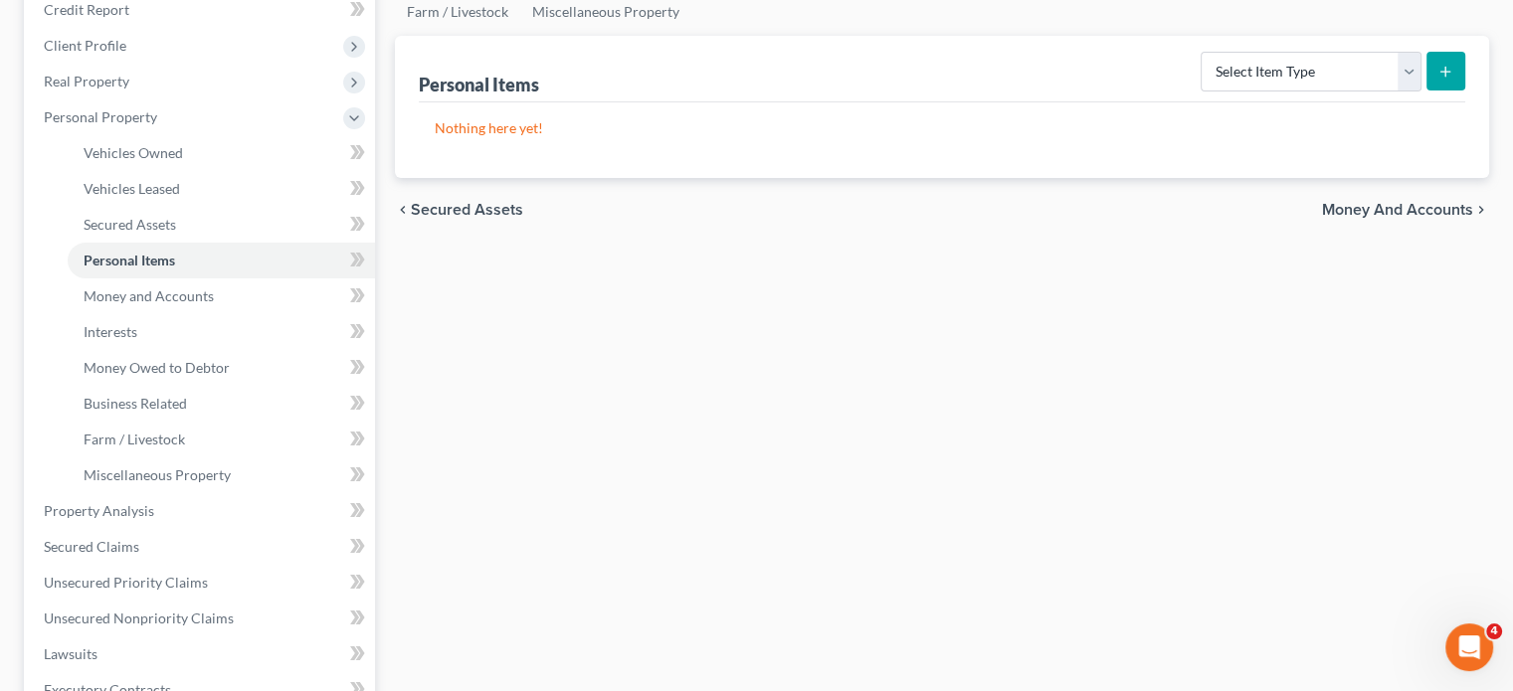
scroll to position [259, 0]
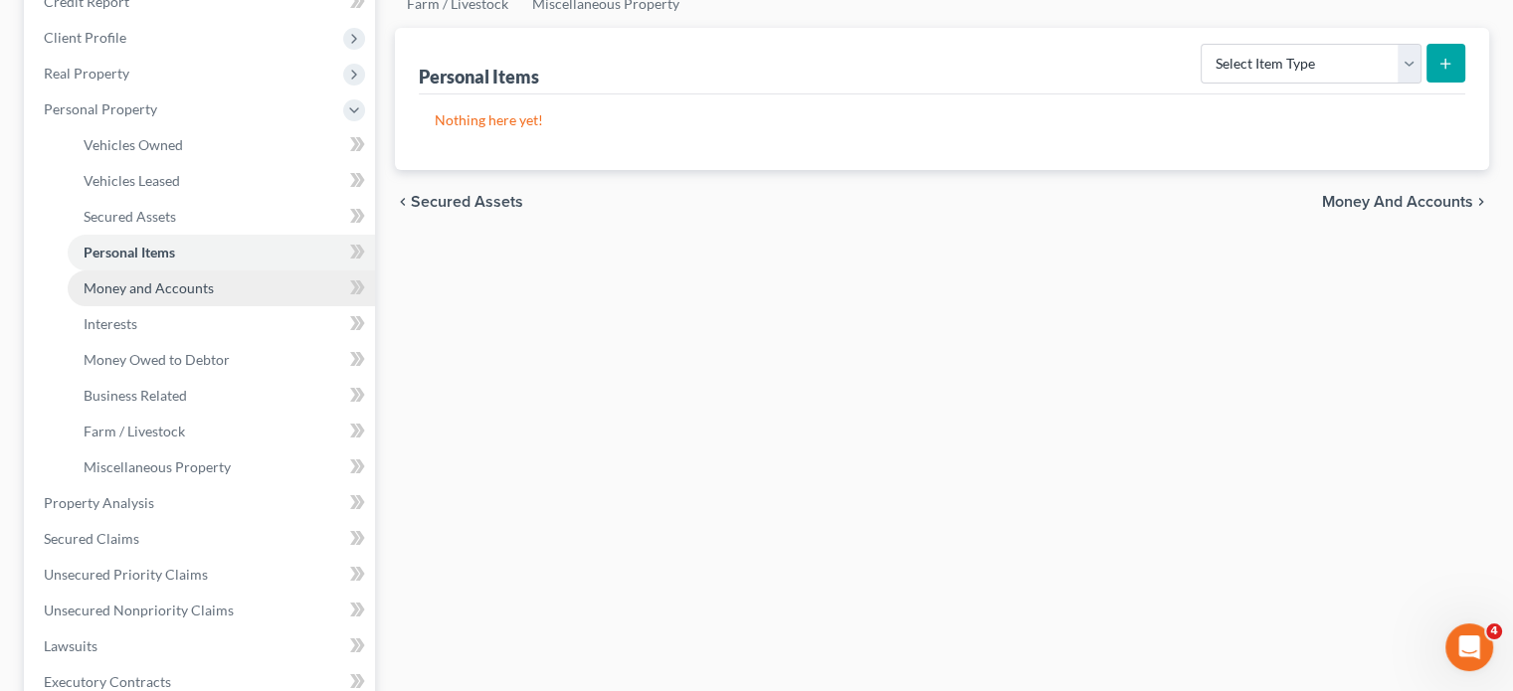
click at [296, 306] on link "Money and Accounts" at bounding box center [221, 289] width 307 height 36
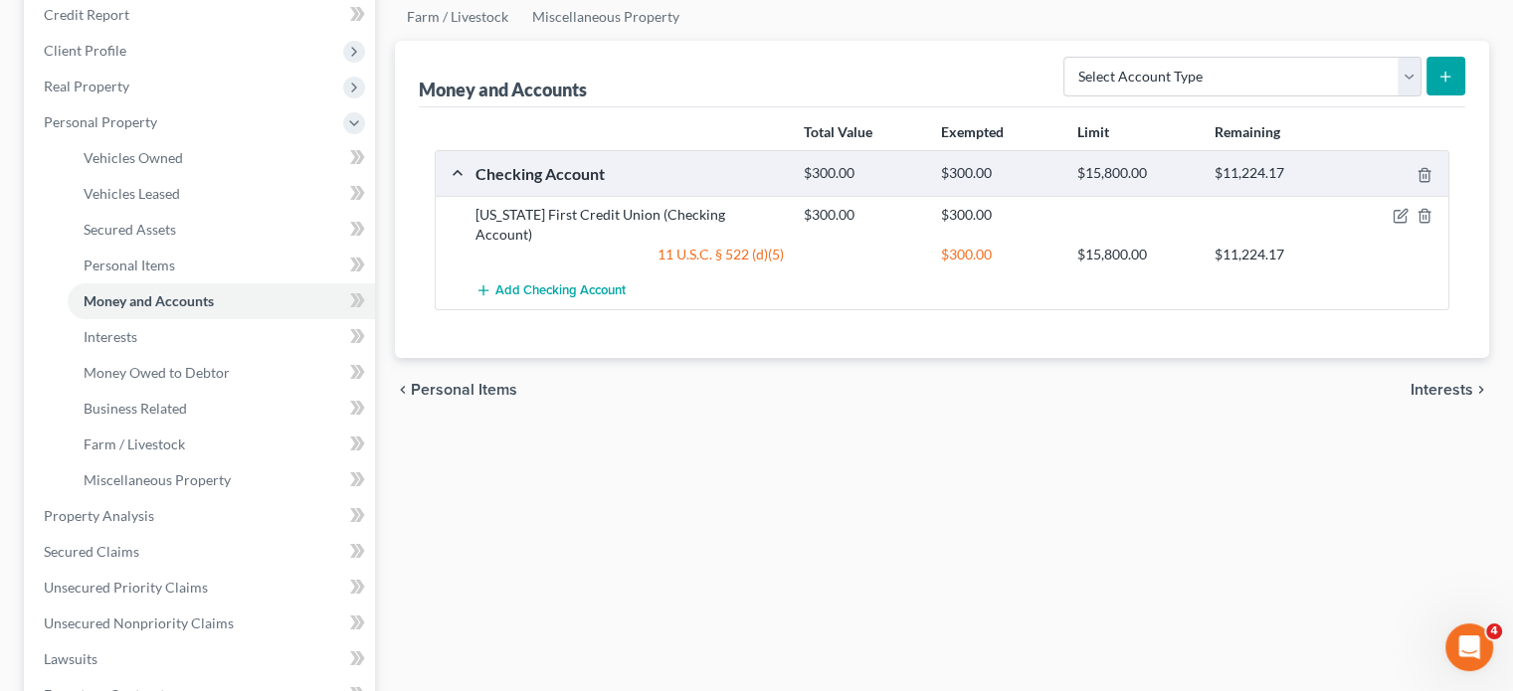
scroll to position [257, 0]
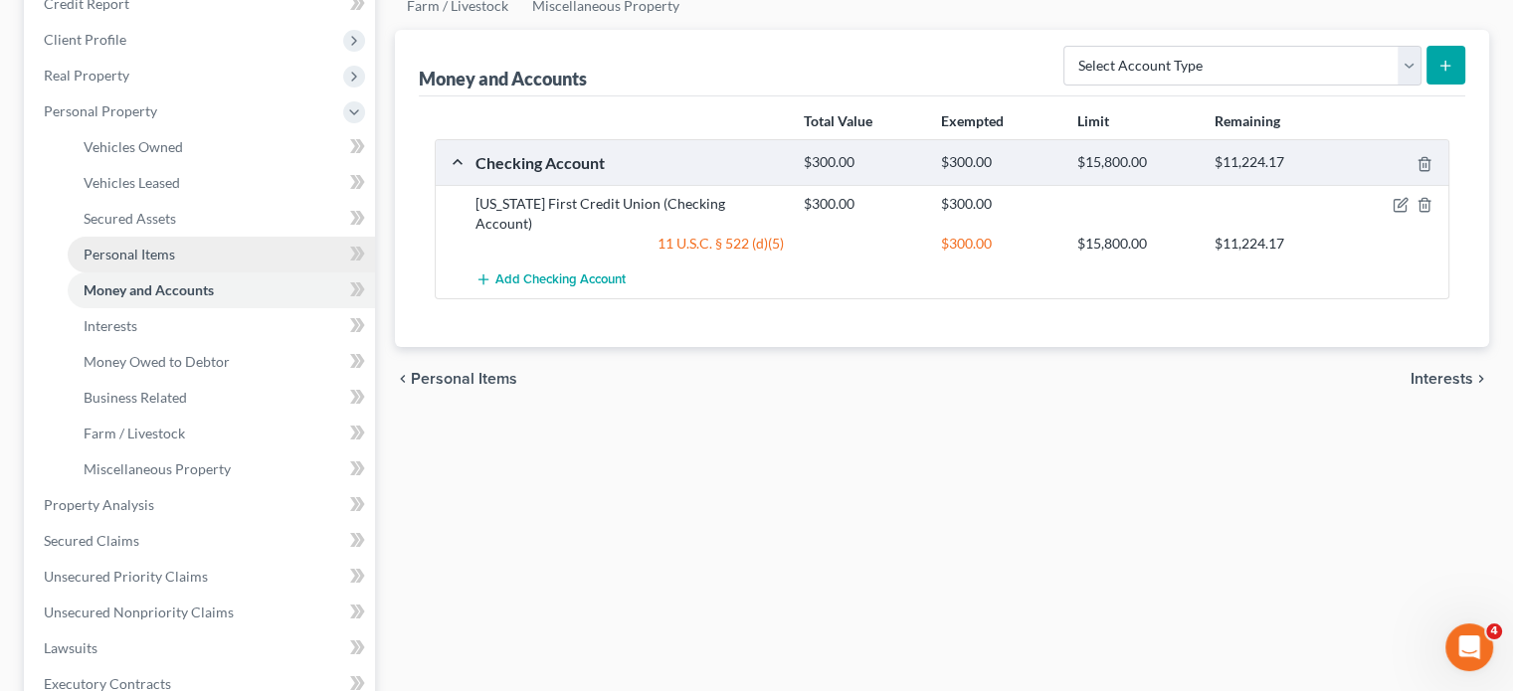
click at [315, 273] on link "Personal Items" at bounding box center [221, 255] width 307 height 36
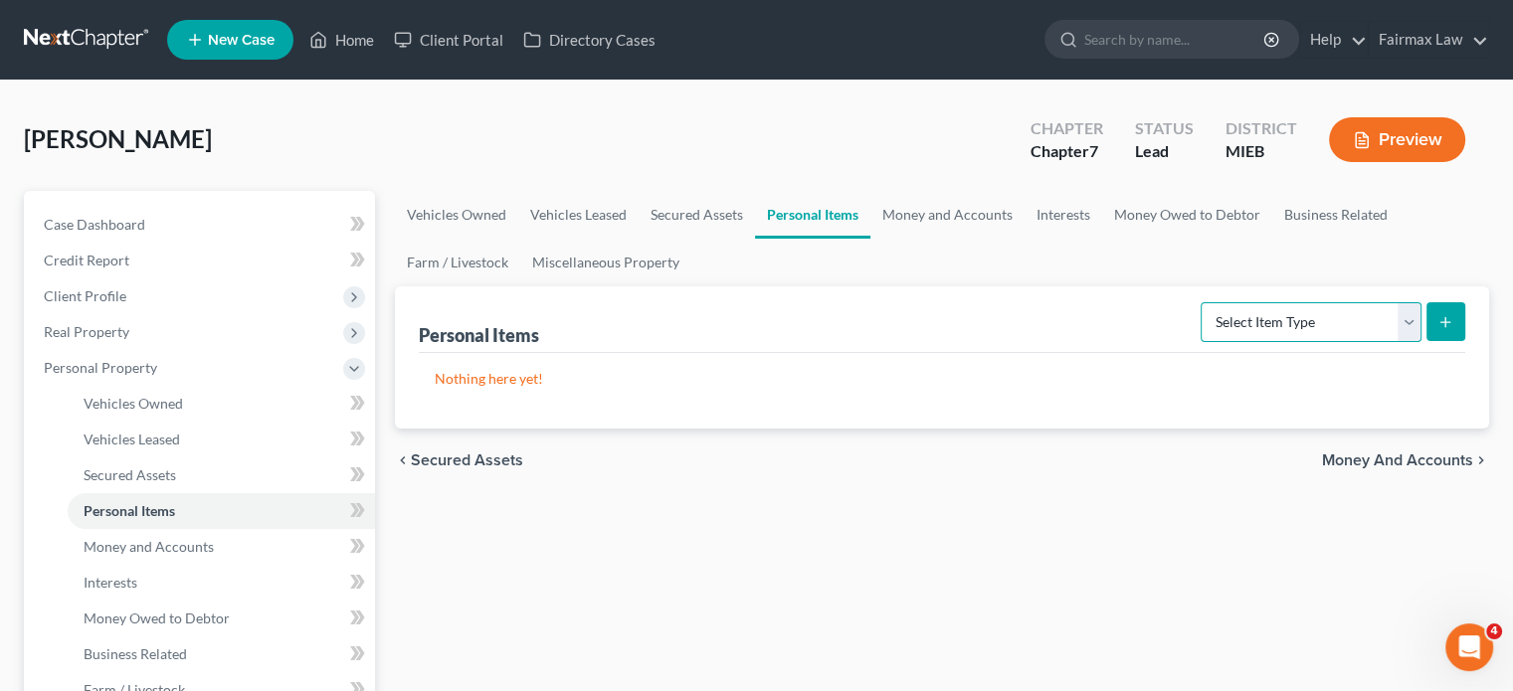
click at [1300, 342] on select "Select Item Type Clothing Collectibles Of Value Electronics Firearms Household …" at bounding box center [1311, 322] width 221 height 40
click at [1201, 342] on select "Select Item Type Clothing Collectibles Of Value Electronics Firearms Household …" at bounding box center [1311, 322] width 221 height 40
click at [1446, 326] on line "submit" at bounding box center [1446, 321] width 0 height 9
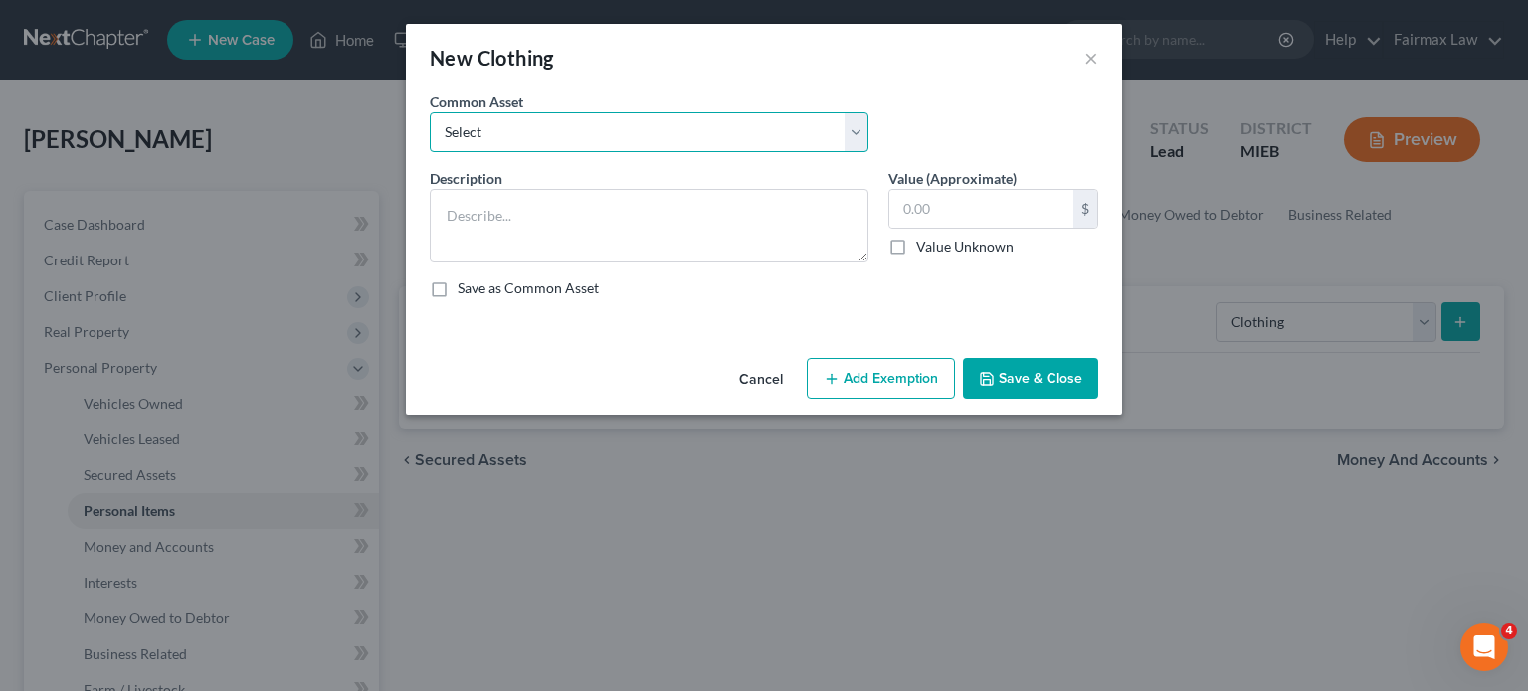
click at [649, 147] on select "Select Common clothing Common clothing Common clothing Everyday clothing Profes…" at bounding box center [649, 132] width 439 height 40
click at [430, 140] on select "Select Common clothing Common clothing Common clothing Everyday clothing Profes…" at bounding box center [649, 132] width 439 height 40
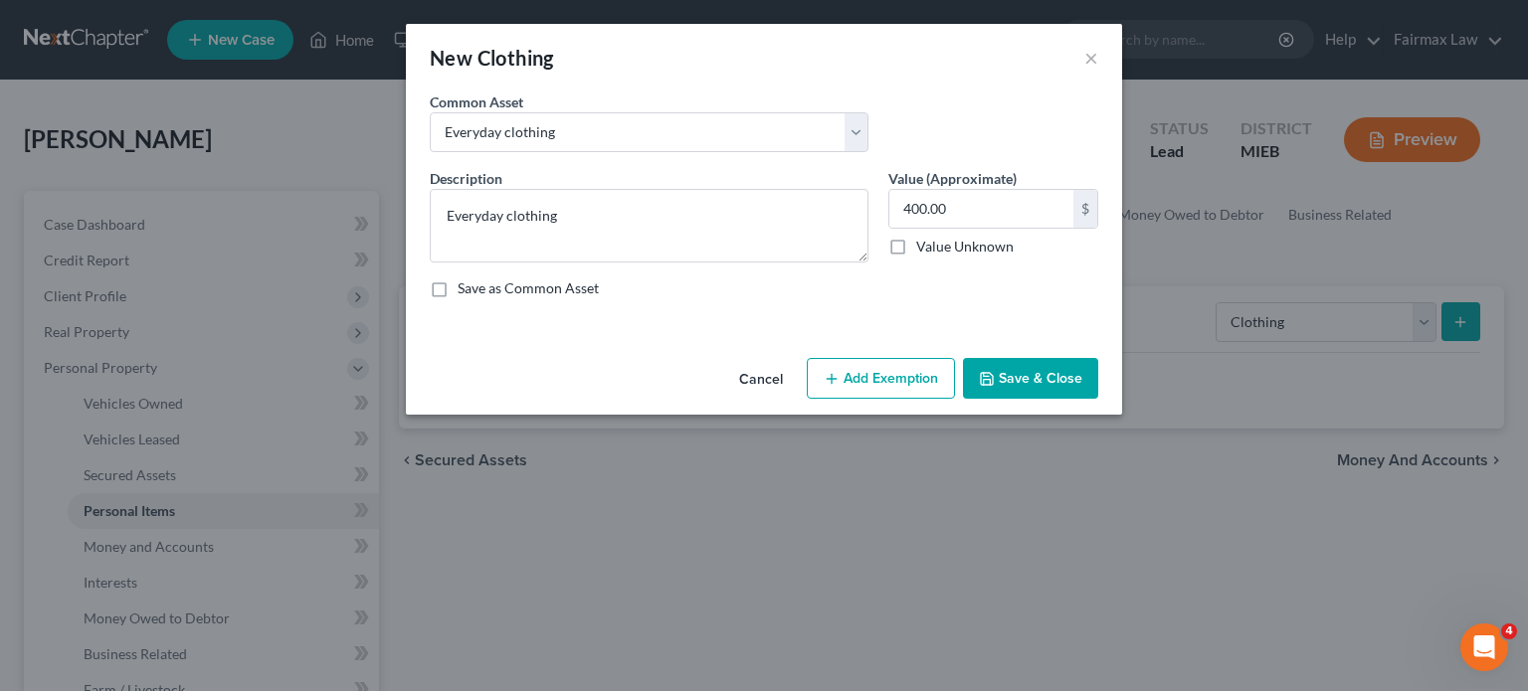
click at [915, 400] on button "Add Exemption" at bounding box center [881, 379] width 148 height 42
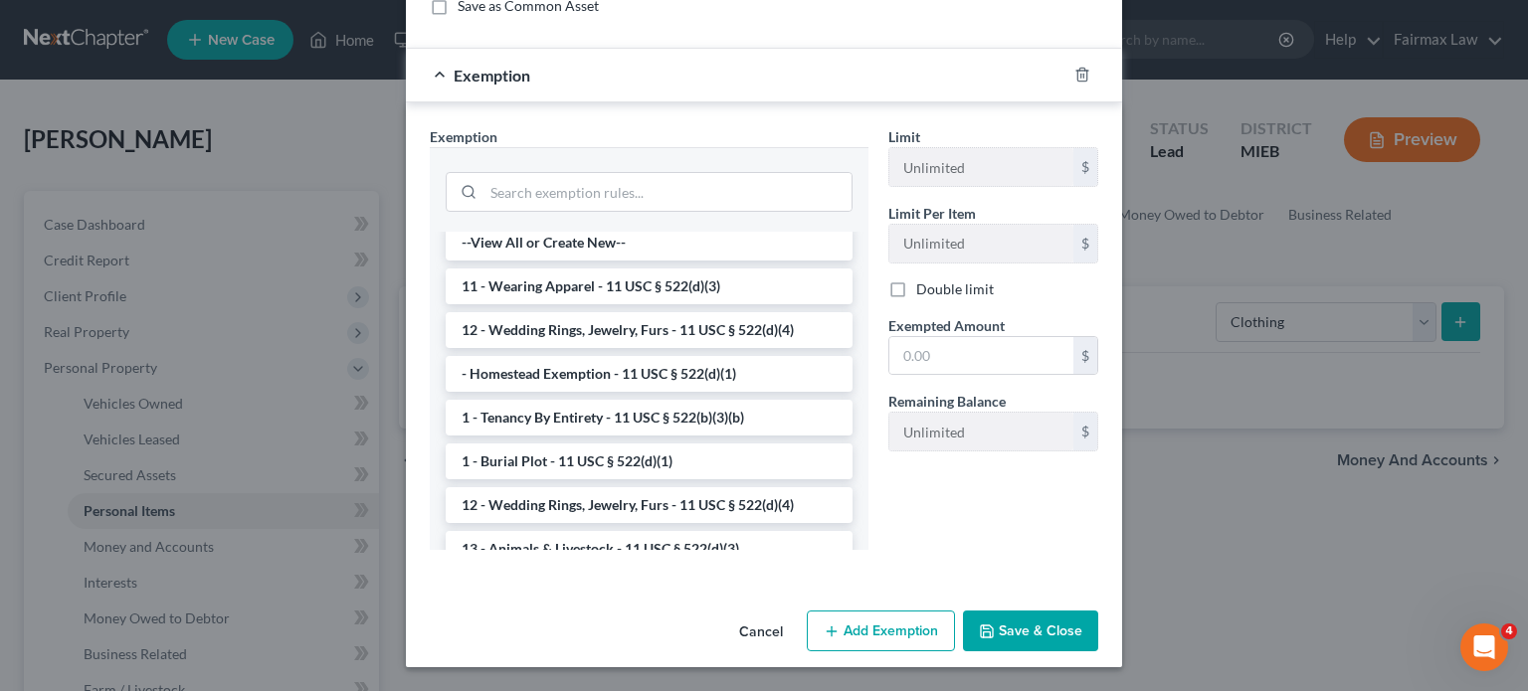
scroll to position [6, 0]
click at [758, 305] on li "11 - Wearing Apparel - 11 USC § 522(d)(3)" at bounding box center [649, 288] width 407 height 36
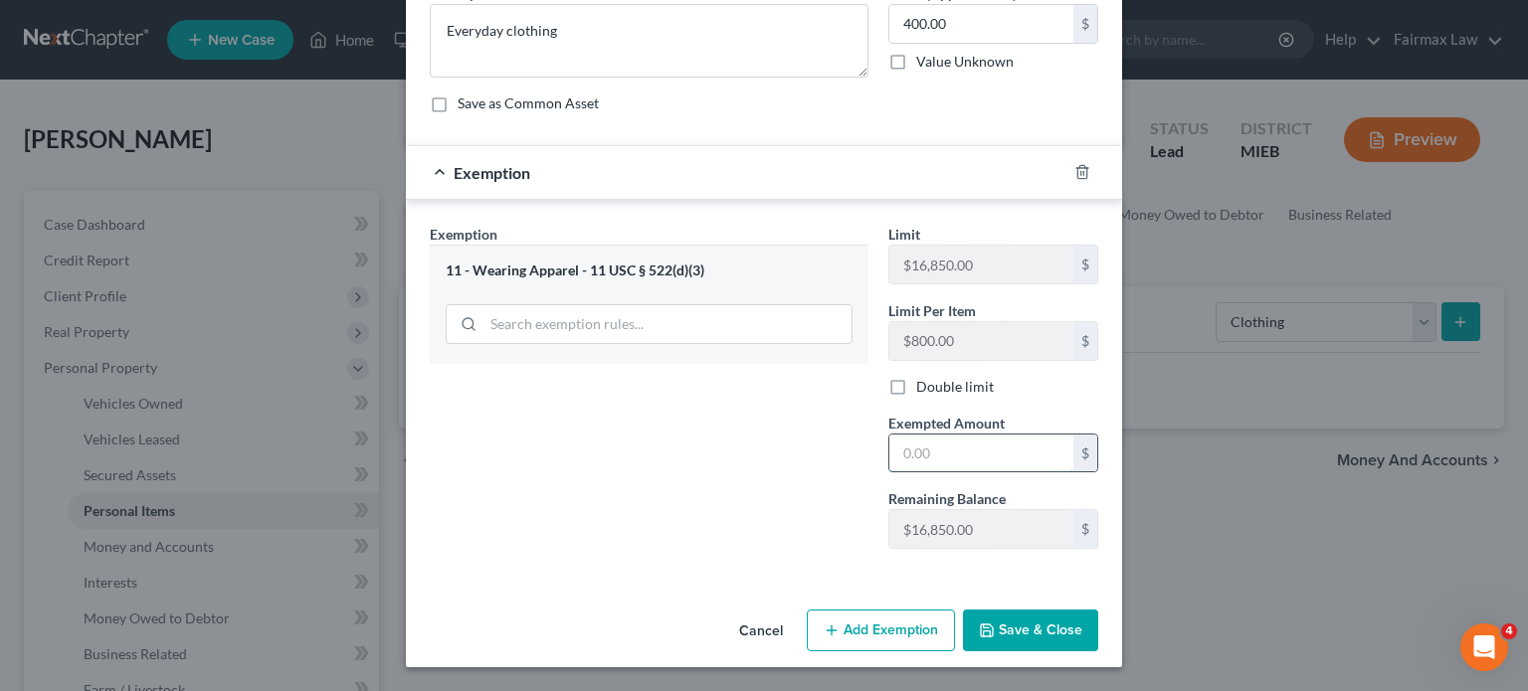
click at [930, 435] on input "text" at bounding box center [981, 454] width 184 height 38
click at [1054, 628] on button "Save & Close" at bounding box center [1030, 631] width 135 height 42
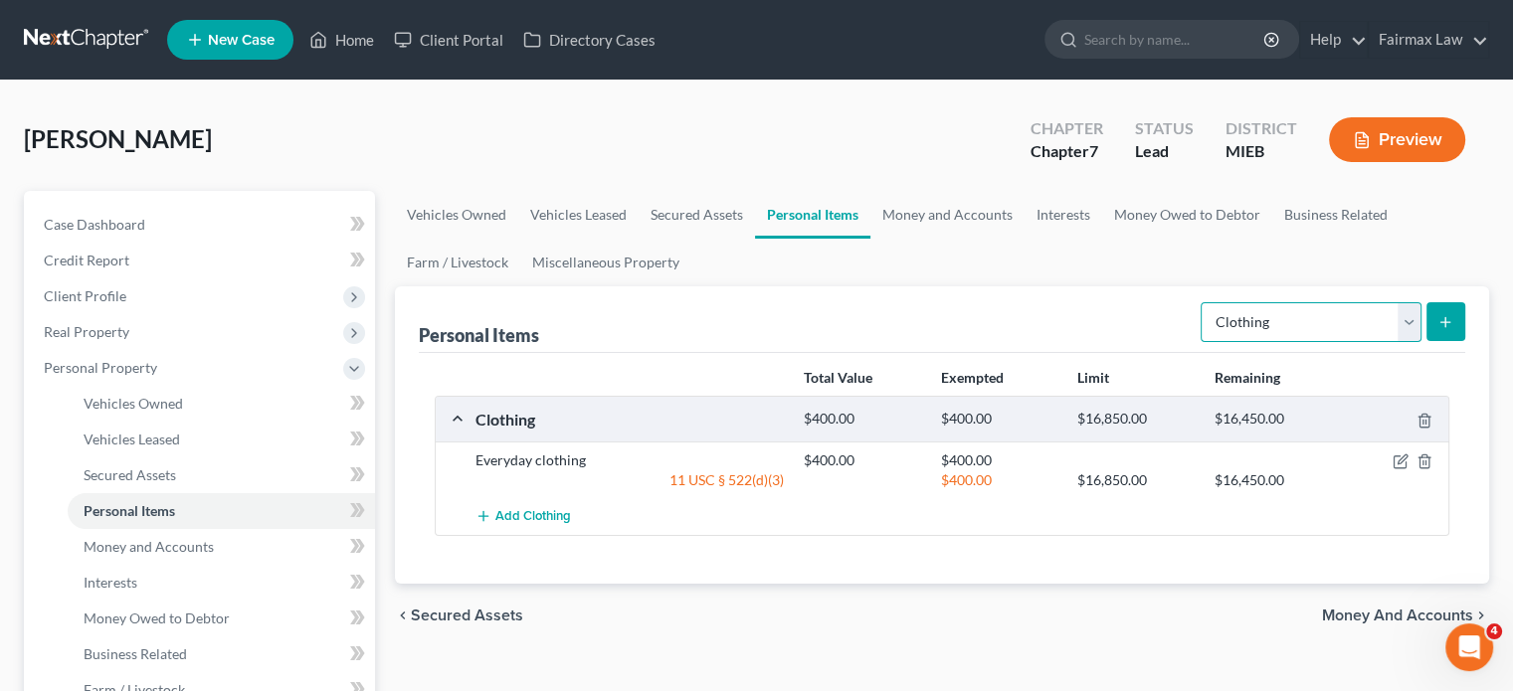
click at [1370, 342] on select "Select Item Type Clothing Collectibles Of Value Electronics Firearms Household …" at bounding box center [1311, 322] width 221 height 40
click at [1201, 342] on select "Select Item Type Clothing Collectibles Of Value Electronics Firearms Household …" at bounding box center [1311, 322] width 221 height 40
click at [1427, 341] on button "submit" at bounding box center [1446, 321] width 39 height 39
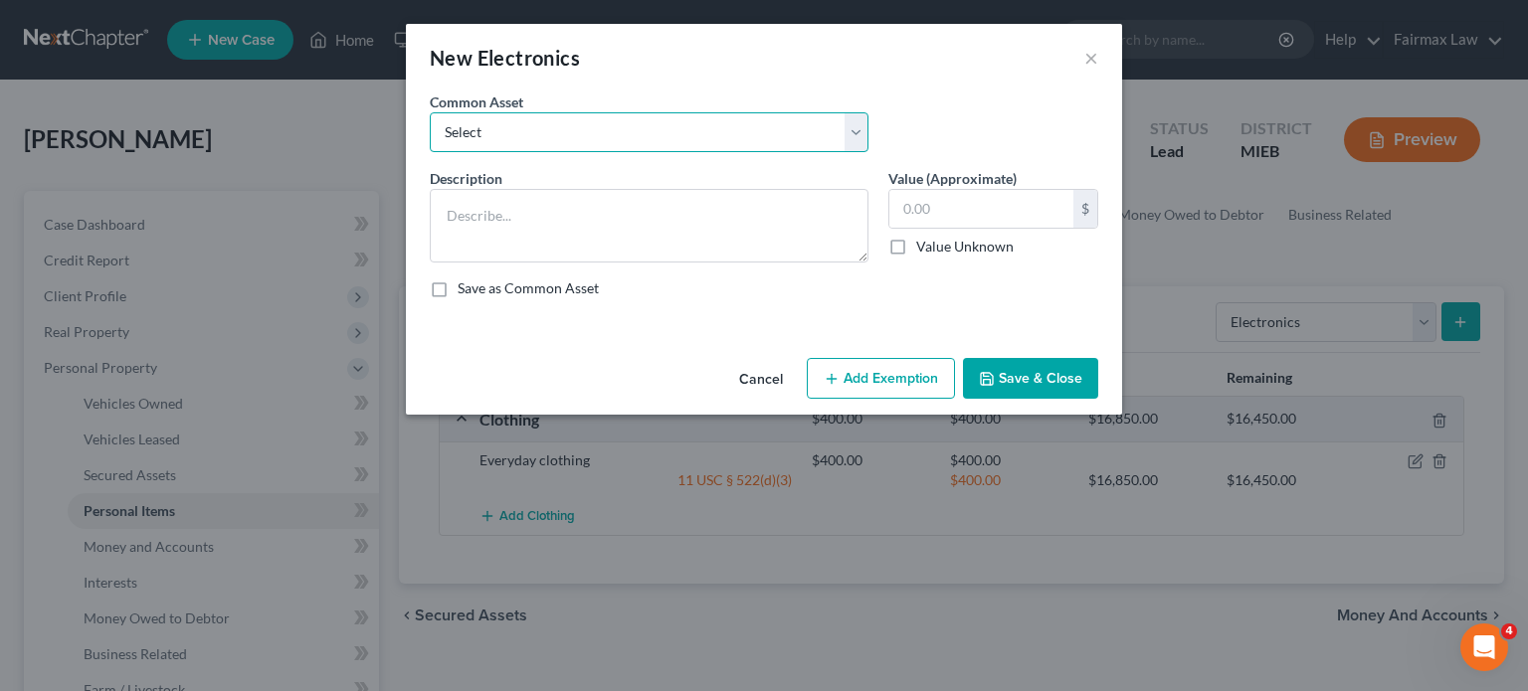
click at [613, 152] on select "Select Household Electronics, including cell phones, PC or tablet device, telev…" at bounding box center [649, 132] width 439 height 40
click at [430, 140] on select "Select Household Electronics, including cell phones, PC or tablet device, telev…" at bounding box center [649, 132] width 439 height 40
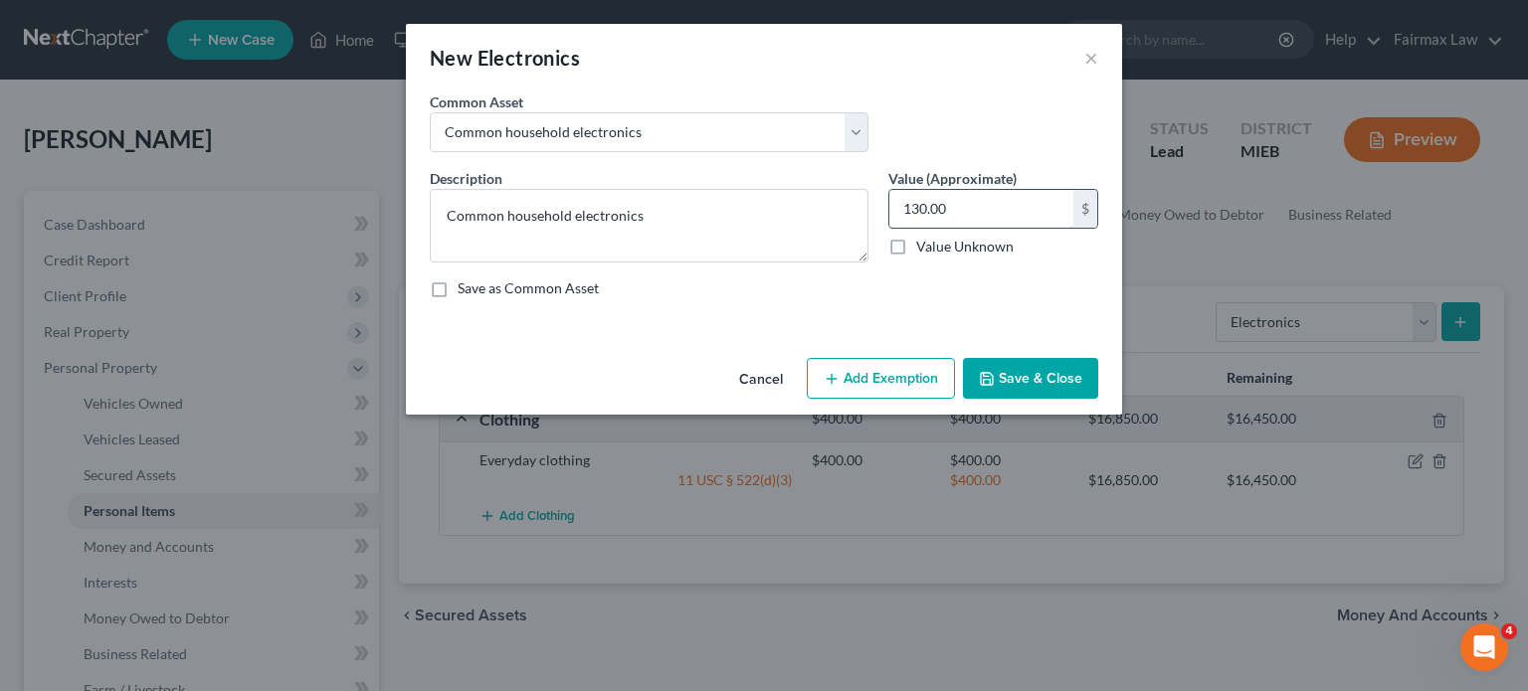
click at [1048, 228] on input "130.00" at bounding box center [981, 209] width 184 height 38
click at [832, 383] on line "button" at bounding box center [832, 378] width 0 height 9
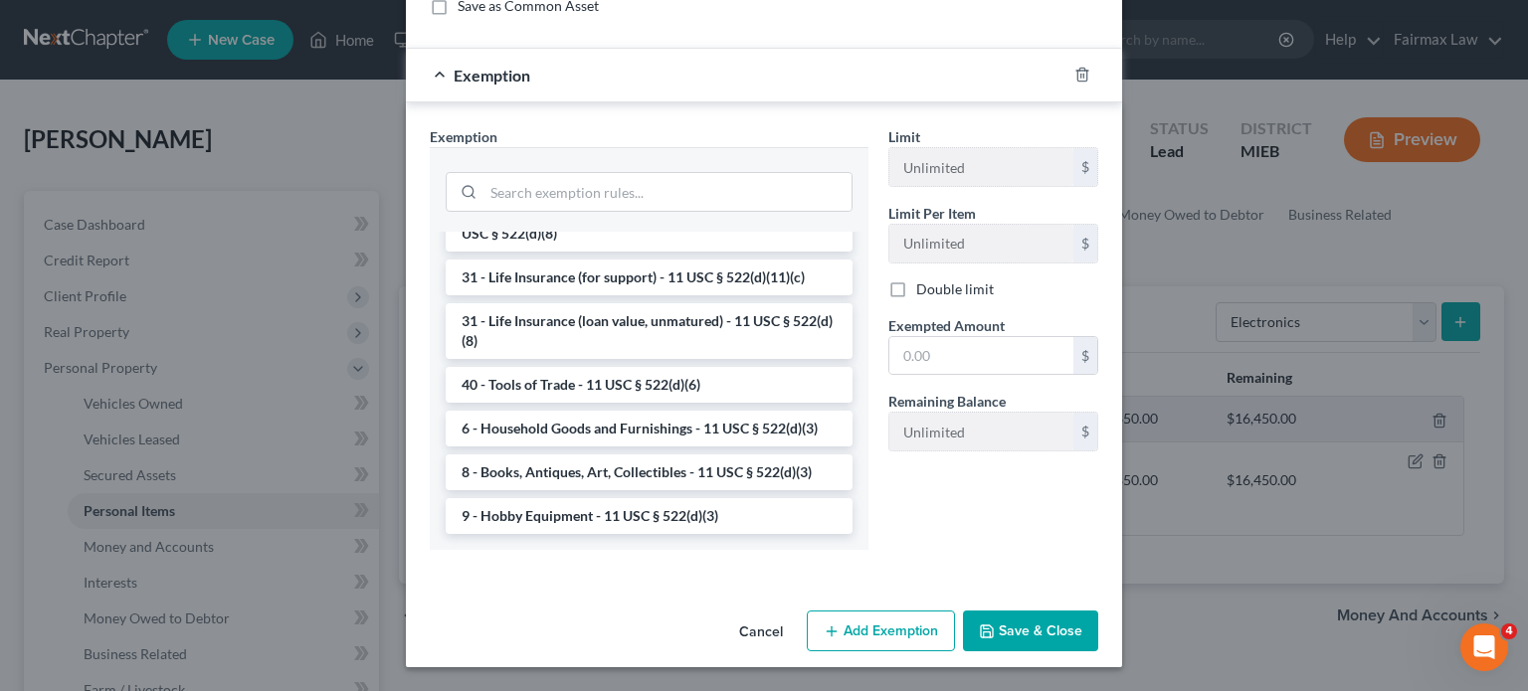
scroll to position [2000, 0]
click at [616, 411] on li "6 - Household Goods and Furnishings - 11 USC § 522(d)(3)" at bounding box center [649, 429] width 407 height 36
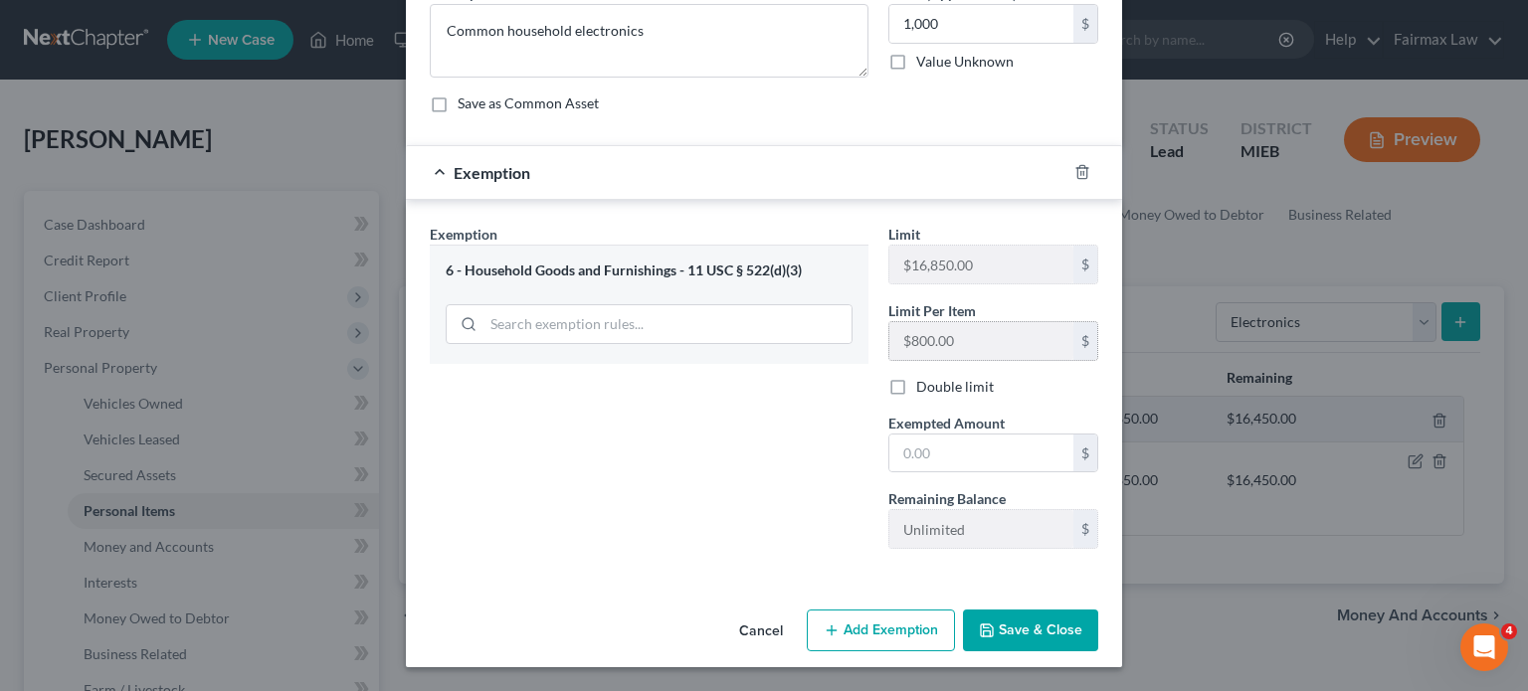
scroll to position [395, 0]
click at [938, 435] on input "text" at bounding box center [981, 454] width 184 height 38
click at [1053, 644] on div "Cancel Add Exemption Save & Close" at bounding box center [764, 635] width 716 height 66
click at [1055, 610] on button "Save & Close" at bounding box center [1030, 631] width 135 height 42
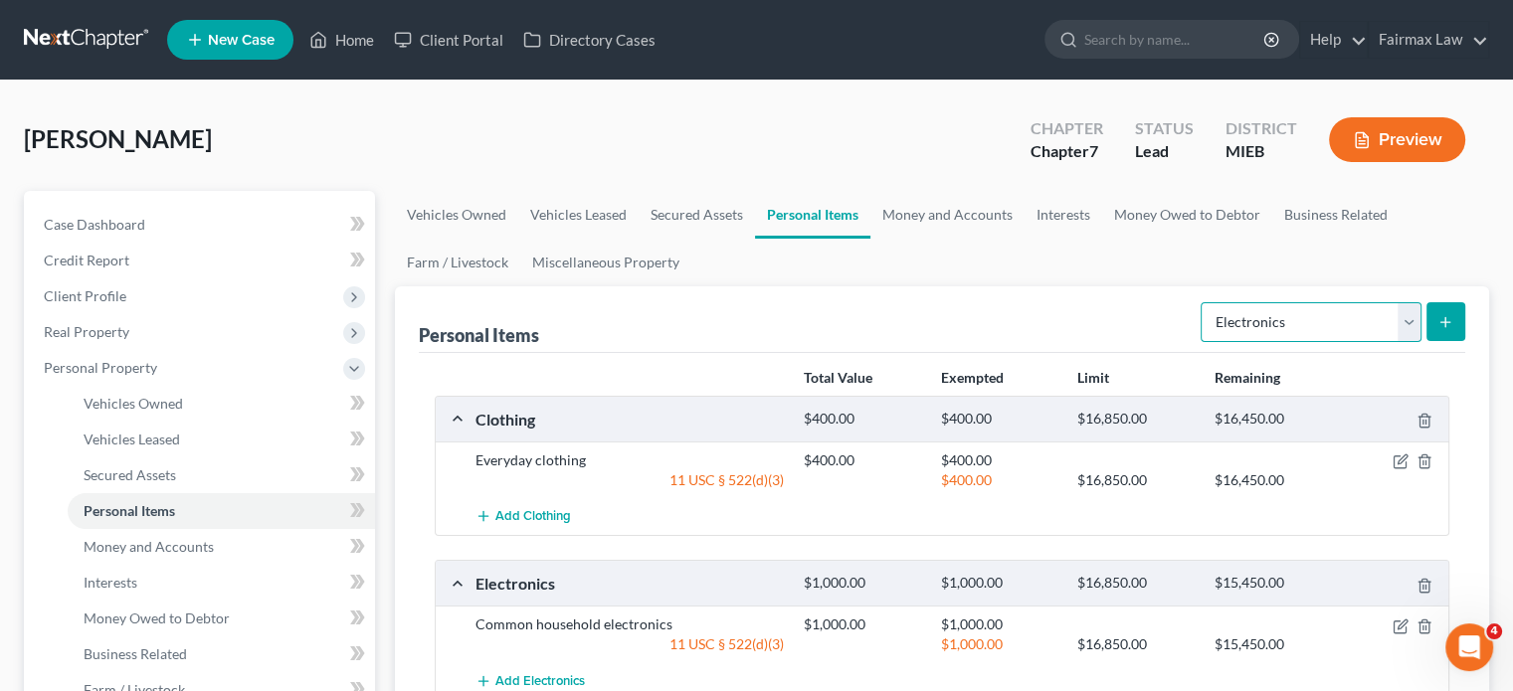
click at [1353, 342] on select "Select Item Type Clothing Collectibles Of Value Electronics Firearms Household …" at bounding box center [1311, 322] width 221 height 40
click at [1201, 342] on select "Select Item Type Clothing Collectibles Of Value Electronics Firearms Household …" at bounding box center [1311, 322] width 221 height 40
click at [1427, 341] on button "submit" at bounding box center [1446, 321] width 39 height 39
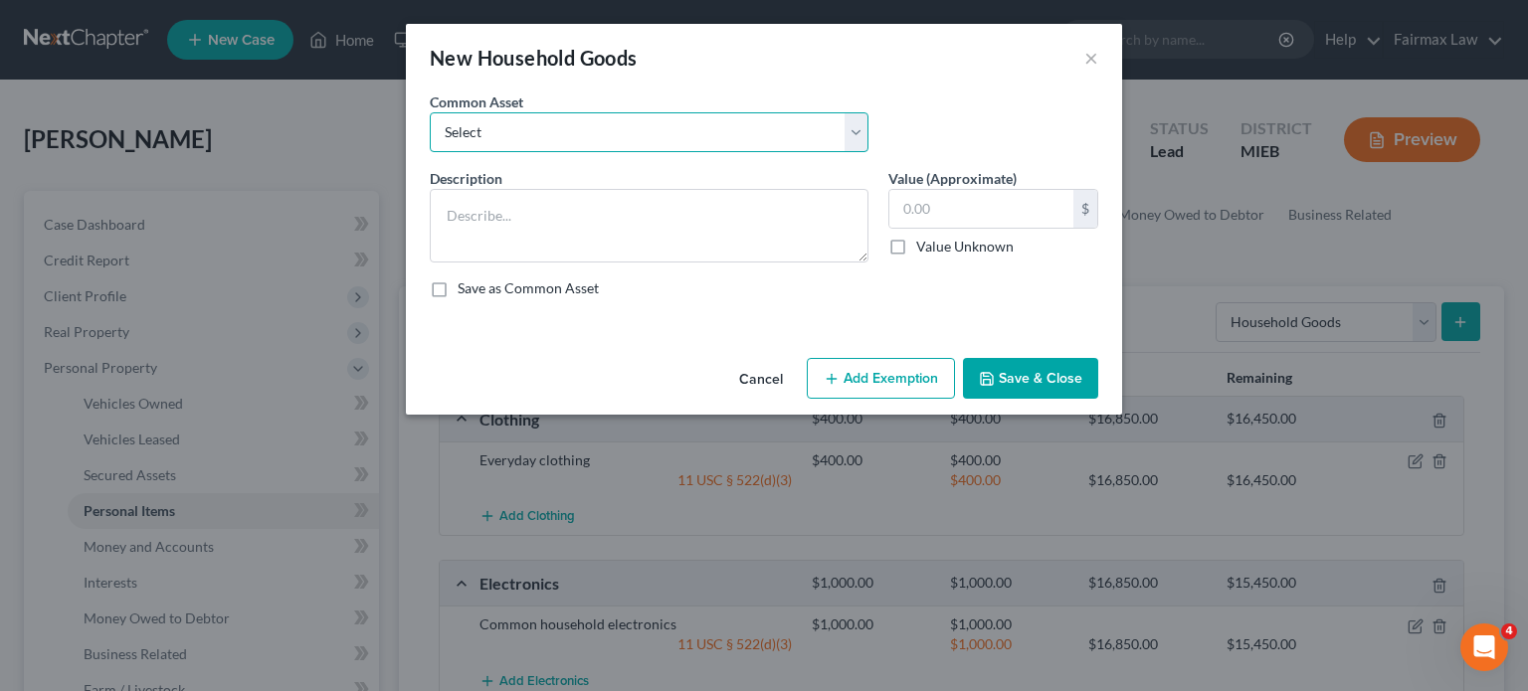
click at [486, 152] on select "Select Common household furnishings, appliances, and decor Common household fur…" at bounding box center [649, 132] width 439 height 40
click at [430, 140] on select "Select Common household furnishings, appliances, and decor Common household fur…" at bounding box center [649, 132] width 439 height 40
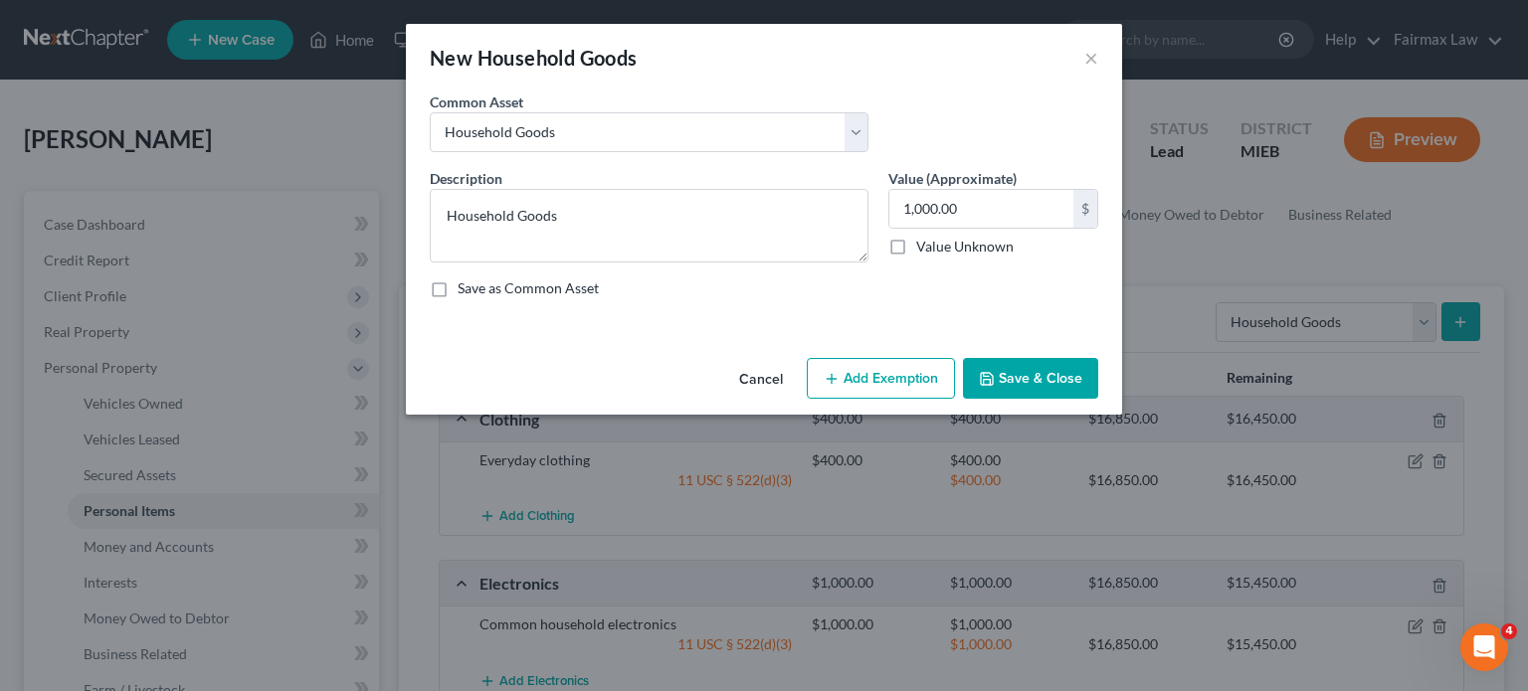
click at [893, 400] on button "Add Exemption" at bounding box center [881, 379] width 148 height 42
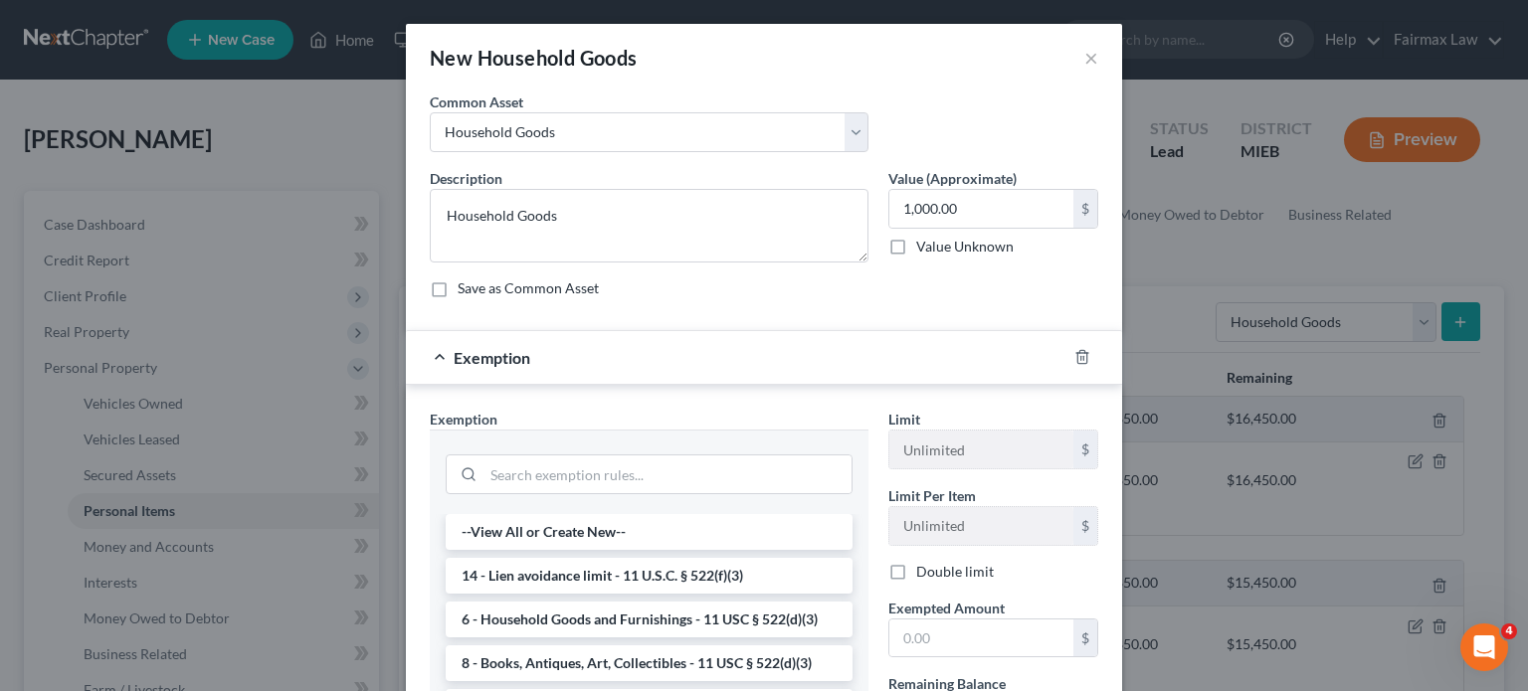
scroll to position [414, 0]
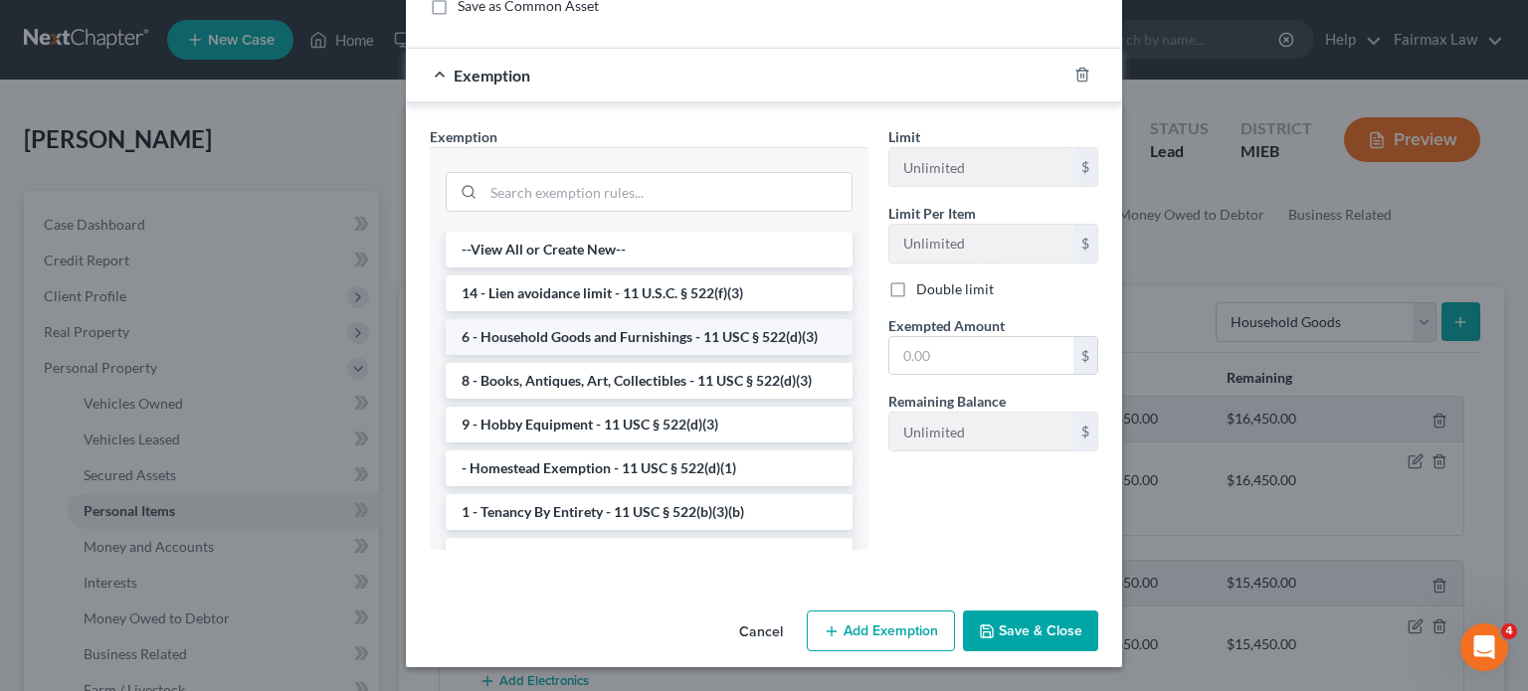
click at [709, 355] on li "6 - Household Goods and Furnishings - 11 USC § 522(d)(3)" at bounding box center [649, 337] width 407 height 36
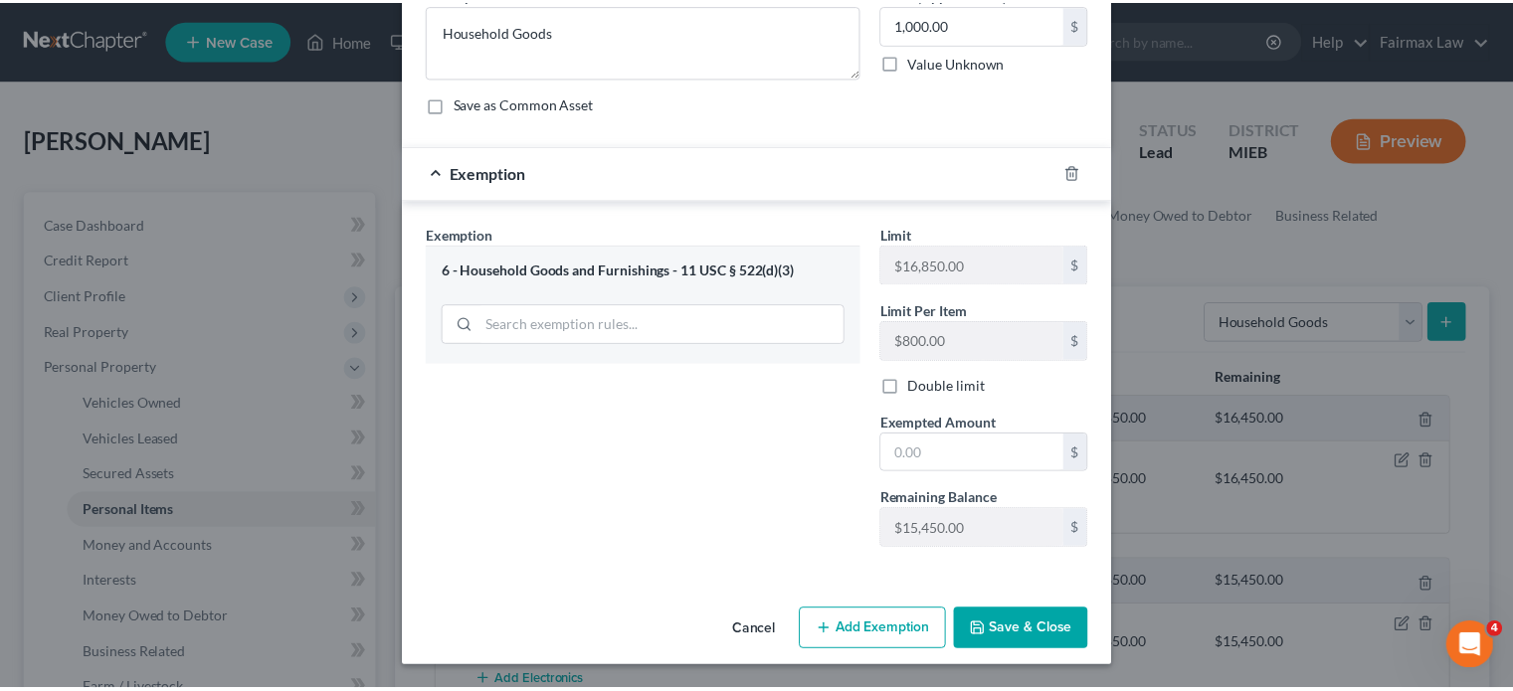
scroll to position [395, 0]
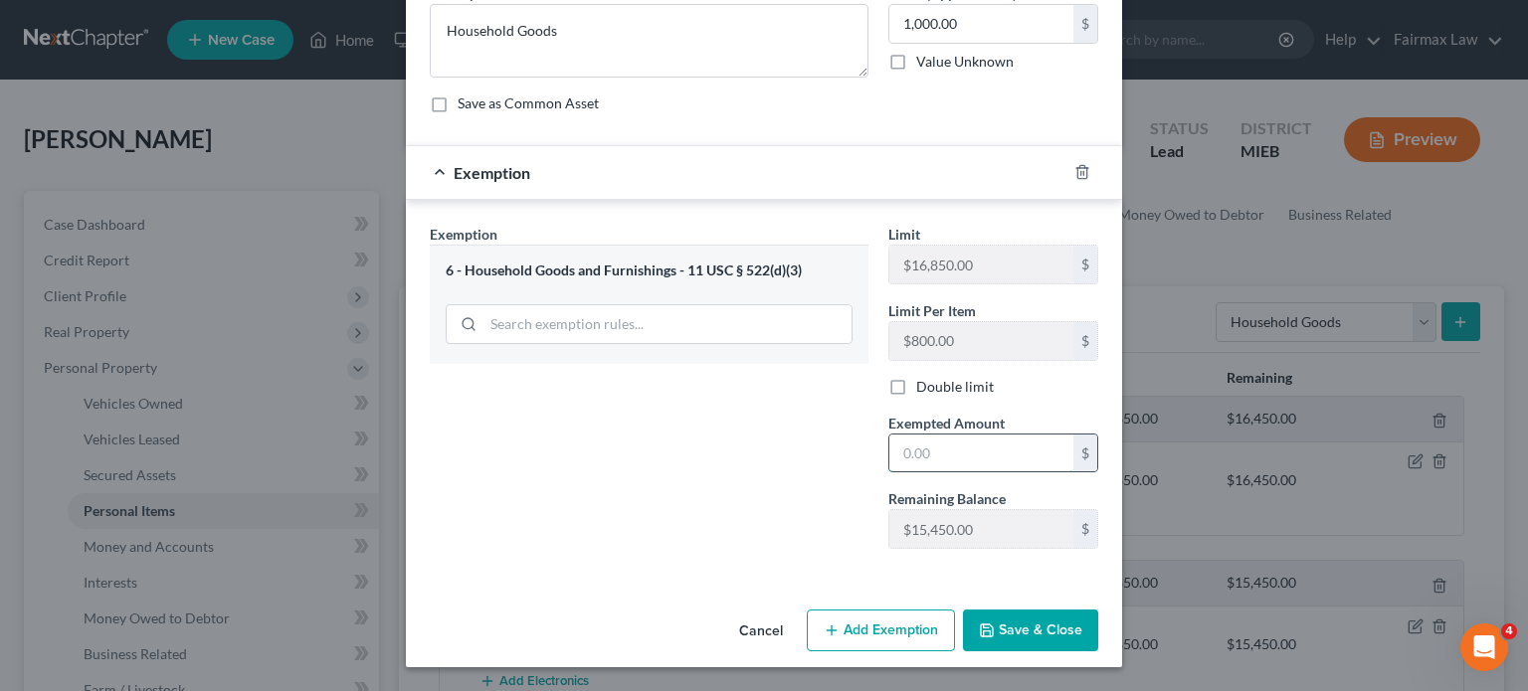
click at [946, 435] on input "text" at bounding box center [981, 454] width 184 height 38
click at [1098, 619] on button "Save & Close" at bounding box center [1030, 631] width 135 height 42
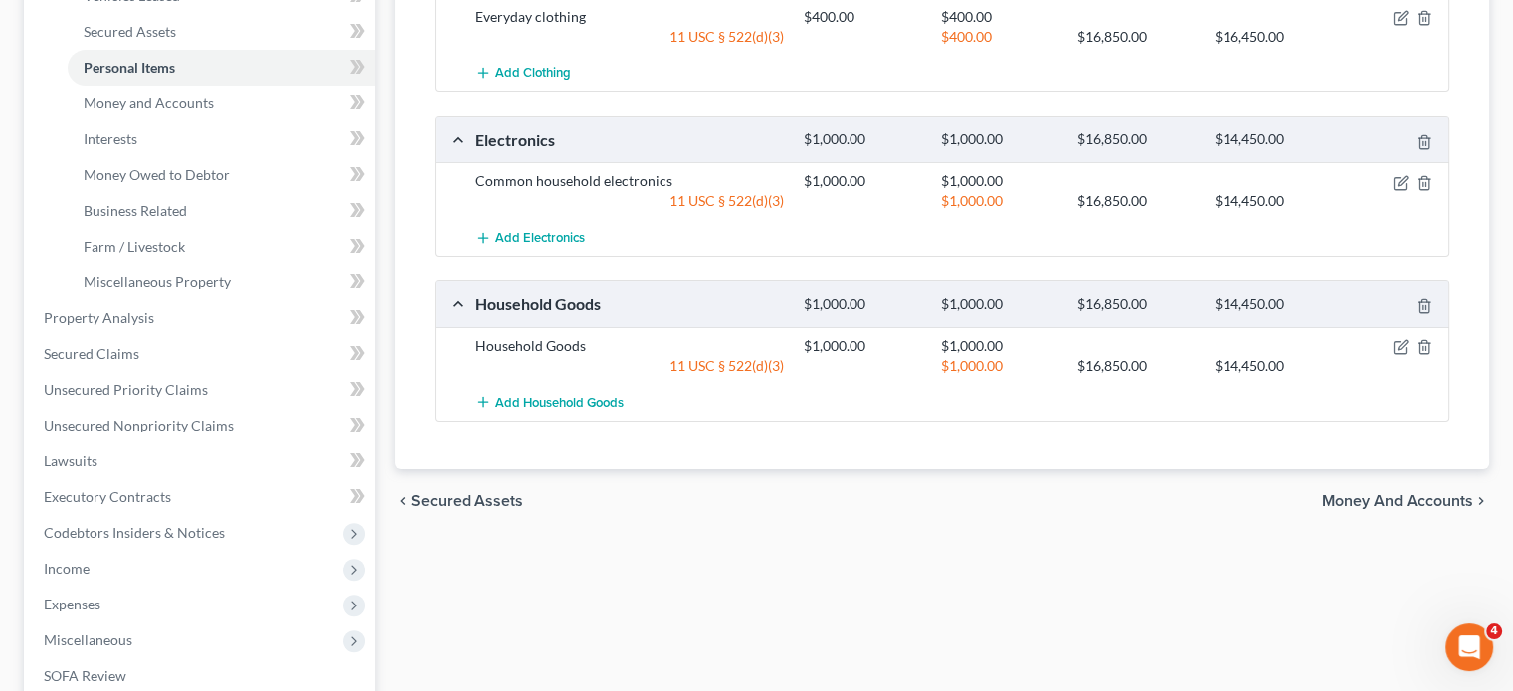
scroll to position [442, 0]
click at [269, 123] on link "Money and Accounts" at bounding box center [221, 106] width 307 height 36
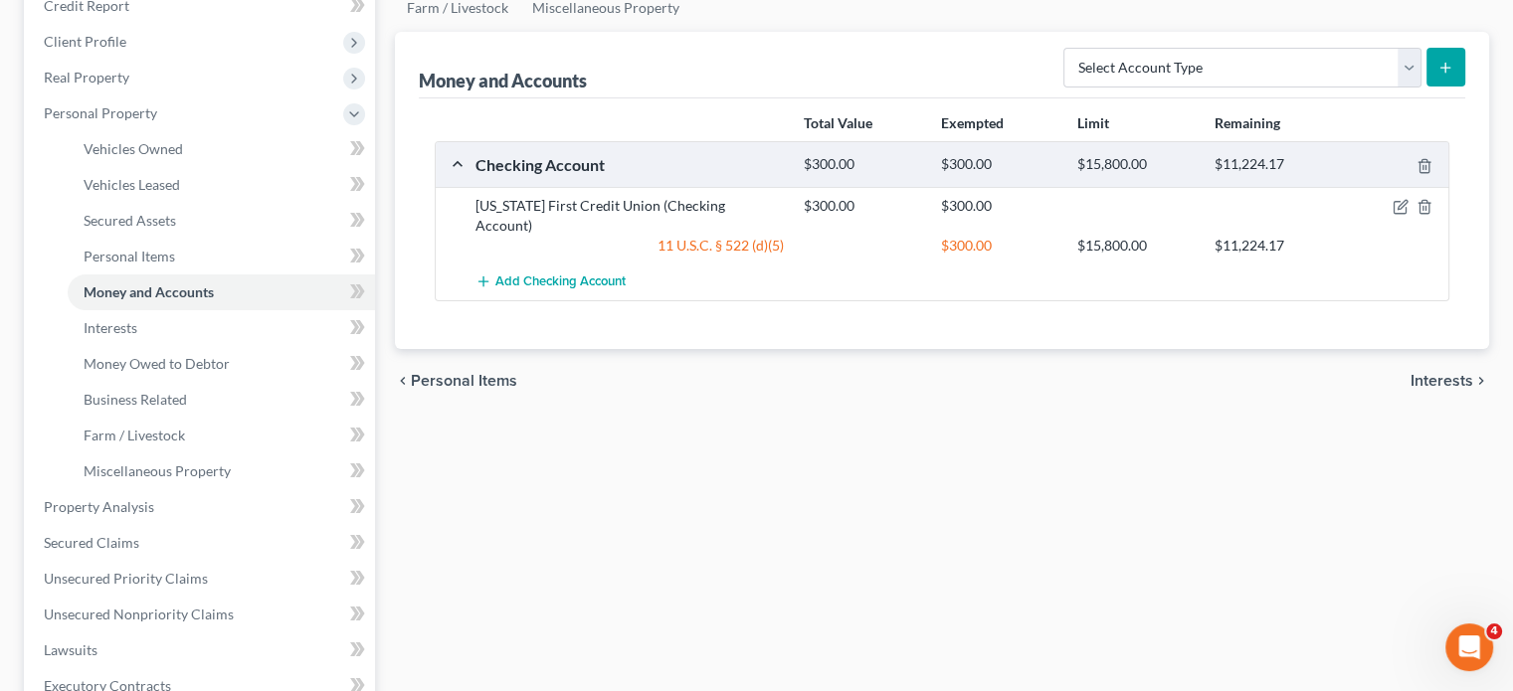
scroll to position [456, 0]
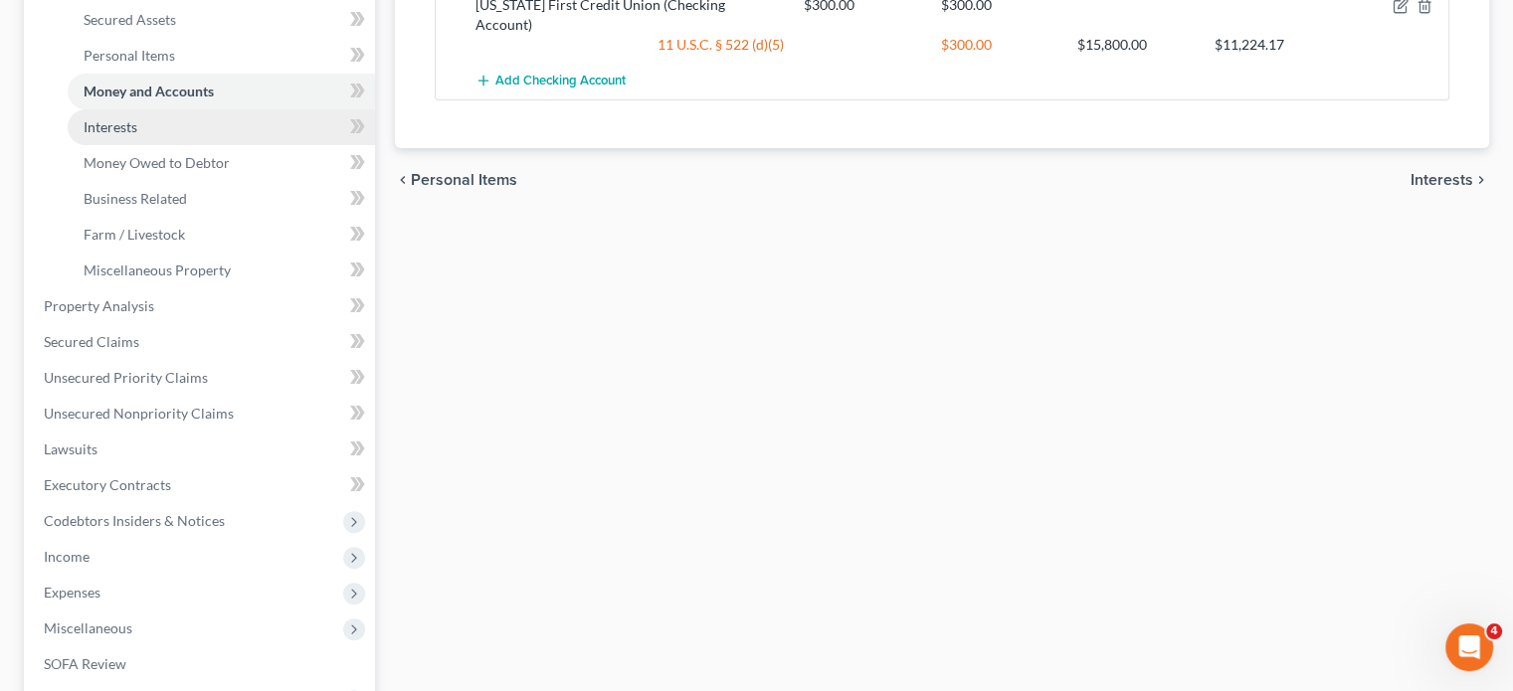
click at [137, 135] on span "Interests" at bounding box center [111, 126] width 54 height 17
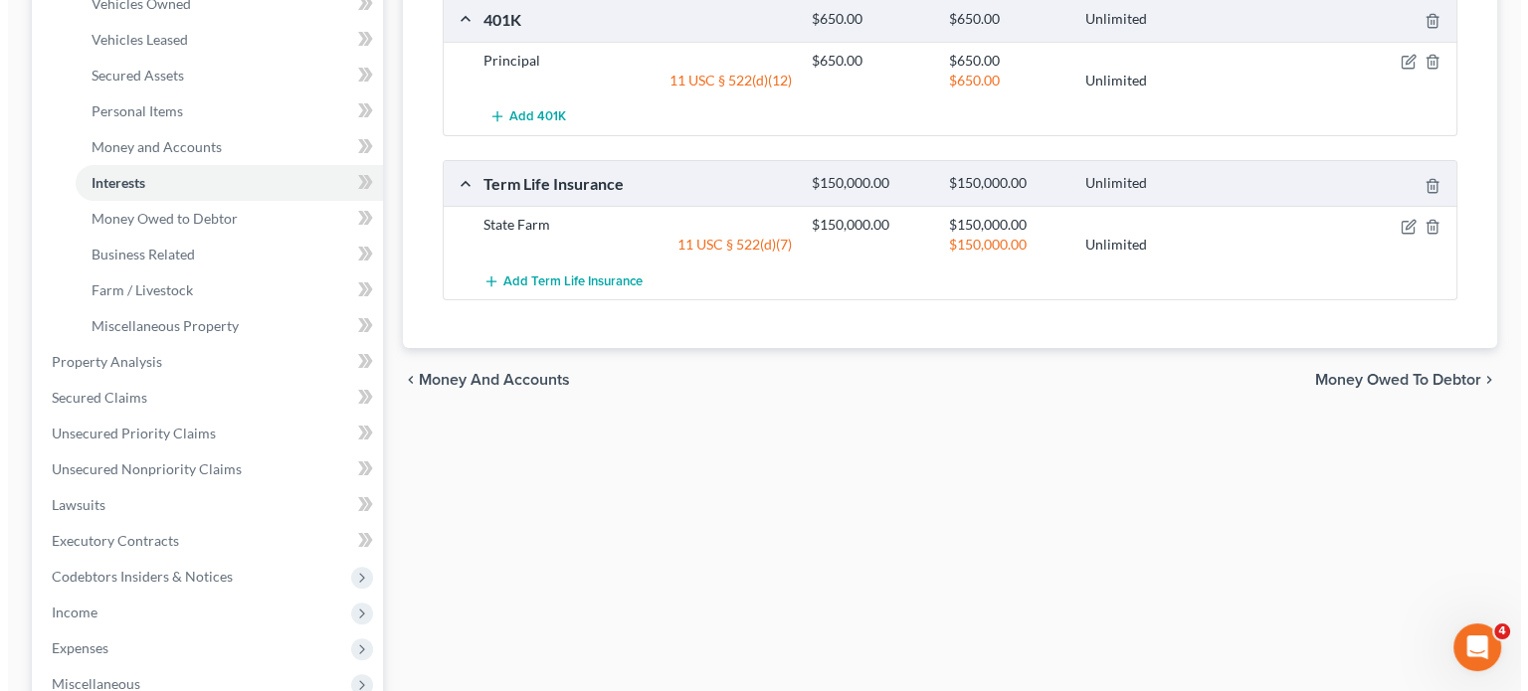
scroll to position [401, 0]
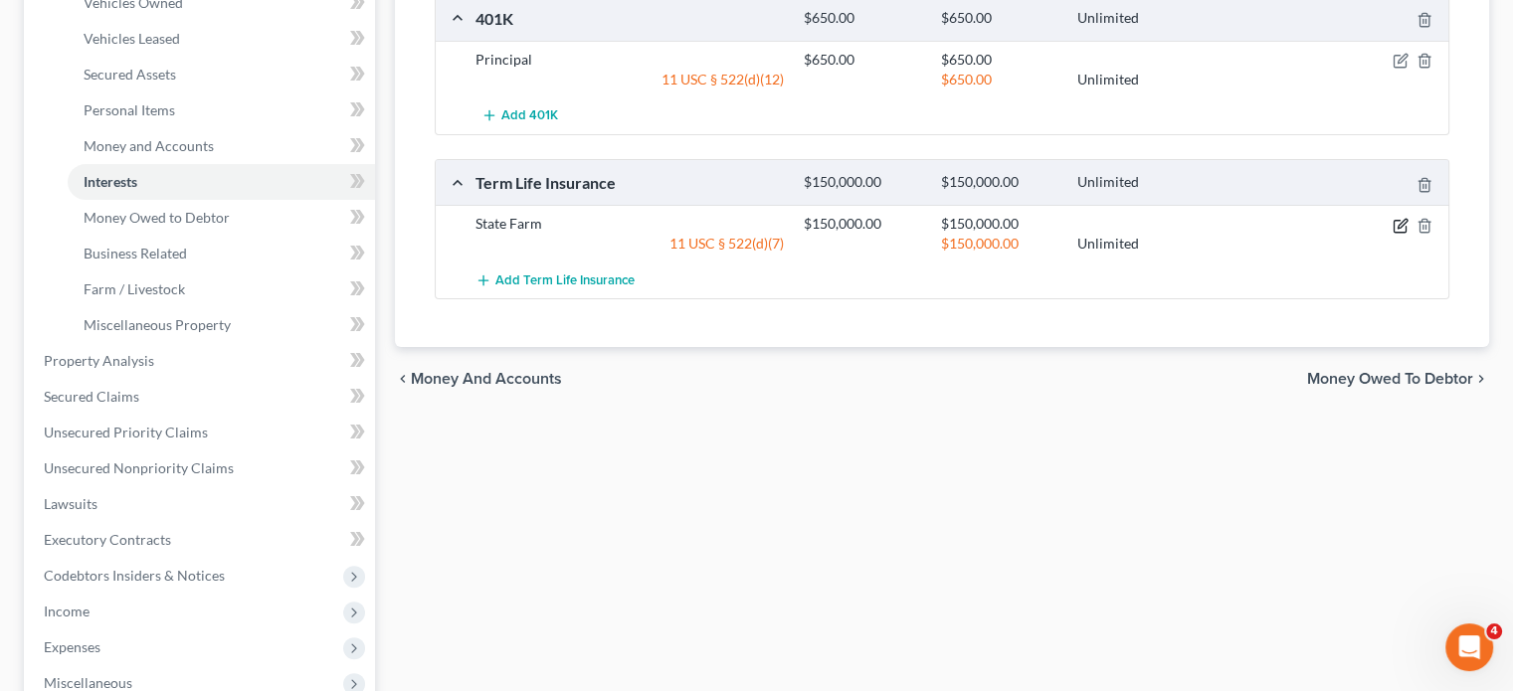
click at [1393, 234] on icon "button" at bounding box center [1401, 226] width 16 height 16
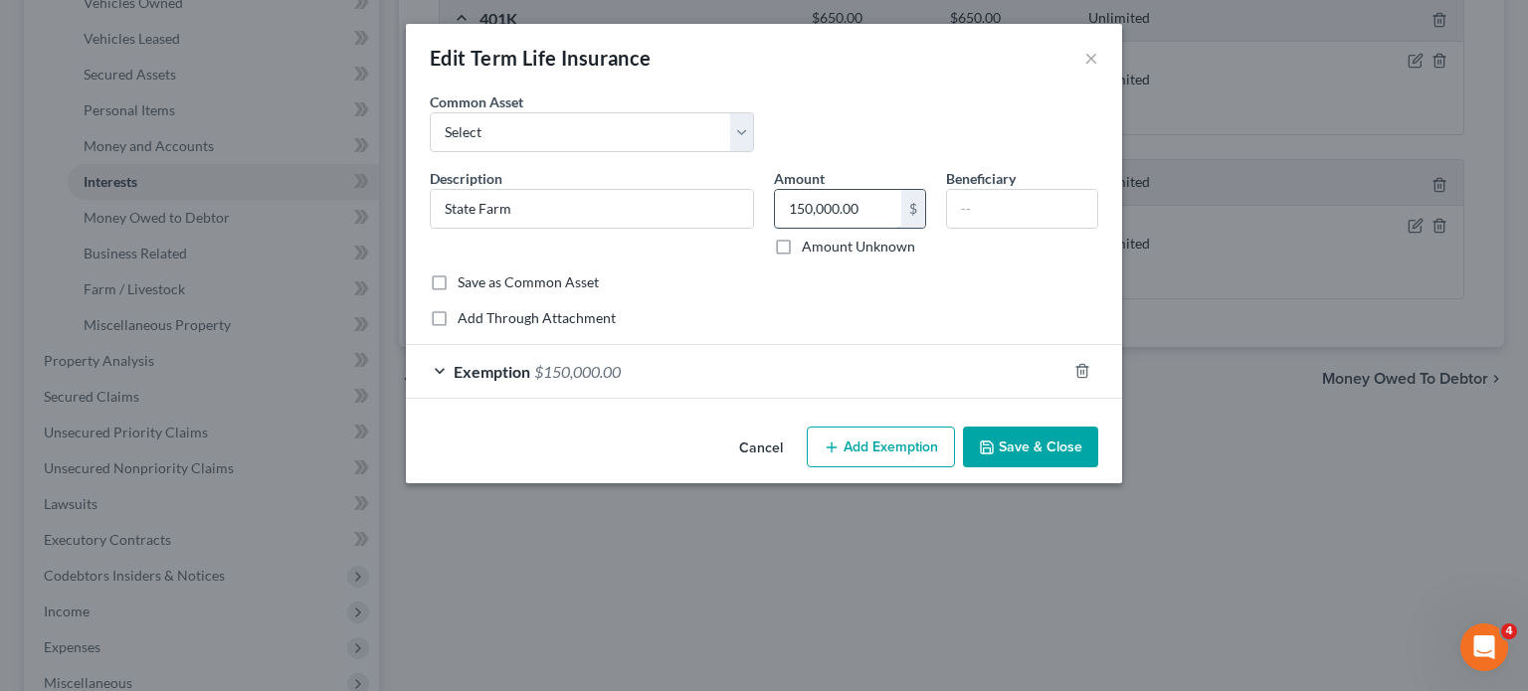
click at [776, 228] on input "150,000.00" at bounding box center [838, 209] width 126 height 38
click at [882, 398] on div "Exemption $150,000.00" at bounding box center [736, 371] width 661 height 53
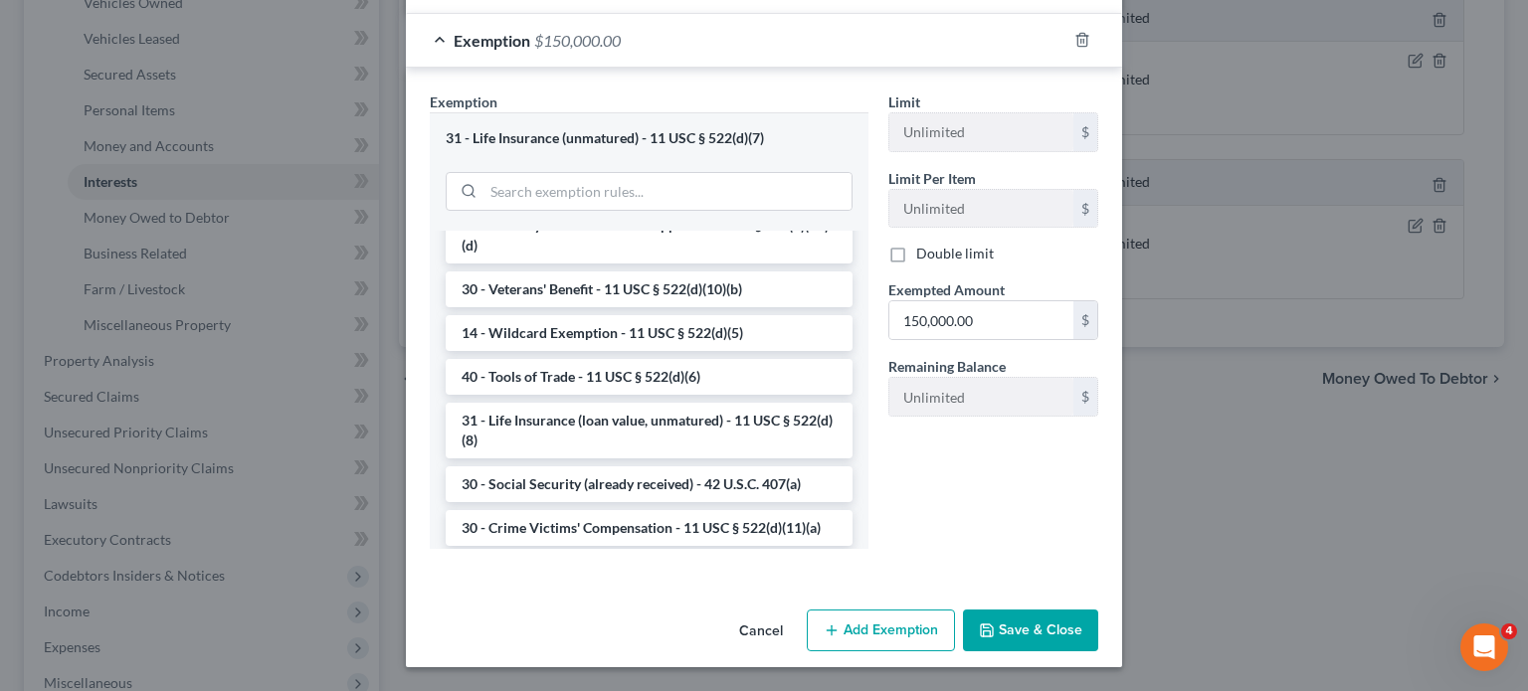
scroll to position [637, 0]
click at [1027, 339] on input "150,000.00" at bounding box center [981, 320] width 184 height 38
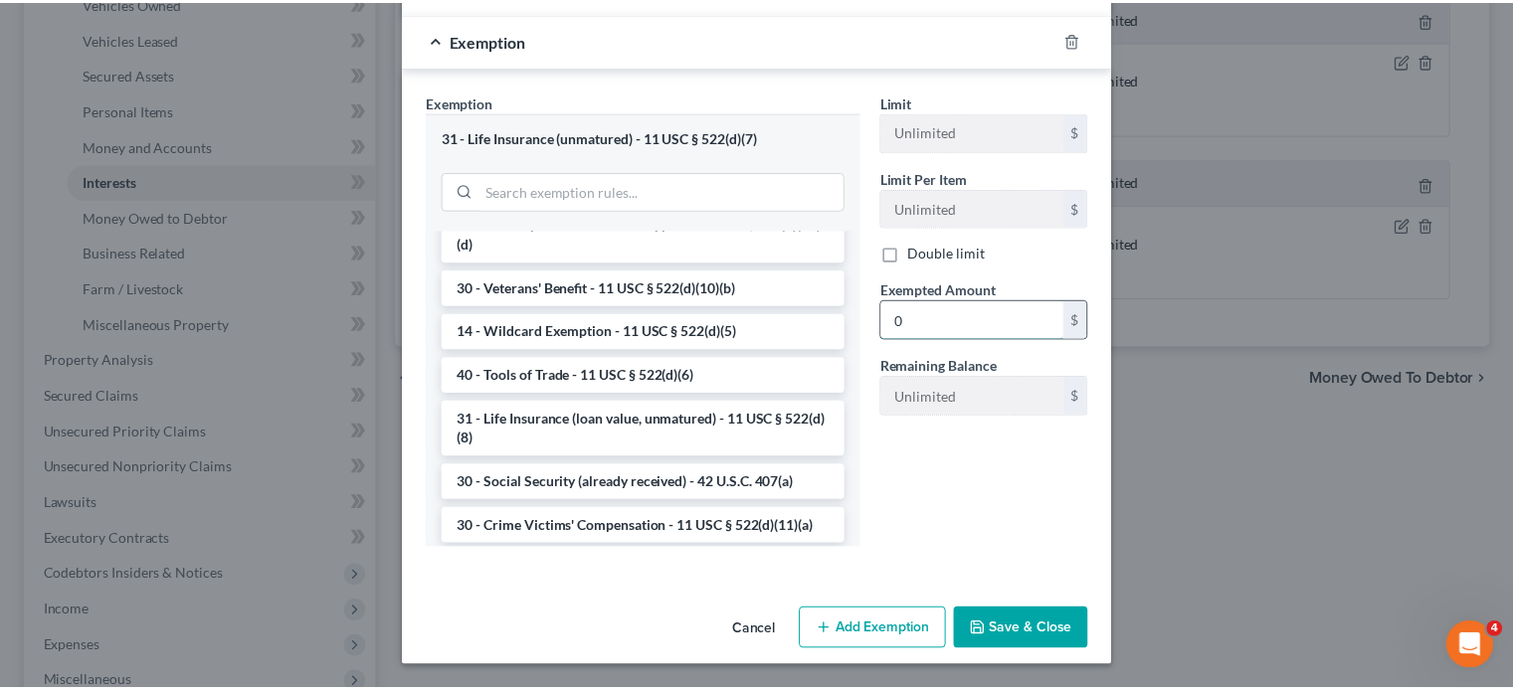
scroll to position [580, 0]
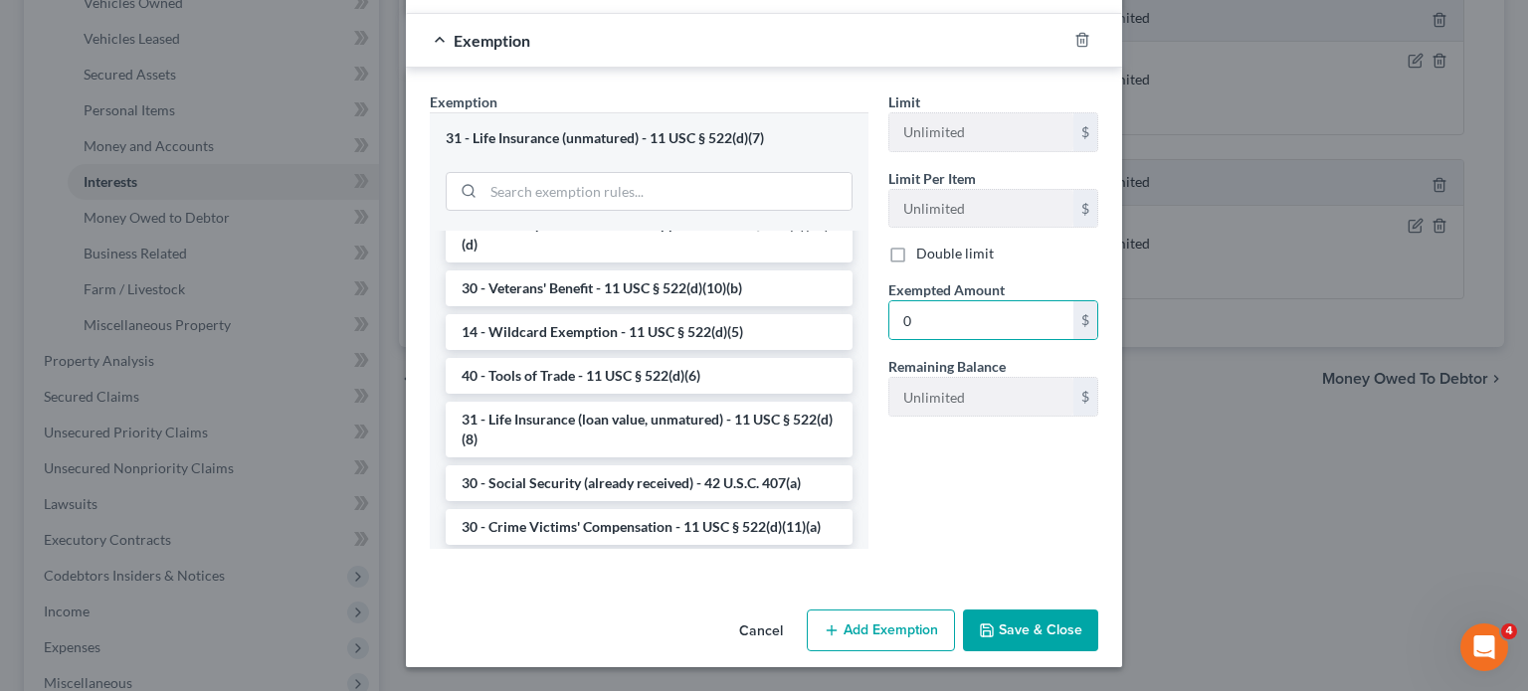
click at [1093, 610] on button "Save & Close" at bounding box center [1030, 631] width 135 height 42
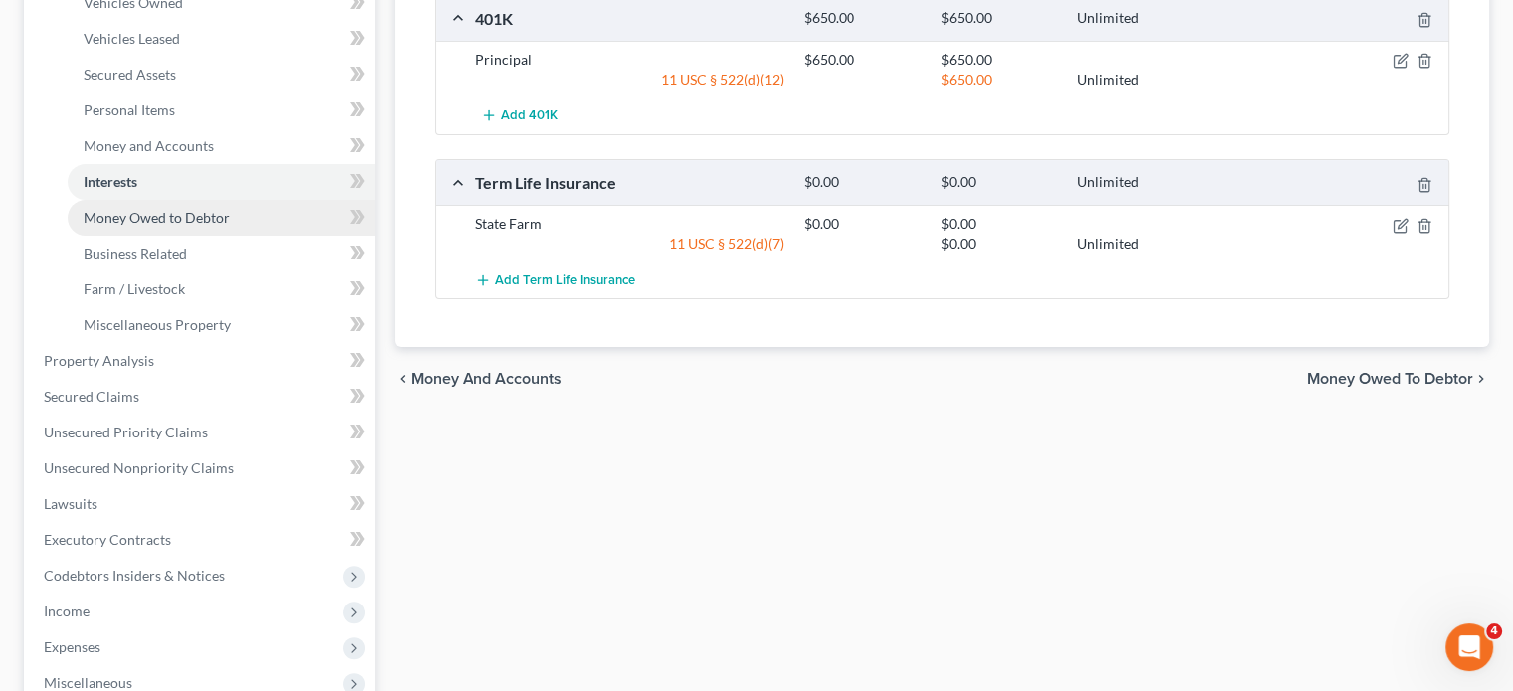
click at [201, 226] on span "Money Owed to Debtor" at bounding box center [157, 217] width 146 height 17
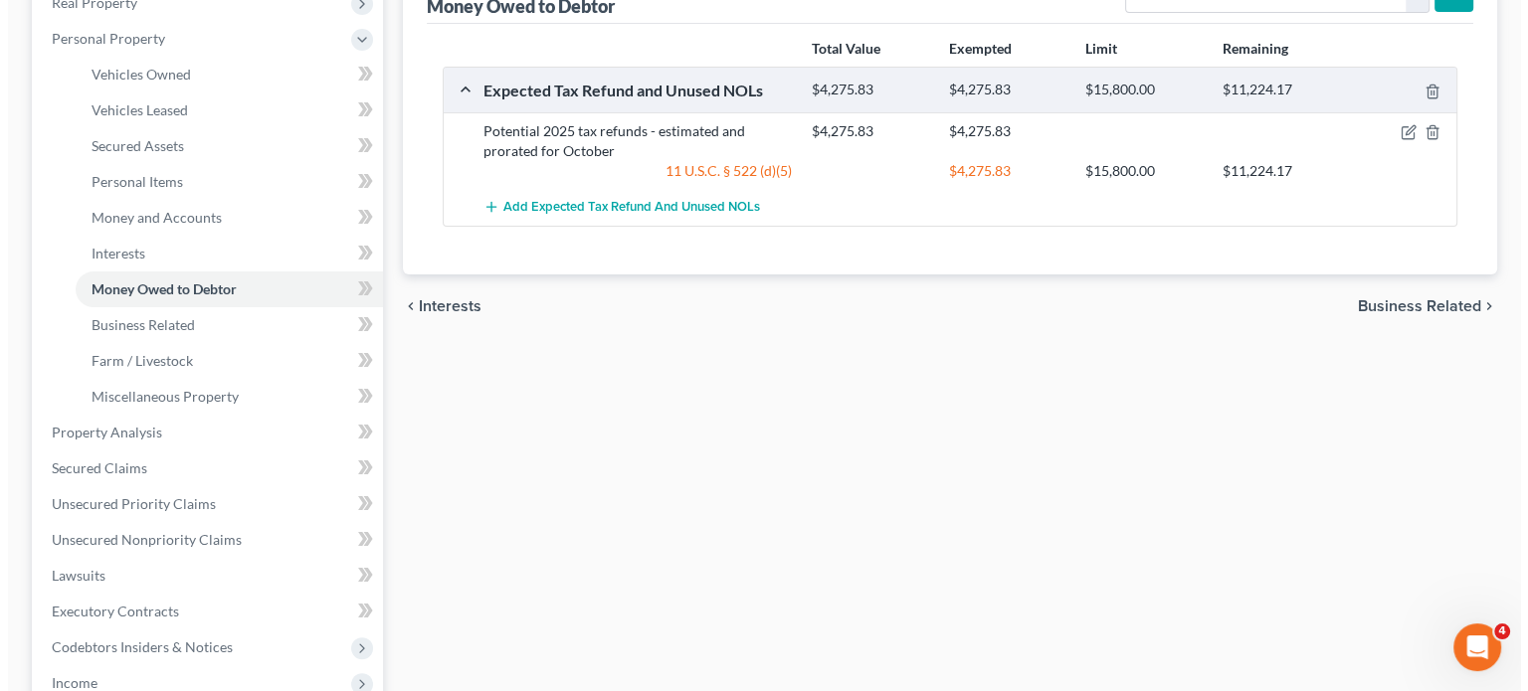
scroll to position [338, 0]
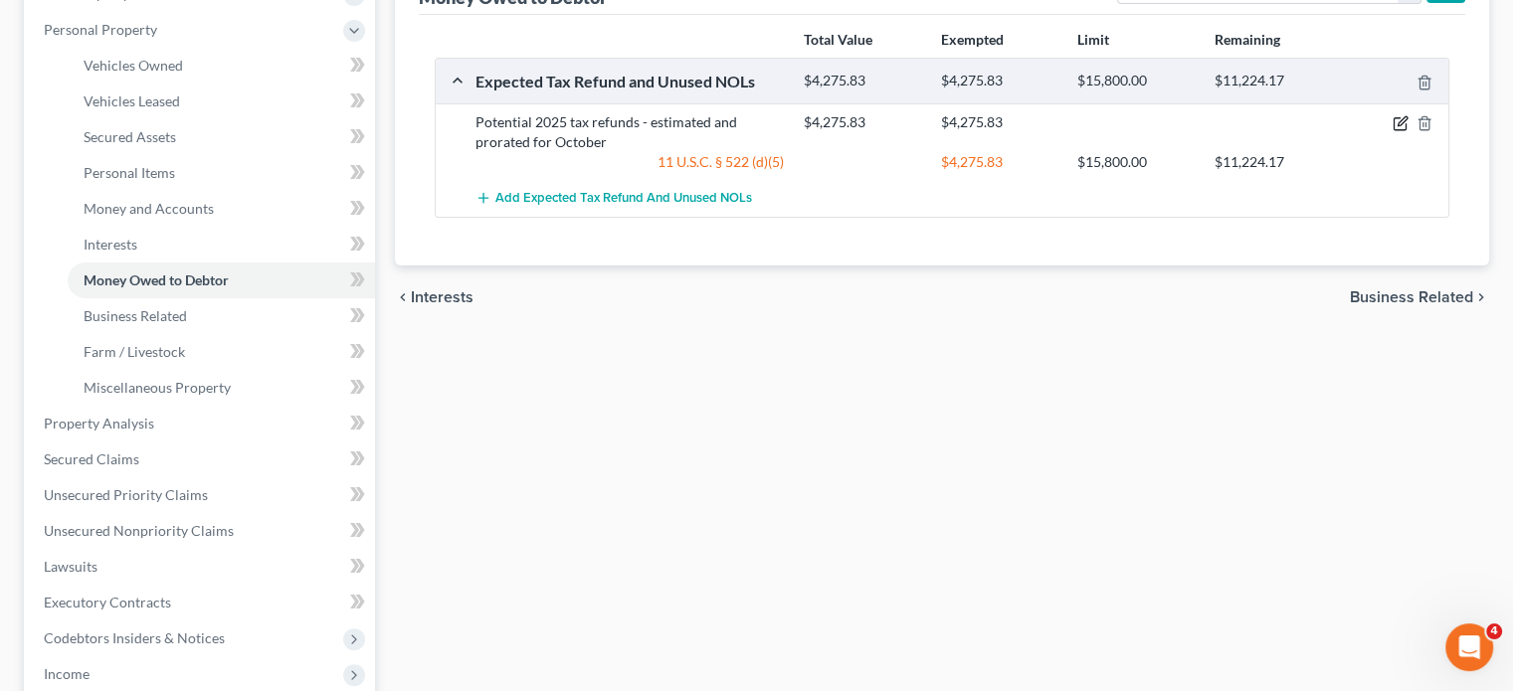
click at [1393, 131] on icon "button" at bounding box center [1401, 123] width 16 height 16
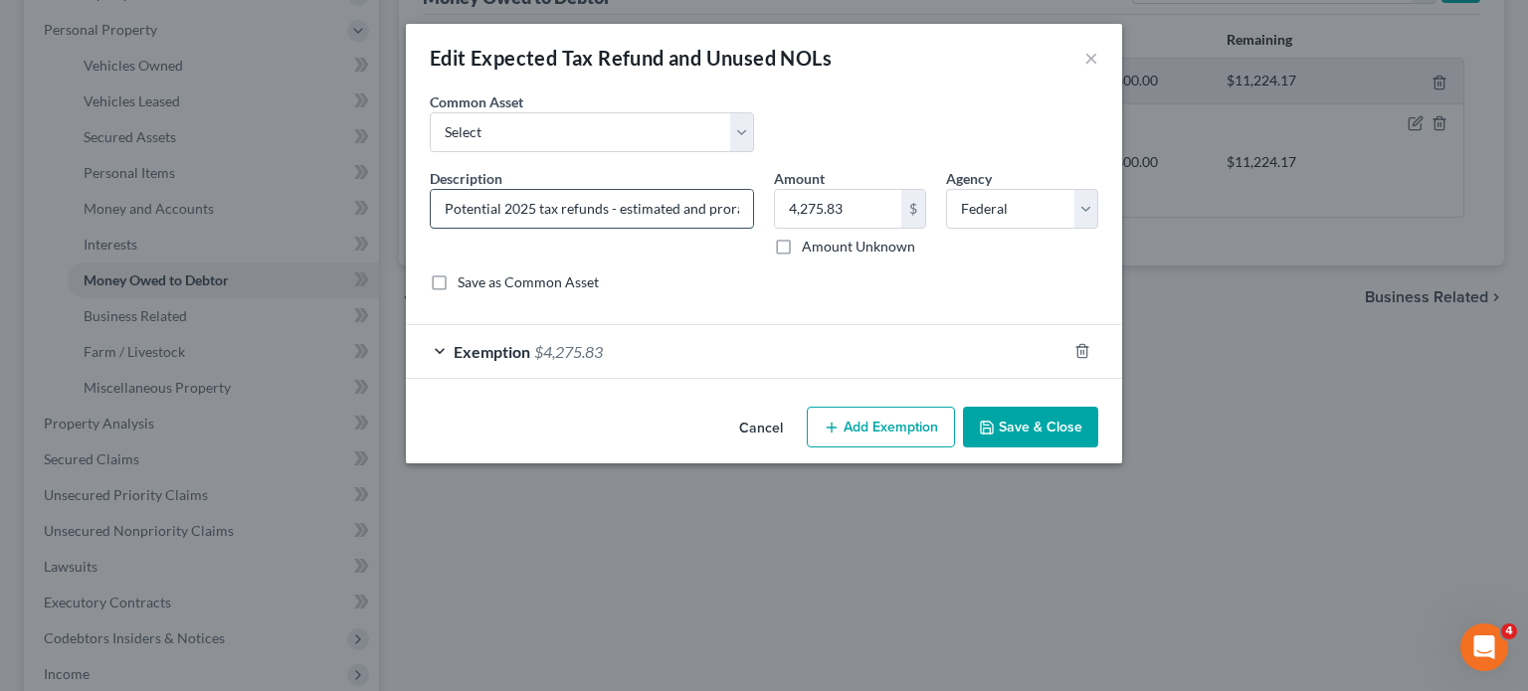
click at [700, 228] on input "Potential 2025 tax refunds - estimated and prorated for October" at bounding box center [592, 209] width 322 height 38
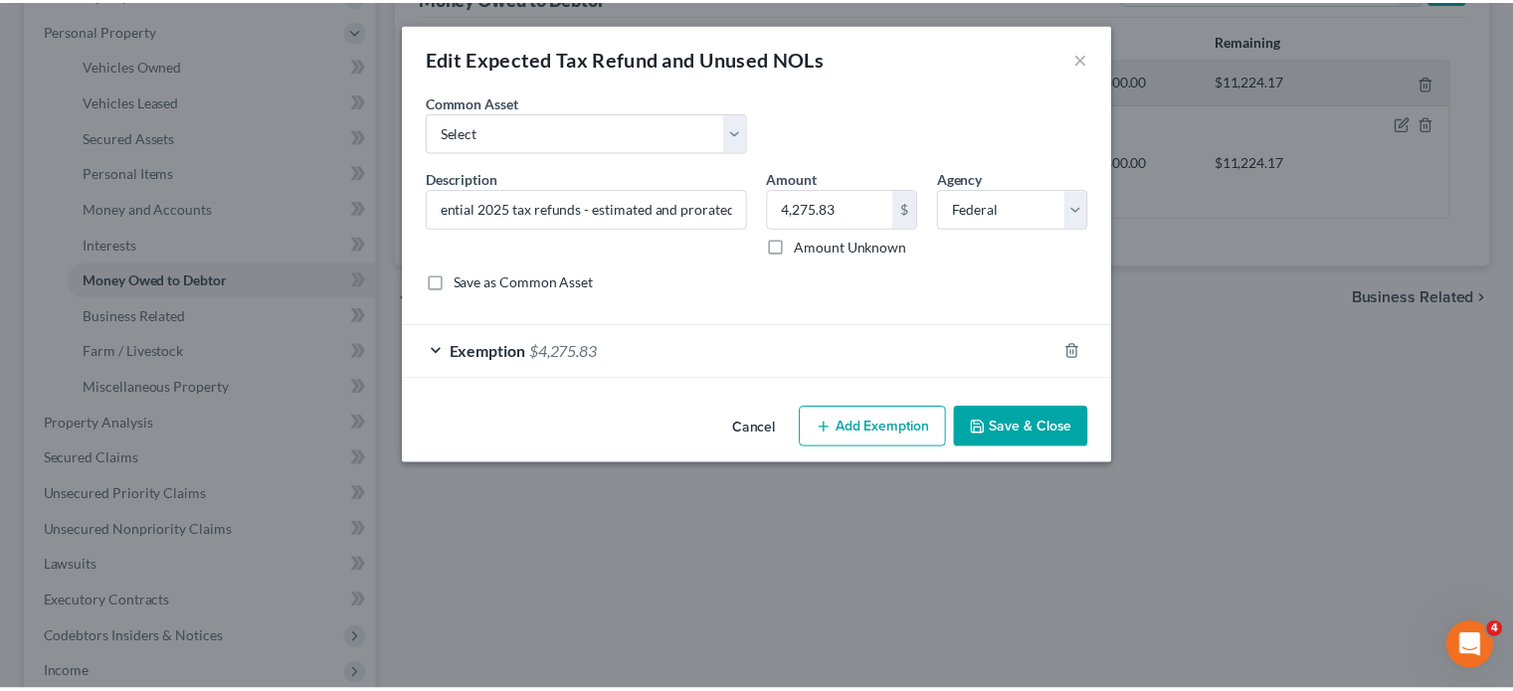
scroll to position [0, 0]
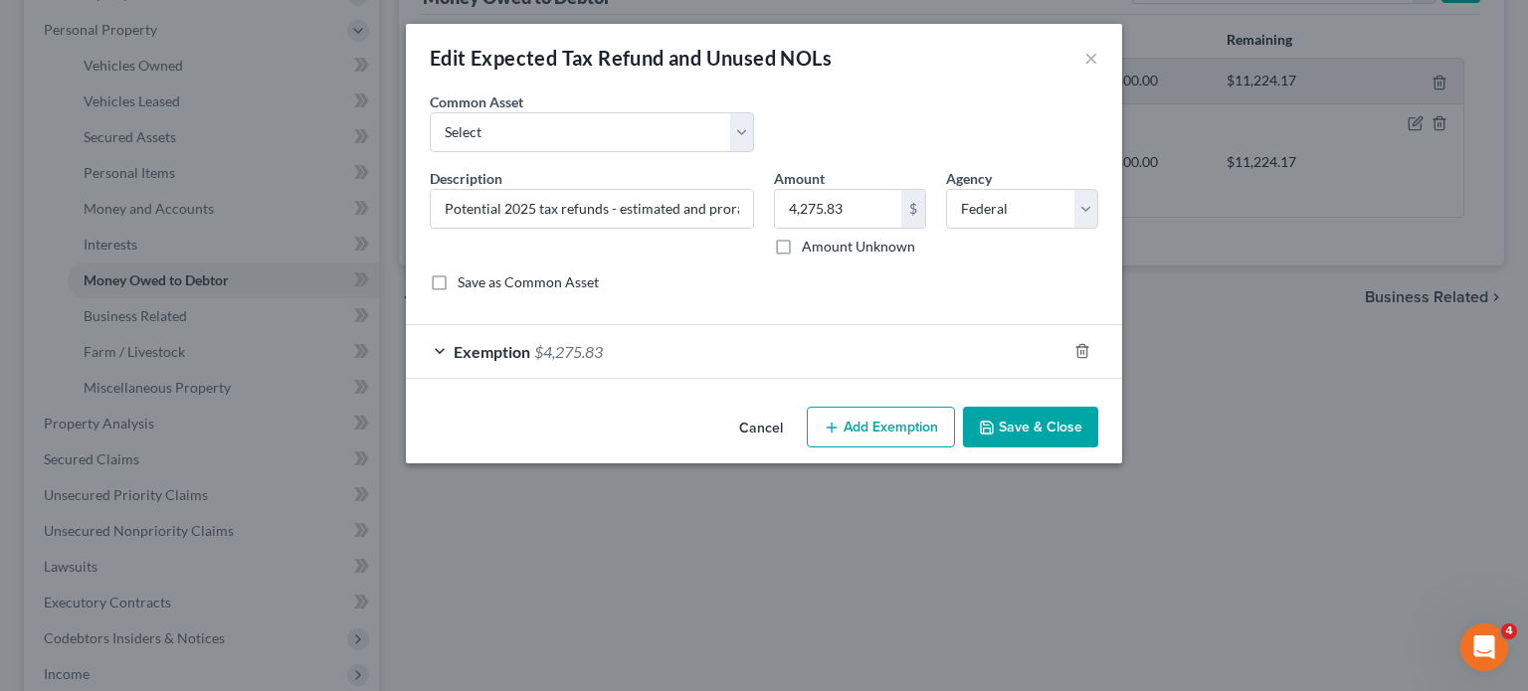
click at [1040, 449] on button "Save & Close" at bounding box center [1030, 428] width 135 height 42
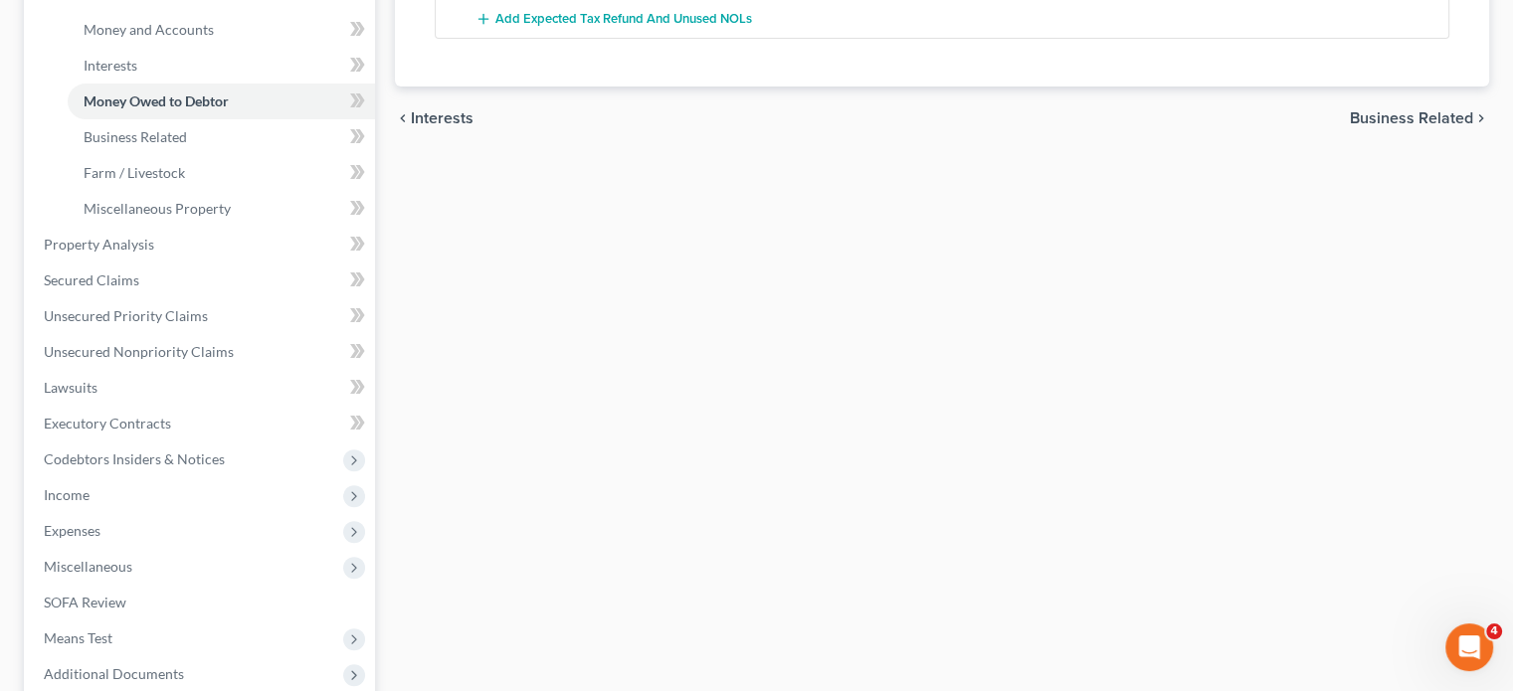
scroll to position [549, 0]
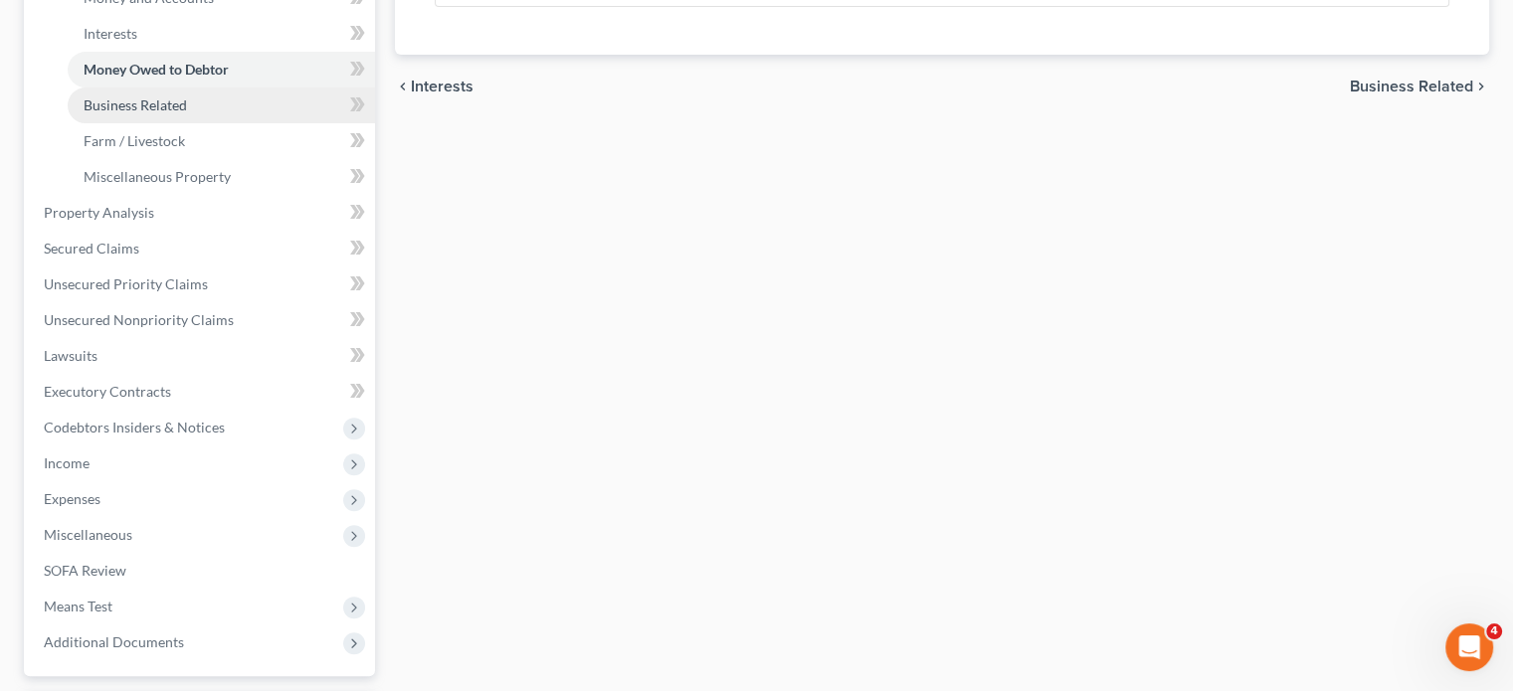
click at [187, 113] on span "Business Related" at bounding box center [135, 104] width 103 height 17
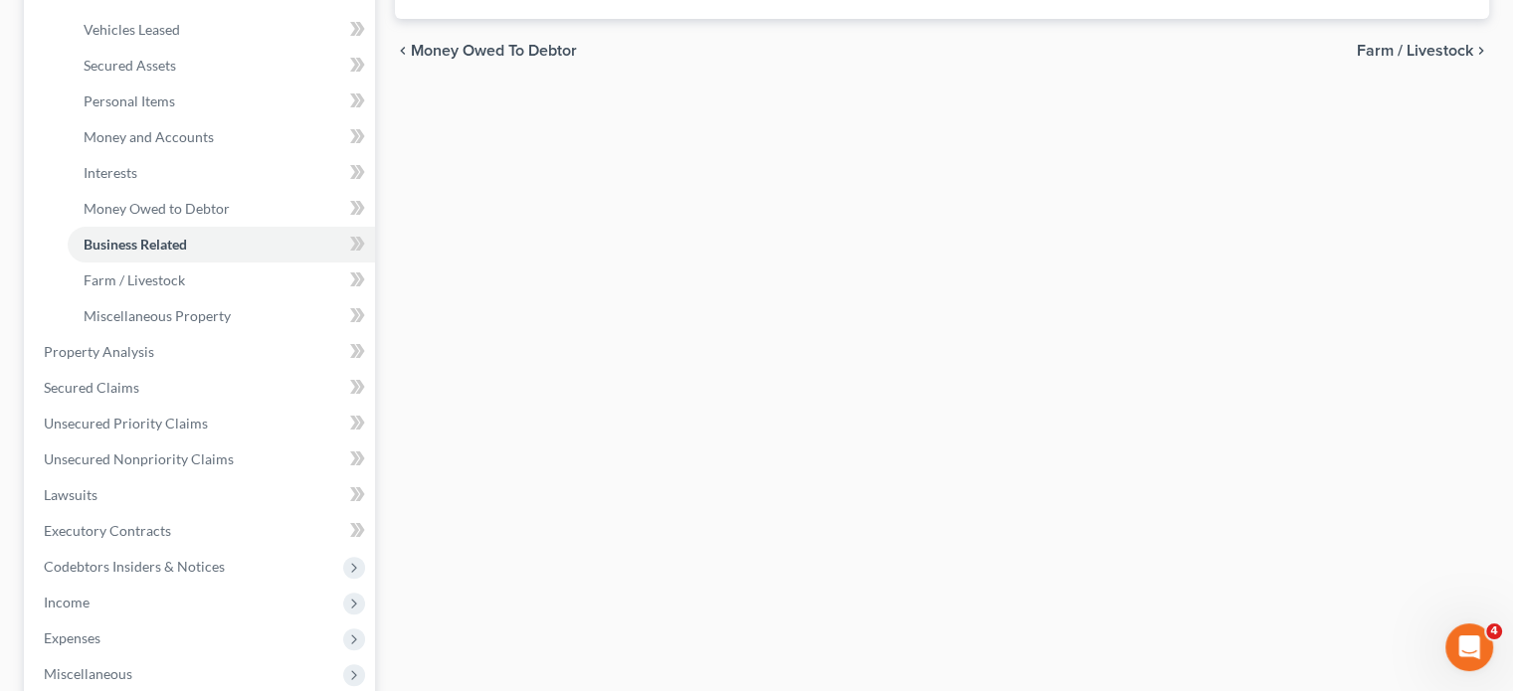
scroll to position [474, 0]
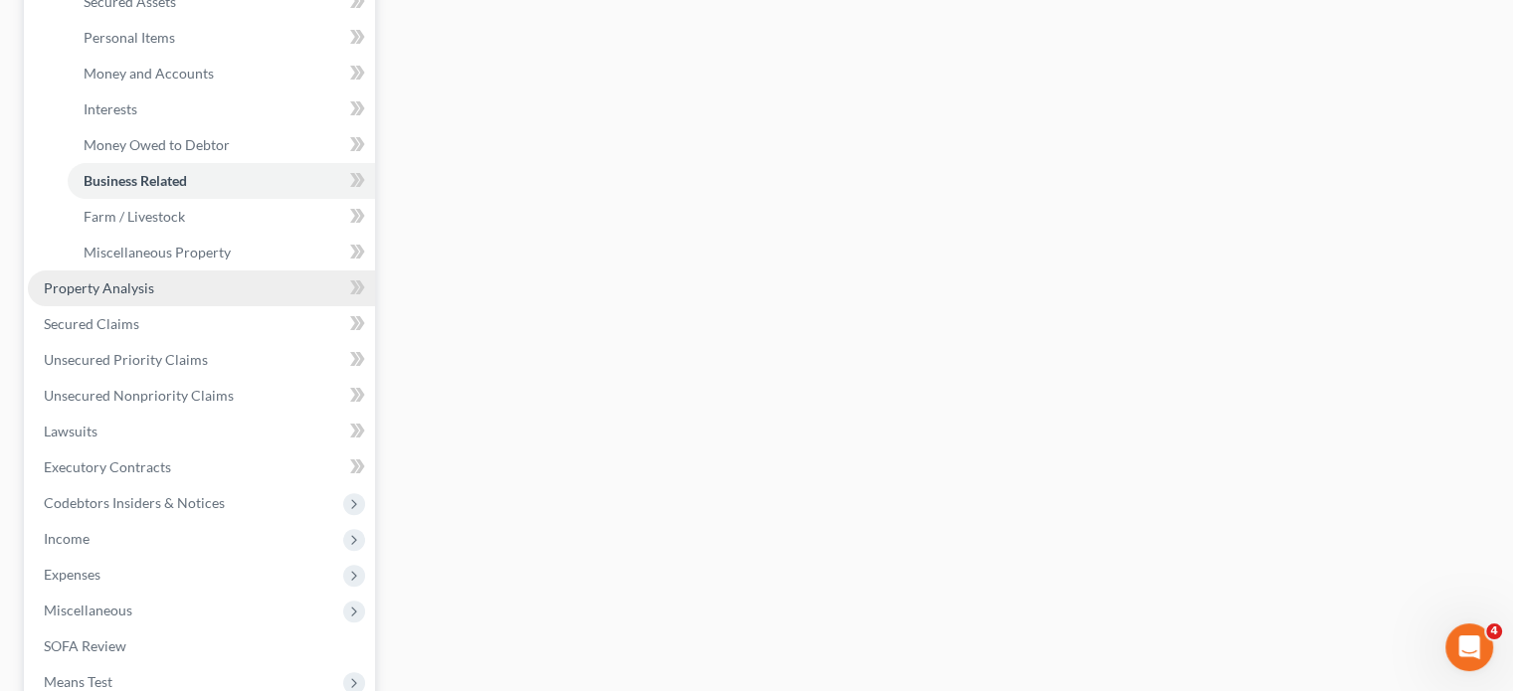
click at [208, 306] on link "Property Analysis" at bounding box center [201, 289] width 347 height 36
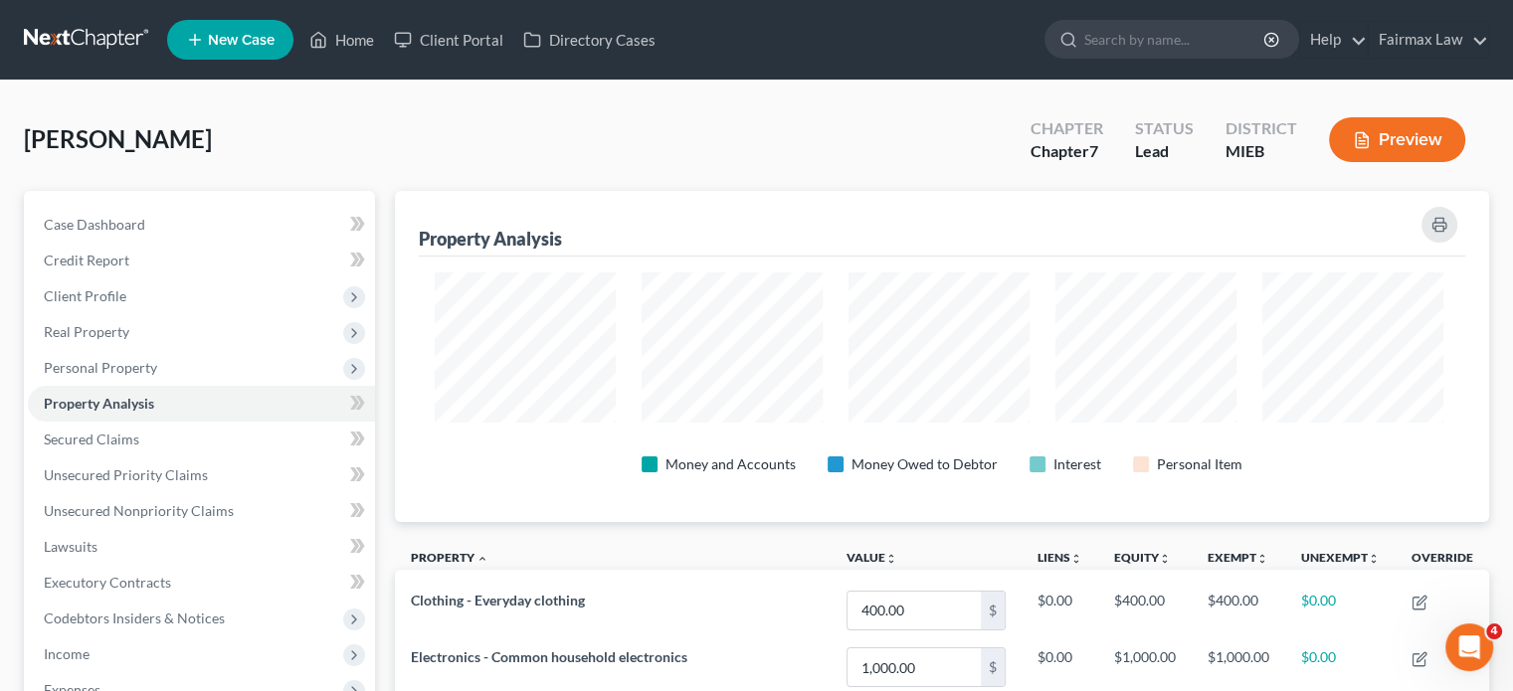
scroll to position [374, 1085]
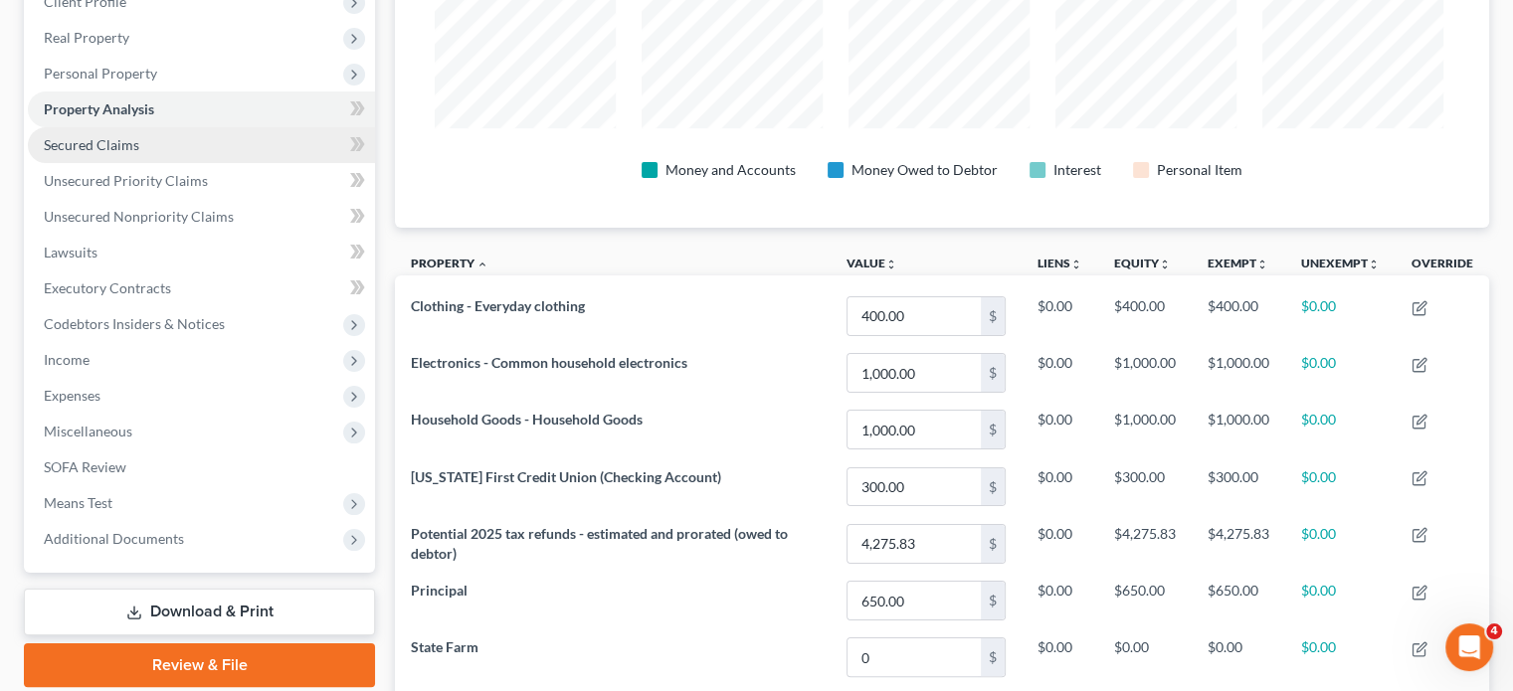
click at [139, 153] on span "Secured Claims" at bounding box center [92, 144] width 96 height 17
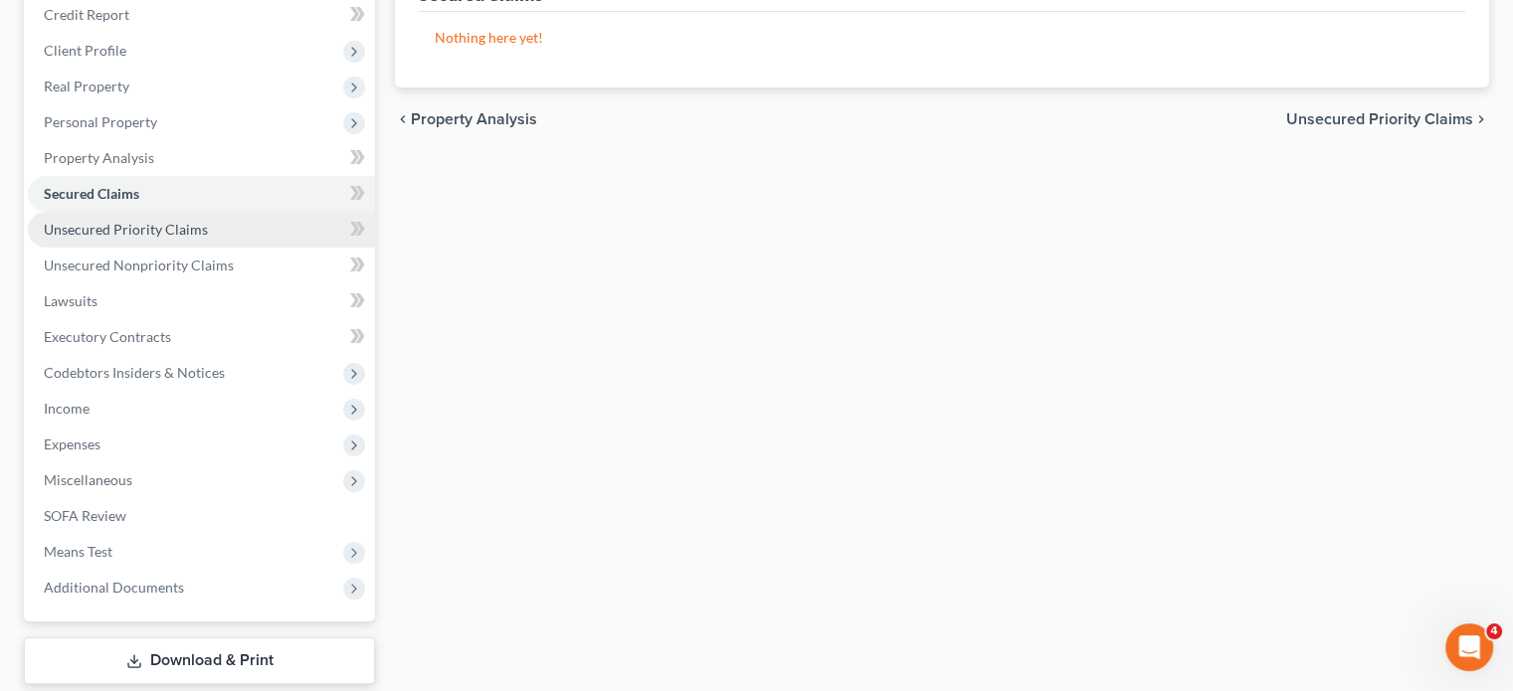
click at [181, 238] on span "Unsecured Priority Claims" at bounding box center [126, 229] width 164 height 17
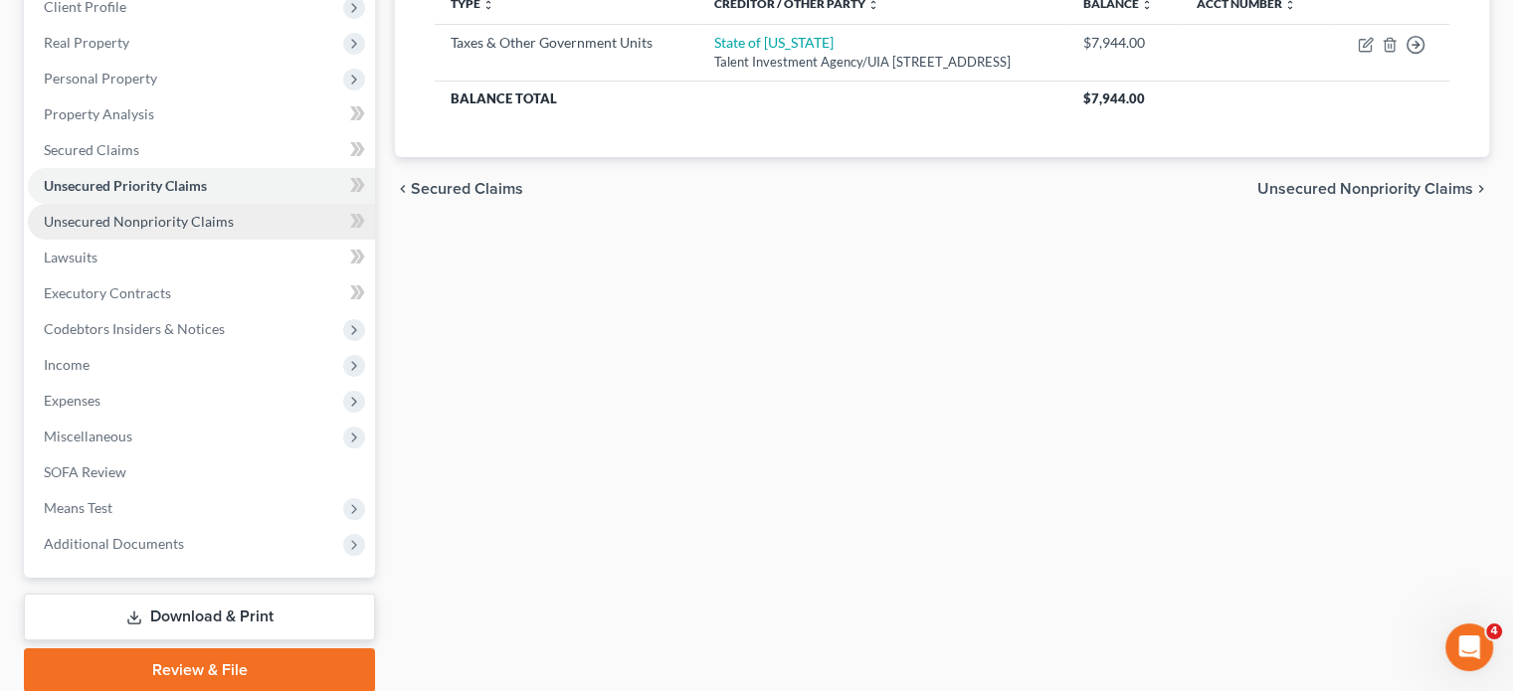
click at [234, 230] on span "Unsecured Nonpriority Claims" at bounding box center [139, 221] width 190 height 17
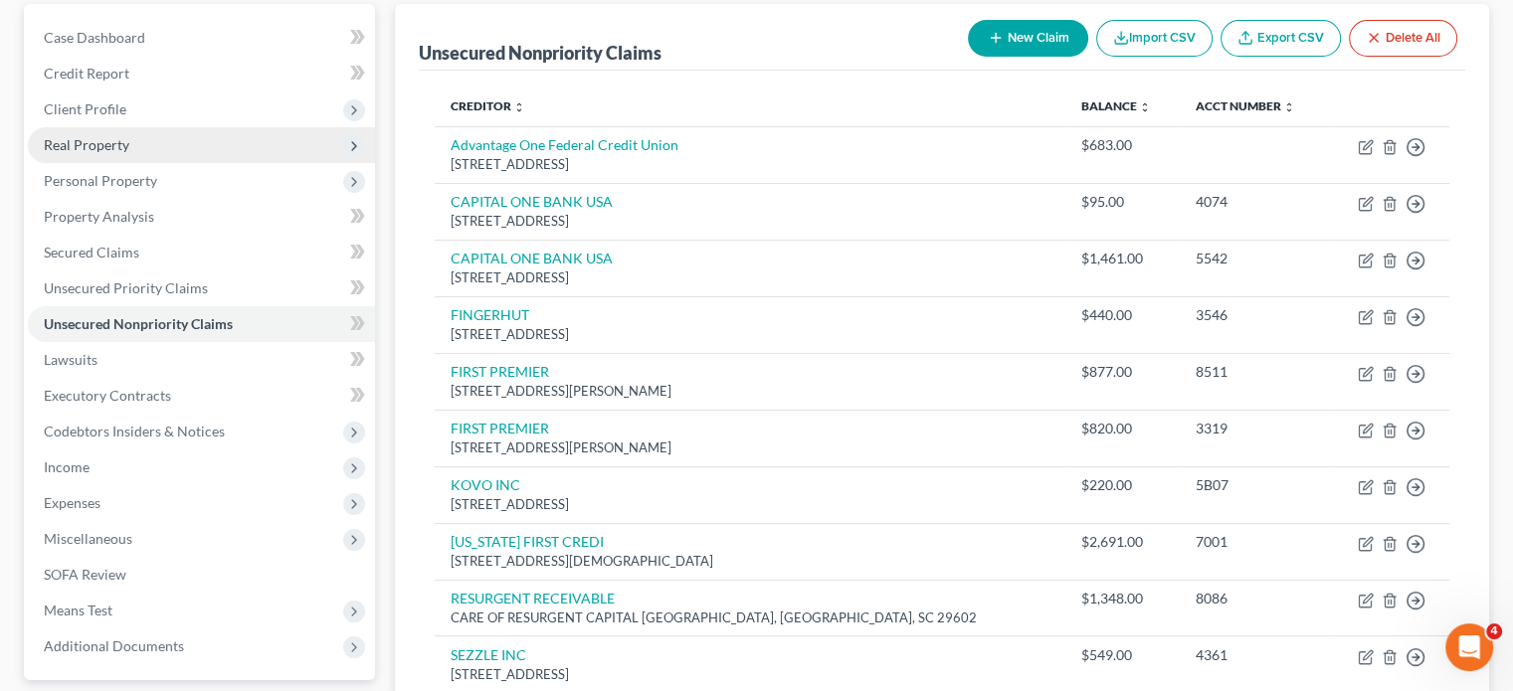
click at [187, 163] on span "Real Property" at bounding box center [201, 145] width 347 height 36
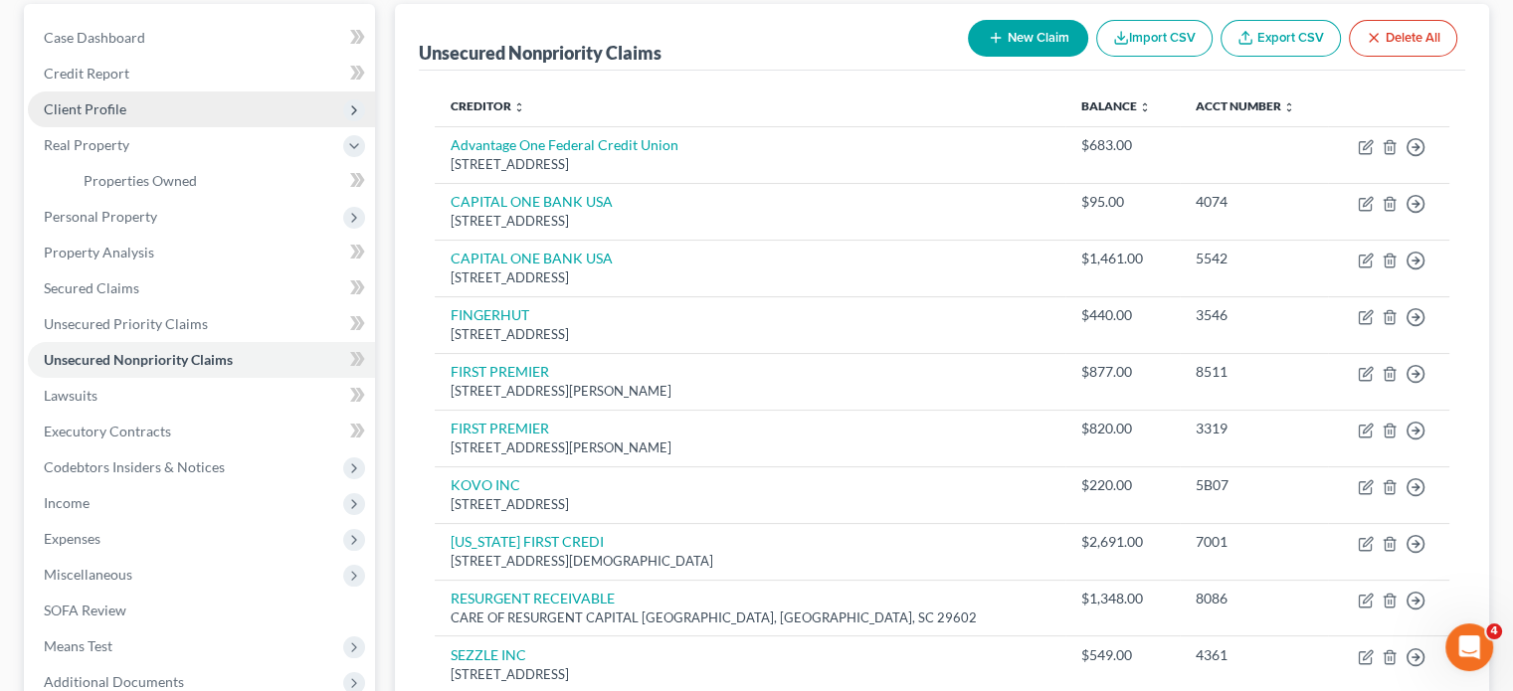
click at [160, 127] on span "Client Profile" at bounding box center [201, 110] width 347 height 36
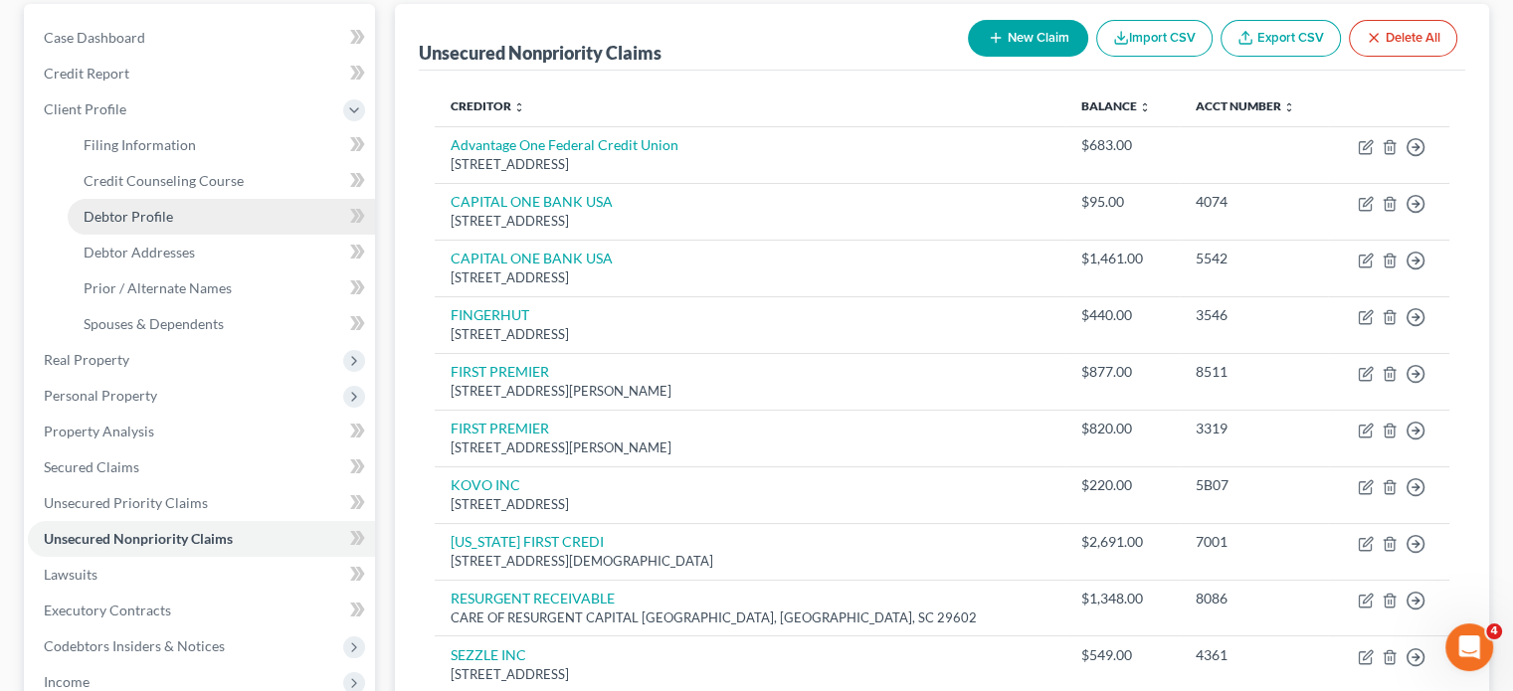
click at [235, 235] on link "Debtor Profile" at bounding box center [221, 217] width 307 height 36
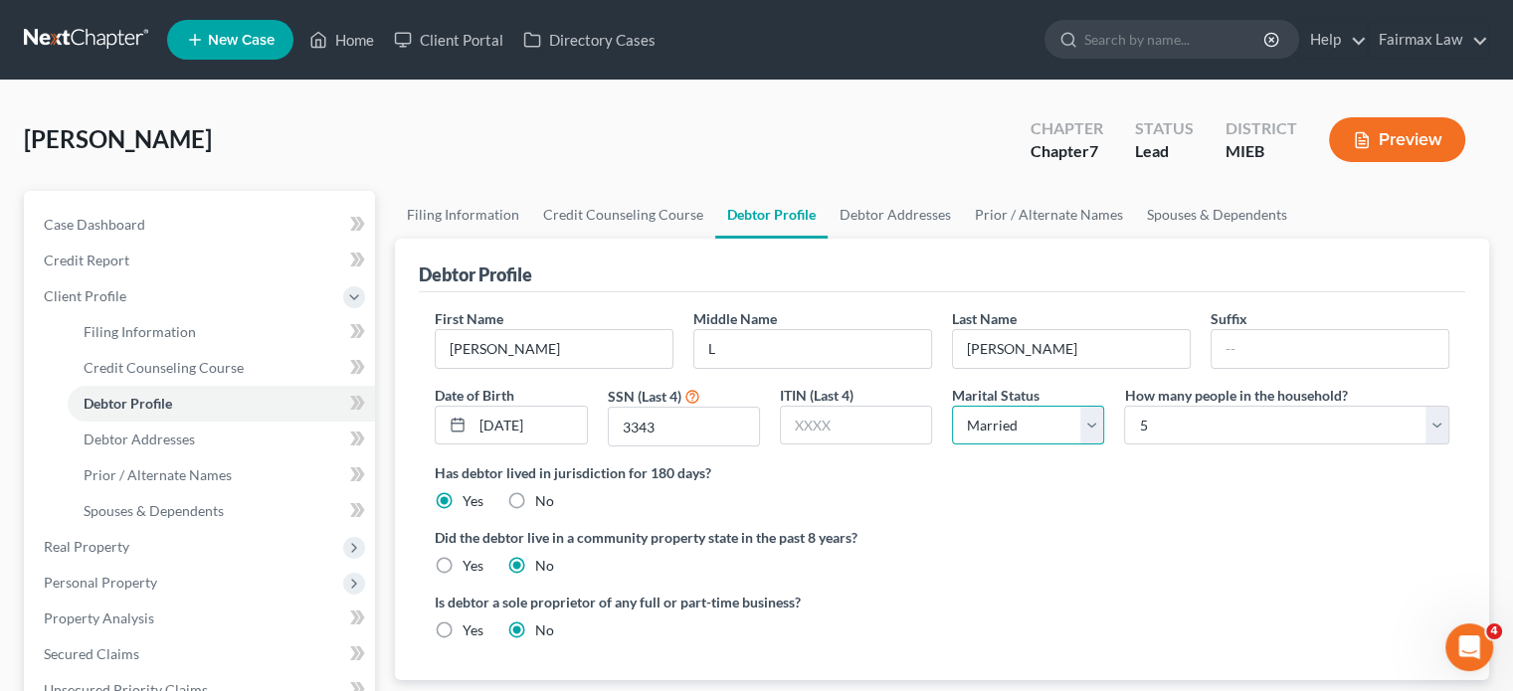
click at [1003, 446] on select "Select Single Married Separated Divorced Widowed" at bounding box center [1028, 426] width 152 height 40
click at [952, 446] on select "Select Single Married Separated Divorced Widowed" at bounding box center [1028, 426] width 152 height 40
click at [1173, 446] on select "Select 1 2 3 4 5 6 7 8 9 10 11 12 13 14 15 16 17 18 19 20" at bounding box center [1286, 426] width 325 height 40
click at [1124, 446] on select "Select 1 2 3 4 5 6 7 8 9 10 11 12 13 14 15 16 17 18 19 20" at bounding box center [1286, 426] width 325 height 40
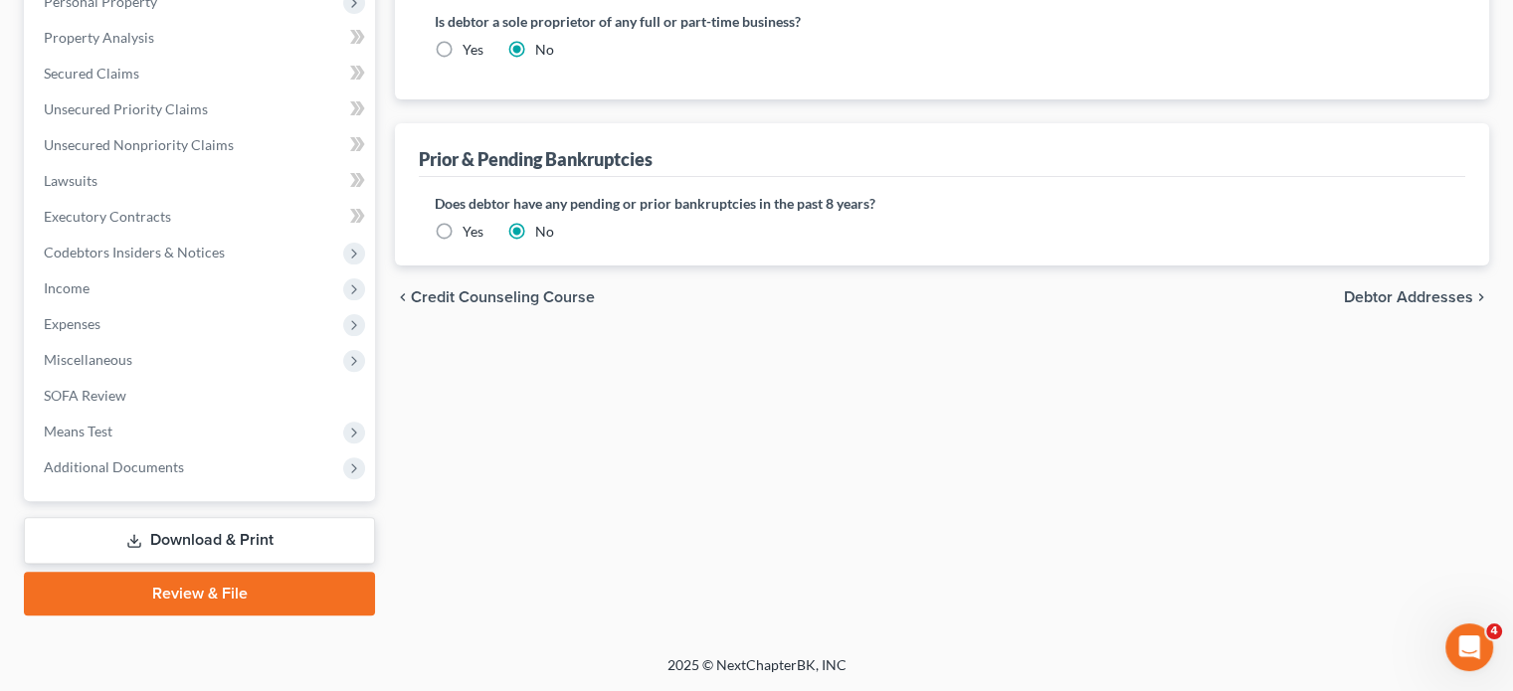
scroll to position [718, 0]
click at [199, 235] on link "Executory Contracts" at bounding box center [201, 217] width 347 height 36
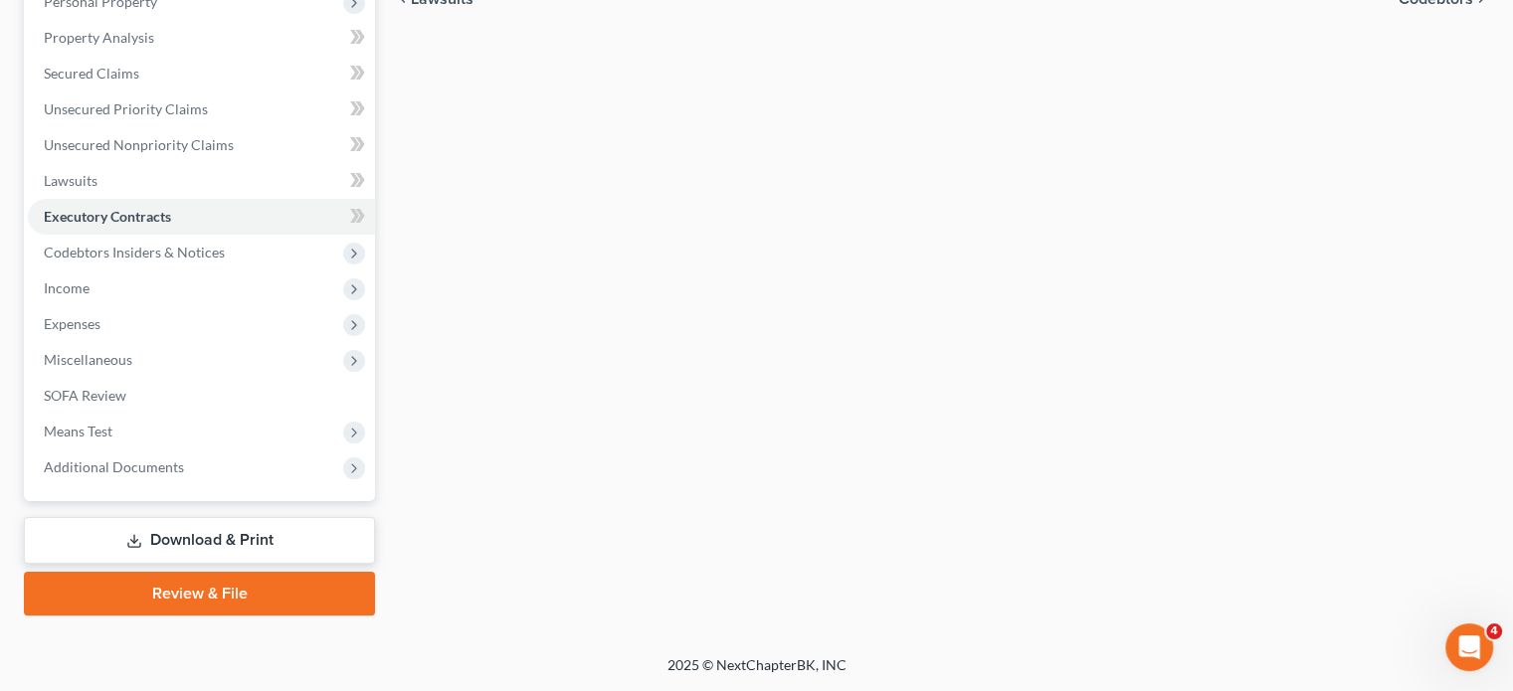
scroll to position [493, 0]
click at [138, 306] on span "Income" at bounding box center [201, 289] width 347 height 36
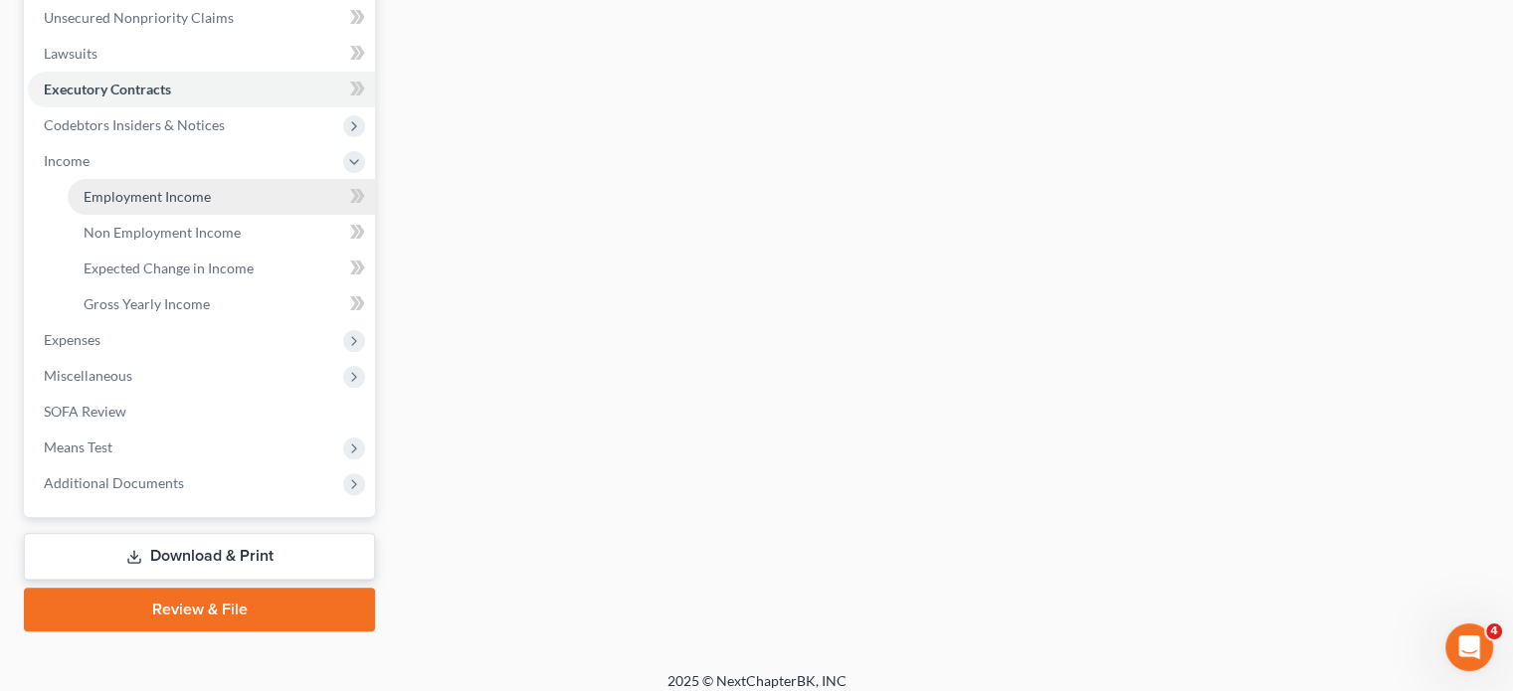
click at [139, 205] on span "Employment Income" at bounding box center [147, 196] width 127 height 17
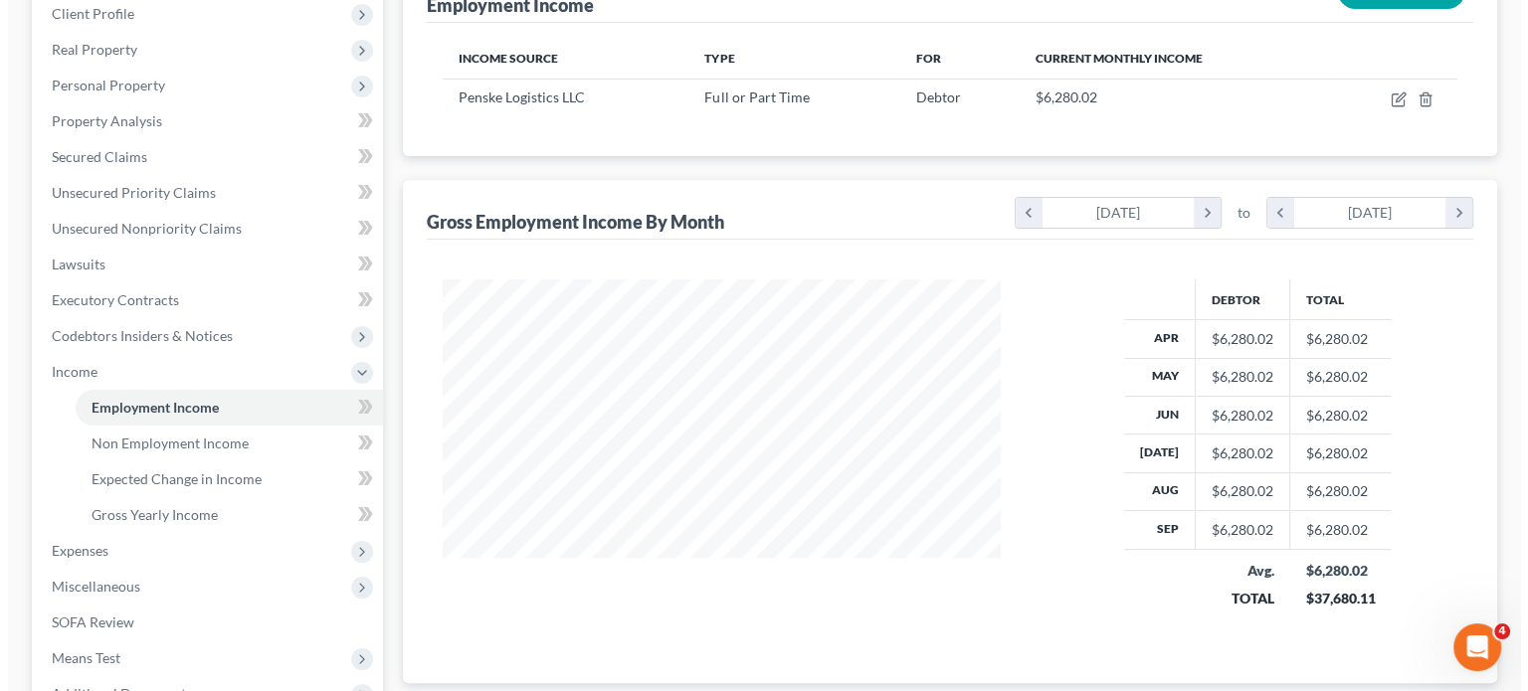
scroll to position [285, 0]
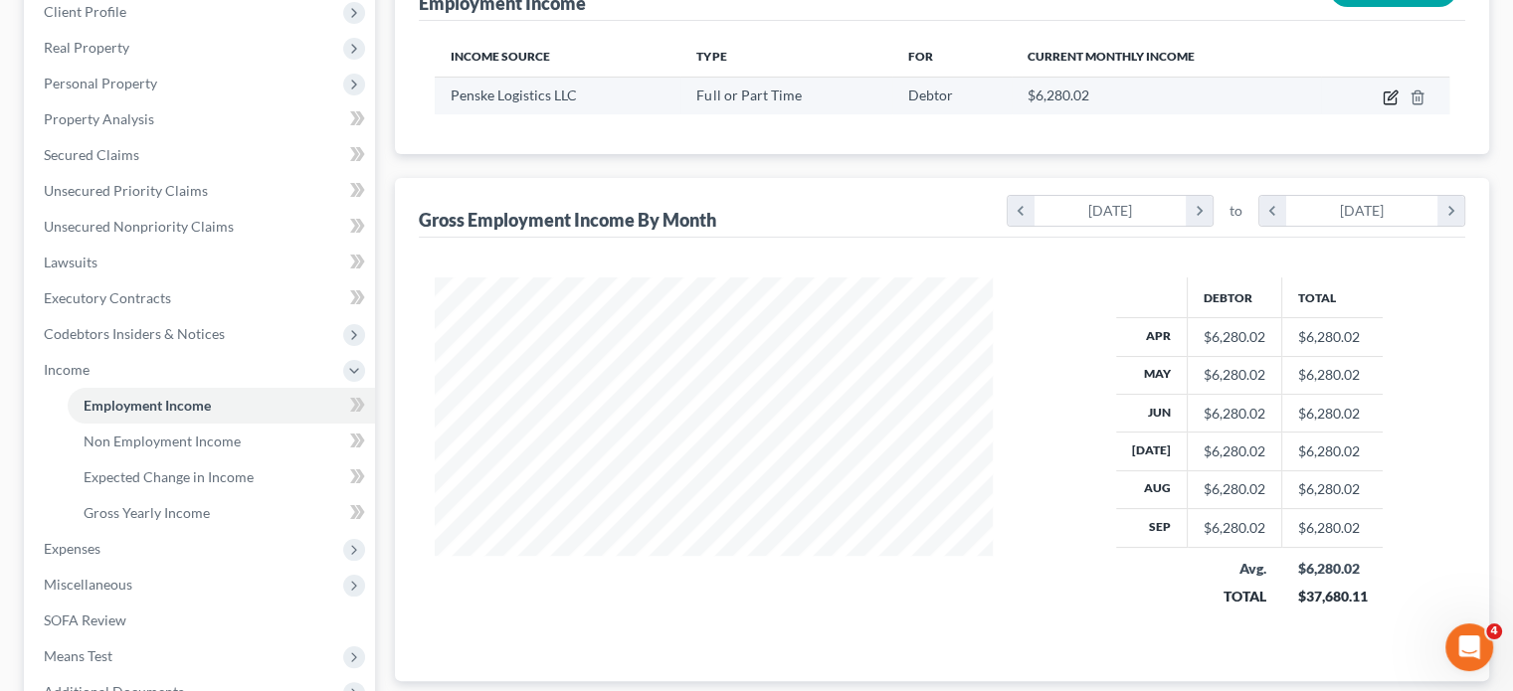
click at [1383, 105] on icon "button" at bounding box center [1391, 98] width 16 height 16
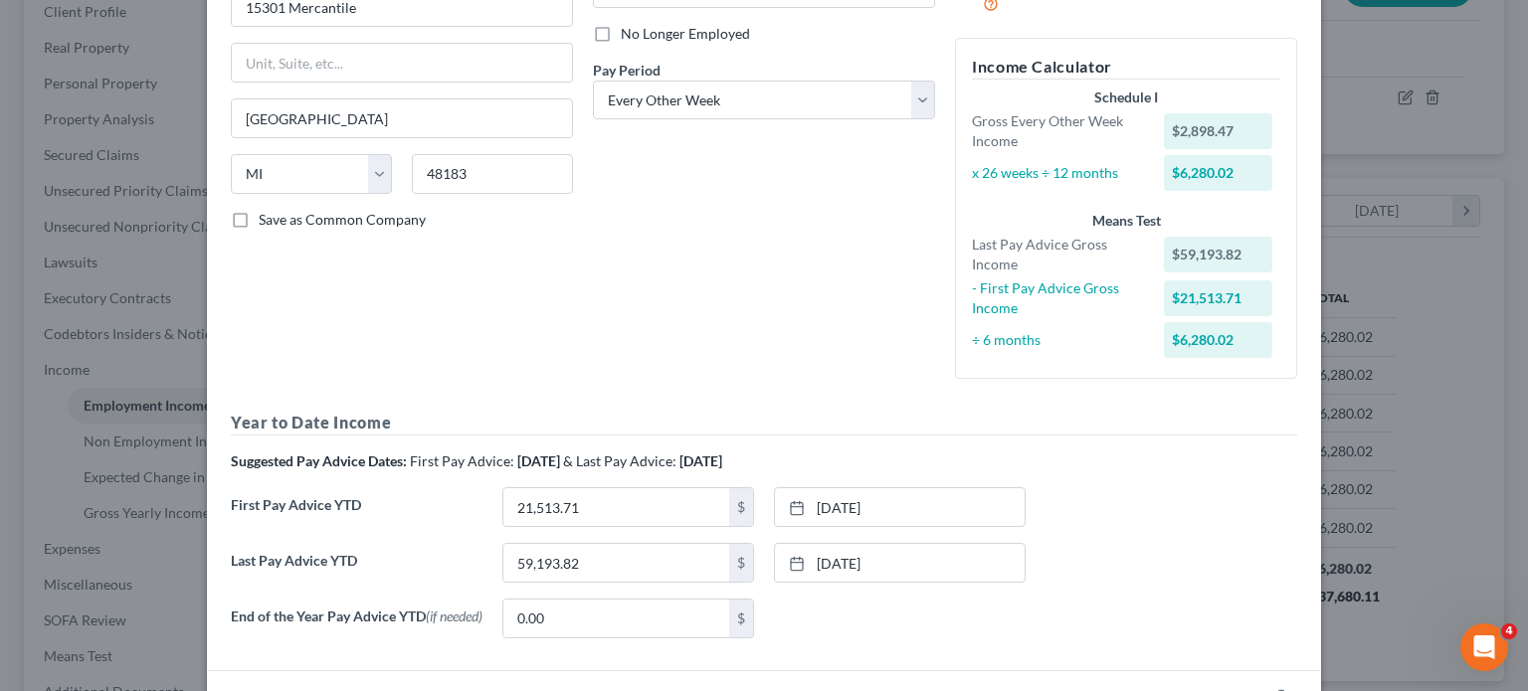
scroll to position [646, 0]
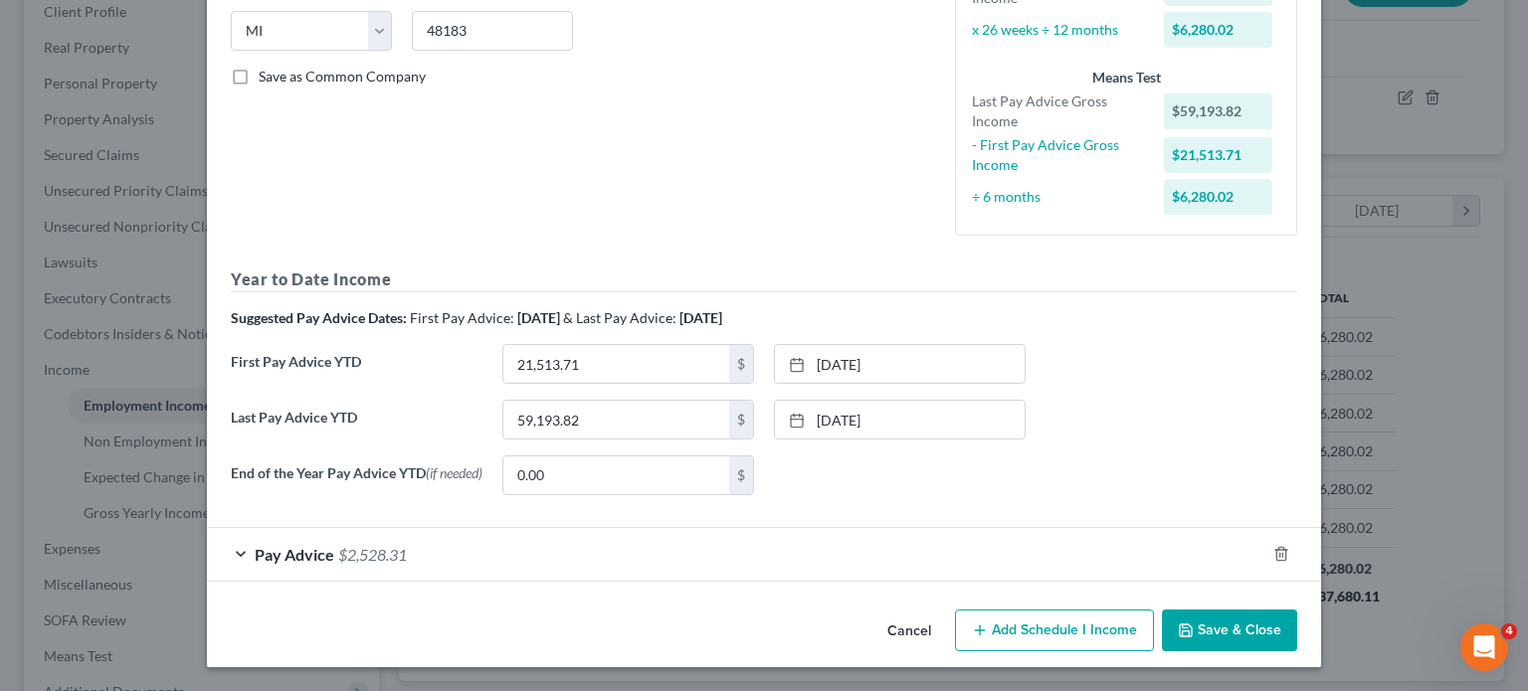
click at [791, 535] on div "Pay Advice $2,528.31" at bounding box center [736, 554] width 1059 height 53
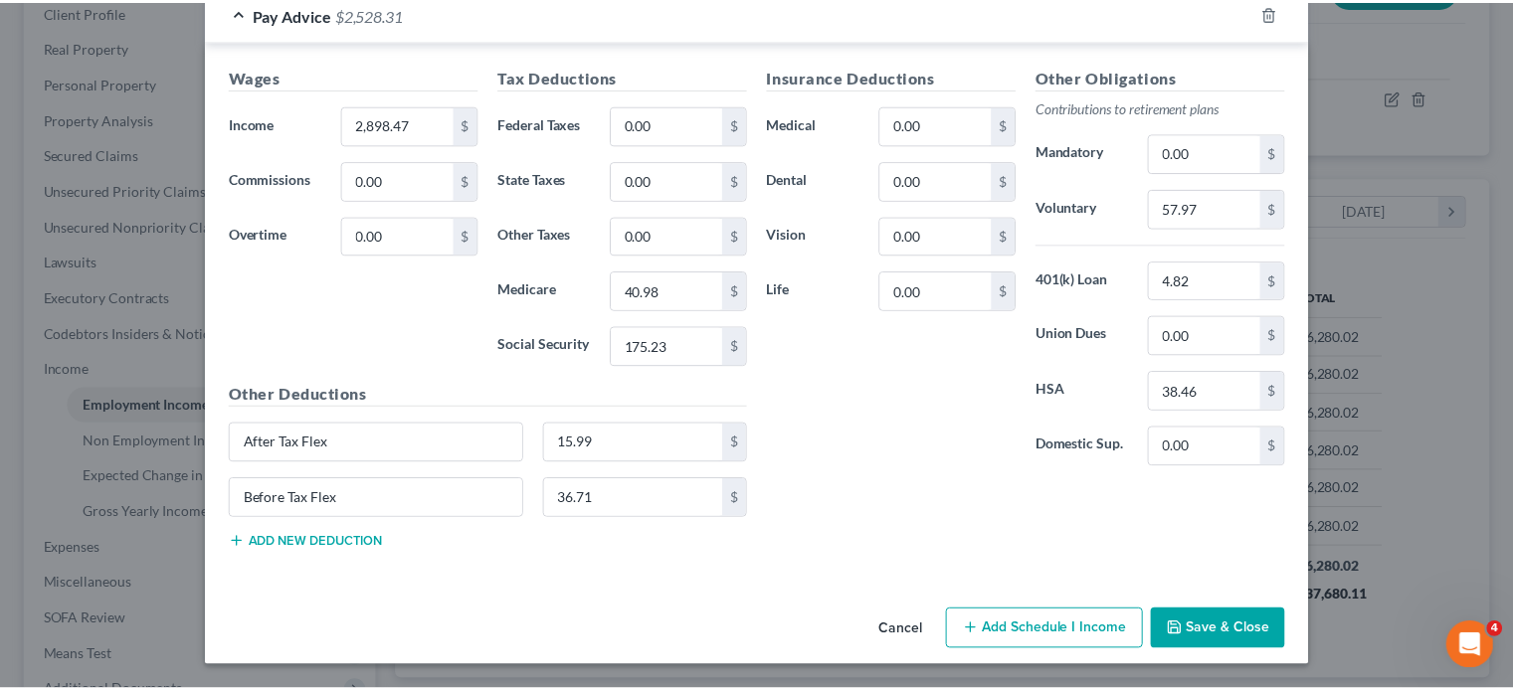
scroll to position [1313, 0]
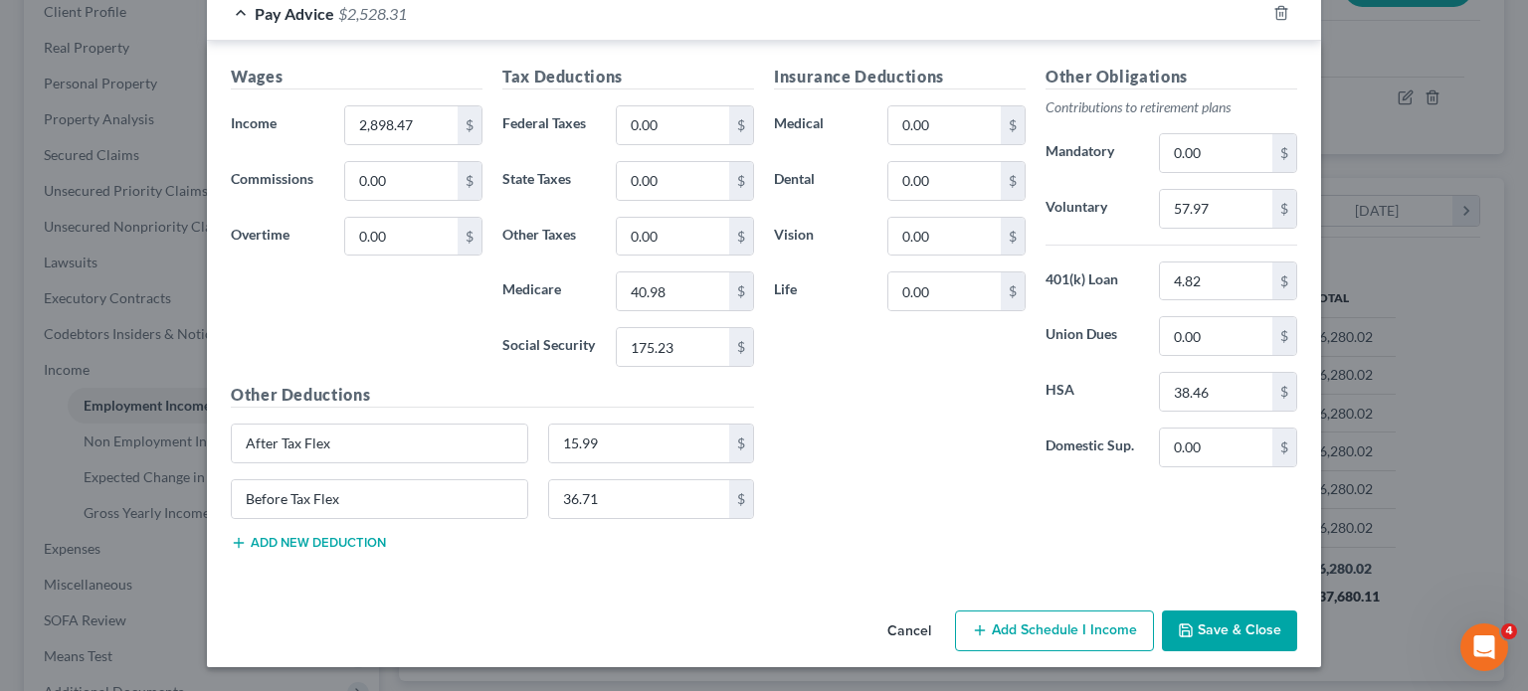
click at [1297, 611] on button "Save & Close" at bounding box center [1229, 632] width 135 height 42
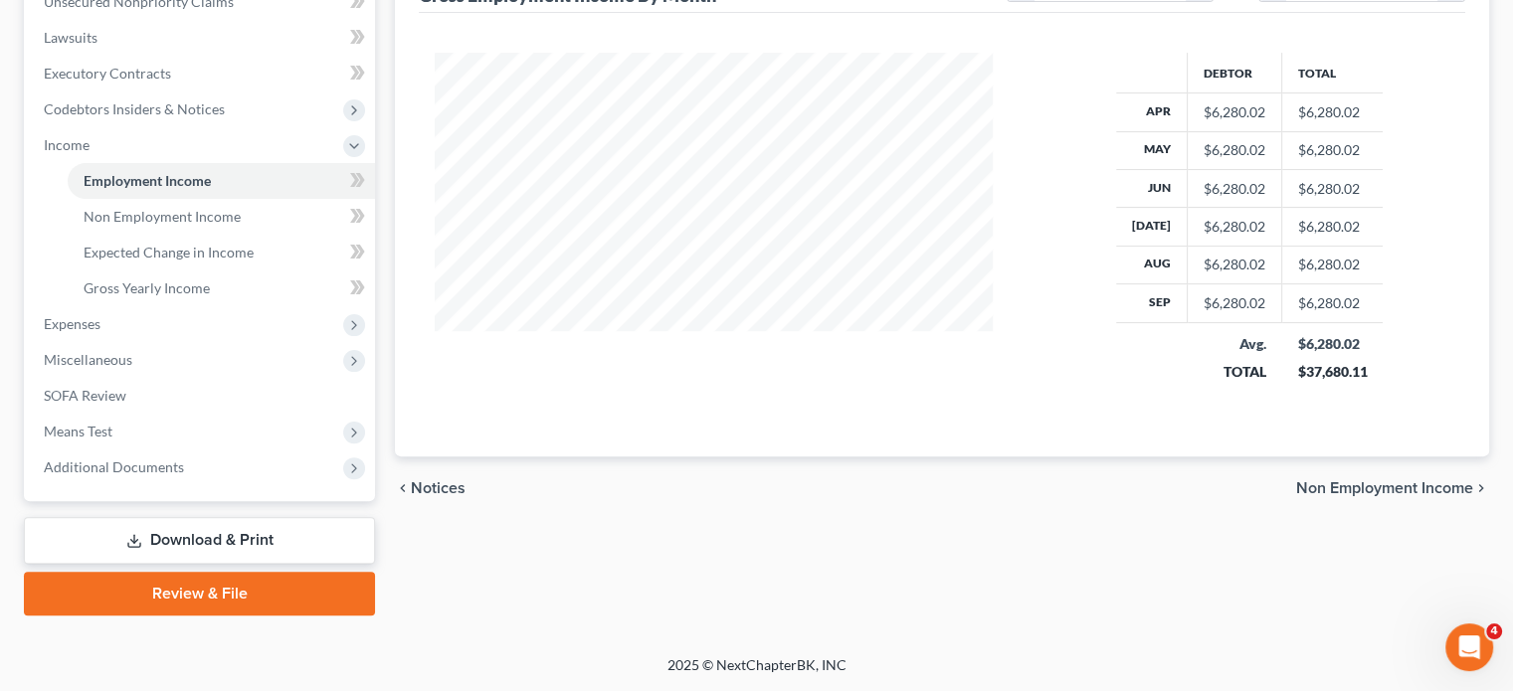
scroll to position [587, 0]
click at [211, 235] on link "Non Employment Income" at bounding box center [221, 217] width 307 height 36
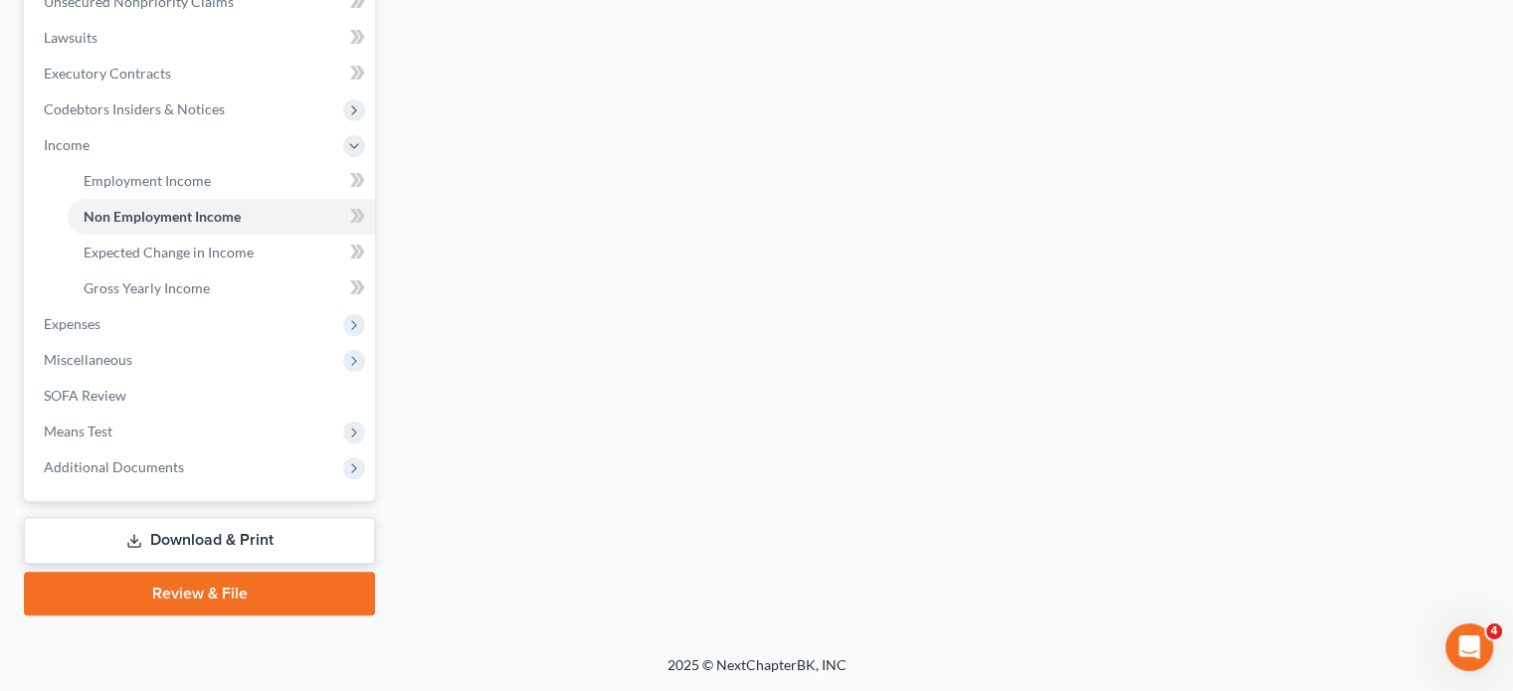
scroll to position [601, 0]
click at [199, 296] on span "Gross Yearly Income" at bounding box center [147, 288] width 126 height 17
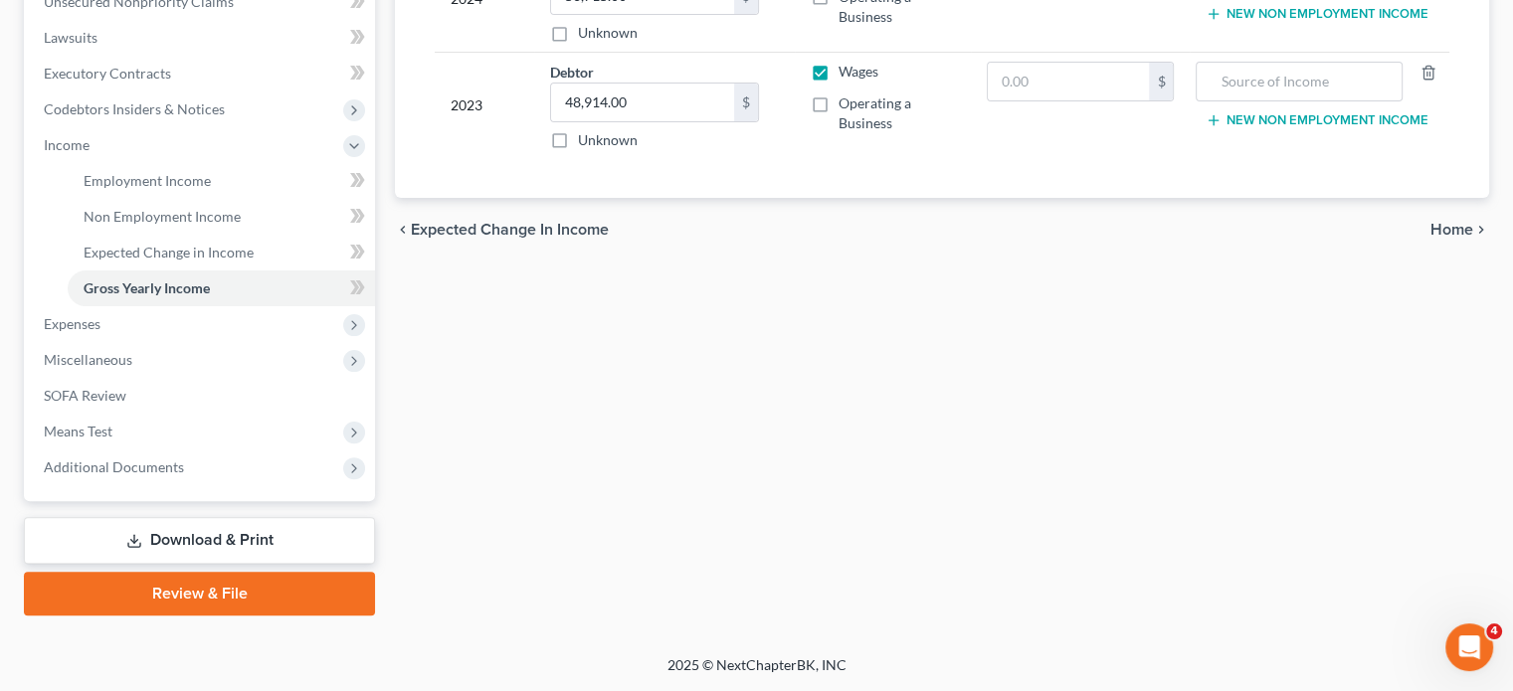
scroll to position [620, 0]
click at [242, 342] on span "Expenses" at bounding box center [201, 324] width 347 height 36
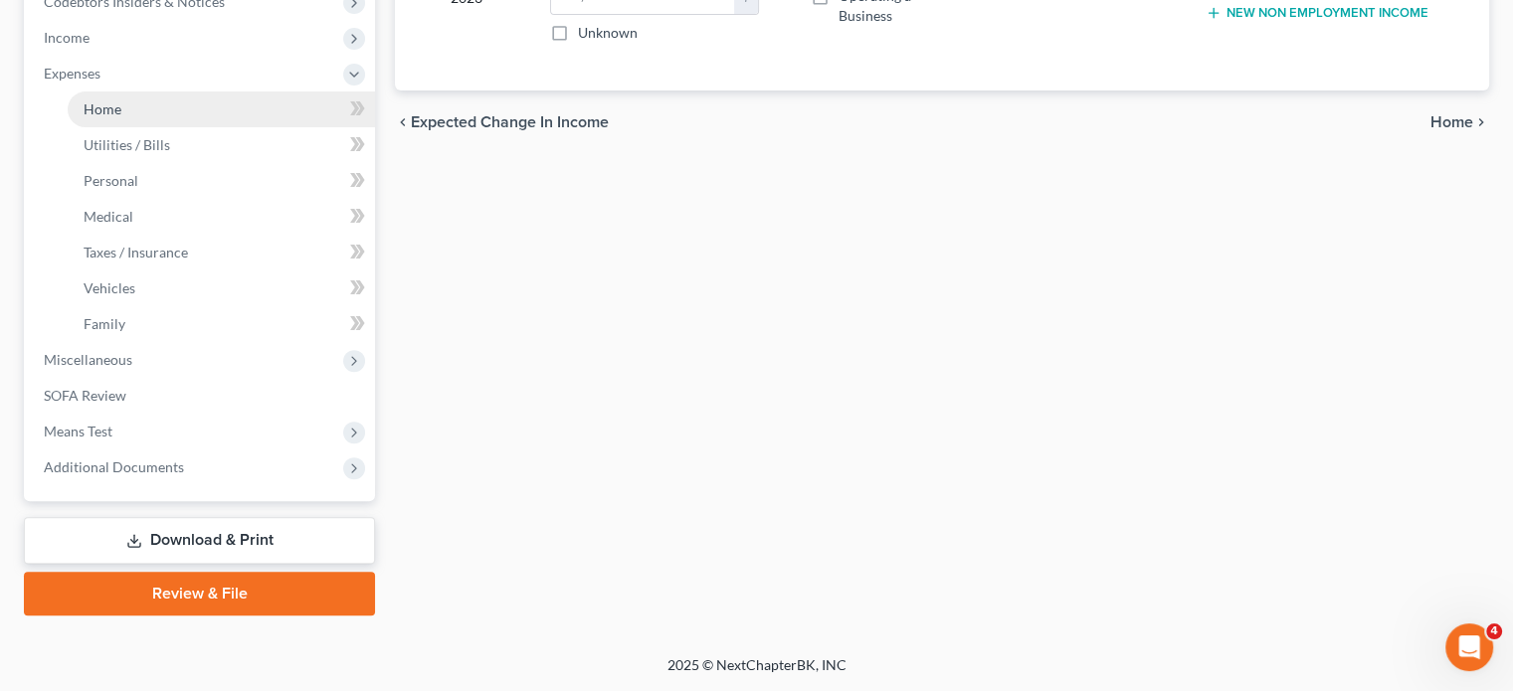
click at [203, 127] on link "Home" at bounding box center [221, 110] width 307 height 36
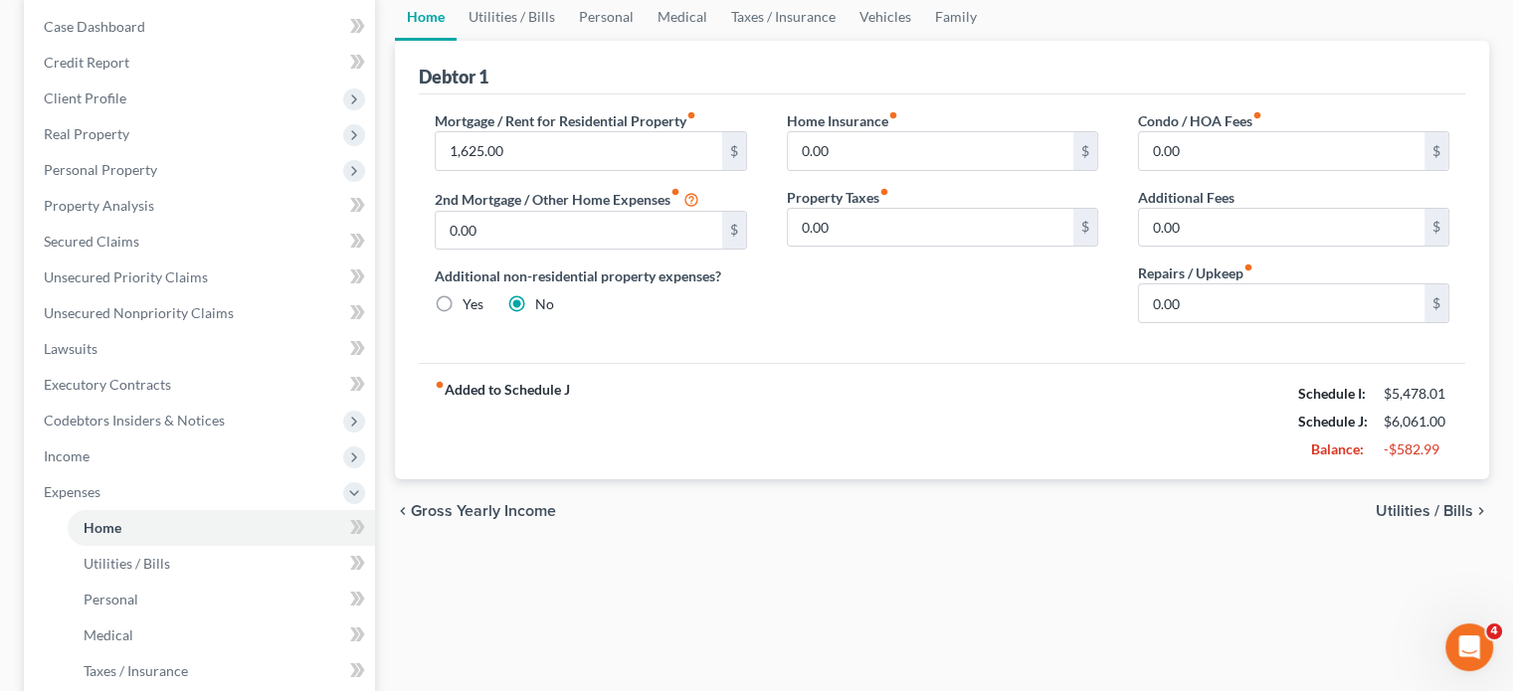
scroll to position [126, 0]
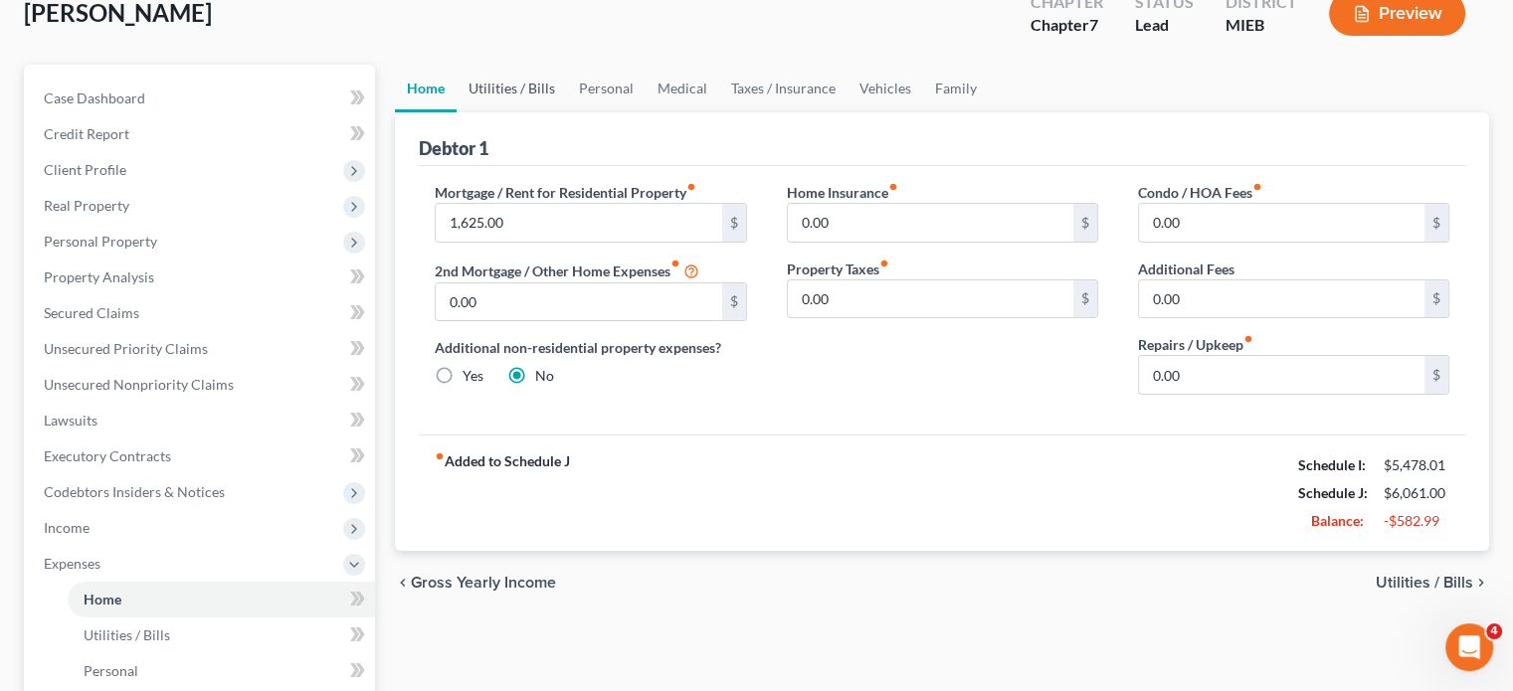
click at [530, 112] on link "Utilities / Bills" at bounding box center [512, 89] width 110 height 48
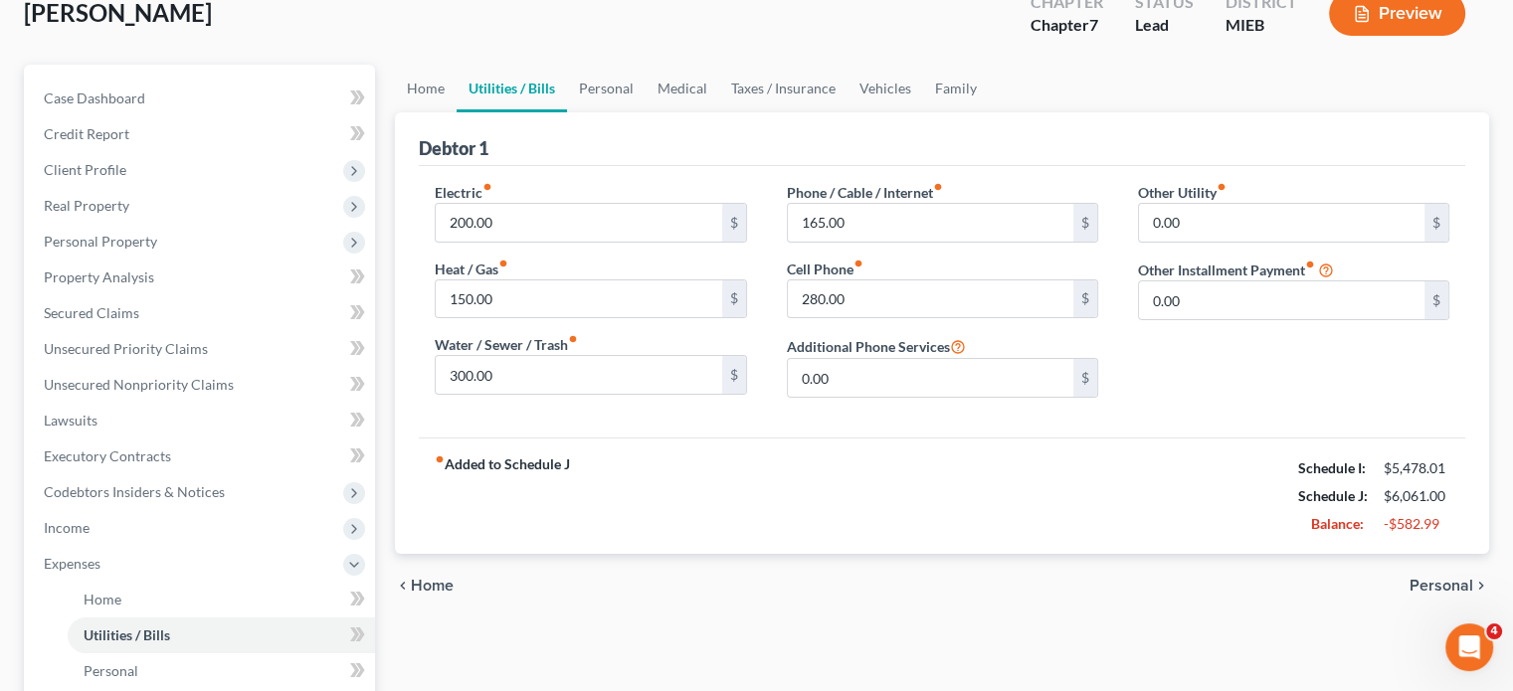
scroll to position [8, 0]
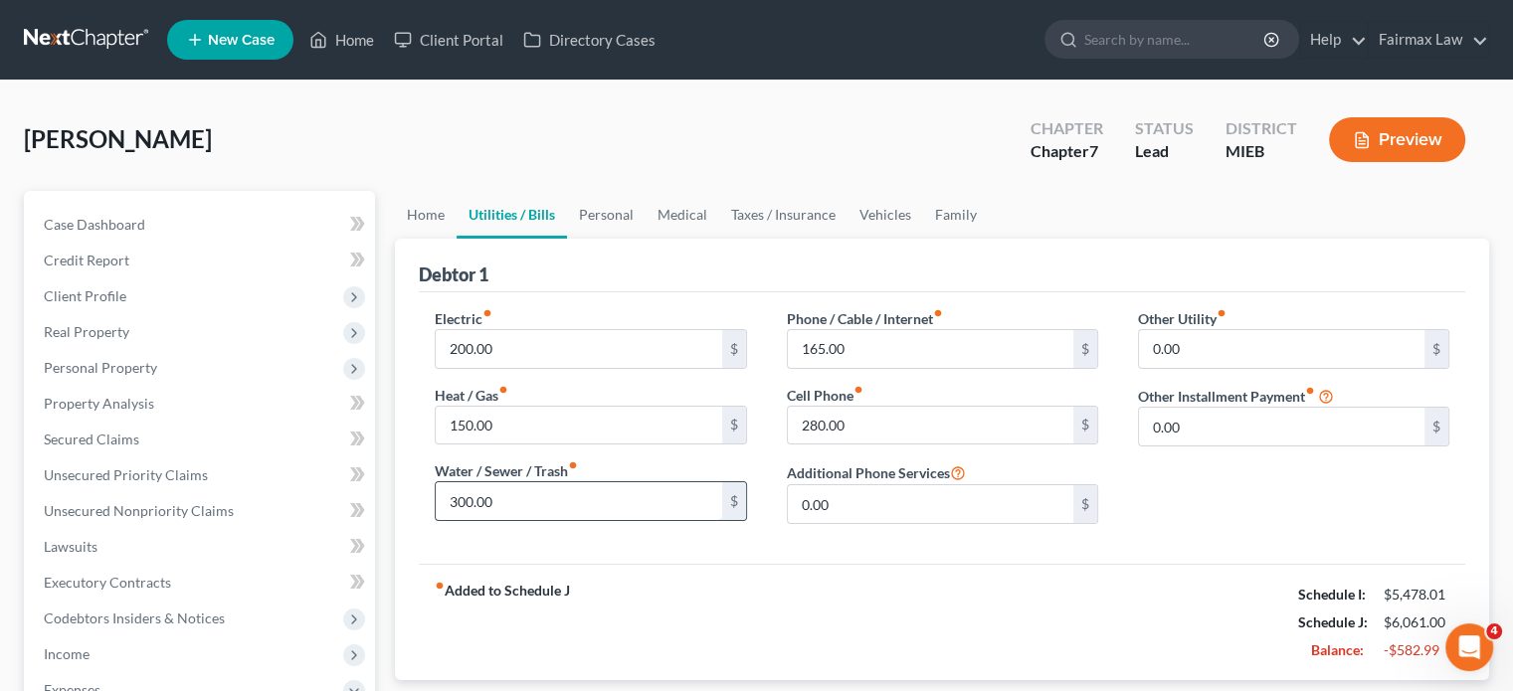
click at [541, 520] on input "300.00" at bounding box center [579, 501] width 286 height 38
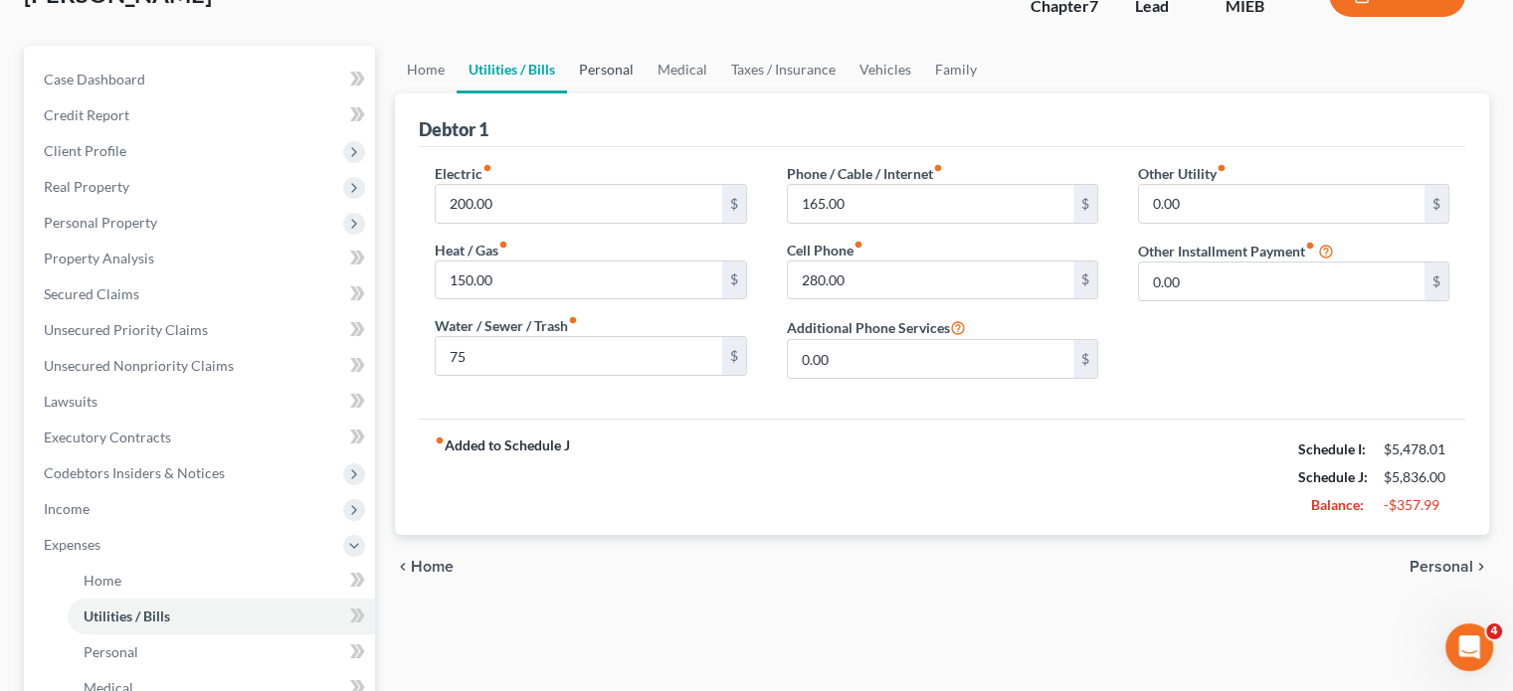
click at [646, 94] on link "Personal" at bounding box center [606, 70] width 79 height 48
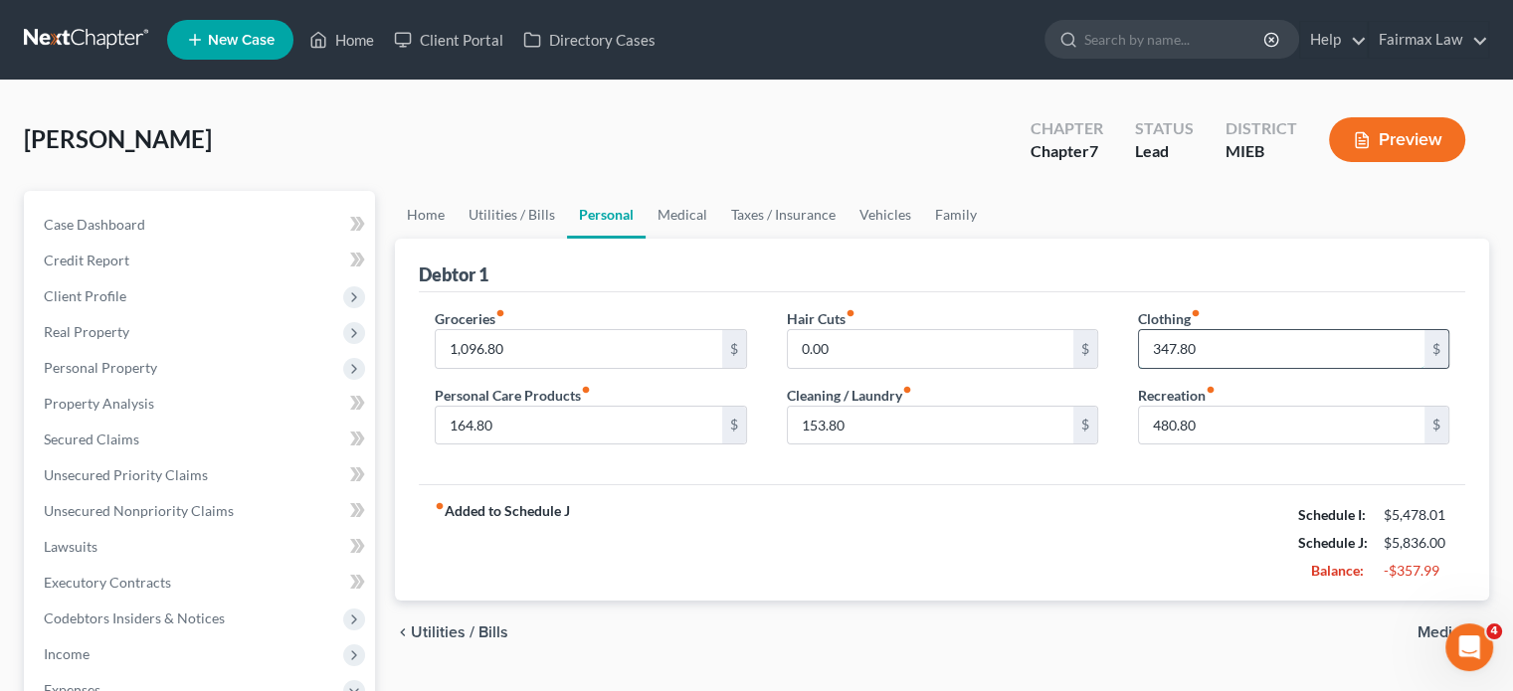
click at [1219, 368] on input "347.80" at bounding box center [1282, 349] width 286 height 38
click at [1232, 445] on input "480.80" at bounding box center [1282, 426] width 286 height 38
click at [942, 445] on input "153.80" at bounding box center [931, 426] width 286 height 38
click at [526, 445] on input "164.80" at bounding box center [579, 426] width 286 height 38
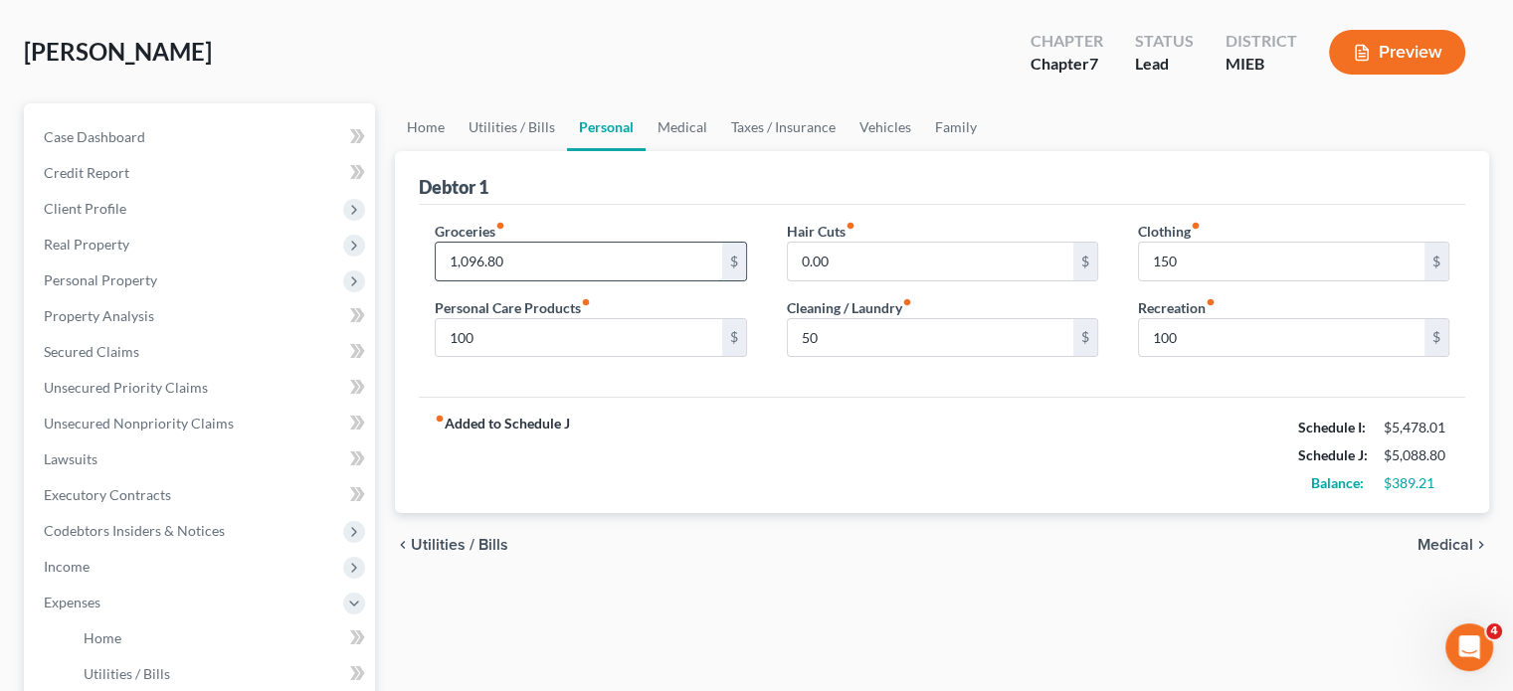
click at [569, 281] on input "1,096.80" at bounding box center [579, 262] width 286 height 38
click at [989, 151] on link "Family" at bounding box center [956, 127] width 66 height 48
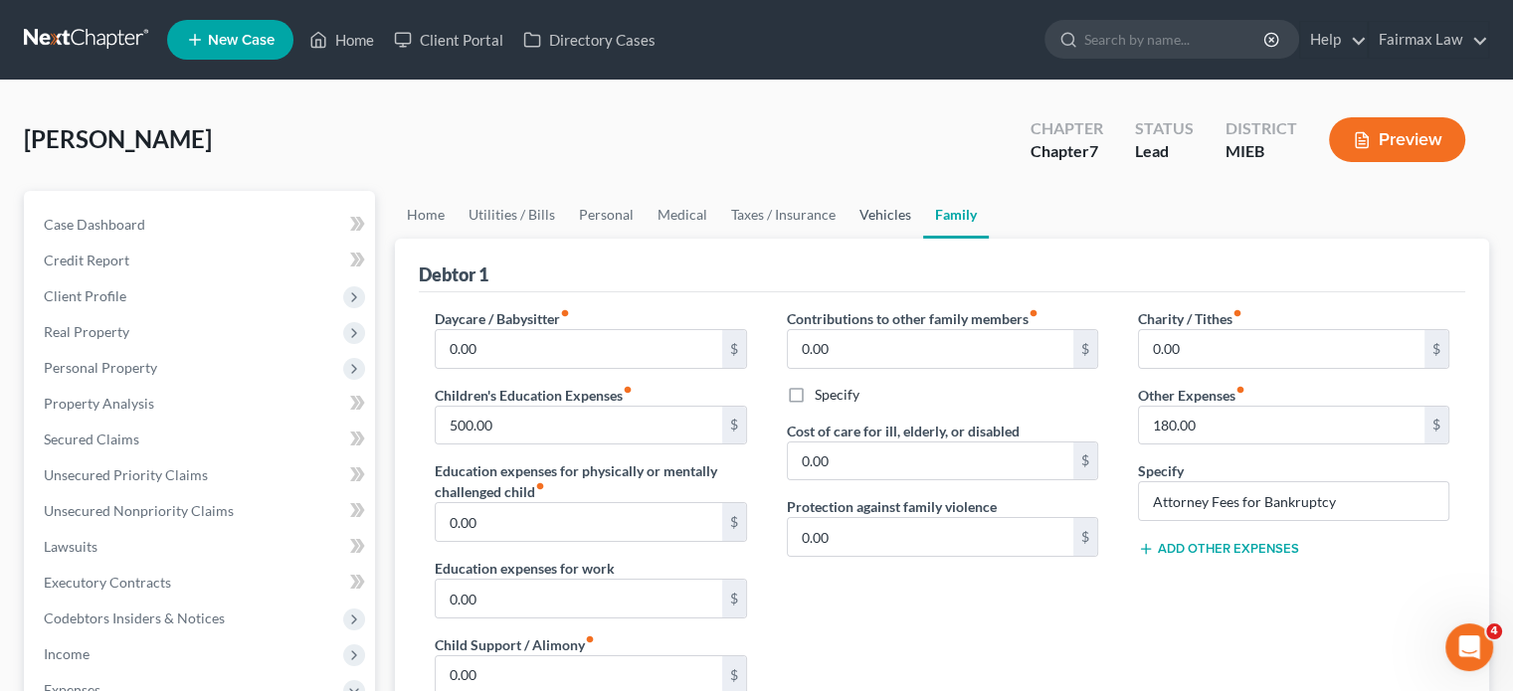
click at [923, 239] on link "Vehicles" at bounding box center [886, 215] width 76 height 48
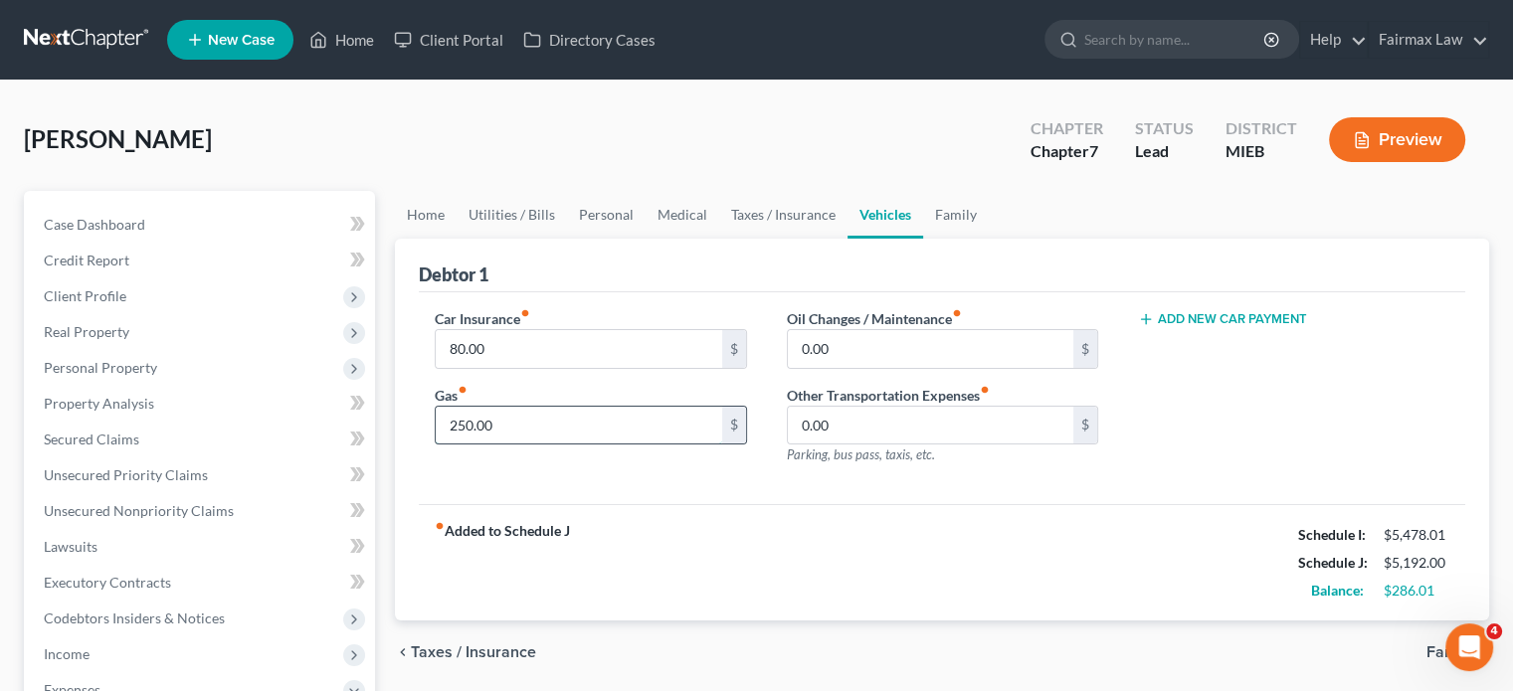
click at [602, 445] on input "250.00" at bounding box center [579, 426] width 286 height 38
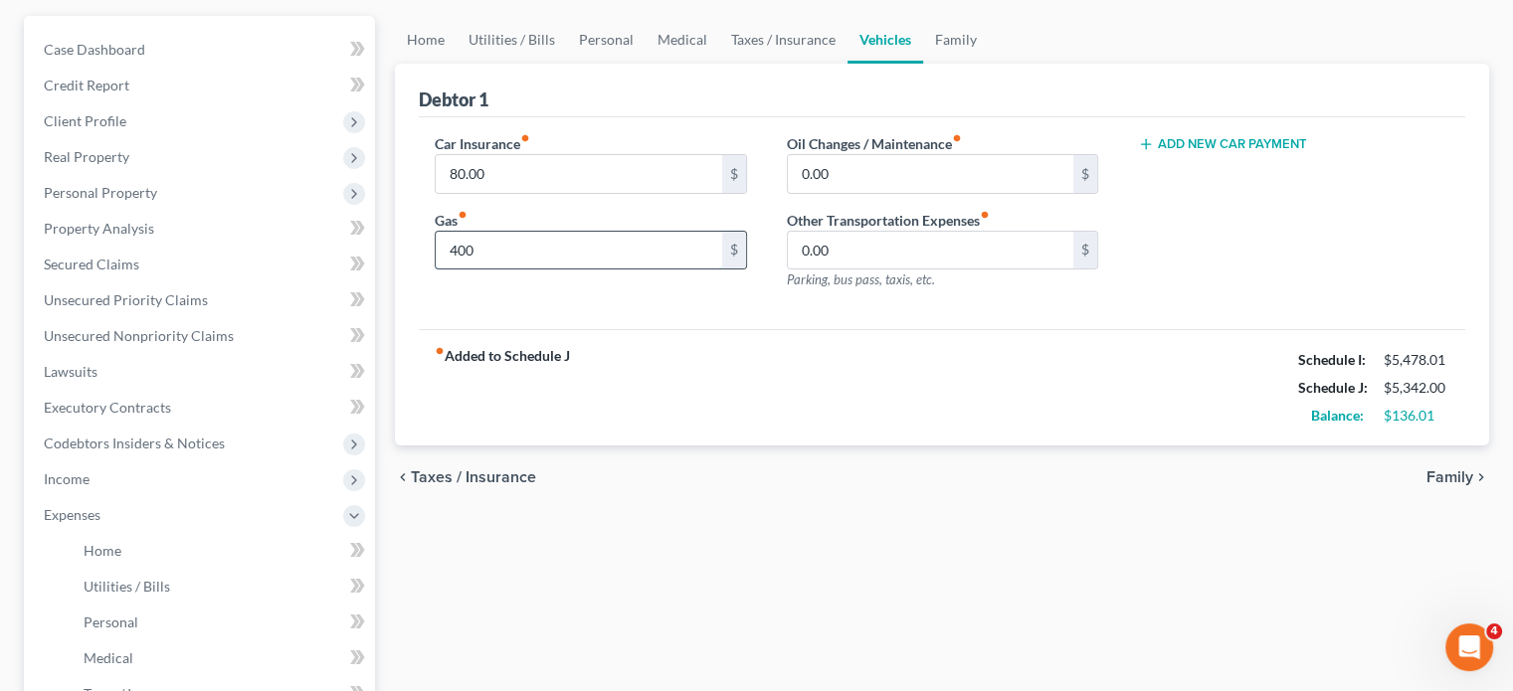
scroll to position [201, 0]
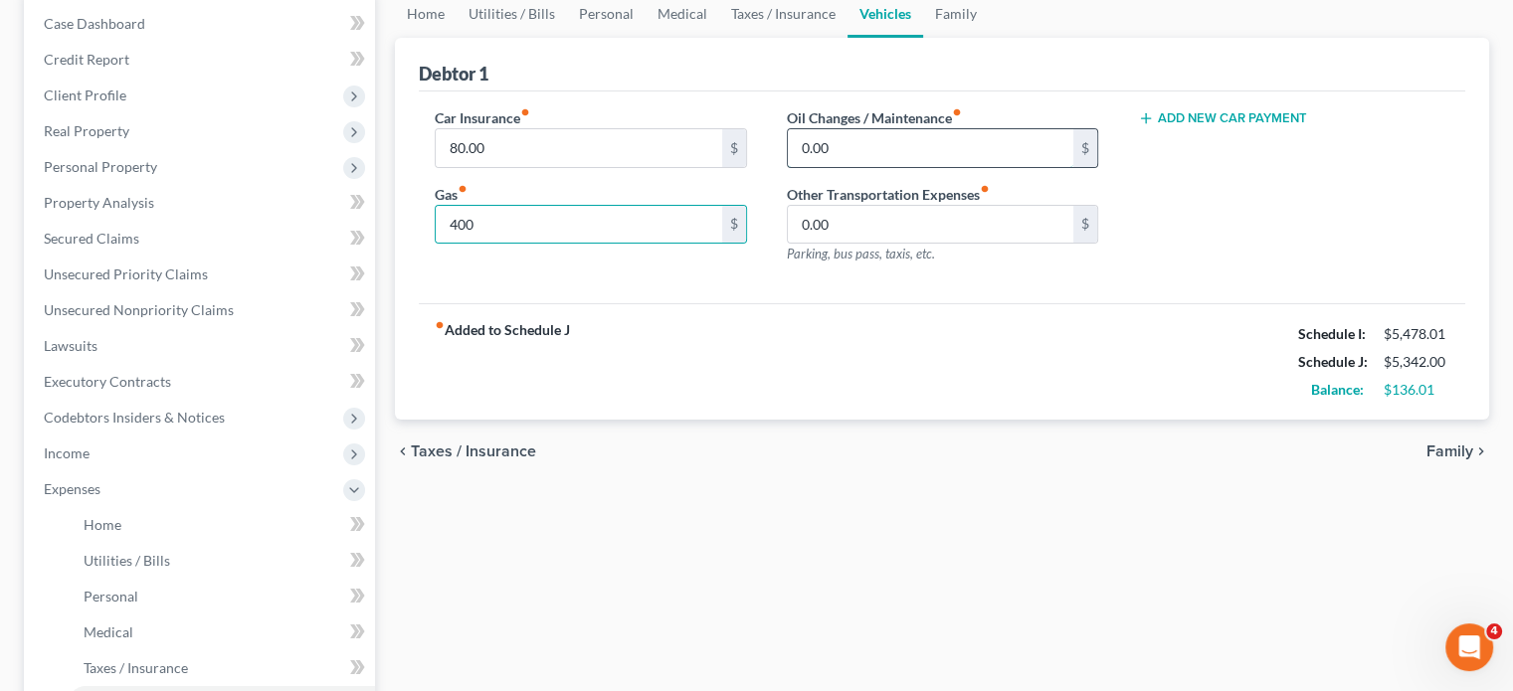
click at [862, 167] on input "0.00" at bounding box center [931, 148] width 286 height 38
click at [848, 38] on link "Taxes / Insurance" at bounding box center [783, 14] width 128 height 48
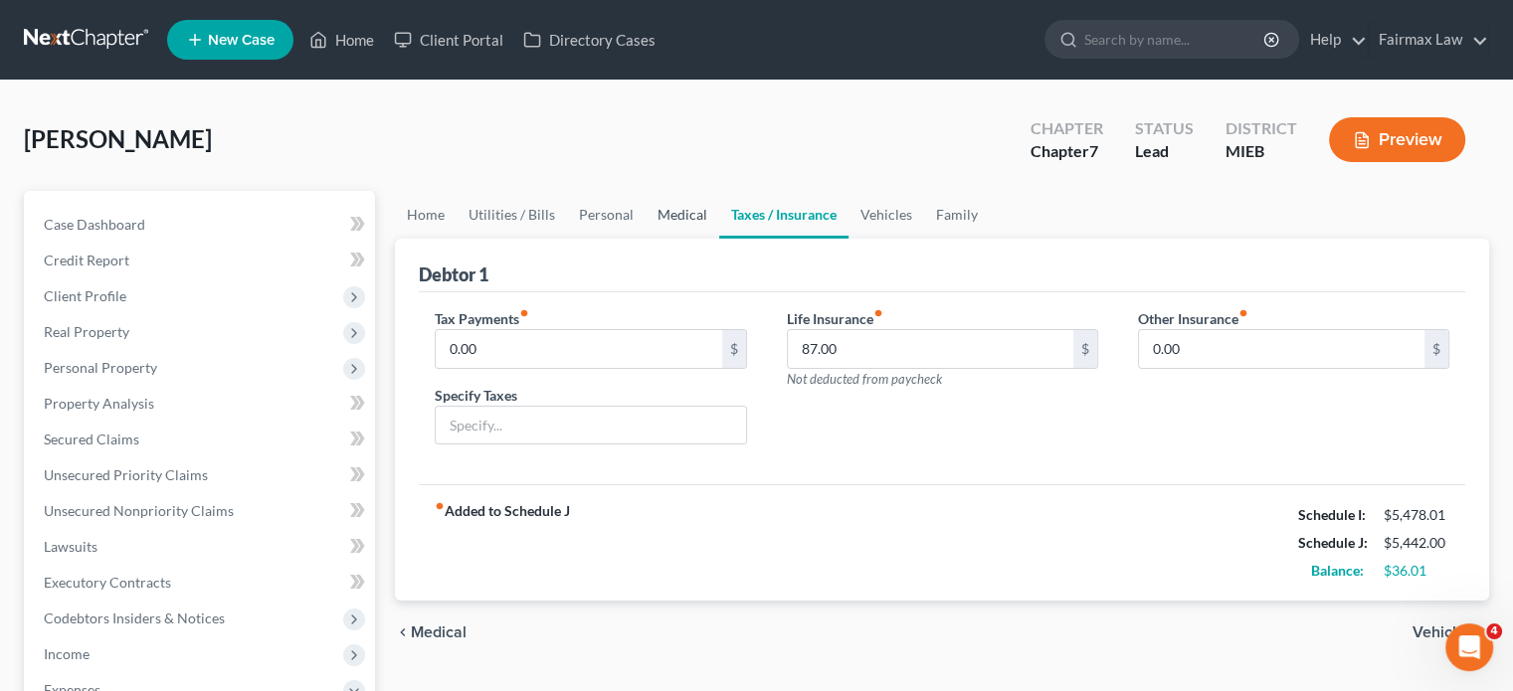
click at [719, 239] on link "Medical" at bounding box center [683, 215] width 74 height 48
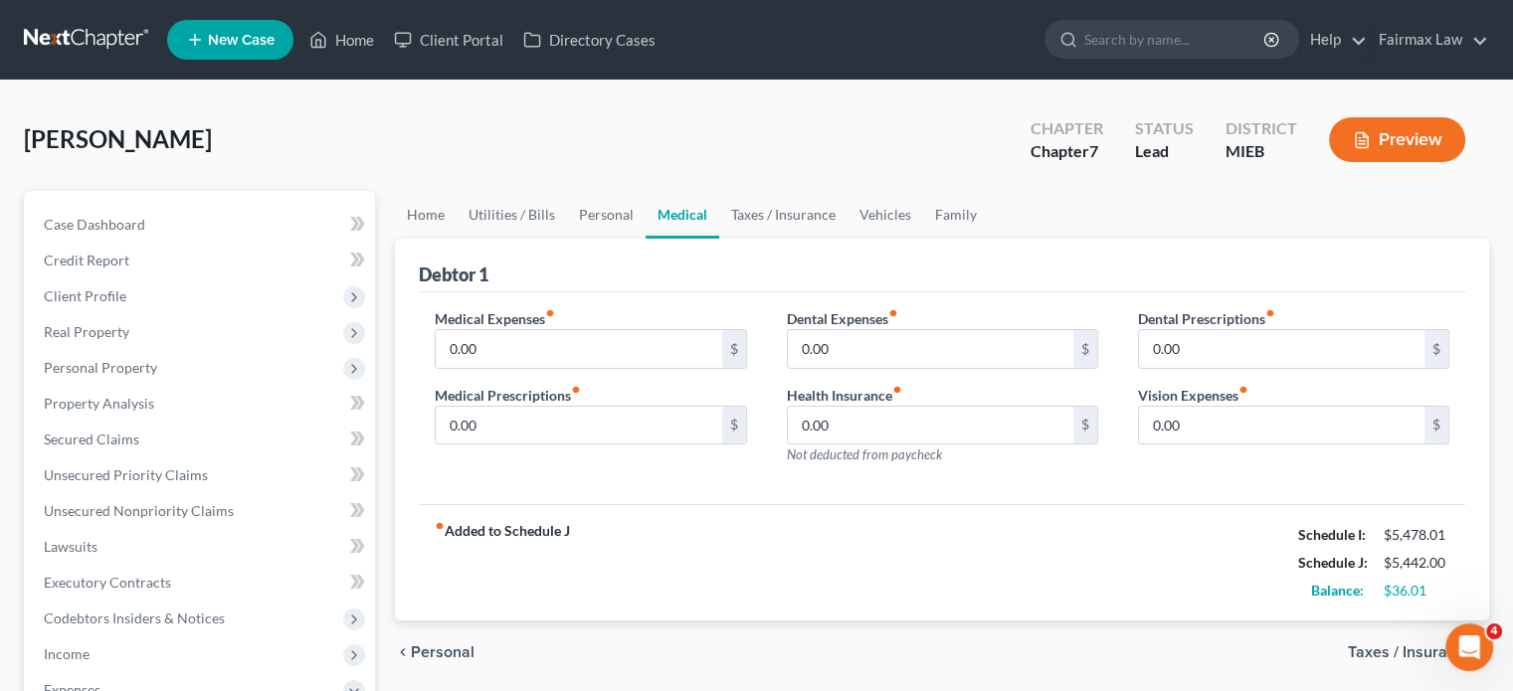
click at [658, 292] on div "Debtor 1" at bounding box center [942, 266] width 1047 height 54
click at [621, 239] on link "Personal" at bounding box center [606, 215] width 79 height 48
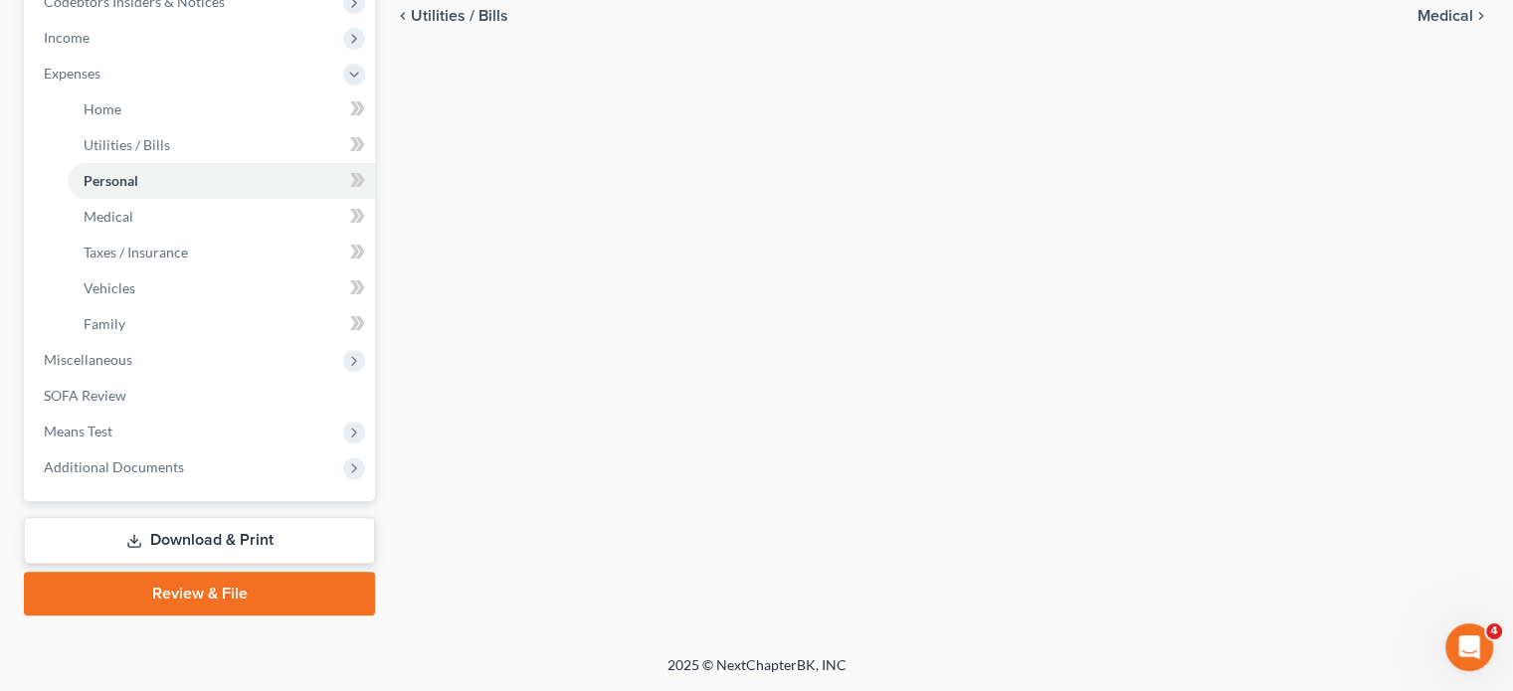
scroll to position [823, 0]
click at [212, 378] on span "Miscellaneous" at bounding box center [201, 360] width 347 height 36
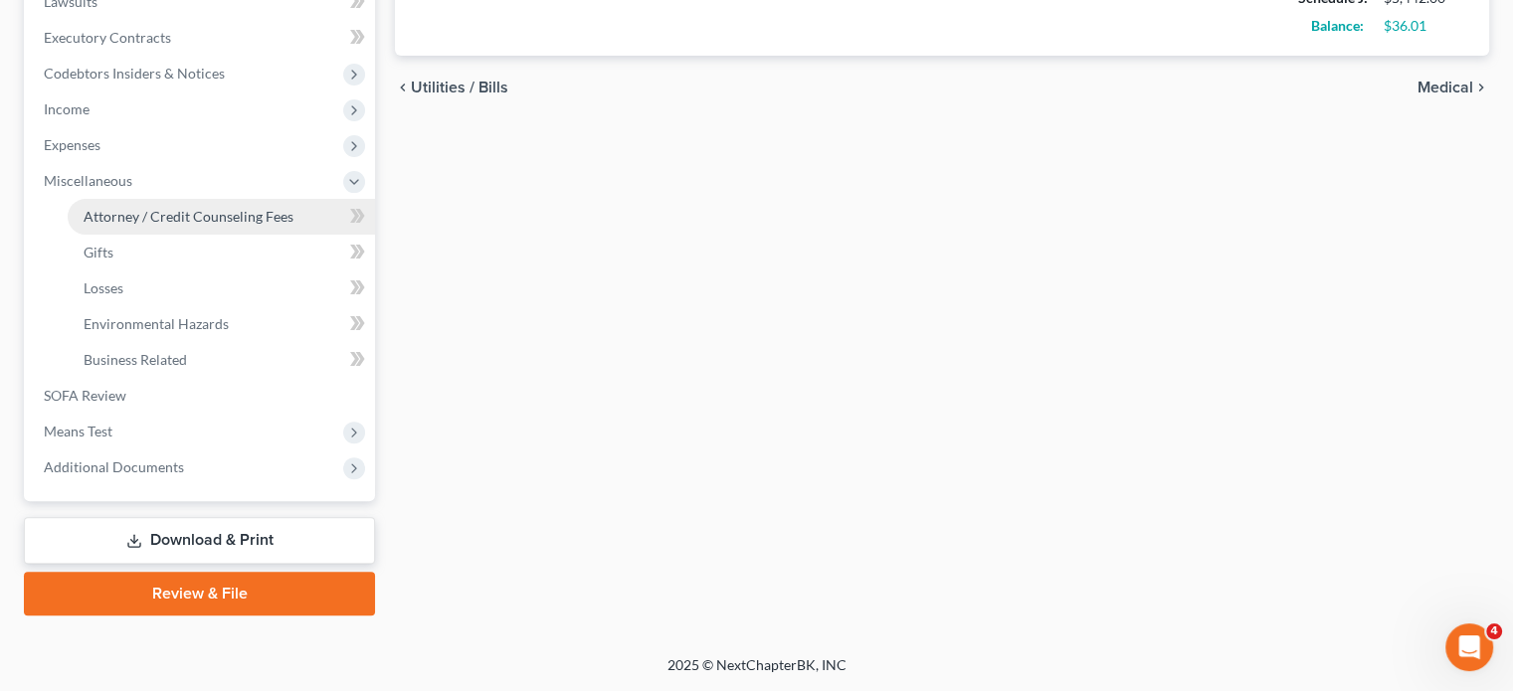
click at [214, 208] on span "Attorney / Credit Counseling Fees" at bounding box center [189, 216] width 210 height 17
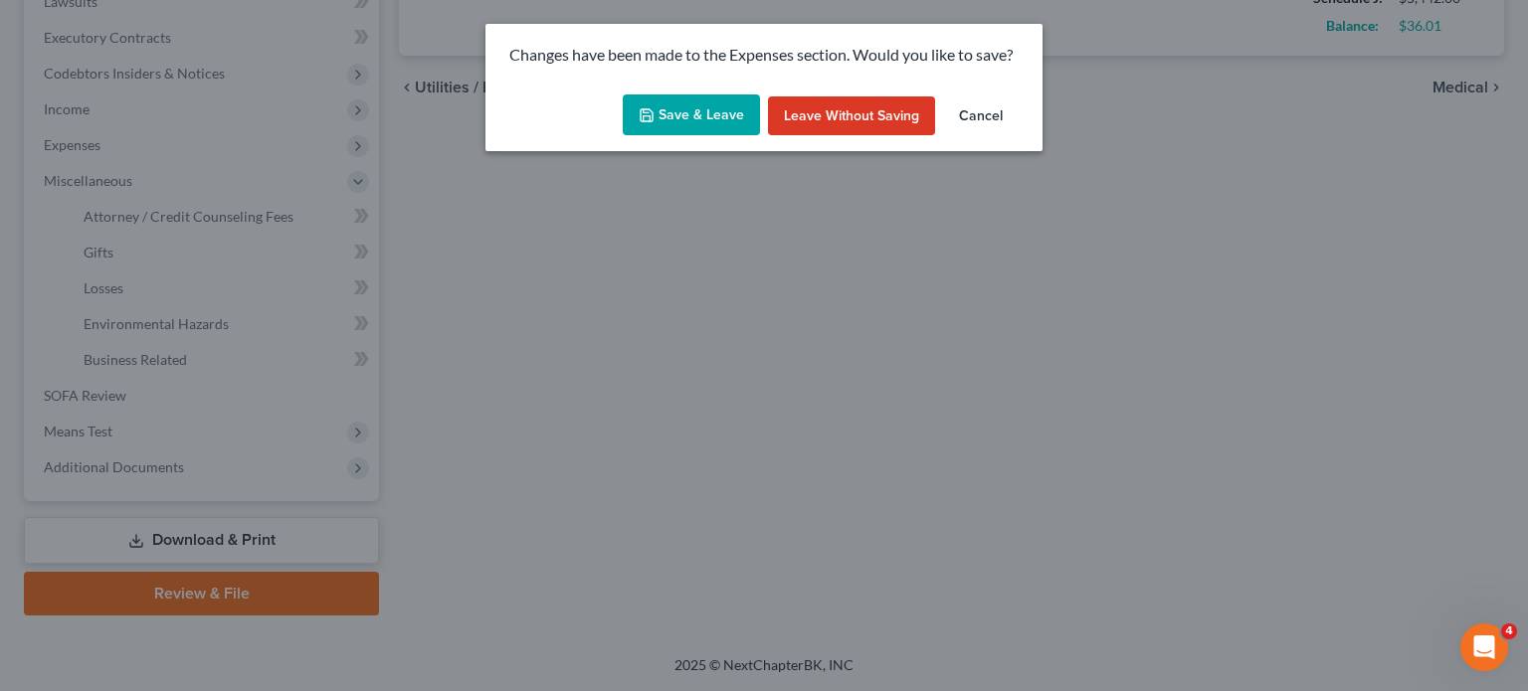
click at [675, 136] on button "Save & Leave" at bounding box center [691, 116] width 137 height 42
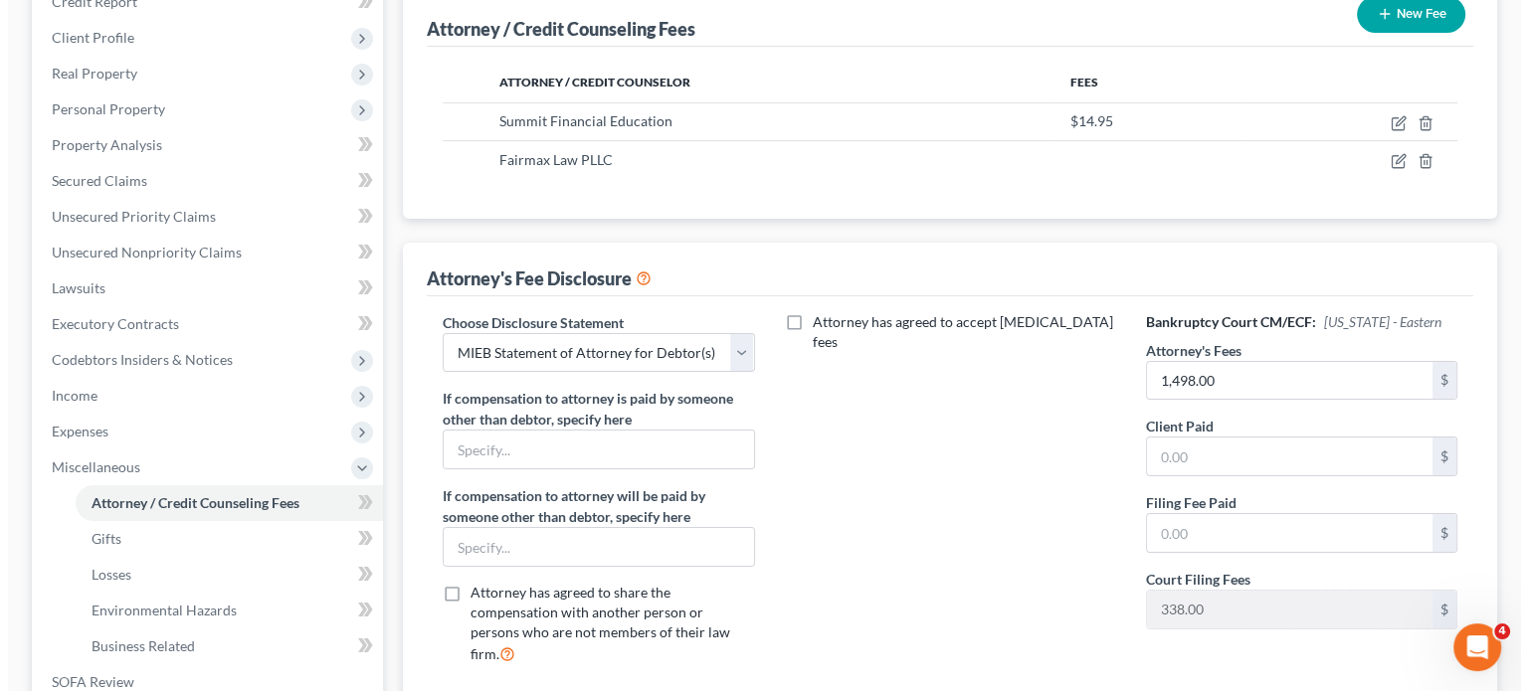
scroll to position [279, 0]
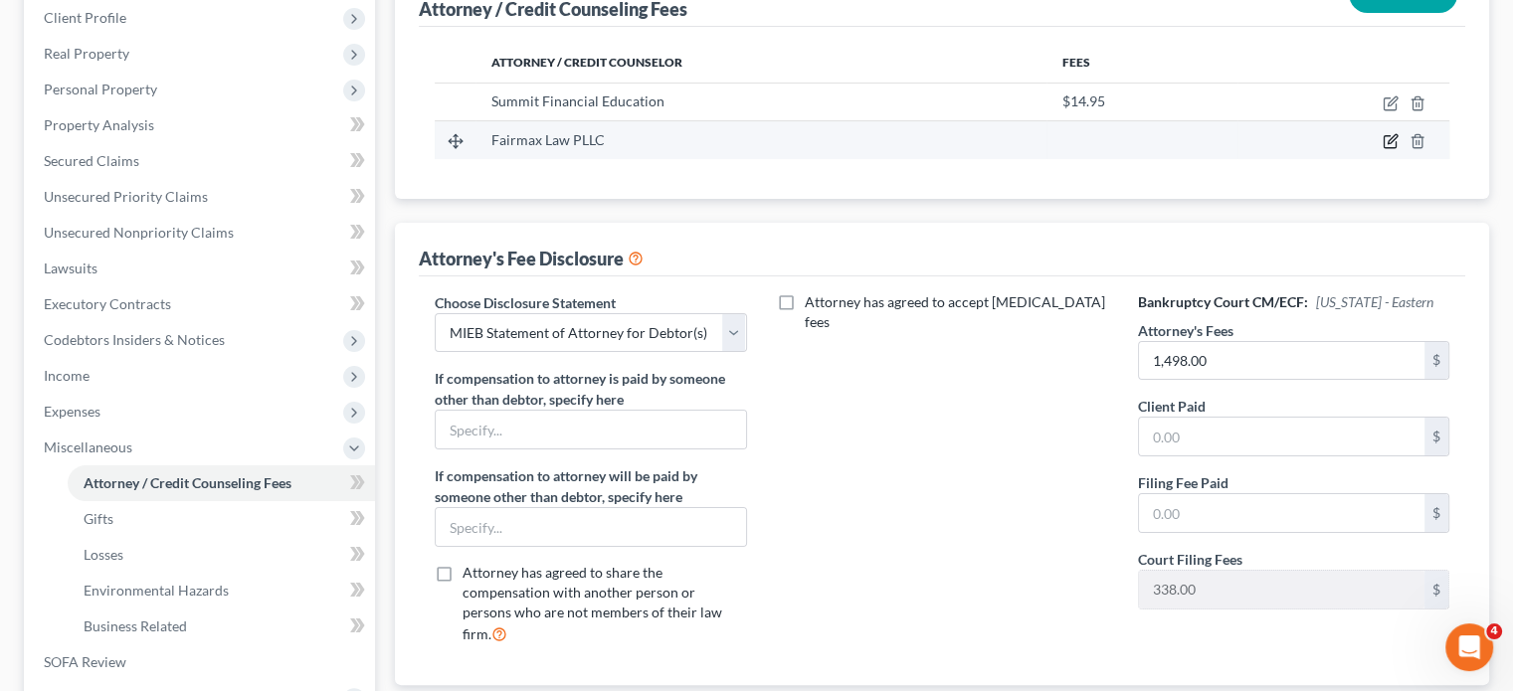
click at [1383, 149] on icon "button" at bounding box center [1391, 141] width 16 height 16
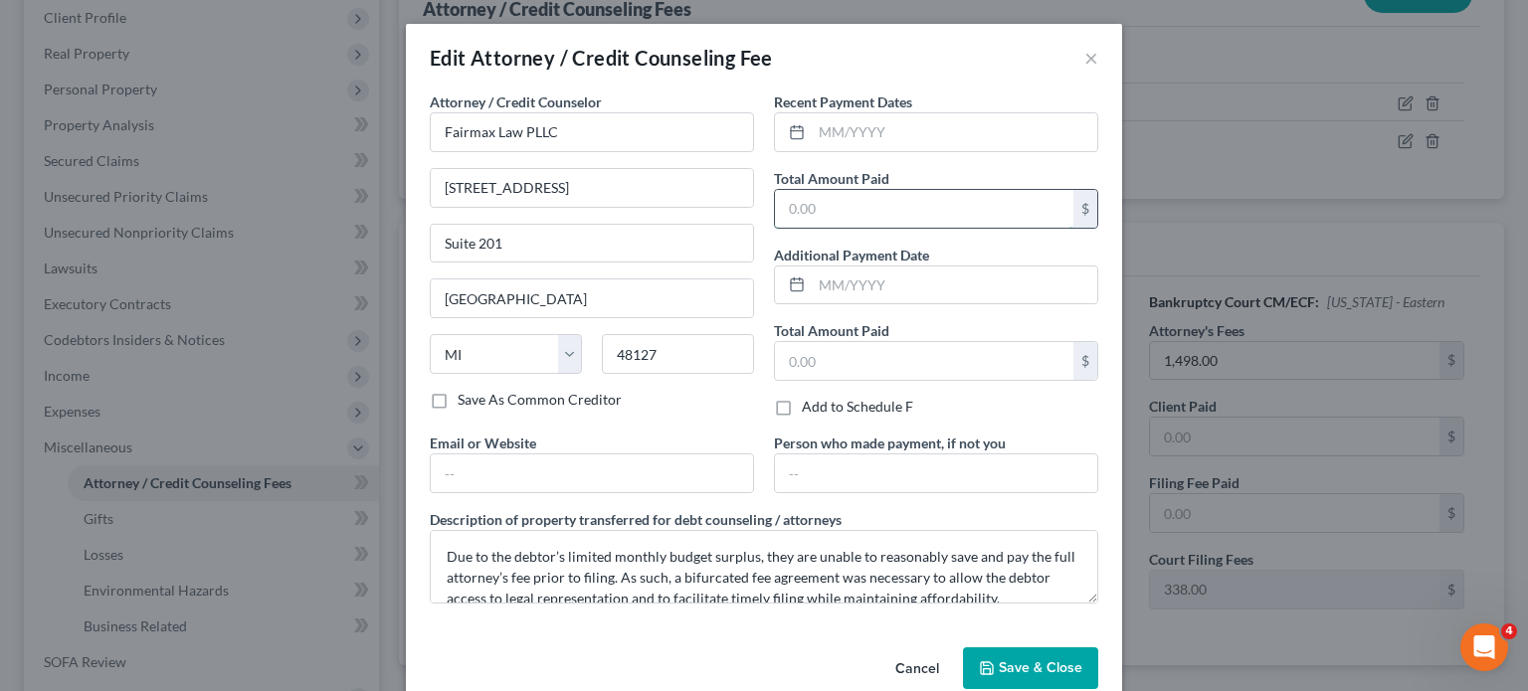
click at [946, 228] on input "text" at bounding box center [924, 209] width 298 height 38
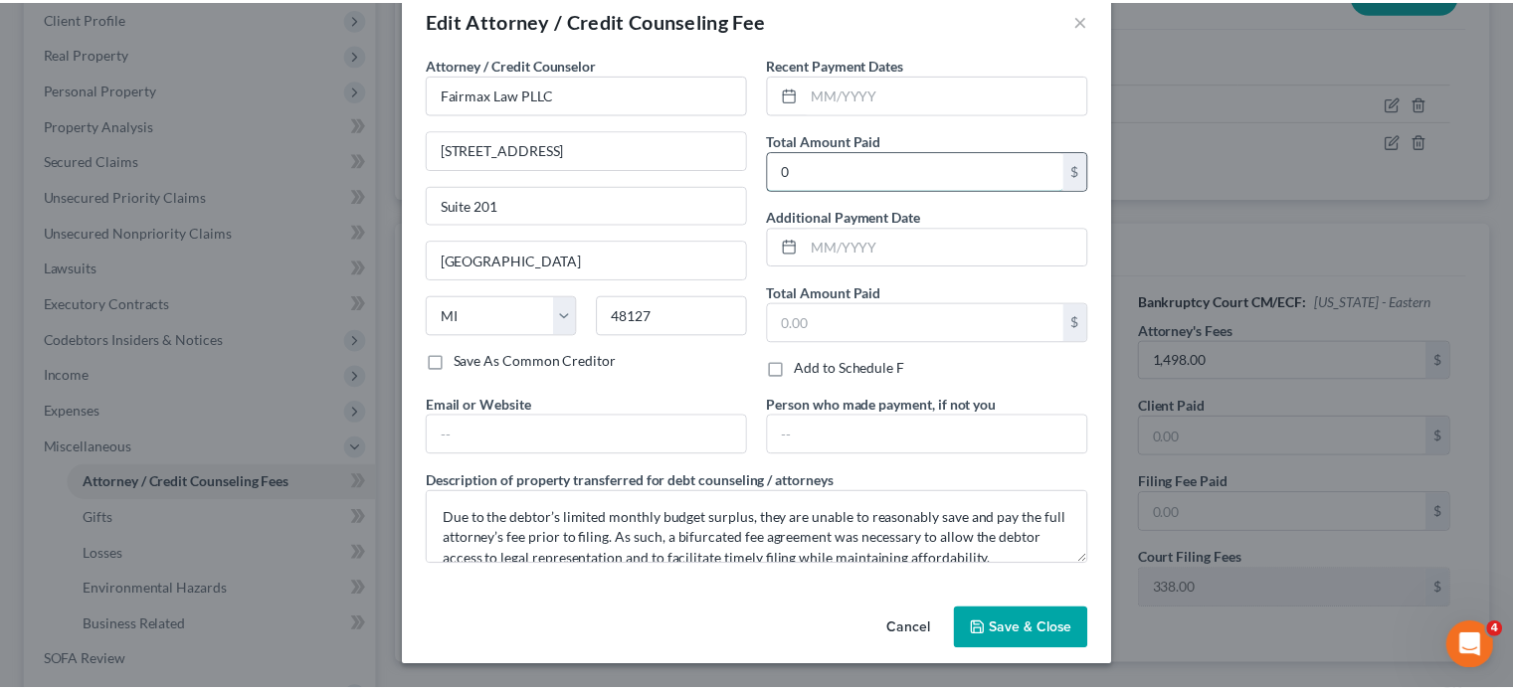
scroll to position [173, 0]
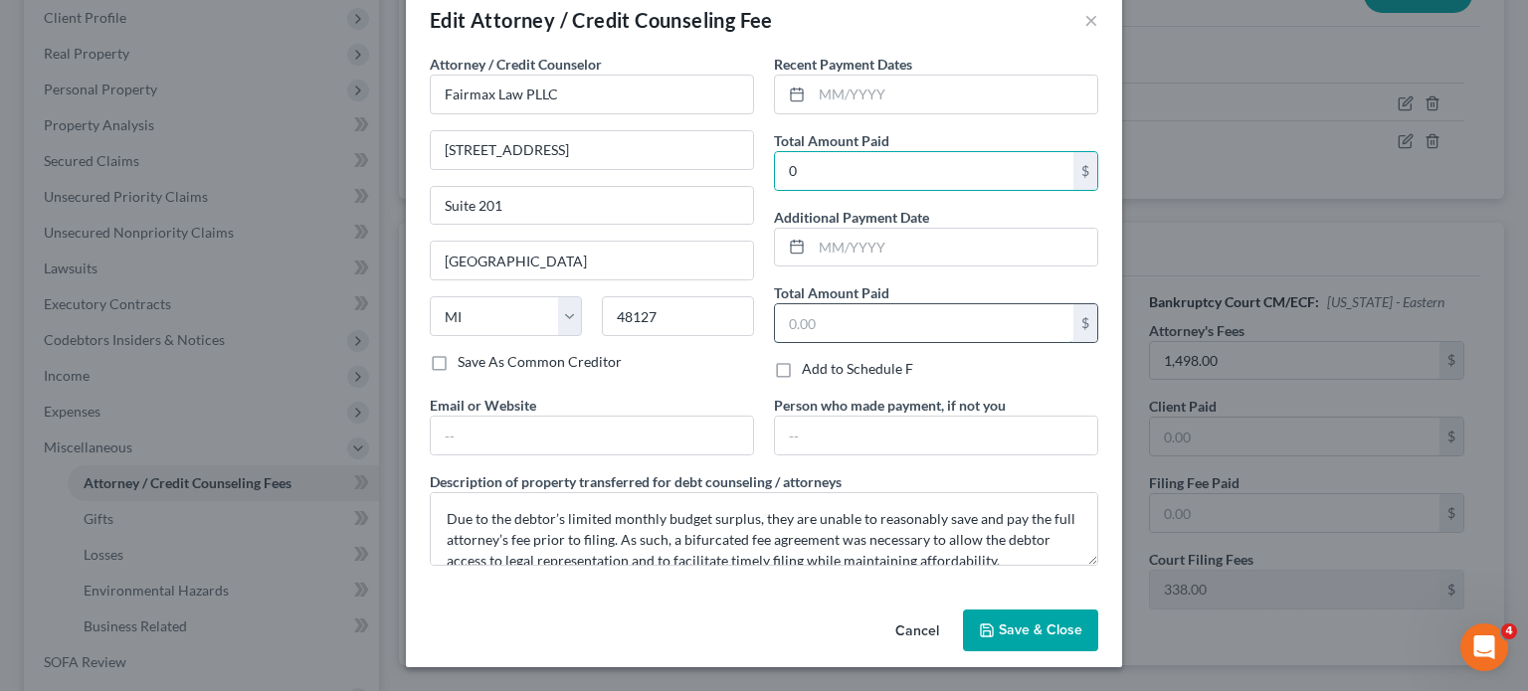
click at [839, 304] on input "text" at bounding box center [924, 323] width 298 height 38
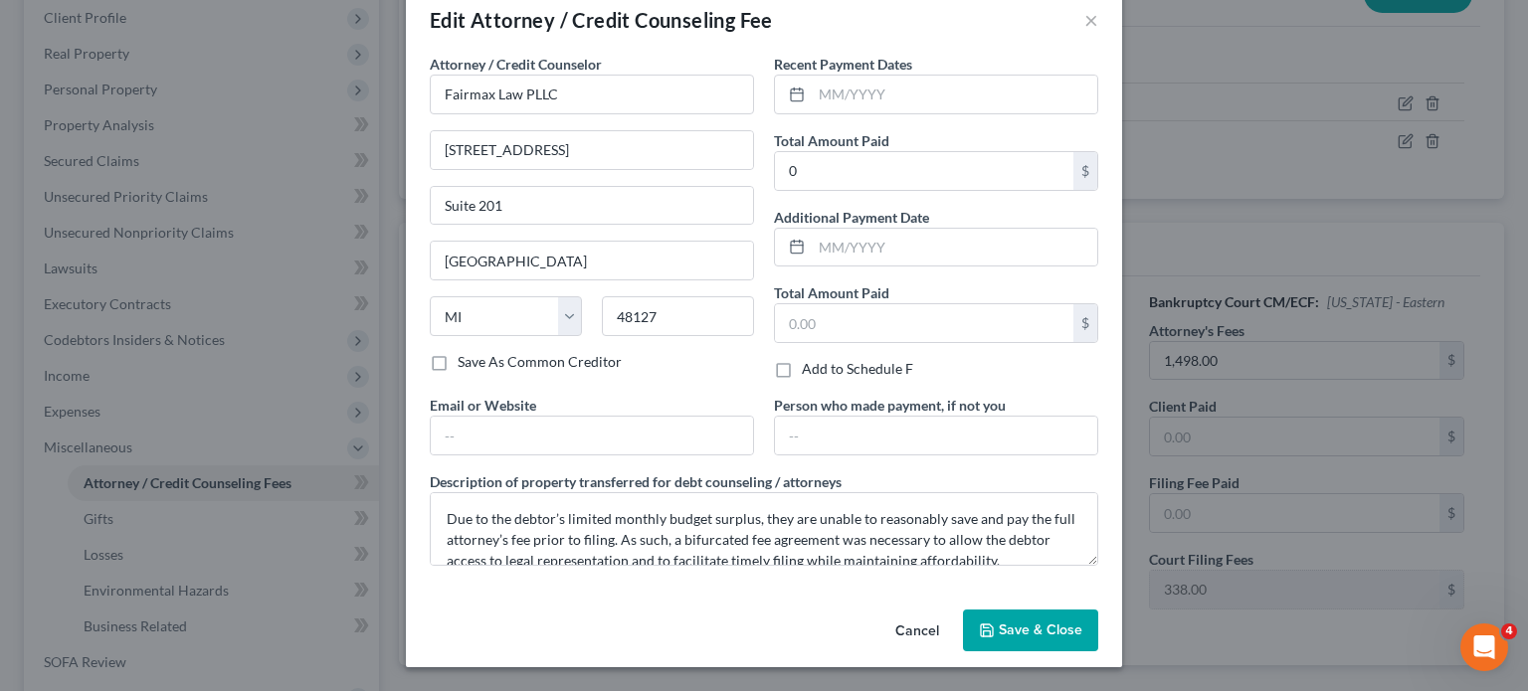
click at [1075, 639] on span "Save & Close" at bounding box center [1041, 630] width 84 height 17
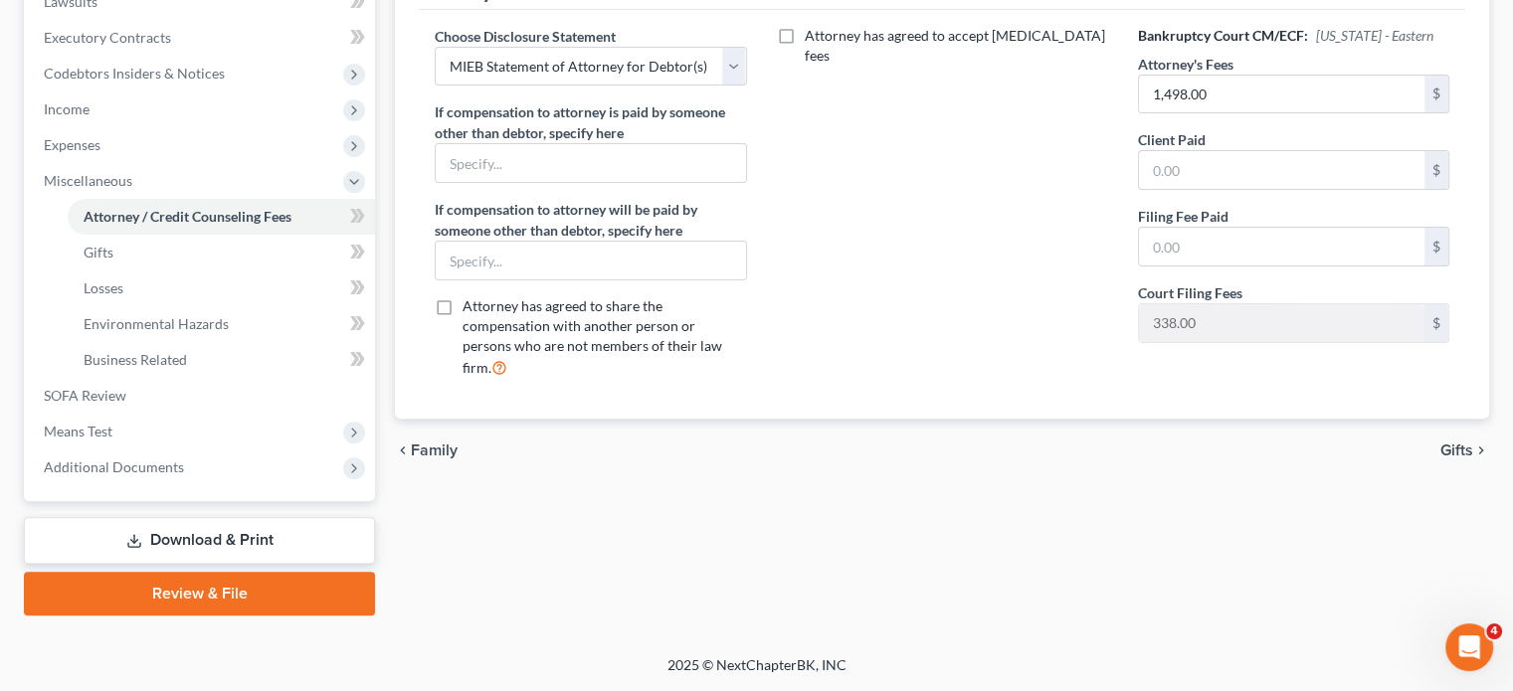
scroll to position [625, 0]
click at [1229, 189] on input "text" at bounding box center [1282, 170] width 286 height 38
click at [1179, 266] on input "text" at bounding box center [1282, 247] width 286 height 38
click at [126, 387] on span "SOFA Review" at bounding box center [85, 395] width 83 height 17
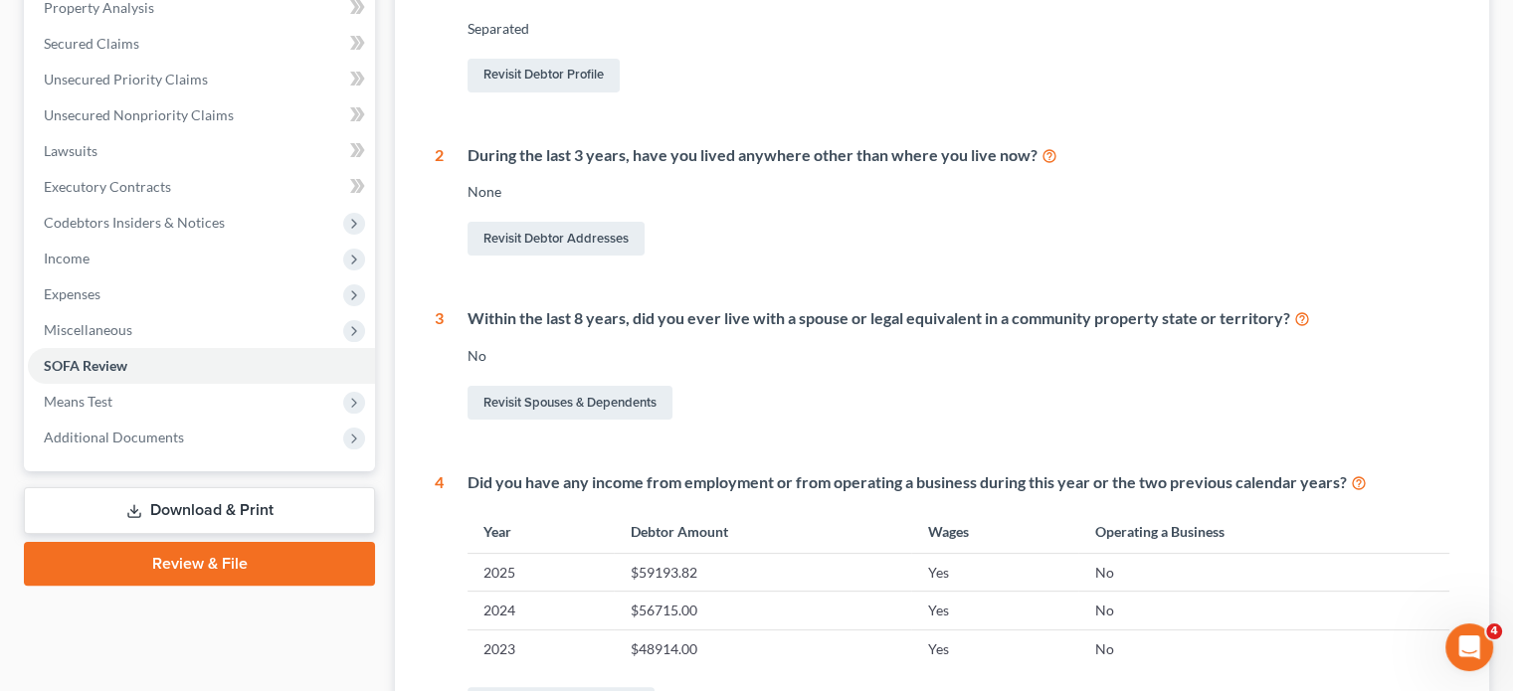
scroll to position [718, 0]
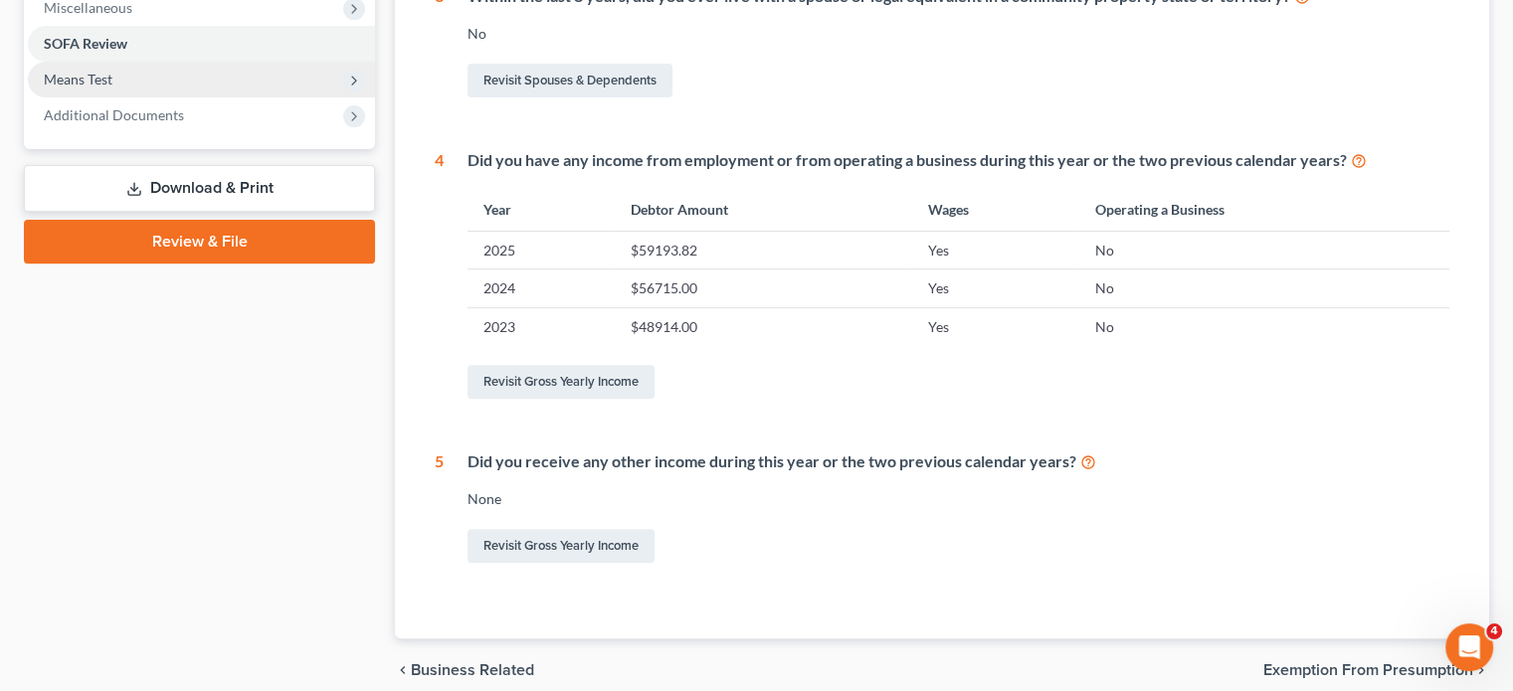
click at [233, 97] on span "Means Test" at bounding box center [201, 80] width 347 height 36
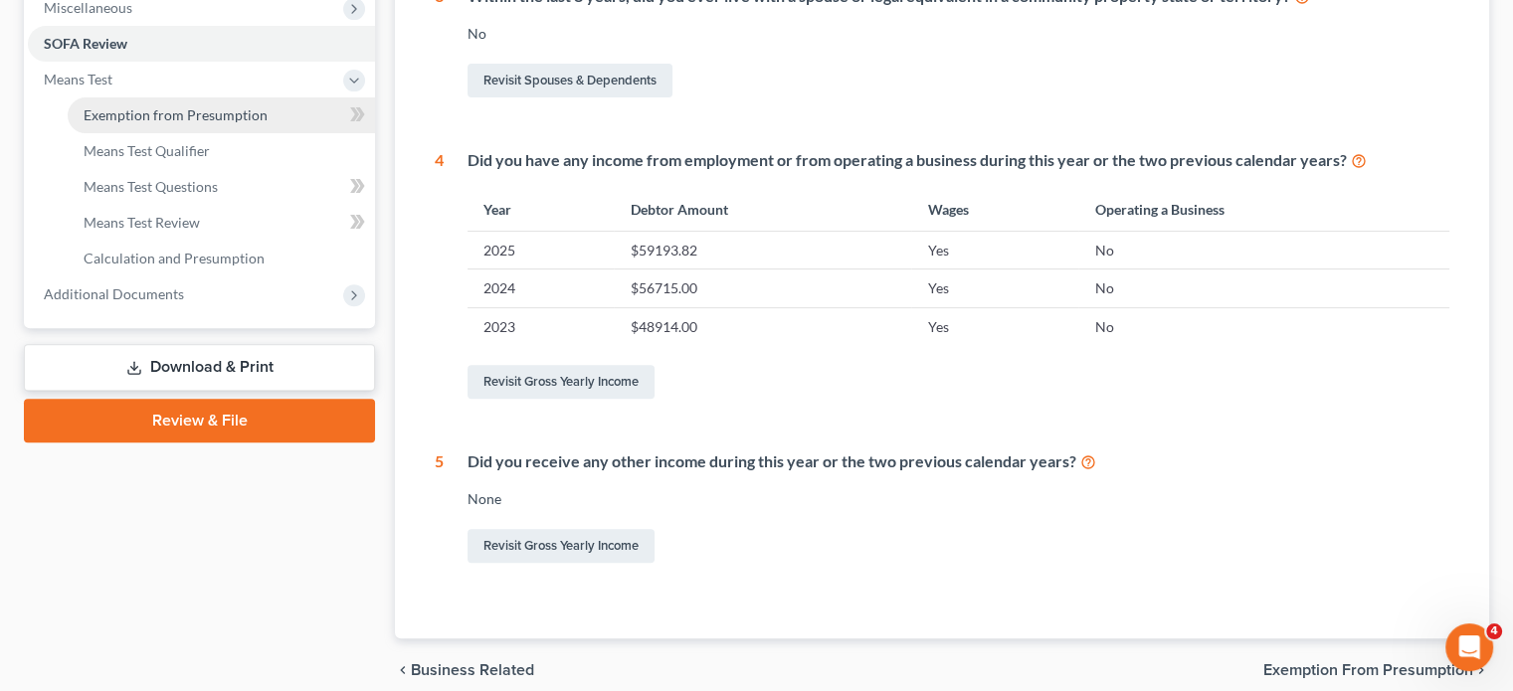
click at [219, 123] on span "Exemption from Presumption" at bounding box center [176, 114] width 184 height 17
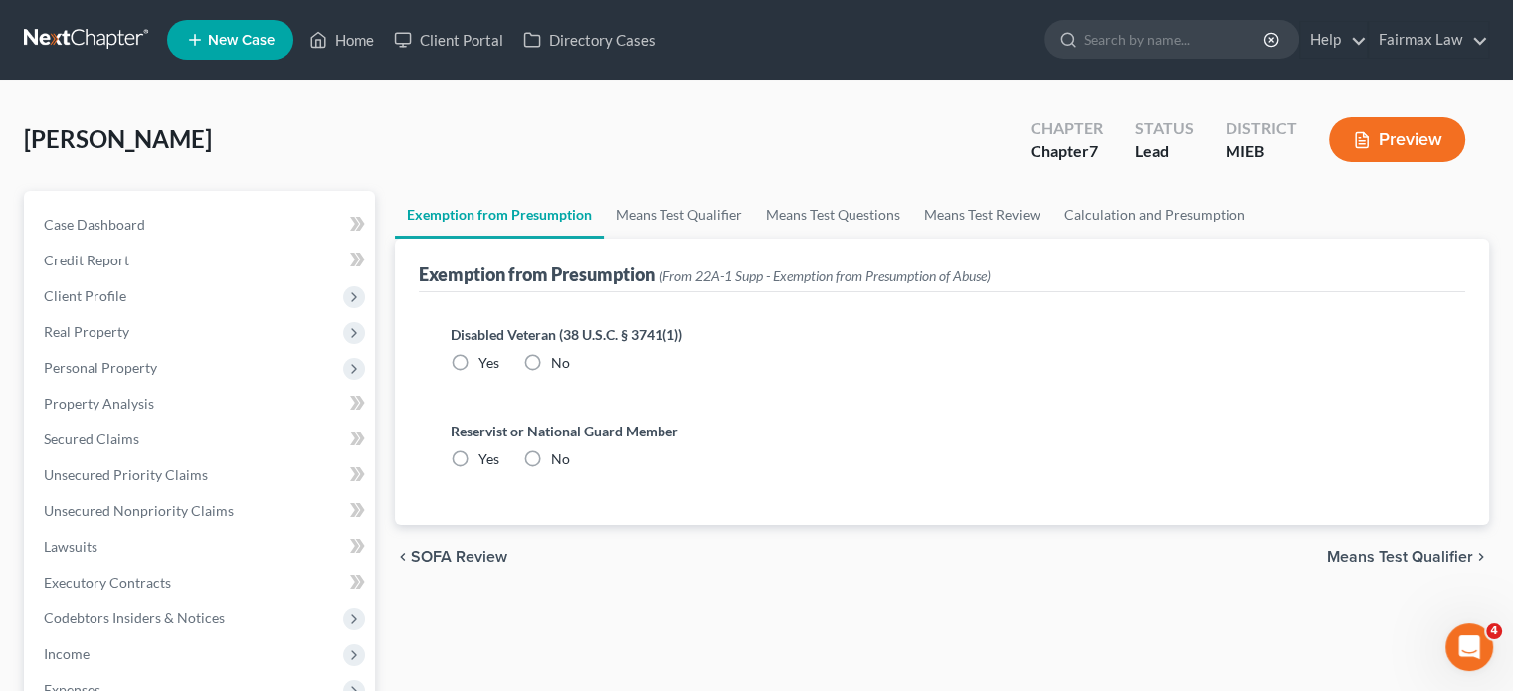
click at [570, 373] on label "No" at bounding box center [560, 363] width 19 height 20
click at [572, 366] on input "No" at bounding box center [565, 359] width 13 height 13
click at [567, 470] on label "No" at bounding box center [560, 460] width 19 height 20
click at [567, 463] on input "No" at bounding box center [565, 456] width 13 height 13
click at [754, 239] on link "Means Test Qualifier" at bounding box center [679, 215] width 150 height 48
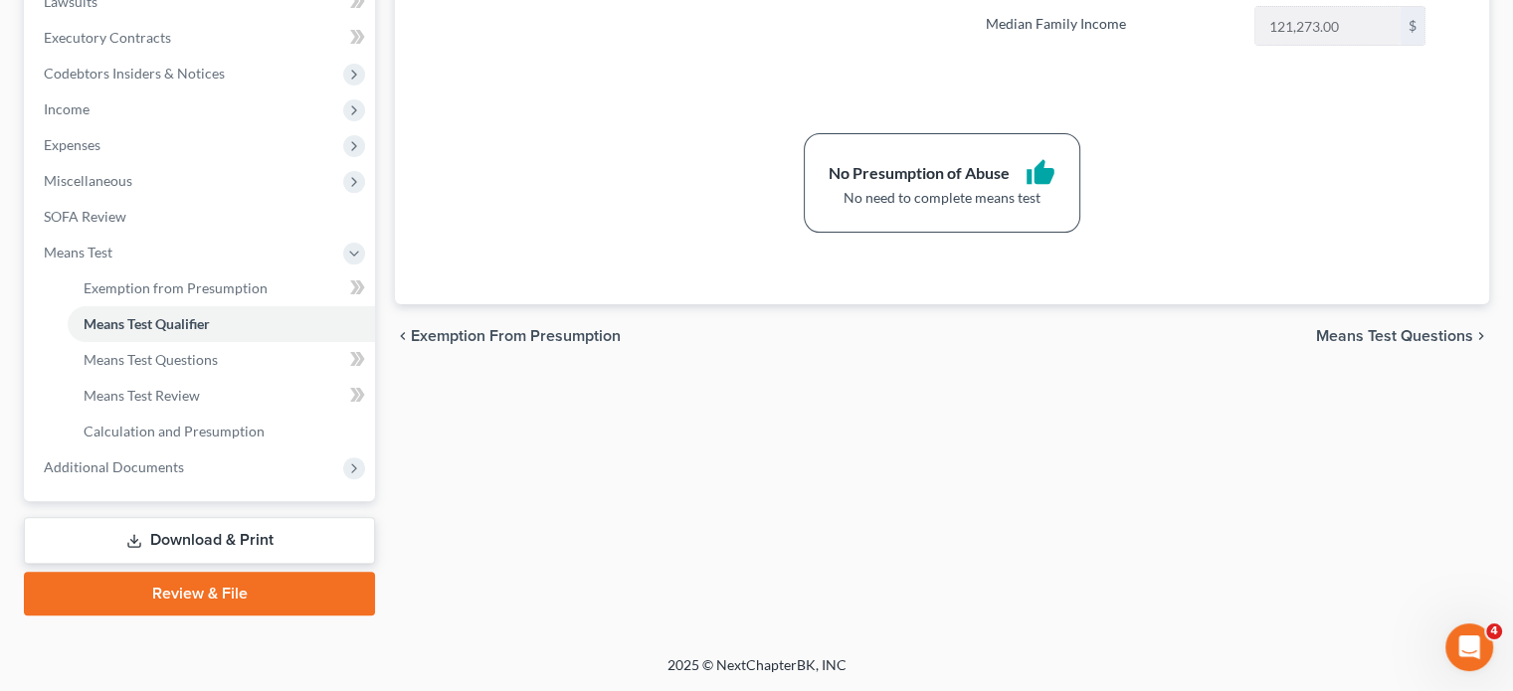
scroll to position [798, 0]
click at [161, 459] on span "Additional Documents" at bounding box center [114, 467] width 140 height 17
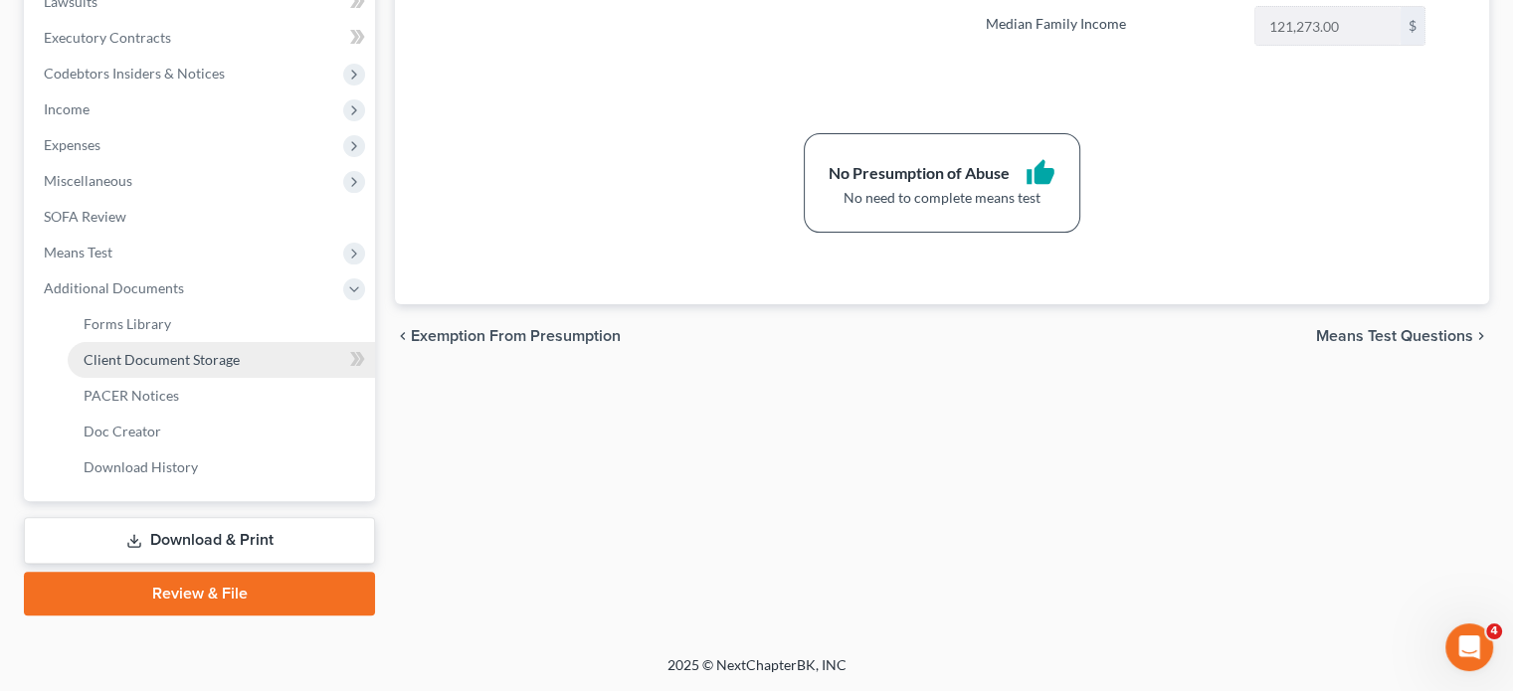
click at [169, 351] on span "Client Document Storage" at bounding box center [162, 359] width 156 height 17
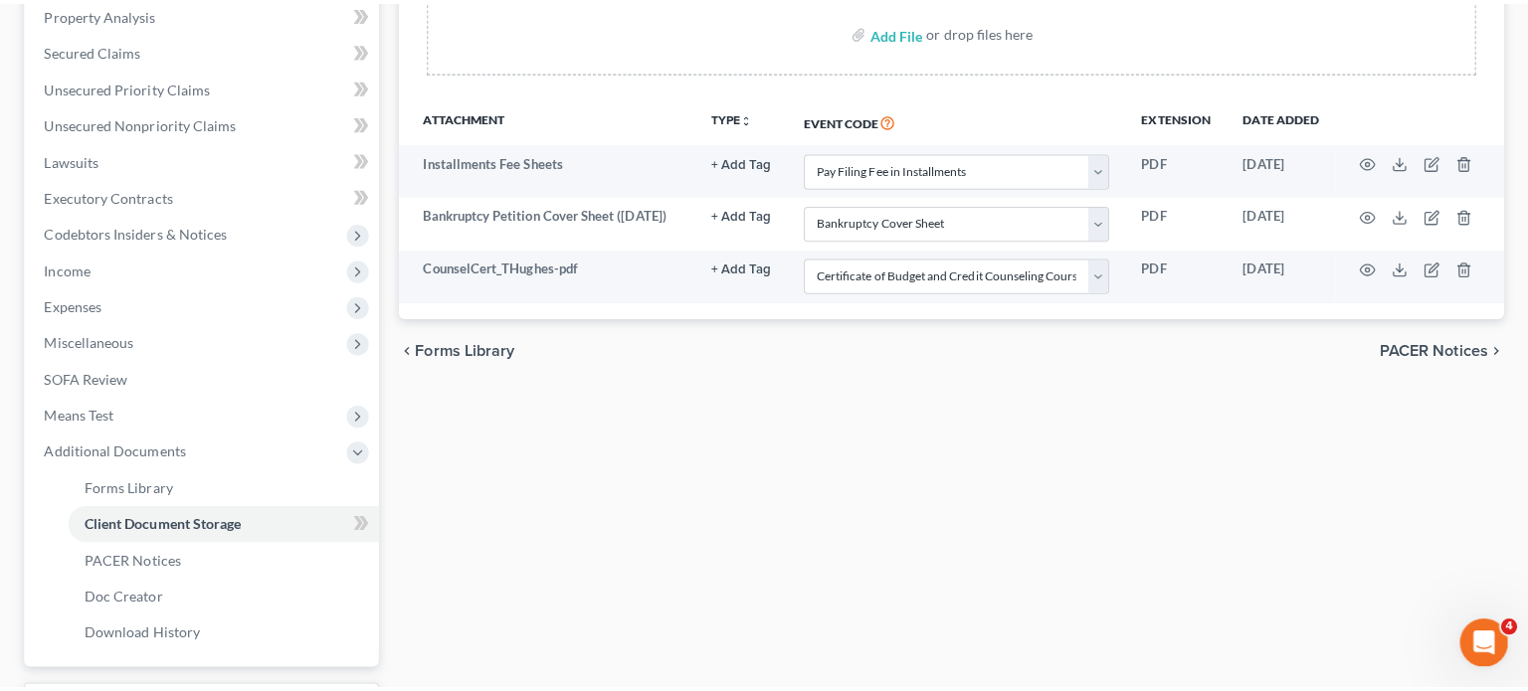
scroll to position [389, 0]
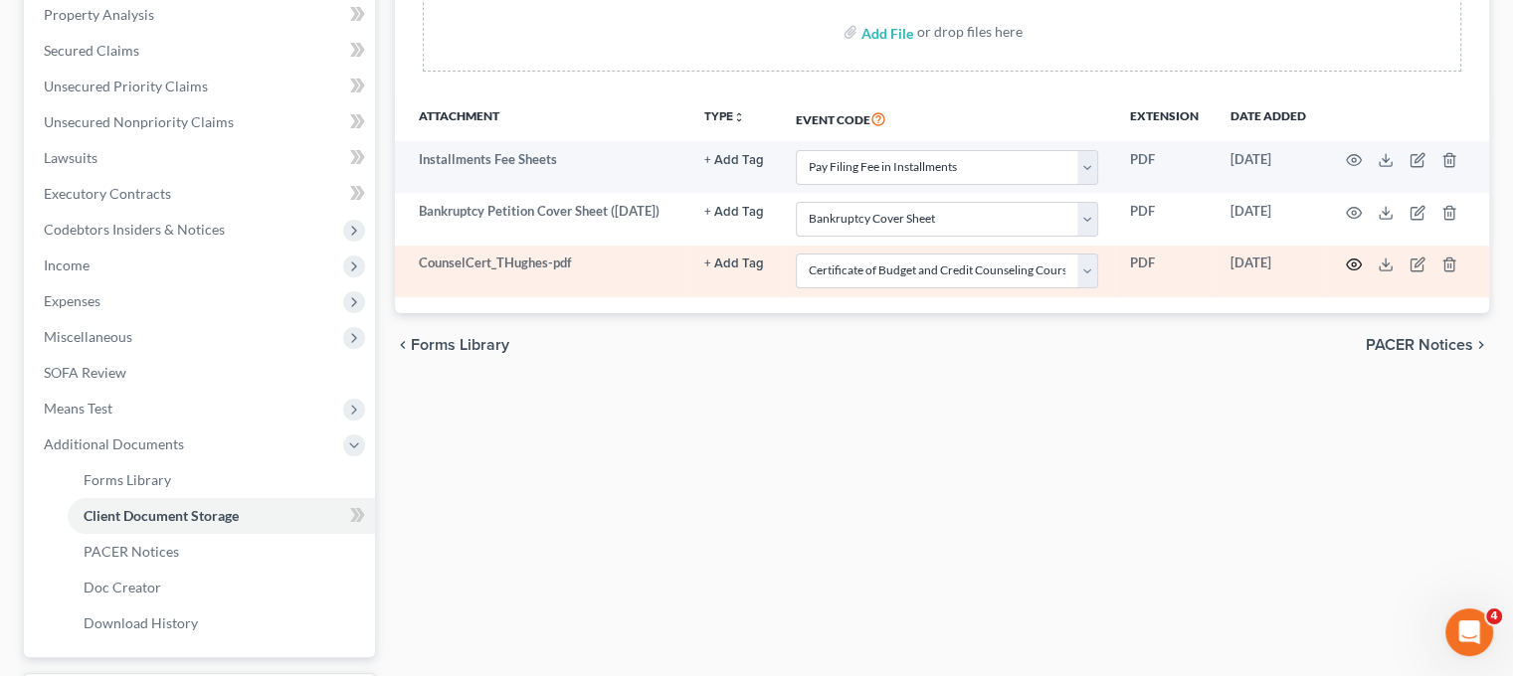
click at [1360, 273] on icon "button" at bounding box center [1354, 265] width 16 height 16
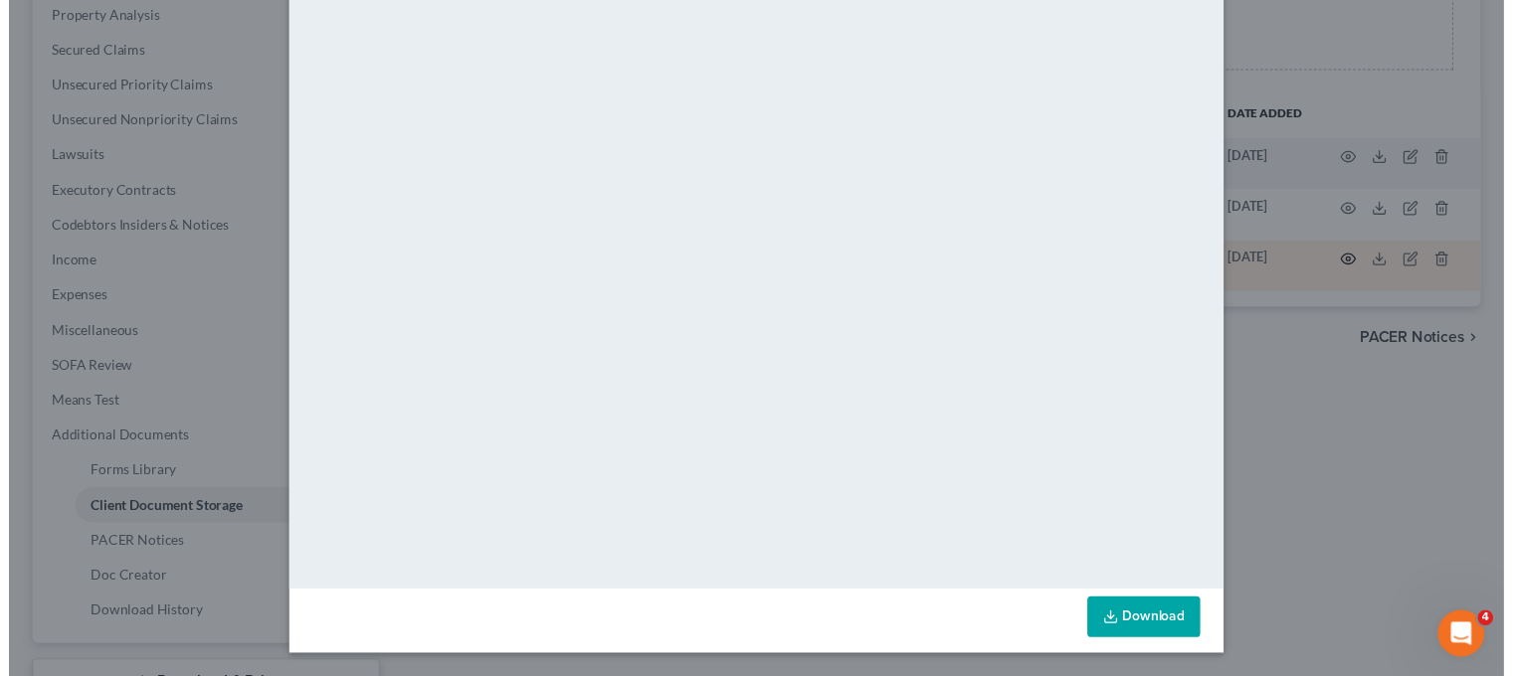
scroll to position [0, 0]
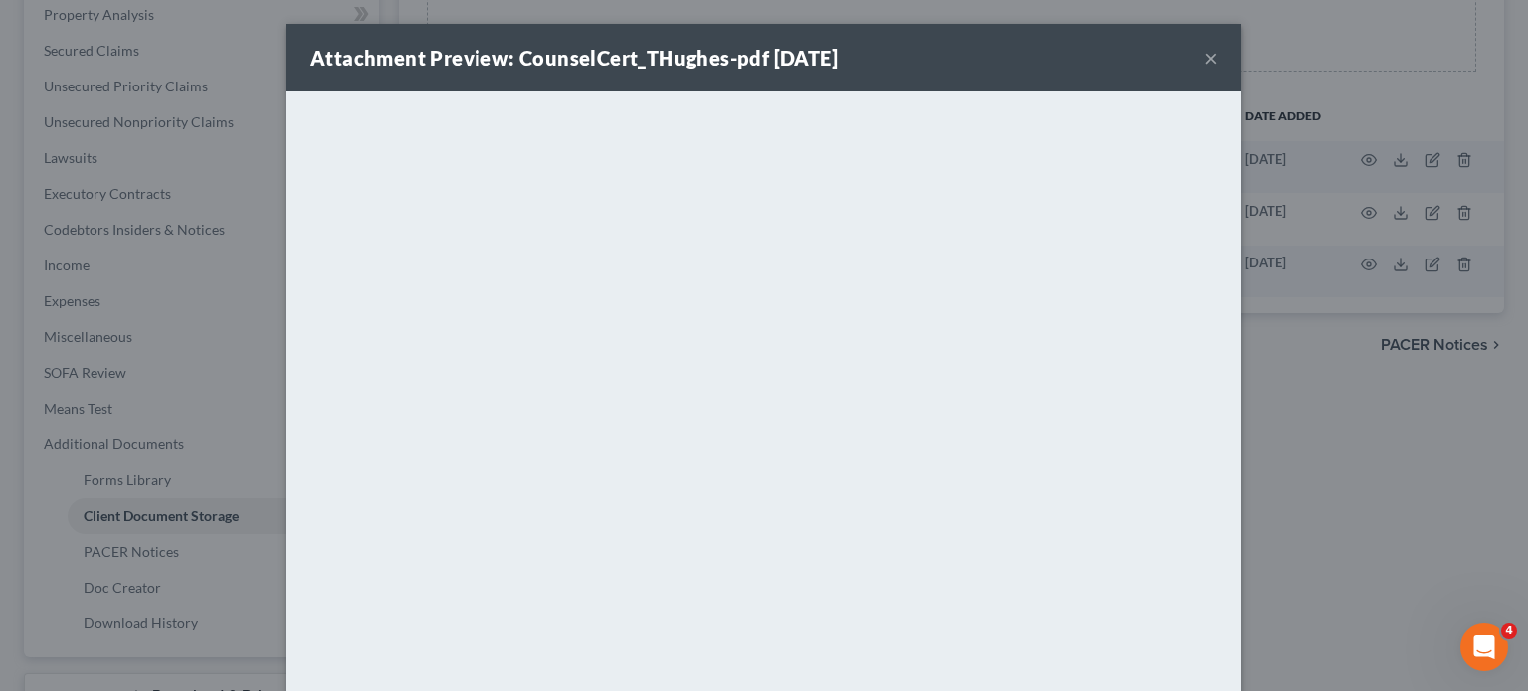
click at [1218, 70] on button "×" at bounding box center [1211, 58] width 14 height 24
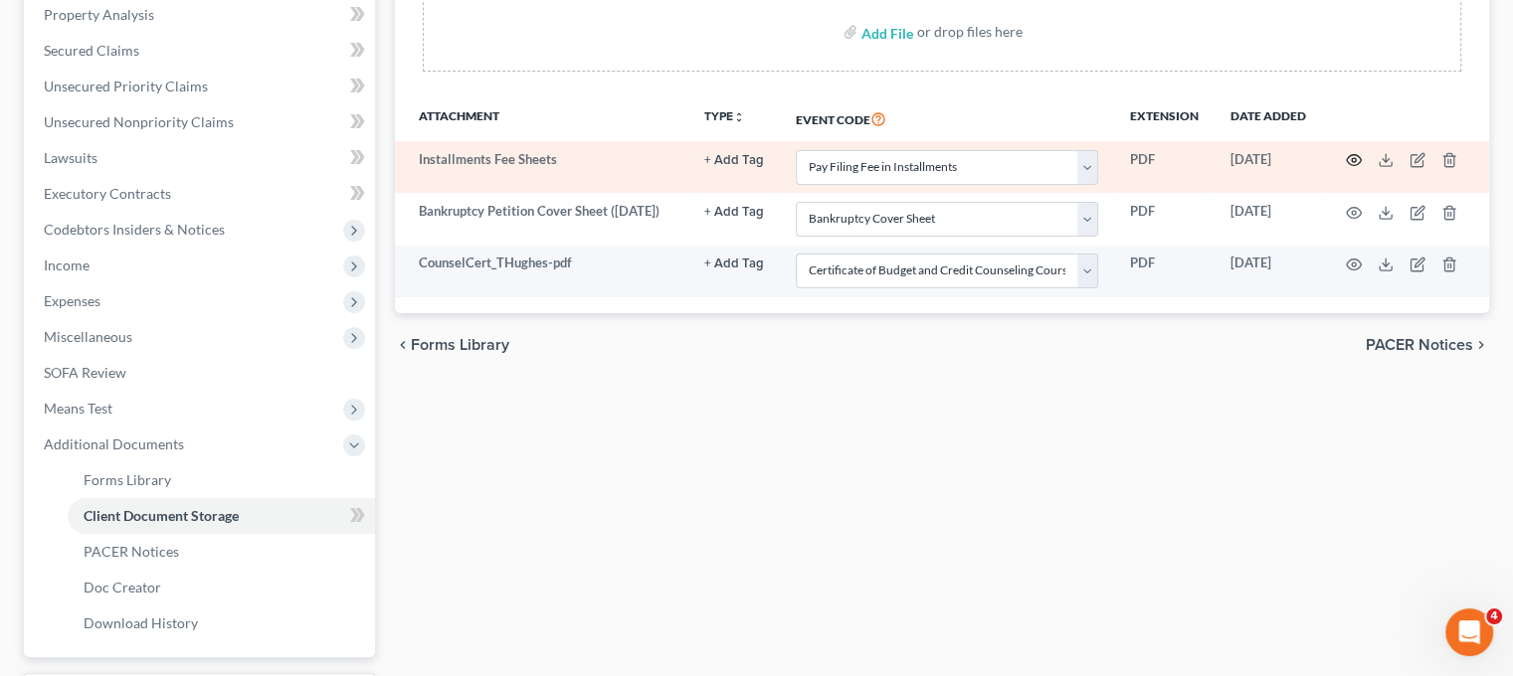
click at [1362, 168] on icon "button" at bounding box center [1354, 160] width 16 height 16
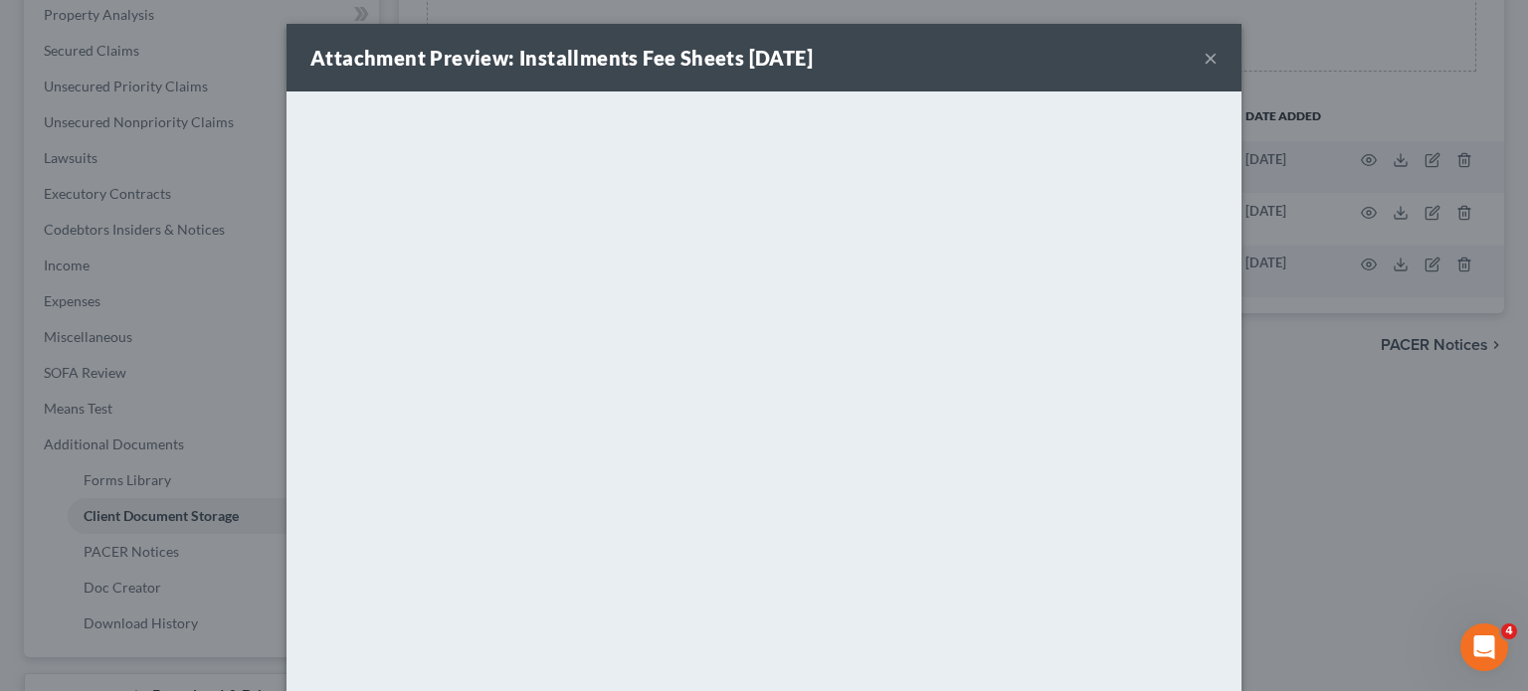
click at [1242, 80] on div "Attachment Preview: Installments Fee Sheets [DATE] ×" at bounding box center [764, 58] width 955 height 68
click at [1218, 70] on button "×" at bounding box center [1211, 58] width 14 height 24
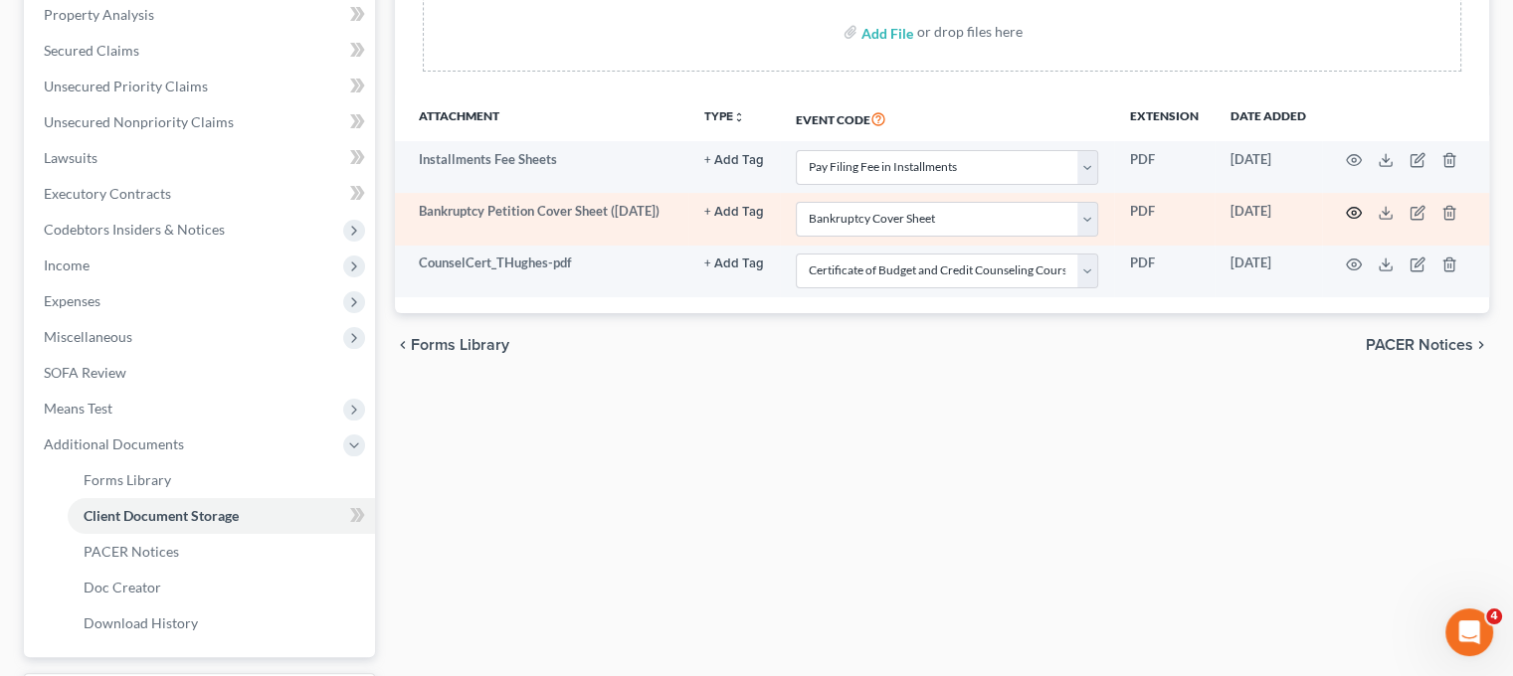
click at [1362, 221] on icon "button" at bounding box center [1354, 213] width 16 height 16
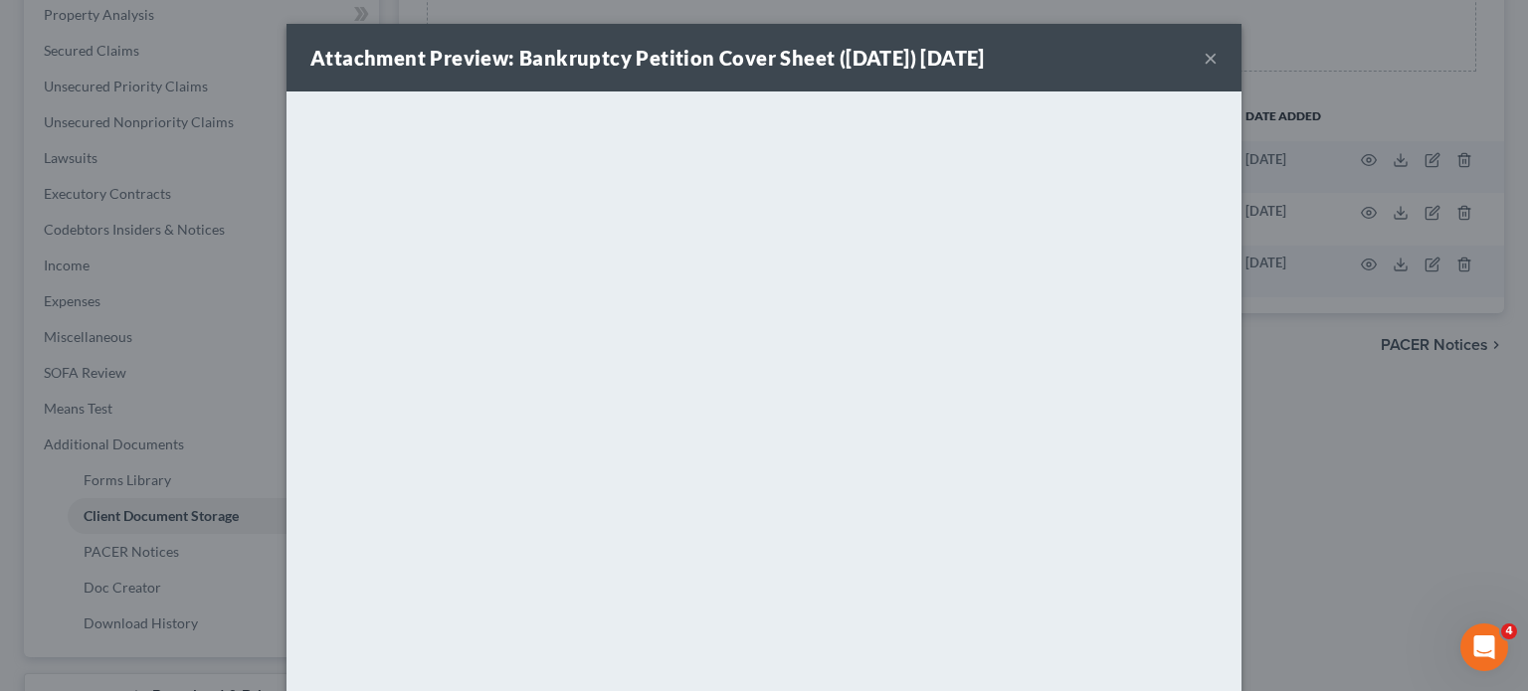
click at [1218, 62] on button "×" at bounding box center [1211, 58] width 14 height 24
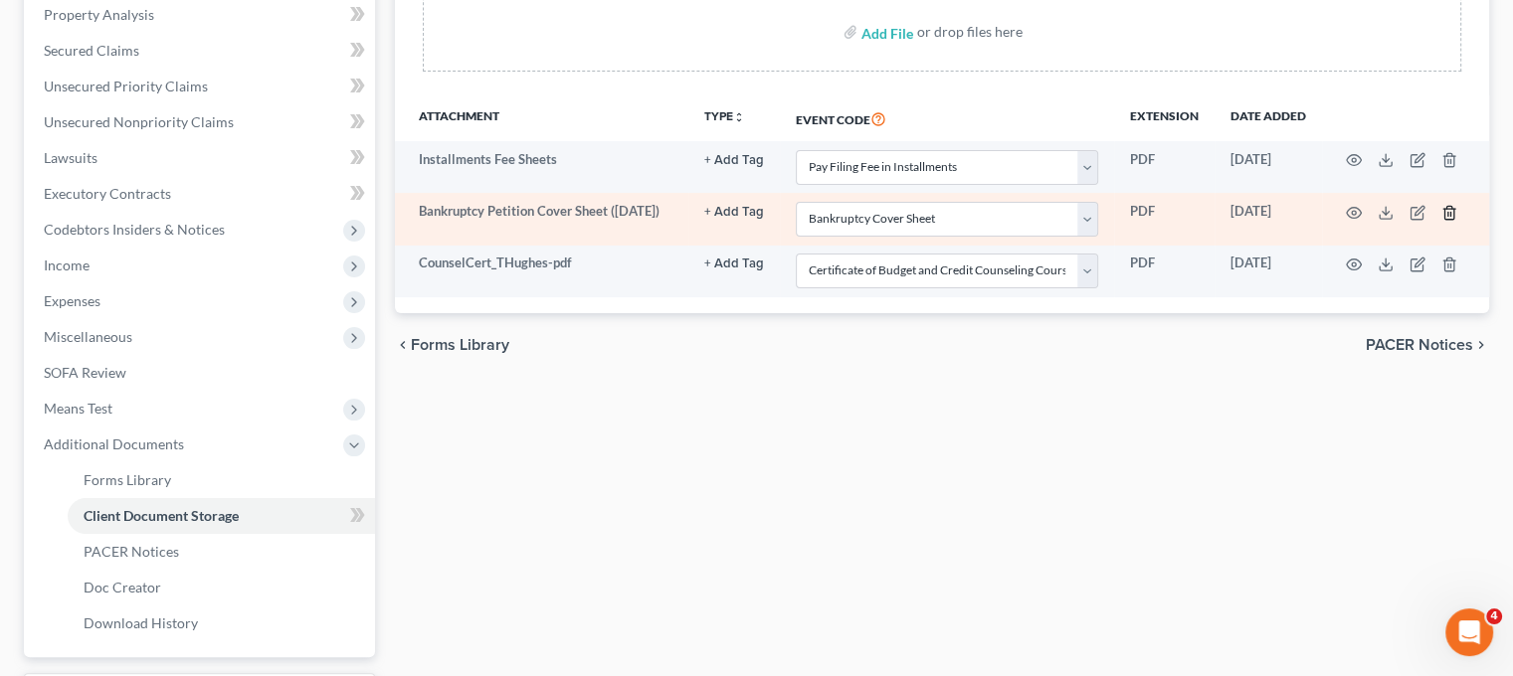
click at [1457, 221] on button "button" at bounding box center [1450, 213] width 16 height 16
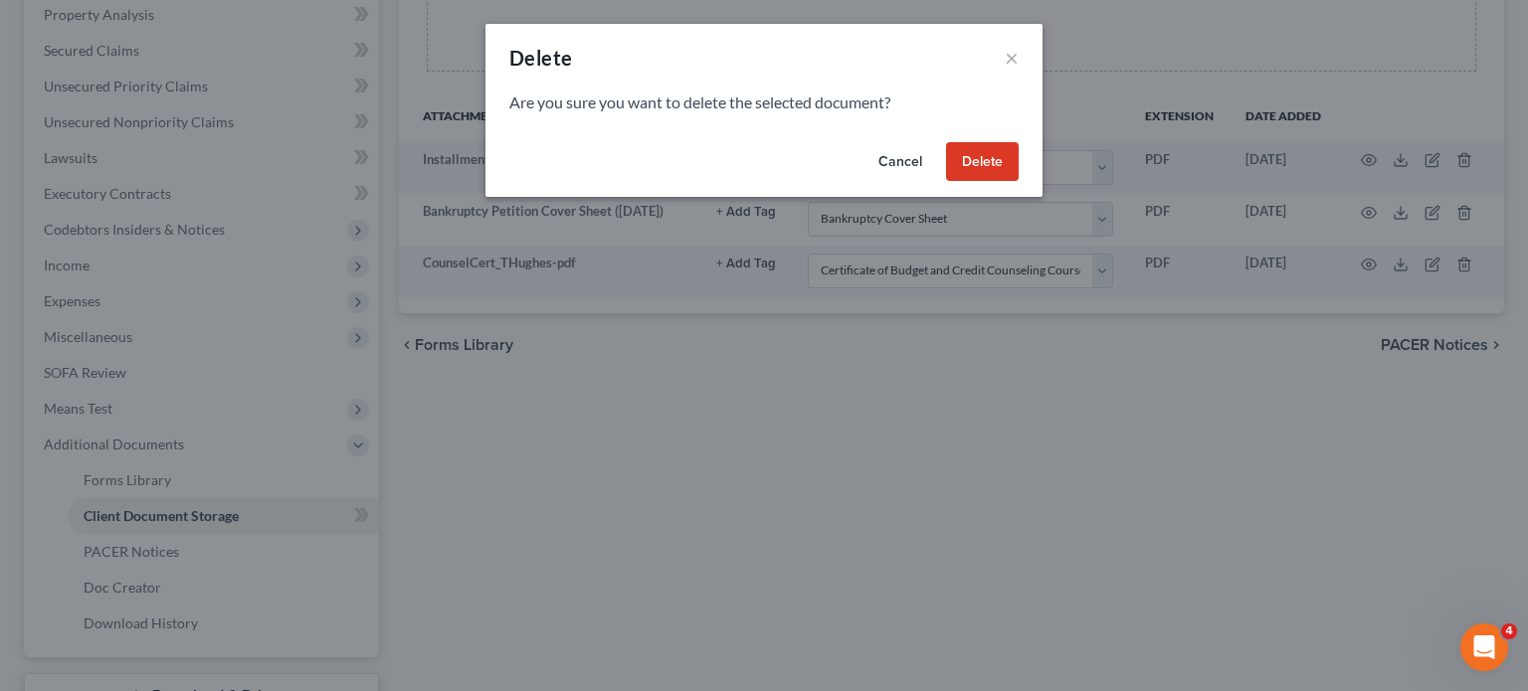
click at [1019, 182] on button "Delete" at bounding box center [982, 162] width 73 height 40
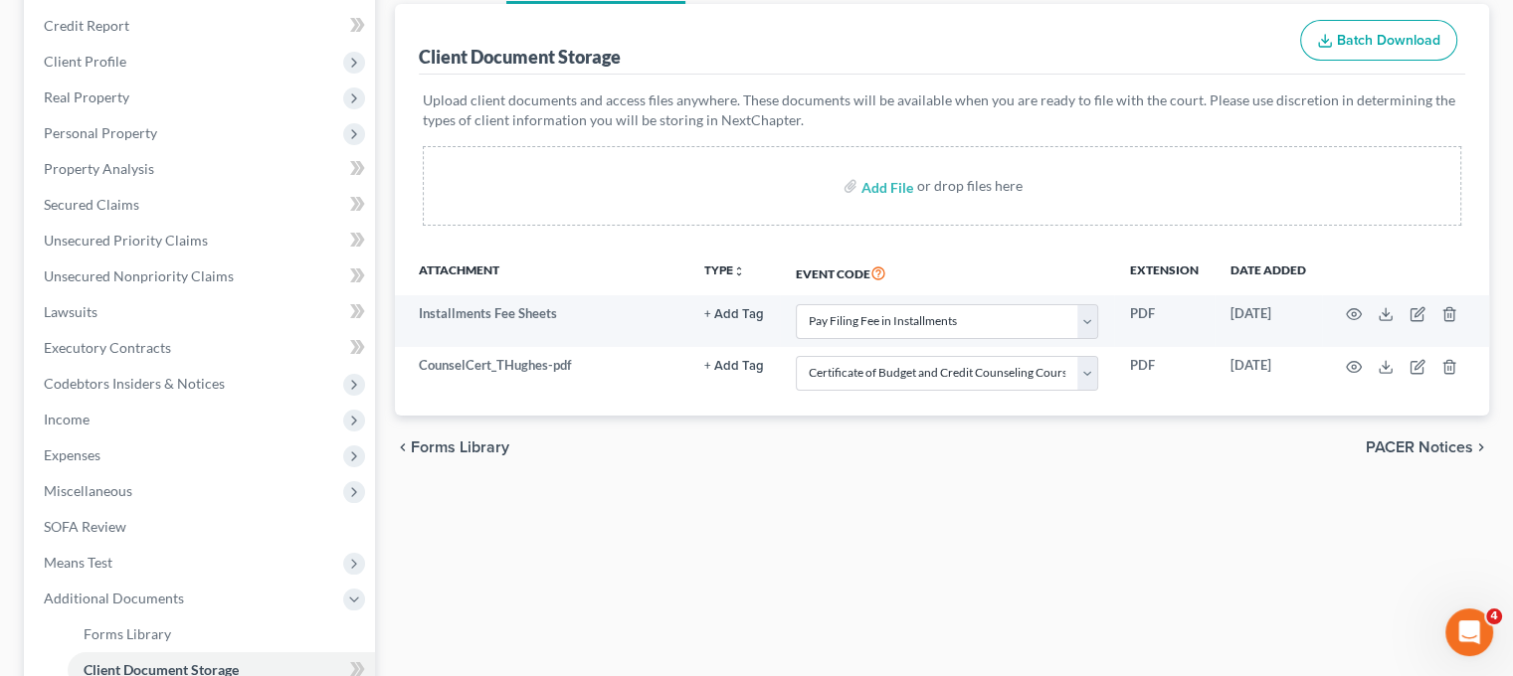
scroll to position [230, 0]
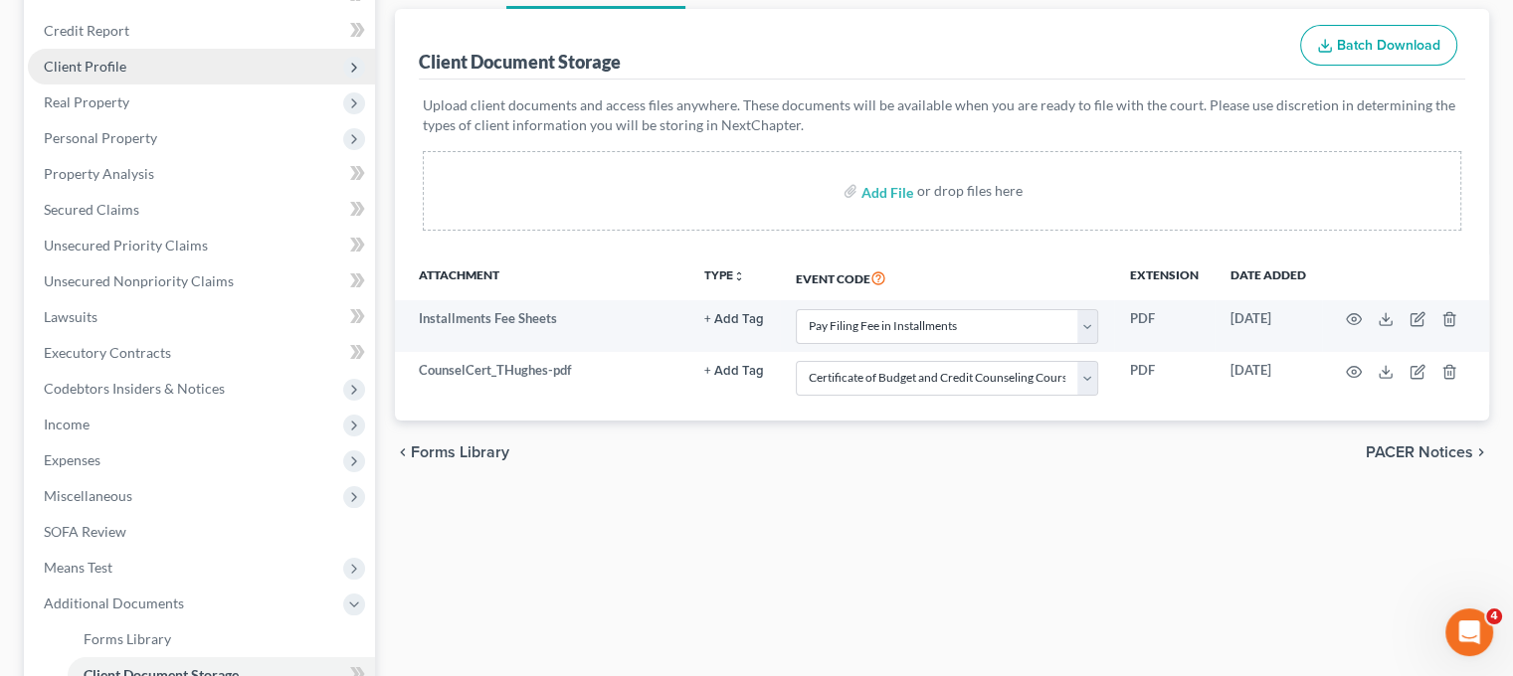
click at [240, 85] on span "Client Profile" at bounding box center [201, 67] width 347 height 36
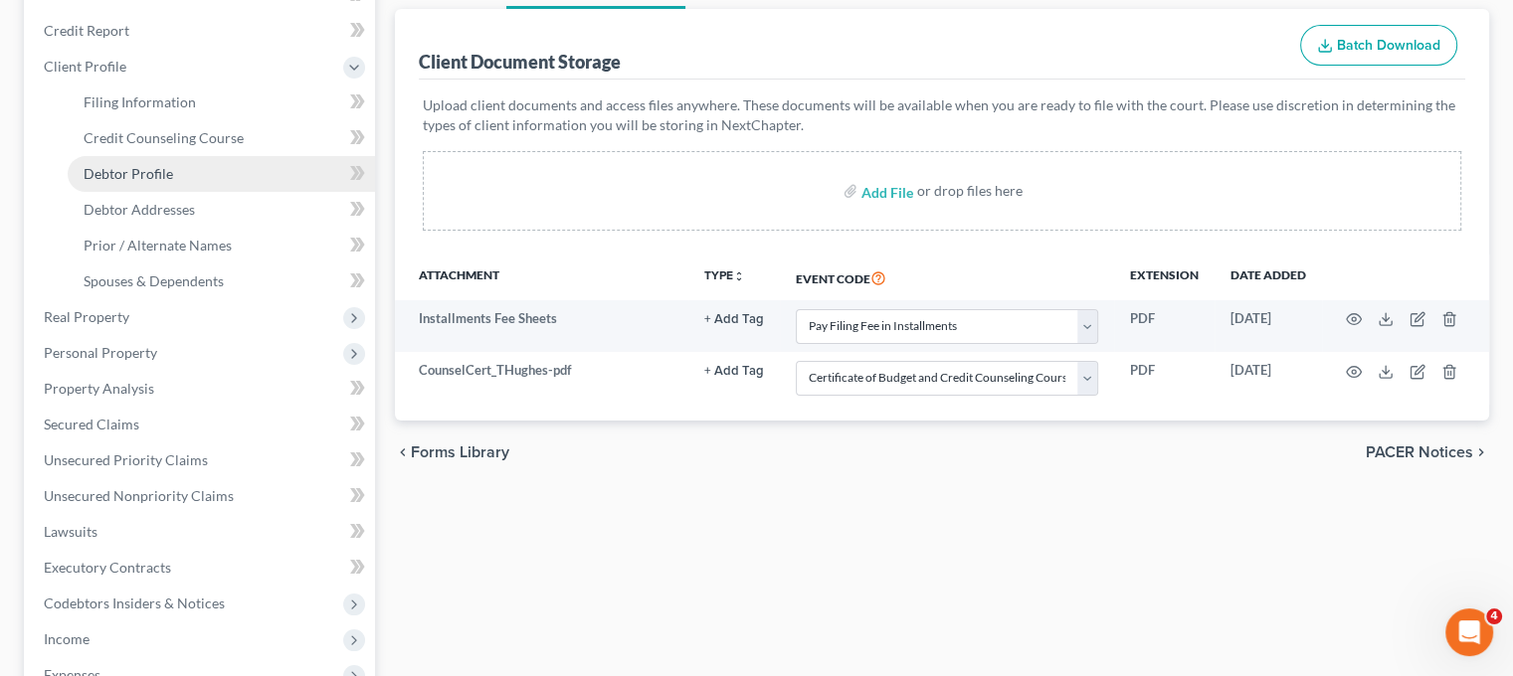
click at [238, 192] on link "Debtor Profile" at bounding box center [221, 174] width 307 height 36
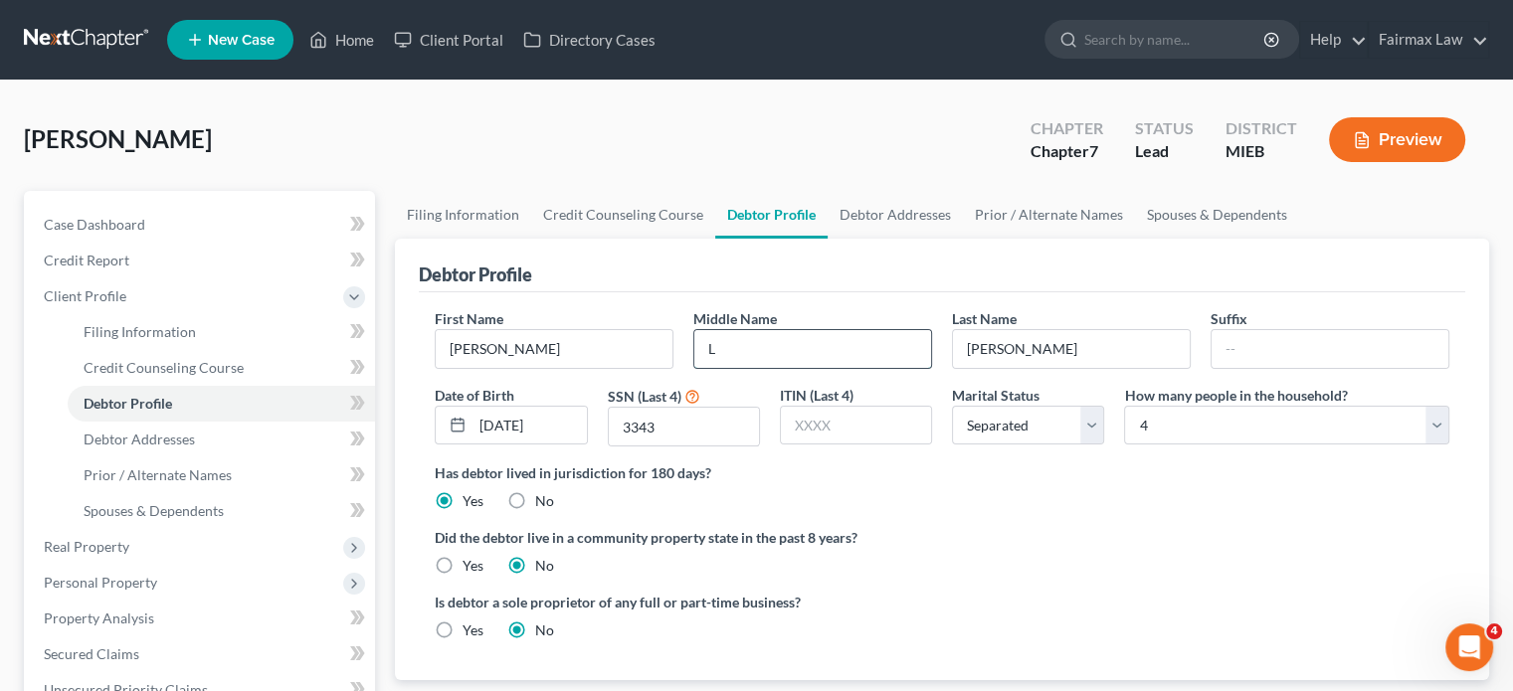
click at [756, 368] on input "L" at bounding box center [812, 349] width 237 height 38
click at [191, 340] on span "Filing Information" at bounding box center [140, 331] width 112 height 17
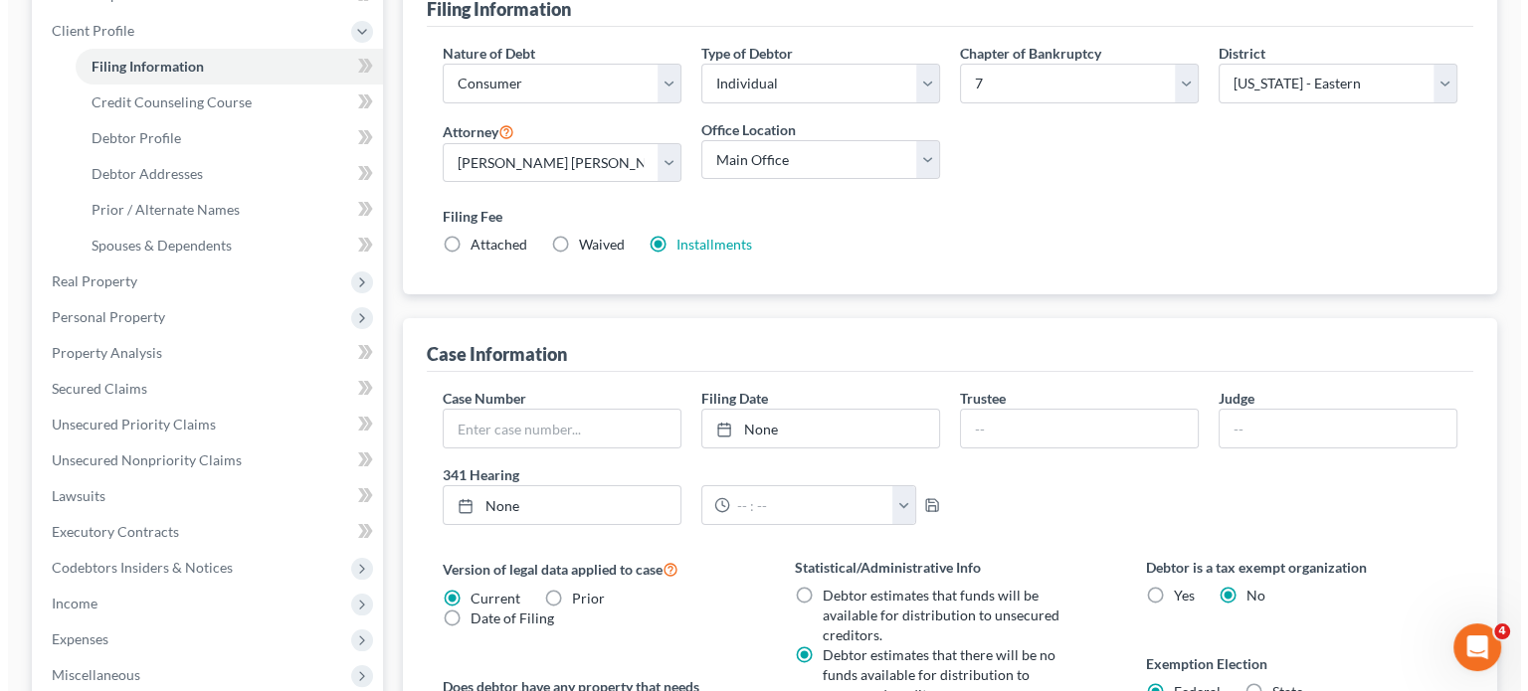
scroll to position [275, 0]
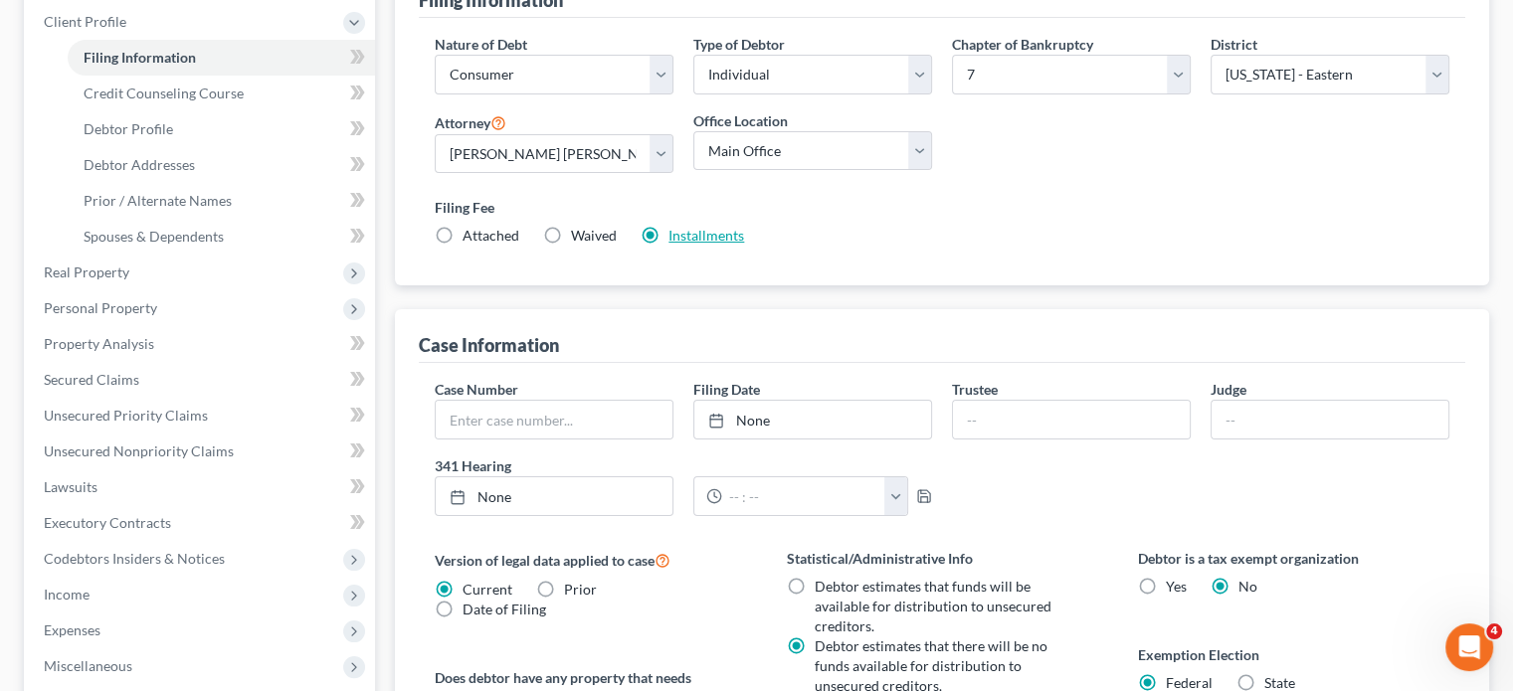
click at [744, 244] on link "Installments" at bounding box center [707, 235] width 76 height 17
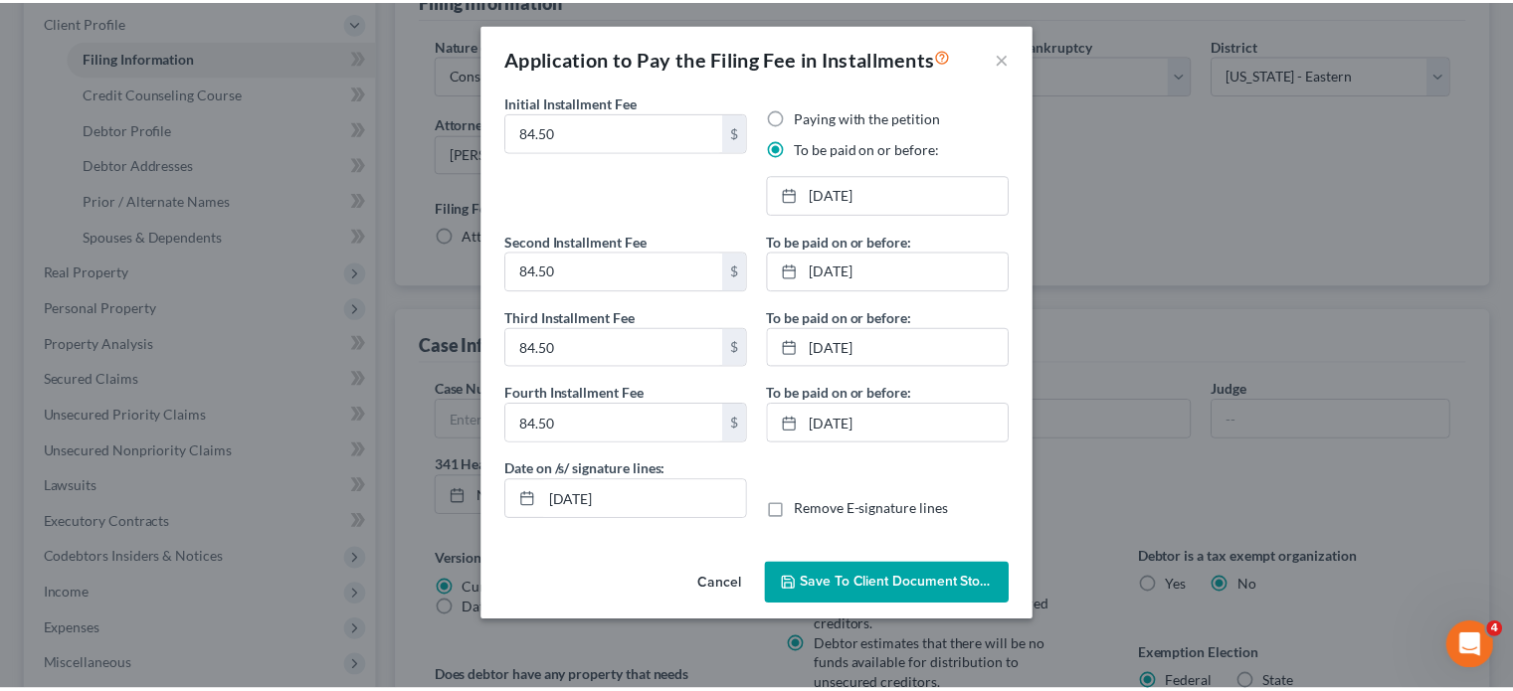
scroll to position [107, 0]
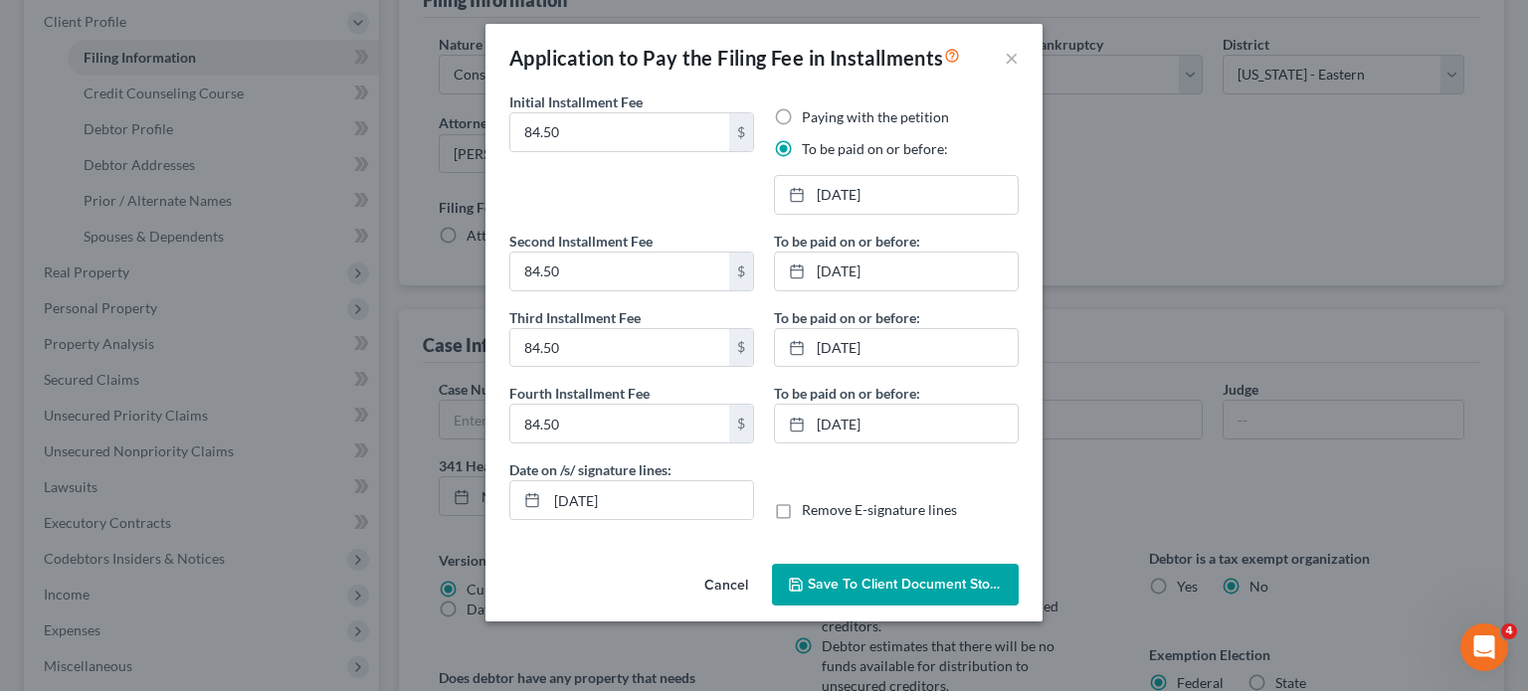
click at [788, 593] on span "Save to Client Document Storage" at bounding box center [903, 584] width 231 height 17
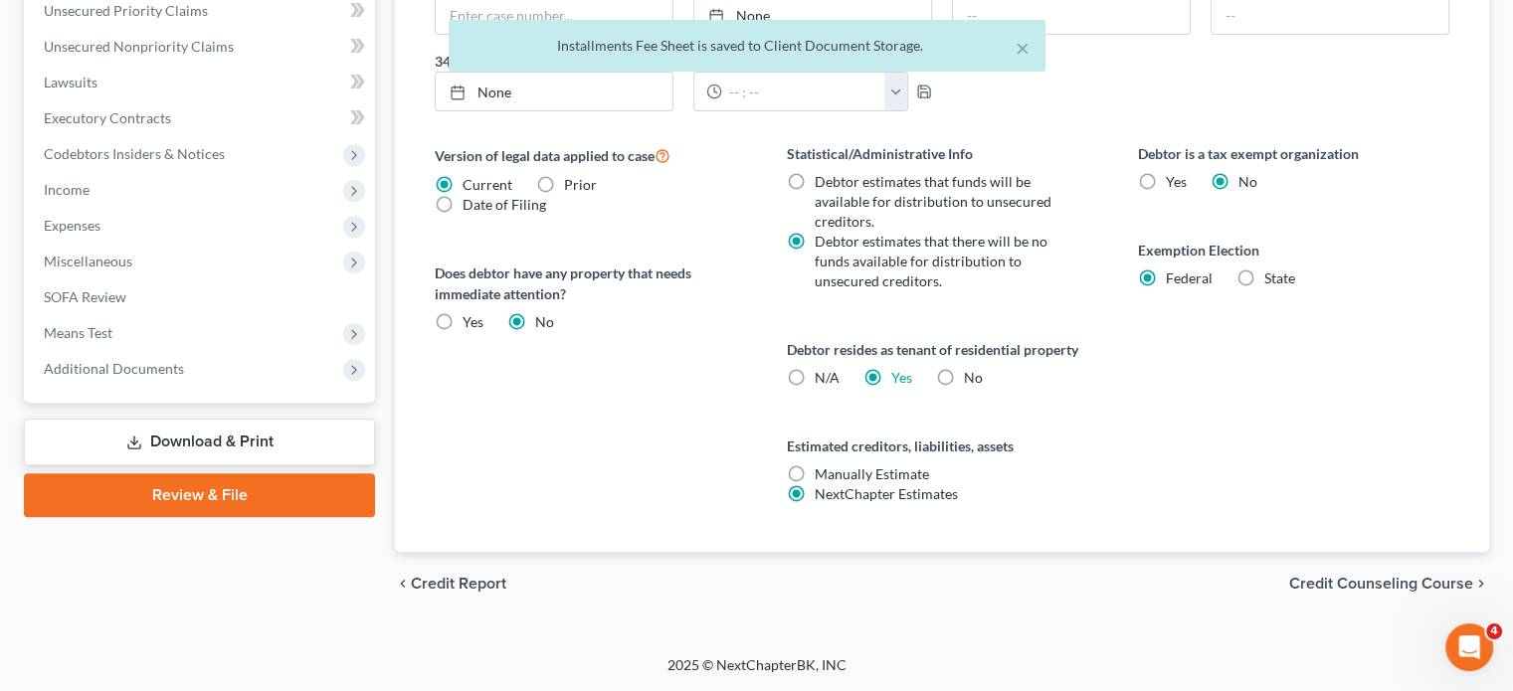
scroll to position [926, 0]
click at [264, 372] on span "Additional Documents" at bounding box center [201, 369] width 347 height 36
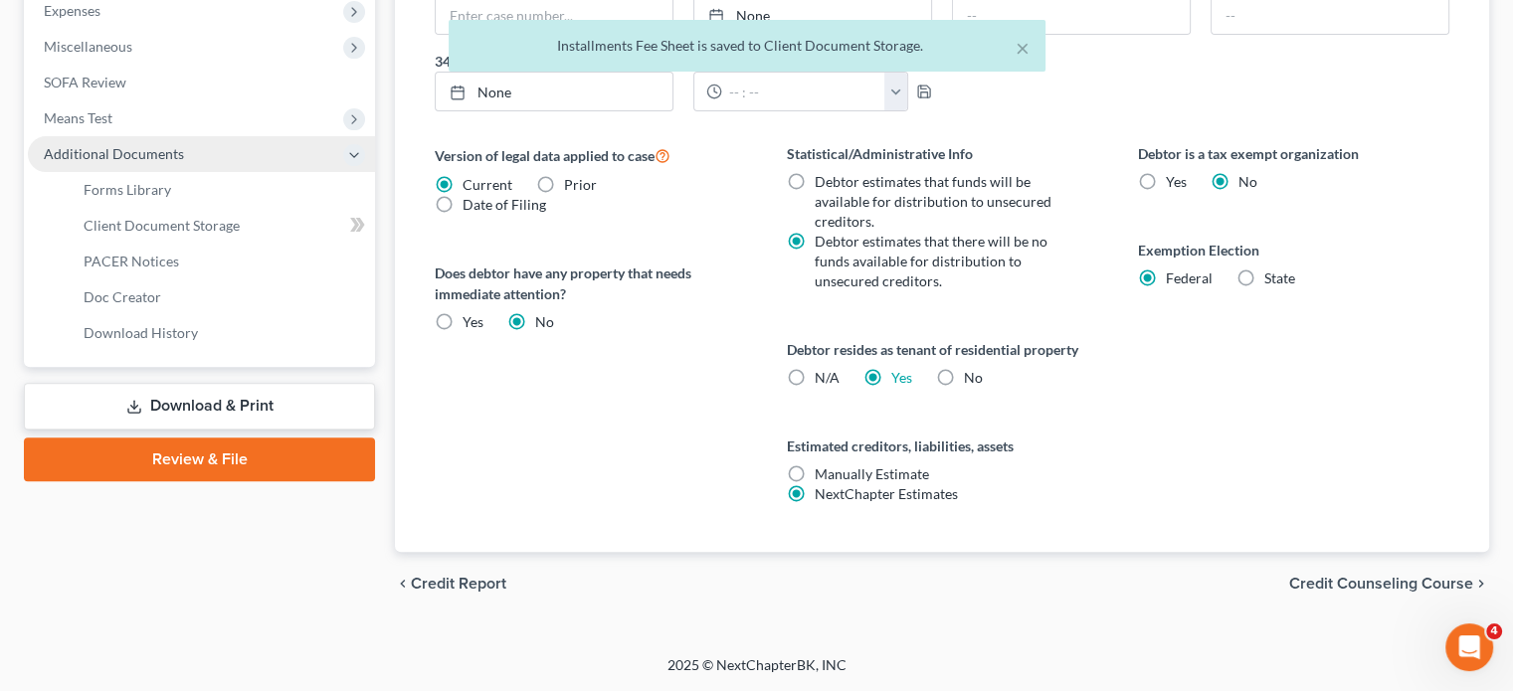
scroll to position [658, 0]
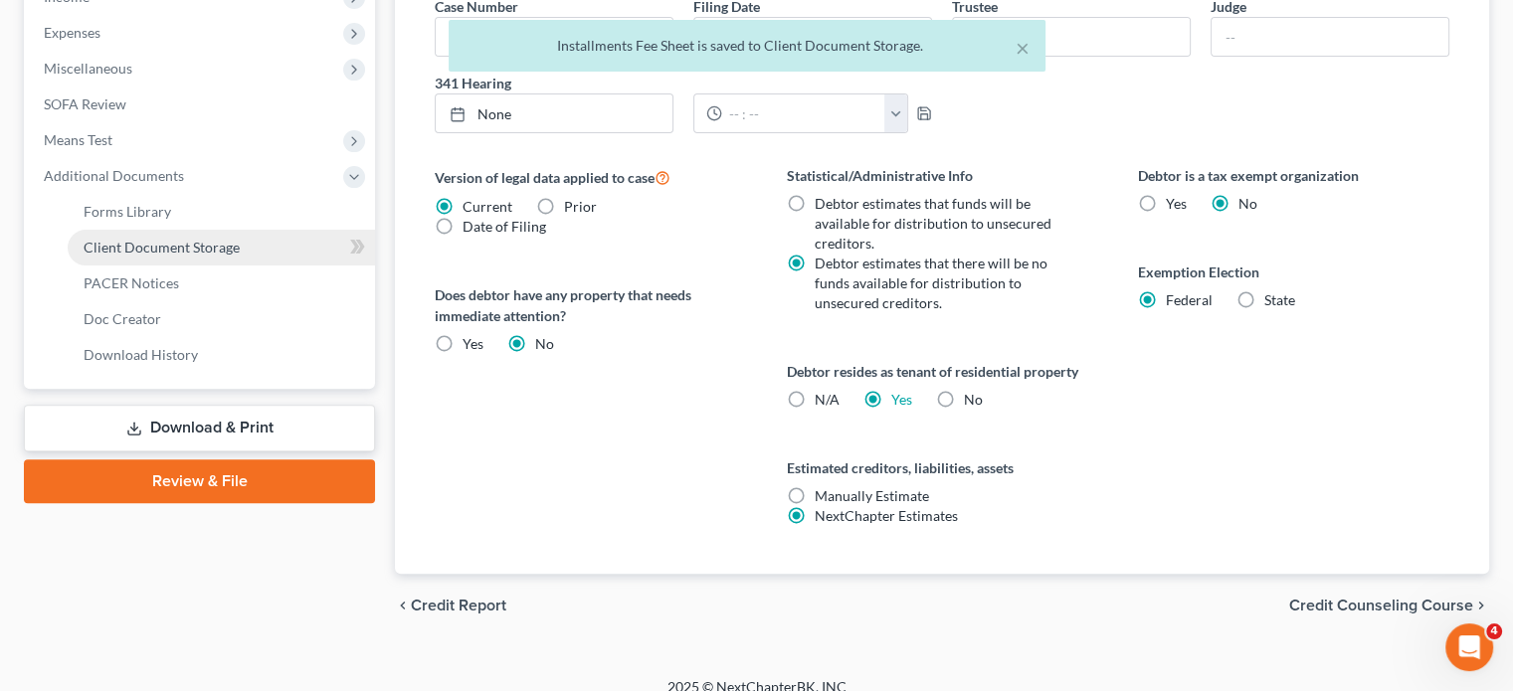
click at [295, 266] on link "Client Document Storage" at bounding box center [221, 248] width 307 height 36
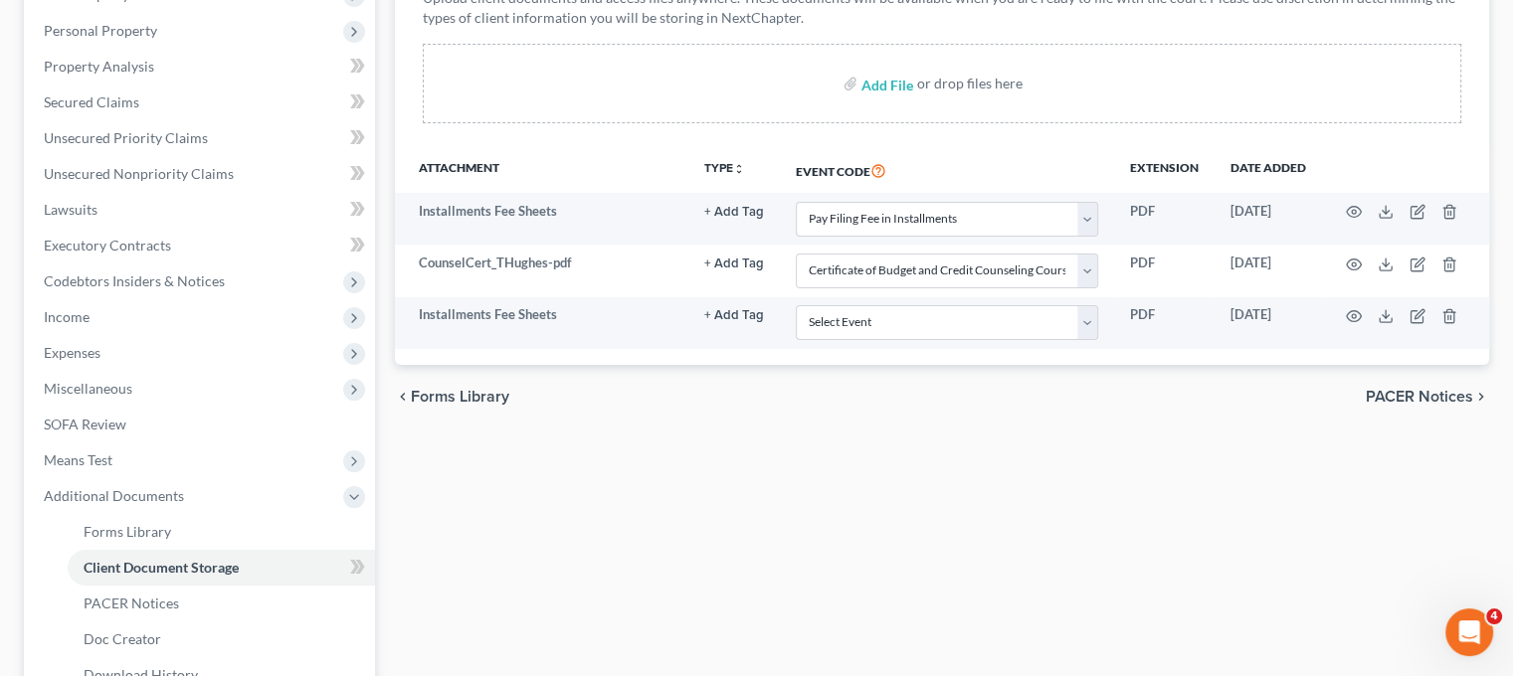
scroll to position [340, 0]
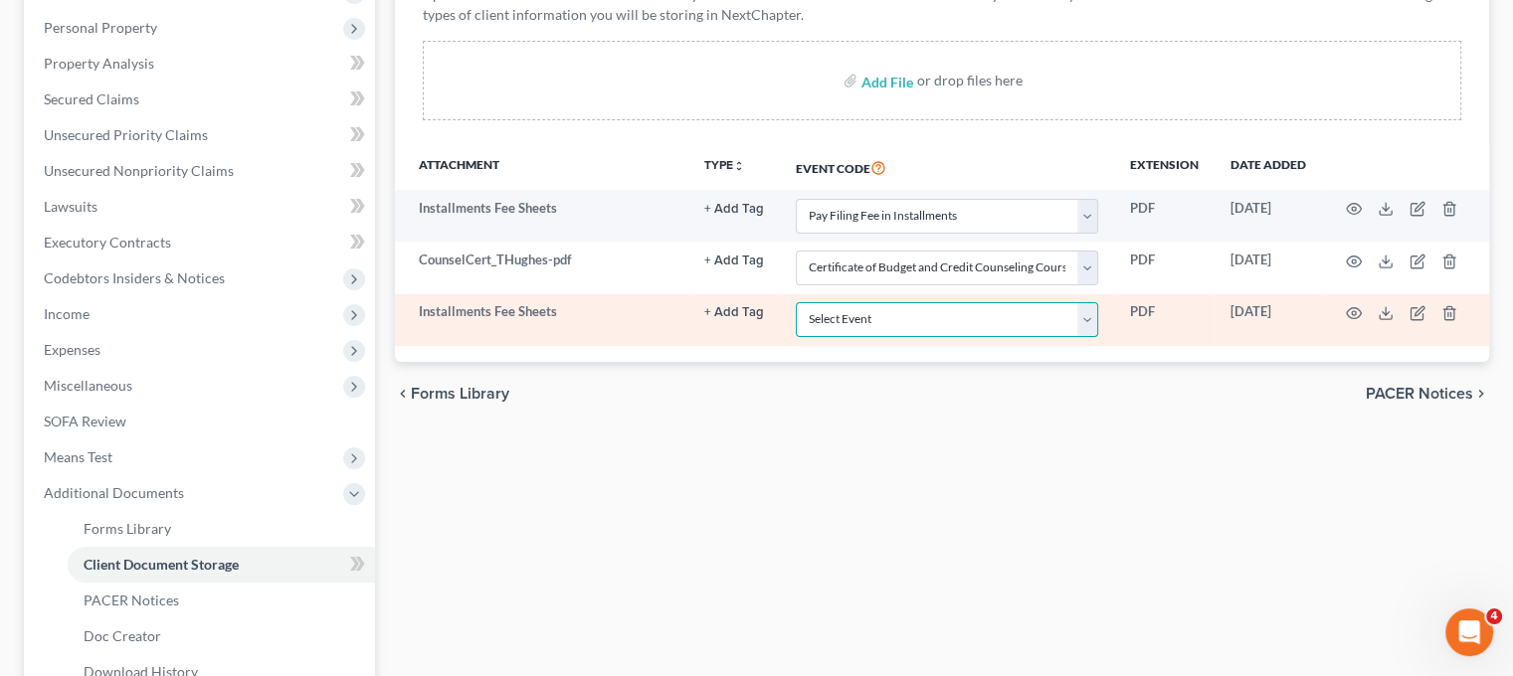
click at [817, 337] on select "Select Event 20 Largest Unsecured Creditors Amended Chapter 11 Plan Amended Cha…" at bounding box center [947, 319] width 302 height 35
click at [796, 337] on select "Select Event 20 Largest Unsecured Creditors Amended Chapter 11 Plan Amended Cha…" at bounding box center [947, 319] width 302 height 35
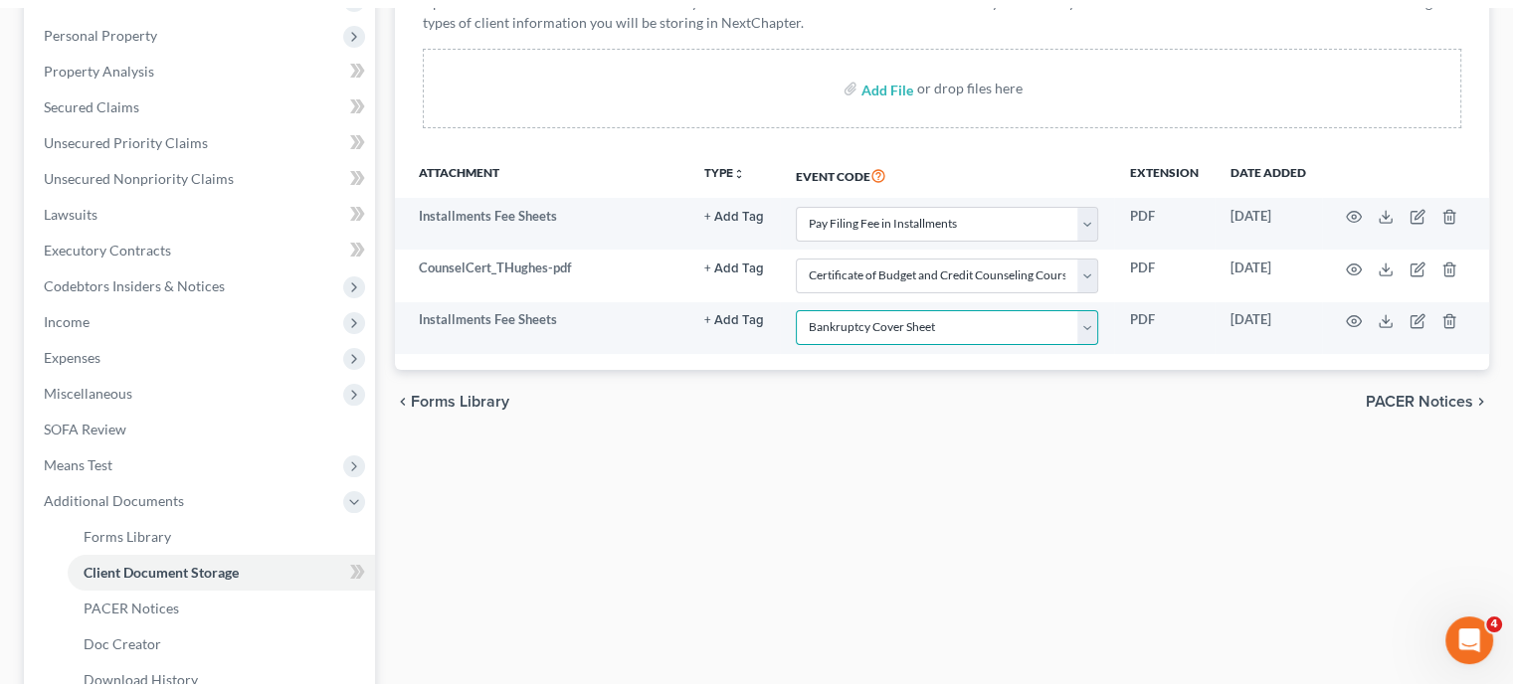
scroll to position [0, 0]
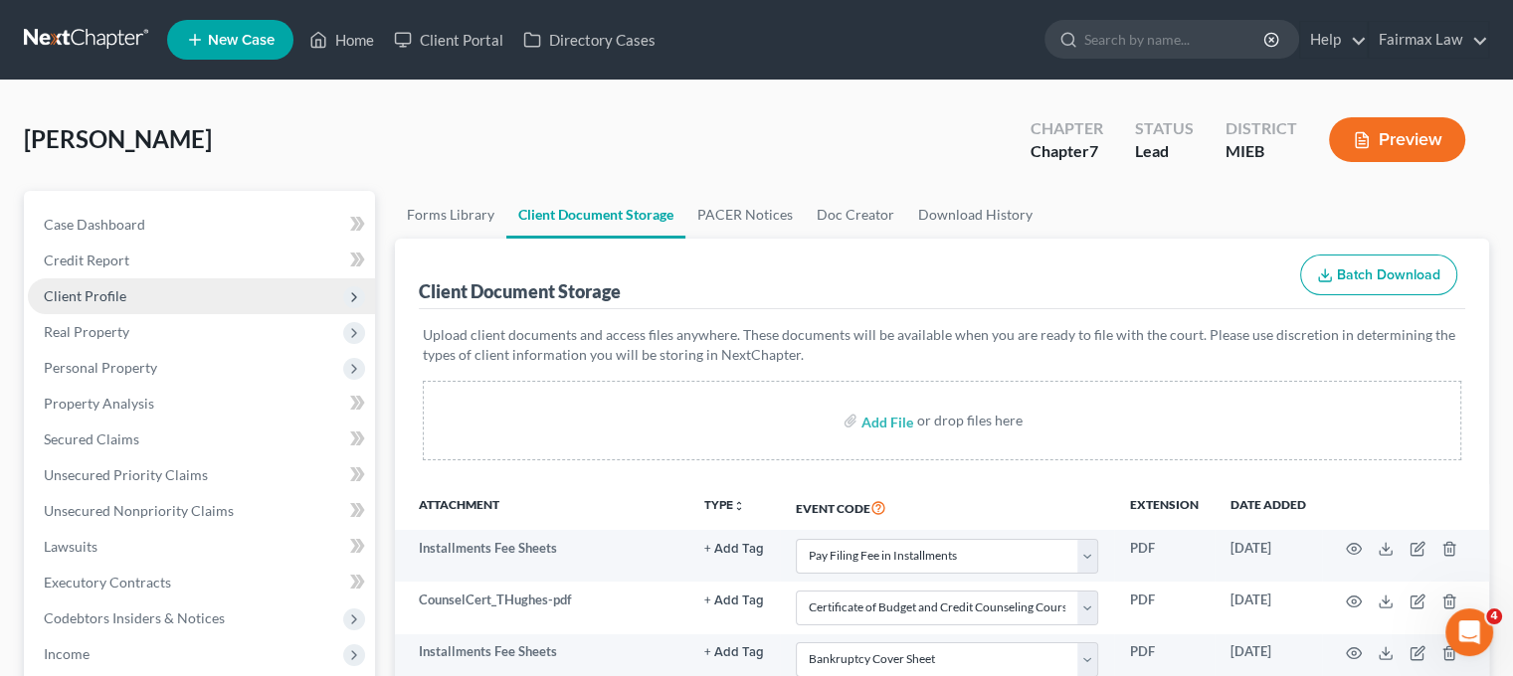
click at [214, 314] on span "Client Profile" at bounding box center [201, 297] width 347 height 36
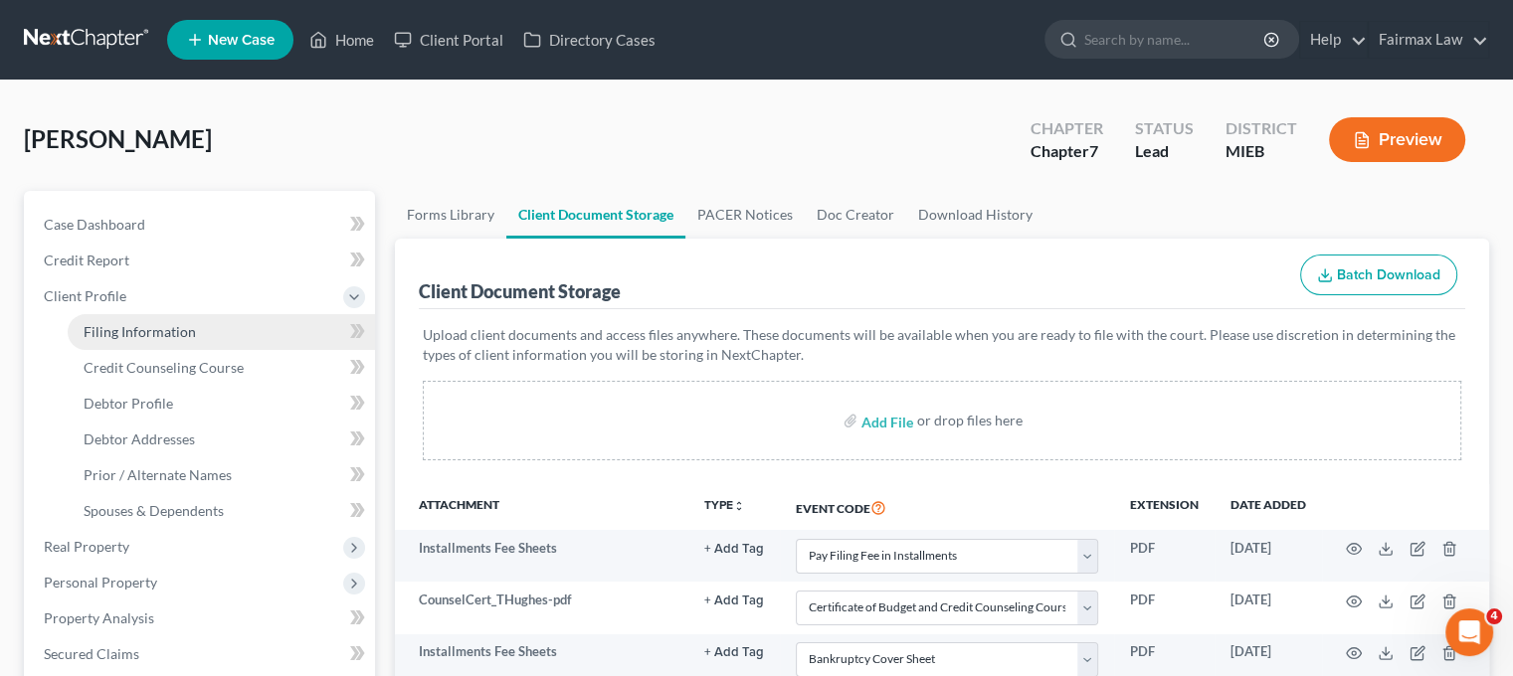
click at [196, 340] on span "Filing Information" at bounding box center [140, 331] width 112 height 17
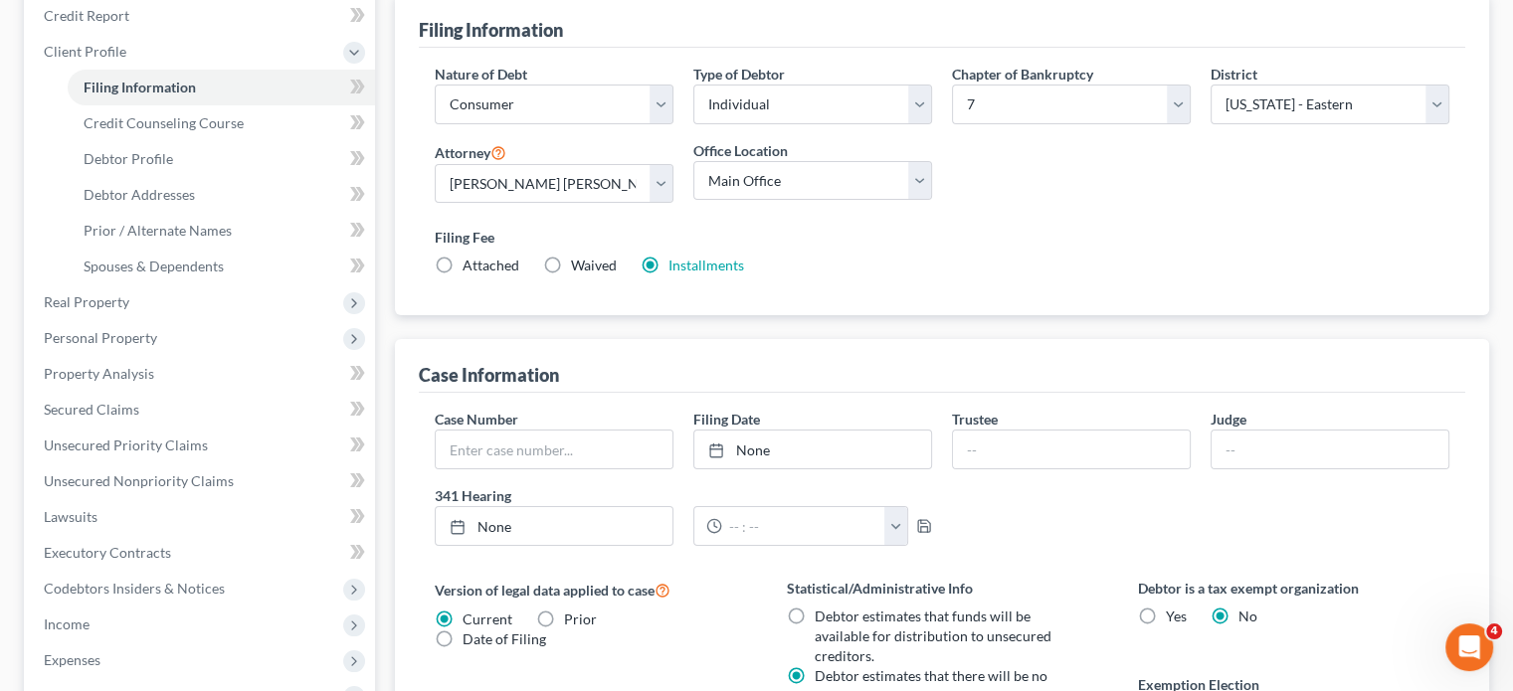
scroll to position [253, 0]
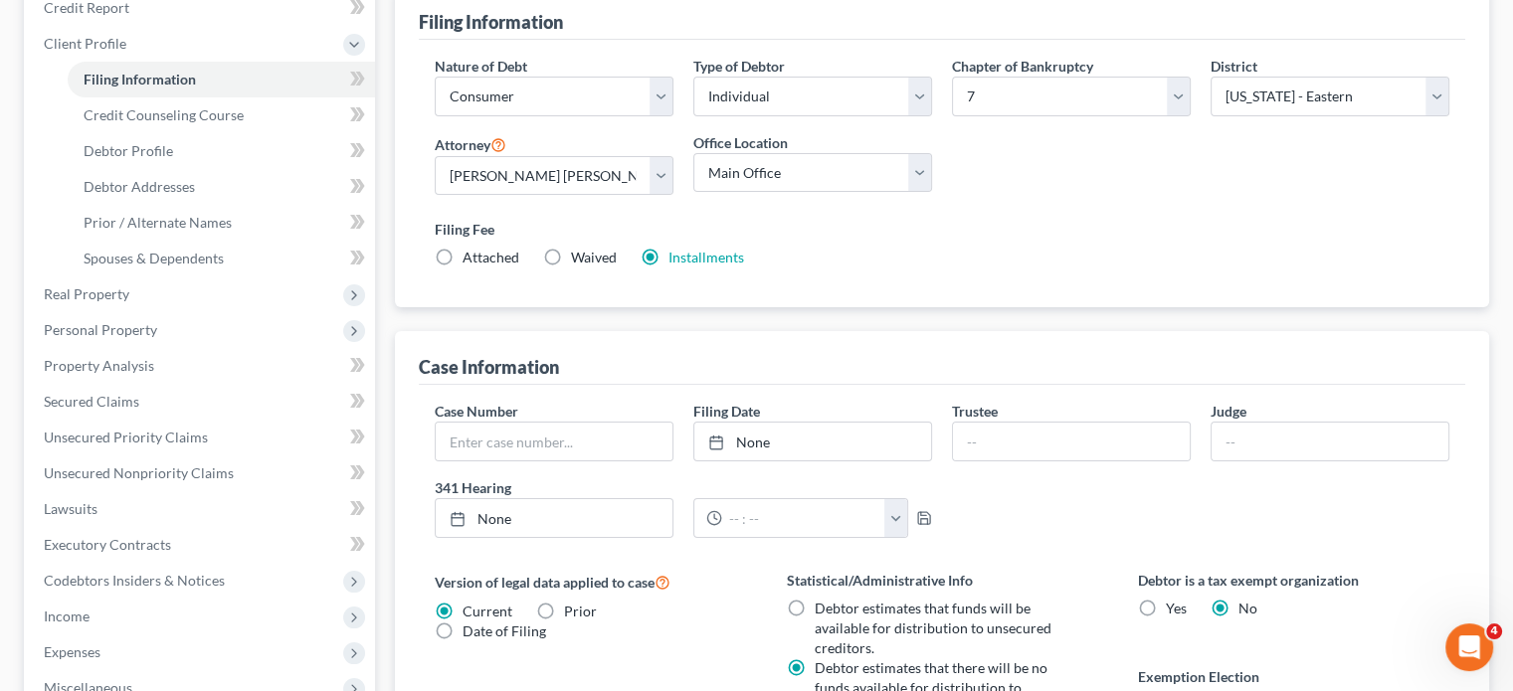
click at [1170, 268] on div "Filing Fee Attached Waived Waived Installments Installments" at bounding box center [942, 243] width 1015 height 49
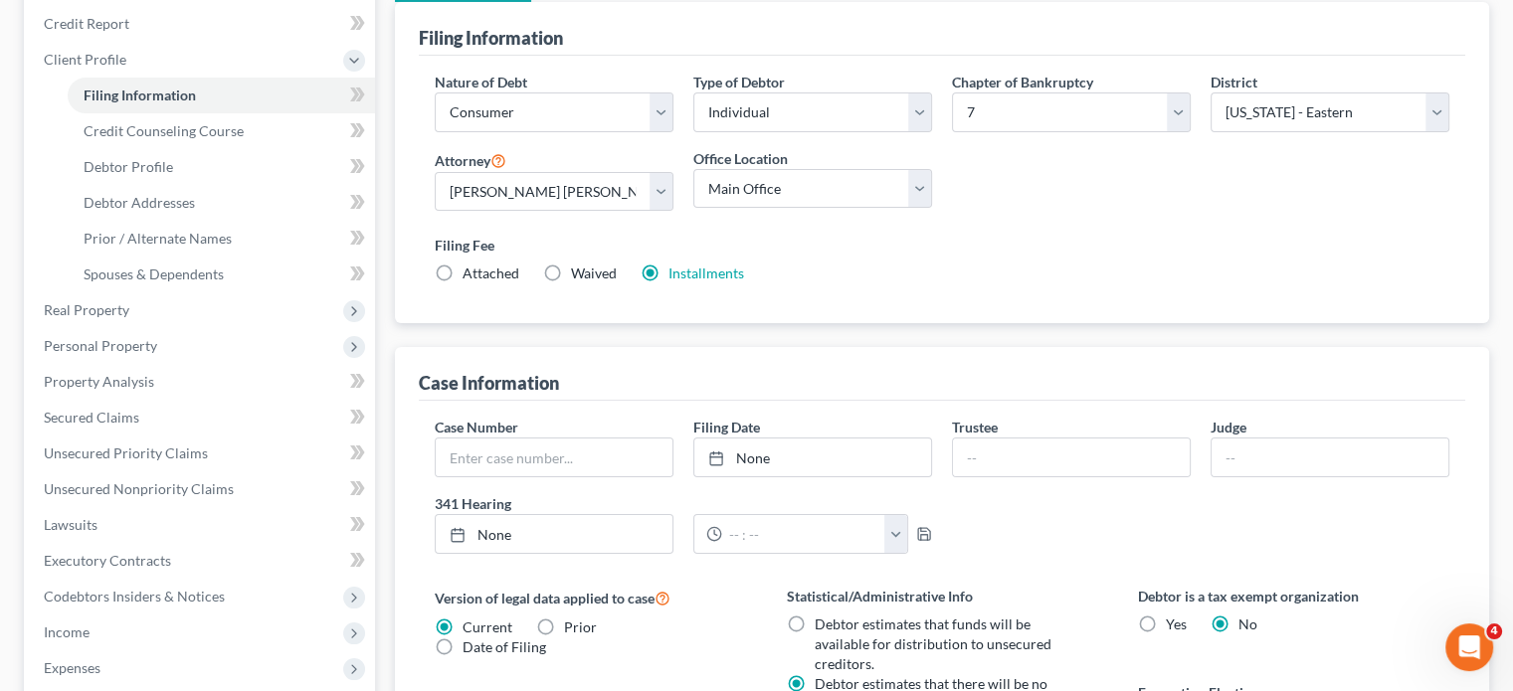
scroll to position [245, 0]
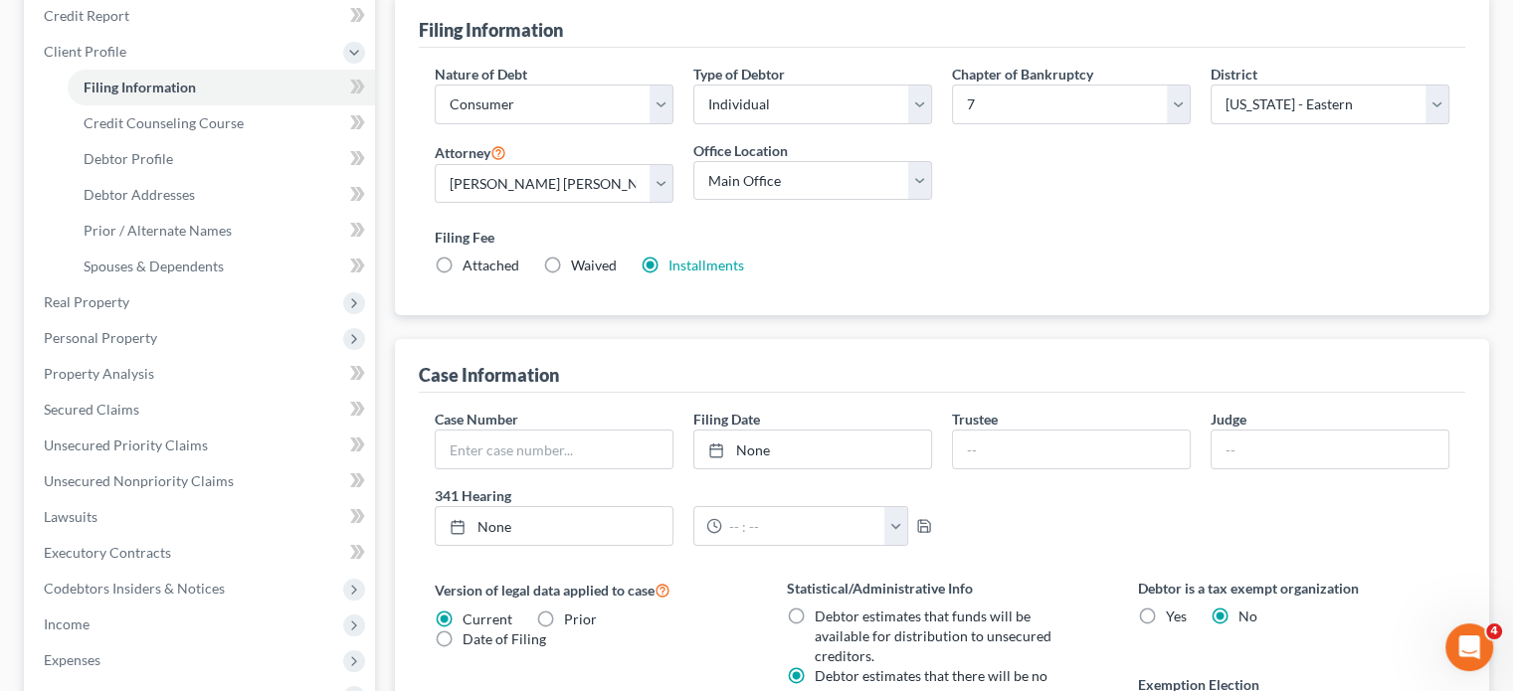
click at [402, 150] on div "Filing Information Nature of Debt Select Business Consumer Other Nature of Busi…" at bounding box center [942, 155] width 1094 height 322
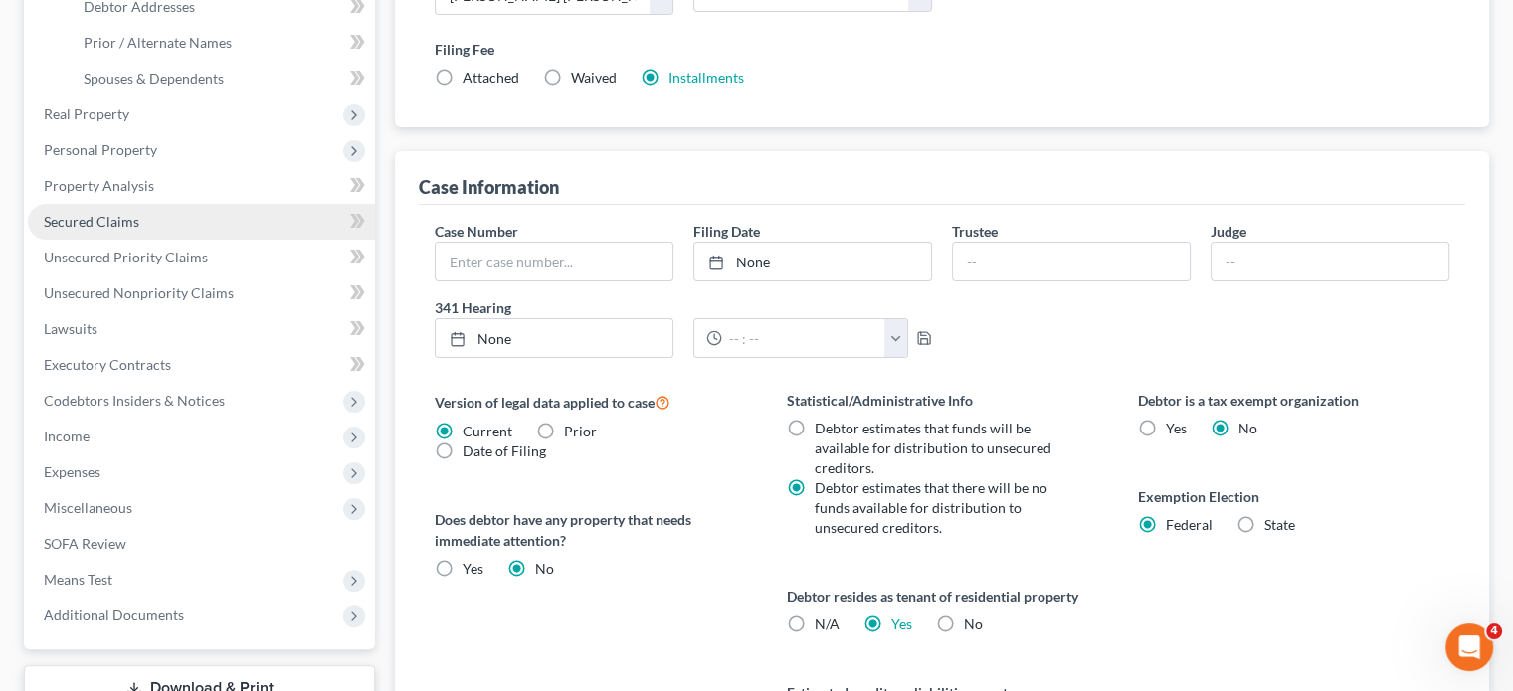
scroll to position [434, 0]
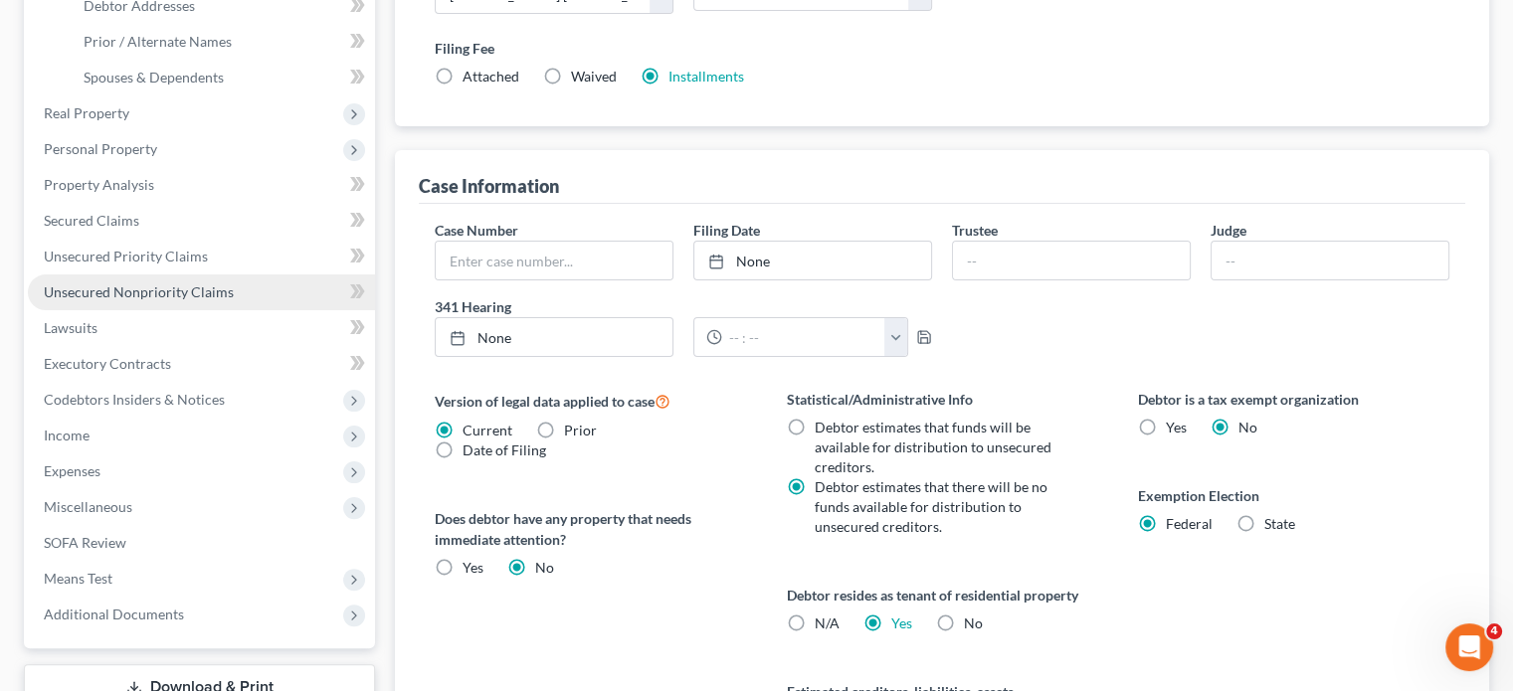
click at [222, 300] on span "Unsecured Nonpriority Claims" at bounding box center [139, 292] width 190 height 17
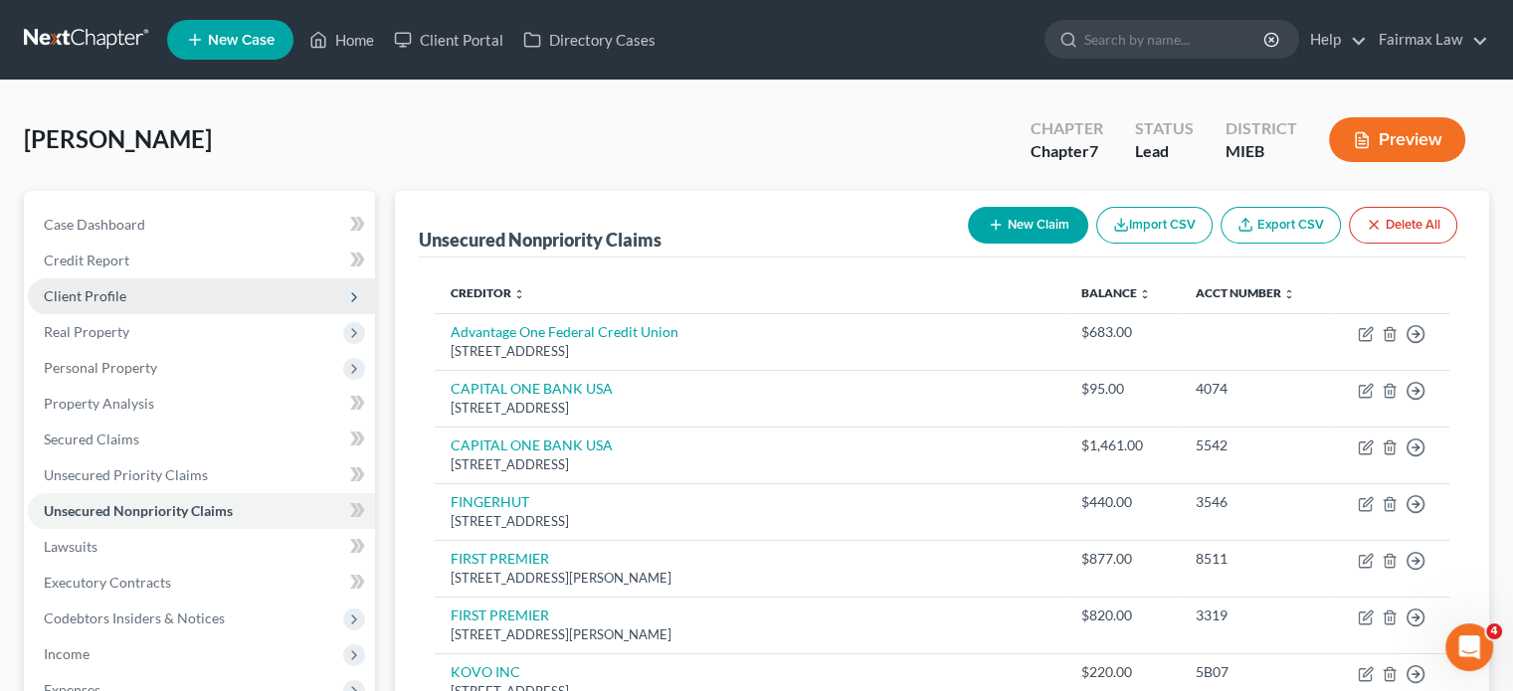
click at [126, 304] on span "Client Profile" at bounding box center [85, 296] width 83 height 17
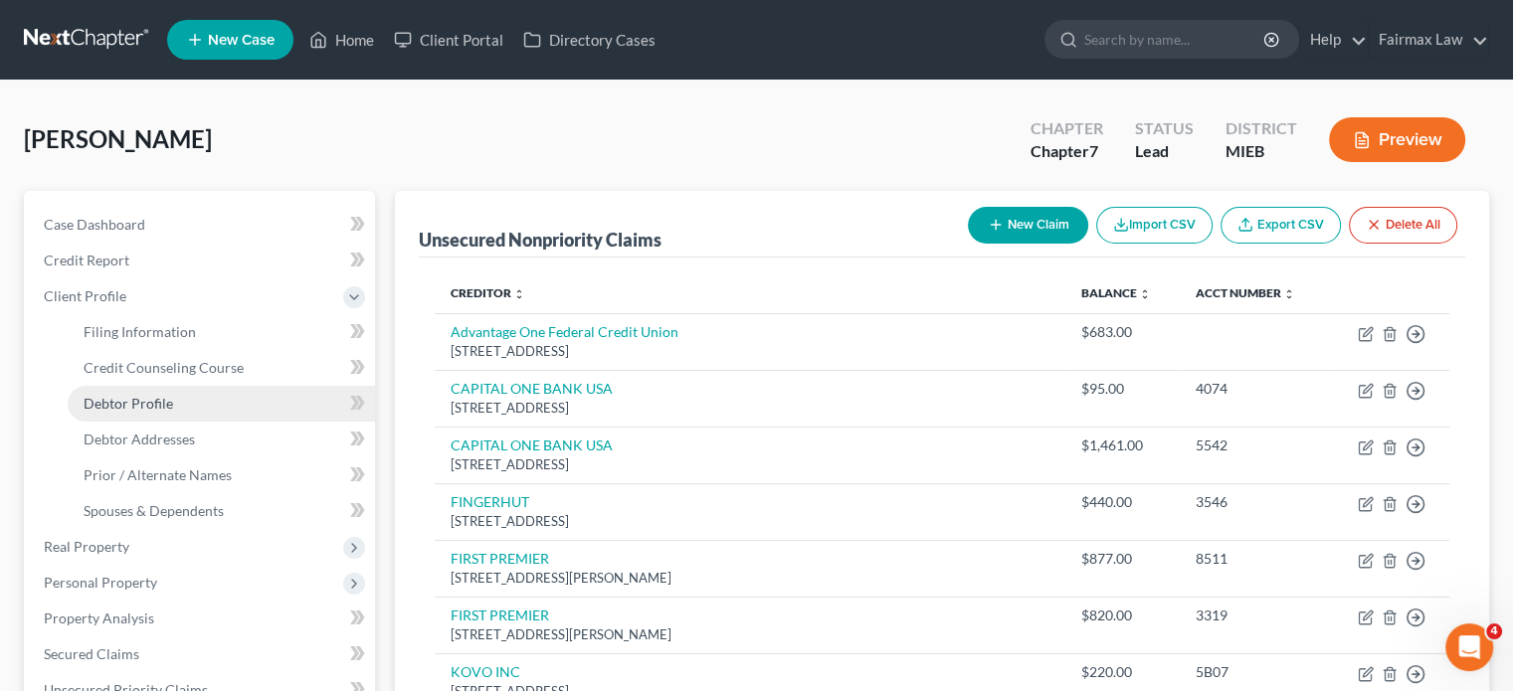
click at [151, 412] on span "Debtor Profile" at bounding box center [129, 403] width 90 height 17
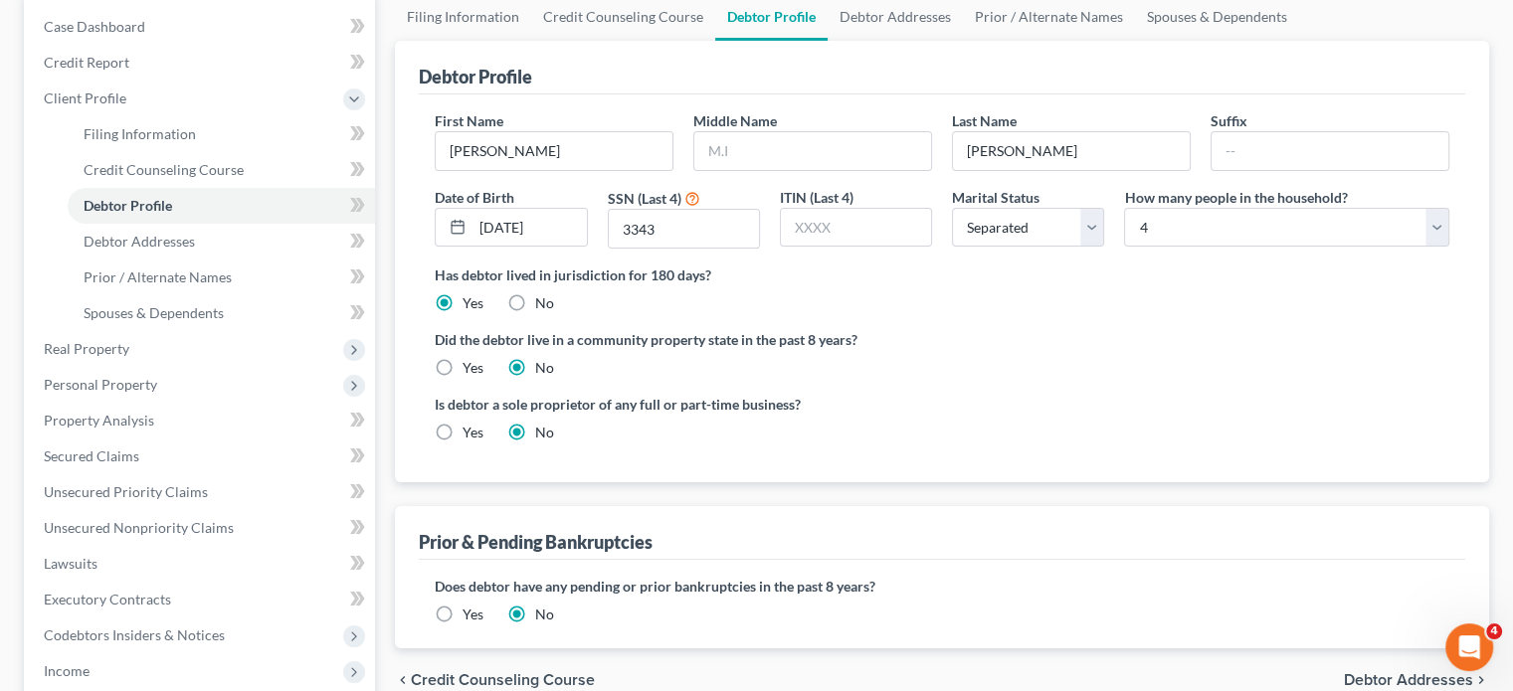
scroll to position [197, 0]
click at [219, 322] on span "Spouses & Dependents" at bounding box center [154, 313] width 140 height 17
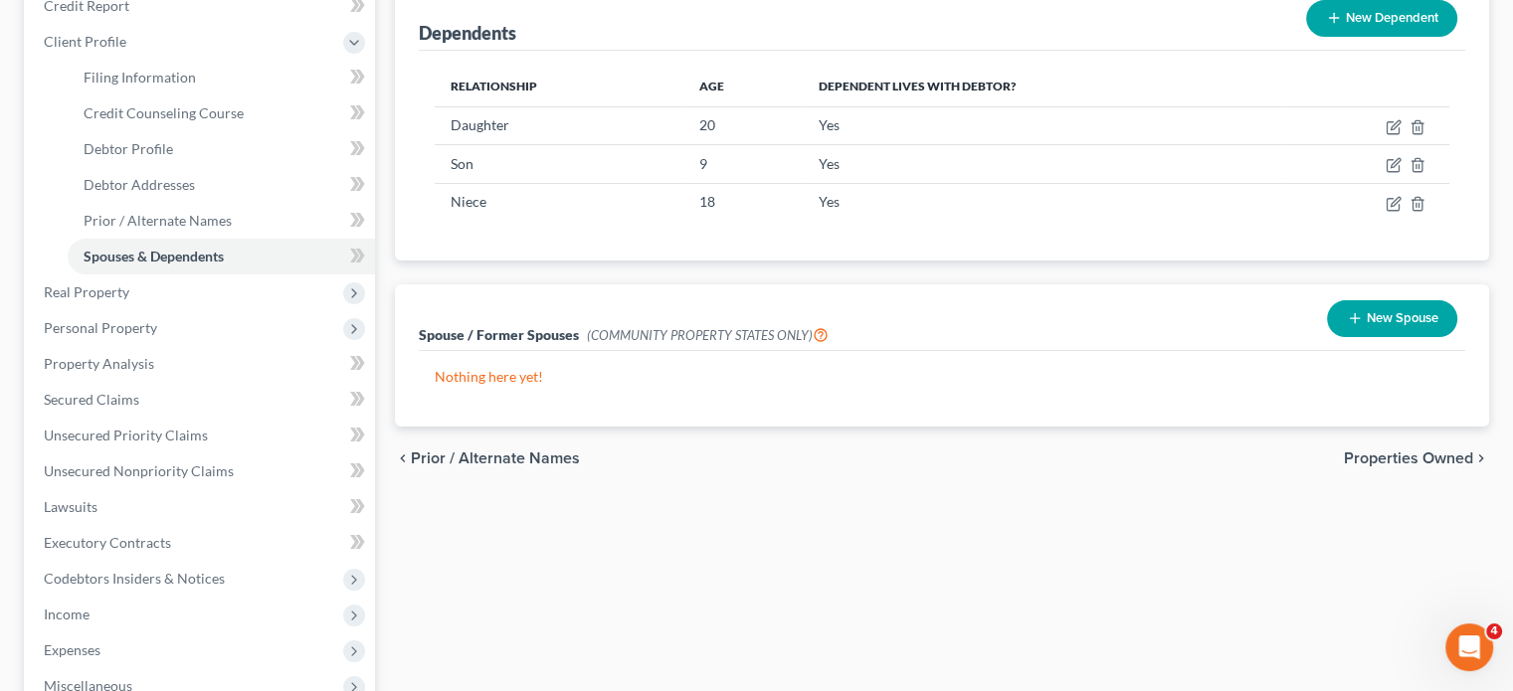
scroll to position [259, 0]
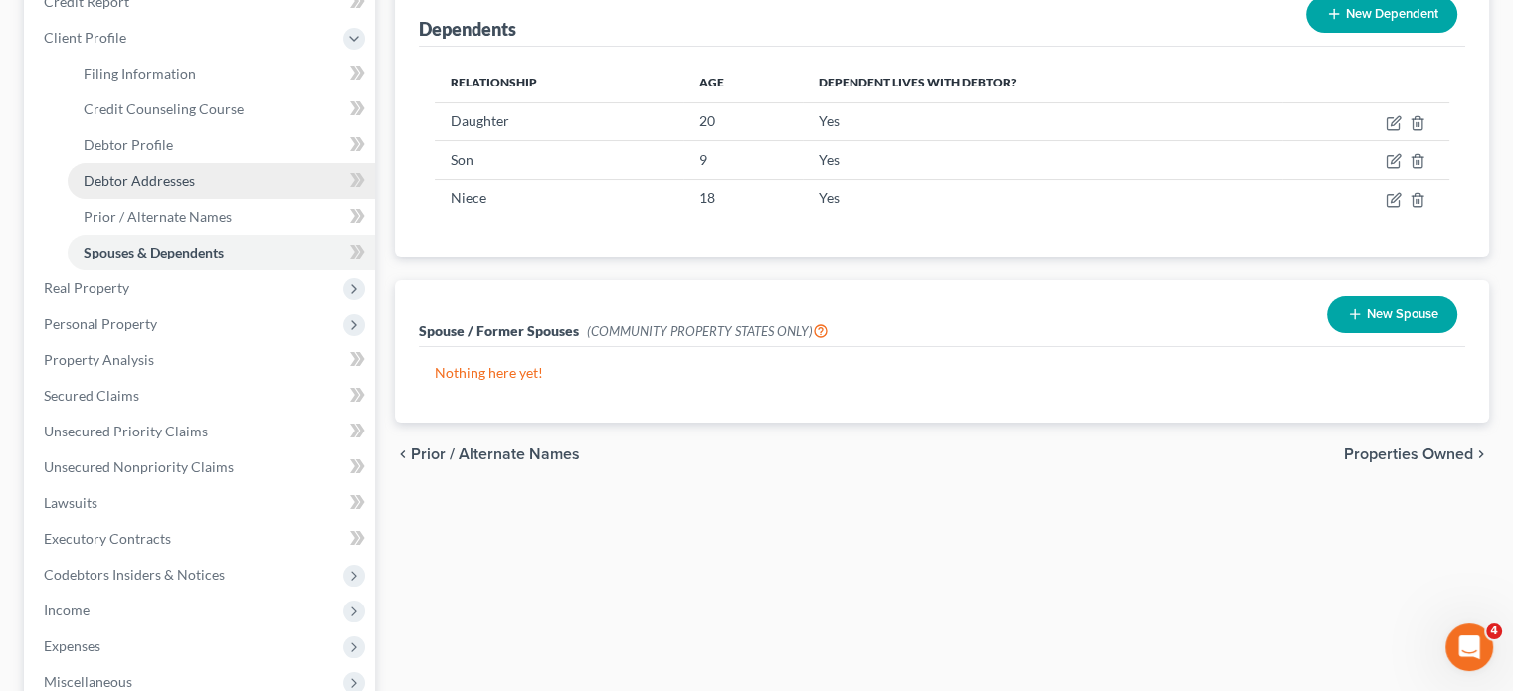
click at [211, 199] on link "Debtor Addresses" at bounding box center [221, 181] width 307 height 36
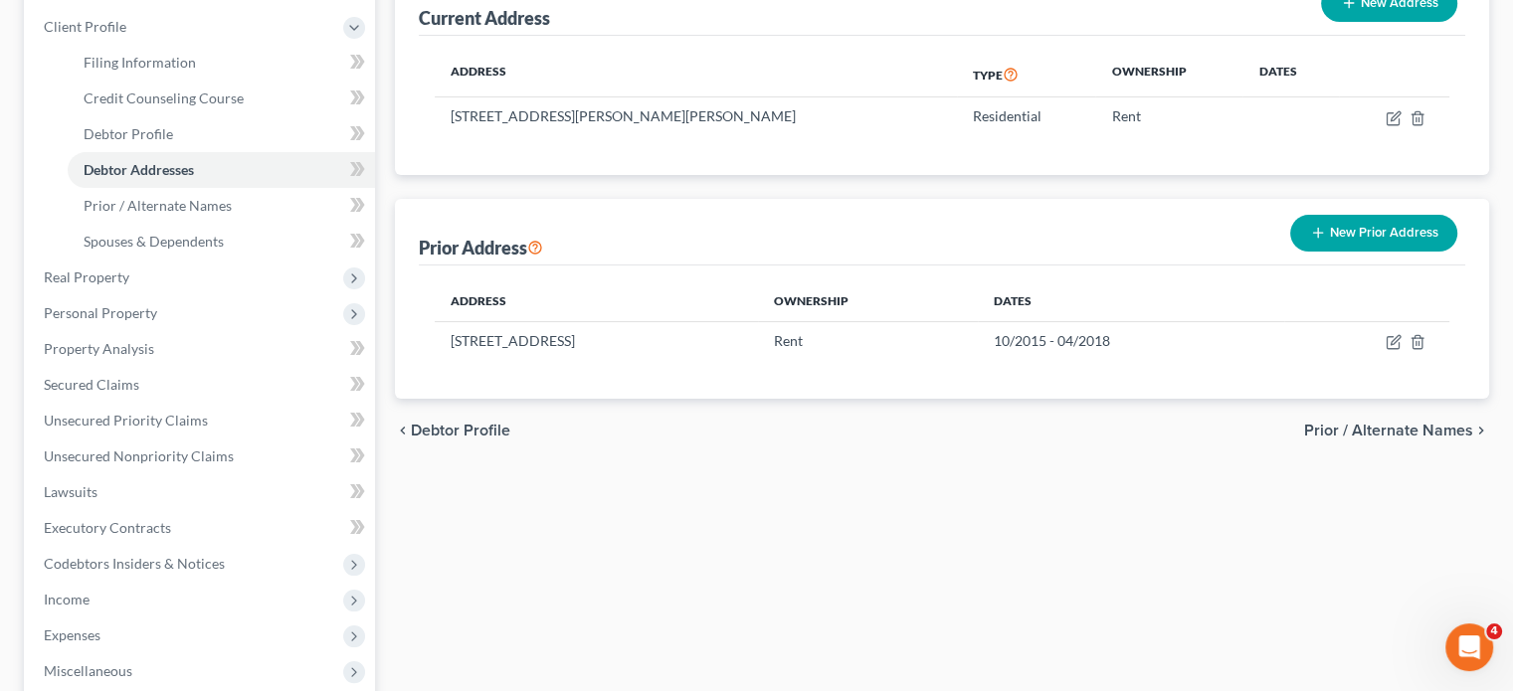
scroll to position [271, 0]
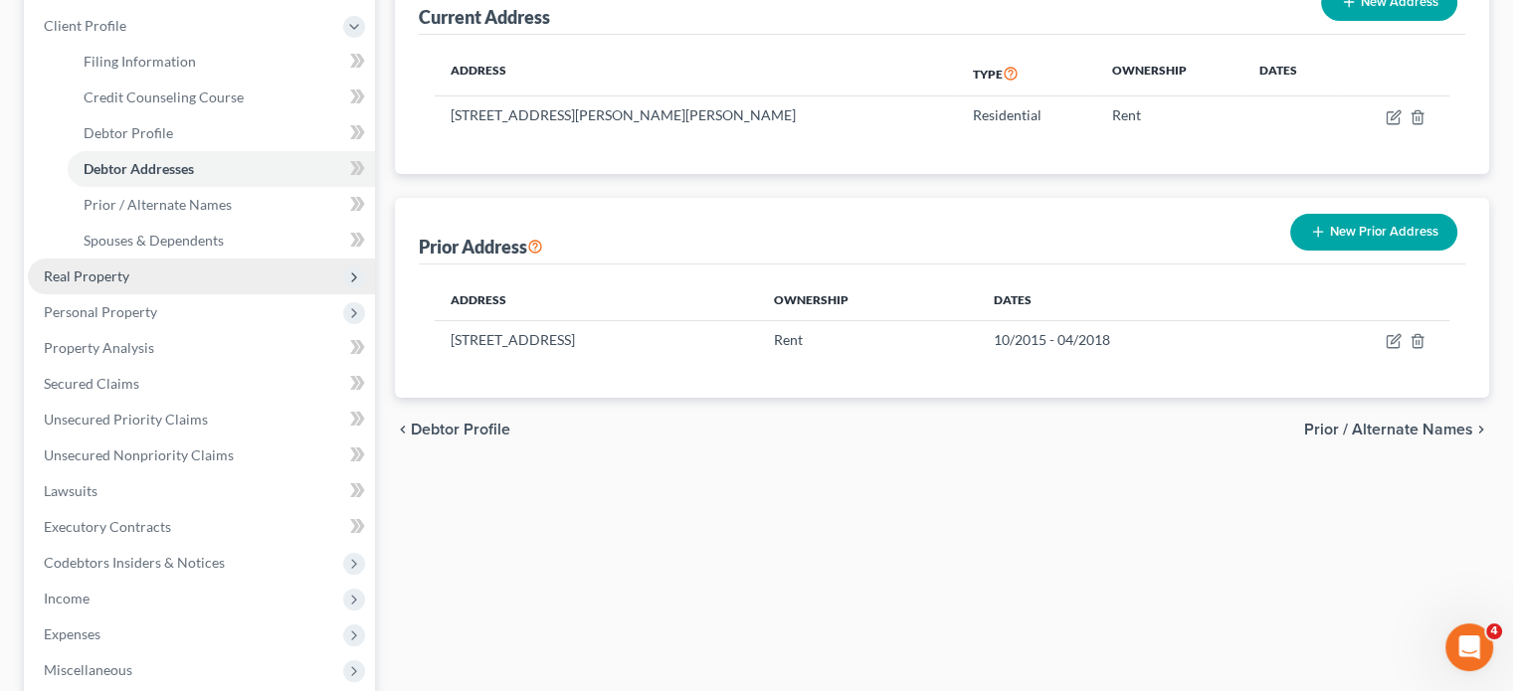
click at [166, 294] on span "Real Property" at bounding box center [201, 277] width 347 height 36
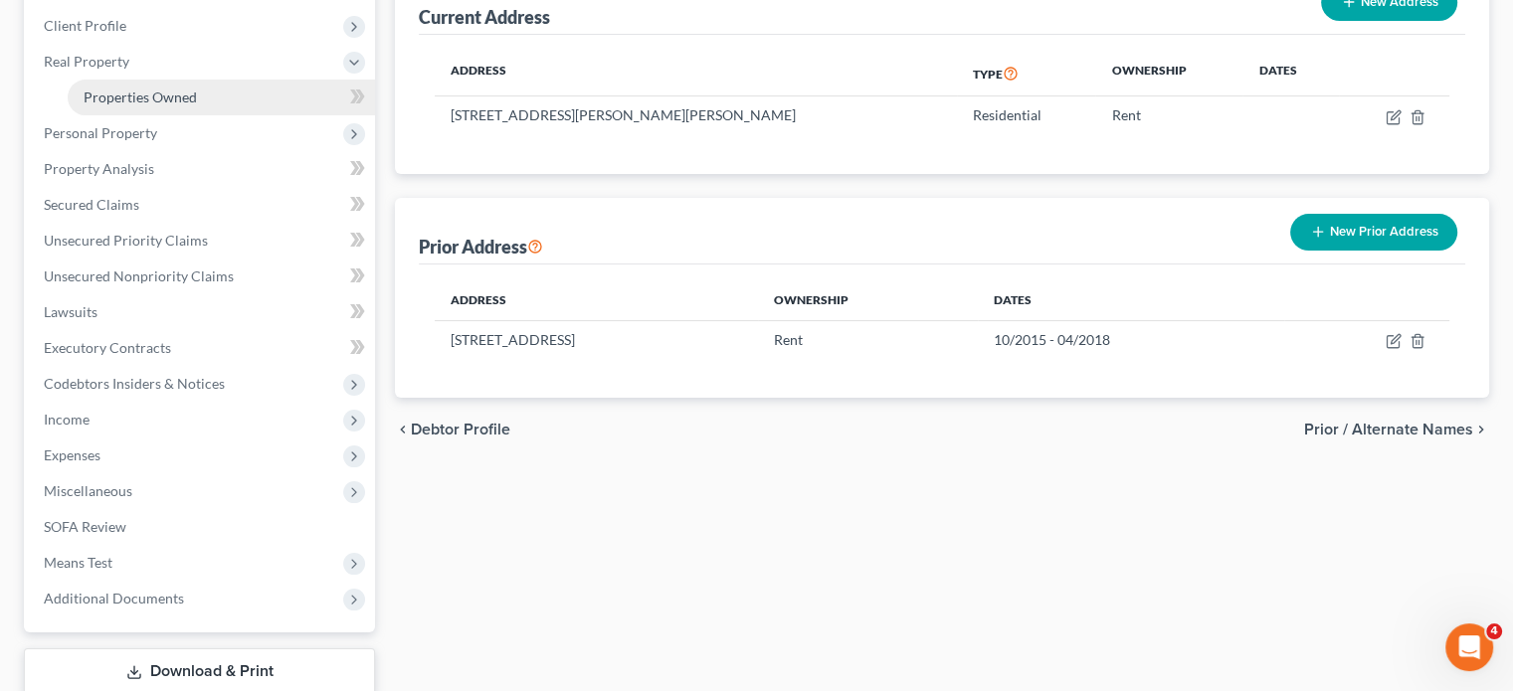
click at [186, 105] on span "Properties Owned" at bounding box center [140, 97] width 113 height 17
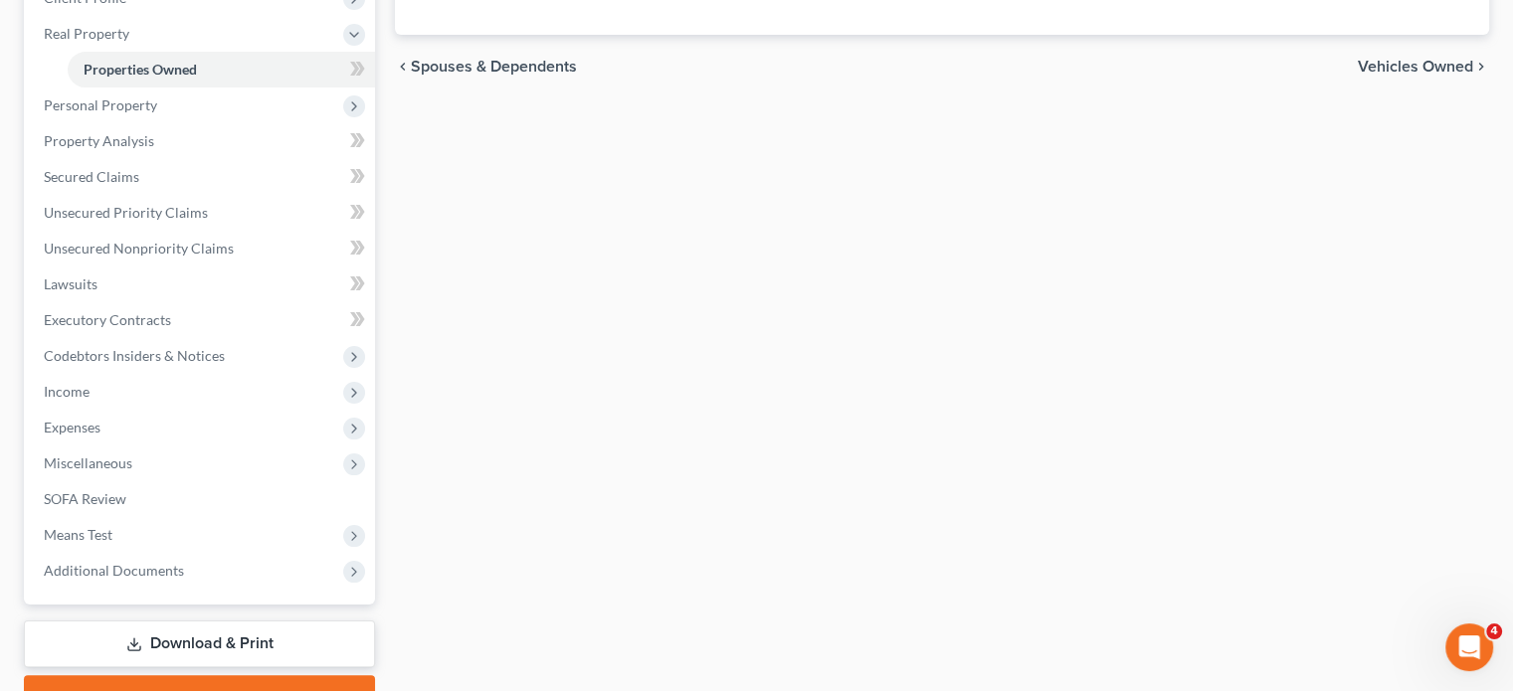
scroll to position [302, 0]
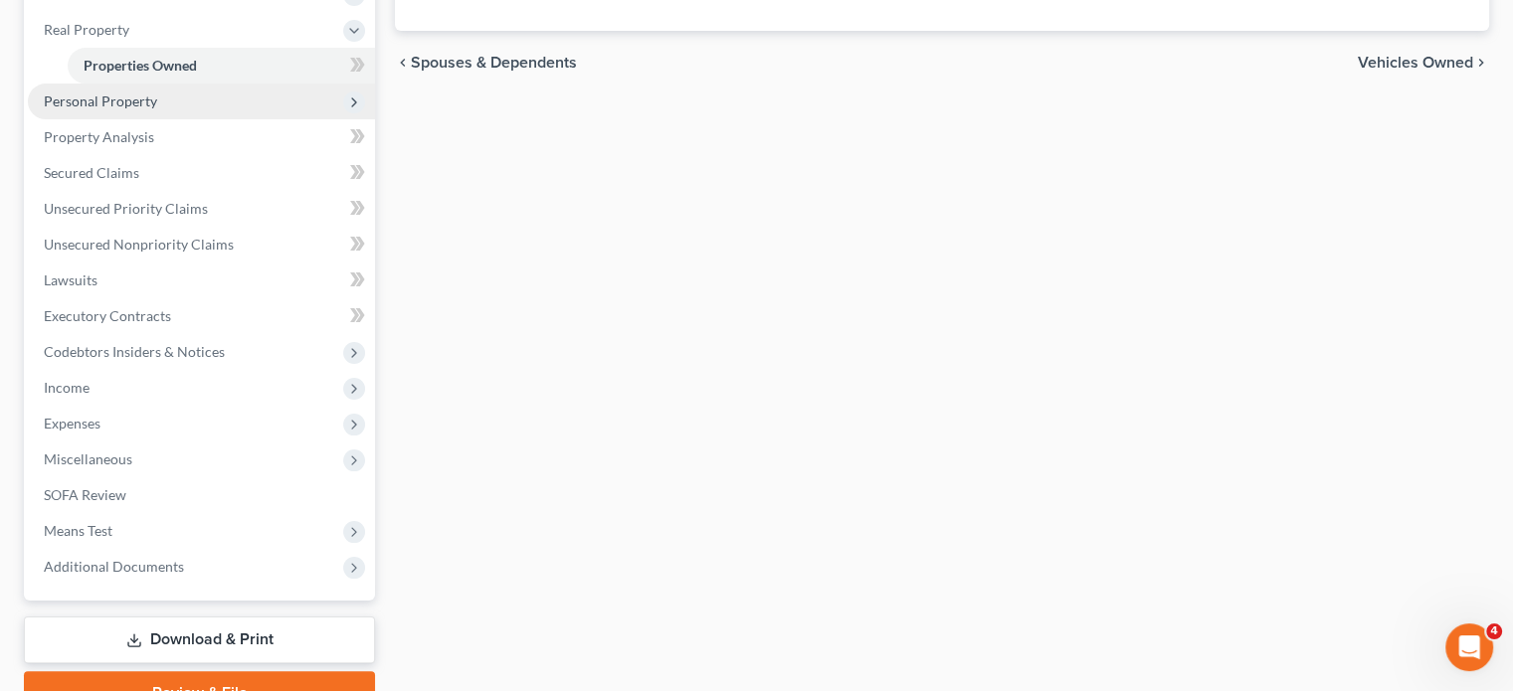
click at [199, 119] on span "Personal Property" at bounding box center [201, 102] width 347 height 36
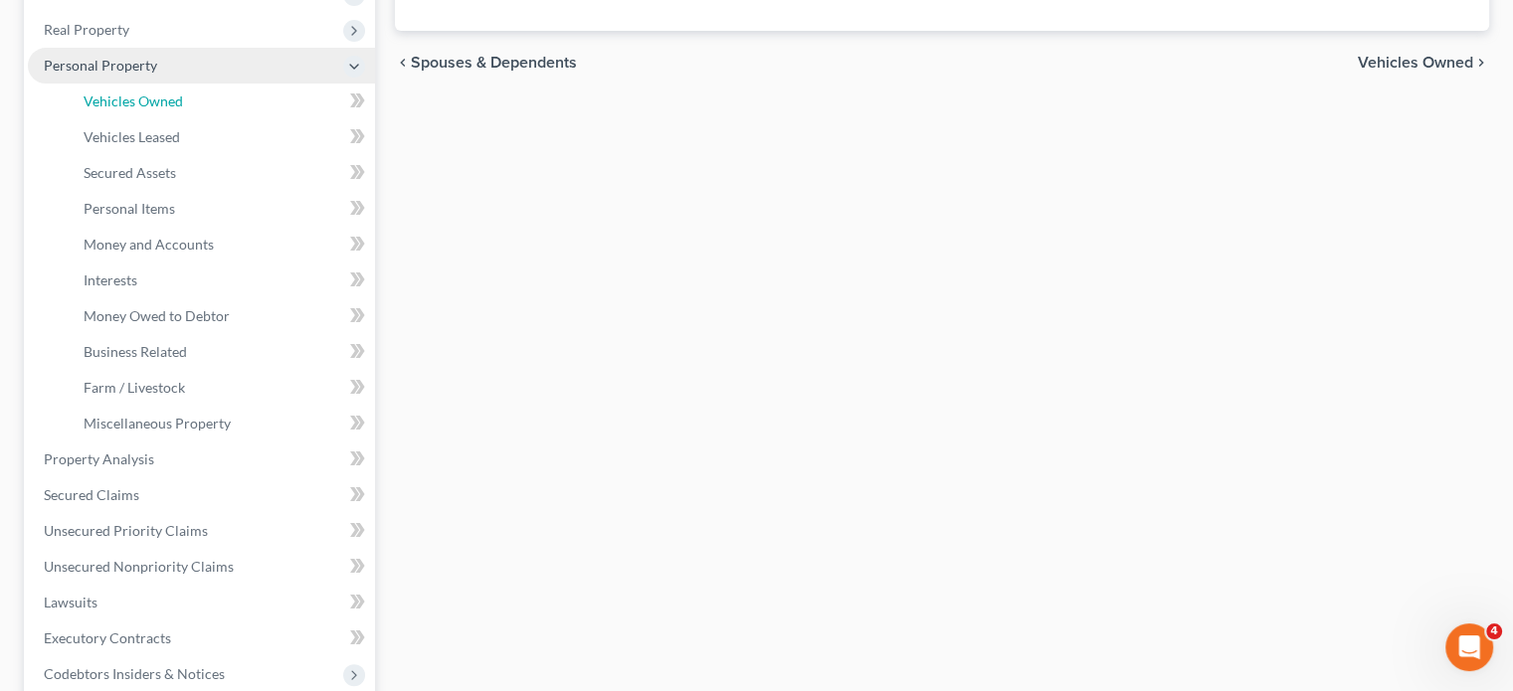
click at [183, 109] on span "Vehicles Owned" at bounding box center [133, 101] width 99 height 17
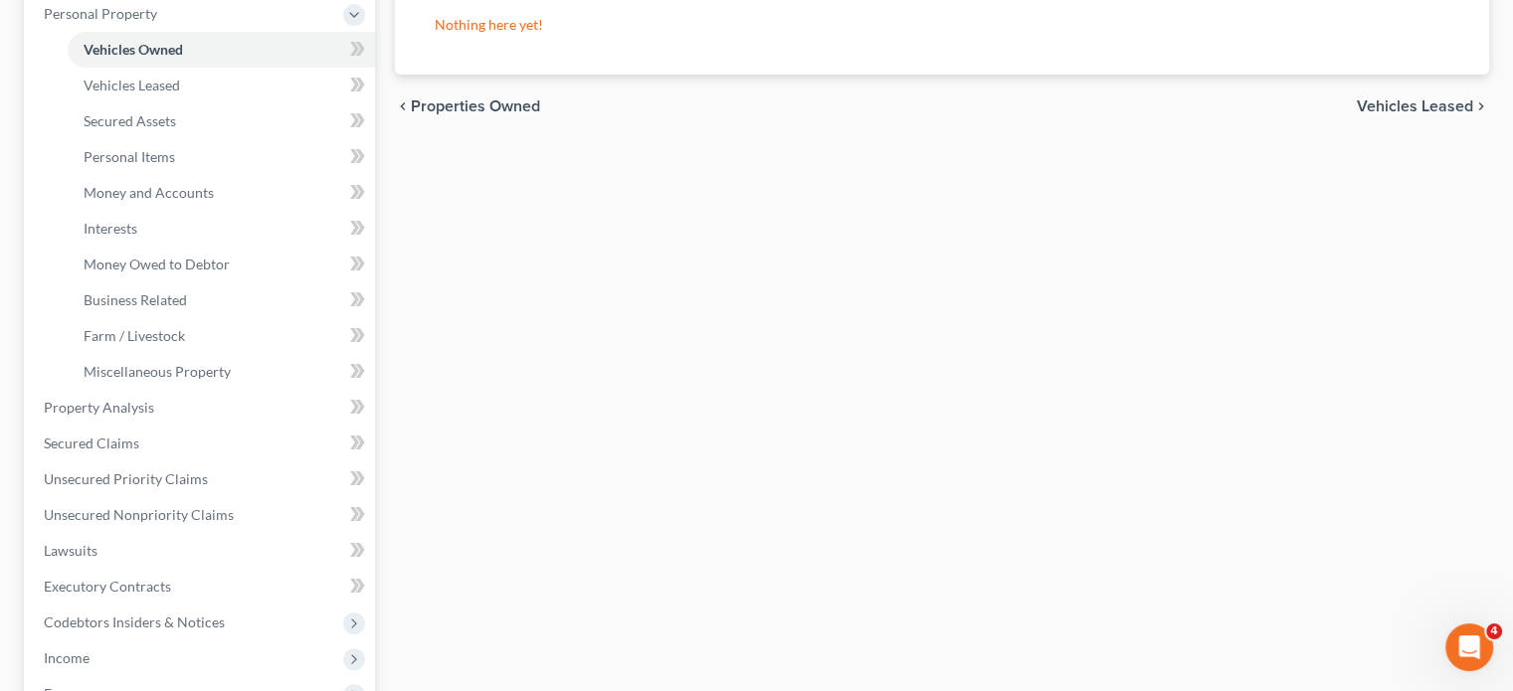
scroll to position [354, 0]
click at [178, 201] on span "Money and Accounts" at bounding box center [149, 192] width 130 height 17
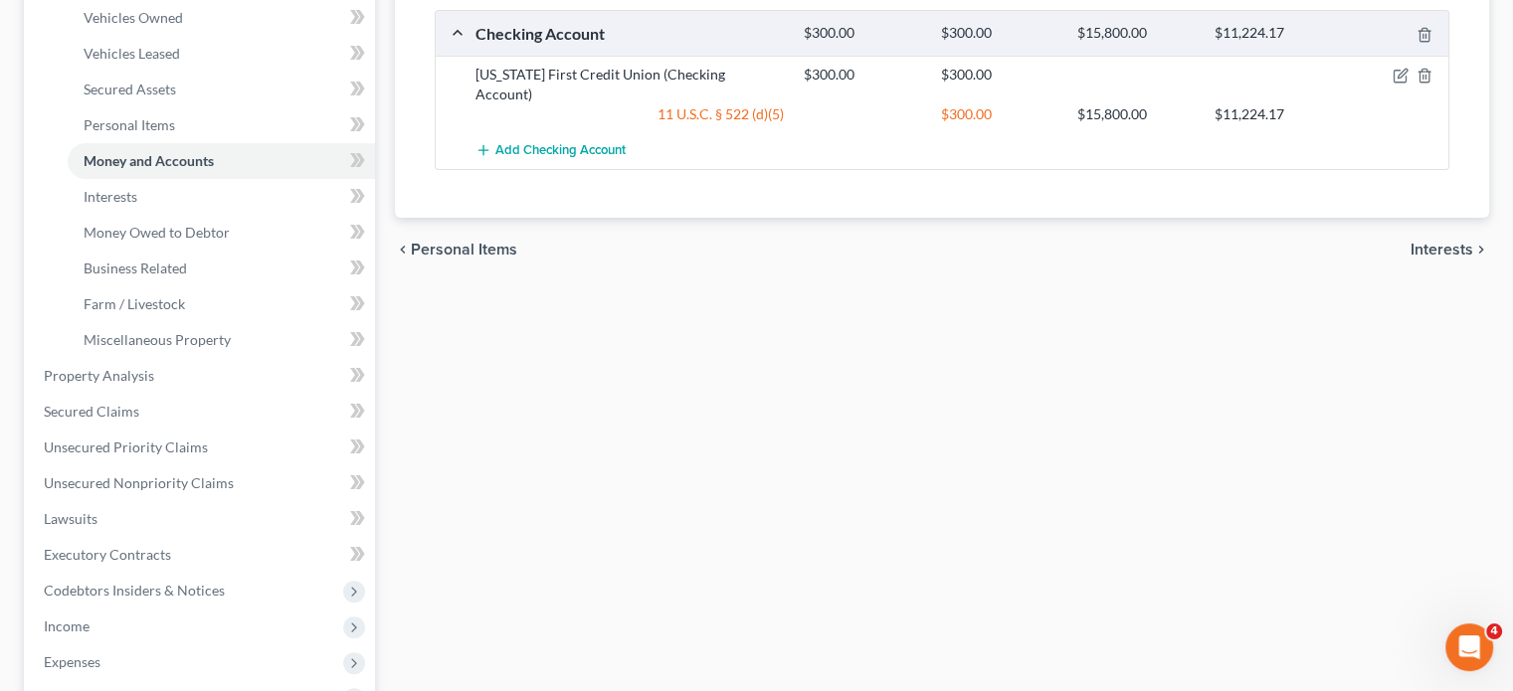
scroll to position [446, 0]
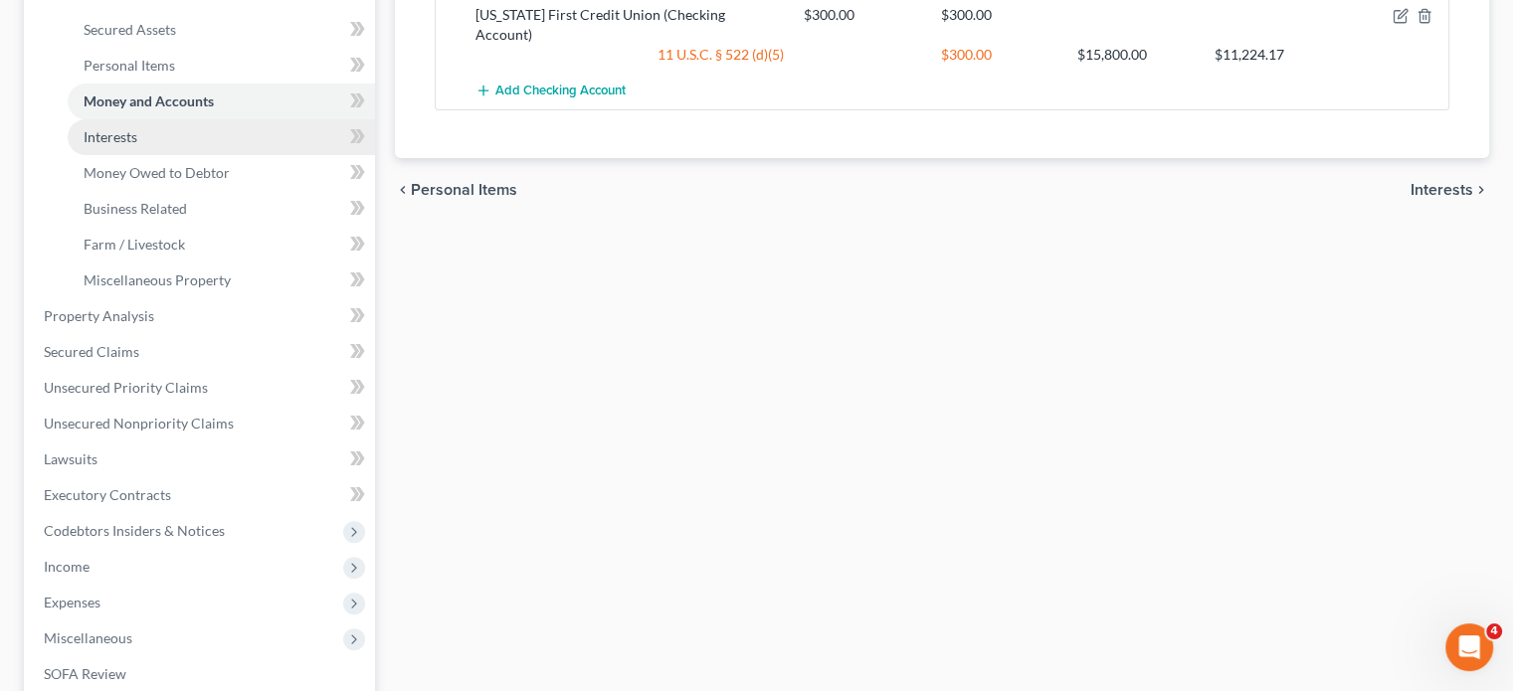
click at [234, 155] on link "Interests" at bounding box center [221, 137] width 307 height 36
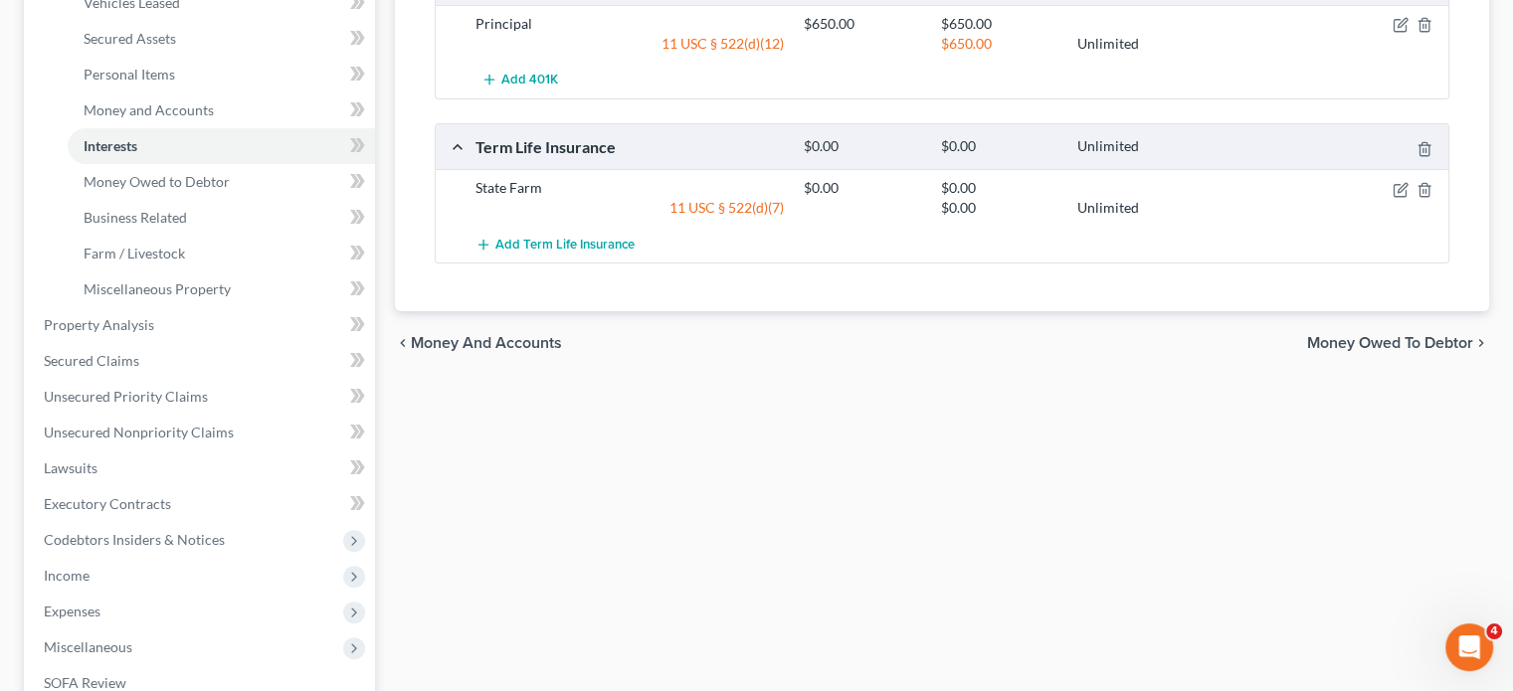
scroll to position [438, 0]
click at [214, 117] on span "Money and Accounts" at bounding box center [149, 108] width 130 height 17
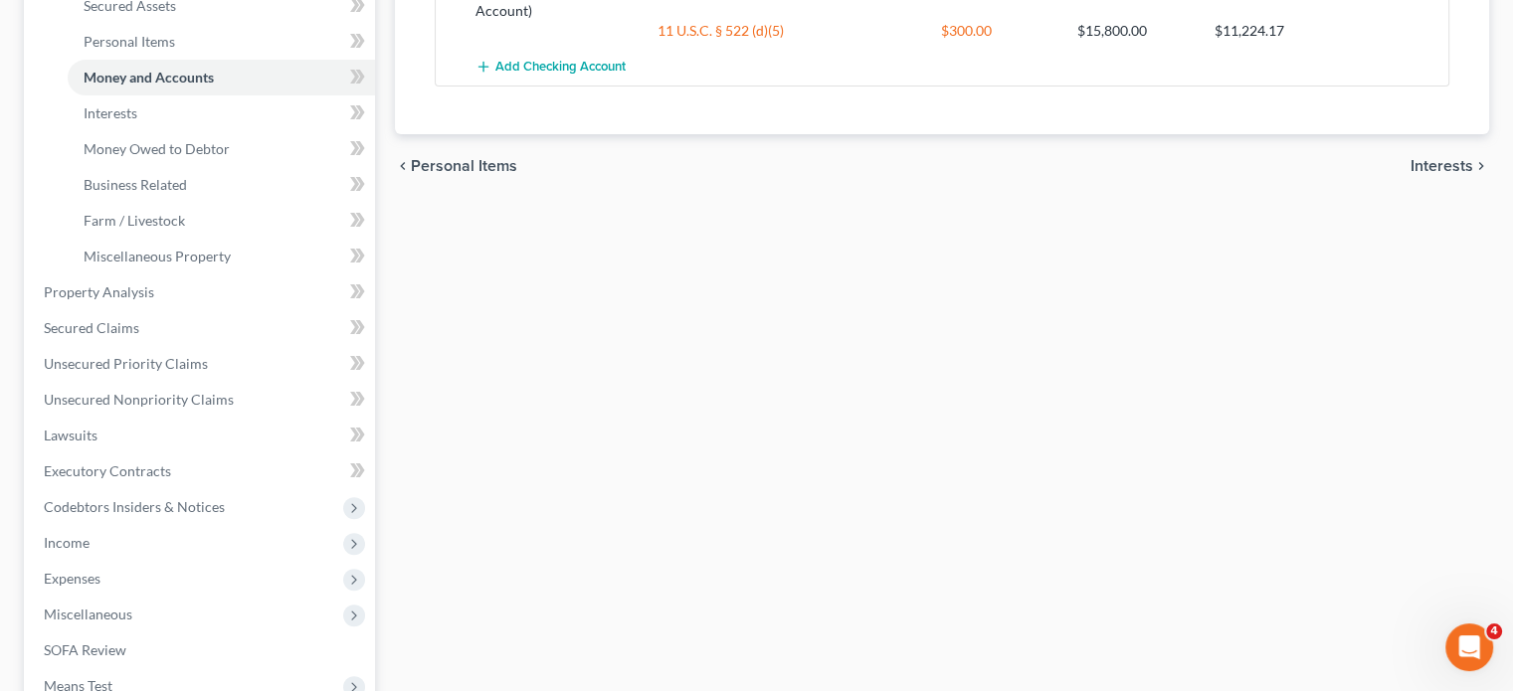
scroll to position [491, 0]
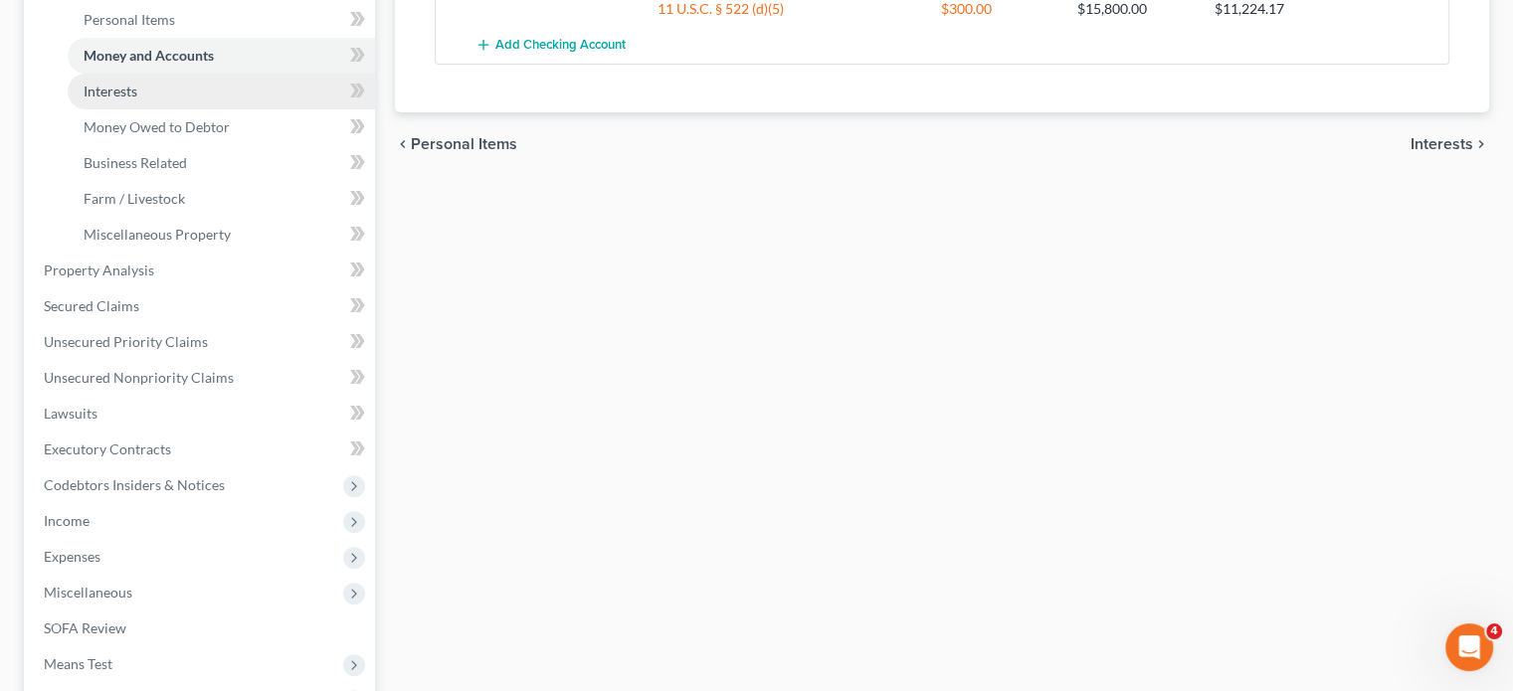
click at [211, 109] on link "Interests" at bounding box center [221, 92] width 307 height 36
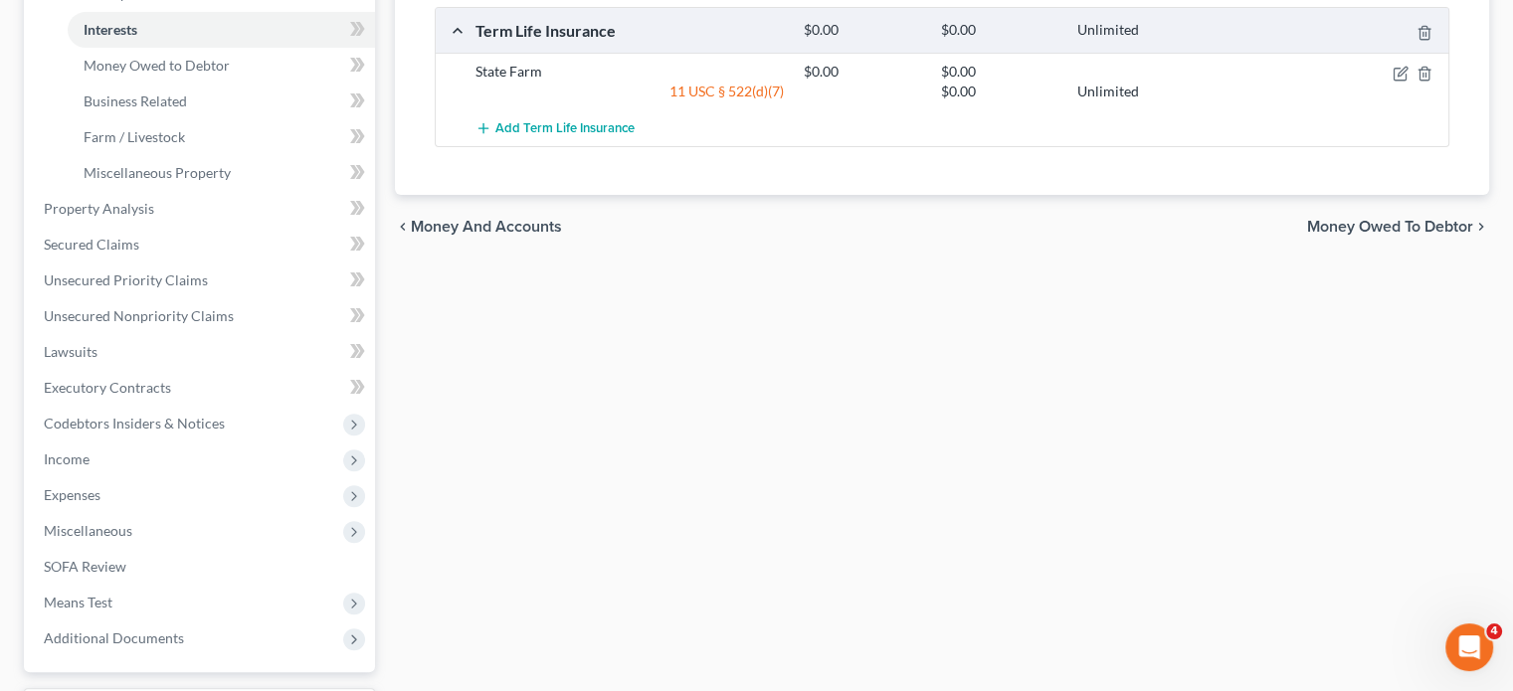
scroll to position [555, 0]
click at [230, 72] on span "Money Owed to Debtor" at bounding box center [157, 63] width 146 height 17
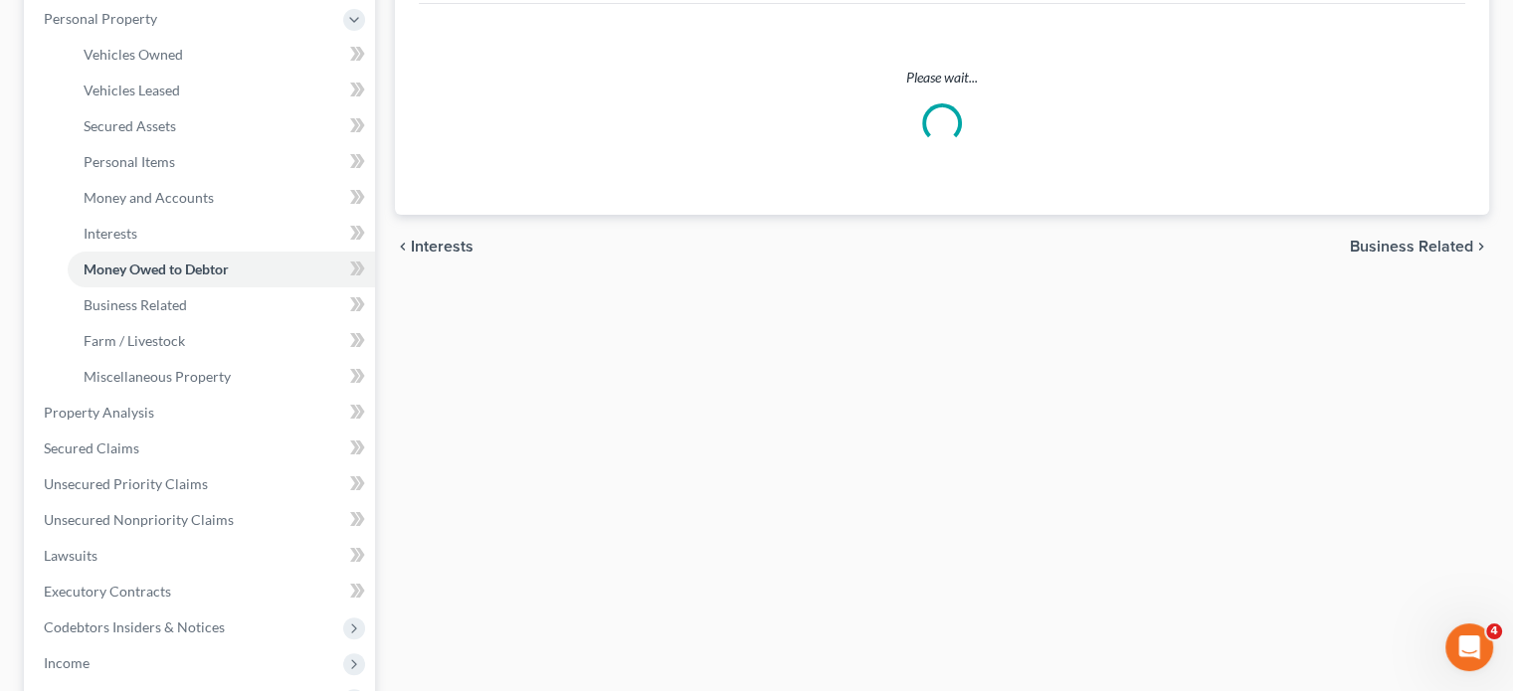
scroll to position [354, 0]
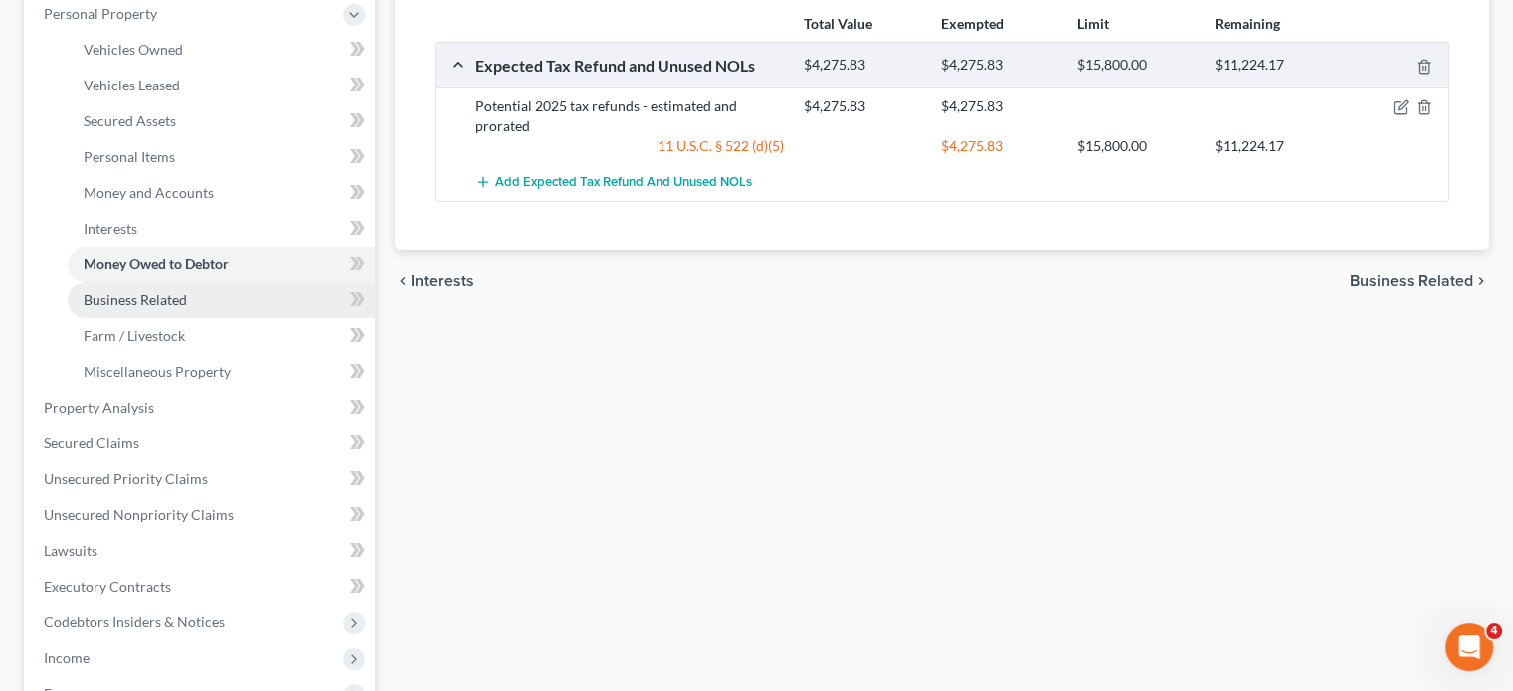
click at [187, 308] on span "Business Related" at bounding box center [135, 299] width 103 height 17
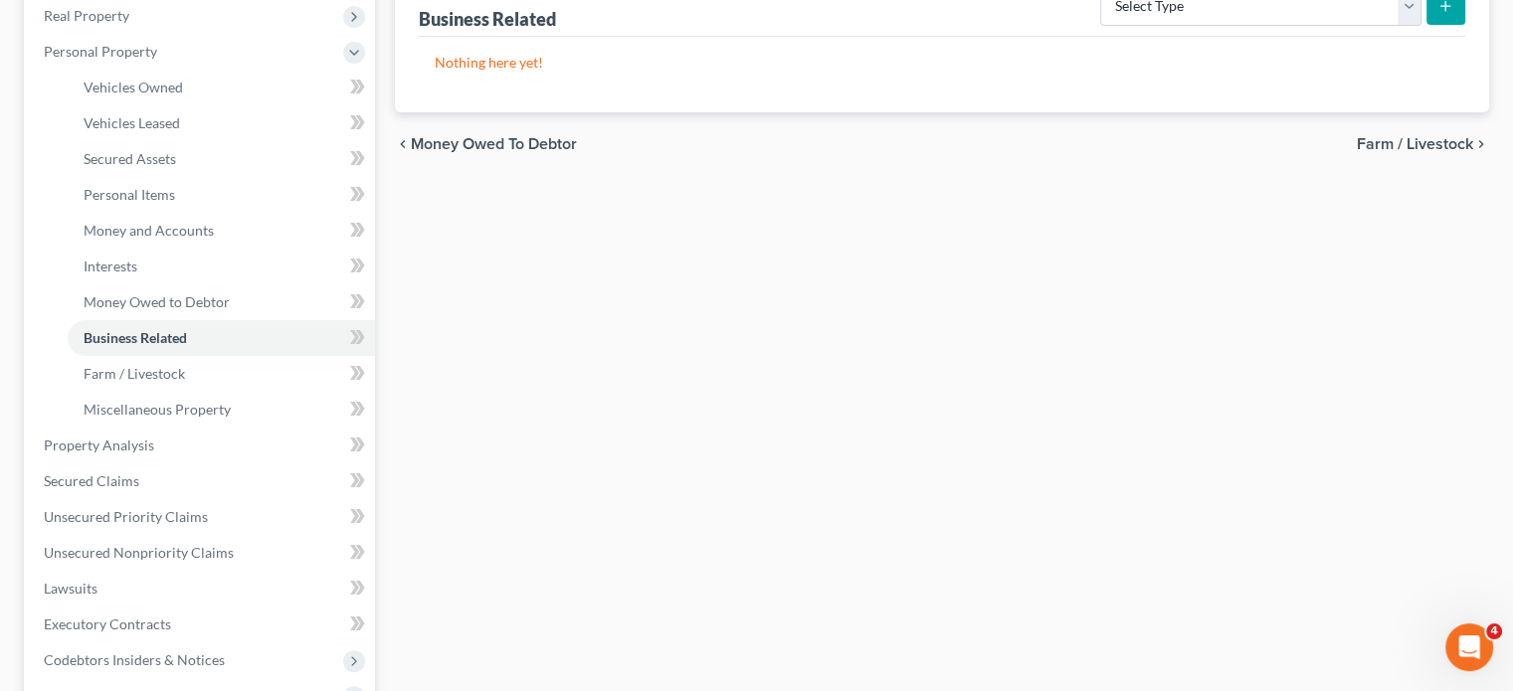
scroll to position [326, 0]
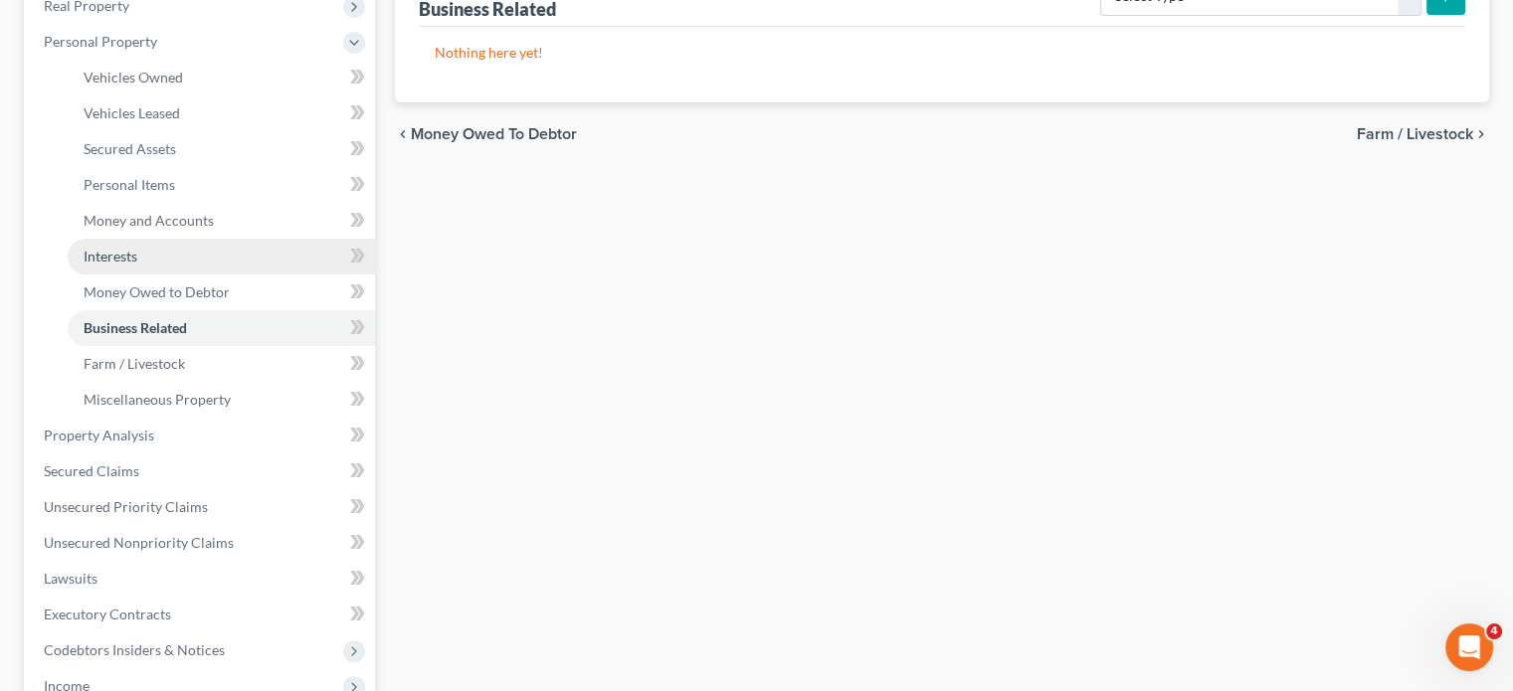
click at [247, 275] on link "Interests" at bounding box center [221, 257] width 307 height 36
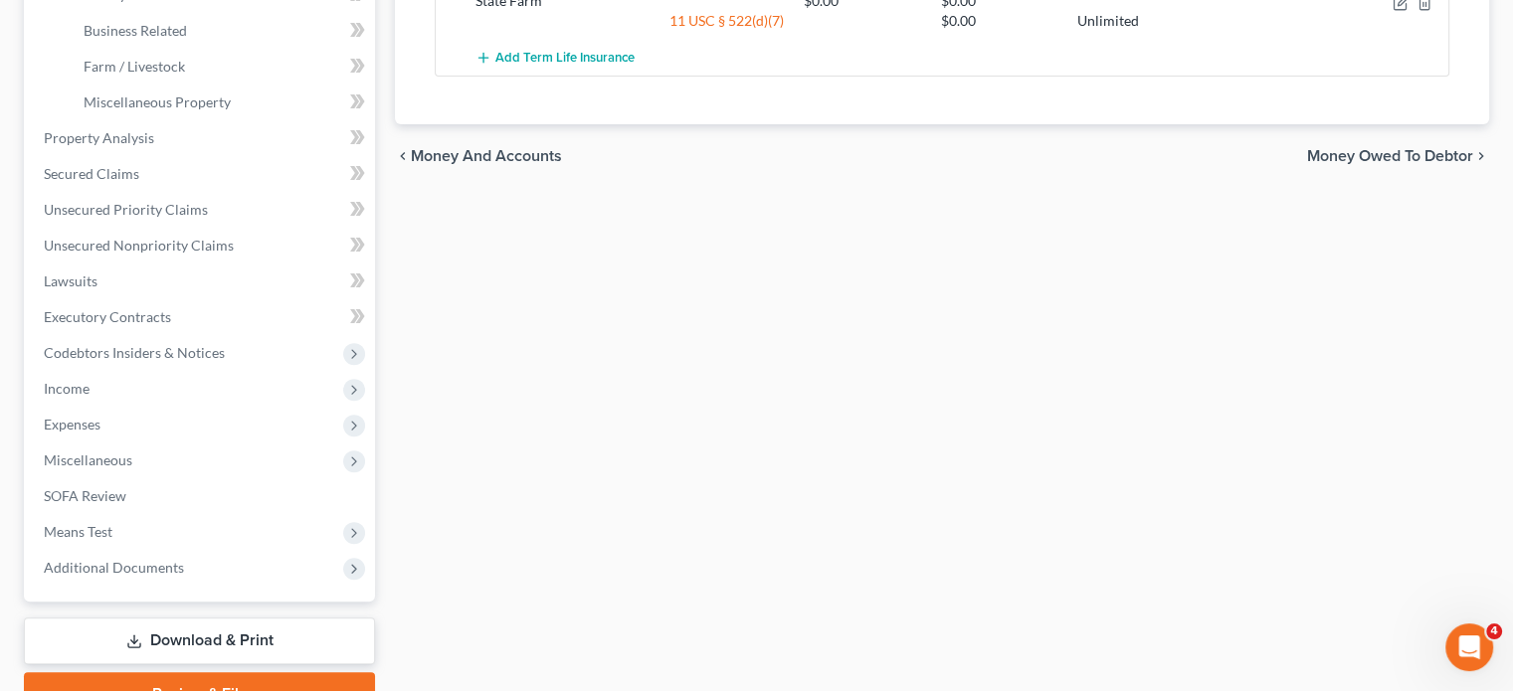
scroll to position [629, 0]
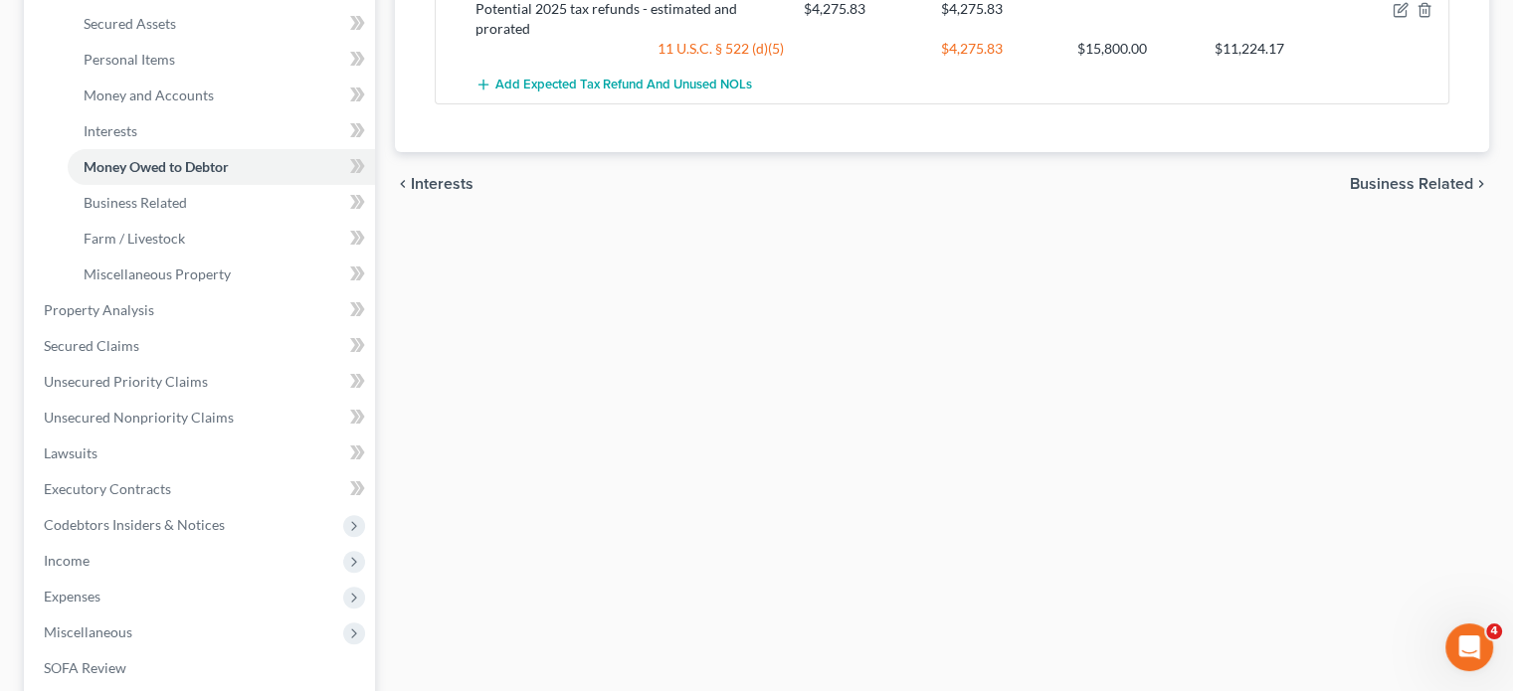
scroll to position [462, 0]
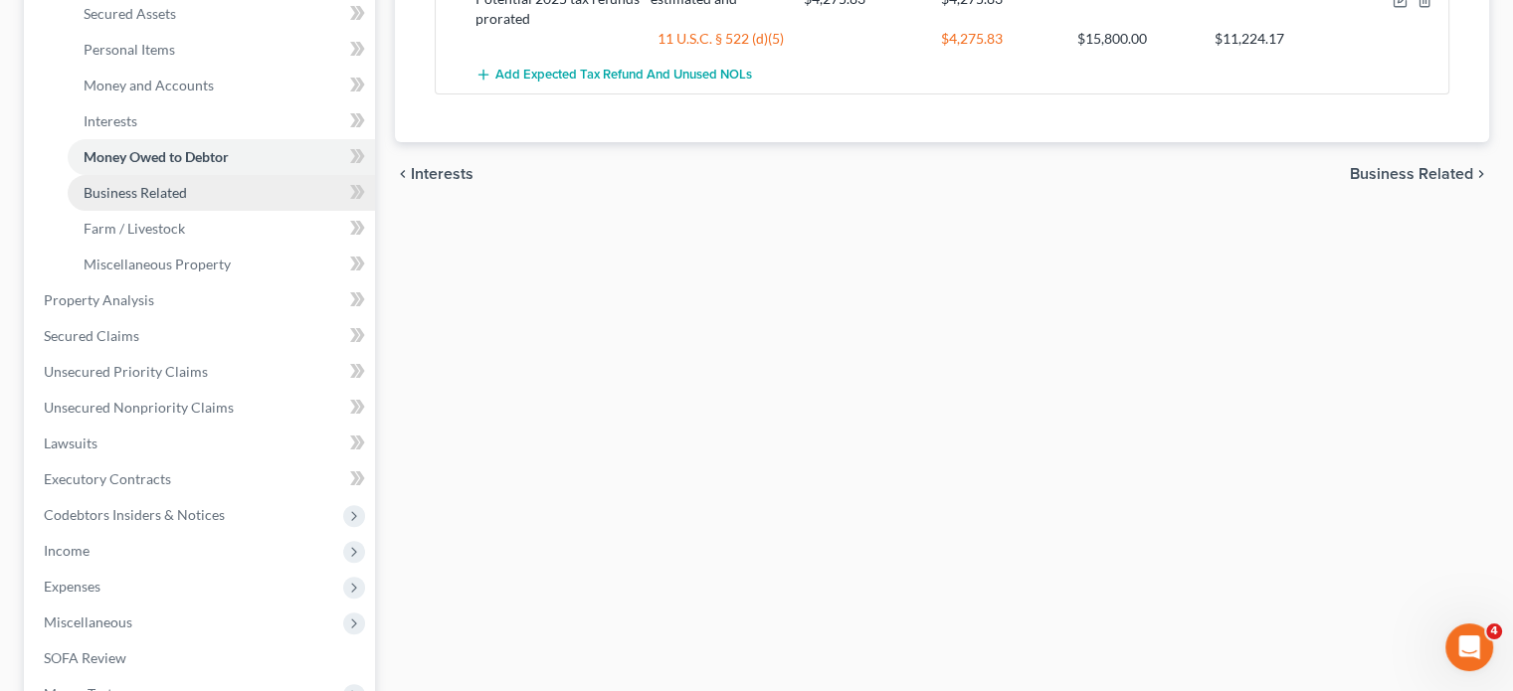
click at [171, 201] on span "Business Related" at bounding box center [135, 192] width 103 height 17
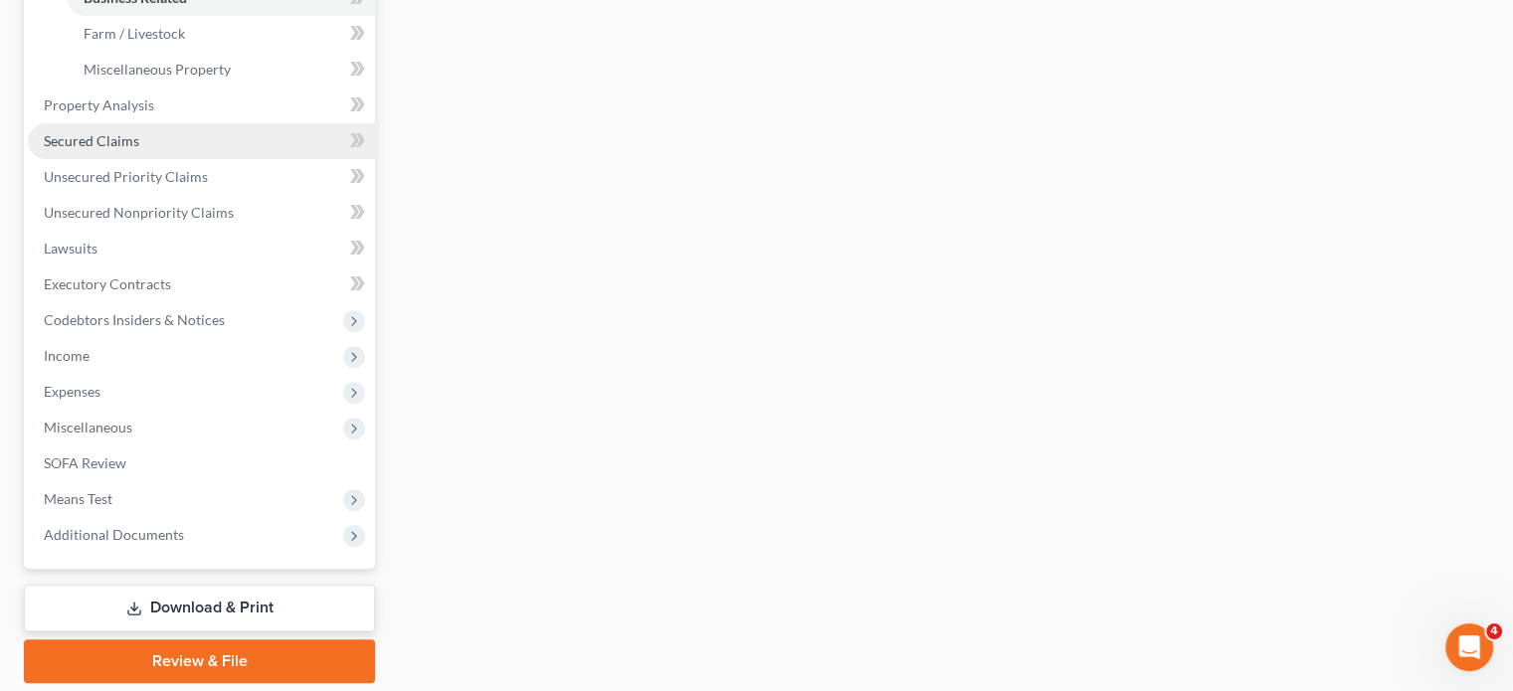
scroll to position [669, 0]
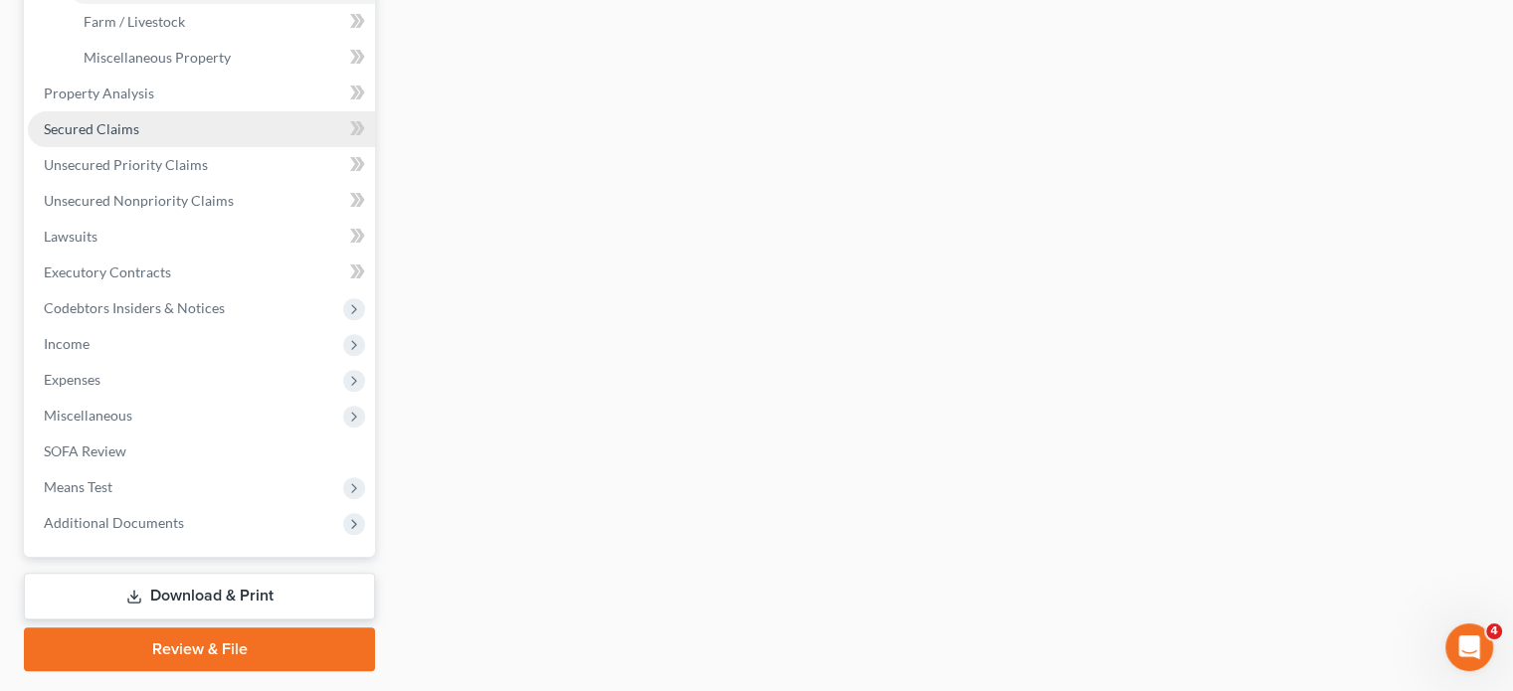
click at [214, 147] on link "Secured Claims" at bounding box center [201, 129] width 347 height 36
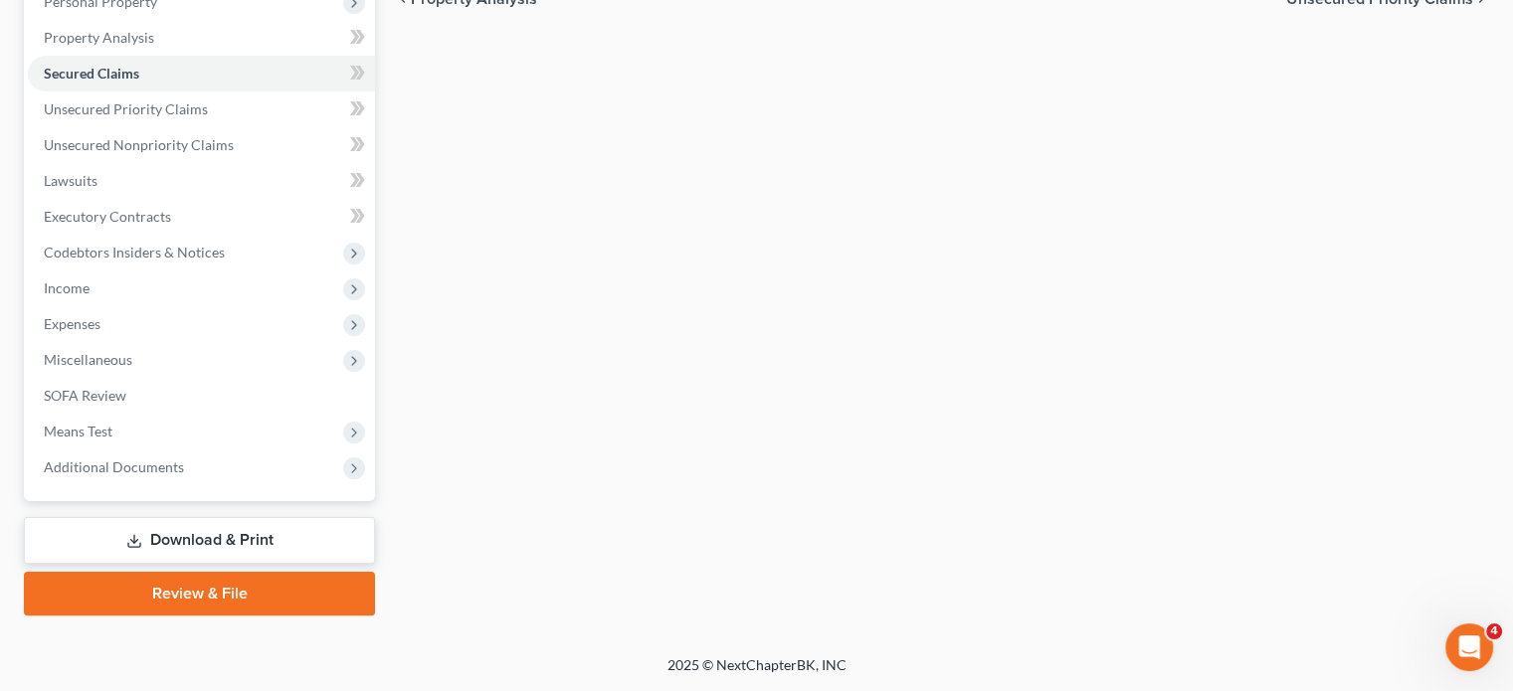
scroll to position [480, 0]
click at [197, 115] on span "Unsecured Priority Claims" at bounding box center [126, 108] width 164 height 17
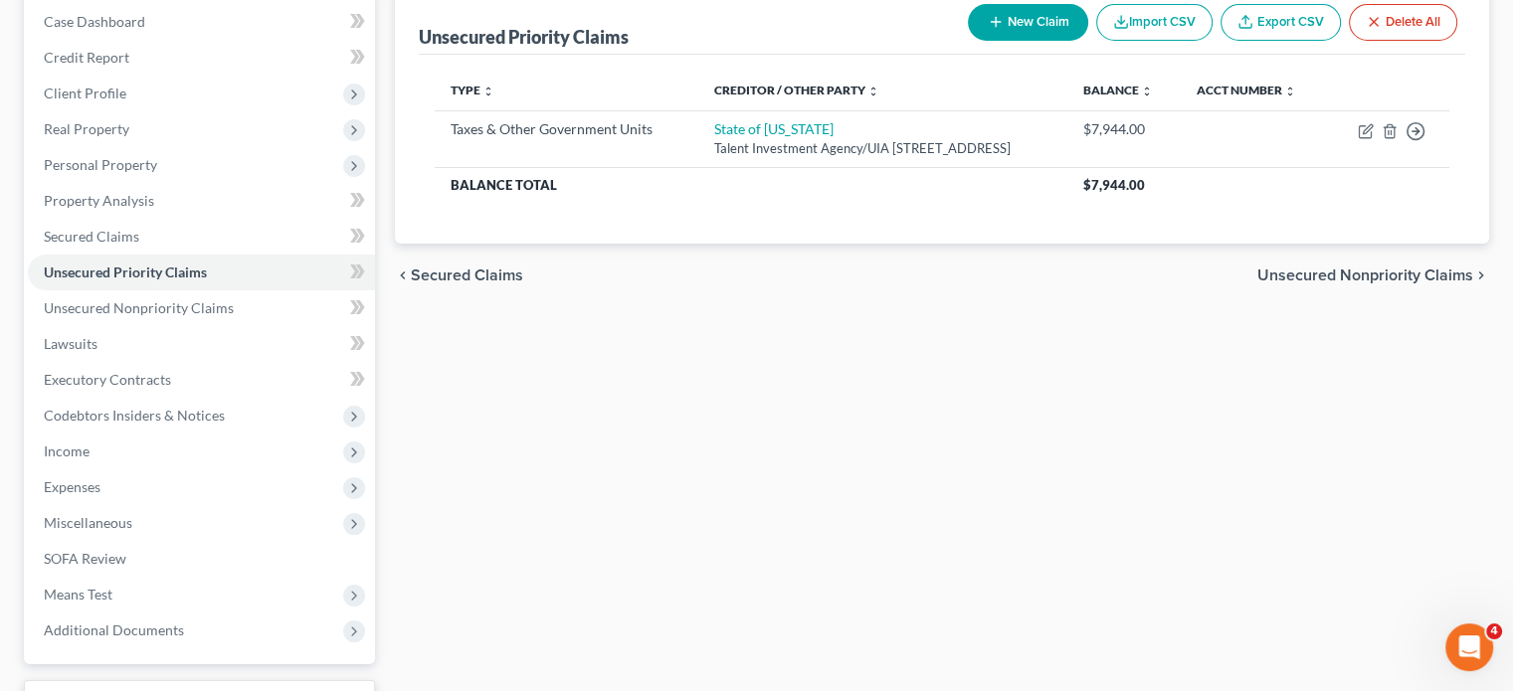
scroll to position [215, 0]
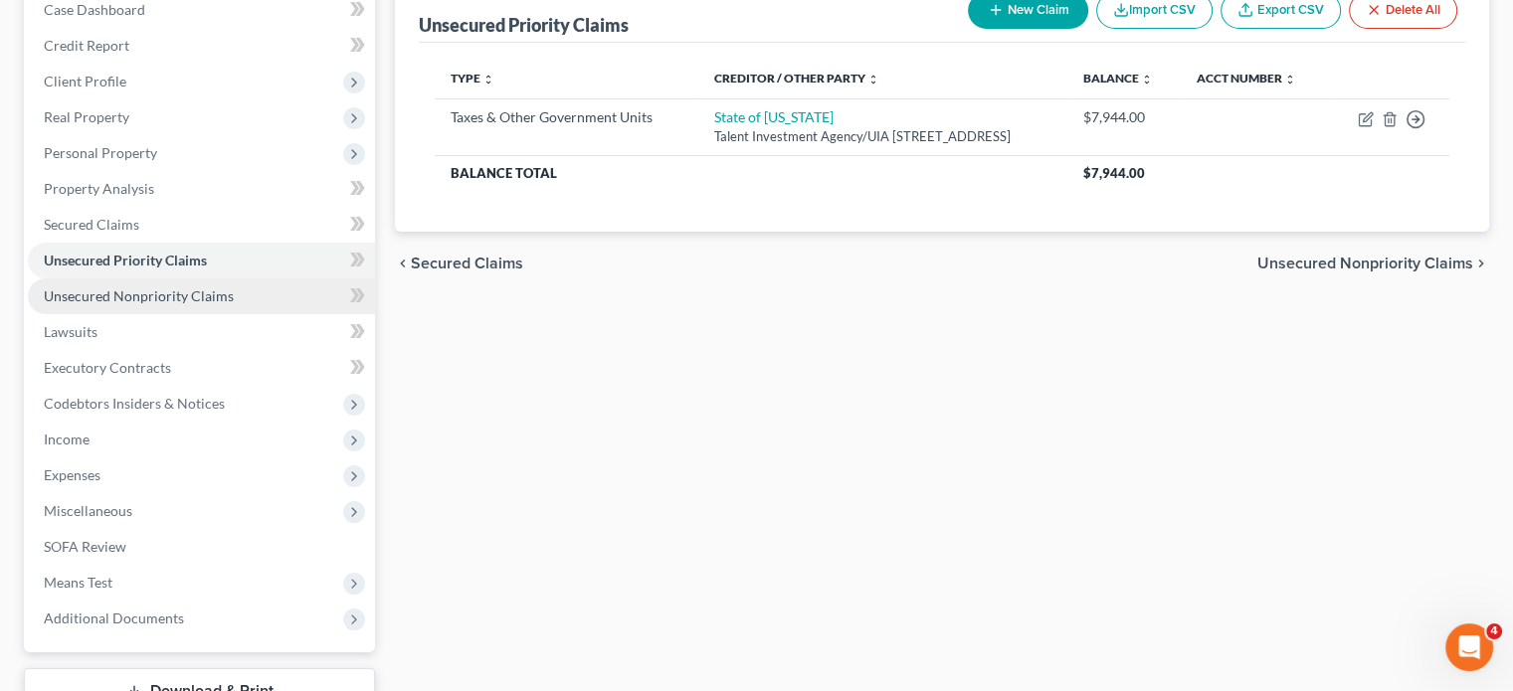
click at [234, 304] on span "Unsecured Nonpriority Claims" at bounding box center [139, 296] width 190 height 17
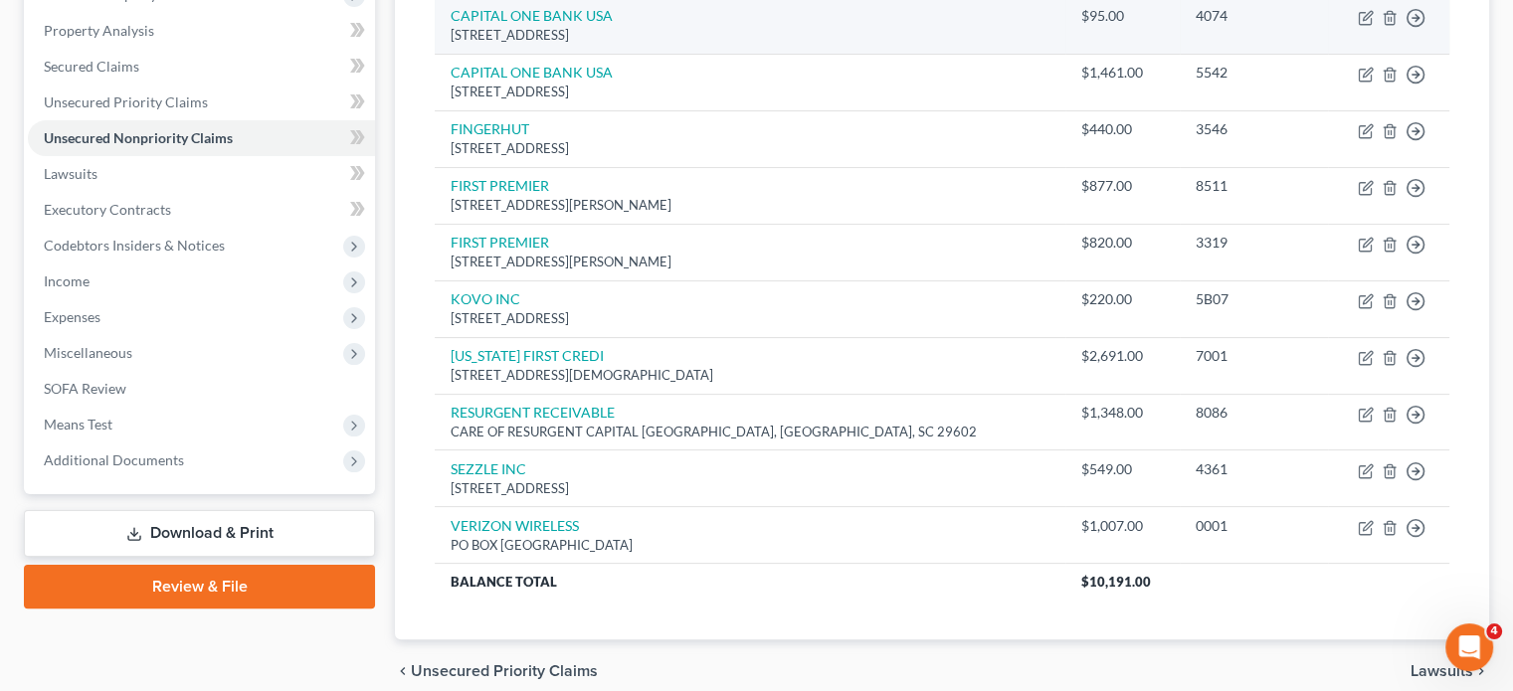
scroll to position [193, 0]
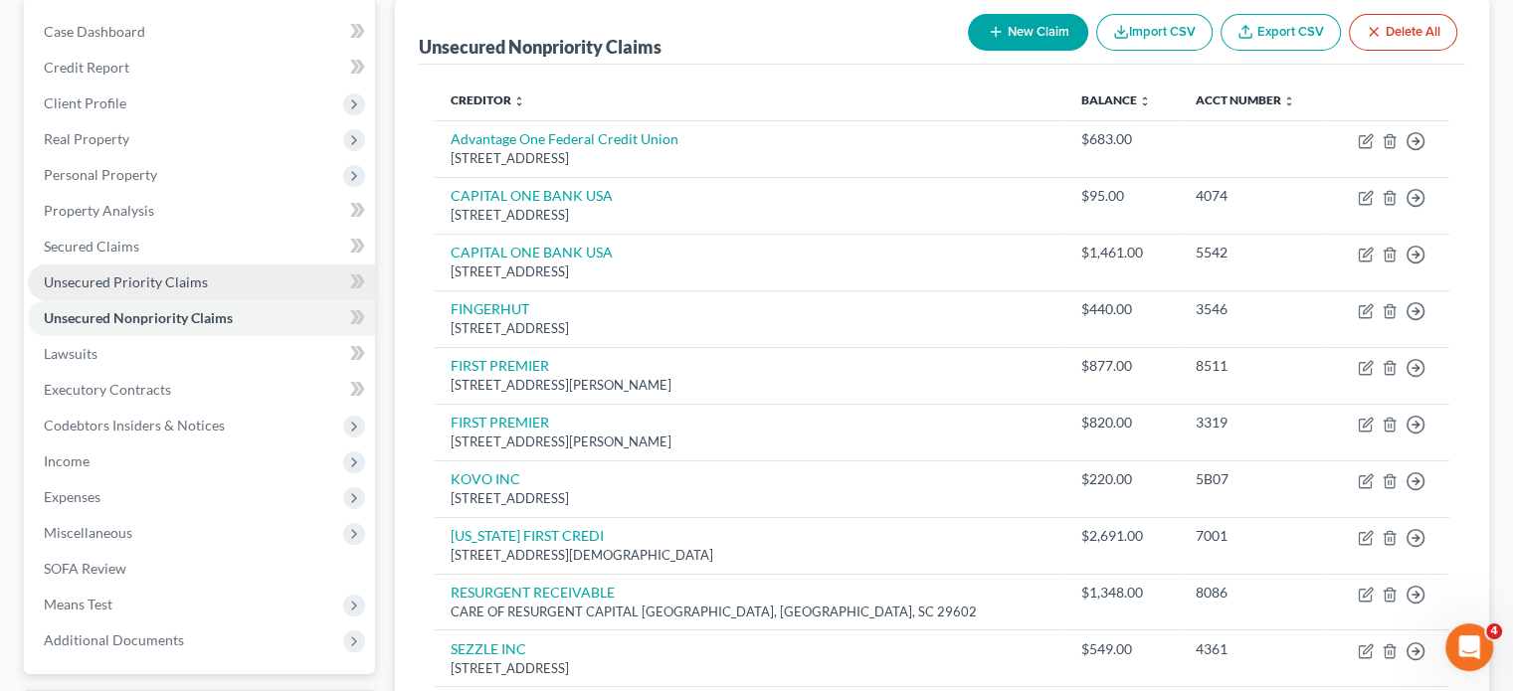
click at [208, 290] on span "Unsecured Priority Claims" at bounding box center [126, 282] width 164 height 17
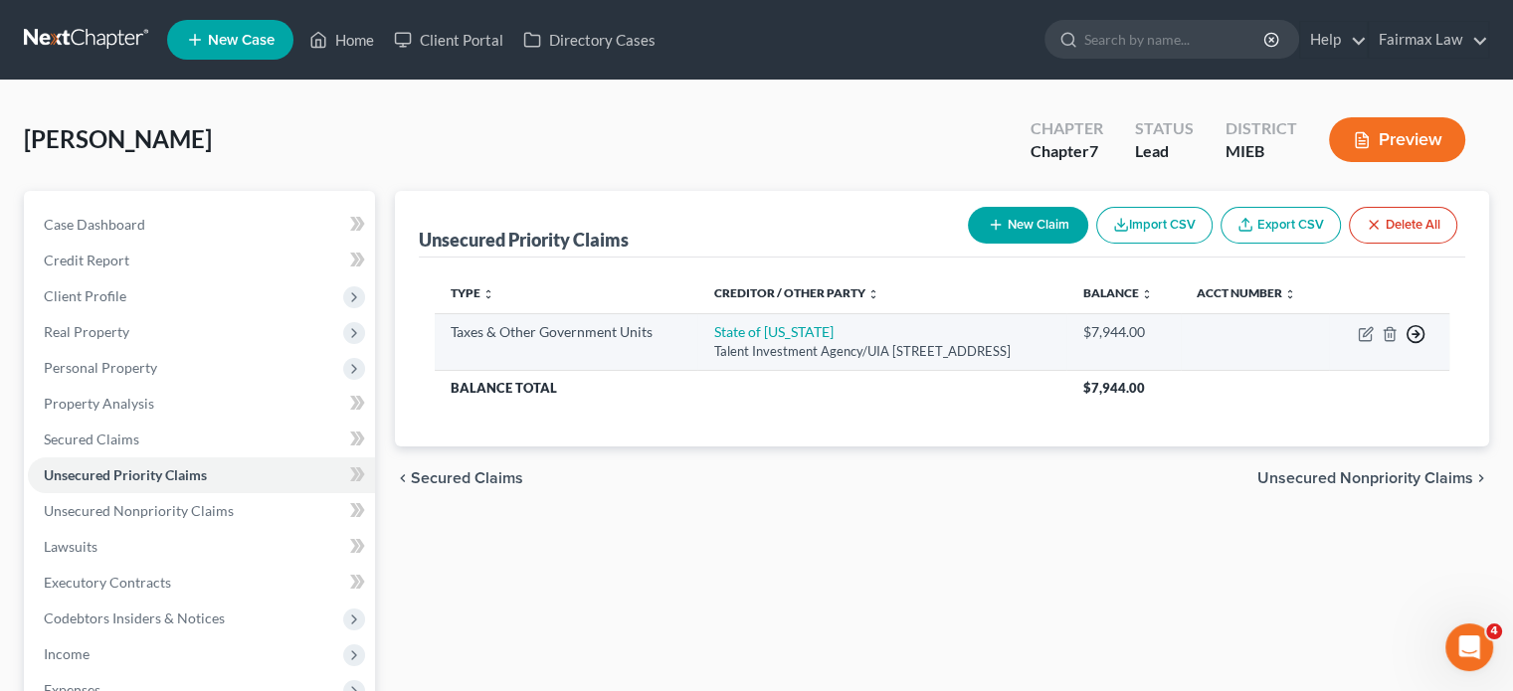
click at [1416, 338] on polyline "button" at bounding box center [1417, 334] width 3 height 7
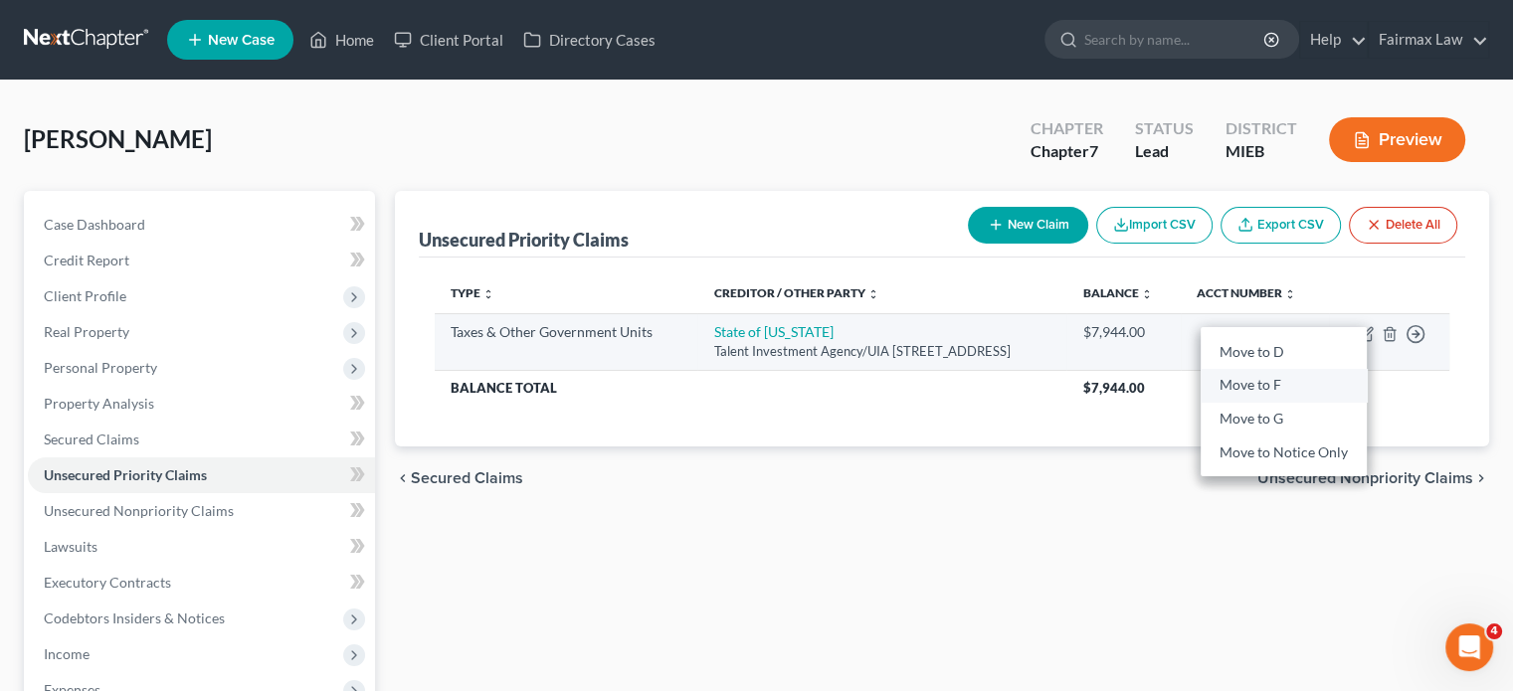
click at [1273, 403] on link "Move to F" at bounding box center [1284, 386] width 166 height 34
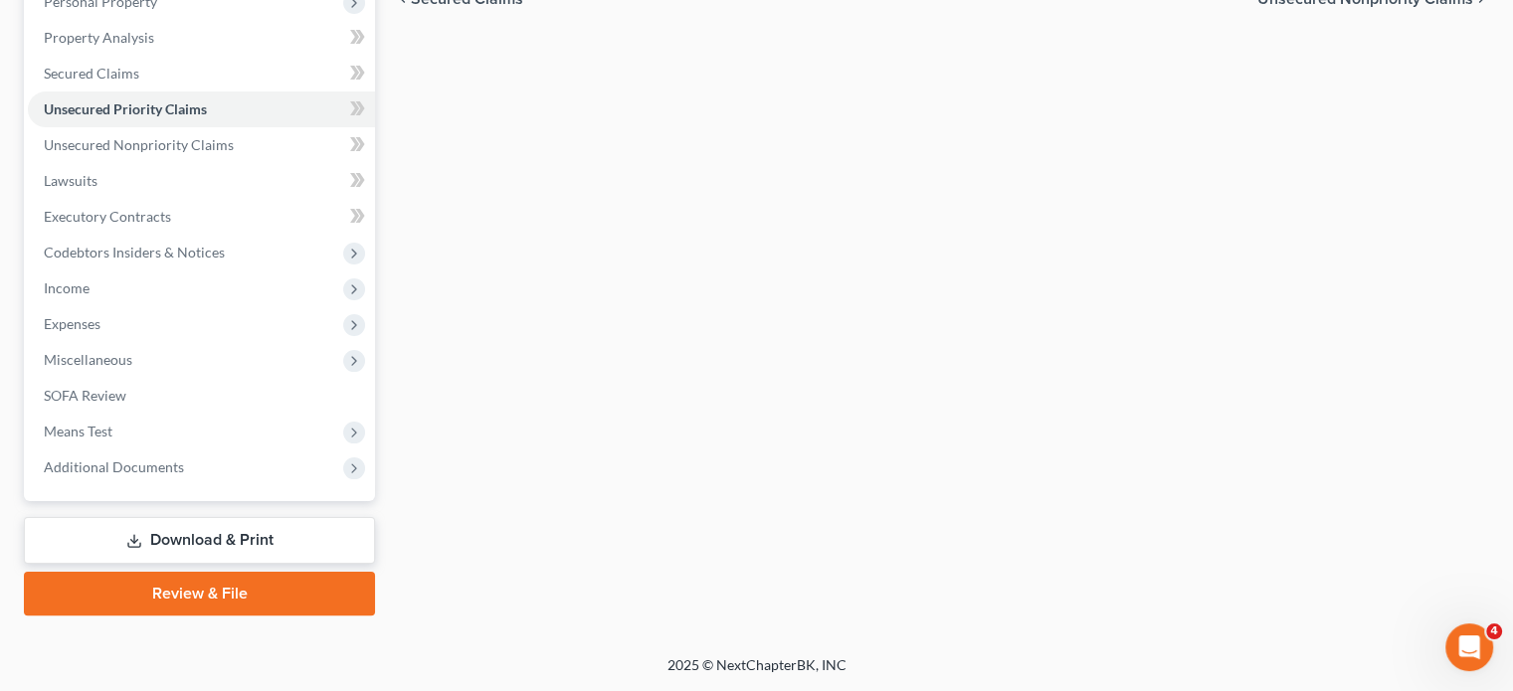
scroll to position [396, 0]
click at [176, 153] on span "Unsecured Nonpriority Claims" at bounding box center [139, 144] width 190 height 17
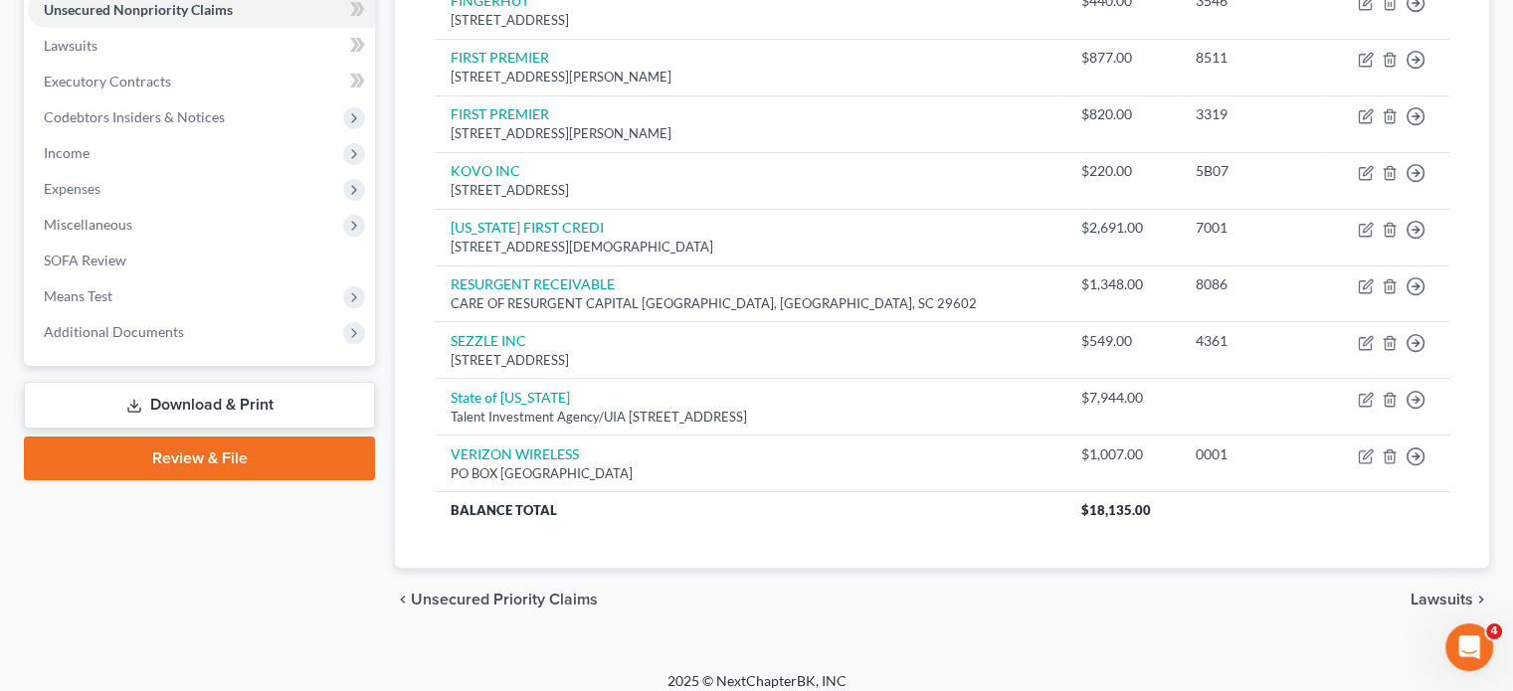
scroll to position [551, 0]
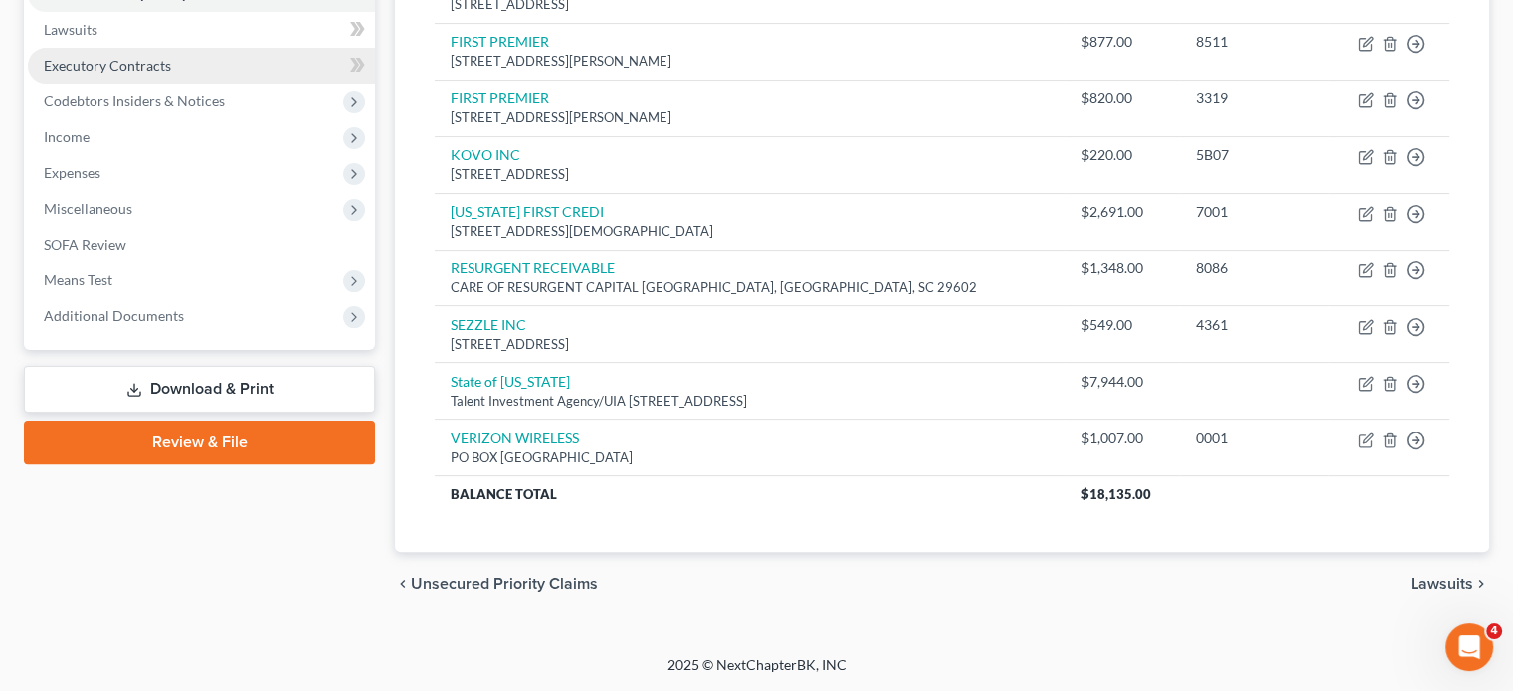
click at [120, 74] on span "Executory Contracts" at bounding box center [107, 65] width 127 height 17
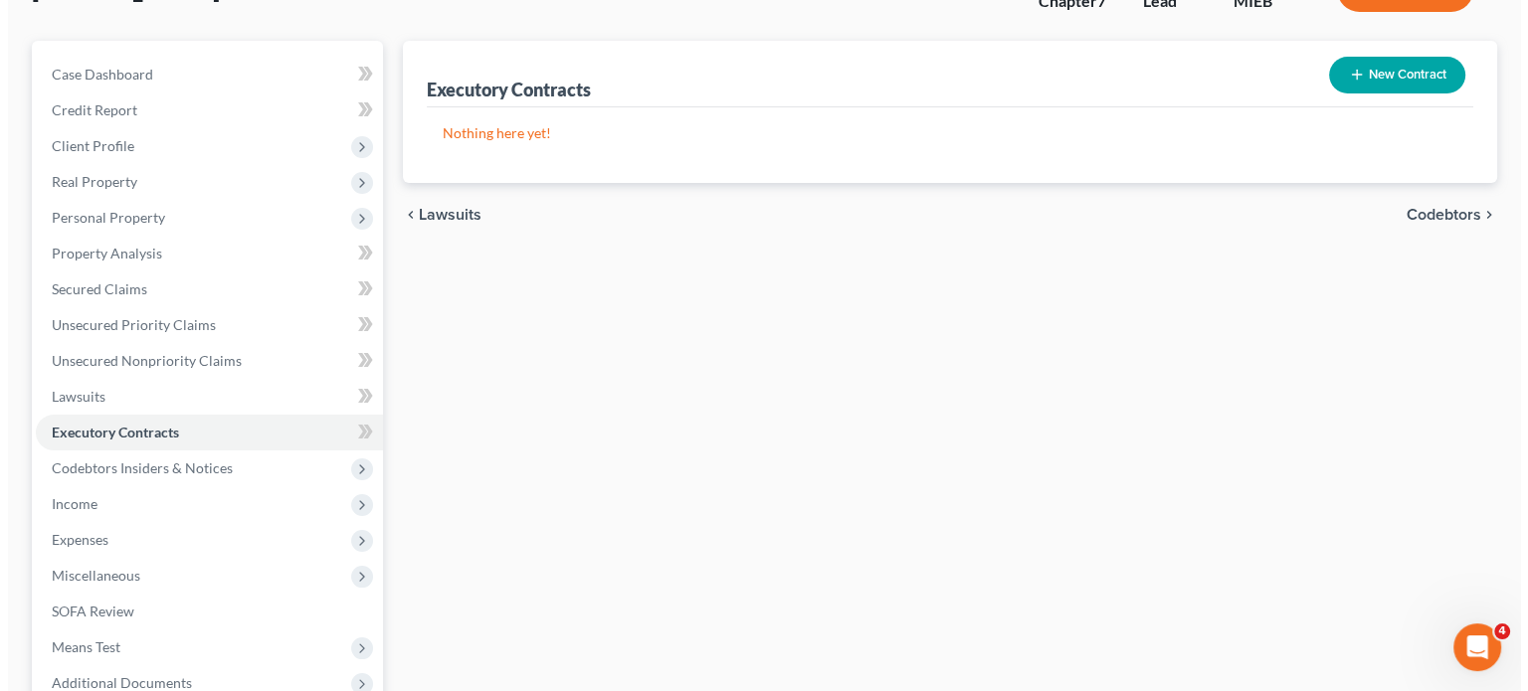
scroll to position [151, 0]
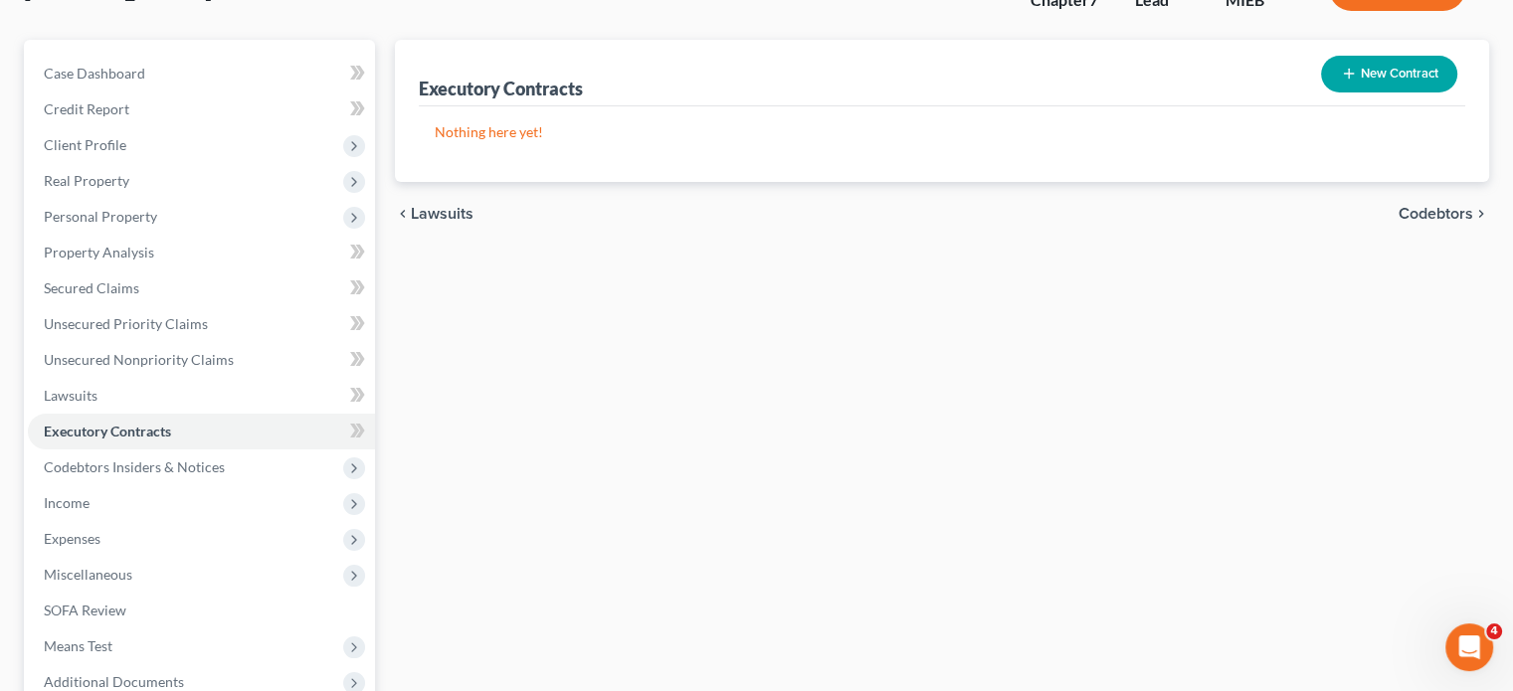
click at [1321, 93] on button "New Contract" at bounding box center [1389, 74] width 136 height 37
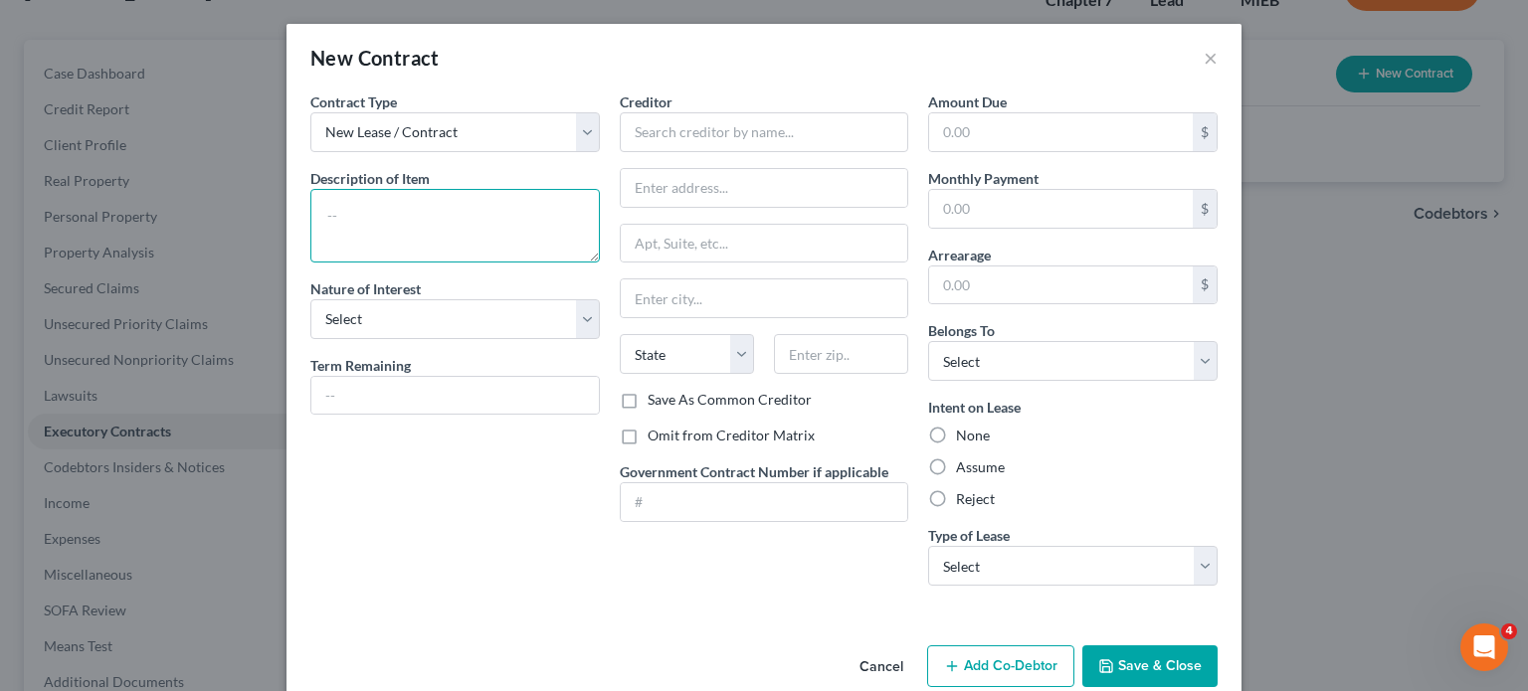
click at [310, 247] on textarea at bounding box center [454, 226] width 289 height 74
click at [310, 339] on select "Select Purchaser Agent Lessor Lessee" at bounding box center [454, 319] width 289 height 40
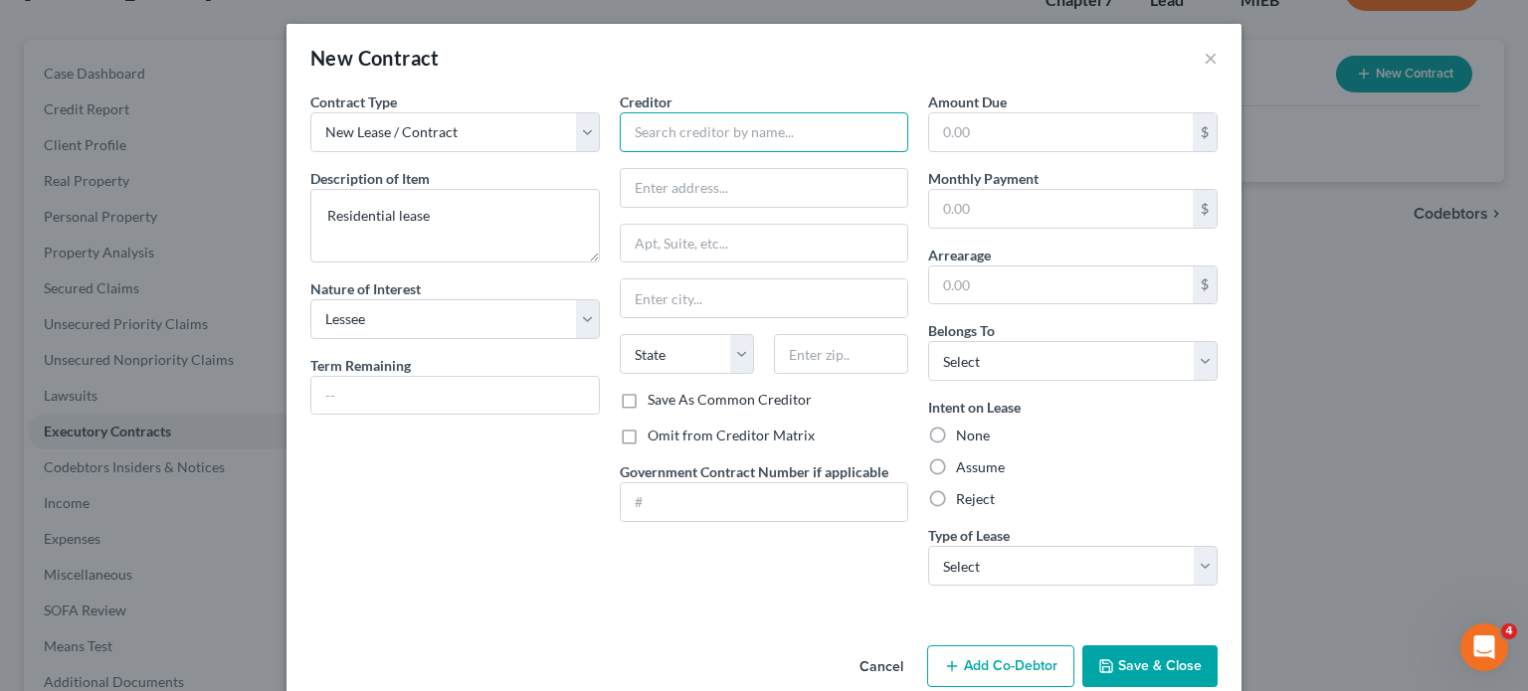
click at [649, 152] on input "text" at bounding box center [764, 132] width 289 height 40
click at [648, 446] on label "Omit from Creditor Matrix" at bounding box center [731, 436] width 167 height 20
click at [656, 439] on input "Omit from Creditor Matrix" at bounding box center [662, 432] width 13 height 13
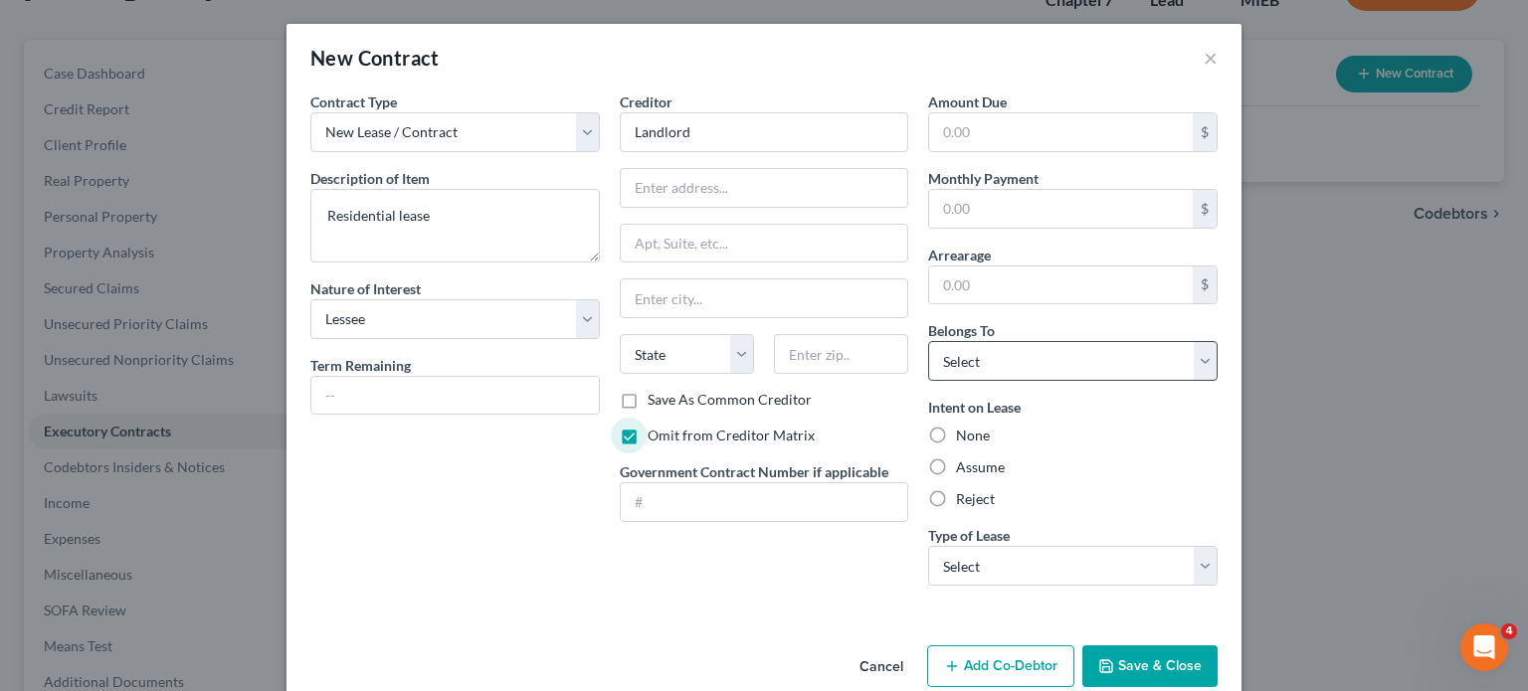
click at [988, 478] on label "Assume" at bounding box center [980, 468] width 49 height 20
click at [977, 471] on input "Assume" at bounding box center [970, 464] width 13 height 13
click at [1094, 381] on select "Select Debtor 1 Only Debtor 2 Only Debtor 1 And Debtor 2 Only At Least One Of T…" at bounding box center [1072, 361] width 289 height 40
click at [958, 381] on select "Select Debtor 1 Only Debtor 2 Only Debtor 1 And Debtor 2 Only At Least One Of T…" at bounding box center [1072, 361] width 289 height 40
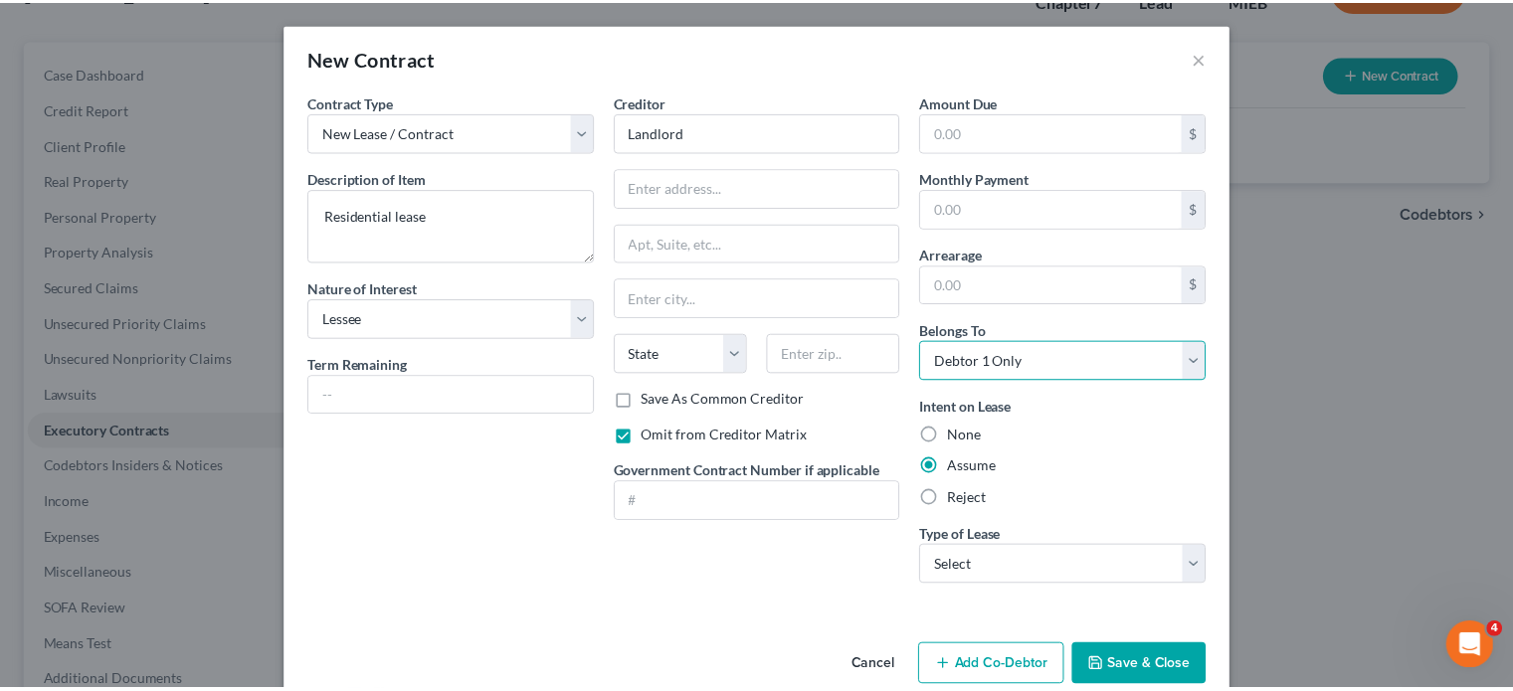
scroll to position [210, 0]
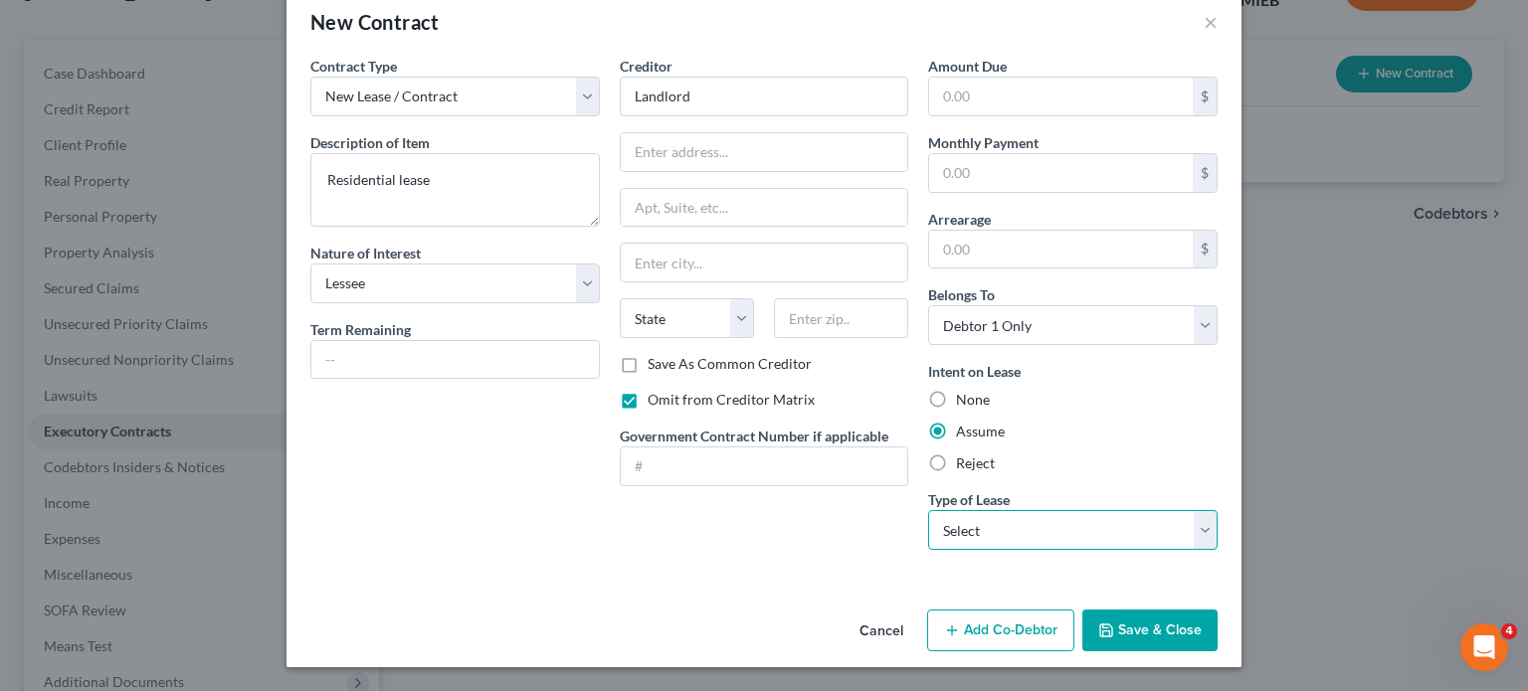
click at [1074, 510] on select "Select Real Estate Car Other" at bounding box center [1072, 530] width 289 height 40
click at [958, 510] on select "Select Real Estate Car Other" at bounding box center [1072, 530] width 289 height 40
click at [1218, 636] on button "Save & Close" at bounding box center [1149, 631] width 135 height 42
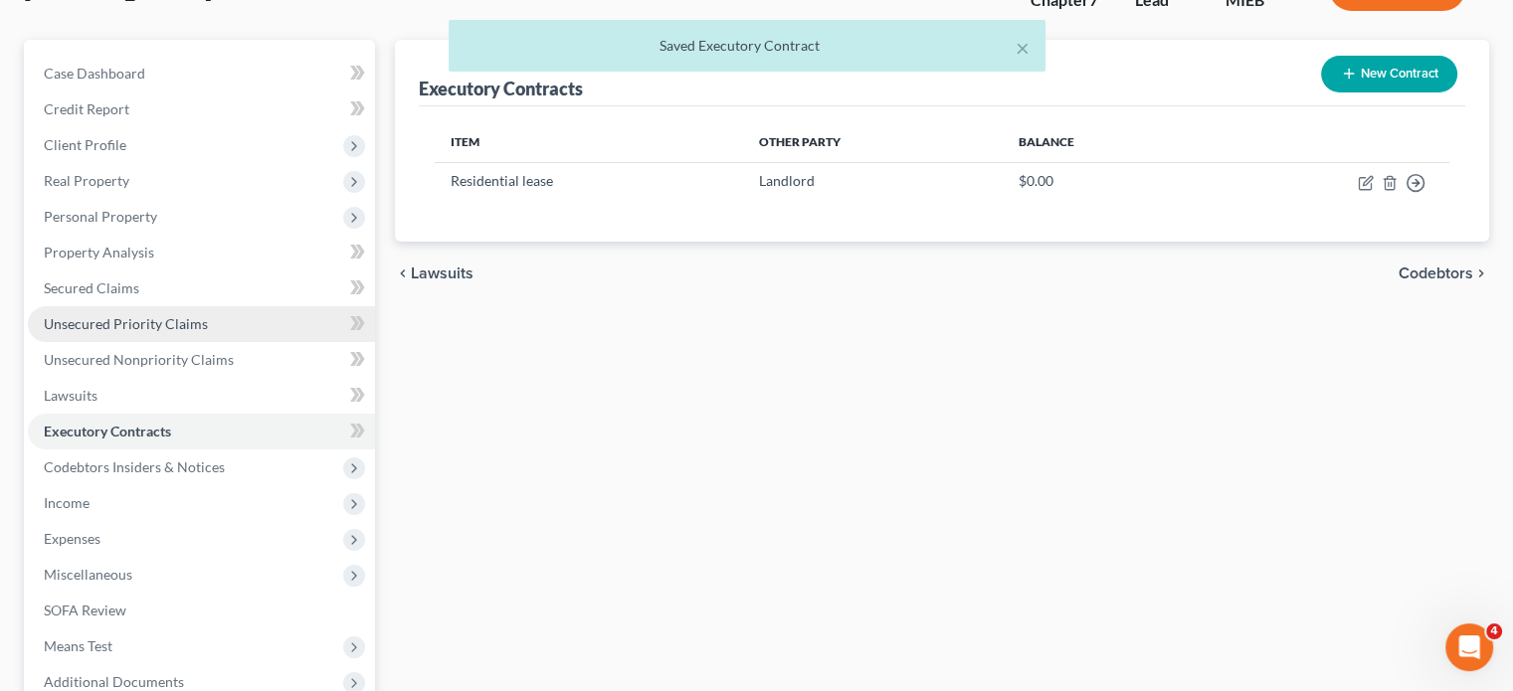
scroll to position [511, 0]
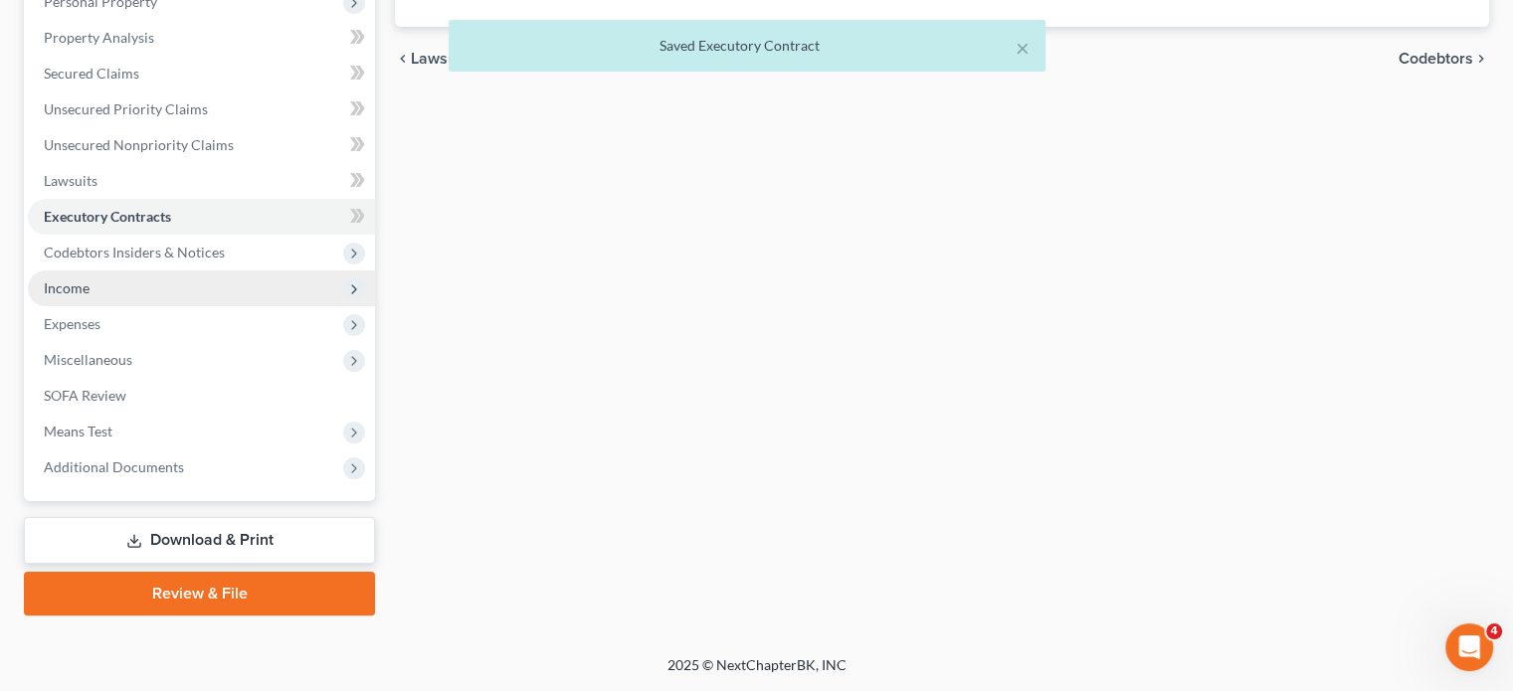
click at [139, 306] on span "Income" at bounding box center [201, 289] width 347 height 36
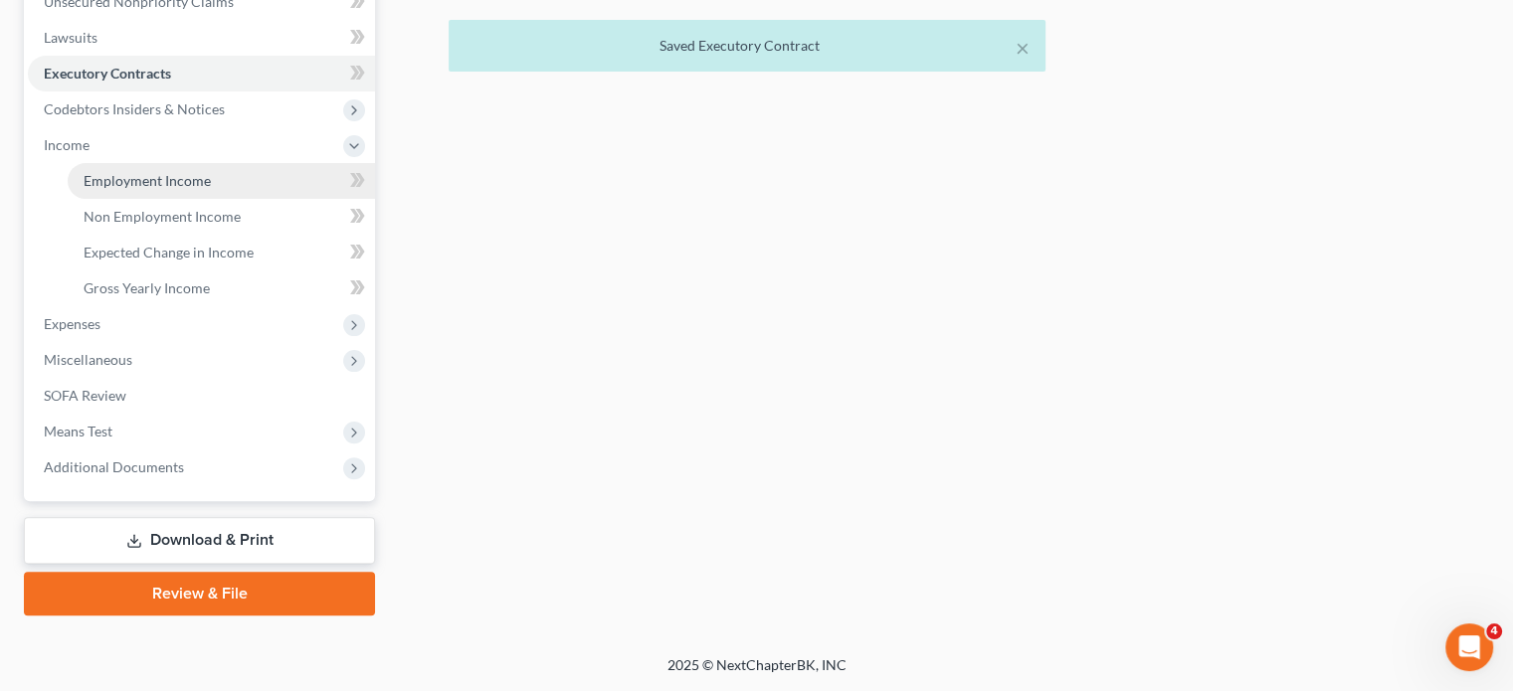
click at [181, 189] on span "Employment Income" at bounding box center [147, 180] width 127 height 17
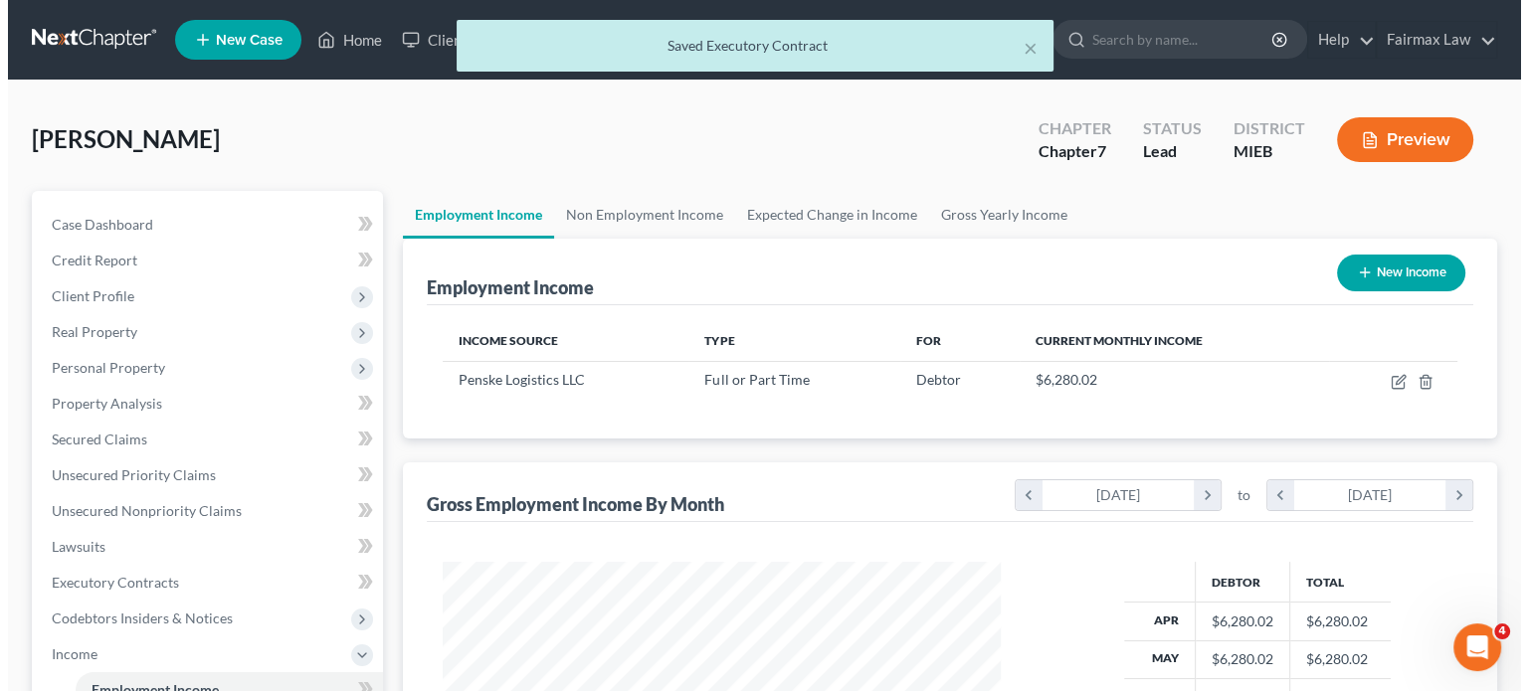
scroll to position [442, 598]
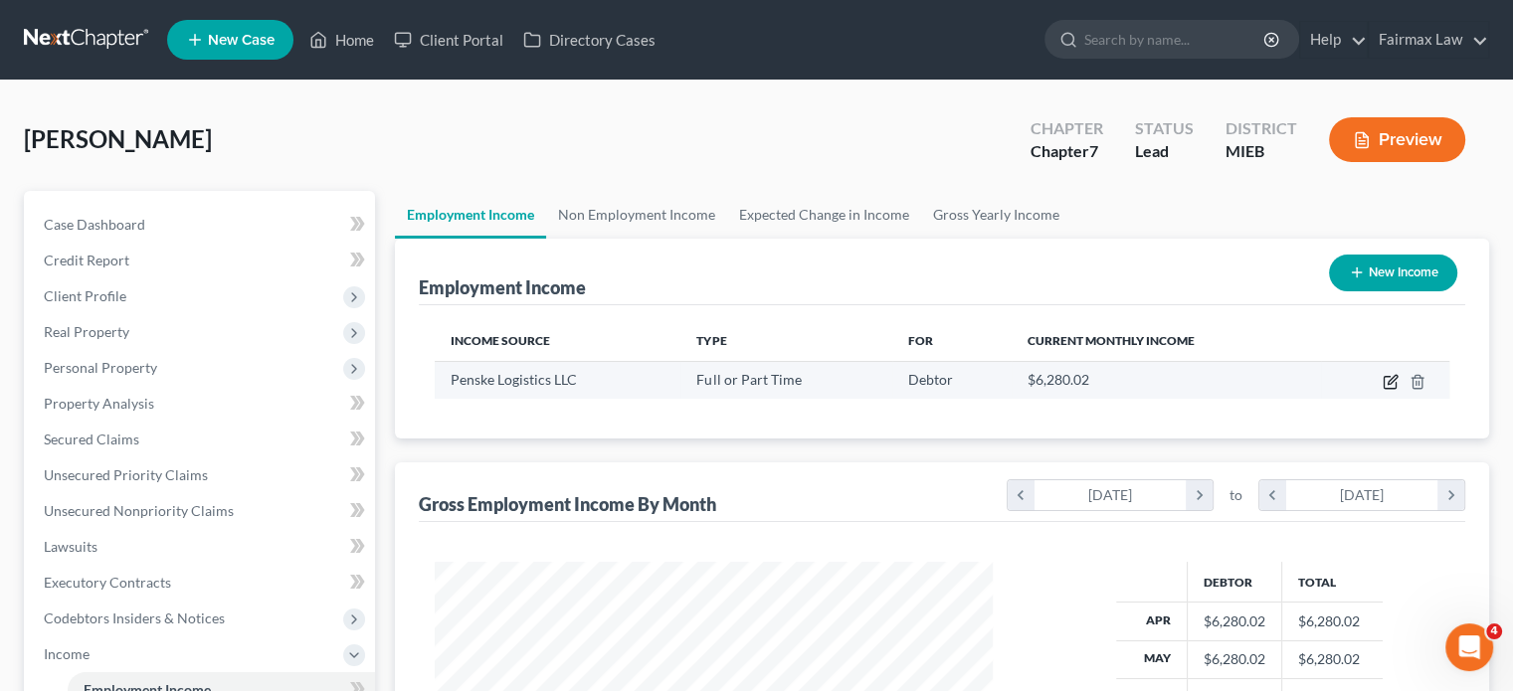
click at [1388, 384] on icon "button" at bounding box center [1392, 379] width 9 height 9
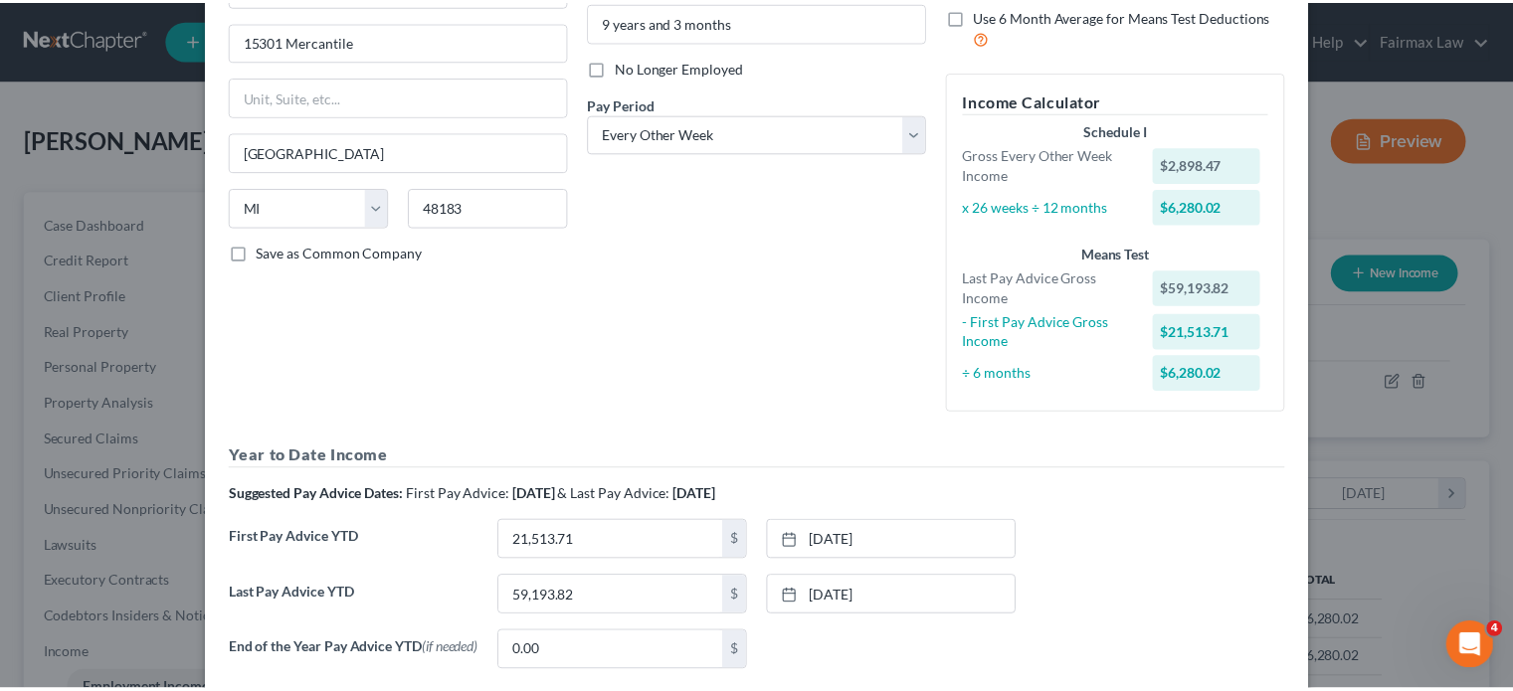
scroll to position [646, 0]
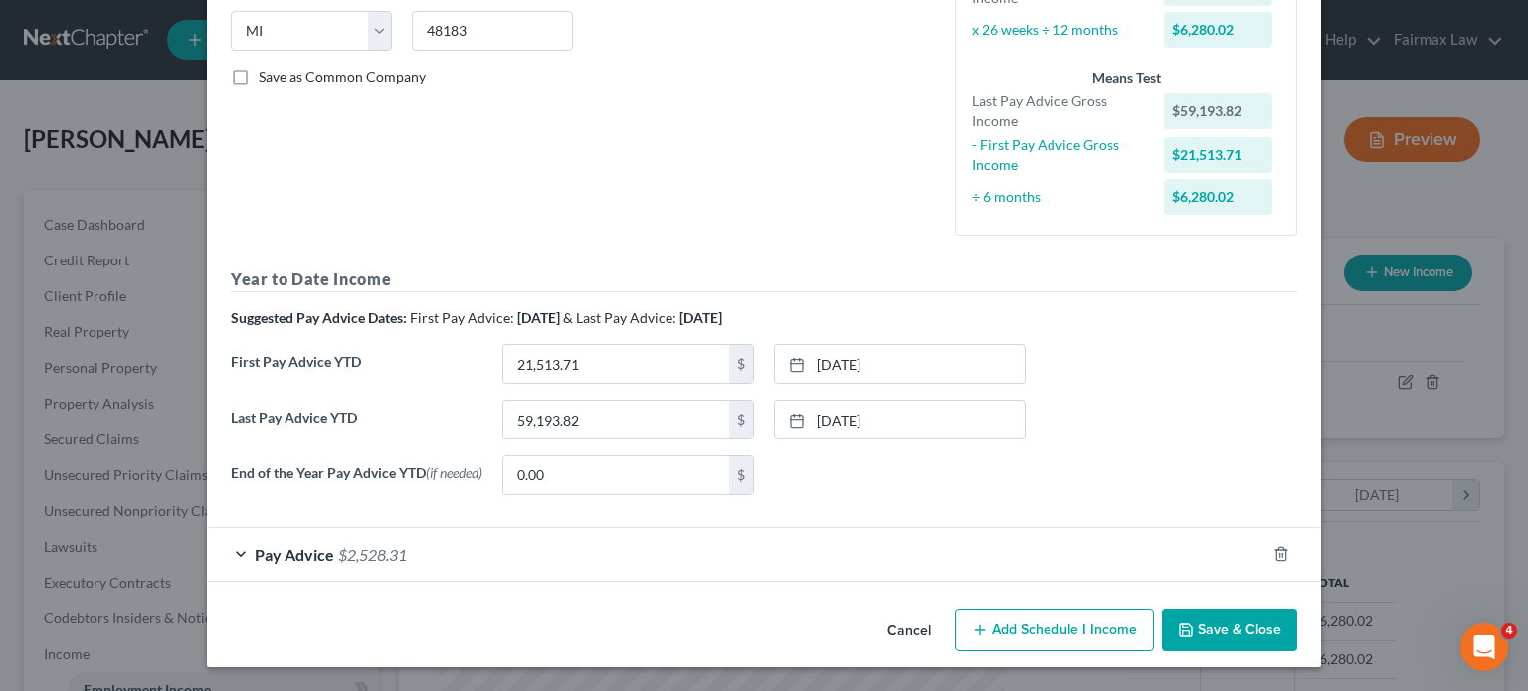
click at [939, 612] on button "Cancel" at bounding box center [909, 632] width 76 height 40
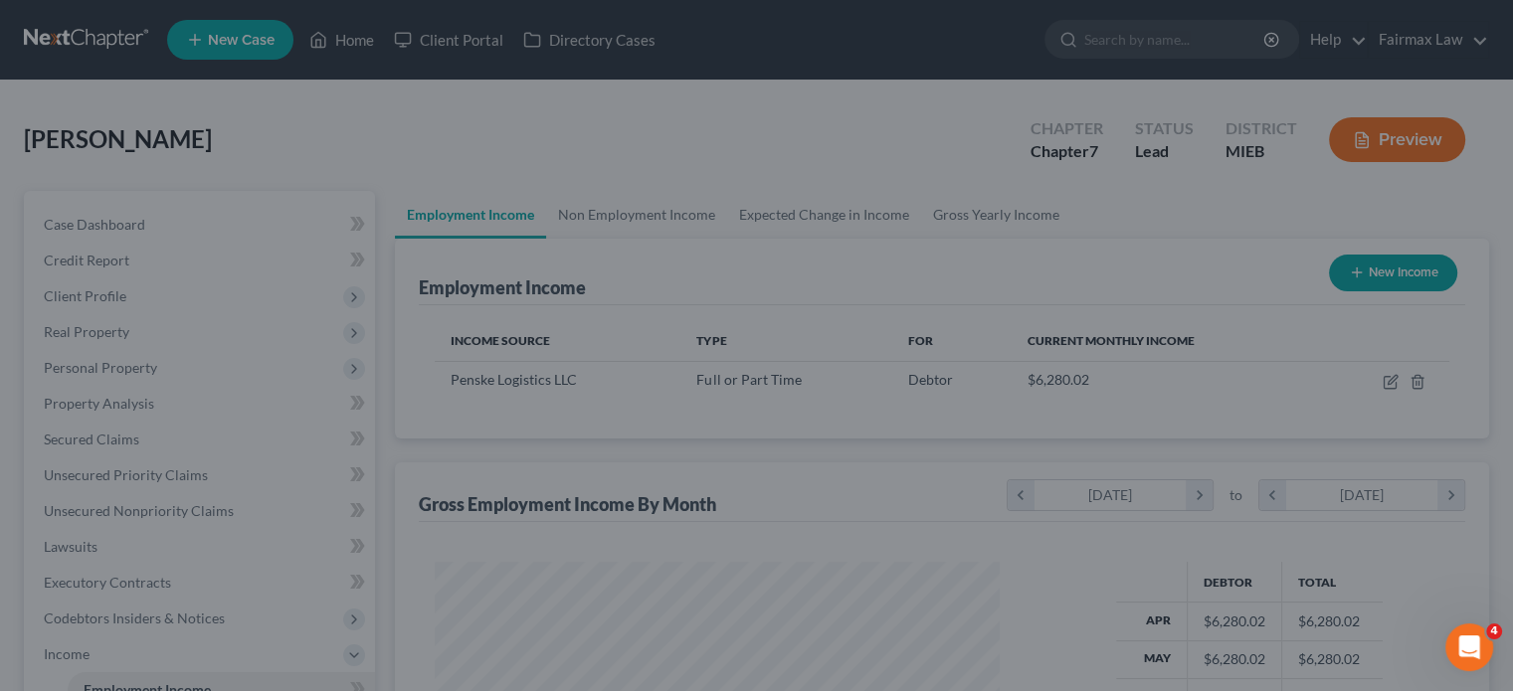
scroll to position [994397, 994242]
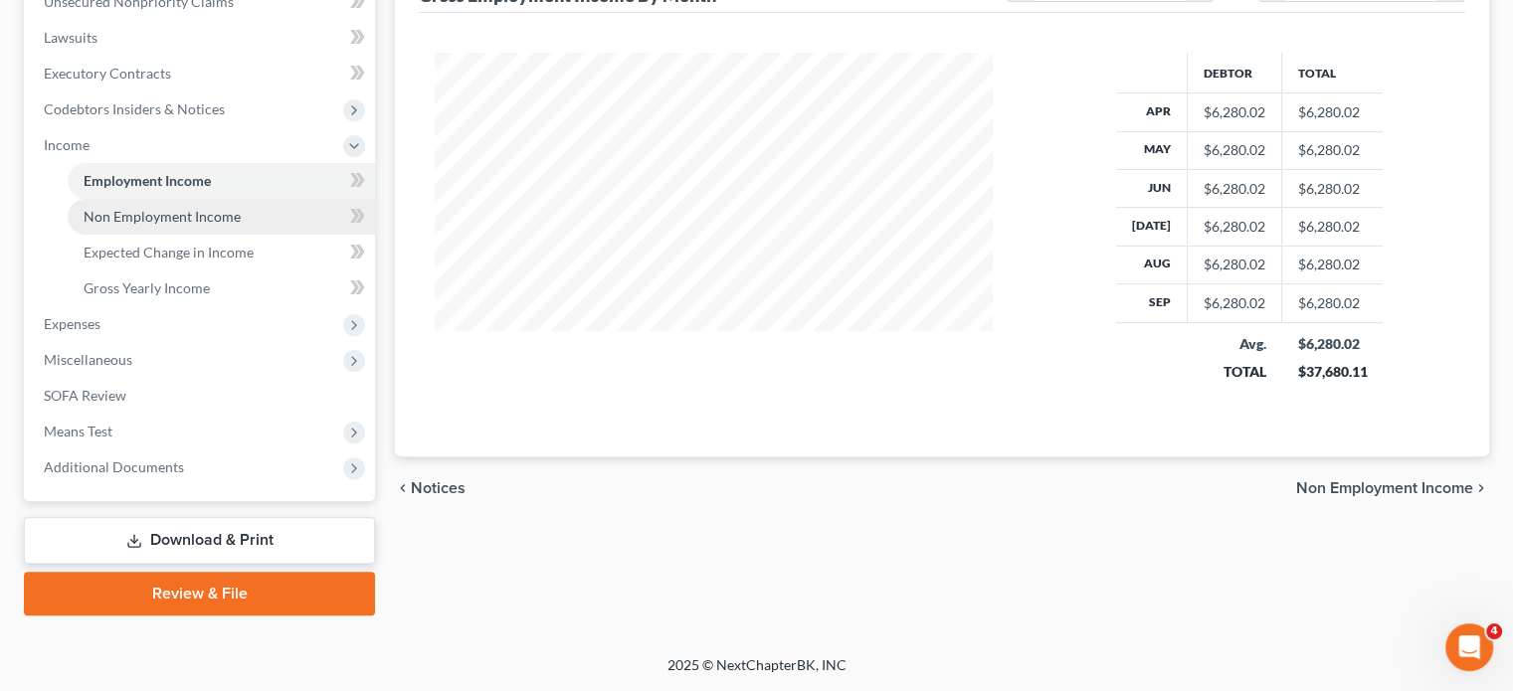
click at [197, 225] on span "Non Employment Income" at bounding box center [162, 216] width 157 height 17
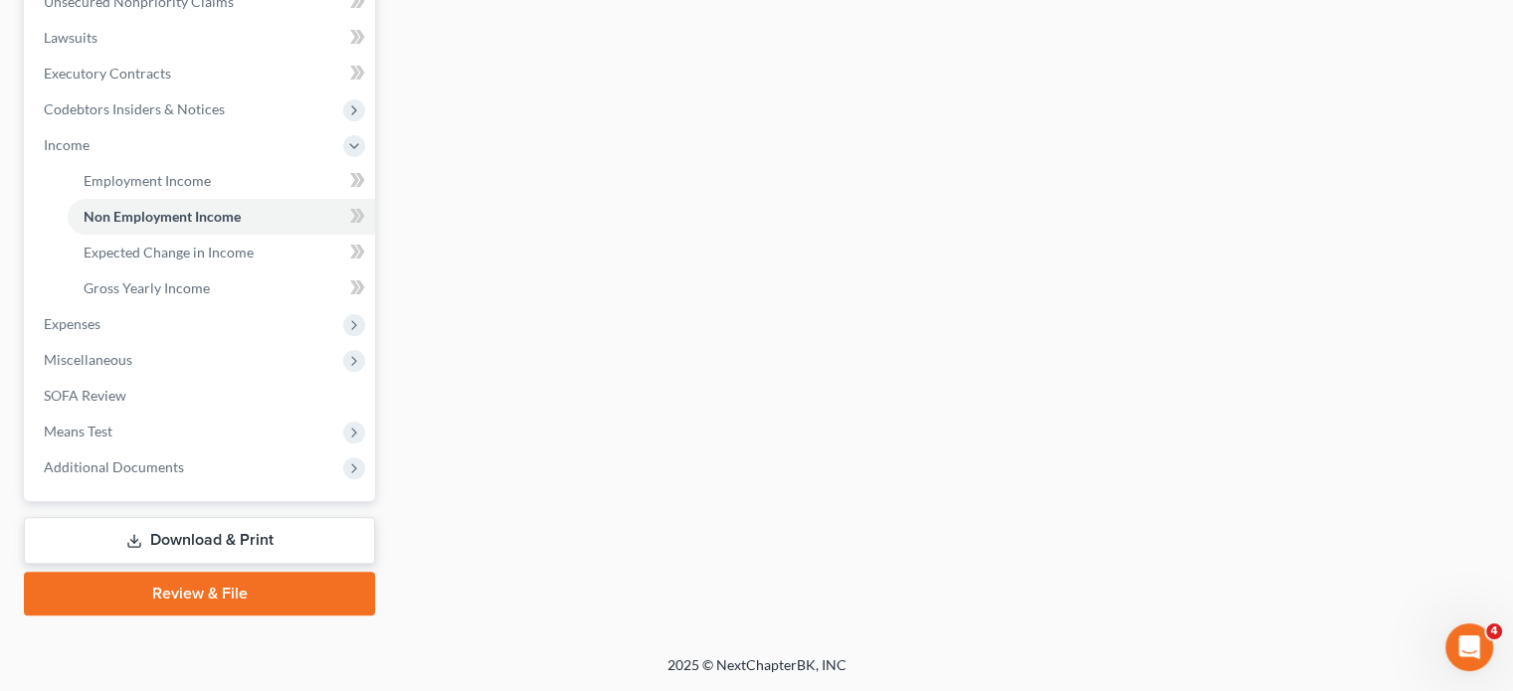
scroll to position [734, 0]
click at [166, 306] on span "Expenses" at bounding box center [201, 324] width 347 height 36
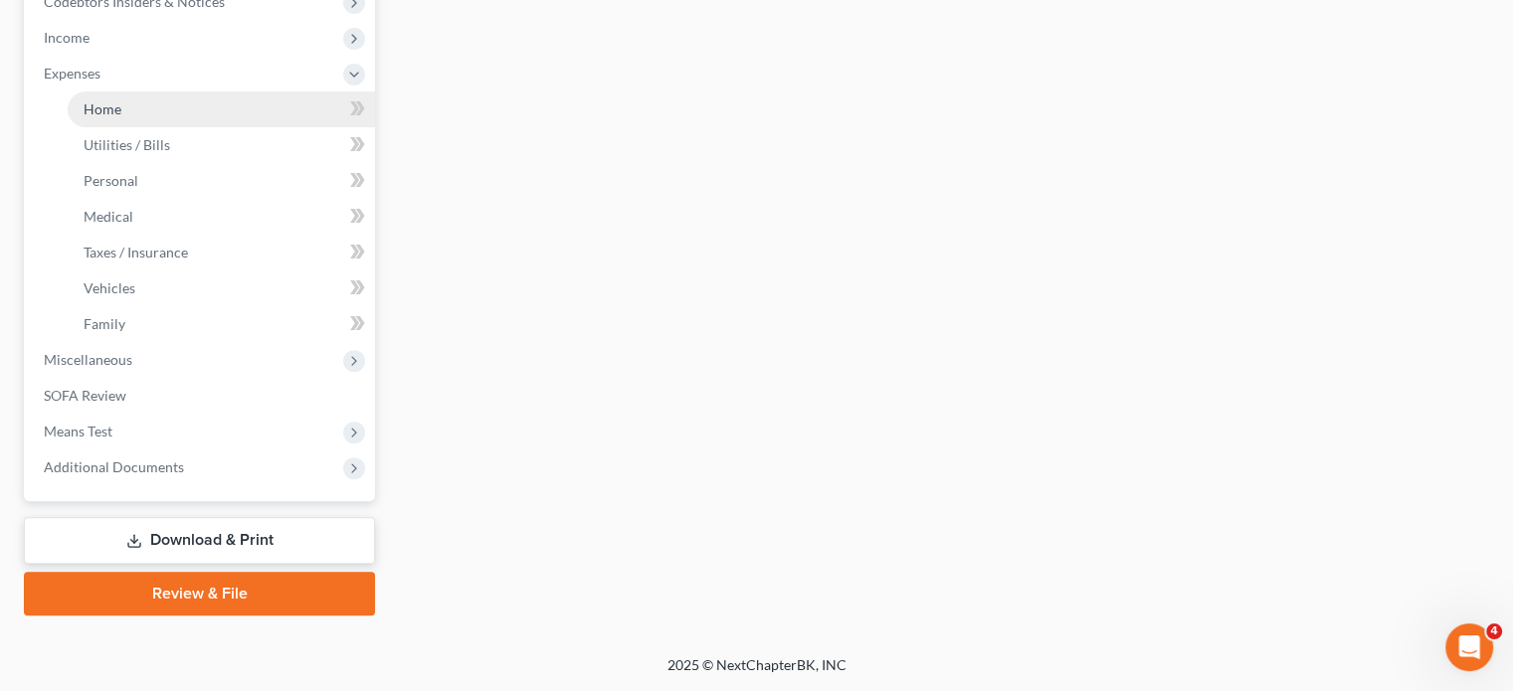
click at [115, 127] on link "Home" at bounding box center [221, 110] width 307 height 36
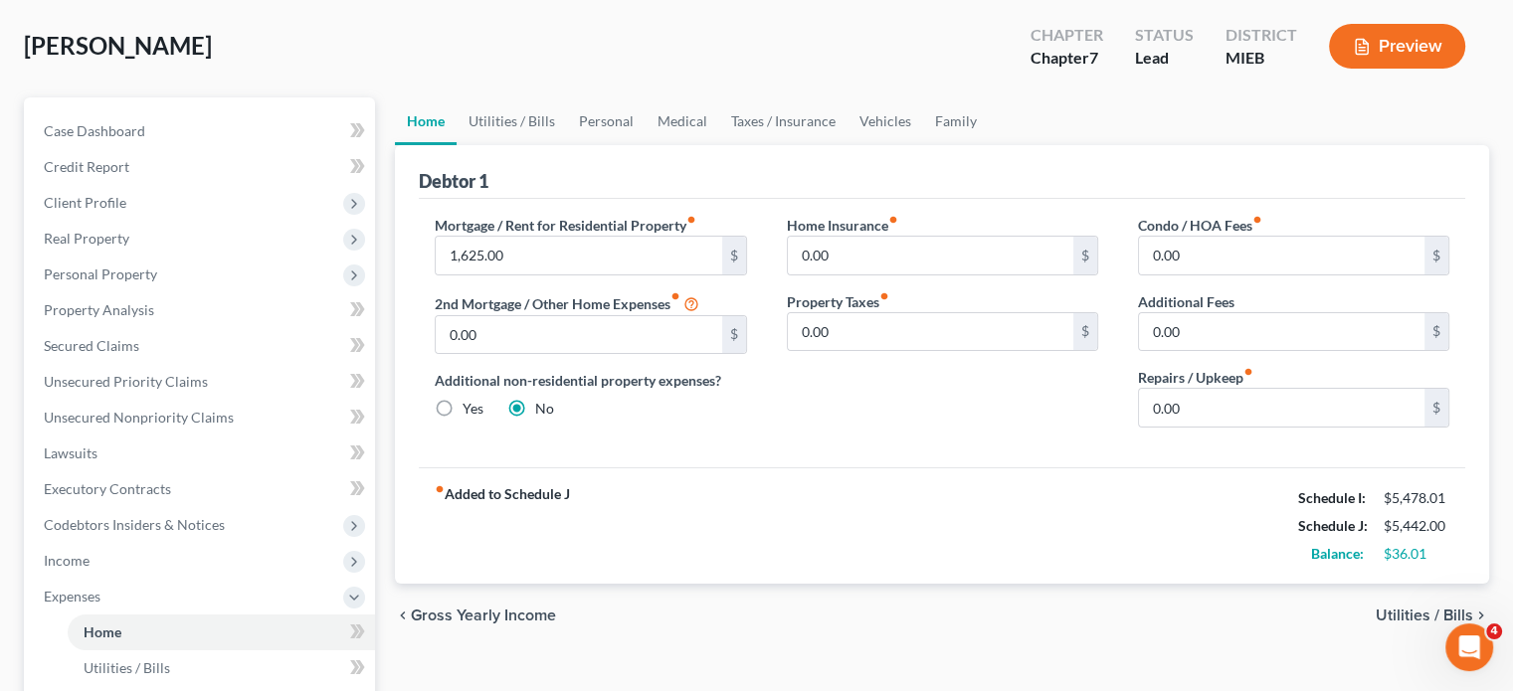
scroll to position [95, 0]
click at [531, 144] on link "Utilities / Bills" at bounding box center [512, 120] width 110 height 48
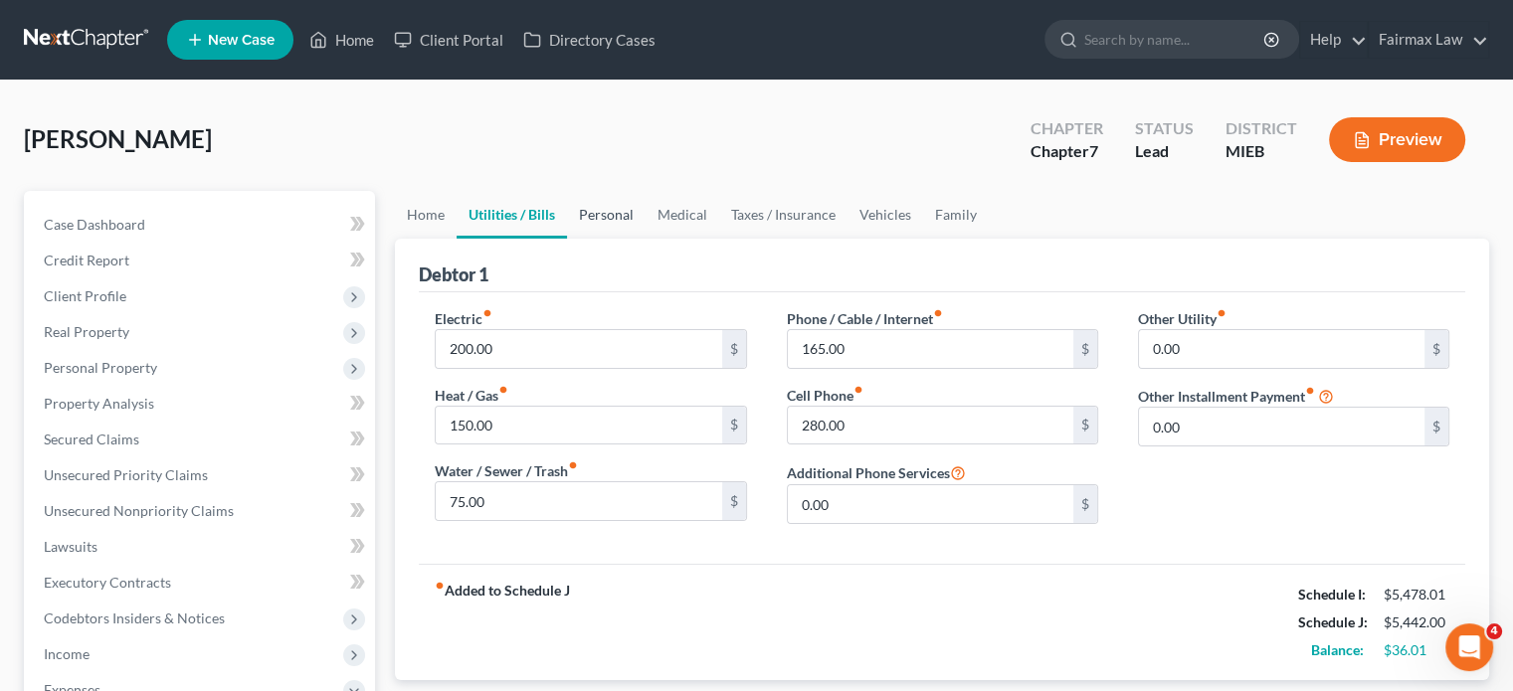
click at [646, 239] on link "Personal" at bounding box center [606, 215] width 79 height 48
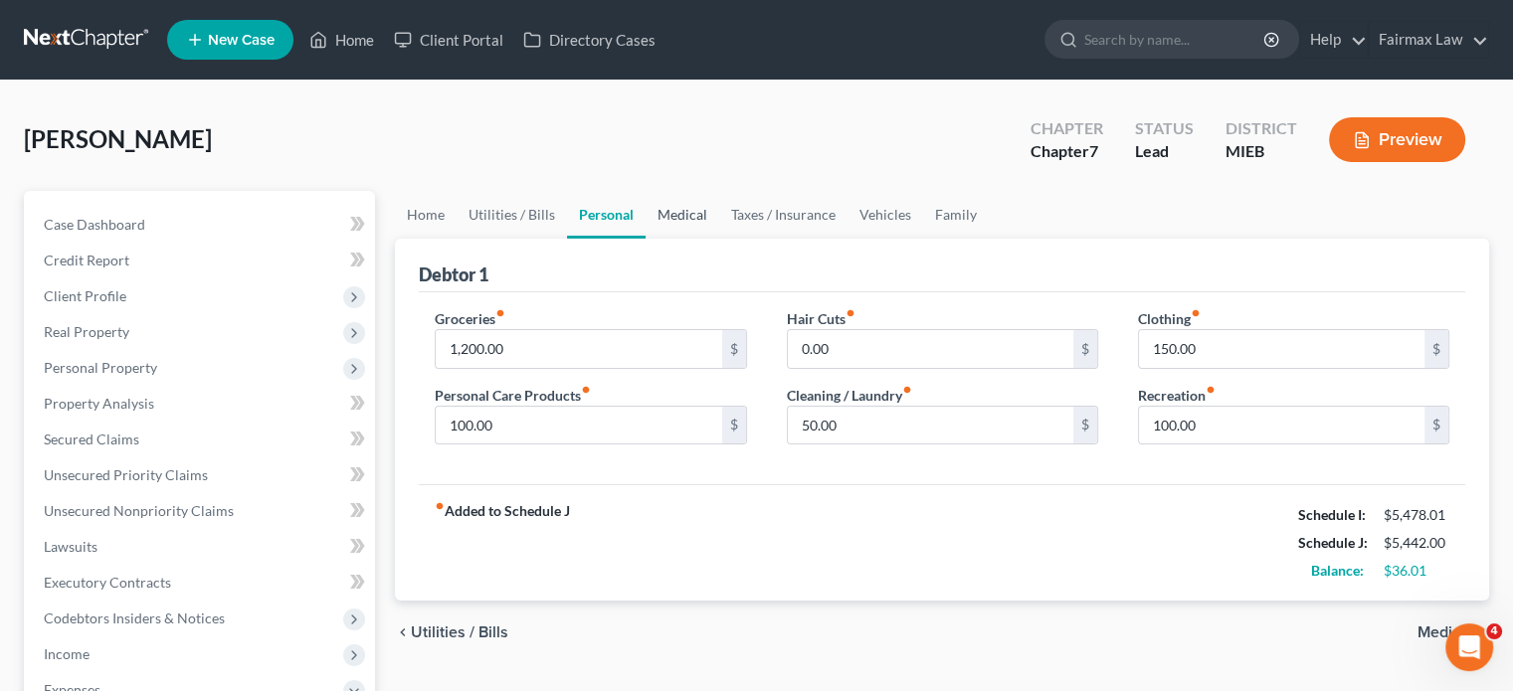
click at [719, 239] on link "Medical" at bounding box center [683, 215] width 74 height 48
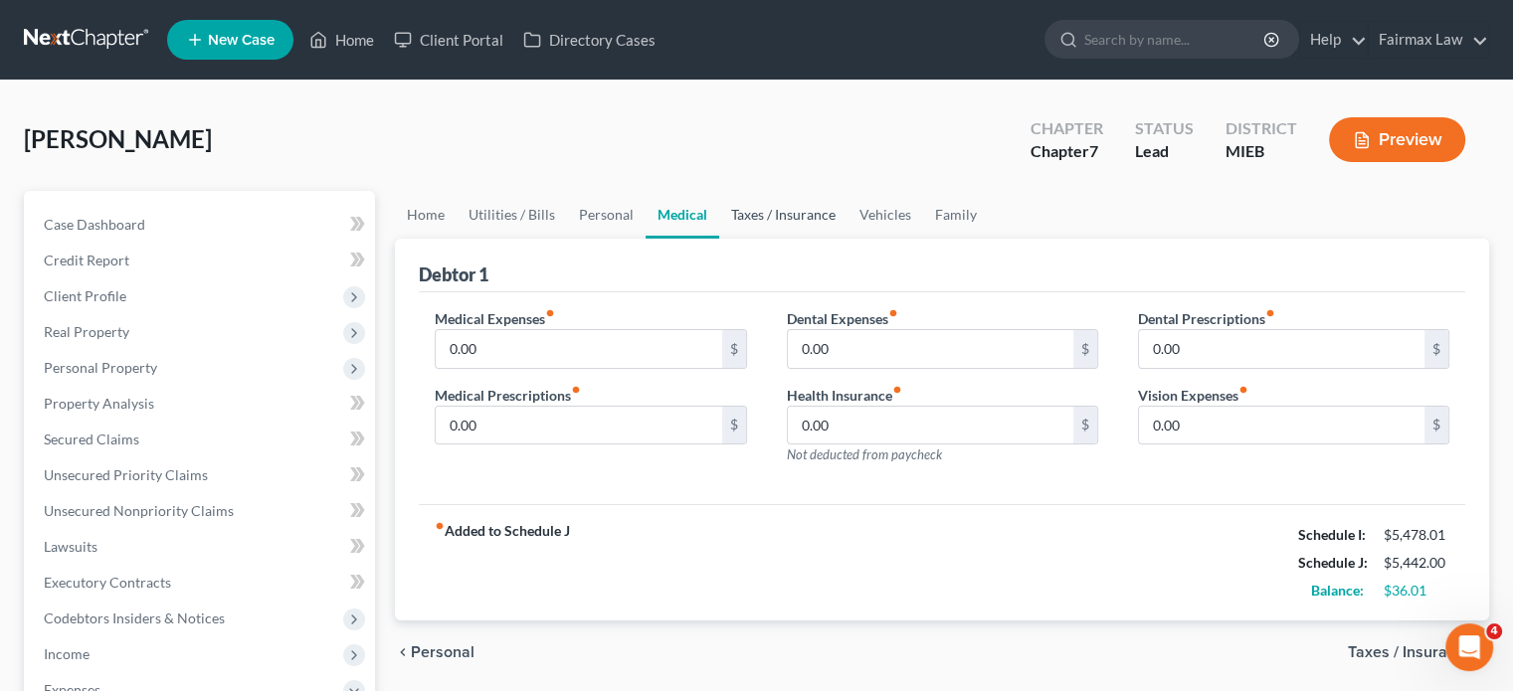
click at [848, 239] on link "Taxes / Insurance" at bounding box center [783, 215] width 128 height 48
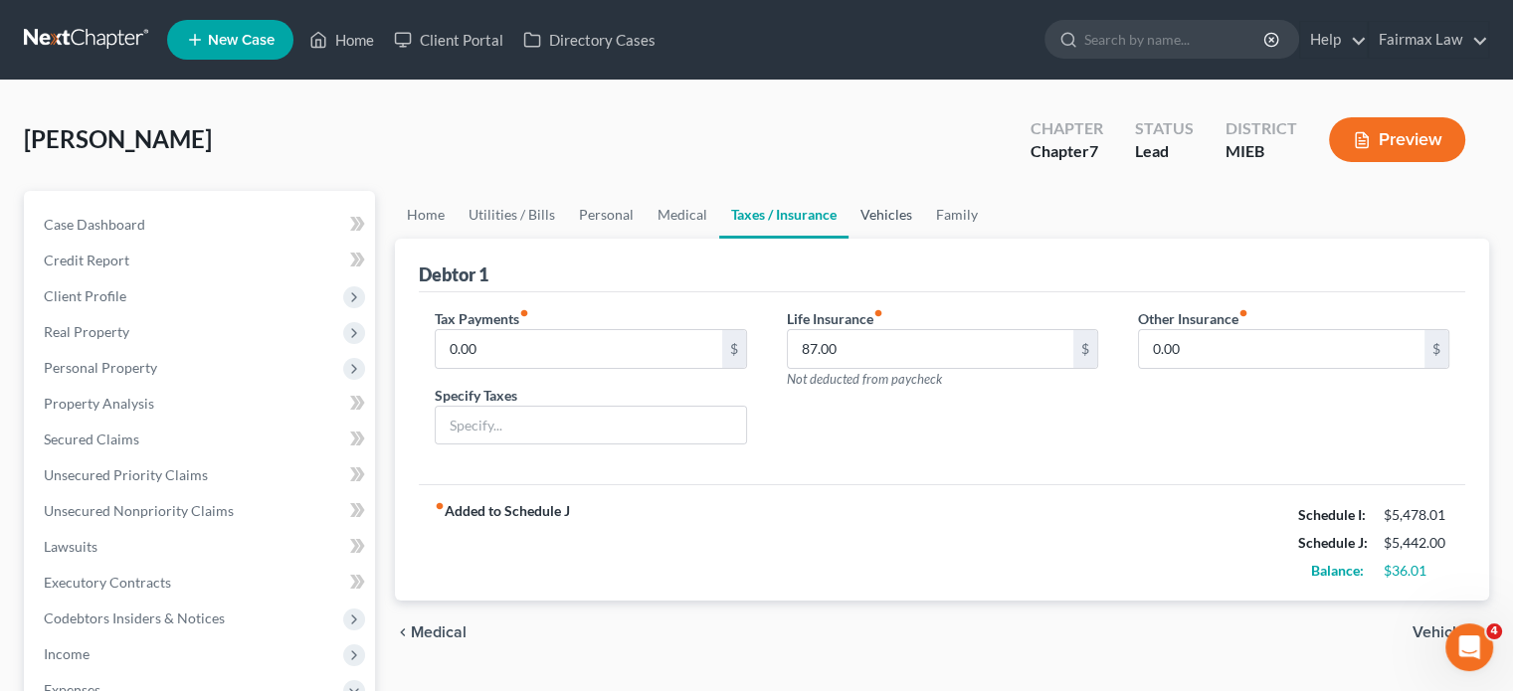
click at [924, 239] on link "Vehicles" at bounding box center [887, 215] width 76 height 48
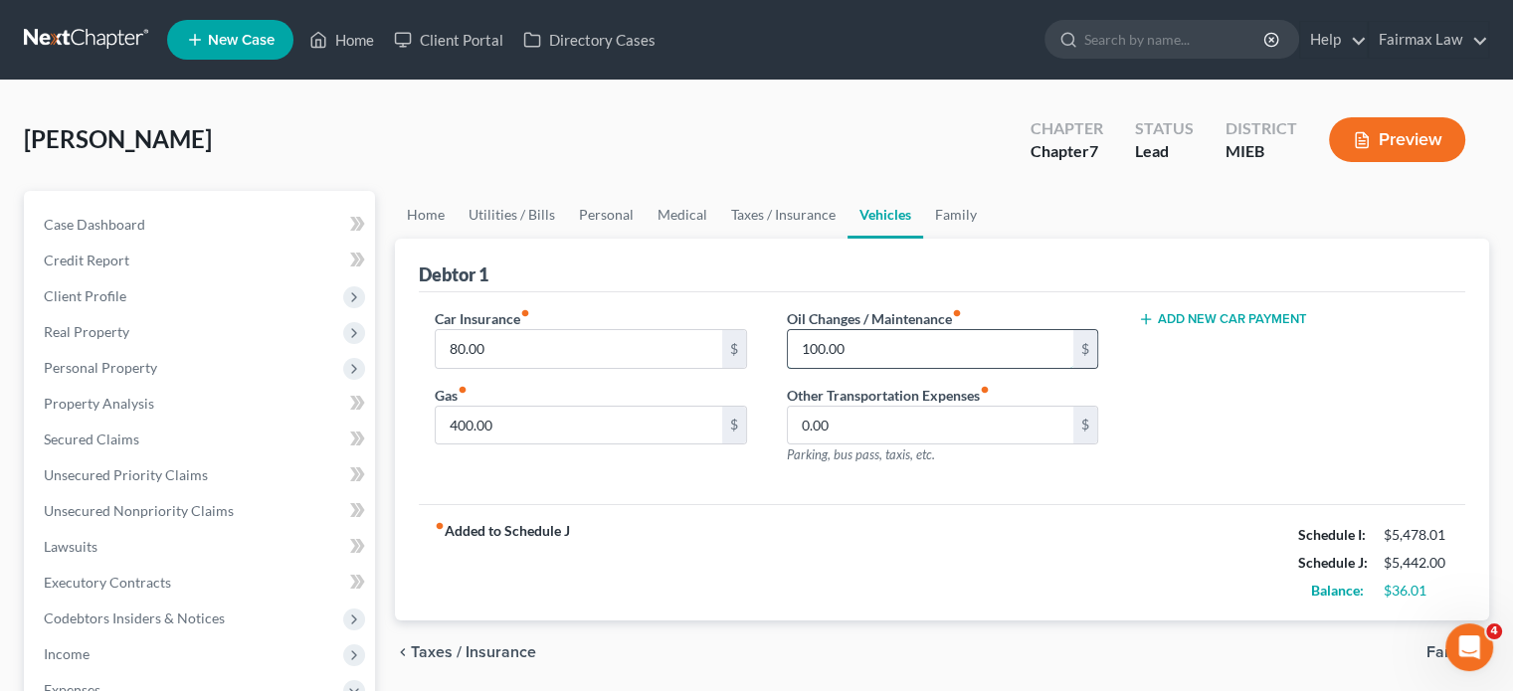
click at [867, 368] on input "100.00" at bounding box center [931, 349] width 286 height 38
click at [578, 368] on input "80.00" at bounding box center [579, 349] width 286 height 38
click at [557, 445] on input "400.00" at bounding box center [579, 426] width 286 height 38
click at [853, 445] on input "0.00" at bounding box center [931, 426] width 286 height 38
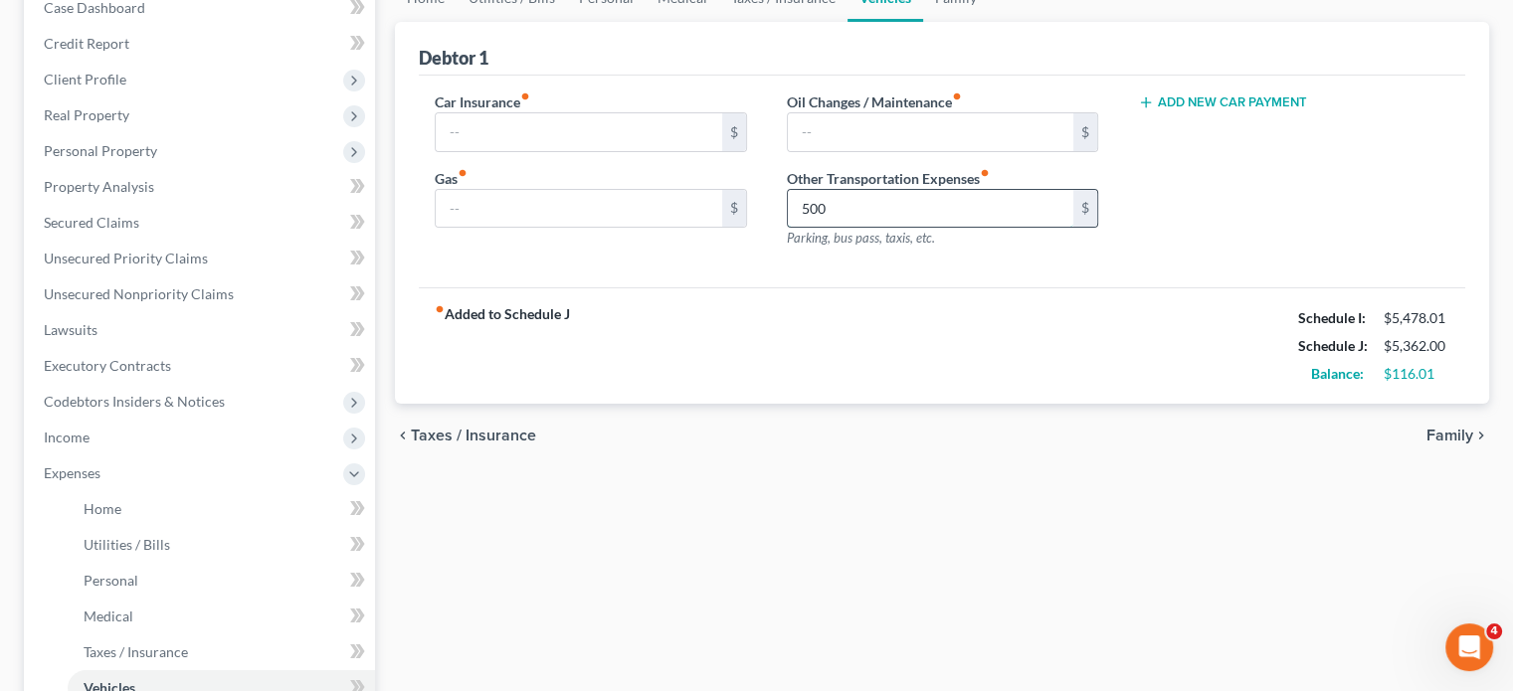
scroll to position [68, 0]
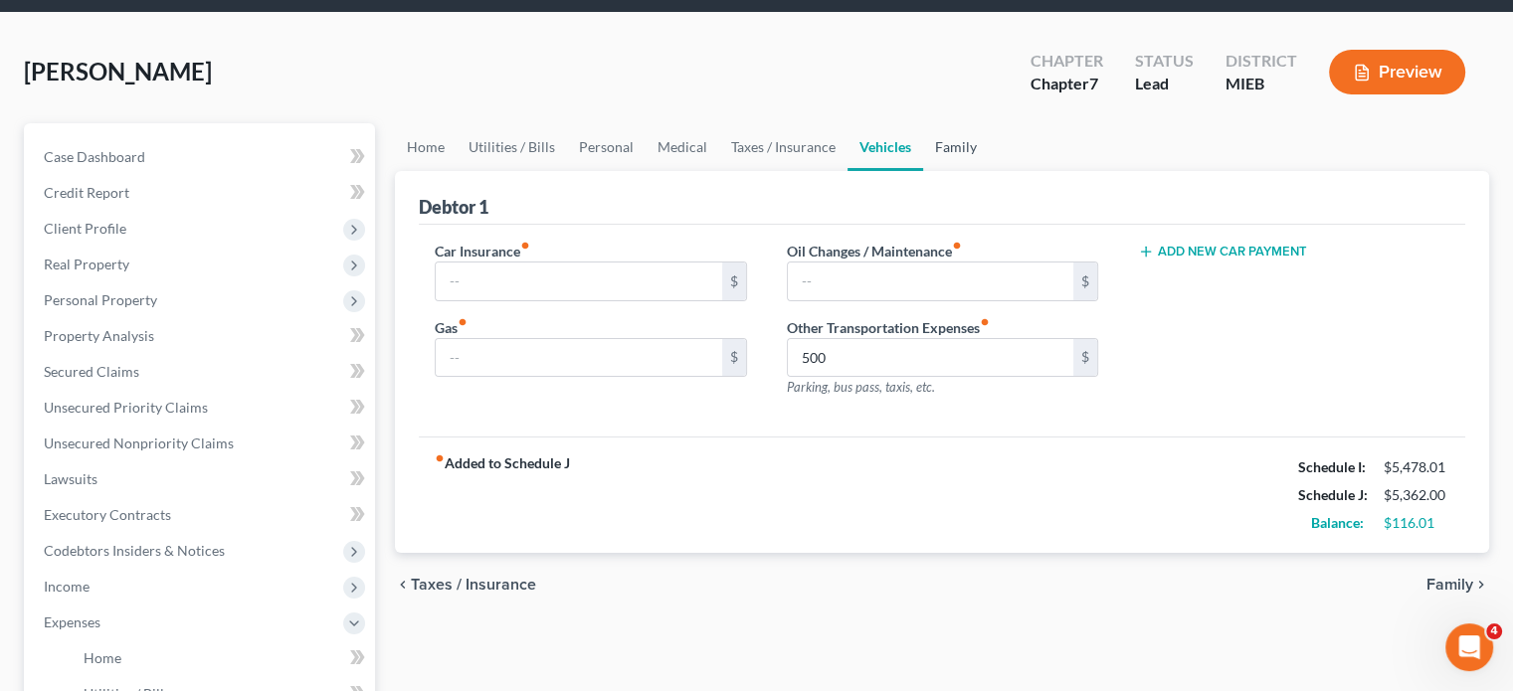
click at [989, 171] on link "Family" at bounding box center [956, 147] width 66 height 48
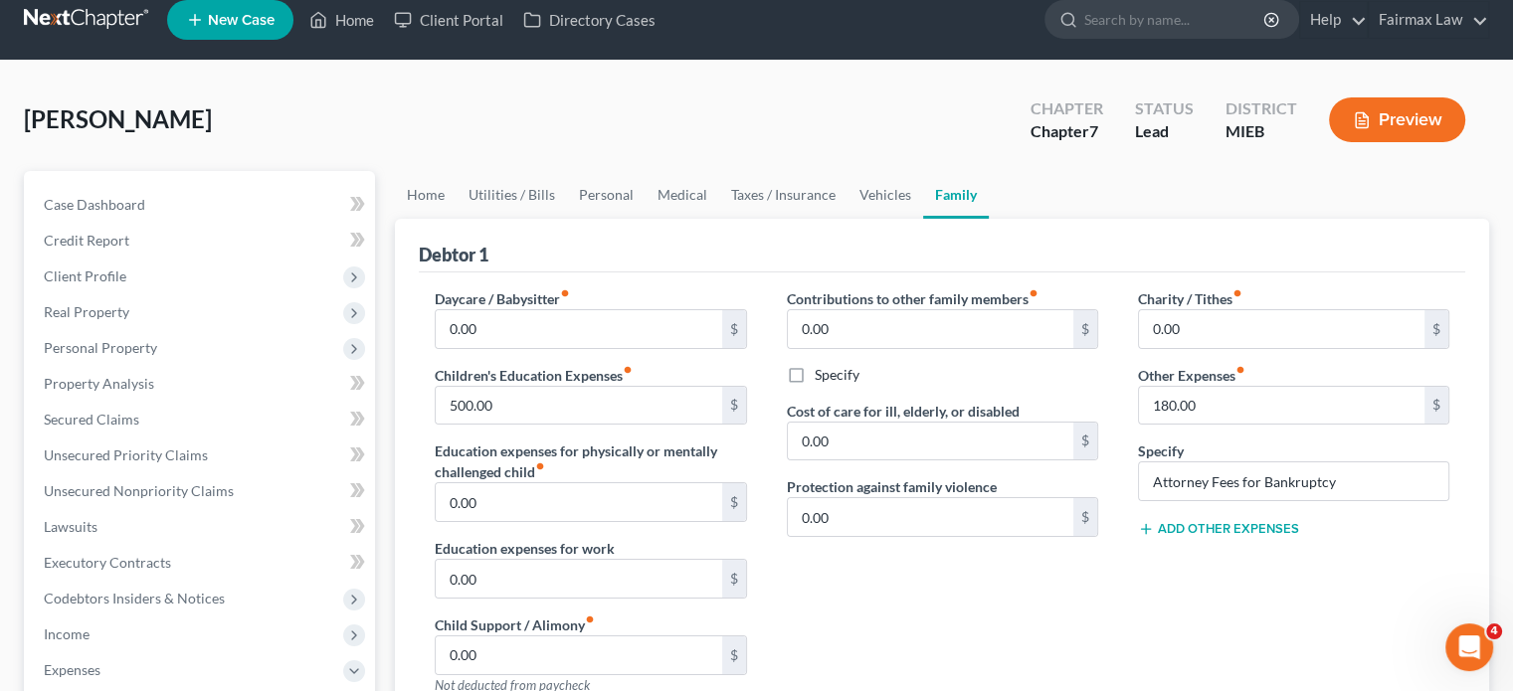
scroll to position [19, 0]
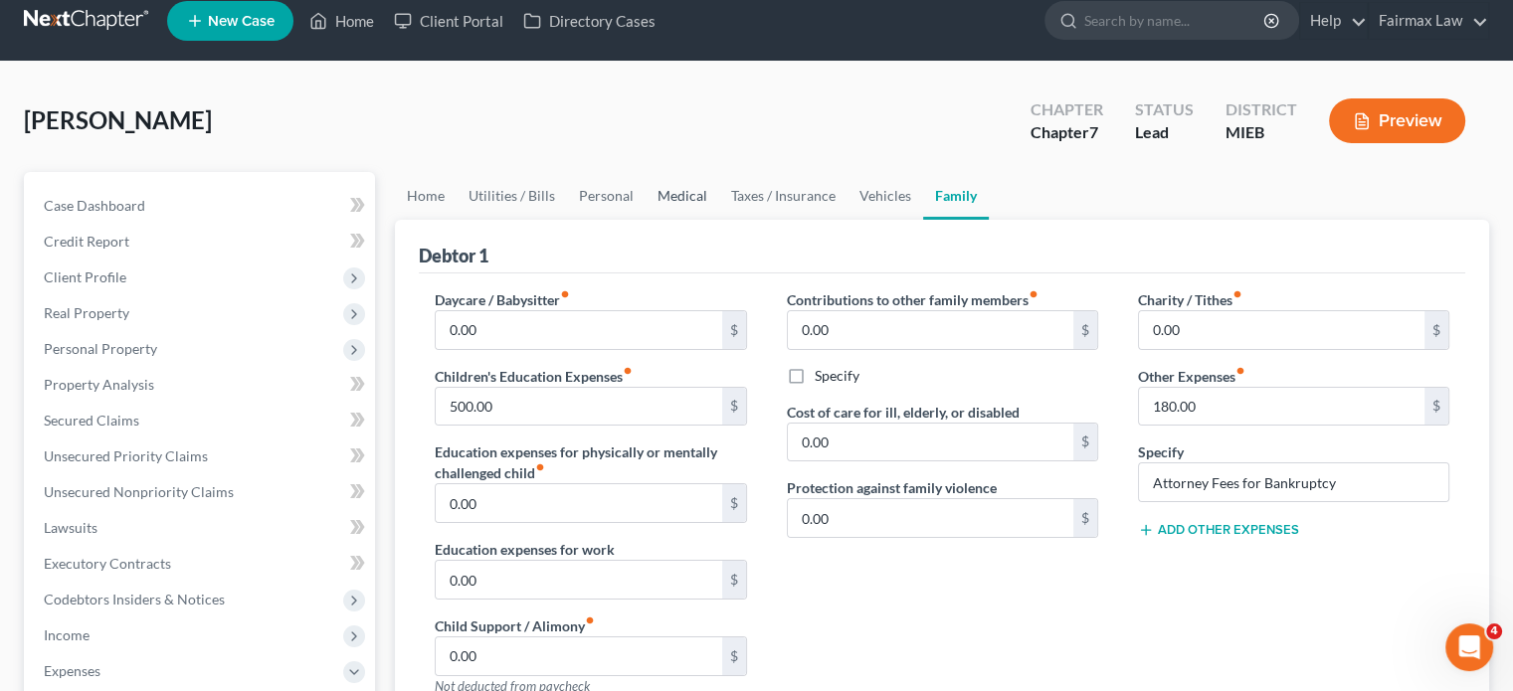
click at [719, 220] on link "Medical" at bounding box center [683, 196] width 74 height 48
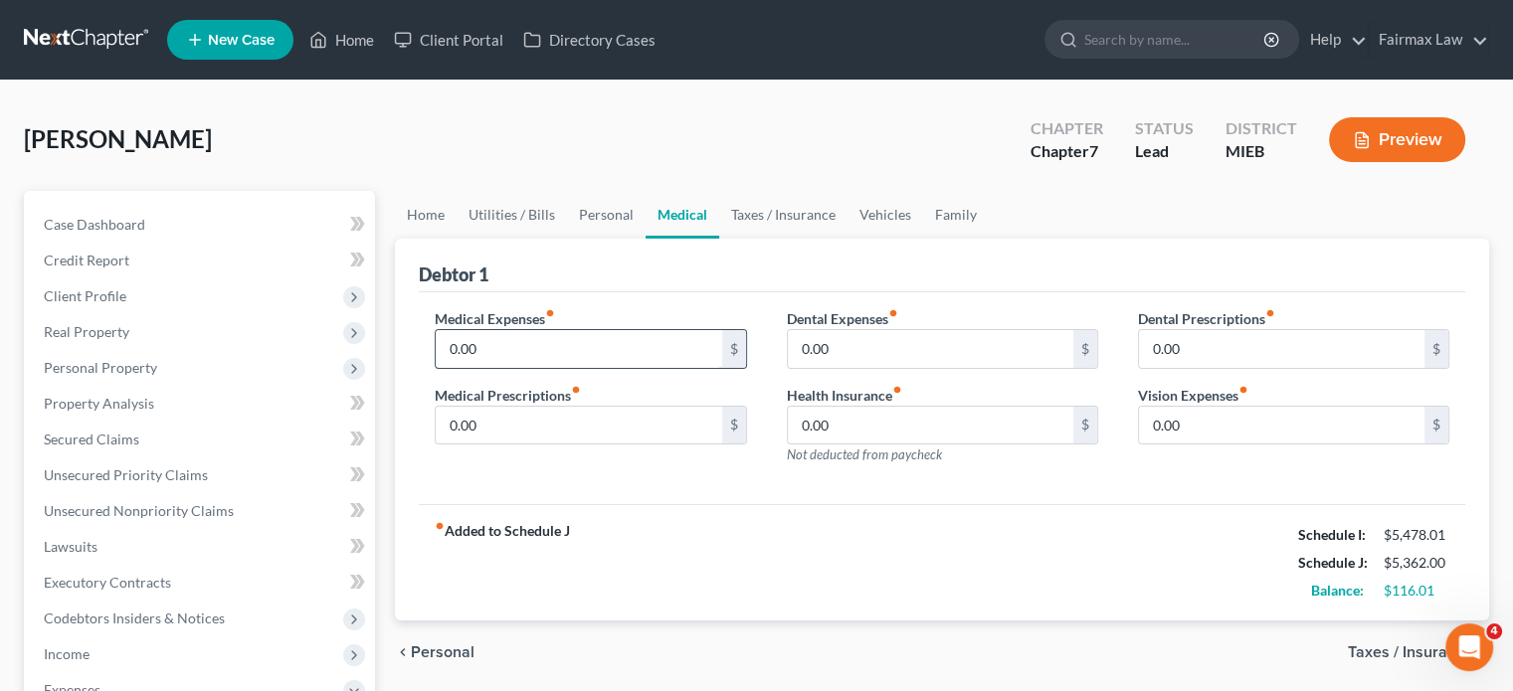
click at [573, 368] on input "0.00" at bounding box center [579, 349] width 286 height 38
click at [989, 239] on link "Family" at bounding box center [956, 215] width 66 height 48
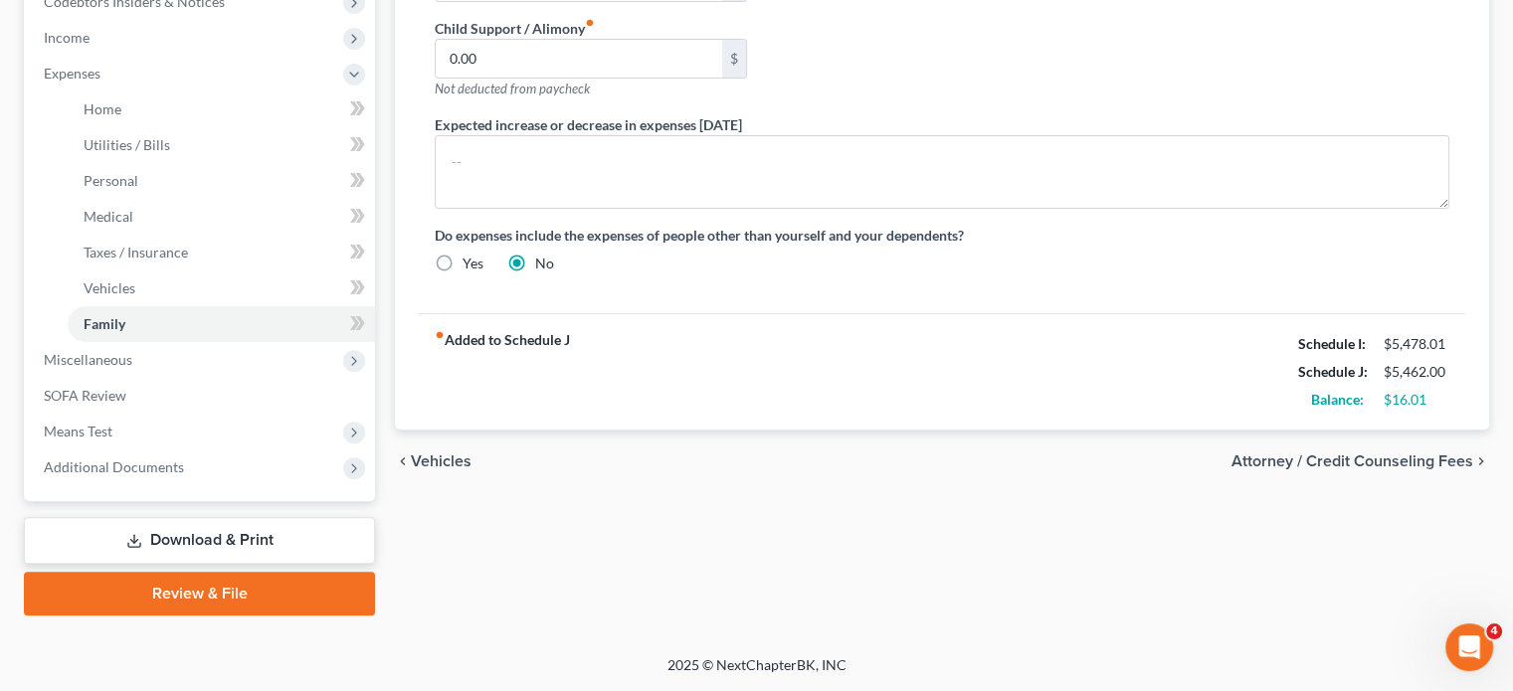
scroll to position [938, 0]
click at [249, 342] on span "Miscellaneous" at bounding box center [201, 360] width 347 height 36
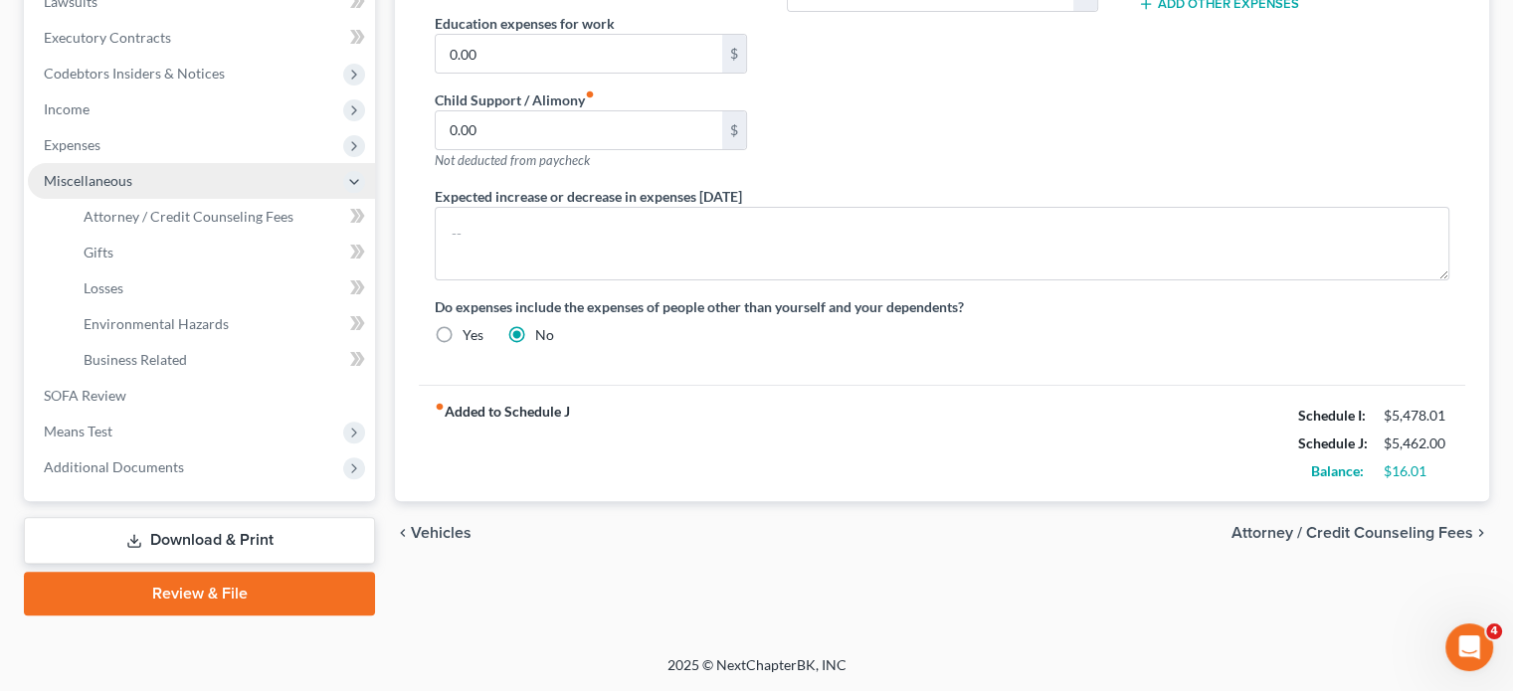
scroll to position [849, 0]
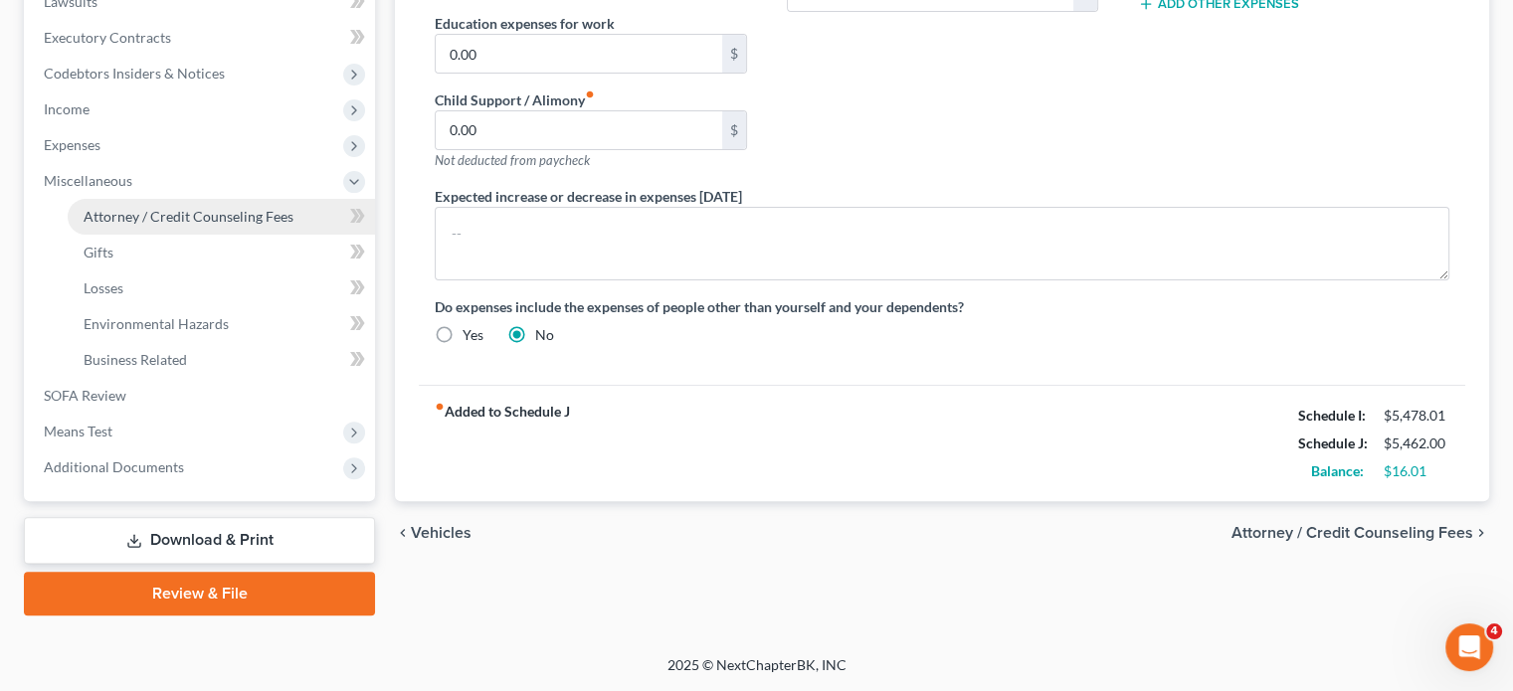
click at [202, 208] on span "Attorney / Credit Counseling Fees" at bounding box center [189, 216] width 210 height 17
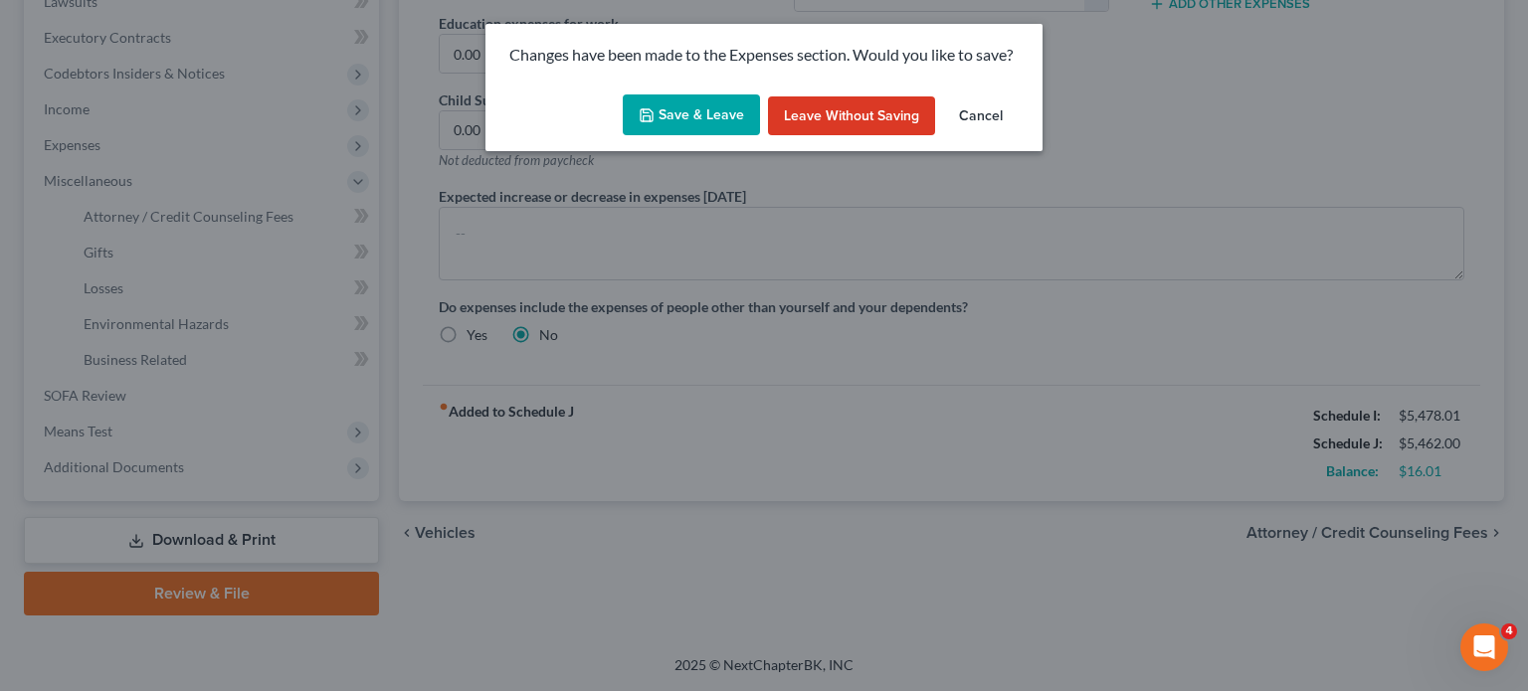
click at [673, 129] on button "Save & Leave" at bounding box center [691, 116] width 137 height 42
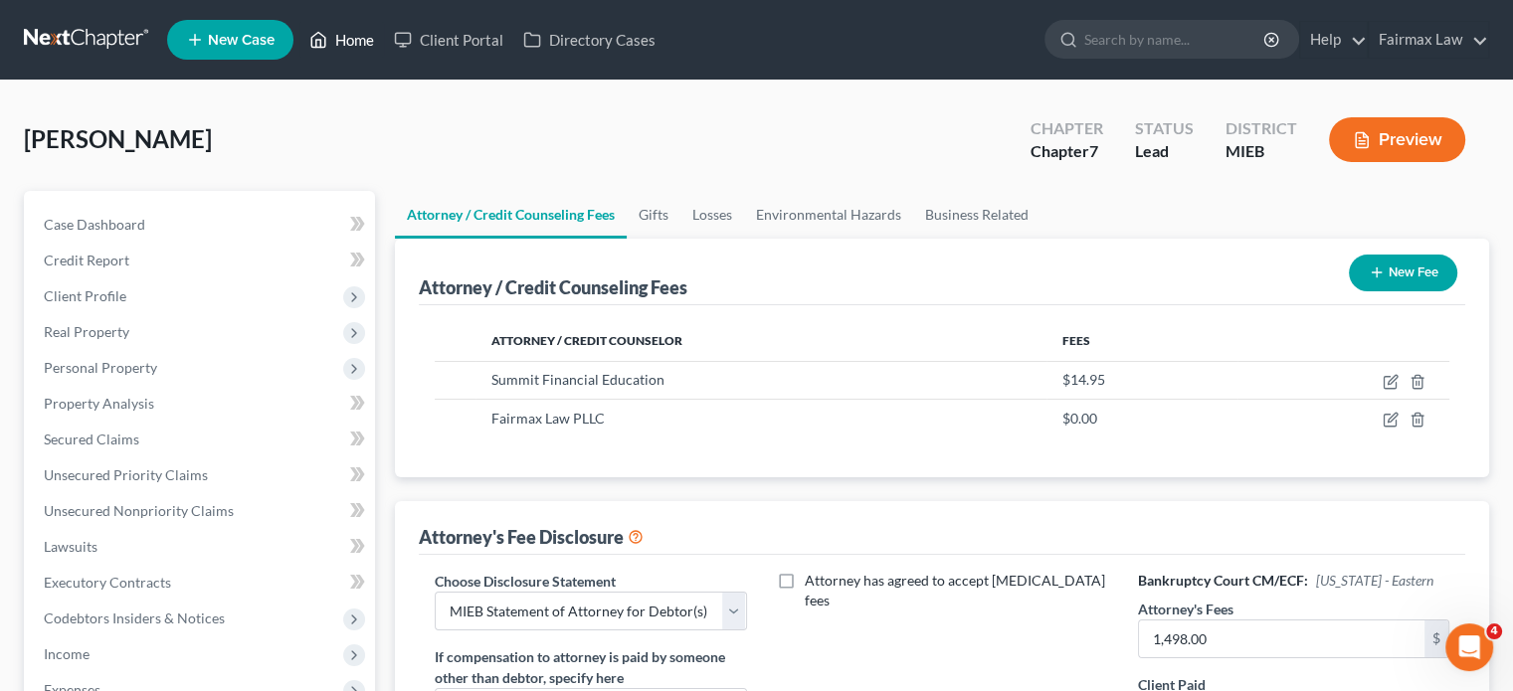
click at [384, 39] on link "Home" at bounding box center [341, 40] width 85 height 36
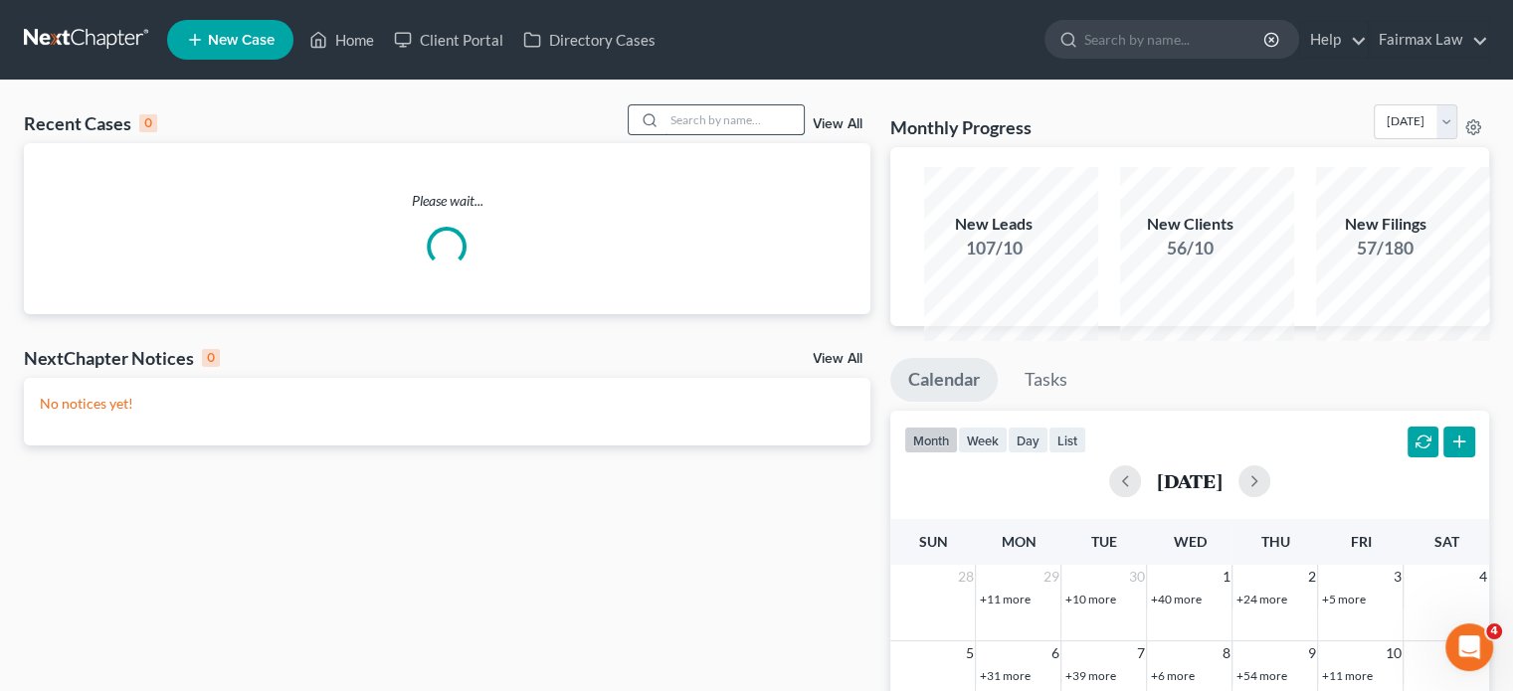
click at [665, 134] on input "search" at bounding box center [734, 119] width 139 height 29
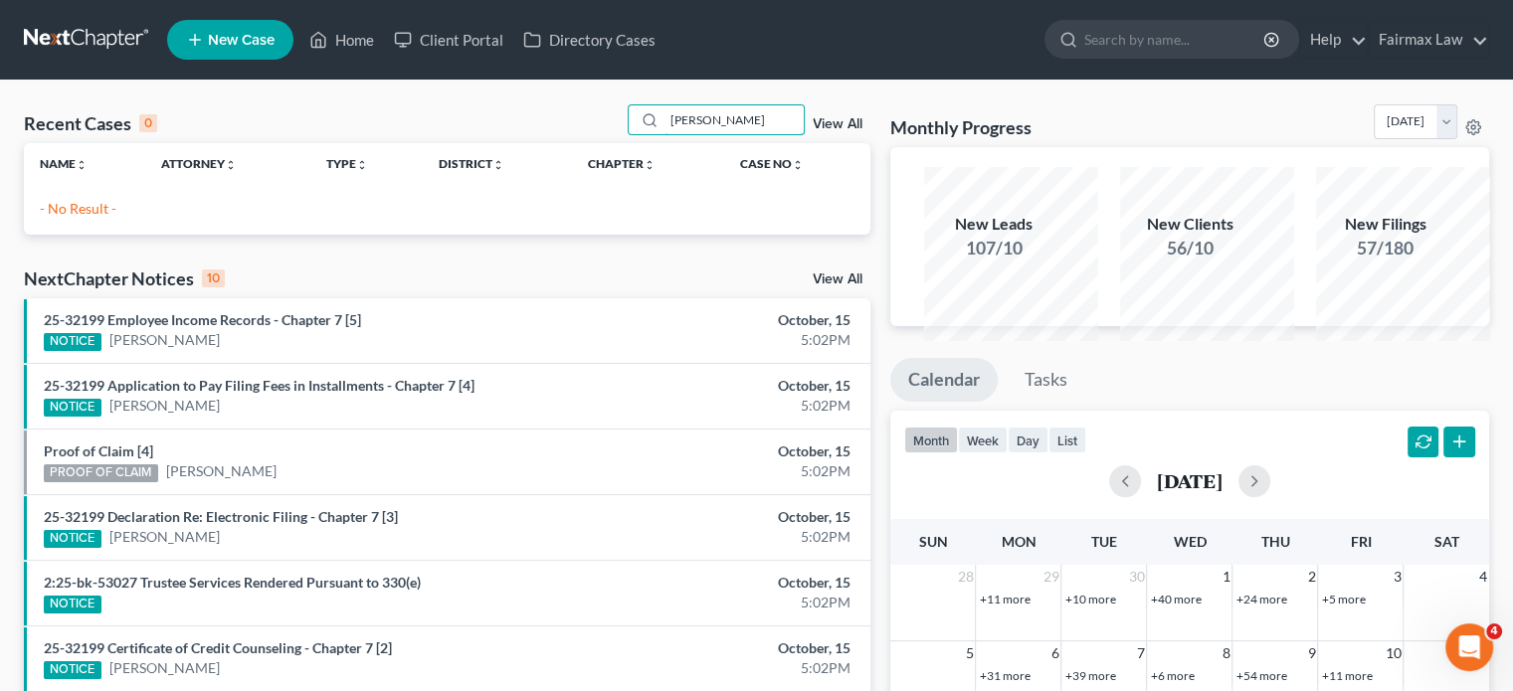
drag, startPoint x: 669, startPoint y: 142, endPoint x: 561, endPoint y: 145, distance: 107.5
click at [561, 143] on div "Recent Cases 0 [PERSON_NAME] View All" at bounding box center [447, 123] width 847 height 39
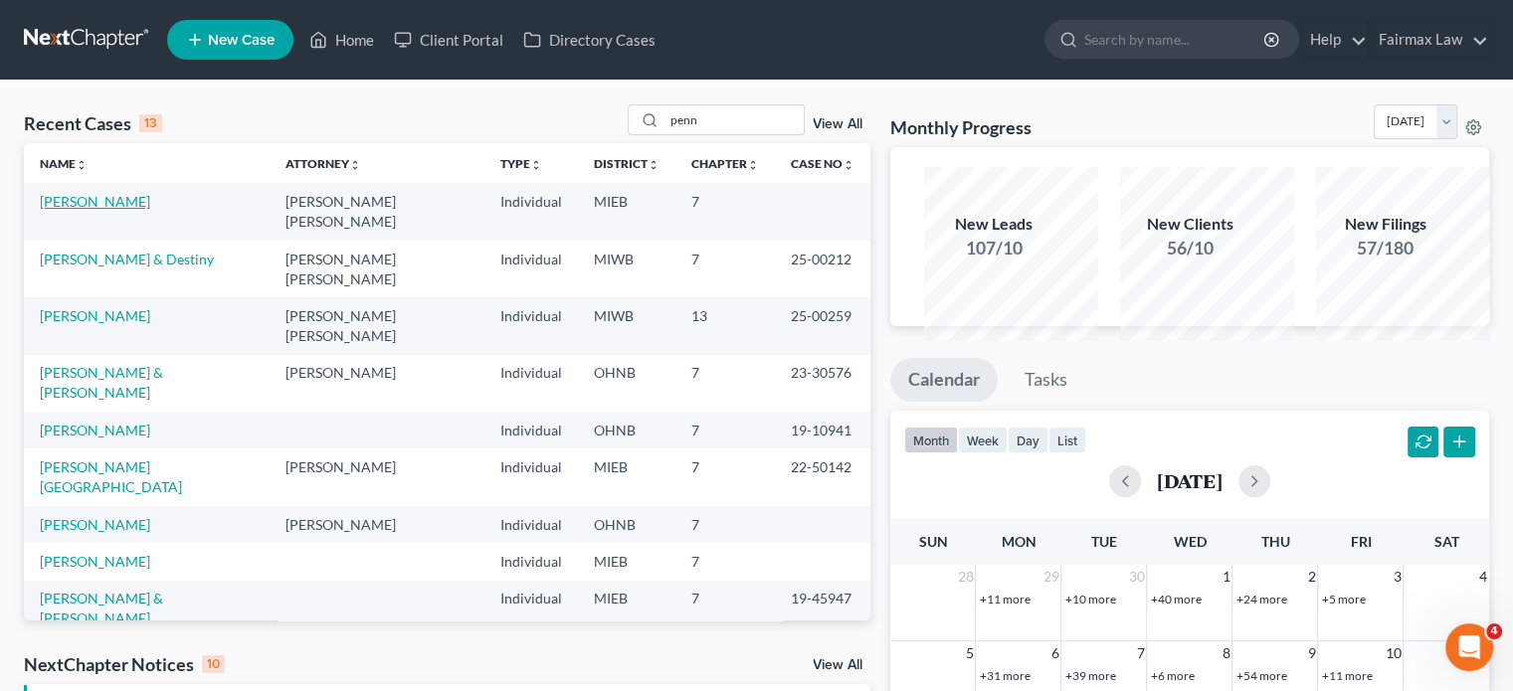
click at [126, 210] on link "[PERSON_NAME]" at bounding box center [95, 201] width 110 height 17
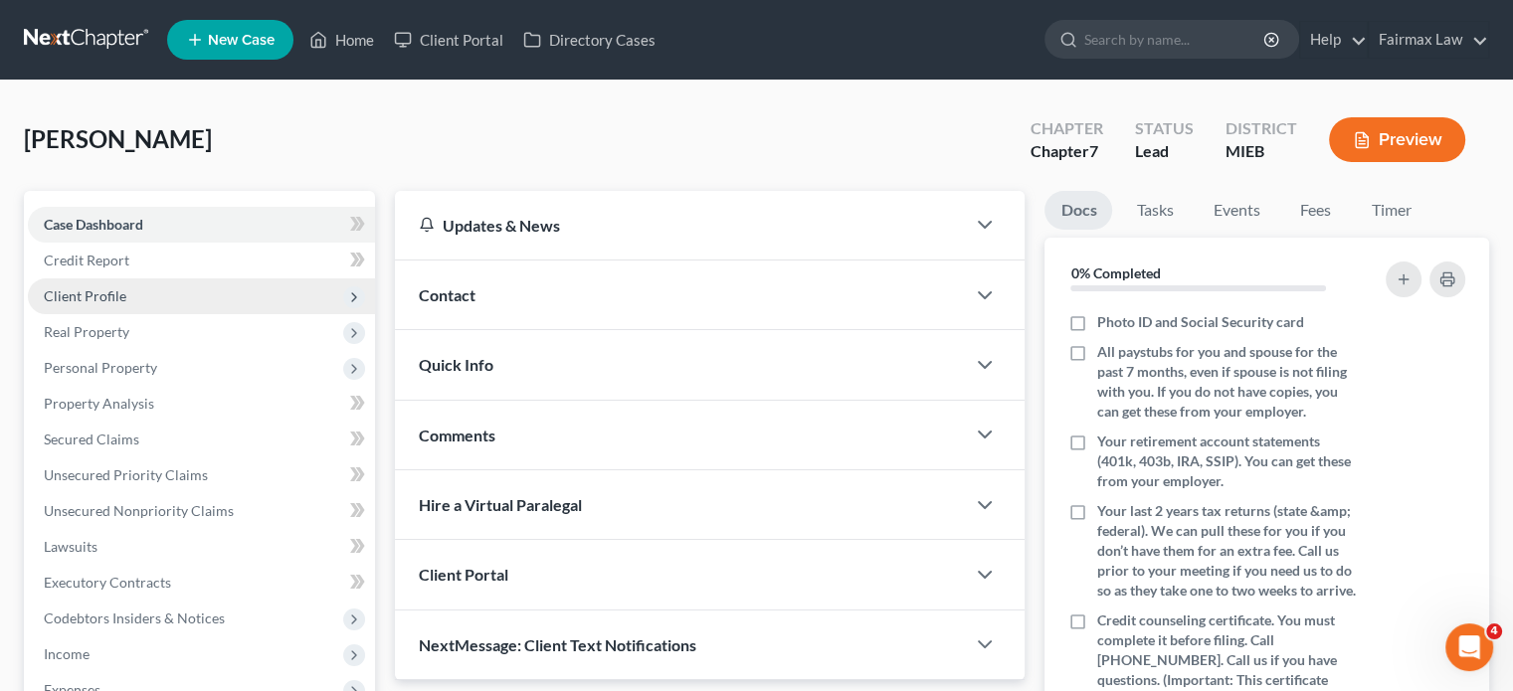
click at [194, 314] on span "Client Profile" at bounding box center [201, 297] width 347 height 36
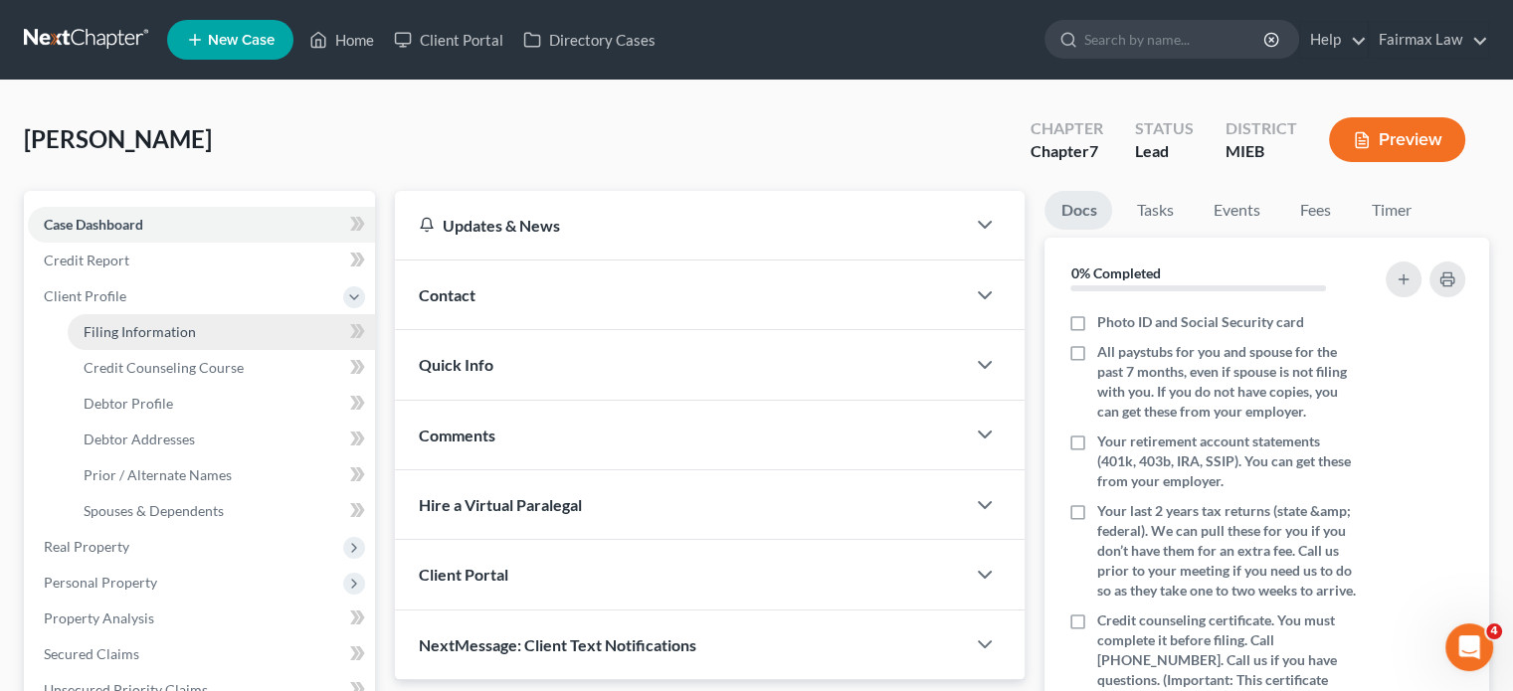
click at [196, 340] on span "Filing Information" at bounding box center [140, 331] width 112 height 17
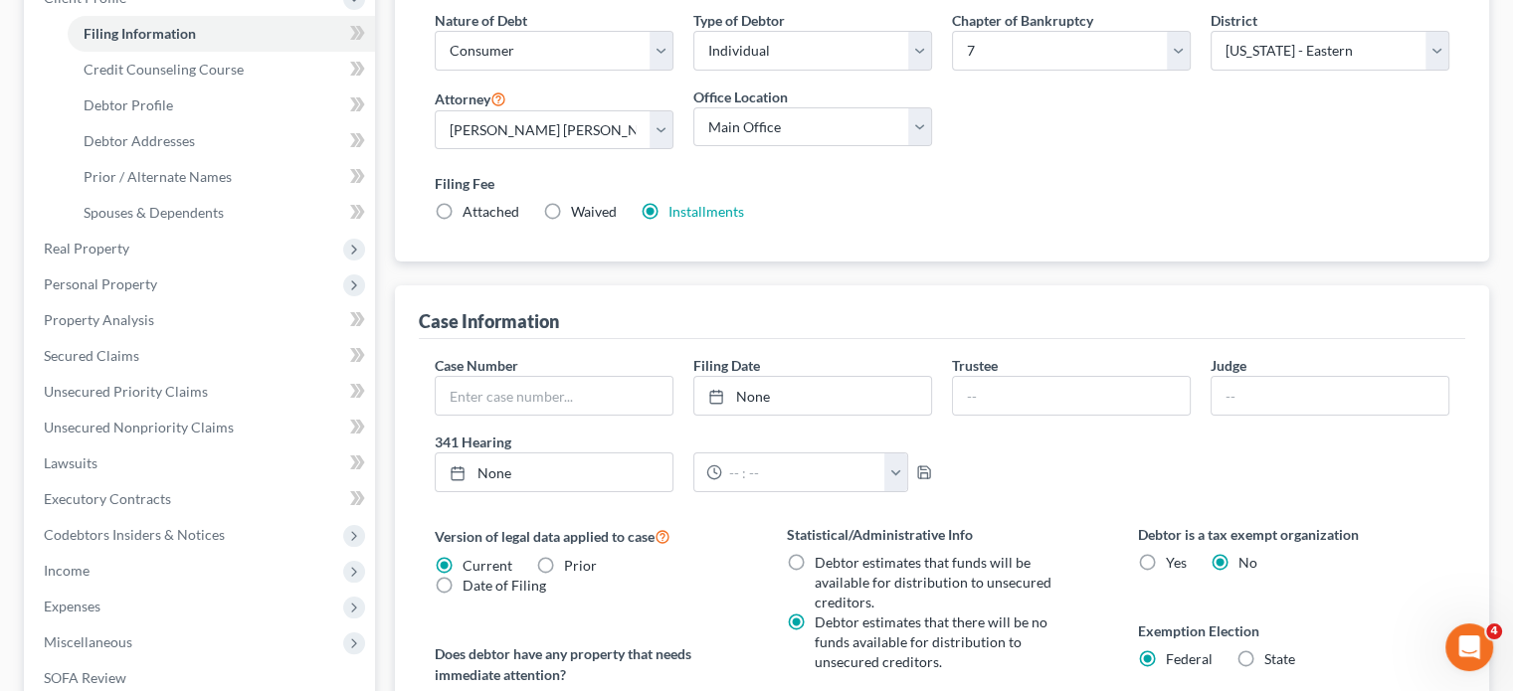
scroll to position [294, 0]
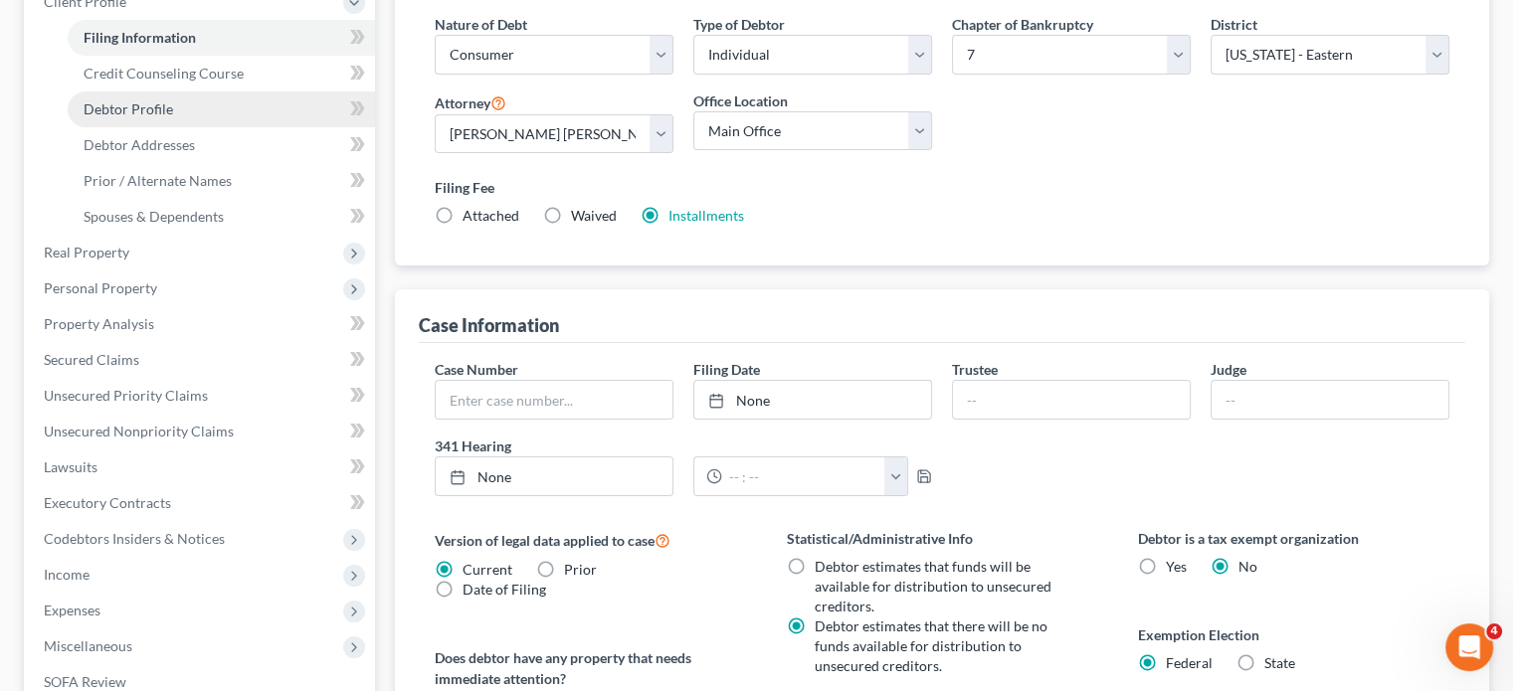
click at [249, 127] on link "Debtor Profile" at bounding box center [221, 110] width 307 height 36
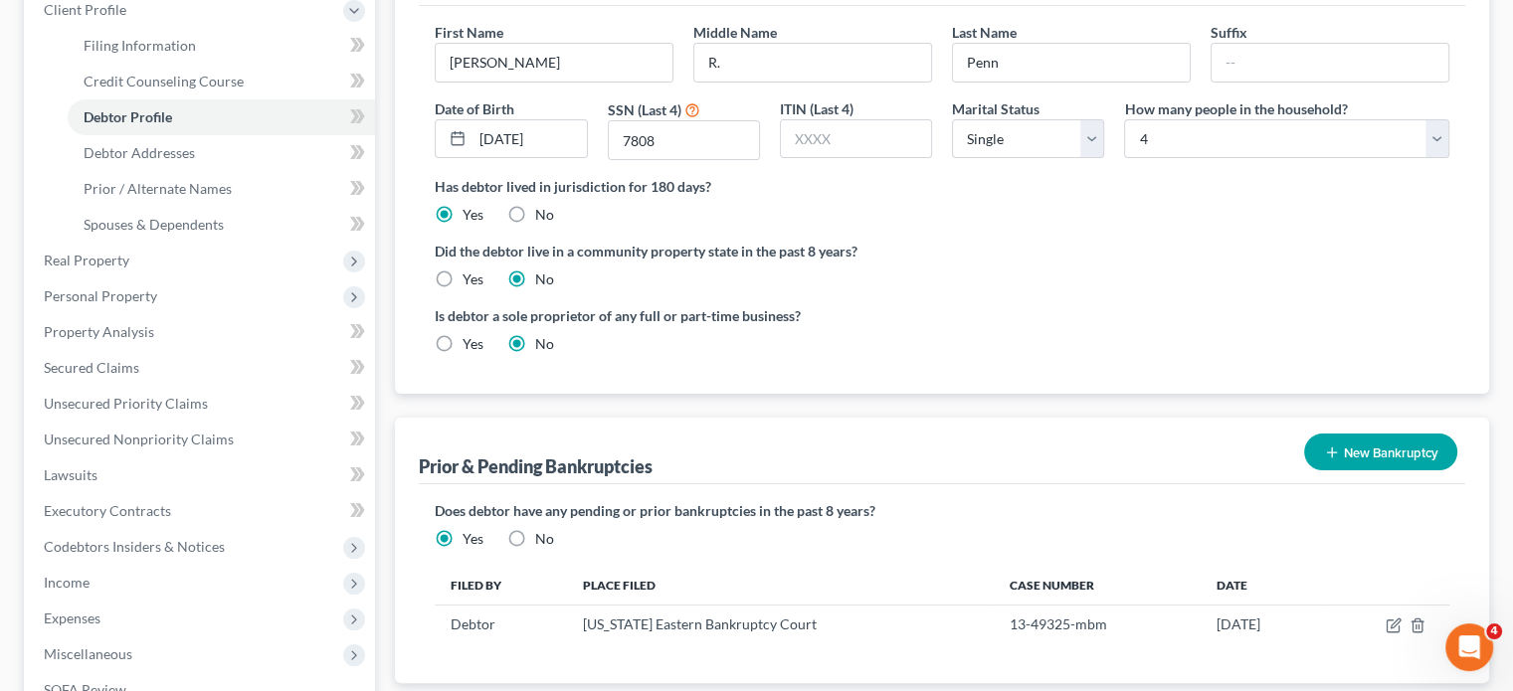
scroll to position [294, 0]
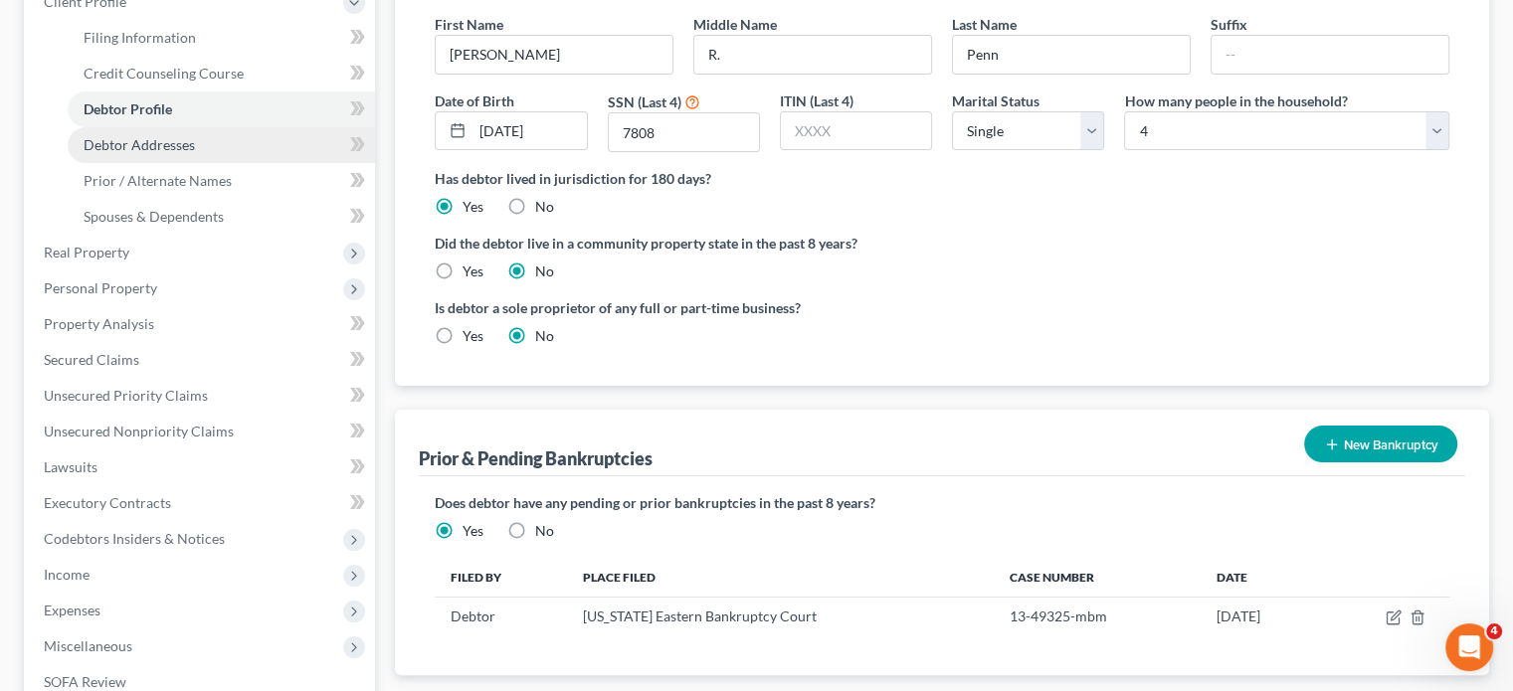
click at [225, 163] on link "Debtor Addresses" at bounding box center [221, 145] width 307 height 36
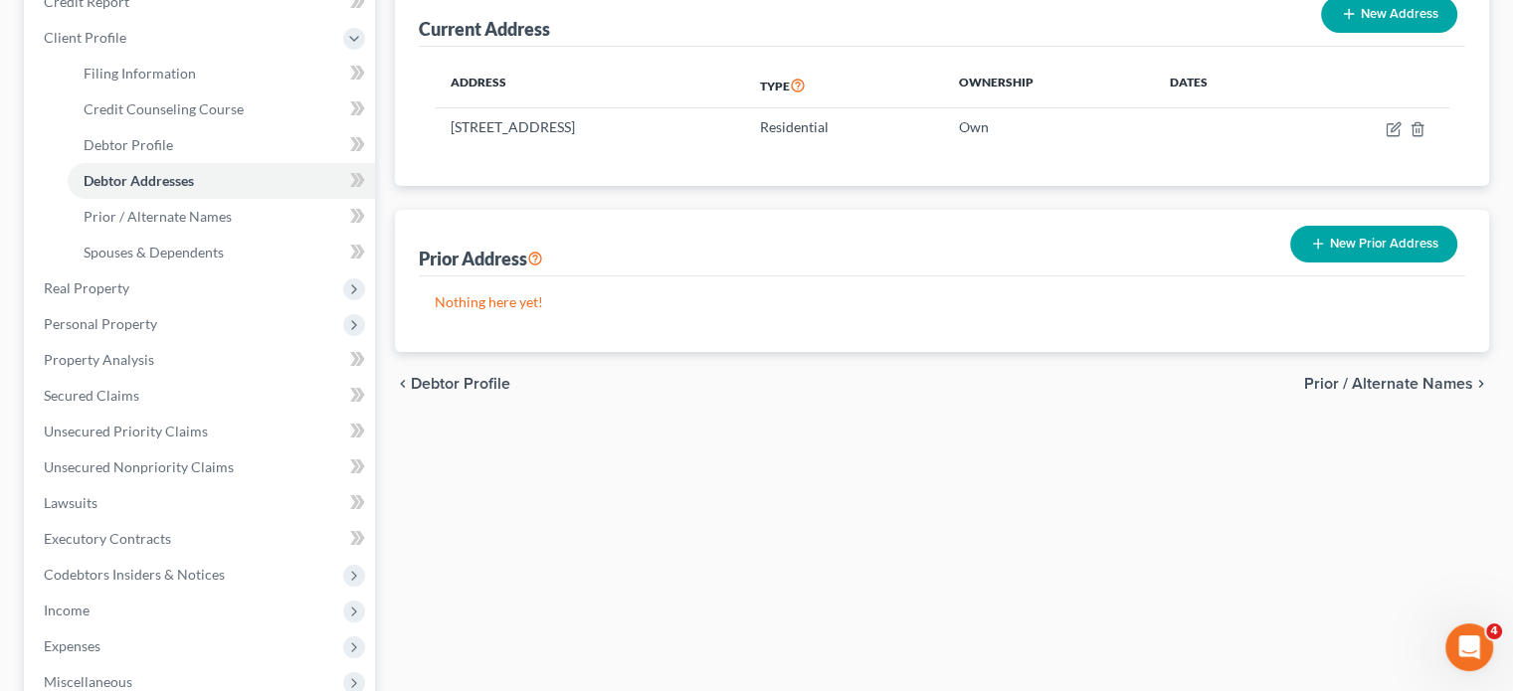
scroll to position [281, 0]
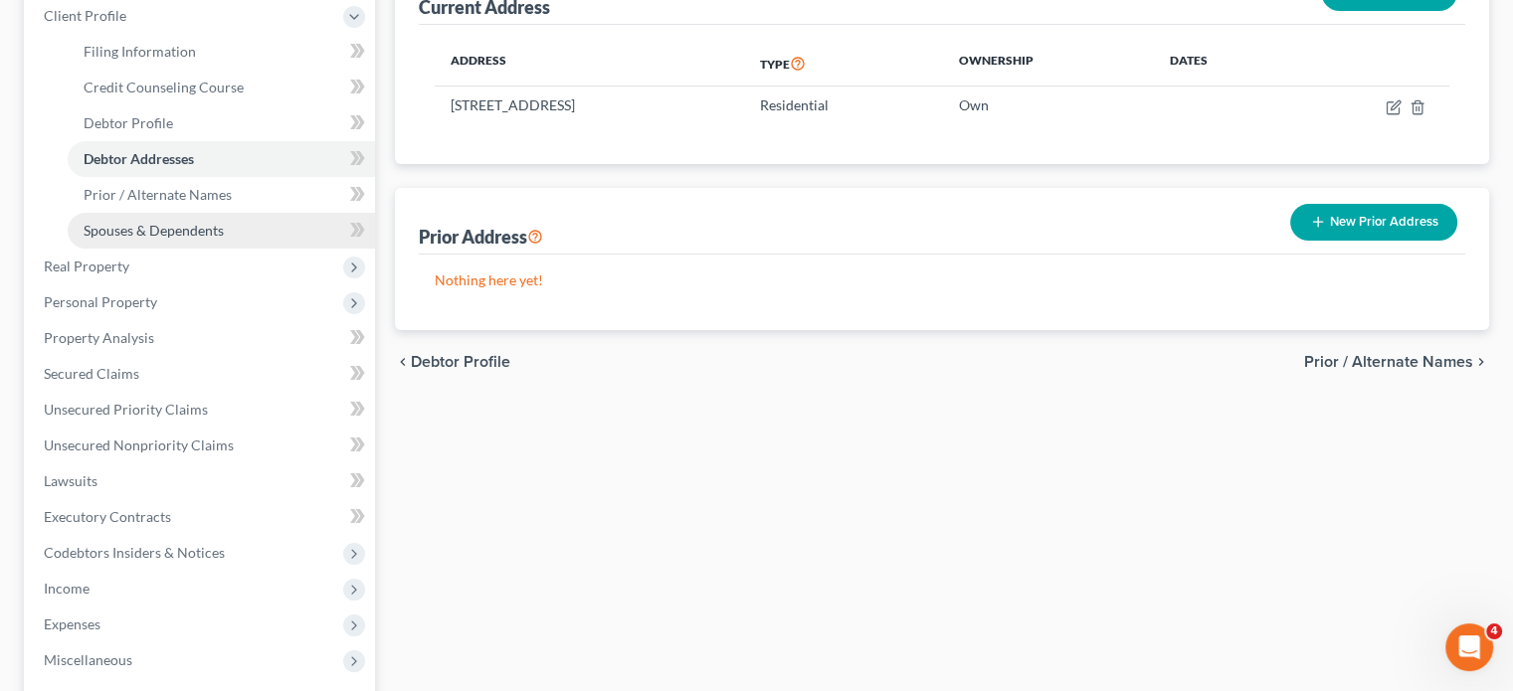
click at [286, 249] on link "Spouses & Dependents" at bounding box center [221, 231] width 307 height 36
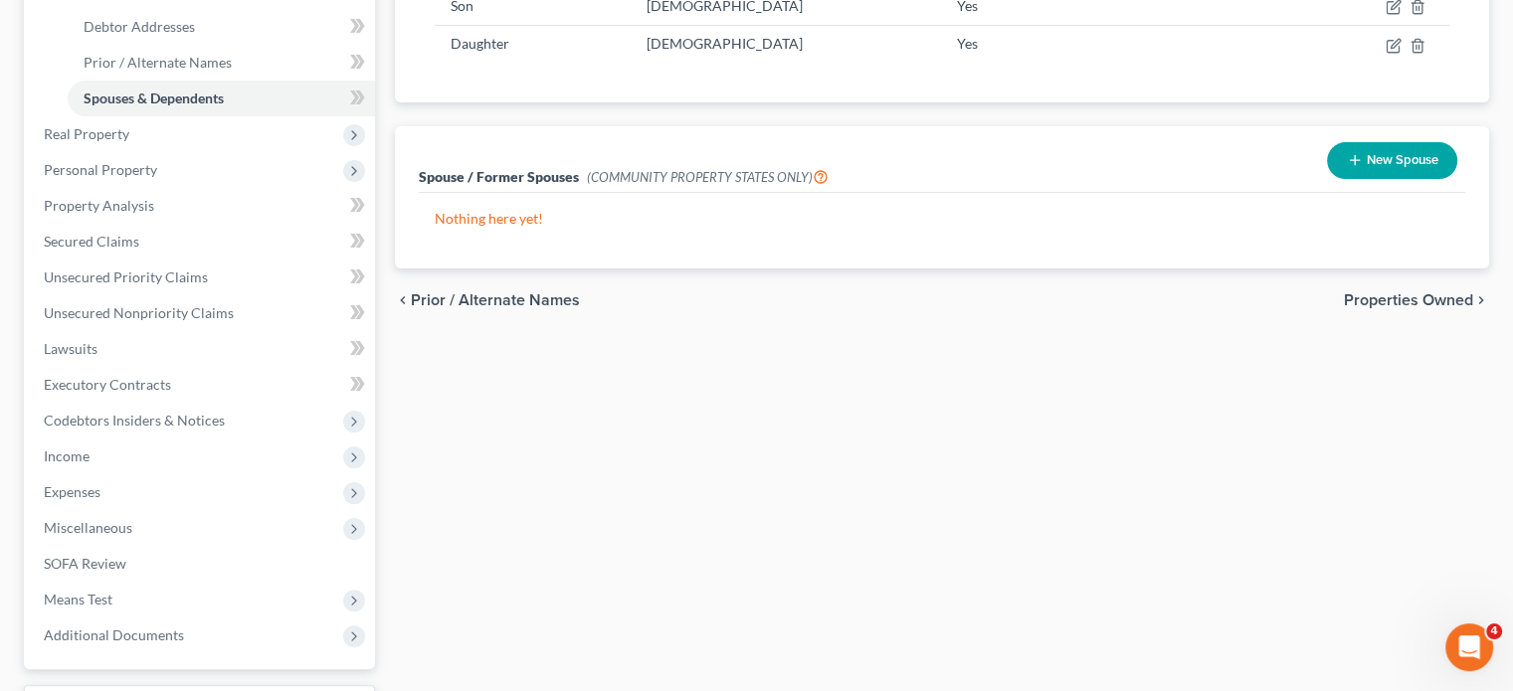
scroll to position [414, 0]
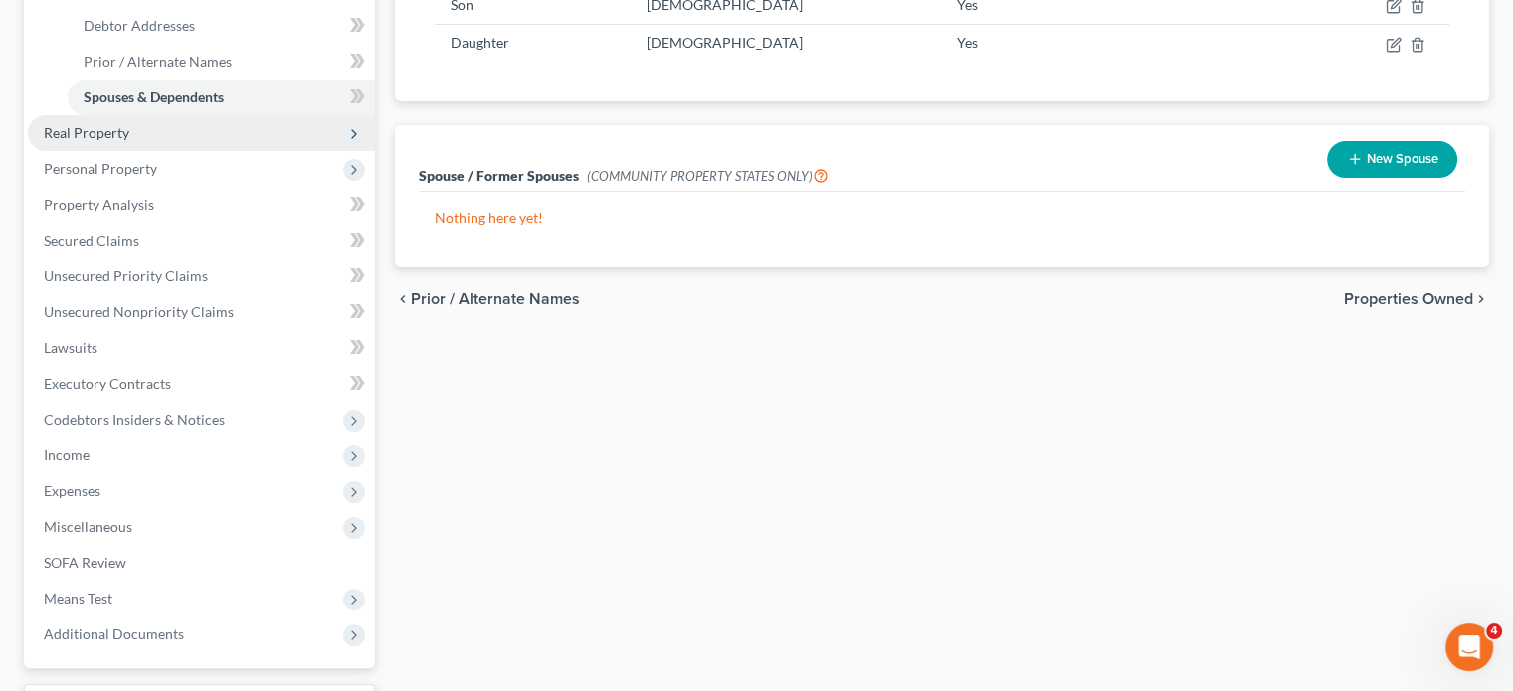
click at [260, 151] on span "Real Property" at bounding box center [201, 133] width 347 height 36
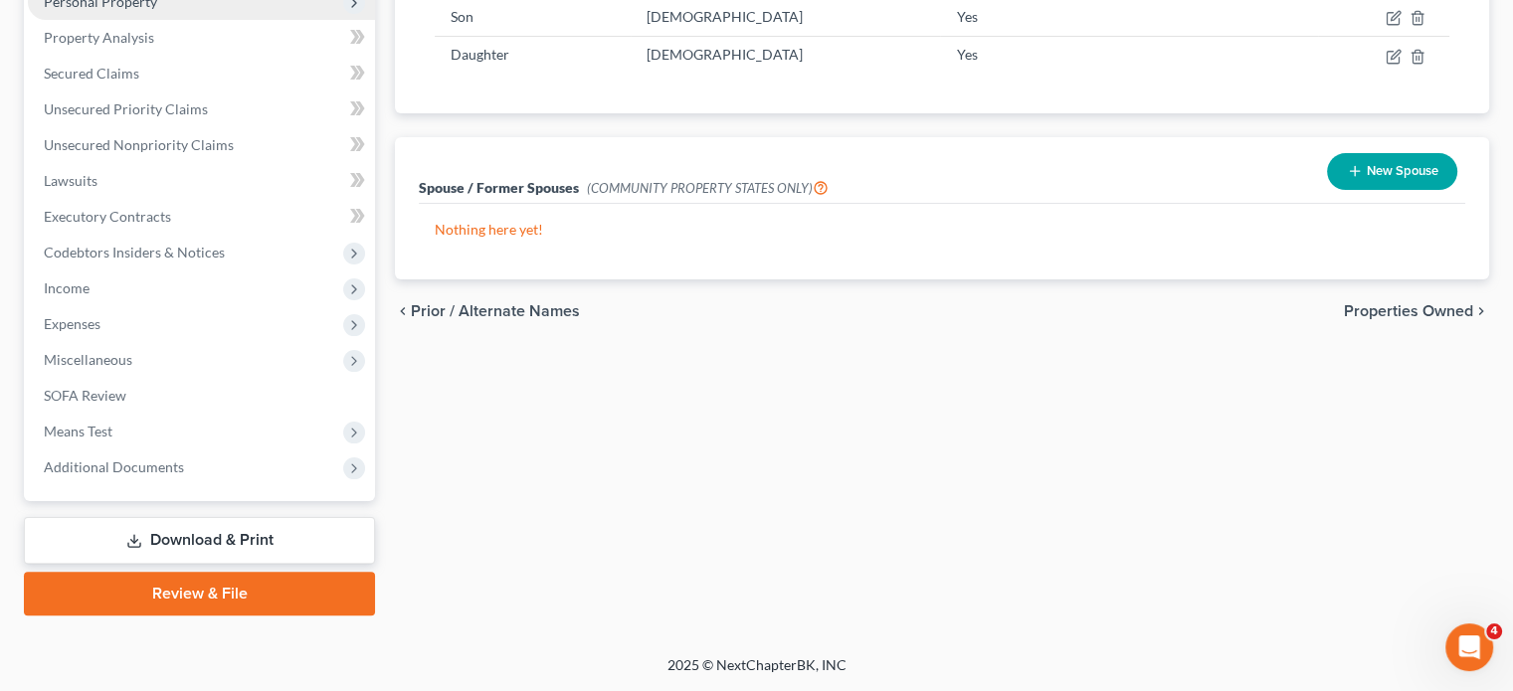
click at [199, 20] on span "Personal Property" at bounding box center [201, 2] width 347 height 36
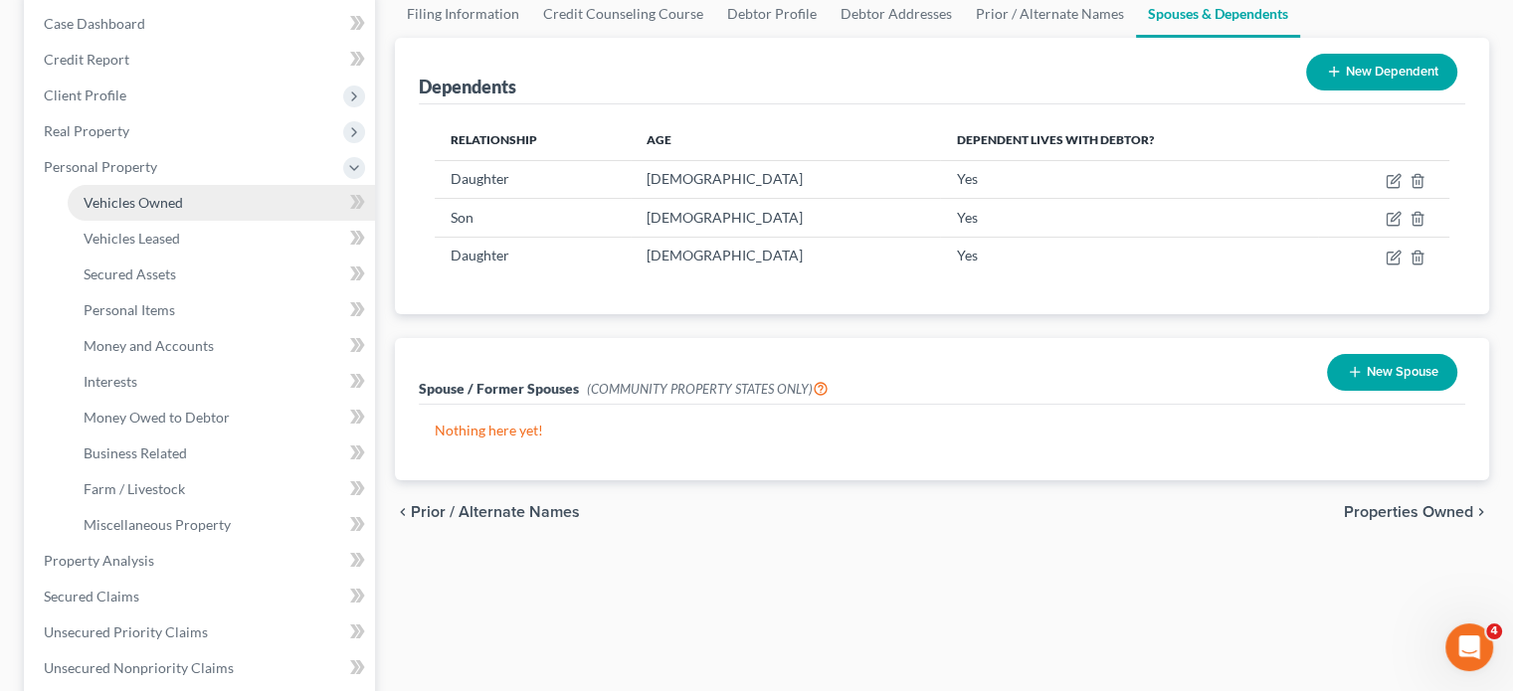
scroll to position [199, 0]
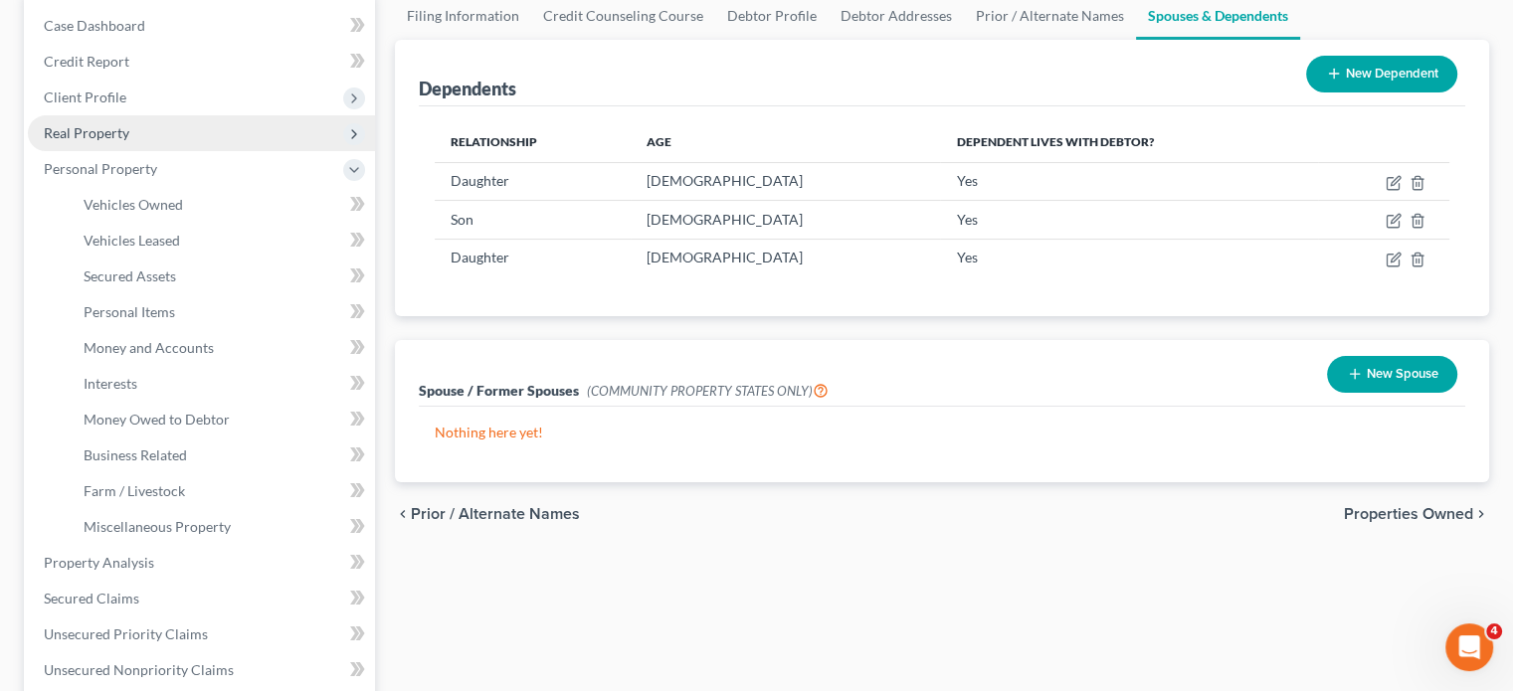
click at [167, 151] on span "Real Property" at bounding box center [201, 133] width 347 height 36
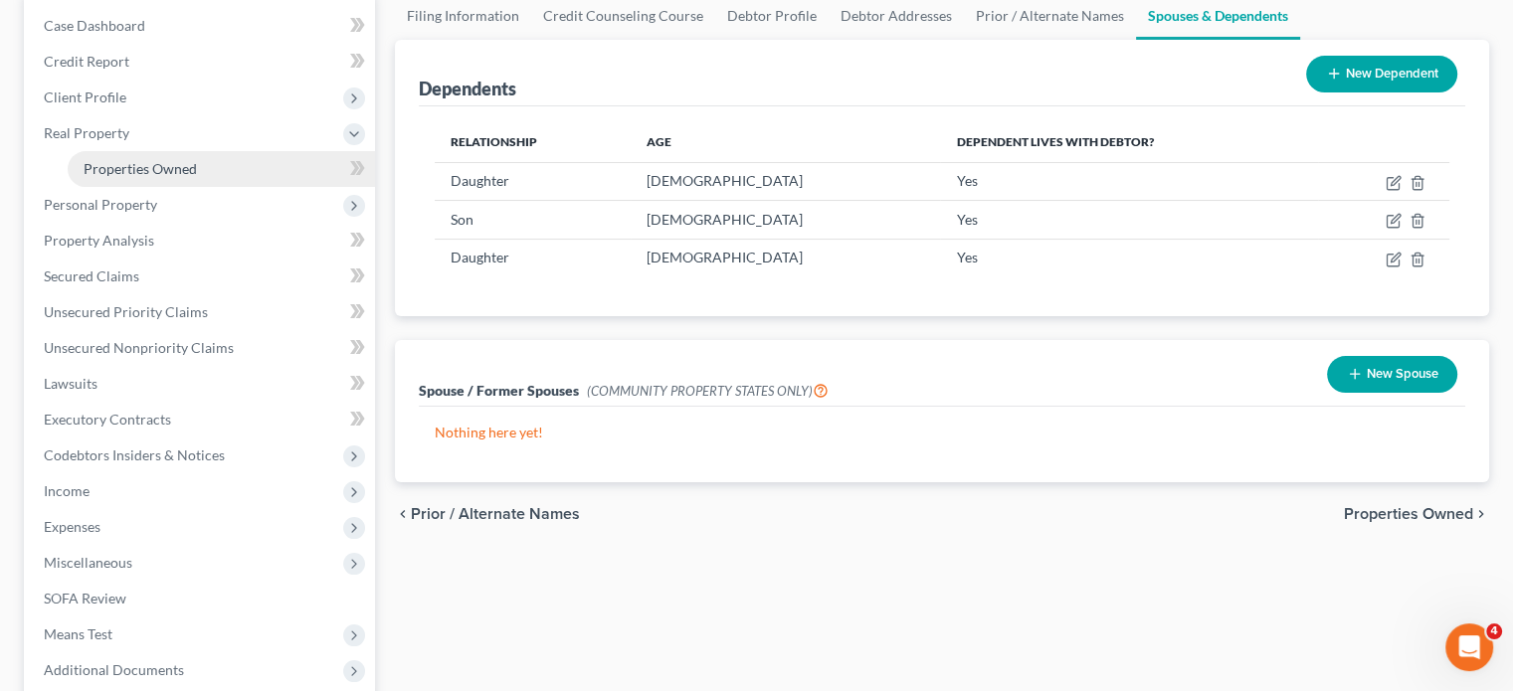
click at [188, 187] on link "Properties Owned" at bounding box center [221, 169] width 307 height 36
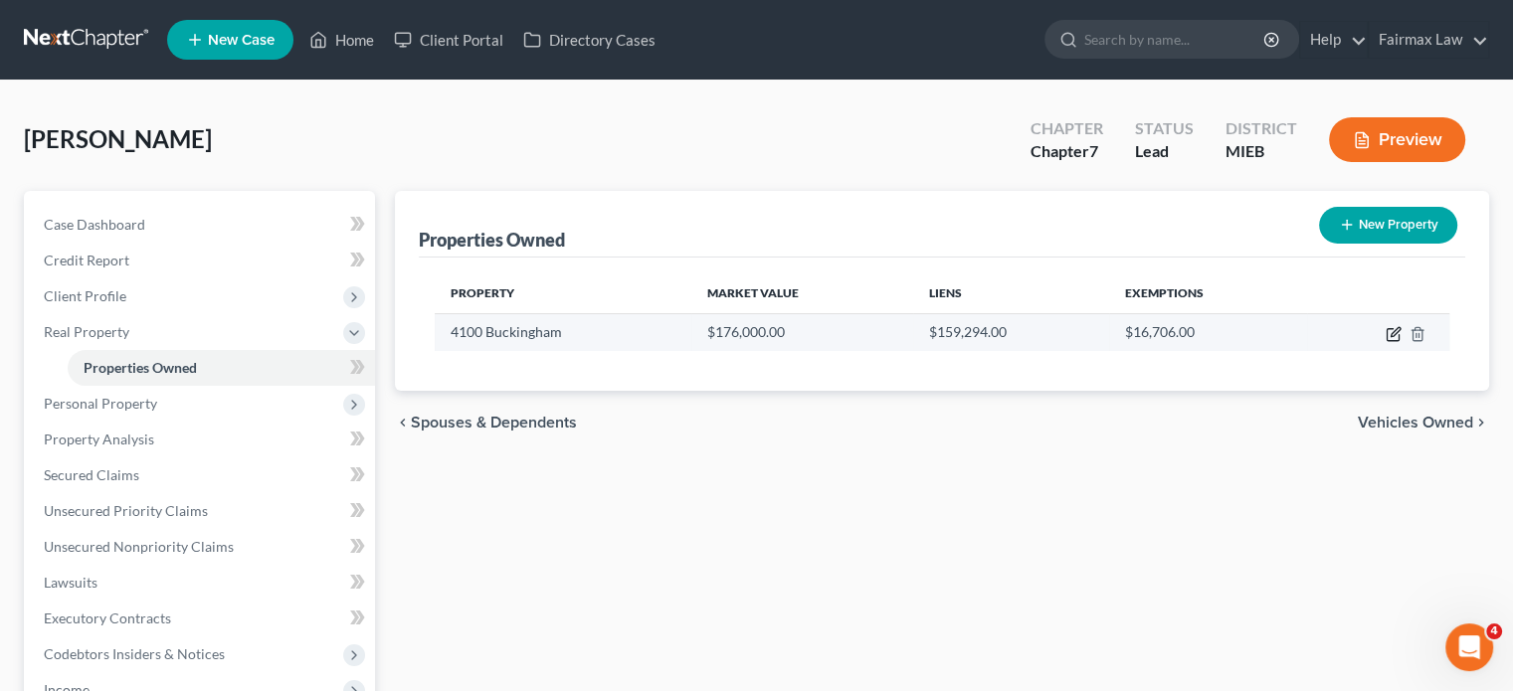
click at [1386, 342] on icon "button" at bounding box center [1394, 334] width 16 height 16
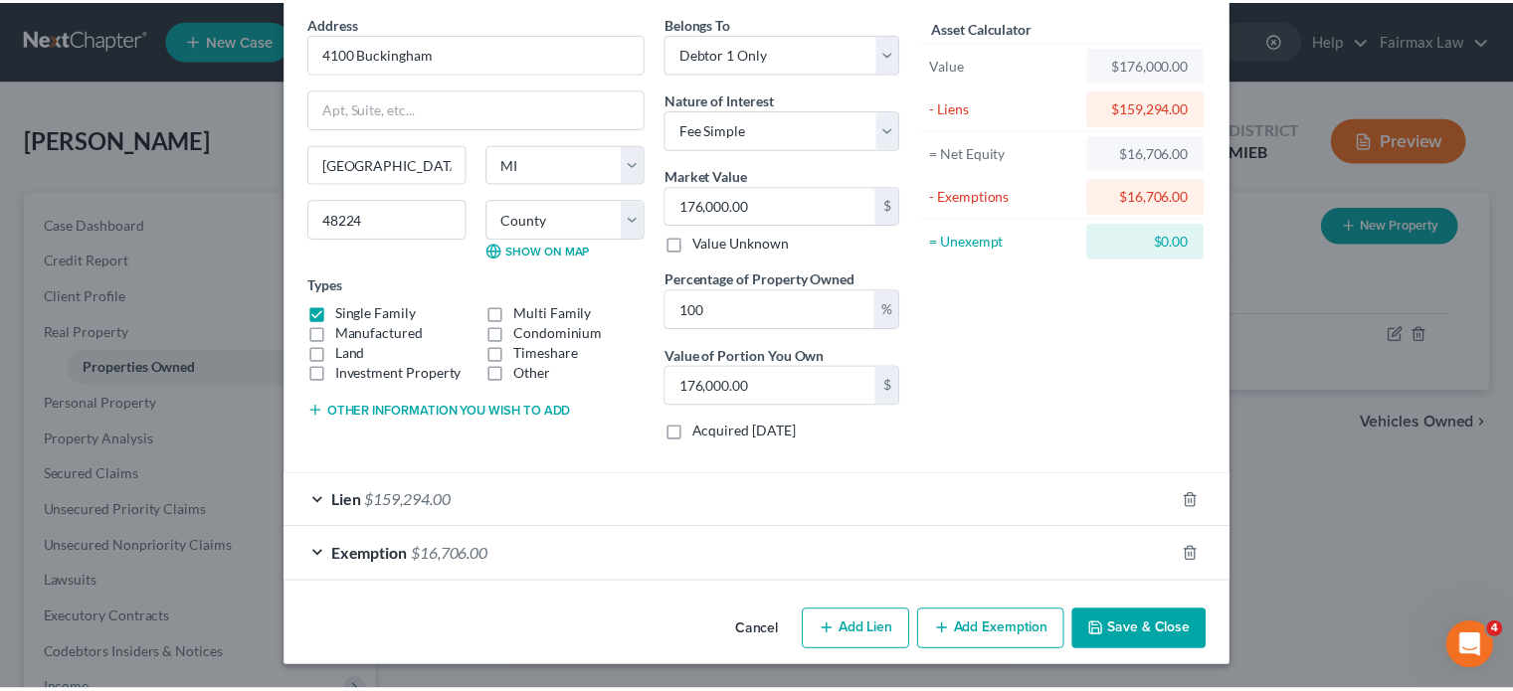
scroll to position [264, 0]
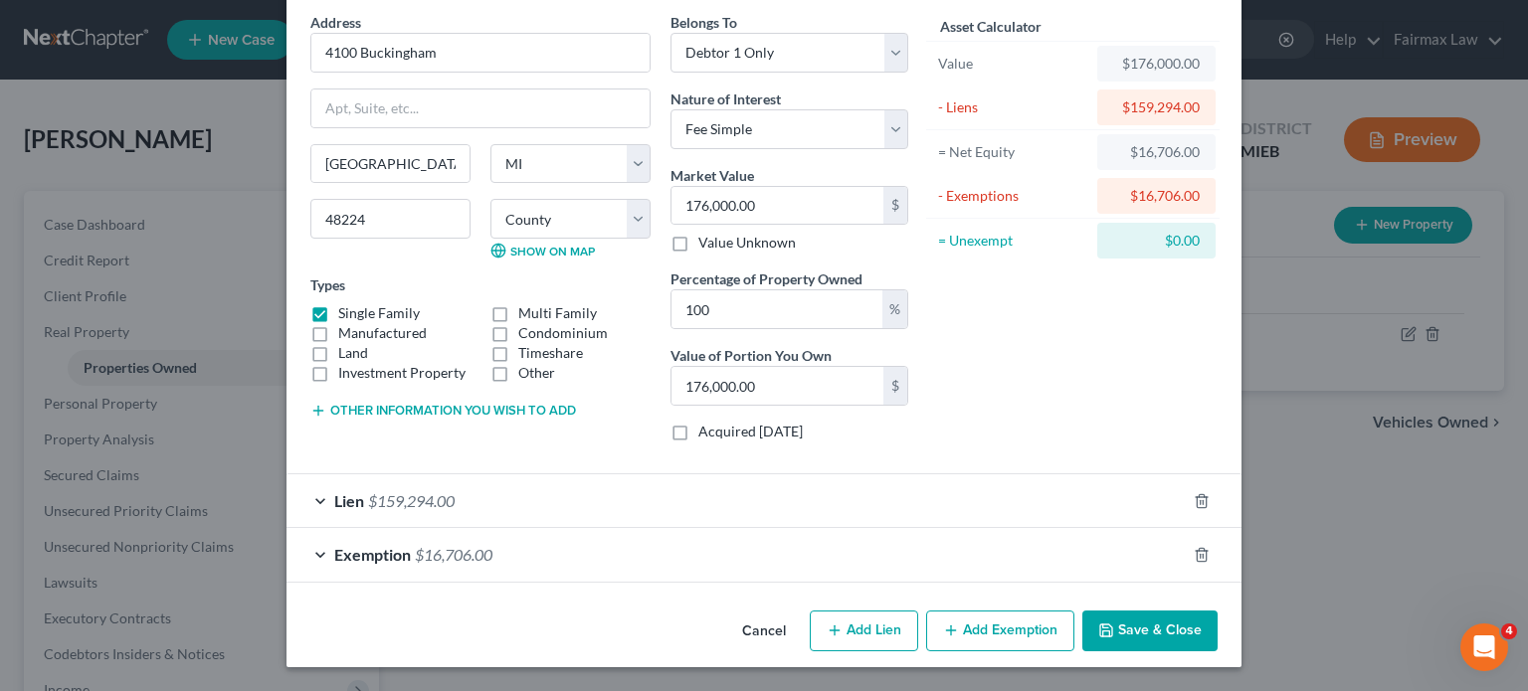
click at [1218, 611] on button "Save & Close" at bounding box center [1149, 632] width 135 height 42
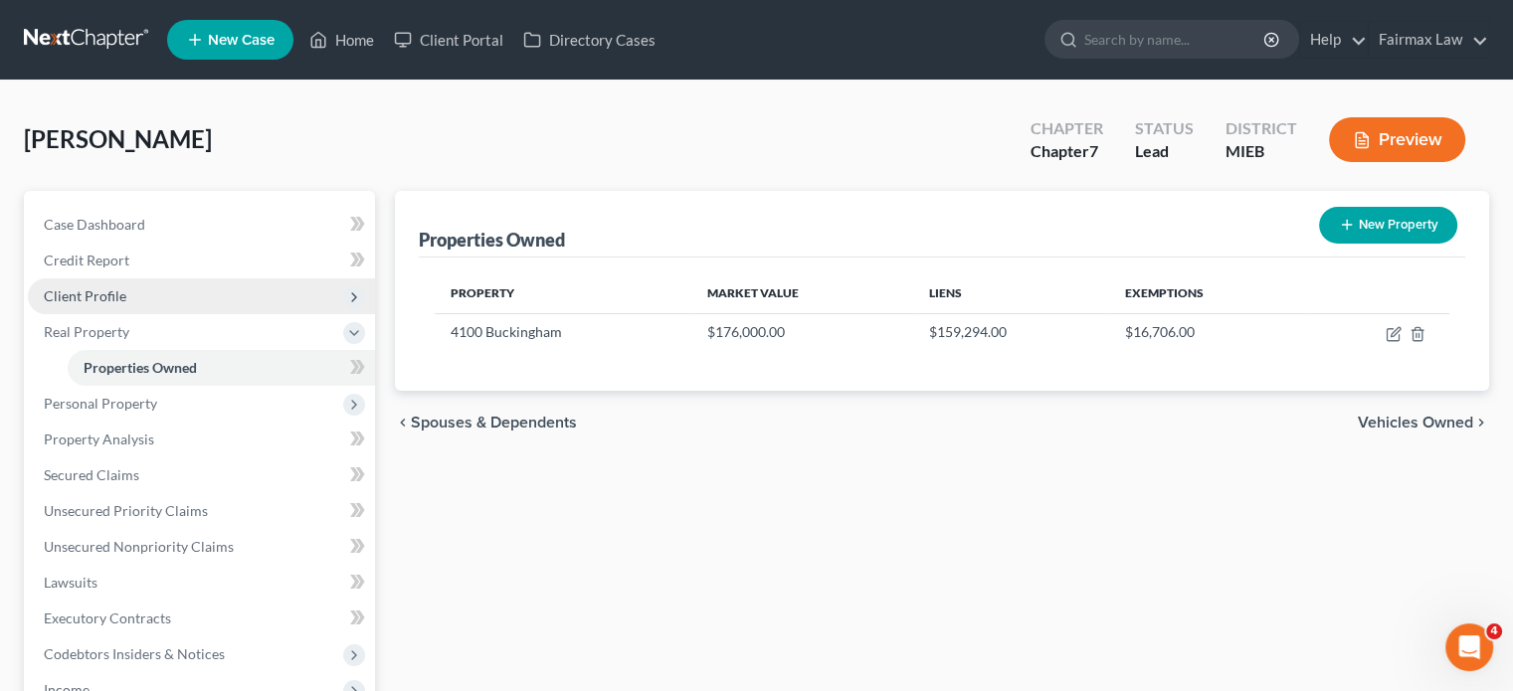
click at [207, 314] on span "Client Profile" at bounding box center [201, 297] width 347 height 36
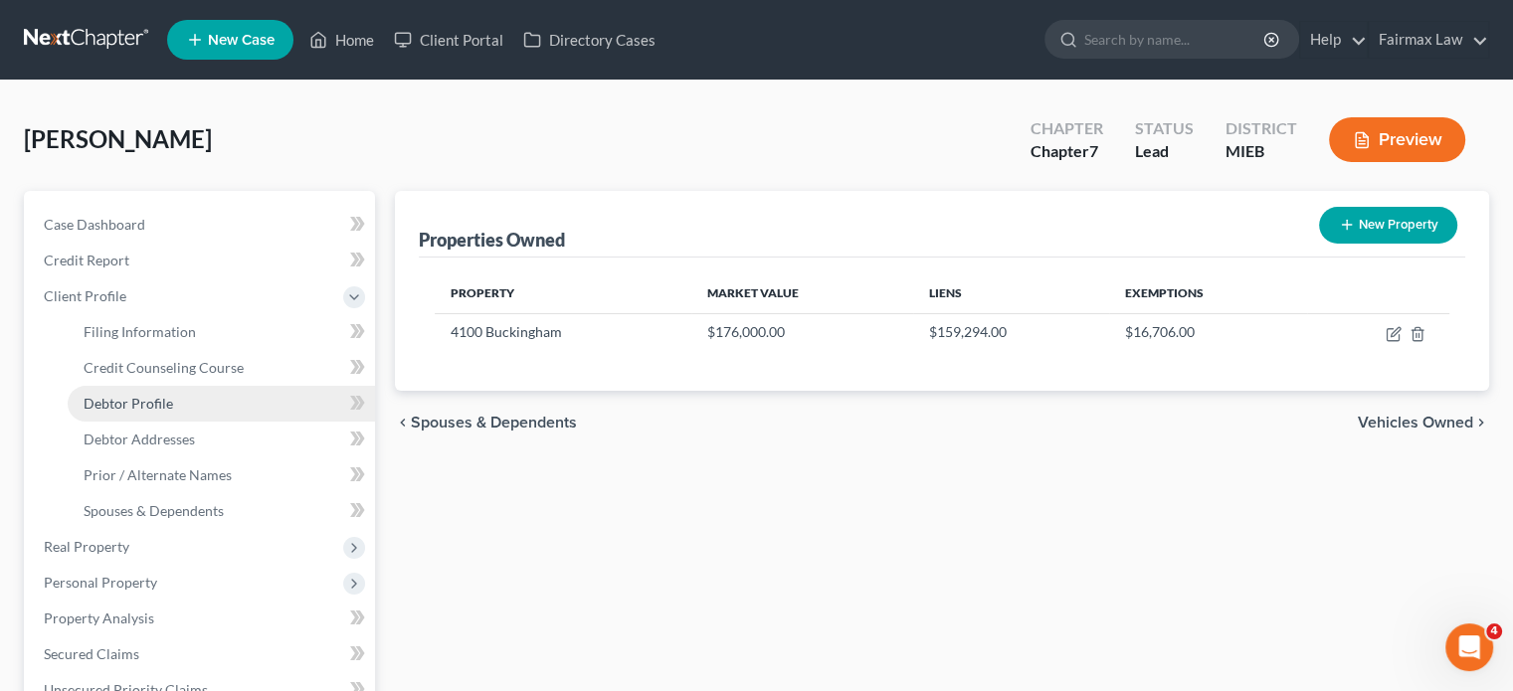
click at [235, 422] on link "Debtor Profile" at bounding box center [221, 404] width 307 height 36
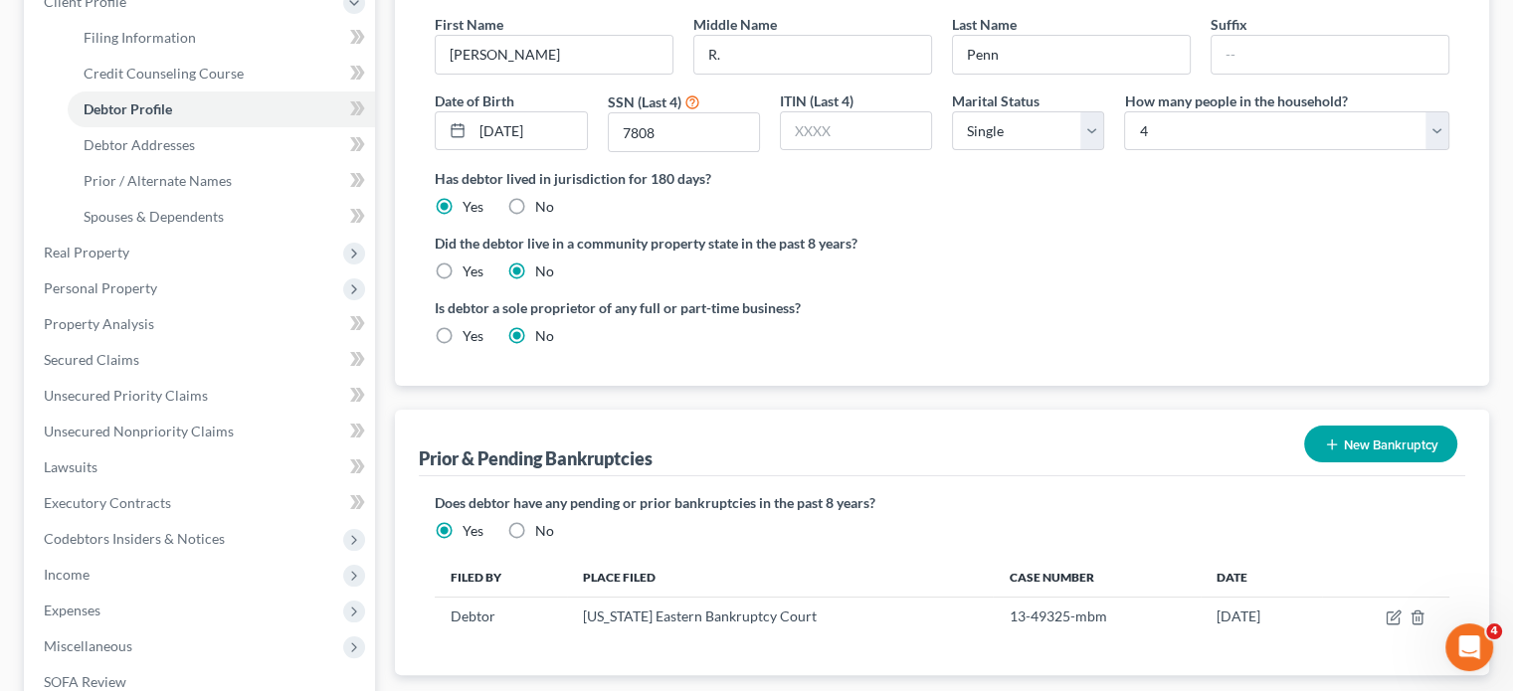
scroll to position [300, 0]
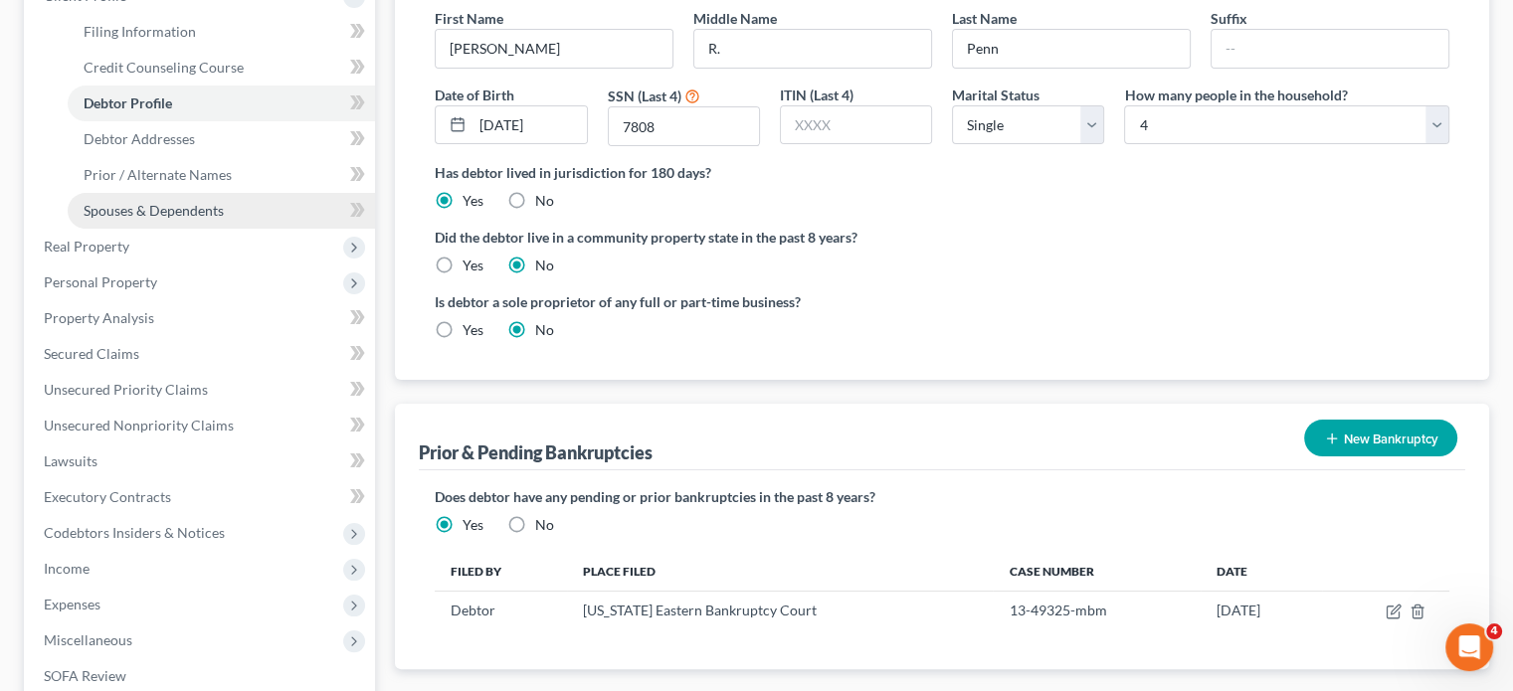
click at [224, 219] on span "Spouses & Dependents" at bounding box center [154, 210] width 140 height 17
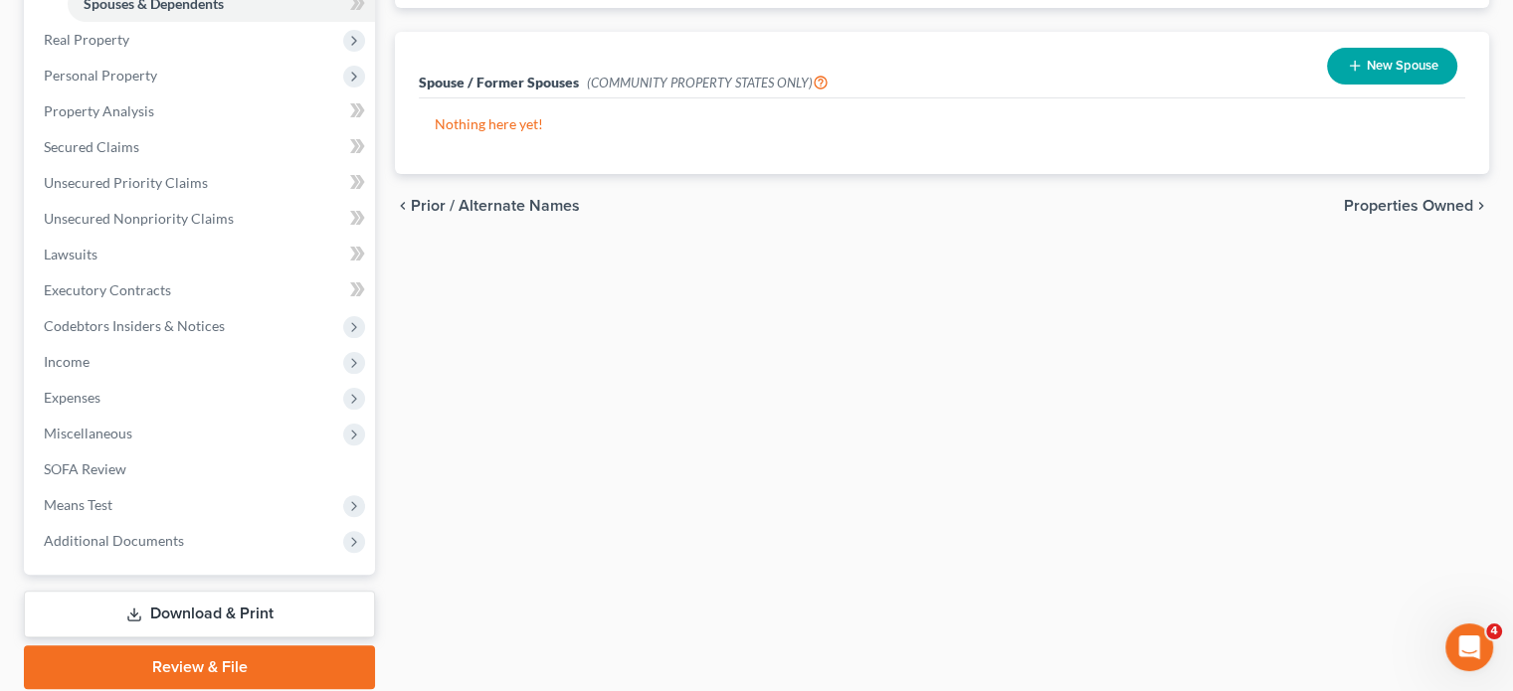
scroll to position [512, 0]
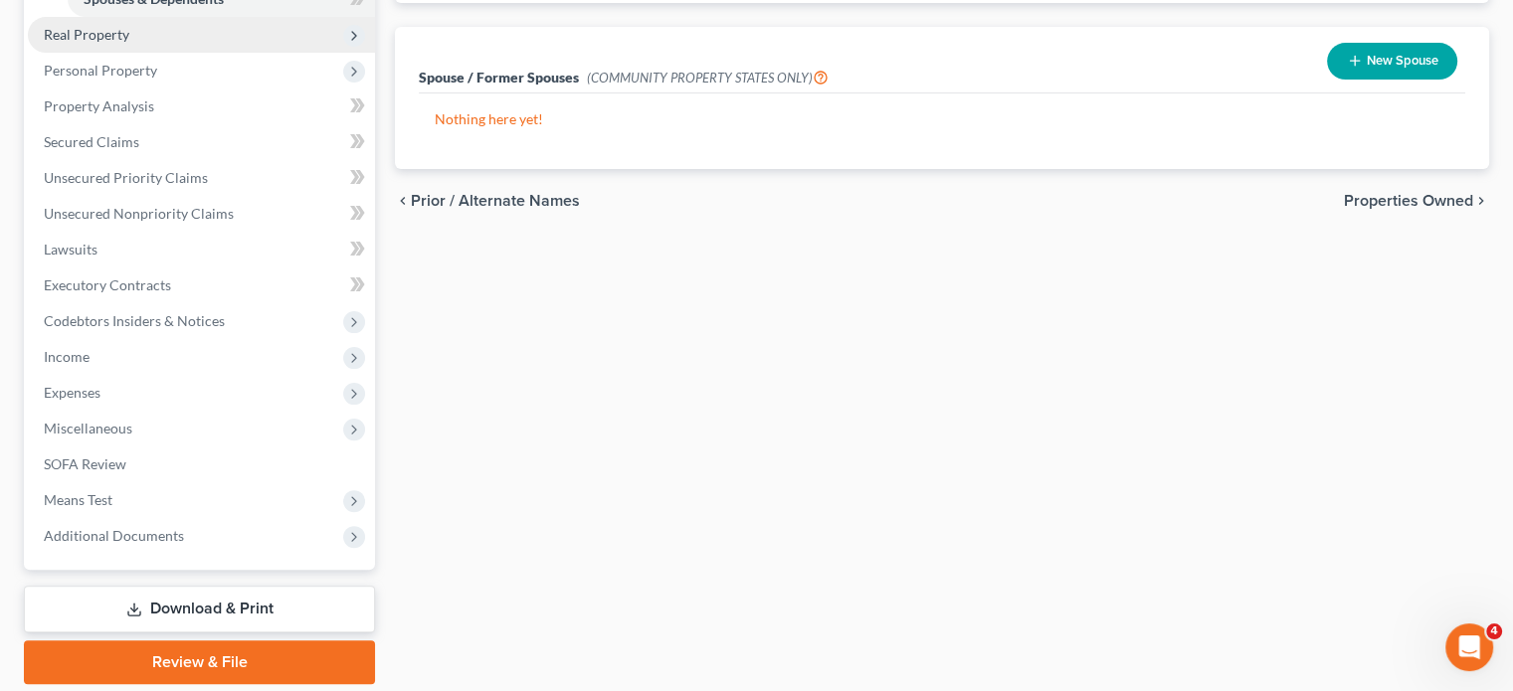
click at [224, 53] on span "Real Property" at bounding box center [201, 35] width 347 height 36
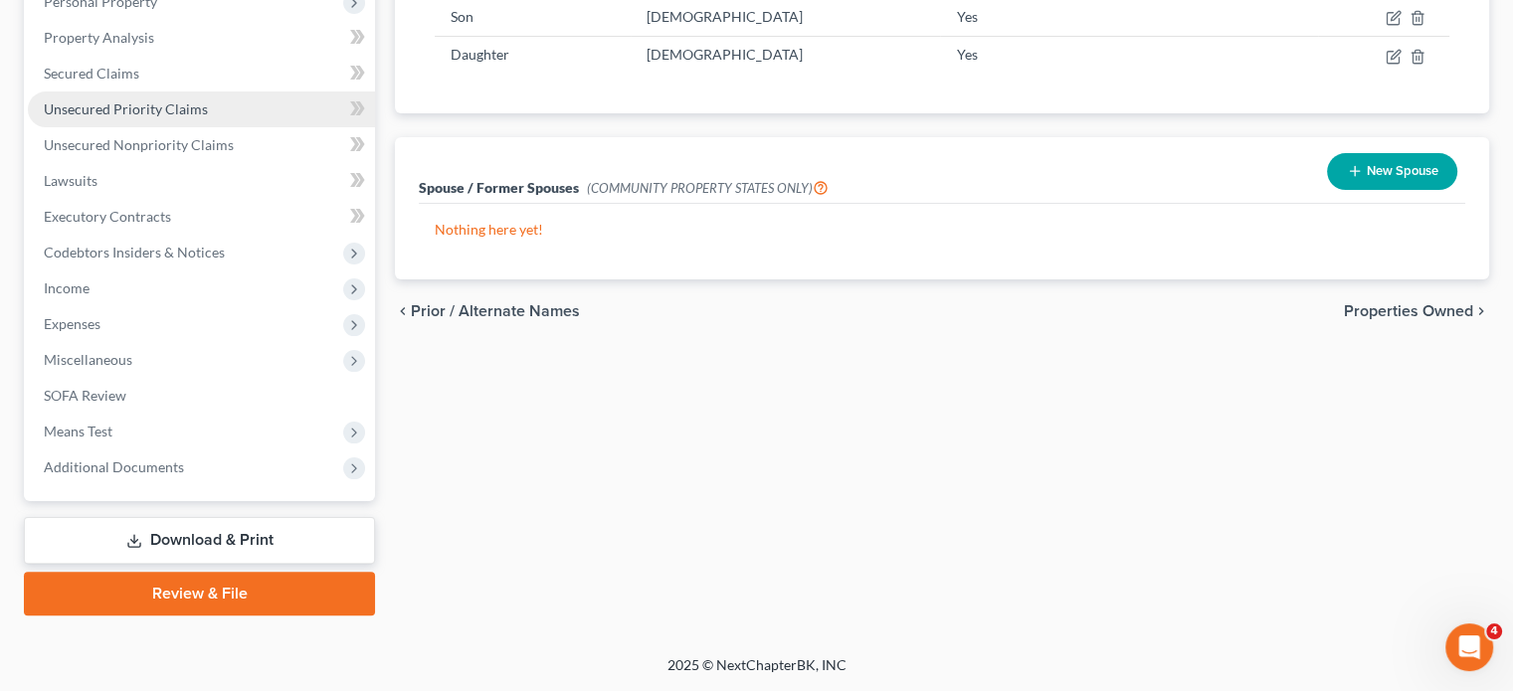
scroll to position [193, 0]
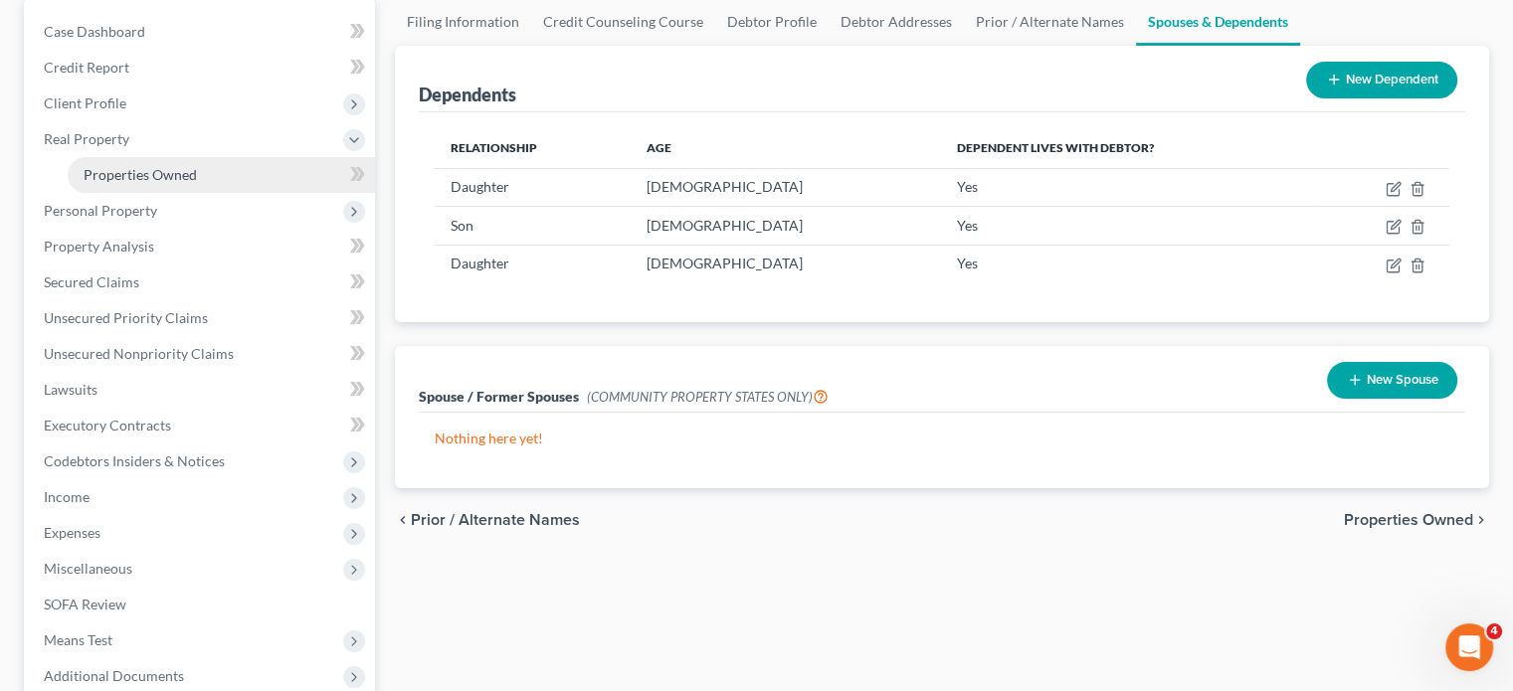
click at [197, 183] on span "Properties Owned" at bounding box center [140, 174] width 113 height 17
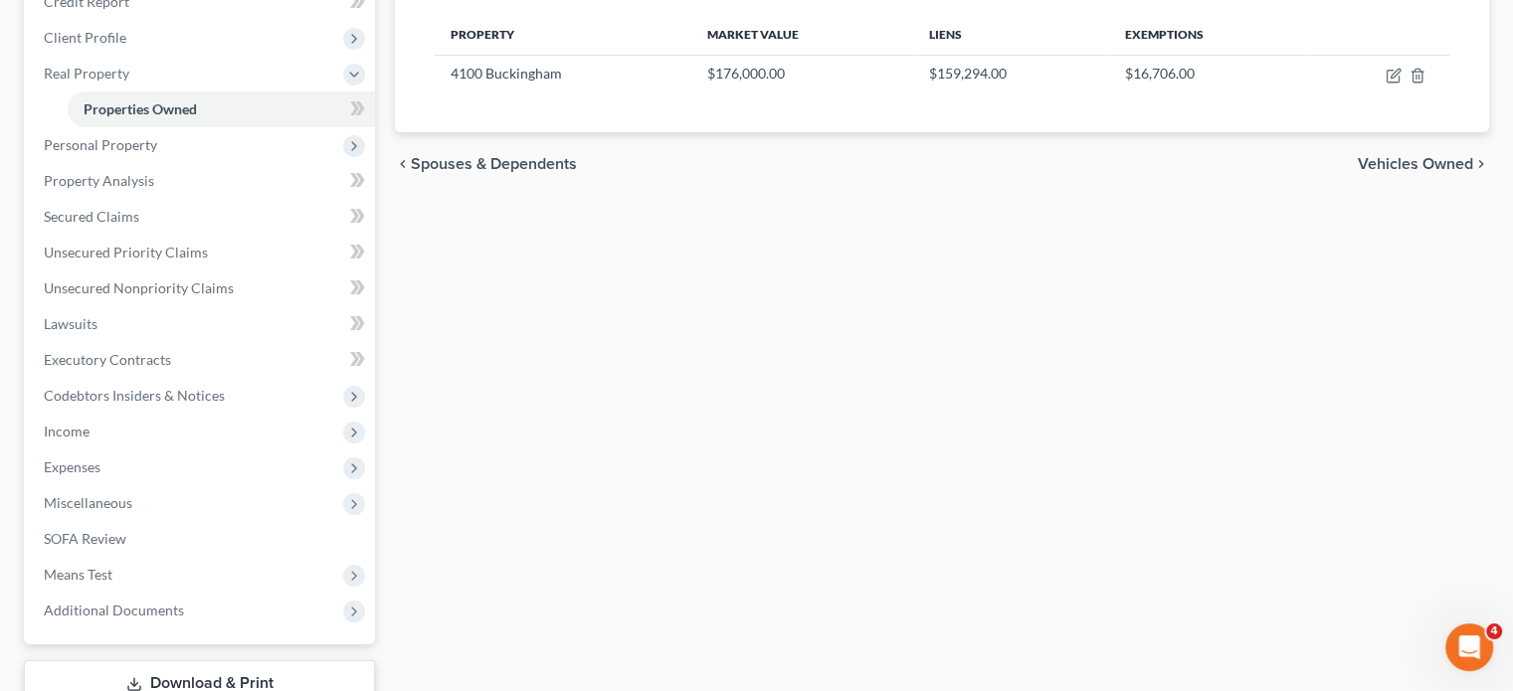
scroll to position [262, 0]
click at [207, 160] on span "Personal Property" at bounding box center [201, 142] width 347 height 36
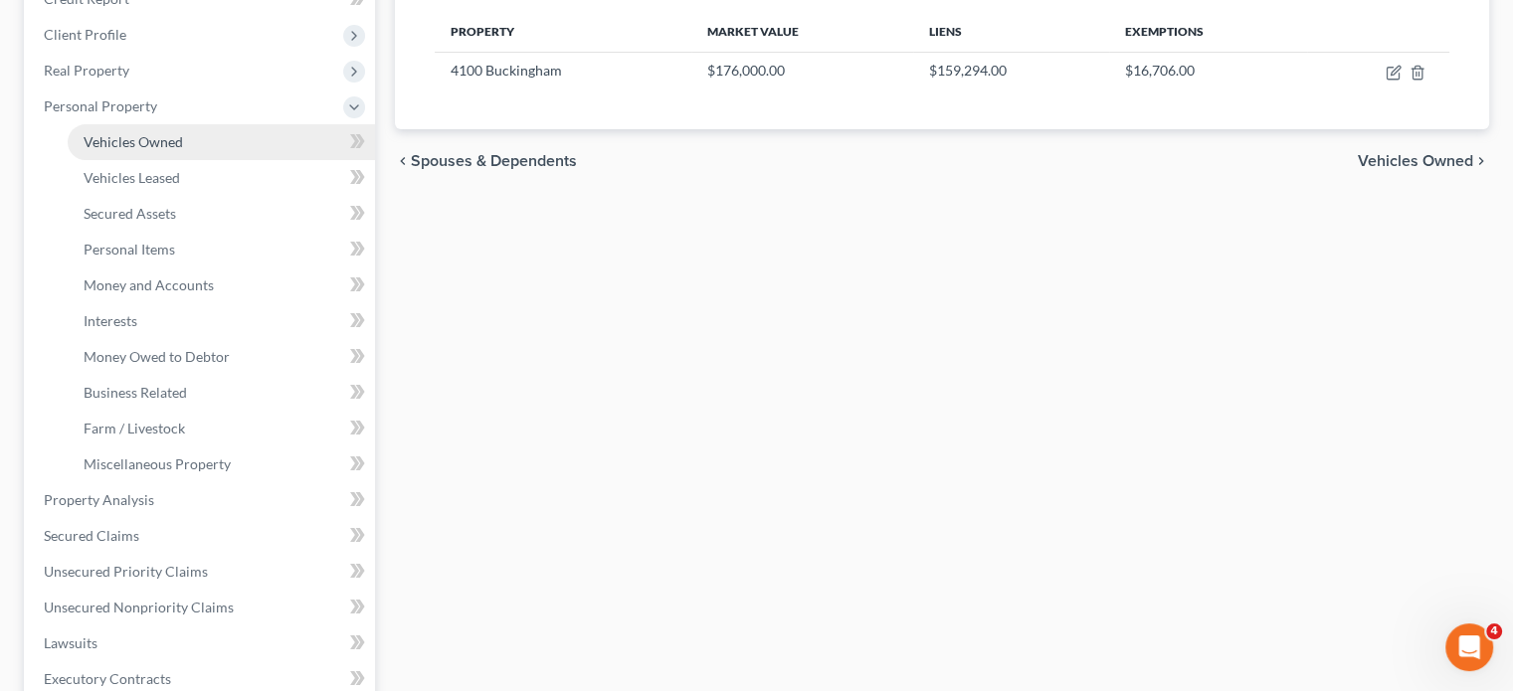
click at [250, 160] on link "Vehicles Owned" at bounding box center [221, 142] width 307 height 36
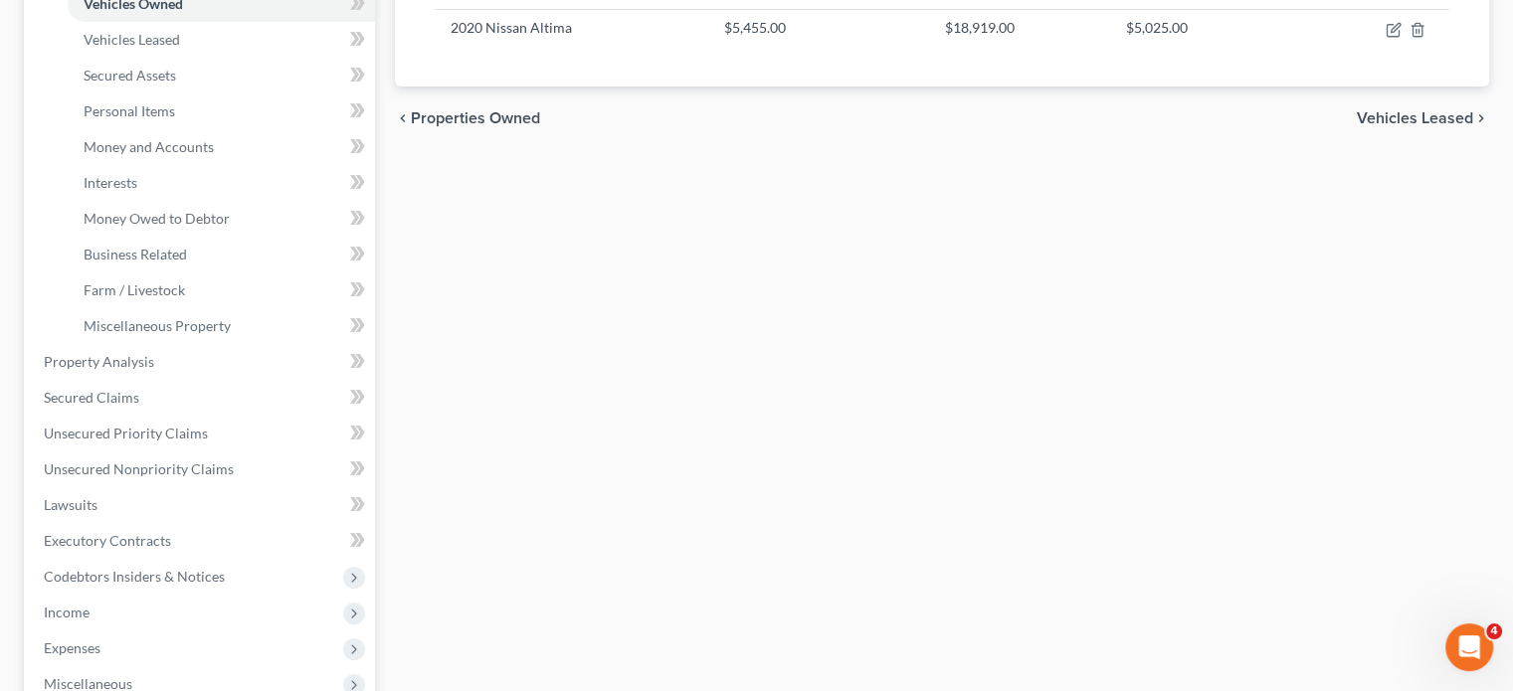
scroll to position [410, 0]
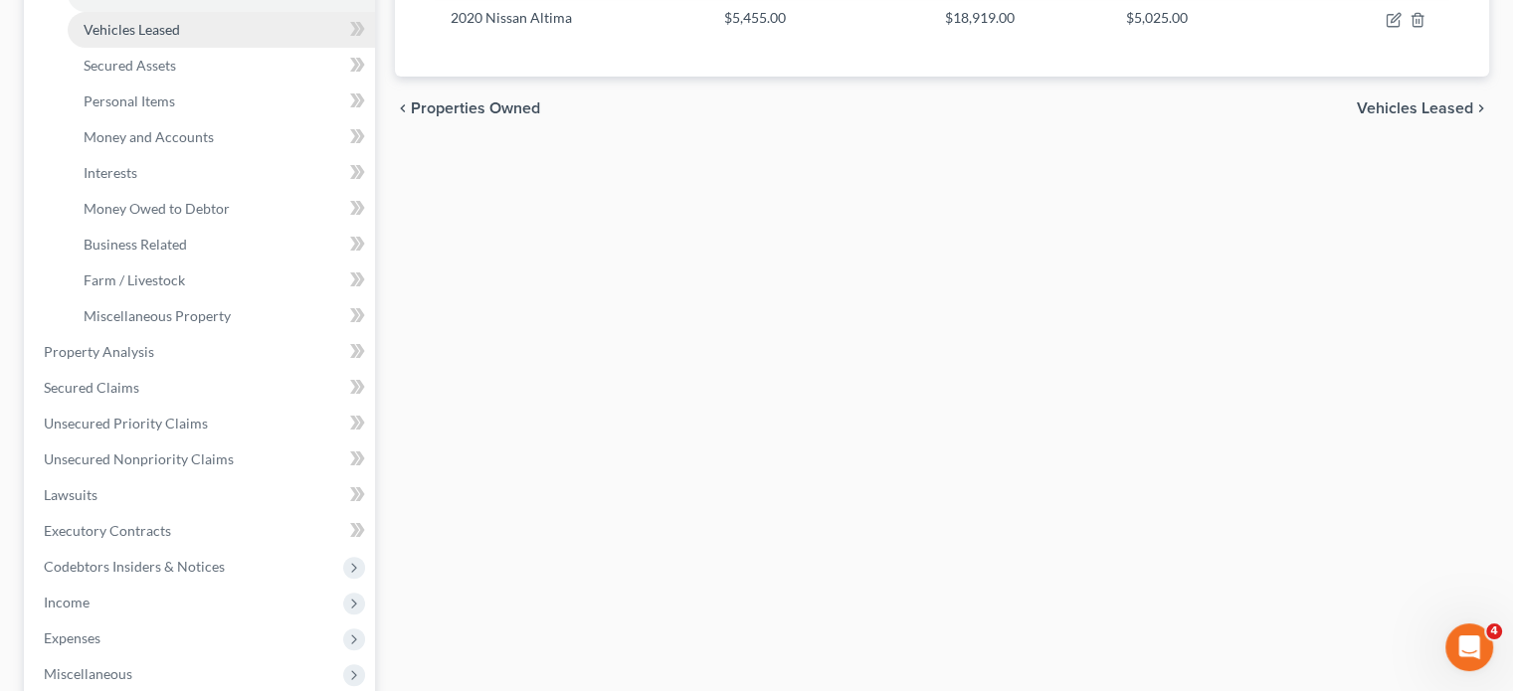
click at [180, 38] on span "Vehicles Leased" at bounding box center [132, 29] width 96 height 17
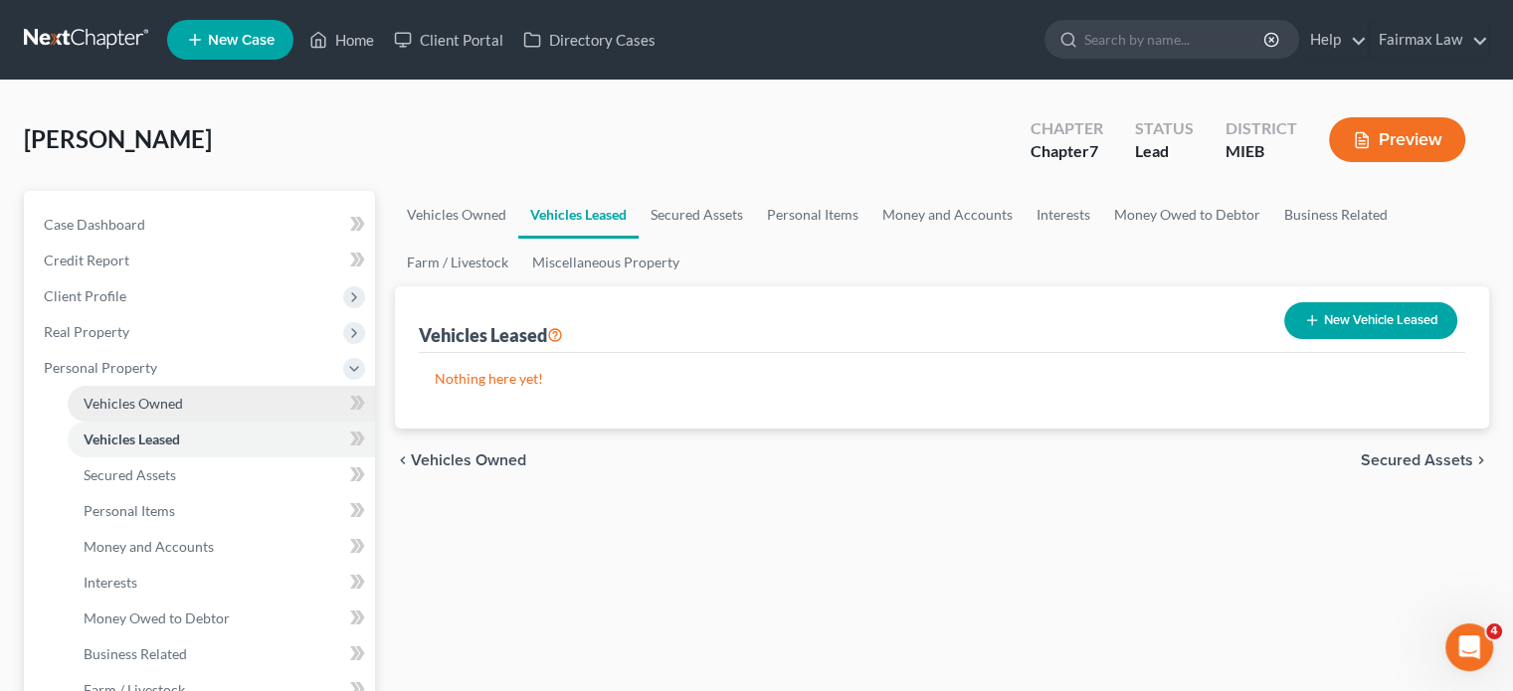
click at [243, 422] on link "Vehicles Owned" at bounding box center [221, 404] width 307 height 36
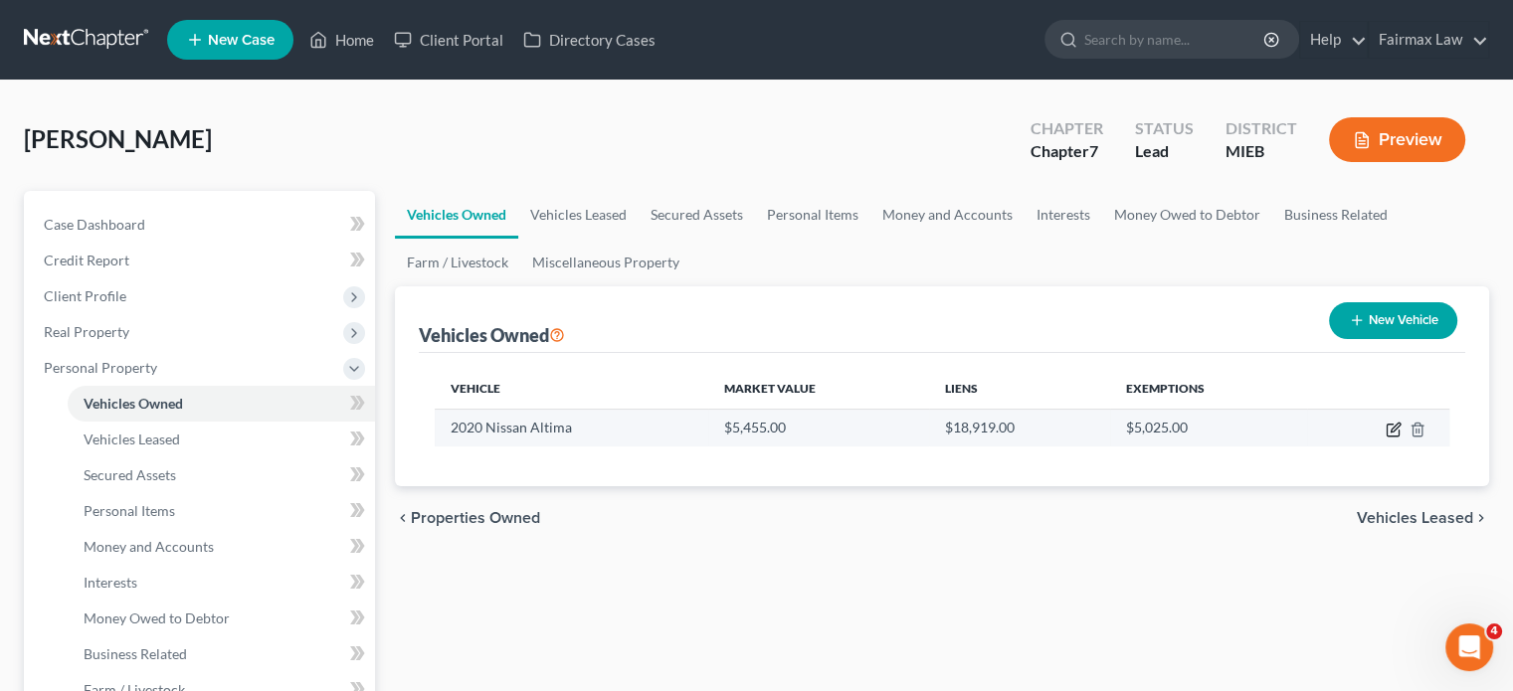
click at [1391, 432] on icon "button" at bounding box center [1395, 427] width 9 height 9
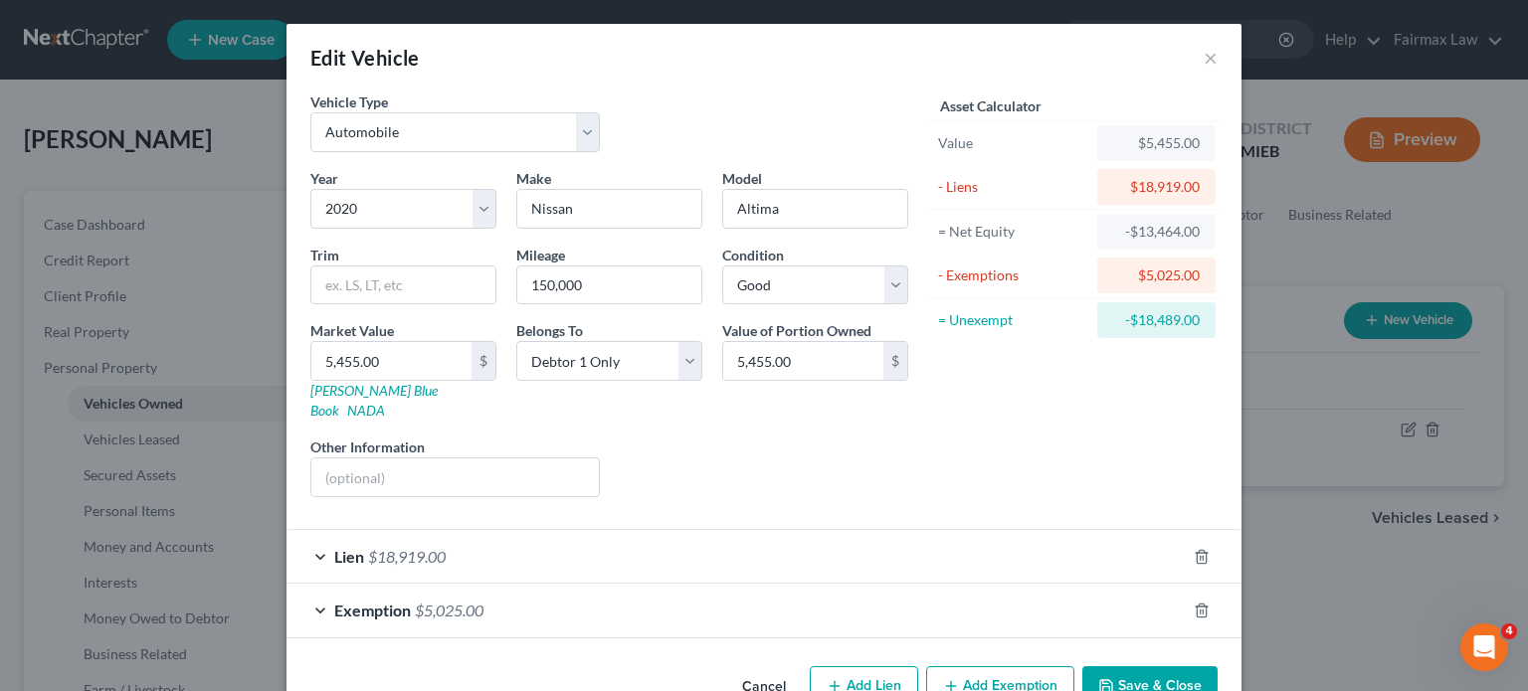
scroll to position [210, 0]
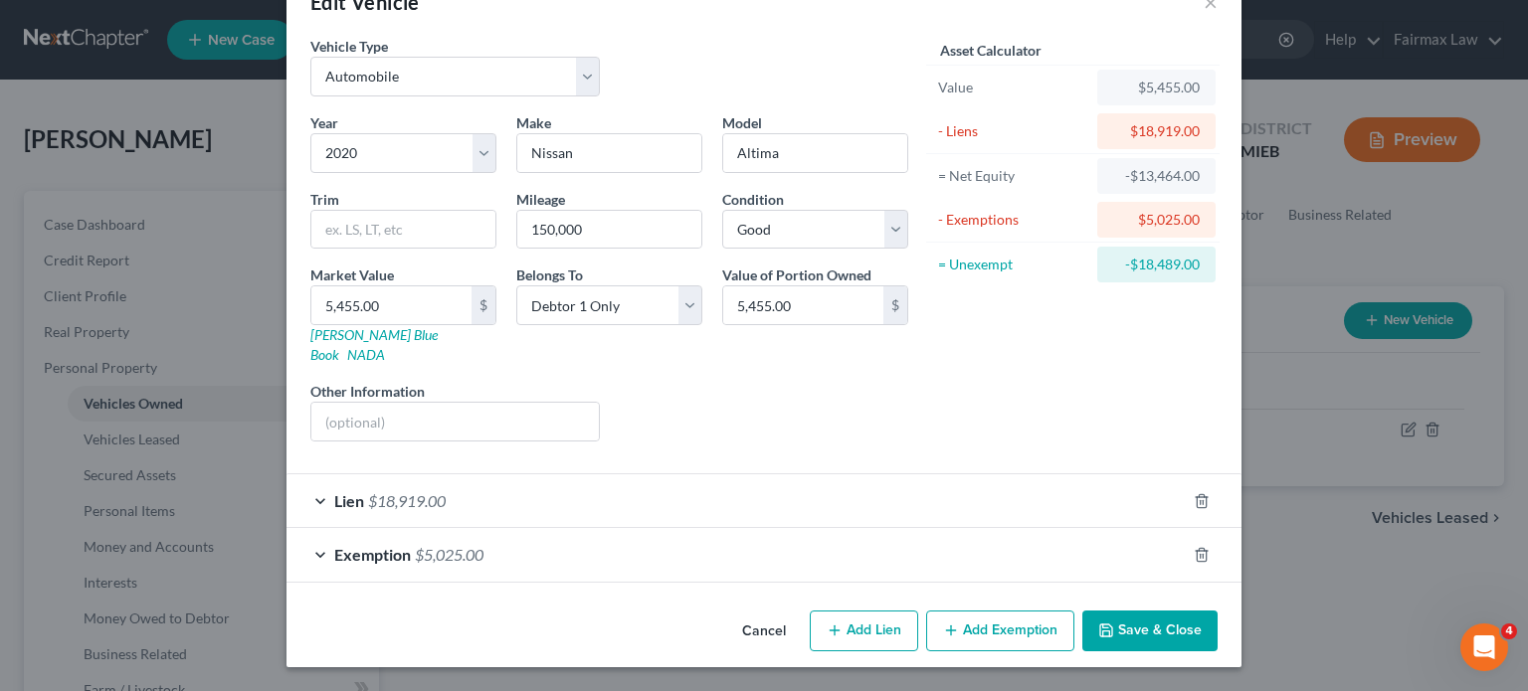
click at [1134, 528] on div "Exemption $5,025.00" at bounding box center [736, 554] width 899 height 53
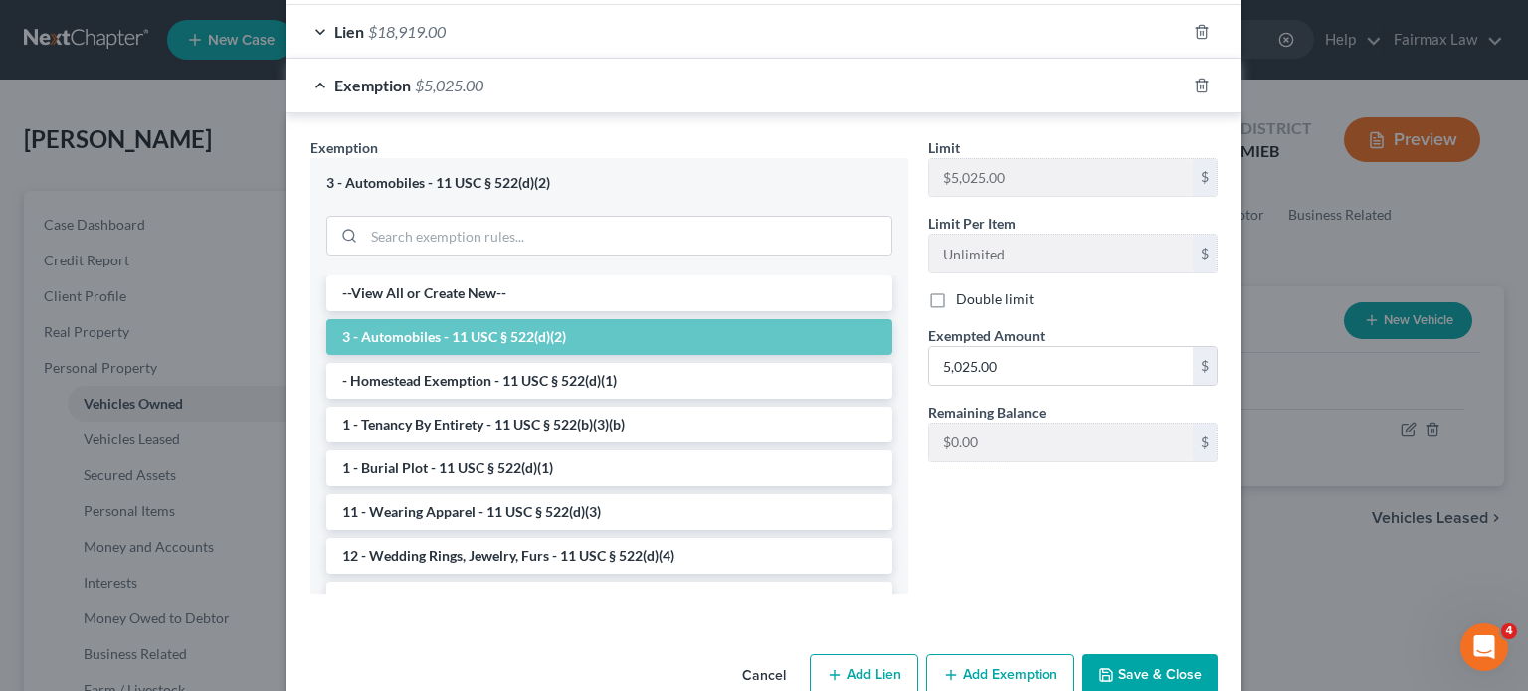
scroll to position [533, 0]
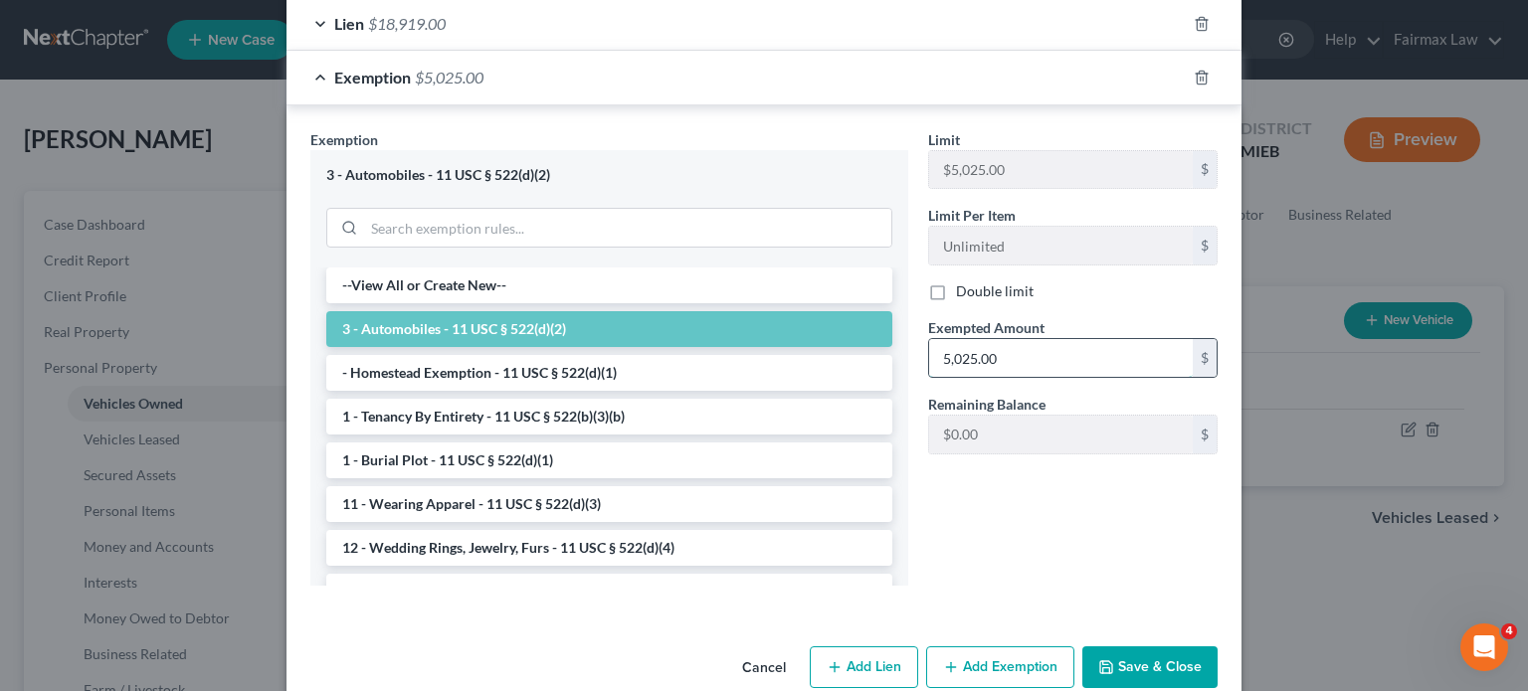
click at [1094, 377] on input "5,025.00" at bounding box center [1061, 358] width 264 height 38
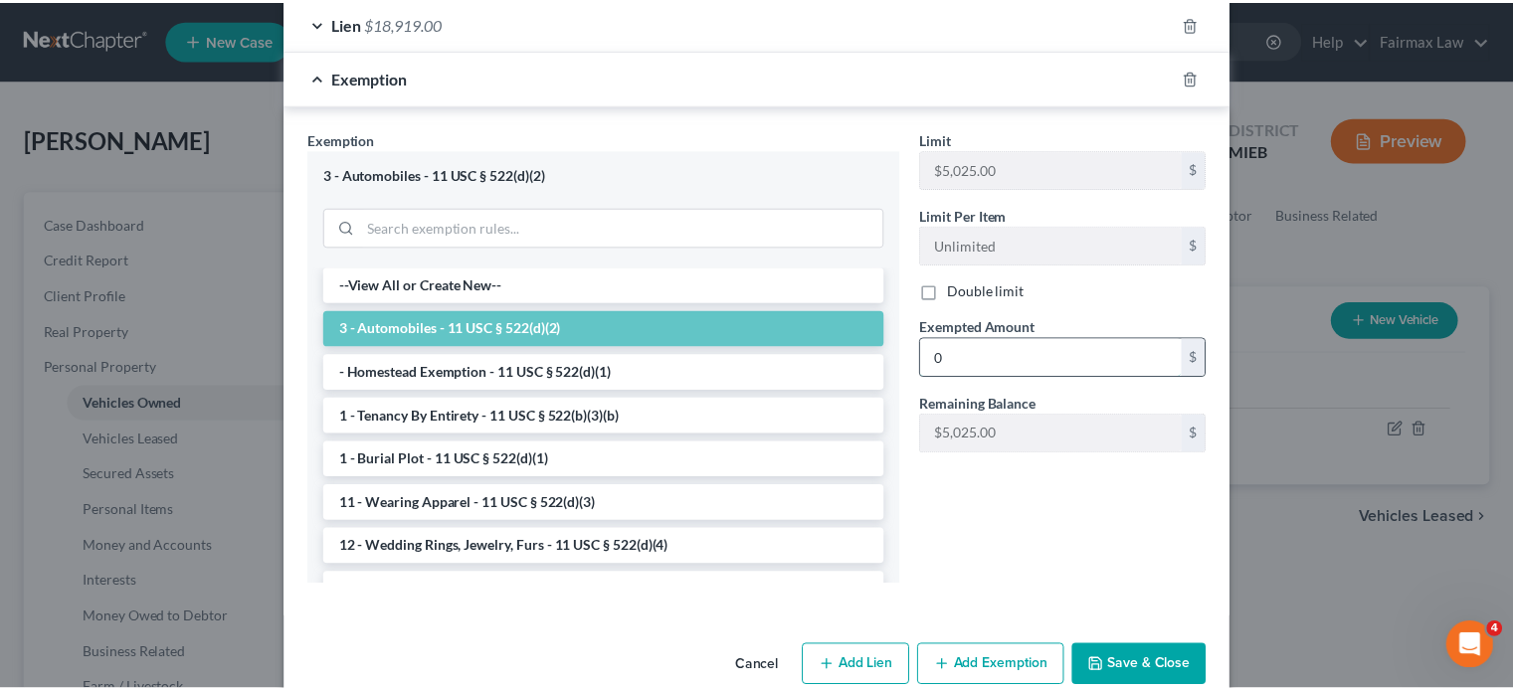
scroll to position [851, 0]
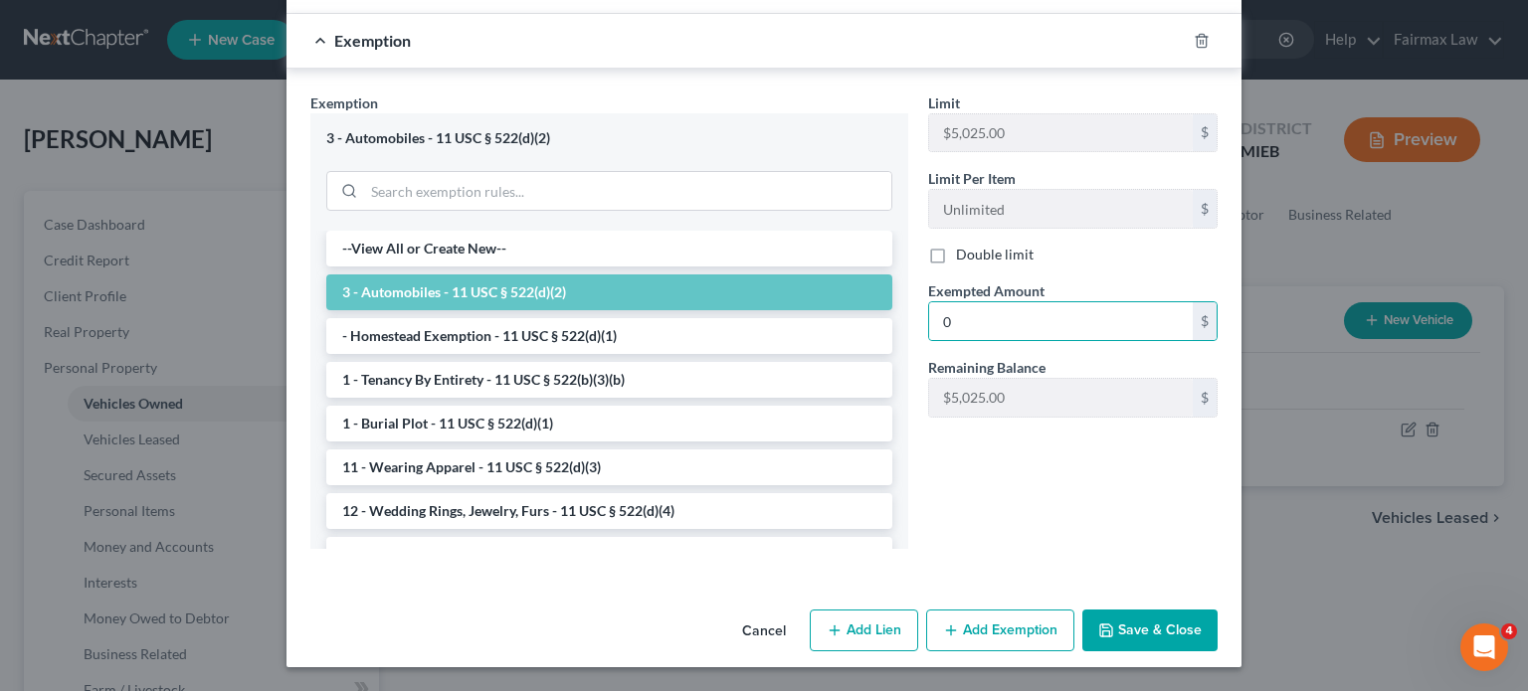
click at [1218, 610] on button "Save & Close" at bounding box center [1149, 631] width 135 height 42
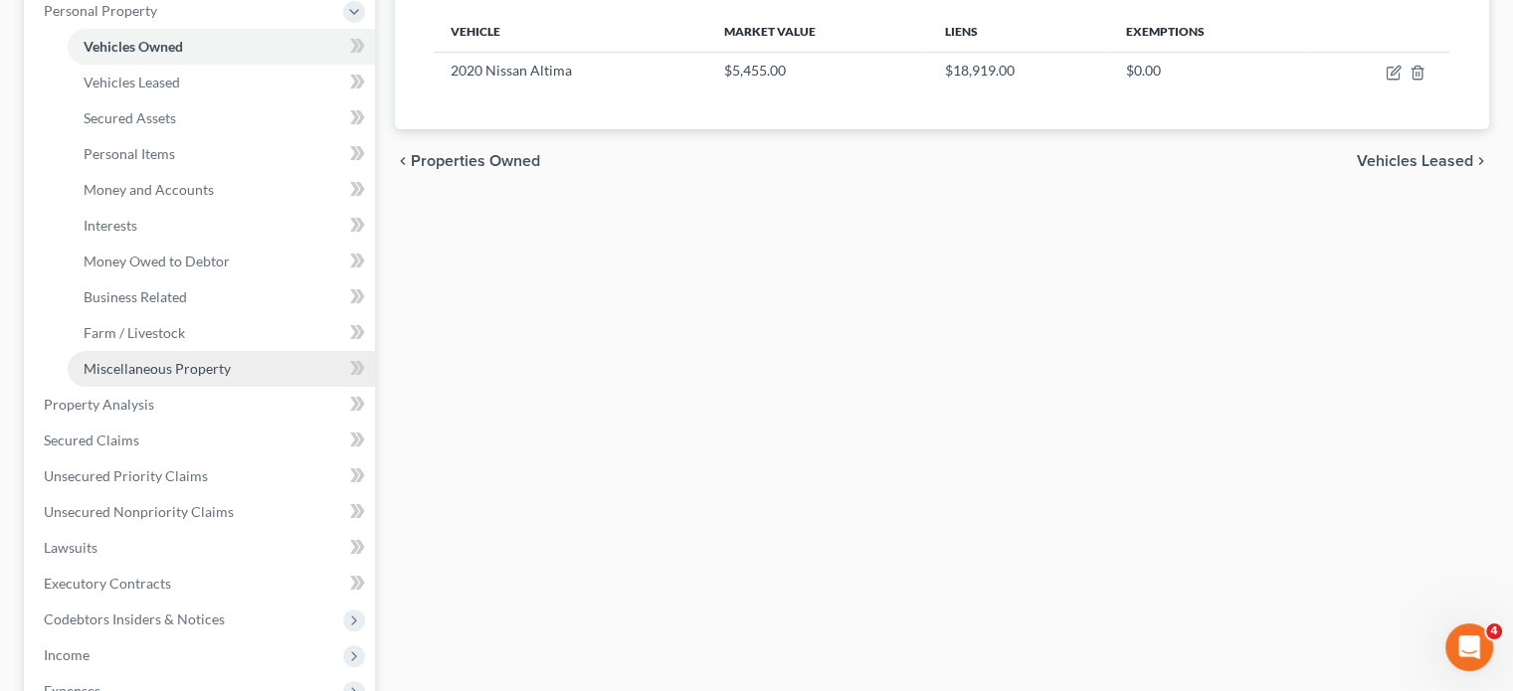
scroll to position [368, 0]
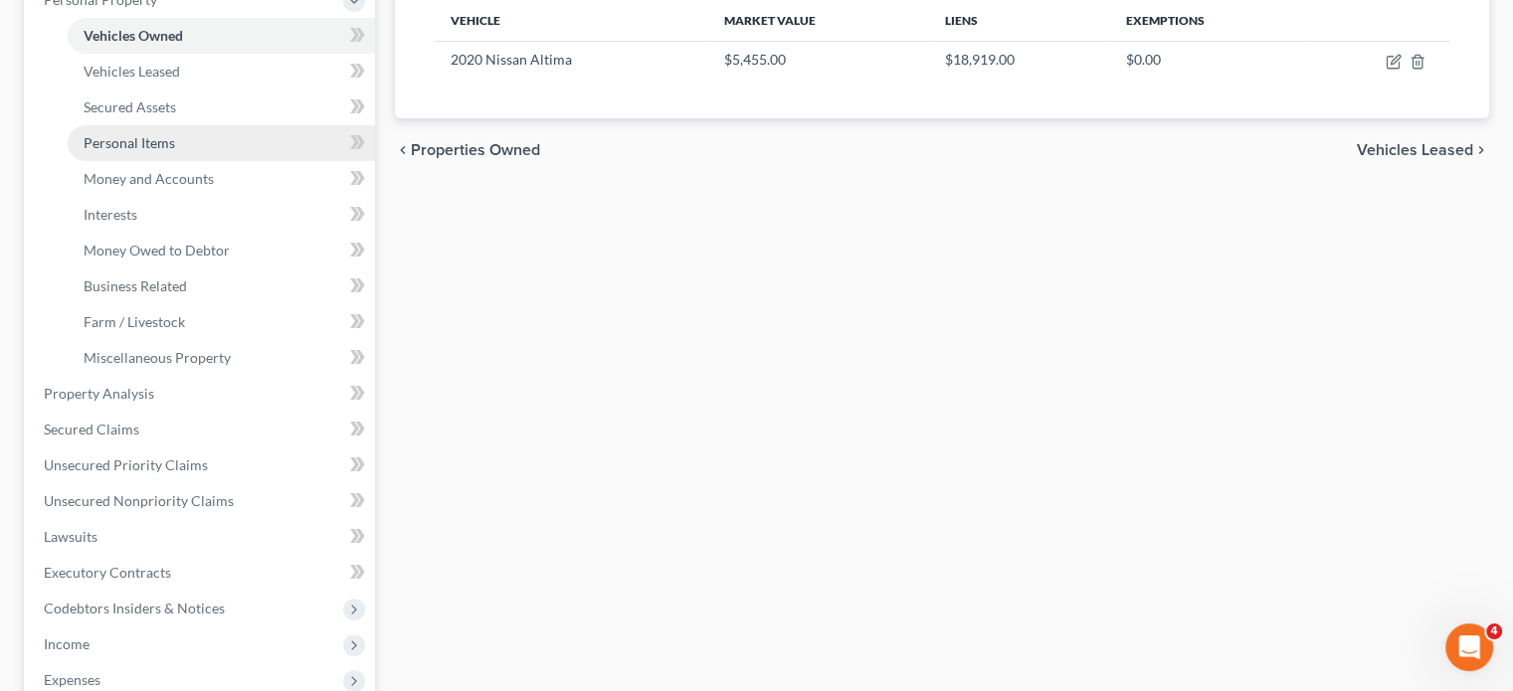
click at [130, 151] on span "Personal Items" at bounding box center [130, 142] width 92 height 17
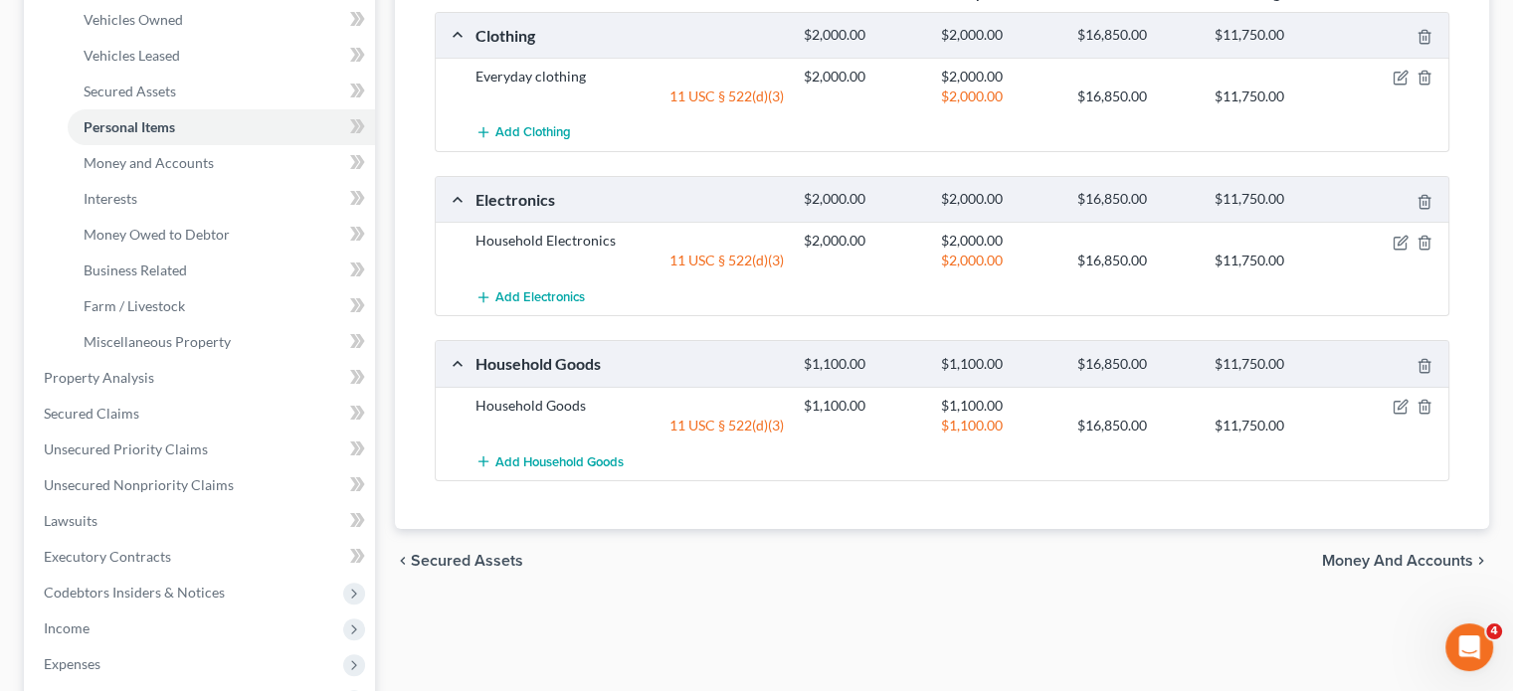
scroll to position [382, 0]
click at [214, 173] on span "Money and Accounts" at bounding box center [149, 164] width 130 height 17
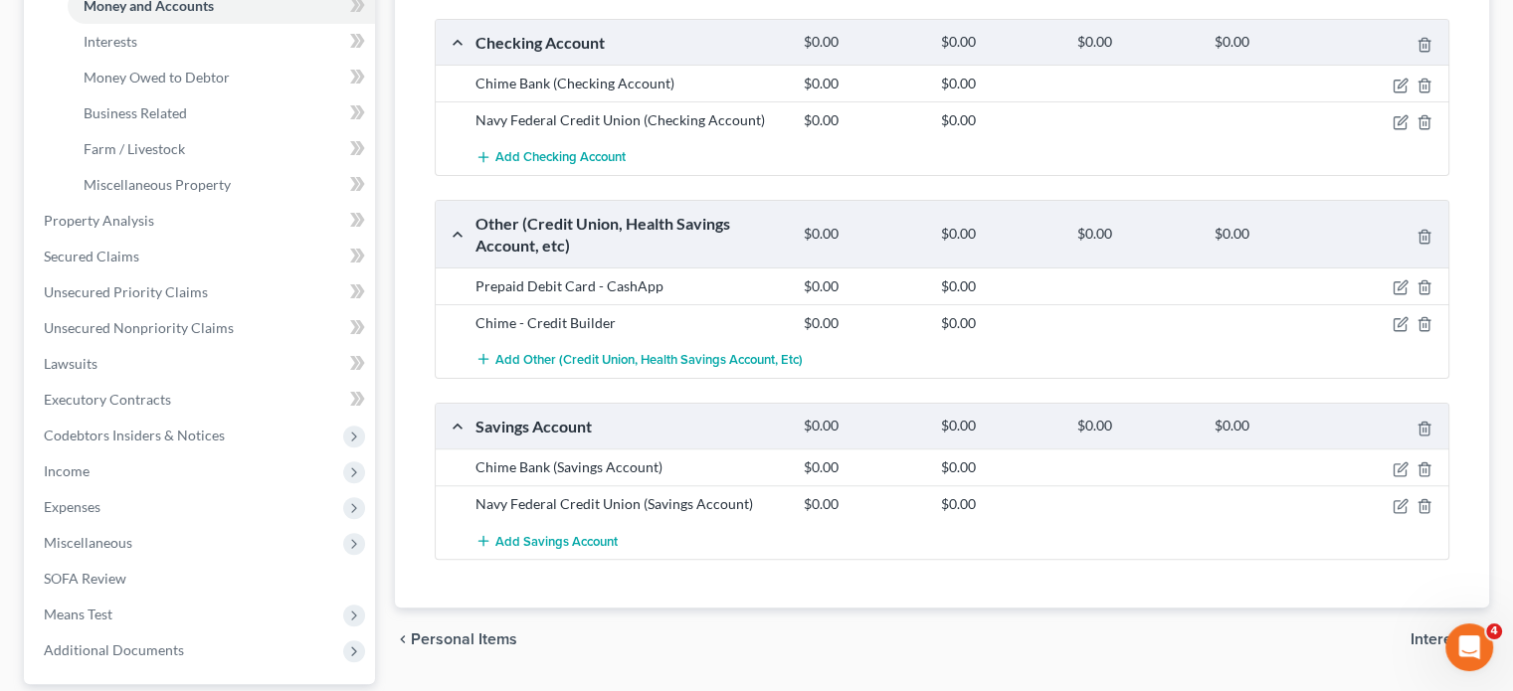
scroll to position [540, 0]
click at [191, 61] on link "Interests" at bounding box center [221, 43] width 307 height 36
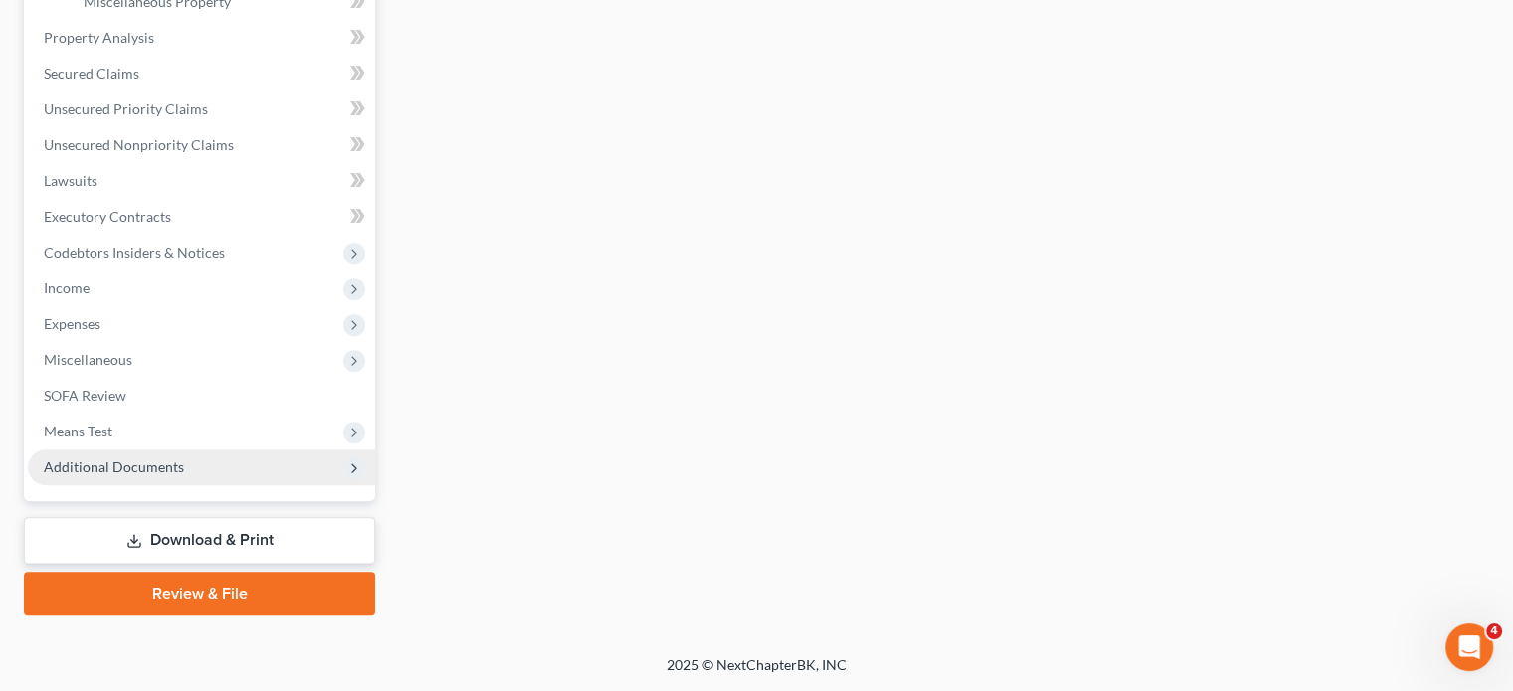
click at [255, 485] on span "Additional Documents" at bounding box center [201, 468] width 347 height 36
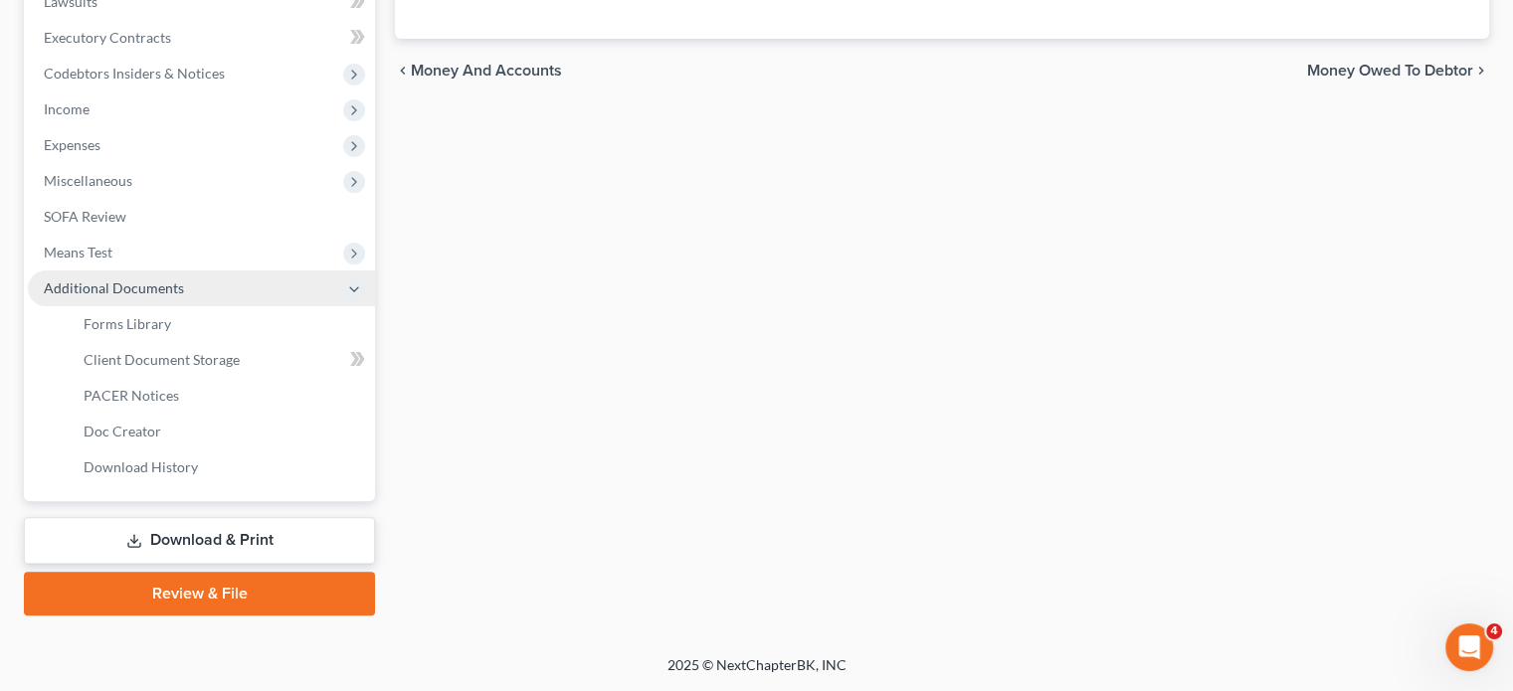
scroll to position [553, 0]
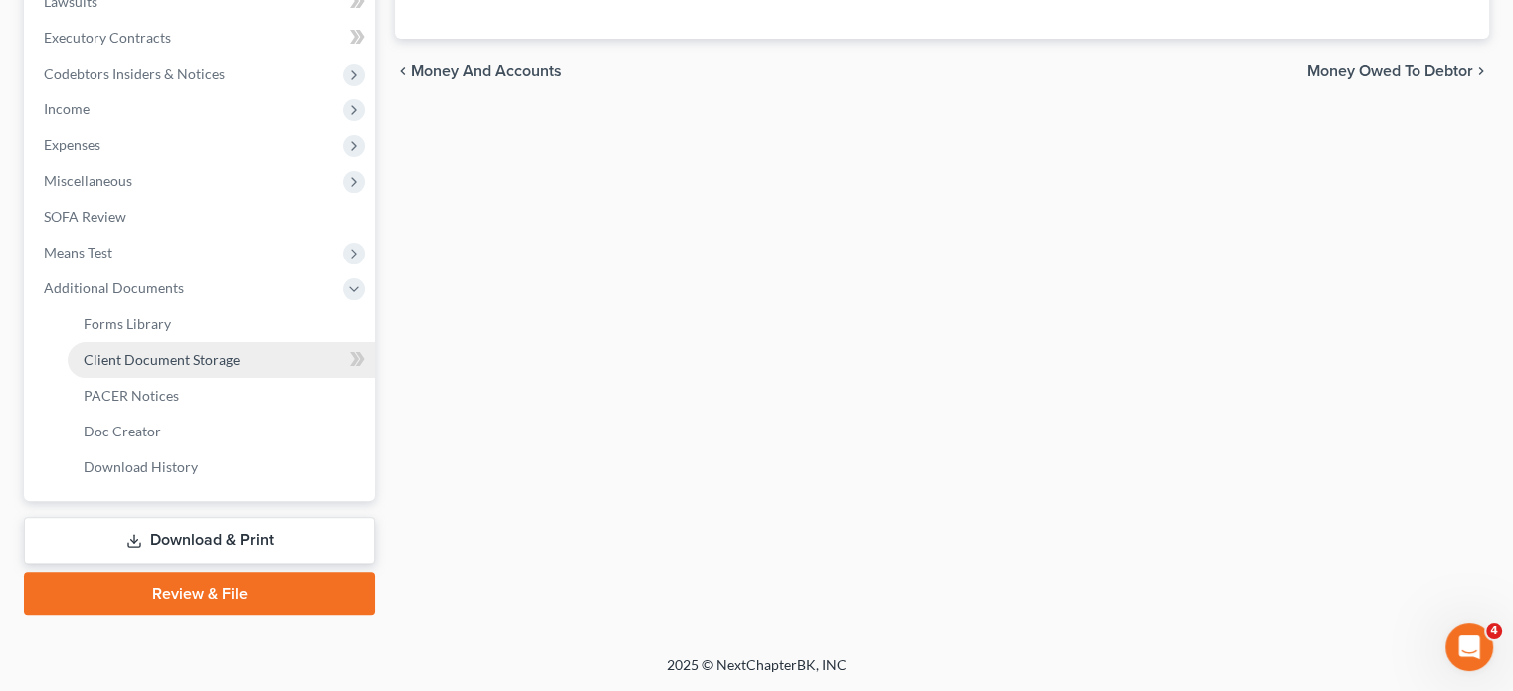
click at [183, 368] on span "Client Document Storage" at bounding box center [162, 359] width 156 height 17
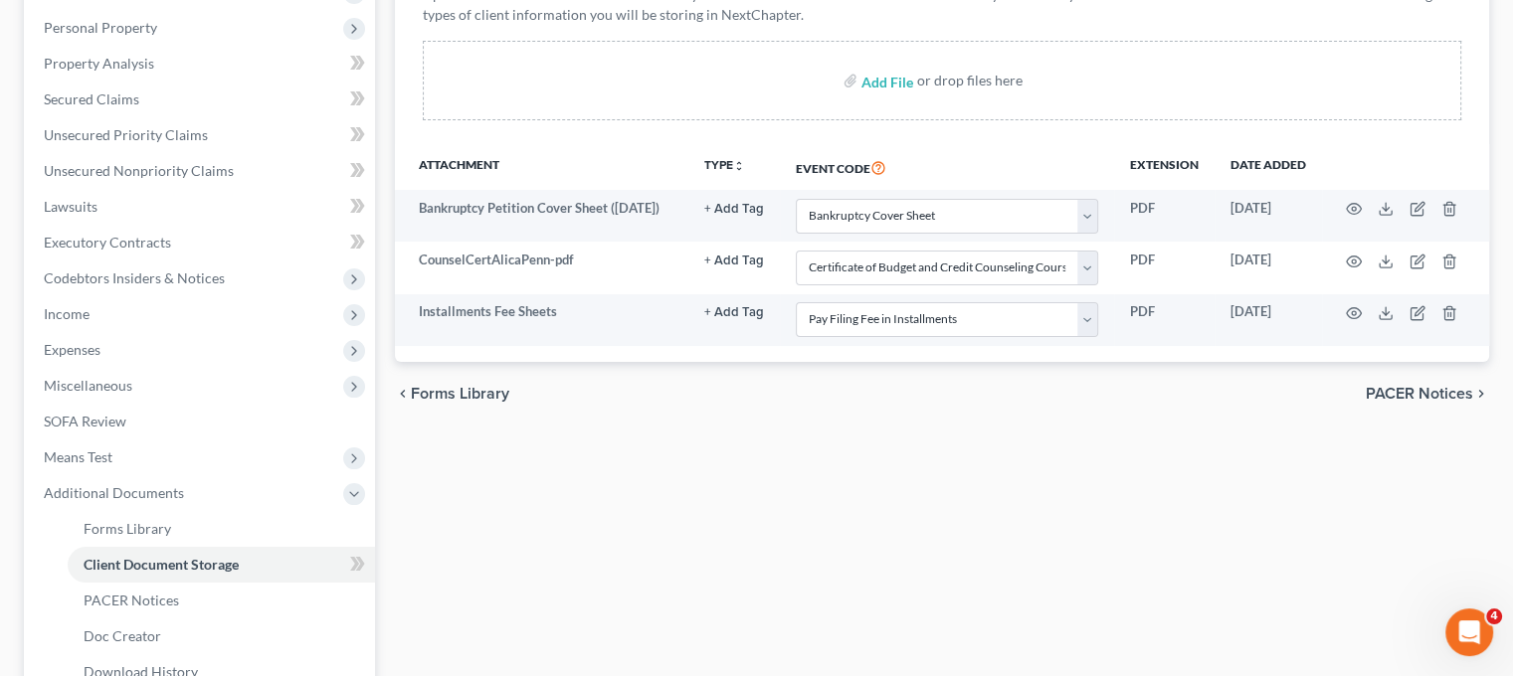
scroll to position [341, 0]
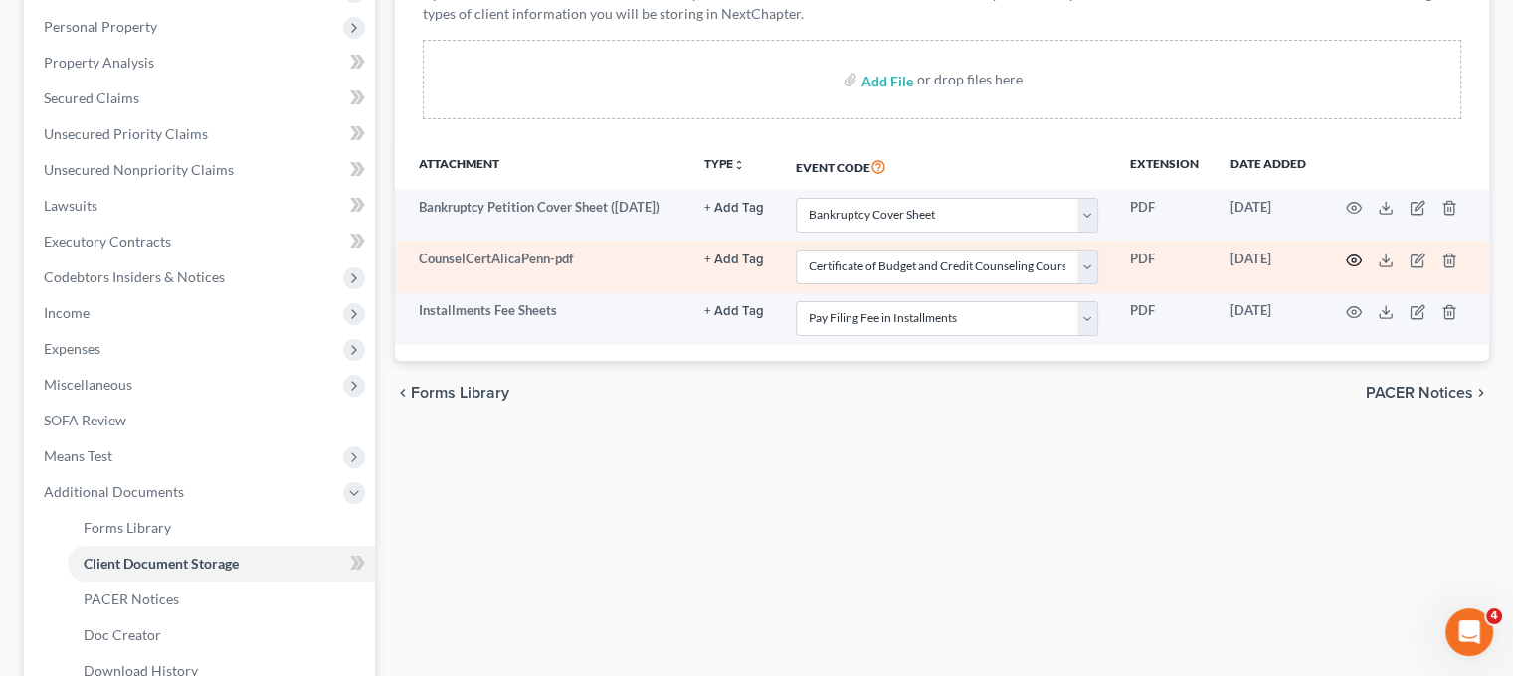
click at [1362, 266] on icon "button" at bounding box center [1354, 260] width 15 height 11
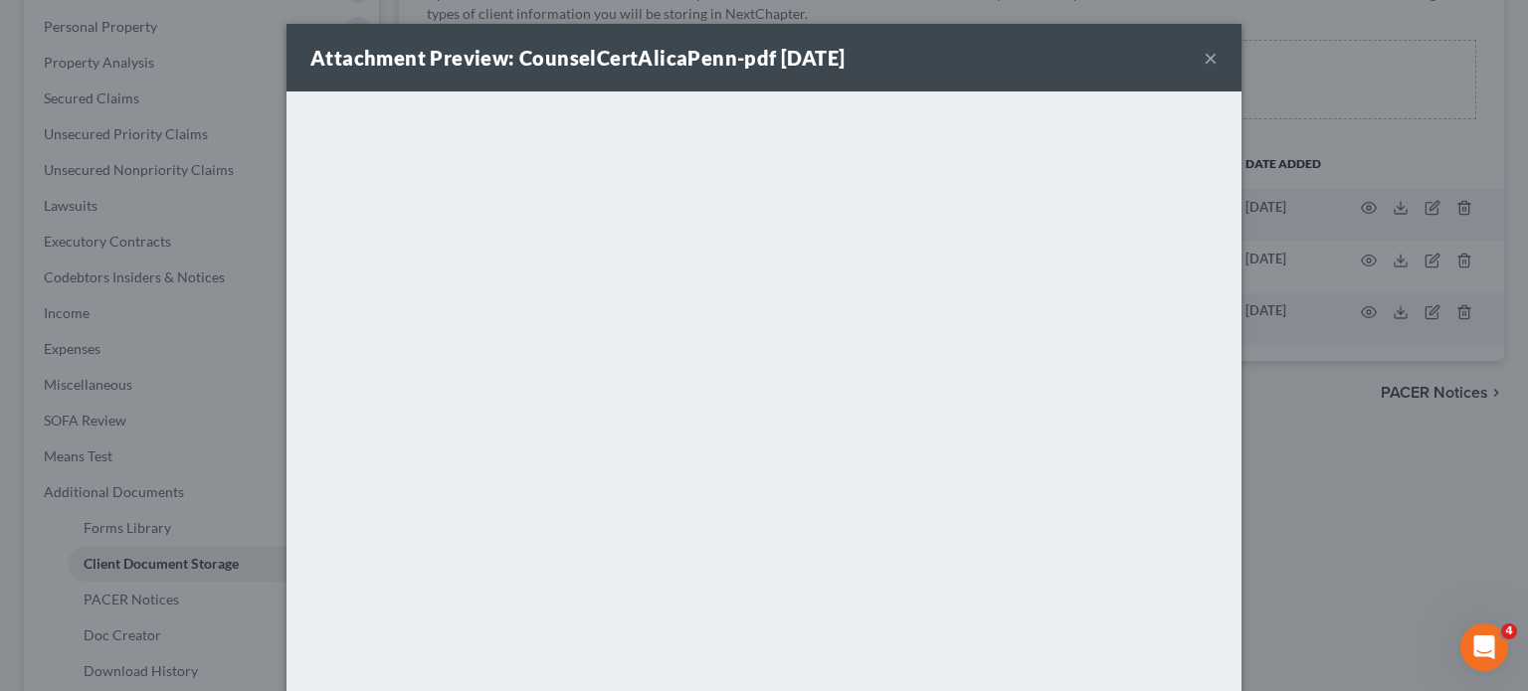
click at [1218, 65] on button "×" at bounding box center [1211, 58] width 14 height 24
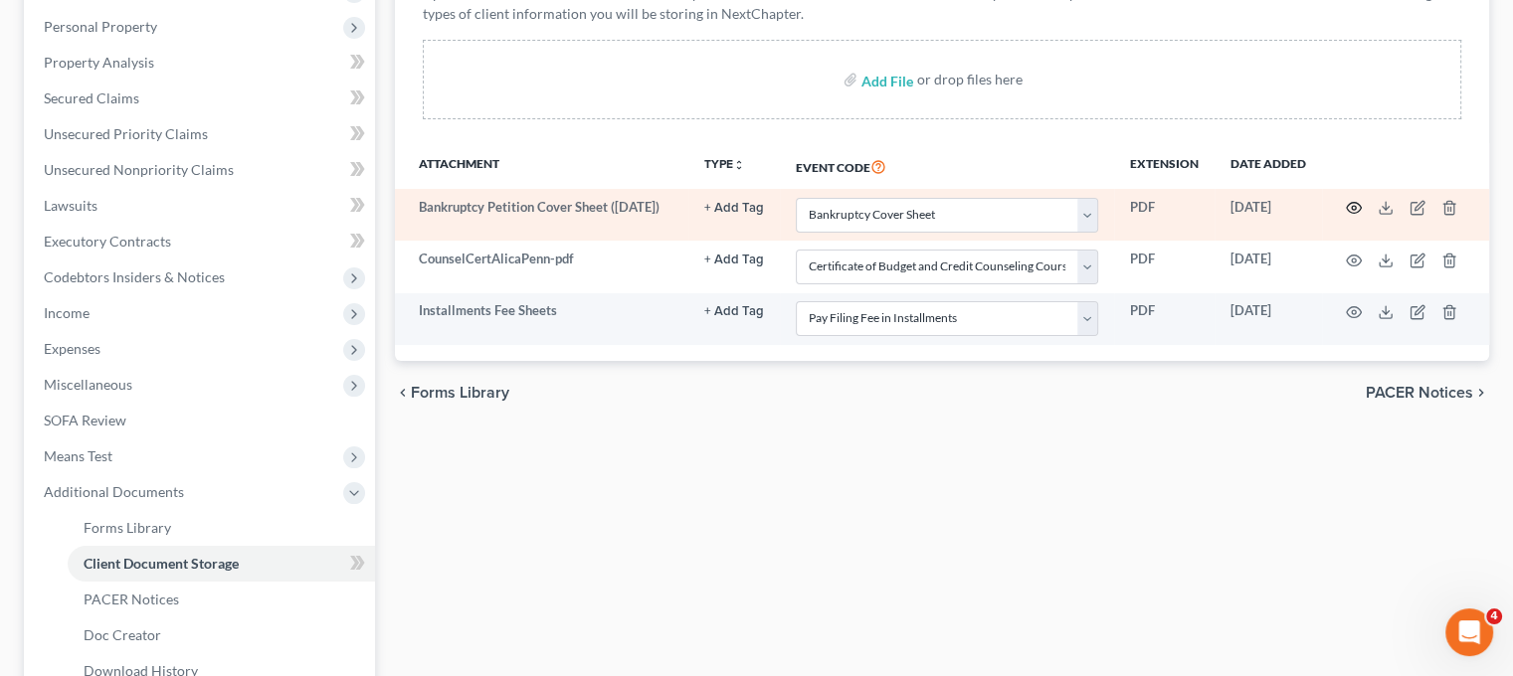
click at [1362, 216] on icon "button" at bounding box center [1354, 208] width 16 height 16
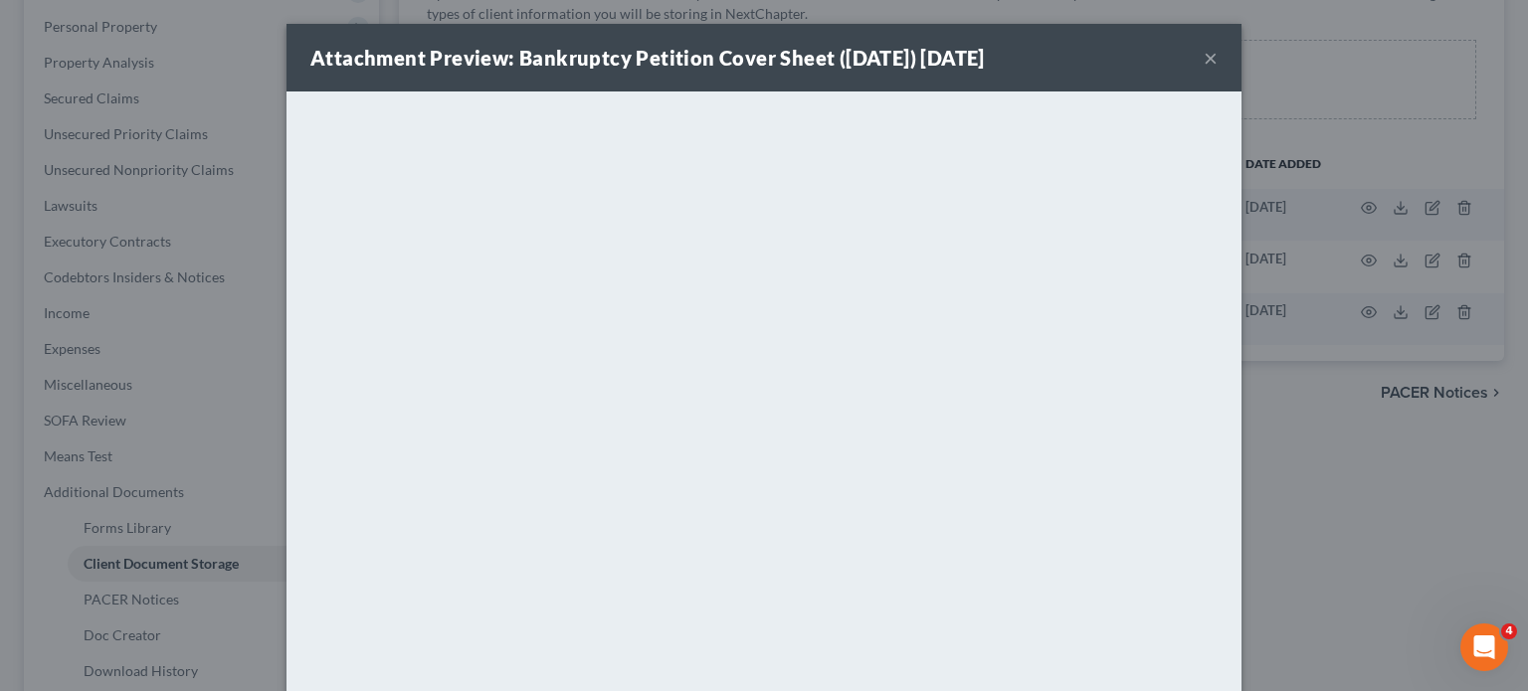
click at [1019, 90] on div "Attachment Preview: Bankruptcy Petition Cover Sheet ([DATE]) [DATE] ×" at bounding box center [764, 58] width 955 height 68
click at [1218, 70] on button "×" at bounding box center [1211, 58] width 14 height 24
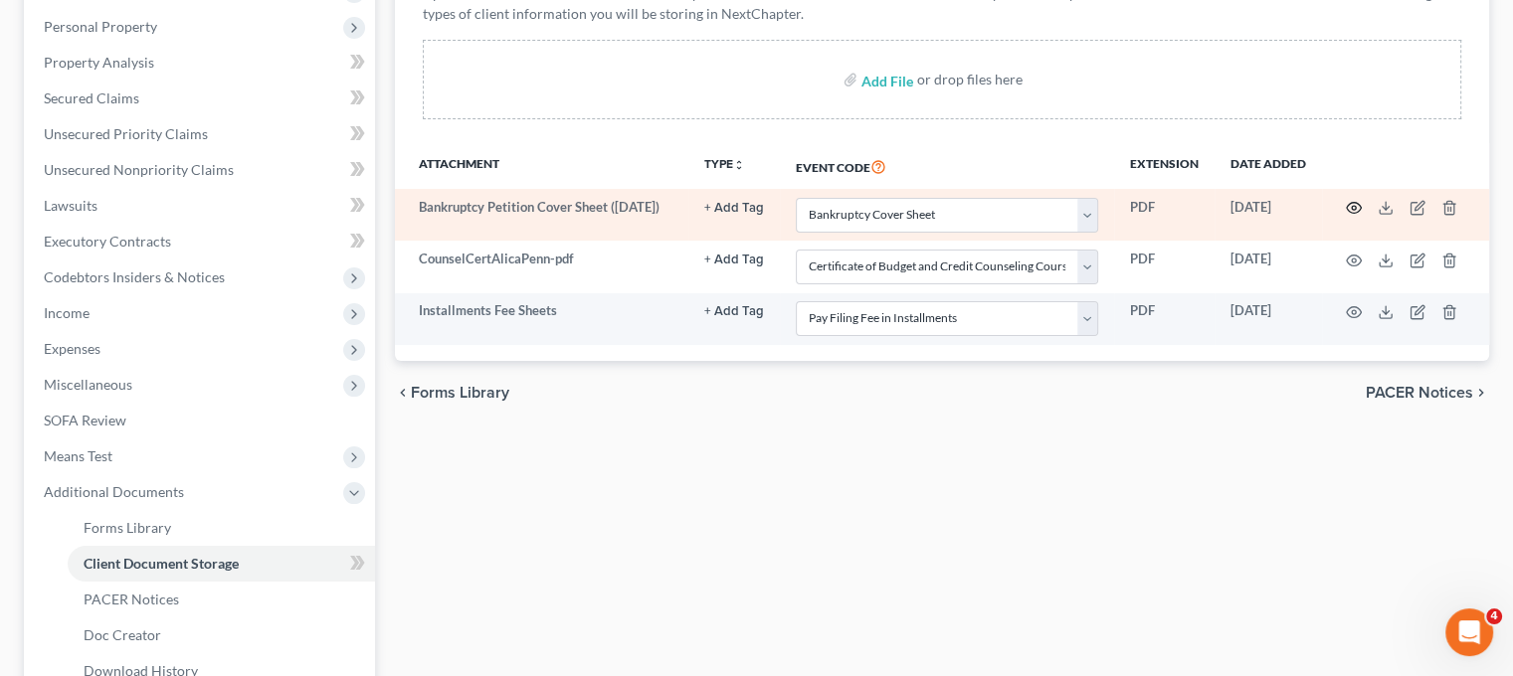
click at [1362, 216] on icon "button" at bounding box center [1354, 208] width 16 height 16
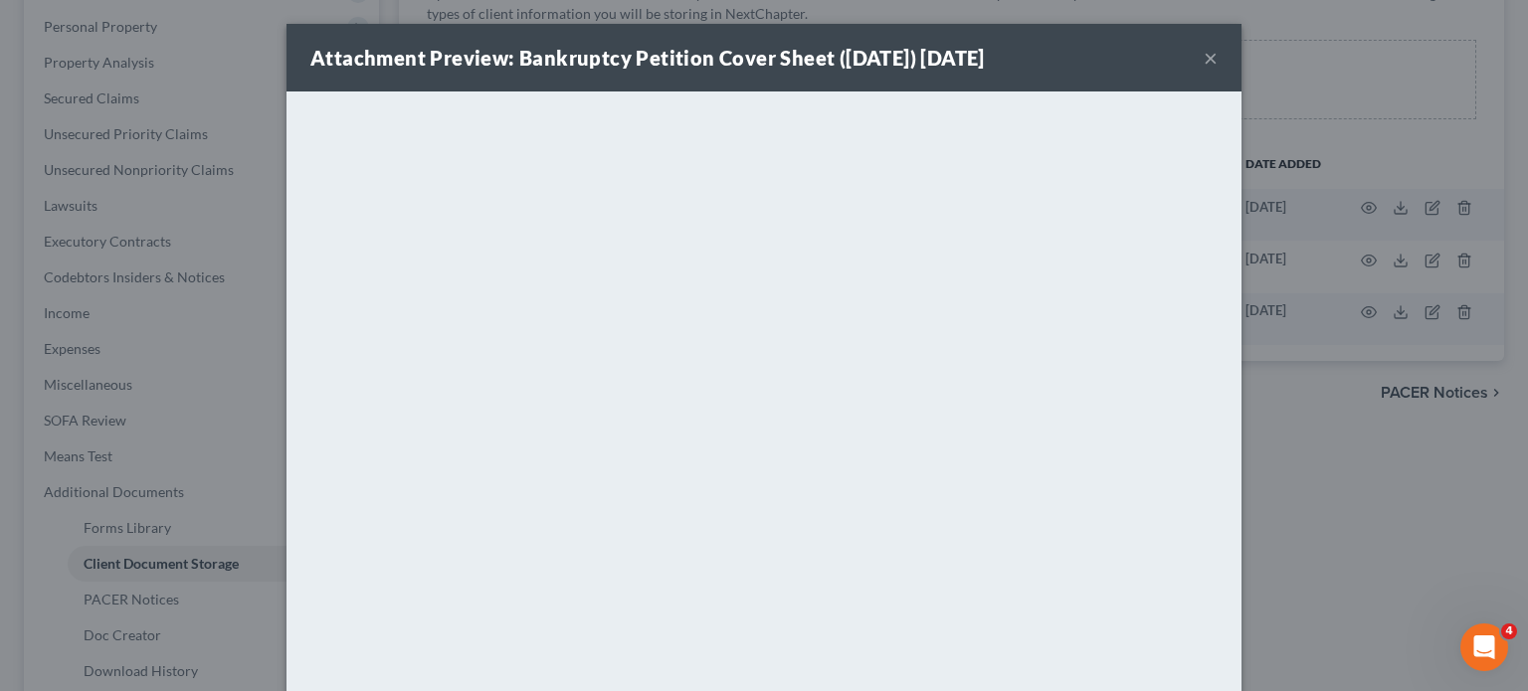
click at [1218, 70] on button "×" at bounding box center [1211, 58] width 14 height 24
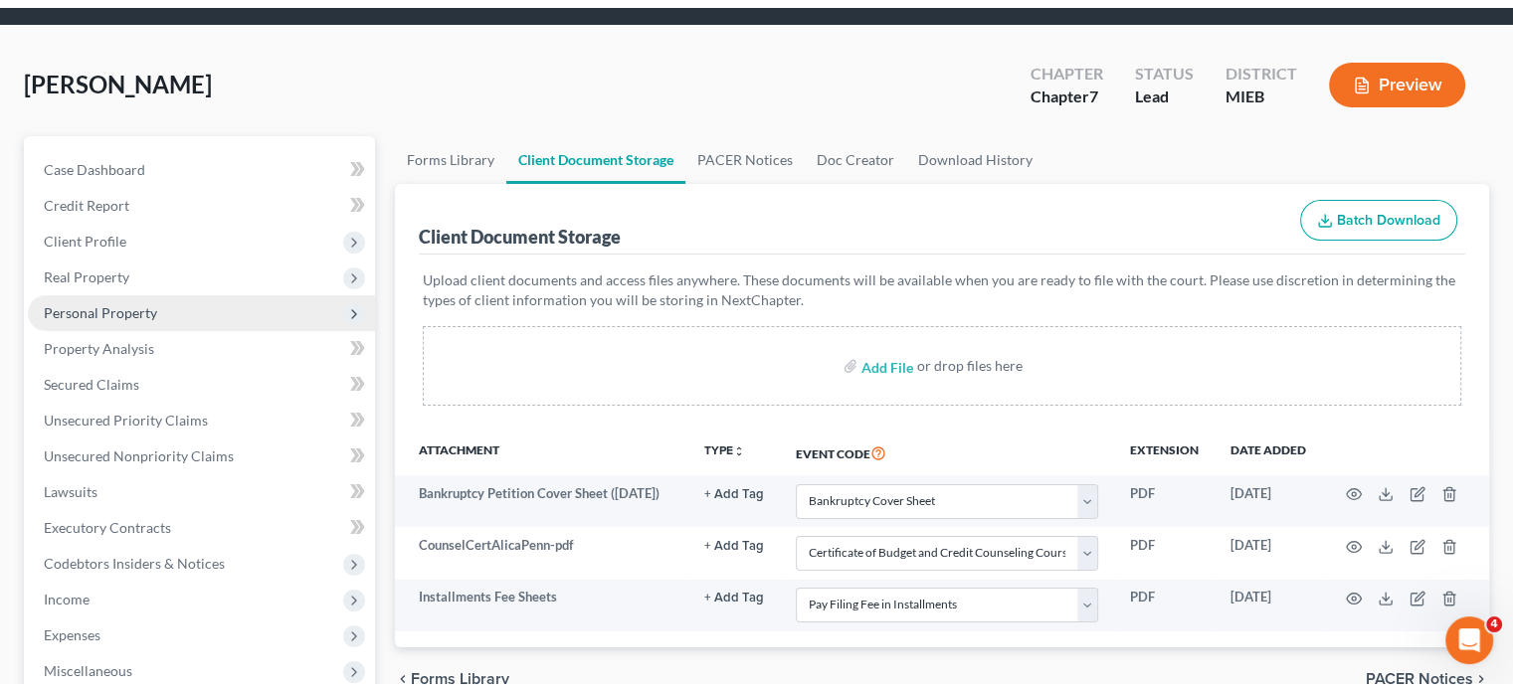
scroll to position [71, 0]
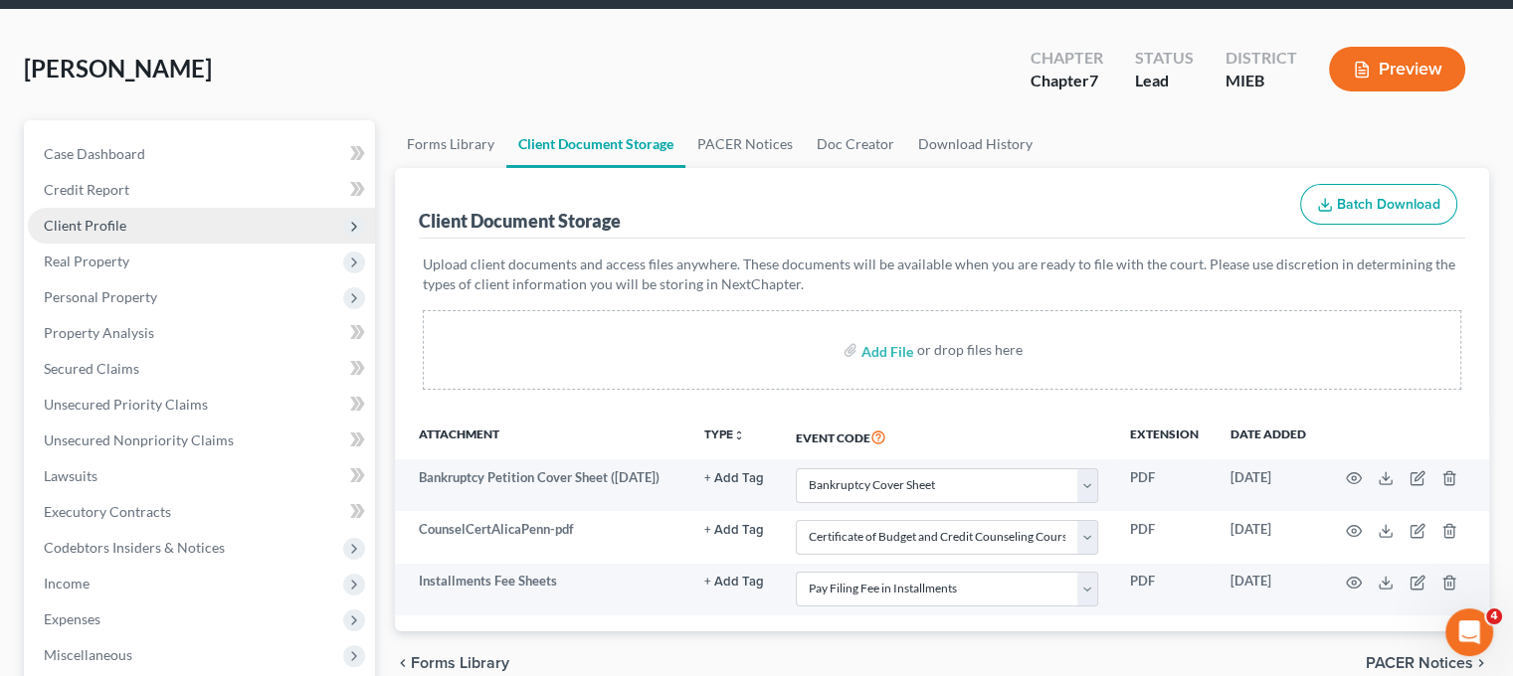
click at [178, 244] on span "Client Profile" at bounding box center [201, 226] width 347 height 36
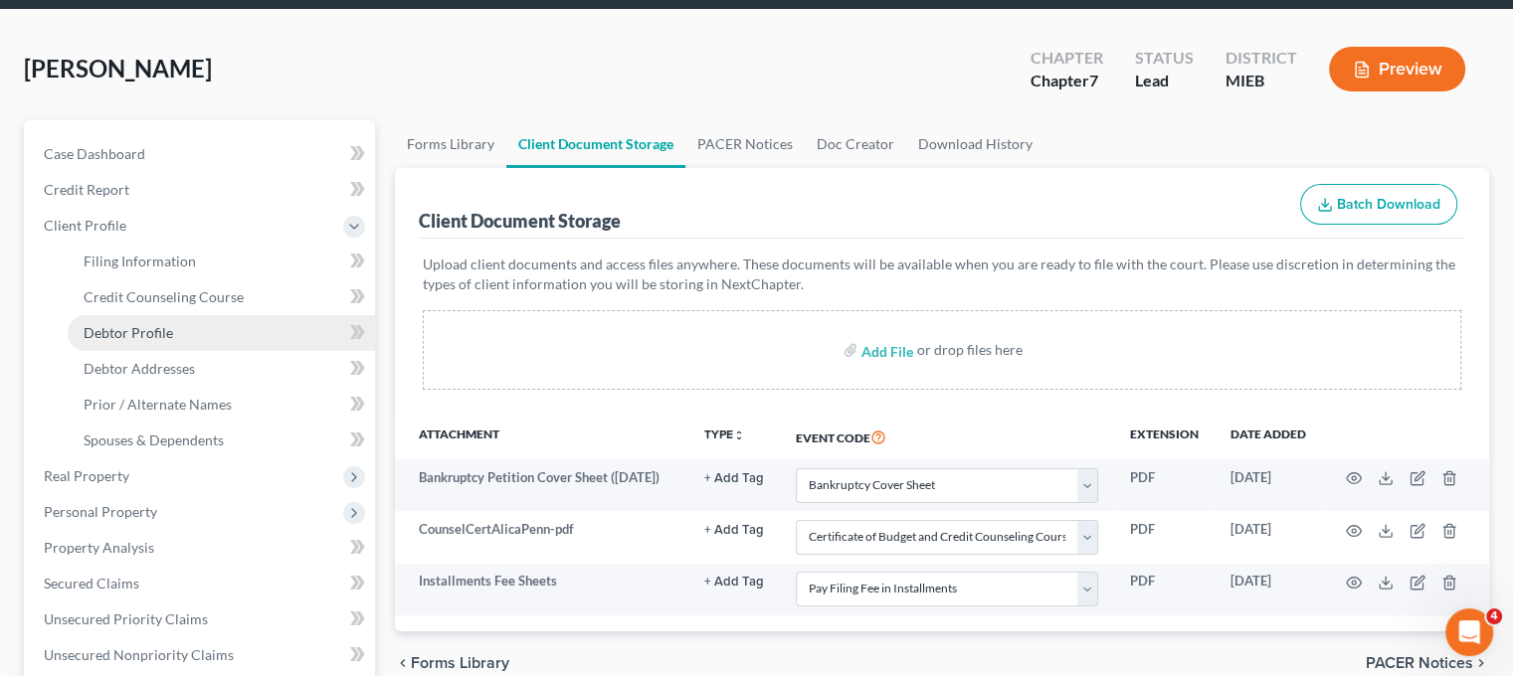
click at [173, 341] on span "Debtor Profile" at bounding box center [129, 332] width 90 height 17
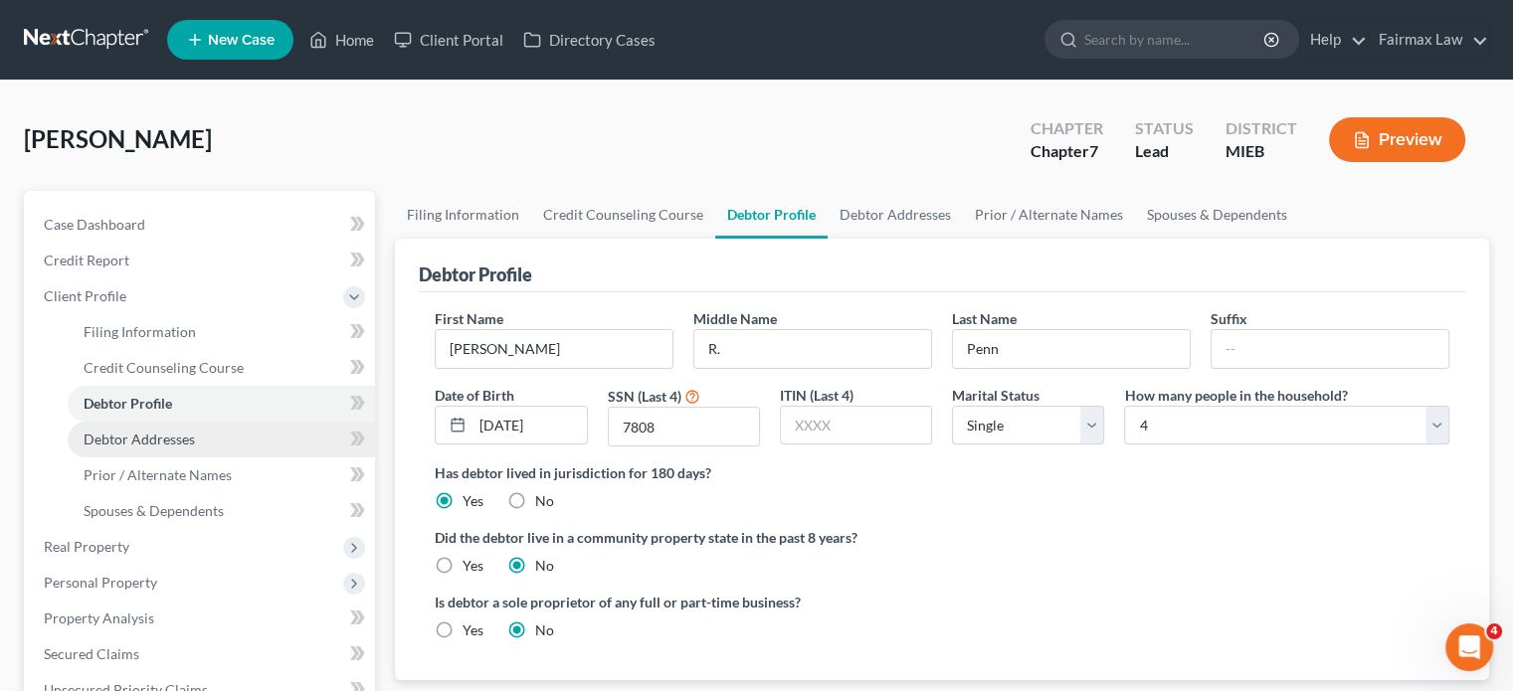
click at [257, 458] on link "Debtor Addresses" at bounding box center [221, 440] width 307 height 36
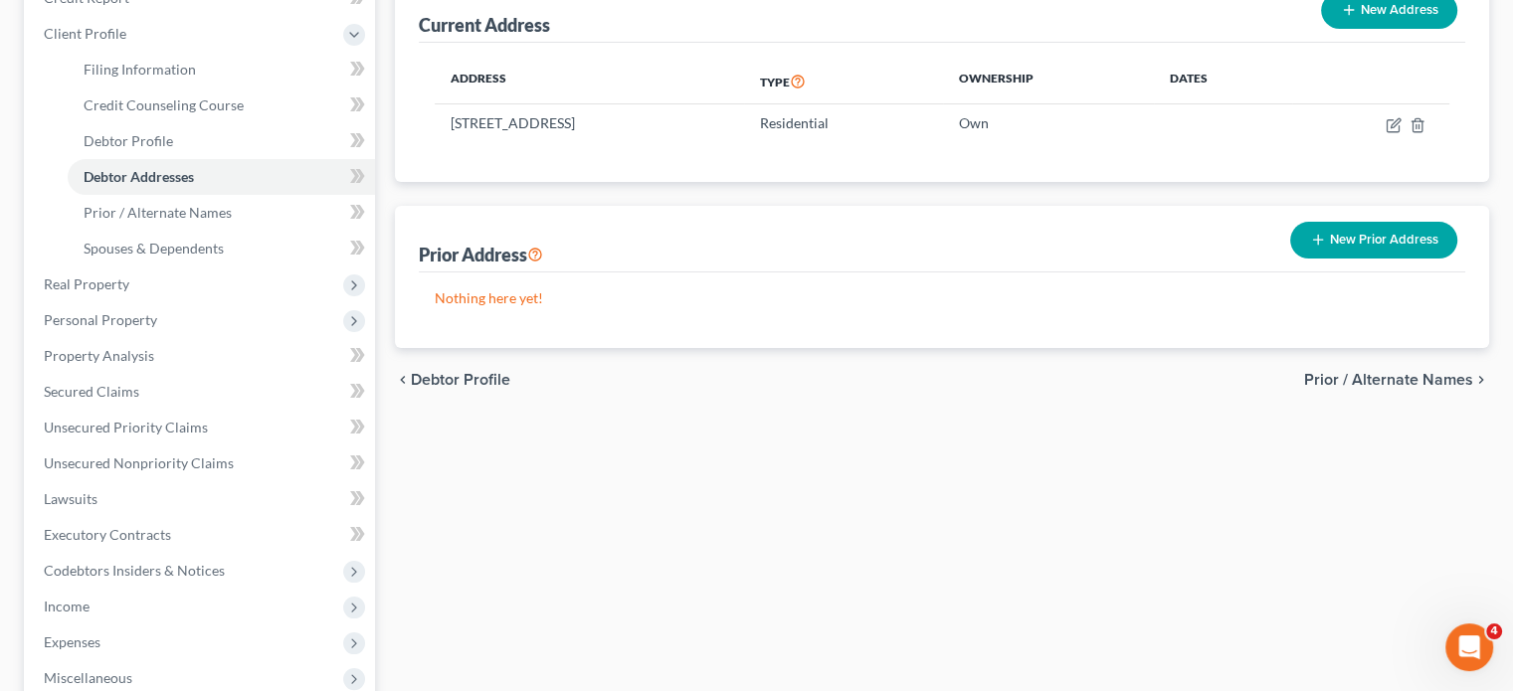
scroll to position [267, 0]
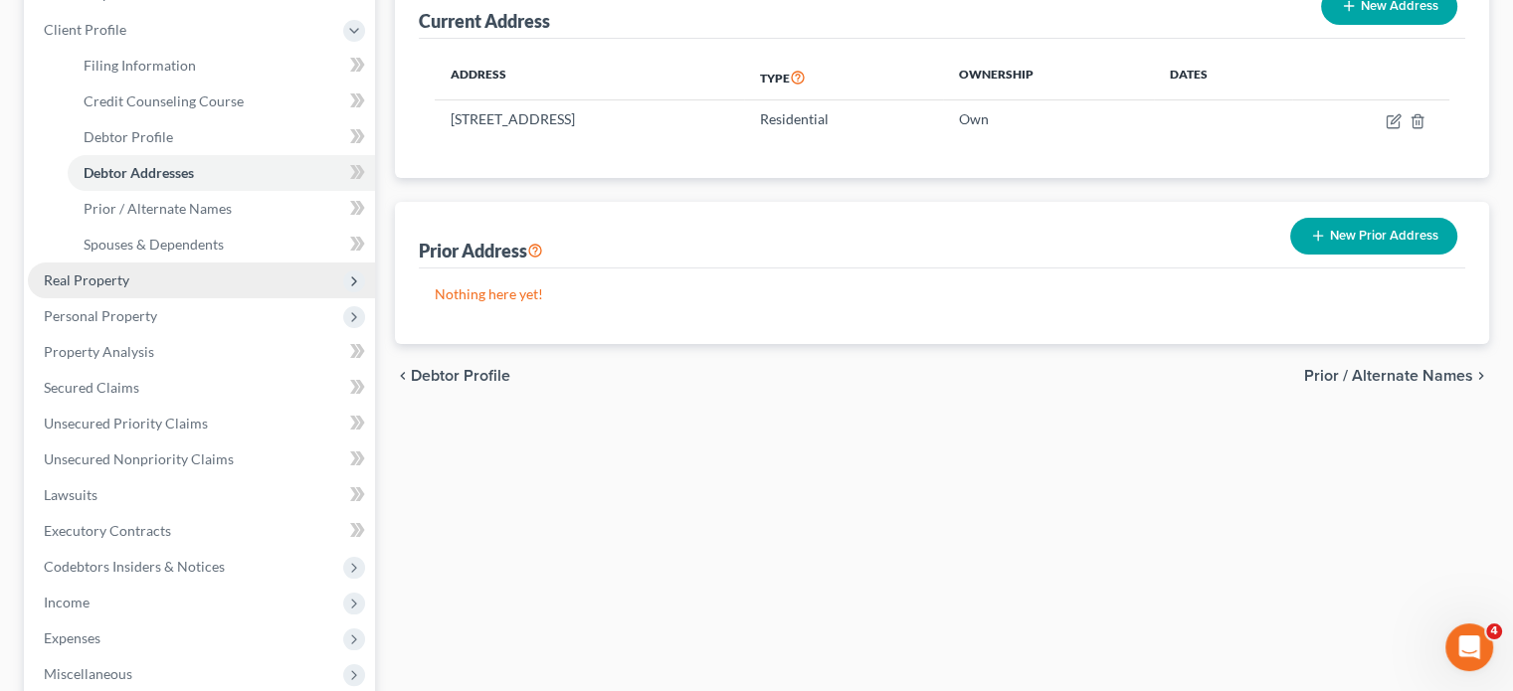
click at [199, 298] on span "Real Property" at bounding box center [201, 281] width 347 height 36
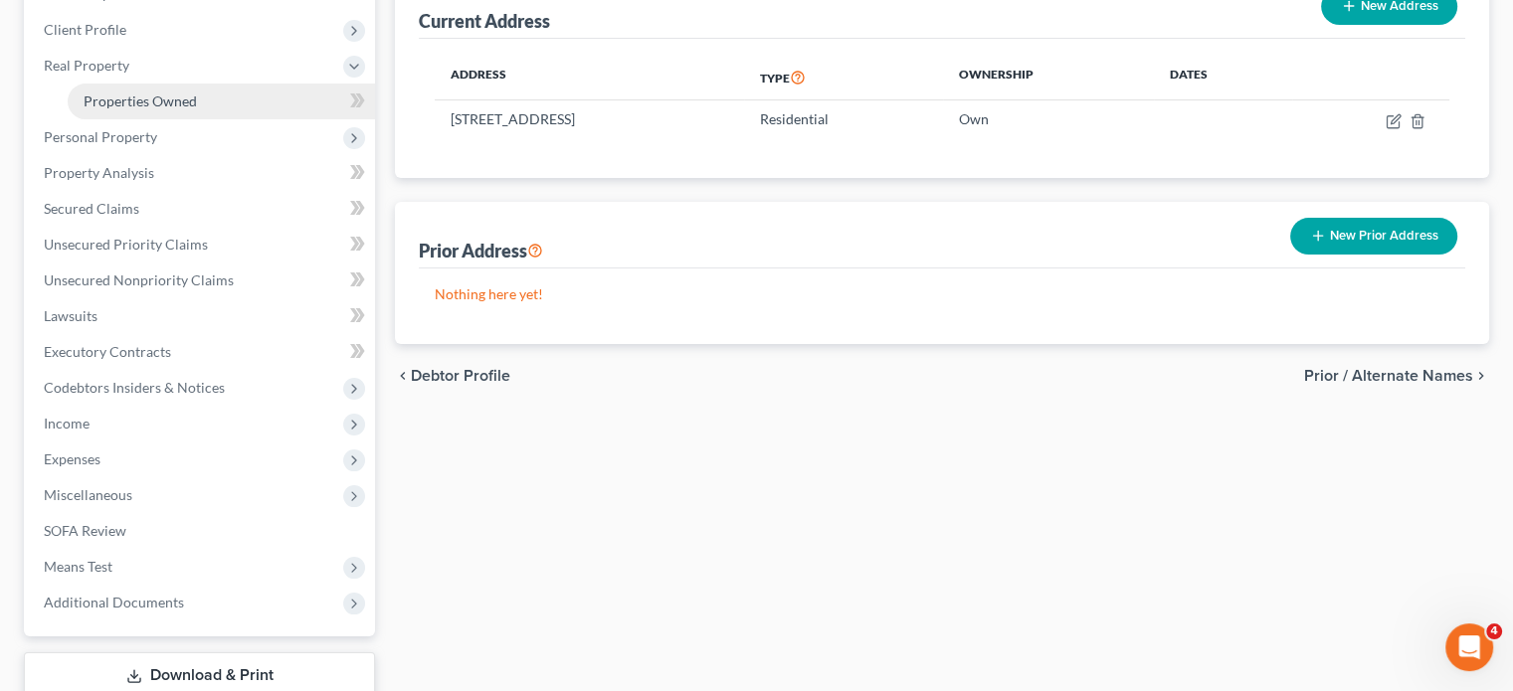
click at [197, 109] on span "Properties Owned" at bounding box center [140, 101] width 113 height 17
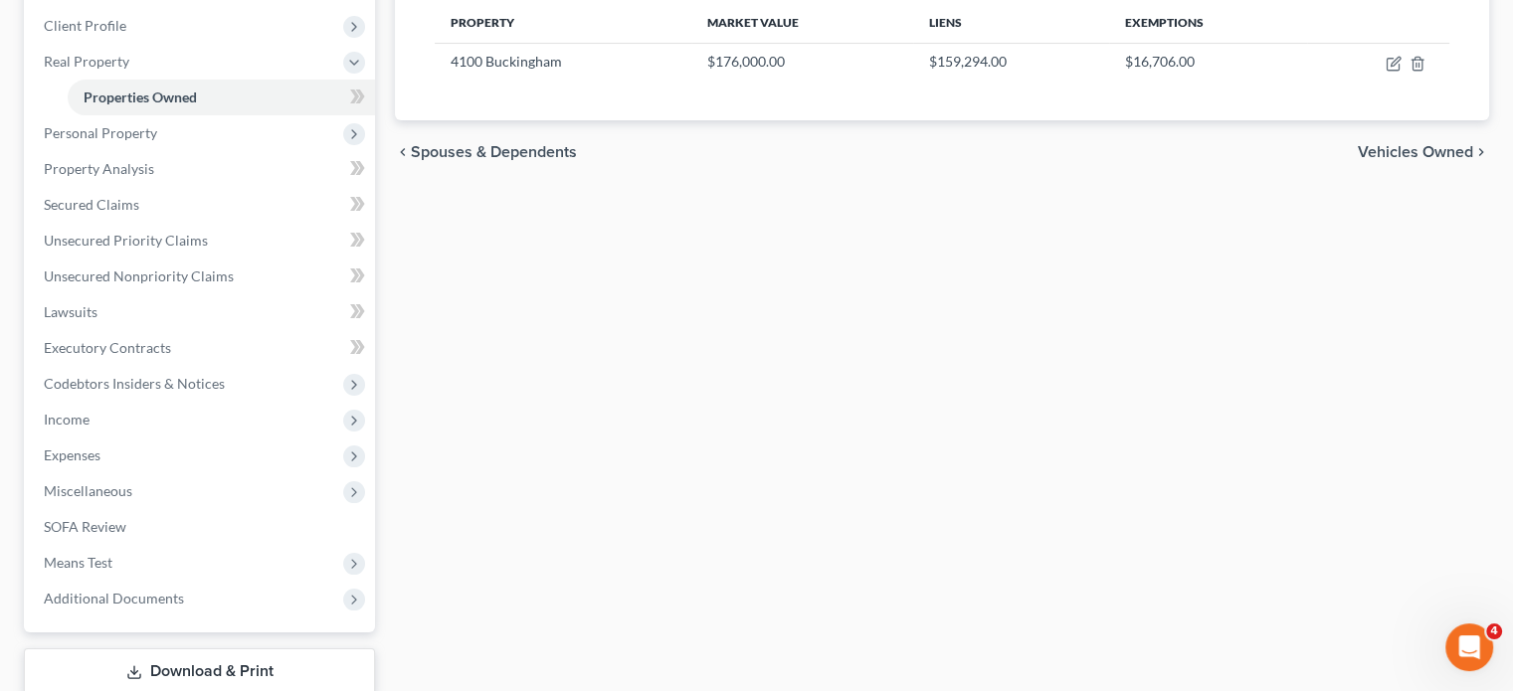
scroll to position [271, 0]
click at [266, 151] on span "Personal Property" at bounding box center [201, 133] width 347 height 36
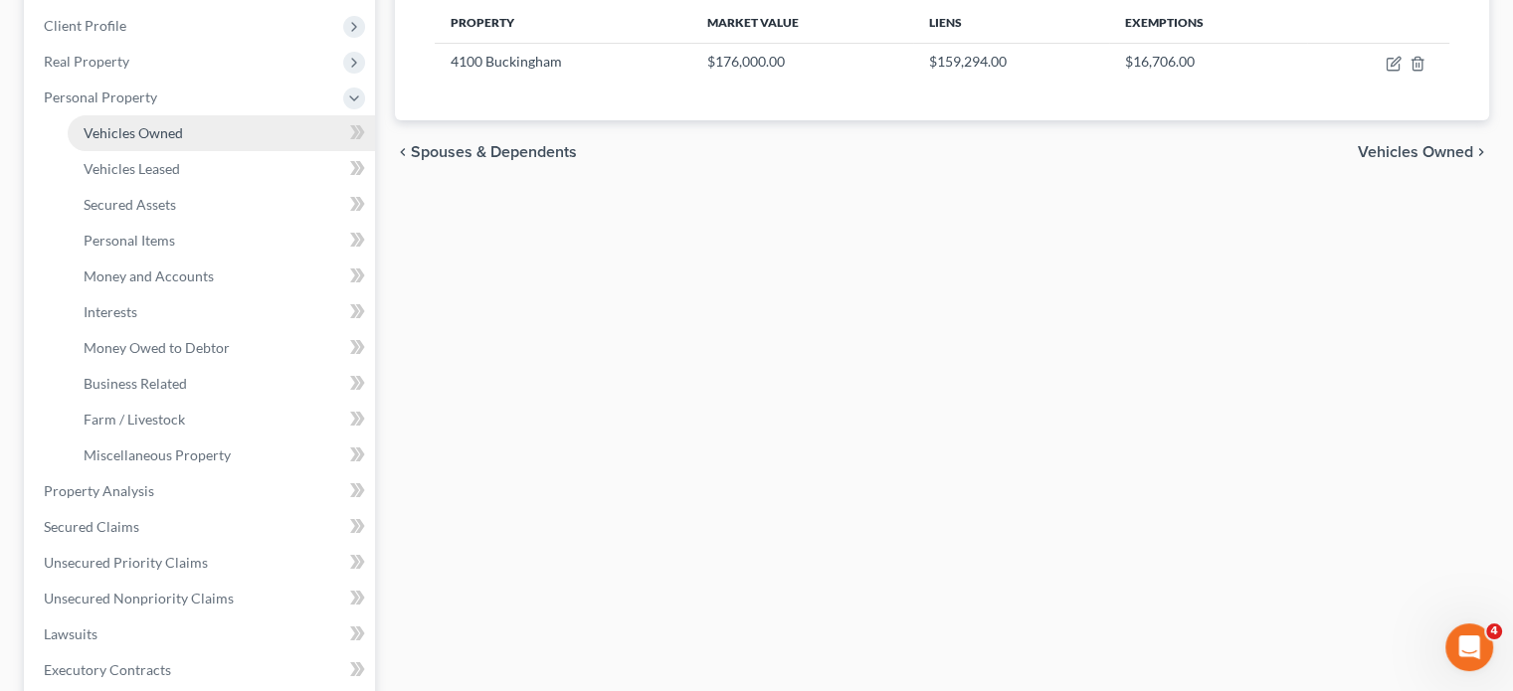
click at [251, 151] on link "Vehicles Owned" at bounding box center [221, 133] width 307 height 36
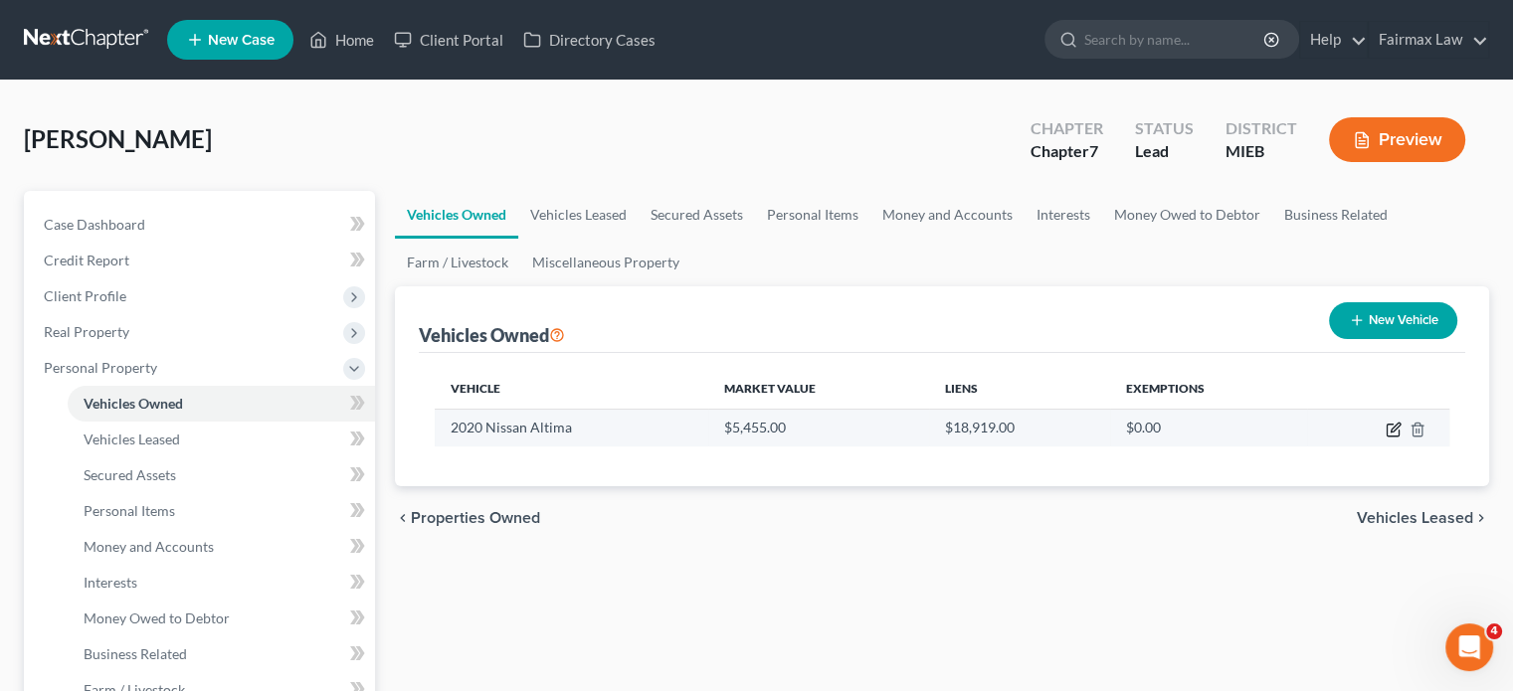
click at [1386, 438] on icon "button" at bounding box center [1394, 430] width 16 height 16
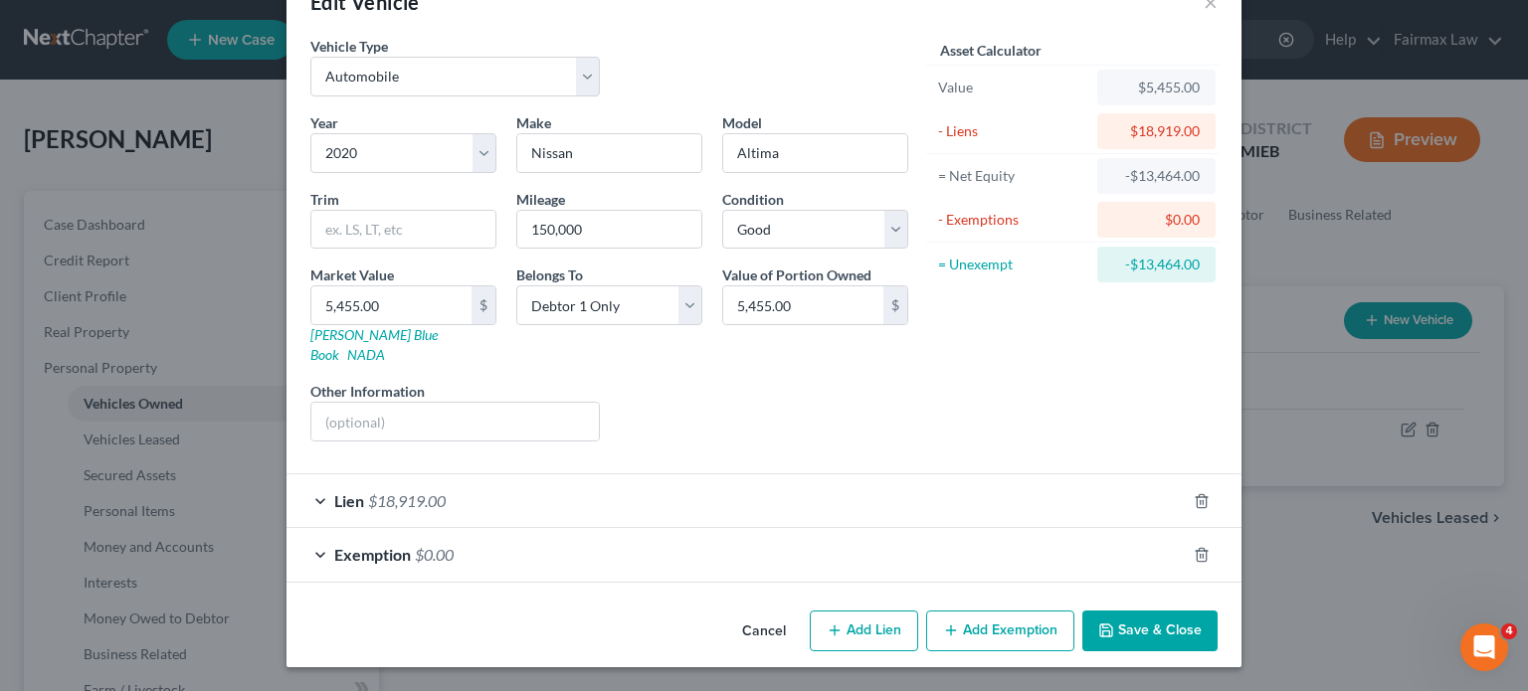
scroll to position [210, 0]
click at [918, 475] on div "Lien $18,919.00" at bounding box center [736, 501] width 899 height 53
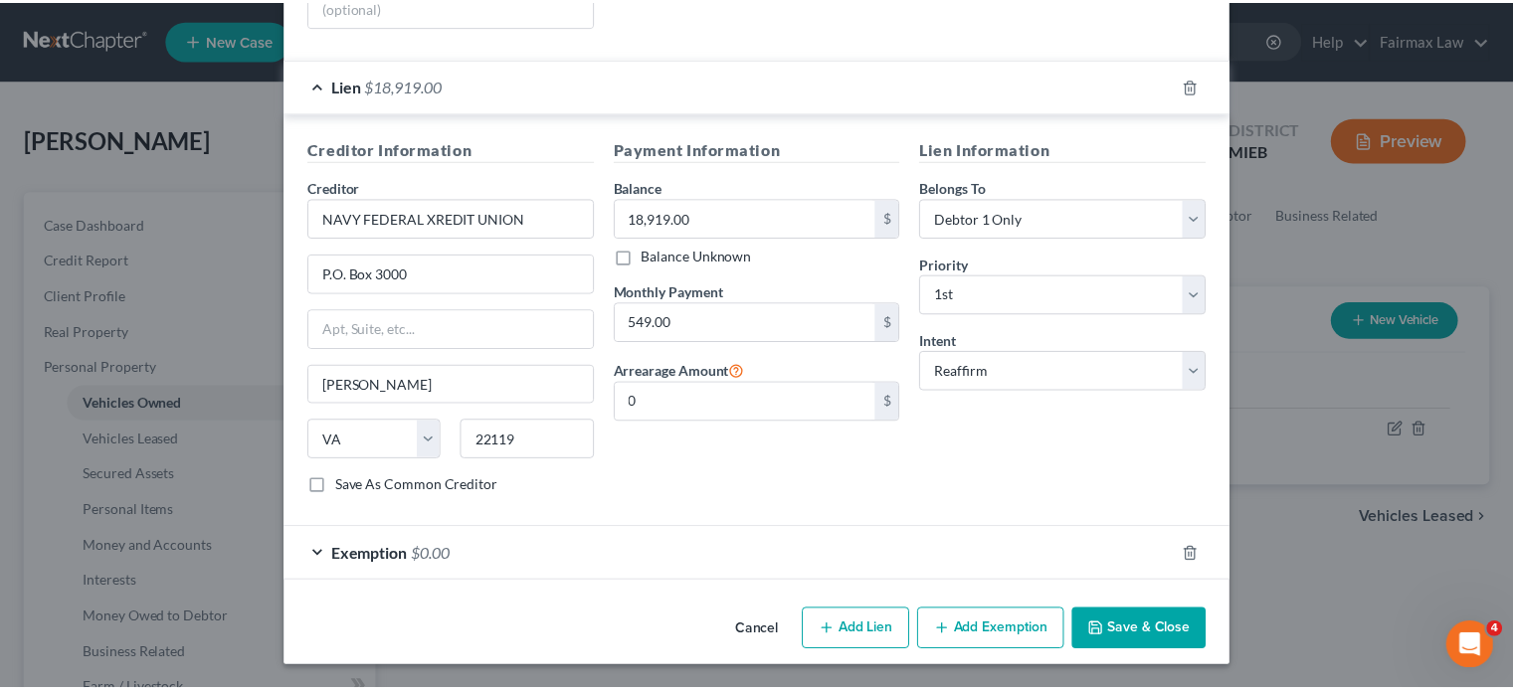
scroll to position [724, 0]
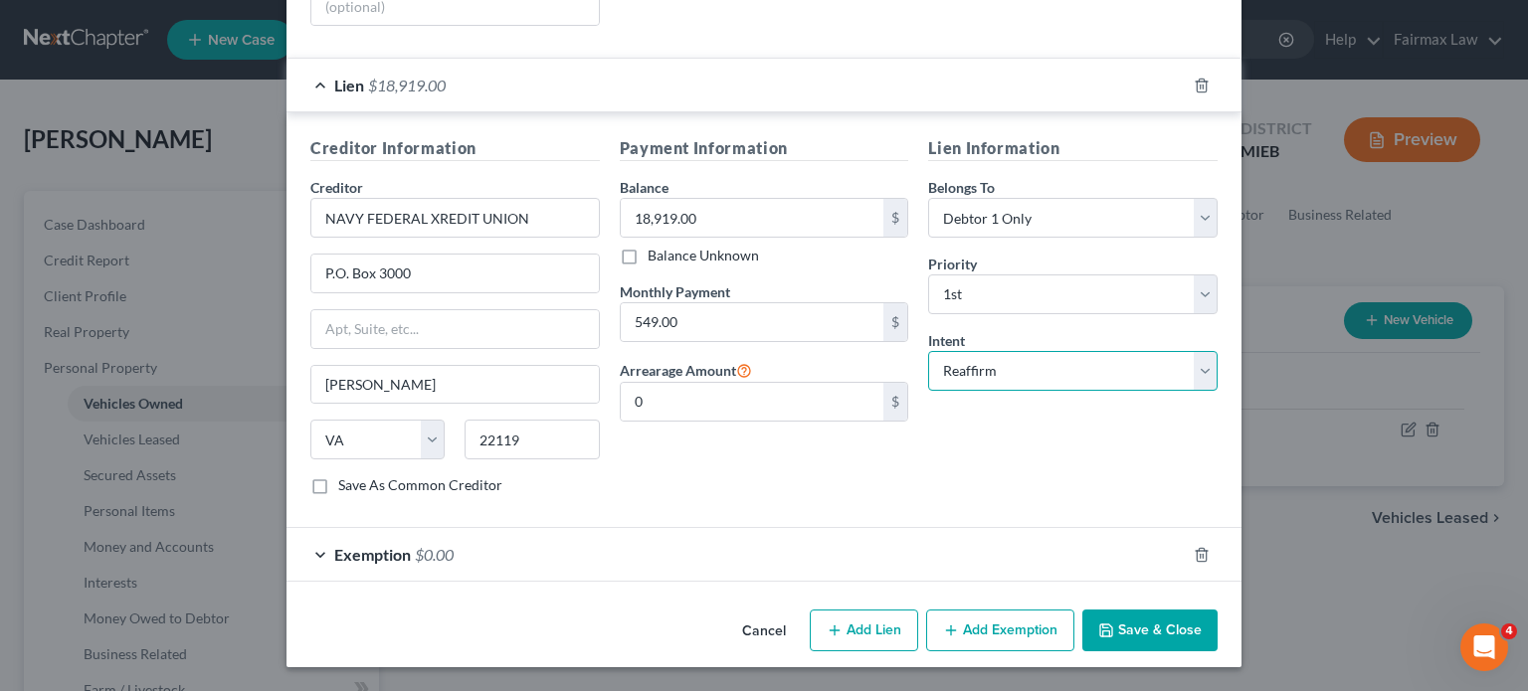
click at [1101, 351] on select "Select Surrender Redeem Reaffirm Avoid Other" at bounding box center [1072, 371] width 289 height 40
click at [958, 351] on select "Select Surrender Redeem Reaffirm Avoid Other" at bounding box center [1072, 371] width 289 height 40
click at [1218, 610] on button "Save & Close" at bounding box center [1149, 631] width 135 height 42
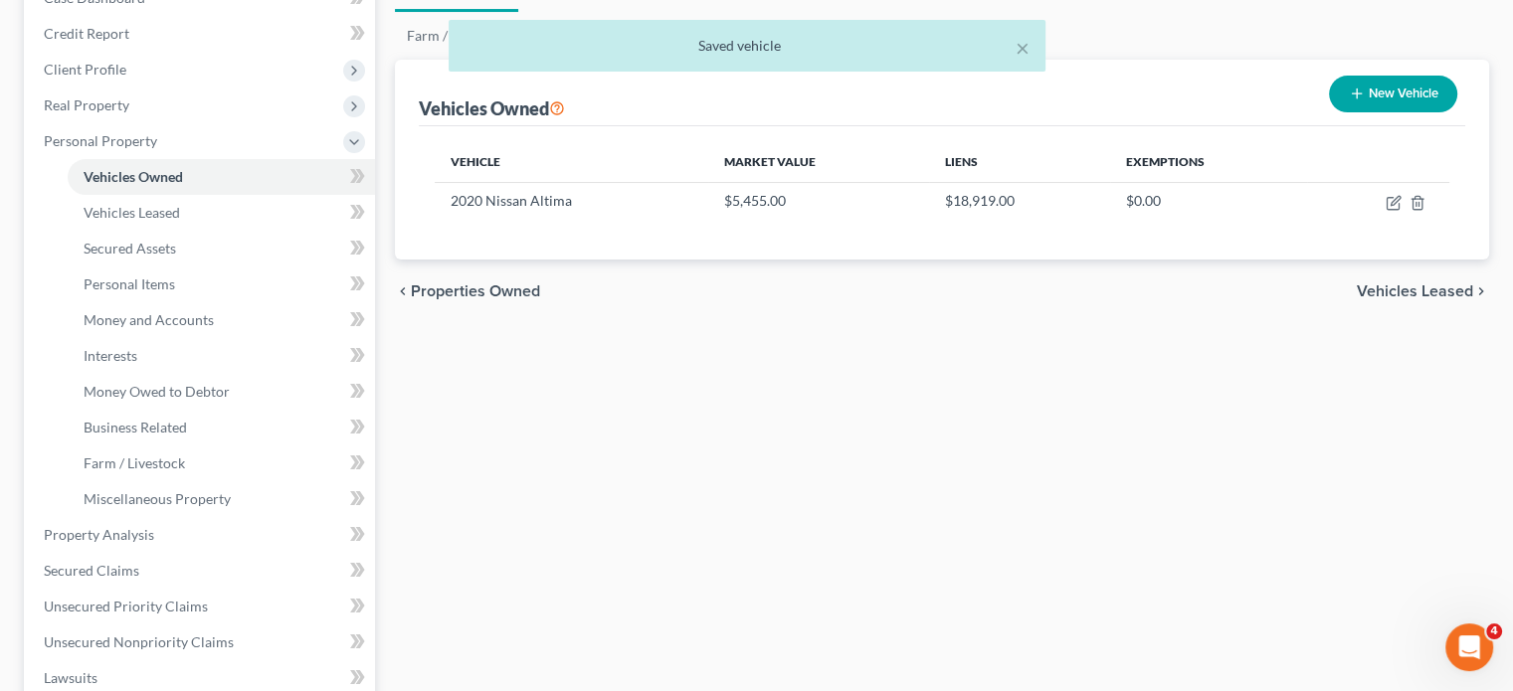
scroll to position [234, 0]
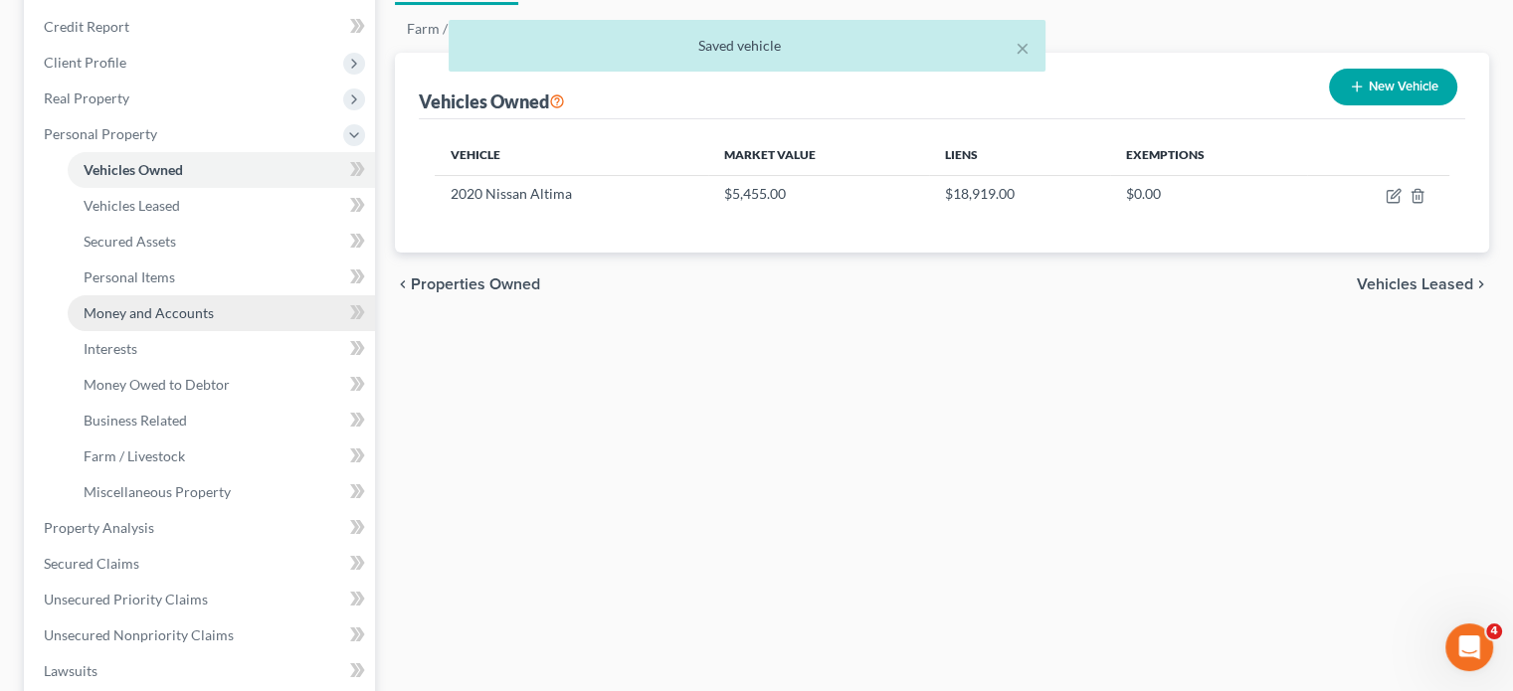
click at [159, 321] on span "Money and Accounts" at bounding box center [149, 312] width 130 height 17
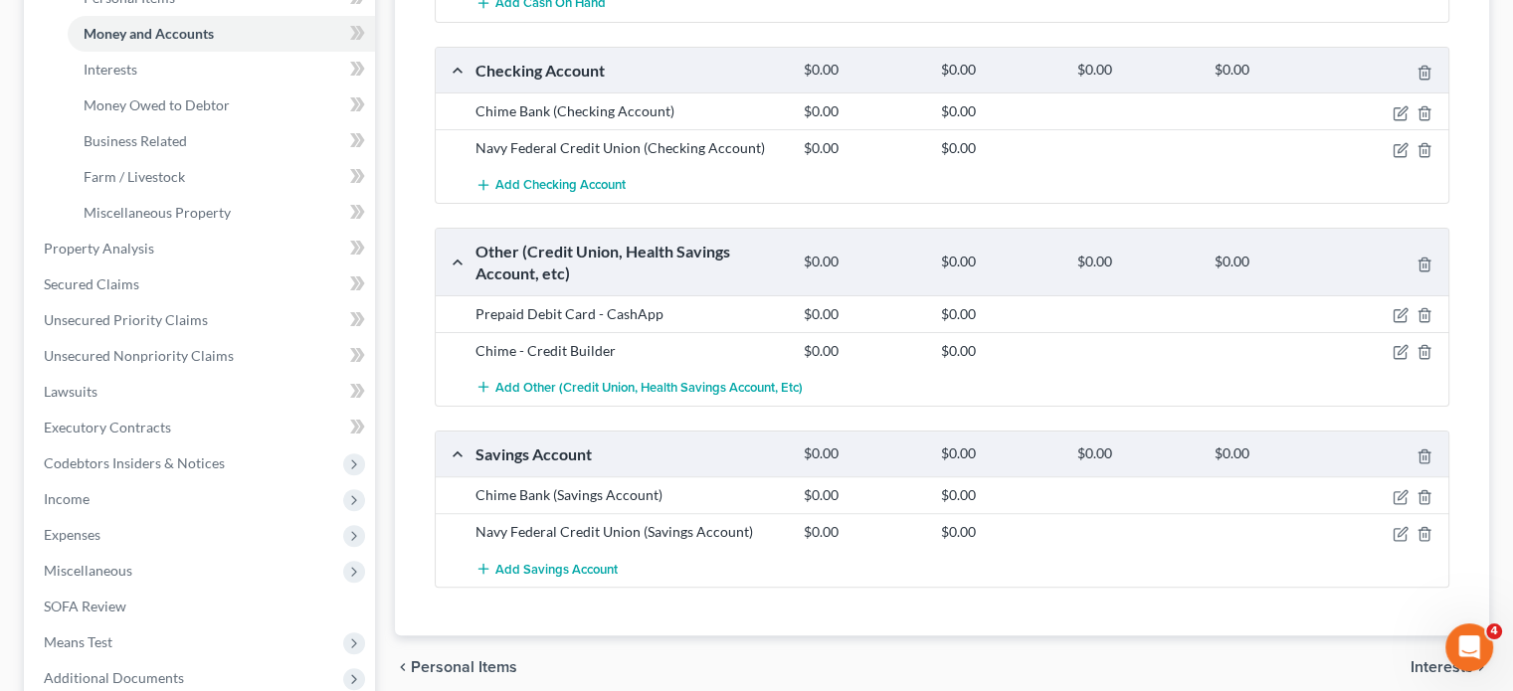
scroll to position [513, 0]
click at [188, 88] on link "Interests" at bounding box center [221, 70] width 307 height 36
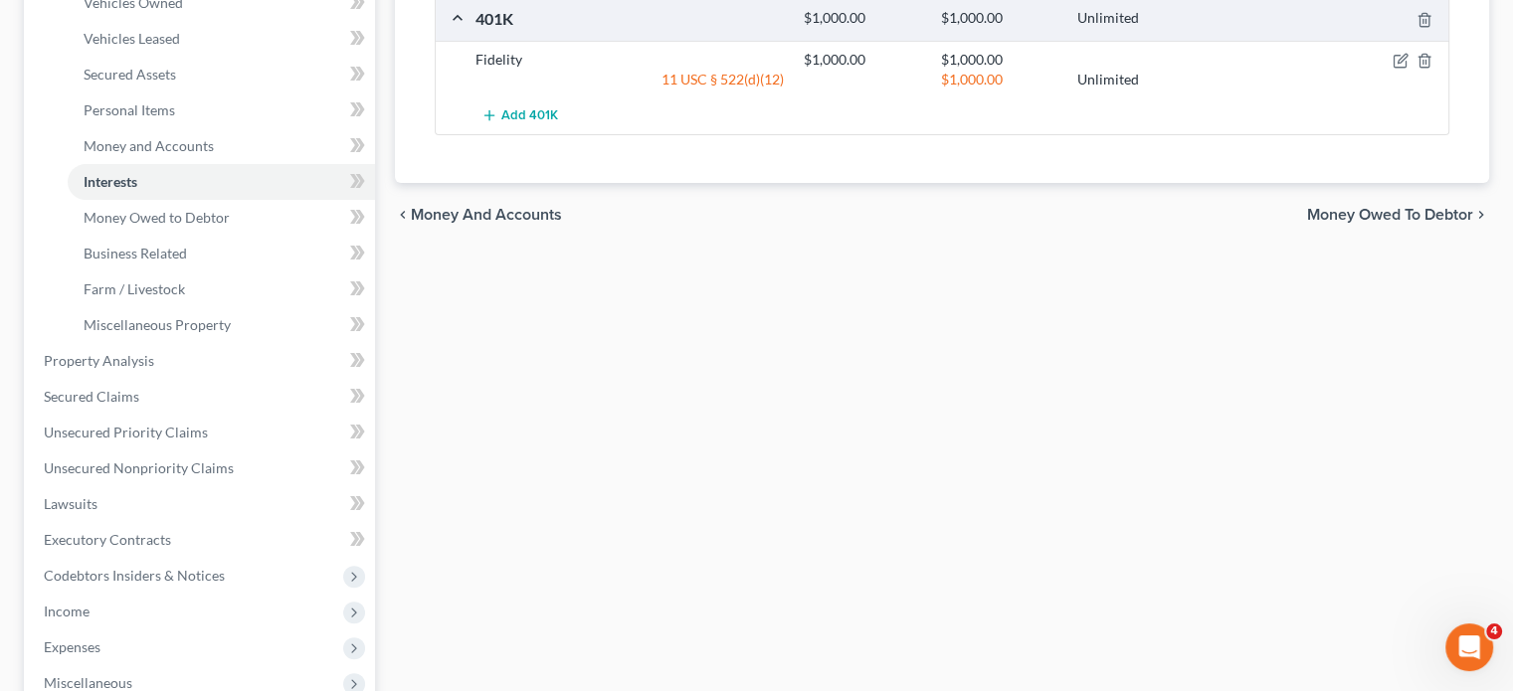
scroll to position [402, 0]
click at [187, 261] on span "Business Related" at bounding box center [135, 252] width 103 height 17
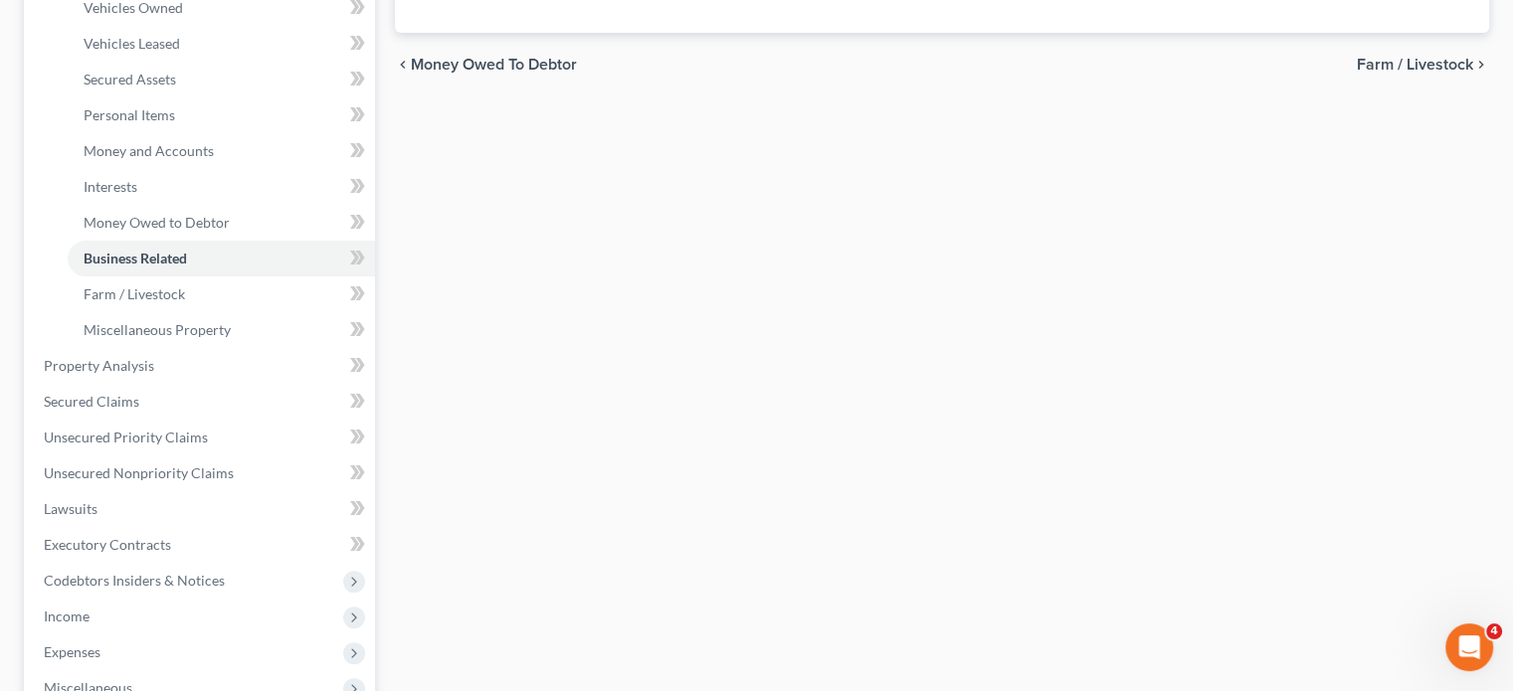
scroll to position [398, 0]
click at [239, 203] on link "Interests" at bounding box center [221, 185] width 307 height 36
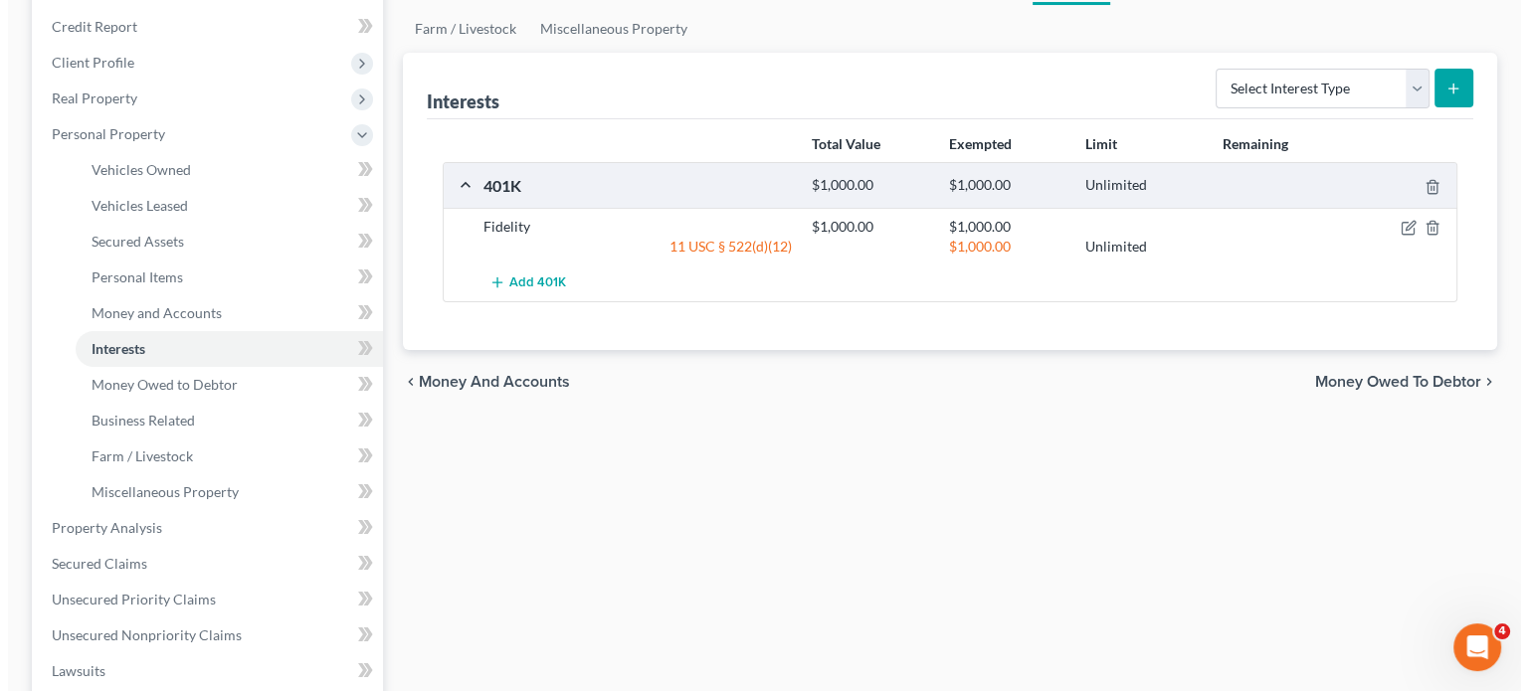
scroll to position [235, 0]
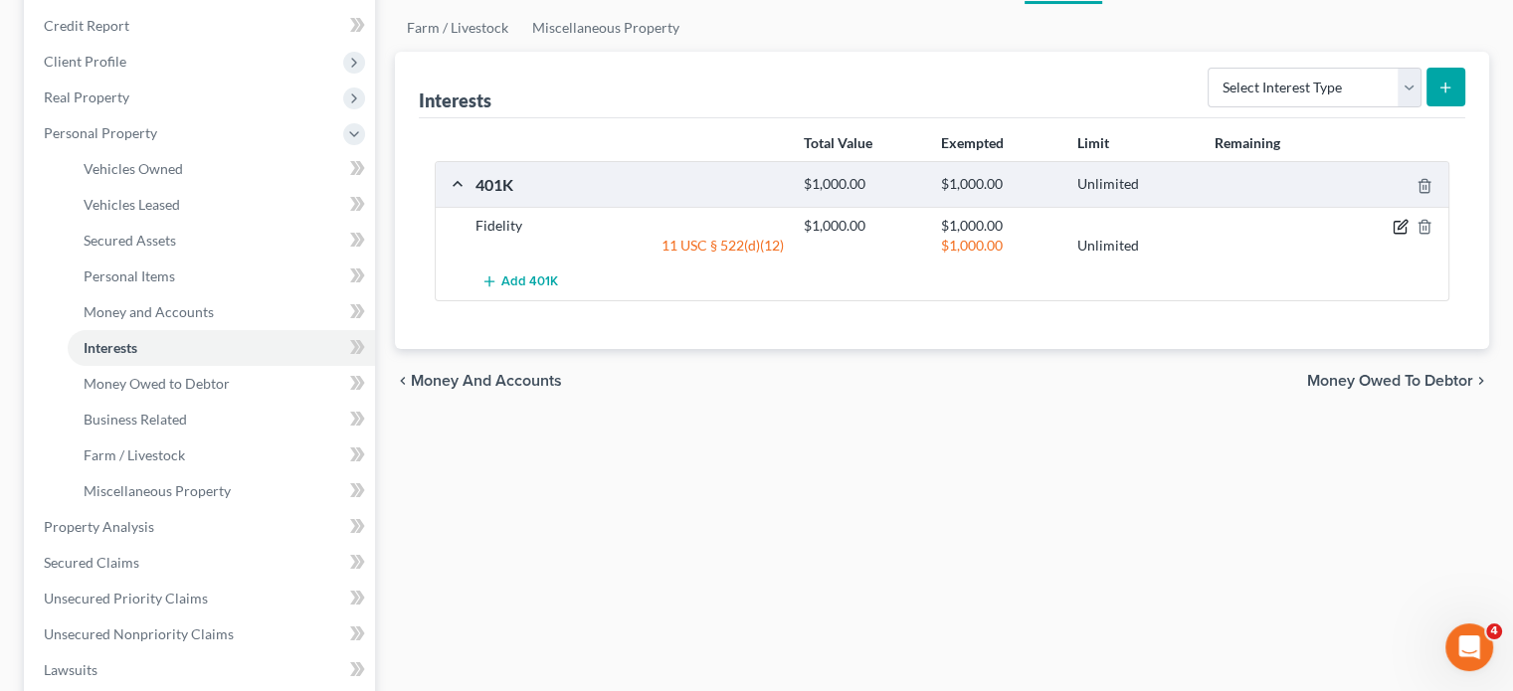
click at [1393, 235] on icon "button" at bounding box center [1401, 227] width 16 height 16
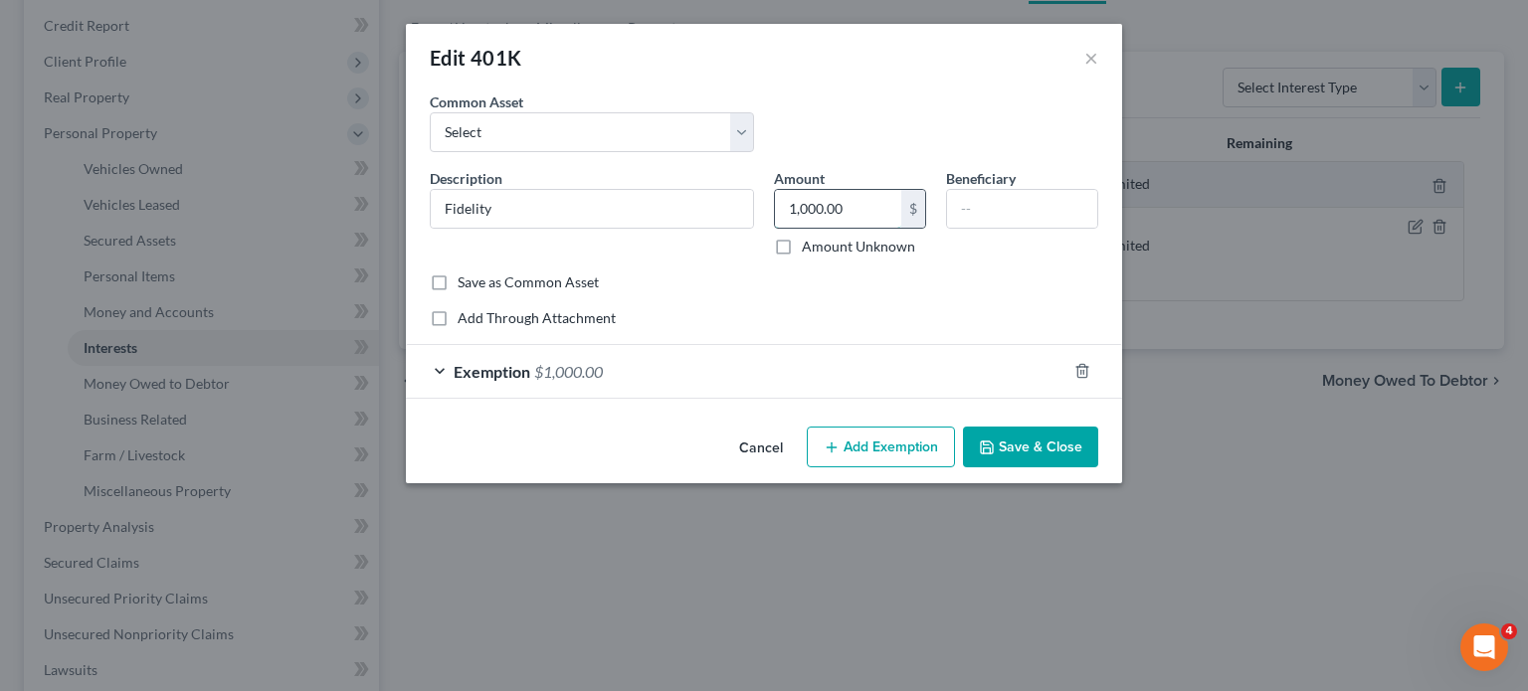
click at [883, 228] on input "1,000.00" at bounding box center [838, 209] width 126 height 38
click at [1014, 398] on div "Exemption $1,000.00" at bounding box center [736, 371] width 661 height 53
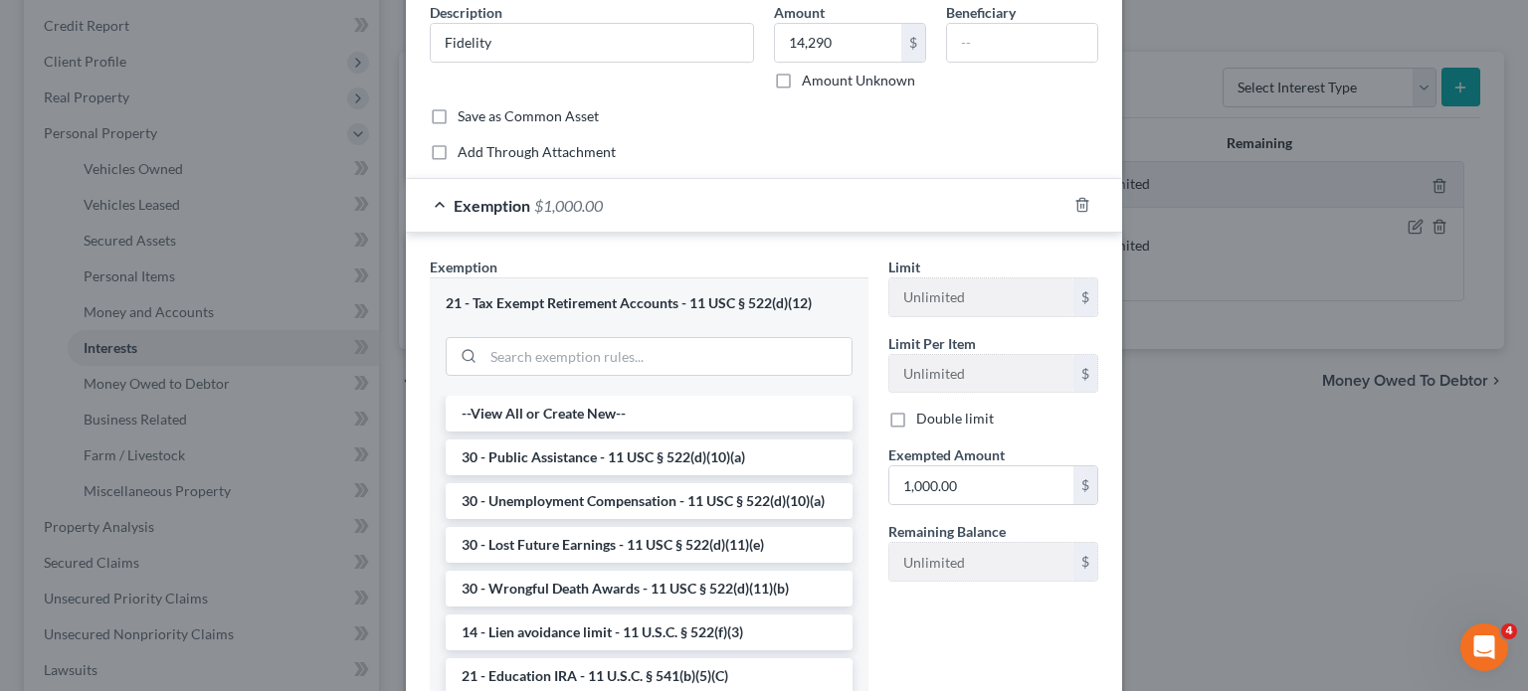
scroll to position [254, 0]
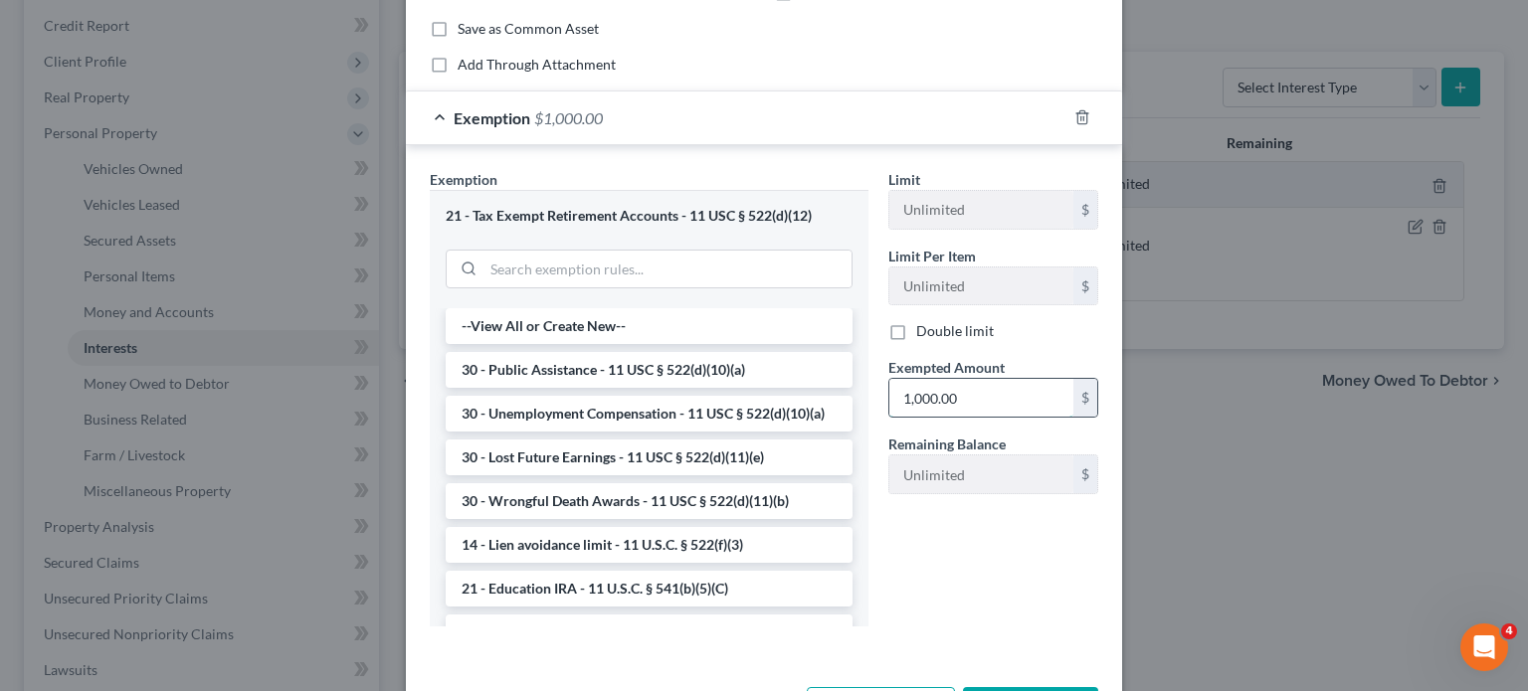
click at [1022, 417] on input "1,000.00" at bounding box center [981, 398] width 184 height 38
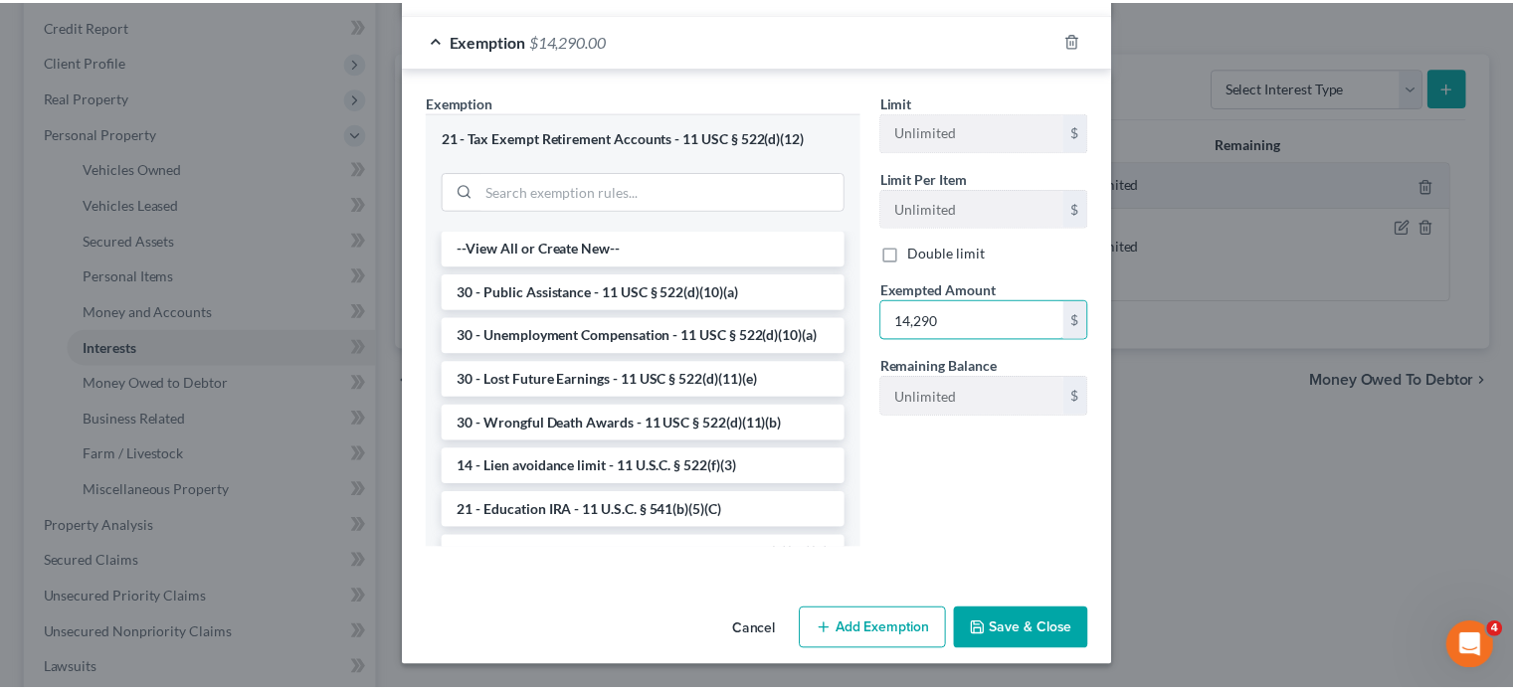
scroll to position [580, 0]
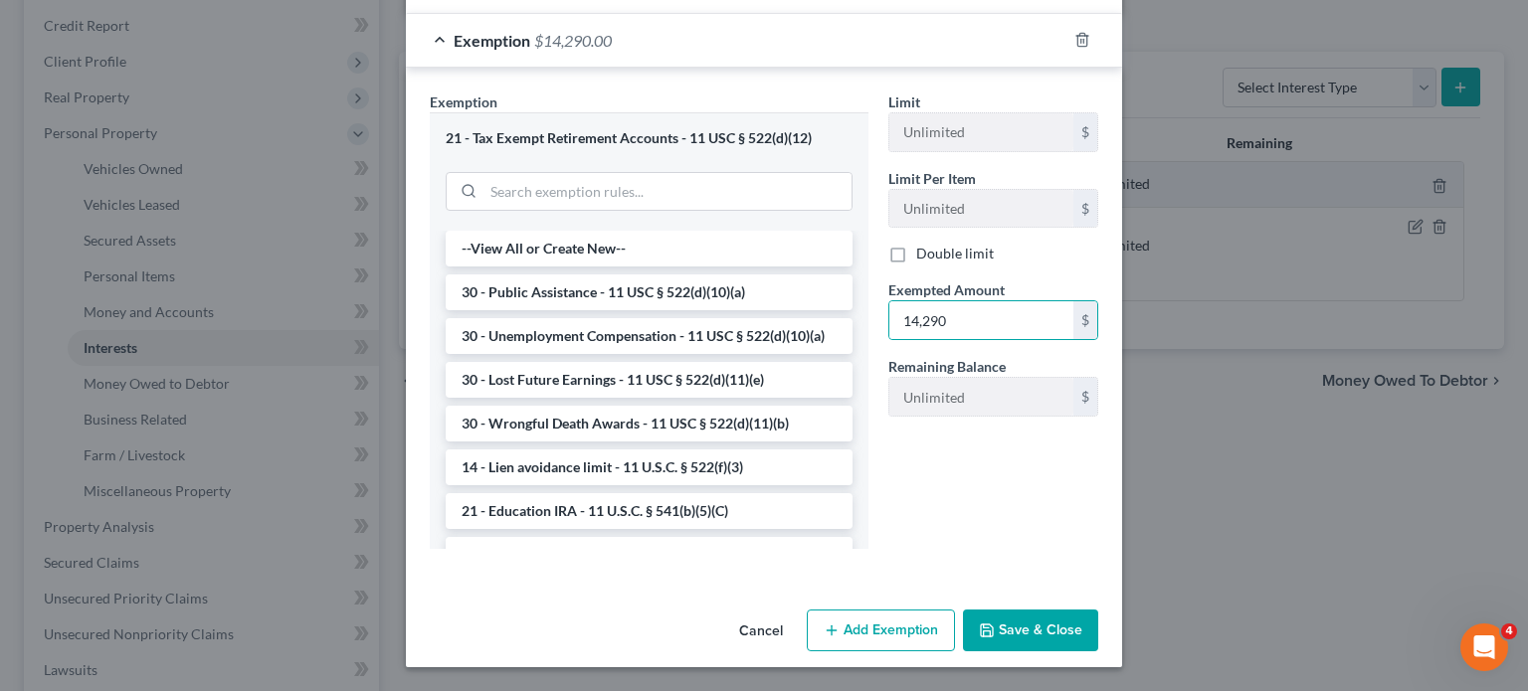
click at [1098, 612] on button "Save & Close" at bounding box center [1030, 631] width 135 height 42
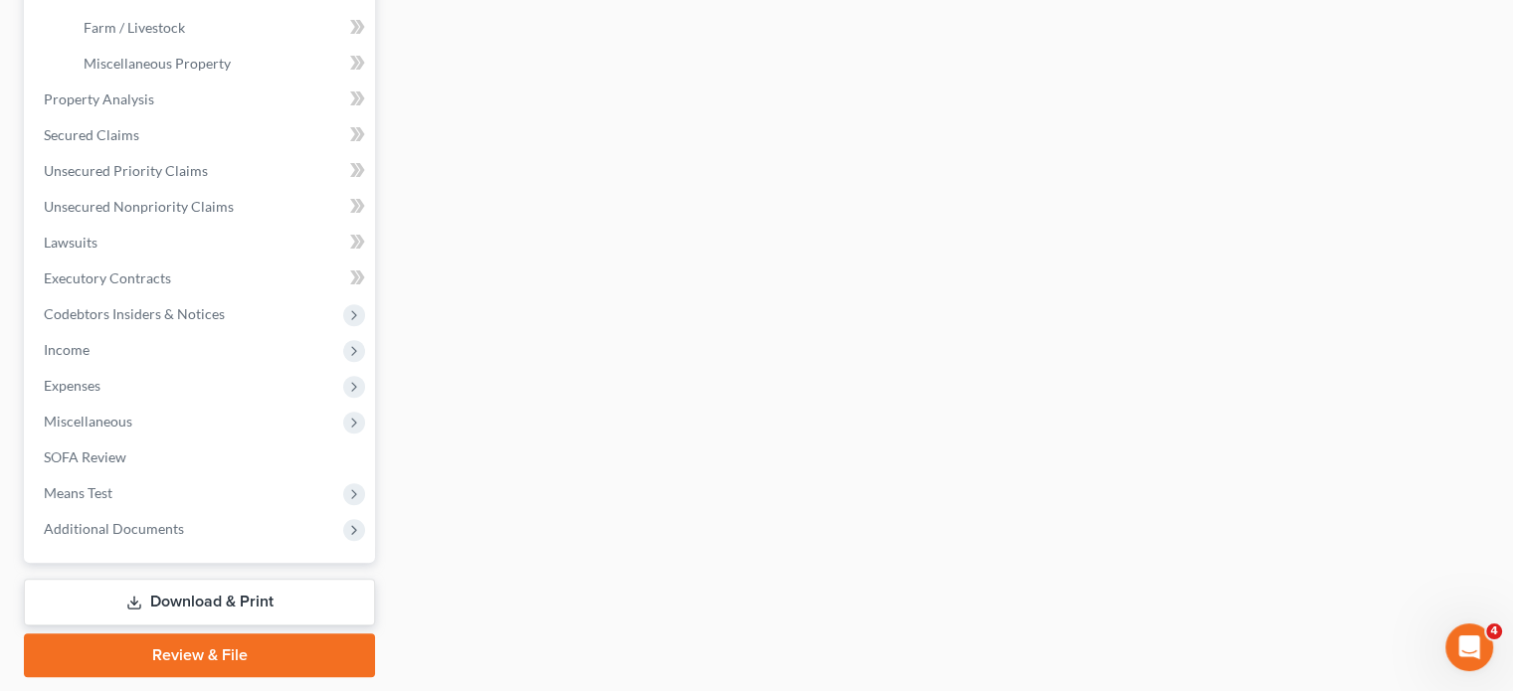
scroll to position [669, 0]
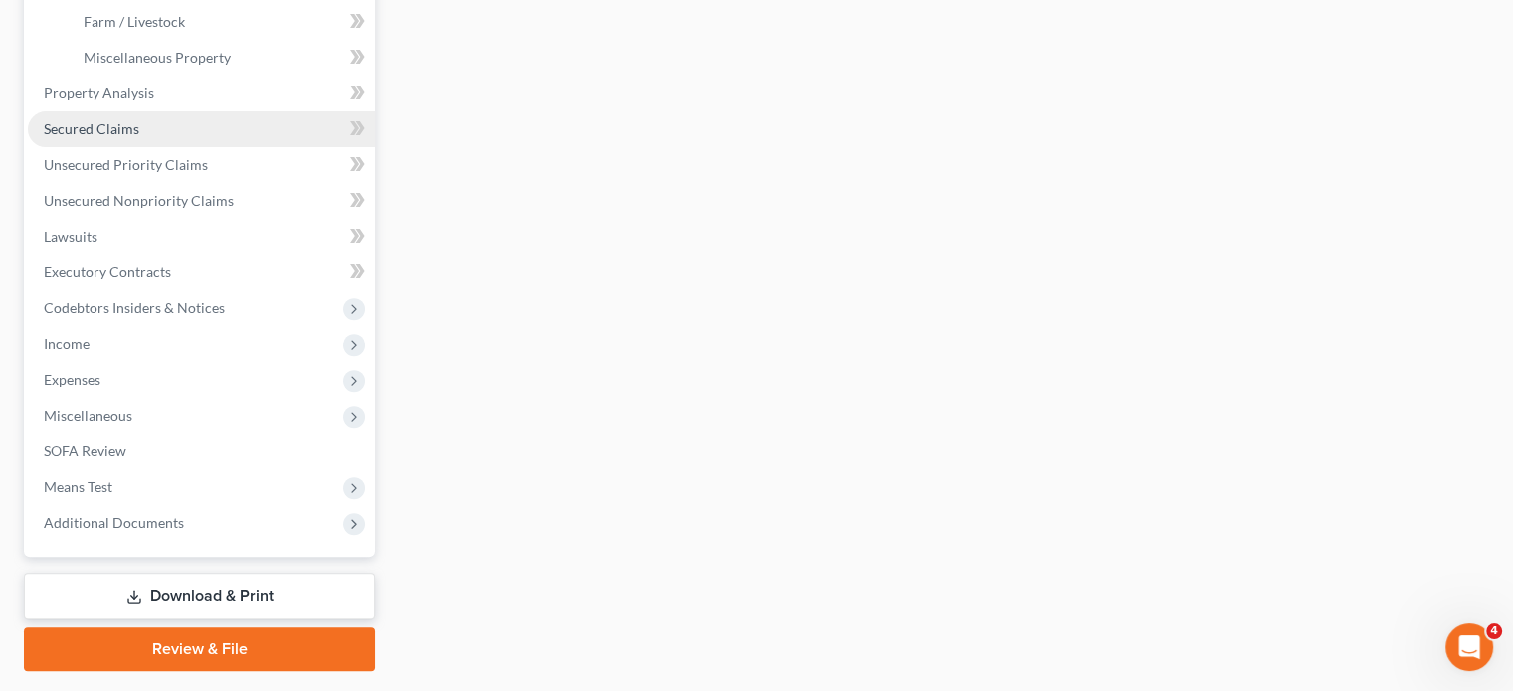
click at [211, 147] on link "Secured Claims" at bounding box center [201, 129] width 347 height 36
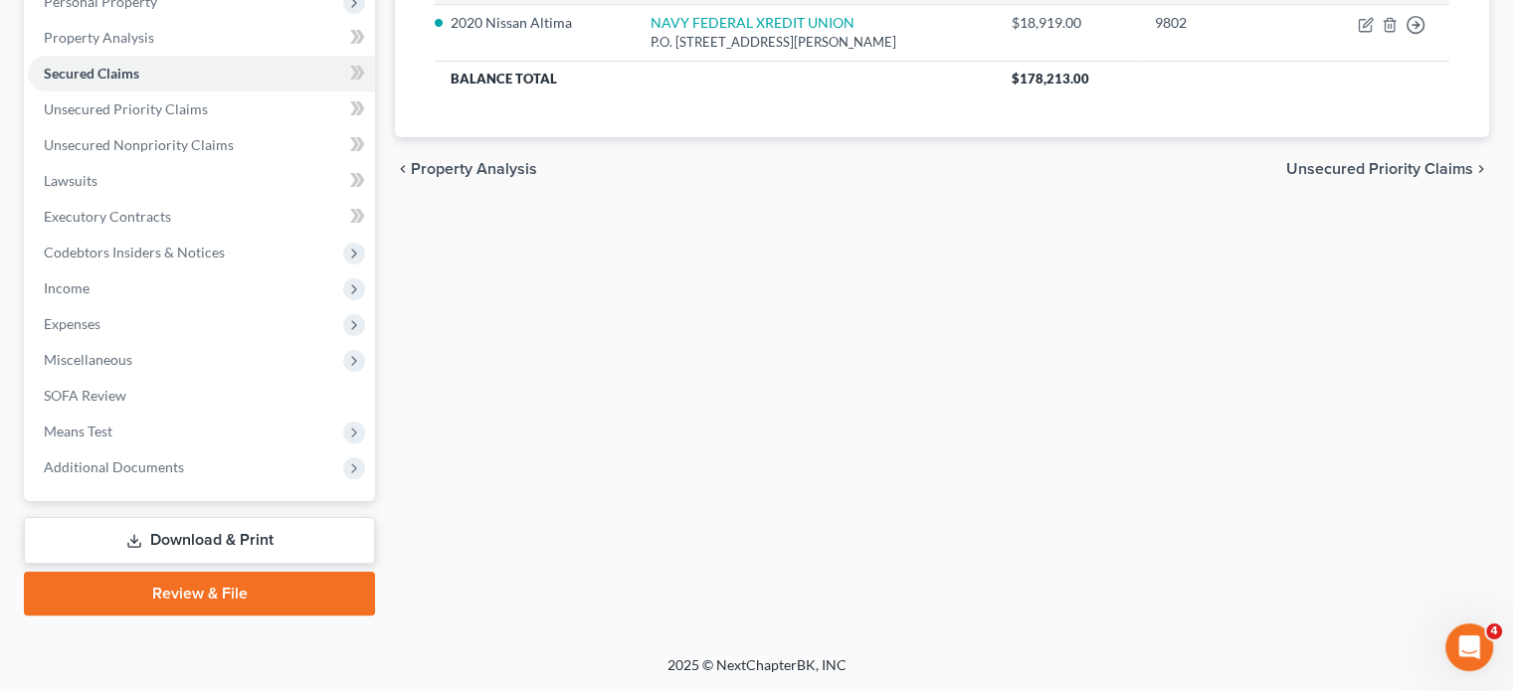
scroll to position [406, 0]
click at [208, 117] on span "Unsecured Priority Claims" at bounding box center [126, 108] width 164 height 17
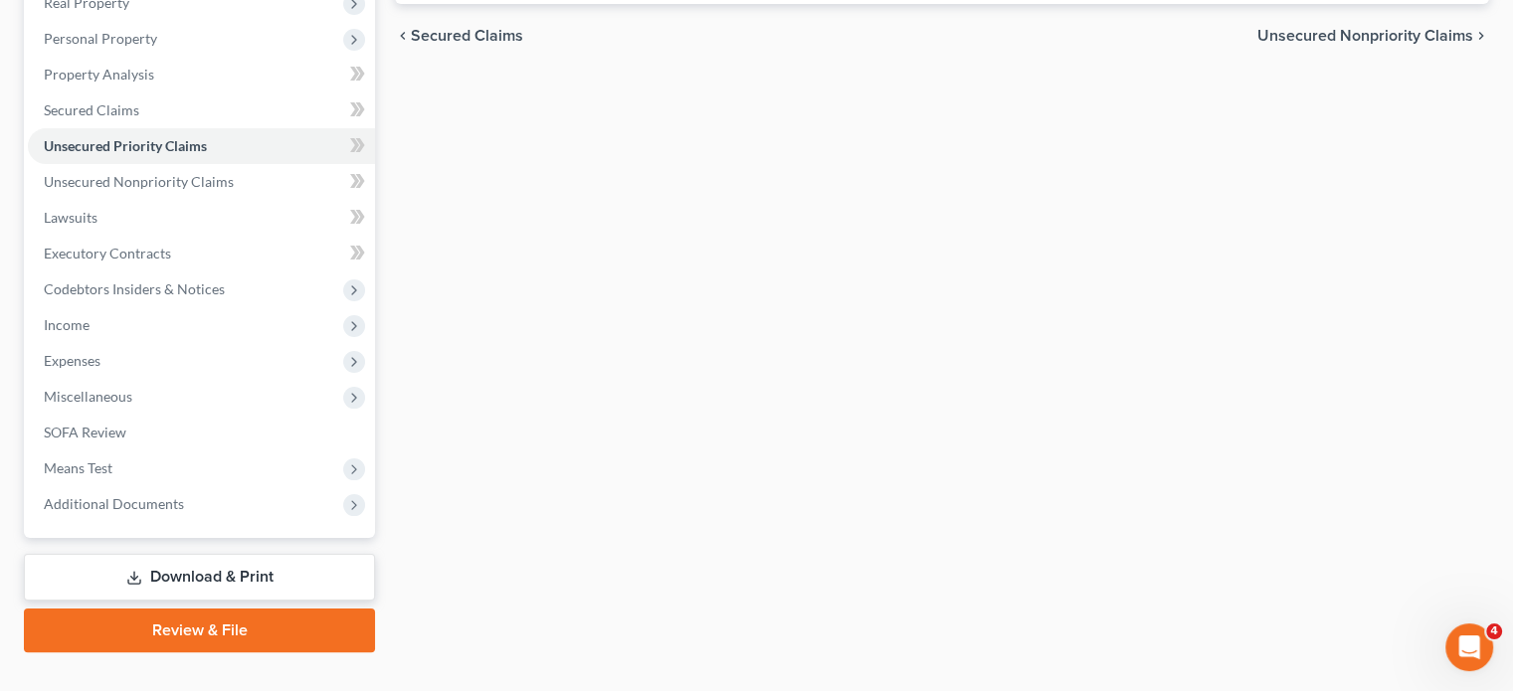
scroll to position [332, 0]
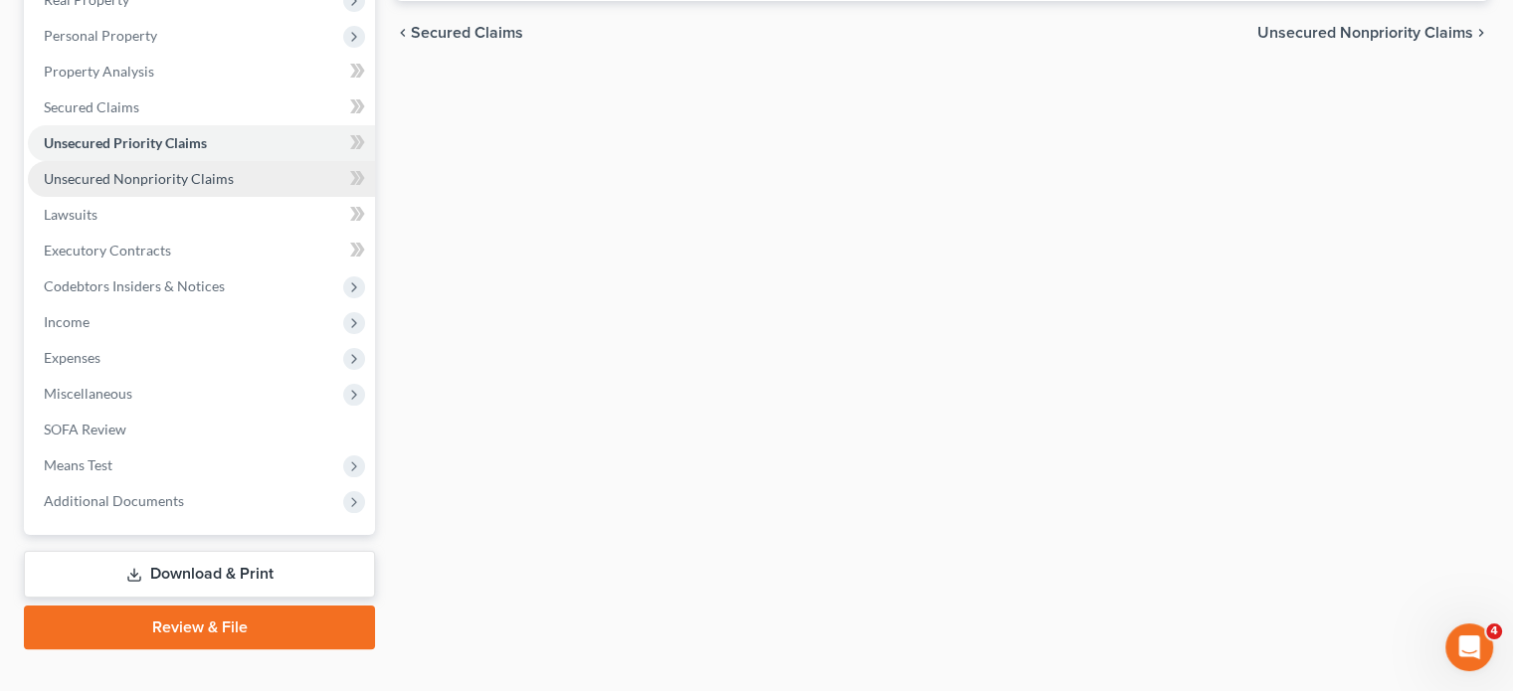
click at [234, 187] on span "Unsecured Nonpriority Claims" at bounding box center [139, 178] width 190 height 17
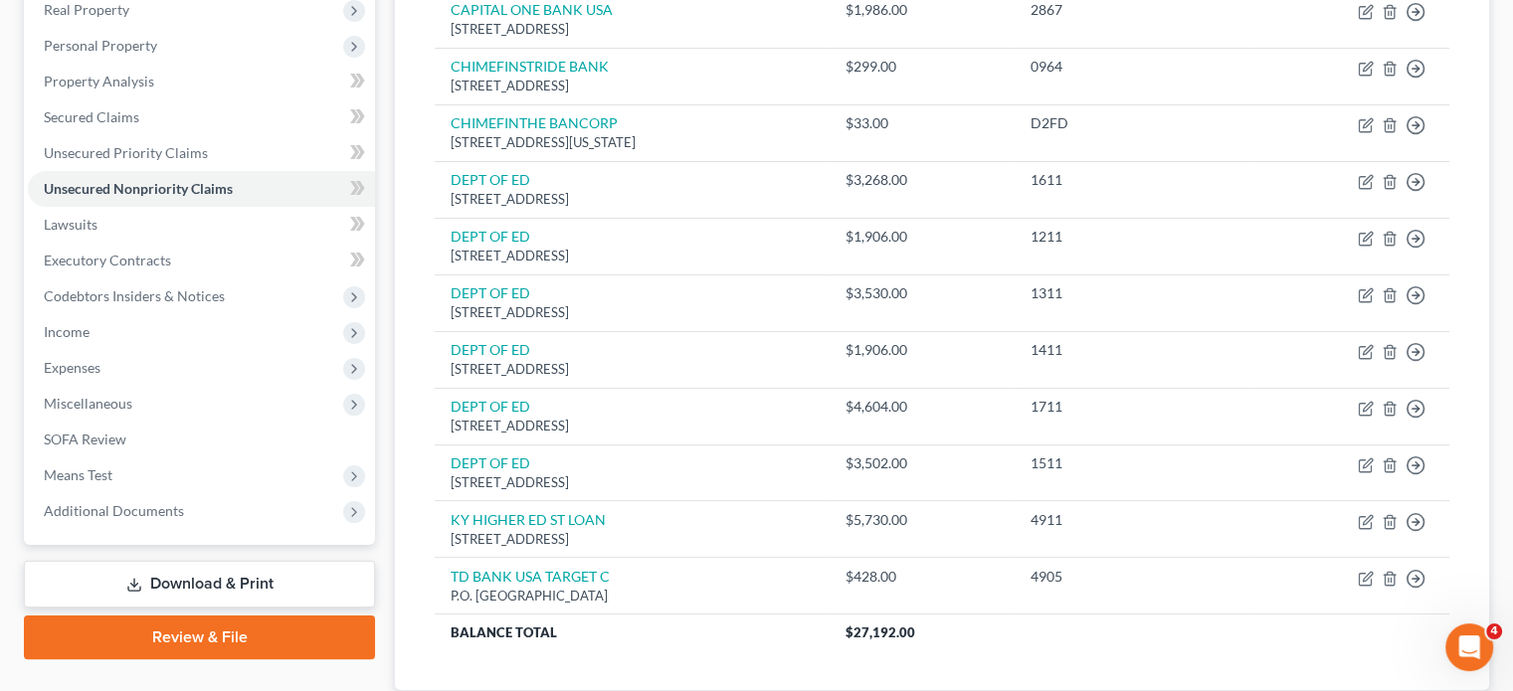
scroll to position [324, 0]
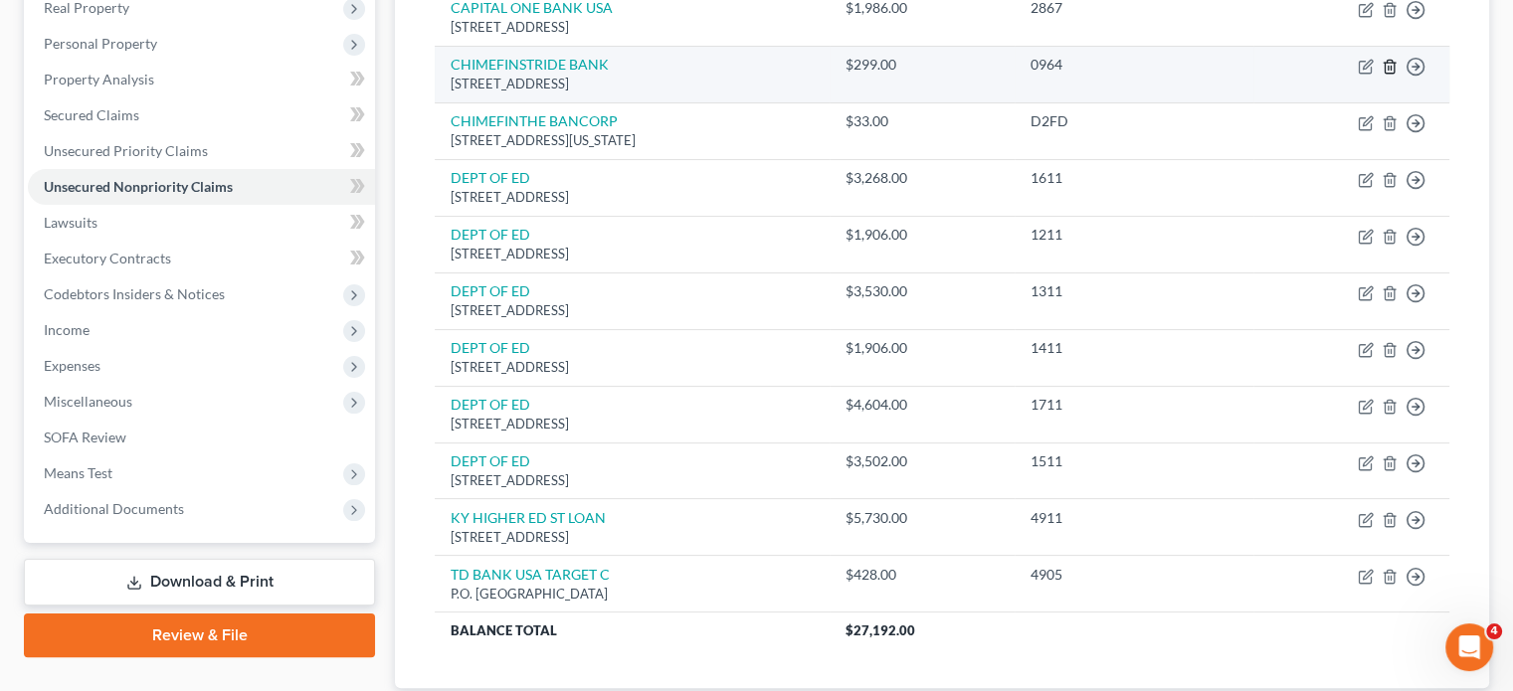
click at [1384, 63] on polyline "button" at bounding box center [1390, 63] width 12 height 0
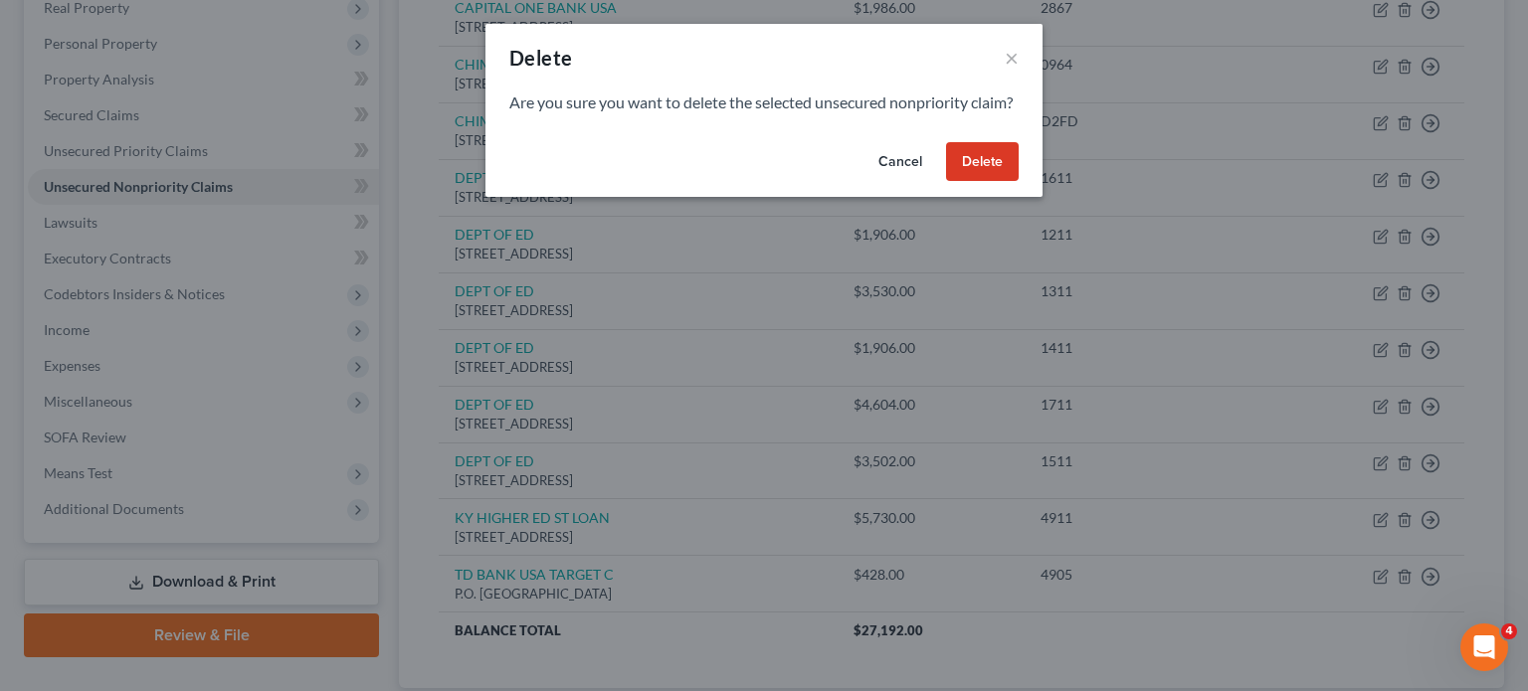
click at [1019, 182] on button "Delete" at bounding box center [982, 162] width 73 height 40
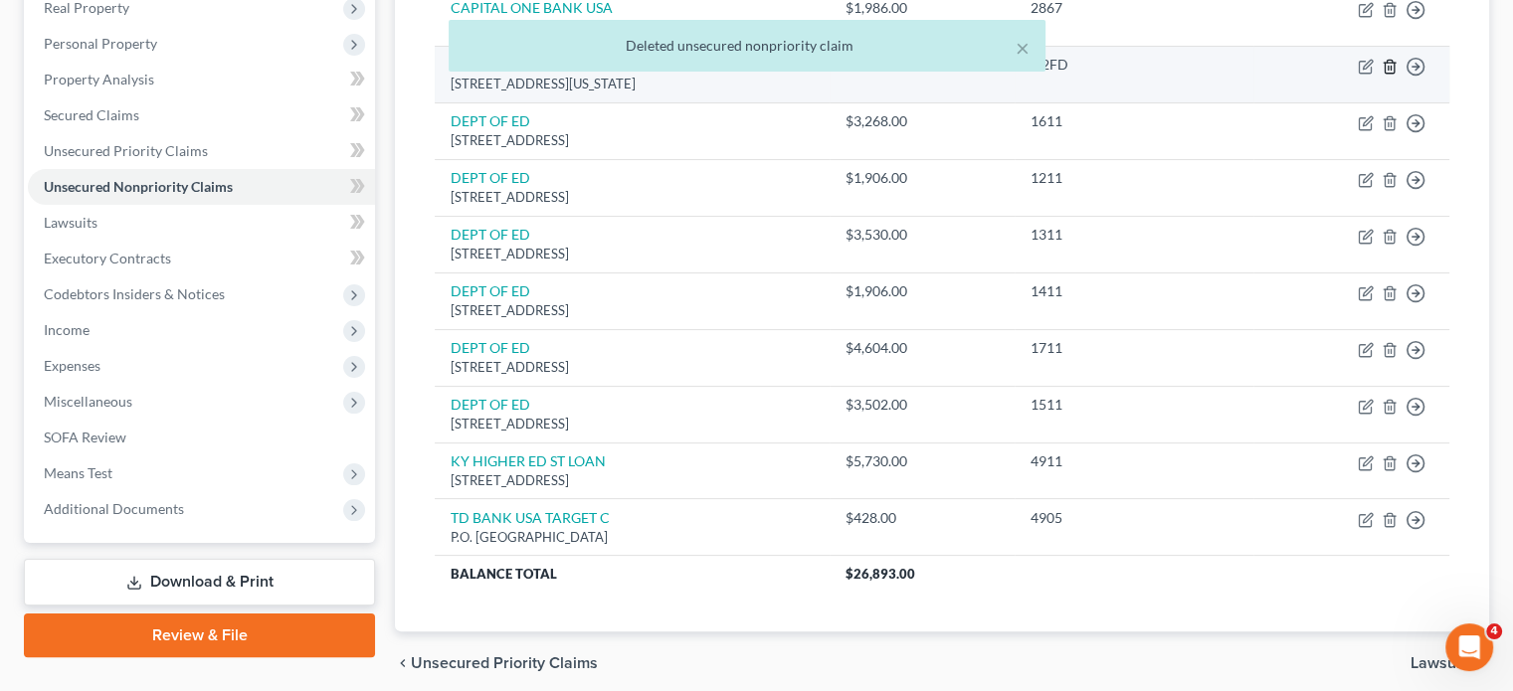
click at [1382, 75] on icon "button" at bounding box center [1390, 67] width 16 height 16
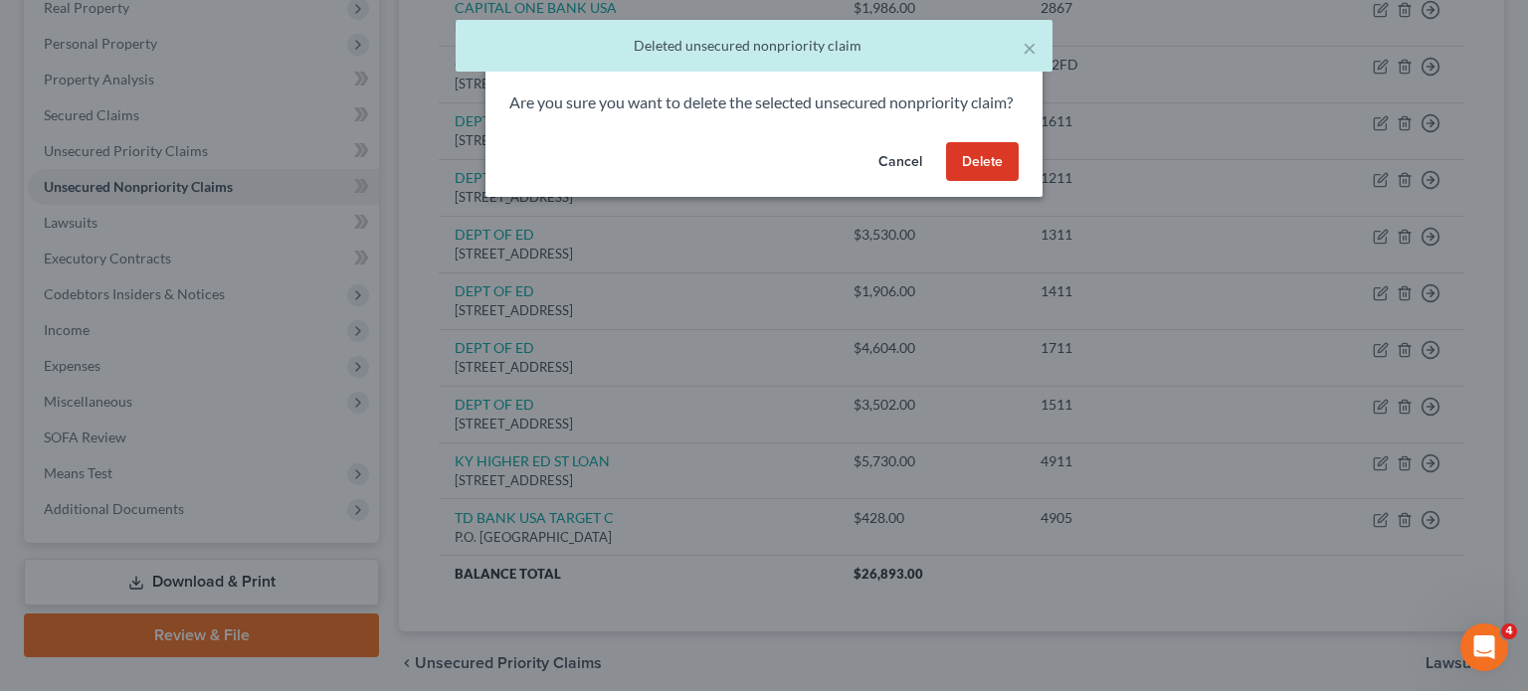
click at [1019, 182] on button "Delete" at bounding box center [982, 162] width 73 height 40
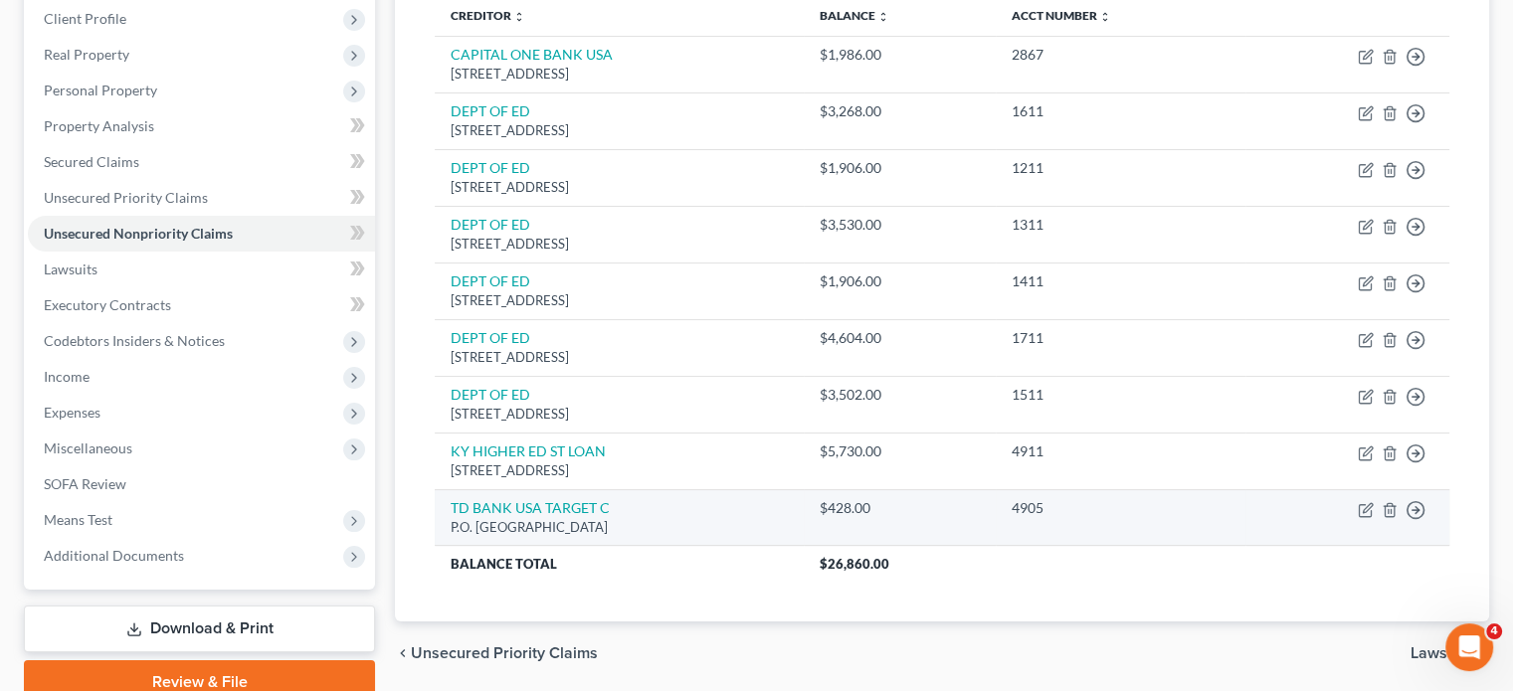
scroll to position [276, 0]
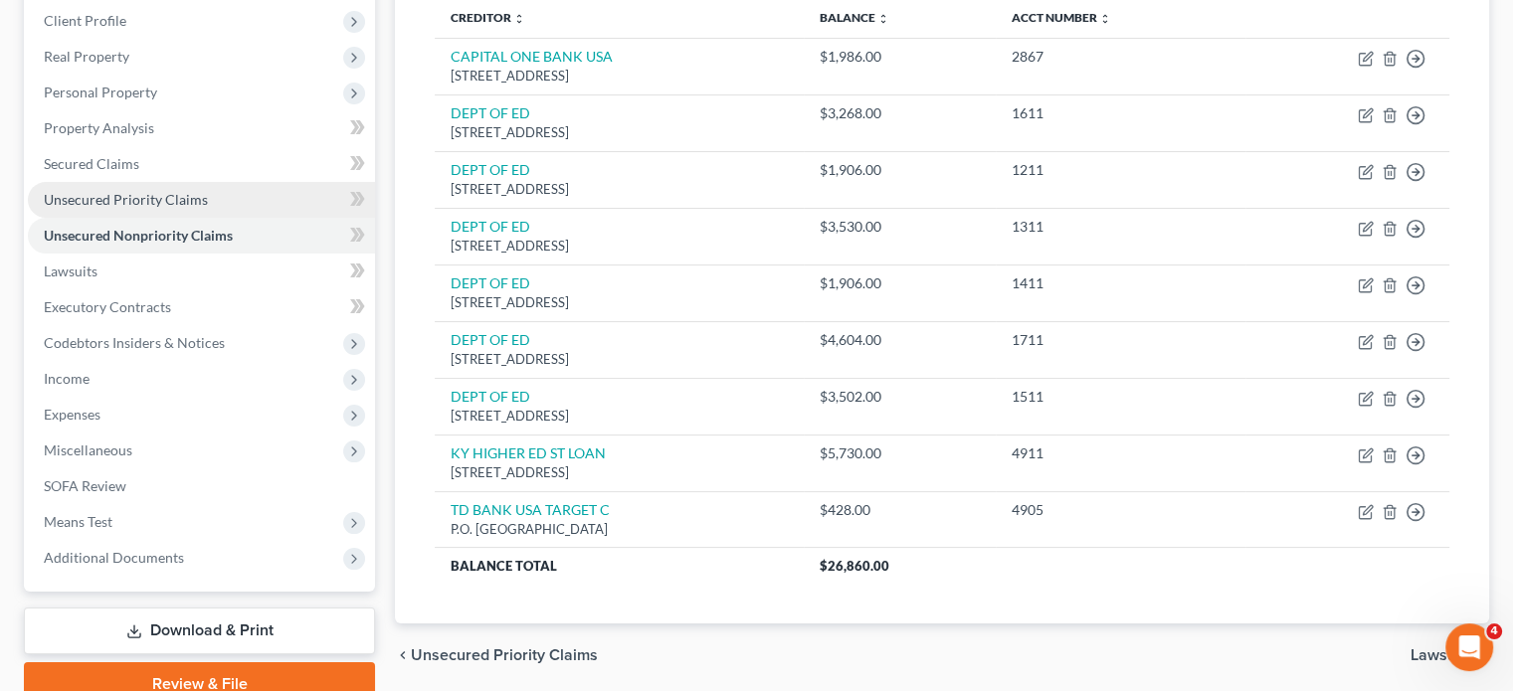
click at [208, 208] on span "Unsecured Priority Claims" at bounding box center [126, 199] width 164 height 17
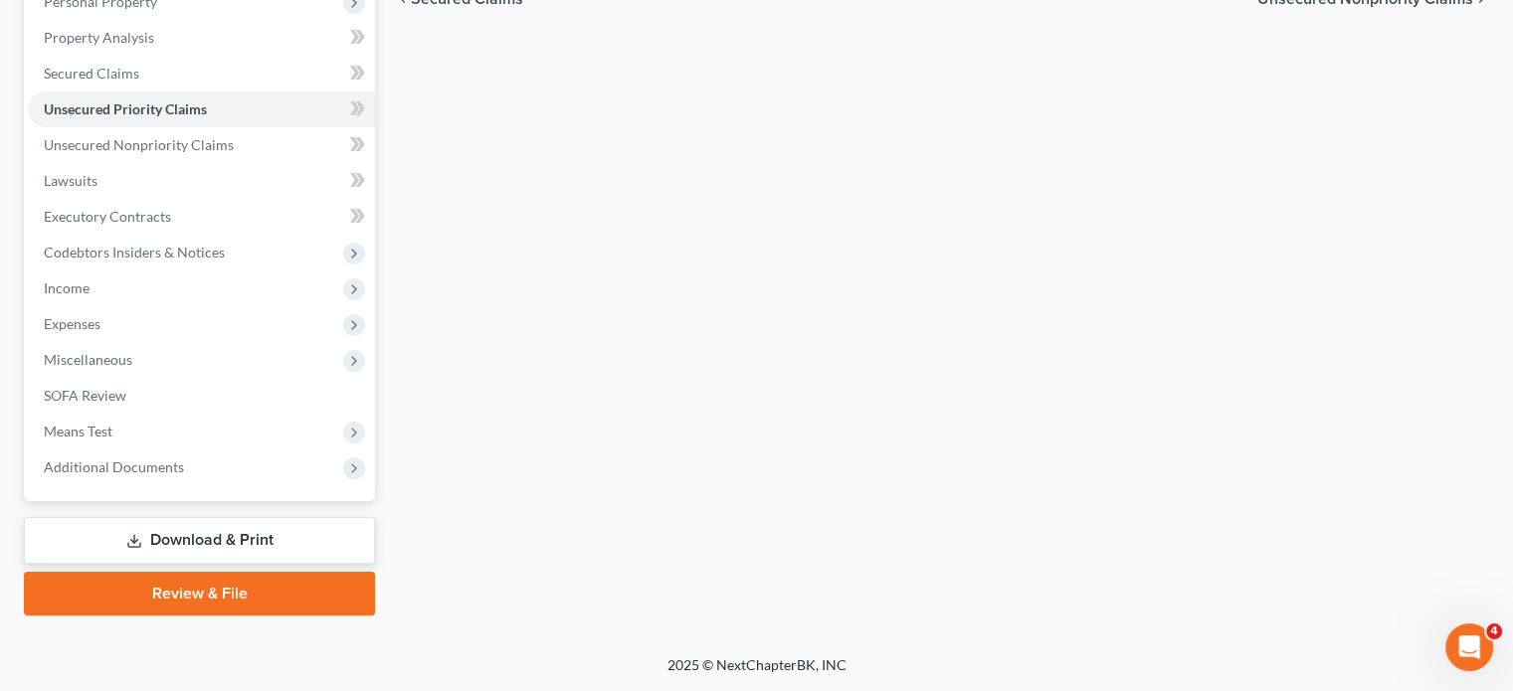
scroll to position [406, 0]
click at [171, 225] on span "Executory Contracts" at bounding box center [107, 216] width 127 height 17
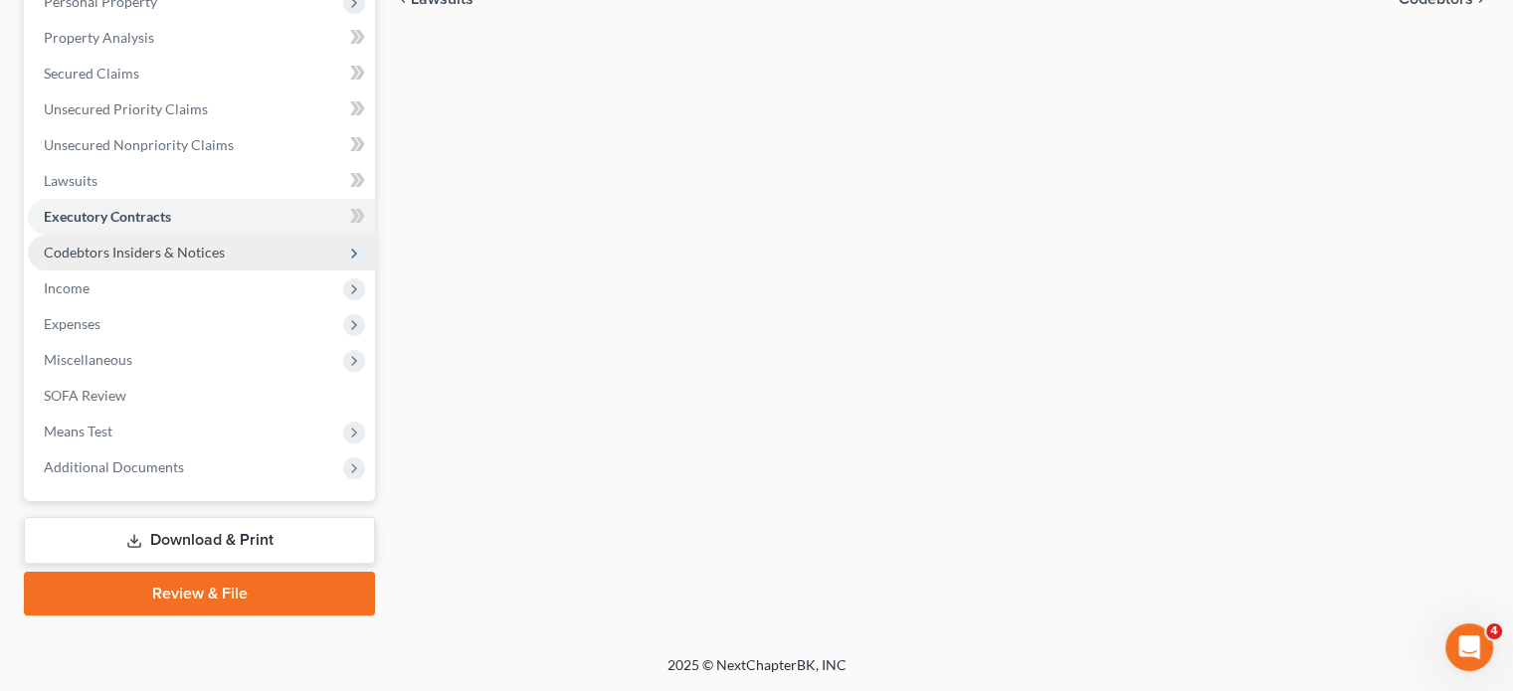
scroll to position [418, 0]
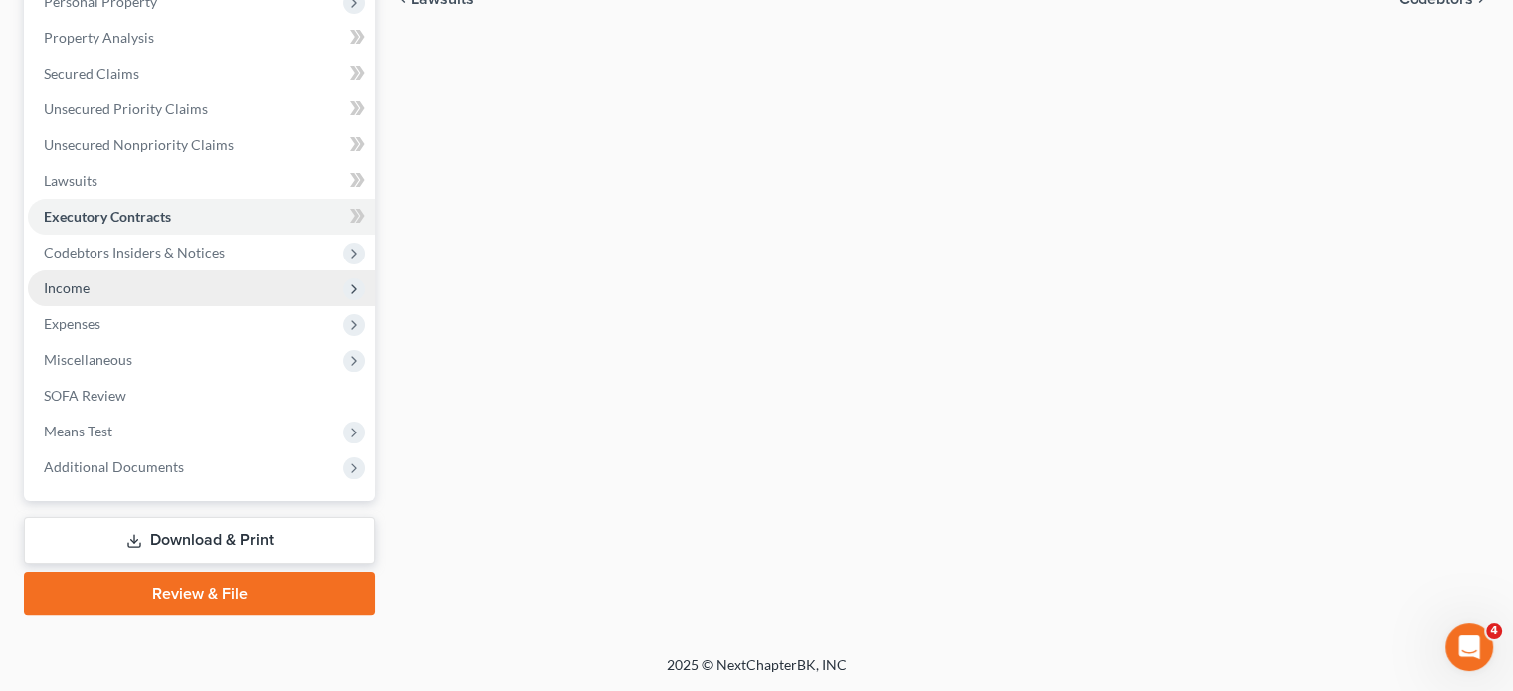
click at [177, 306] on span "Income" at bounding box center [201, 289] width 347 height 36
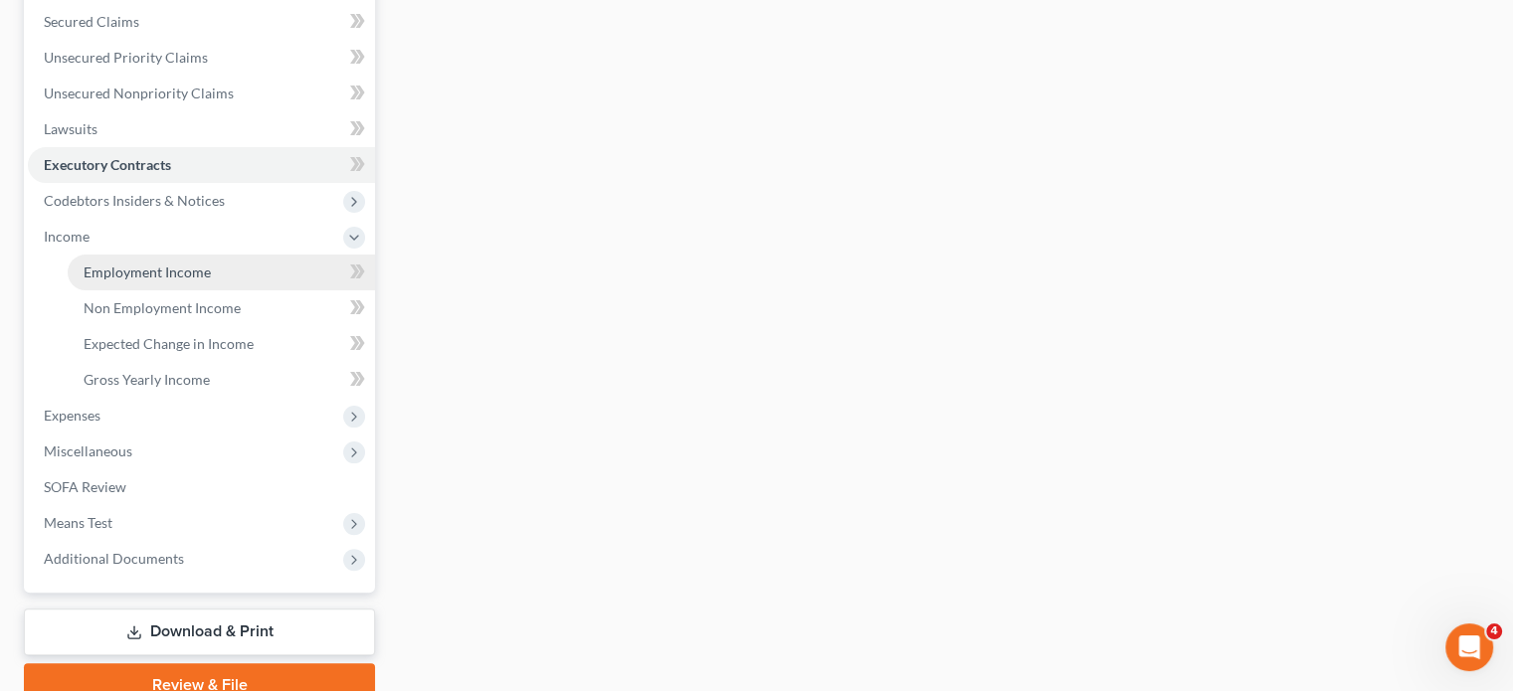
click at [189, 281] on span "Employment Income" at bounding box center [147, 272] width 127 height 17
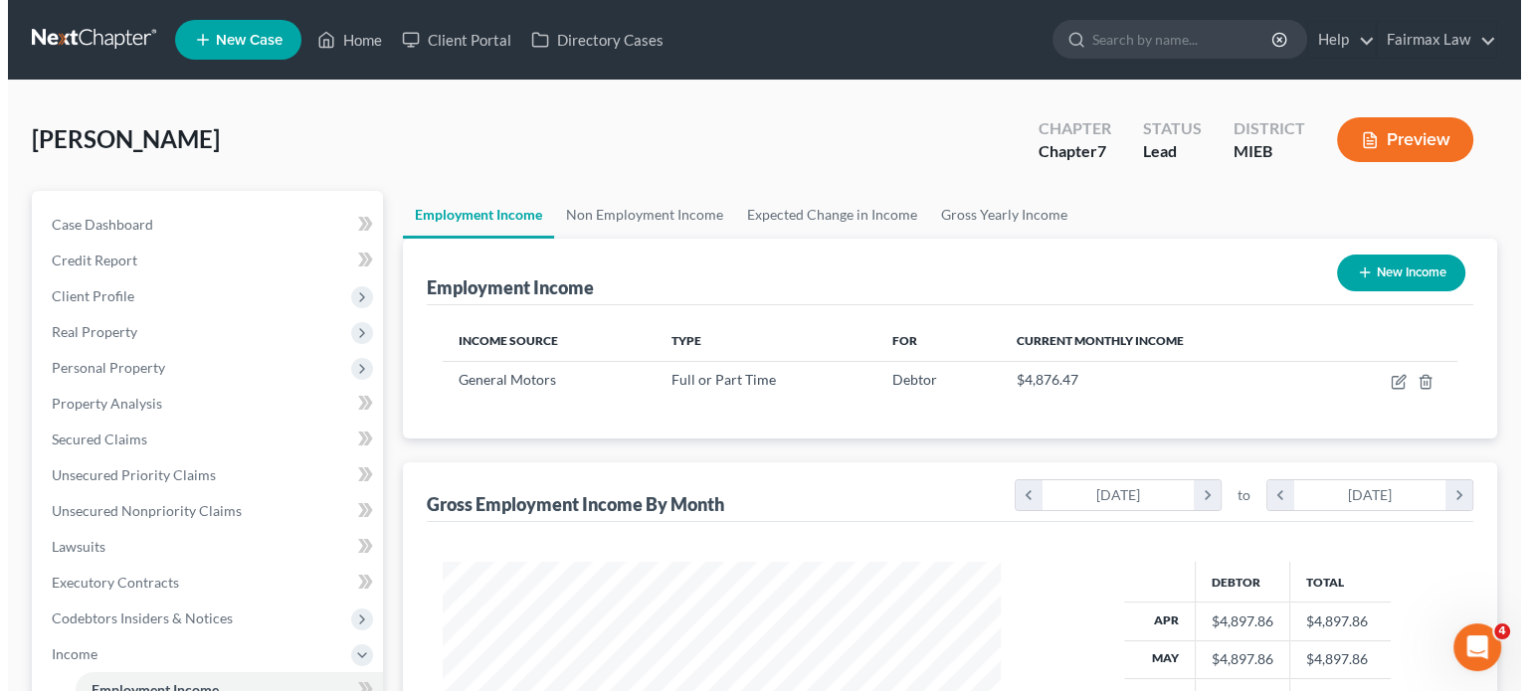
scroll to position [442, 598]
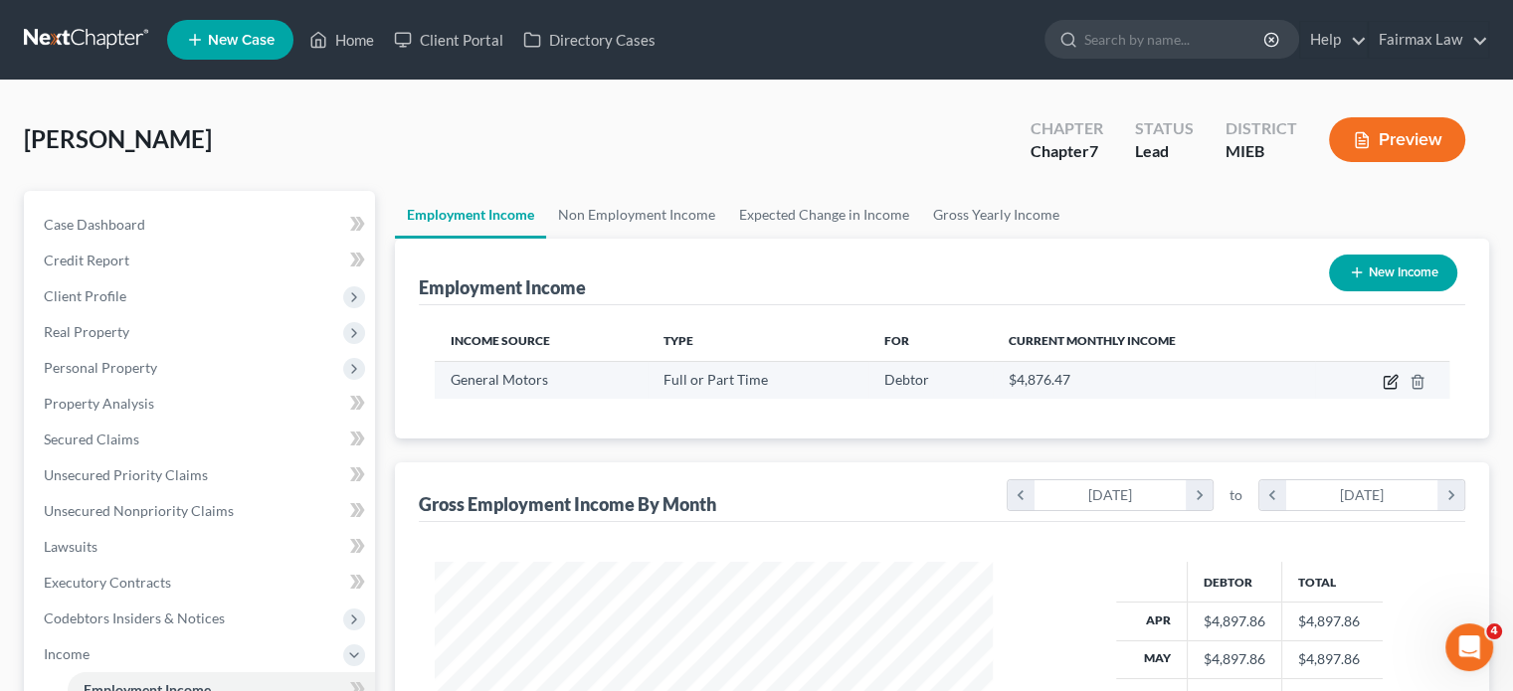
click at [1388, 384] on icon "button" at bounding box center [1392, 379] width 9 height 9
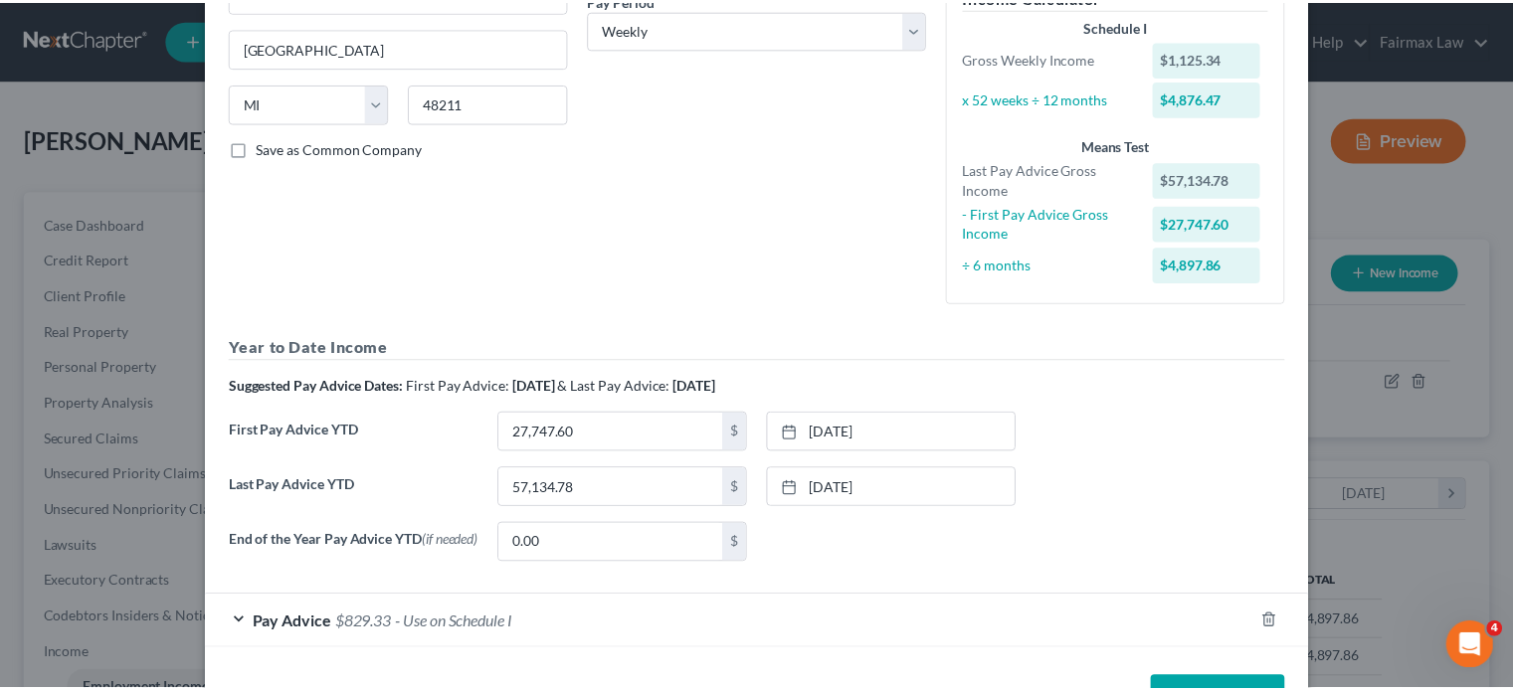
scroll to position [641, 0]
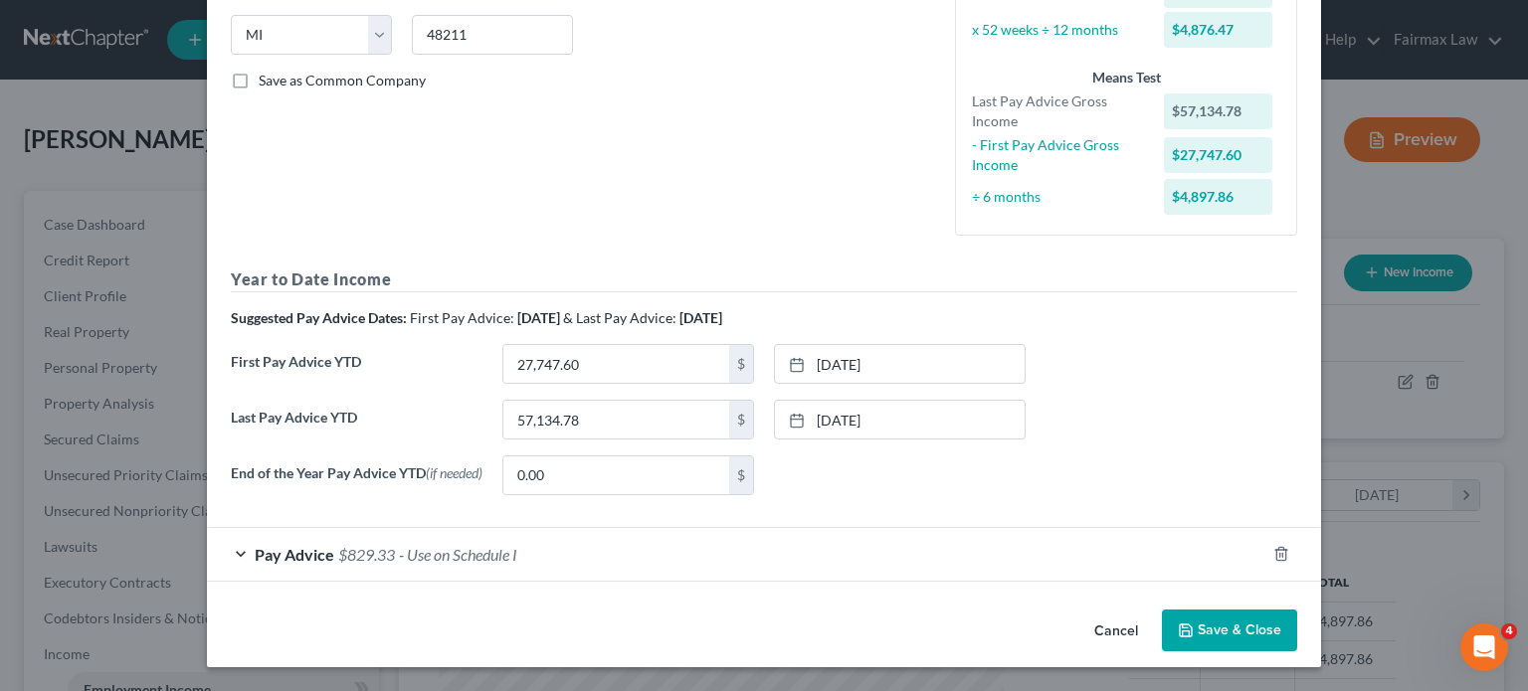
click at [1154, 613] on button "Cancel" at bounding box center [1116, 632] width 76 height 40
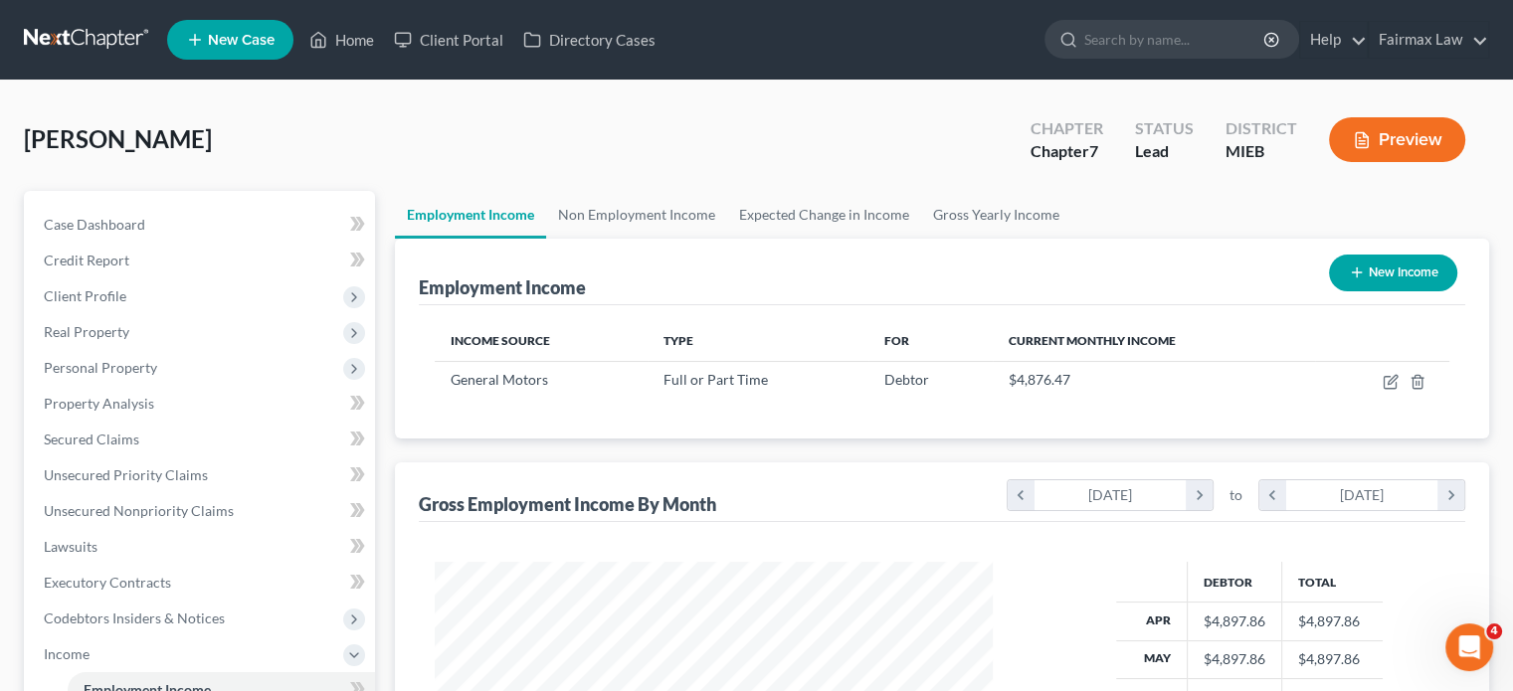
scroll to position [994397, 994242]
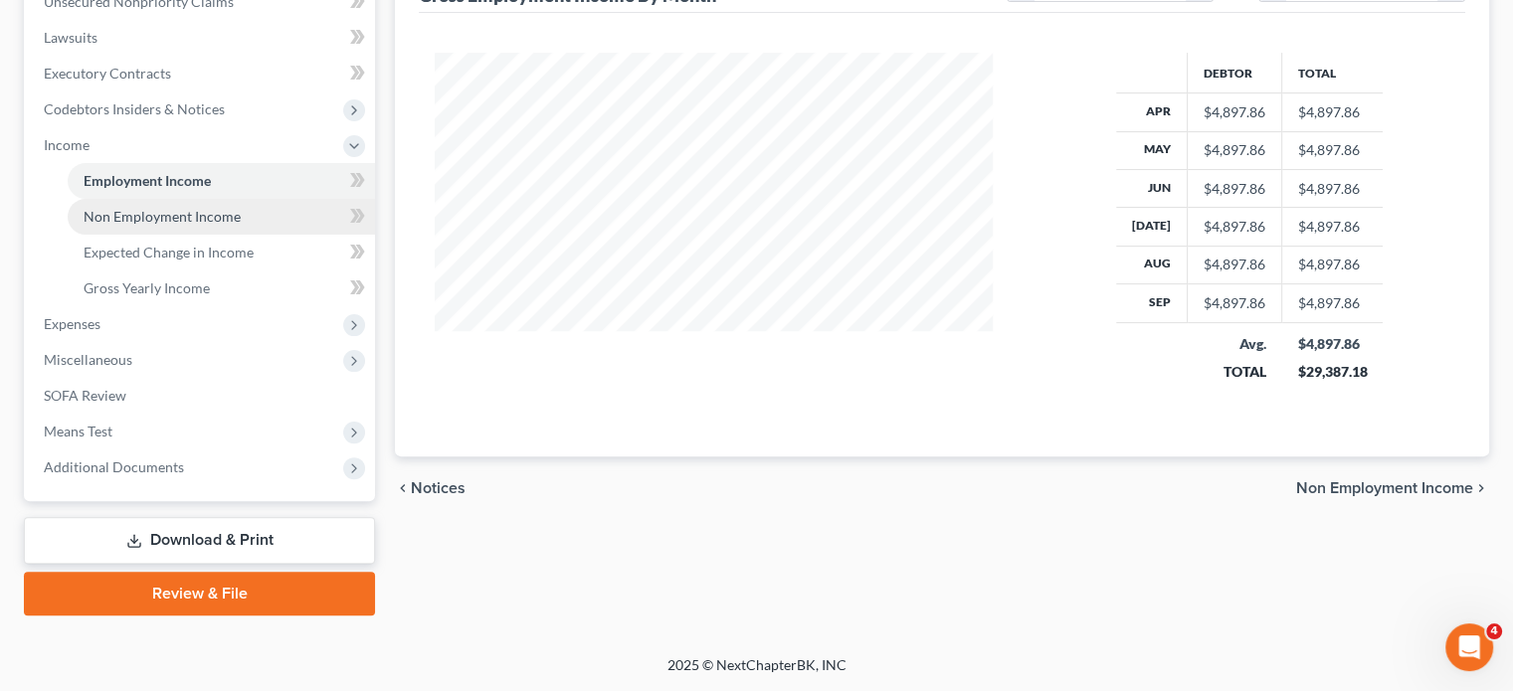
click at [229, 235] on link "Non Employment Income" at bounding box center [221, 217] width 307 height 36
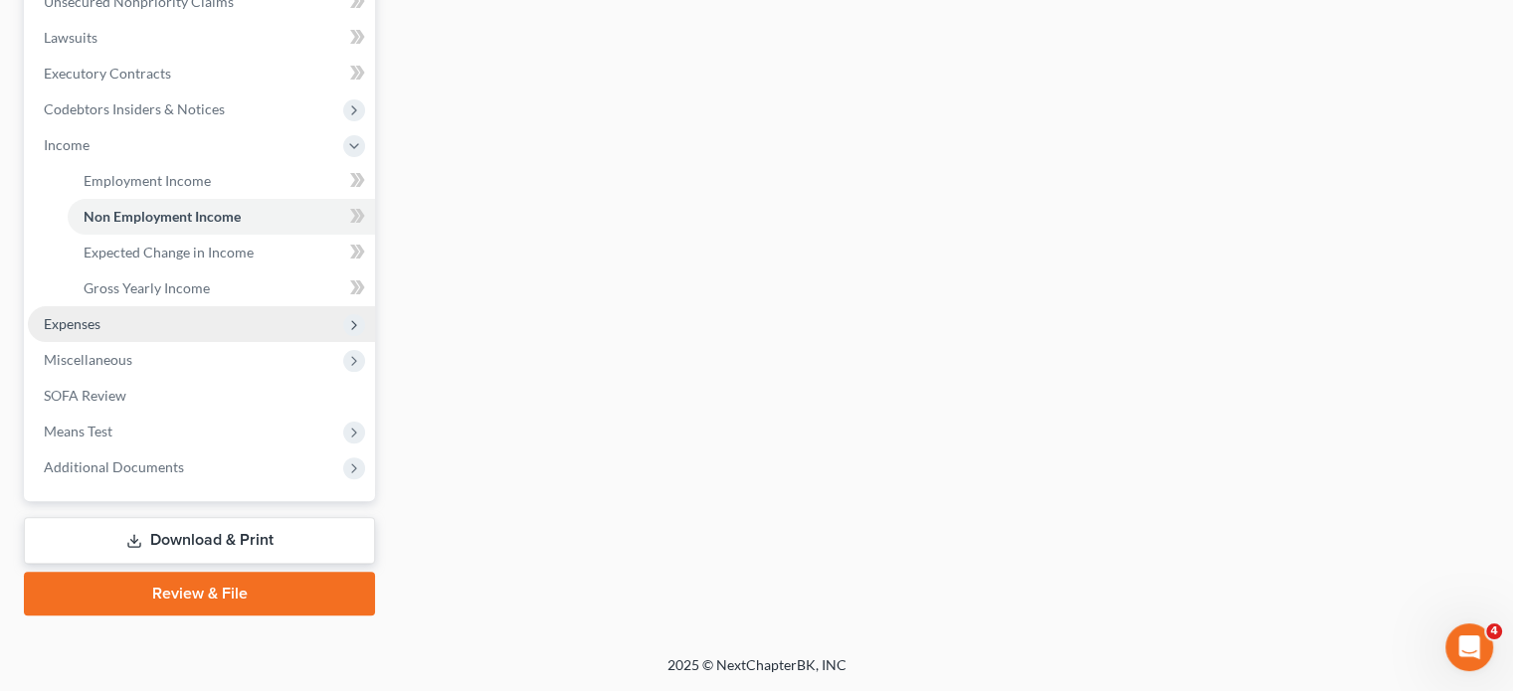
click at [100, 315] on span "Expenses" at bounding box center [72, 323] width 57 height 17
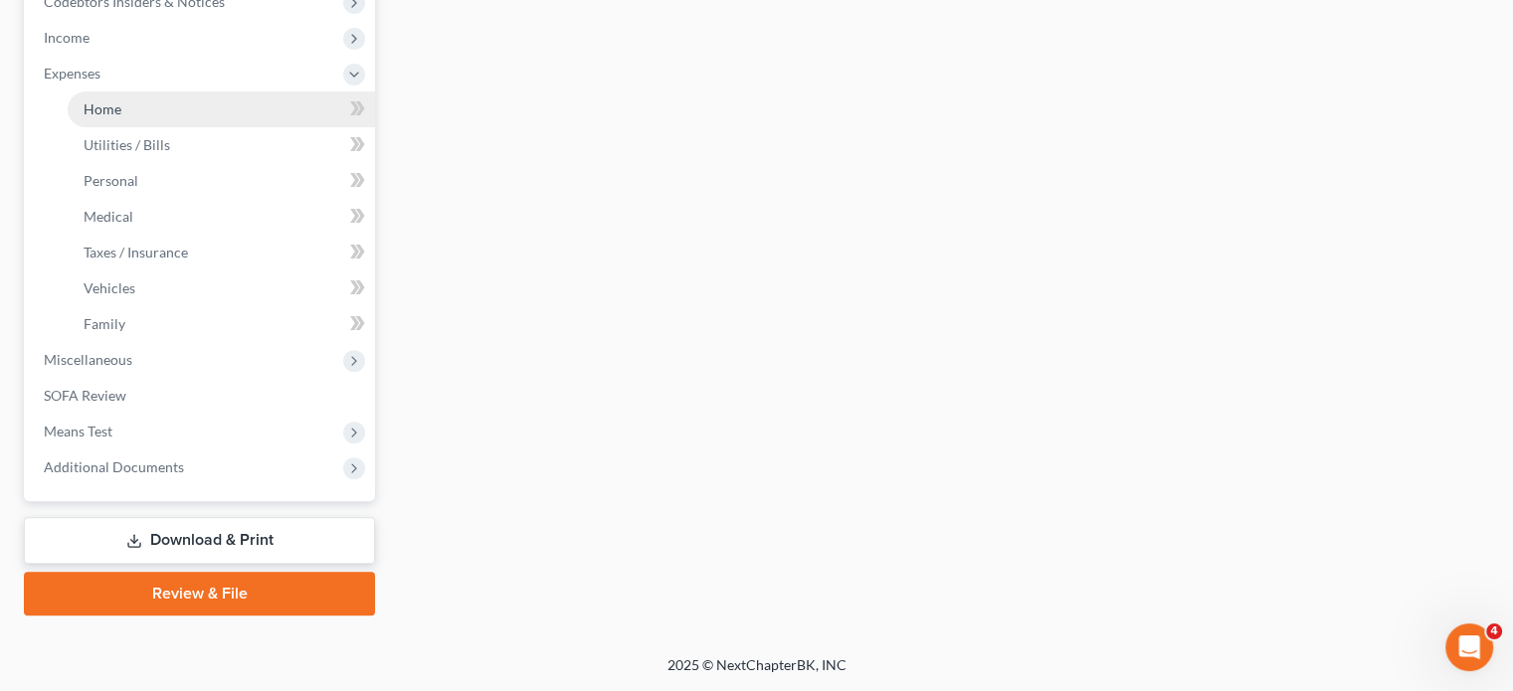
click at [151, 127] on link "Home" at bounding box center [221, 110] width 307 height 36
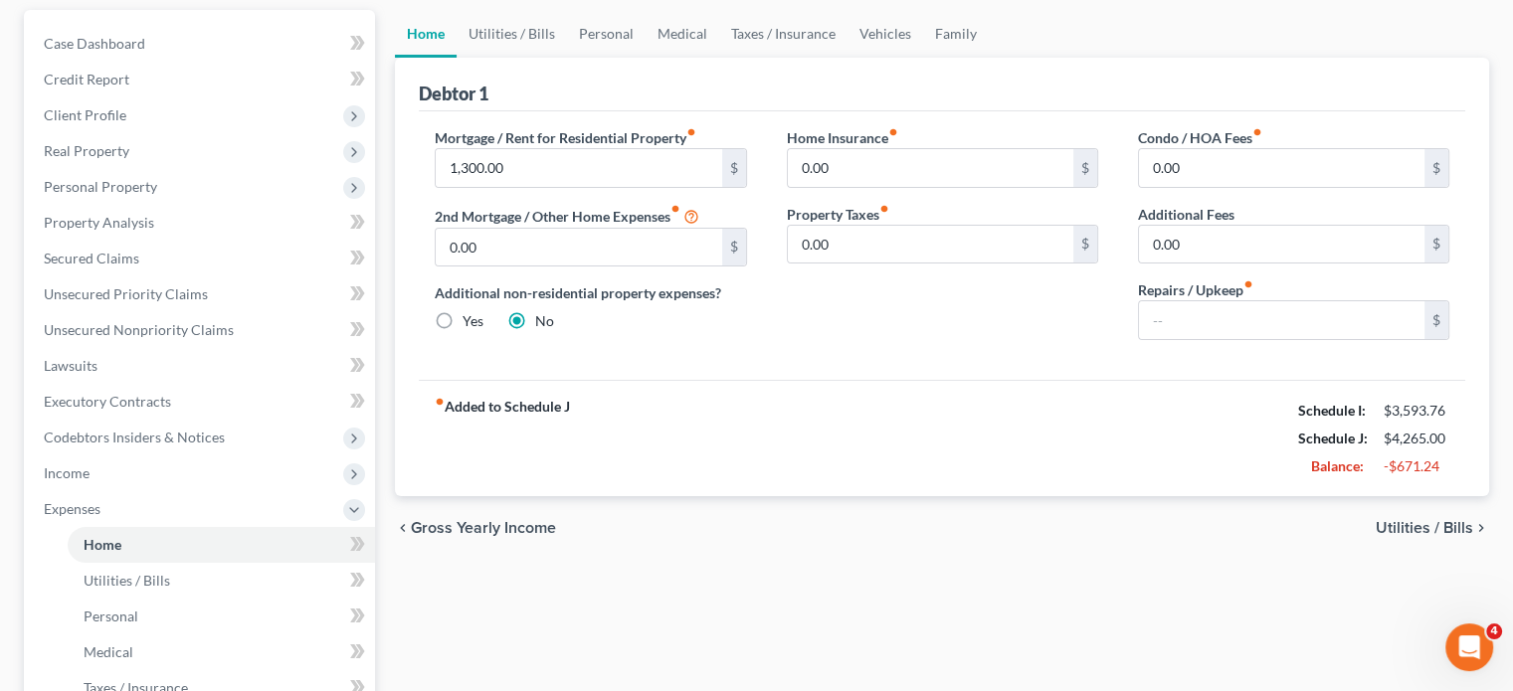
scroll to position [193, 0]
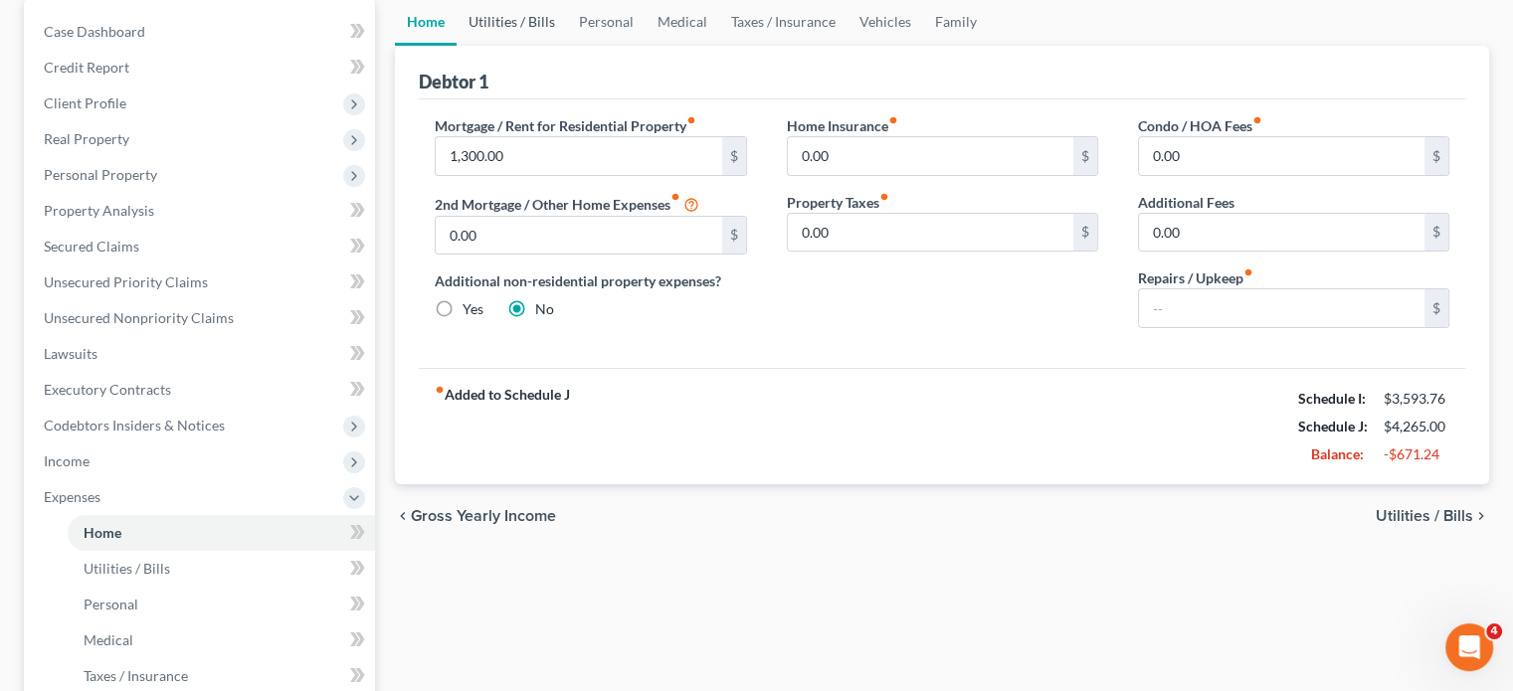
click at [513, 46] on link "Utilities / Bills" at bounding box center [512, 22] width 110 height 48
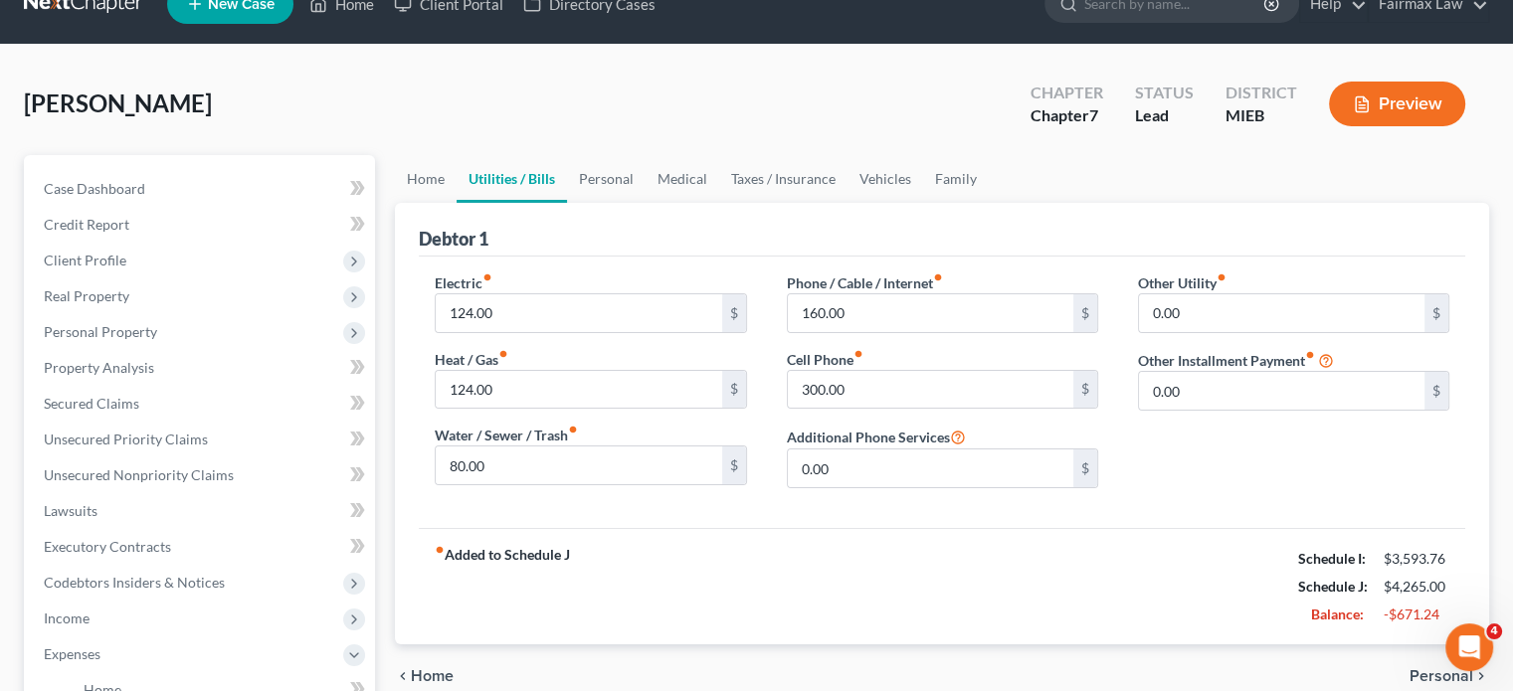
scroll to position [4, 0]
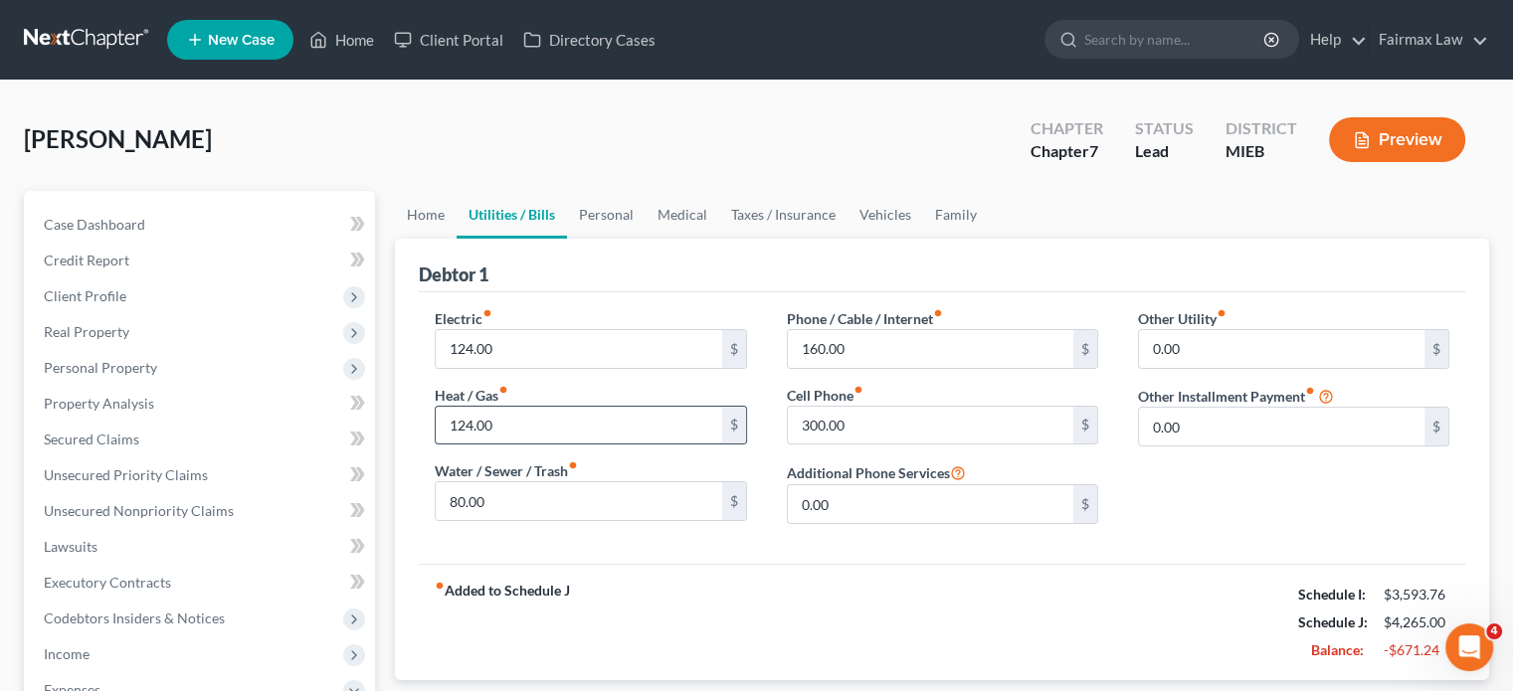
click at [530, 445] on input "124.00" at bounding box center [579, 426] width 286 height 38
click at [646, 239] on link "Personal" at bounding box center [606, 215] width 79 height 48
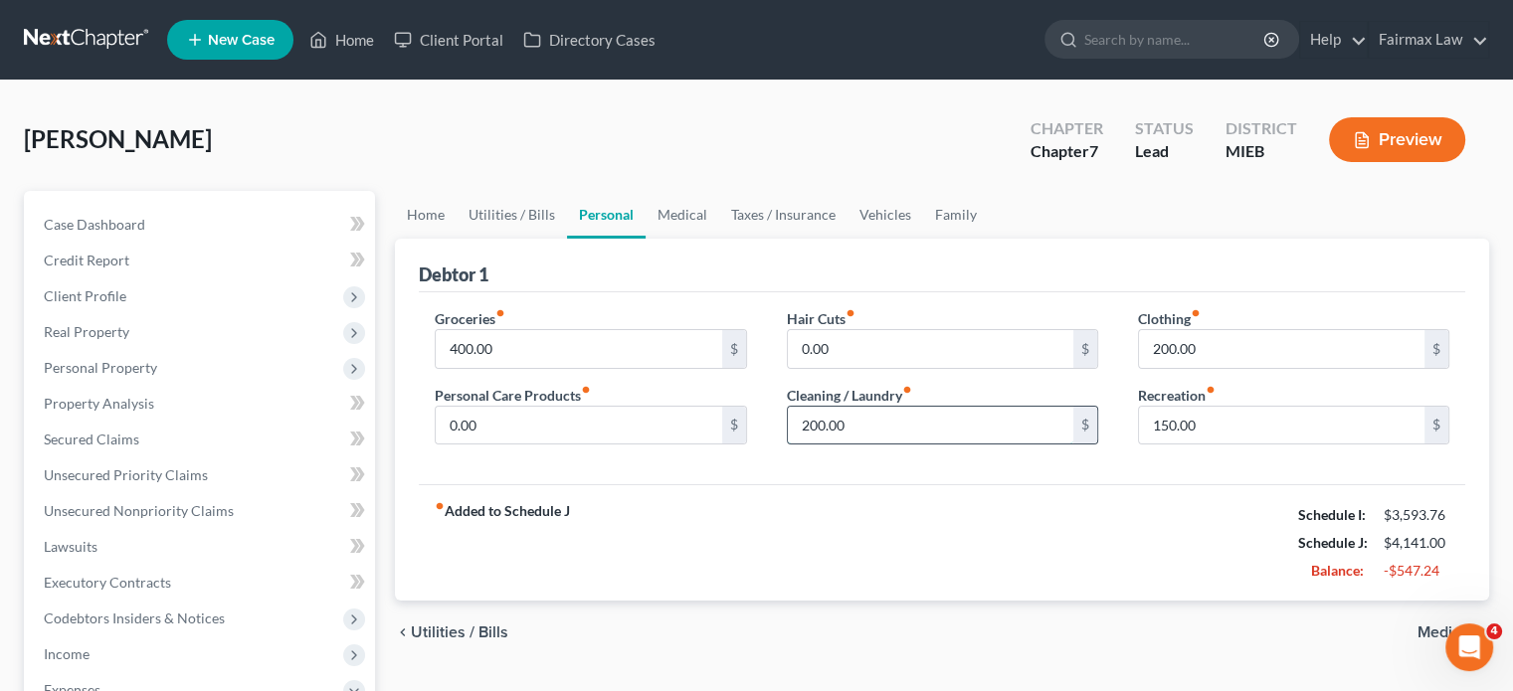
click at [884, 445] on input "200.00" at bounding box center [931, 426] width 286 height 38
click at [1217, 445] on input "150.00" at bounding box center [1282, 426] width 286 height 38
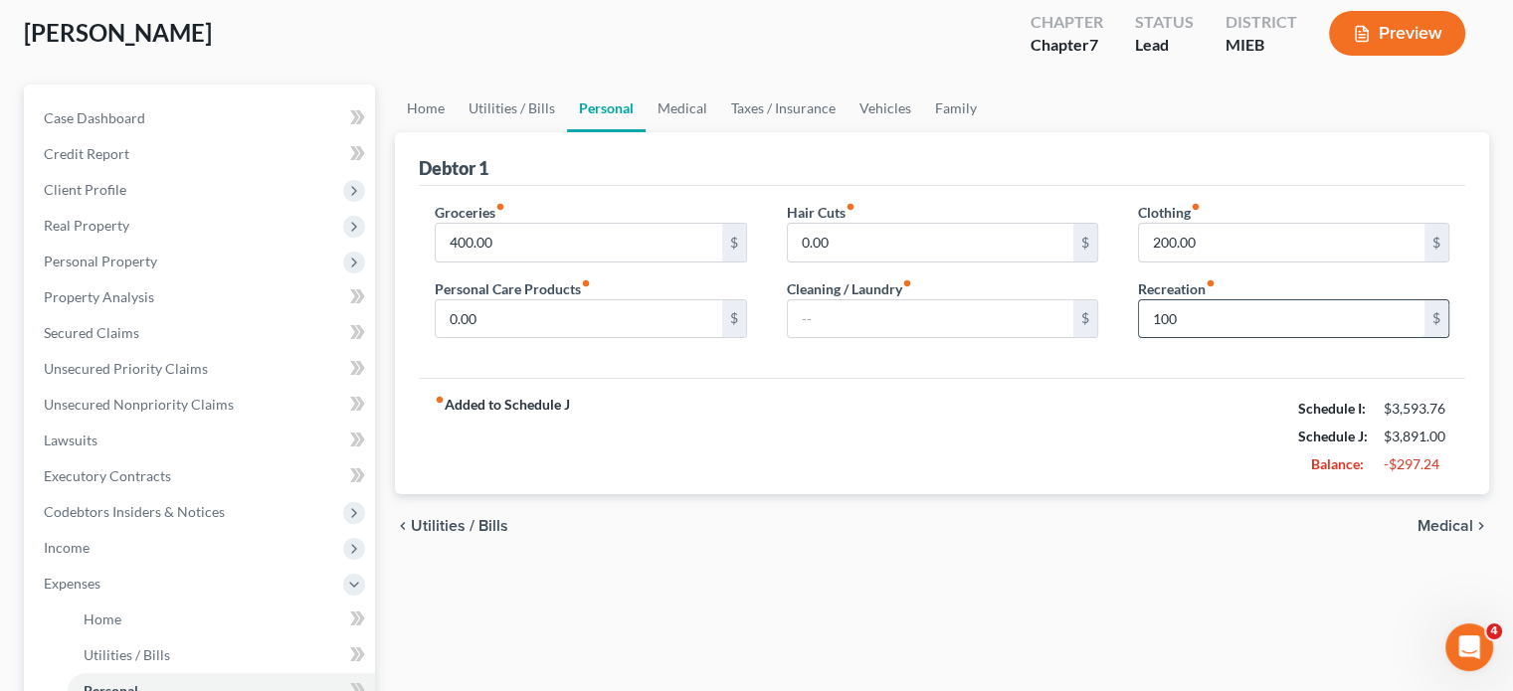
scroll to position [115, 0]
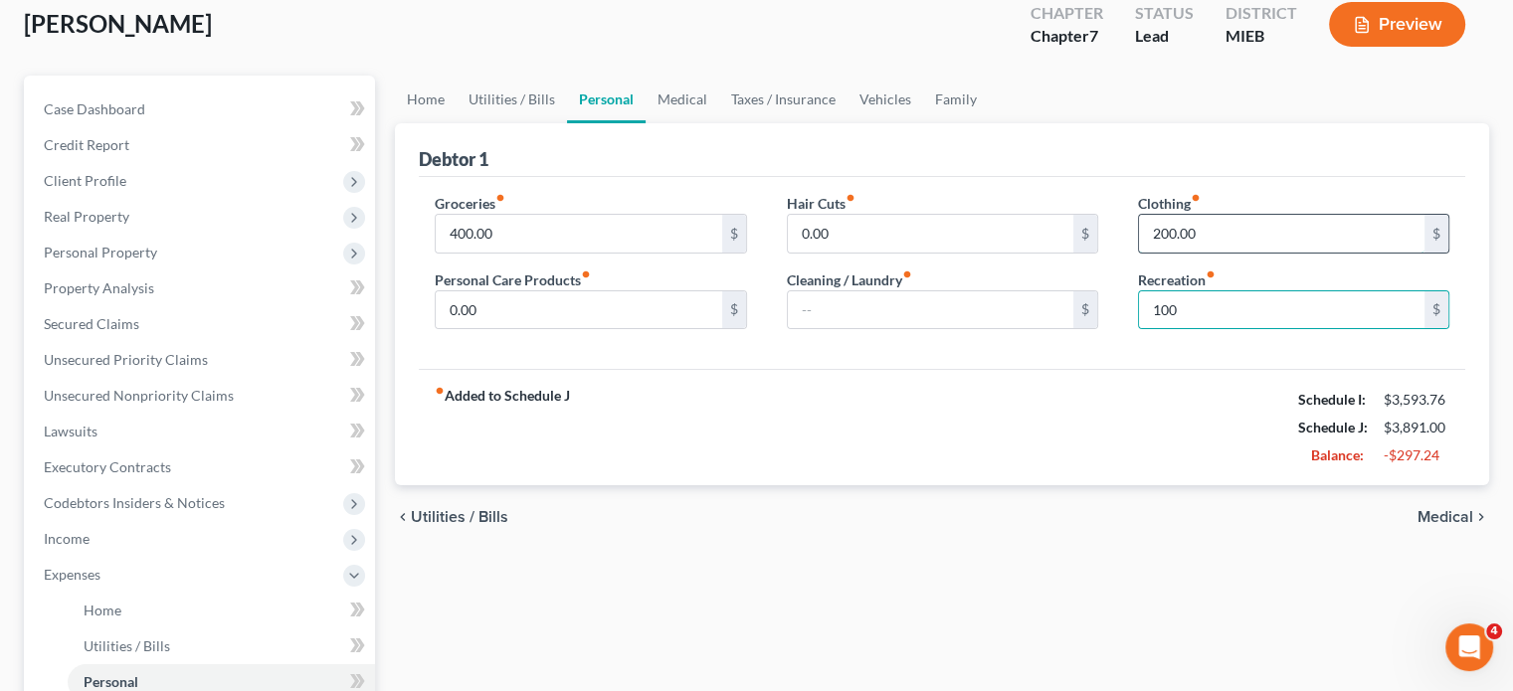
click at [1211, 253] on input "200.00" at bounding box center [1282, 234] width 286 height 38
click at [523, 329] on input "0.00" at bounding box center [579, 310] width 286 height 38
click at [719, 123] on link "Medical" at bounding box center [683, 100] width 74 height 48
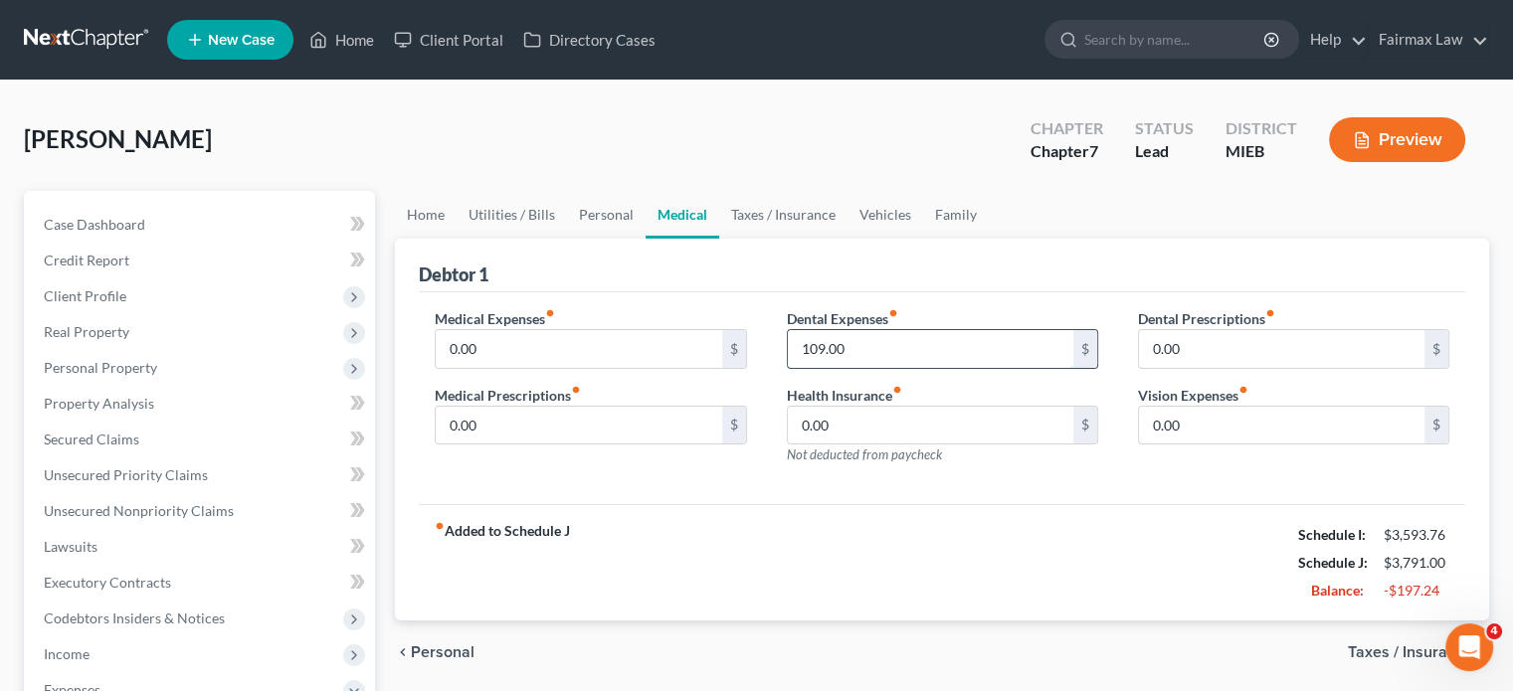
click at [895, 368] on input "109.00" at bounding box center [931, 349] width 286 height 38
click at [848, 239] on link "Taxes / Insurance" at bounding box center [783, 215] width 128 height 48
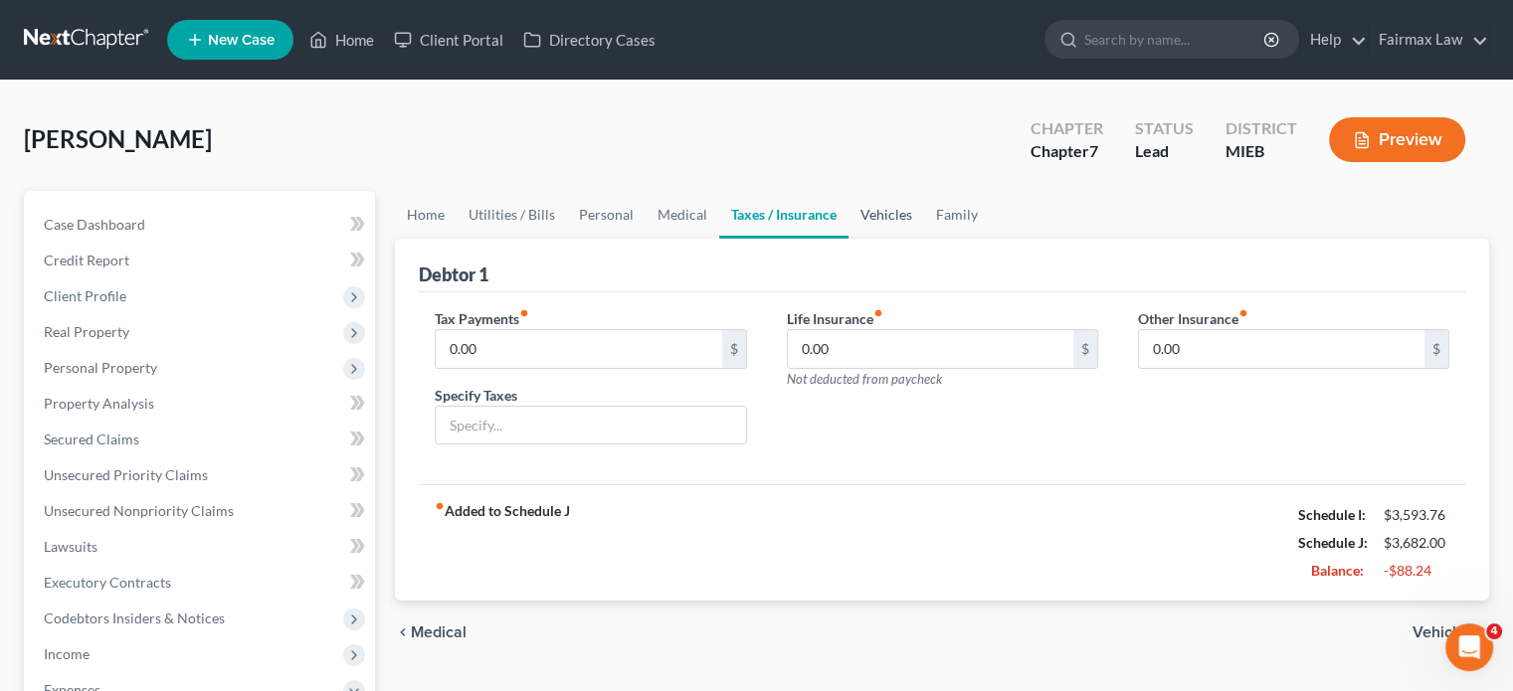
click at [924, 239] on link "Vehicles" at bounding box center [887, 215] width 76 height 48
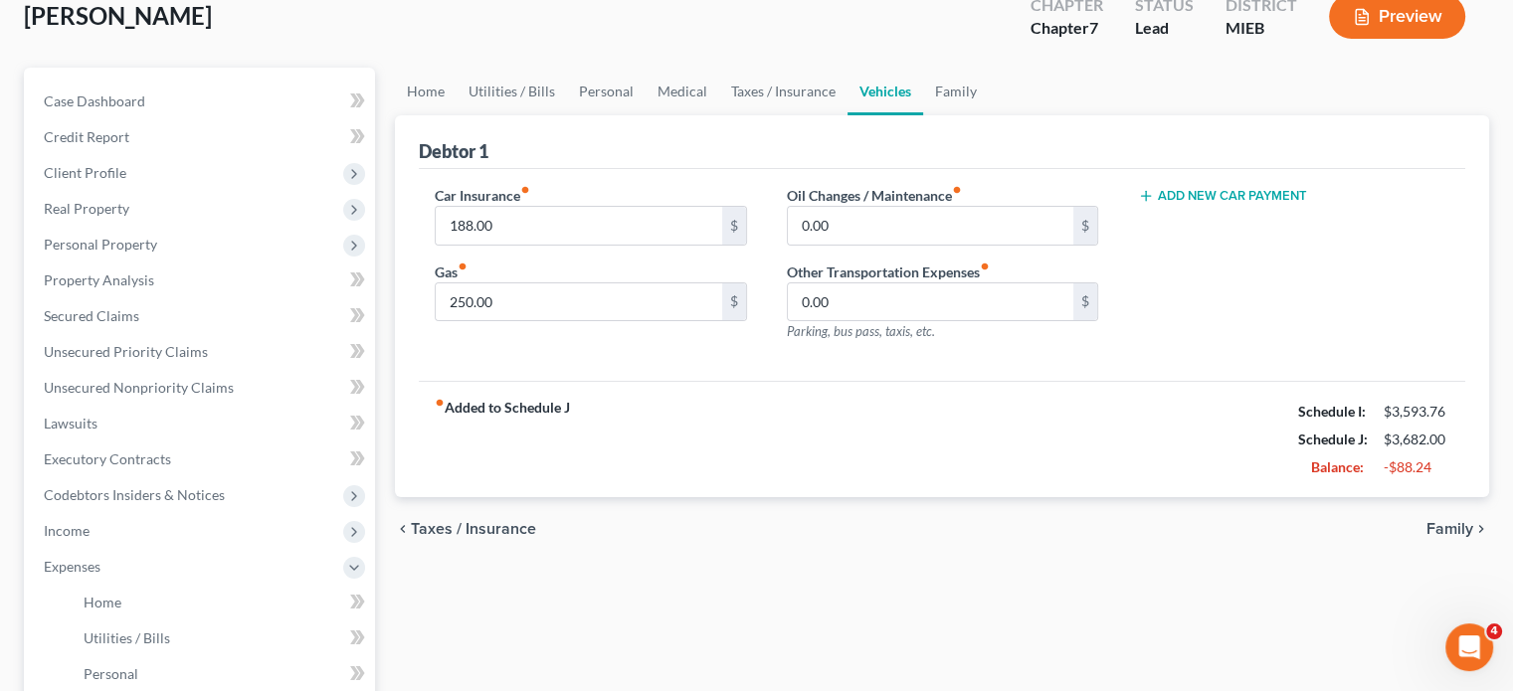
scroll to position [106, 0]
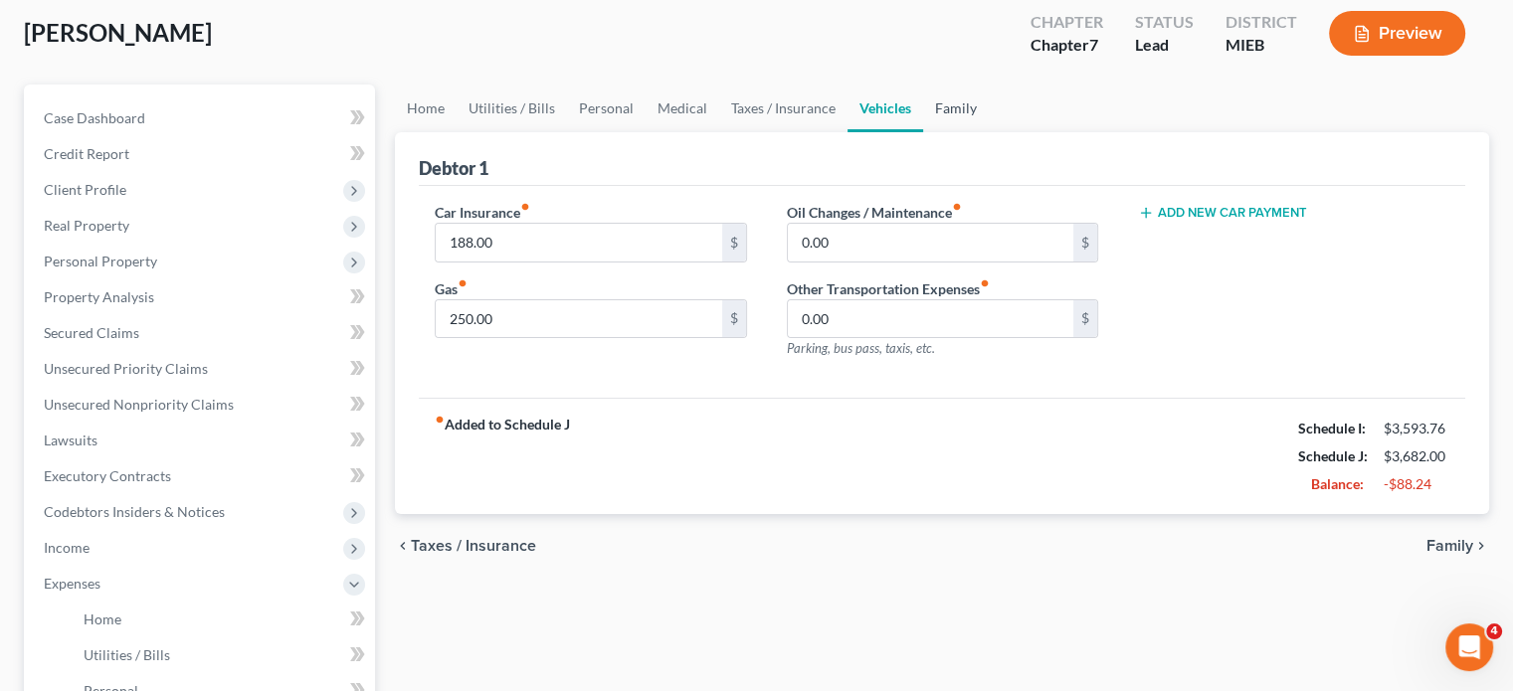
click at [989, 132] on link "Family" at bounding box center [956, 109] width 66 height 48
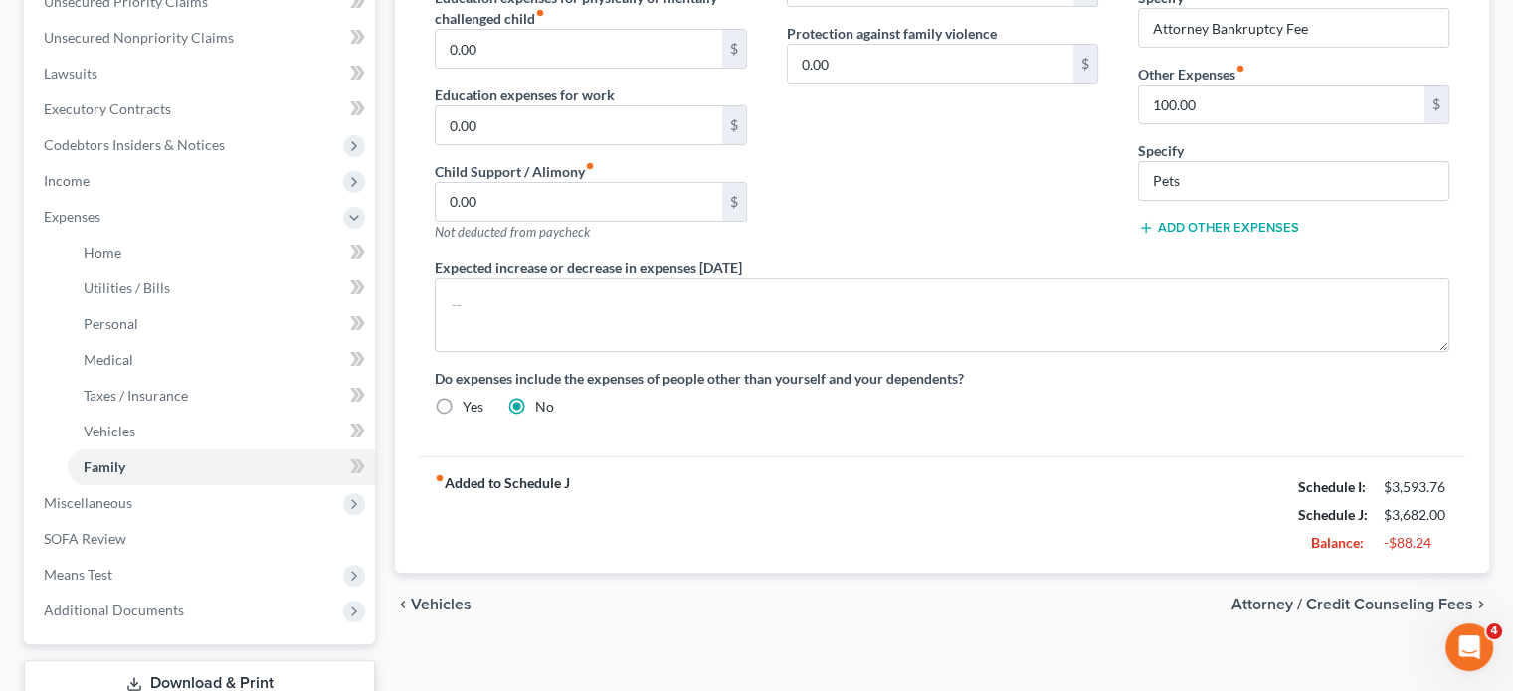
scroll to position [473, 0]
click at [1223, 124] on input "100.00" at bounding box center [1282, 106] width 286 height 38
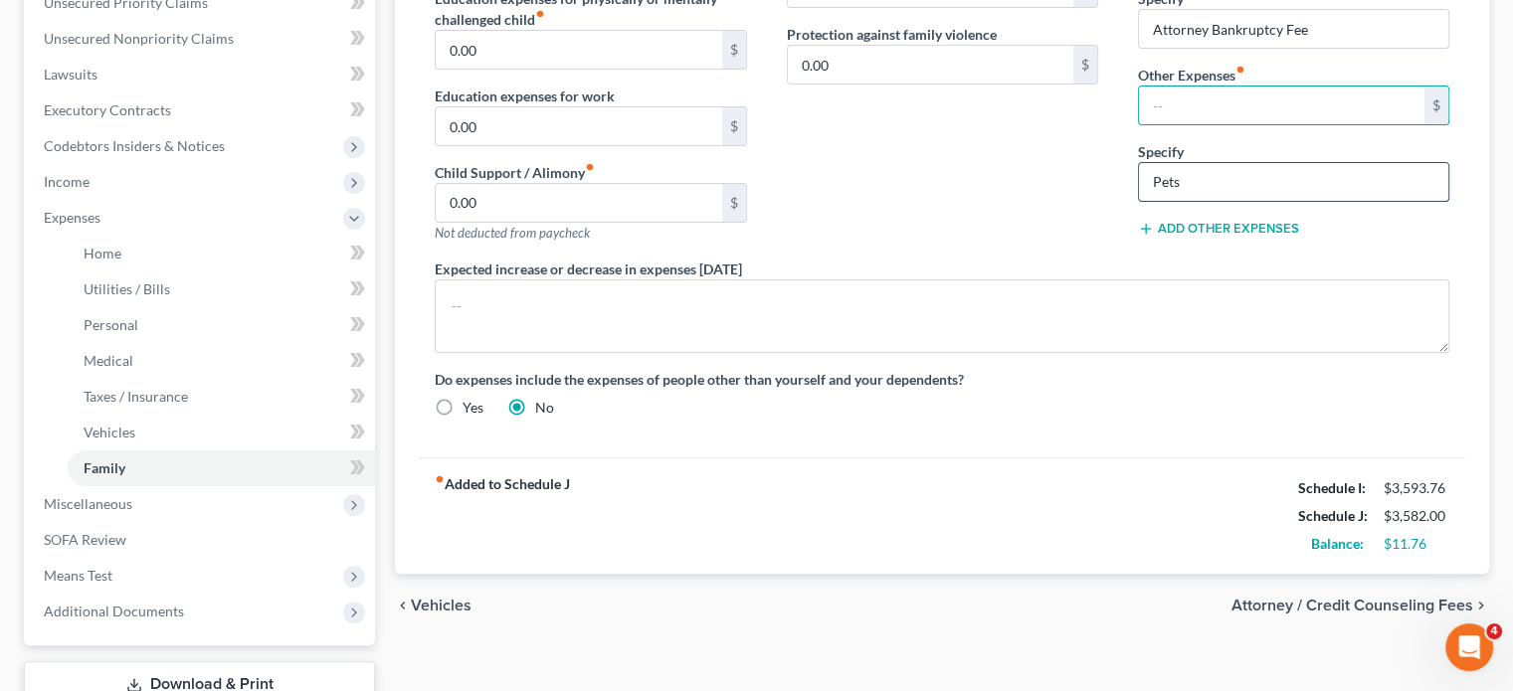
click at [1195, 201] on input "Pets" at bounding box center [1293, 182] width 309 height 38
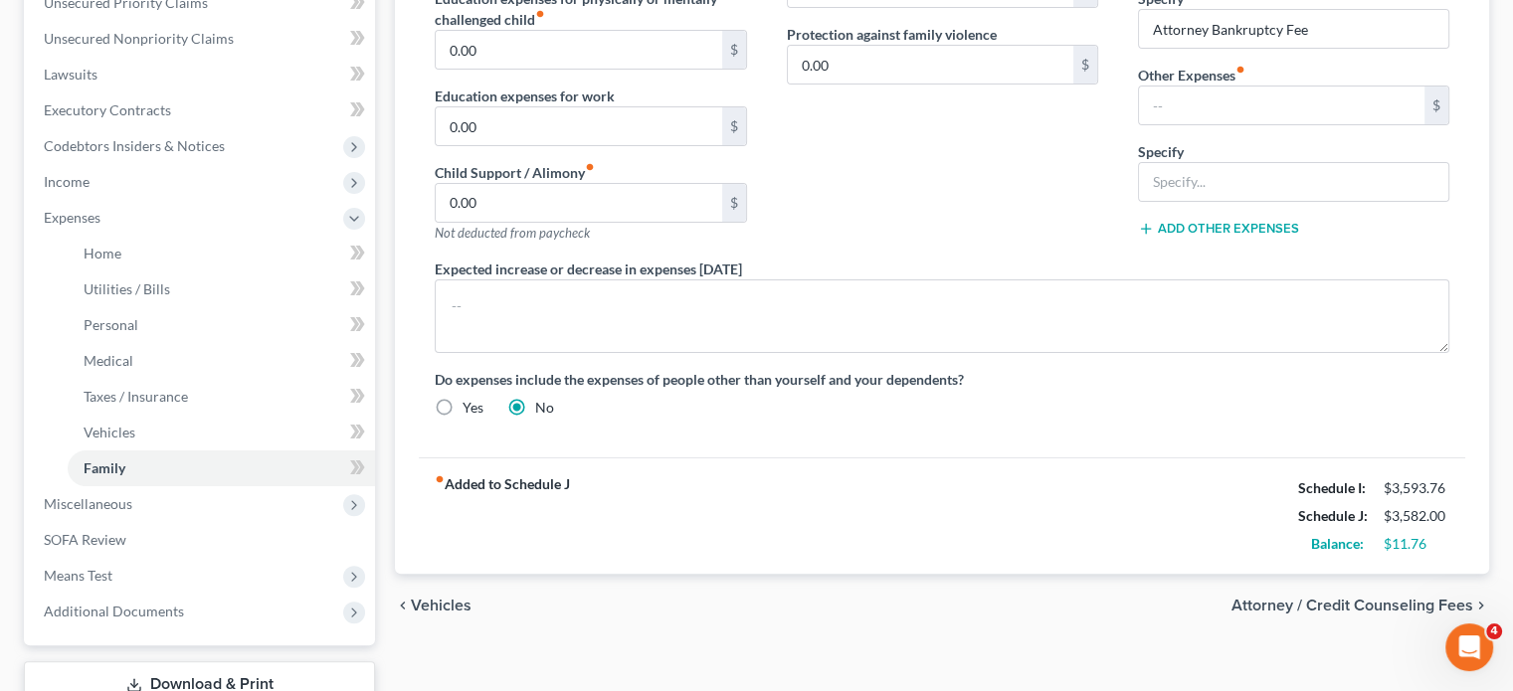
click at [1027, 259] on div "Contributions to other family members fiber_manual_record 0.00 $ Specify Cost o…" at bounding box center [942, 47] width 351 height 423
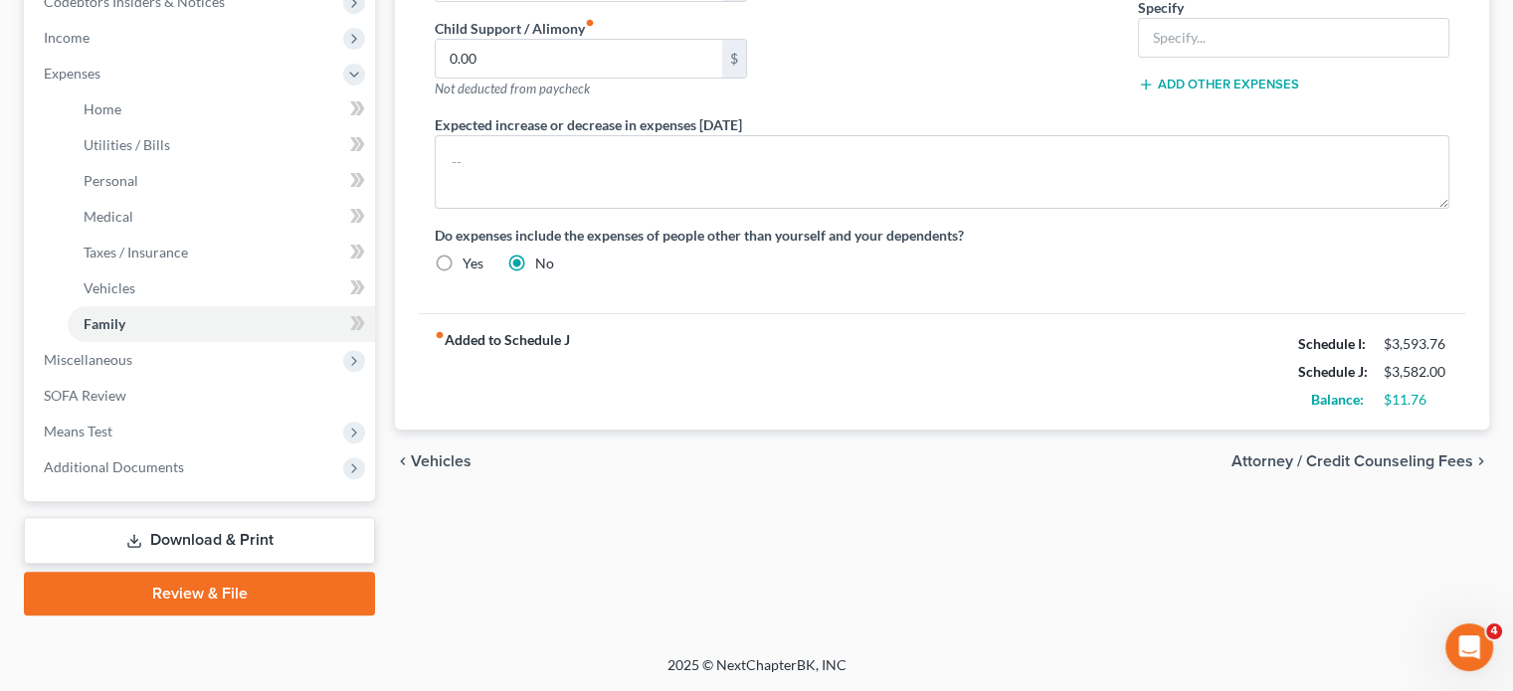
scroll to position [657, 0]
click at [175, 306] on link "Vehicles" at bounding box center [221, 289] width 307 height 36
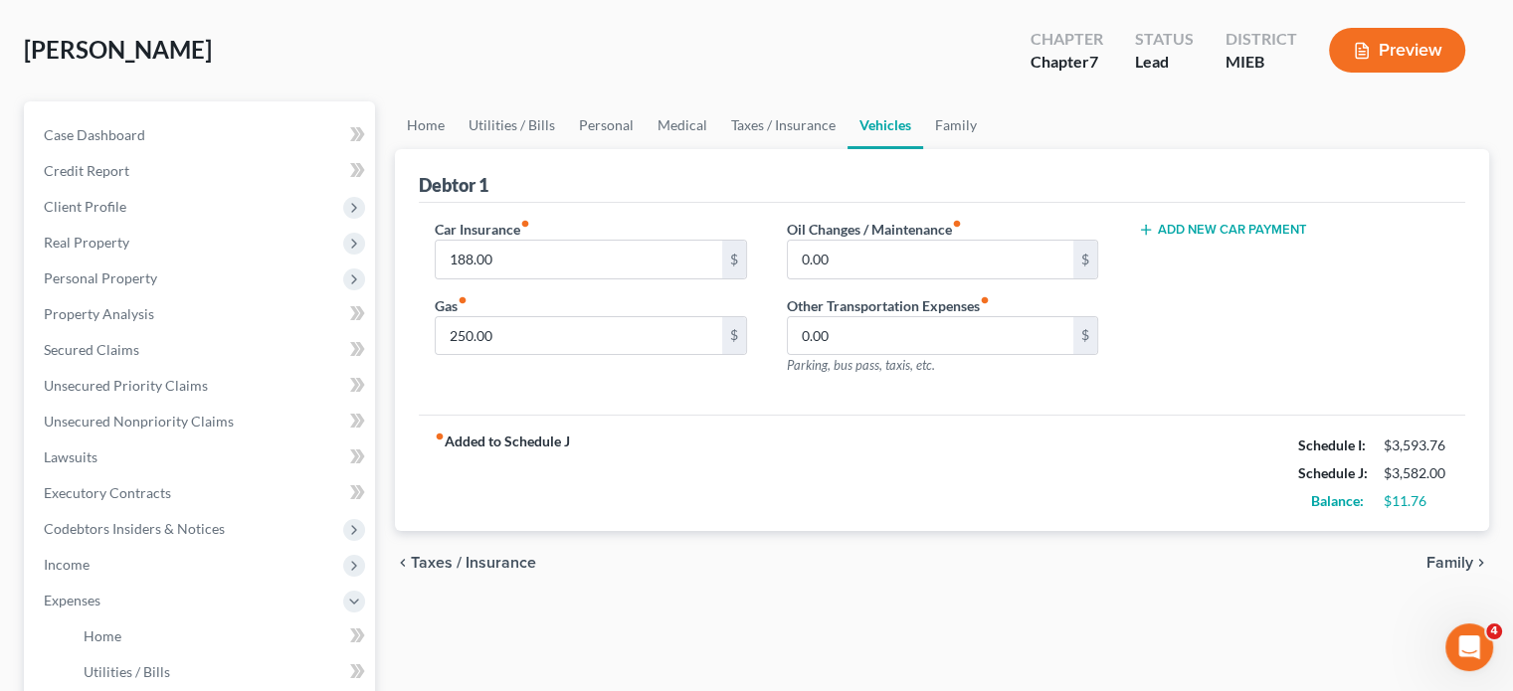
scroll to position [97, 0]
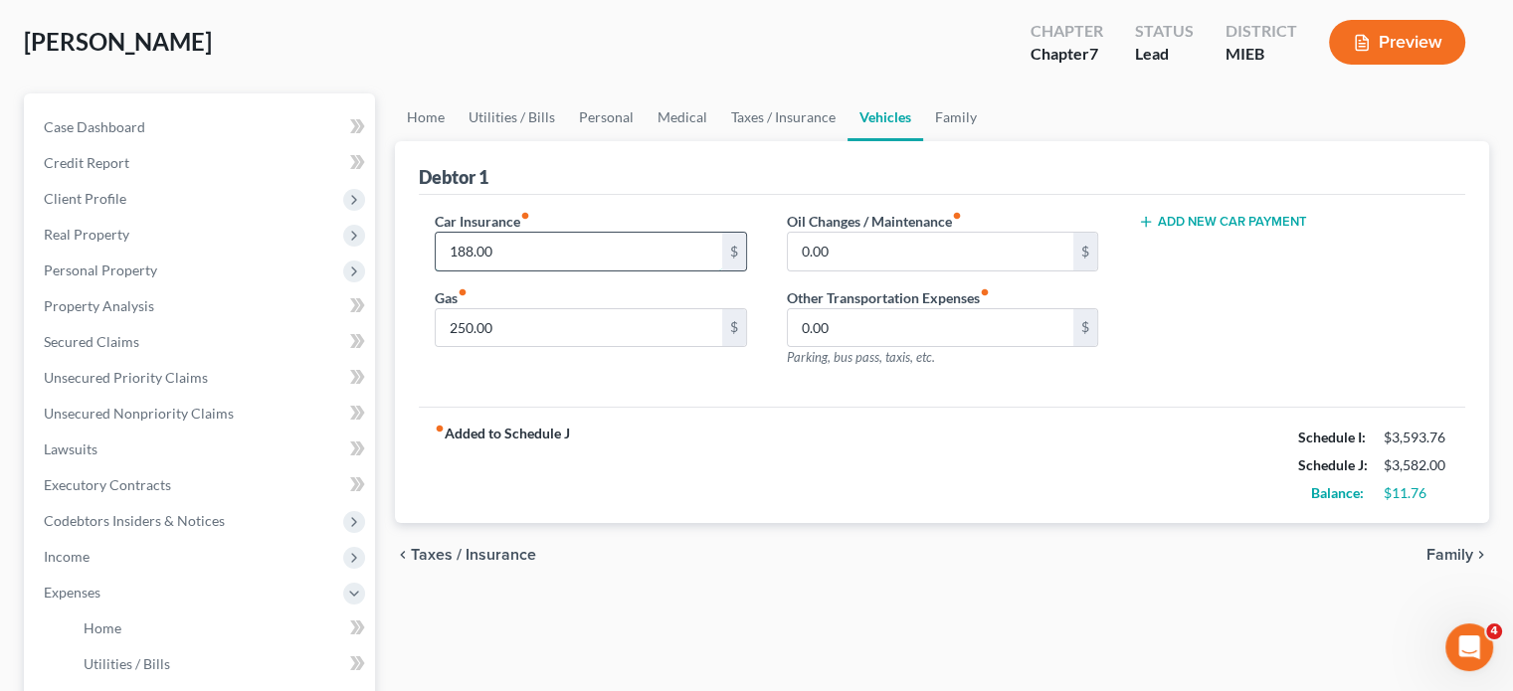
click at [556, 271] on input "188.00" at bounding box center [579, 252] width 286 height 38
click at [548, 347] on input "250.00" at bounding box center [579, 328] width 286 height 38
click at [884, 347] on input "0.00" at bounding box center [931, 328] width 286 height 38
click at [602, 384] on div "Car Insurance fiber_manual_record $ Gas fiber_manual_record $" at bounding box center [590, 297] width 351 height 173
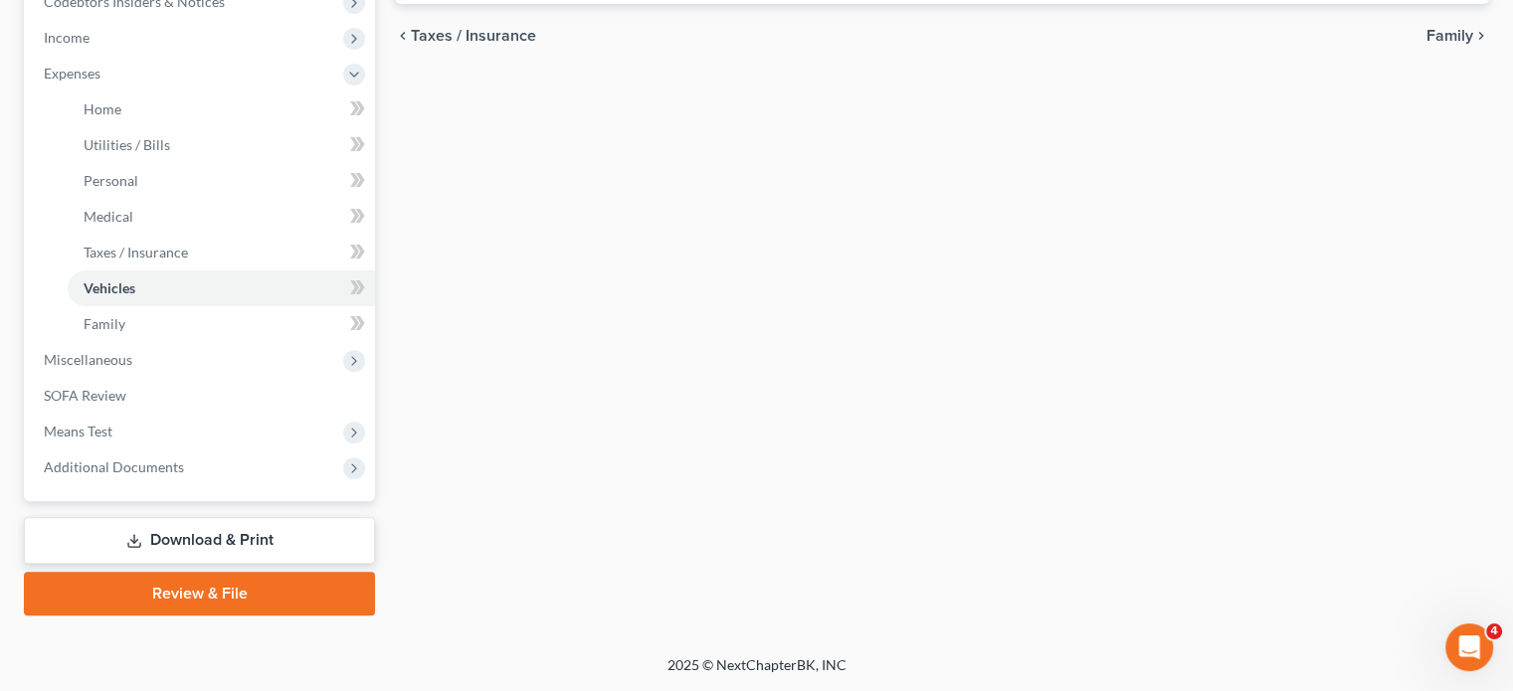
scroll to position [883, 0]
click at [177, 342] on span "Miscellaneous" at bounding box center [201, 360] width 347 height 36
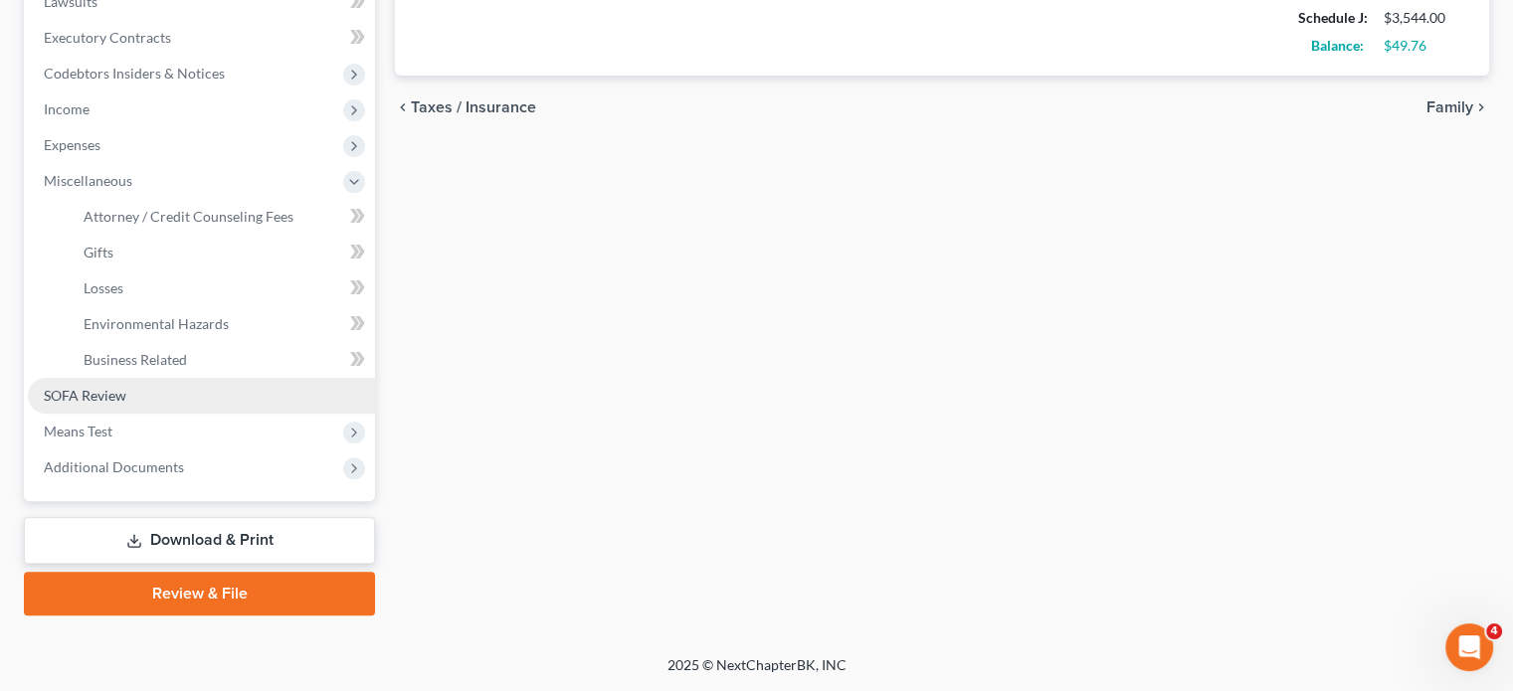
scroll to position [849, 0]
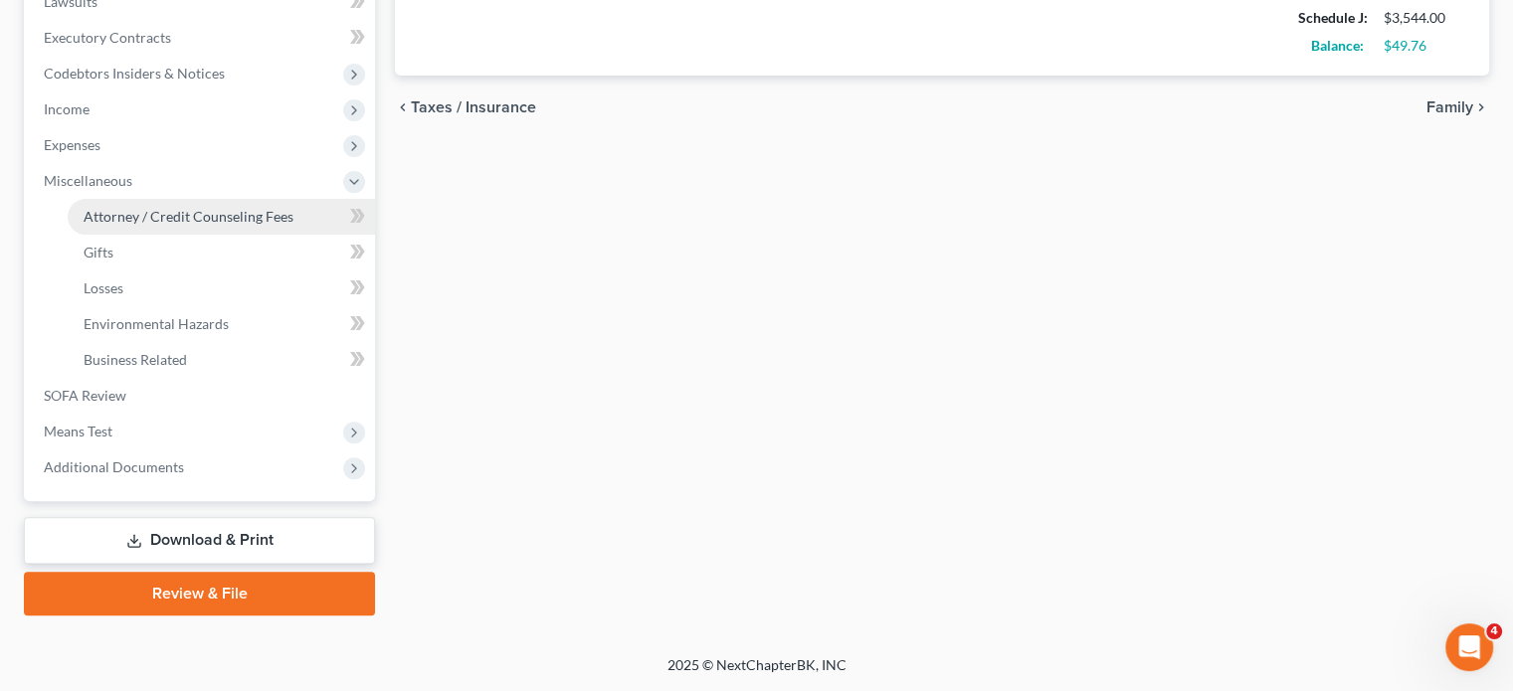
click at [201, 208] on span "Attorney / Credit Counseling Fees" at bounding box center [189, 216] width 210 height 17
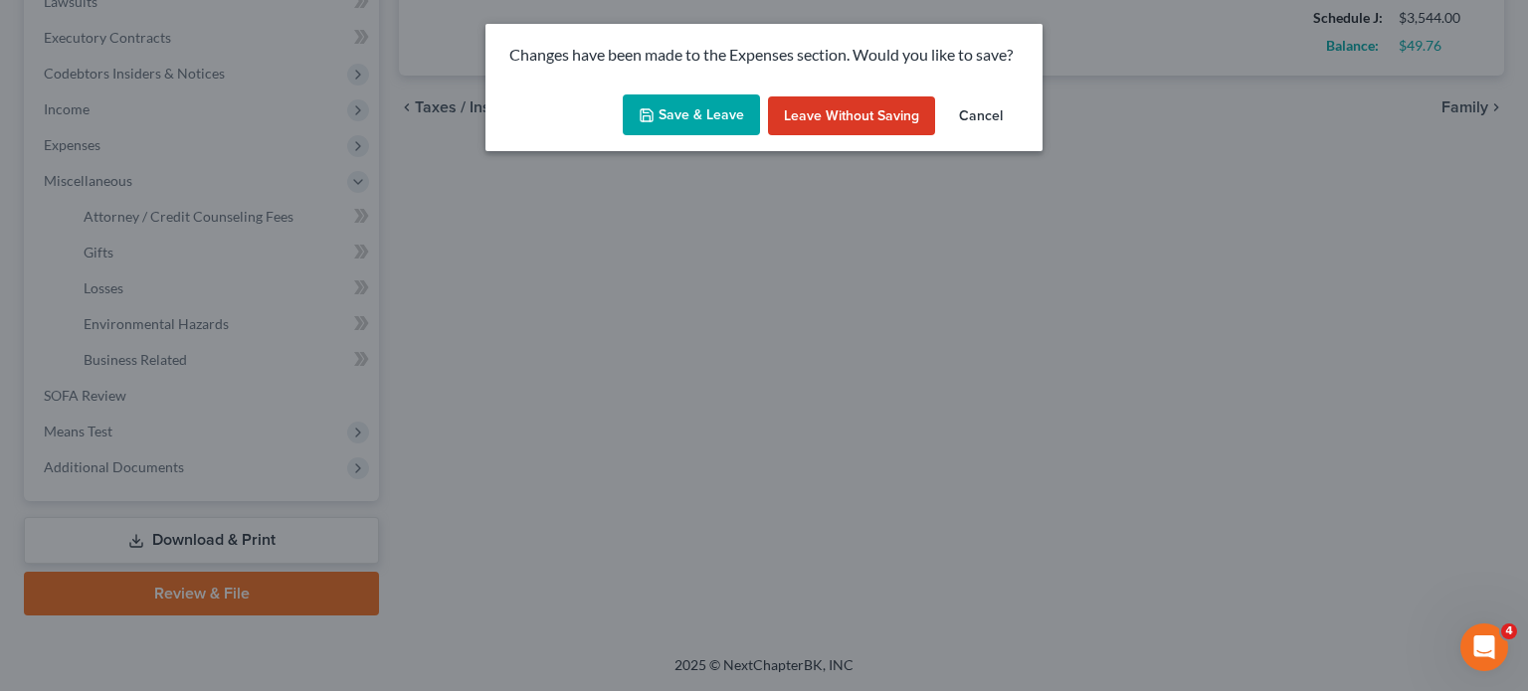
click at [676, 136] on button "Save & Leave" at bounding box center [691, 116] width 137 height 42
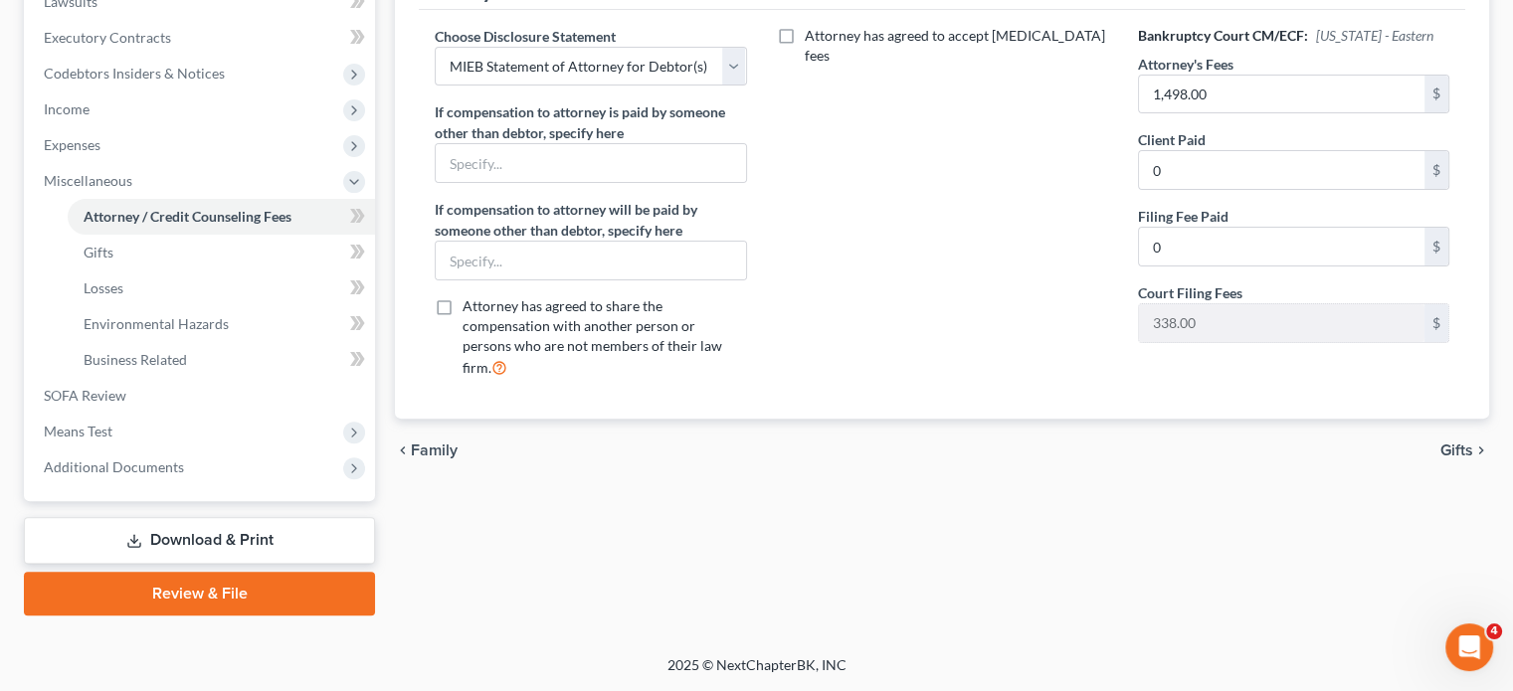
scroll to position [808, 0]
click at [252, 414] on span "Means Test" at bounding box center [201, 432] width 347 height 36
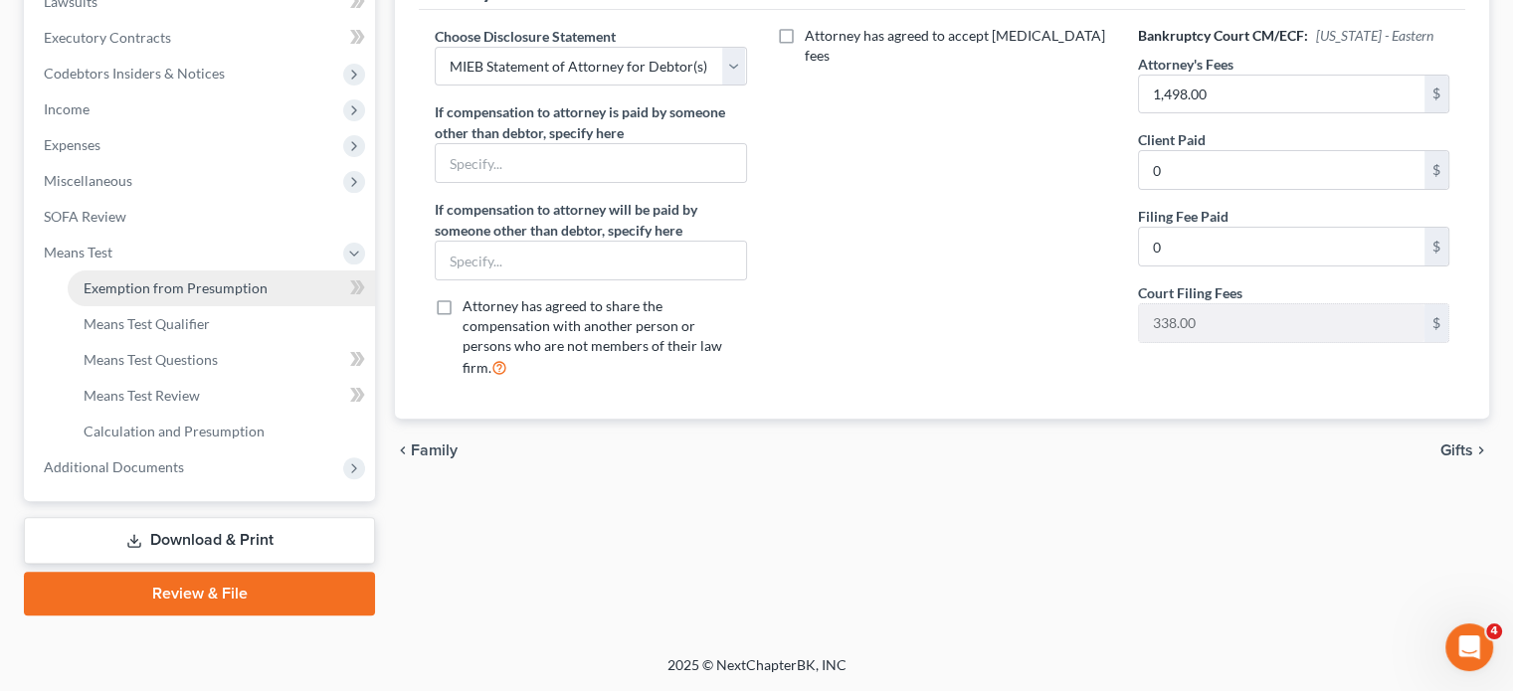
click at [227, 280] on span "Exemption from Presumption" at bounding box center [176, 288] width 184 height 17
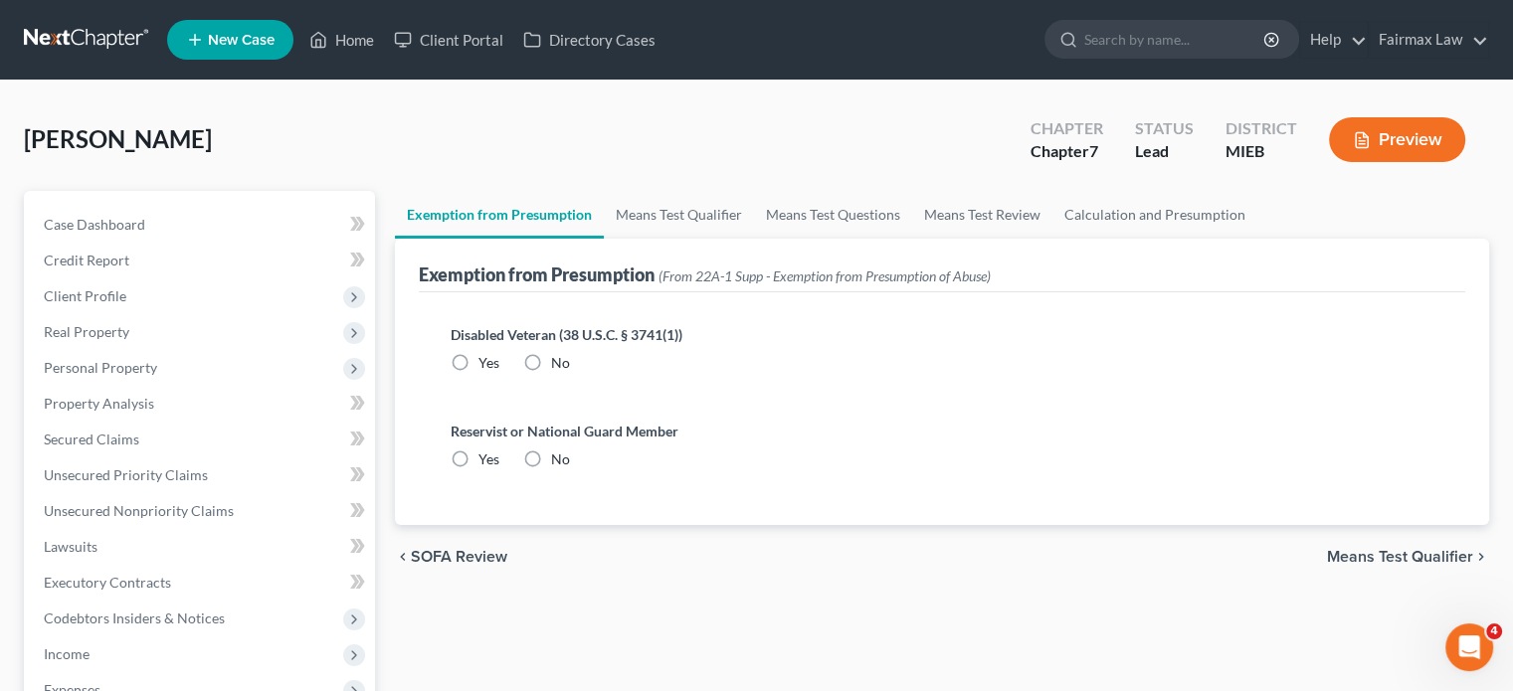
click at [565, 373] on label "No" at bounding box center [560, 363] width 19 height 20
click at [565, 366] on input "No" at bounding box center [565, 359] width 13 height 13
click at [565, 470] on label "No" at bounding box center [560, 460] width 19 height 20
click at [565, 463] on input "No" at bounding box center [565, 456] width 13 height 13
click at [754, 239] on link "Means Test Qualifier" at bounding box center [679, 215] width 150 height 48
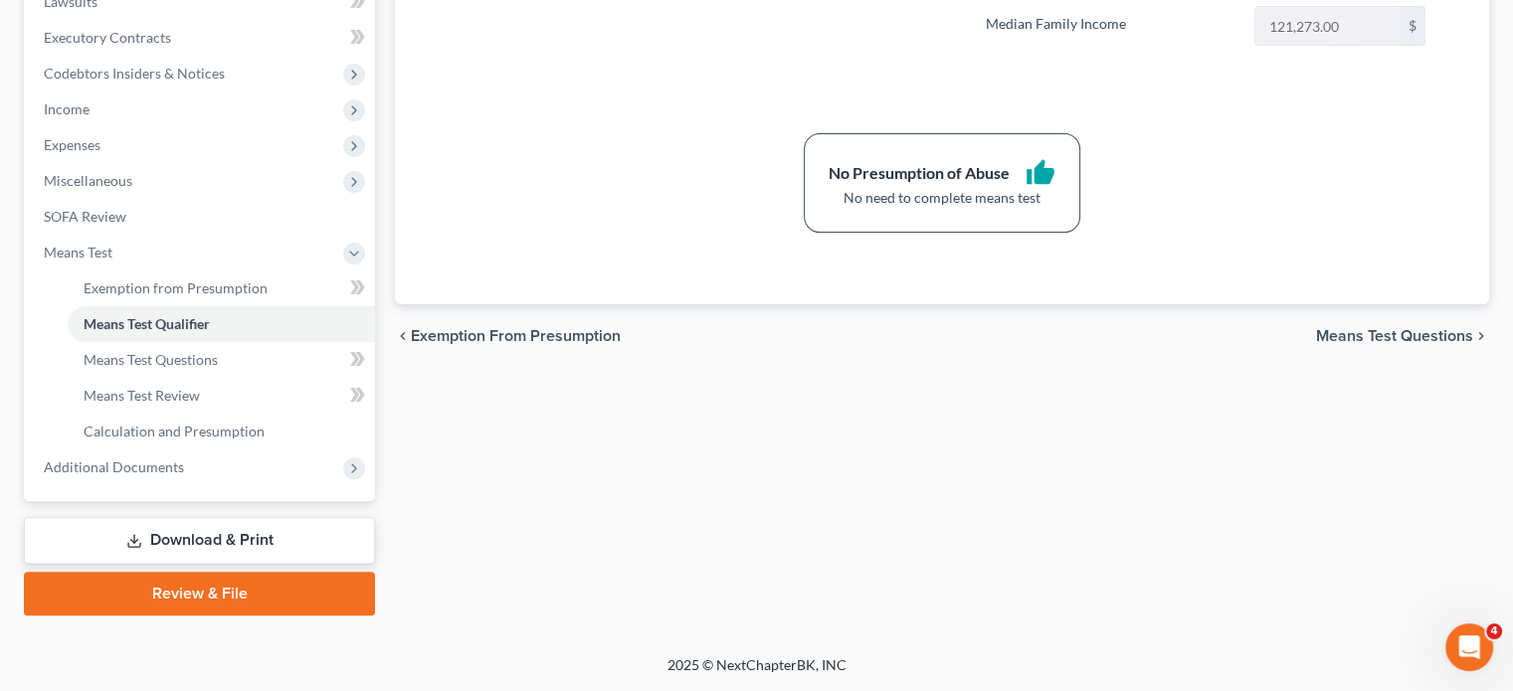
scroll to position [849, 0]
click at [184, 459] on span "Additional Documents" at bounding box center [114, 467] width 140 height 17
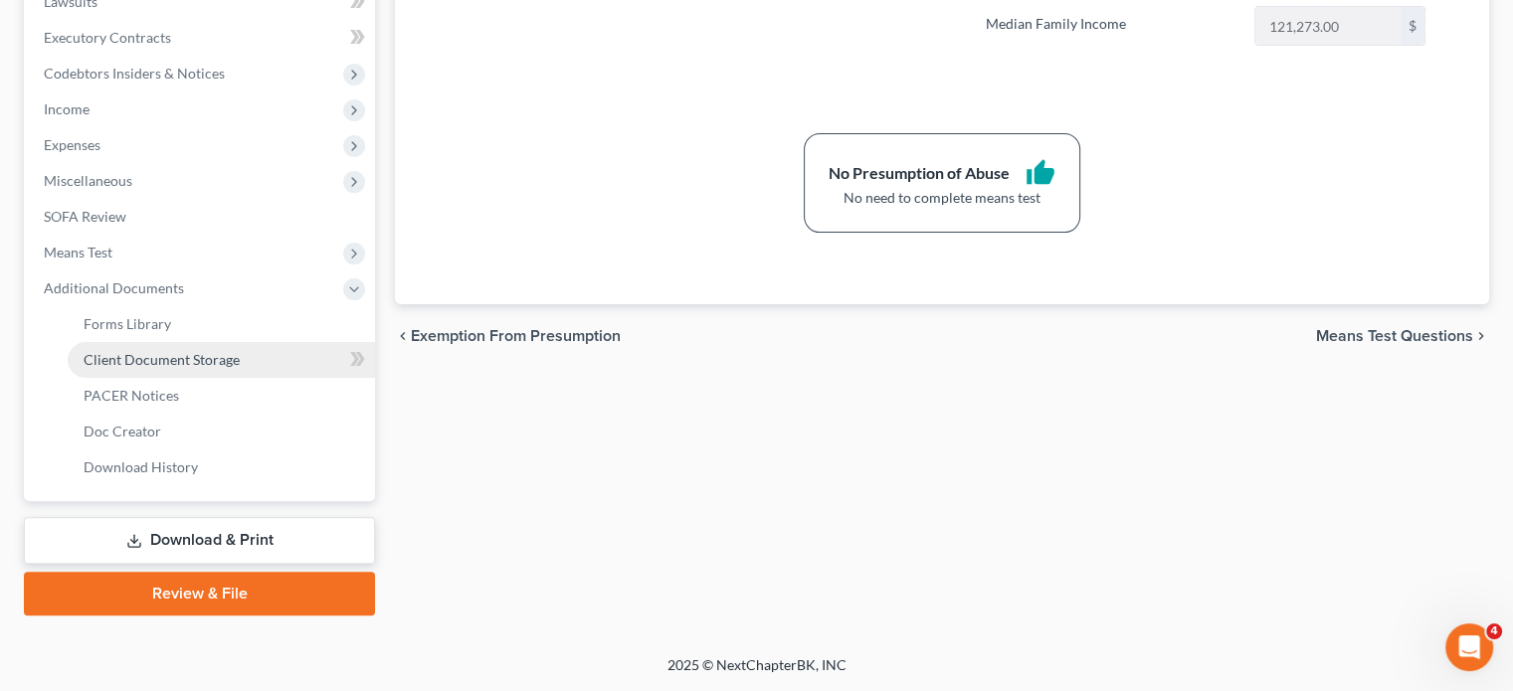
click at [213, 351] on span "Client Document Storage" at bounding box center [162, 359] width 156 height 17
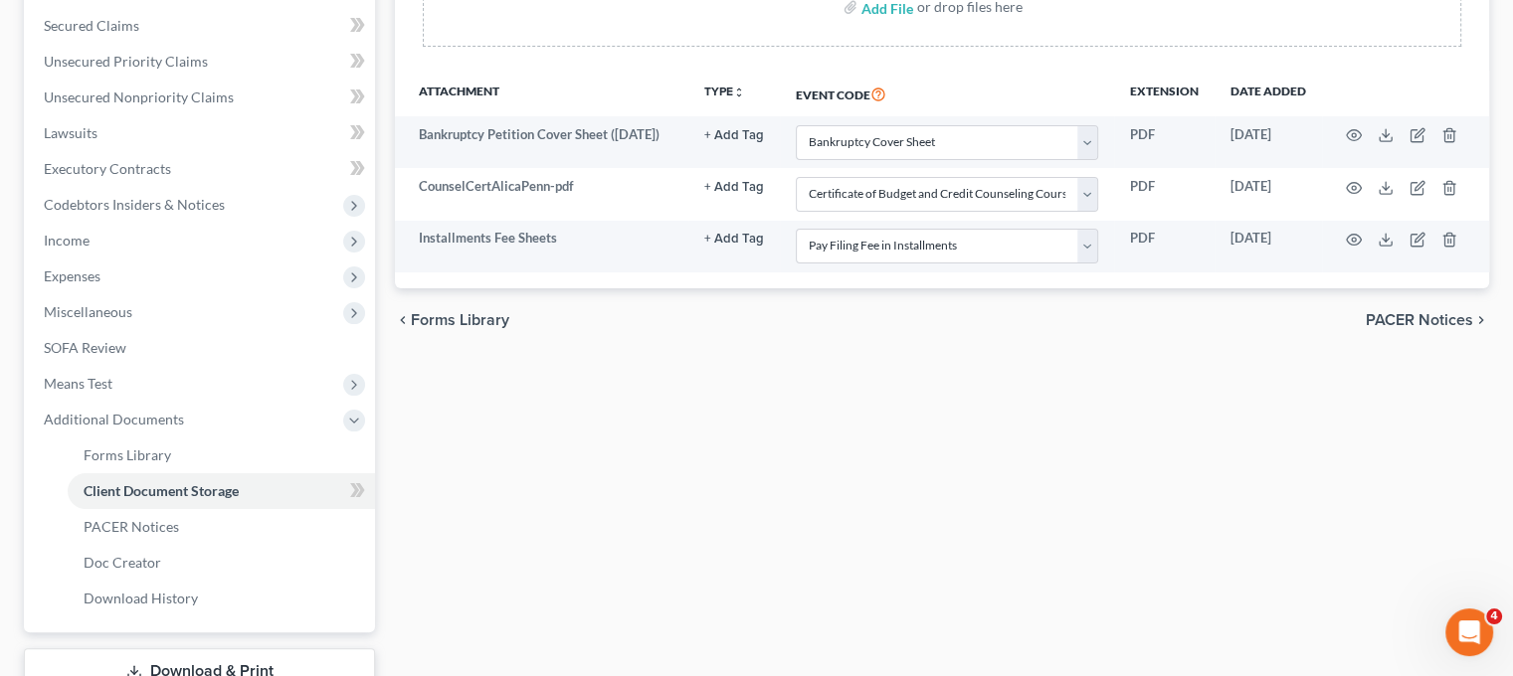
scroll to position [418, 0]
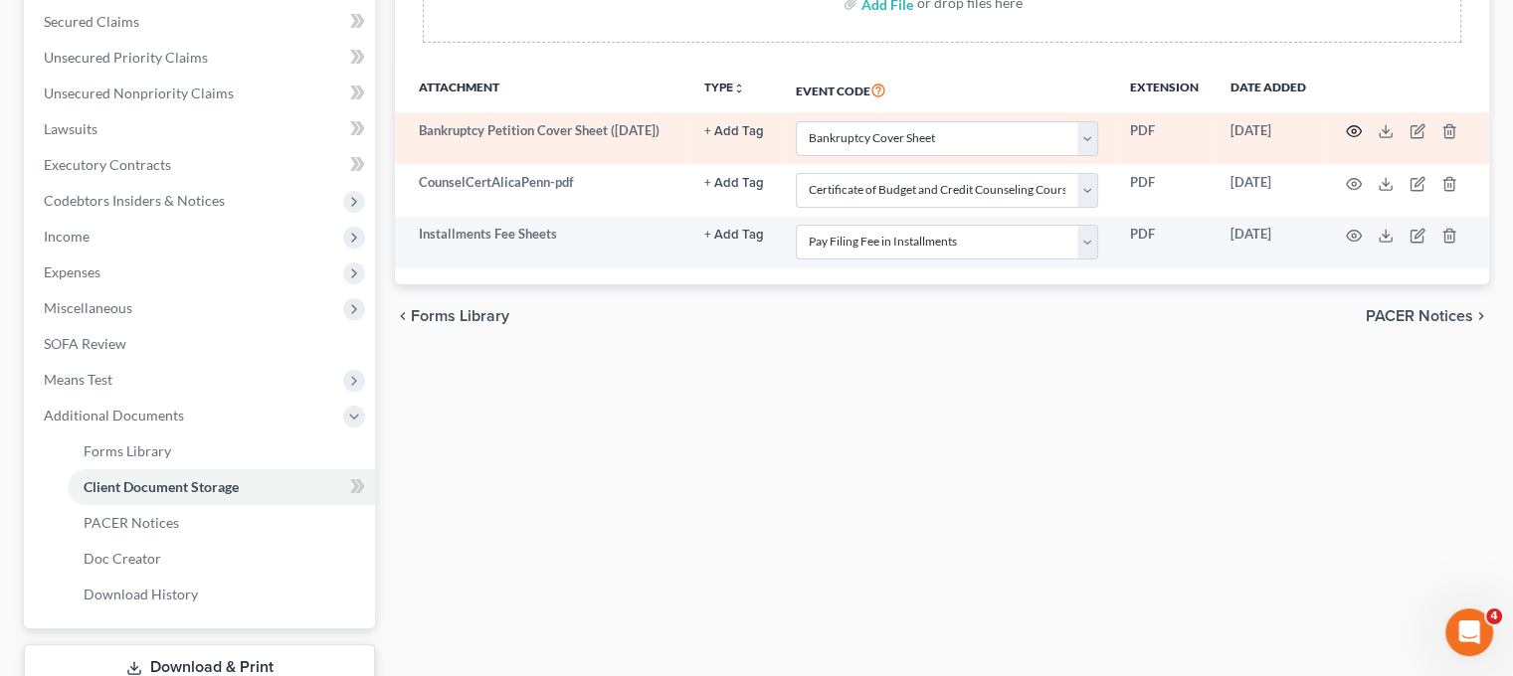
click at [1362, 139] on icon "button" at bounding box center [1354, 131] width 16 height 16
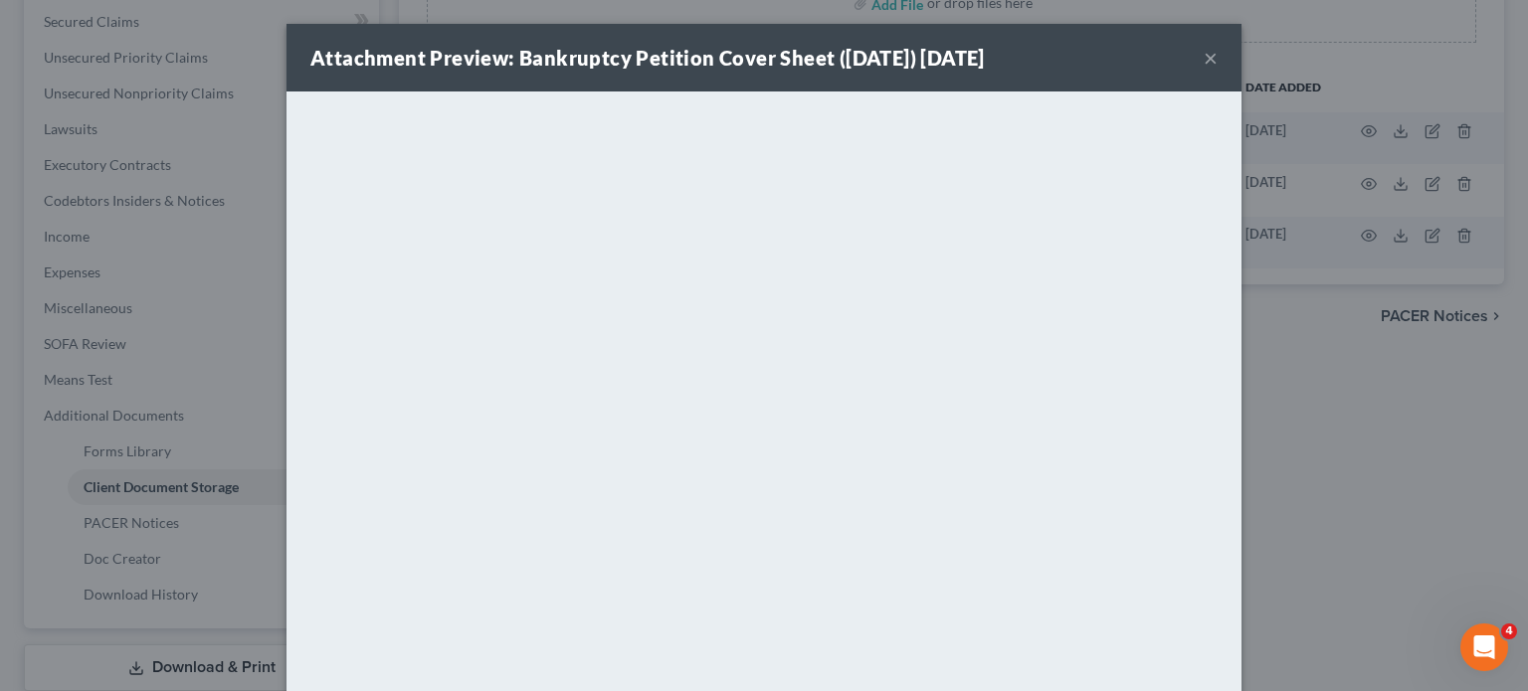
click at [1401, 317] on div "Attachment Preview: Bankruptcy Petition Cover Sheet ([DATE]) [DATE] × <object n…" at bounding box center [764, 345] width 1528 height 691
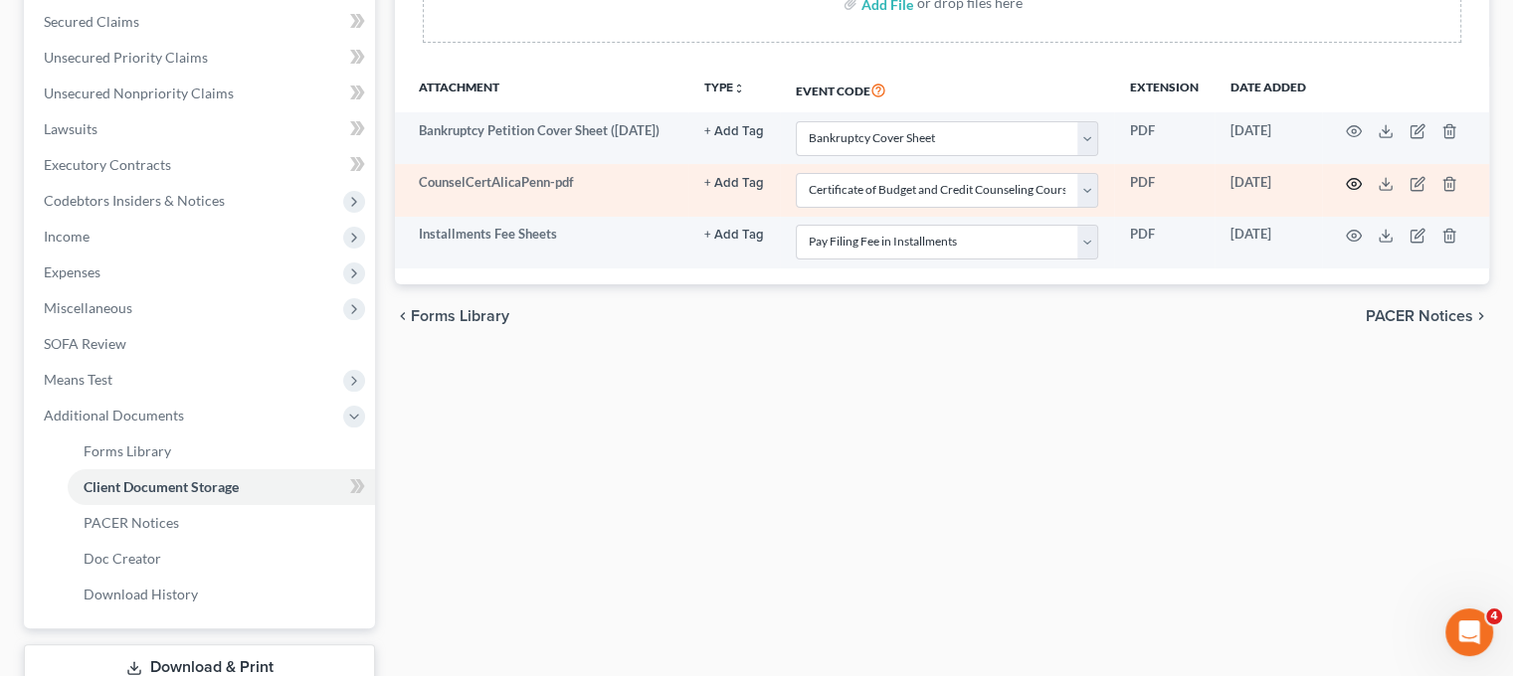
click at [1362, 189] on icon "button" at bounding box center [1354, 183] width 15 height 11
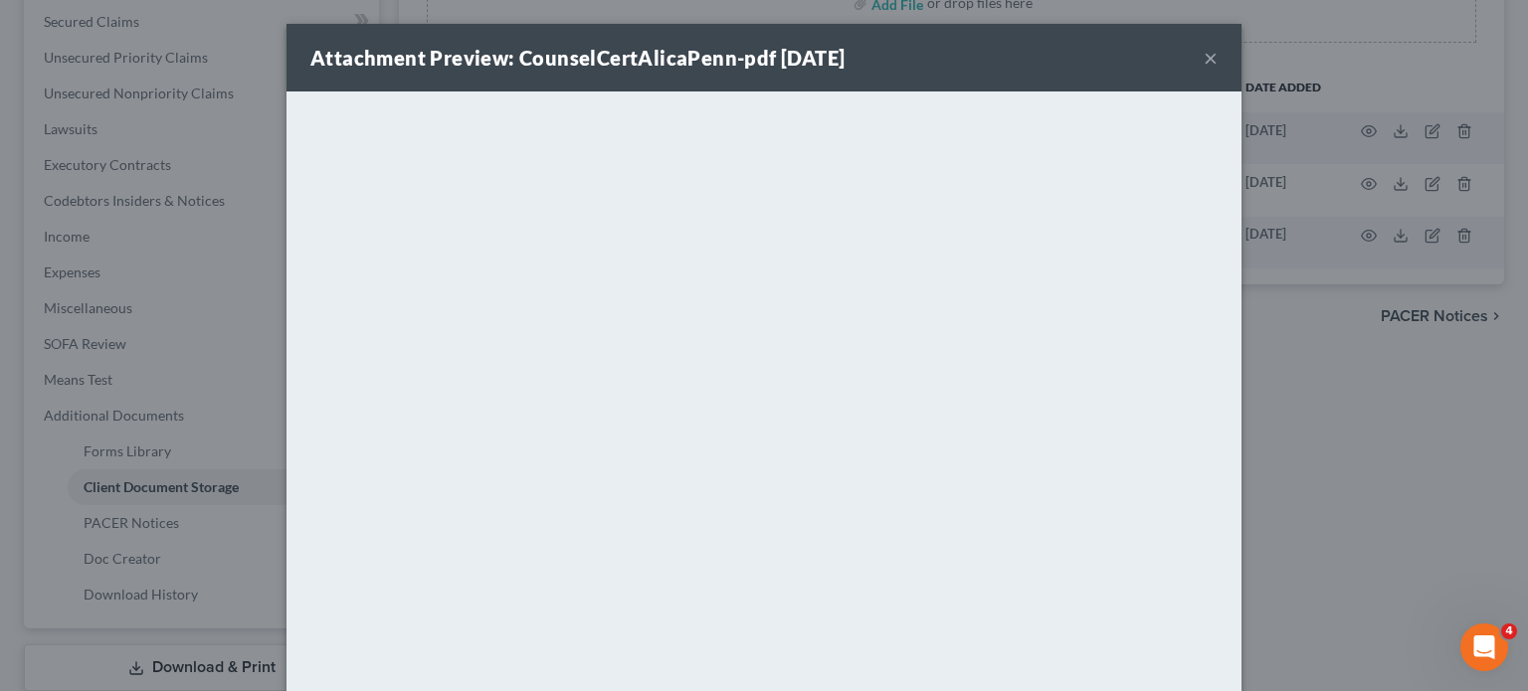
click at [1242, 62] on div "Attachment Preview: CounselCertAlicaPenn-pdf [DATE] ×" at bounding box center [764, 58] width 955 height 68
click at [1218, 70] on button "×" at bounding box center [1211, 58] width 14 height 24
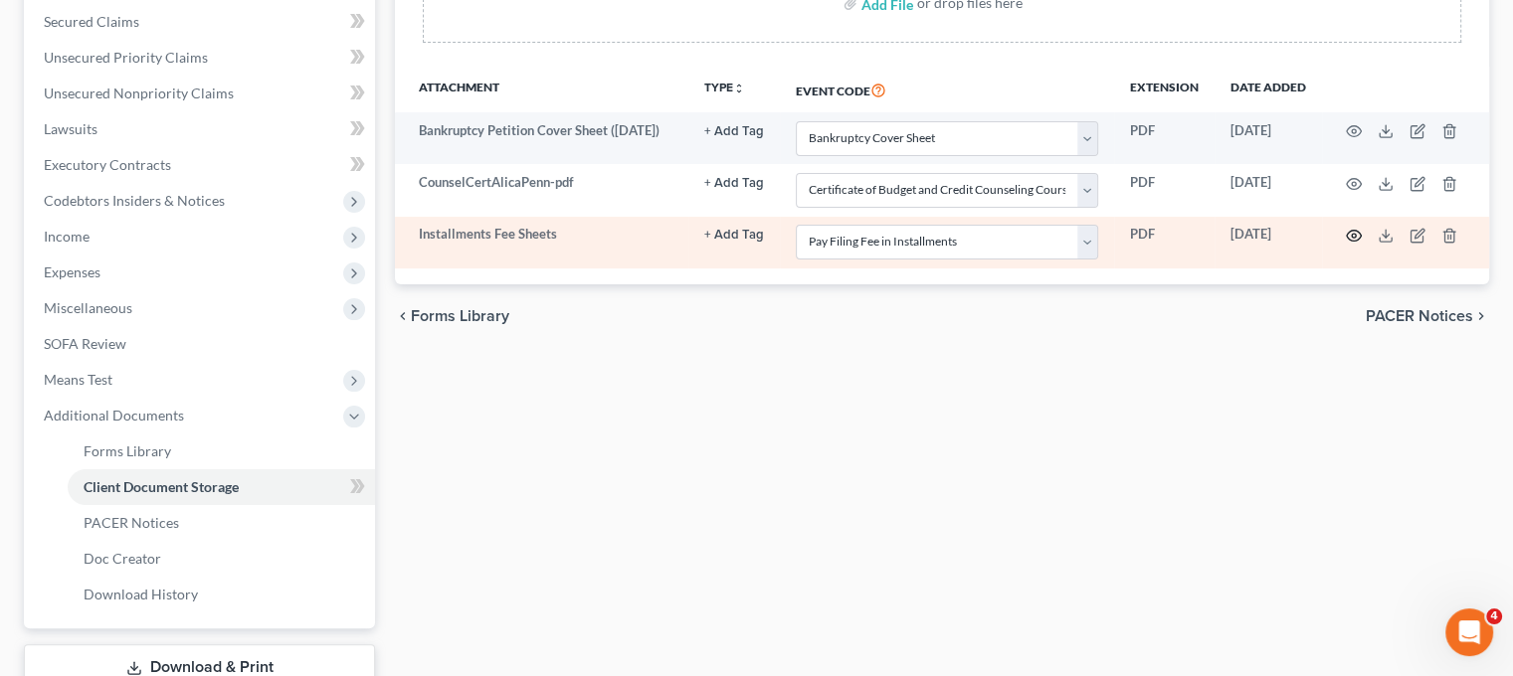
click at [1362, 244] on icon "button" at bounding box center [1354, 236] width 16 height 16
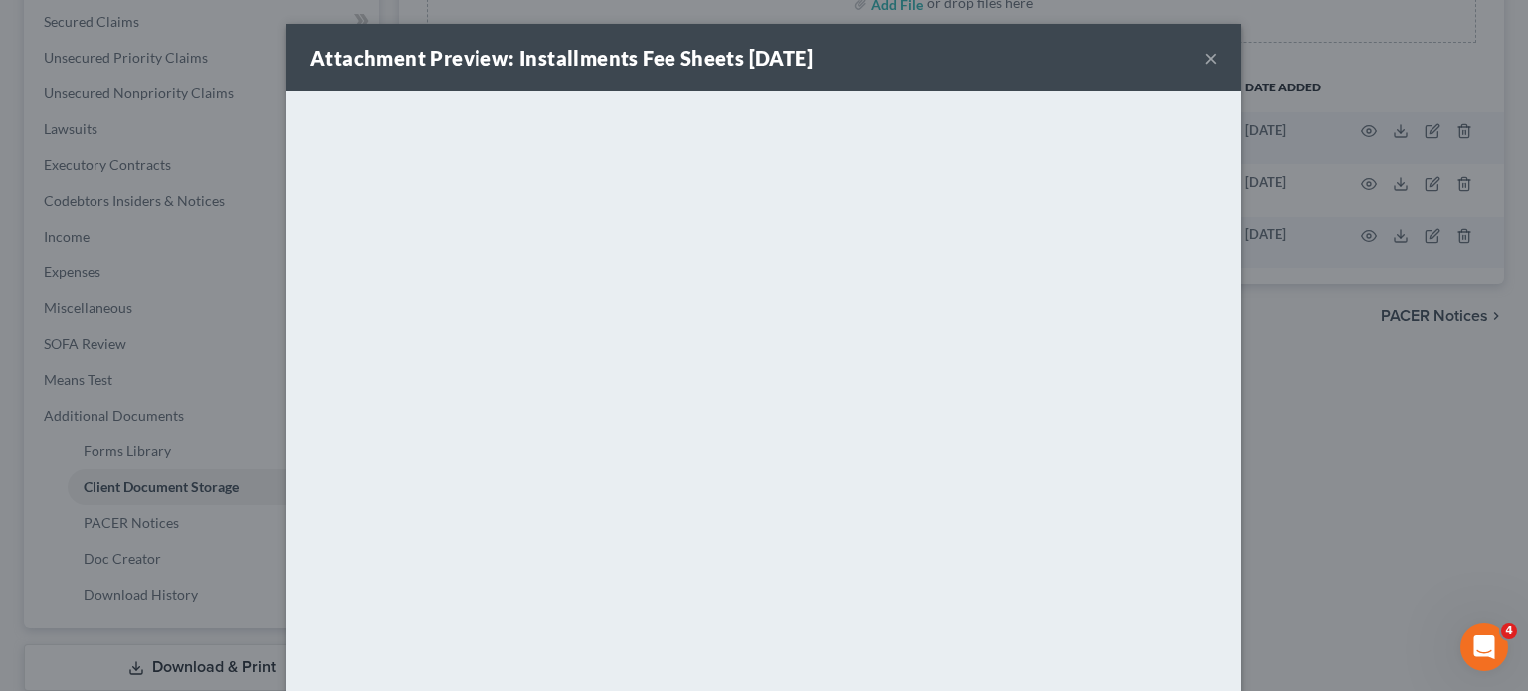
click at [1242, 63] on div "Attachment Preview: Installments Fee Sheets [DATE] ×" at bounding box center [764, 58] width 955 height 68
click at [1218, 70] on button "×" at bounding box center [1211, 58] width 14 height 24
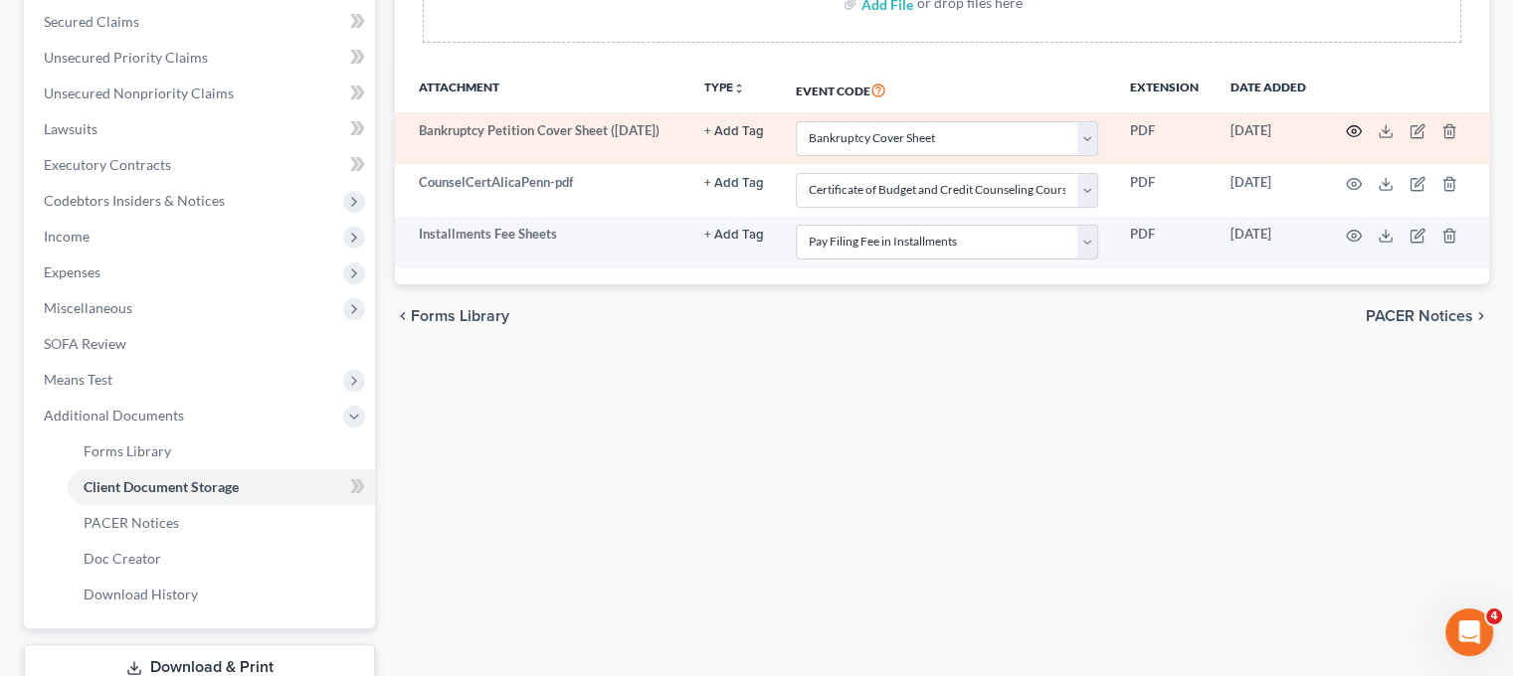
click at [1356, 133] on circle "button" at bounding box center [1354, 131] width 4 height 4
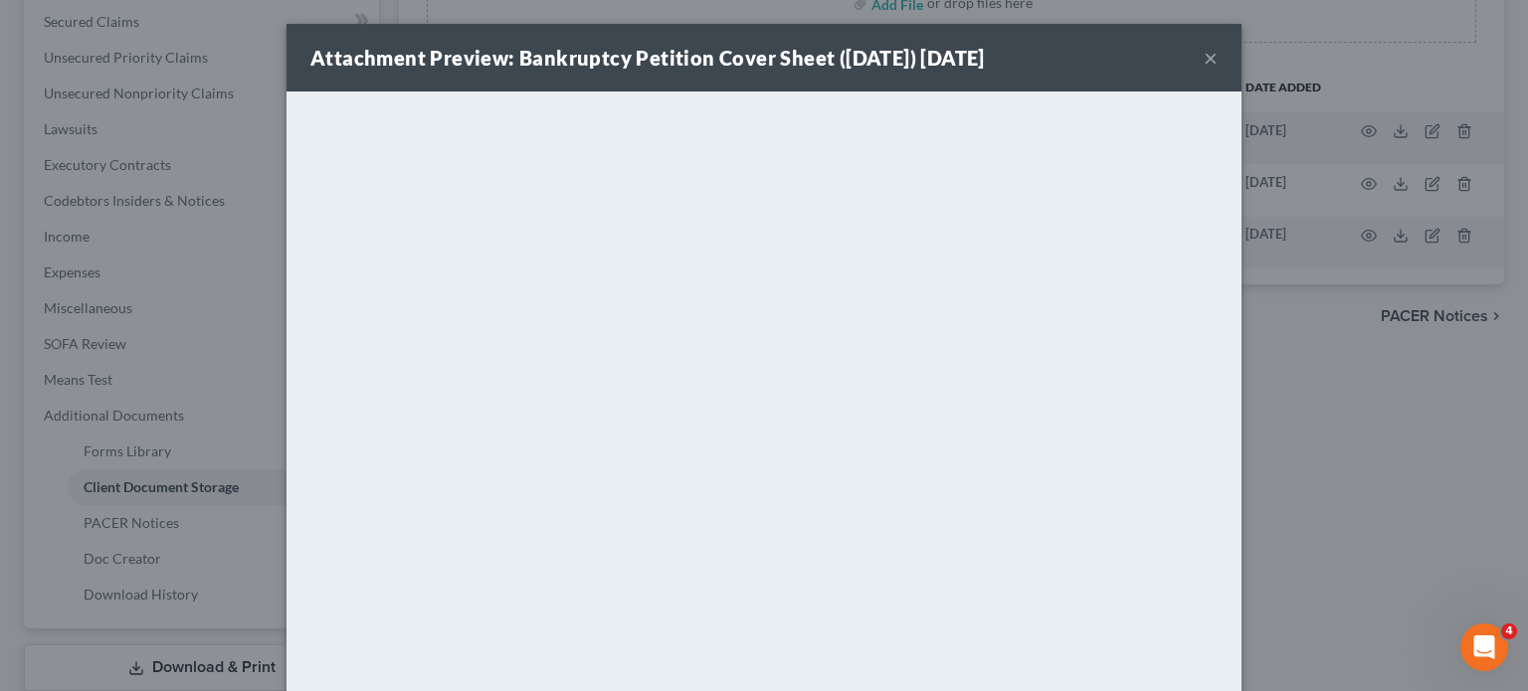
click at [1242, 70] on div "Attachment Preview: Bankruptcy Petition Cover Sheet ([DATE]) [DATE] ×" at bounding box center [764, 58] width 955 height 68
click at [1218, 66] on button "×" at bounding box center [1211, 58] width 14 height 24
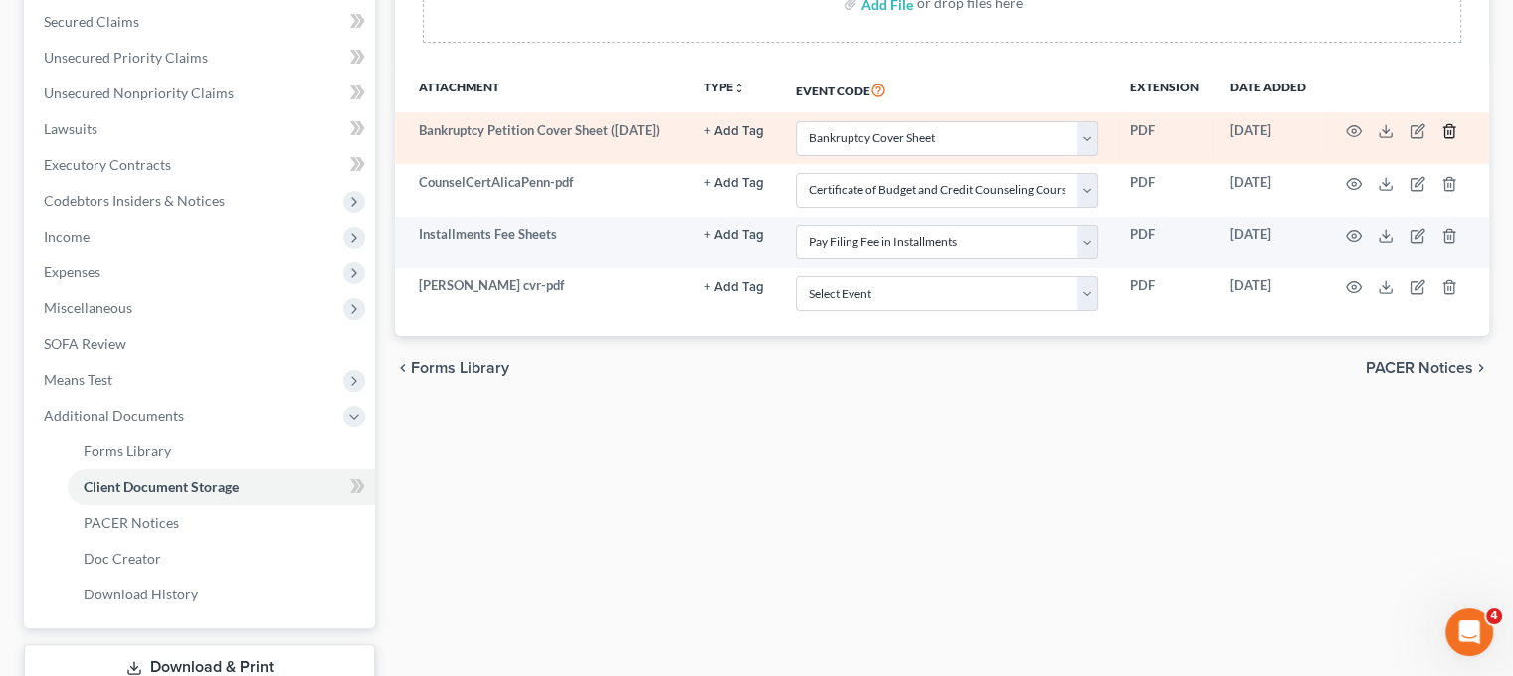
click at [1457, 139] on icon "button" at bounding box center [1450, 131] width 16 height 16
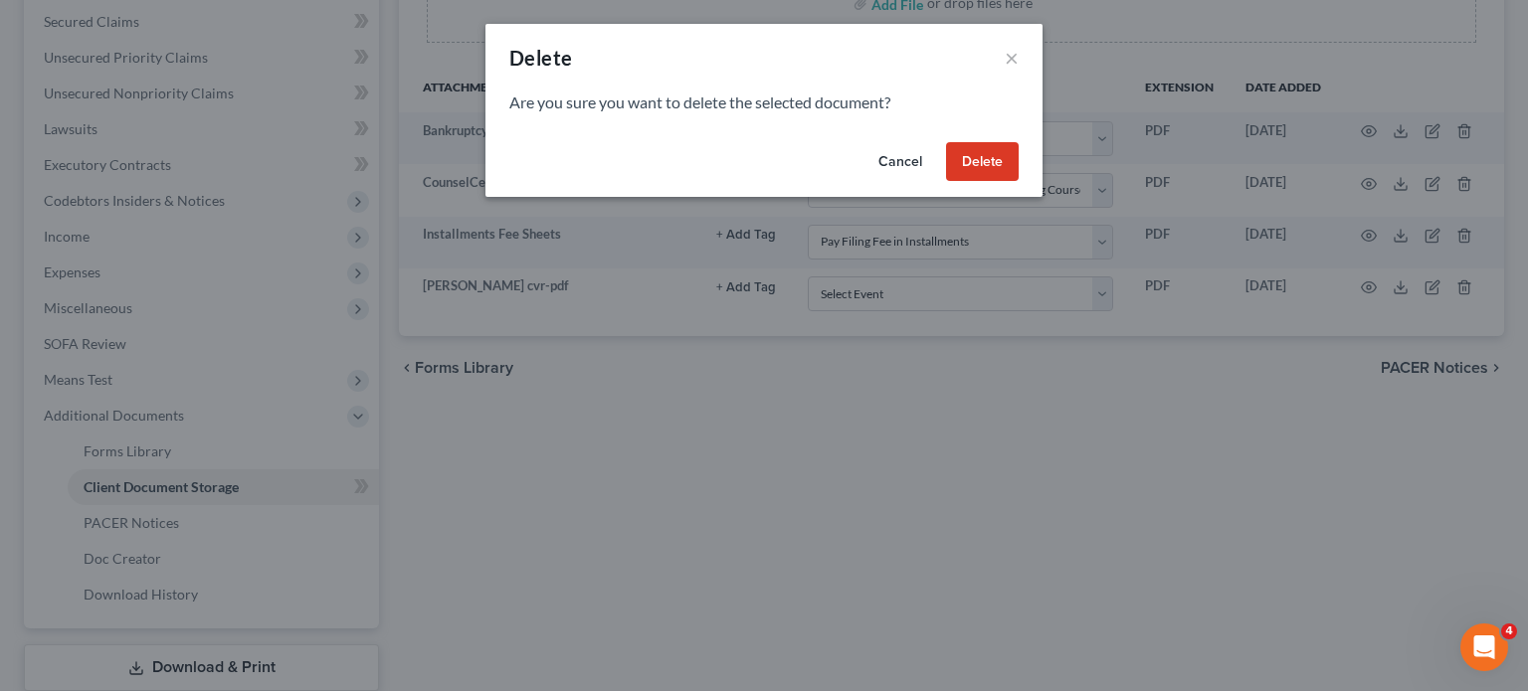
click at [1019, 182] on button "Delete" at bounding box center [982, 162] width 73 height 40
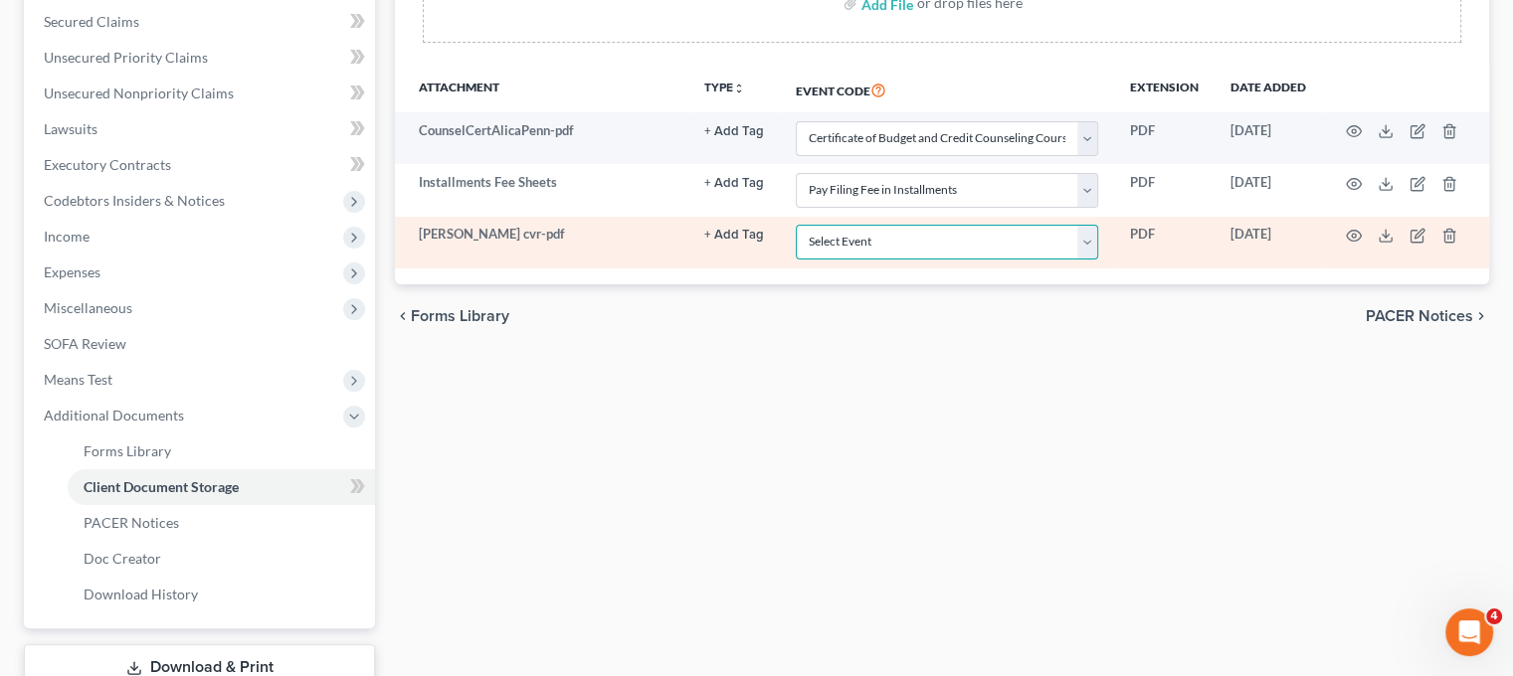
click at [943, 260] on select "Select Event 20 Largest Unsecured Creditors Amended Chapter 11 Plan Amended Cha…" at bounding box center [947, 242] width 302 height 35
click at [796, 260] on select "Select Event 20 Largest Unsecured Creditors Amended Chapter 11 Plan Amended Cha…" at bounding box center [947, 242] width 302 height 35
click at [1362, 244] on icon "button" at bounding box center [1354, 236] width 16 height 16
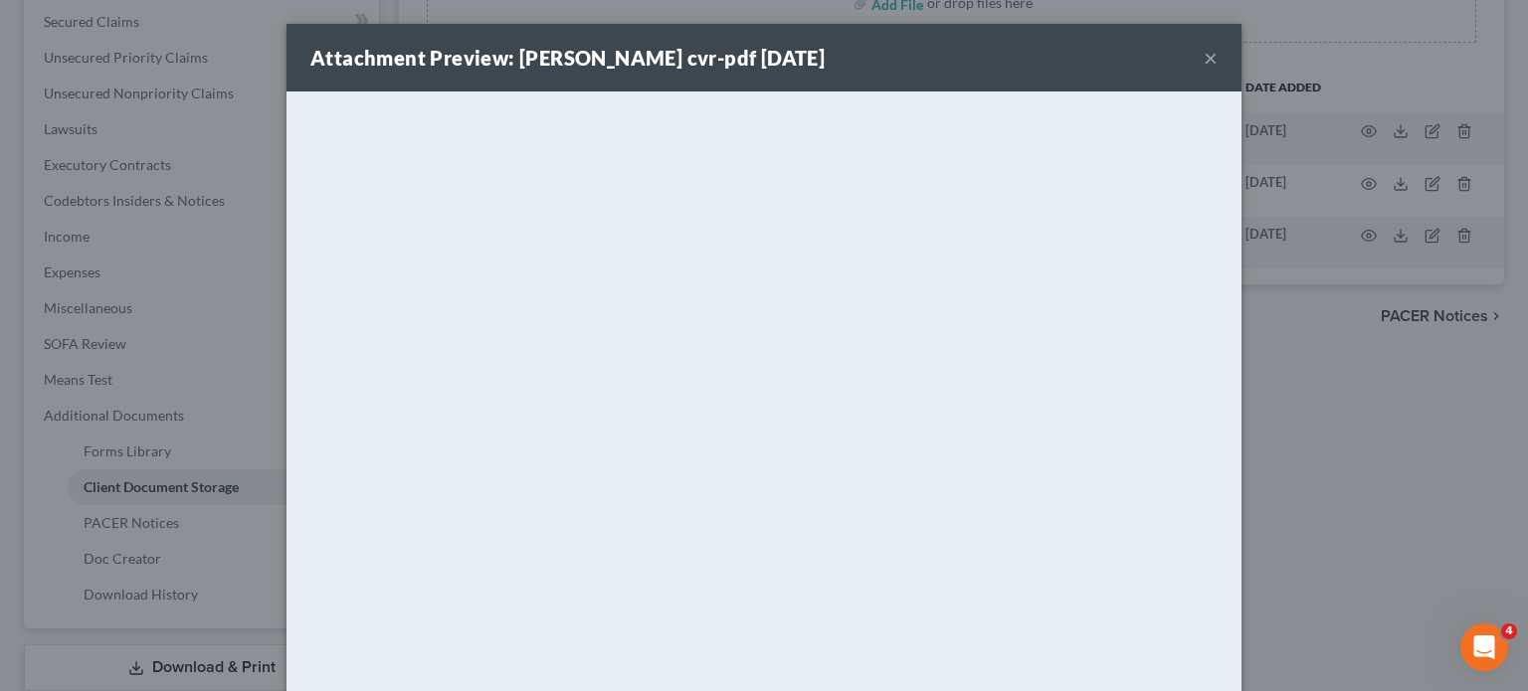
click at [1218, 63] on button "×" at bounding box center [1211, 58] width 14 height 24
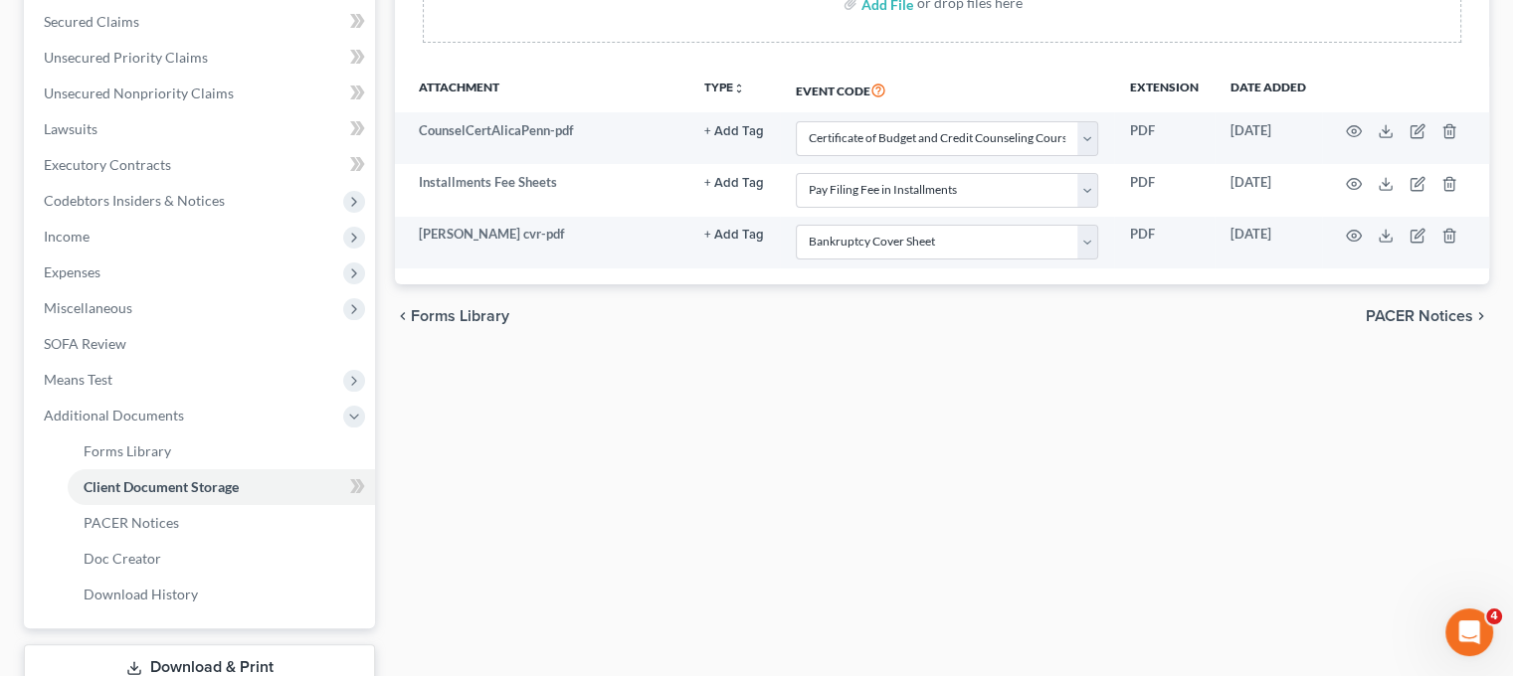
click at [605, 615] on div "Forms Library Client Document Storage PACER Notices Doc Creator Download Histor…" at bounding box center [942, 258] width 1114 height 970
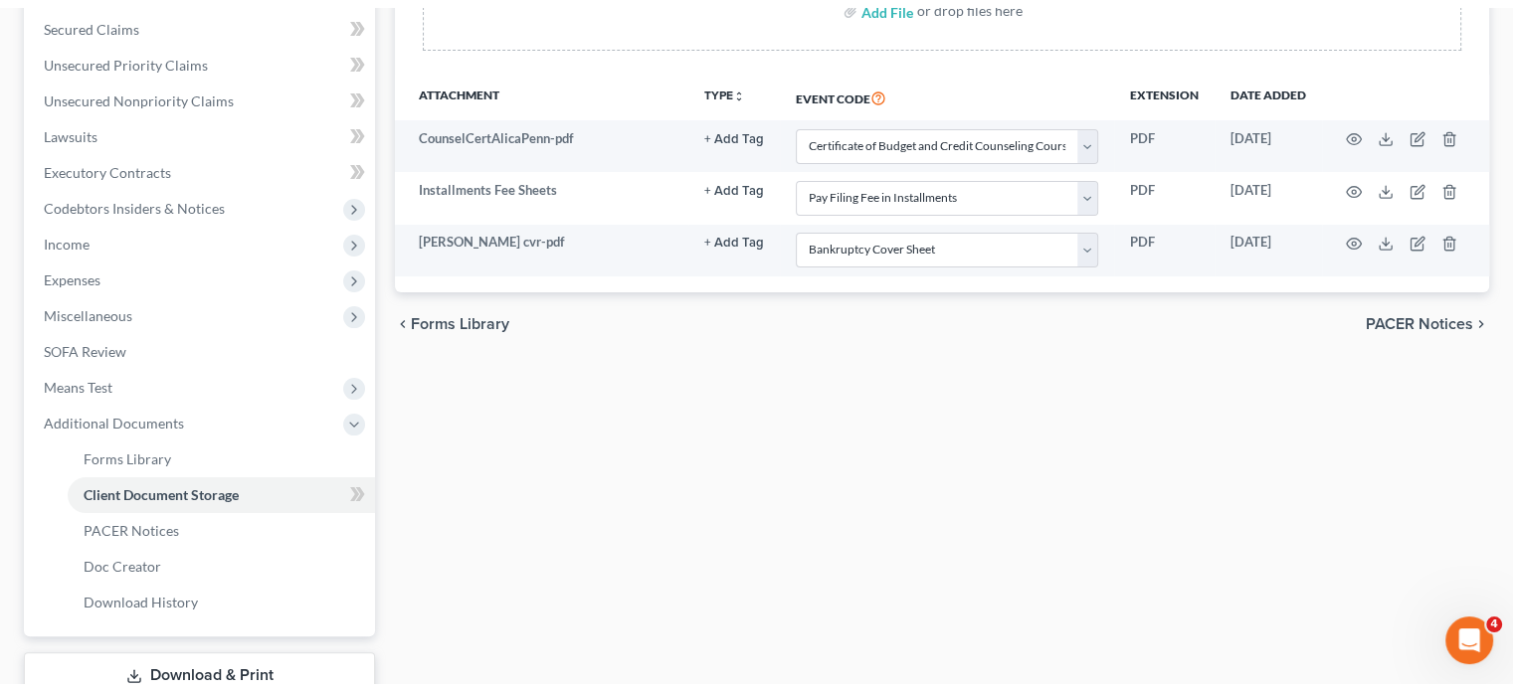
scroll to position [0, 0]
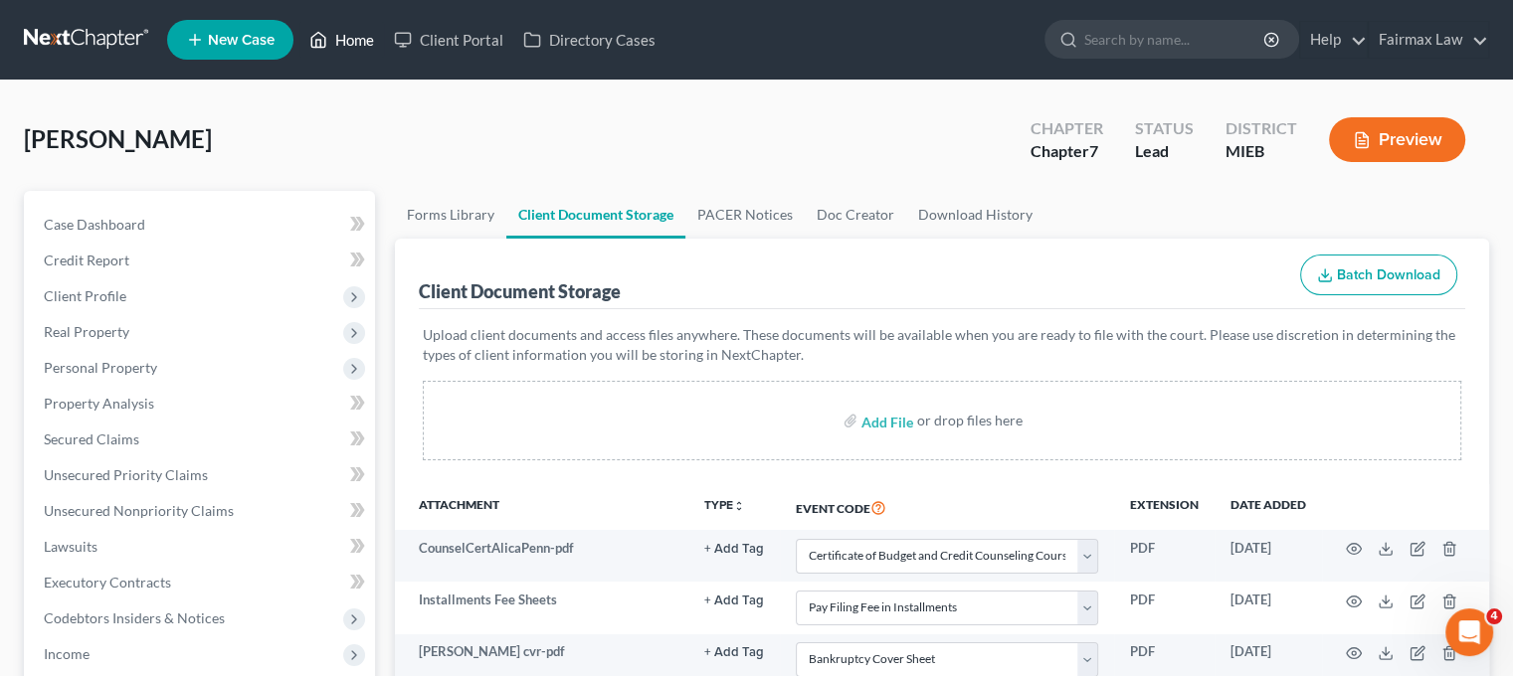
click at [384, 51] on link "Home" at bounding box center [341, 40] width 85 height 36
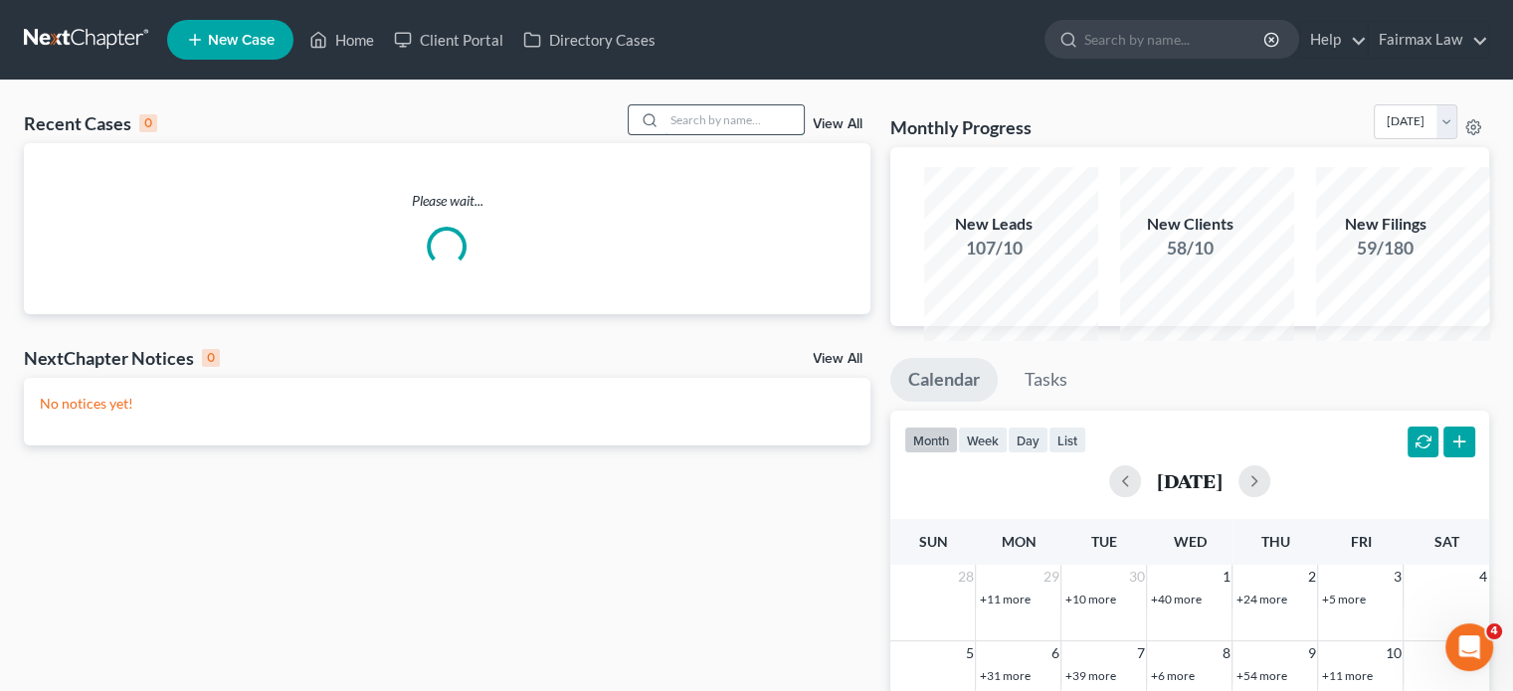
click at [665, 134] on input "search" at bounding box center [734, 119] width 139 height 29
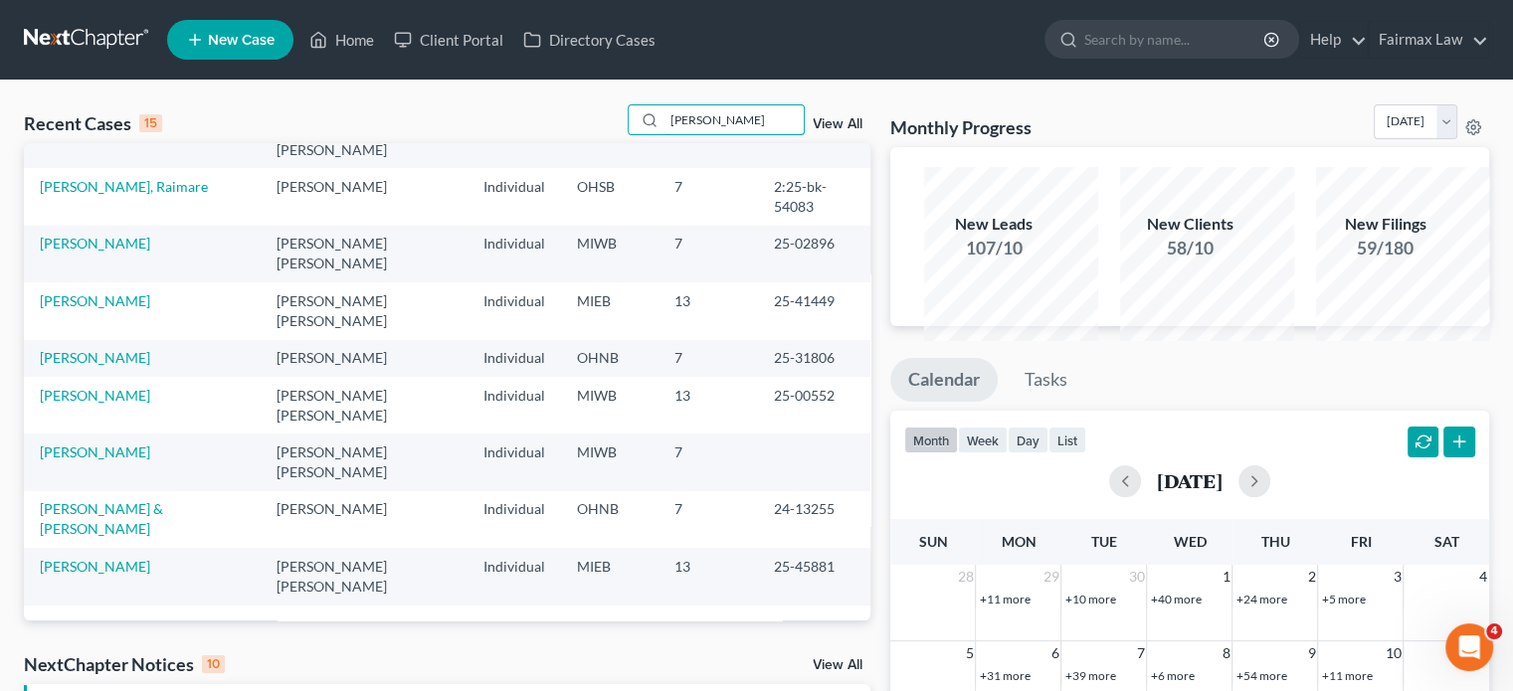
scroll to position [518, 0]
drag, startPoint x: 193, startPoint y: 385, endPoint x: 134, endPoint y: 568, distance: 192.2
click at [134, 461] on link "[PERSON_NAME]" at bounding box center [95, 452] width 110 height 17
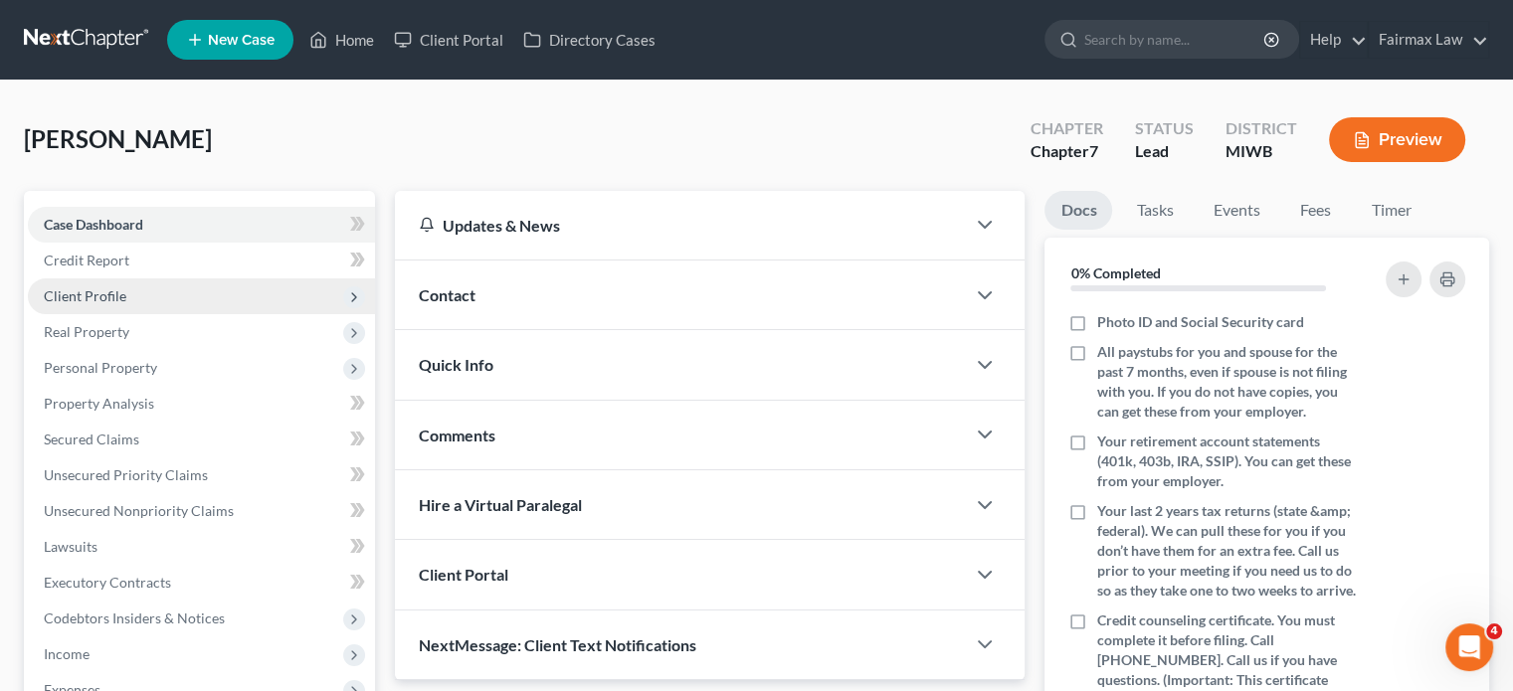
click at [164, 314] on span "Client Profile" at bounding box center [201, 297] width 347 height 36
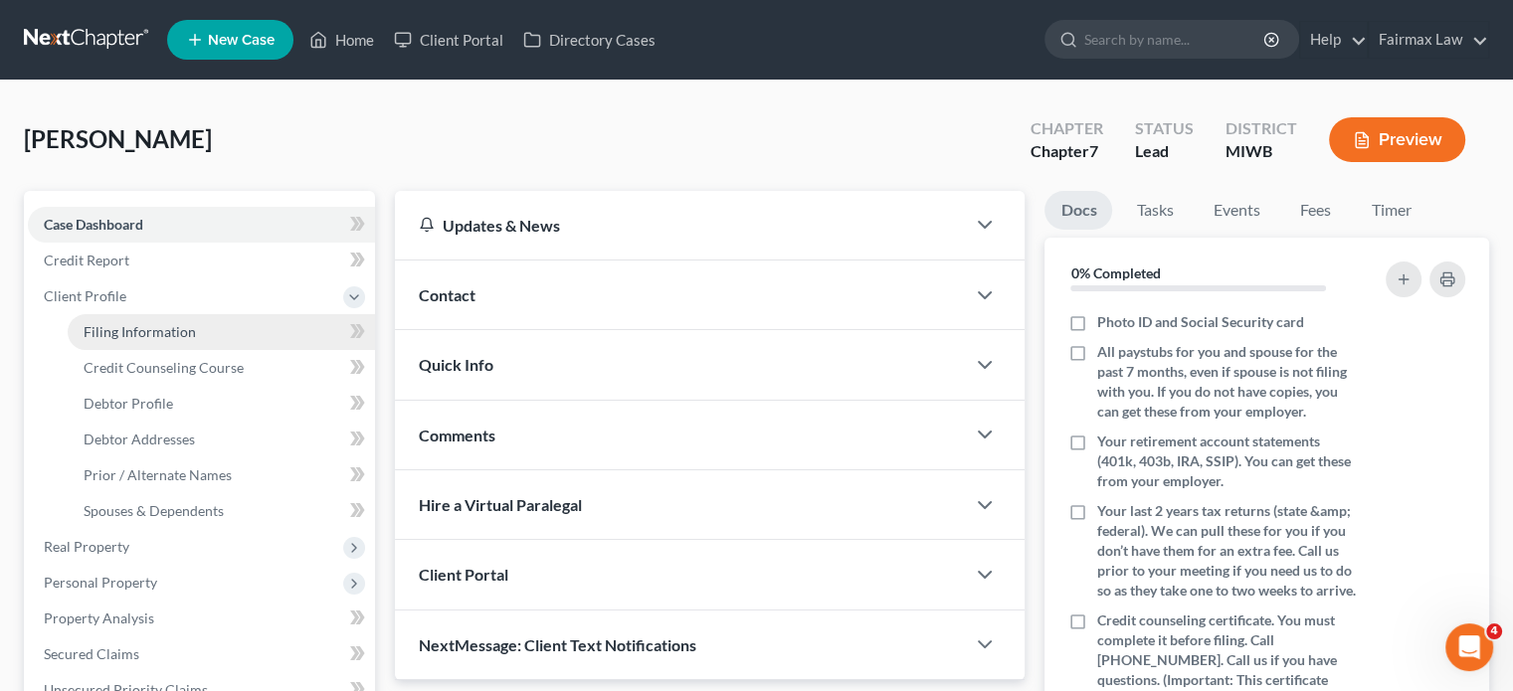
click at [252, 350] on link "Filing Information" at bounding box center [221, 332] width 307 height 36
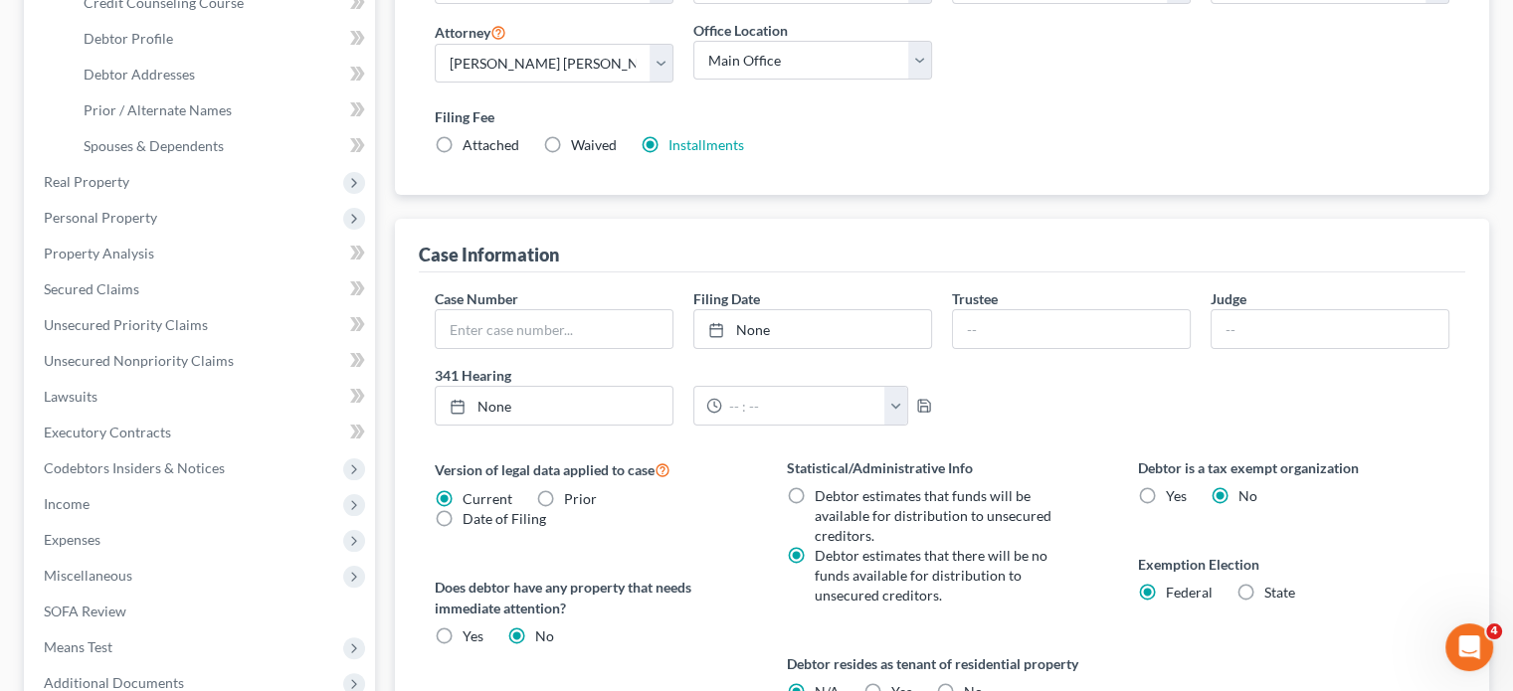
scroll to position [366, 0]
click at [213, 56] on link "Debtor Profile" at bounding box center [221, 38] width 307 height 36
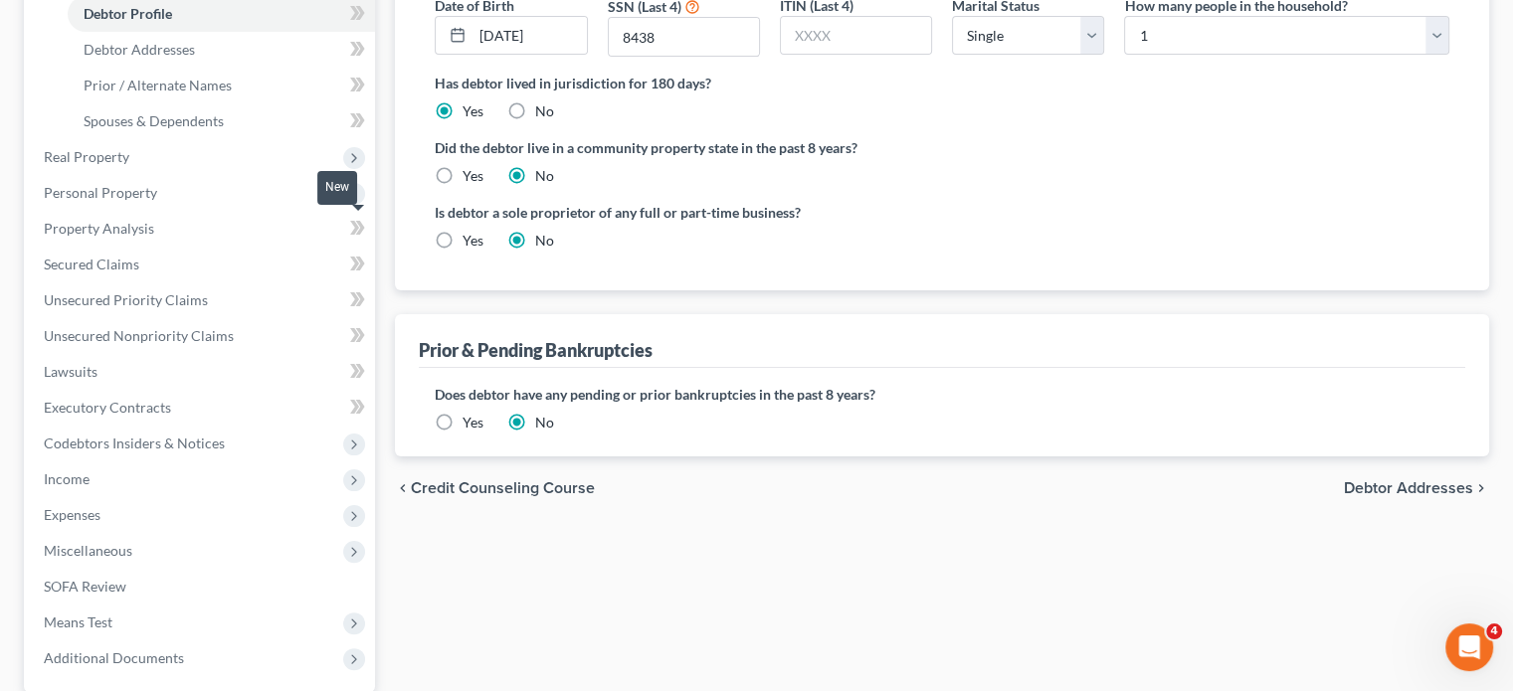
scroll to position [392, 0]
click at [217, 66] on link "Debtor Addresses" at bounding box center [221, 48] width 307 height 36
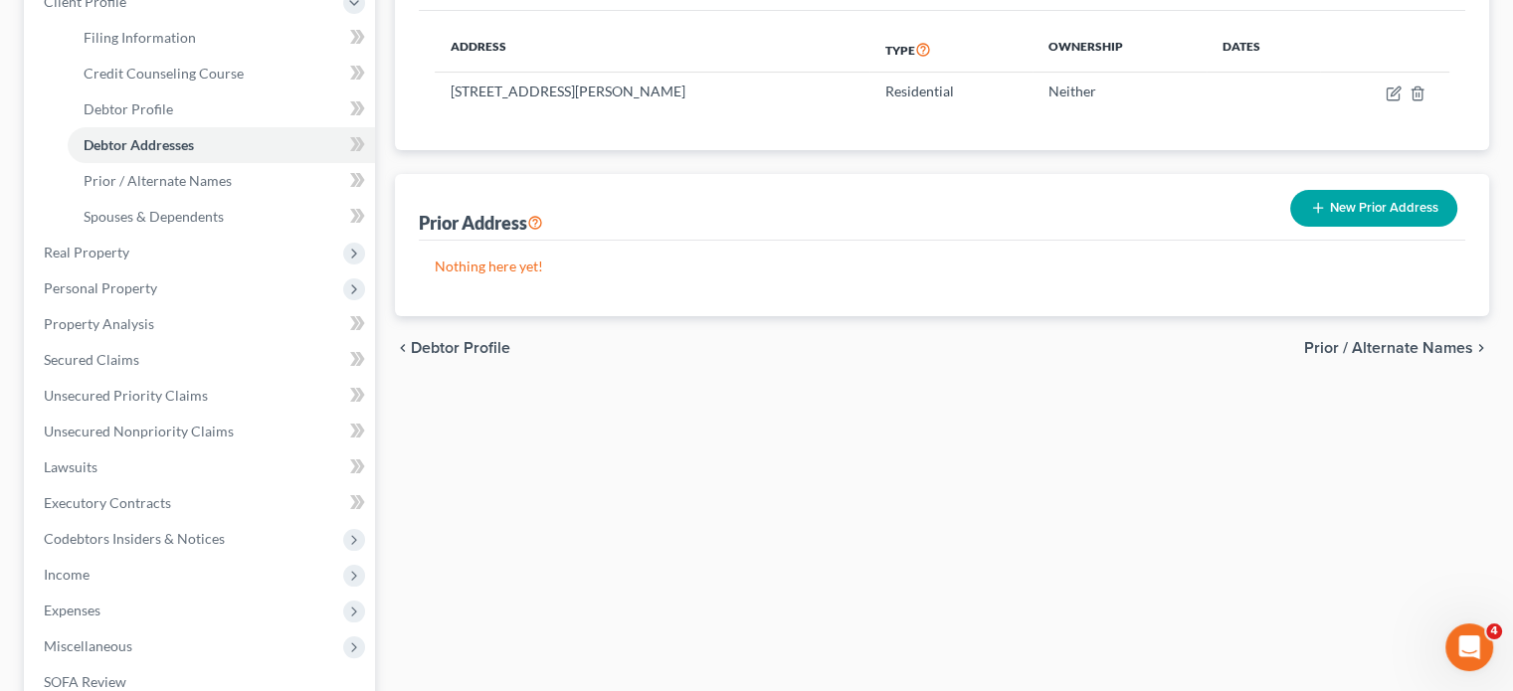
scroll to position [322, 0]
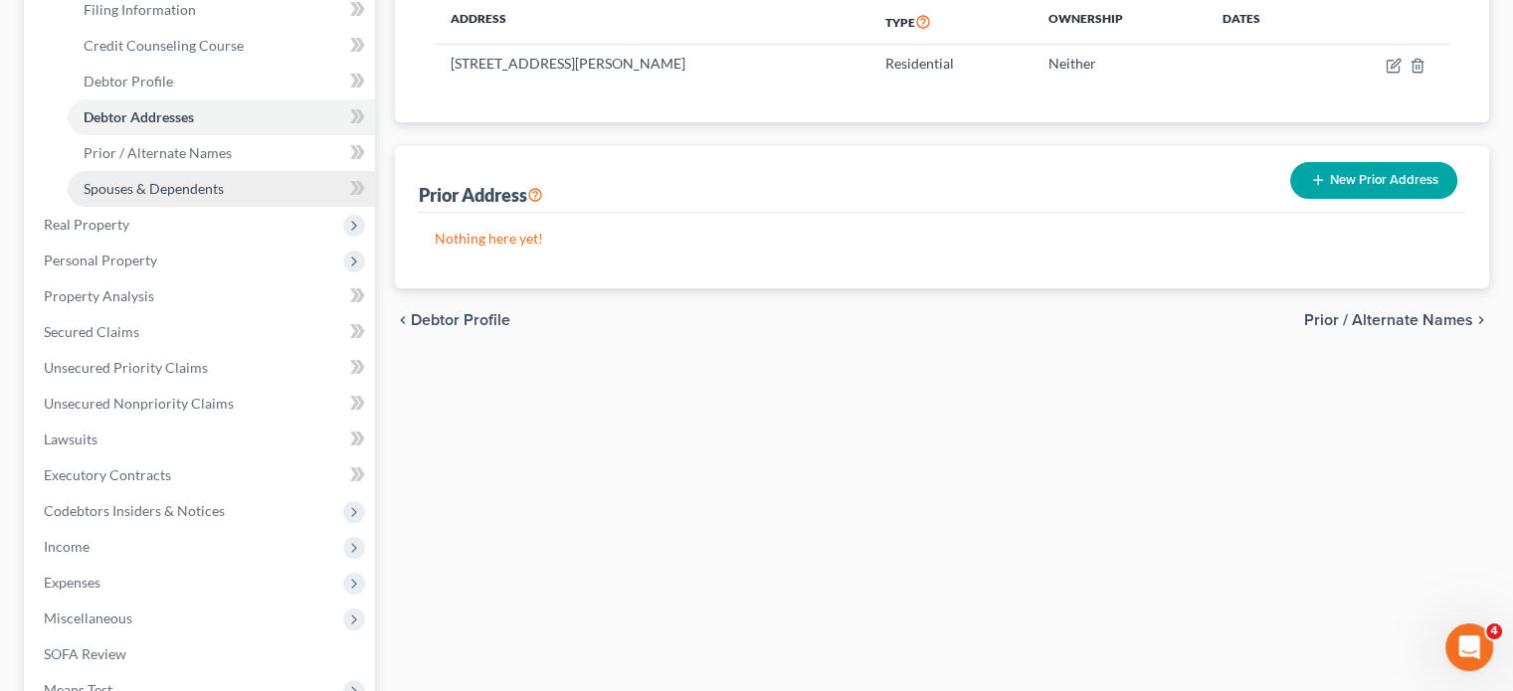
click at [213, 197] on span "Spouses & Dependents" at bounding box center [154, 188] width 140 height 17
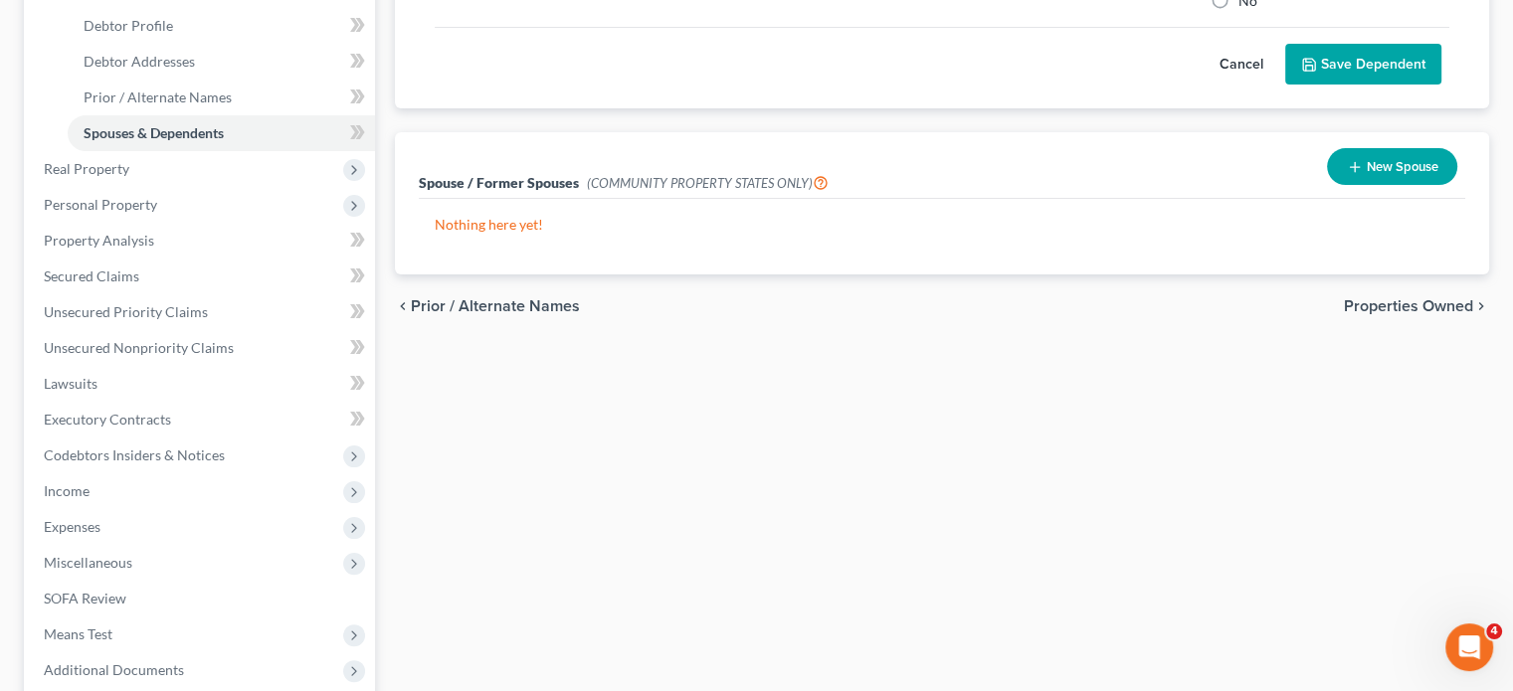
scroll to position [400, 0]
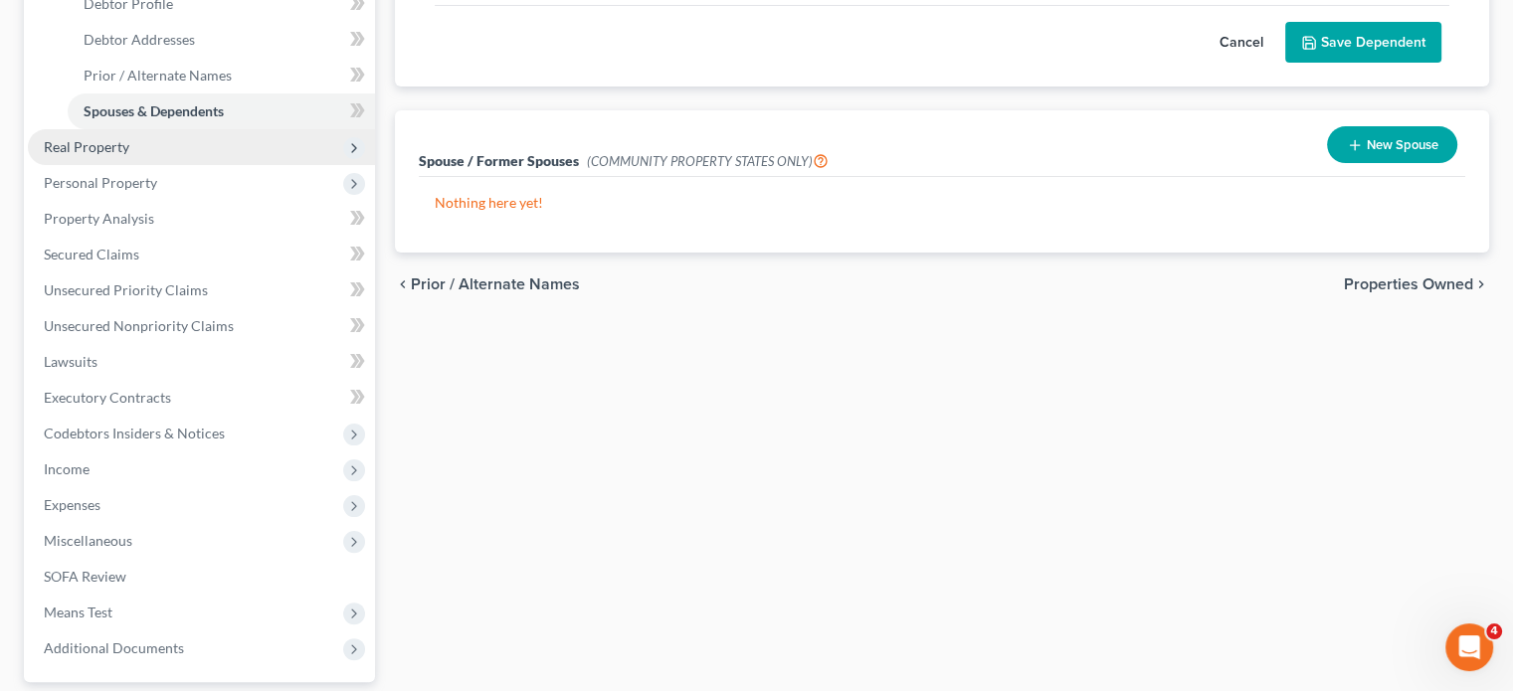
click at [244, 165] on span "Real Property" at bounding box center [201, 147] width 347 height 36
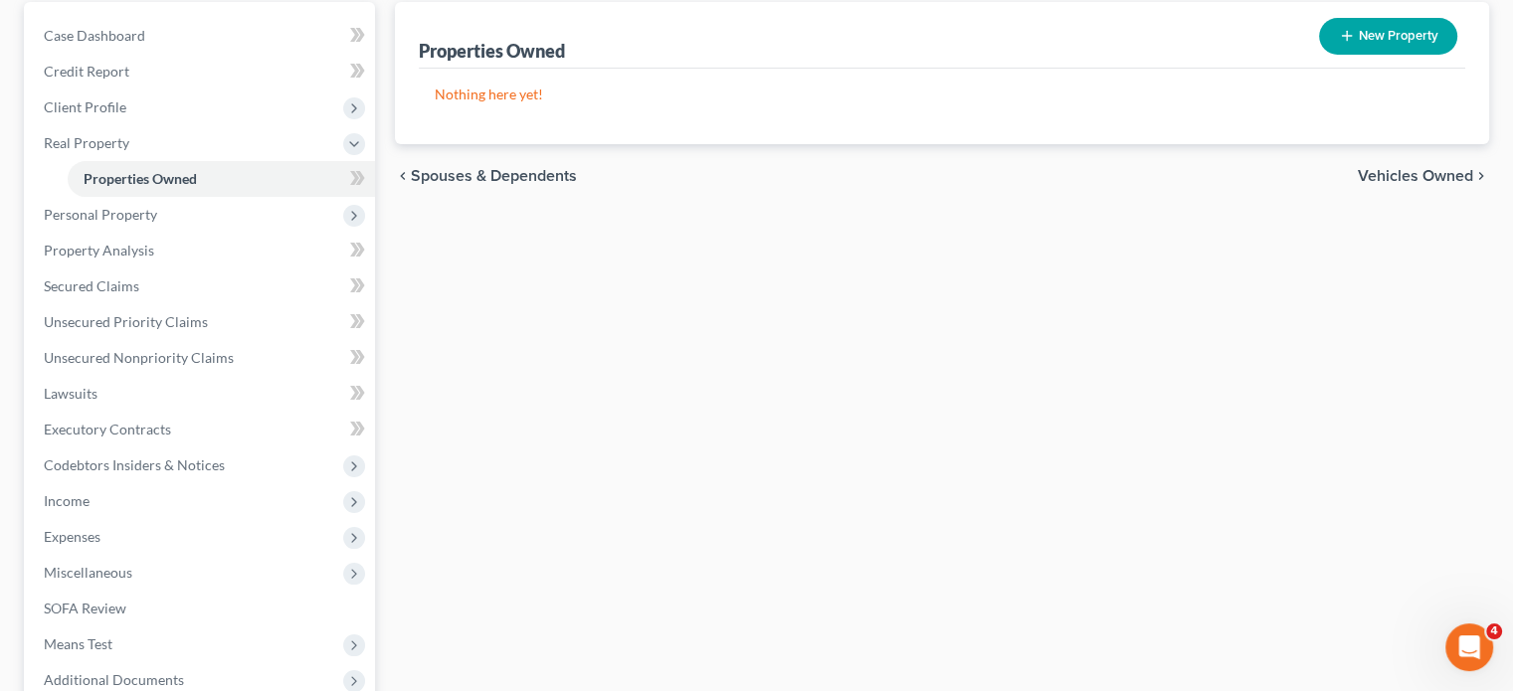
scroll to position [203, 0]
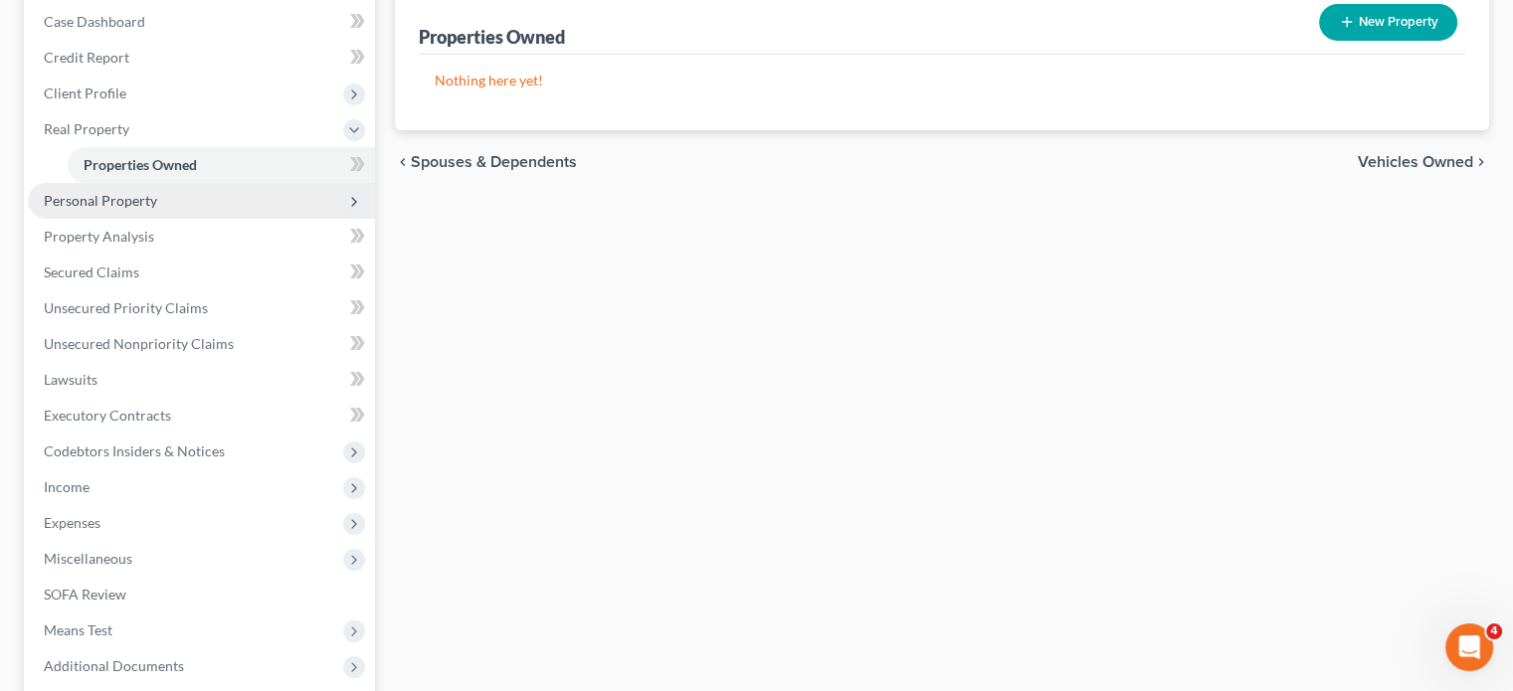
click at [215, 219] on span "Personal Property" at bounding box center [201, 201] width 347 height 36
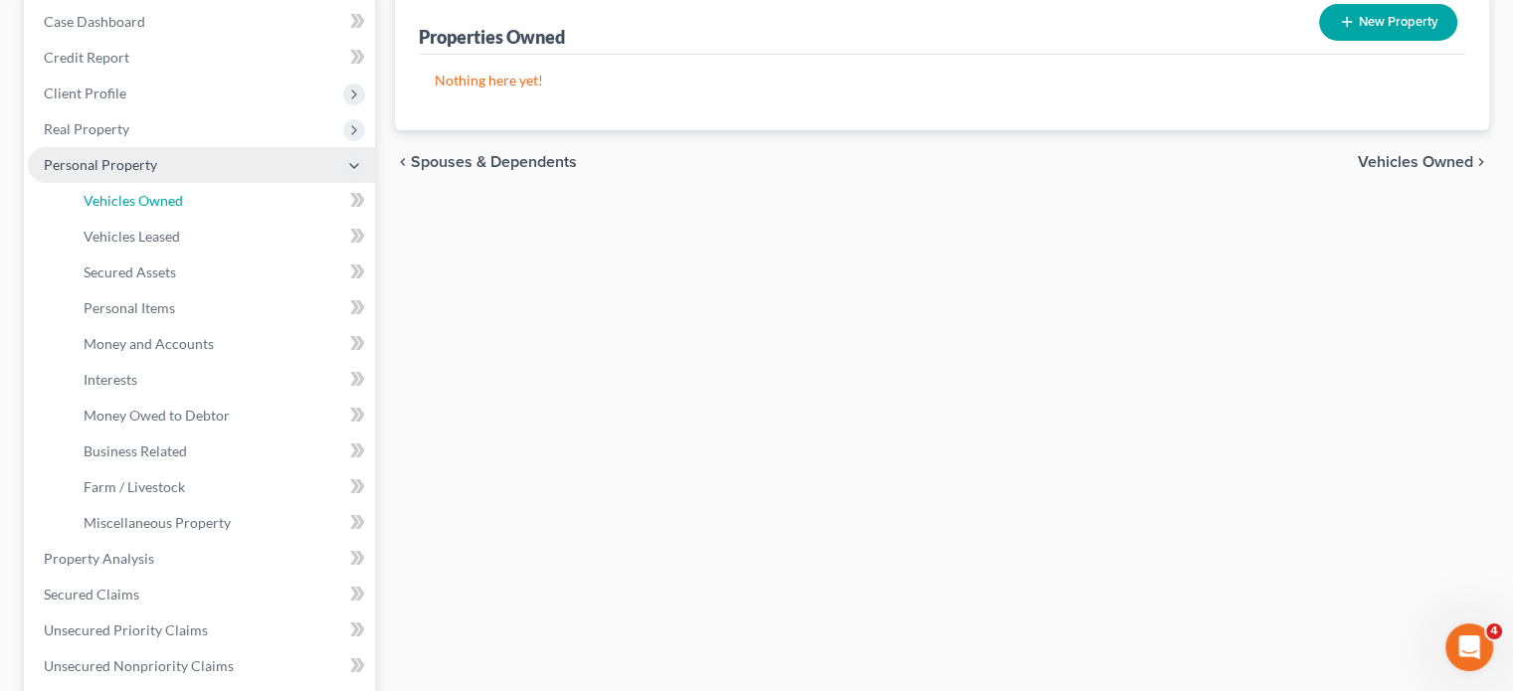
click at [183, 209] on span "Vehicles Owned" at bounding box center [133, 200] width 99 height 17
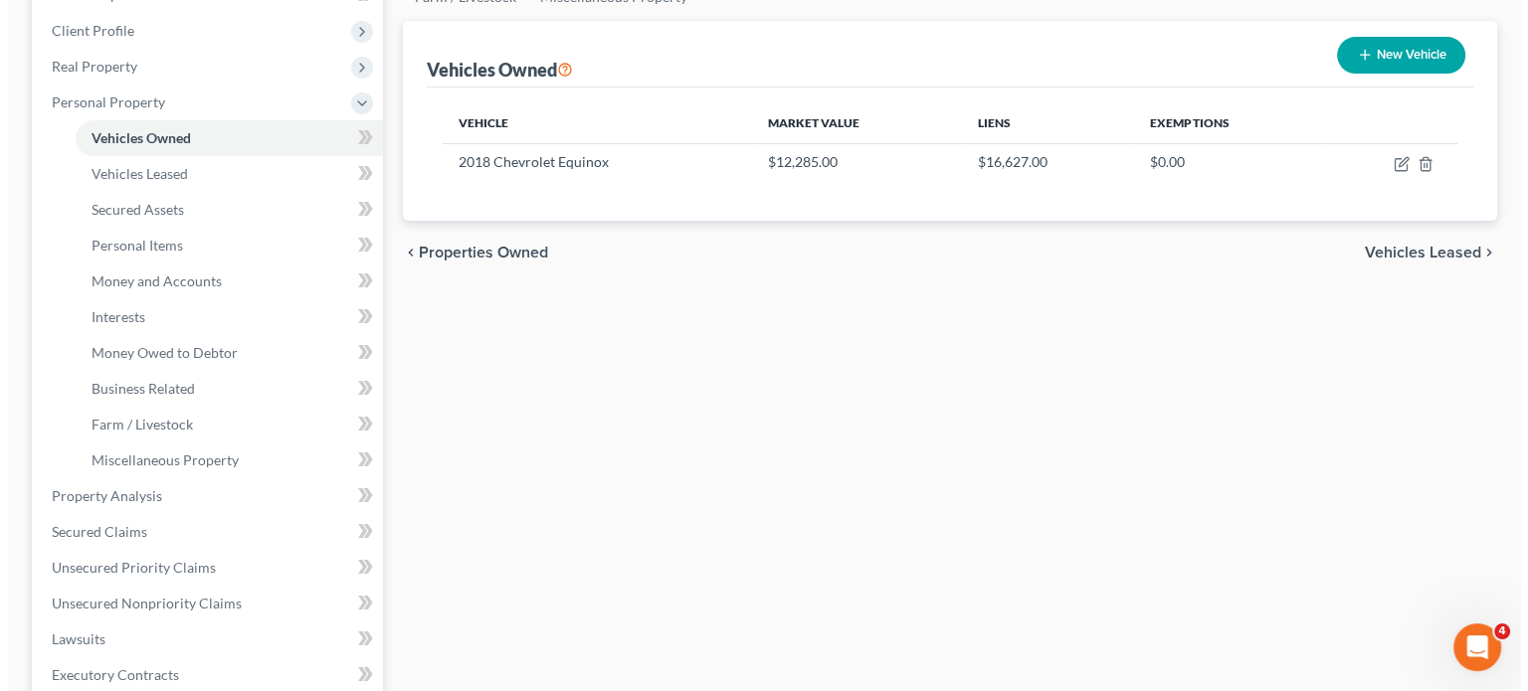
scroll to position [275, 0]
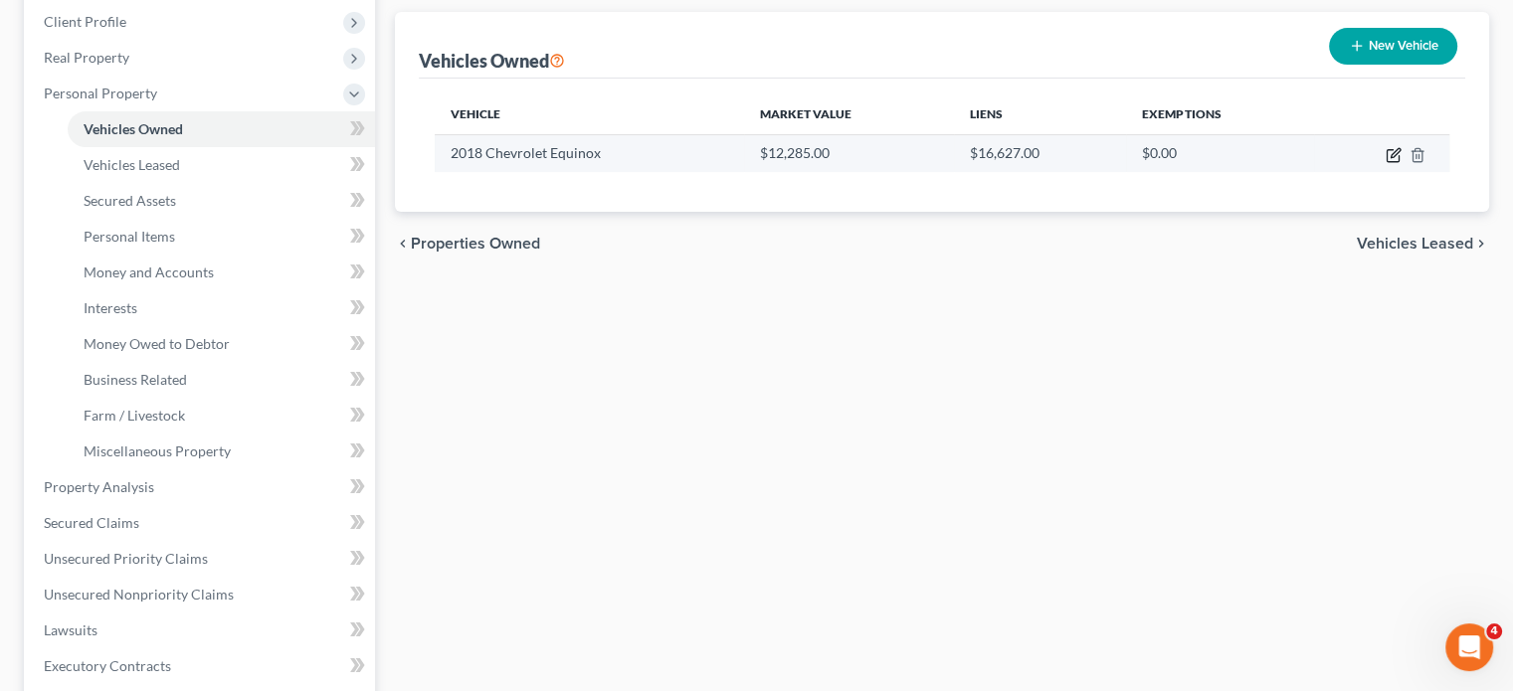
click at [1386, 163] on icon "button" at bounding box center [1394, 155] width 16 height 16
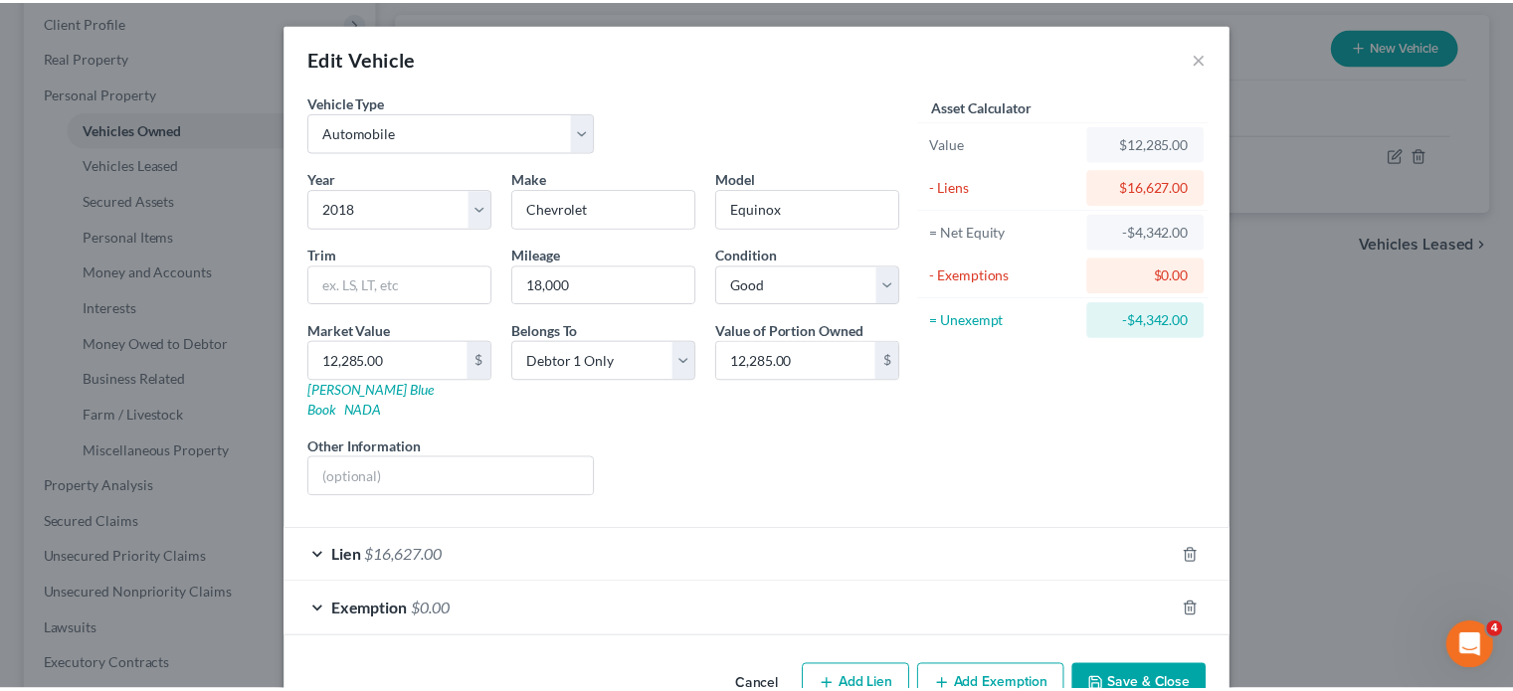
scroll to position [210, 0]
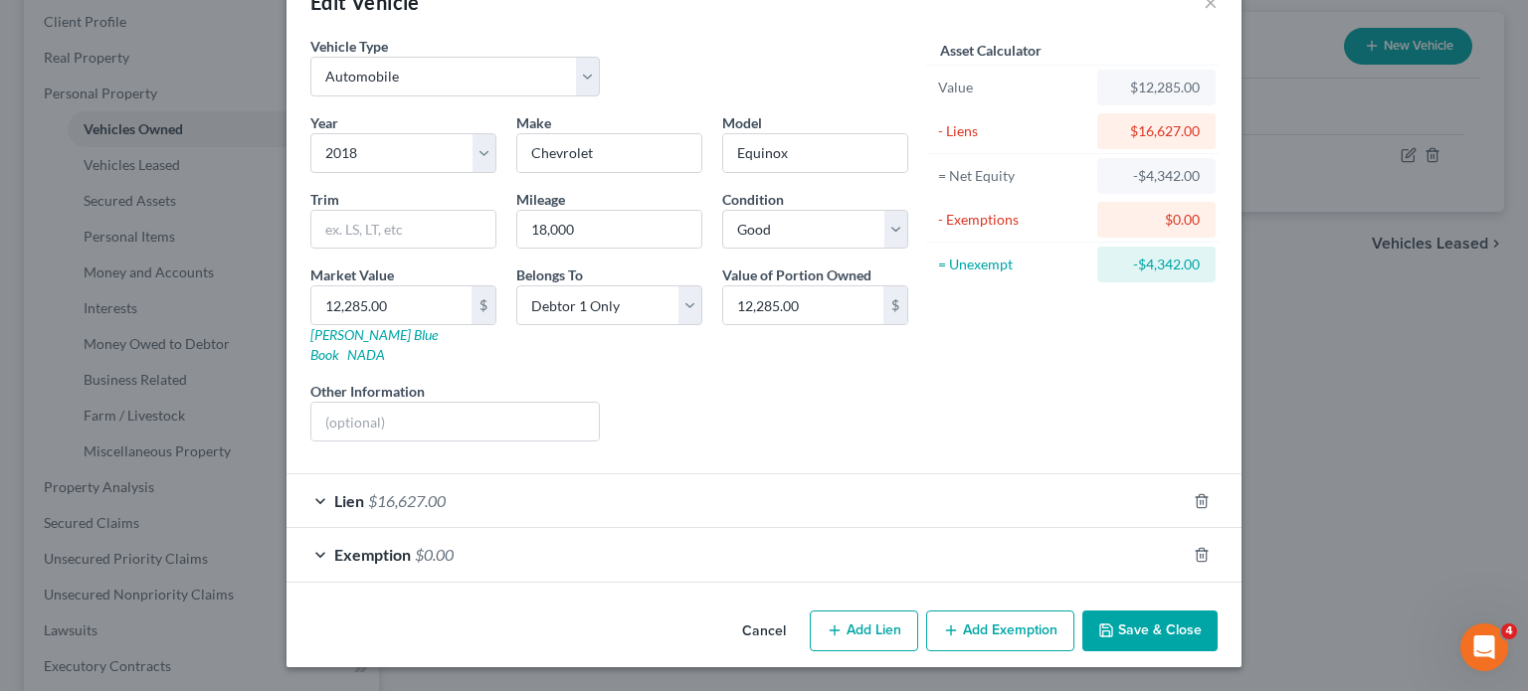
click at [788, 613] on button "Cancel" at bounding box center [764, 633] width 76 height 40
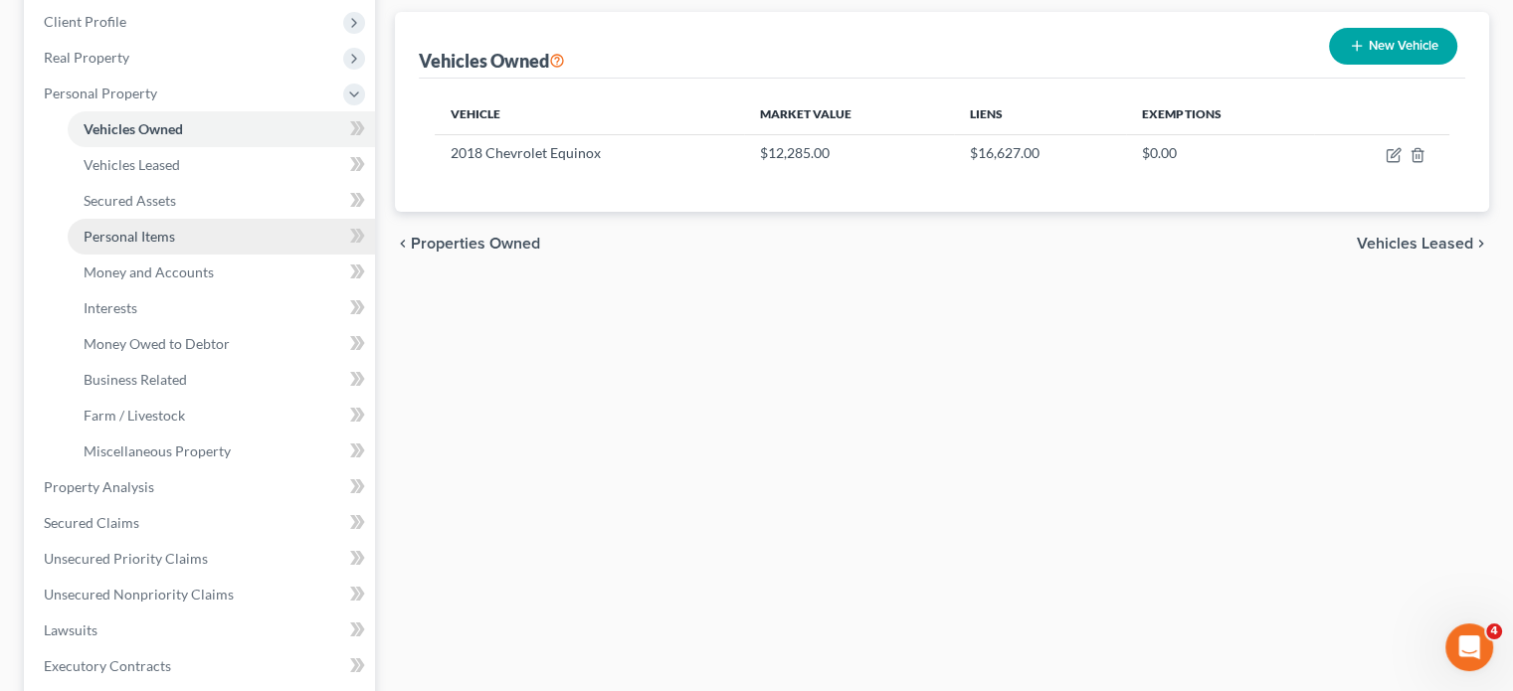
click at [175, 245] on span "Personal Items" at bounding box center [130, 236] width 92 height 17
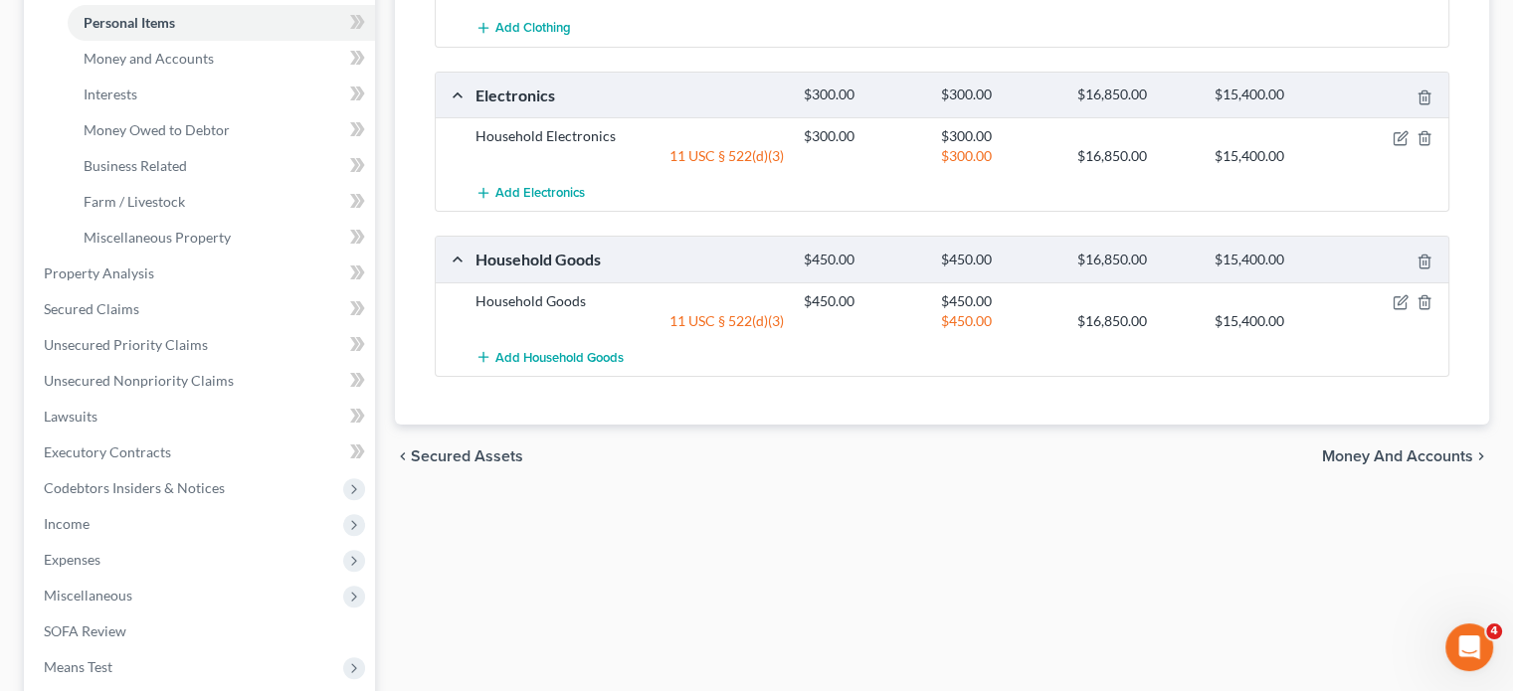
scroll to position [378, 0]
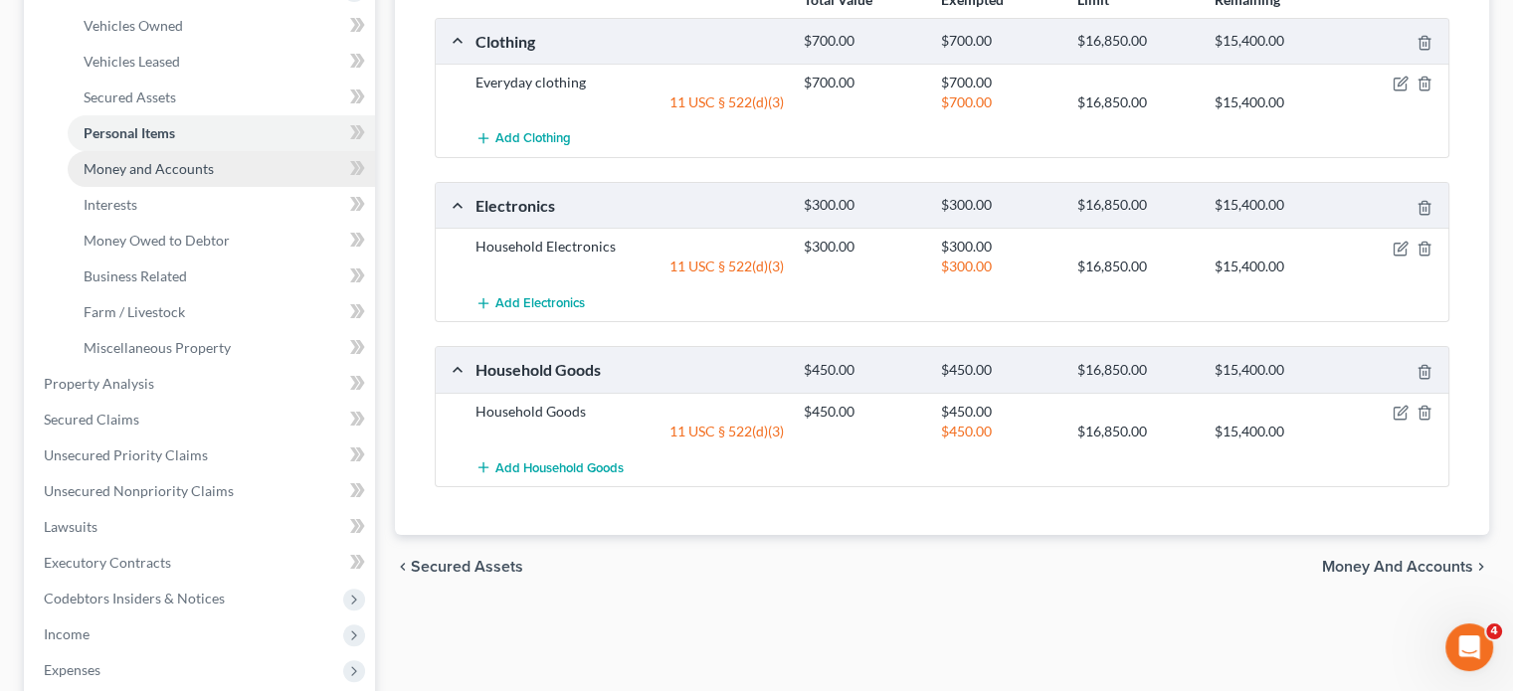
click at [214, 177] on span "Money and Accounts" at bounding box center [149, 168] width 130 height 17
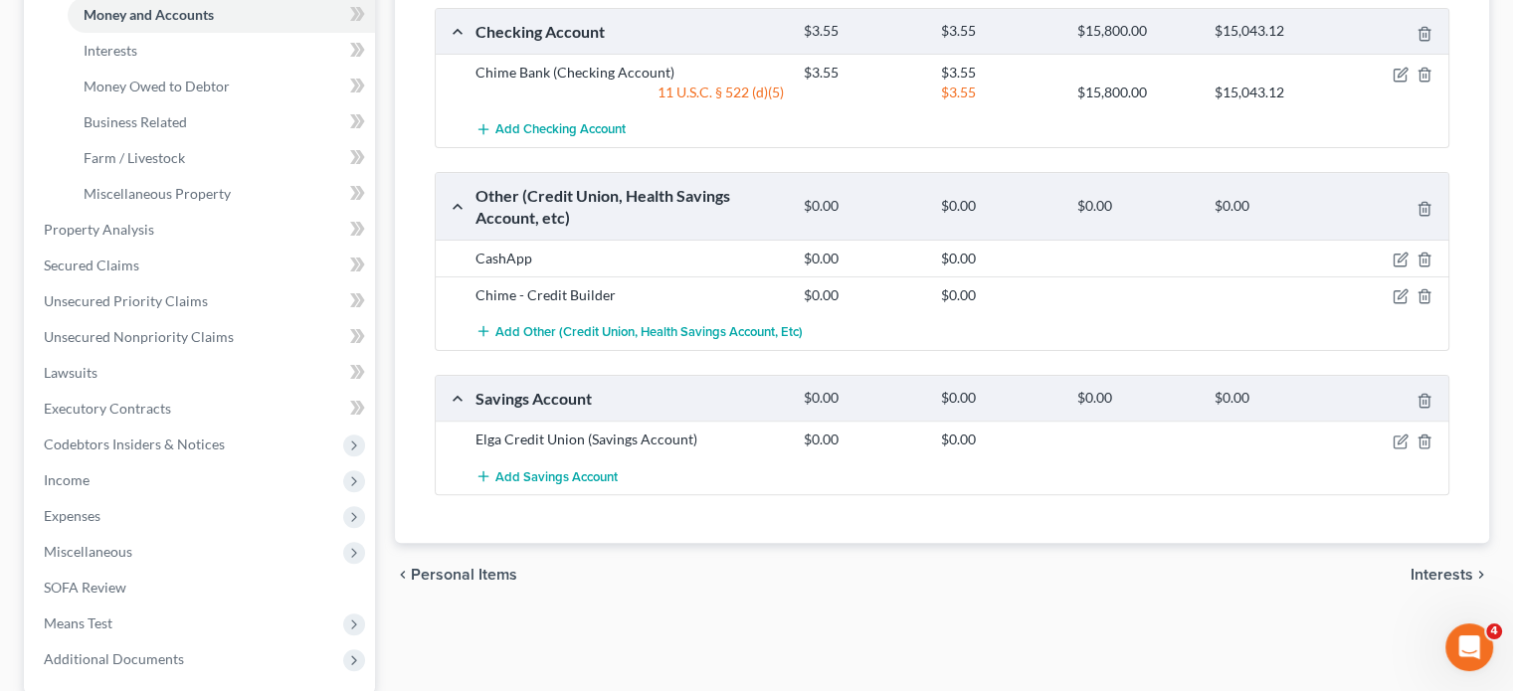
scroll to position [531, 0]
click at [291, 70] on link "Interests" at bounding box center [221, 52] width 307 height 36
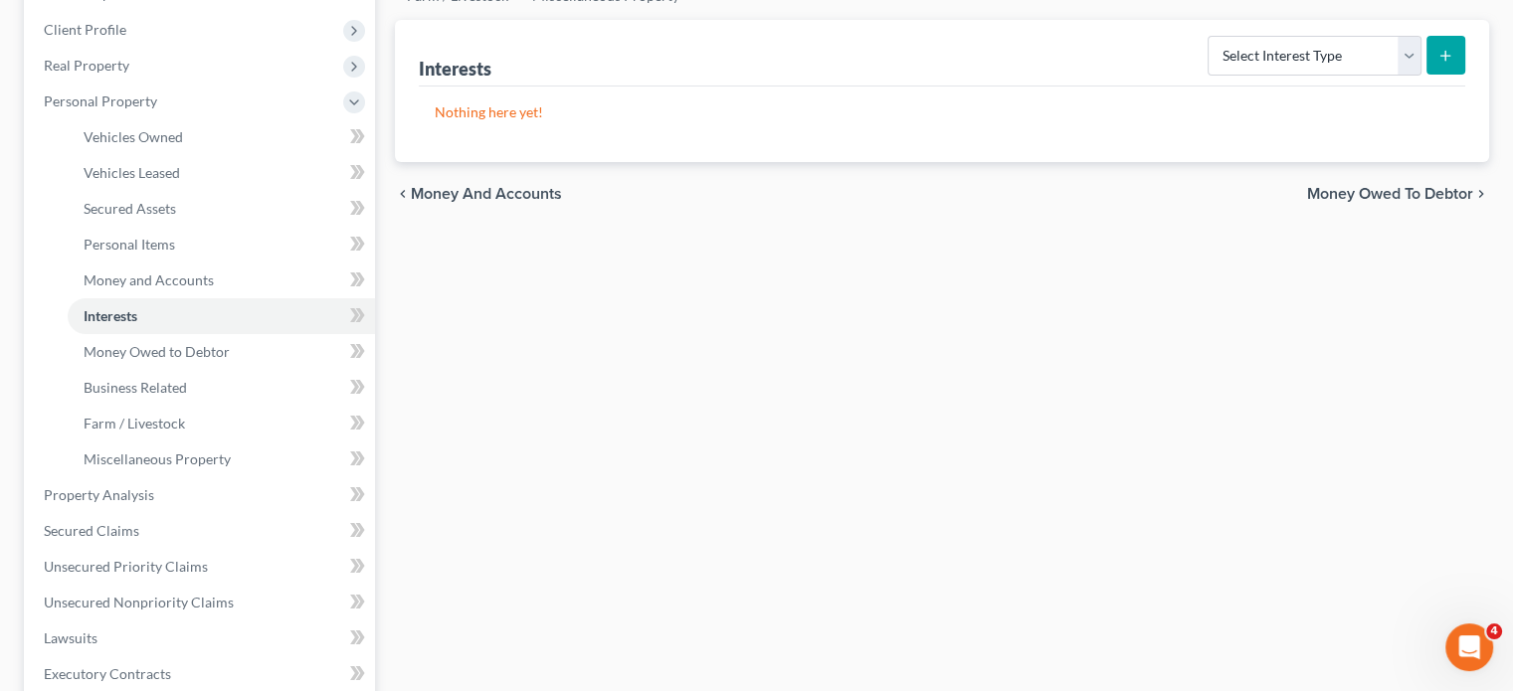
scroll to position [380, 0]
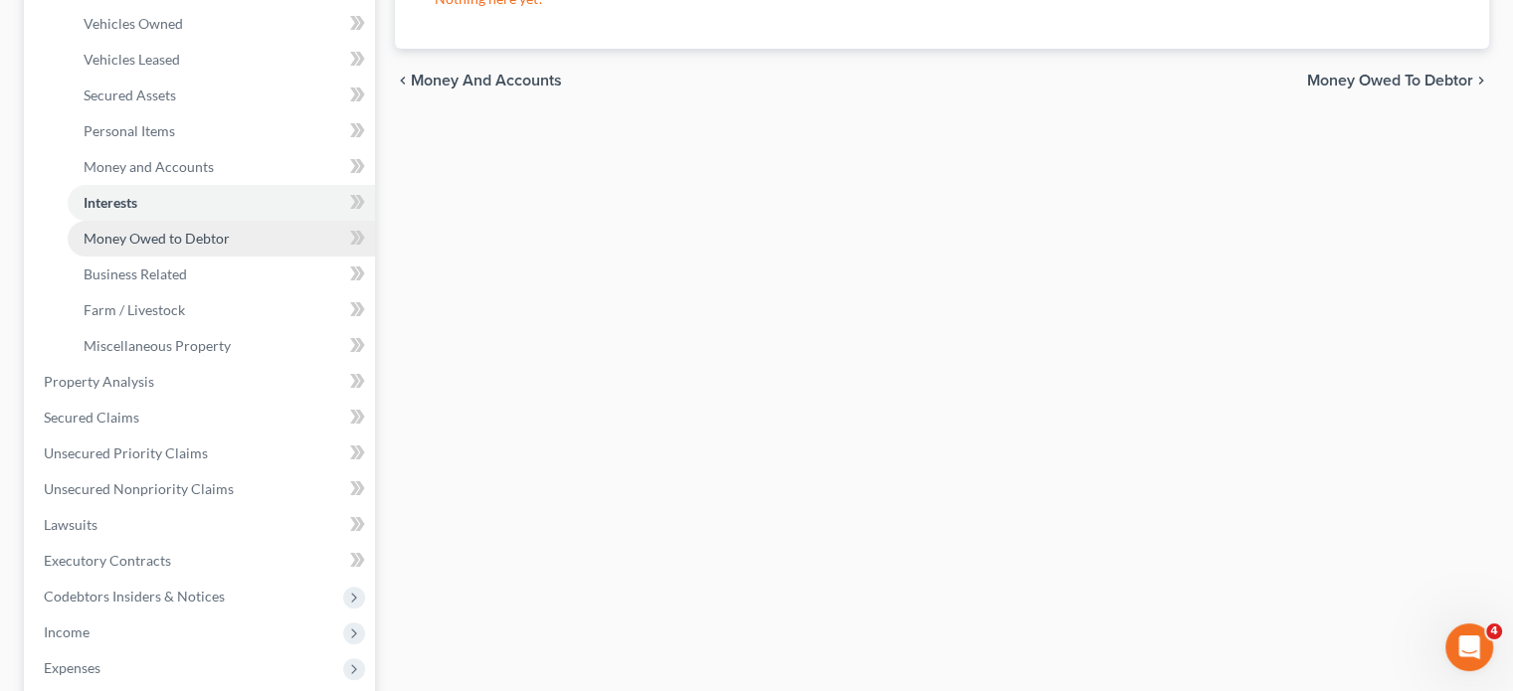
click at [230, 247] on span "Money Owed to Debtor" at bounding box center [157, 238] width 146 height 17
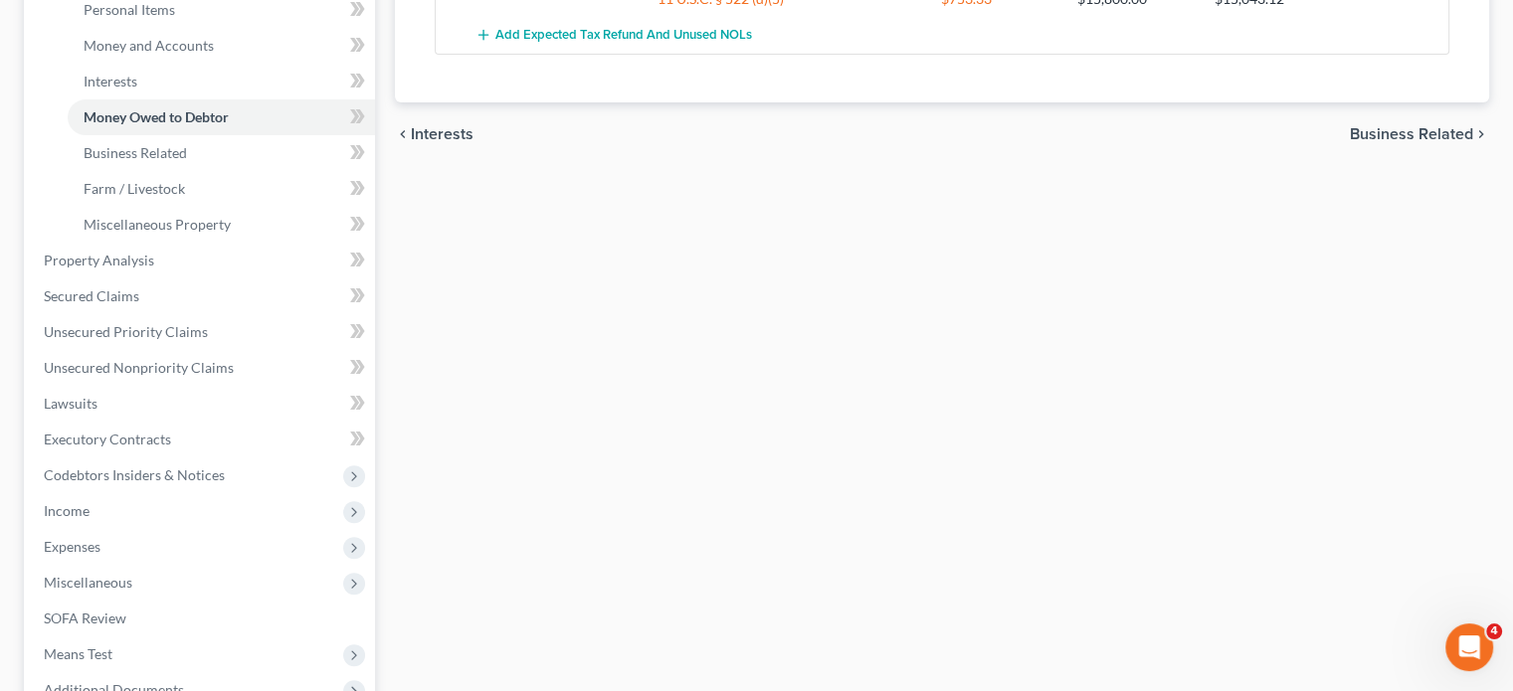
scroll to position [505, 0]
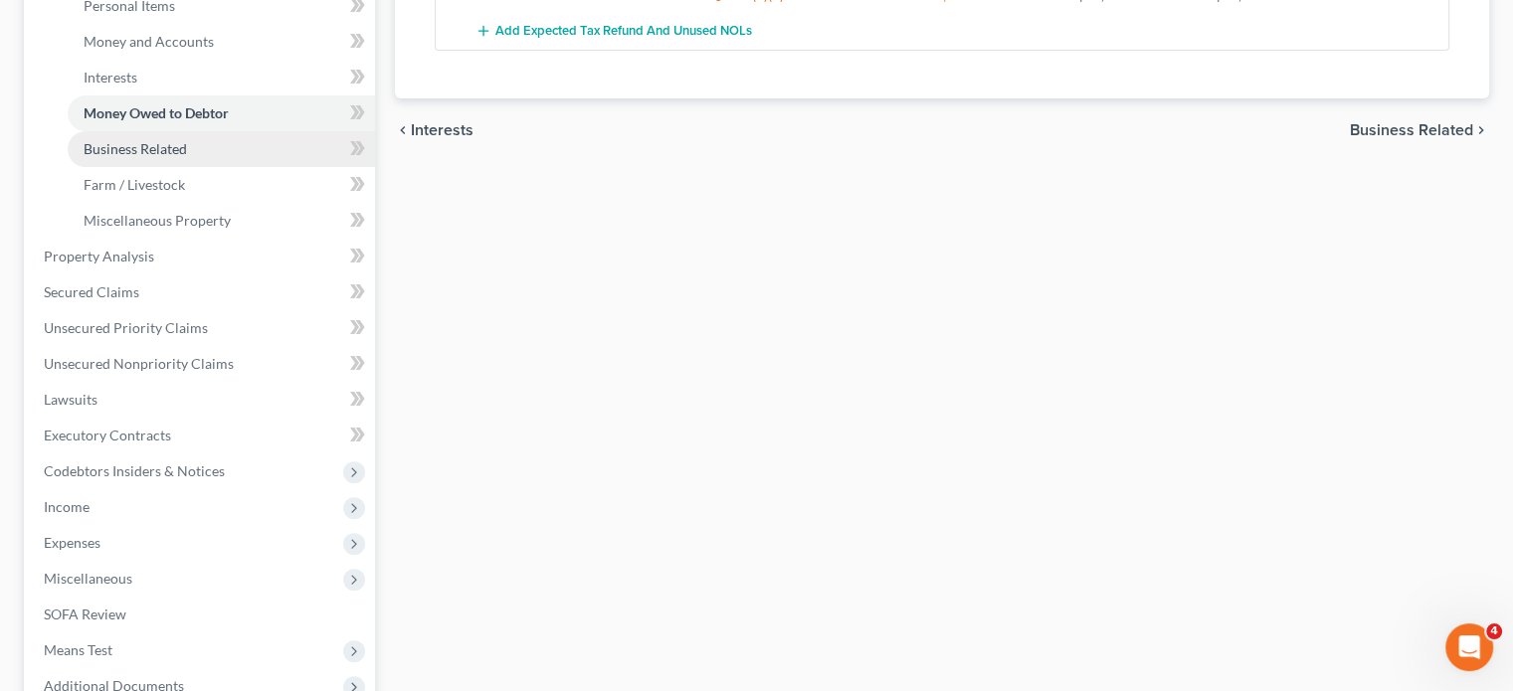
click at [278, 167] on link "Business Related" at bounding box center [221, 149] width 307 height 36
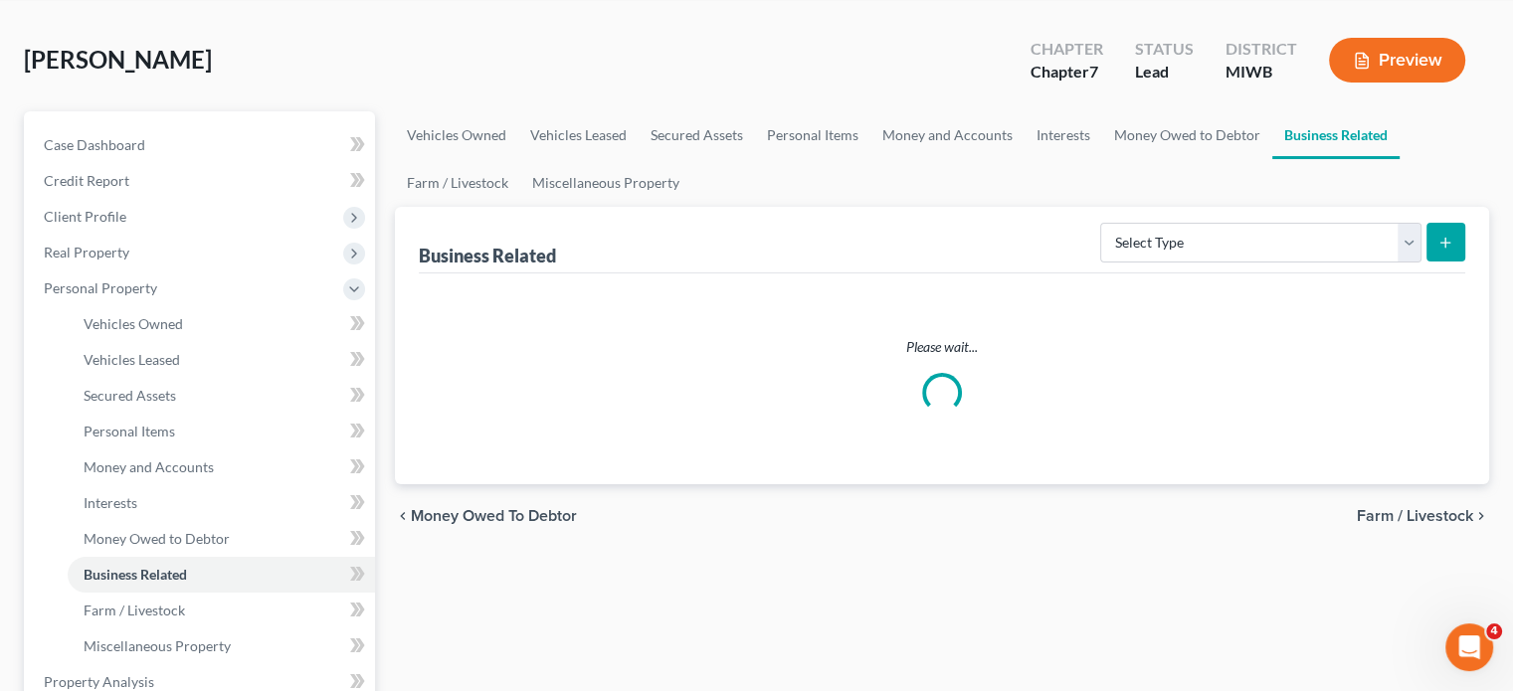
scroll to position [12, 0]
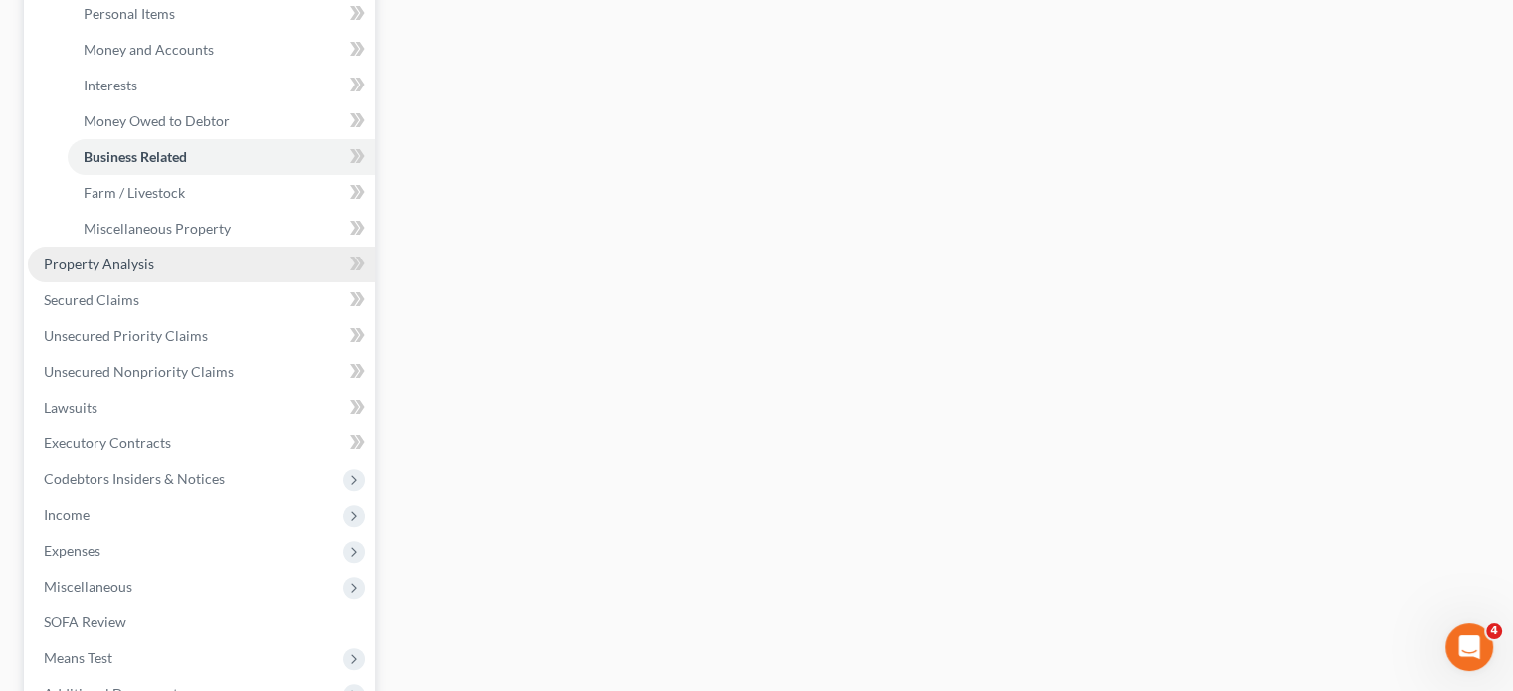
click at [235, 283] on link "Property Analysis" at bounding box center [201, 265] width 347 height 36
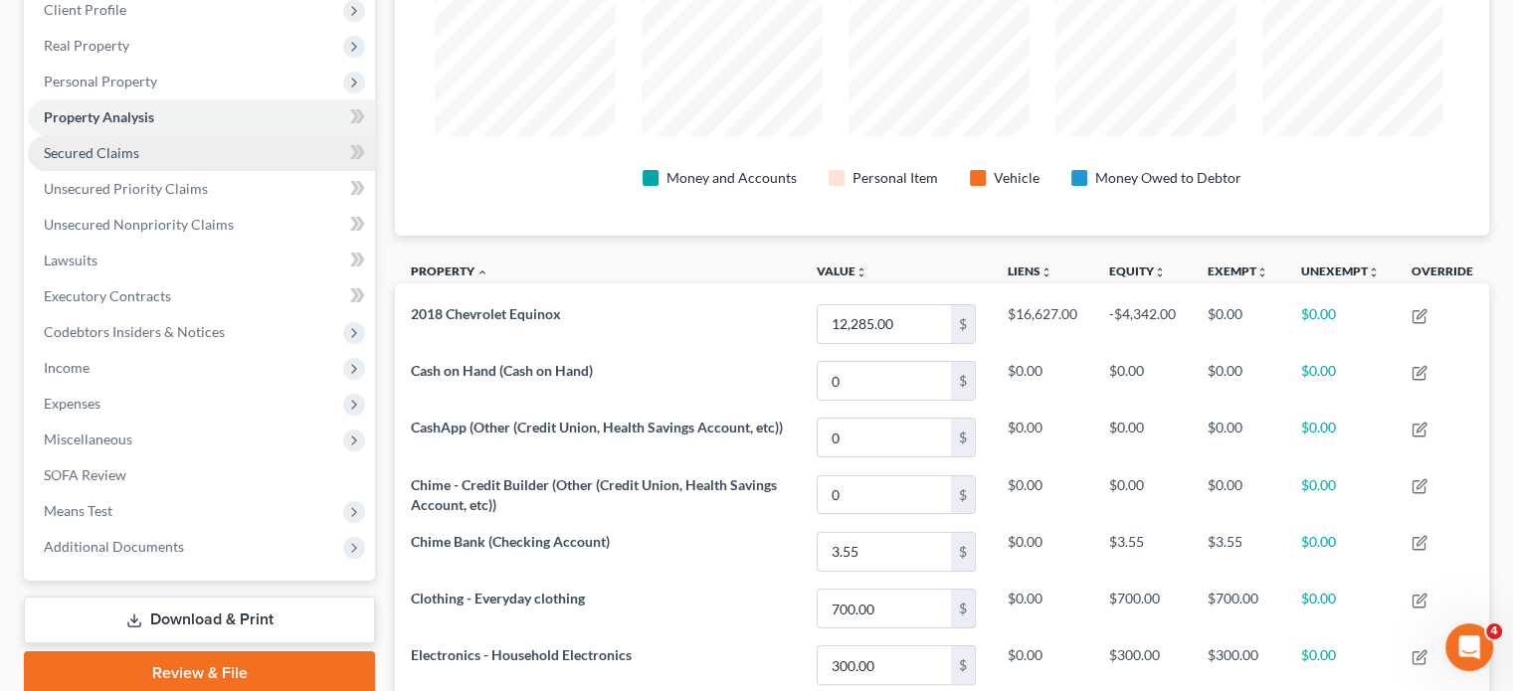
click at [217, 171] on link "Secured Claims" at bounding box center [201, 153] width 347 height 36
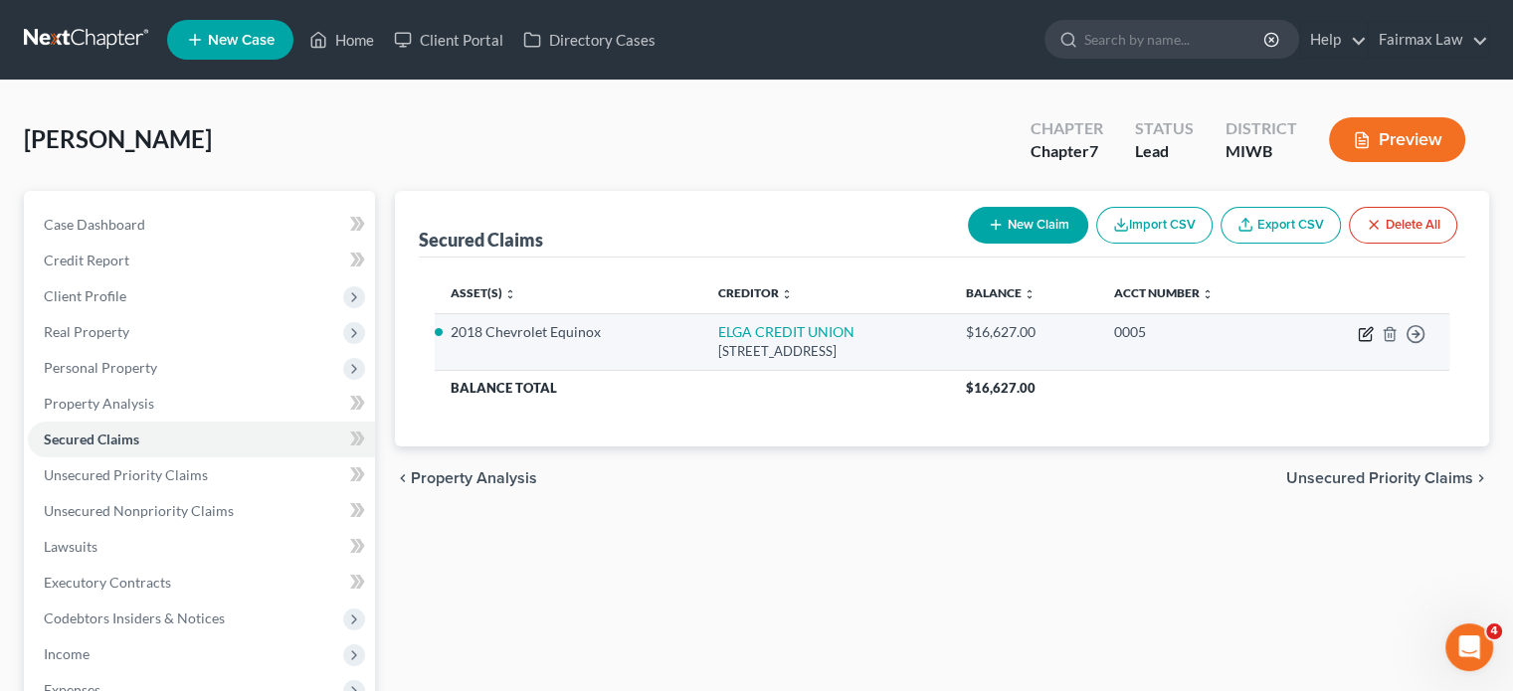
click at [1358, 342] on icon "button" at bounding box center [1366, 334] width 16 height 16
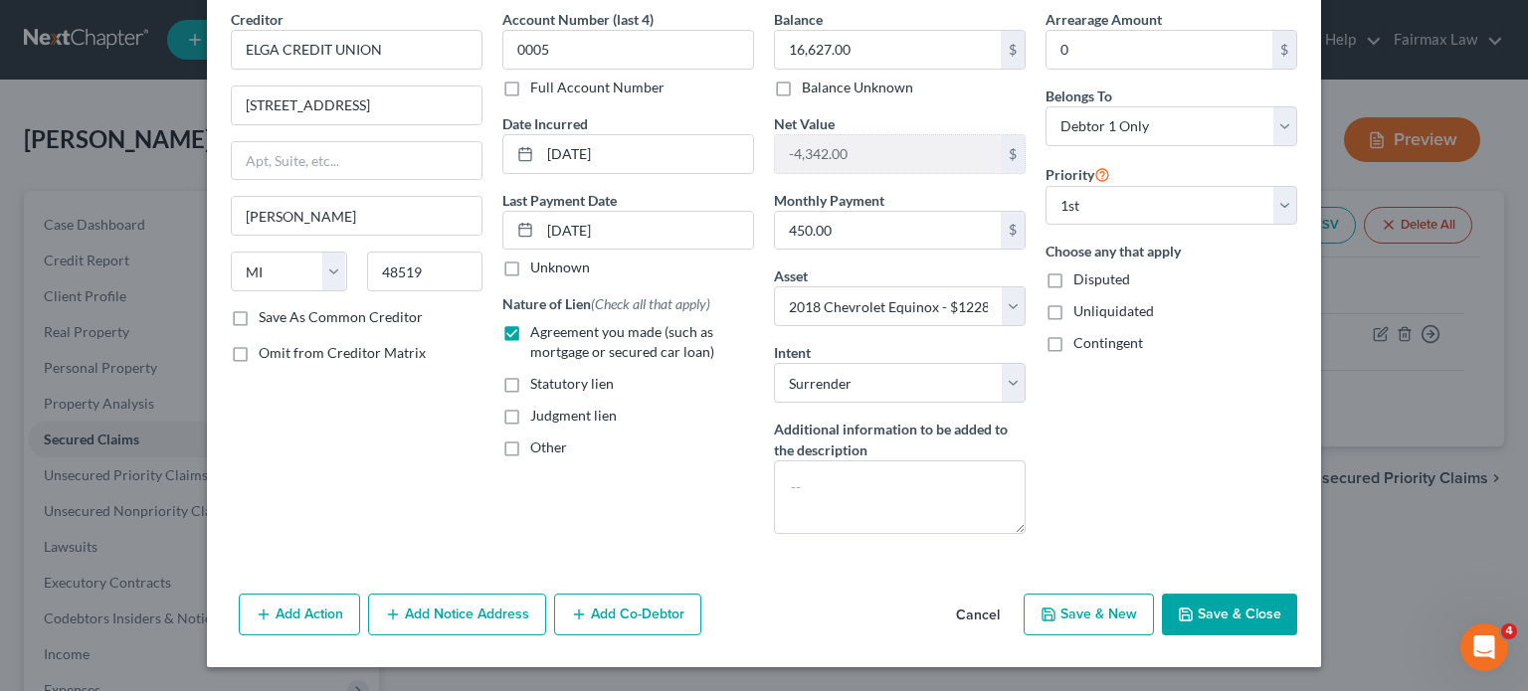
click at [1297, 594] on button "Save & Close" at bounding box center [1229, 615] width 135 height 42
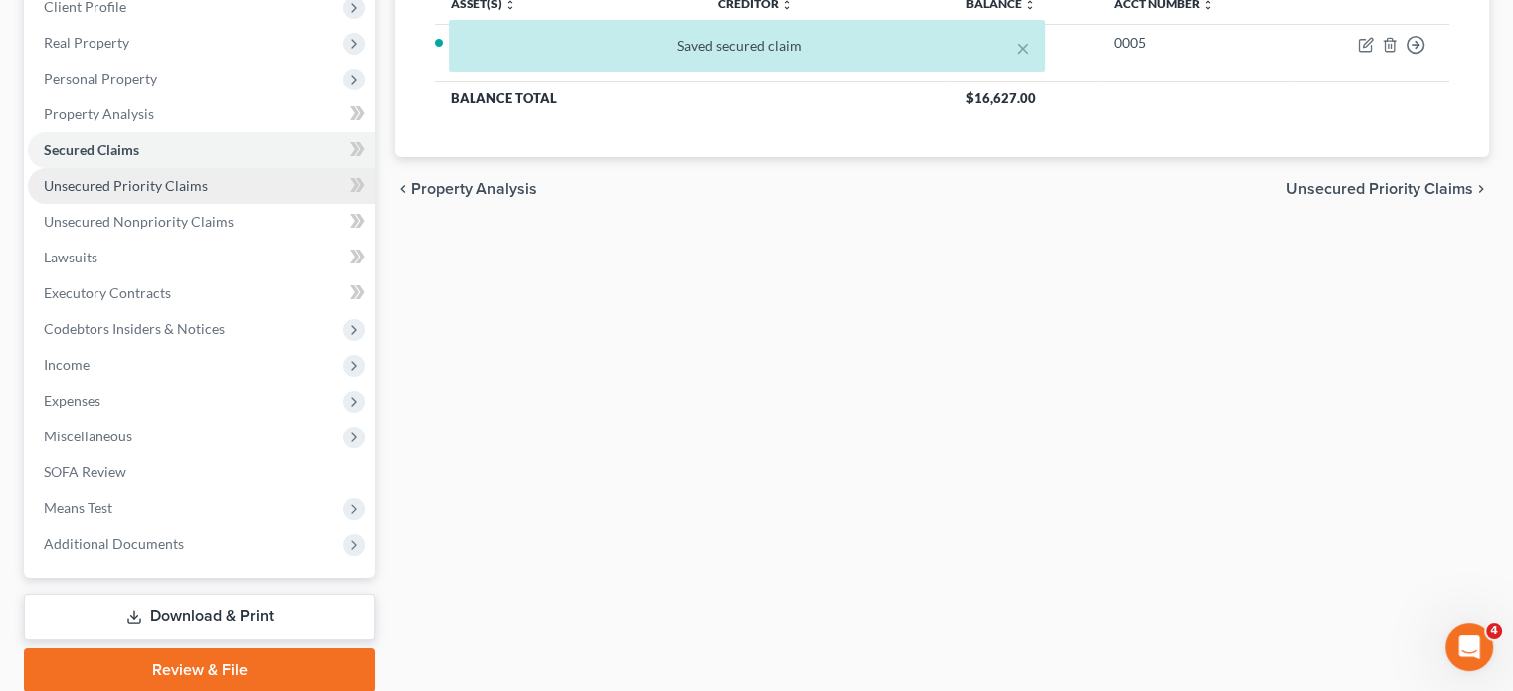
click at [196, 194] on span "Unsecured Priority Claims" at bounding box center [126, 185] width 164 height 17
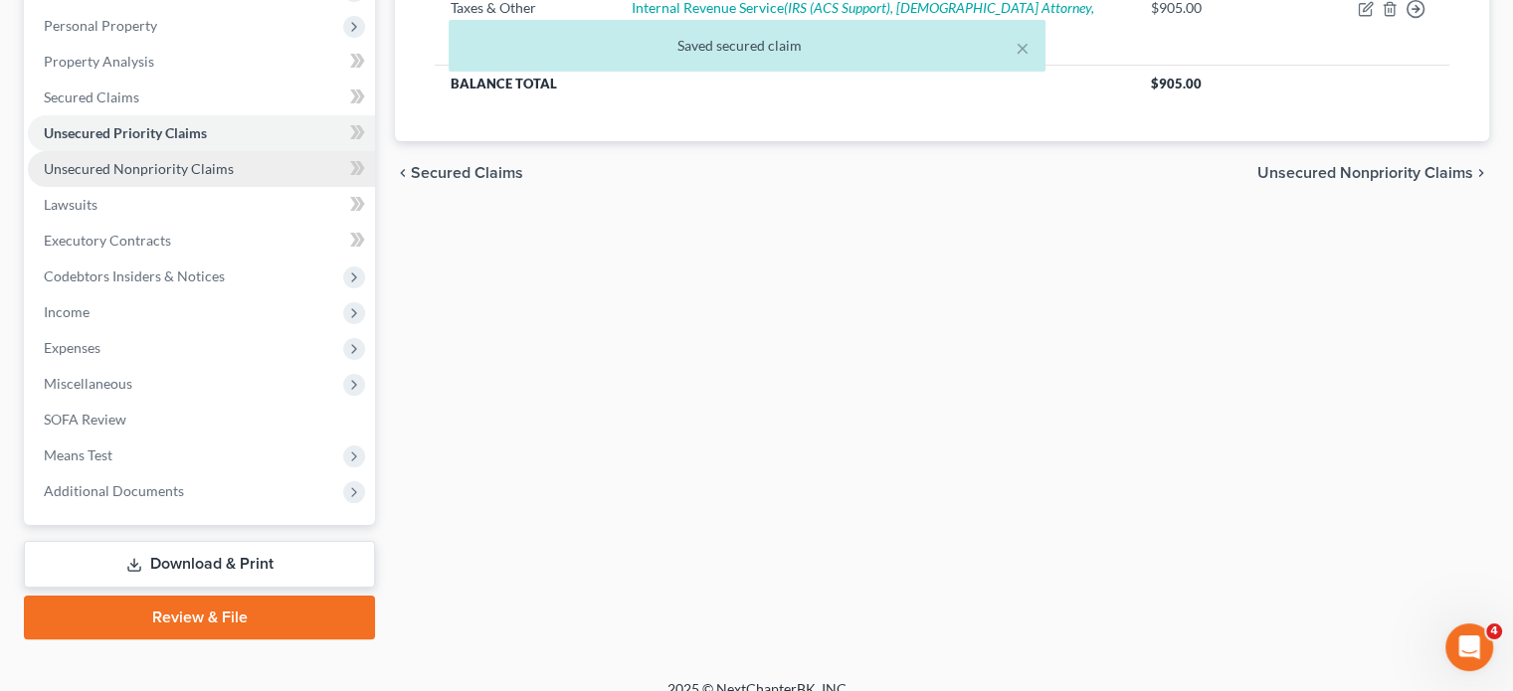
click at [234, 177] on span "Unsecured Nonpriority Claims" at bounding box center [139, 168] width 190 height 17
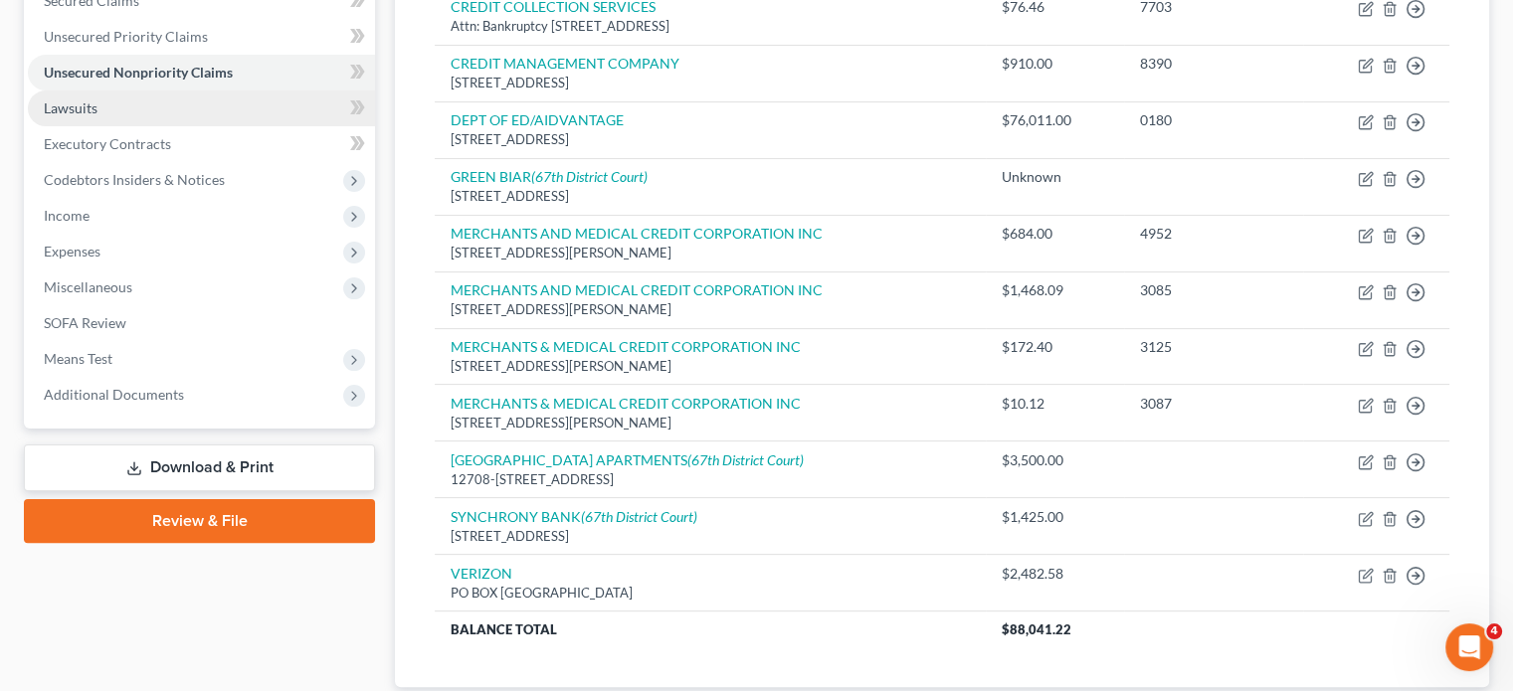
click at [252, 126] on link "Lawsuits" at bounding box center [201, 109] width 347 height 36
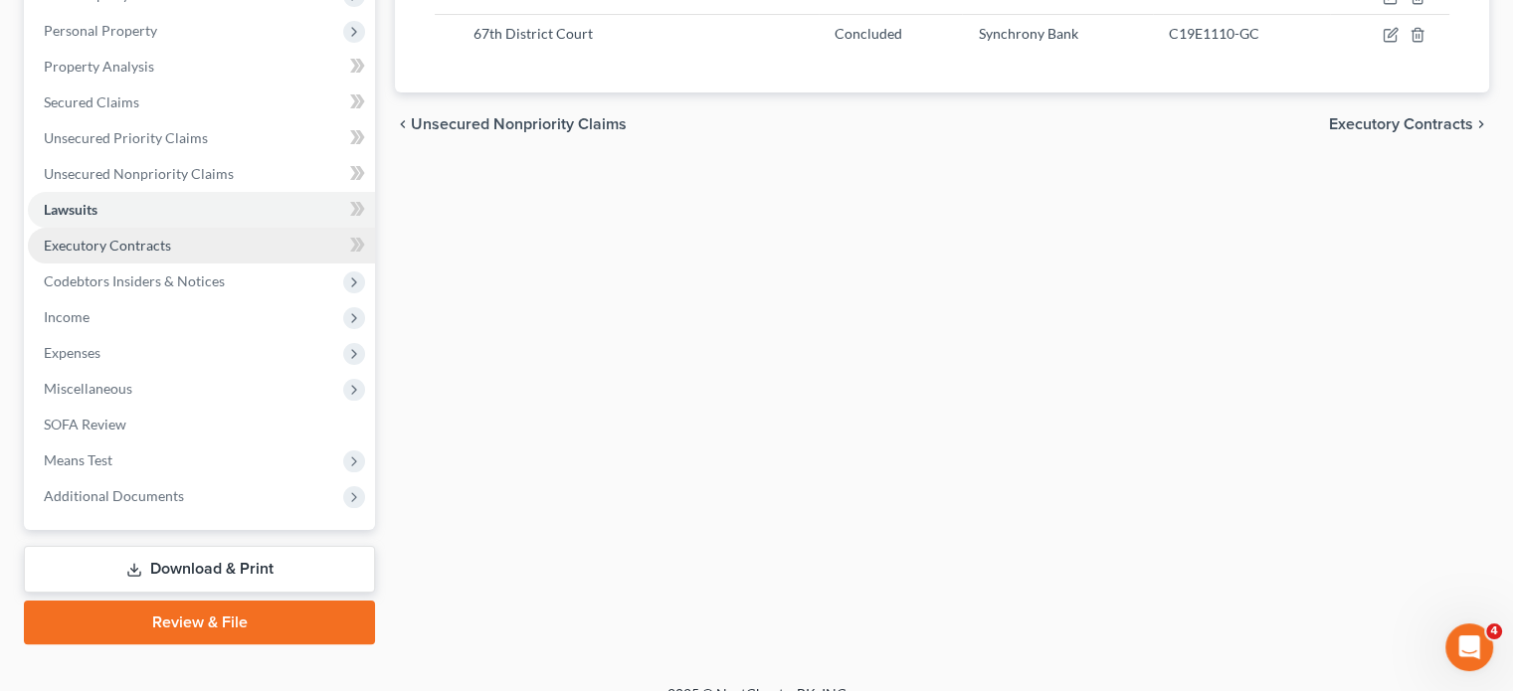
click at [171, 254] on span "Executory Contracts" at bounding box center [107, 245] width 127 height 17
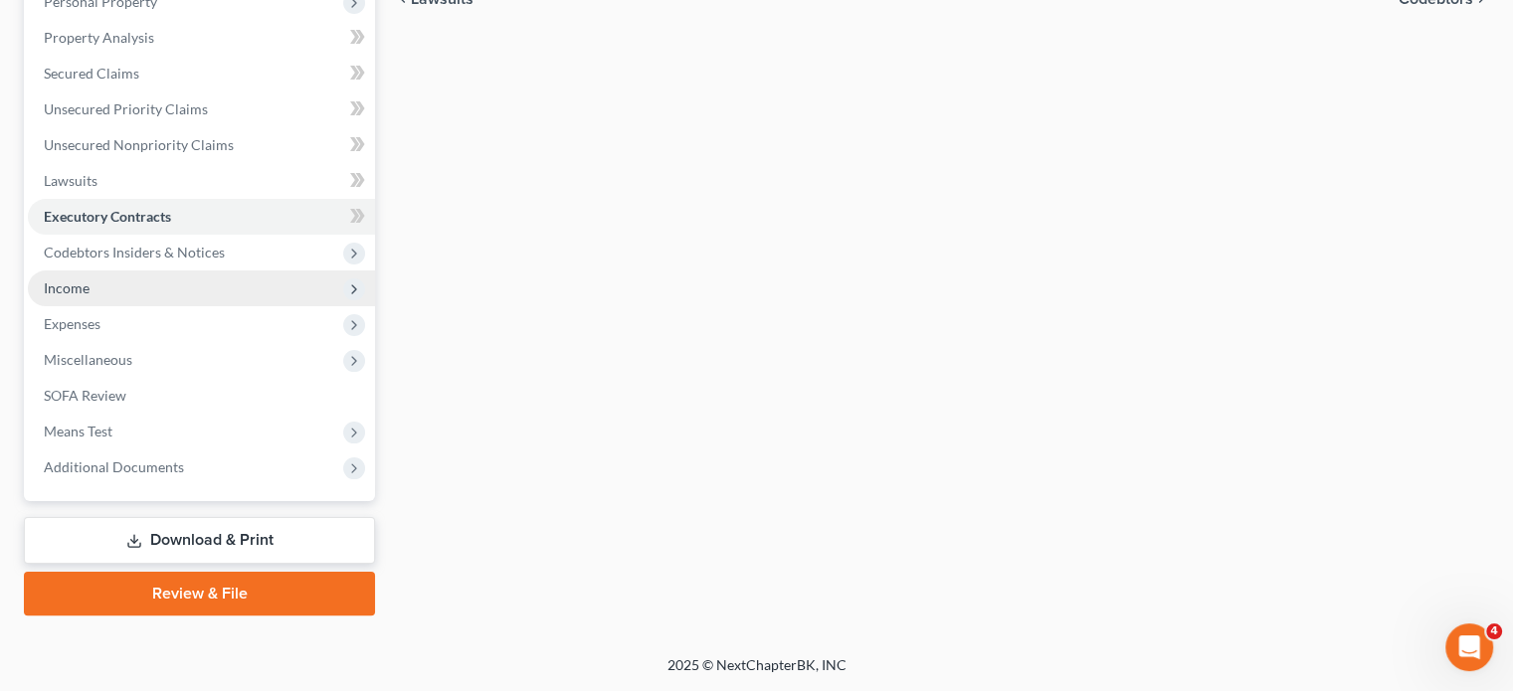
click at [227, 306] on span "Income" at bounding box center [201, 289] width 347 height 36
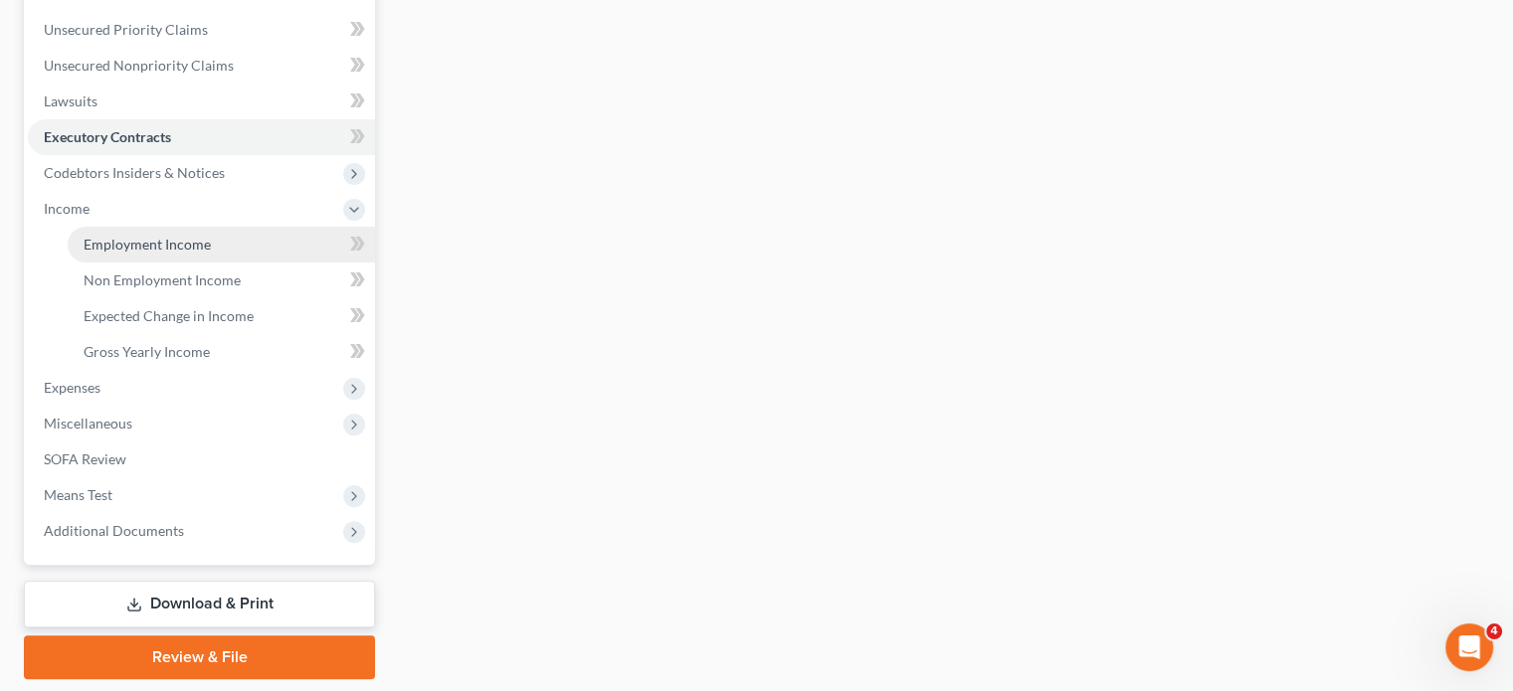
click at [191, 253] on span "Employment Income" at bounding box center [147, 244] width 127 height 17
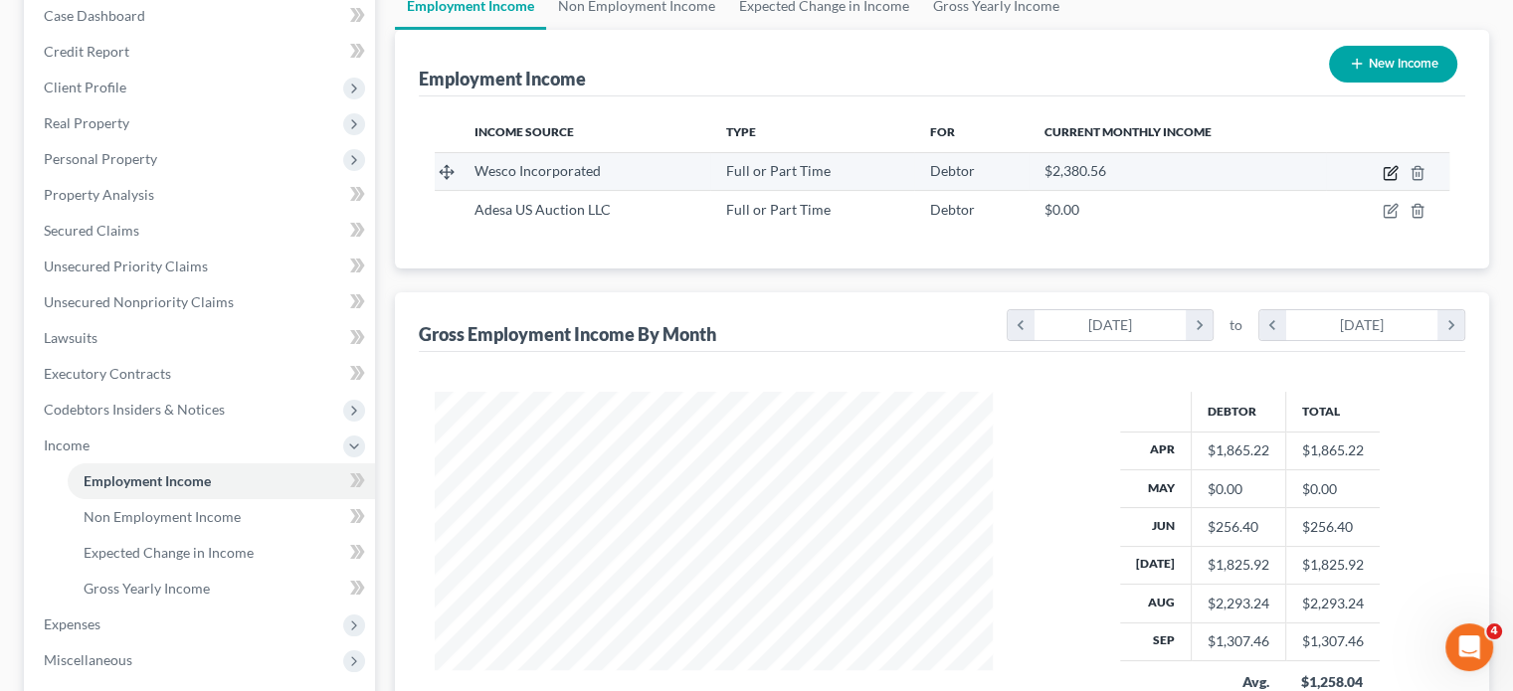
click at [1384, 180] on icon "button" at bounding box center [1390, 174] width 12 height 12
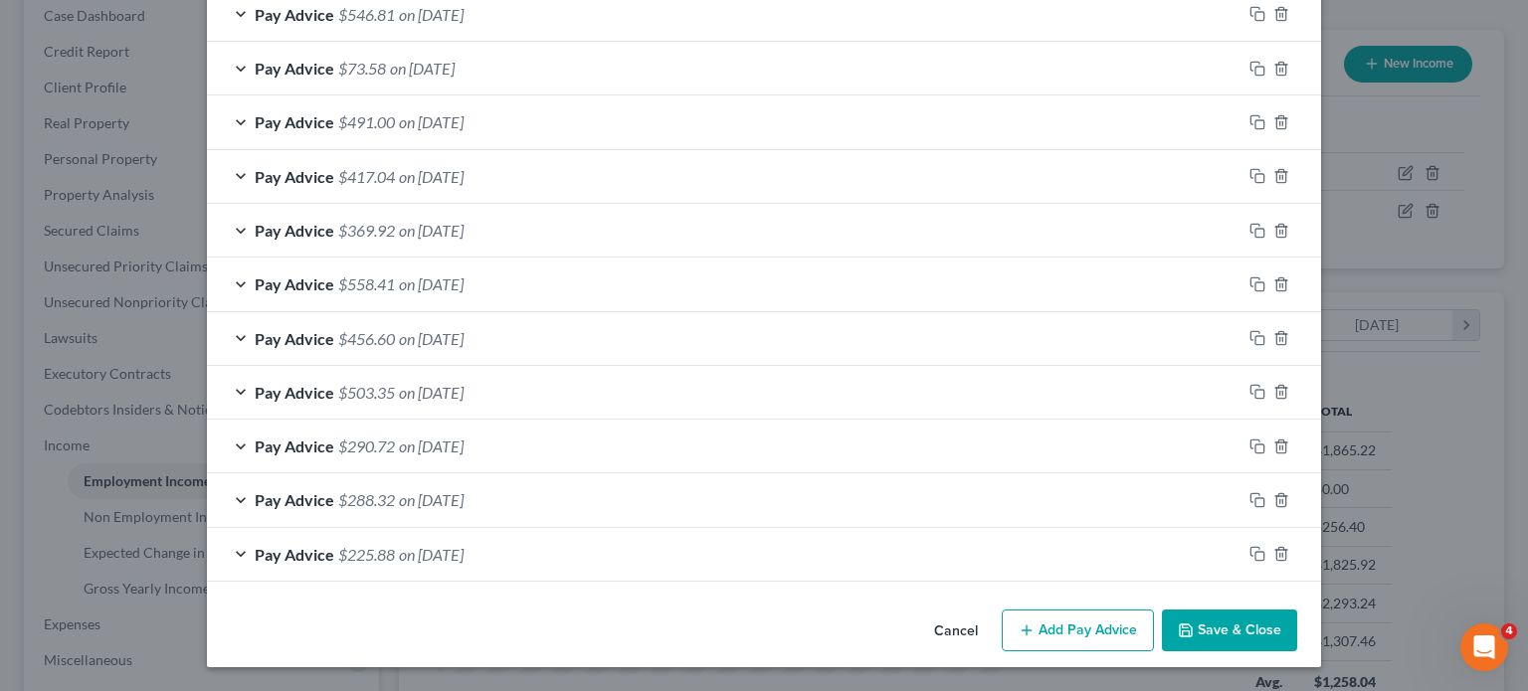
click at [994, 618] on button "Cancel" at bounding box center [956, 632] width 76 height 40
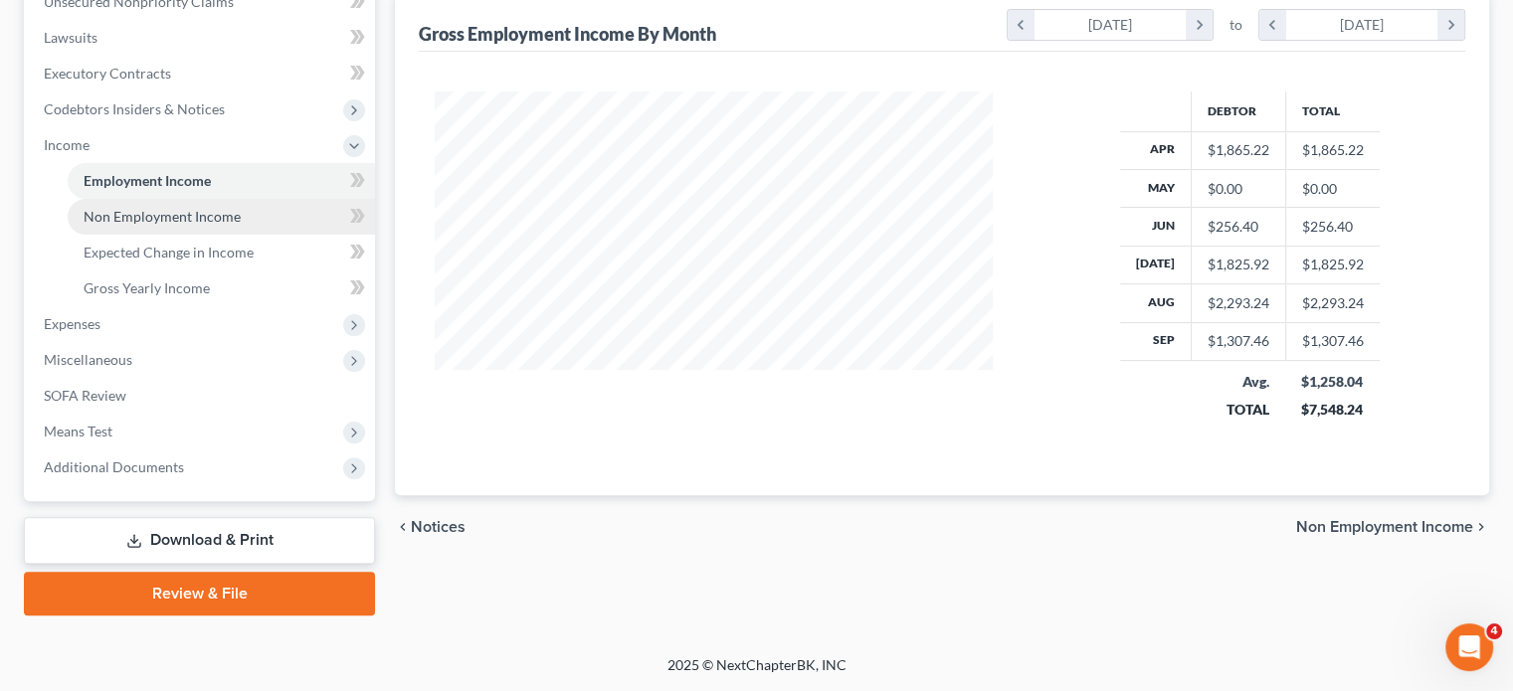
click at [204, 225] on span "Non Employment Income" at bounding box center [162, 216] width 157 height 17
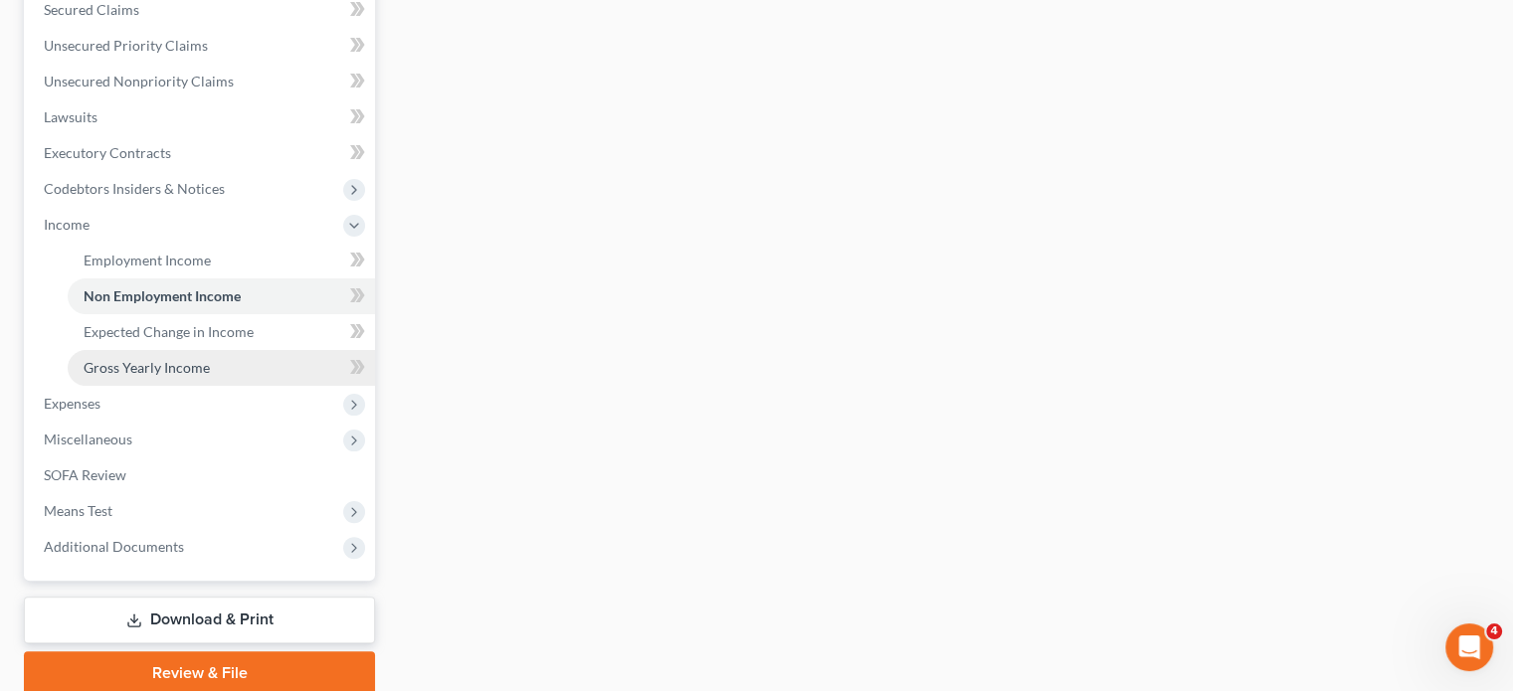
click at [210, 376] on span "Gross Yearly Income" at bounding box center [147, 367] width 126 height 17
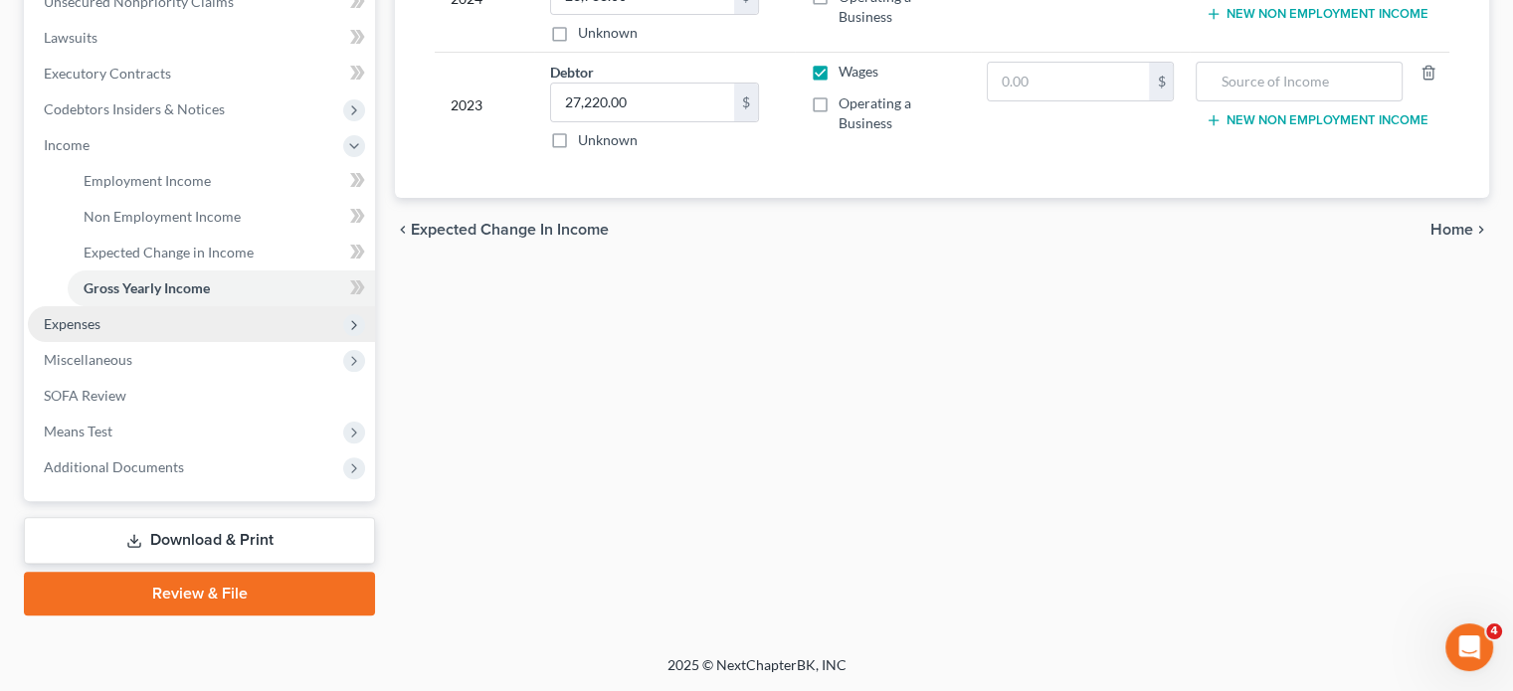
click at [256, 306] on span "Expenses" at bounding box center [201, 324] width 347 height 36
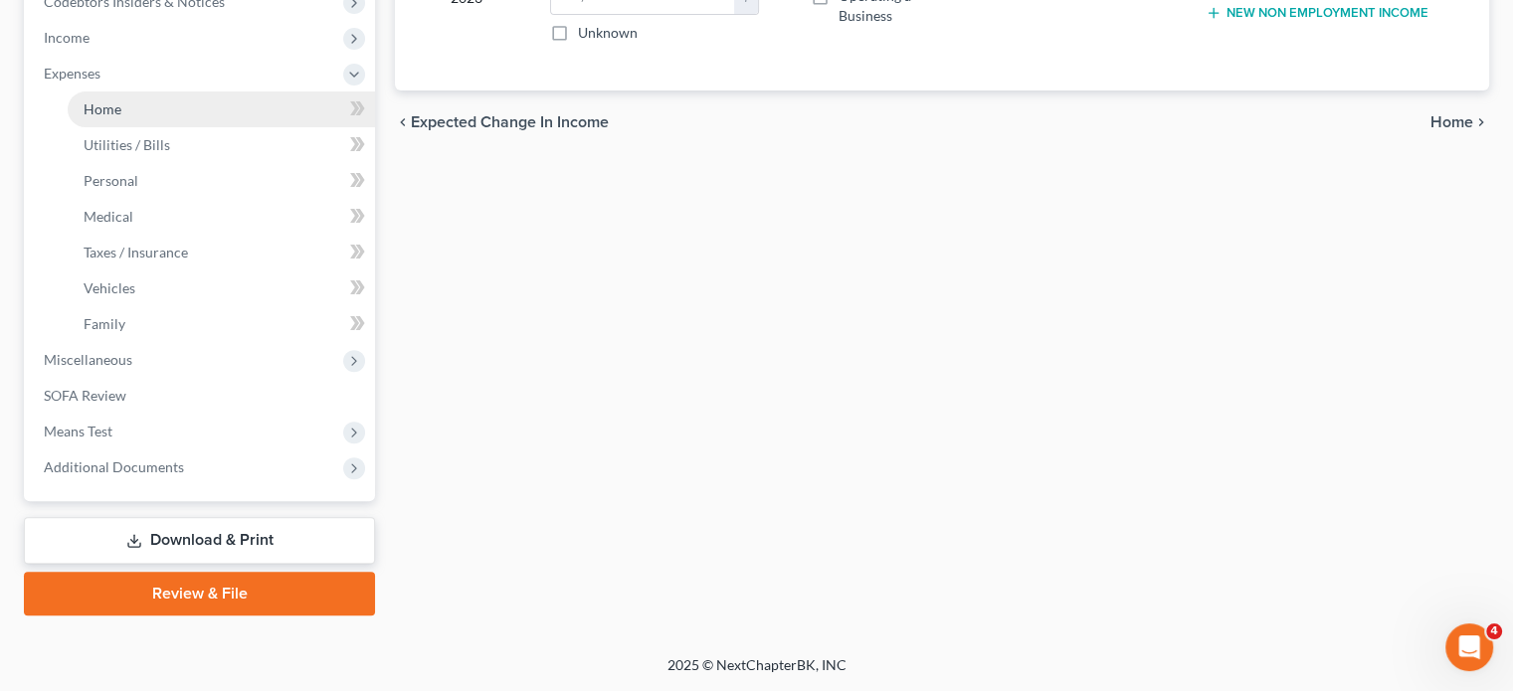
click at [242, 127] on link "Home" at bounding box center [221, 110] width 307 height 36
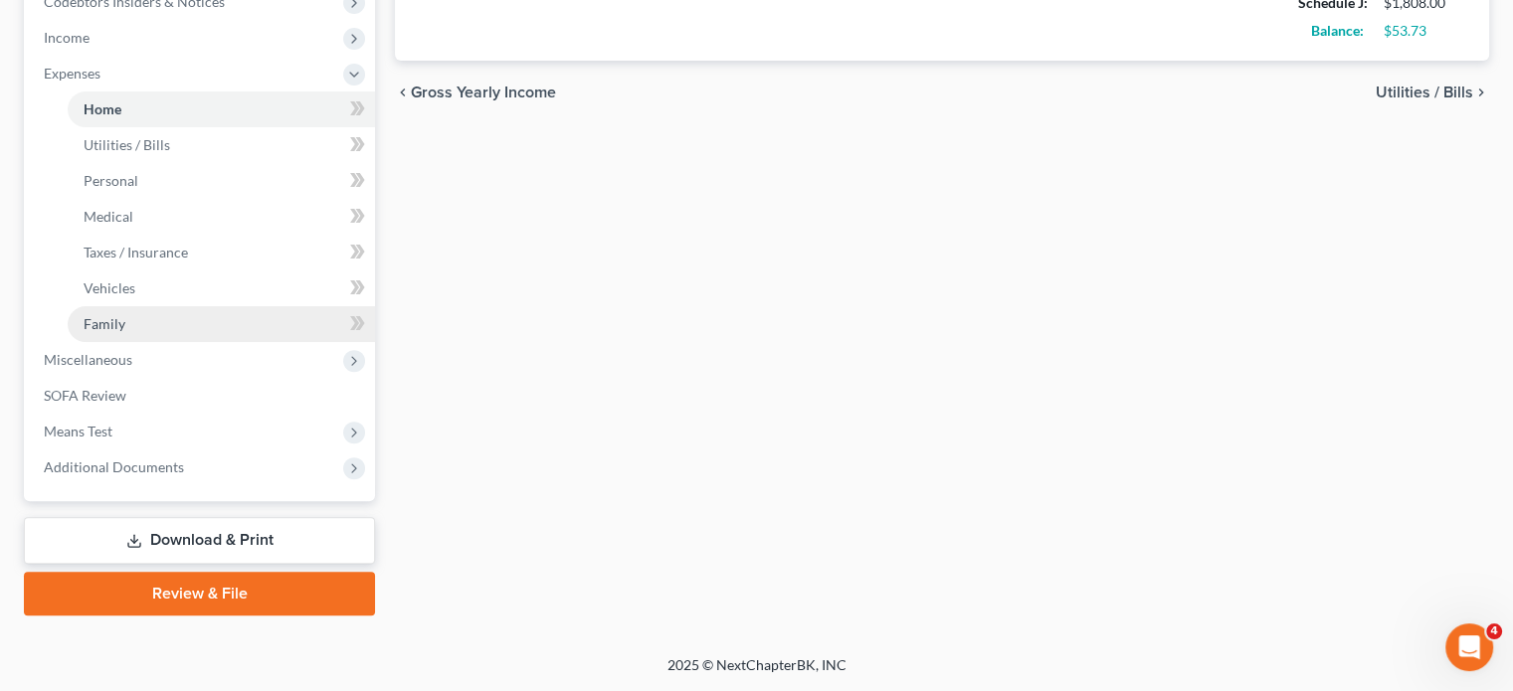
click at [125, 332] on span "Family" at bounding box center [105, 323] width 42 height 17
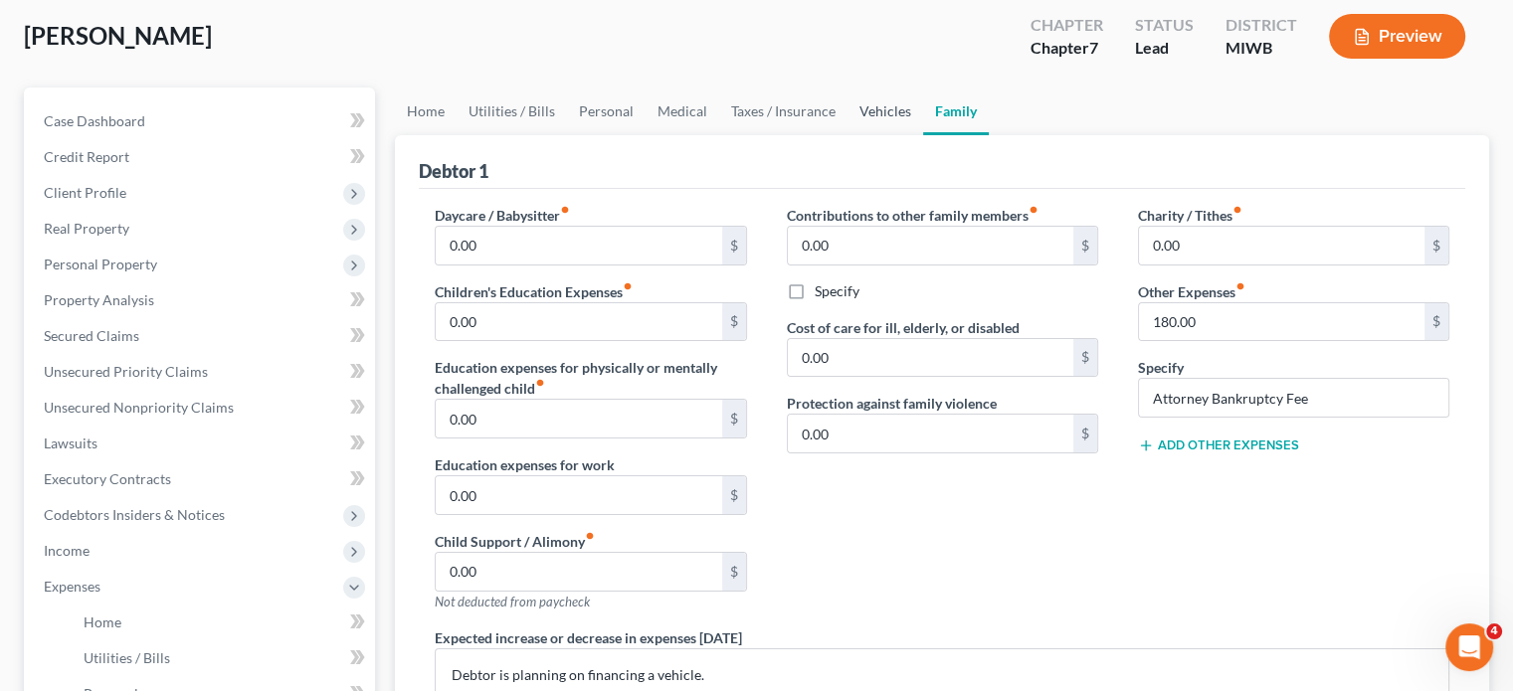
click at [923, 135] on link "Vehicles" at bounding box center [886, 112] width 76 height 48
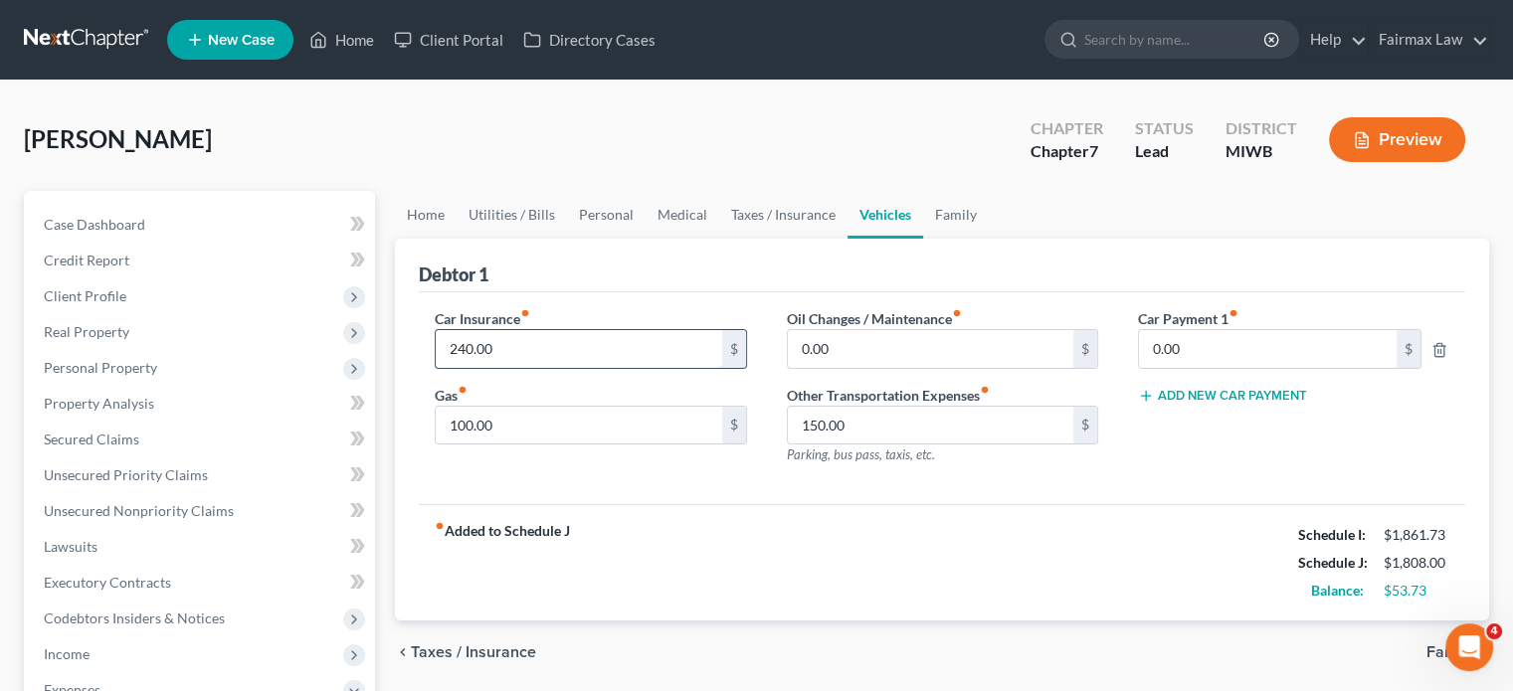
click at [615, 368] on input "240.00" at bounding box center [579, 349] width 286 height 38
click at [575, 445] on input "100.00" at bounding box center [579, 426] width 286 height 38
click at [931, 445] on input "150.00" at bounding box center [931, 426] width 286 height 38
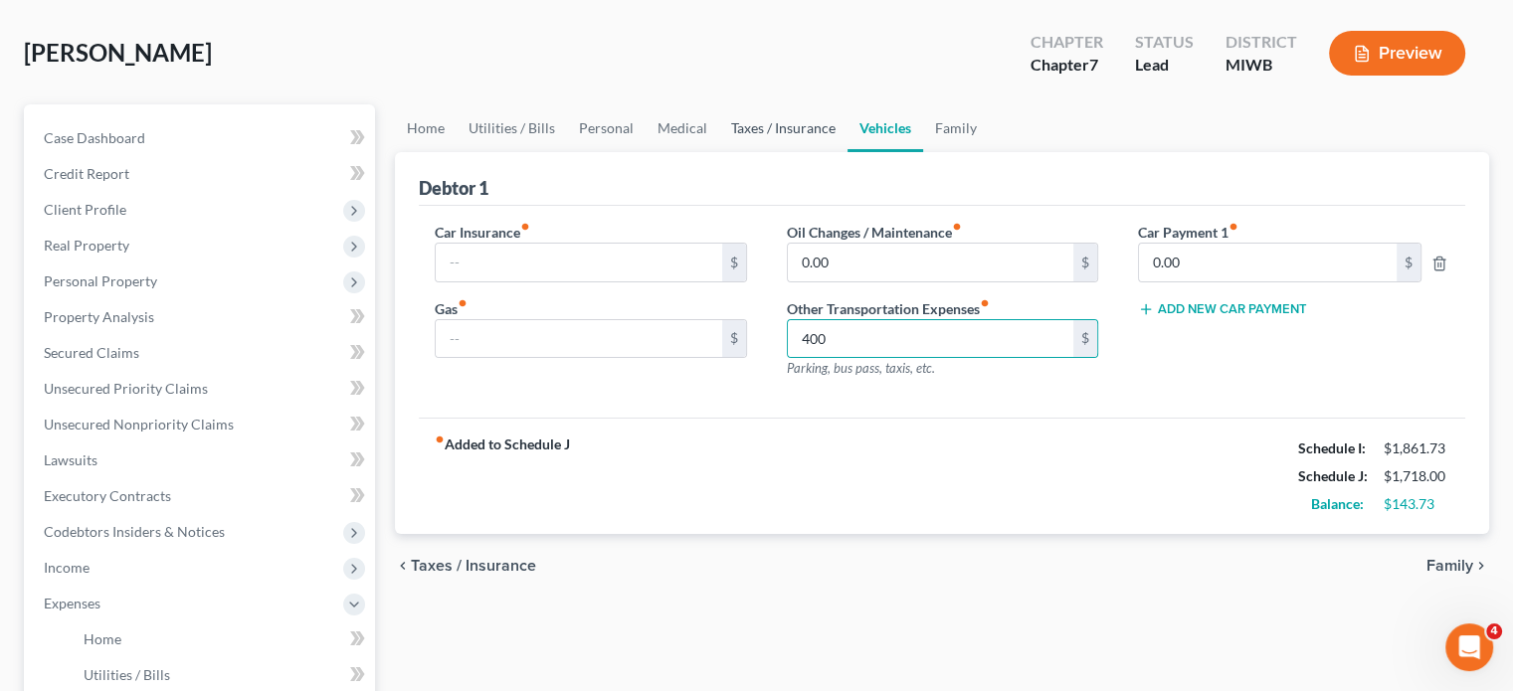
click at [848, 152] on link "Taxes / Insurance" at bounding box center [783, 128] width 128 height 48
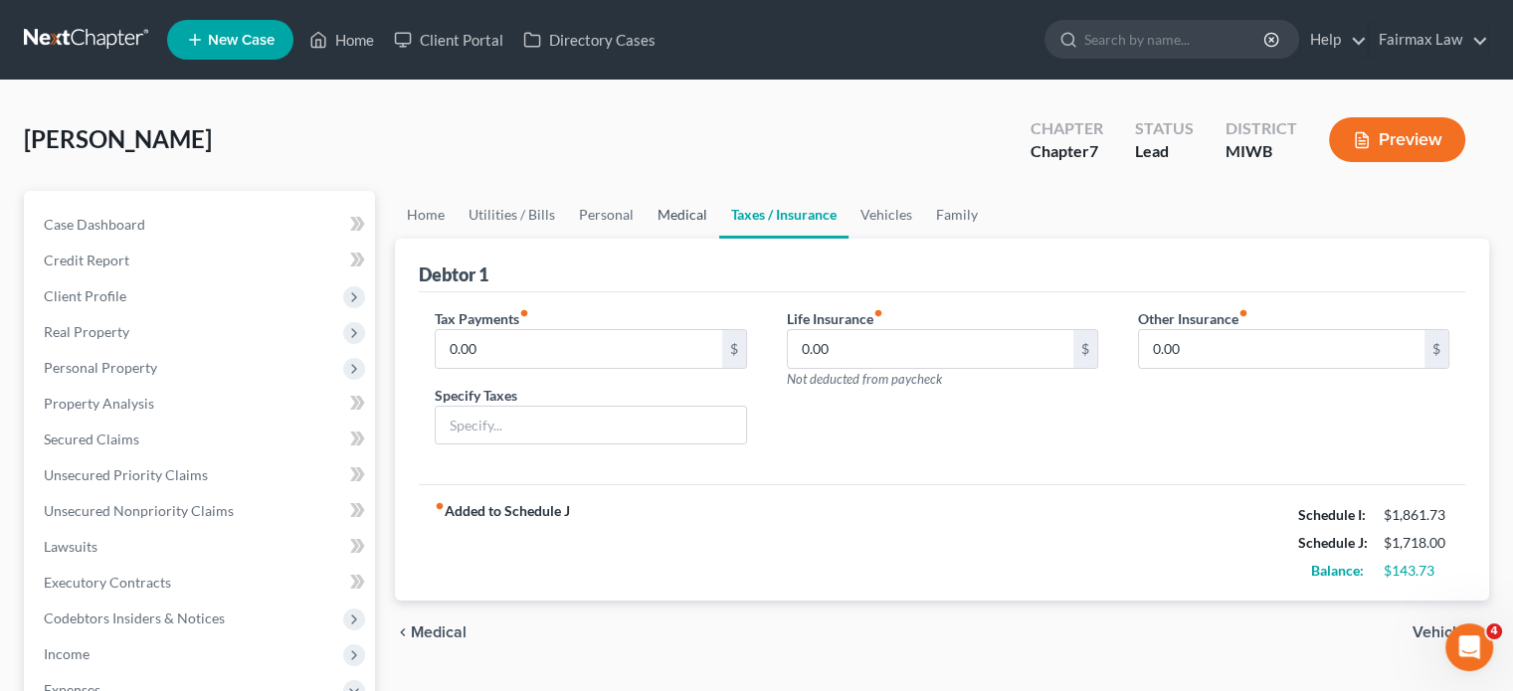
click at [719, 239] on link "Medical" at bounding box center [683, 215] width 74 height 48
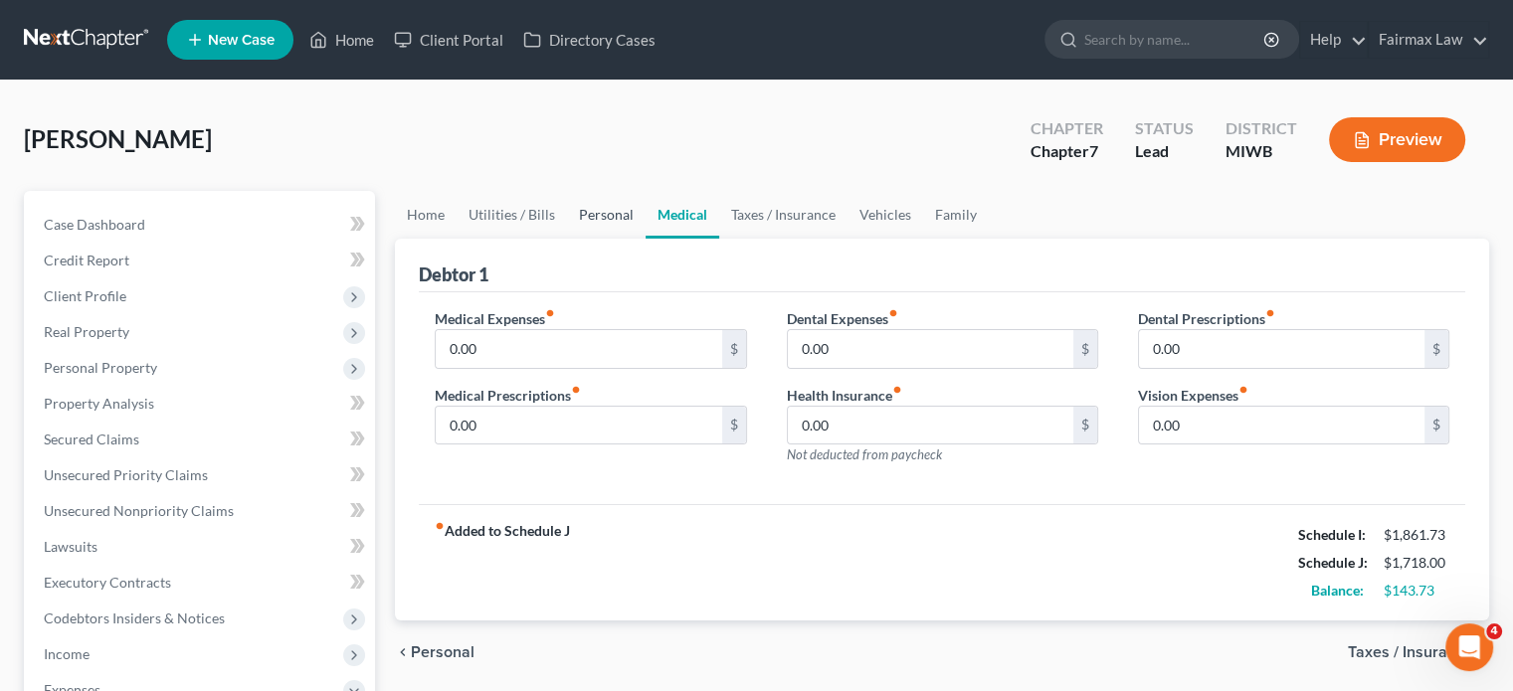
click at [646, 239] on link "Personal" at bounding box center [606, 215] width 79 height 48
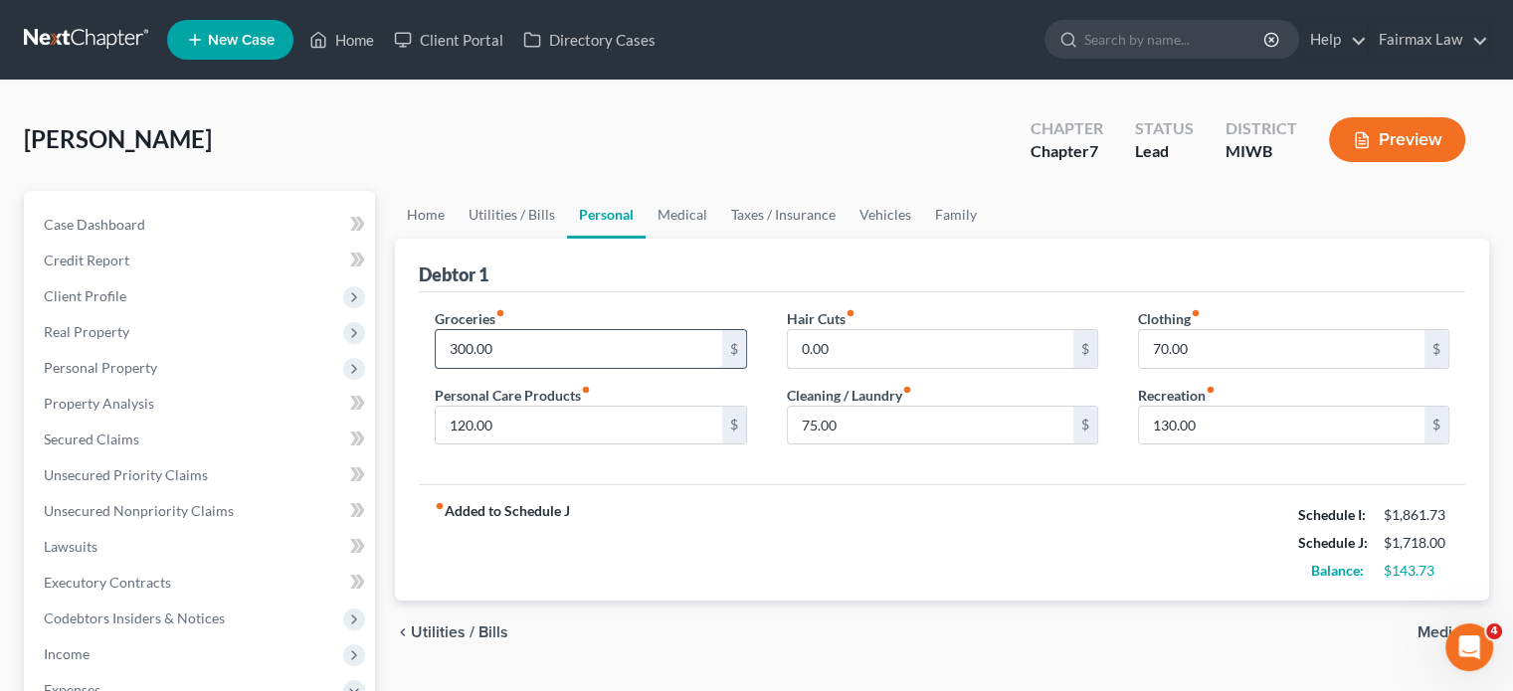
click at [552, 368] on input "300.00" at bounding box center [579, 349] width 286 height 38
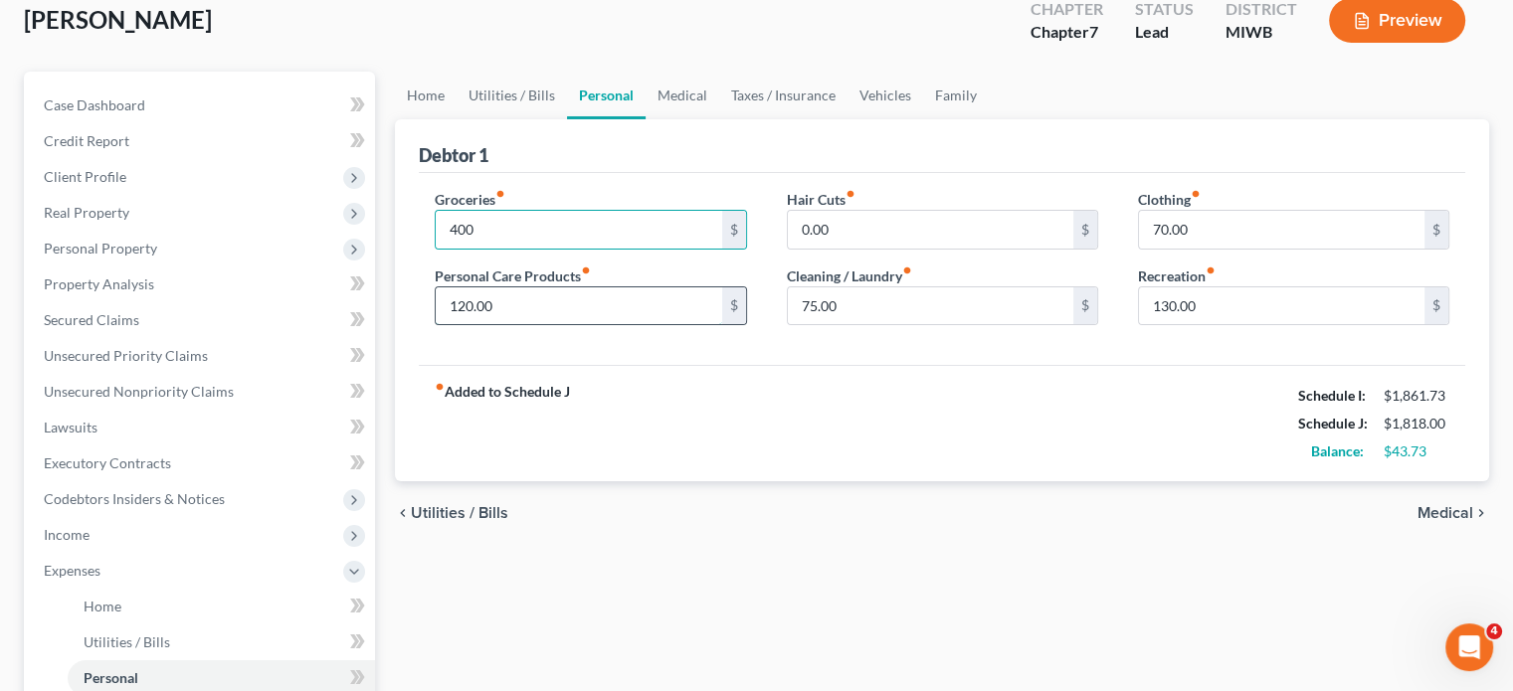
click at [539, 325] on input "120.00" at bounding box center [579, 307] width 286 height 38
click at [1223, 249] on input "70.00" at bounding box center [1282, 230] width 286 height 38
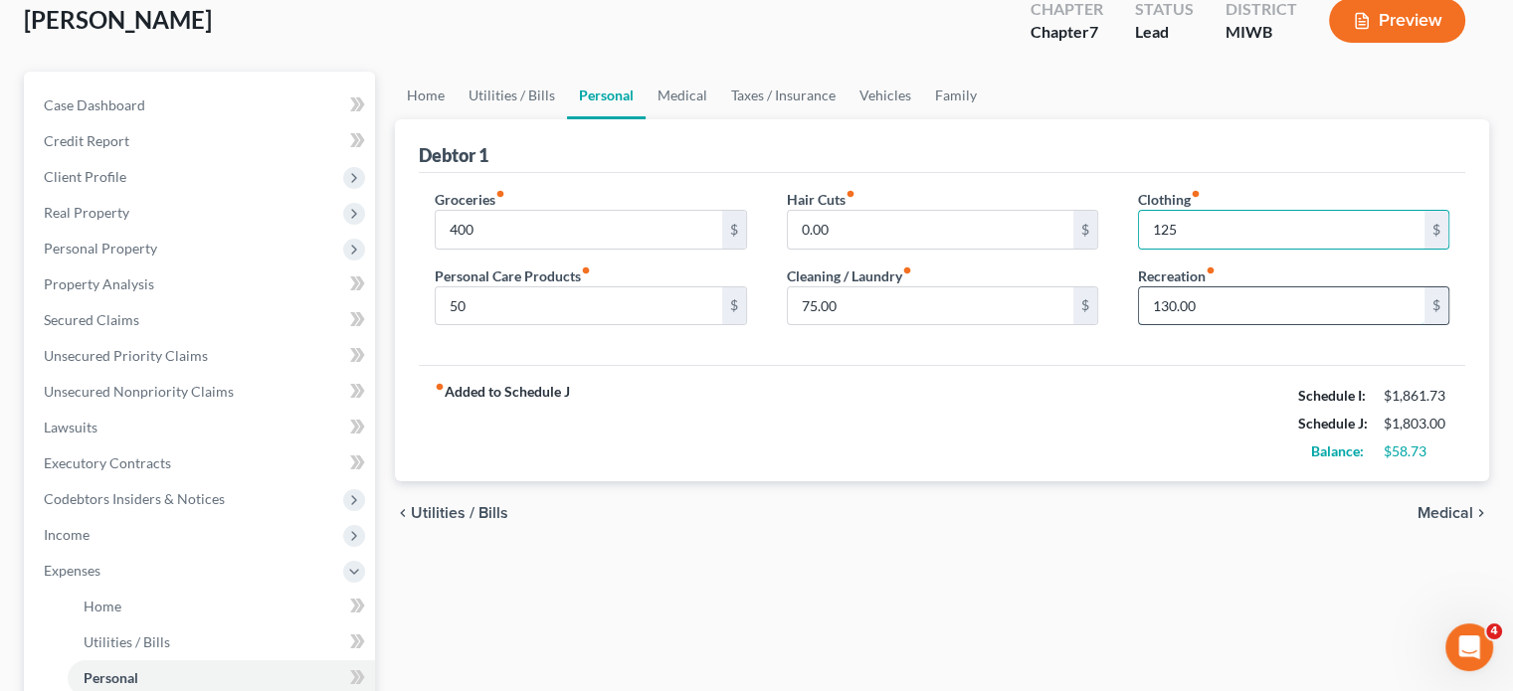
click at [1246, 325] on input "130.00" at bounding box center [1282, 307] width 286 height 38
click at [849, 249] on input "0.00" at bounding box center [931, 230] width 286 height 38
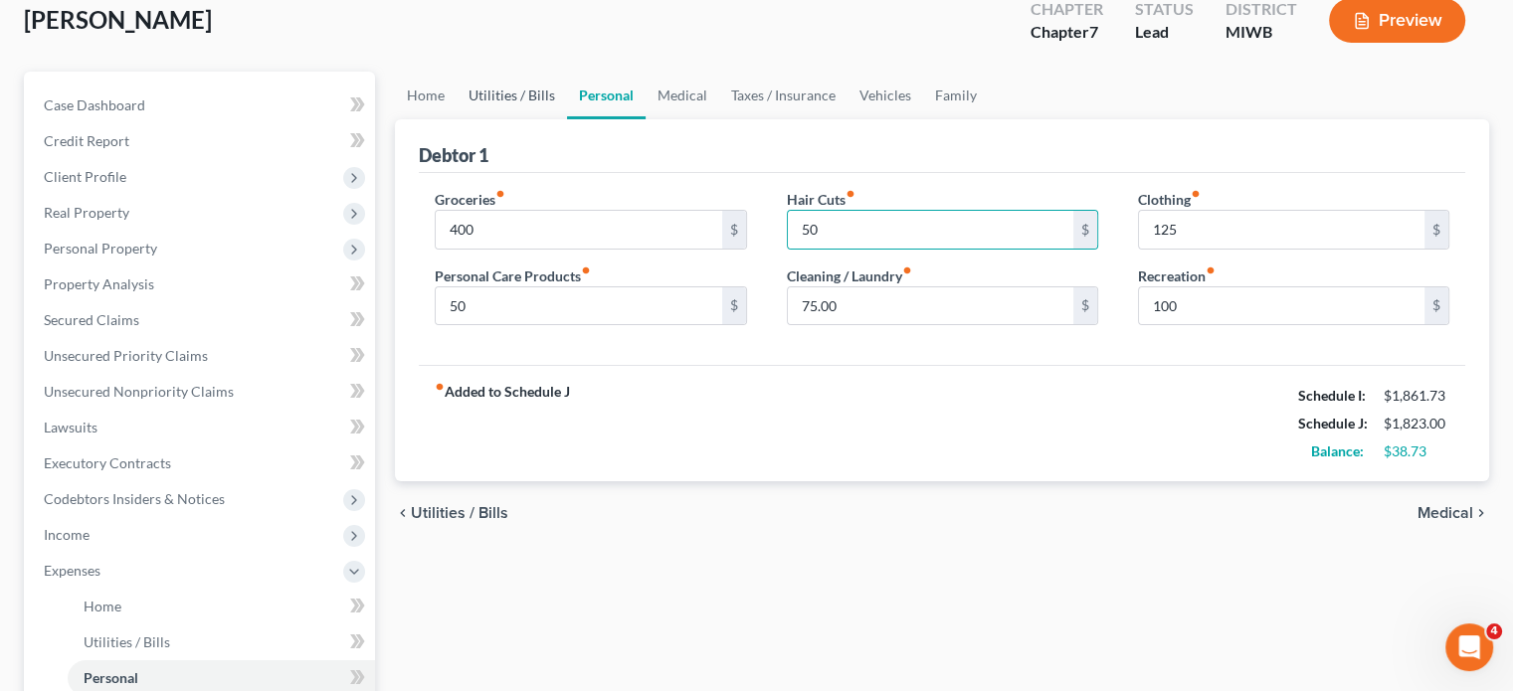
click at [561, 119] on link "Utilities / Bills" at bounding box center [512, 96] width 110 height 48
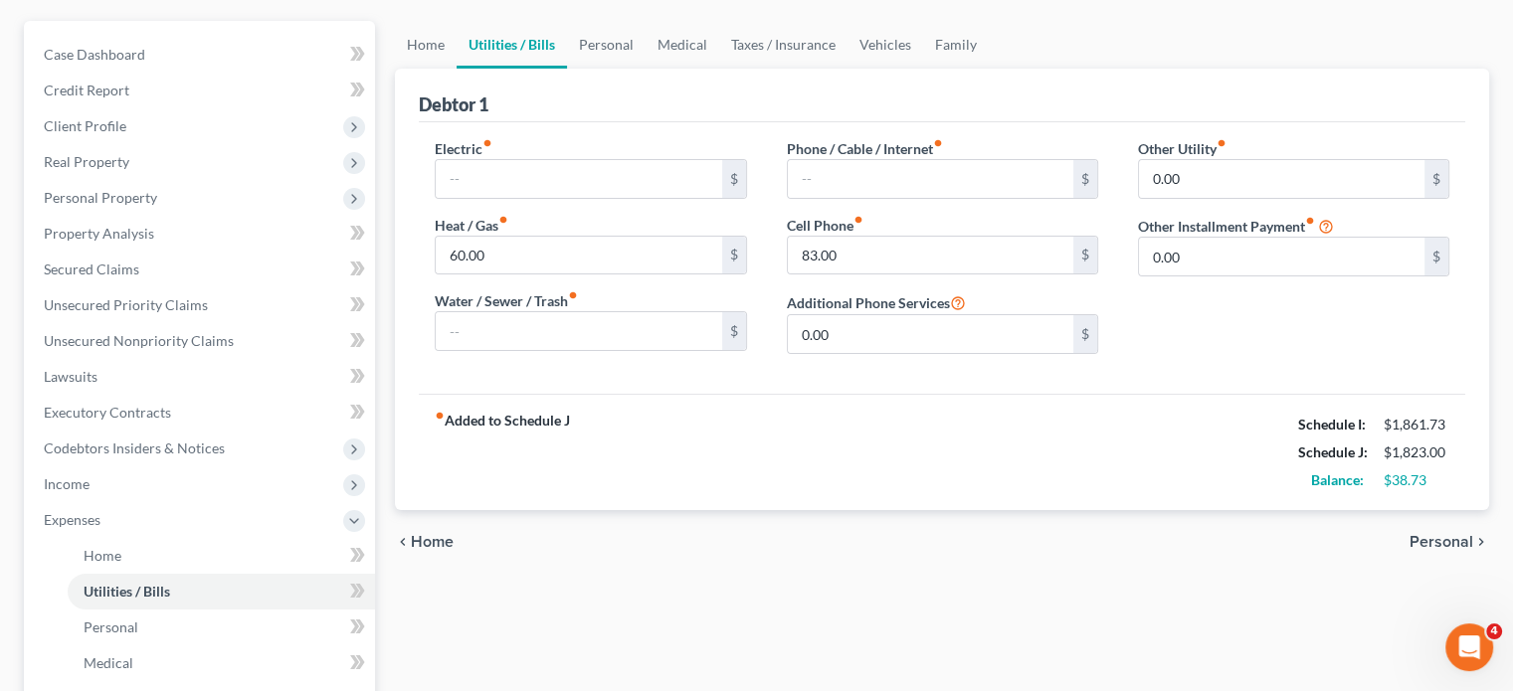
scroll to position [194, 0]
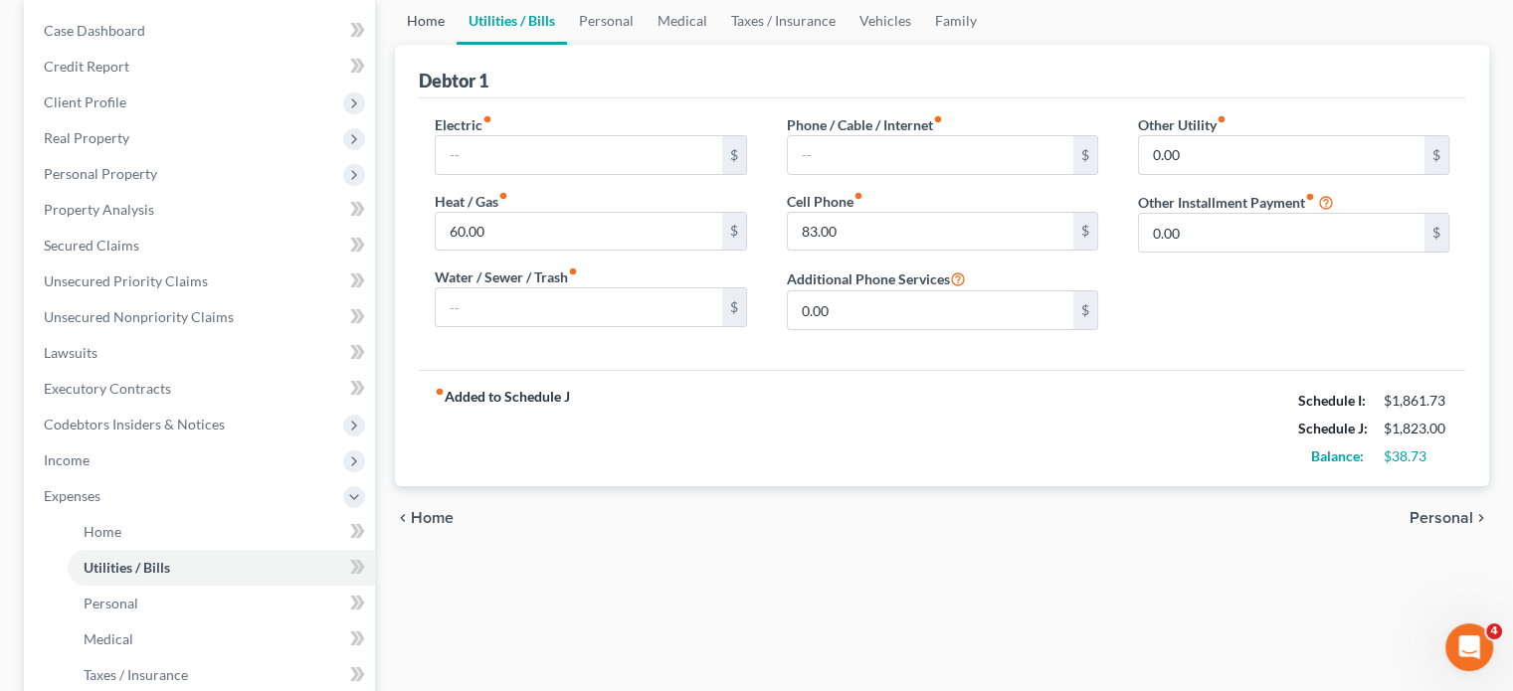
click at [442, 45] on link "Home" at bounding box center [426, 21] width 62 height 48
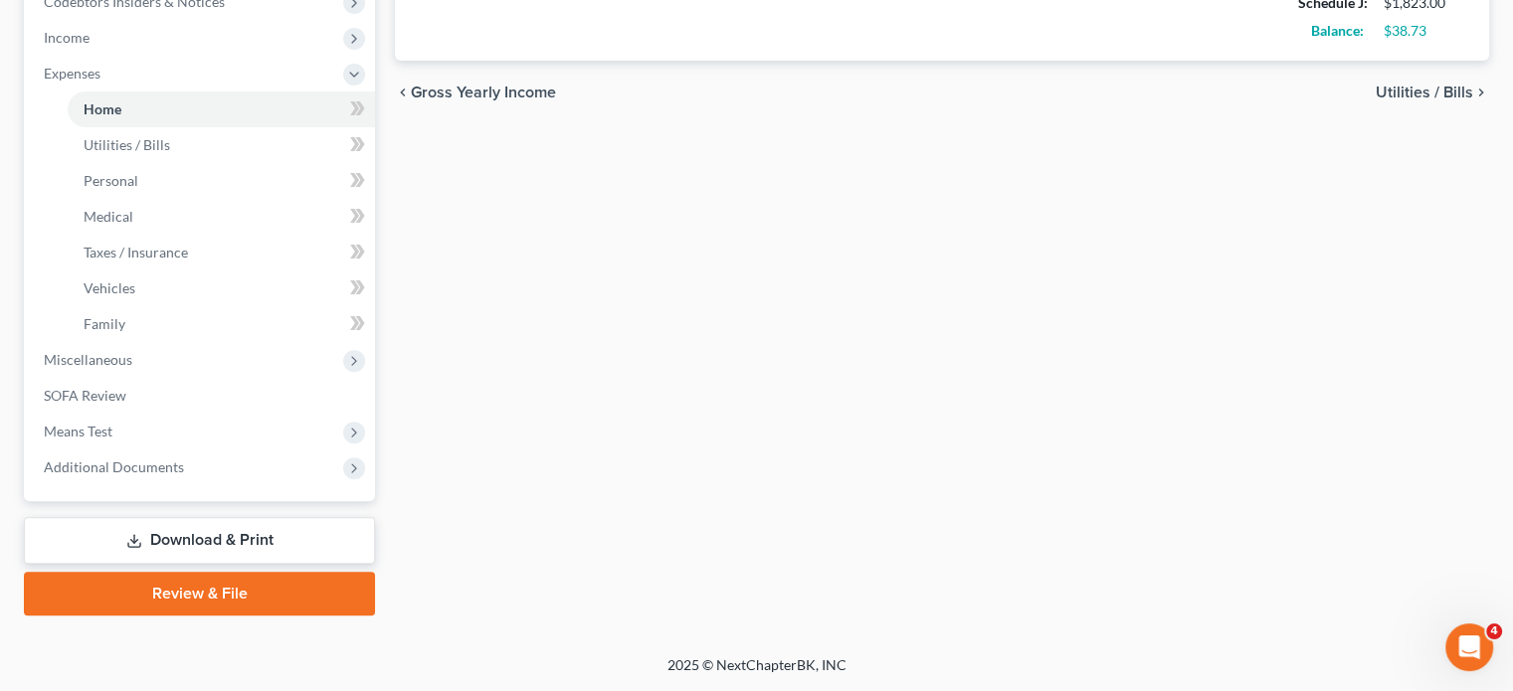
scroll to position [923, 0]
click at [163, 378] on link "SOFA Review" at bounding box center [201, 396] width 347 height 36
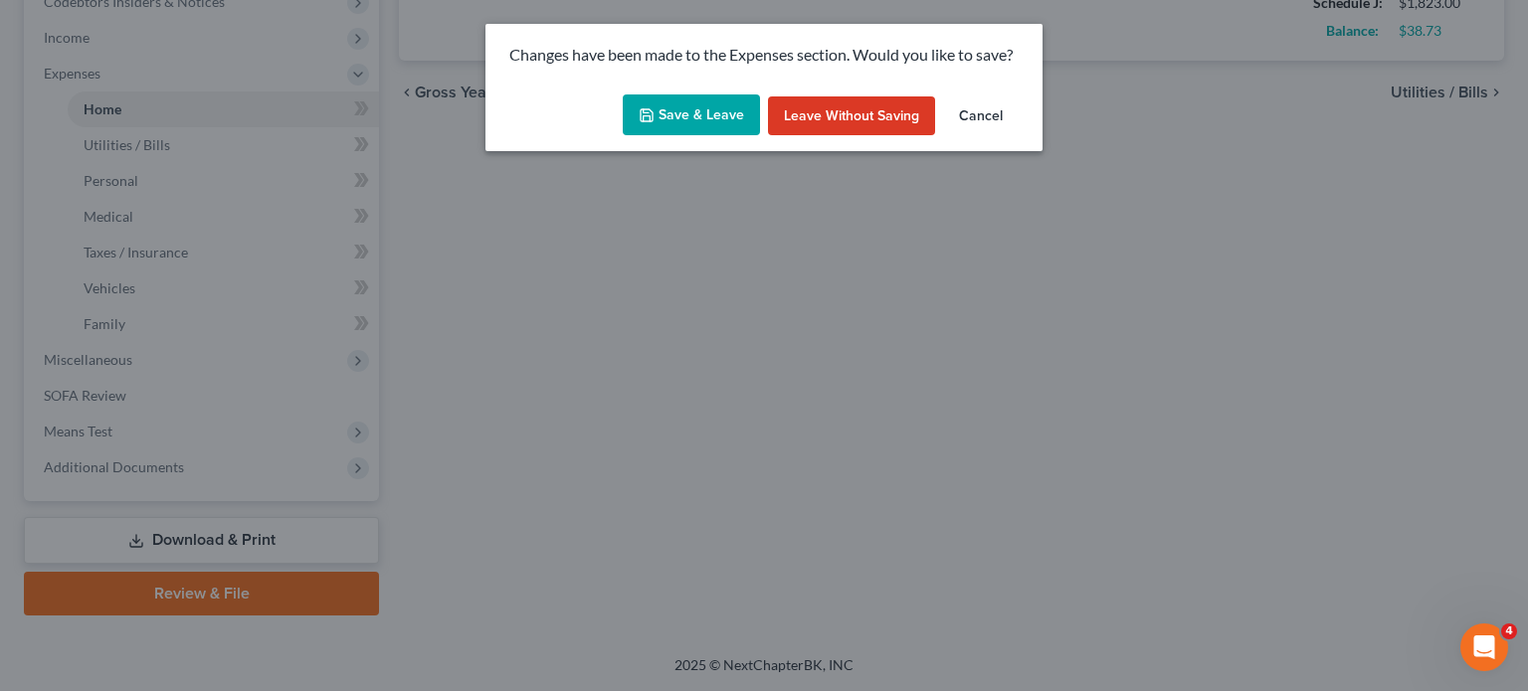
click at [655, 136] on button "Save & Leave" at bounding box center [691, 116] width 137 height 42
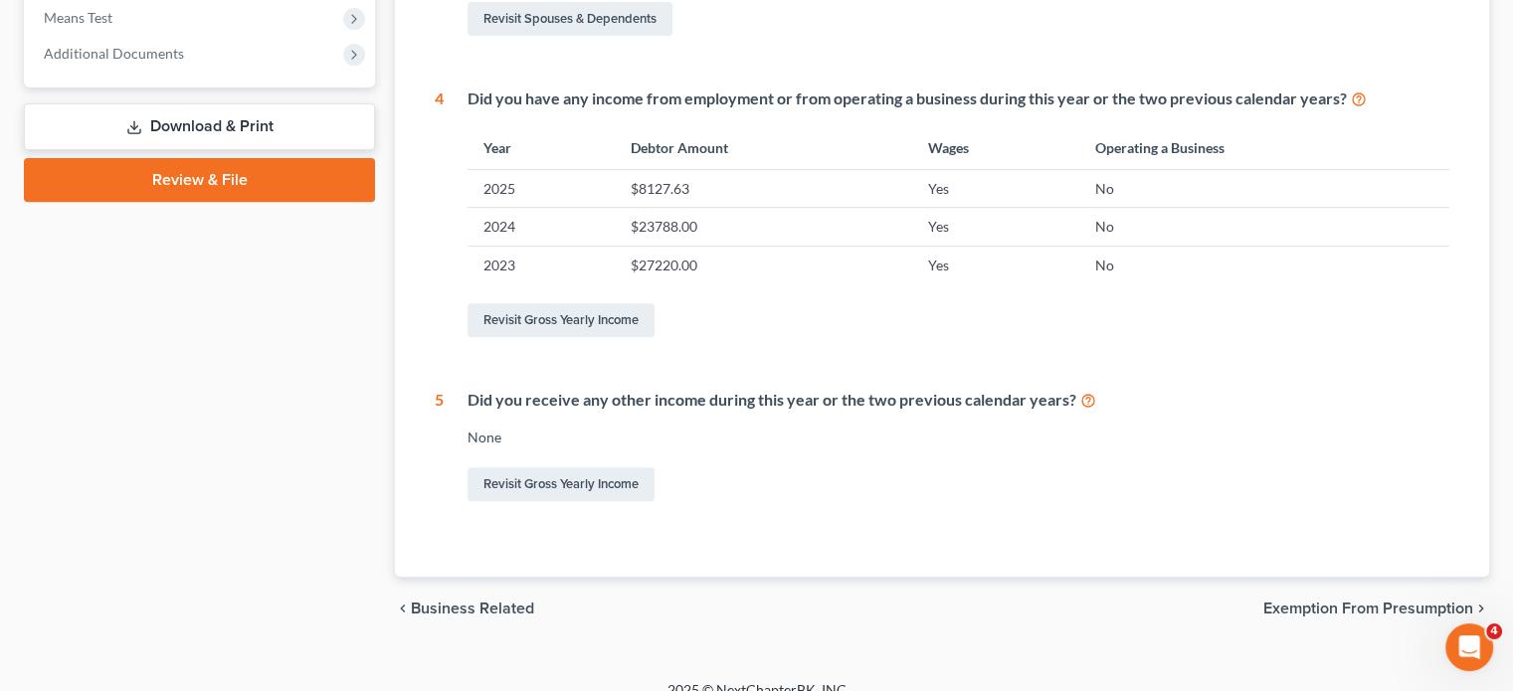
scroll to position [764, 0]
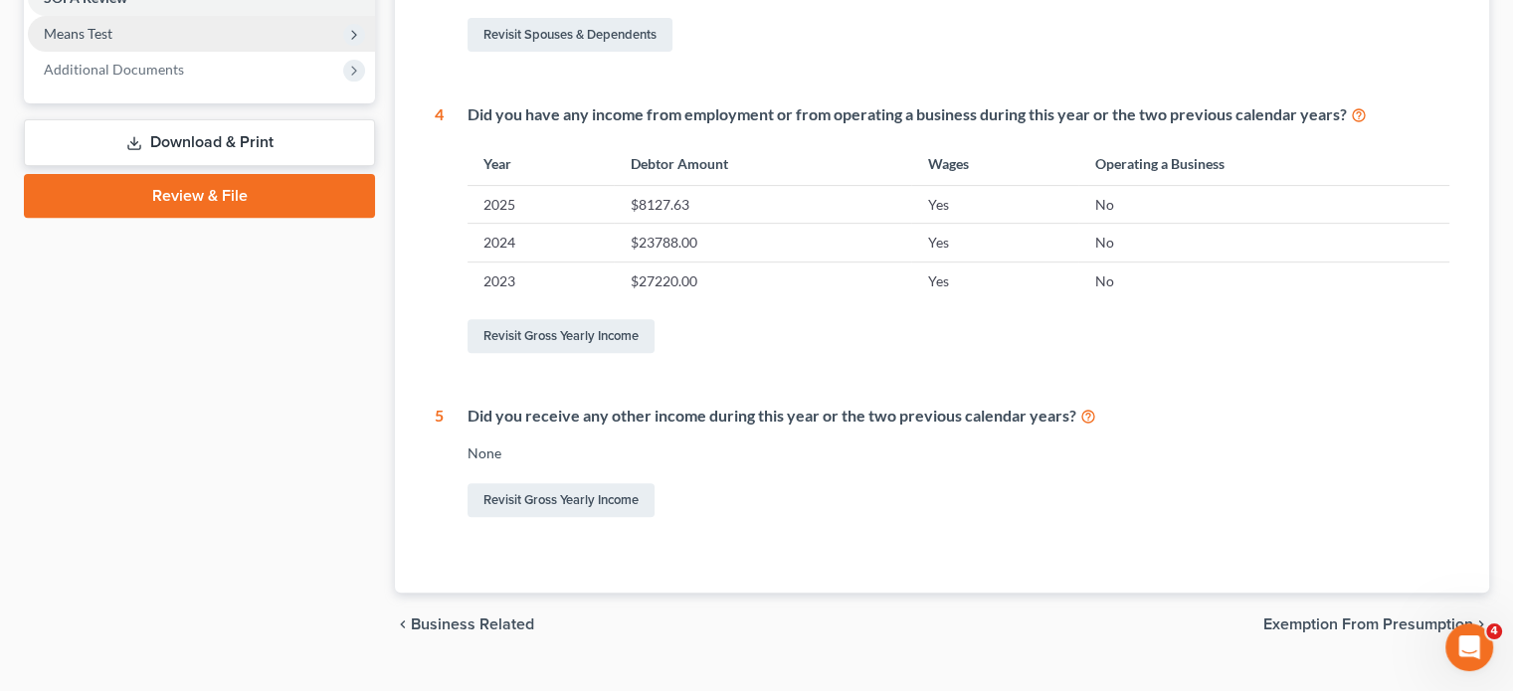
click at [243, 52] on span "Means Test" at bounding box center [201, 34] width 347 height 36
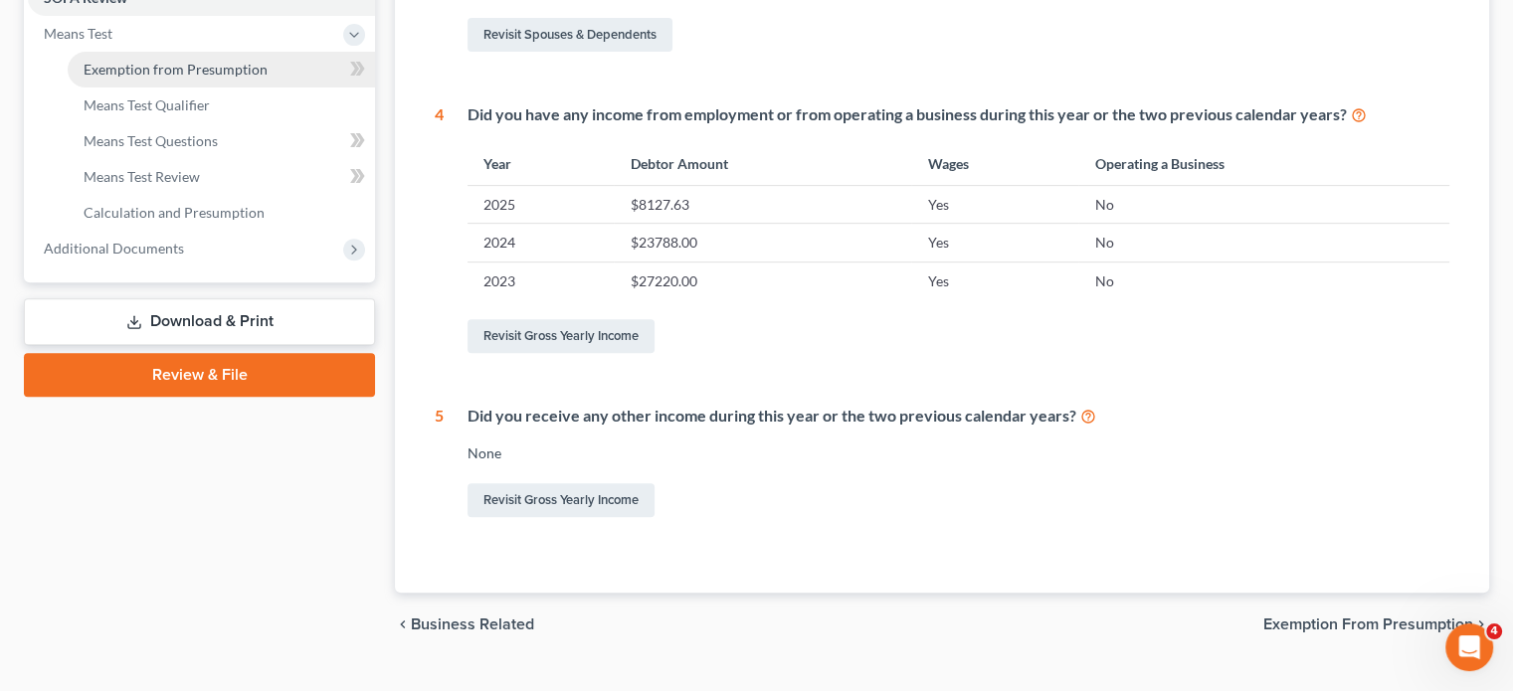
click at [268, 78] on span "Exemption from Presumption" at bounding box center [176, 69] width 184 height 17
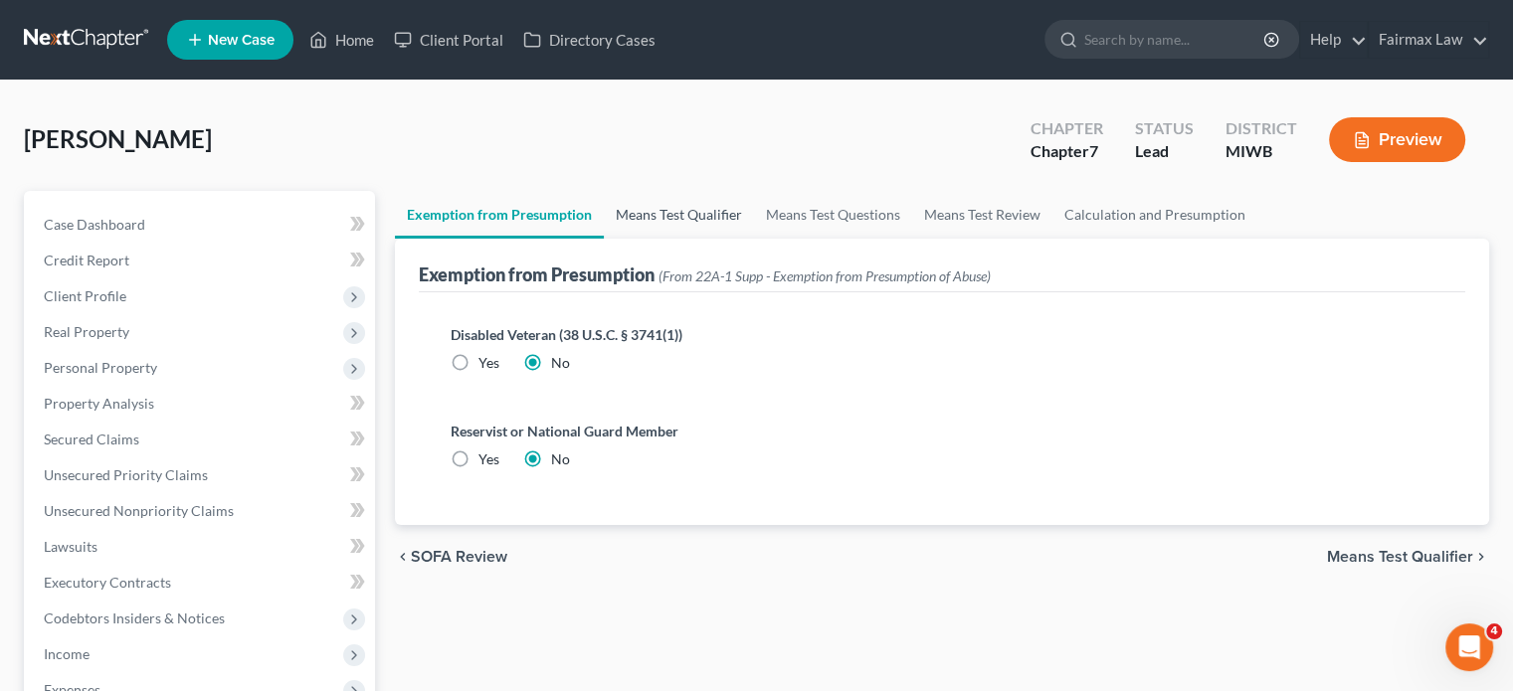
click at [753, 239] on link "Means Test Qualifier" at bounding box center [679, 215] width 150 height 48
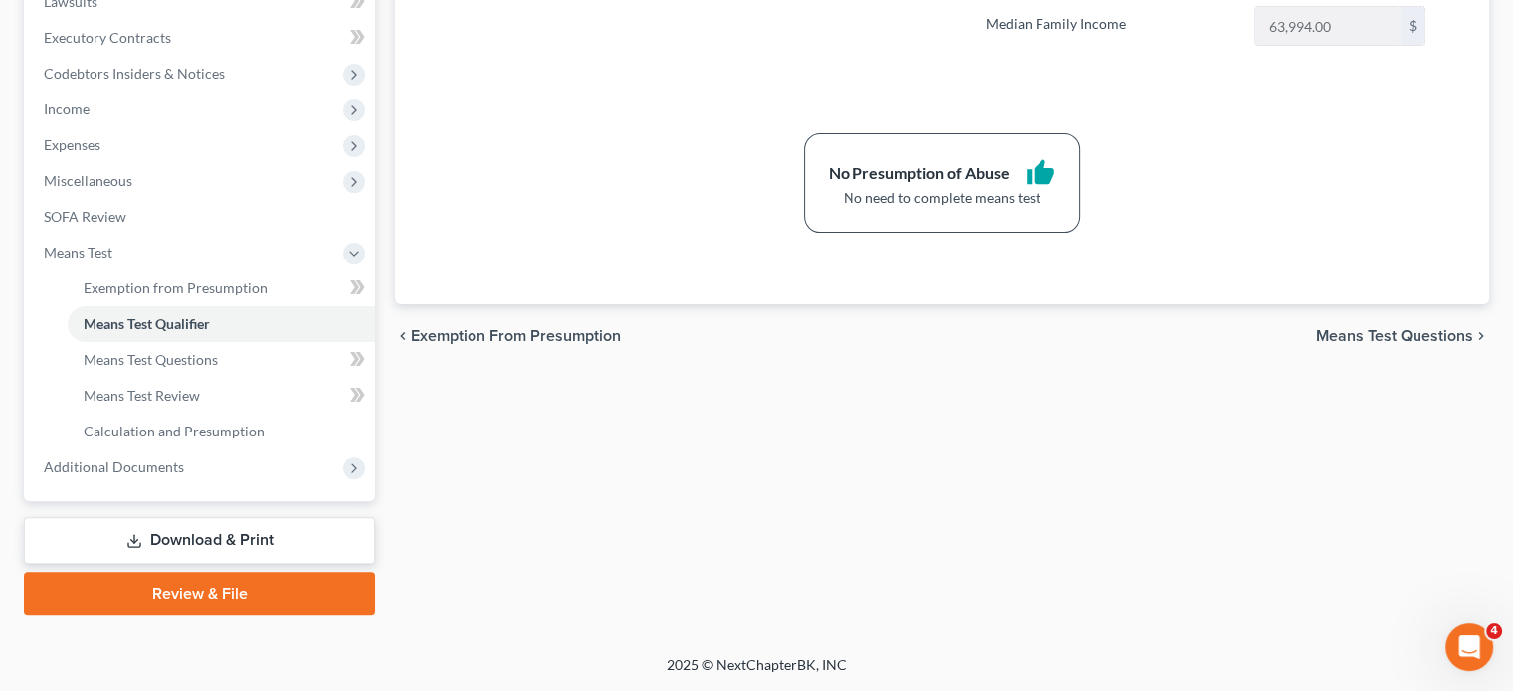
scroll to position [849, 0]
click at [184, 459] on span "Additional Documents" at bounding box center [114, 467] width 140 height 17
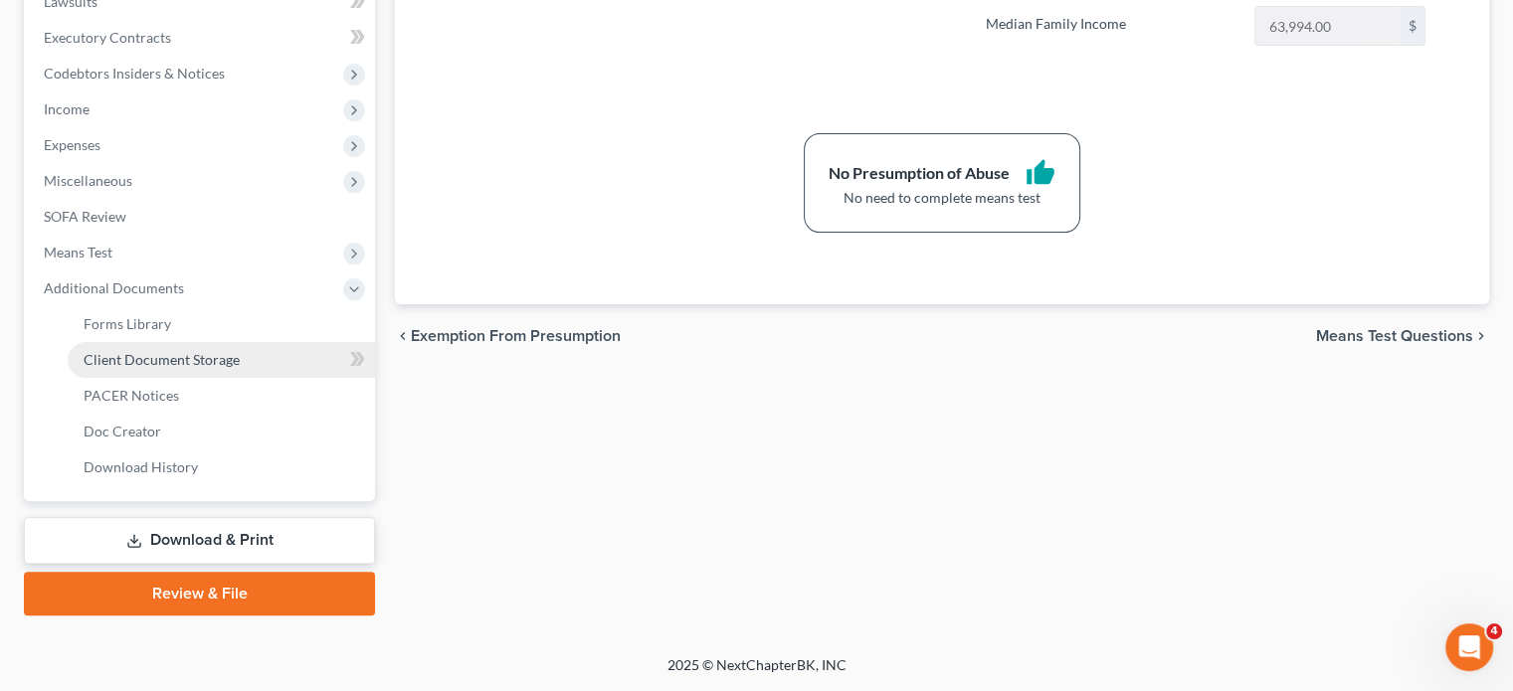
click at [193, 351] on span "Client Document Storage" at bounding box center [162, 359] width 156 height 17
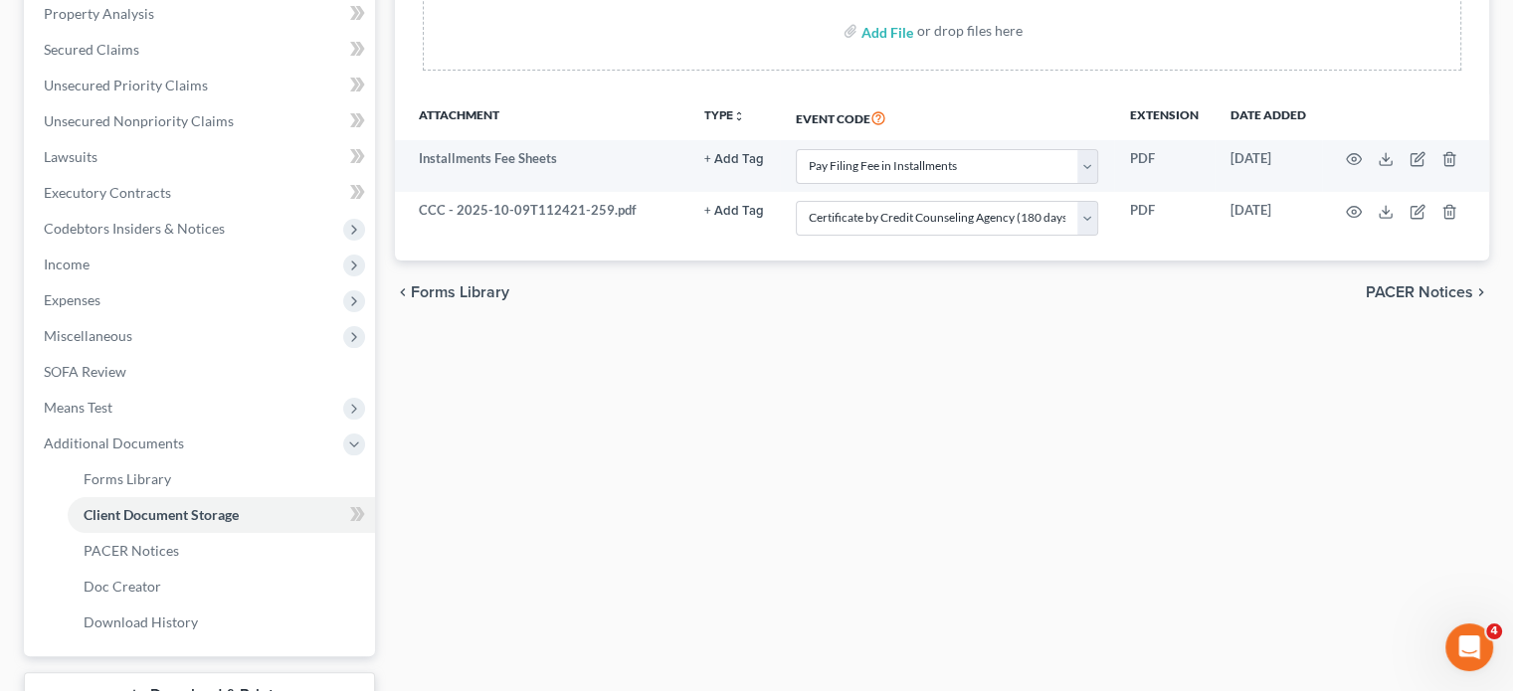
scroll to position [390, 0]
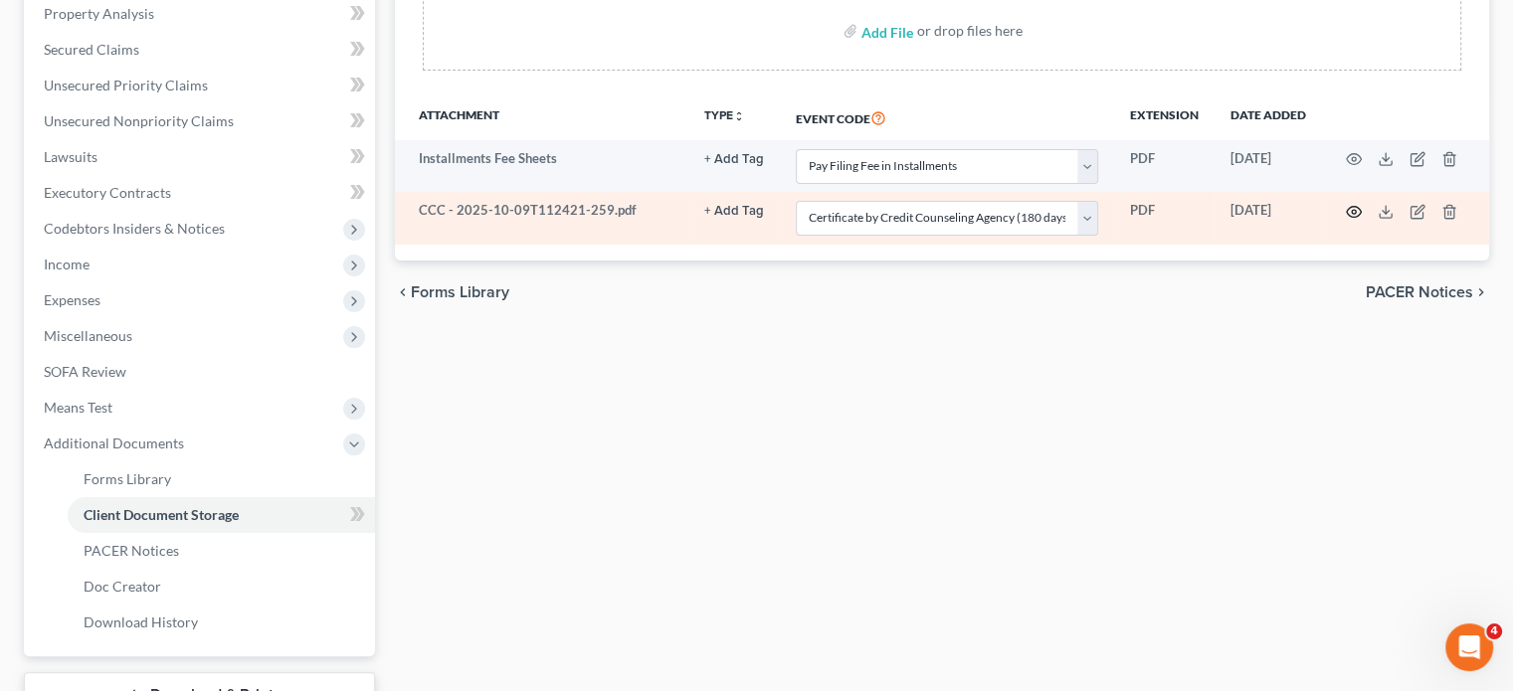
click at [1346, 220] on icon "button" at bounding box center [1354, 212] width 16 height 16
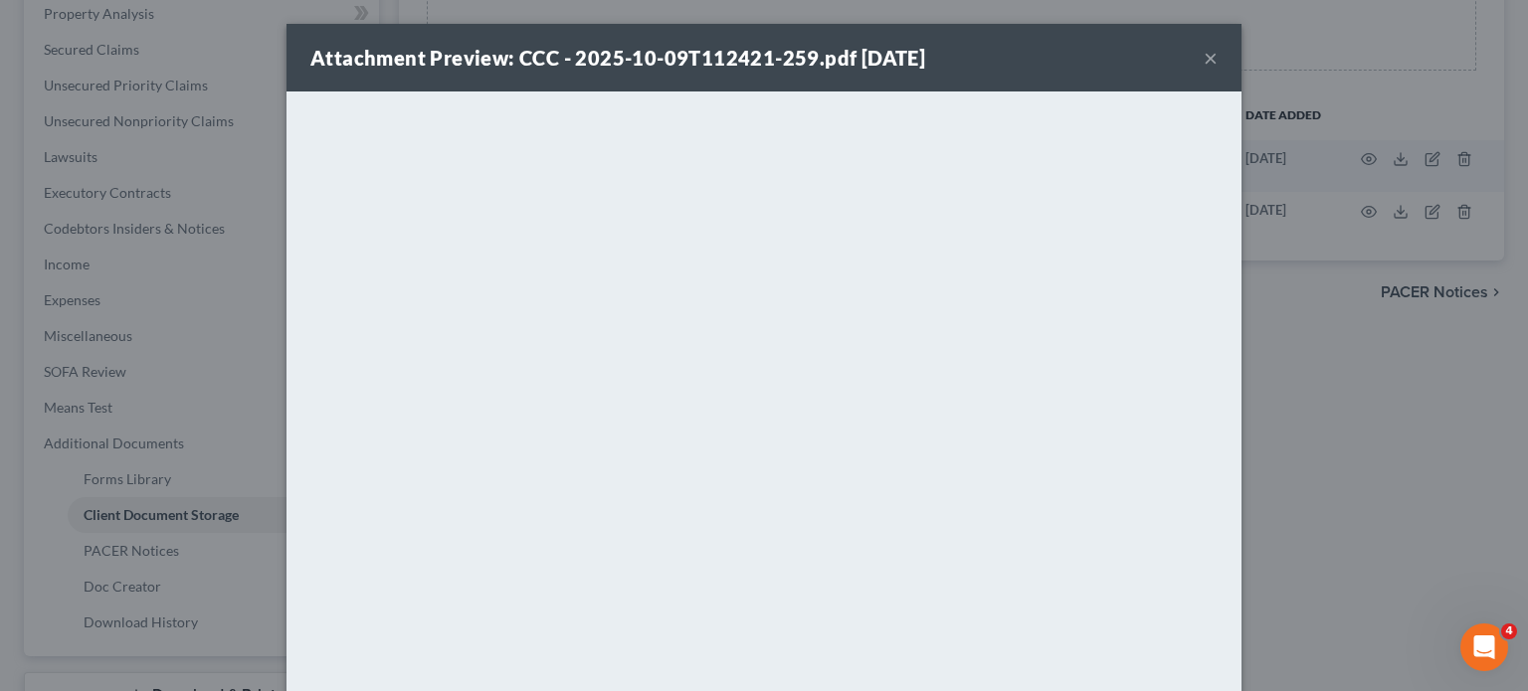
click at [1218, 70] on button "×" at bounding box center [1211, 58] width 14 height 24
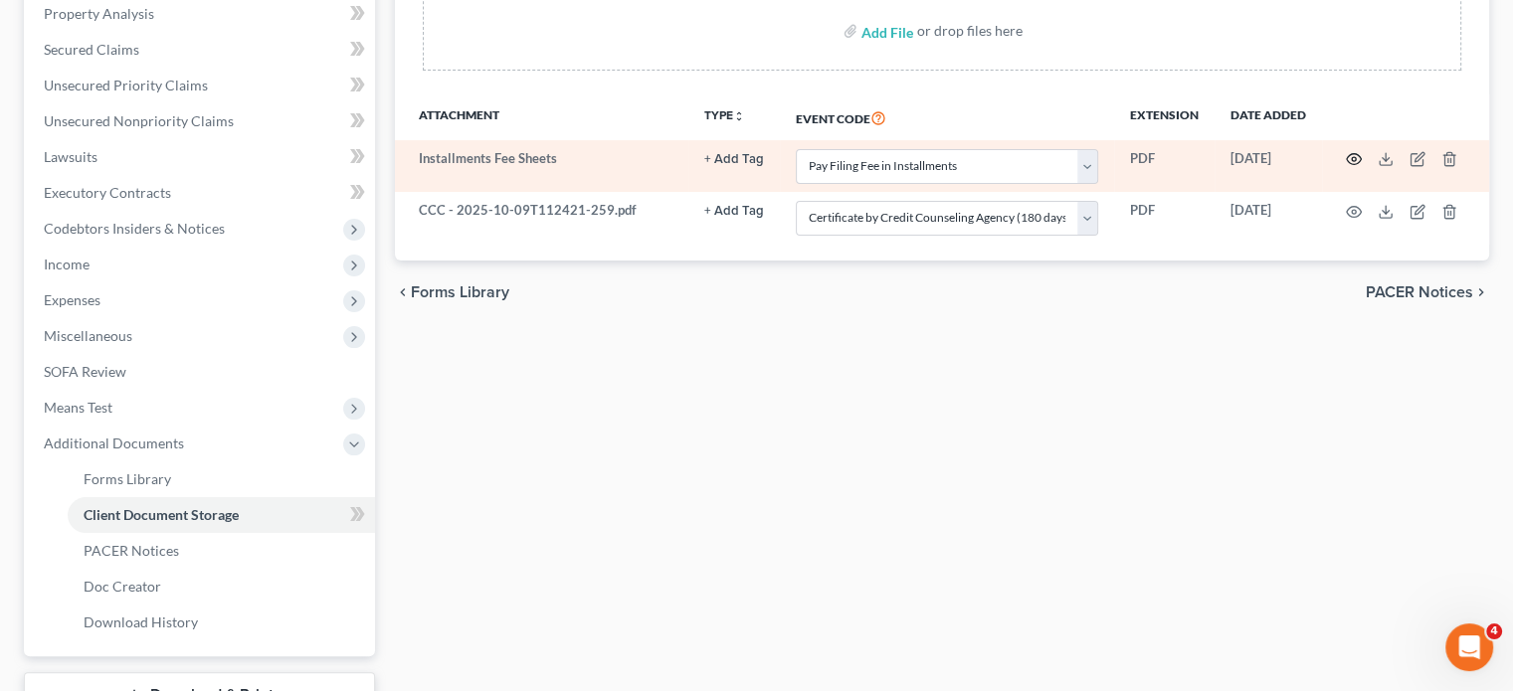
click at [1347, 165] on icon "button" at bounding box center [1354, 159] width 15 height 11
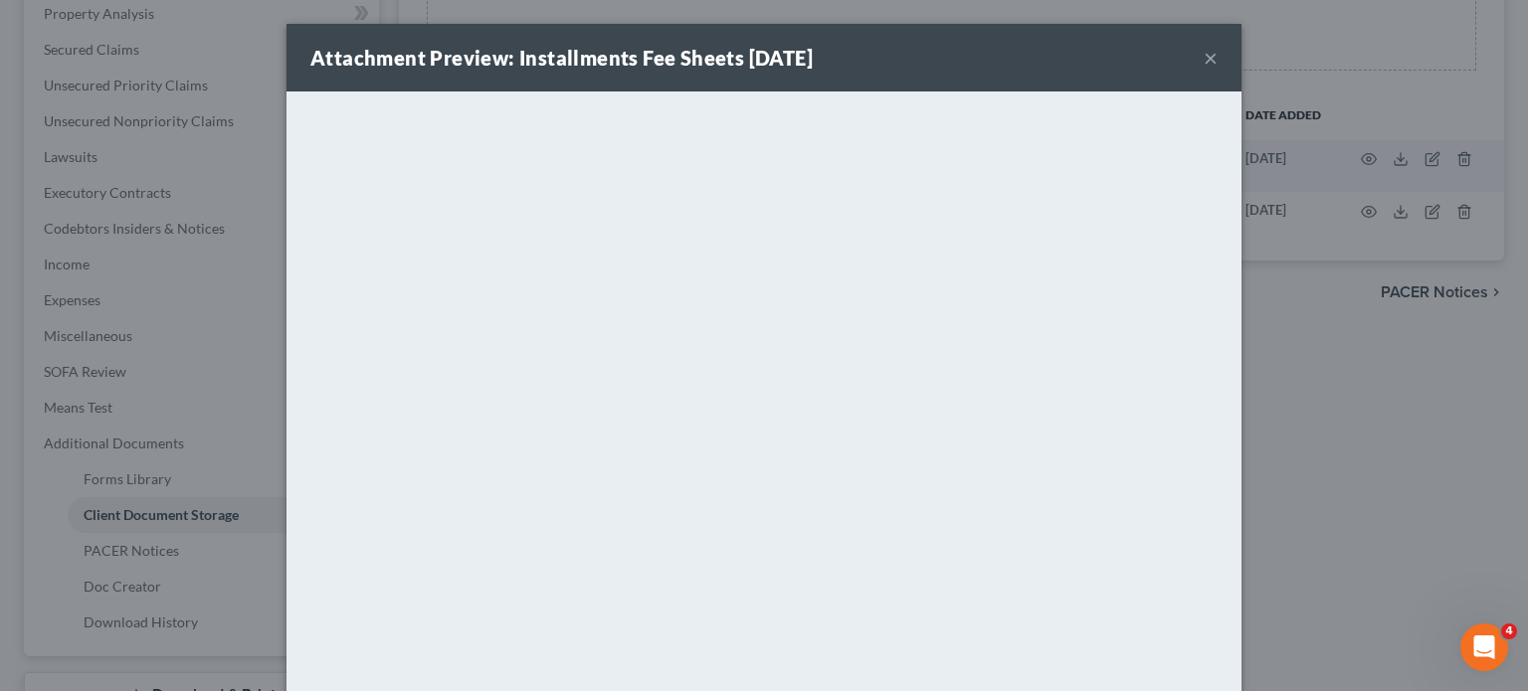
click at [1218, 64] on button "×" at bounding box center [1211, 58] width 14 height 24
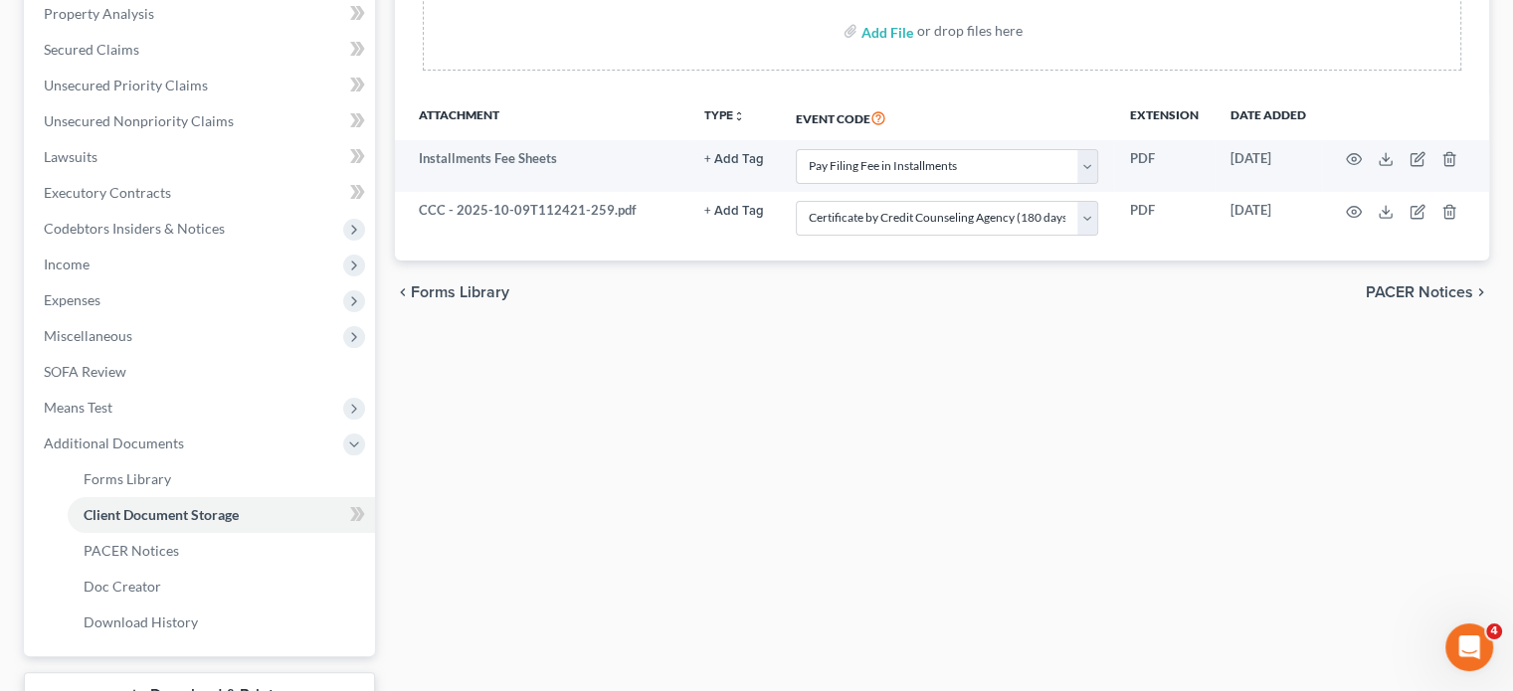
scroll to position [0, 0]
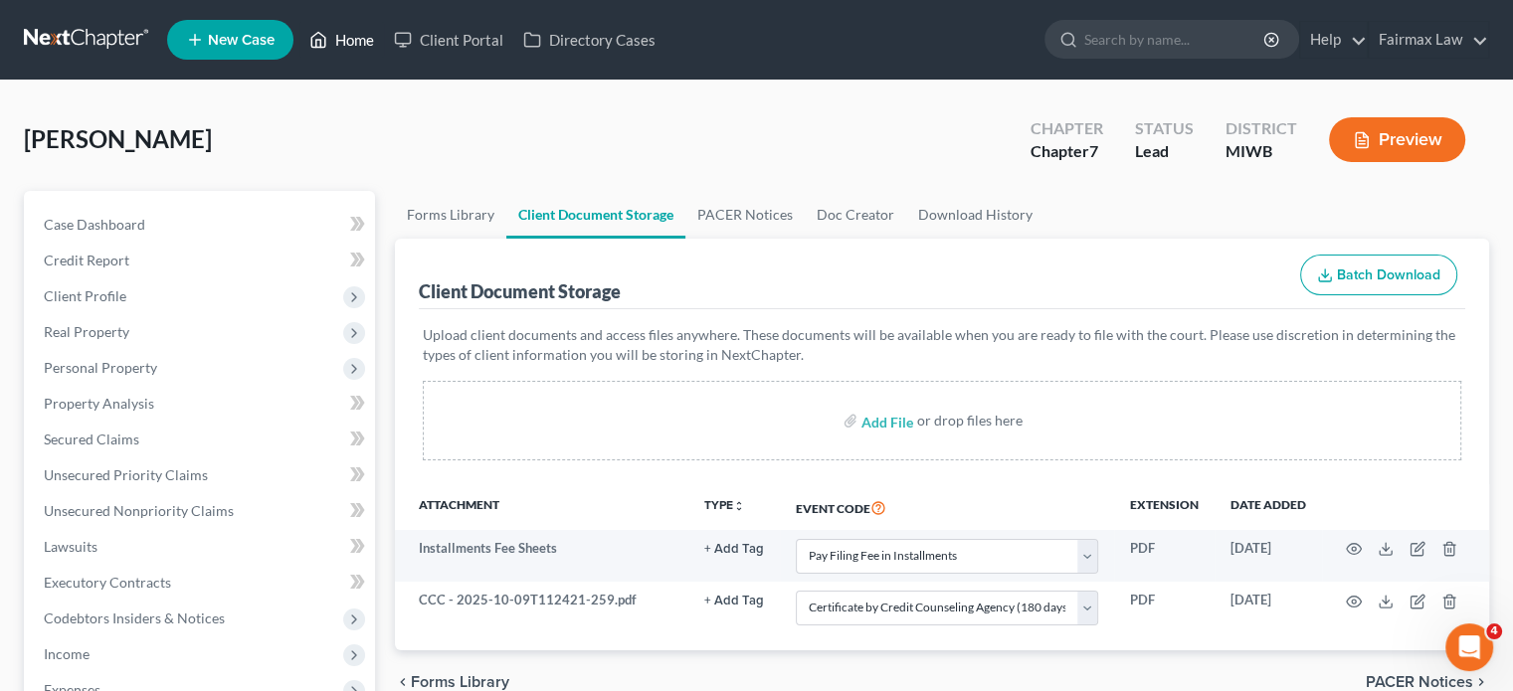
click at [384, 34] on link "Home" at bounding box center [341, 40] width 85 height 36
